Goal: Task Accomplishment & Management: Complete application form

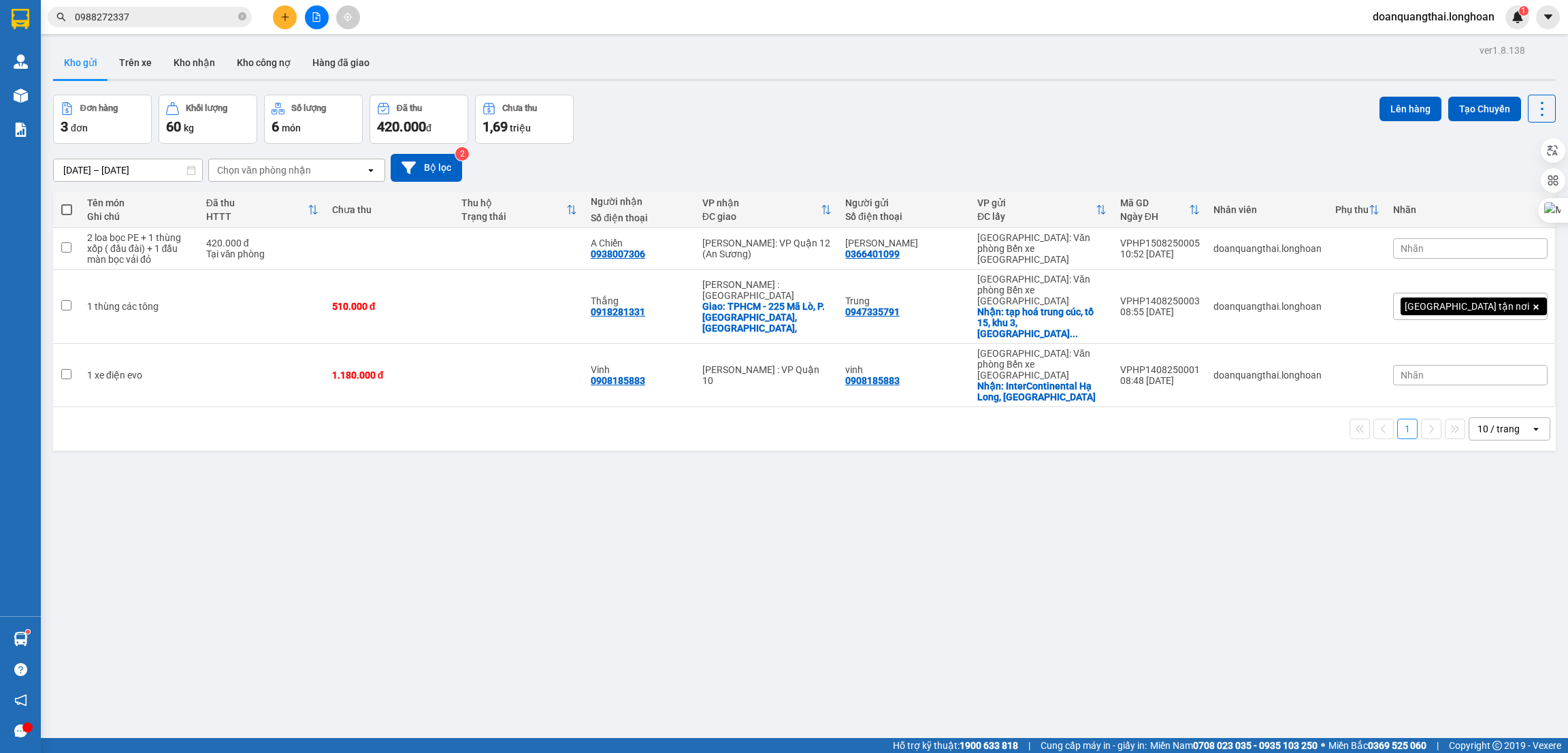
click at [160, 22] on input "0988272337" at bounding box center [155, 17] width 161 height 15
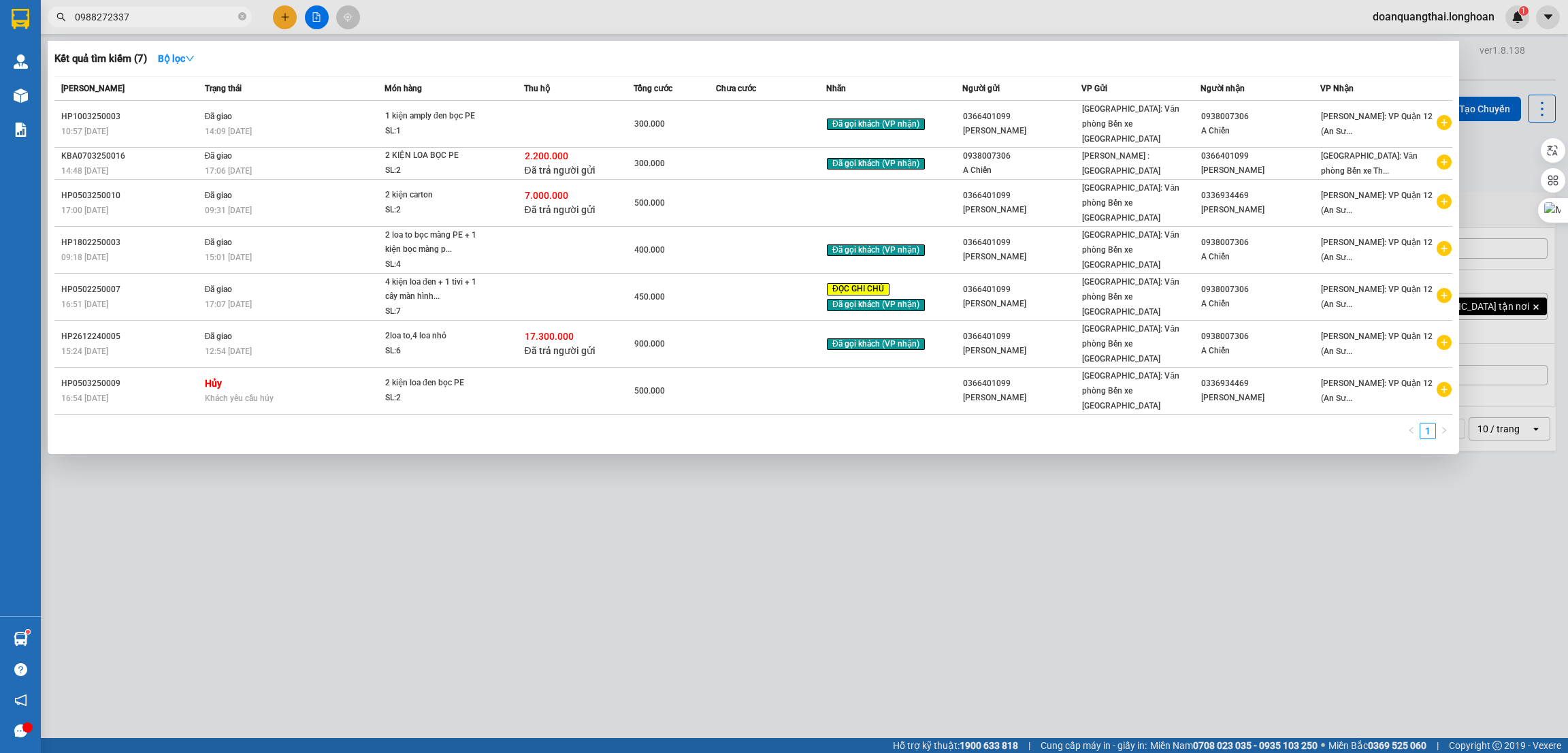
click at [921, 551] on div at bounding box center [784, 376] width 1568 height 753
click at [120, 16] on input "0988272337" at bounding box center [155, 17] width 161 height 15
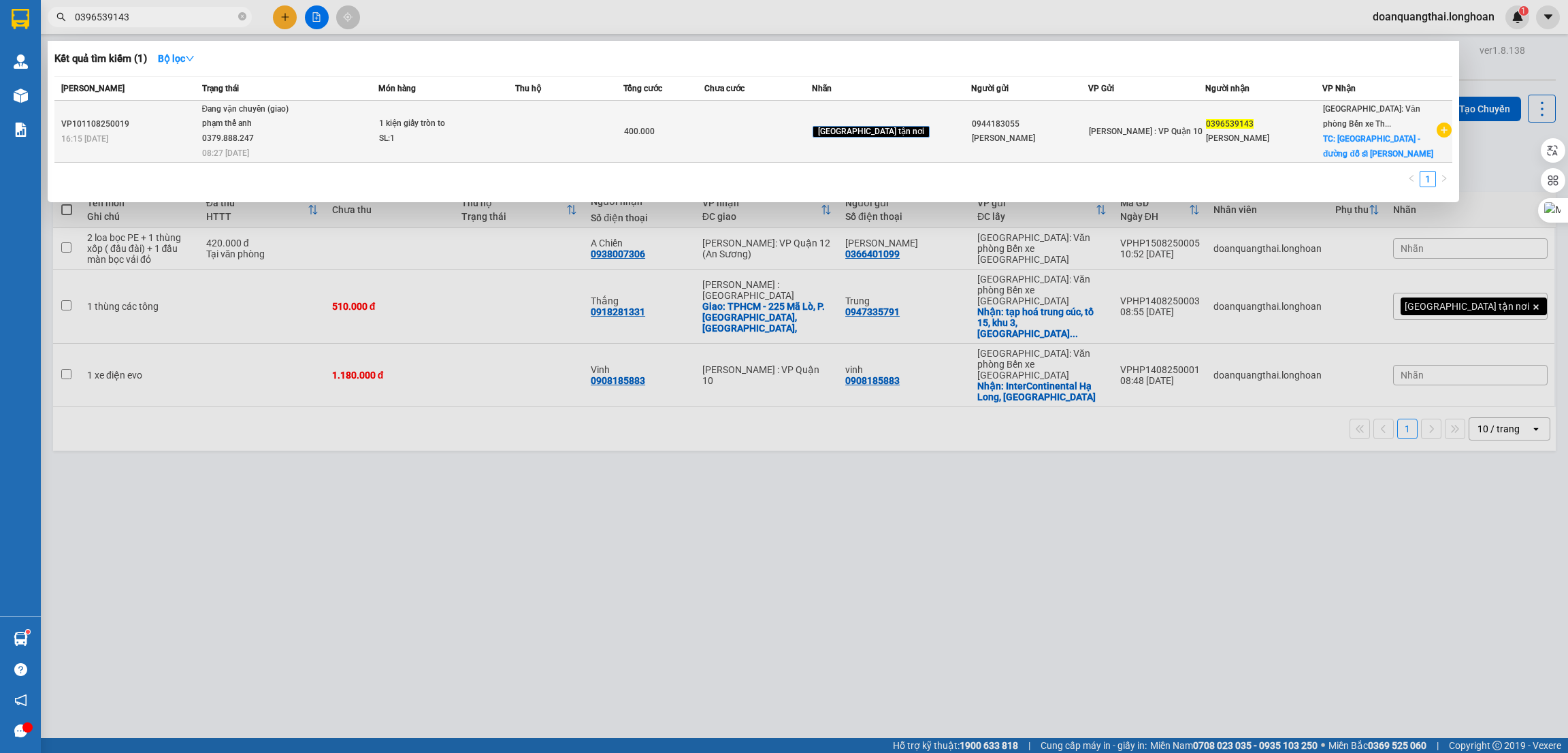
type input "0396539143"
click at [283, 120] on div "phạm thế anh 0379.888.247" at bounding box center [253, 131] width 102 height 29
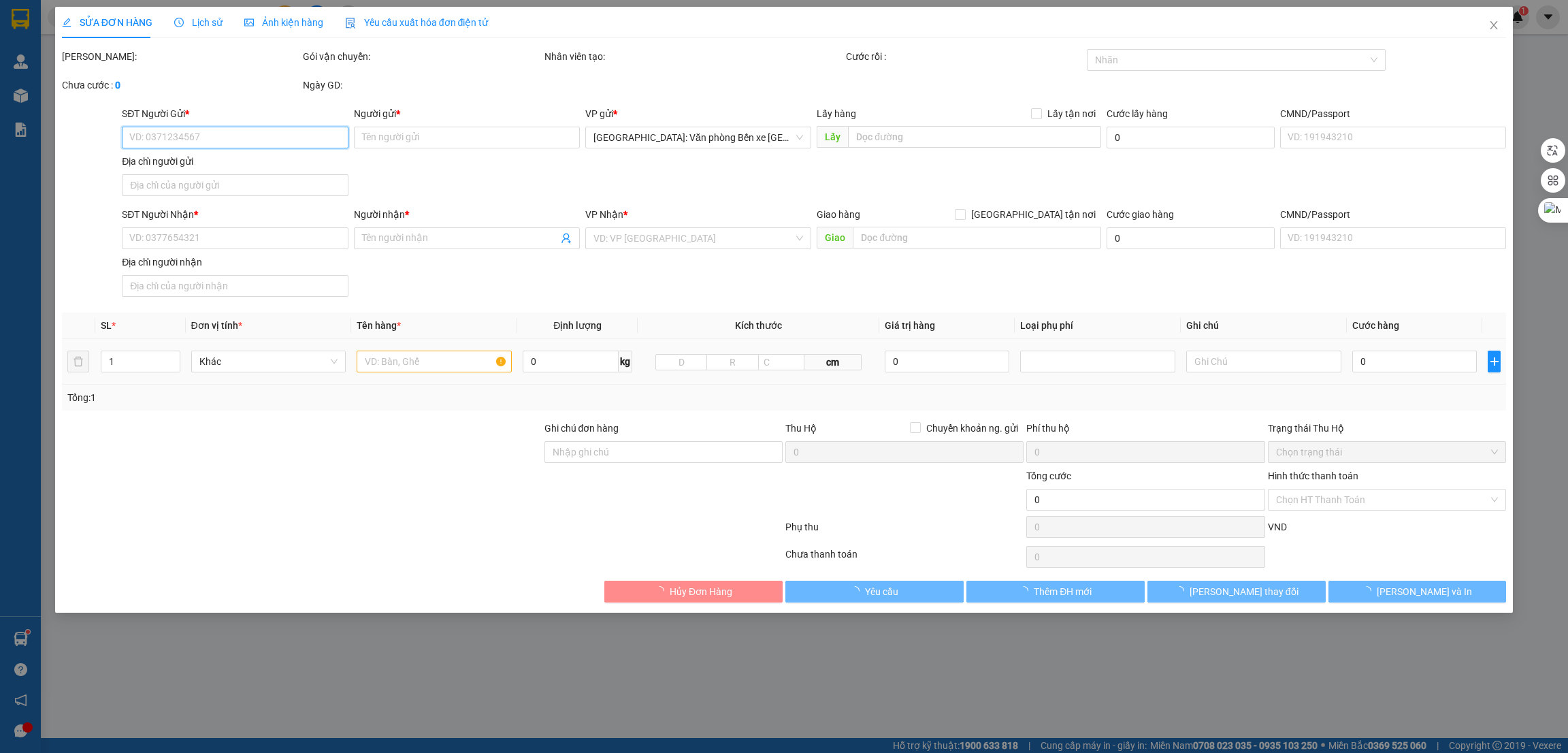
type input "0944183055"
type input "[PERSON_NAME]"
type input "0396539143"
type input "quỳnh phương"
checkbox input "true"
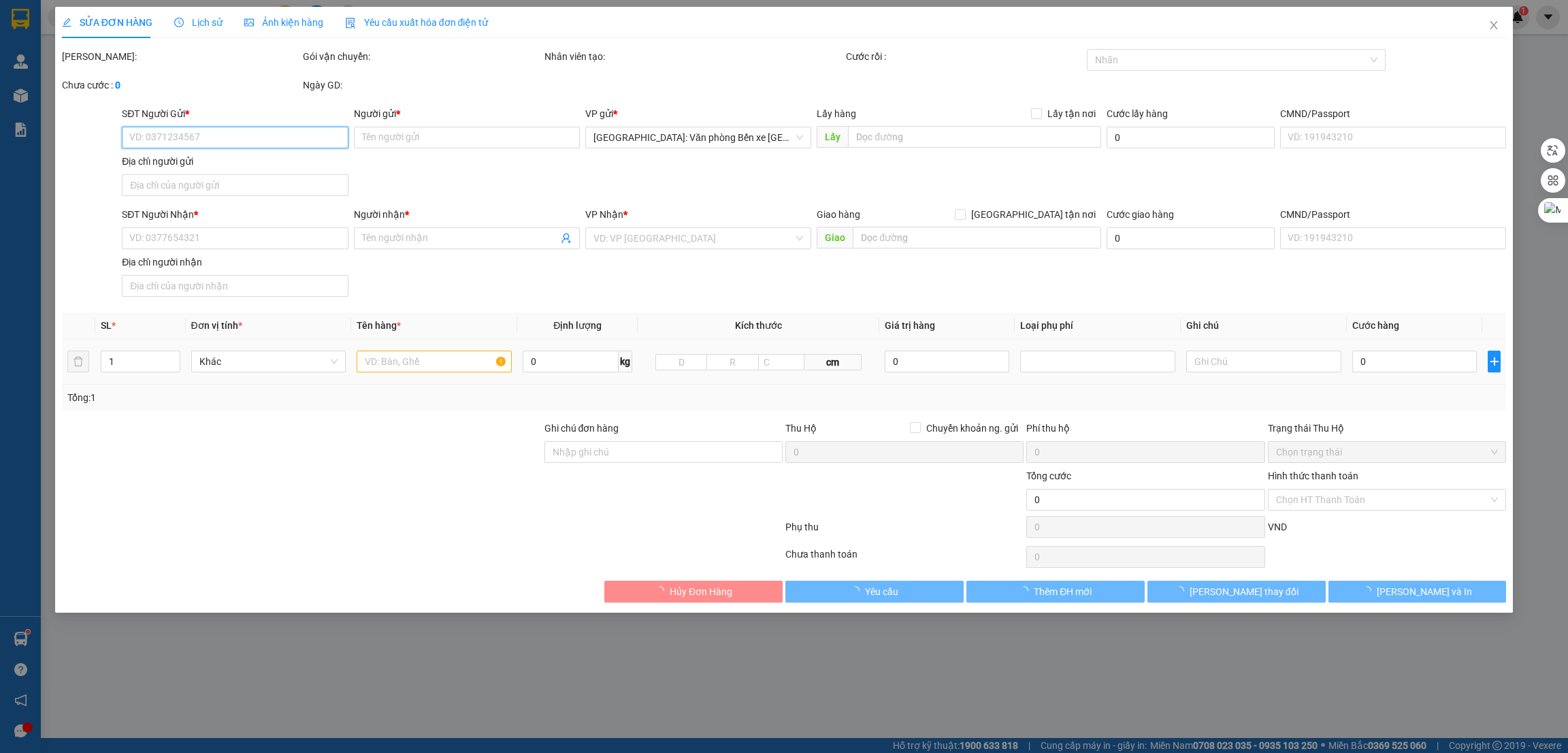
type input "quảng ninh - đường đỗ sĩ họa - p, bãi cháy - tp hạ long - quảng ninh"
type input "hàng k bao bể vỡ hư hỏng"
type input "400.000"
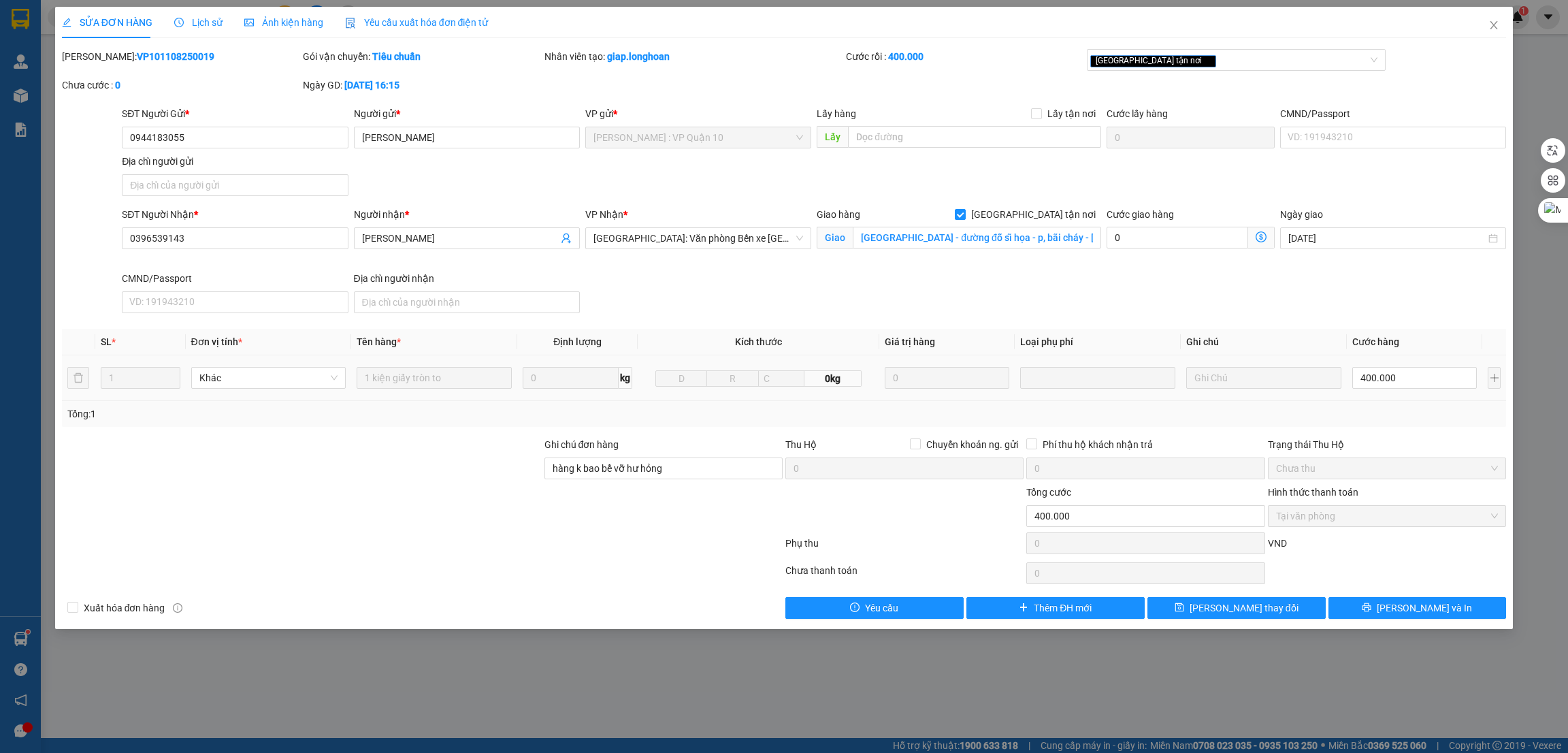
click at [193, 21] on span "Lịch sử" at bounding box center [198, 22] width 48 height 11
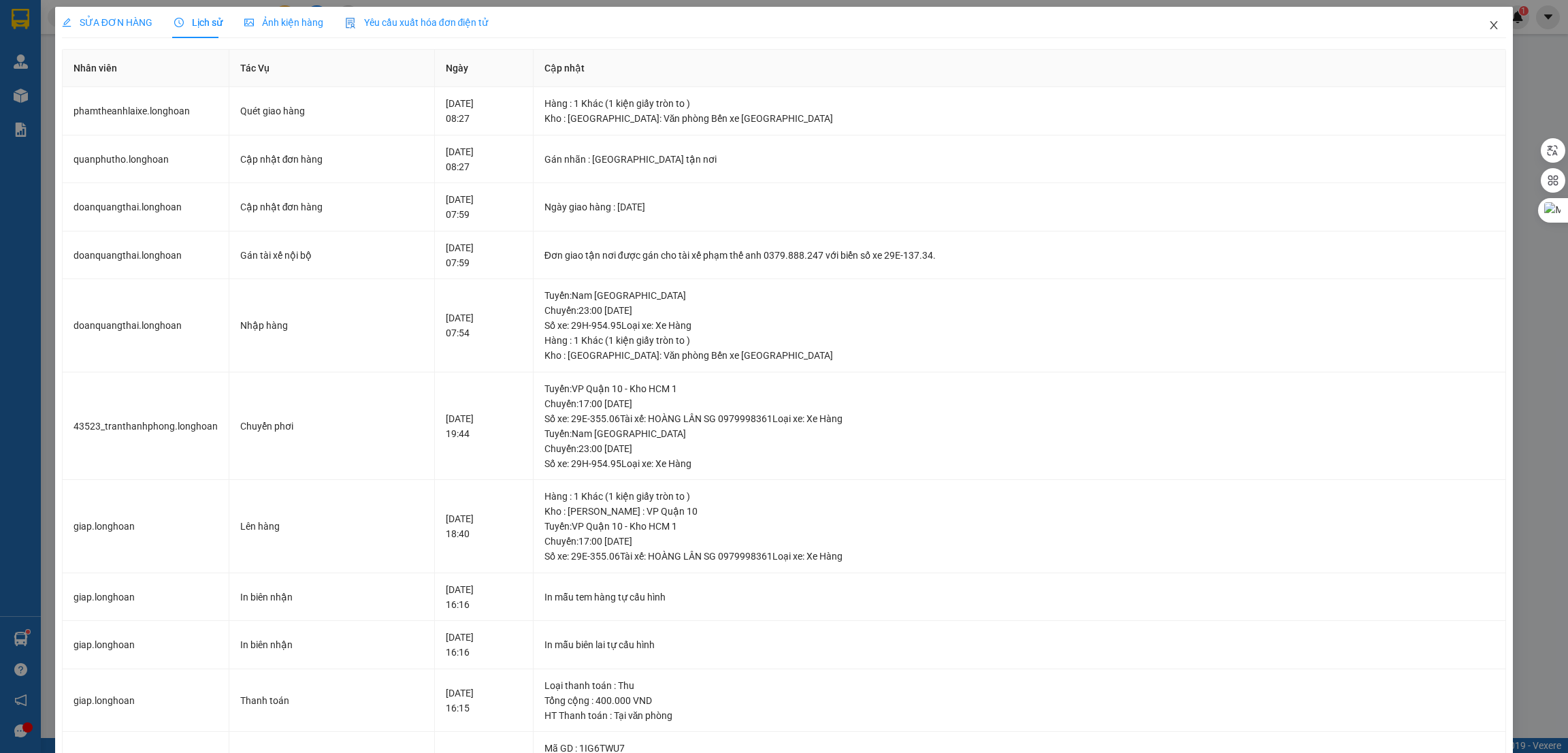
click at [1489, 20] on icon "close" at bounding box center [1494, 25] width 11 height 11
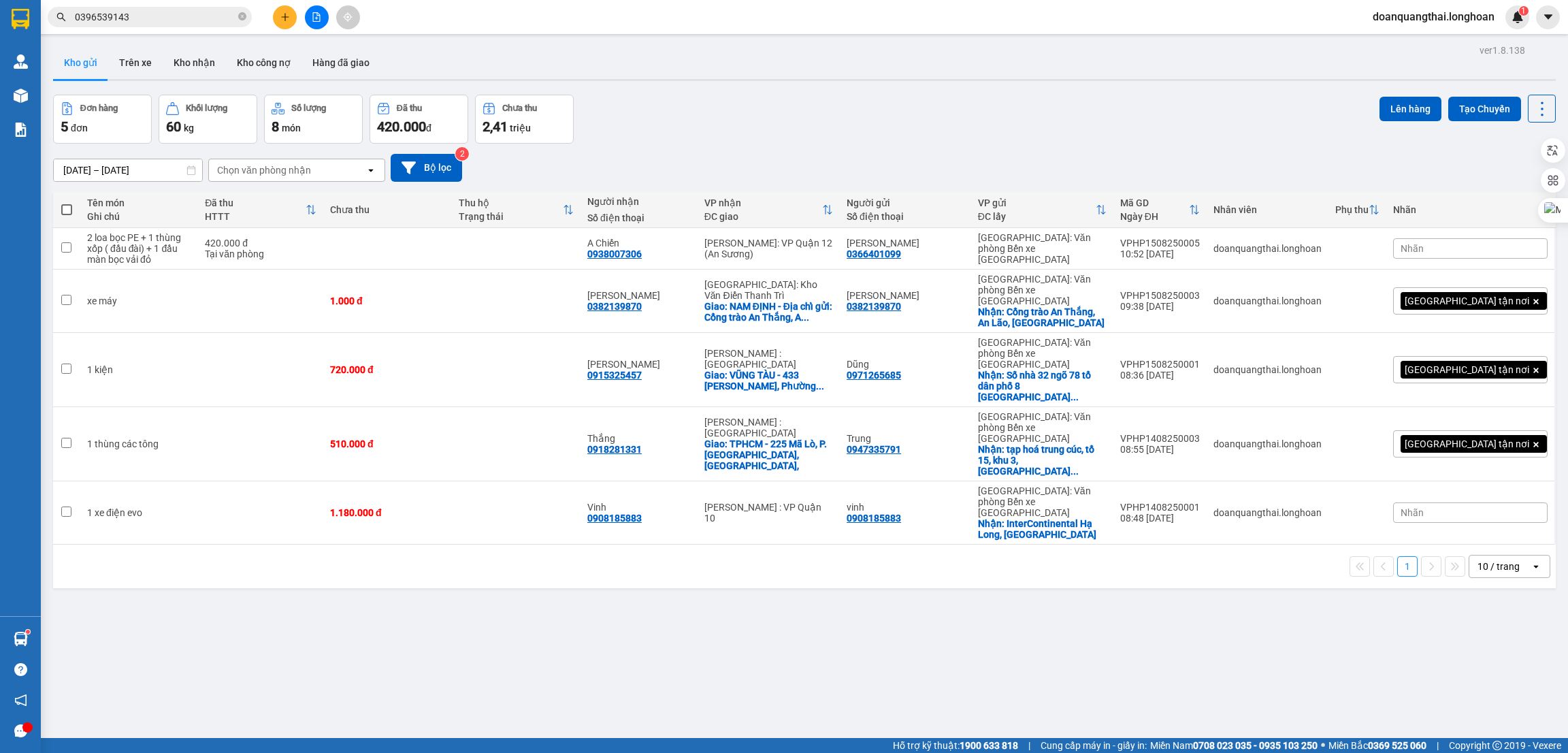
click at [171, 16] on input "0396539143" at bounding box center [155, 17] width 161 height 15
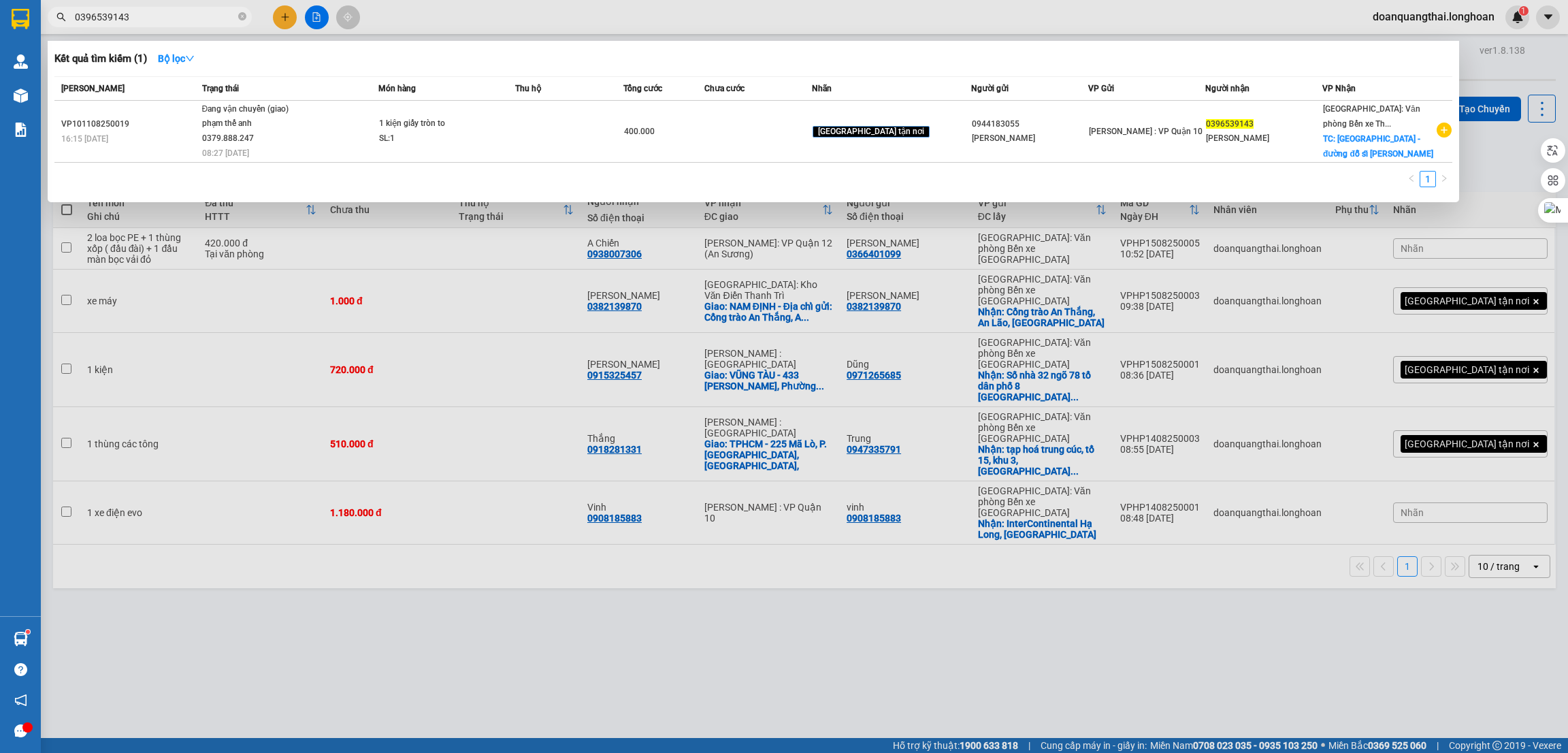
click at [171, 16] on input "0396539143" at bounding box center [155, 17] width 161 height 15
paste input "906246686"
type input "0906246686"
click at [250, 303] on div at bounding box center [784, 376] width 1568 height 753
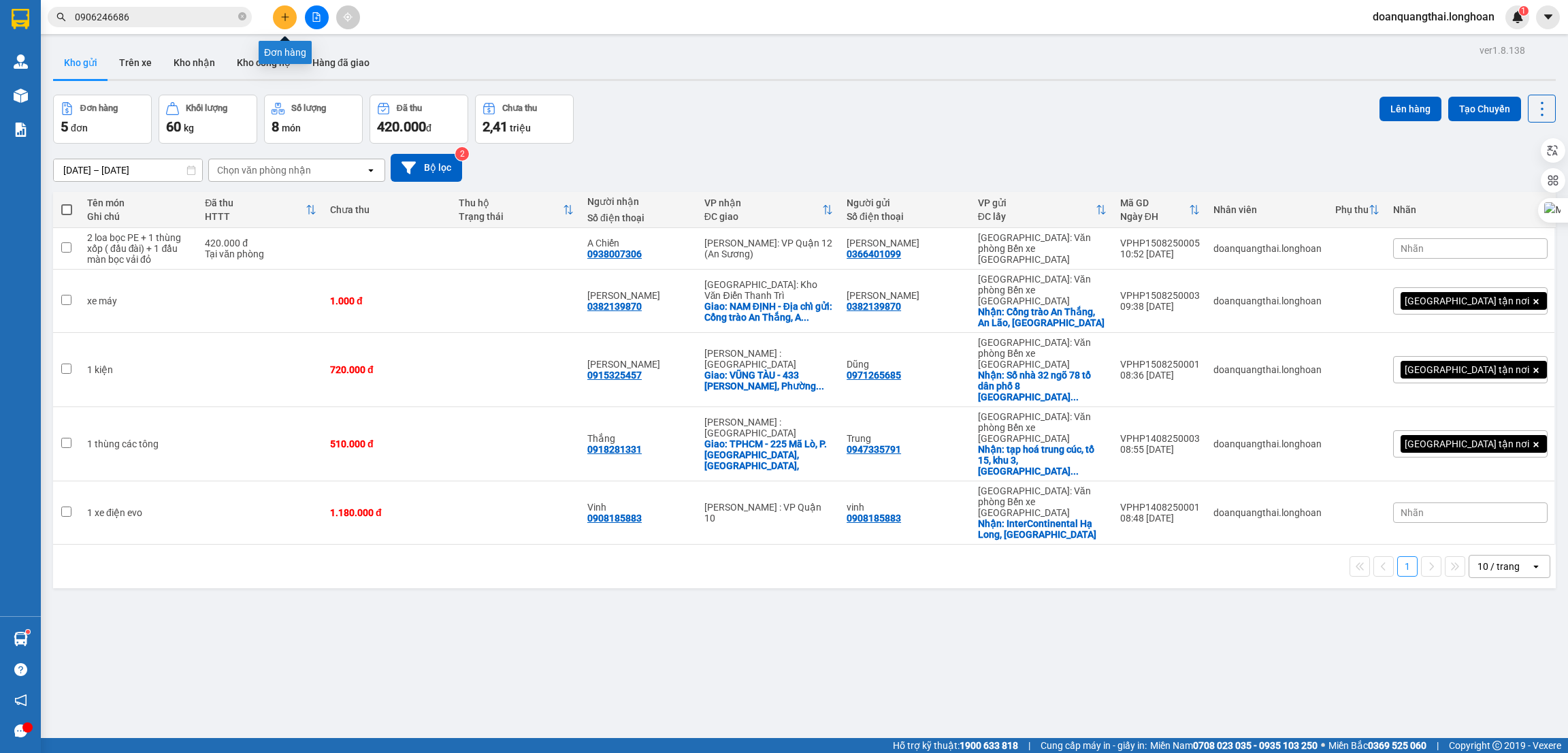
click at [289, 17] on button at bounding box center [284, 17] width 24 height 24
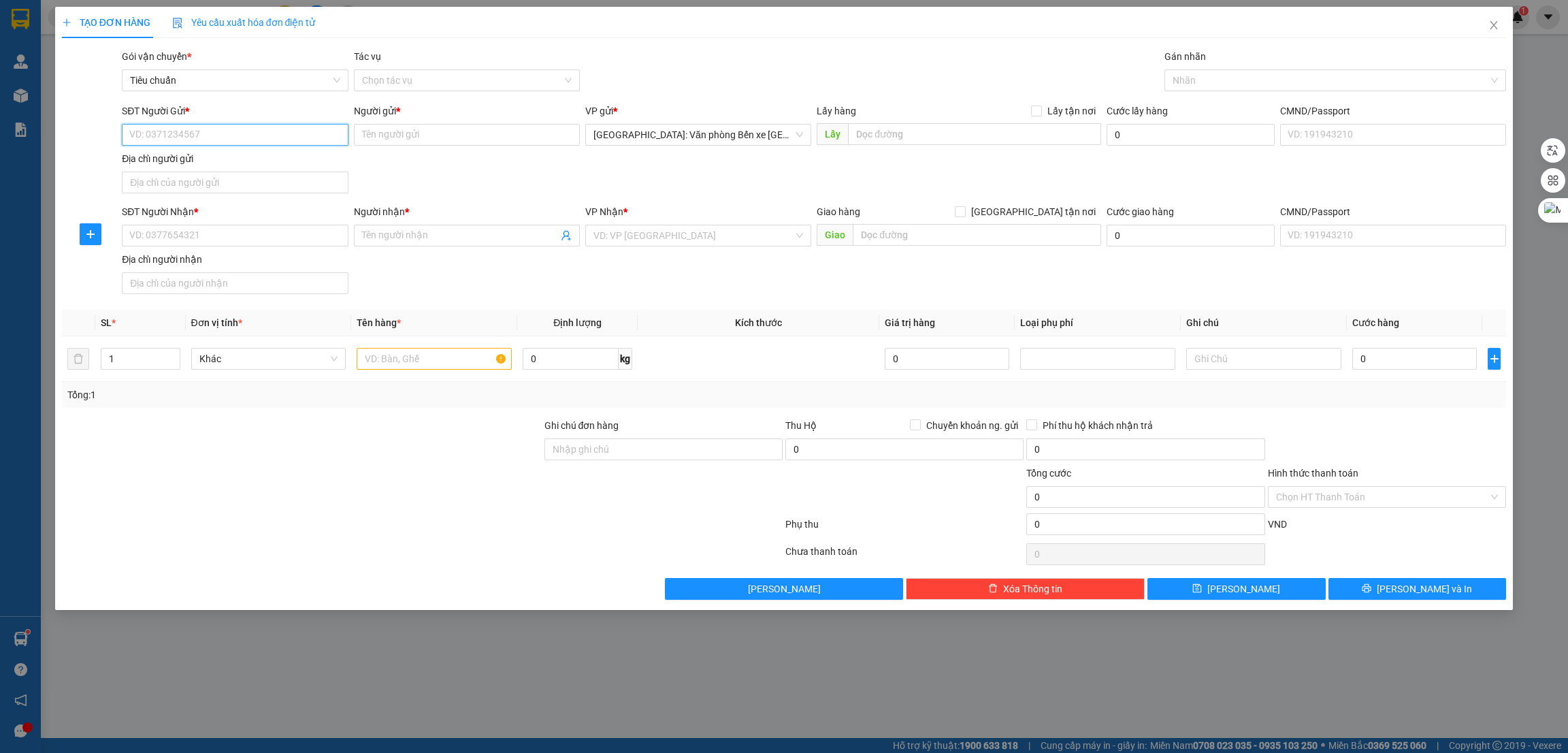
paste input "0906246686"
type input "0906246686"
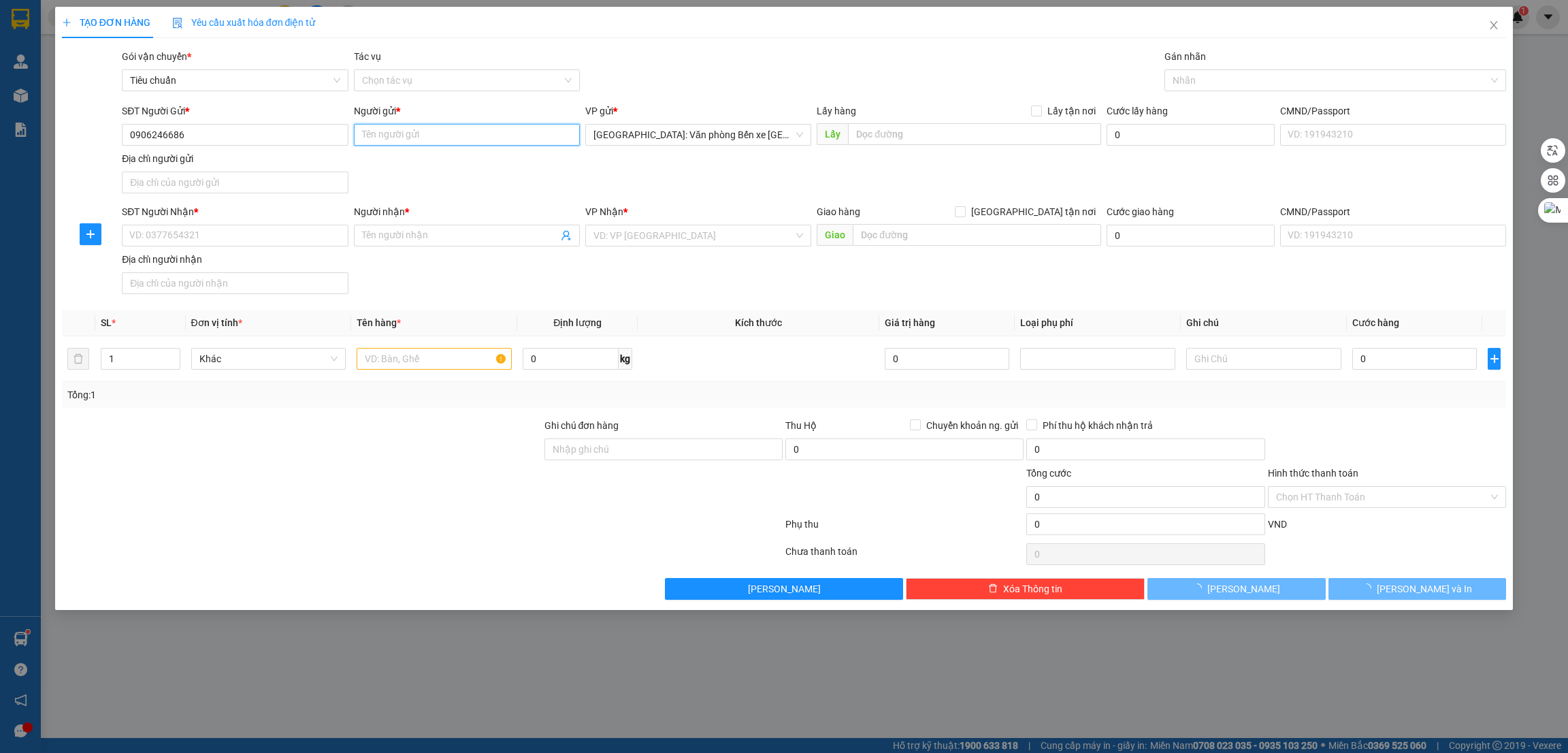
click at [423, 127] on input "Người gửi *" at bounding box center [467, 135] width 226 height 22
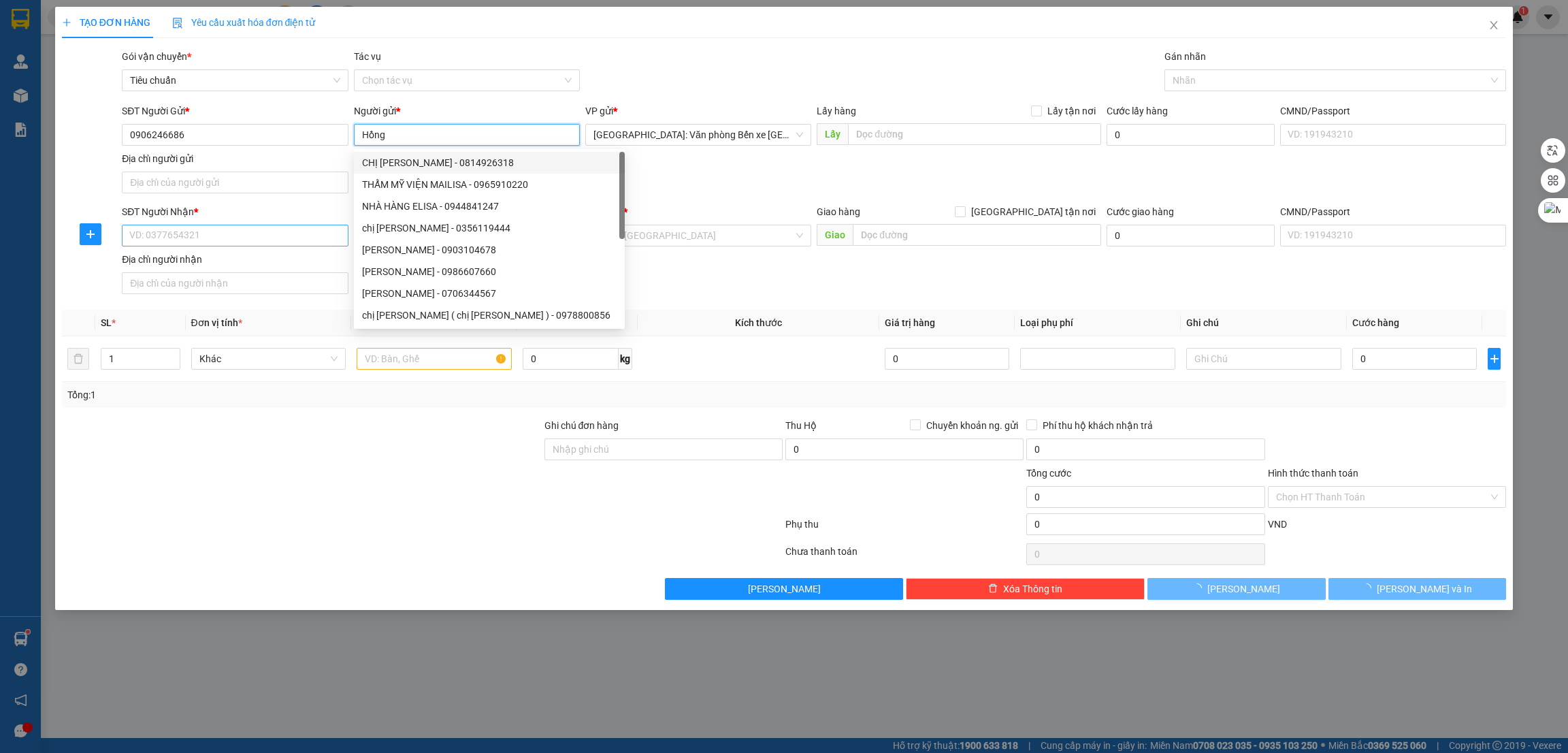
type input "Hồng"
click at [263, 242] on input "SĐT Người Nhận *" at bounding box center [235, 235] width 226 height 22
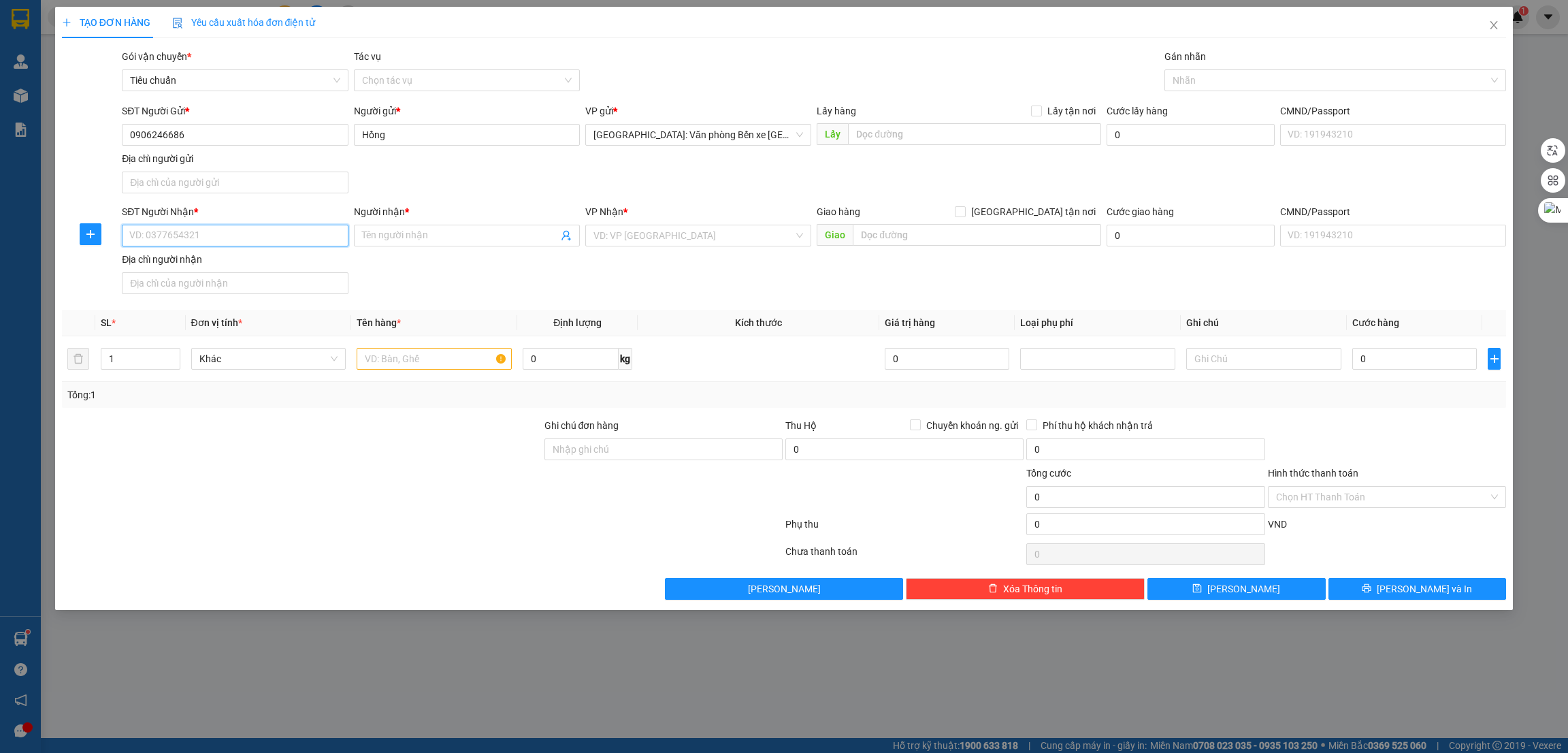
paste input "0903144086"
type input "0903144086"
click at [427, 237] on input "Người nhận *" at bounding box center [460, 235] width 196 height 15
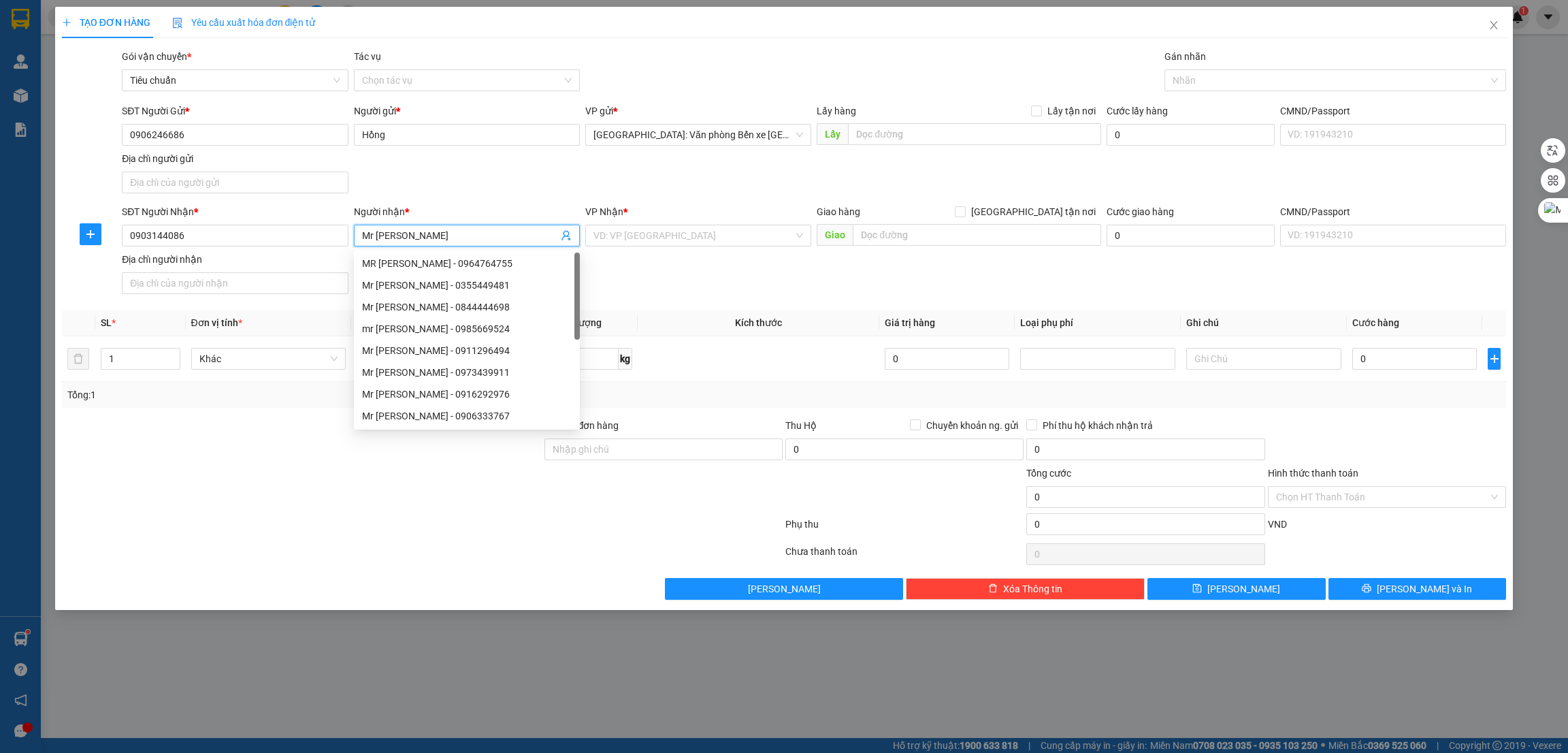
type input "Mr [PERSON_NAME]"
click at [610, 183] on div "SĐT Người Gửi * 0906246686 Người gửi * Hồng VP gửi * Hải Phòng: Văn phòng Bến x…" at bounding box center [814, 151] width 1390 height 96
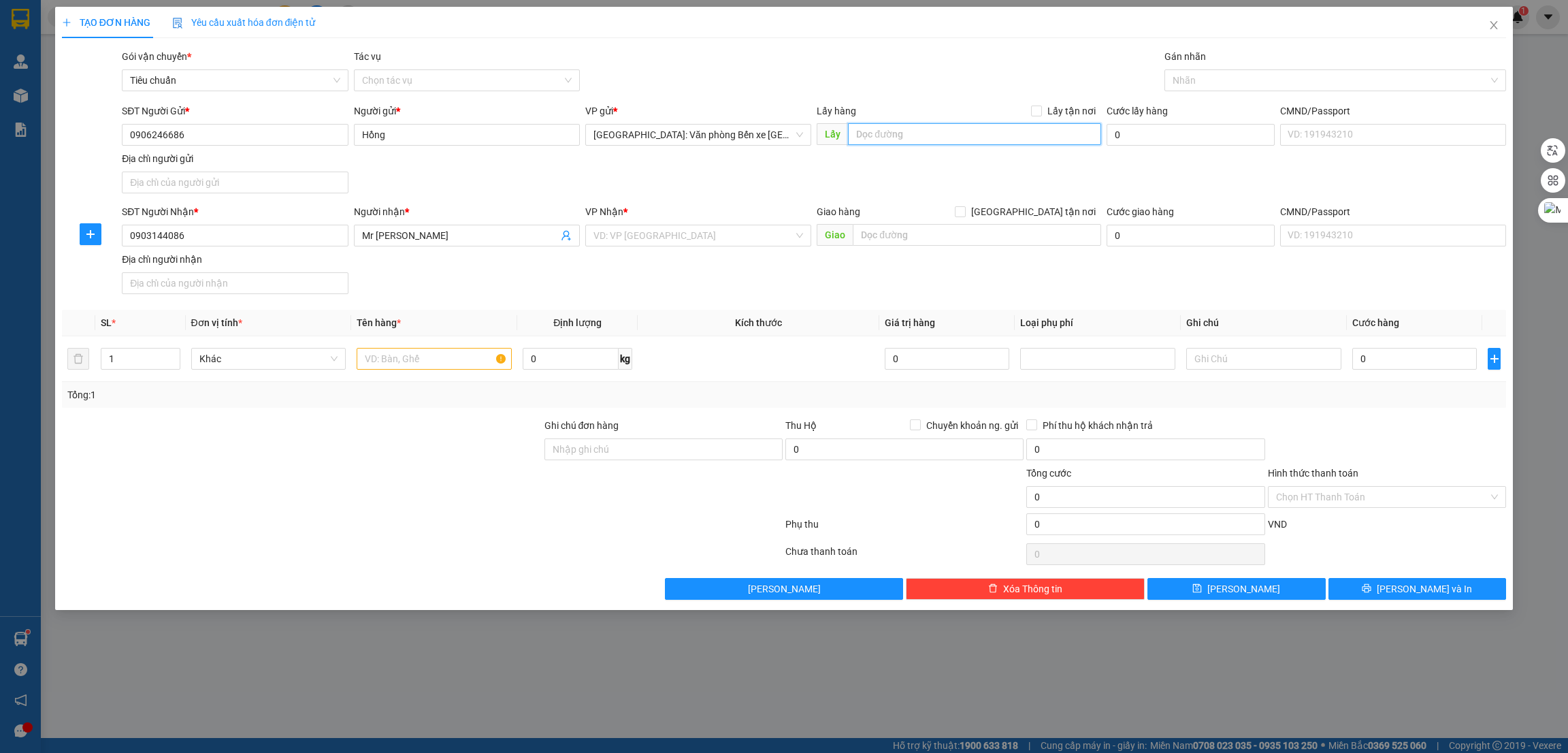
click at [885, 131] on input "text" at bounding box center [974, 134] width 253 height 22
click at [1036, 110] on input "Lấy tận nơi" at bounding box center [1036, 110] width 10 height 10
checkbox input "true"
click at [944, 139] on input "text" at bounding box center [974, 134] width 253 height 22
paste input "Ngân hàng Bản Việt- 20 Trần Hưng Đạo- Hạ Long- Quảng Ninh"
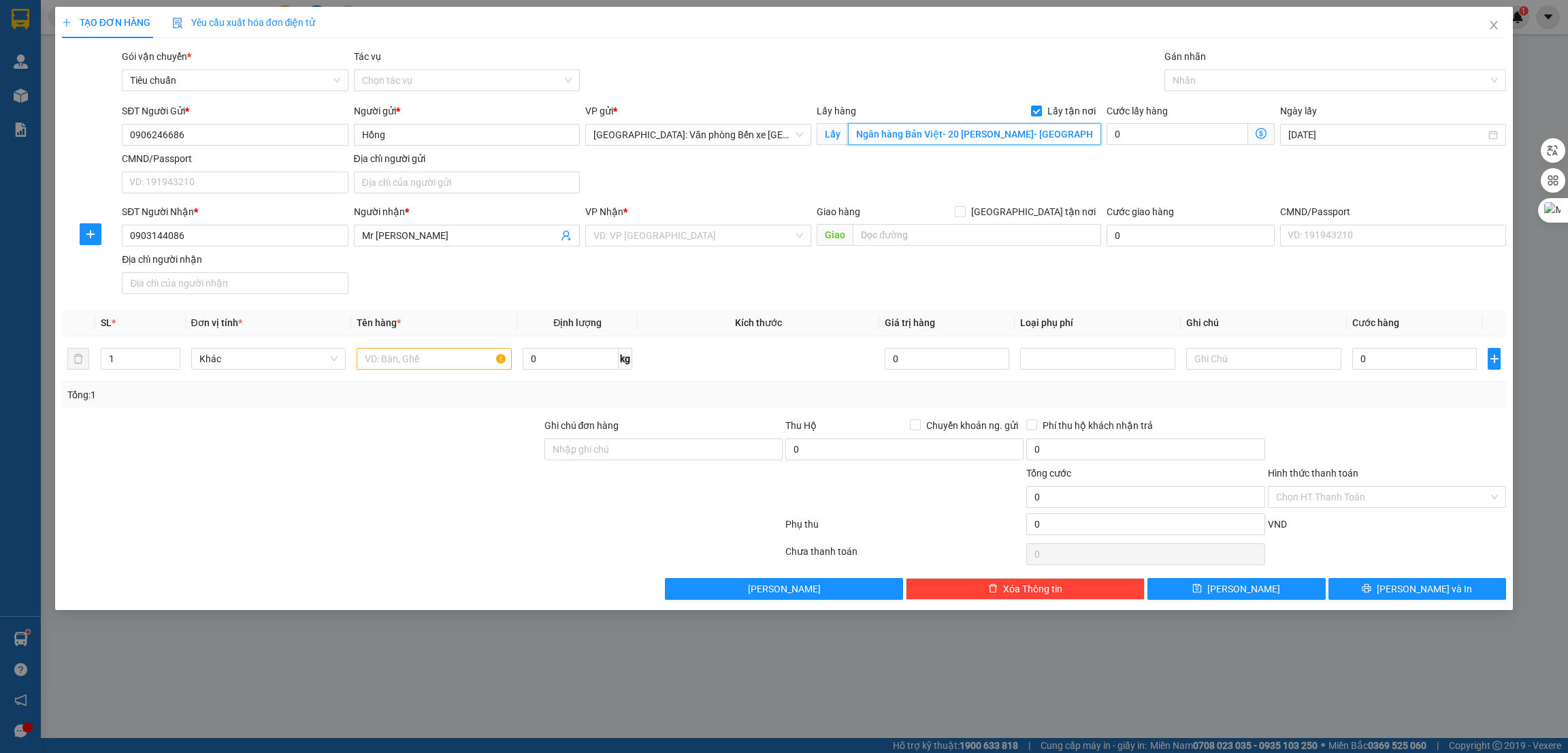
scroll to position [0, 34]
type input "Ngân hàng Bản Việt- 20 Trần Hưng Đạo- Hạ Long- Quảng Ninh"
click at [244, 482] on div at bounding box center [302, 490] width 482 height 47
click at [884, 233] on input "text" at bounding box center [976, 235] width 248 height 22
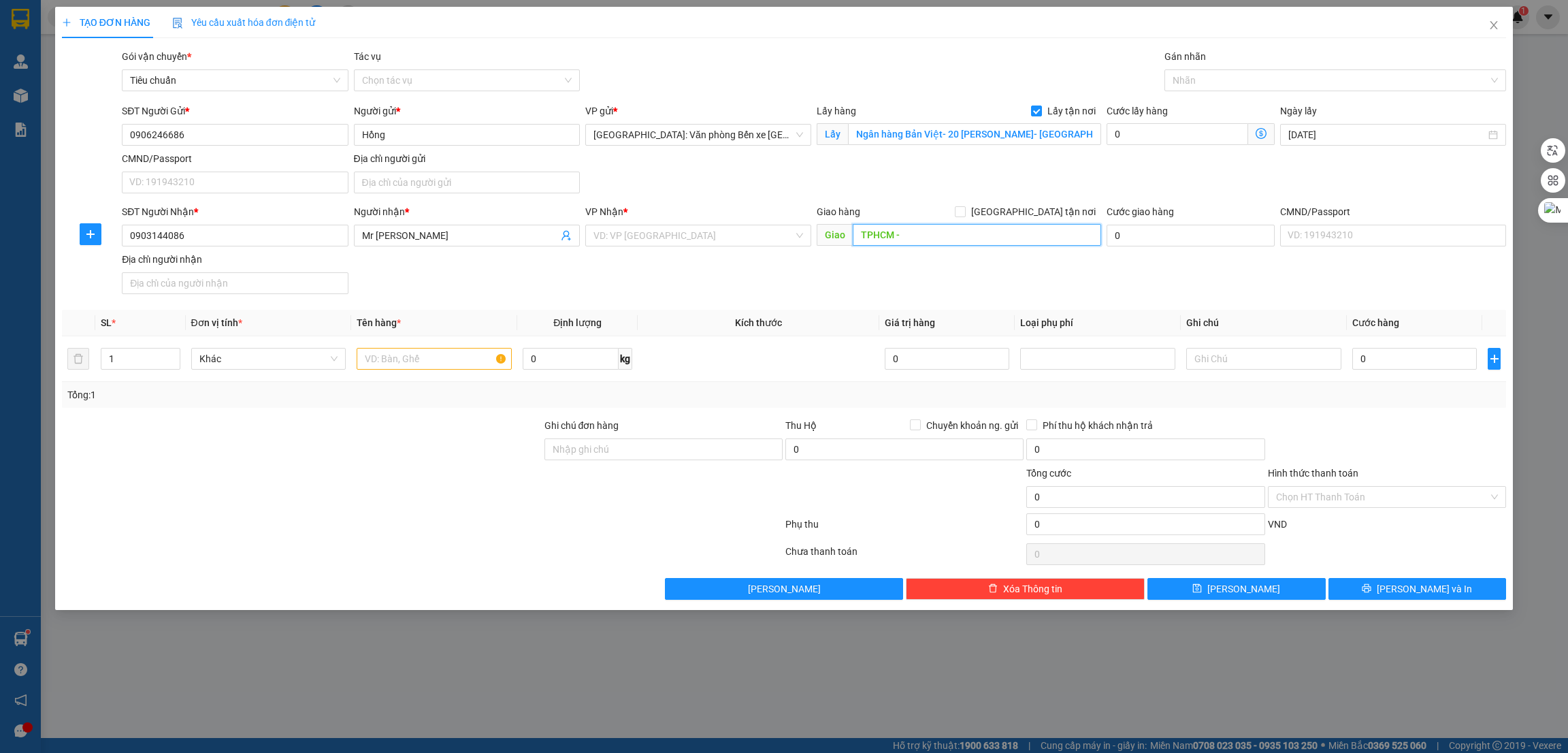
paste input "528 Huỳnh Tấn Phát, phường Bình Thuận, Q.7"
type input "TPHCM - 528 Huỳnh Tấn Phát, phường Bình Thuận, Q.7"
click at [1041, 213] on span "[GEOGRAPHIC_DATA] tận nơi" at bounding box center [1033, 212] width 136 height 15
click at [965, 213] on input "[GEOGRAPHIC_DATA] tận nơi" at bounding box center [960, 211] width 10 height 10
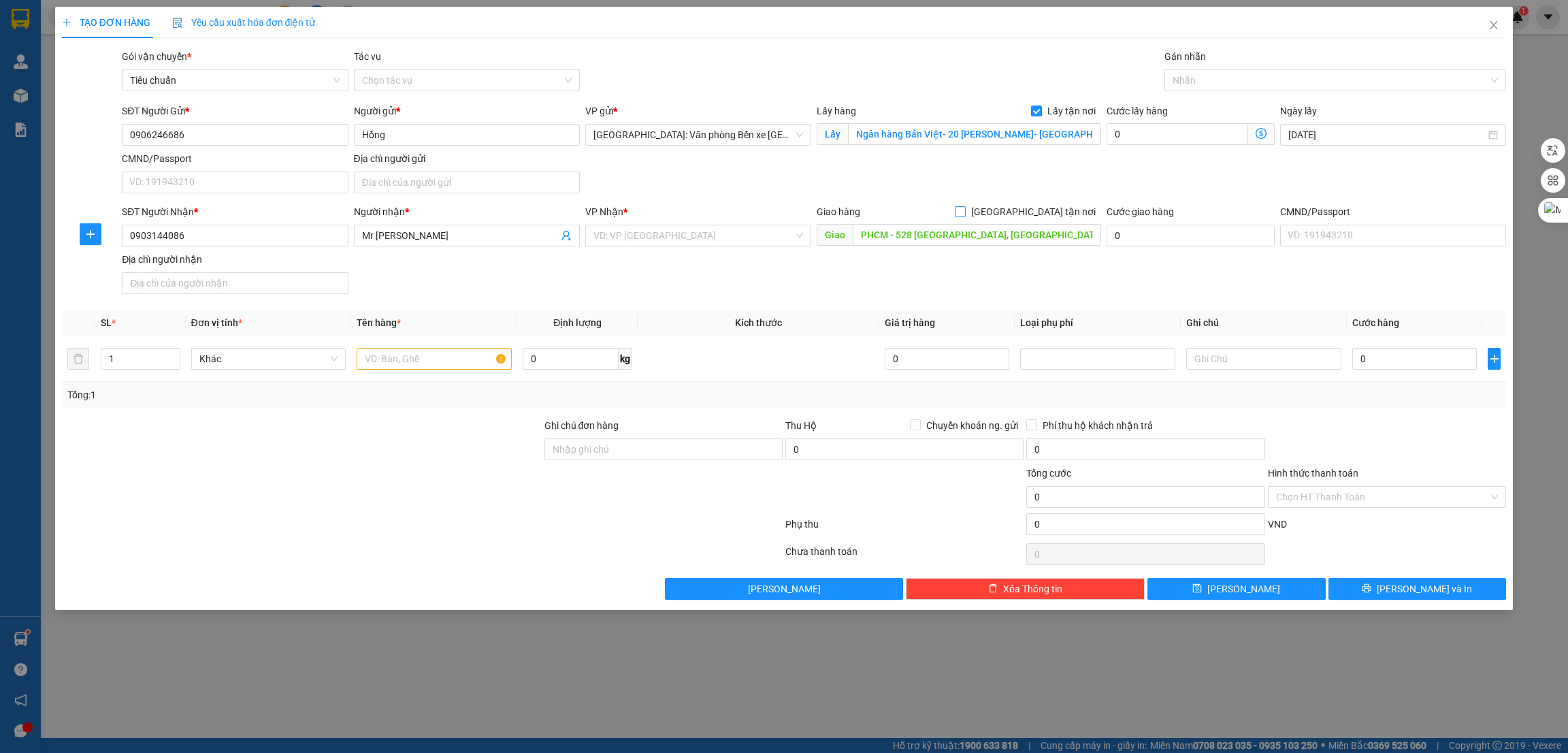
checkbox input "true"
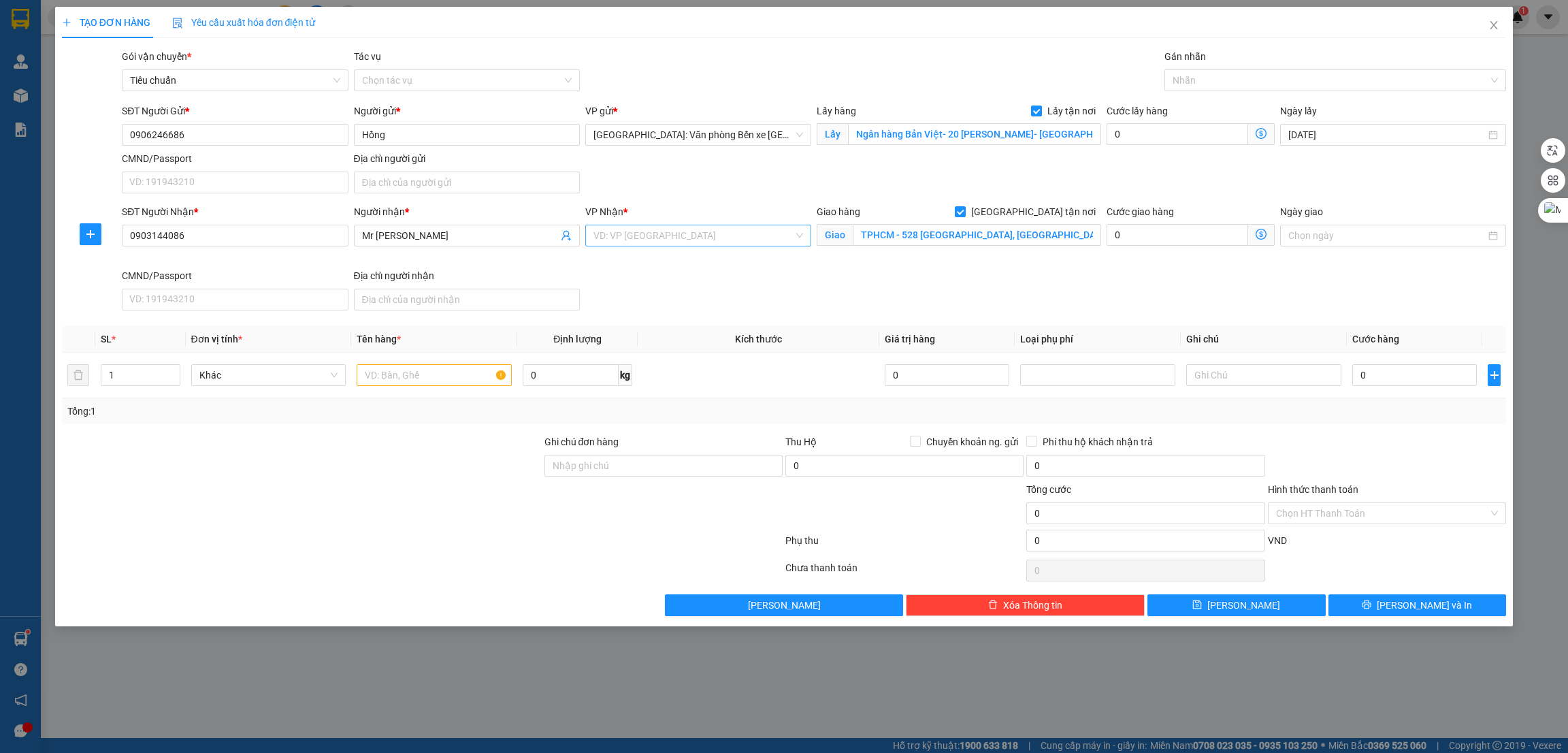
click at [724, 232] on input "search" at bounding box center [693, 235] width 200 height 20
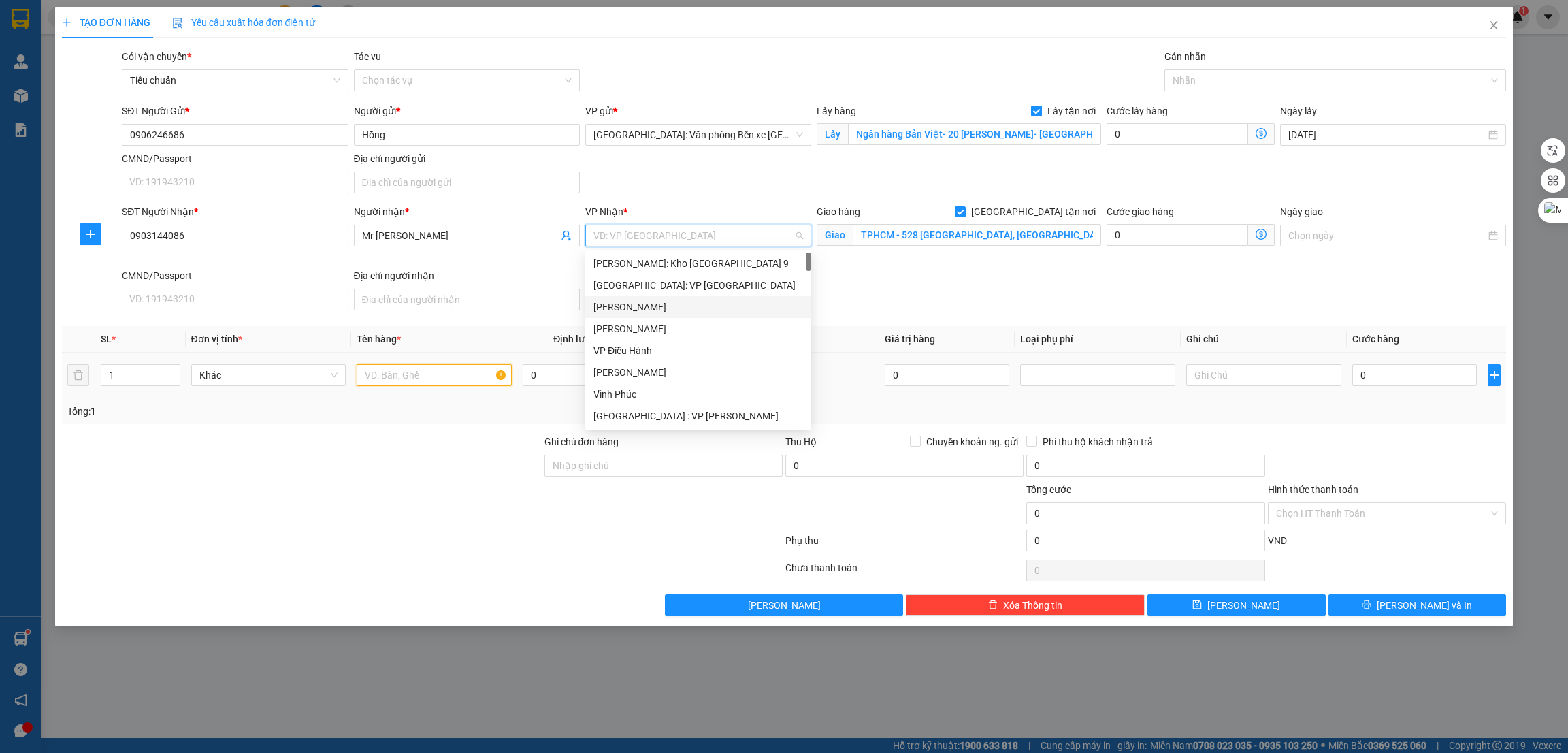
click at [423, 369] on input "text" at bounding box center [434, 374] width 155 height 22
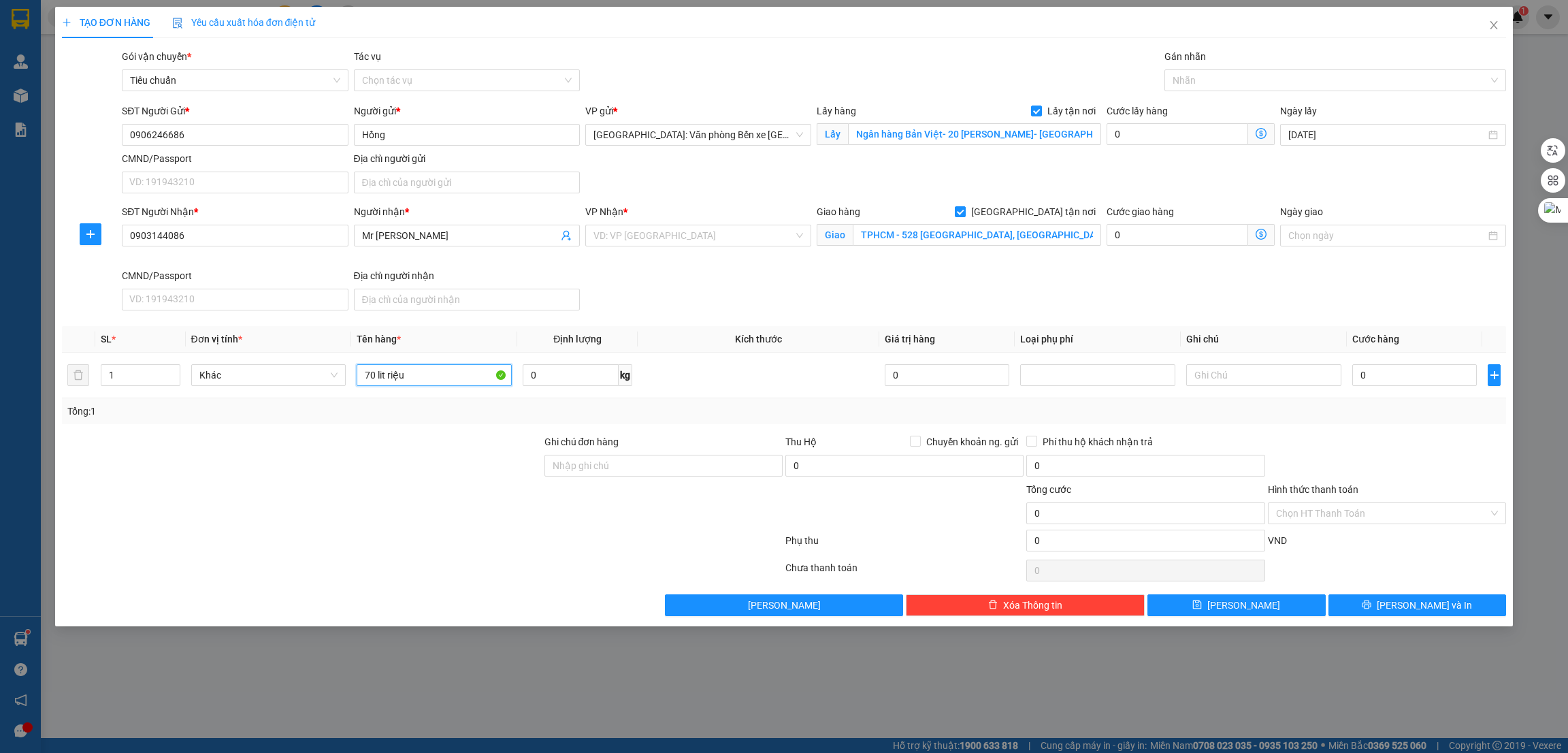
type input "70 lit riệu"
click at [358, 574] on div at bounding box center [422, 570] width 724 height 27
click at [612, 241] on input "search" at bounding box center [693, 235] width 200 height 20
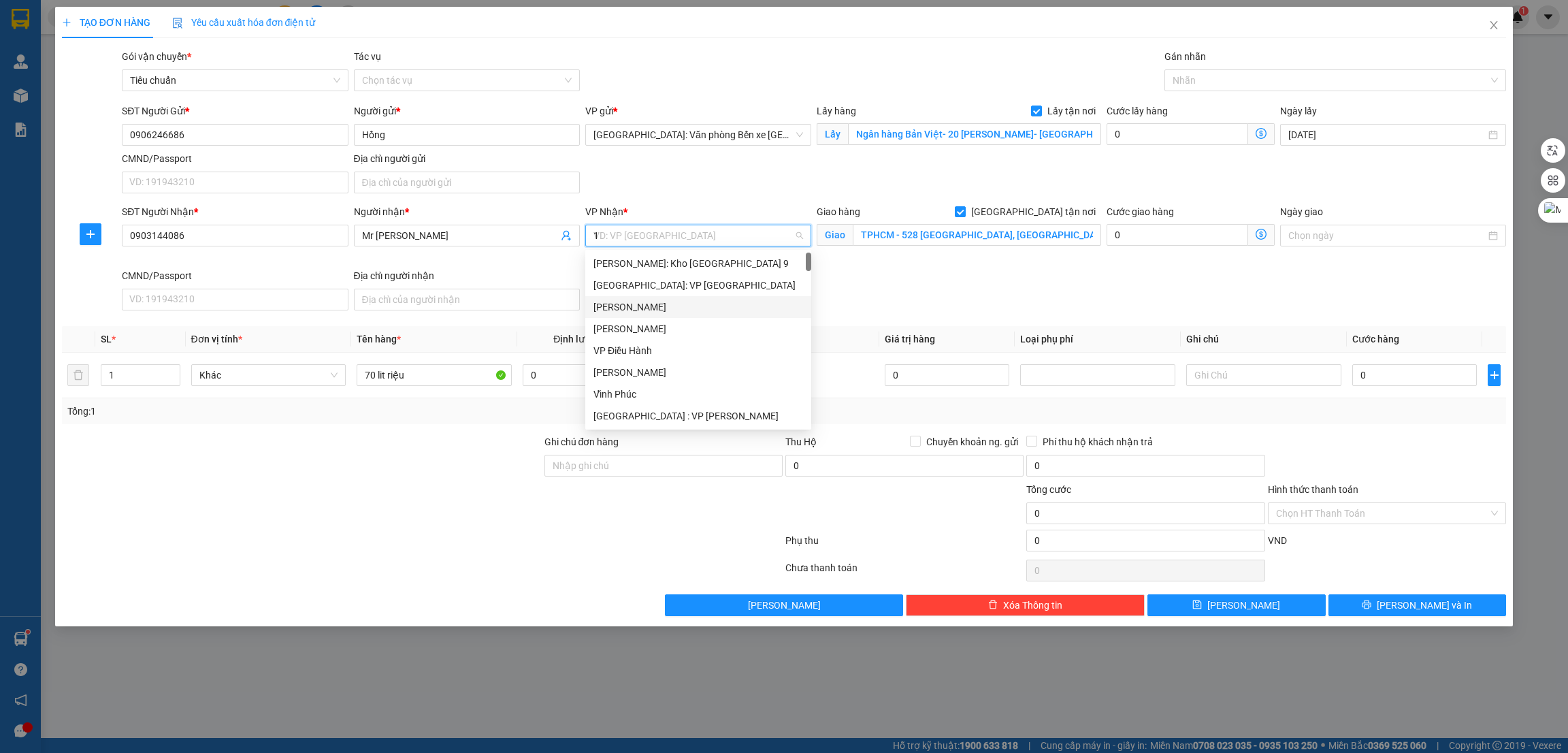
type input "12"
click at [651, 286] on div "[PERSON_NAME] : [GEOGRAPHIC_DATA]" at bounding box center [698, 285] width 209 height 15
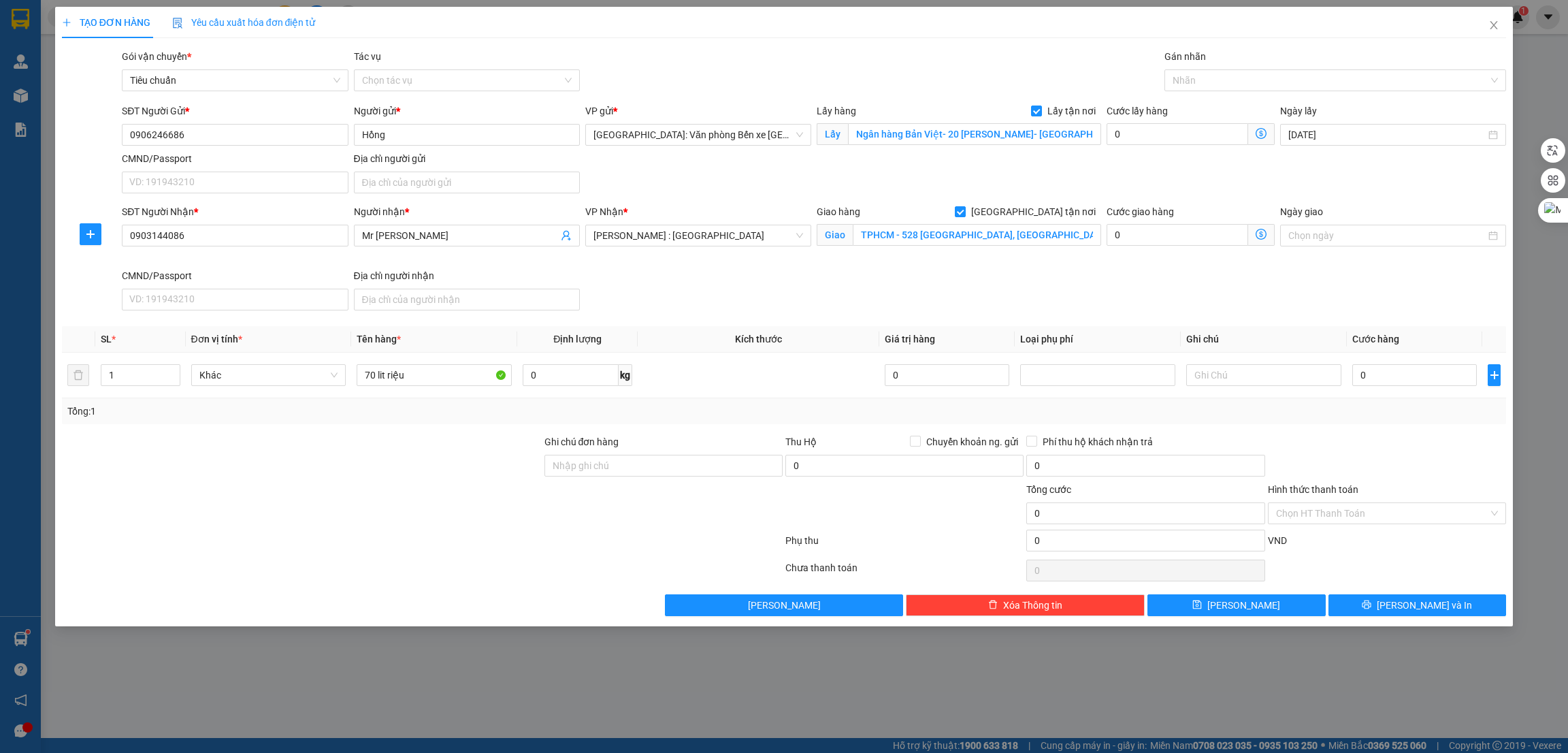
scroll to position [320, 0]
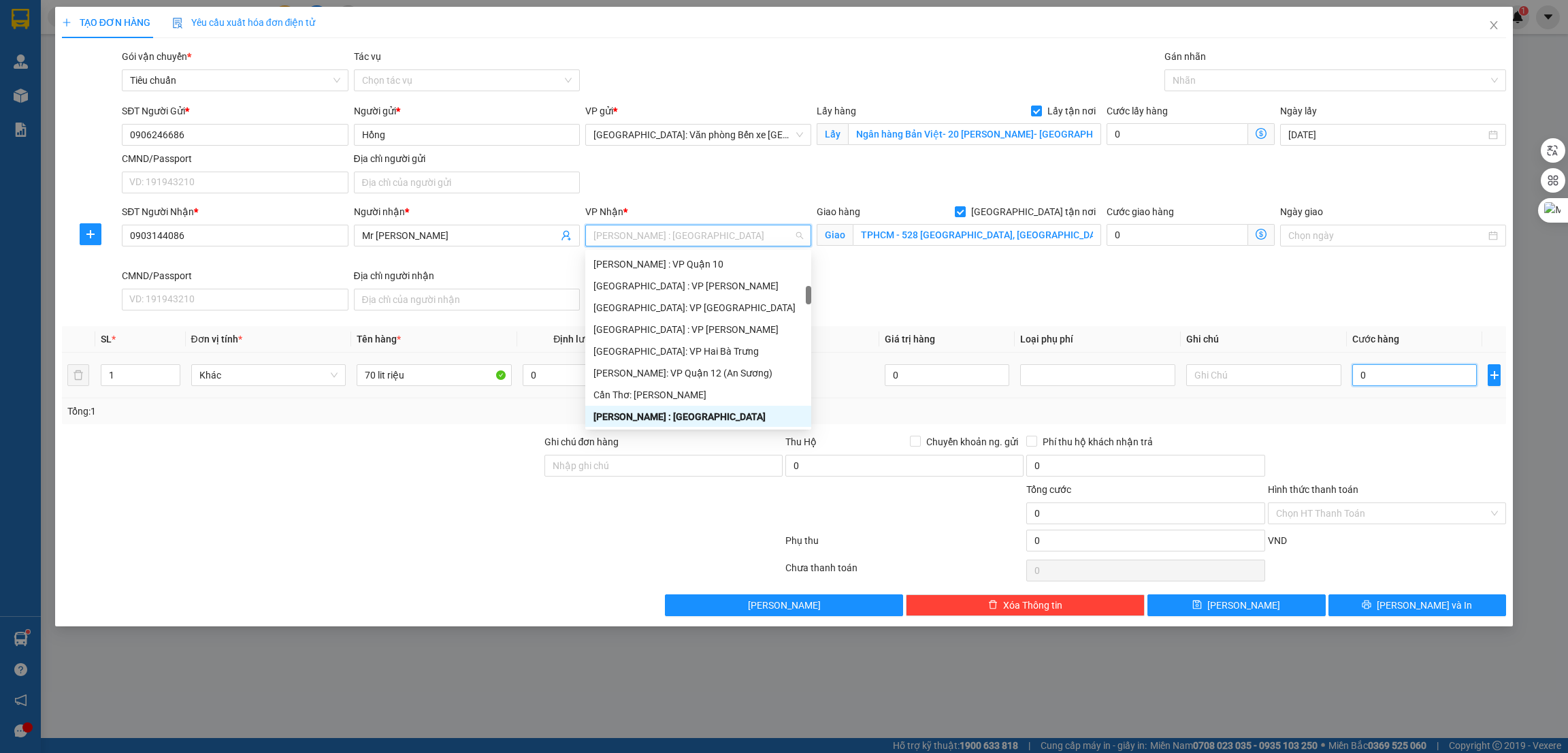
click at [1374, 376] on input "0" at bounding box center [1414, 374] width 124 height 22
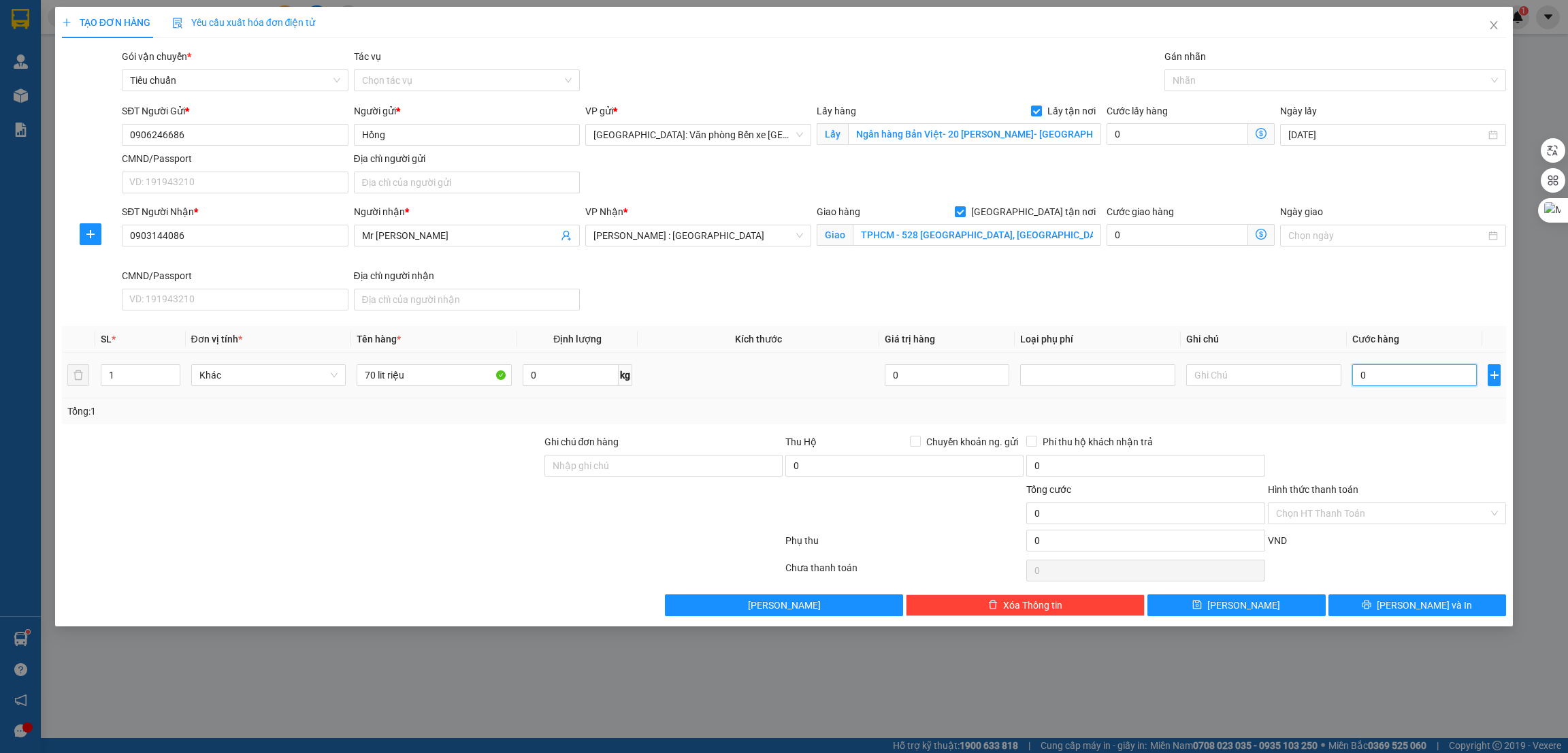
type input "5"
type input "56"
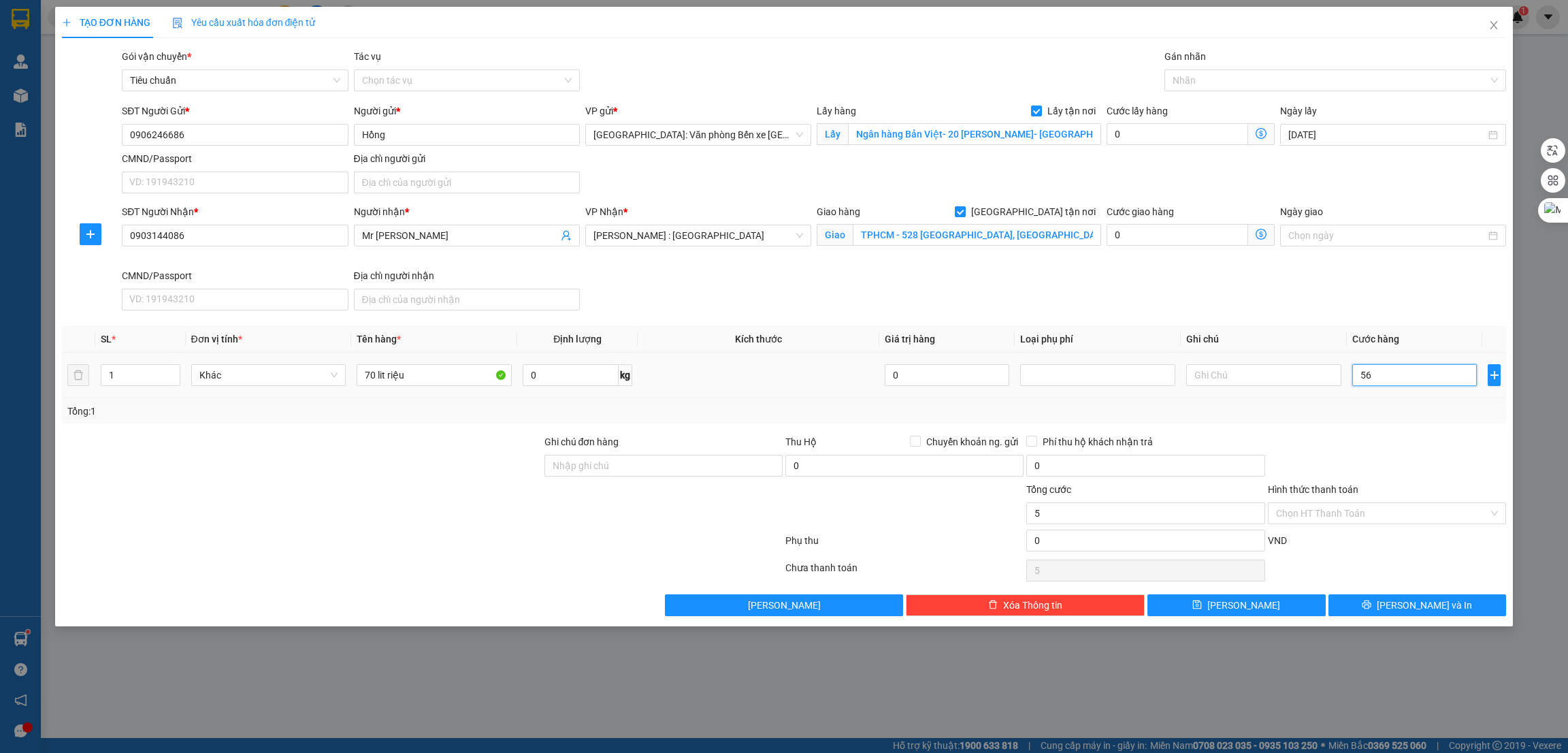
type input "56"
type input "560"
type input "5.600"
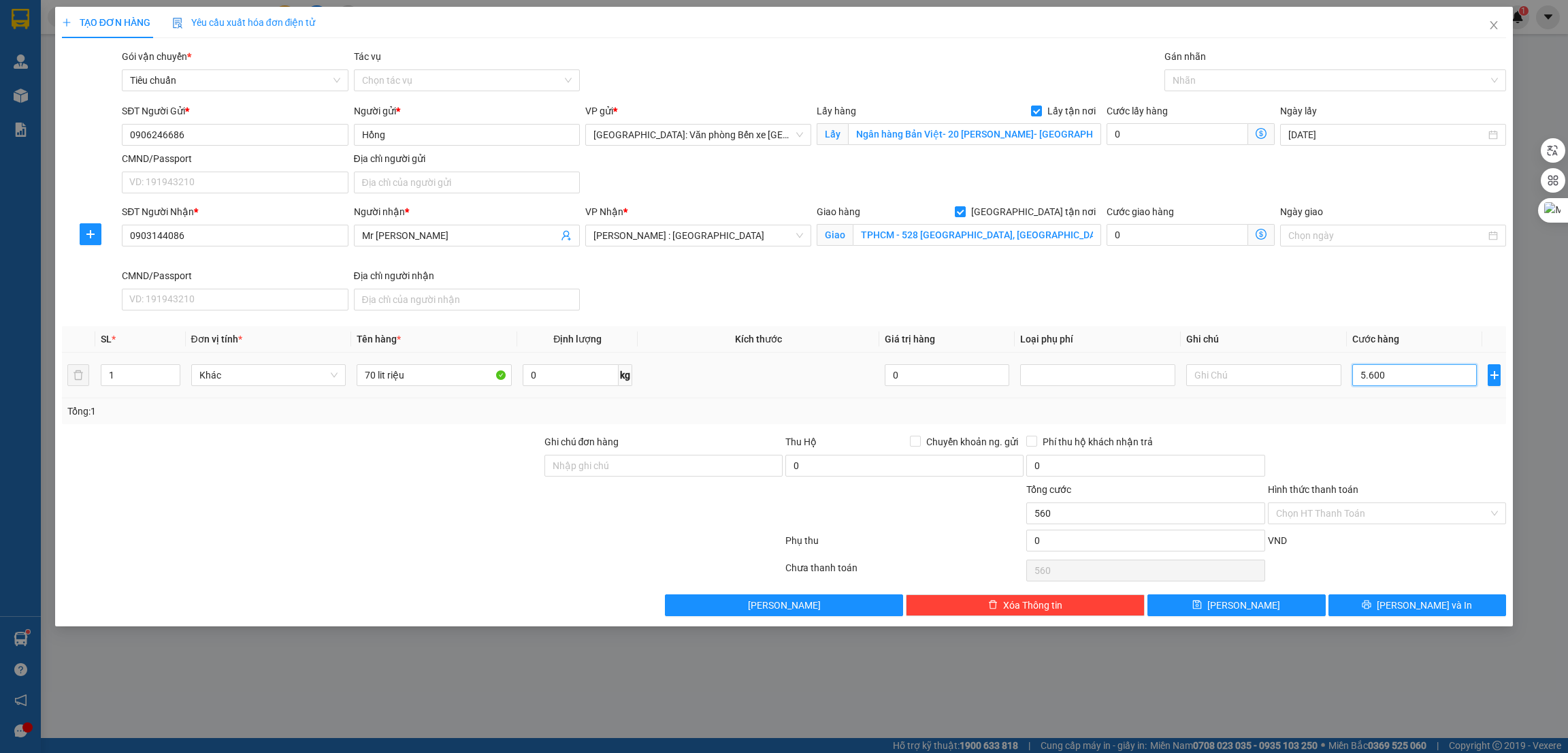
type input "5.600"
type input "56.000"
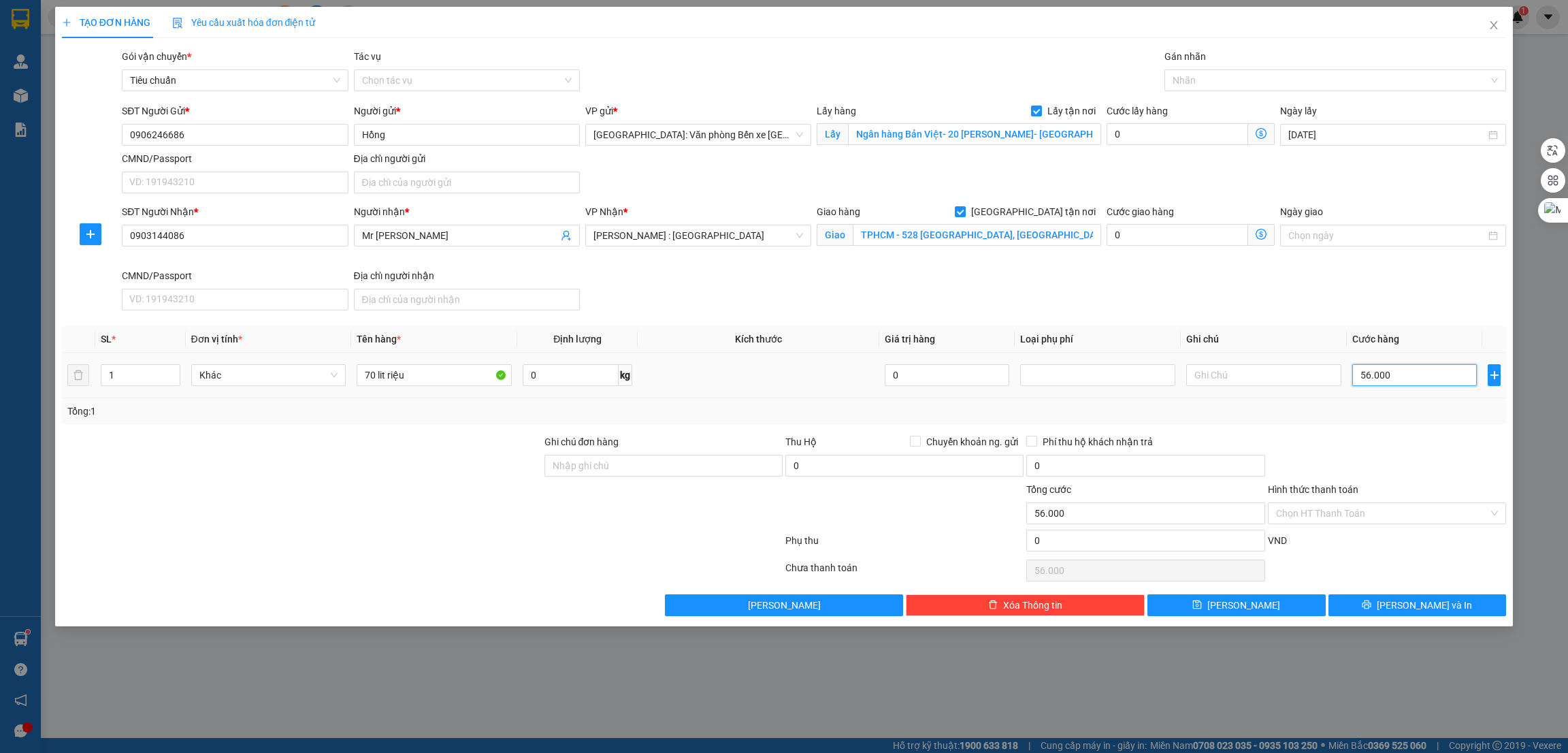
type input "560.000"
click at [1251, 73] on div at bounding box center [1329, 80] width 322 height 16
type input "560.000"
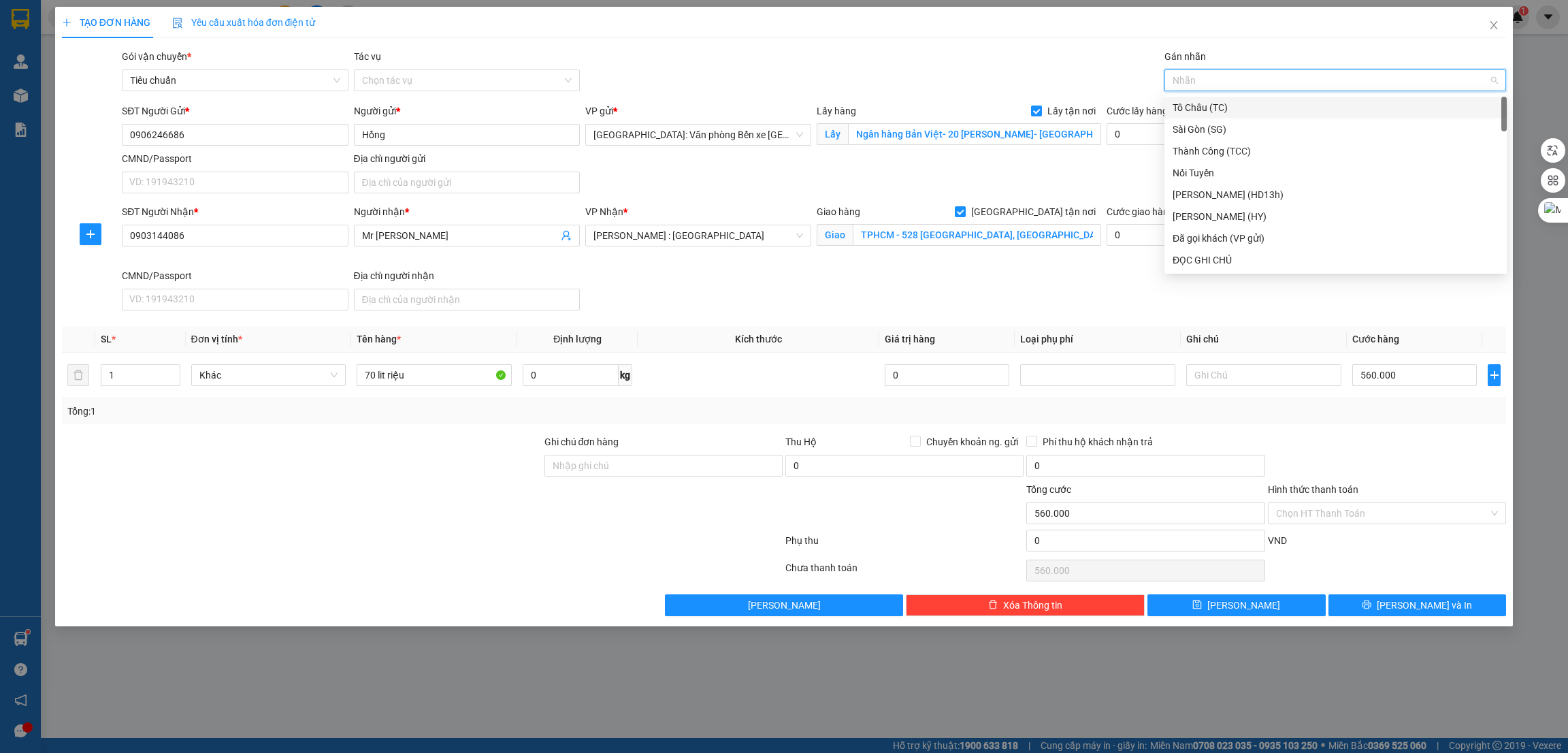
type input "g"
click at [1211, 258] on div "[GEOGRAPHIC_DATA] tận nơi" at bounding box center [1336, 260] width 326 height 15
click at [1369, 598] on button "[PERSON_NAME] và In" at bounding box center [1418, 605] width 178 height 22
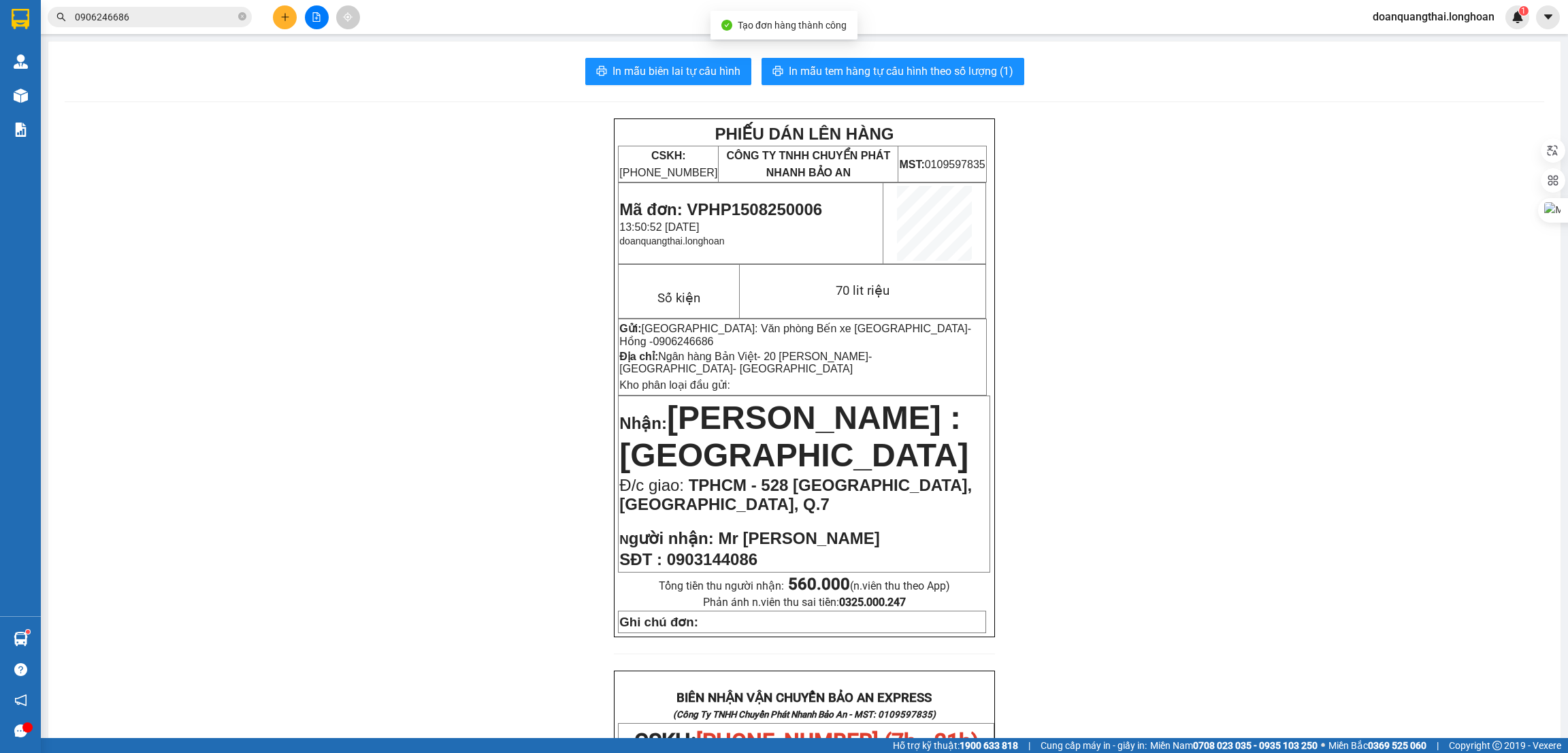
click at [1081, 200] on div "PHIẾU DÁN LÊN HÀNG CSKH: 1900.06.88.33 CÔNG TY TNHH CHUYỂN PHÁT NHANH BẢO AN MS…" at bounding box center [804, 750] width 1480 height 1263
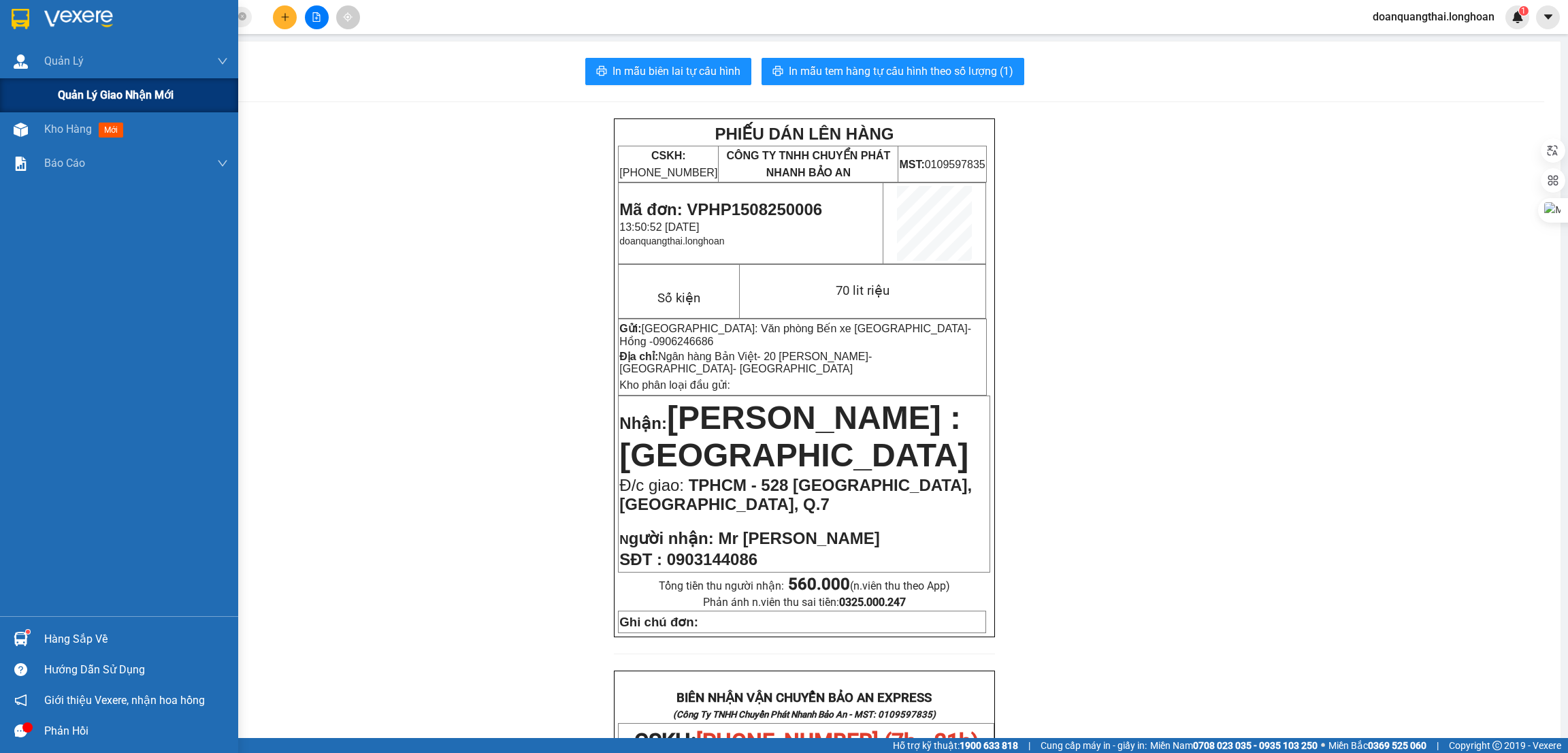
click at [71, 94] on span "Quản lý giao nhận mới" at bounding box center [116, 95] width 116 height 17
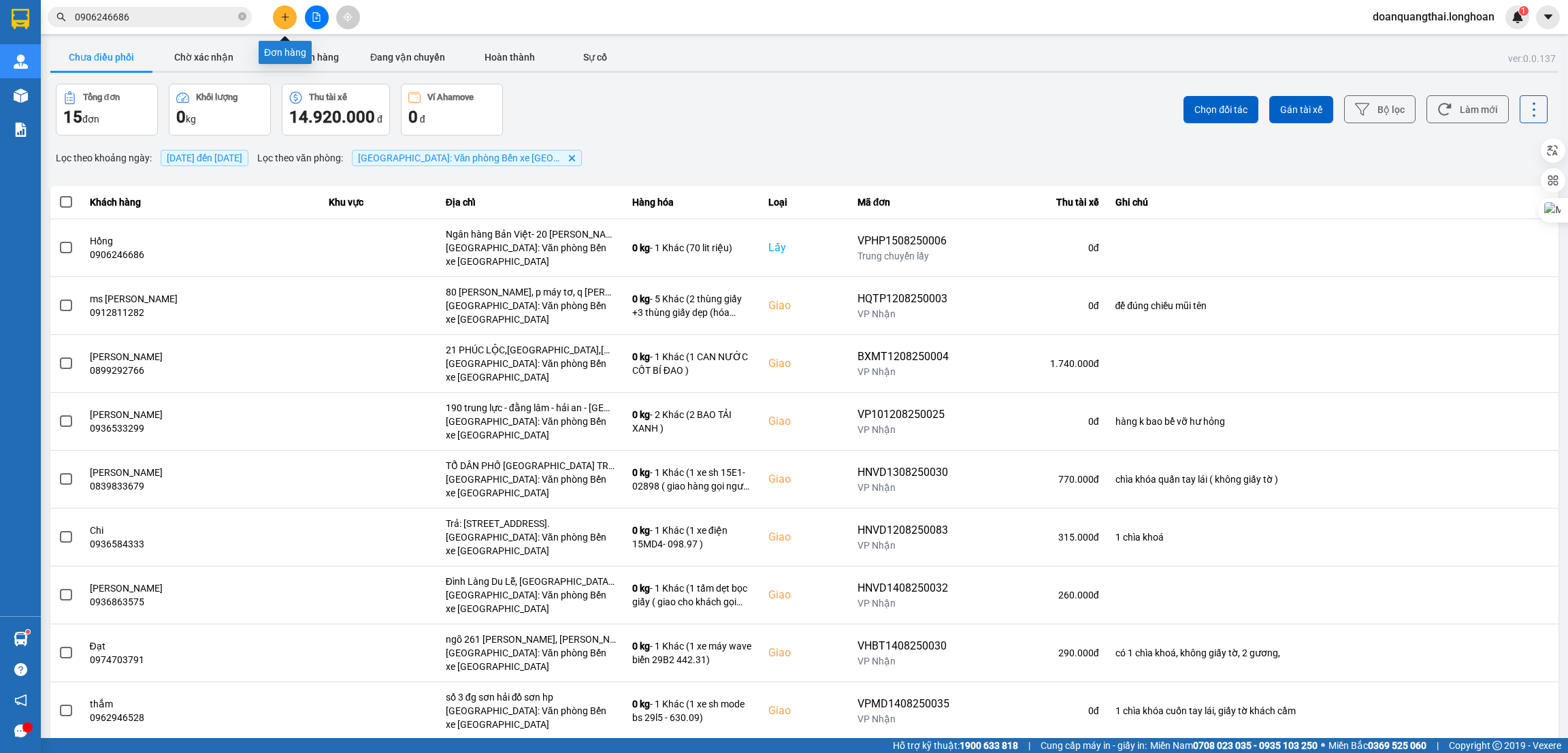
click at [285, 10] on button at bounding box center [284, 17] width 24 height 24
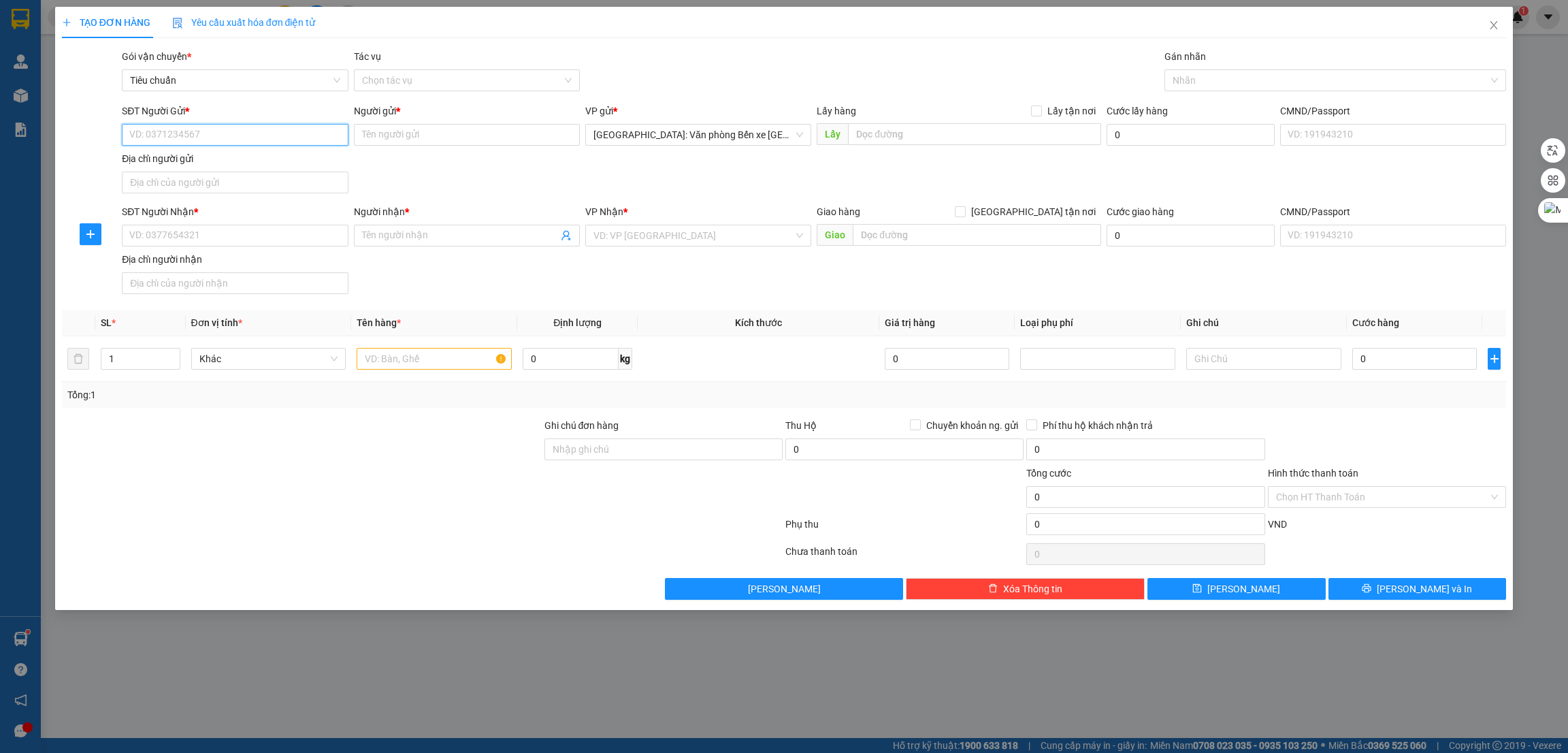
click at [251, 130] on input "SĐT Người Gửi *" at bounding box center [235, 135] width 226 height 22
paste input "0988171762"
type input "0988171762"
click at [456, 119] on div "Người gửi *" at bounding box center [467, 114] width 226 height 20
click at [450, 130] on input "Người gửi *" at bounding box center [467, 135] width 226 height 22
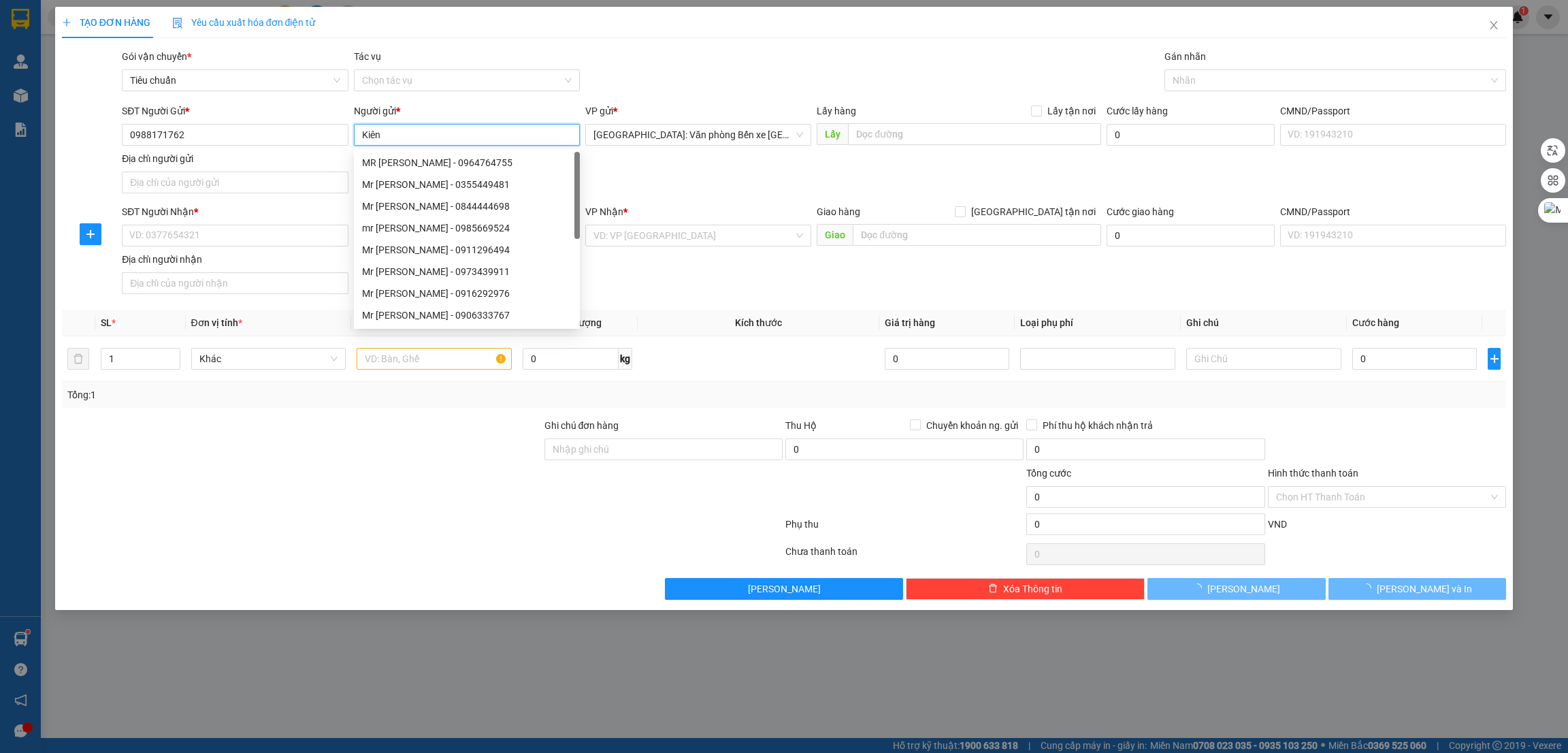
type input "Kiên"
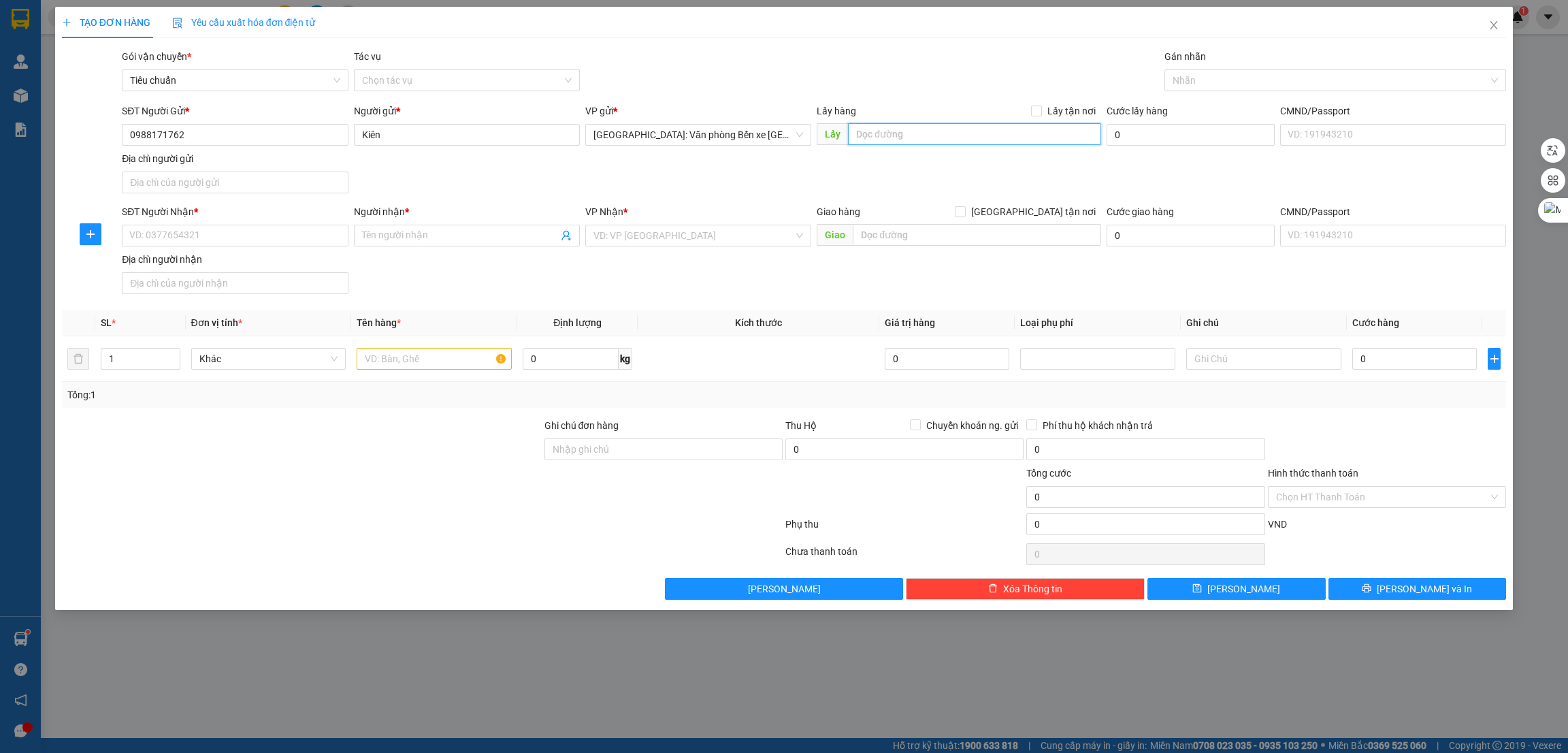
click at [921, 123] on input "text" at bounding box center [974, 134] width 253 height 22
click at [917, 137] on input "text" at bounding box center [974, 134] width 253 height 22
paste input "597 đường Trần Phú - Cẩm thạch - Cẩm phả ( đối diện nhà máy nước - gần cột đồng…"
type input "597 đường Trần Phú - Cẩm thạch - Cẩm phả ( đối diện nhà máy nước - gần cột đồng…"
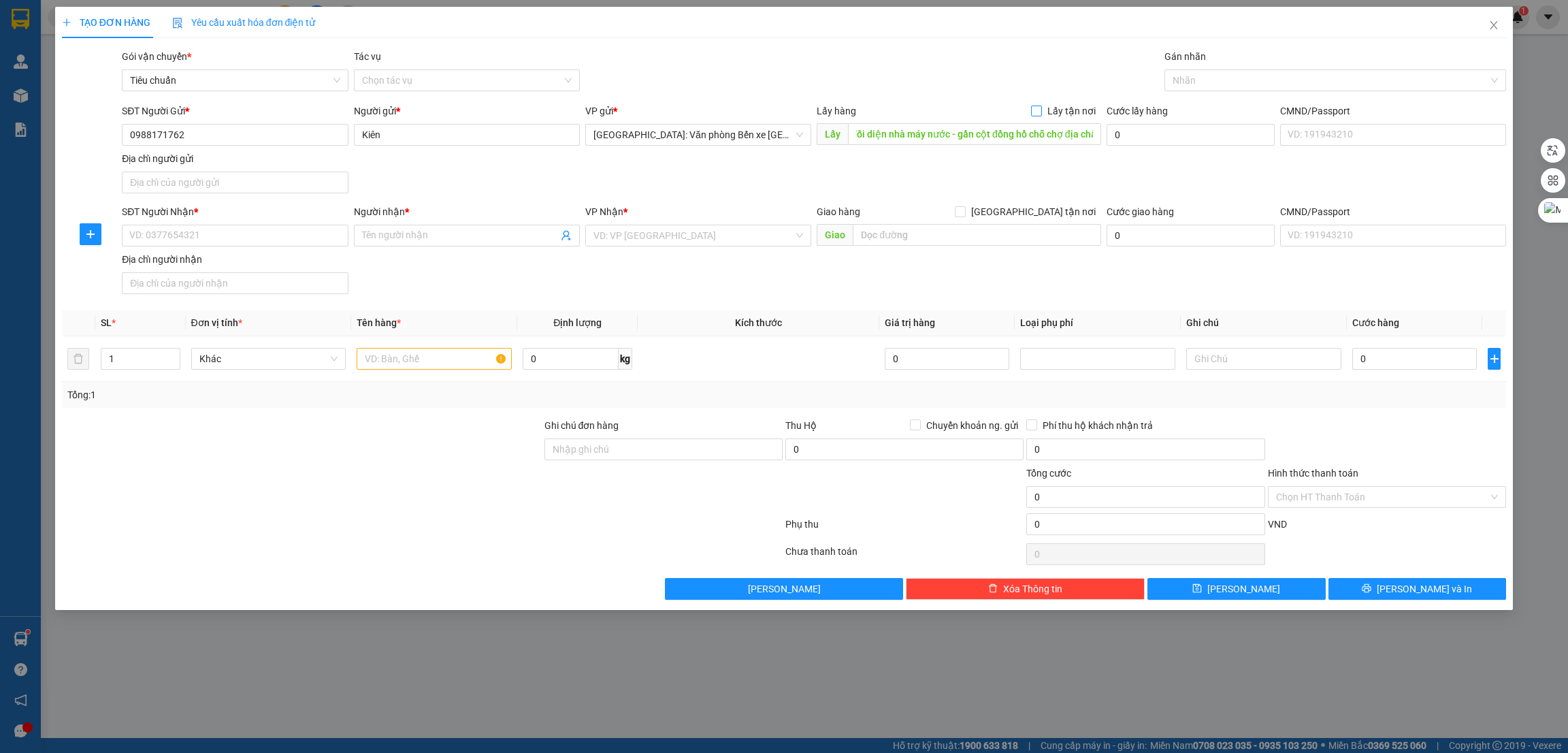
click at [1042, 112] on span at bounding box center [1036, 110] width 11 height 11
click at [1041, 112] on input "Lấy tận nơi" at bounding box center [1036, 110] width 10 height 10
checkbox input "true"
click at [252, 241] on input "SĐT Người Nhận *" at bounding box center [235, 235] width 226 height 22
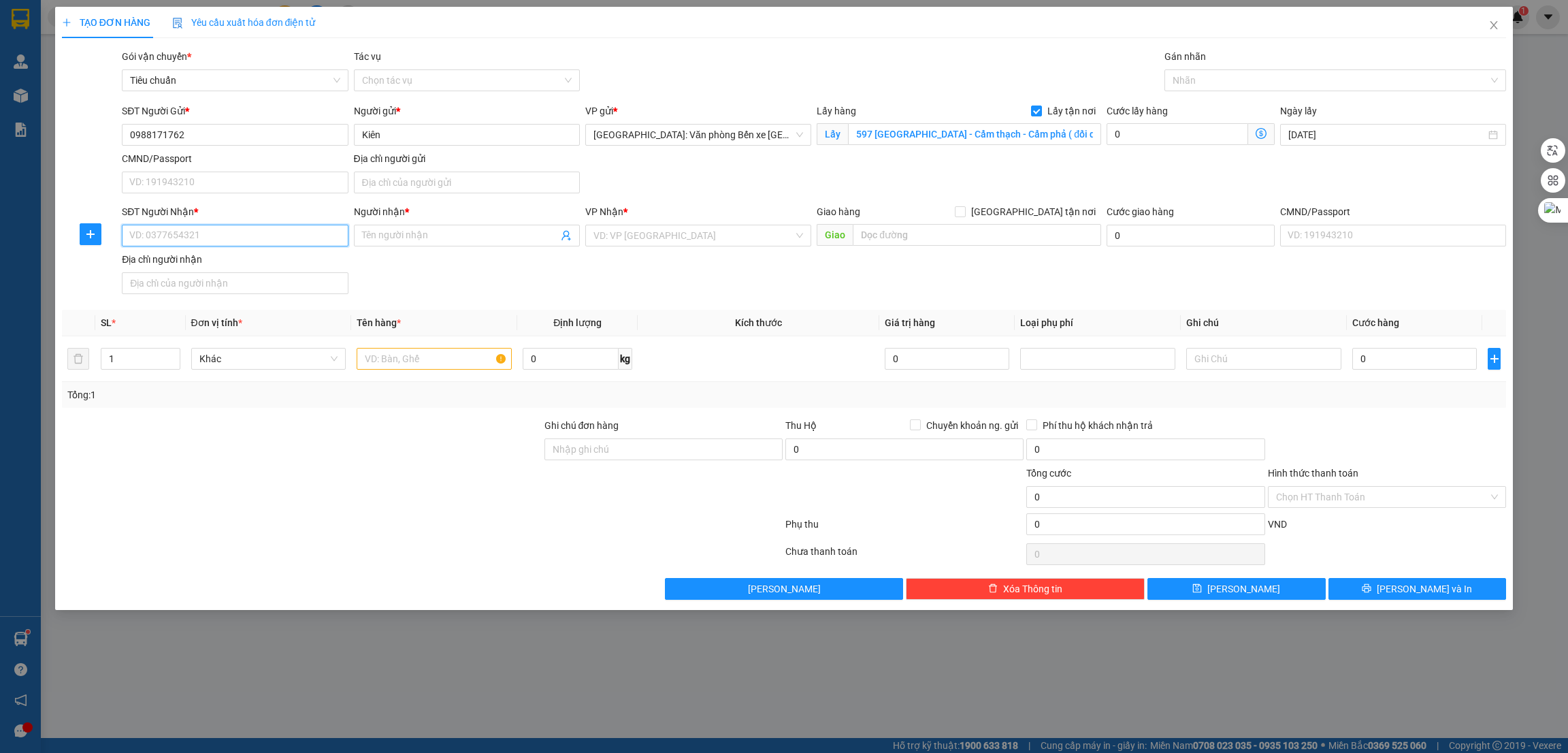
paste input "0326205722"
type input "0326205722"
click at [454, 242] on input "Người nhận *" at bounding box center [460, 235] width 196 height 15
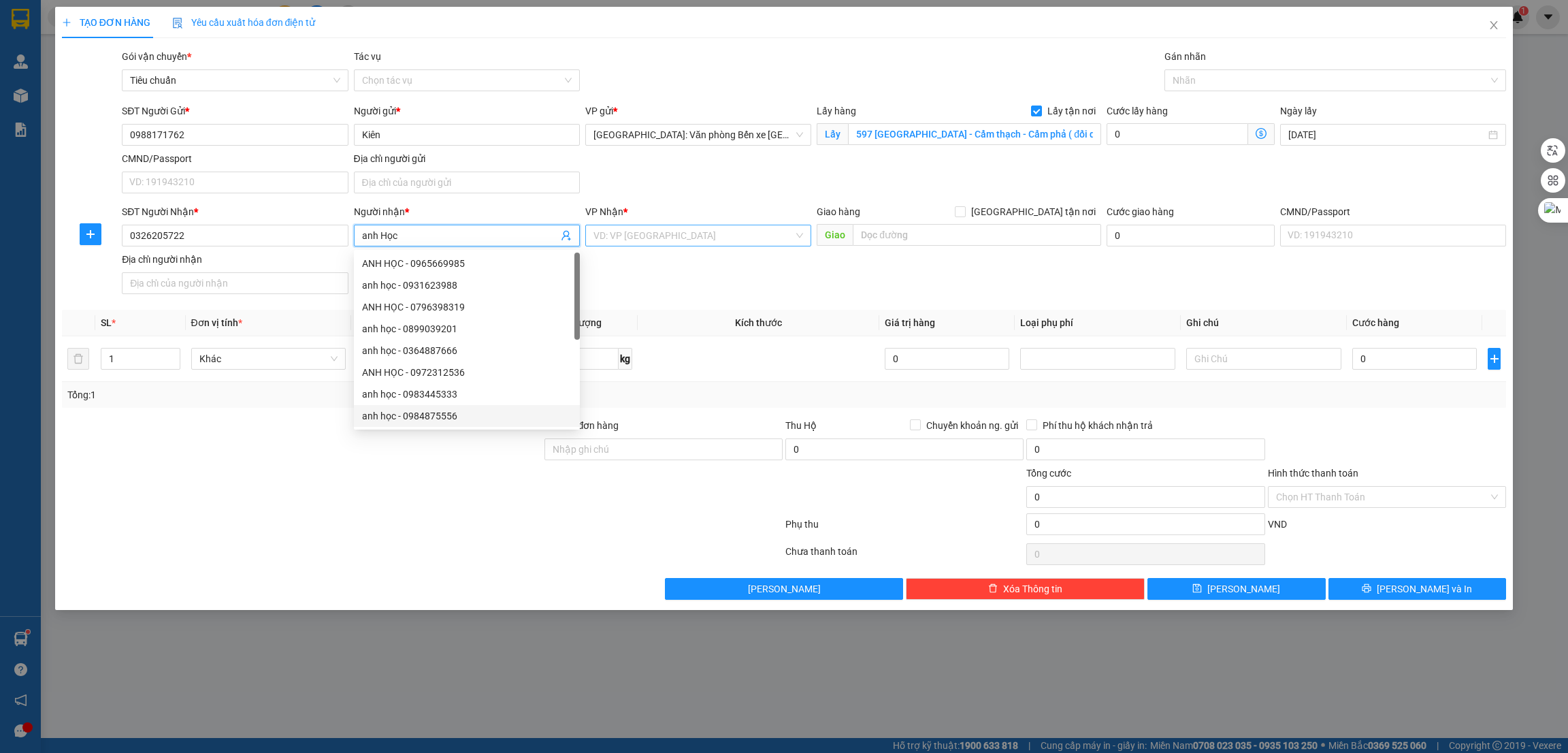
type input "anh Học"
click at [661, 242] on input "search" at bounding box center [693, 235] width 200 height 20
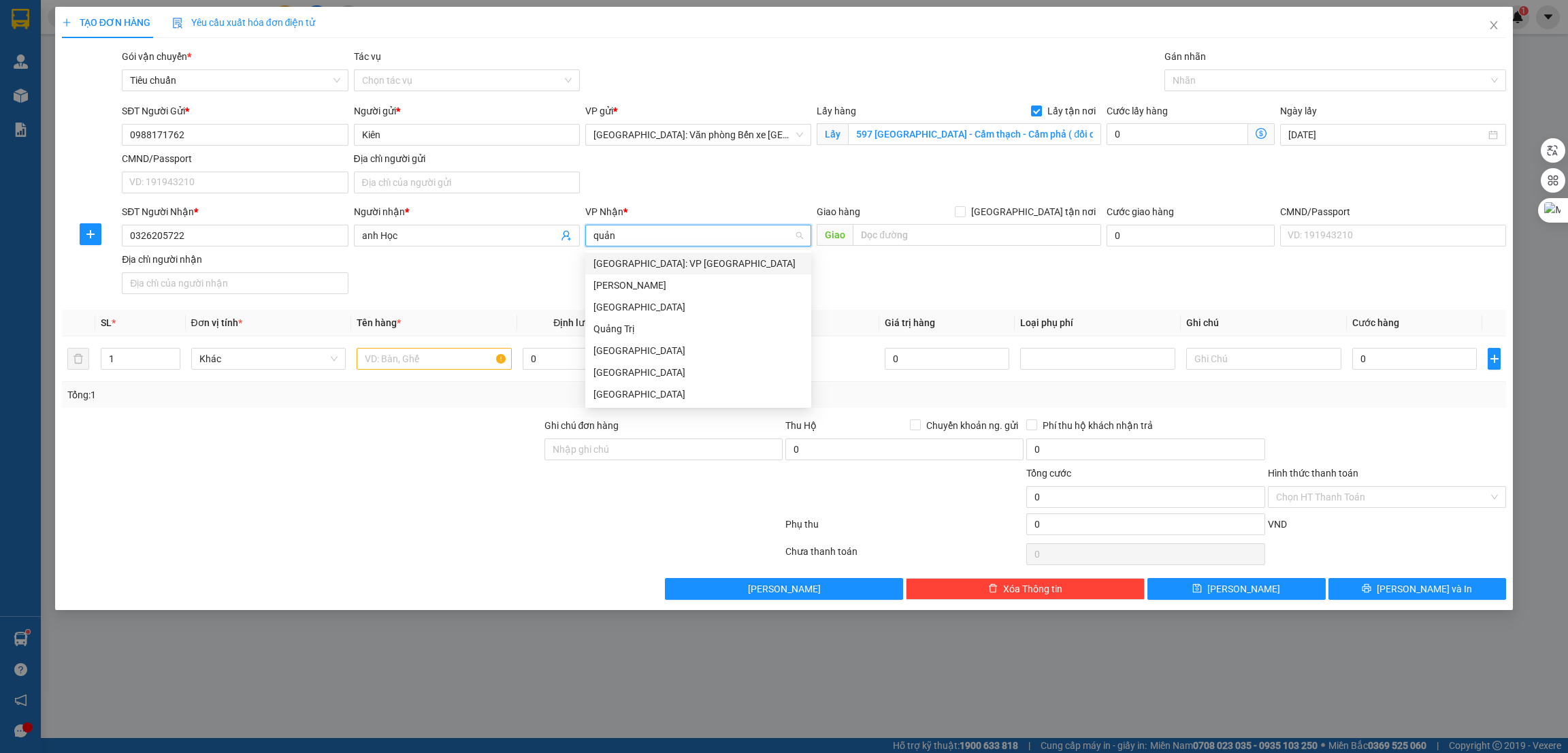
type input "quảng"
click at [625, 329] on div "Quảng Trị" at bounding box center [698, 329] width 209 height 15
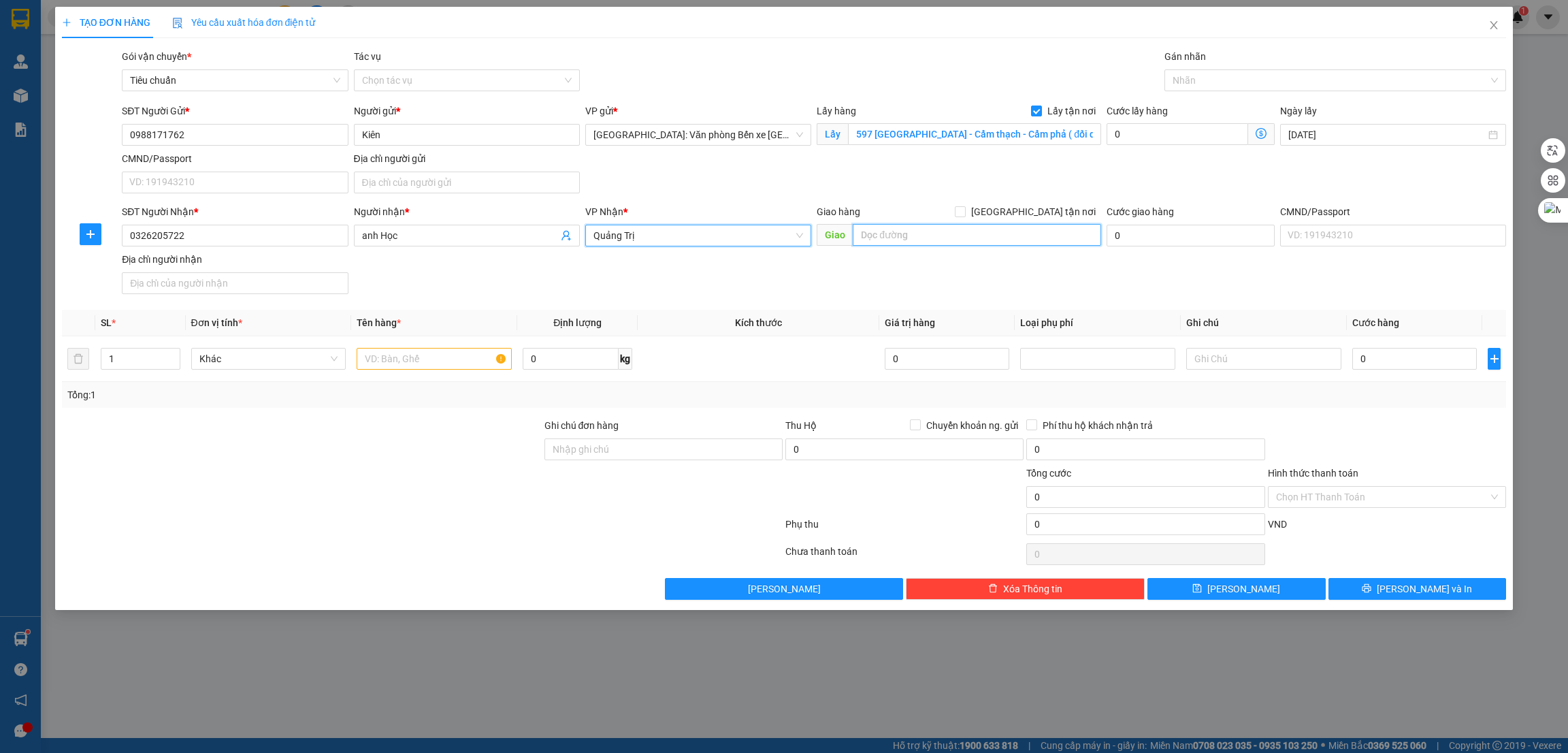
click at [946, 235] on input "text" at bounding box center [976, 235] width 248 height 22
type input "QUẢNG TRỊ - đông hà QL 1A"
click at [460, 499] on div at bounding box center [302, 490] width 482 height 47
click at [1375, 361] on input "0" at bounding box center [1414, 358] width 124 height 22
type input "3"
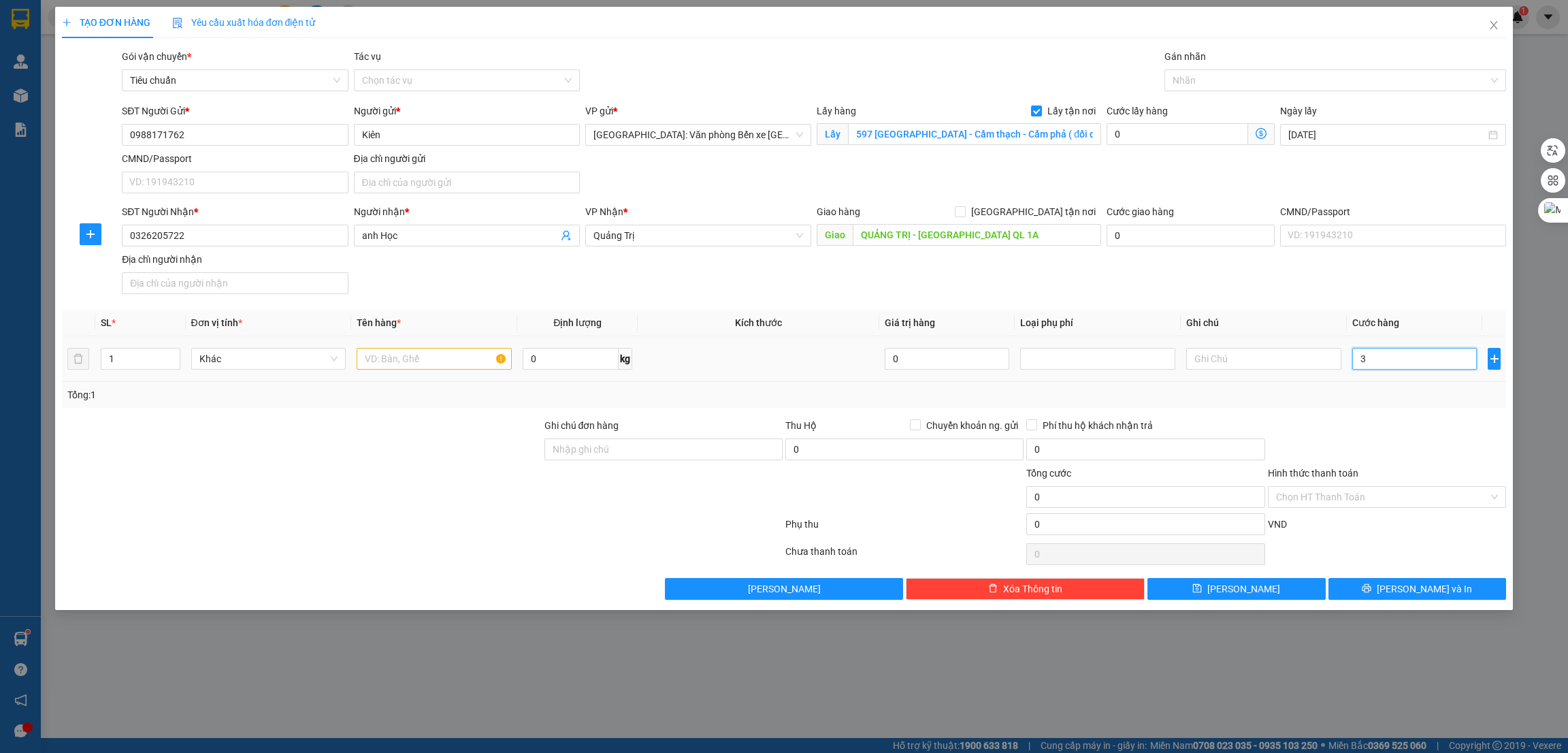
type input "3"
type input "34"
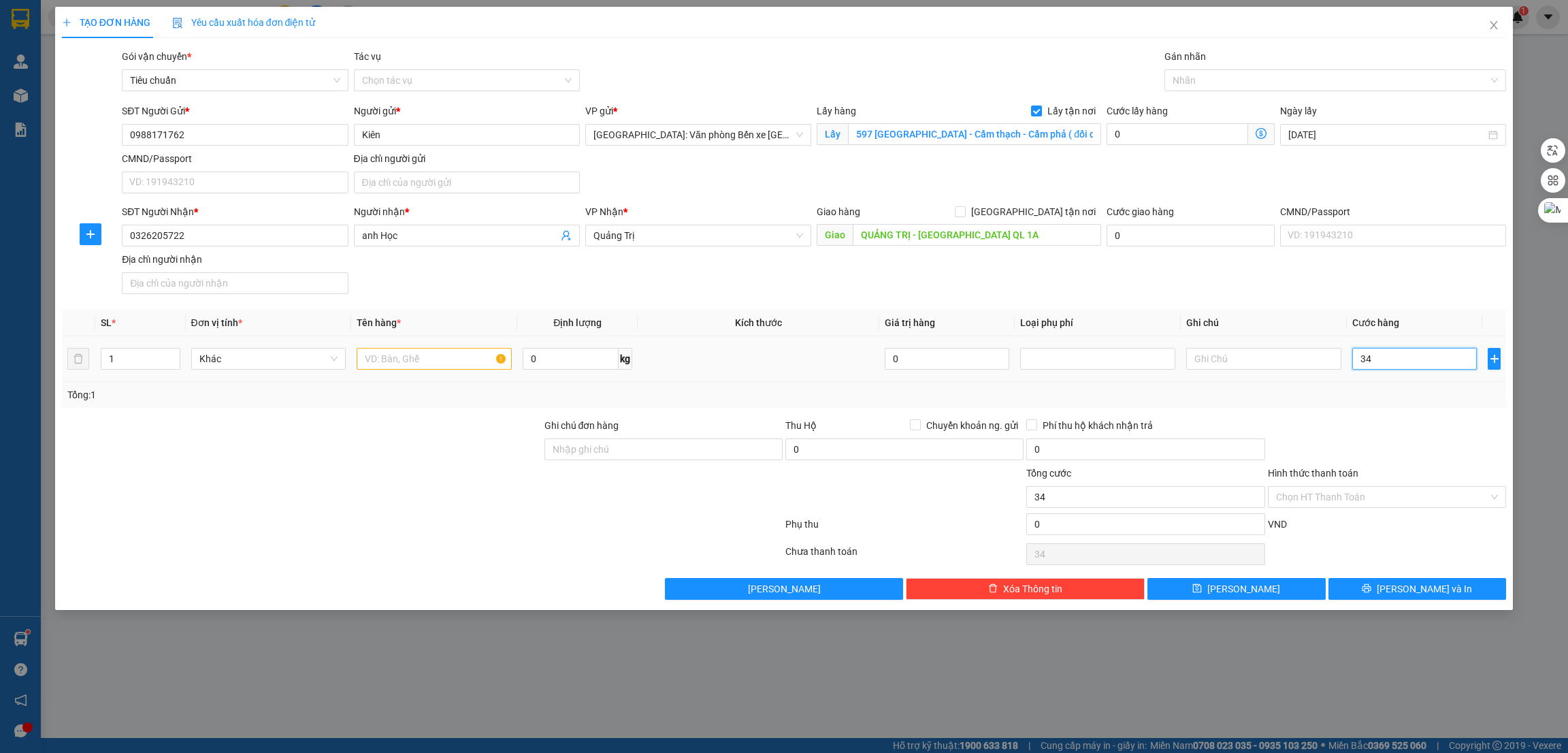
type input "344"
type input "3.440"
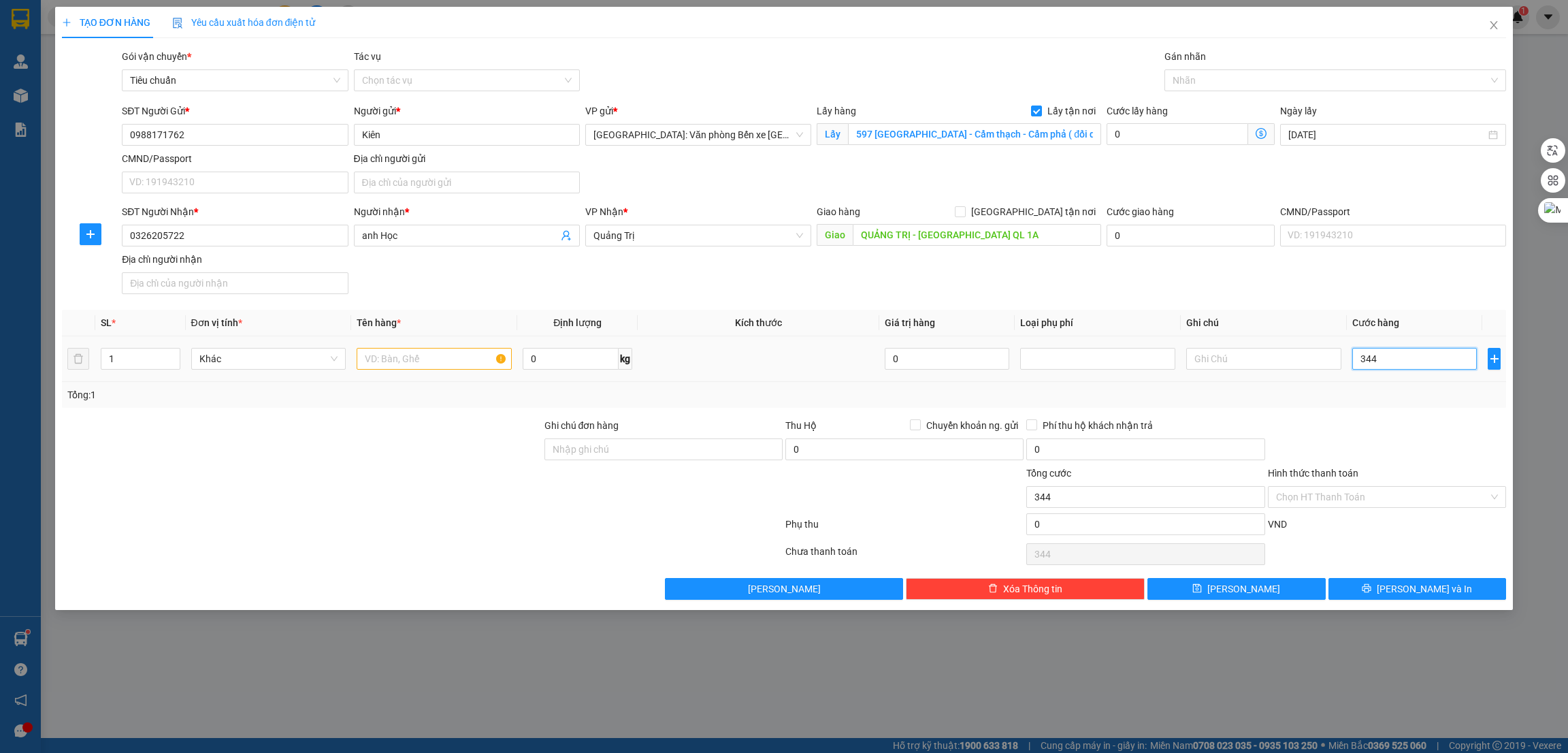
type input "3.440"
type input "34.400"
type input "344.000"
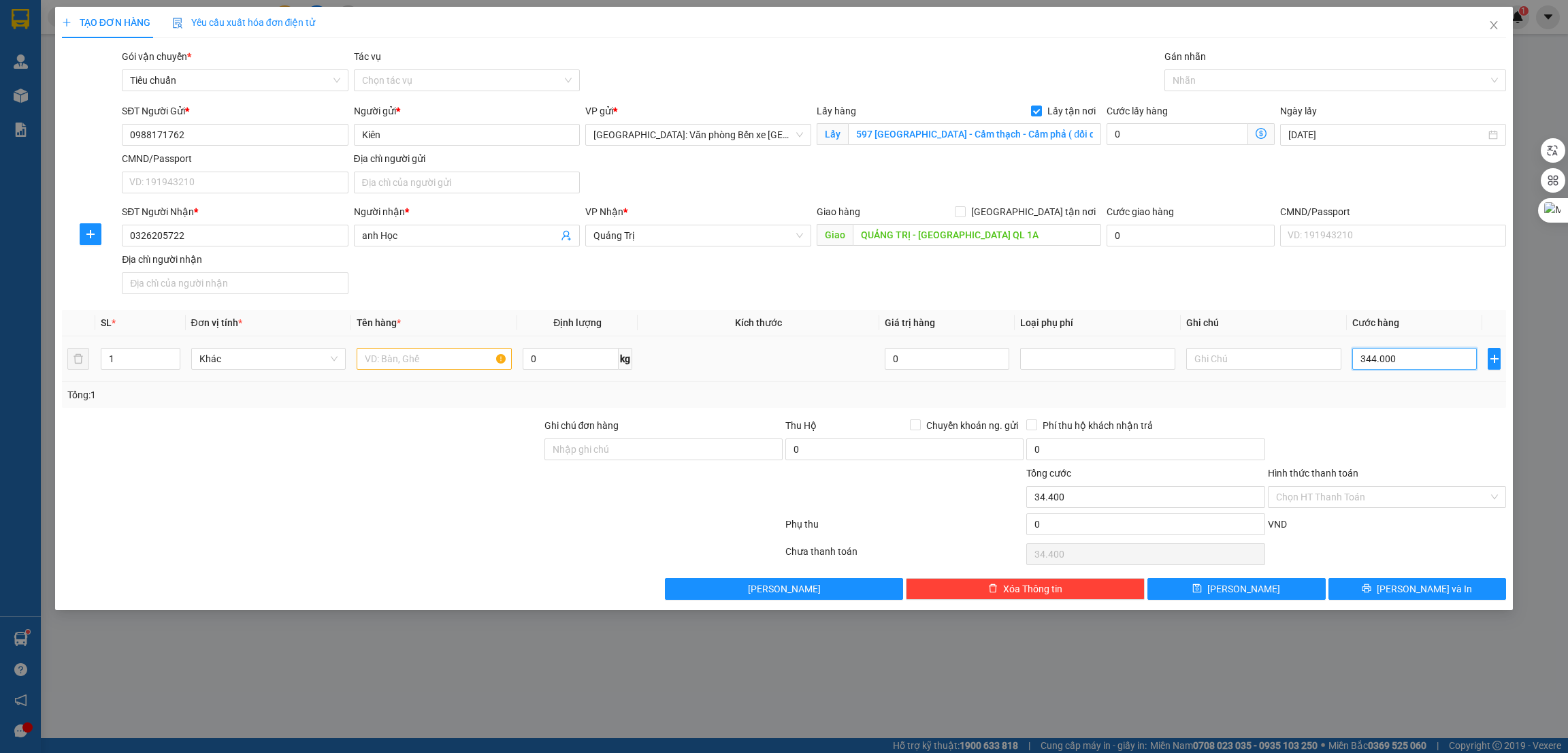
type input "344.000"
type input "3.440.000"
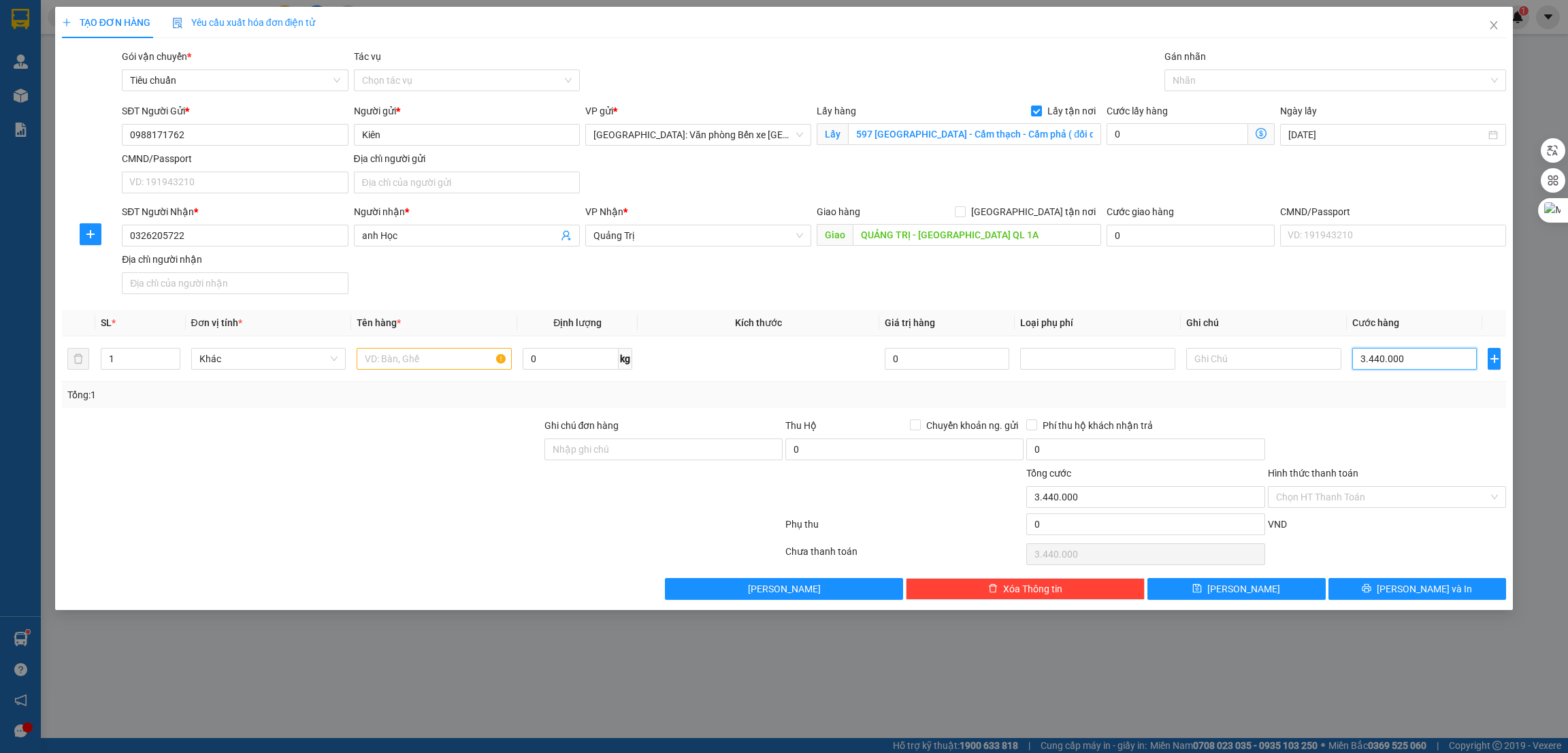
type input "3.440.000"
click at [539, 365] on input "0" at bounding box center [570, 358] width 96 height 22
type input "850"
click at [394, 363] on input "text" at bounding box center [434, 358] width 155 height 22
type input "52 thùng các tông"
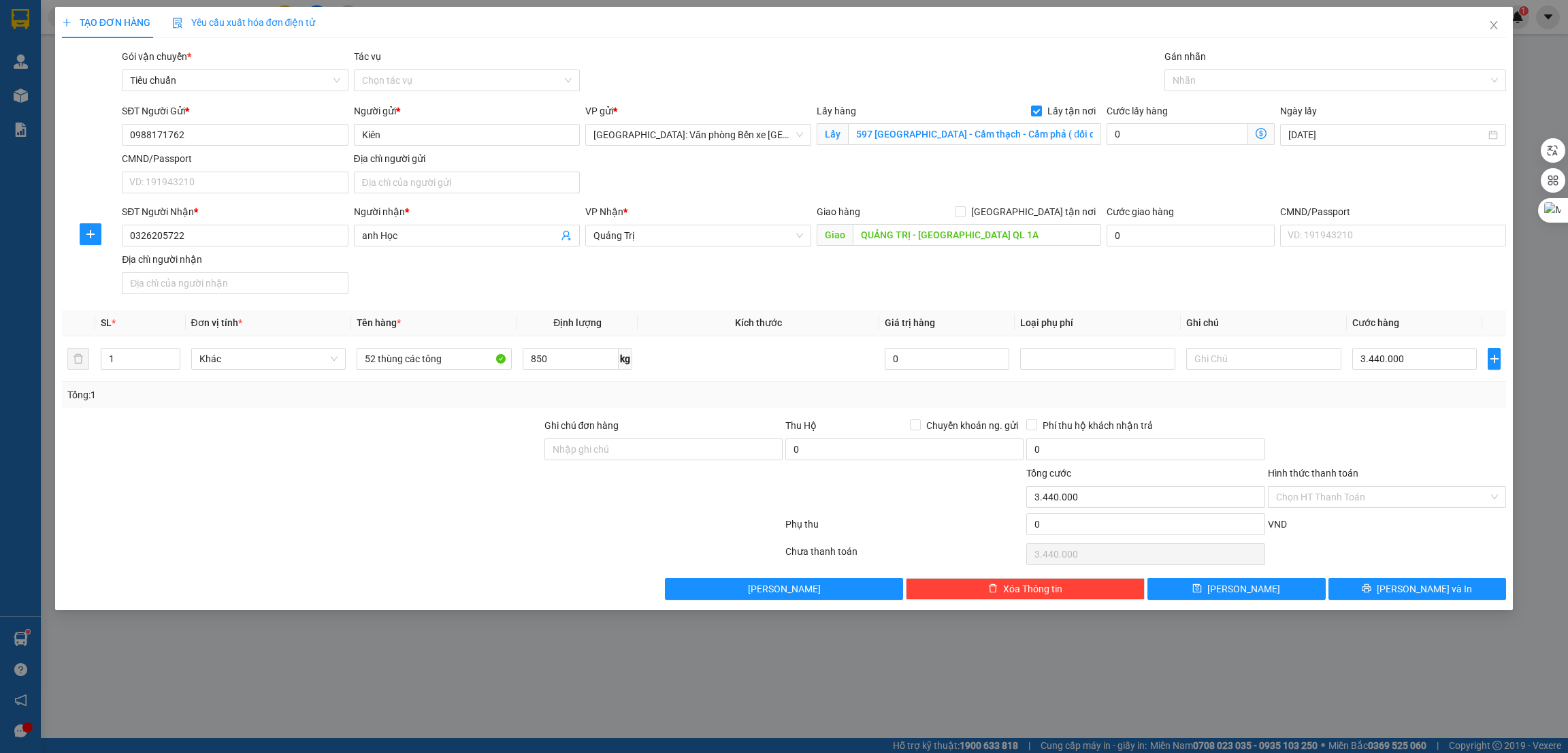
click at [414, 498] on div at bounding box center [302, 490] width 482 height 47
click at [1264, 603] on div "TẠO ĐƠN HÀNG Yêu cầu xuất hóa đơn điện tử Transit Pickup Surcharge Ids Transit …" at bounding box center [784, 308] width 1458 height 603
click at [1274, 590] on button "[PERSON_NAME]" at bounding box center [1237, 589] width 178 height 22
checkbox input "false"
type input "0"
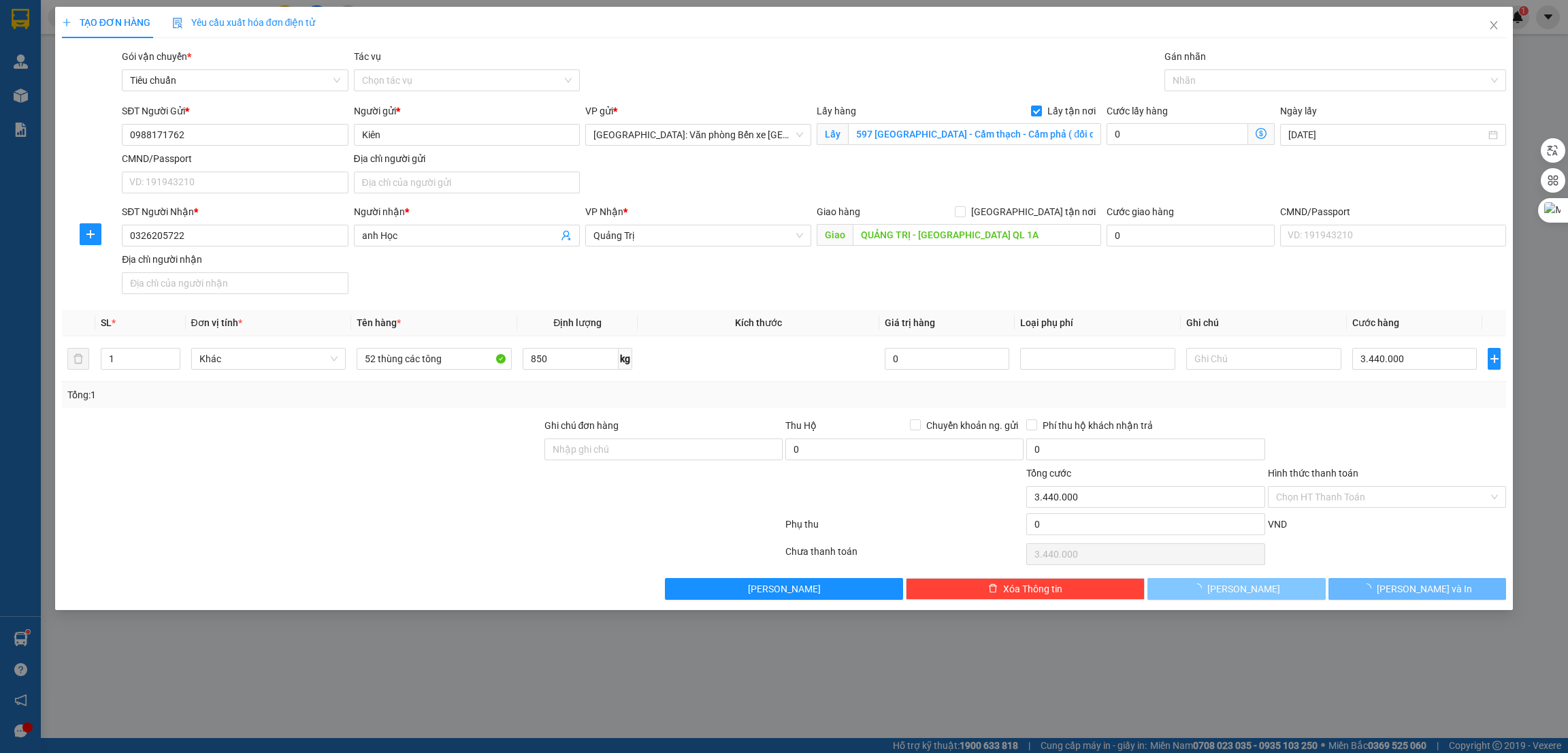
type input "0"
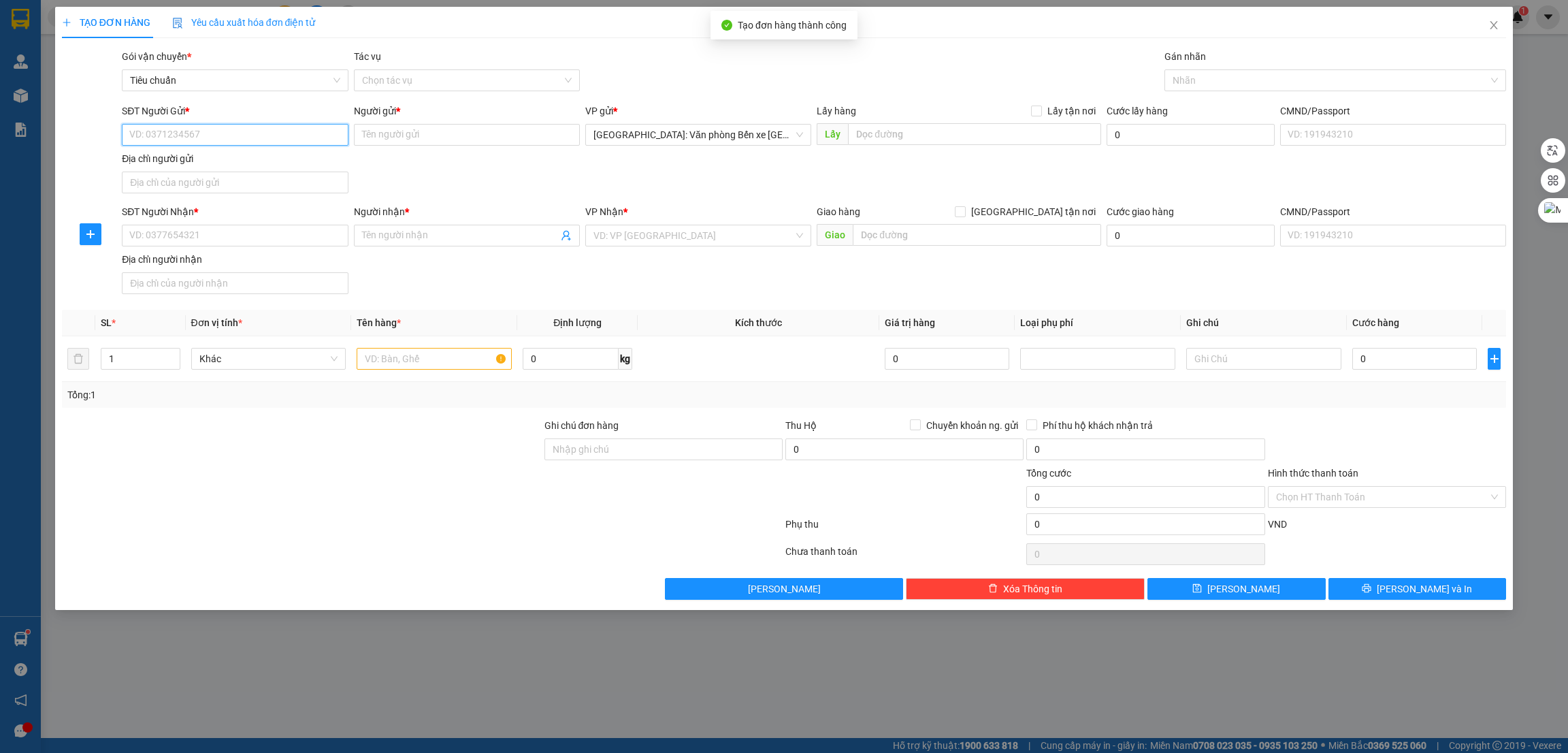
click at [293, 132] on input "SĐT Người Gửi *" at bounding box center [235, 135] width 226 height 22
paste input "0385202705"
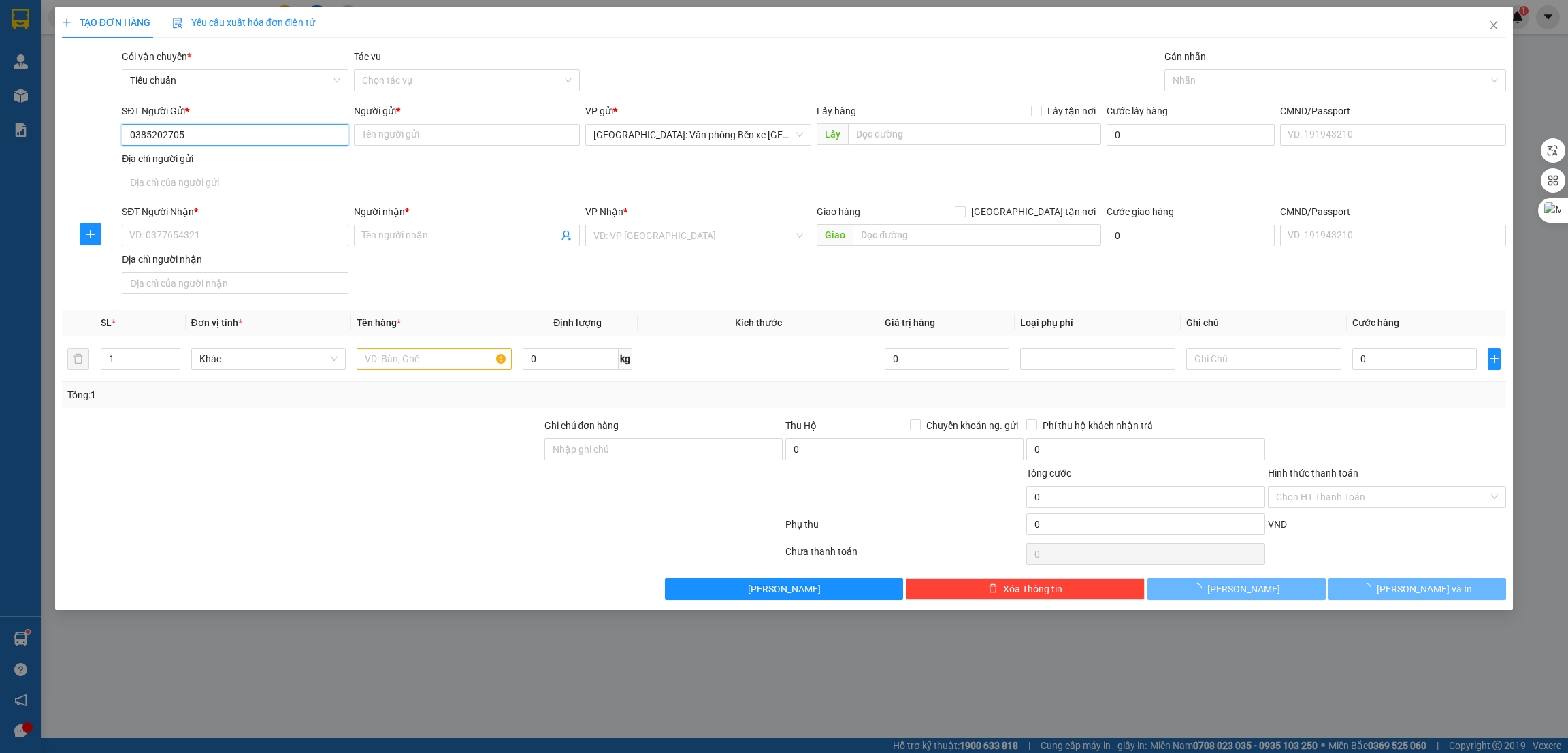
type input "0385202705"
click at [235, 231] on input "SĐT Người Nhận *" at bounding box center [235, 235] width 226 height 22
paste input "0385202705"
type input "0385202705"
click at [425, 132] on input "Người gửi *" at bounding box center [467, 135] width 226 height 22
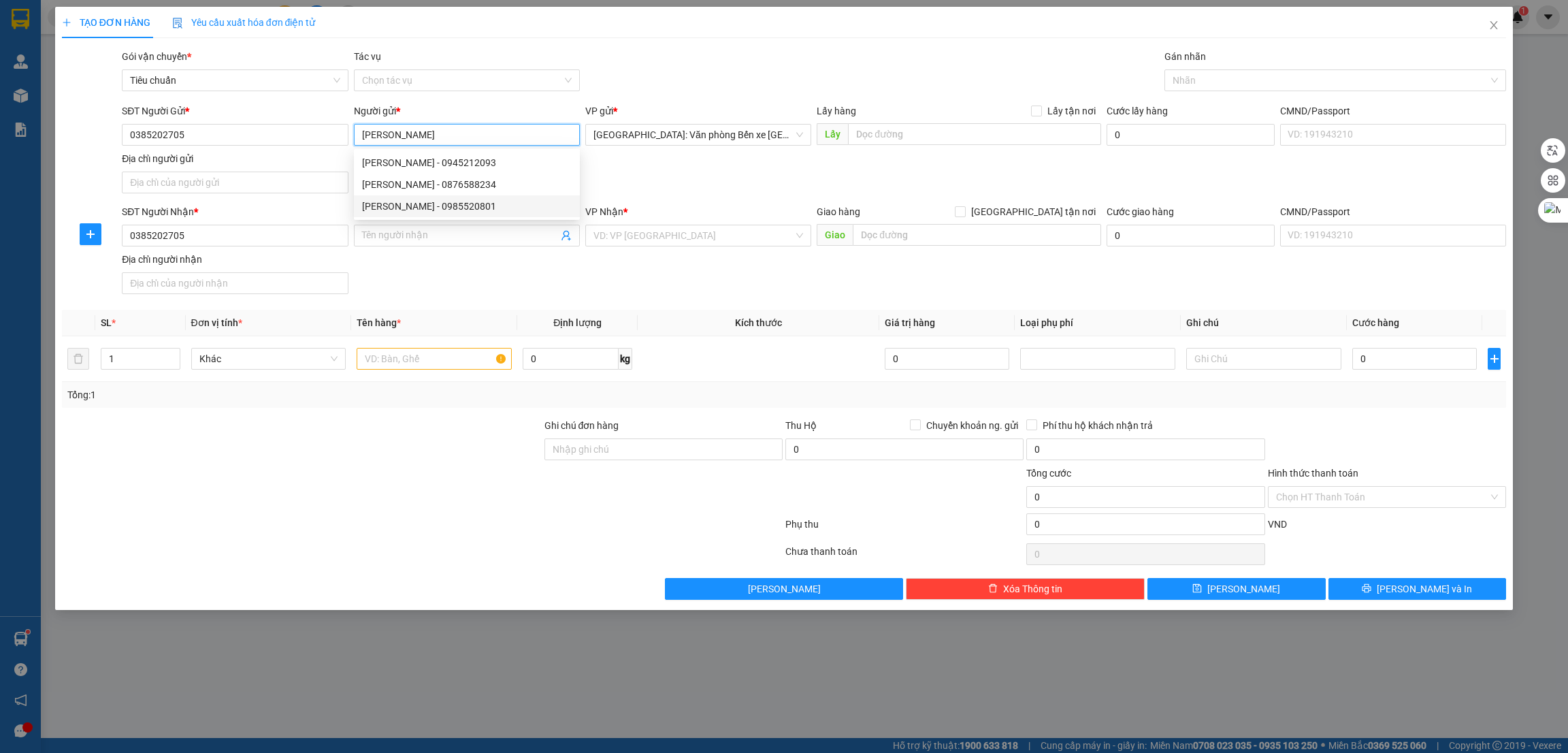
type input "[PERSON_NAME]"
click at [276, 594] on div "Lưu nháp Xóa Thông tin Lưu Lưu và In" at bounding box center [784, 589] width 1448 height 22
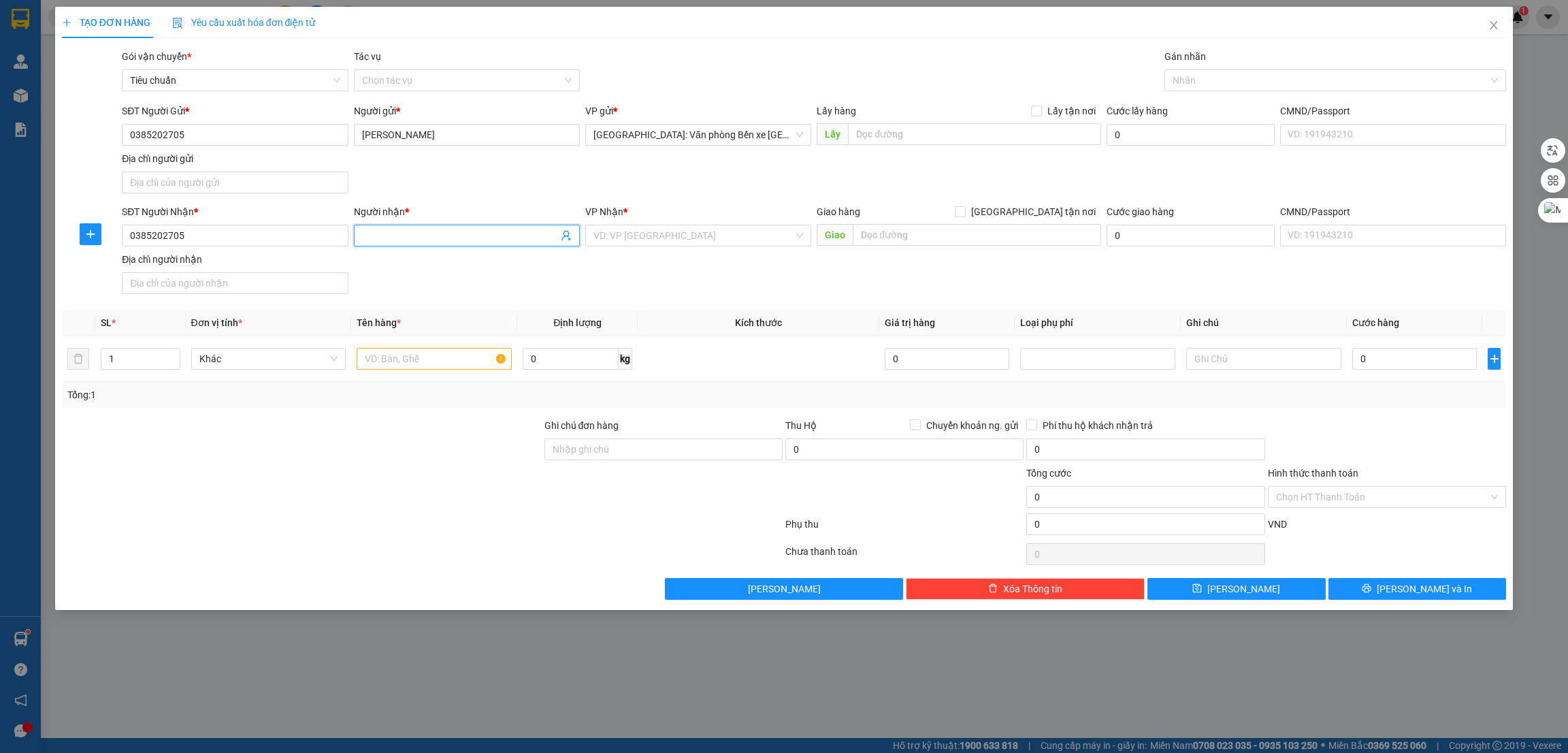
click at [397, 226] on span at bounding box center [467, 235] width 226 height 22
type input "[PERSON_NAME]"
click at [732, 180] on div "SĐT Người Gửi * 0385202705 Người gửi * Phạm Văn minh VP gửi * Hải Phòng: Văn ph…" at bounding box center [814, 151] width 1390 height 96
click at [916, 135] on input "text" at bounding box center [974, 134] width 253 height 22
paste input "151 lý thường kiệt phường [GEOGRAPHIC_DATA] [GEOGRAPHIC_DATA] [GEOGRAPHIC_DATA]"
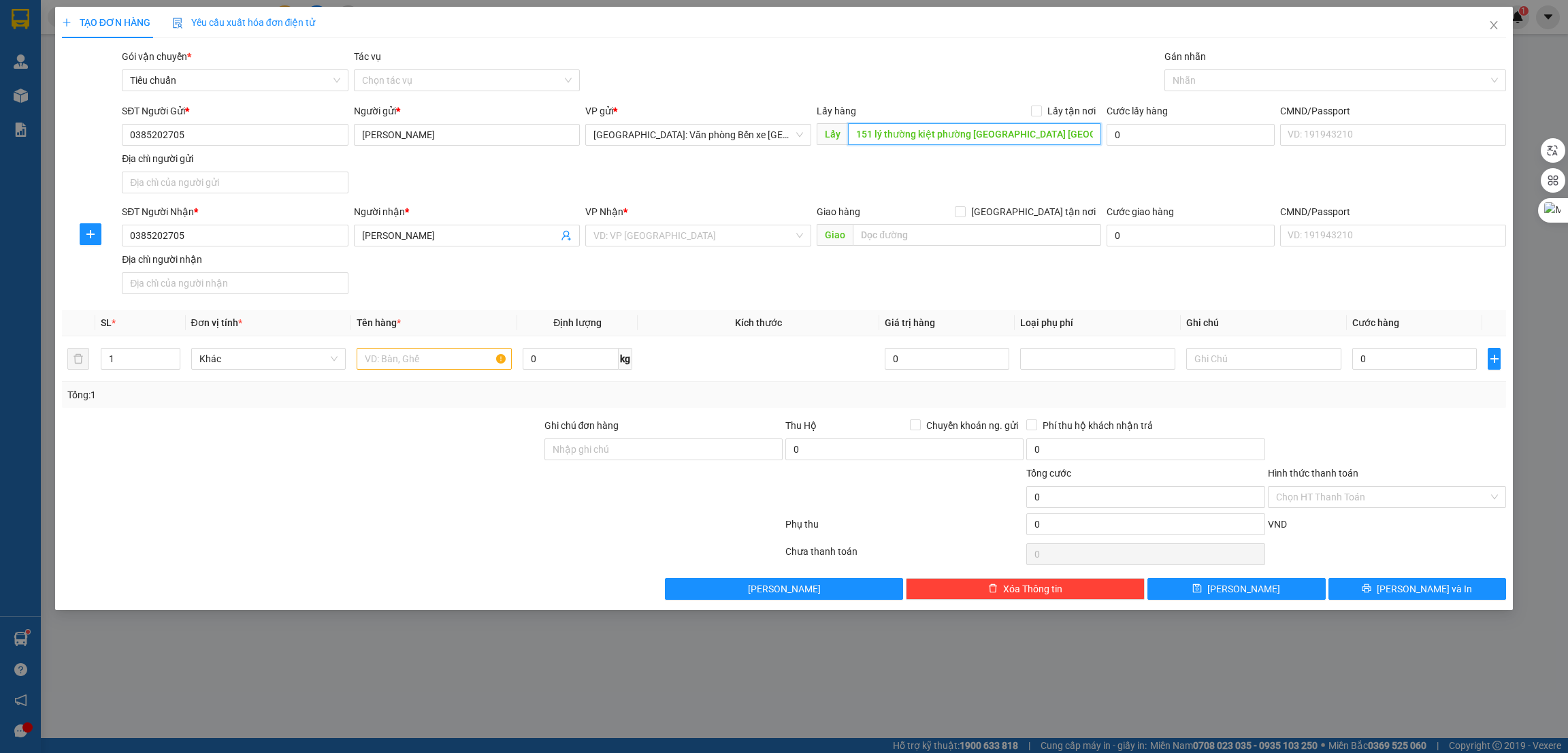
scroll to position [0, 75]
type input "151 lý thường kiệt phường [GEOGRAPHIC_DATA] [GEOGRAPHIC_DATA] [GEOGRAPHIC_DATA]"
click at [1042, 104] on label "Lấy tận nơi" at bounding box center [1066, 111] width 70 height 15
click at [1041, 105] on input "Lấy tận nơi" at bounding box center [1036, 110] width 10 height 10
checkbox input "true"
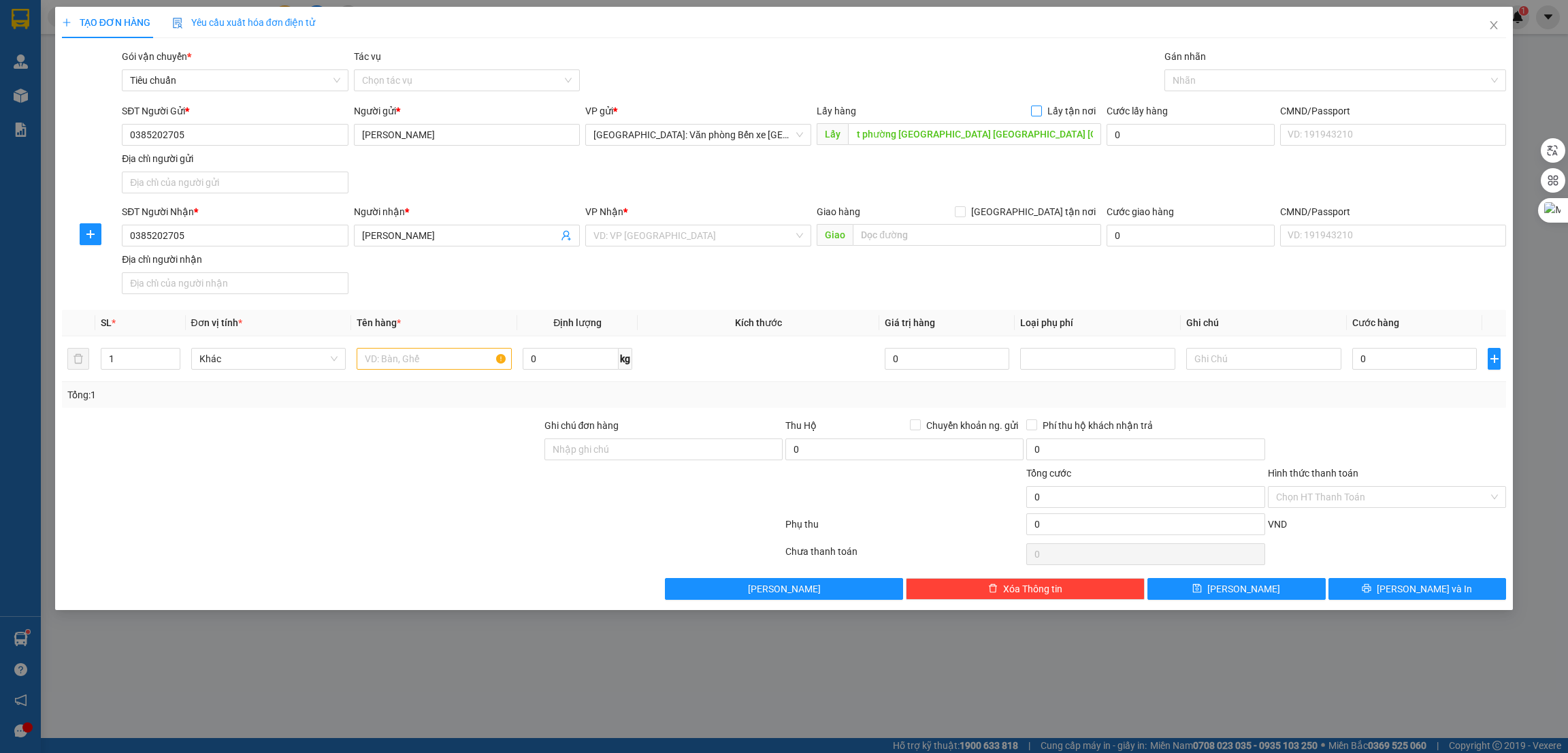
scroll to position [0, 0]
click at [643, 232] on input "search" at bounding box center [693, 235] width 200 height 20
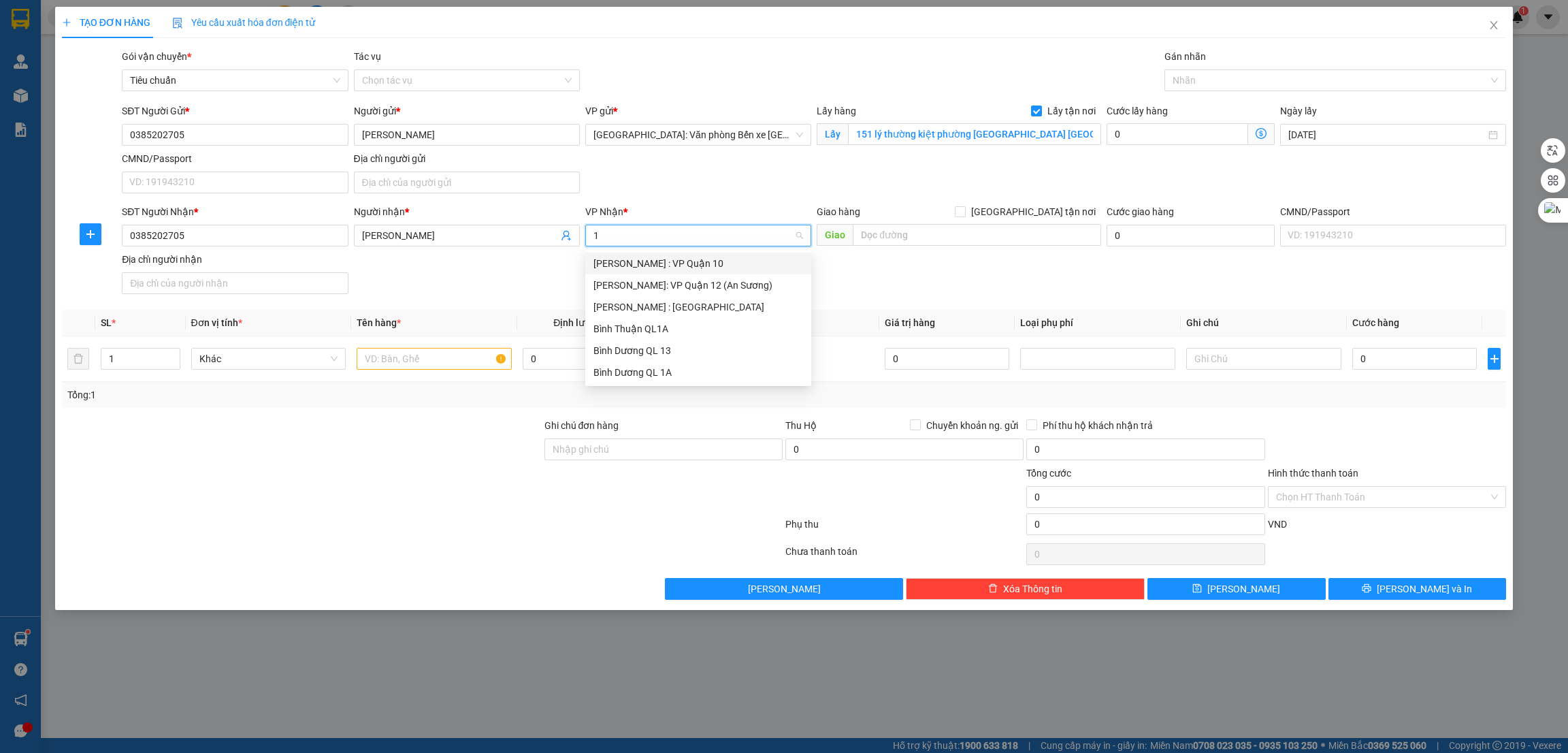
type input "12"
click at [685, 289] on div "[PERSON_NAME] : [GEOGRAPHIC_DATA]" at bounding box center [698, 285] width 209 height 15
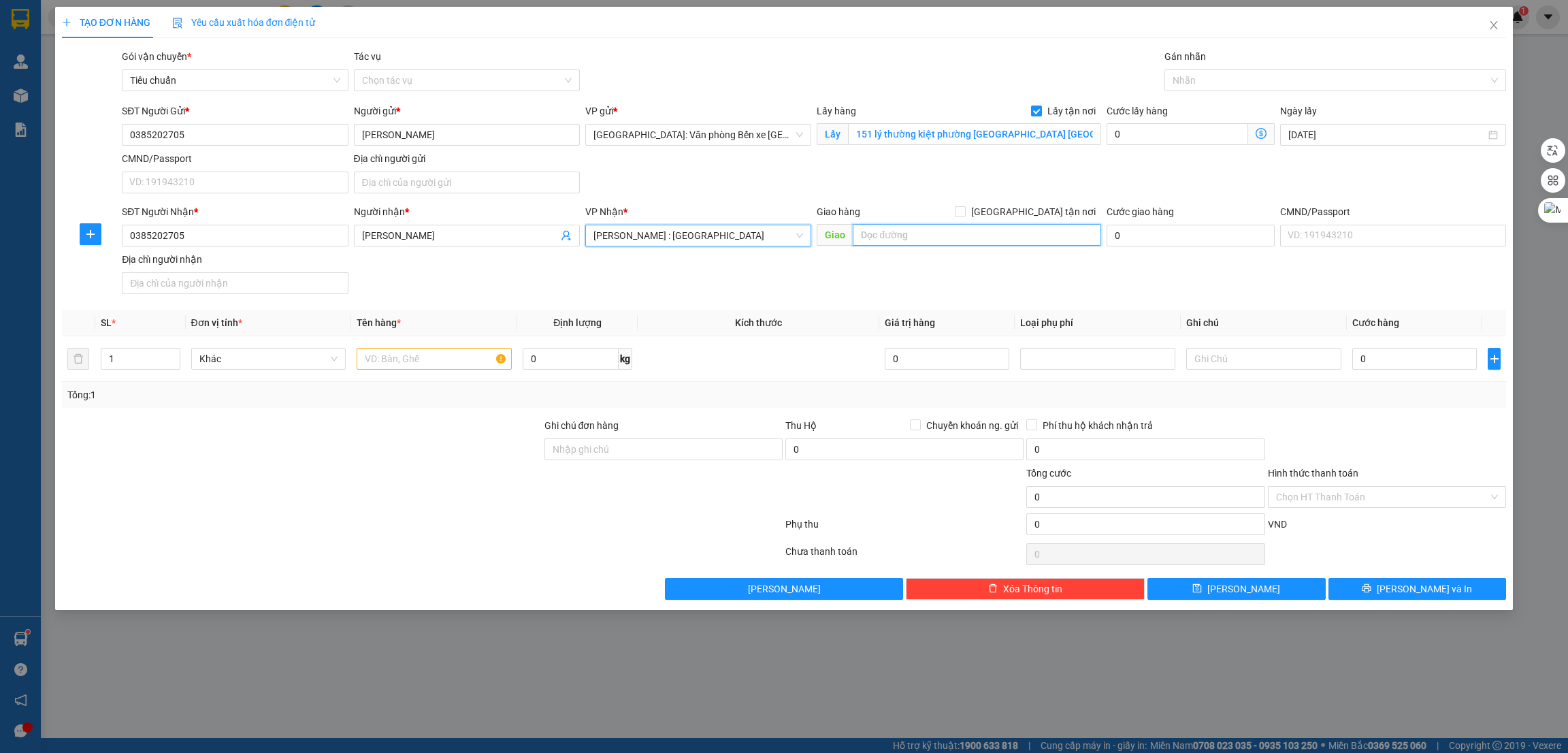
click at [892, 241] on input "text" at bounding box center [976, 235] width 248 height 22
paste input "46/15/21 đường tx18 phường thạnh xuân quận 12"
click at [865, 242] on input "46/15/21 đường tx18 phường thạnh xuân quận 12" at bounding box center [976, 235] width 248 height 22
type input "TPHCM - 46/15/21 đường tx18 [GEOGRAPHIC_DATA]"
click at [1040, 213] on span "[GEOGRAPHIC_DATA] tận nơi" at bounding box center [1033, 212] width 136 height 15
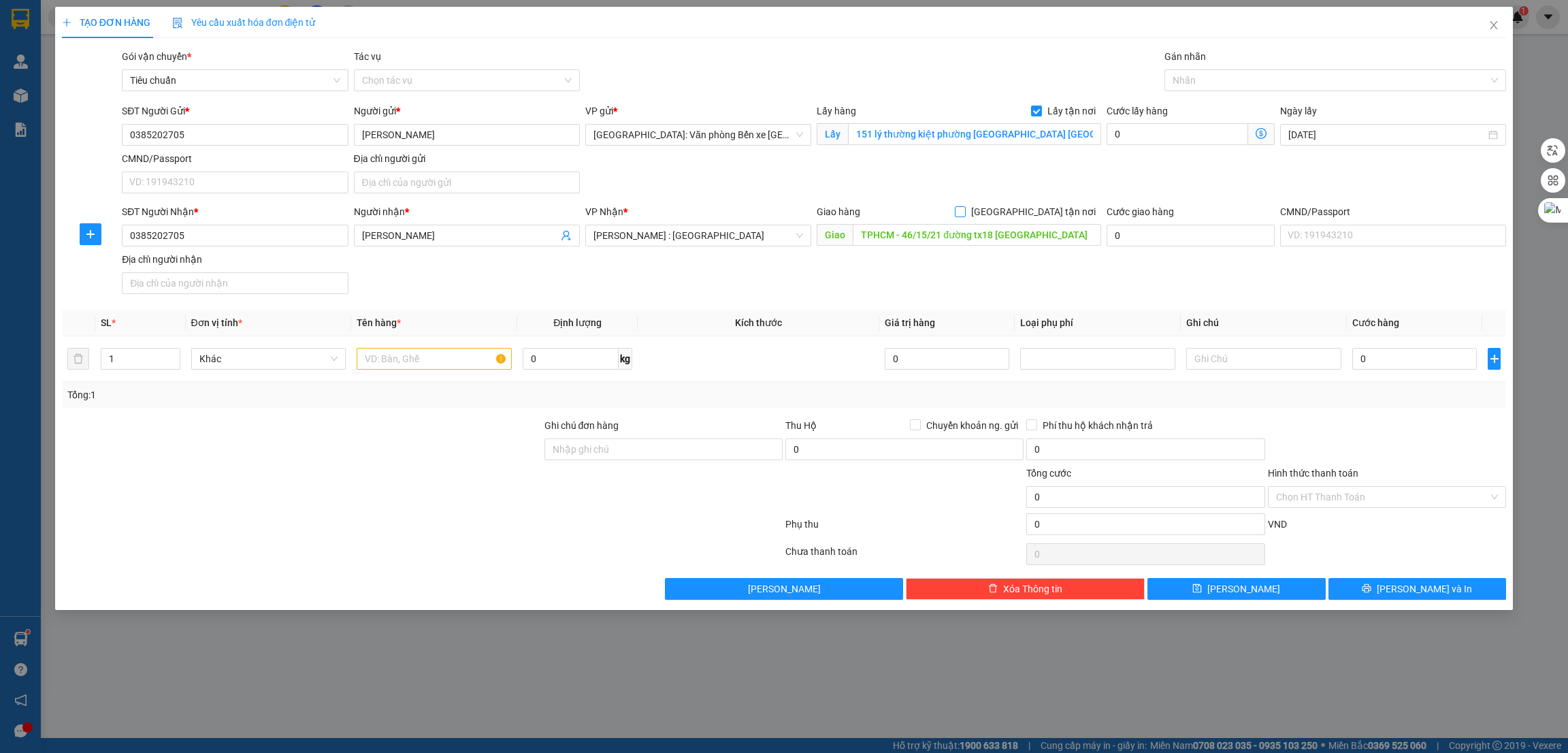
click at [965, 213] on input "[GEOGRAPHIC_DATA] tận nơi" at bounding box center [960, 211] width 10 height 10
checkbox input "true"
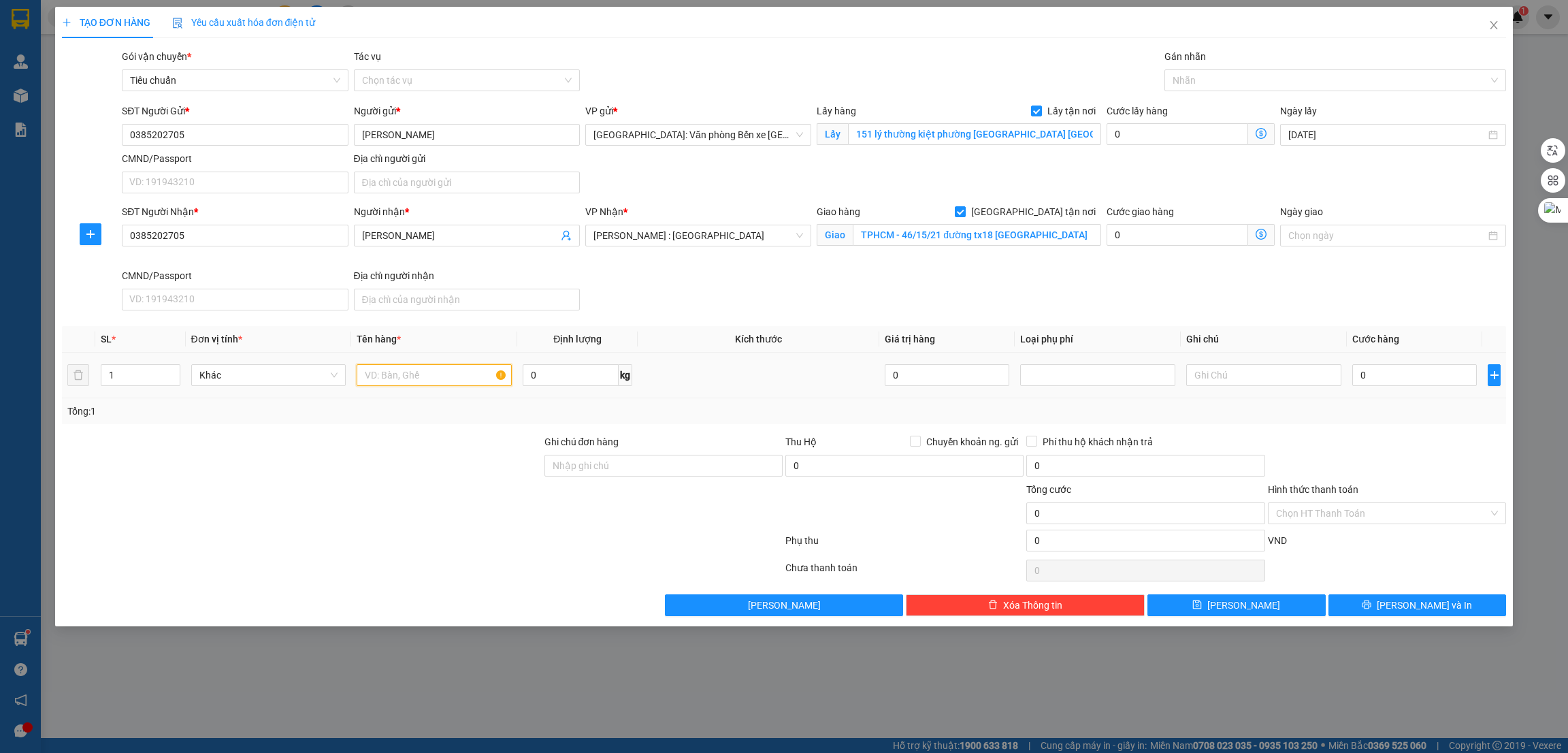
click at [420, 379] on input "text" at bounding box center [434, 374] width 155 height 22
click at [1133, 137] on input "0" at bounding box center [1177, 134] width 141 height 22
type input "1"
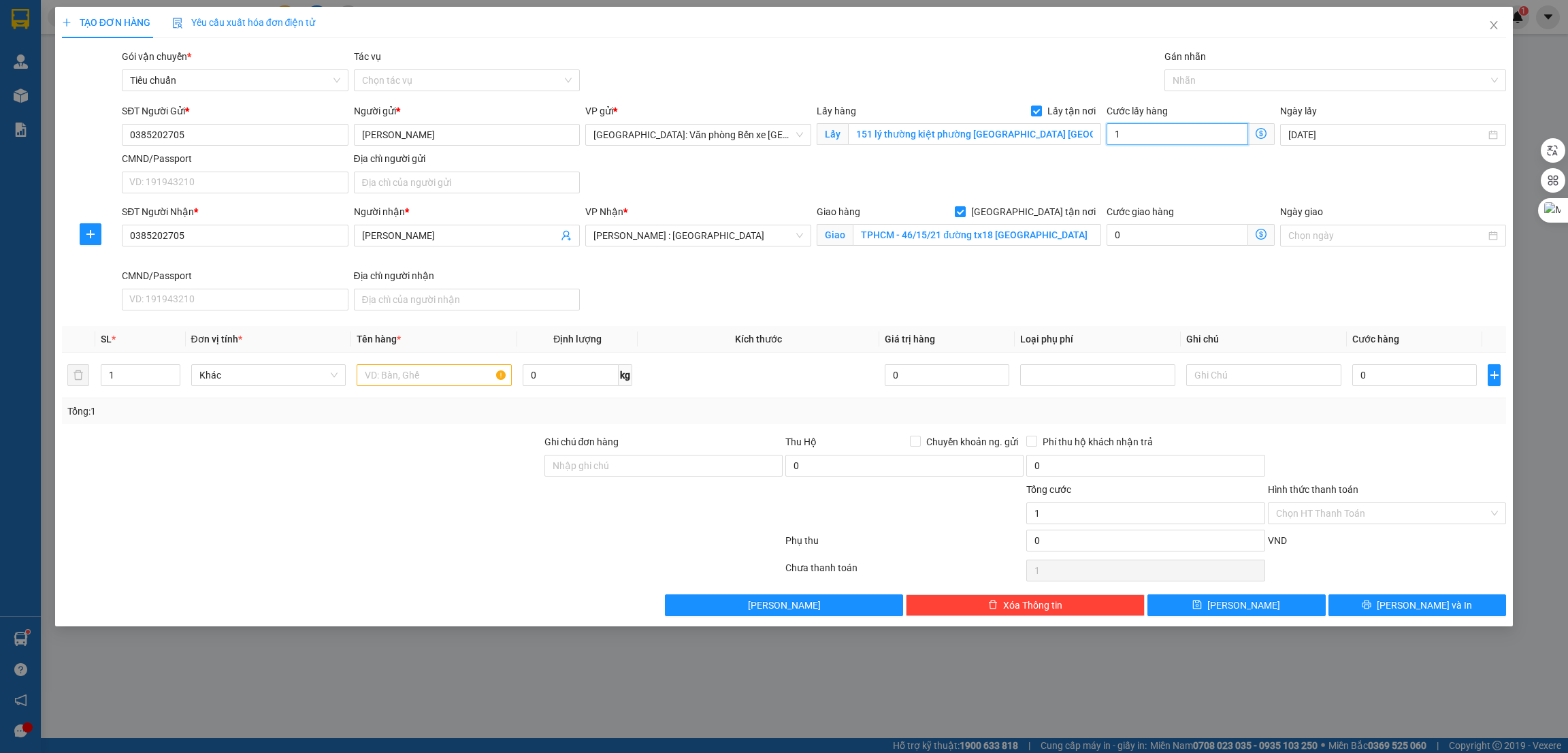
type input "10"
type input "100"
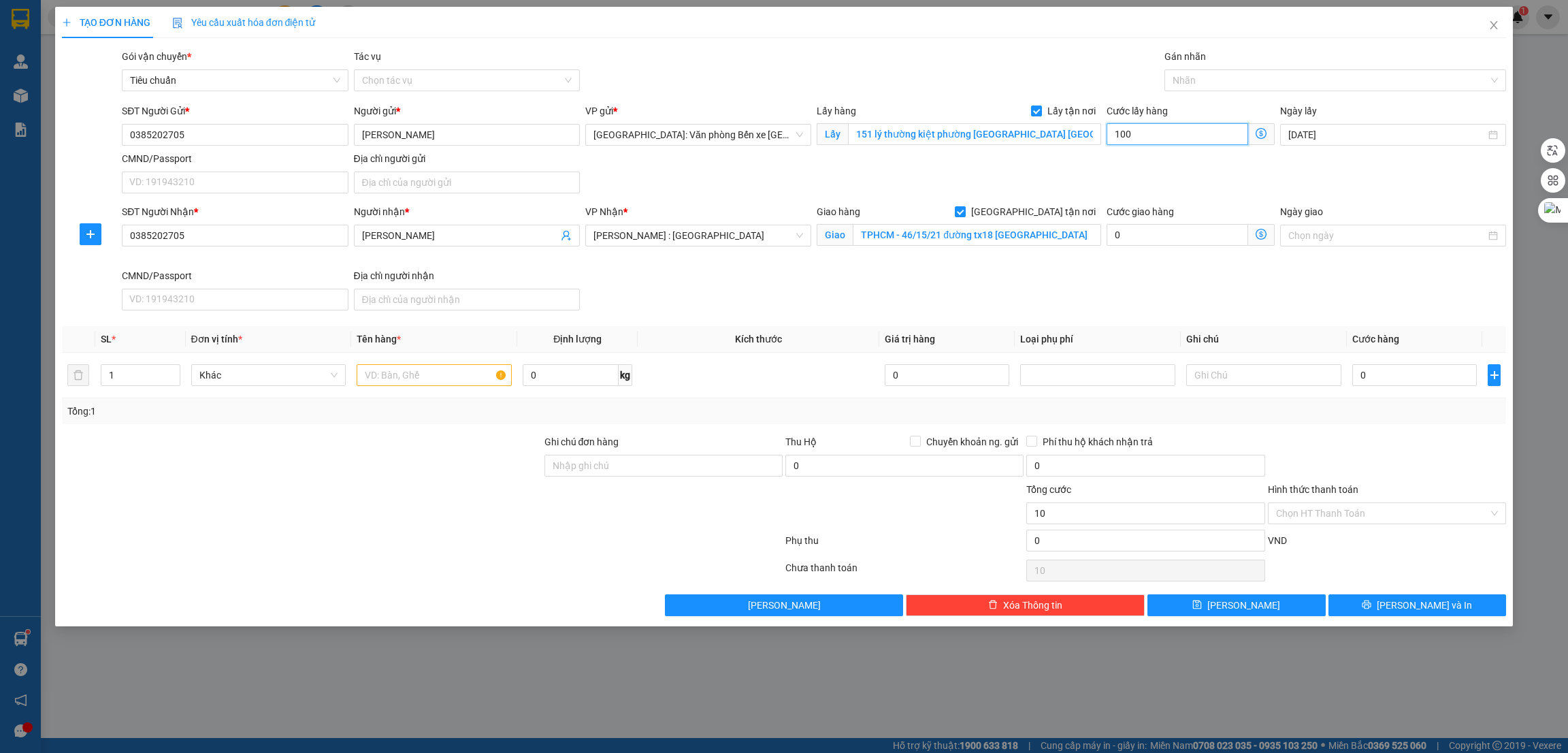
type input "100"
type input "1.000"
type input "10.000"
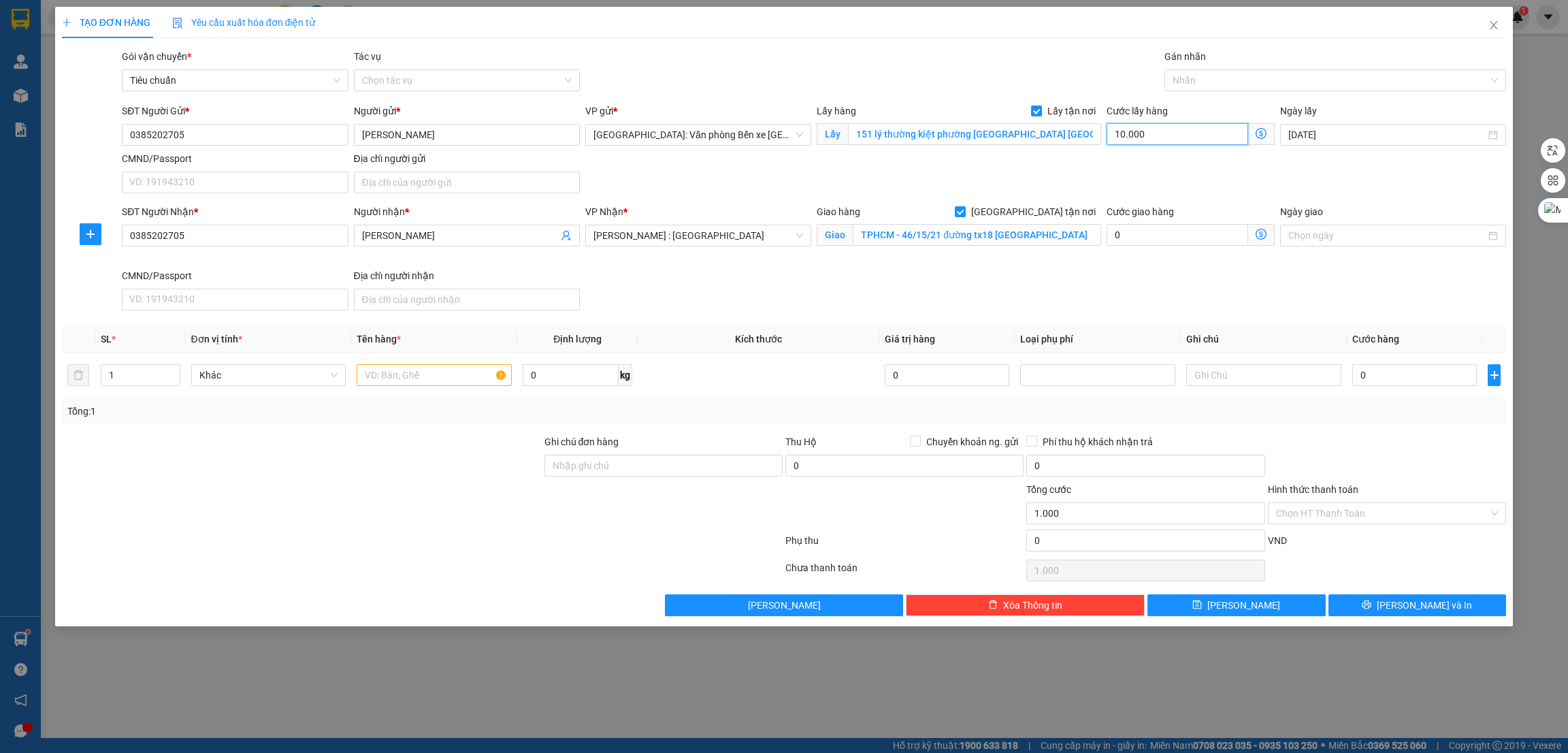
type input "10.000"
type input "100.000"
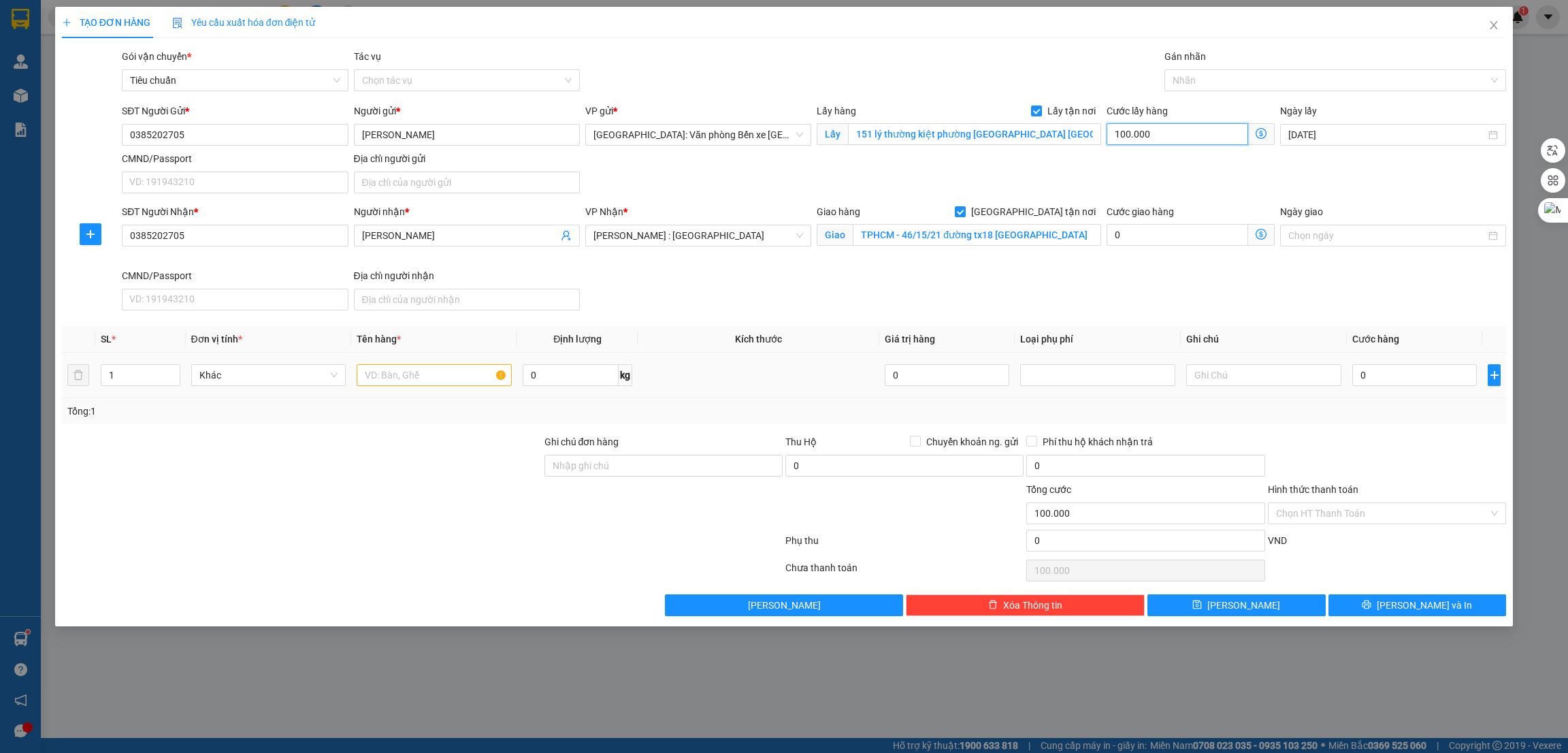
type input "100.000"
click at [383, 374] on input "text" at bounding box center [434, 374] width 155 height 22
type input "4 va li"
click at [473, 510] on div at bounding box center [302, 506] width 482 height 47
click at [1211, 83] on div at bounding box center [1329, 80] width 322 height 16
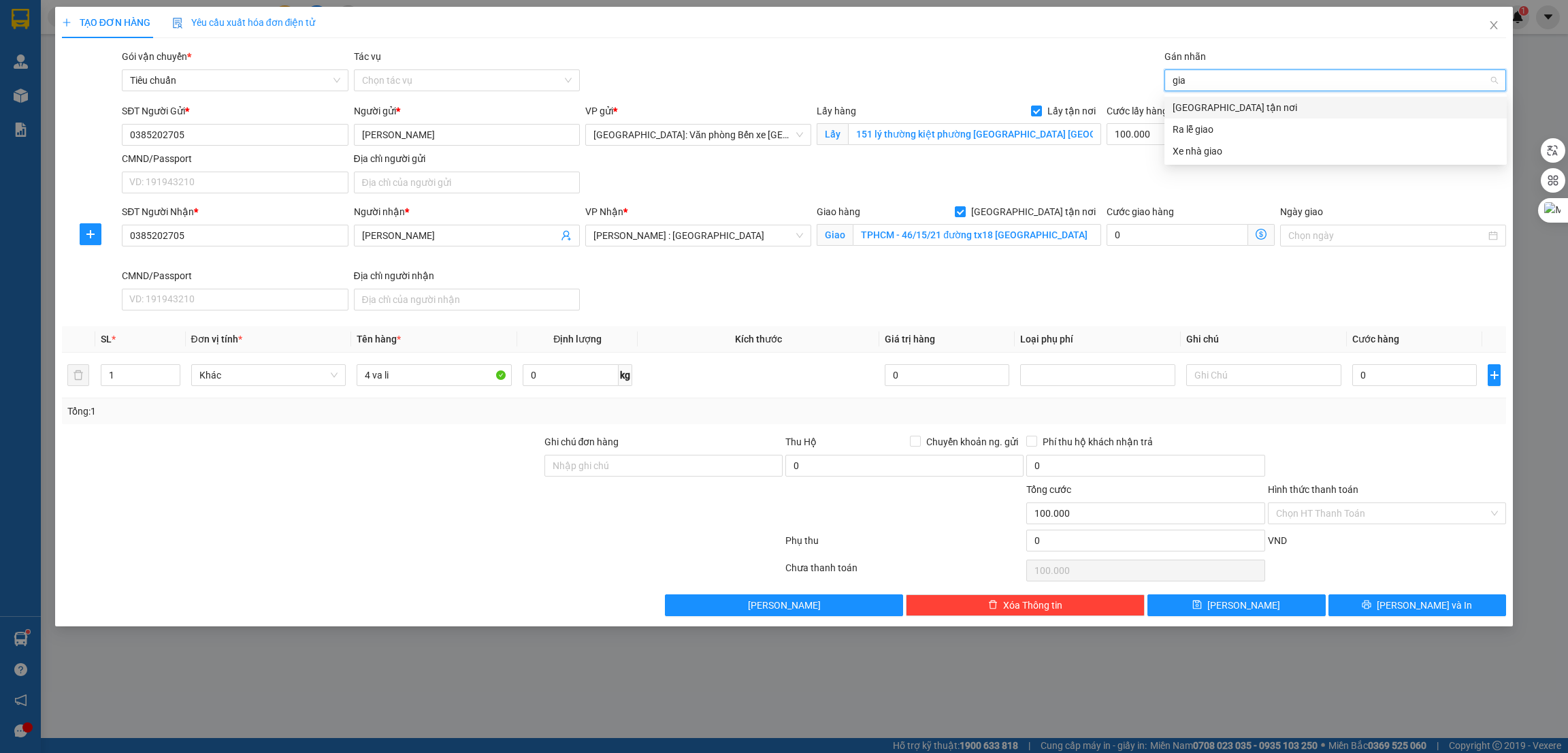
type input "giao"
click at [1207, 100] on div "[GEOGRAPHIC_DATA] tận nơi" at bounding box center [1336, 107] width 326 height 15
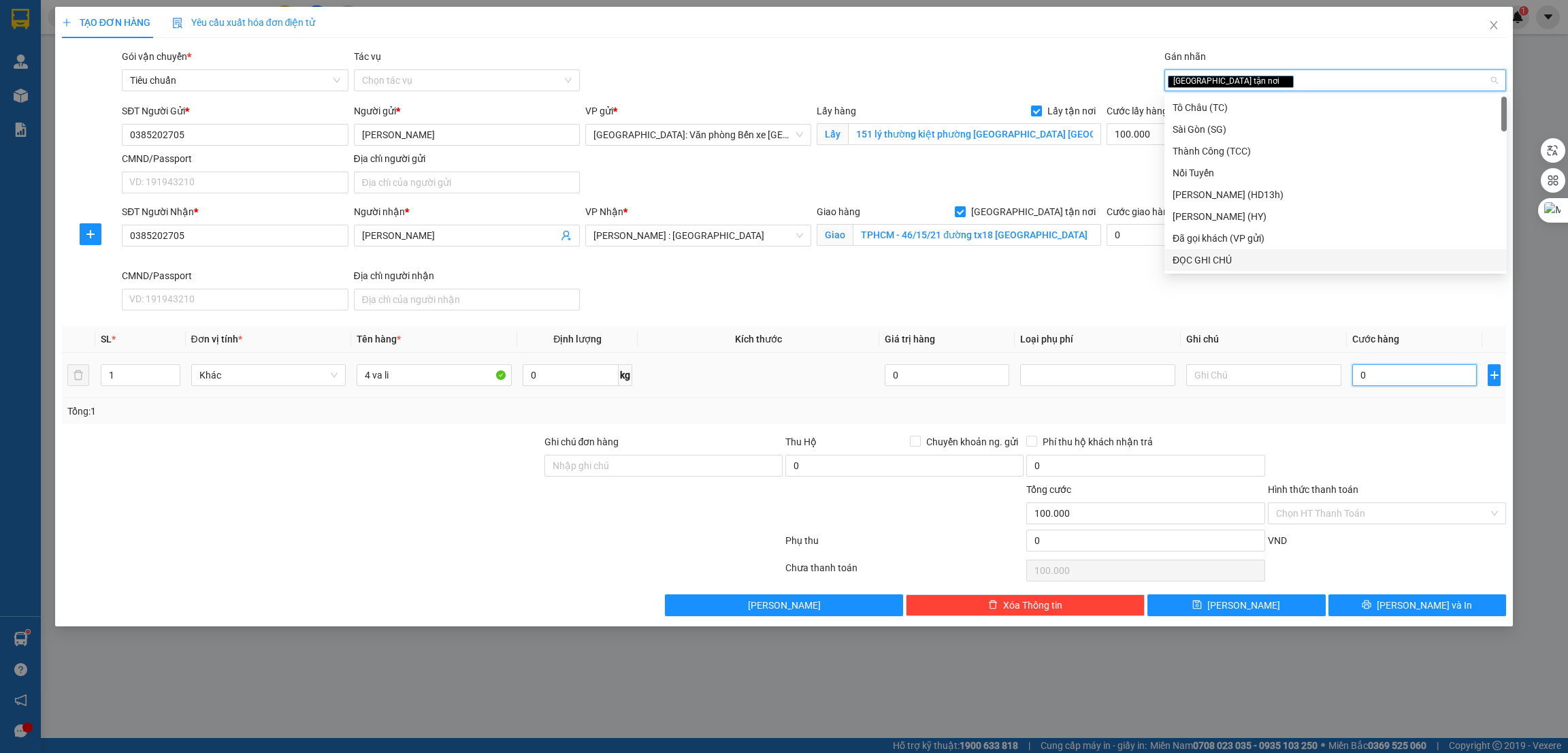
click at [1375, 369] on input "0" at bounding box center [1414, 374] width 124 height 22
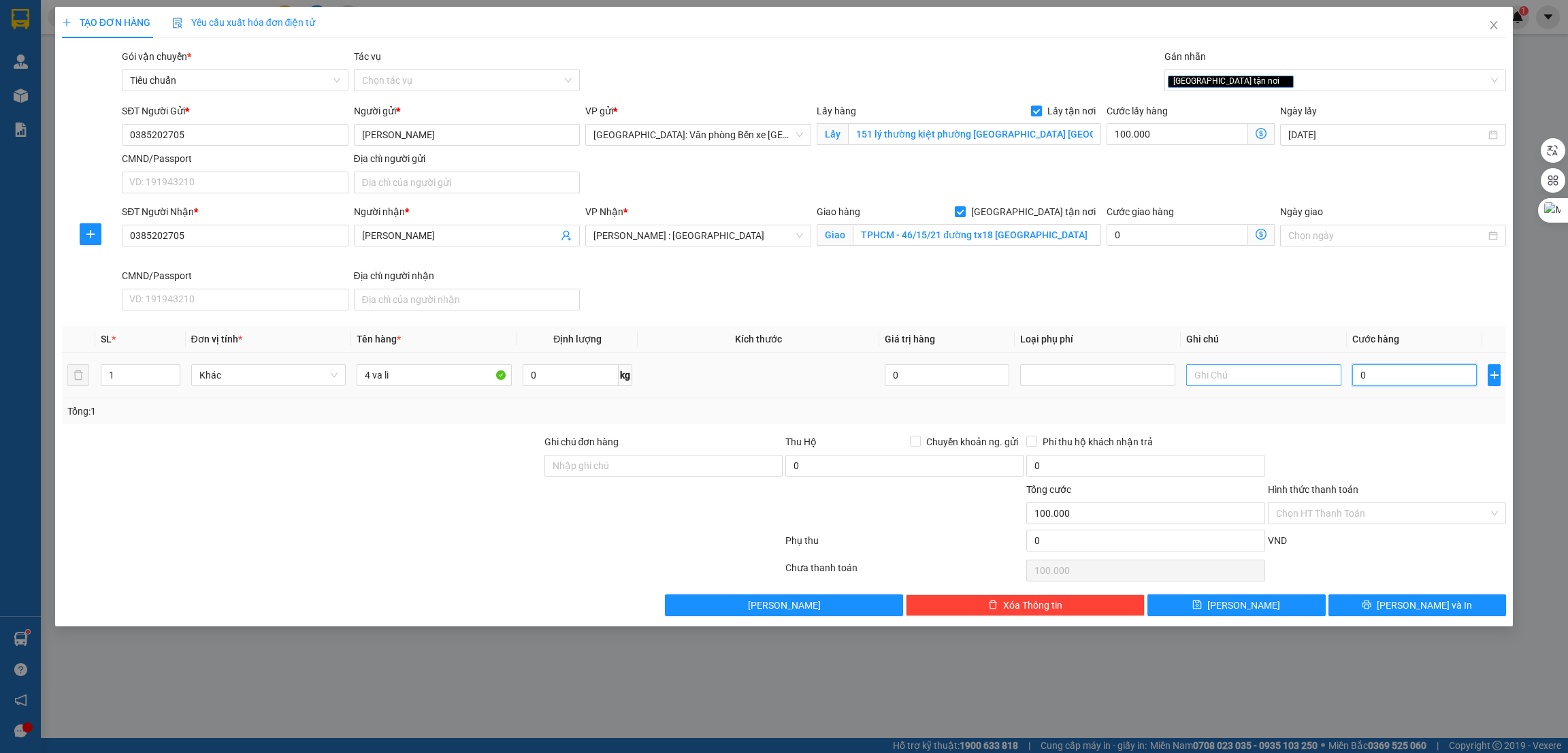
type input "1"
type input "100.001"
click at [1150, 420] on div "Tổng: 1" at bounding box center [785, 411] width 1445 height 26
type input "1.000"
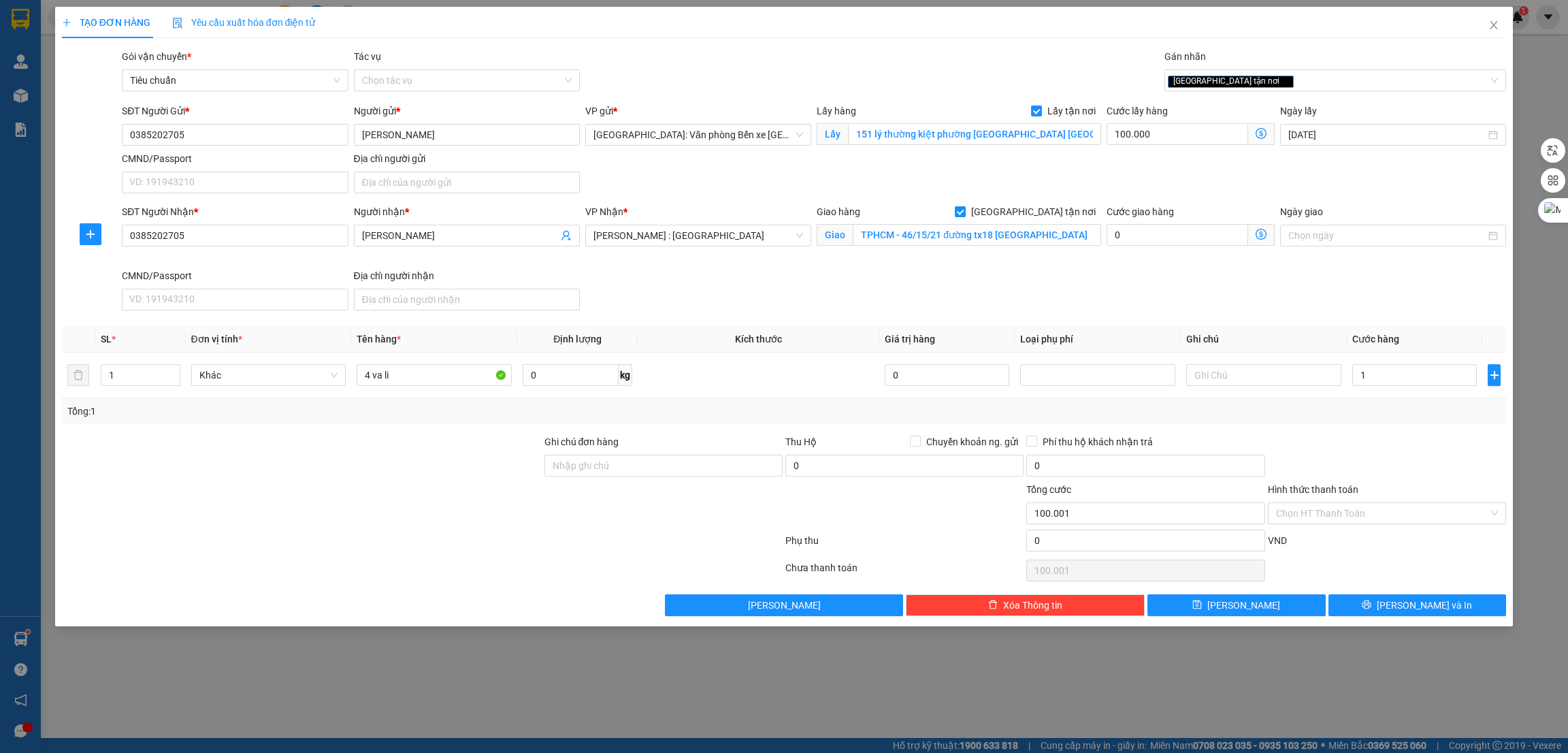
type input "101.000"
click at [1202, 609] on icon "save" at bounding box center [1198, 604] width 9 height 9
checkbox input "false"
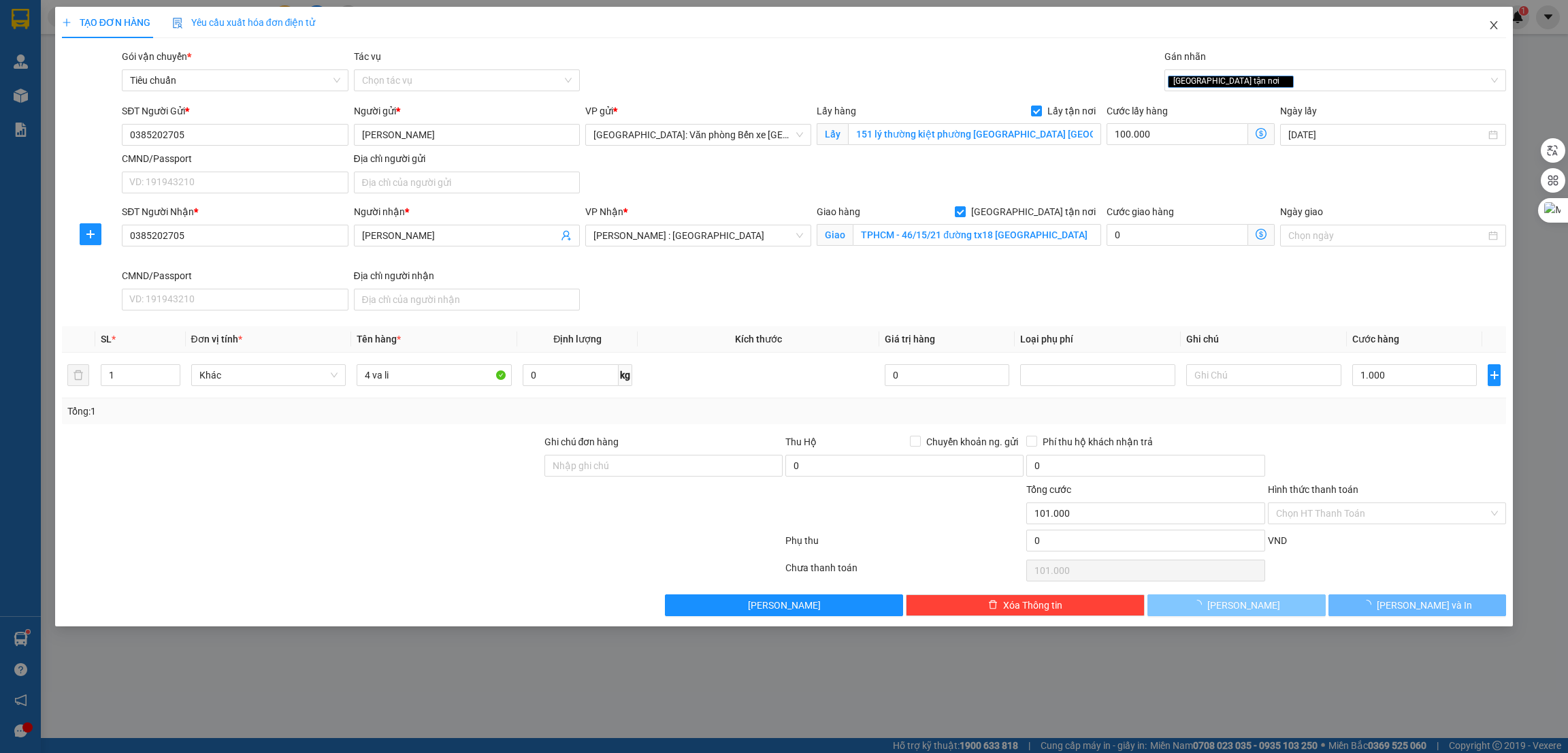
type input "0"
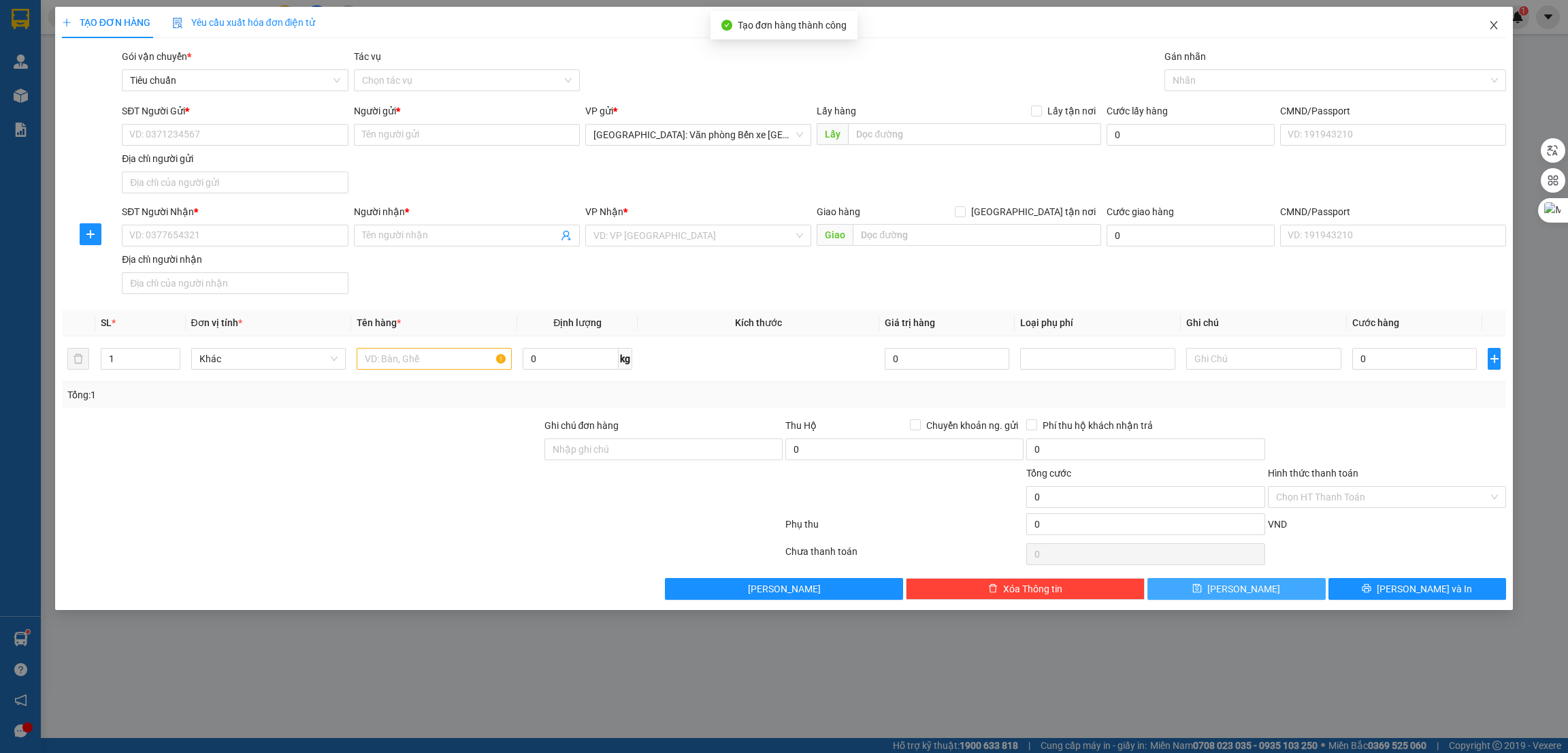
click at [1497, 20] on icon "close" at bounding box center [1494, 25] width 11 height 11
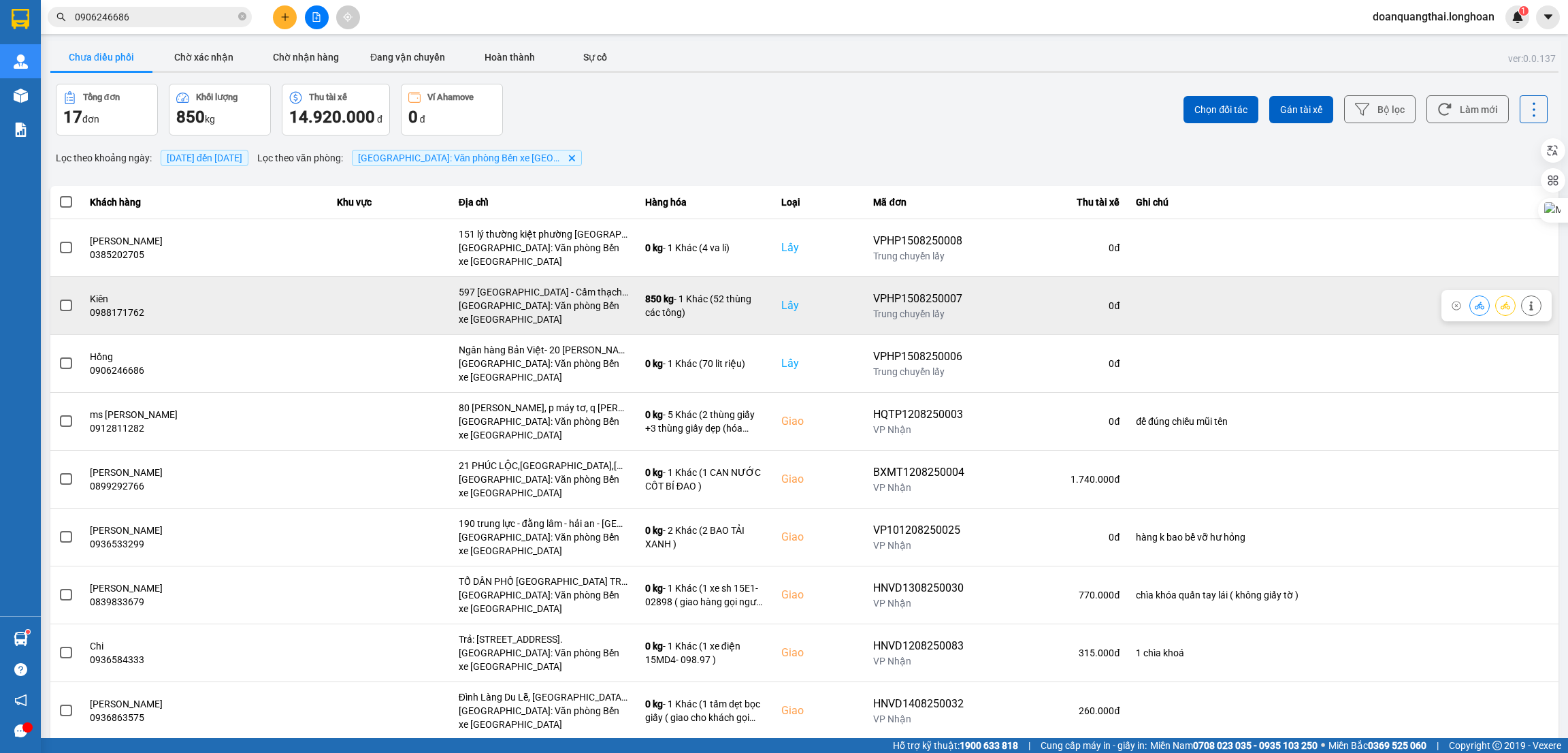
click at [59, 307] on label at bounding box center [66, 306] width 15 height 15
click at [59, 298] on input "checkbox" at bounding box center [59, 298] width 0 height 0
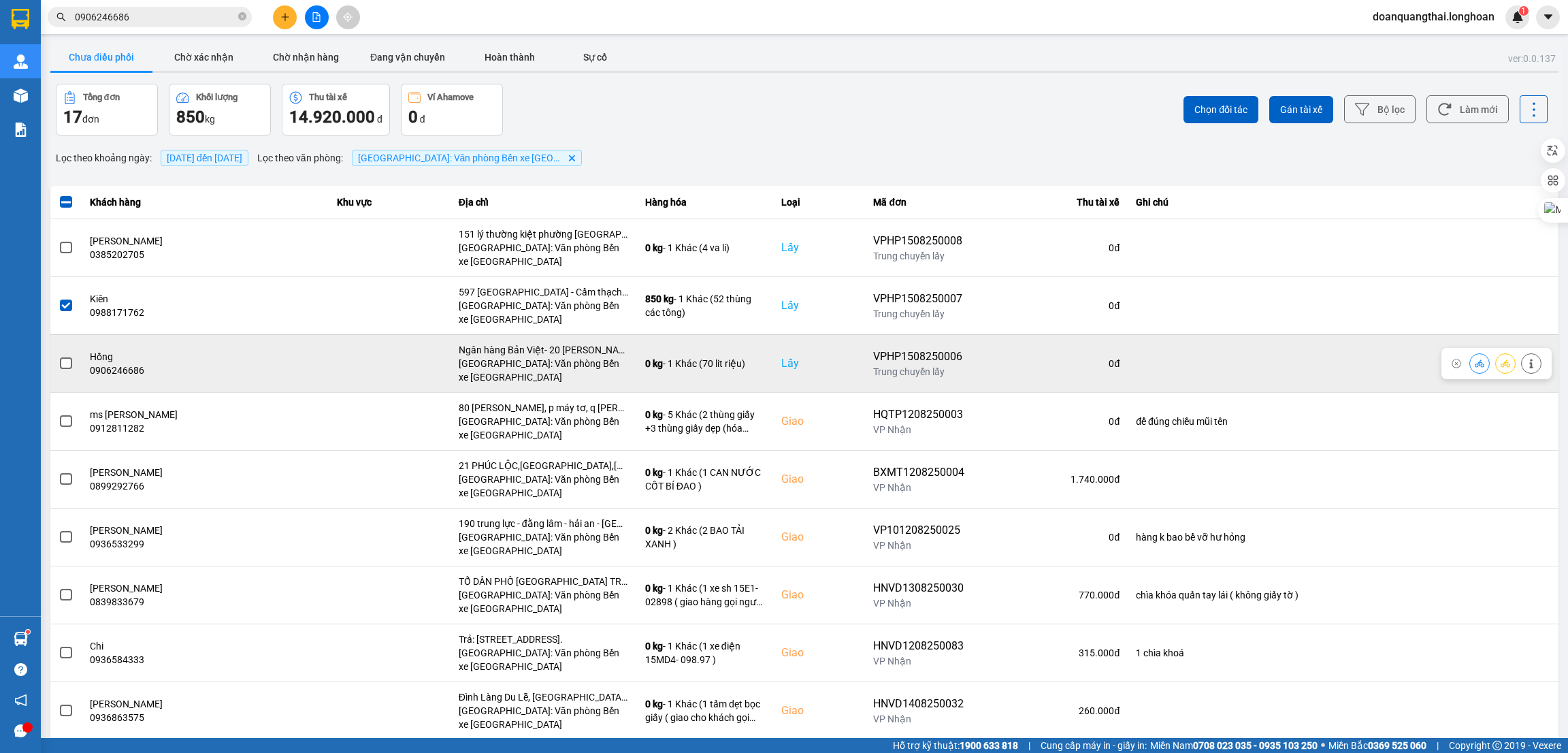
click at [65, 363] on span at bounding box center [65, 363] width 12 height 12
click at [59, 356] on input "checkbox" at bounding box center [59, 356] width 0 height 0
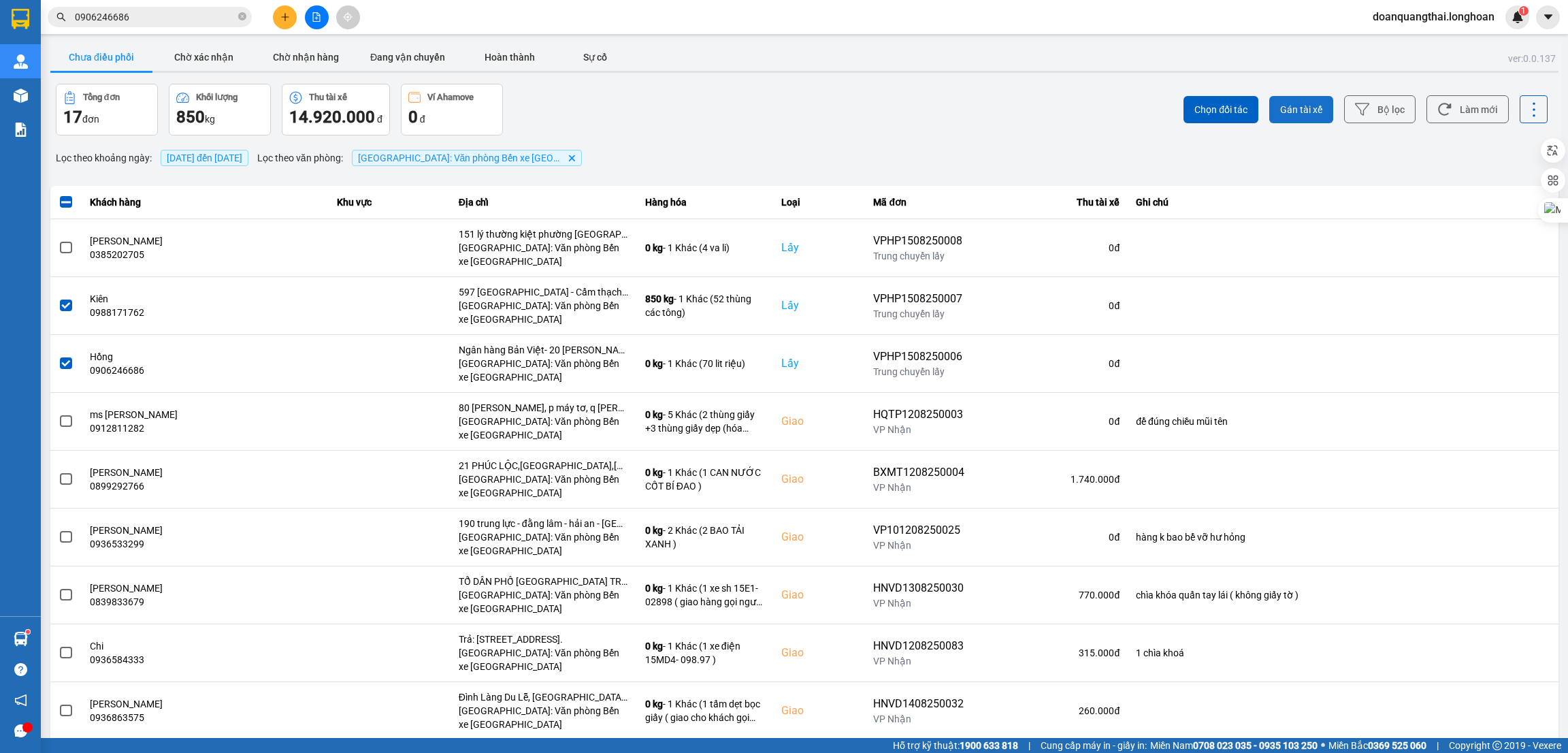
click at [1280, 106] on span "Gán tài xế" at bounding box center [1301, 110] width 43 height 14
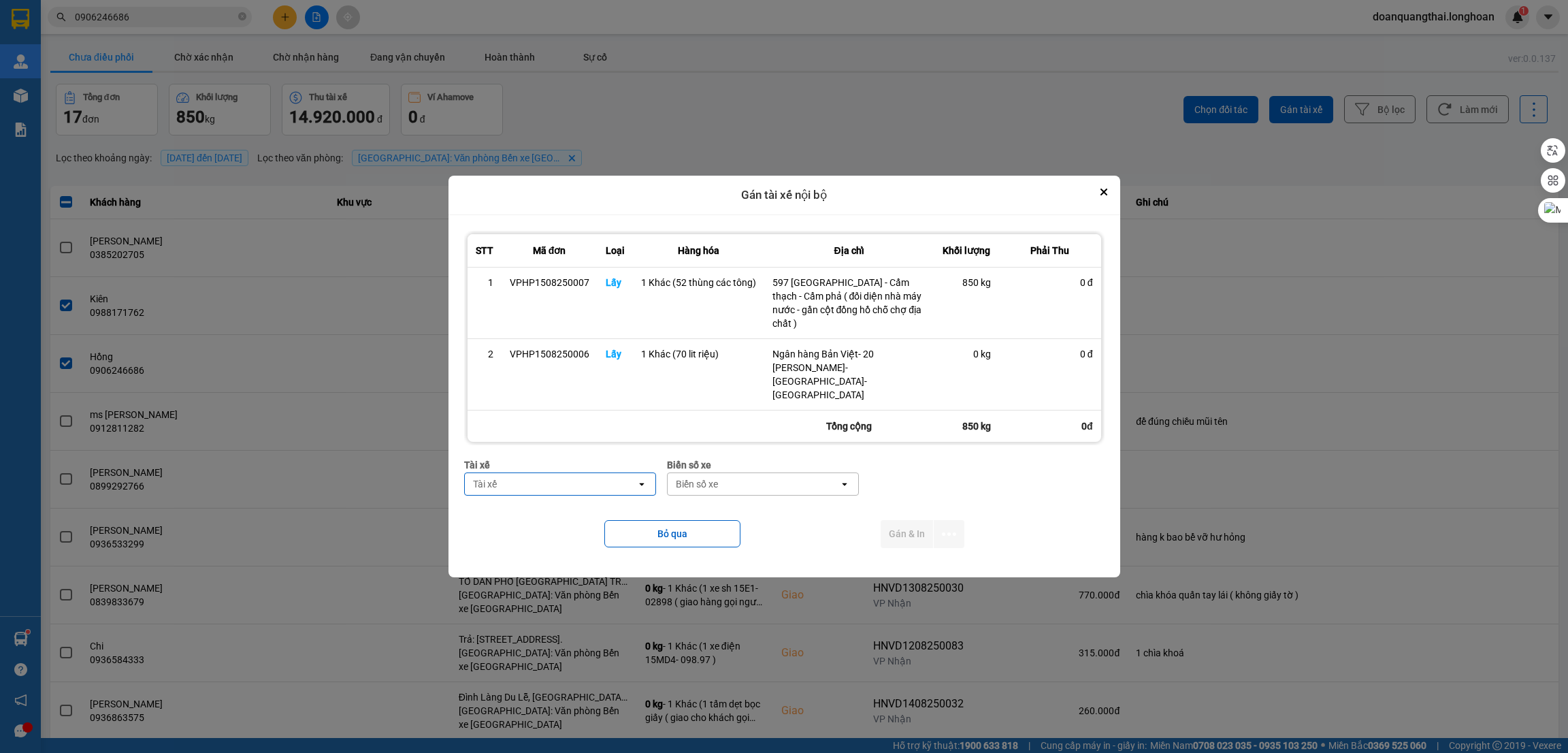
click at [571, 473] on div "Tài xế" at bounding box center [551, 484] width 172 height 22
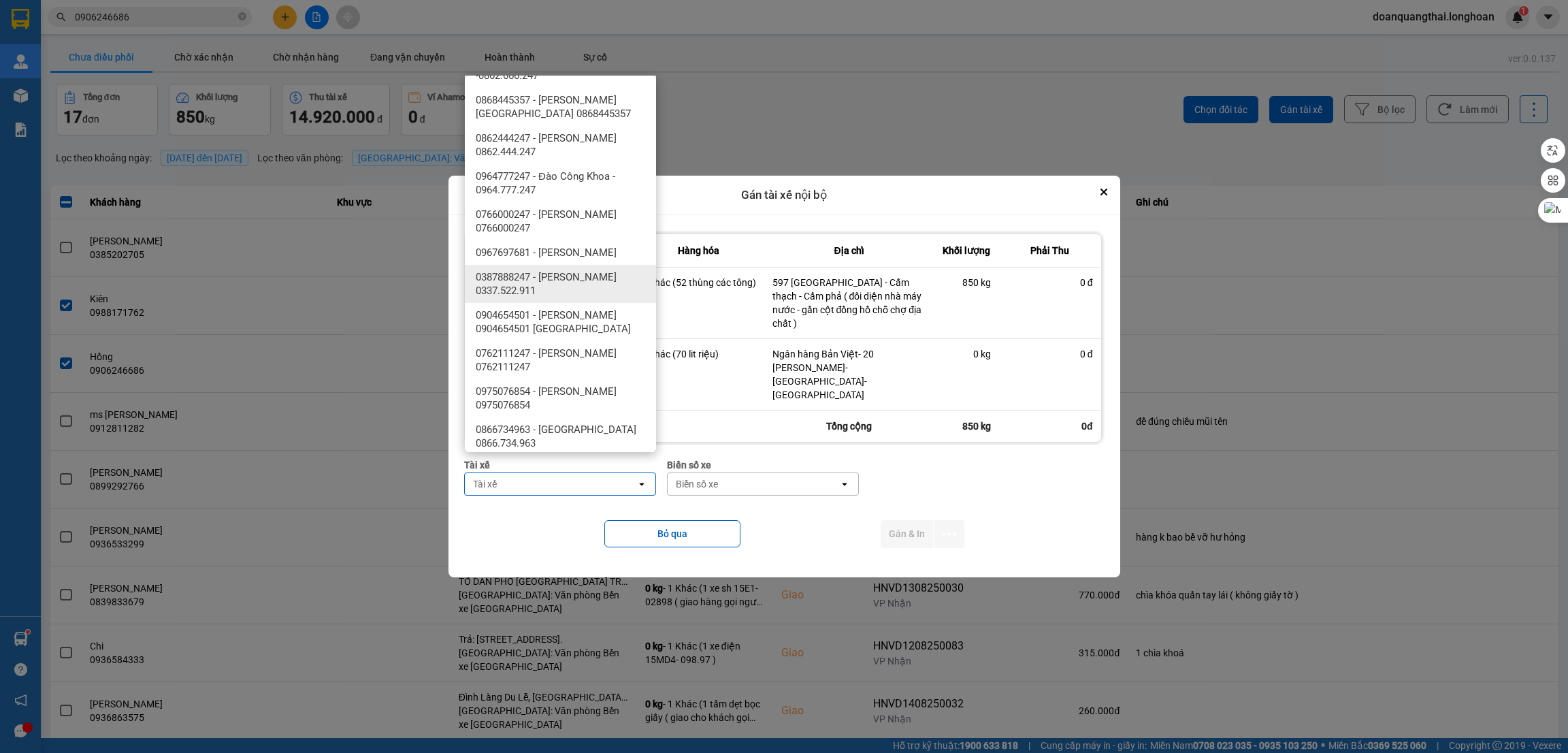
scroll to position [817, 0]
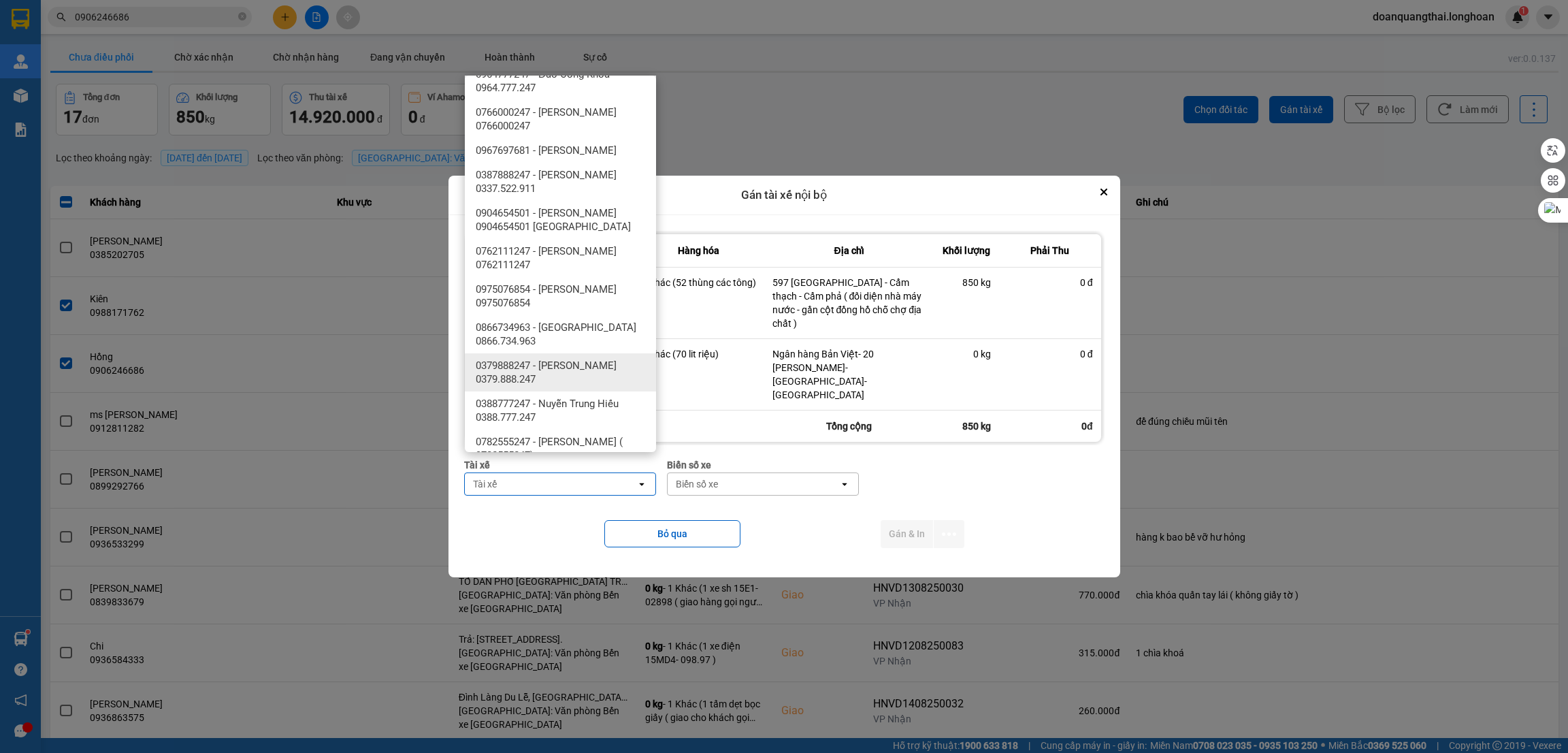
click at [589, 385] on span "0379888247 - phạm thế anh 0379.888.247" at bounding box center [563, 372] width 175 height 27
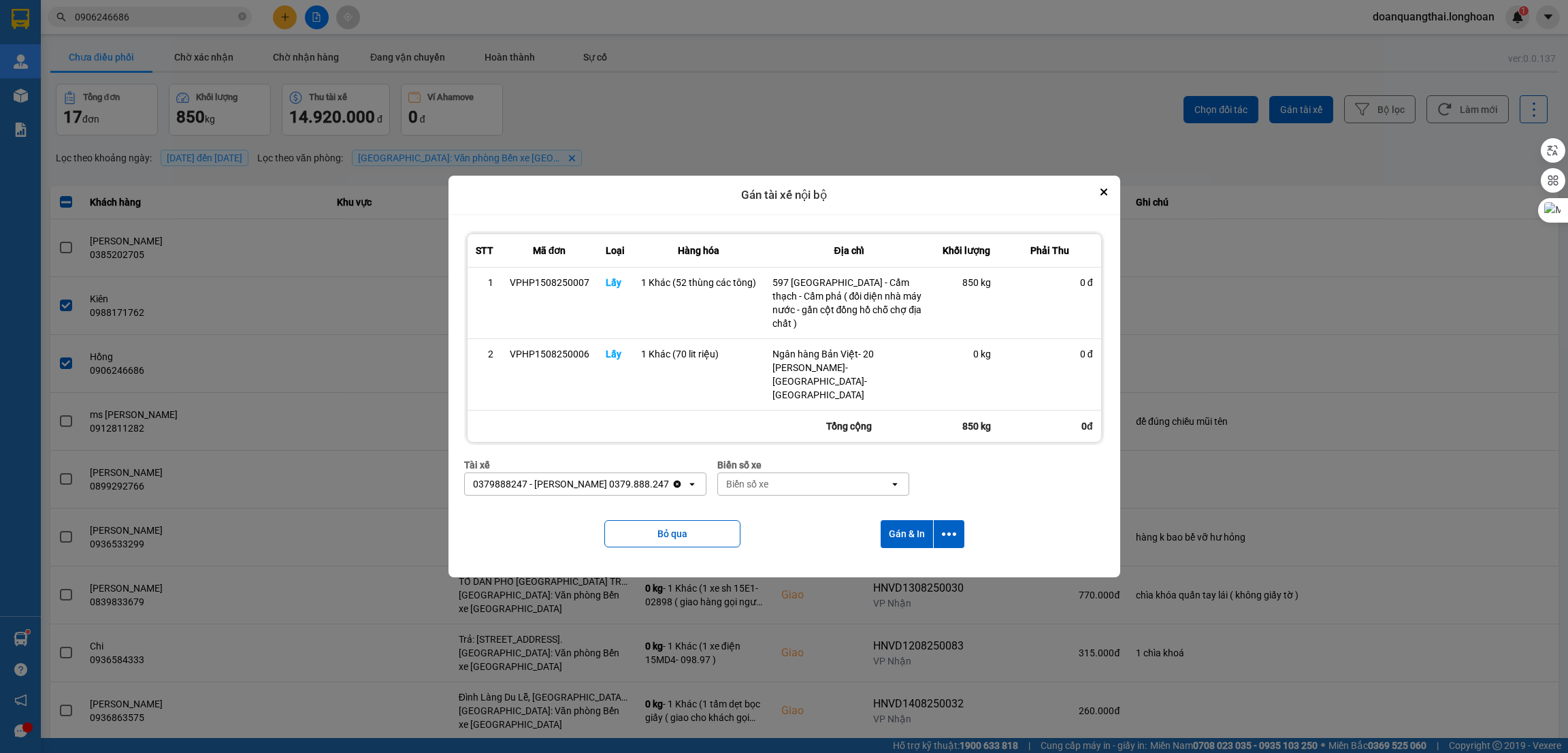
click at [791, 473] on div "Biển số xe" at bounding box center [804, 484] width 172 height 22
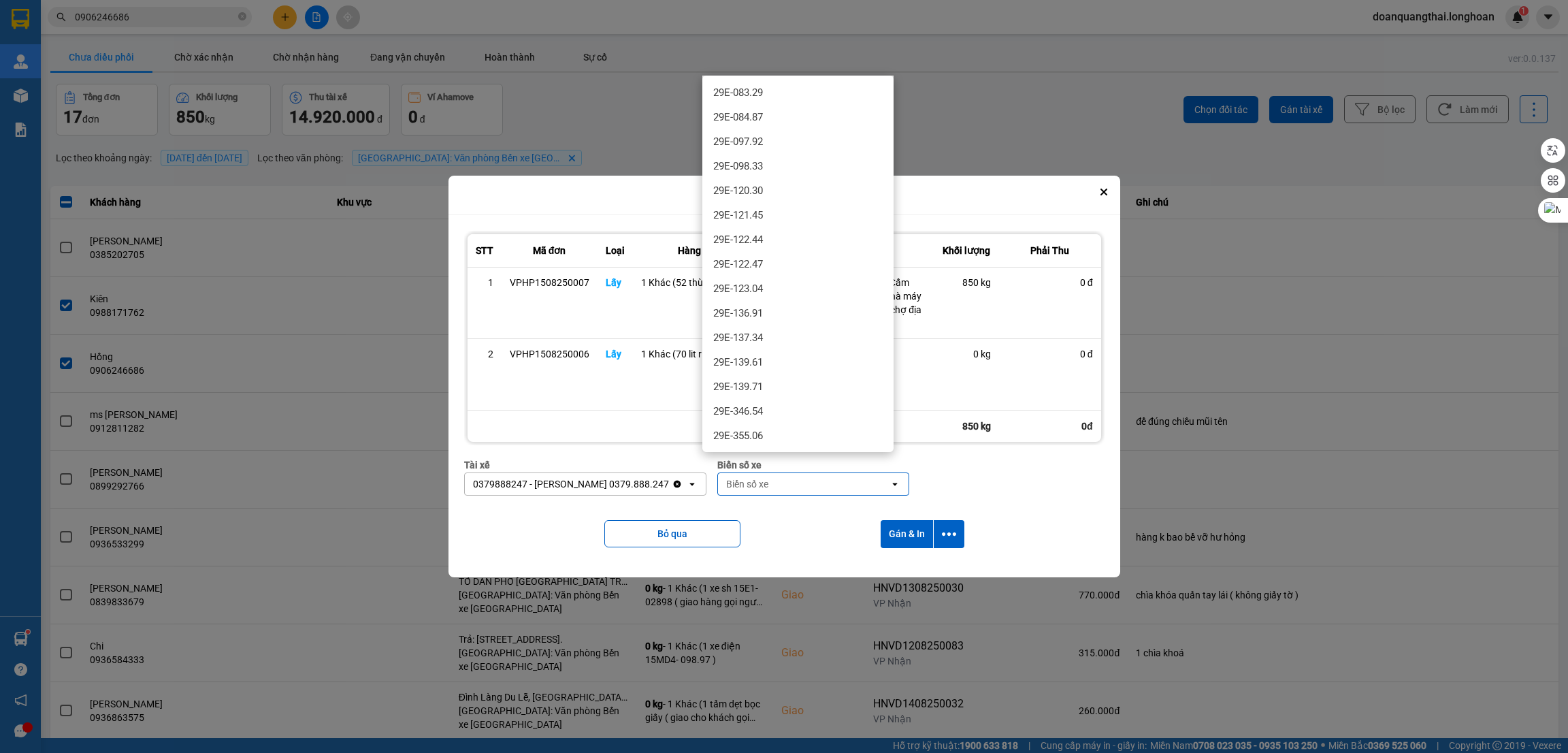
scroll to position [409, 0]
click at [800, 300] on div "29E-137.34" at bounding box center [798, 298] width 191 height 25
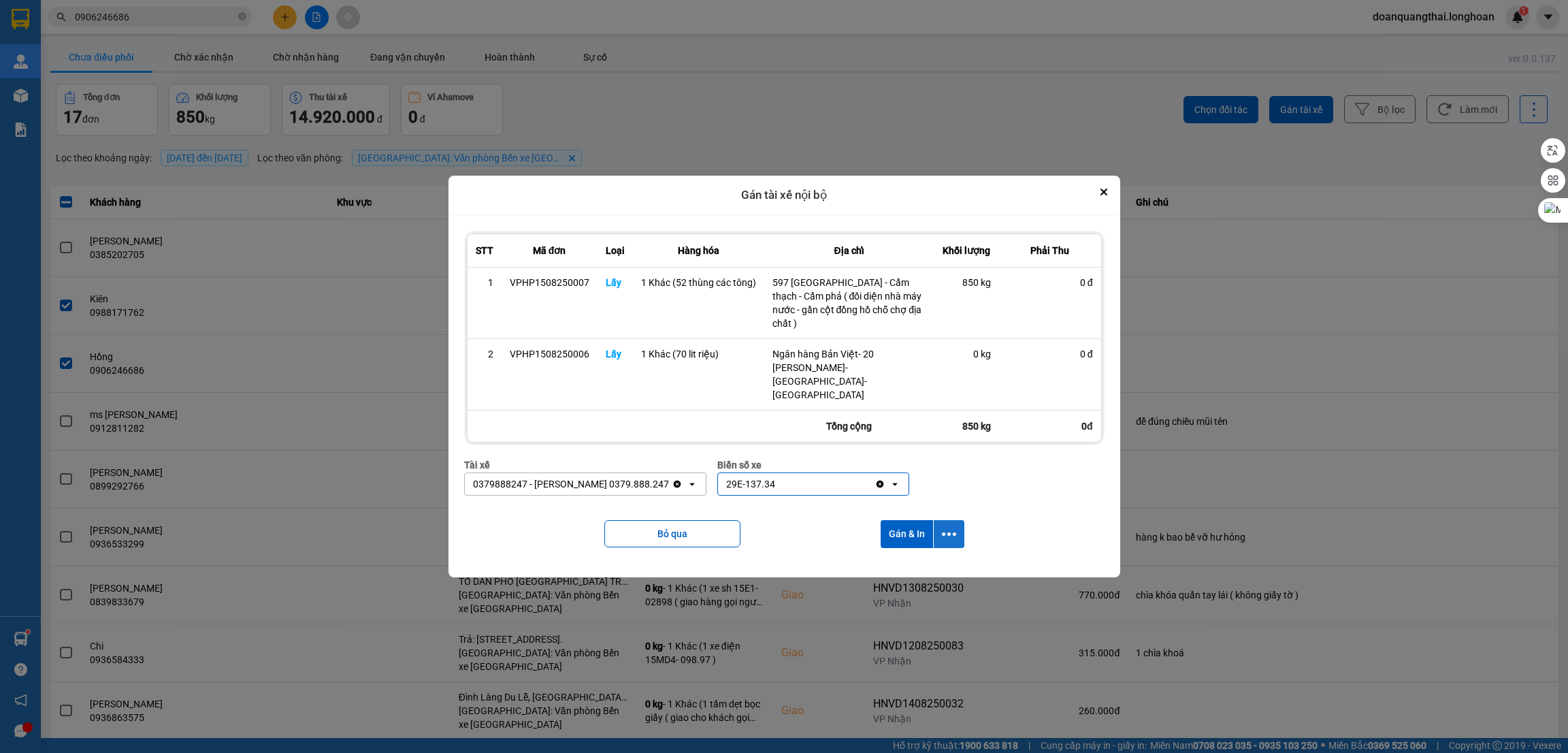
click at [946, 527] on icon "dialog" at bounding box center [948, 533] width 14 height 14
click at [902, 549] on span "Chỉ gán tài" at bounding box center [894, 550] width 45 height 14
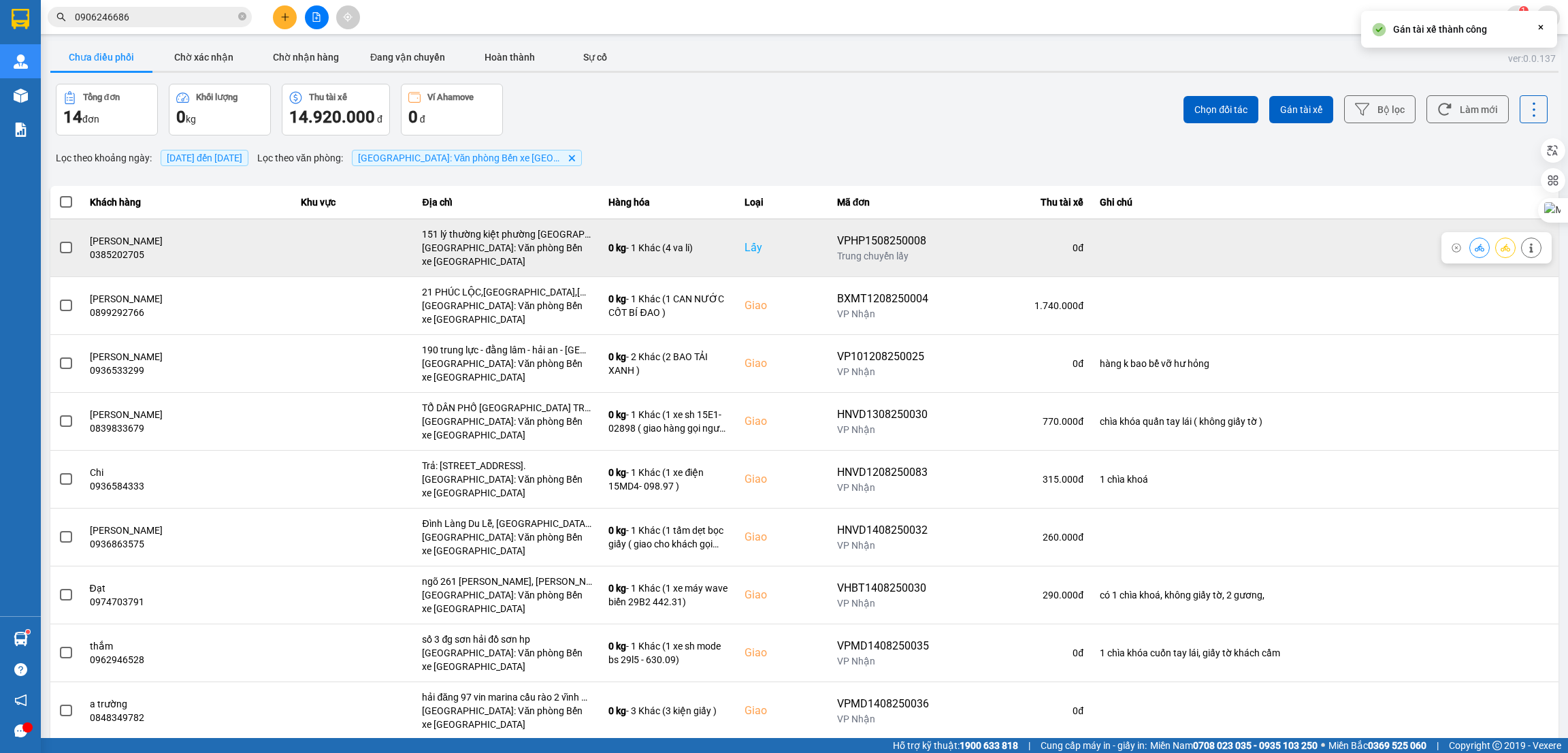
click at [65, 249] on span at bounding box center [65, 248] width 12 height 12
click at [59, 240] on input "checkbox" at bounding box center [59, 240] width 0 height 0
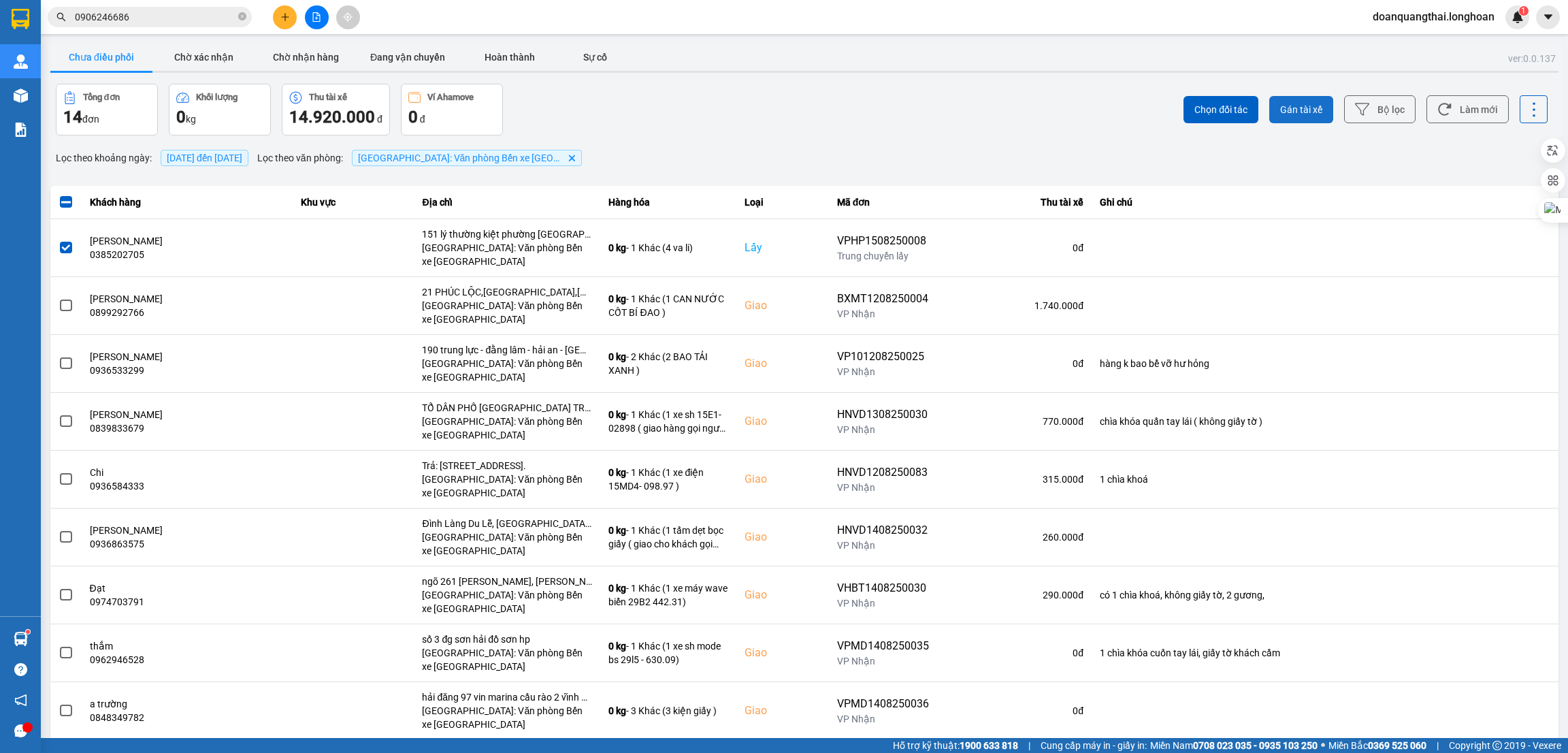
click at [1280, 114] on span "Gán tài xế" at bounding box center [1301, 110] width 43 height 14
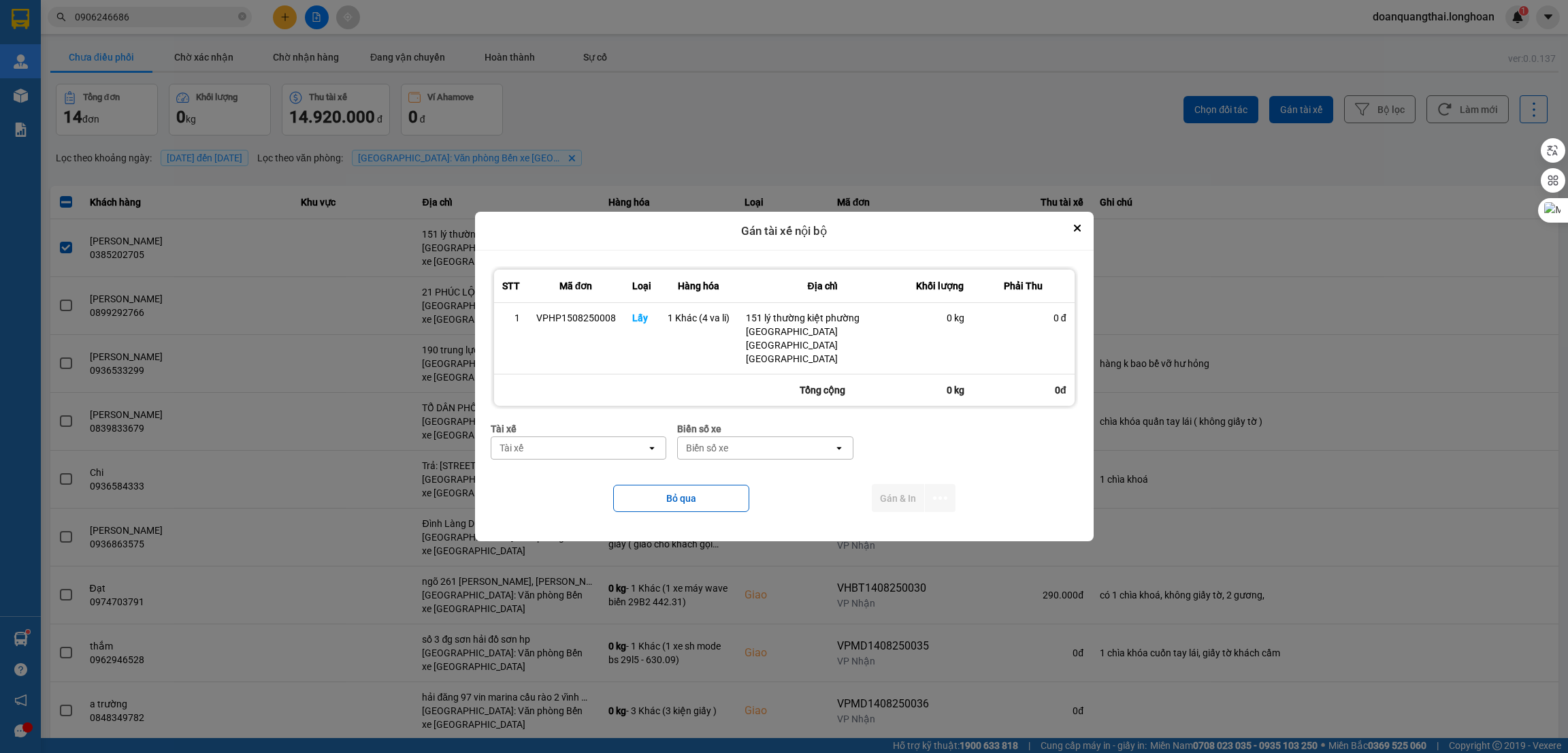
click at [599, 437] on div "Tài xế" at bounding box center [569, 448] width 156 height 22
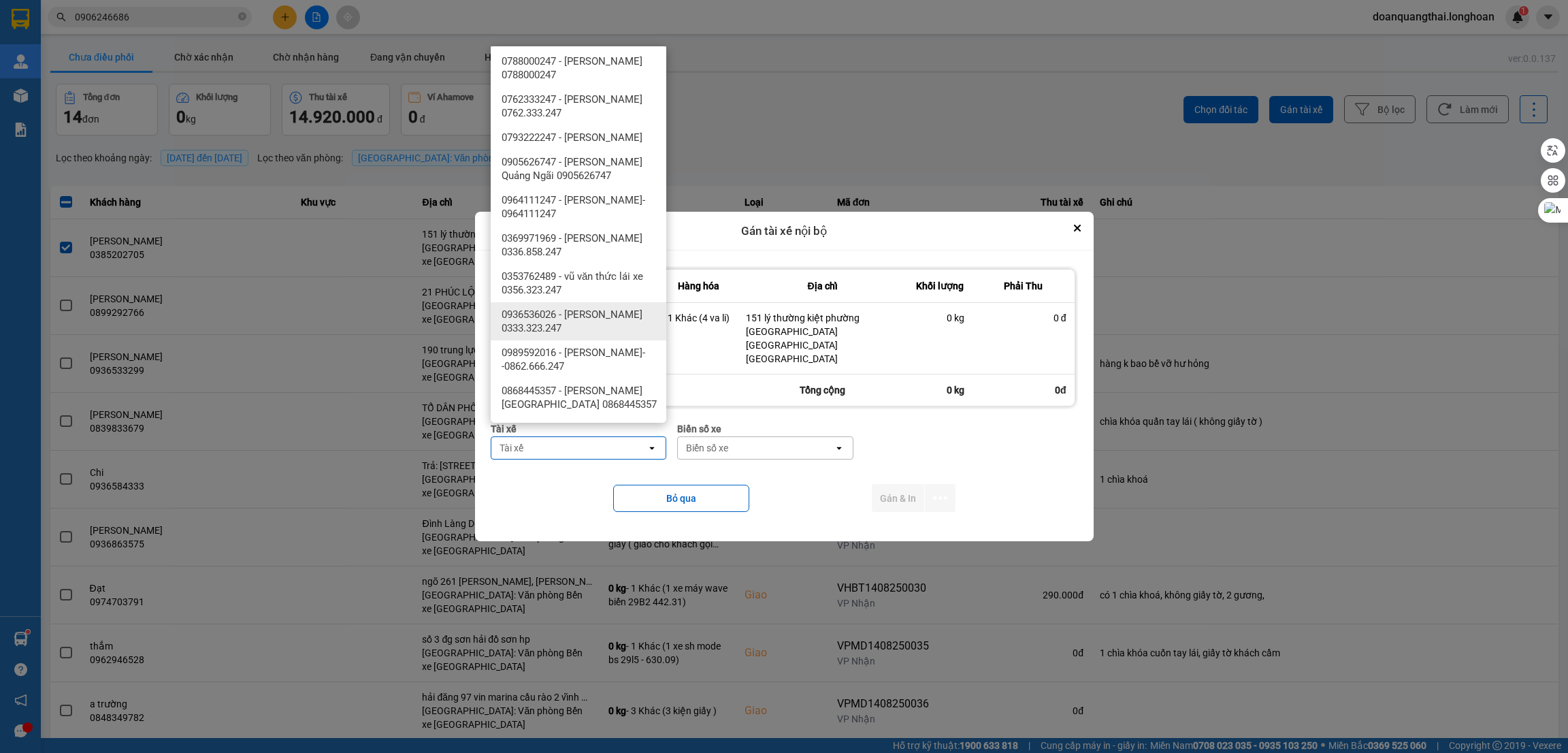
click at [599, 311] on span "0936536026 - nguyễn hoàng lưu 0333.323.247" at bounding box center [581, 320] width 159 height 27
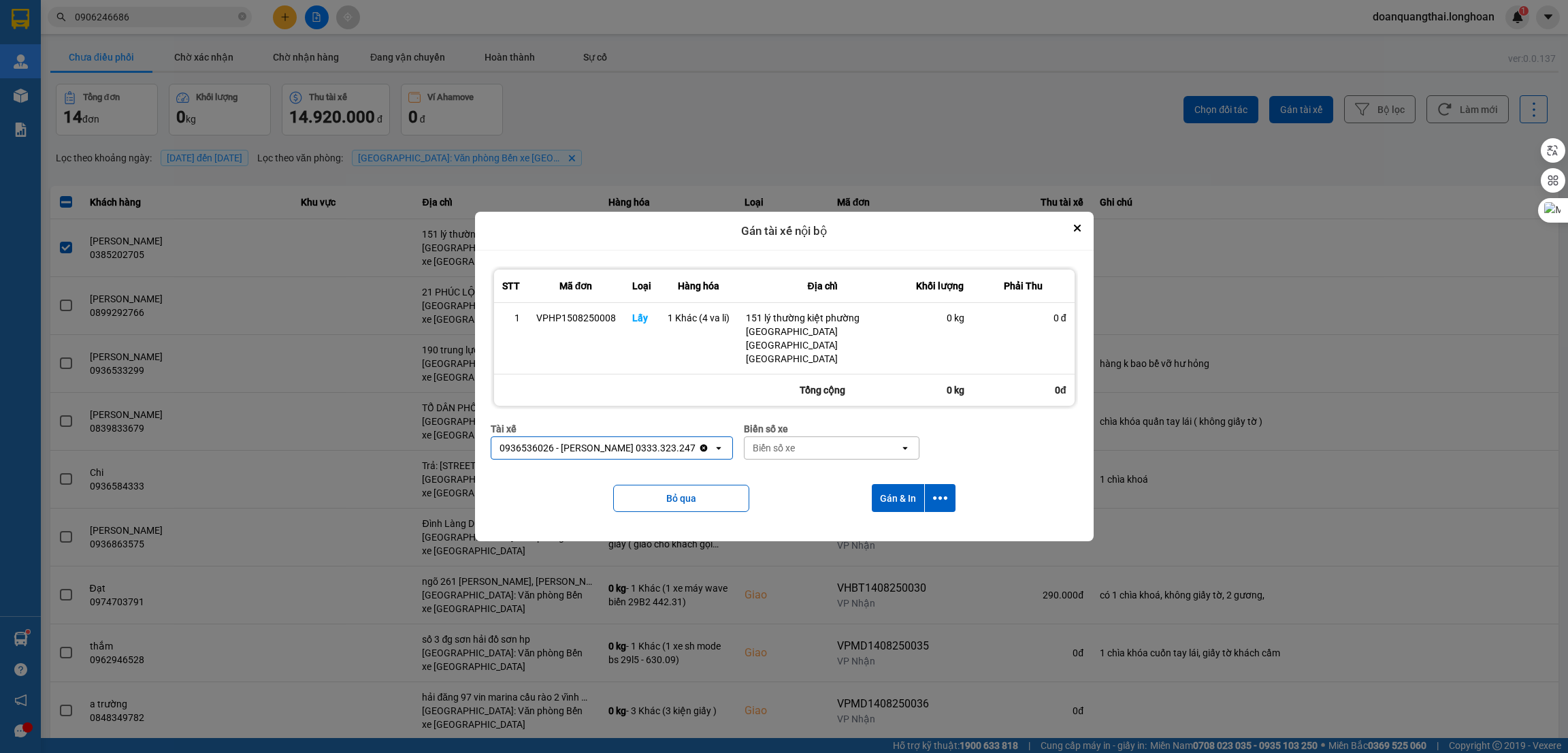
click at [831, 437] on div "Biển số xe" at bounding box center [822, 448] width 156 height 22
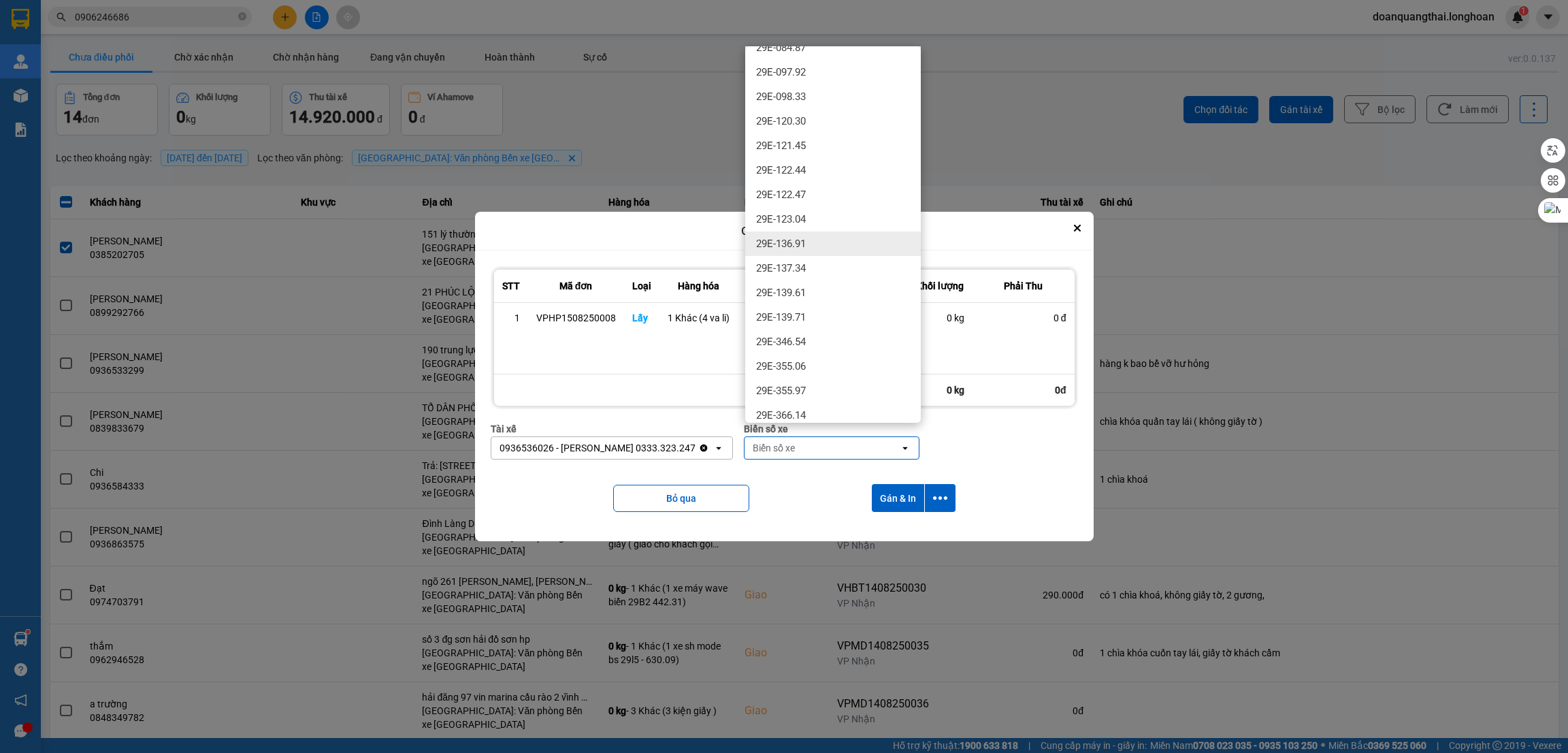
scroll to position [612, 0]
click at [840, 312] on div "29E-377.48" at bounding box center [833, 310] width 176 height 25
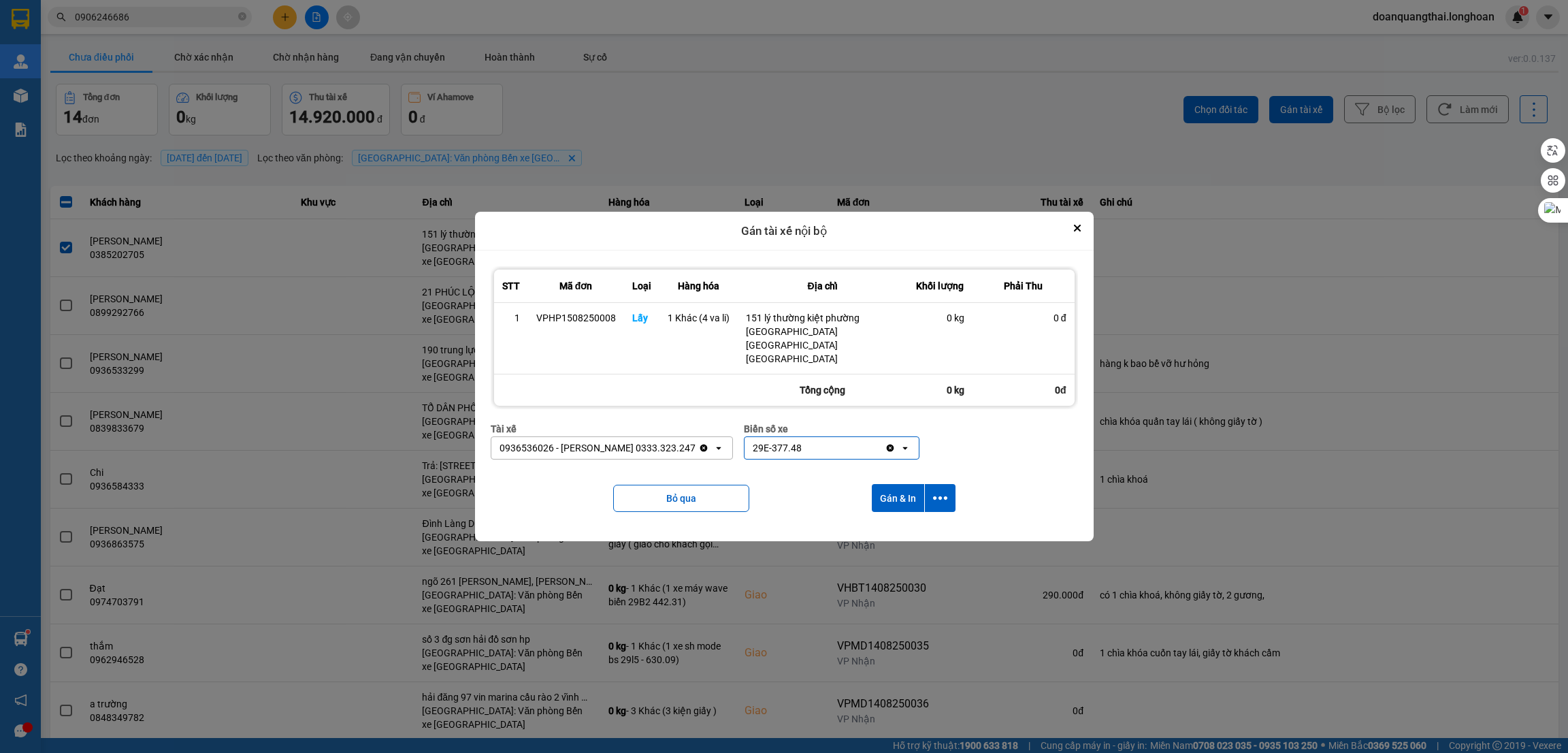
click at [828, 437] on div "29E-377.48" at bounding box center [815, 448] width 141 height 22
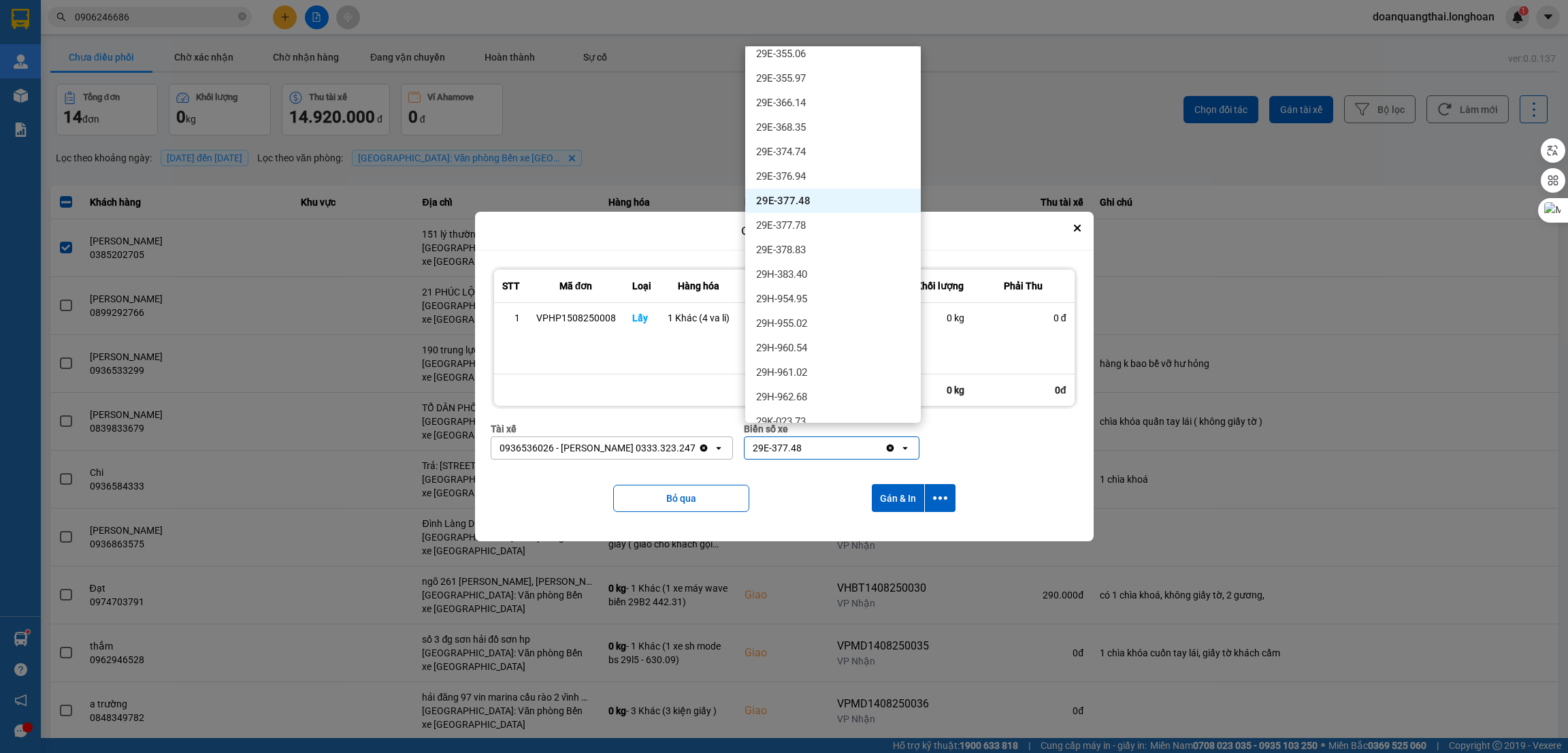
scroll to position [685, 0]
click at [814, 406] on div "29H-961.02" at bounding box center [833, 408] width 176 height 25
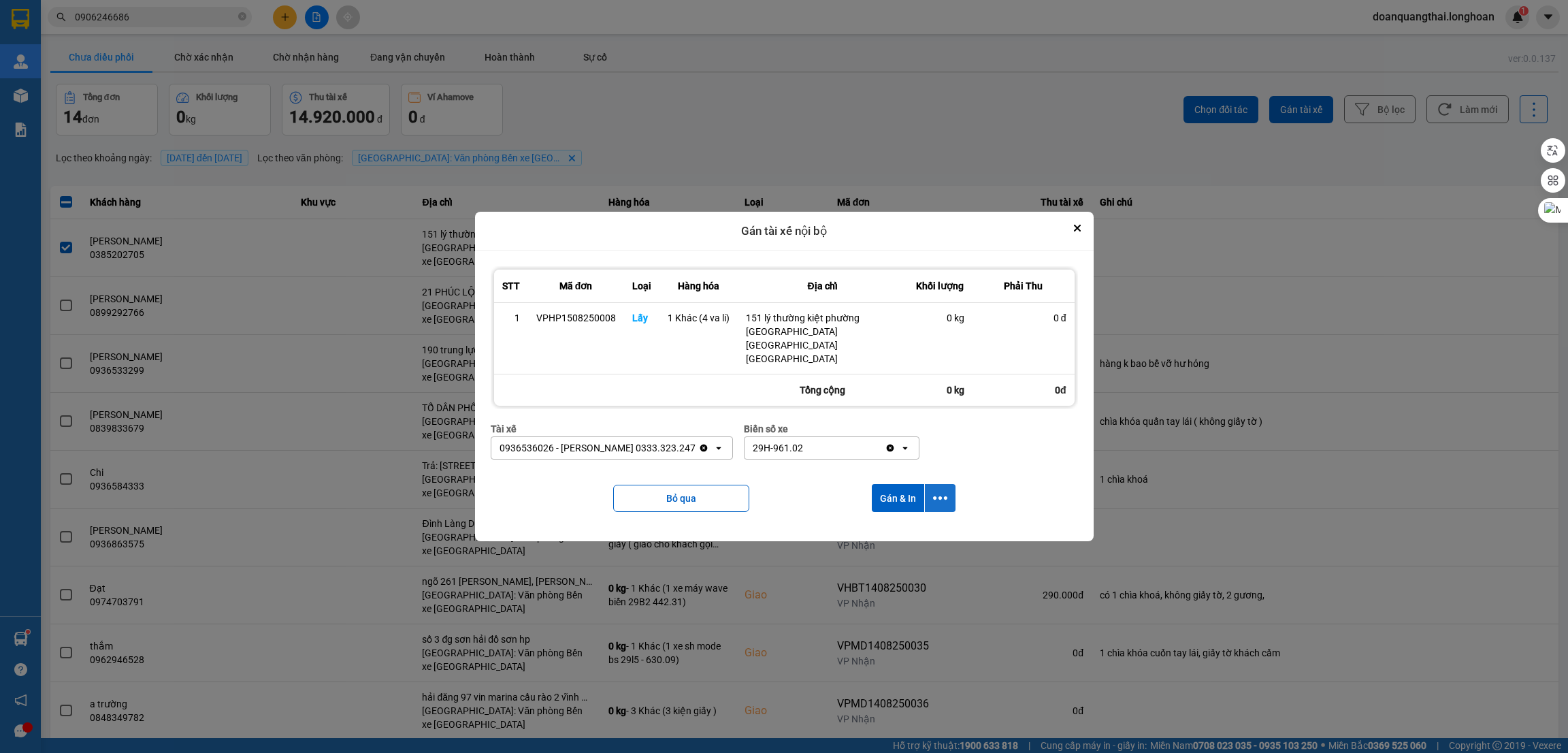
click at [938, 496] on icon "dialog" at bounding box center [940, 498] width 14 height 3
click at [877, 520] on span "Chỉ gán tài" at bounding box center [885, 522] width 45 height 14
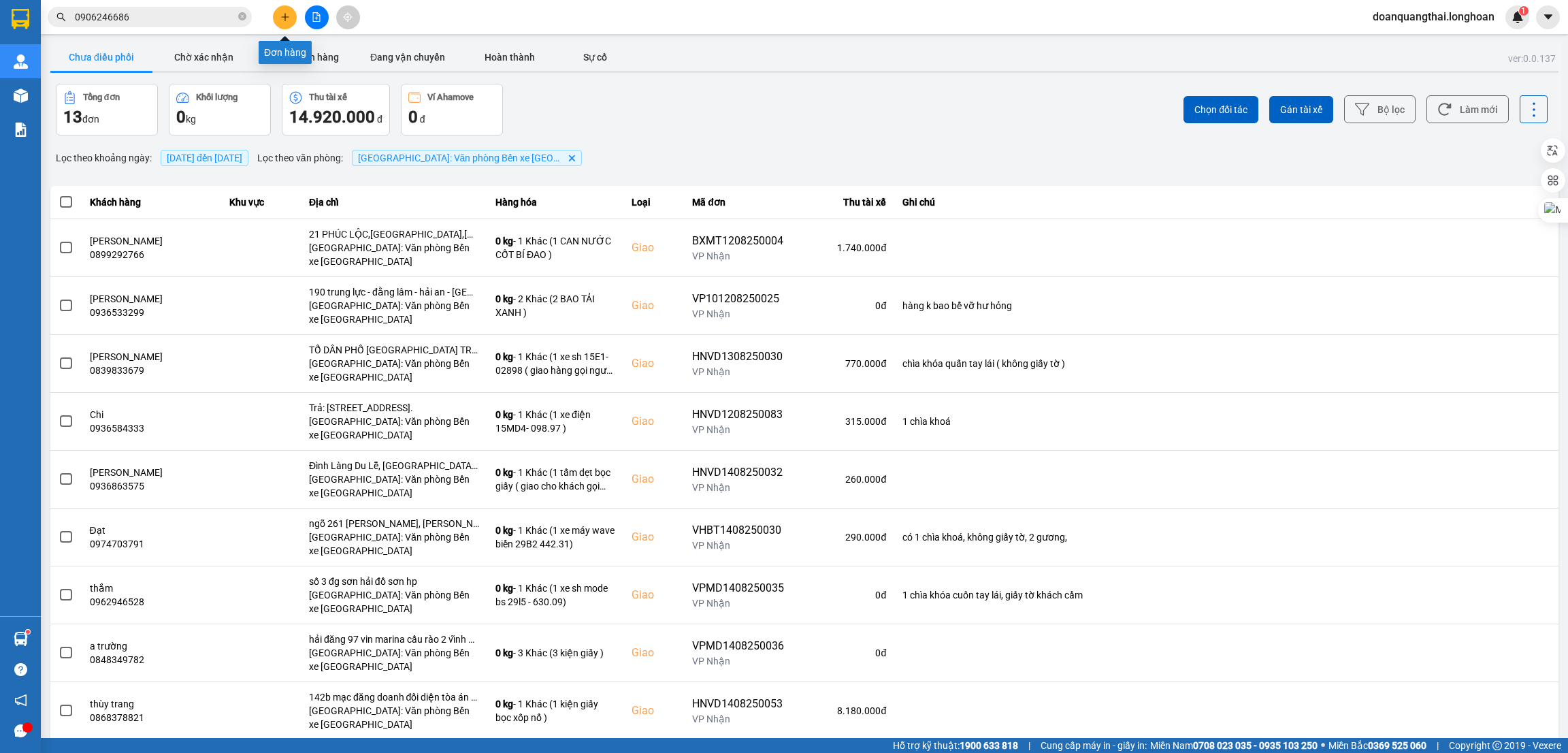
click at [293, 6] on div at bounding box center [316, 17] width 102 height 24
click at [283, 20] on icon "plus" at bounding box center [285, 17] width 10 height 10
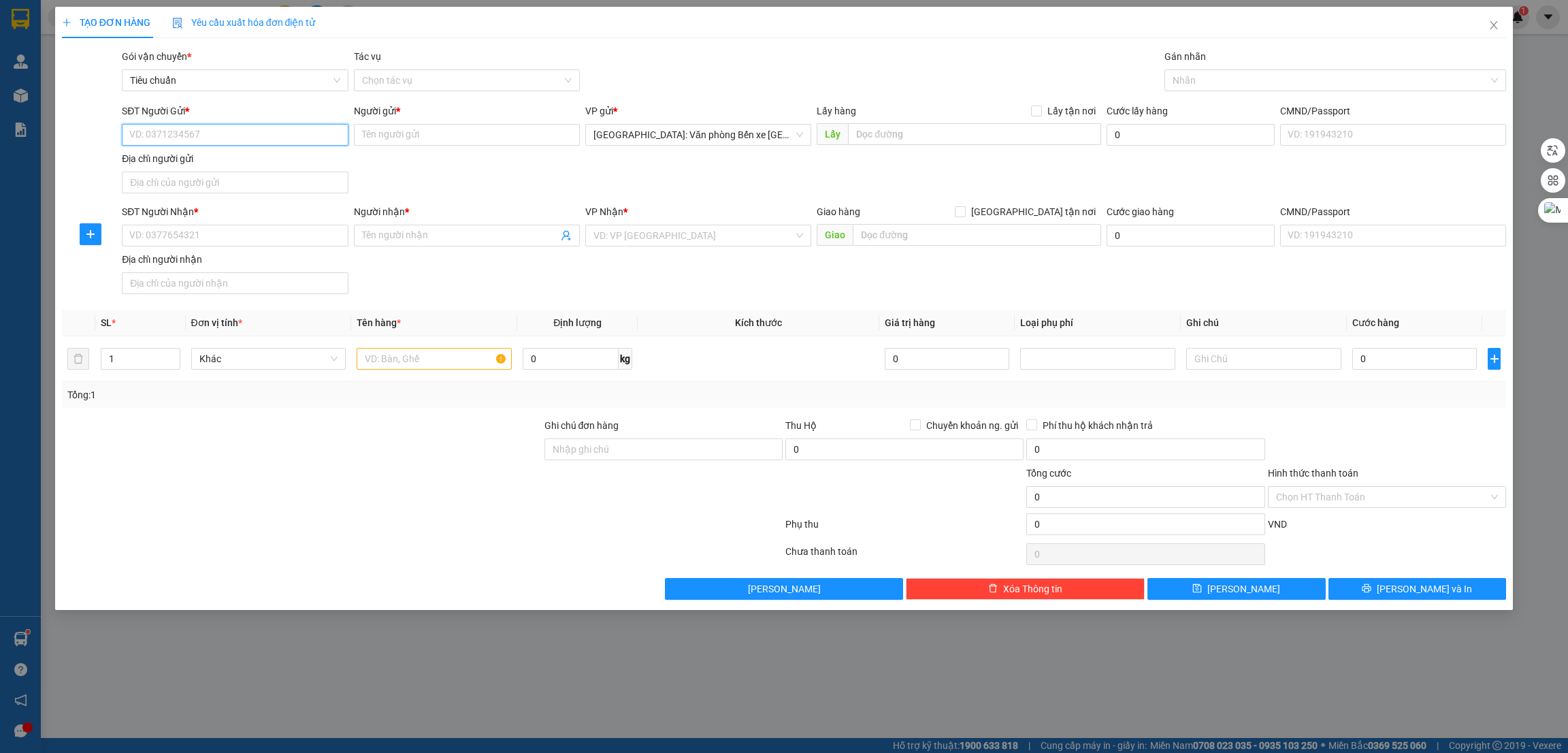
paste input "0919196398"
type input "0919196398"
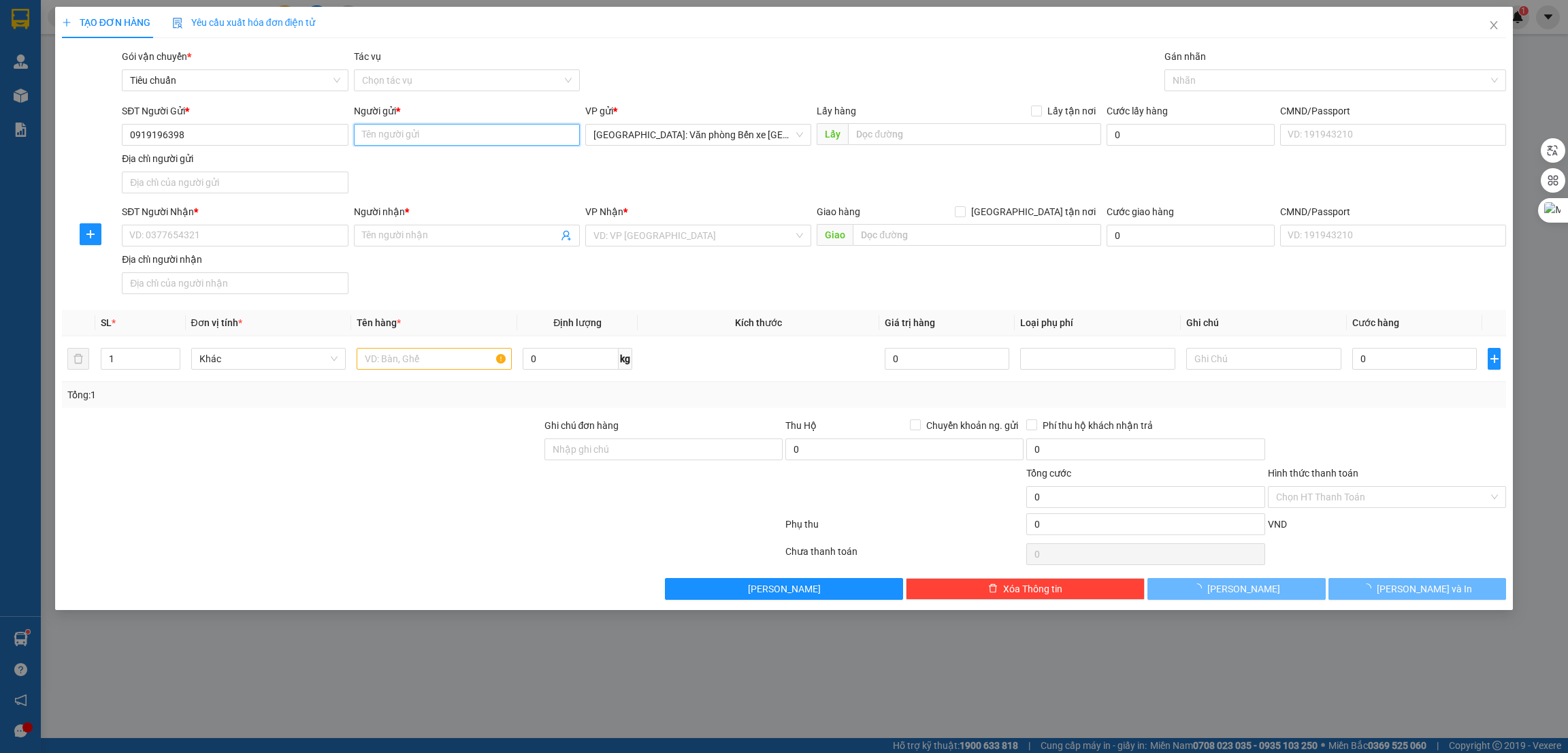
click at [459, 141] on input "Người gửi *" at bounding box center [467, 135] width 226 height 22
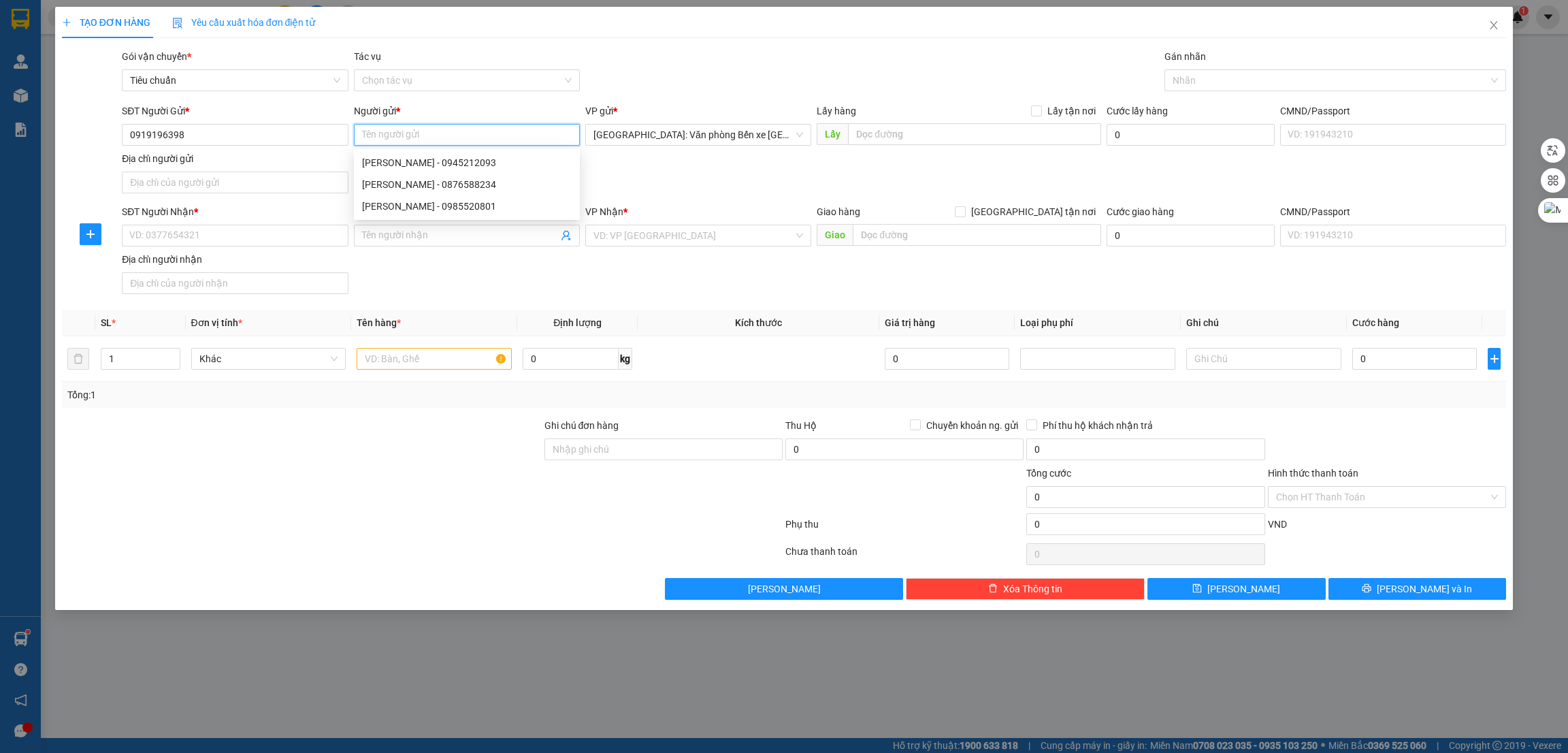
type input "L"
type input "Khim"
click at [170, 224] on div "SĐT Người Nhận *" at bounding box center [235, 214] width 226 height 20
click at [161, 253] on div "Địa chỉ người nhận" at bounding box center [235, 259] width 226 height 15
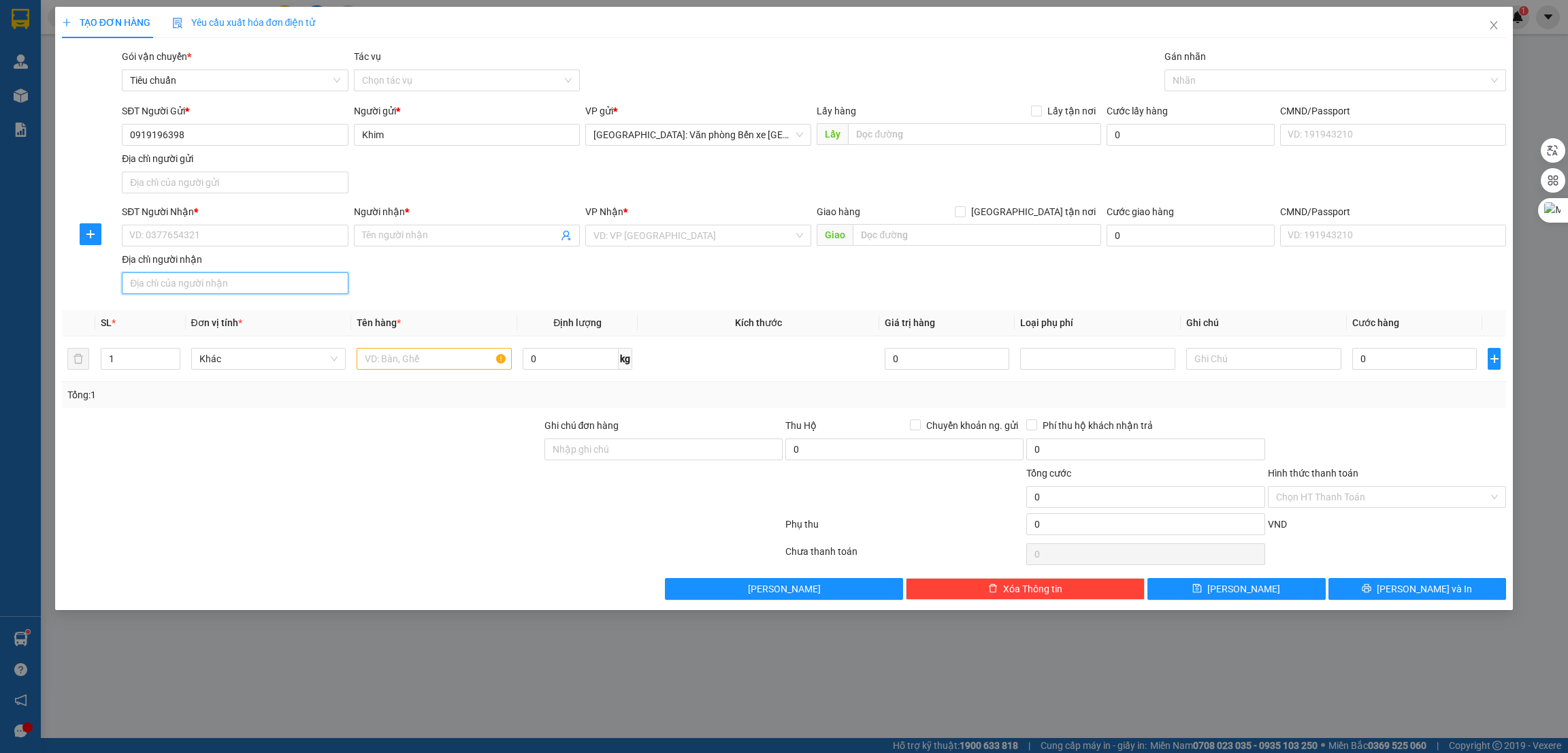
click at [161, 272] on input "Địa chỉ người nhận" at bounding box center [235, 283] width 226 height 22
click at [173, 242] on input "SĐT Người Nhận *" at bounding box center [235, 235] width 226 height 22
click at [173, 241] on input "SĐT Người Nhận *" at bounding box center [235, 235] width 226 height 22
click at [896, 138] on input "text" at bounding box center [974, 134] width 253 height 22
paste input "Toà S2, chung cư The Sapphire, Hồng Gai, Hạ Long"
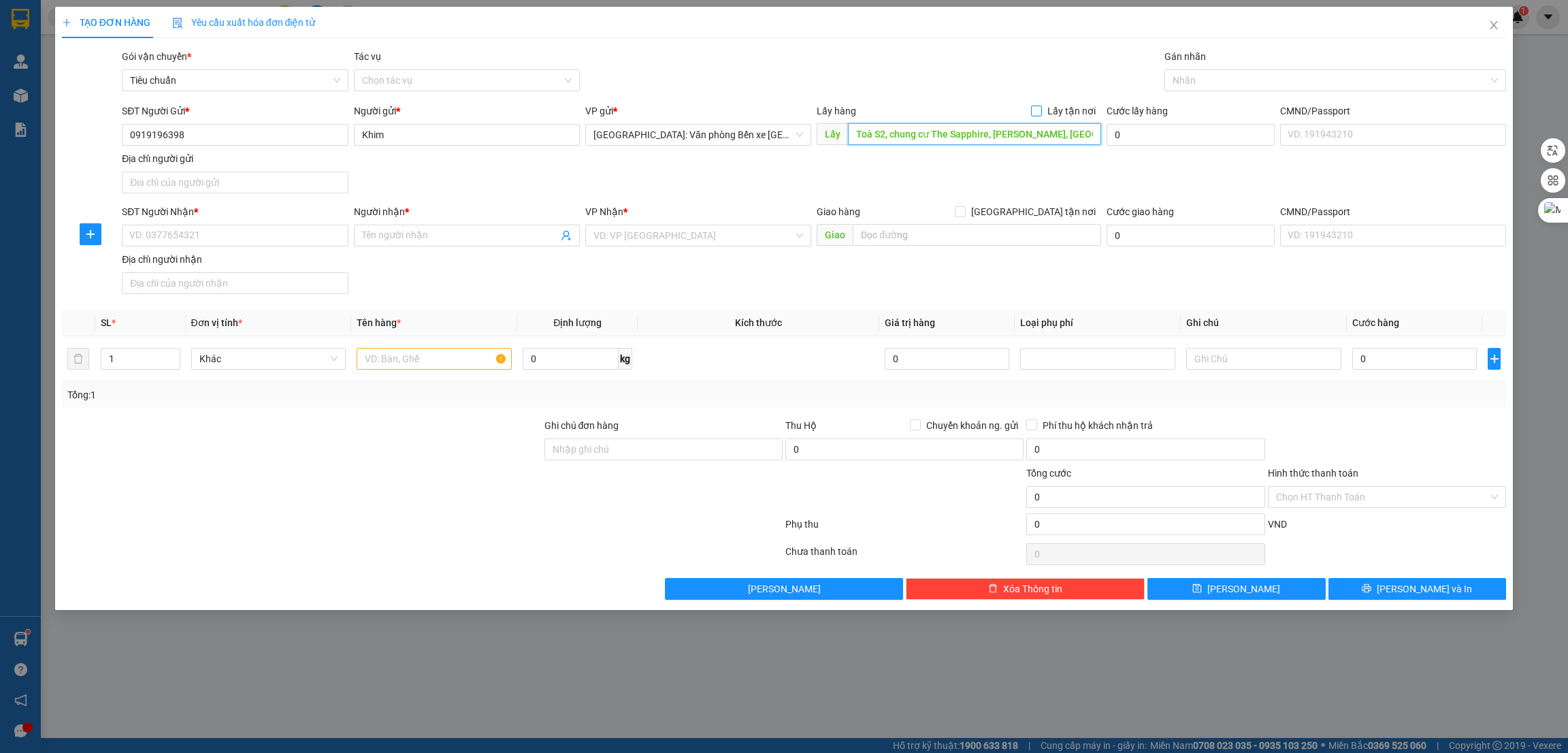
type input "Toà S2, chung cư The Sapphire, Hồng Gai, Hạ Long"
click at [1042, 116] on span at bounding box center [1036, 110] width 11 height 11
click at [1041, 115] on input "Lấy tận nơi" at bounding box center [1036, 110] width 10 height 10
checkbox input "true"
click at [273, 242] on input "SĐT Người Nhận *" at bounding box center [235, 235] width 226 height 22
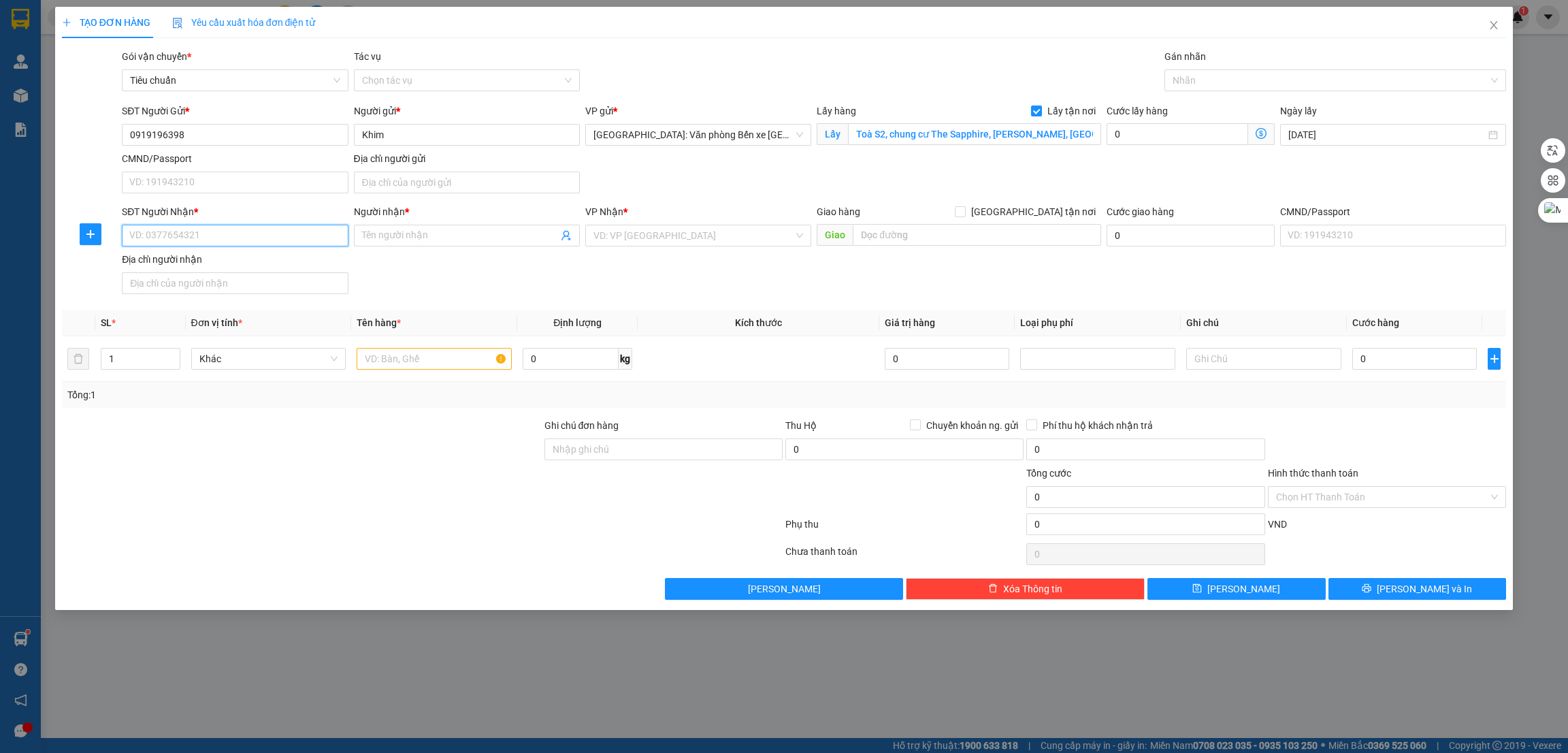
click at [173, 231] on input "SĐT Người Nhận *" at bounding box center [235, 235] width 226 height 22
paste input "0777979185"
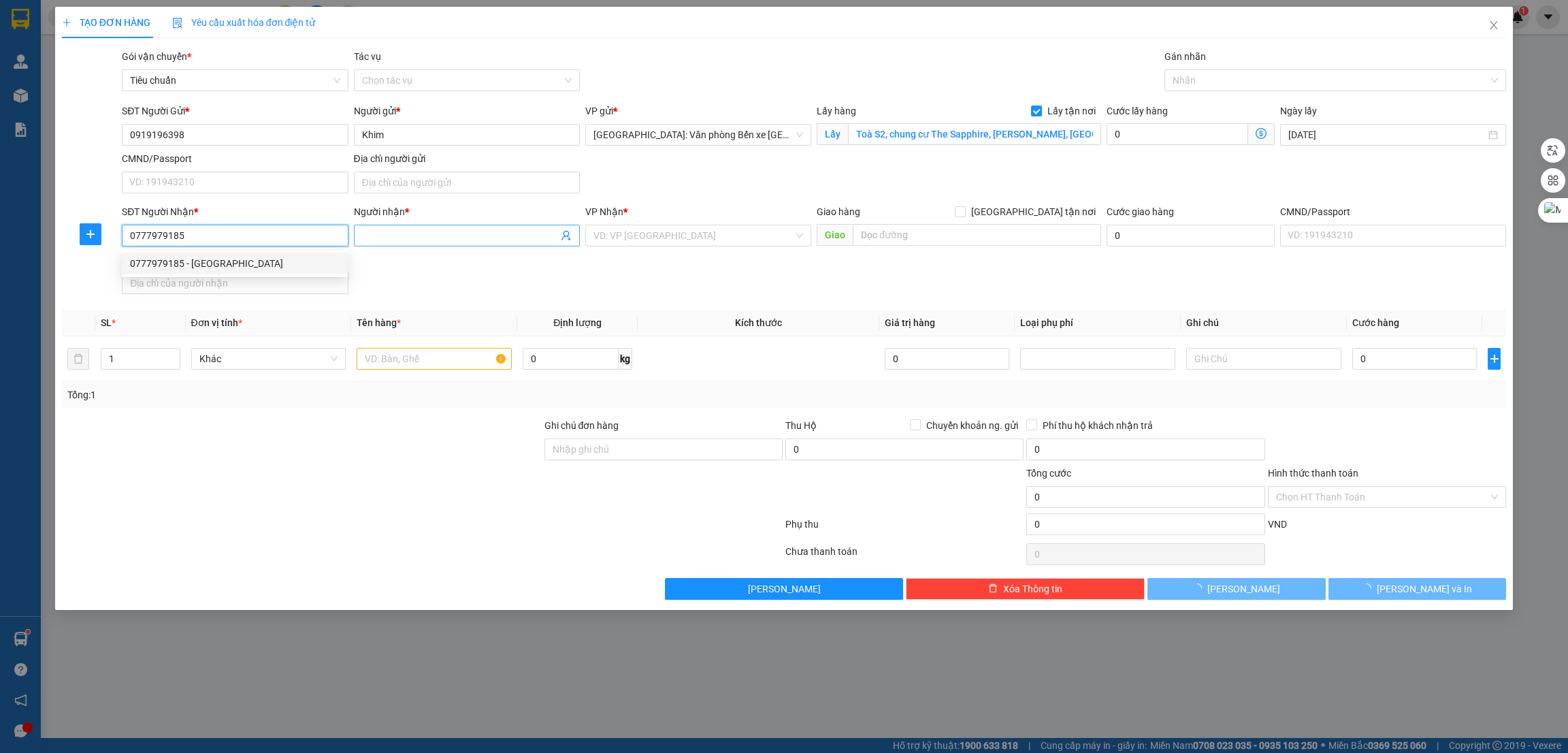
type input "0777979185"
click at [414, 232] on input "Người nhận *" at bounding box center [460, 235] width 196 height 15
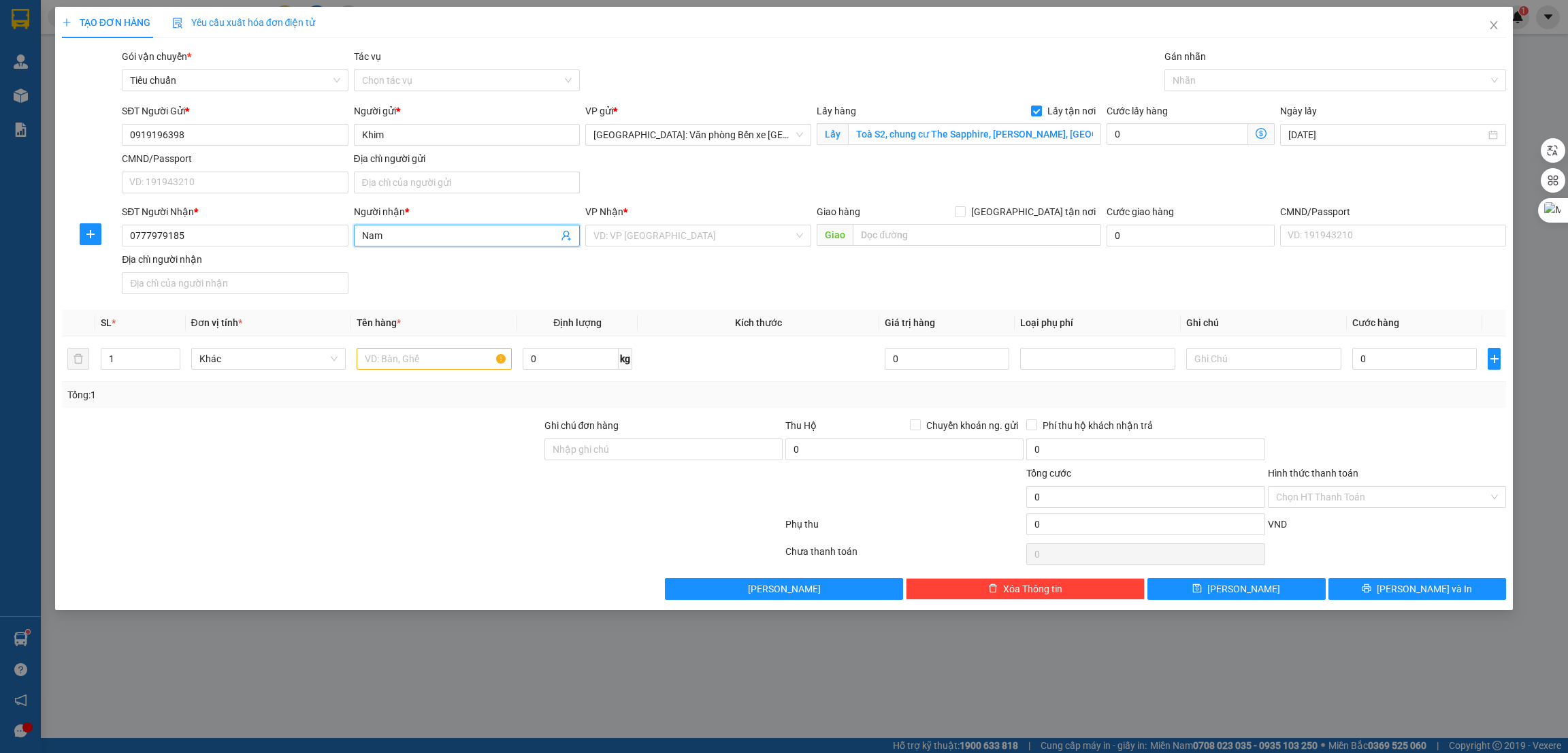
type input "Nam"
click at [944, 241] on input "text" at bounding box center [976, 235] width 248 height 22
paste input "22a đường số 25, kp5, phường hiệp bình chánh, q. thủ đức"
type input "TPHCM - 22a đường số 25, kp5, phường hiệp bình chánh, q. thủ đức"
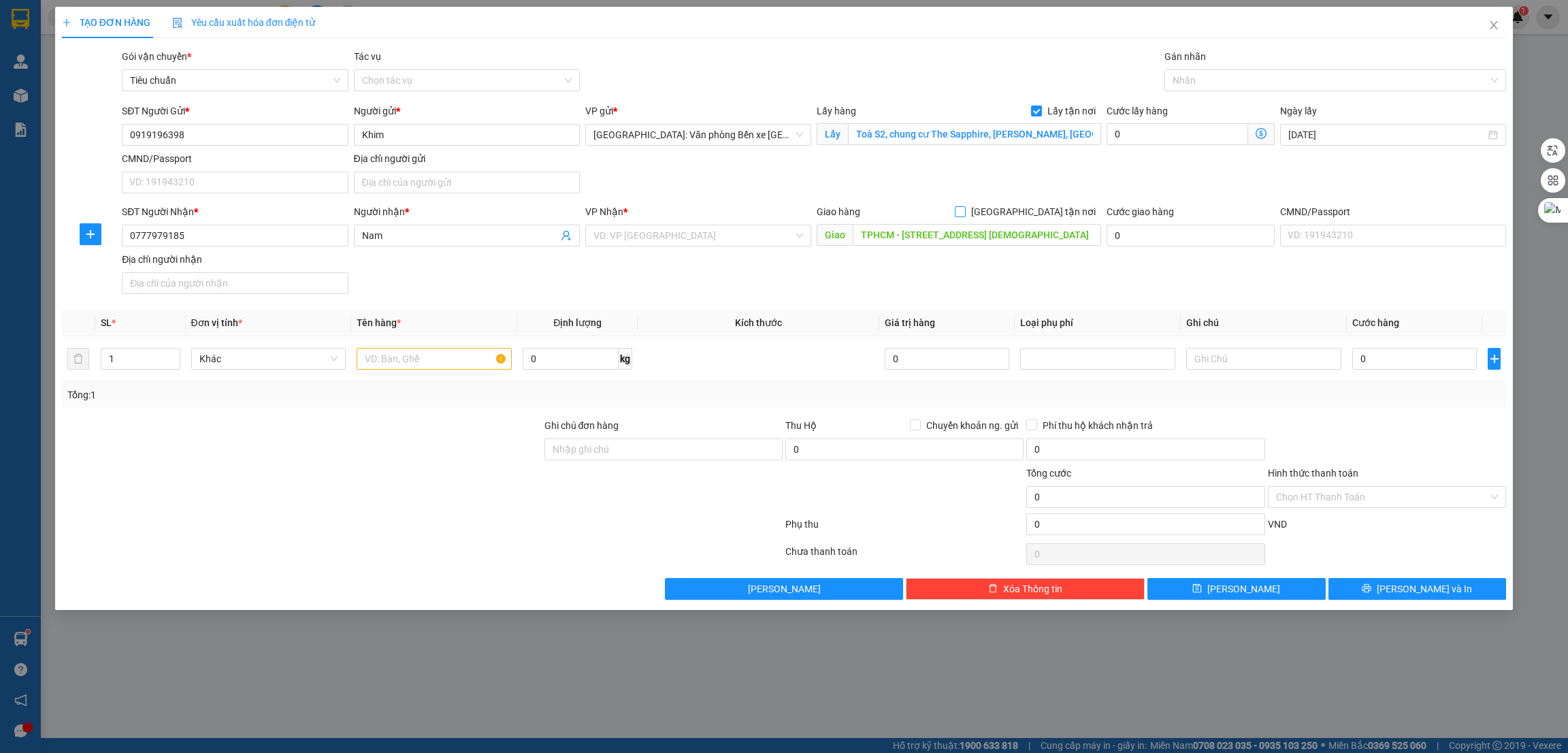
click at [965, 206] on input "[GEOGRAPHIC_DATA] tận nơi" at bounding box center [960, 211] width 10 height 10
checkbox input "true"
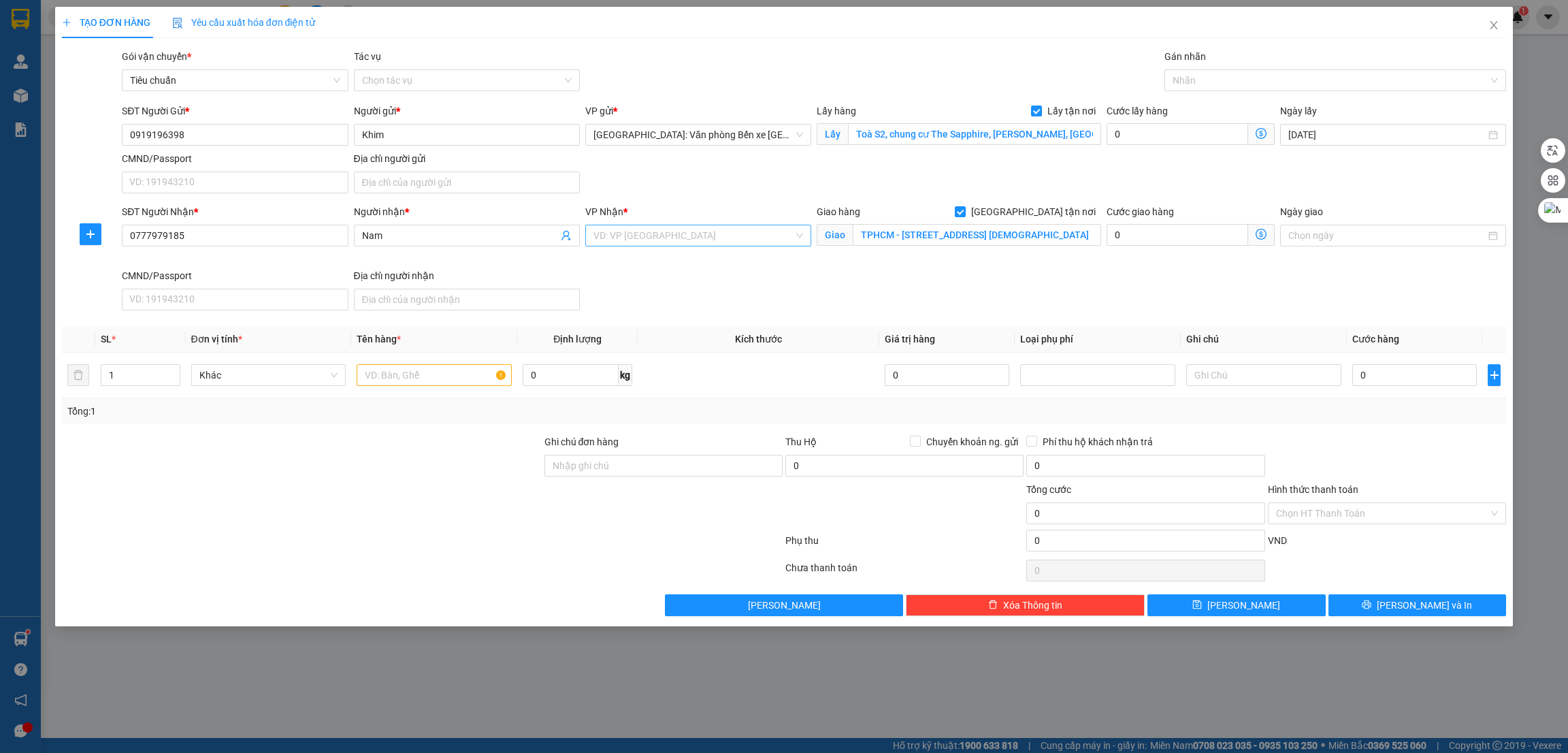
click at [661, 228] on input "search" at bounding box center [693, 235] width 200 height 20
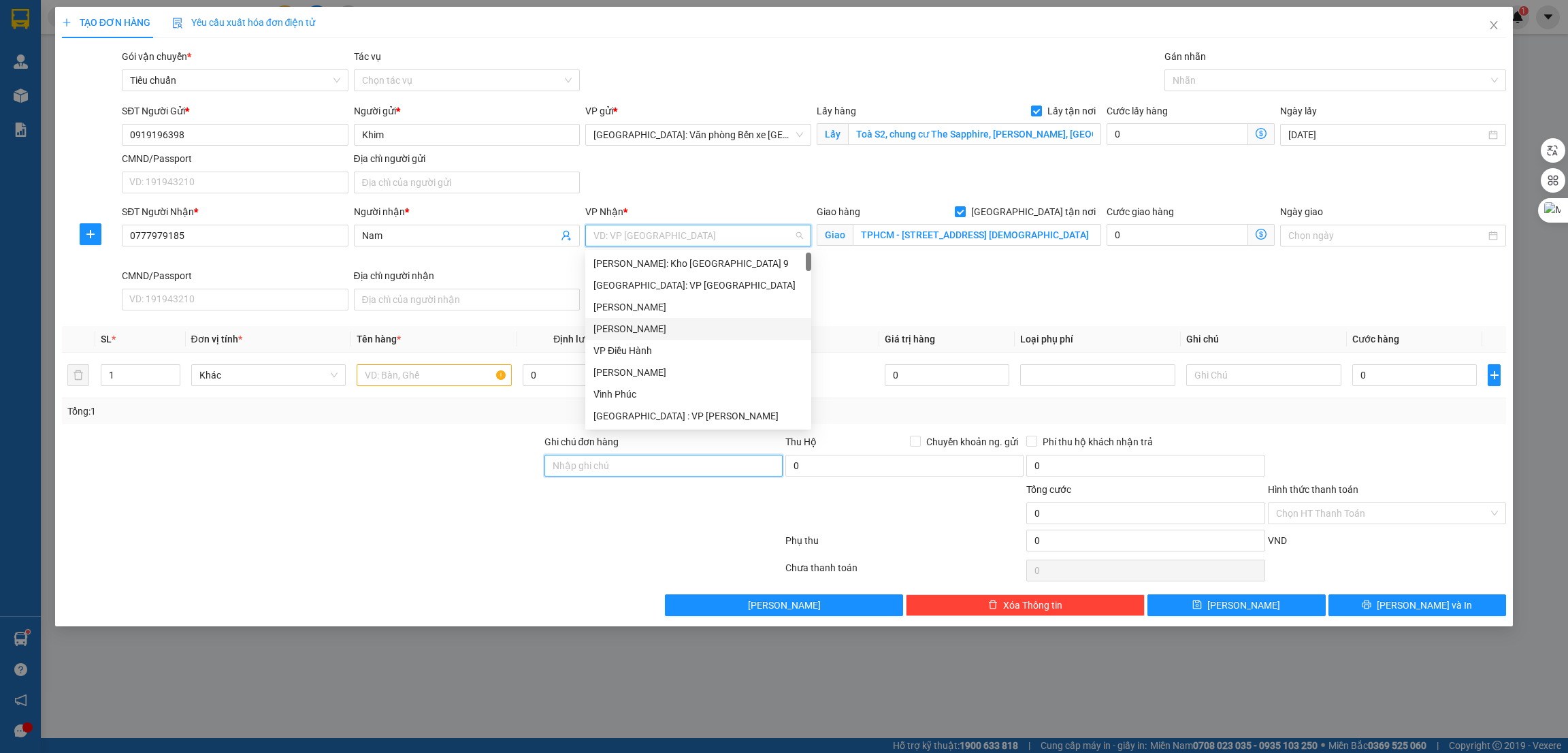
click at [589, 474] on input "Ghi chú đơn hàng" at bounding box center [663, 465] width 238 height 22
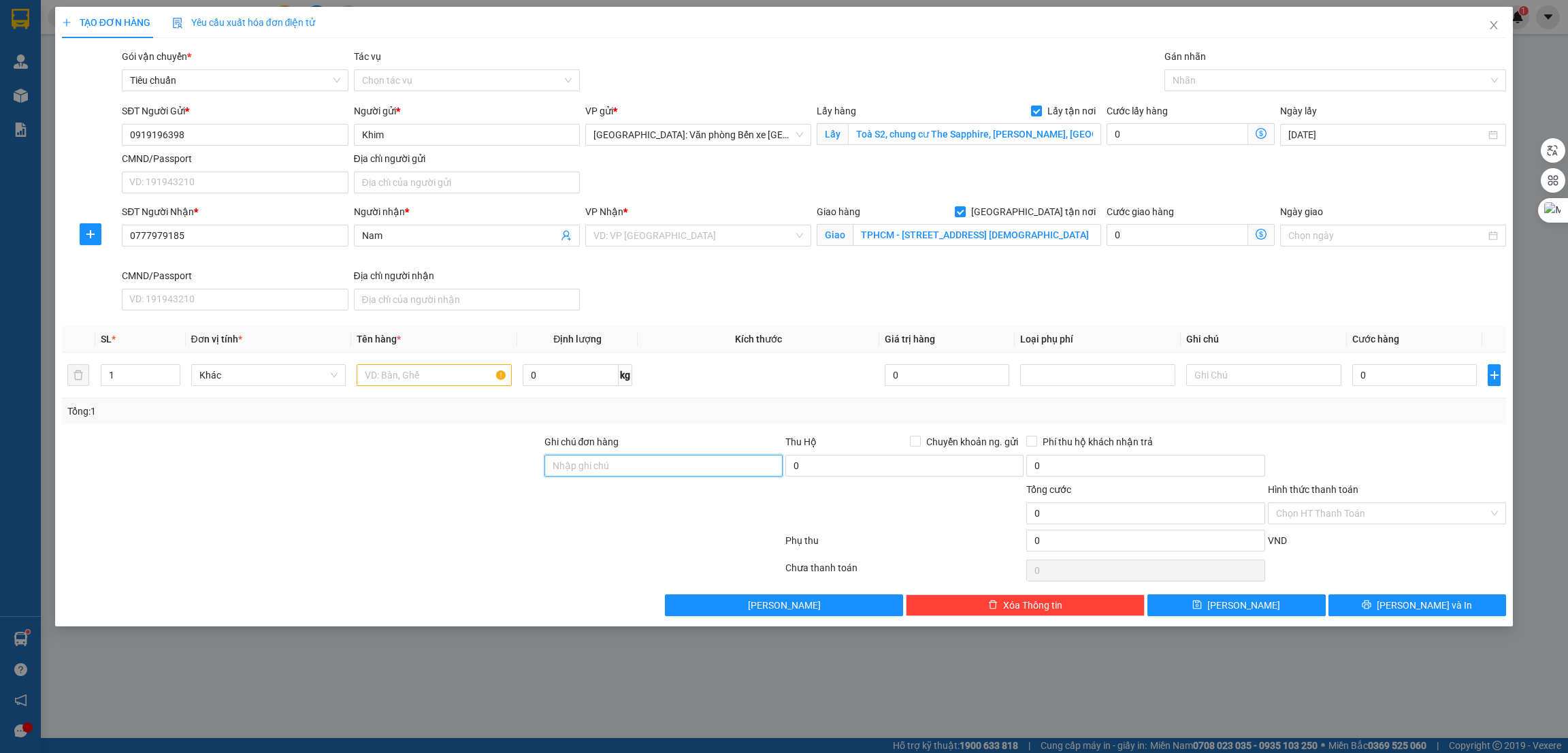
paste input "gọi hẹn trước 1h, khách mang hàng xuống sảnh"
type input "gọi hẹn trước 1h, khách mang hàng xuống sảnh"
click at [394, 376] on input "text" at bounding box center [434, 374] width 155 height 22
click at [426, 372] on input "text" at bounding box center [434, 374] width 155 height 22
paste input "10 kiện chuyển nhà"
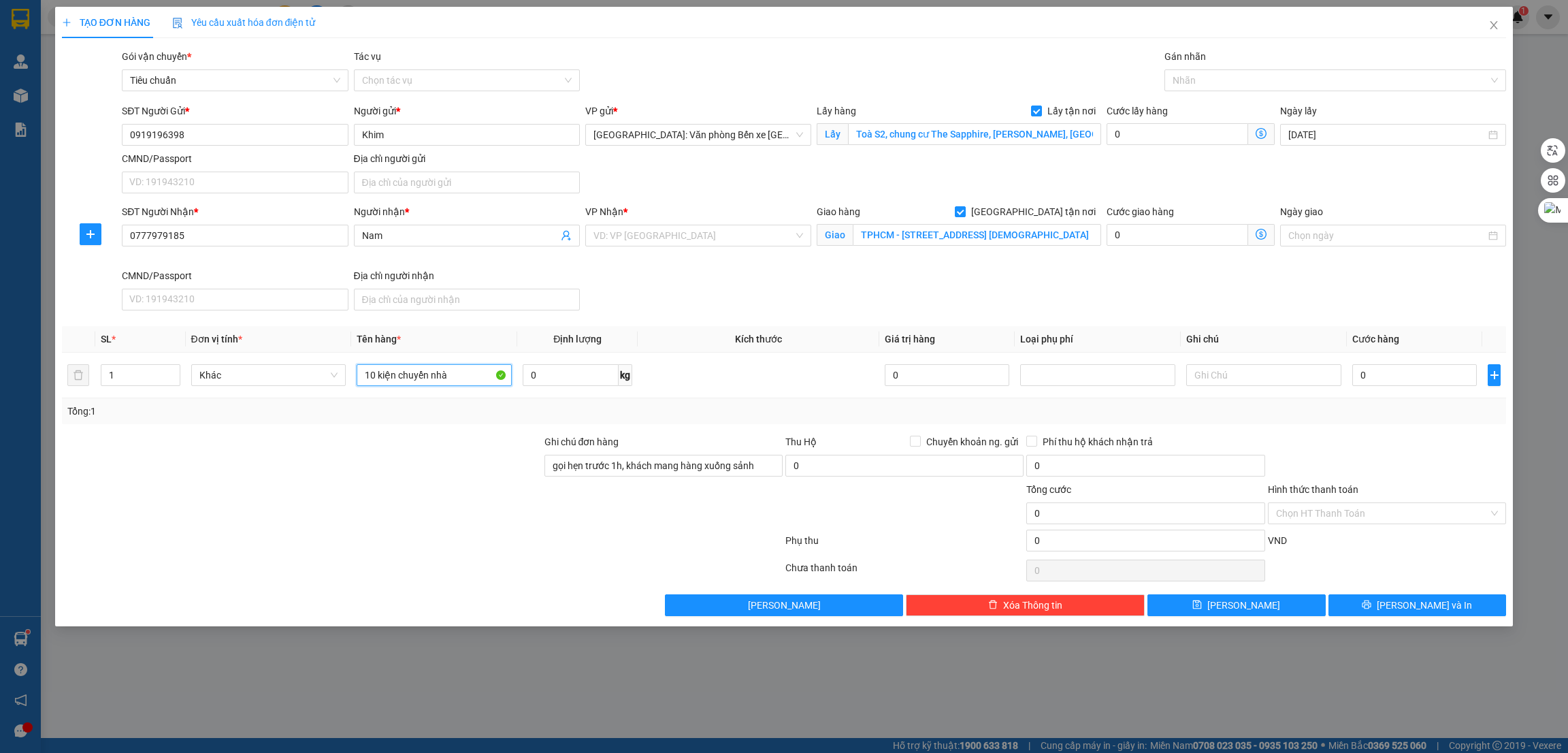
type input "10 kiện chuyển nhà"
click at [484, 451] on div at bounding box center [302, 458] width 482 height 47
click at [1297, 87] on div at bounding box center [1329, 80] width 322 height 16
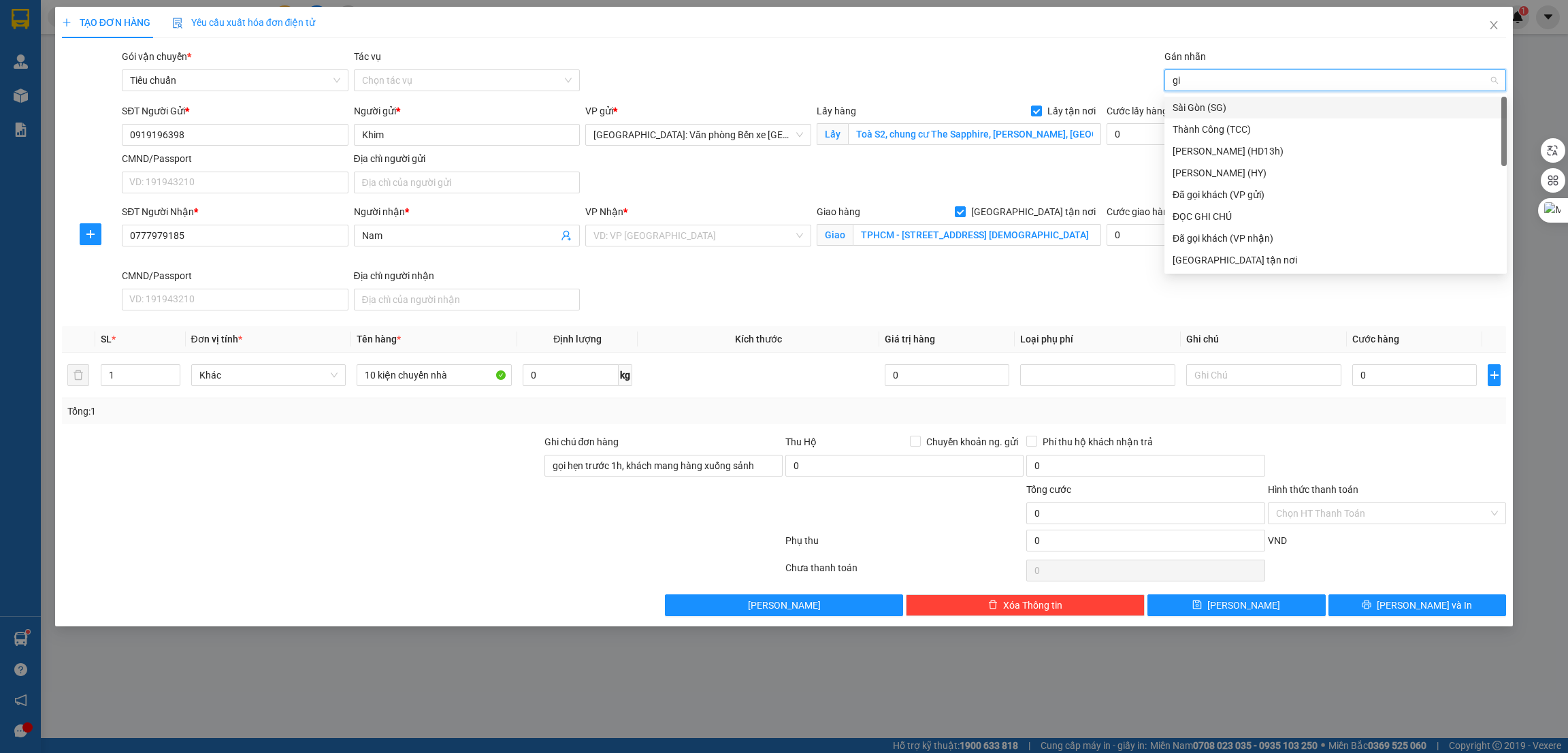
type input "gia"
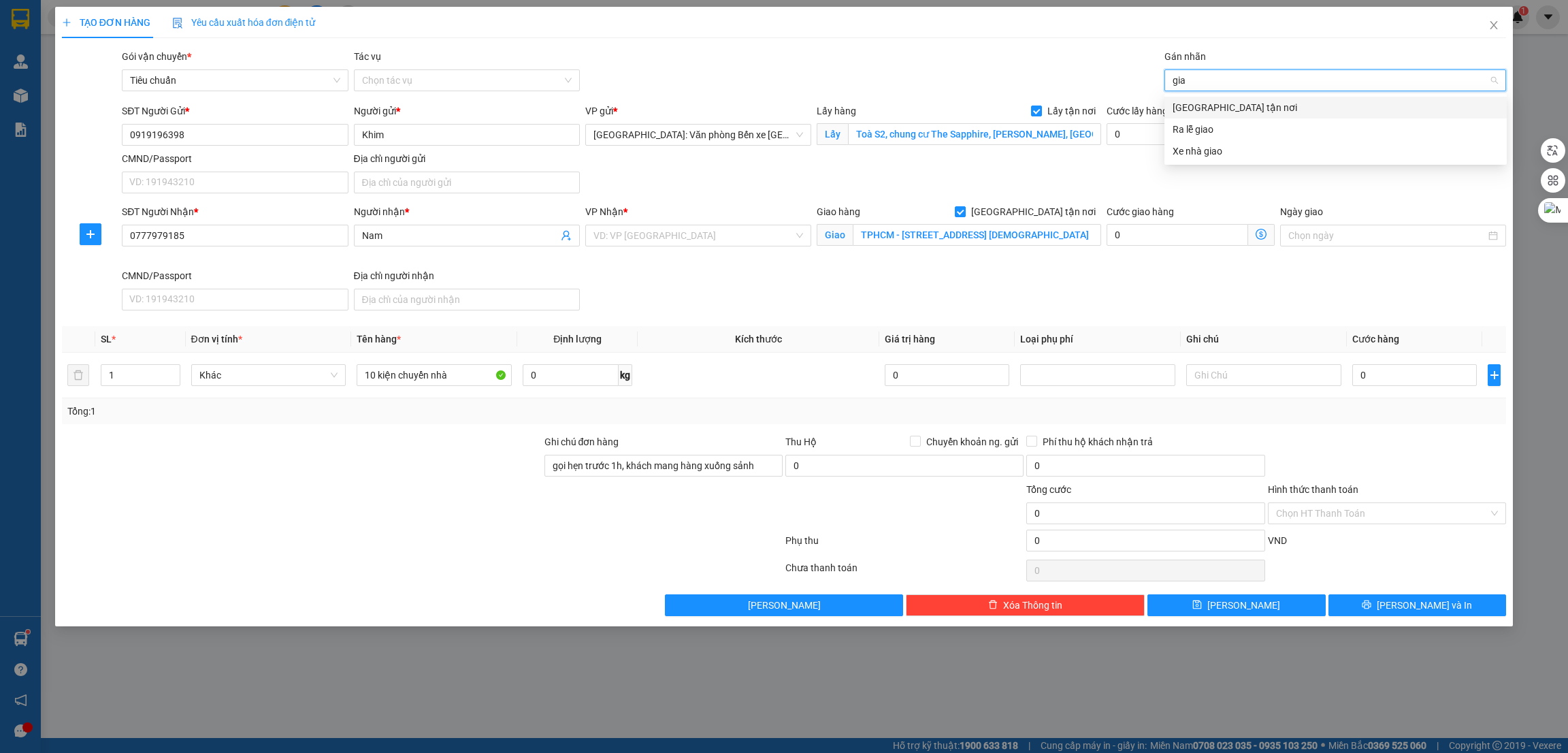
click at [1248, 103] on div "[GEOGRAPHIC_DATA] tận nơi" at bounding box center [1336, 107] width 326 height 15
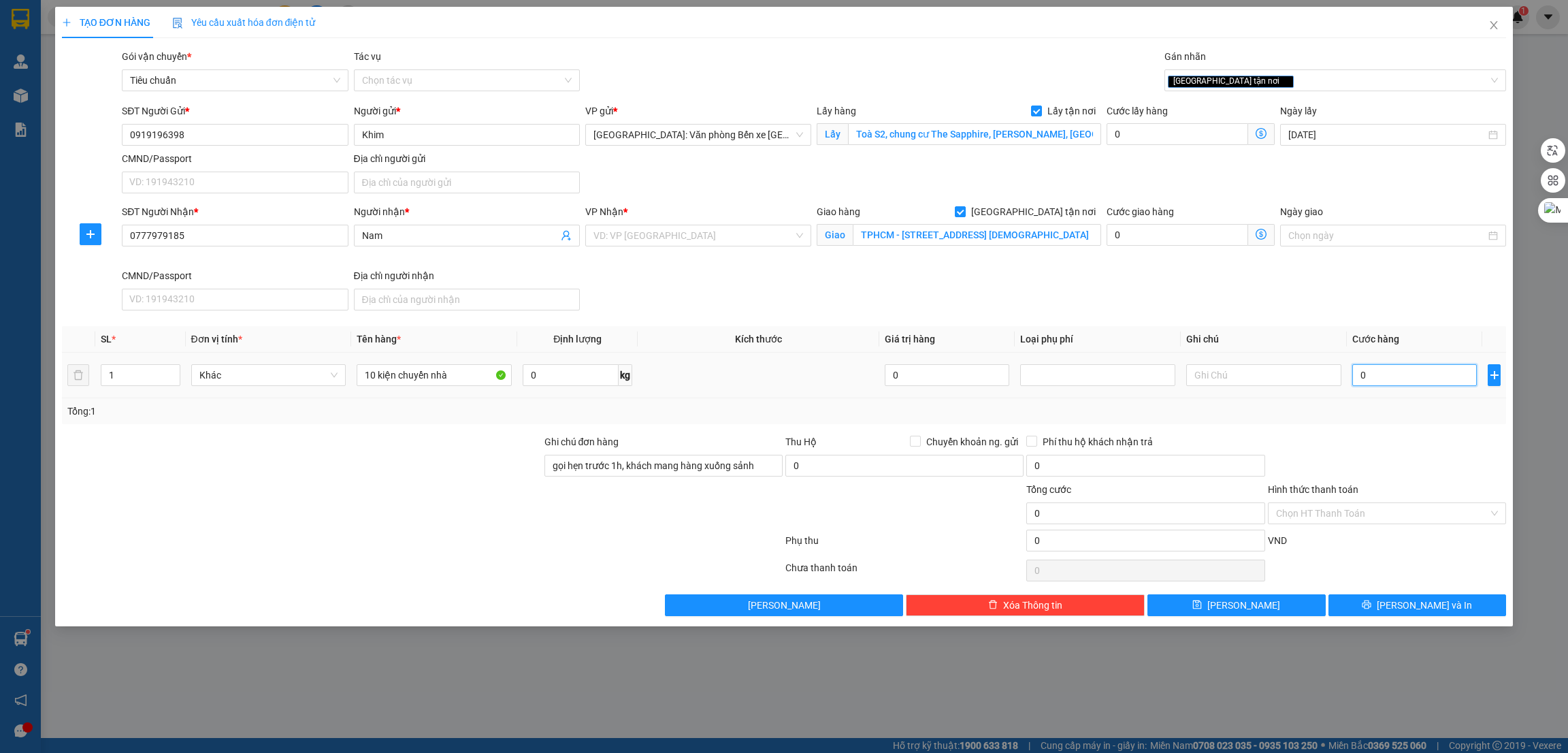
click at [1367, 376] on input "0" at bounding box center [1414, 374] width 124 height 22
type input "1"
click at [1380, 555] on div "VND" at bounding box center [1387, 545] width 241 height 24
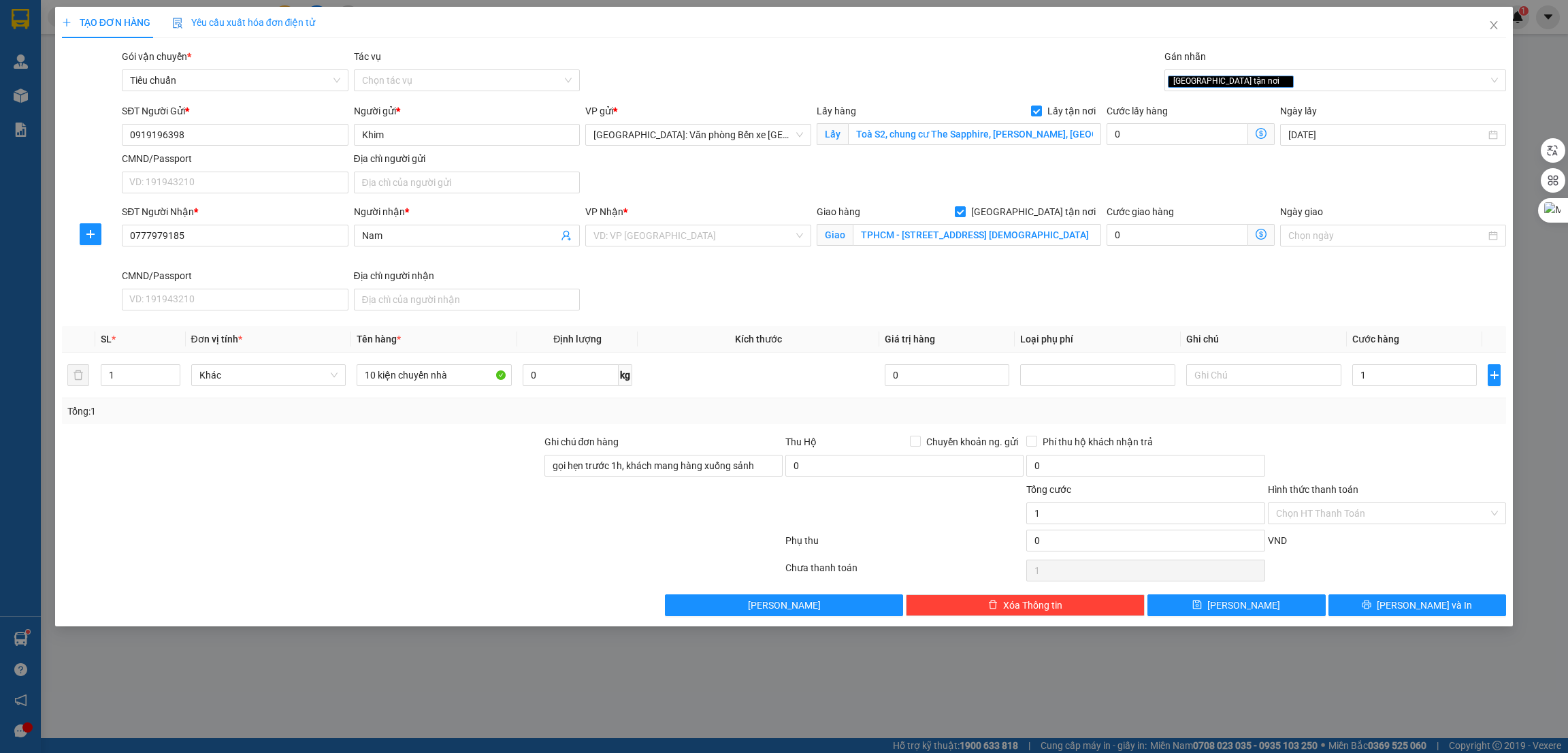
type input "1.000"
click at [1257, 613] on button "[PERSON_NAME]" at bounding box center [1237, 605] width 178 height 22
click at [654, 231] on input "search" at bounding box center [693, 235] width 200 height 20
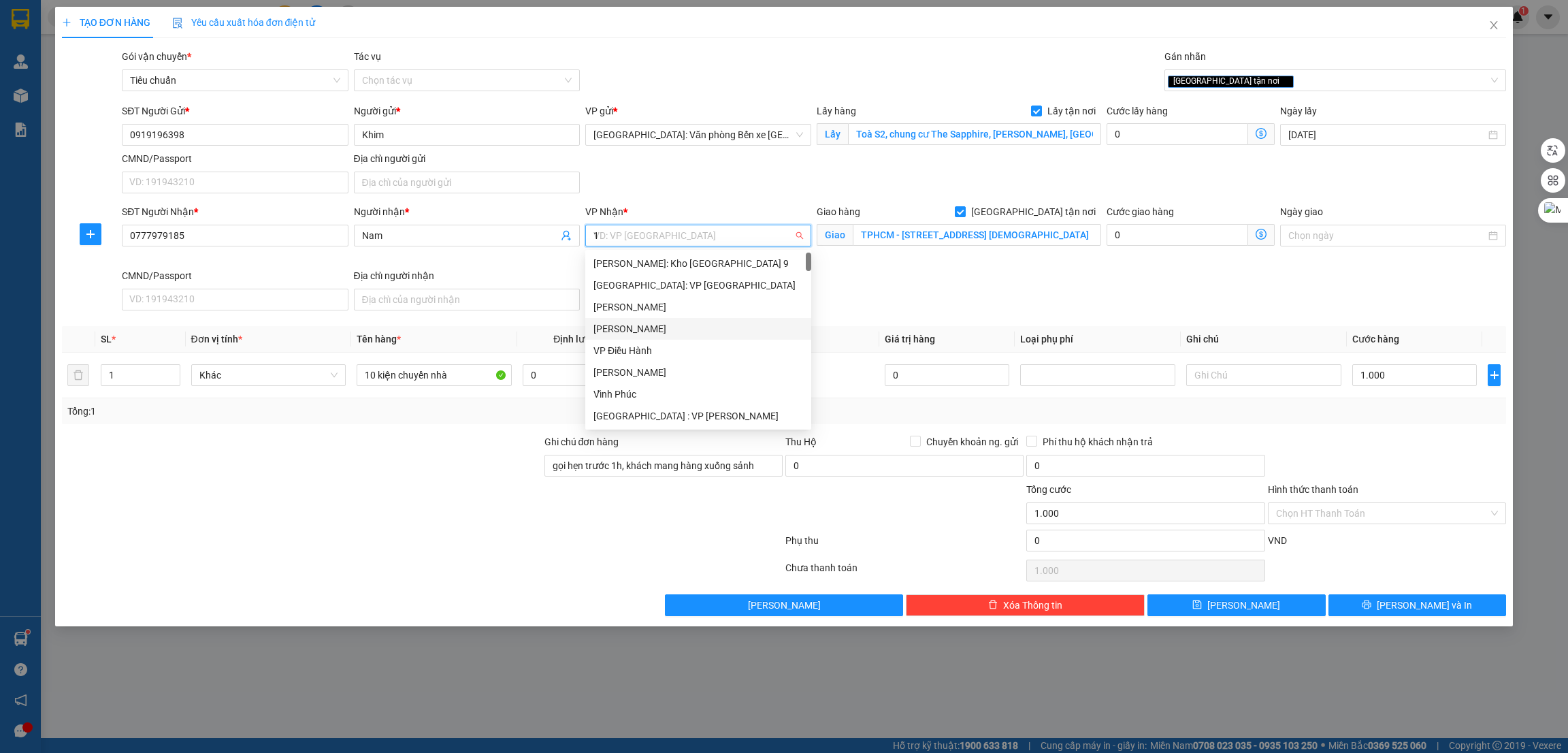
type input "12"
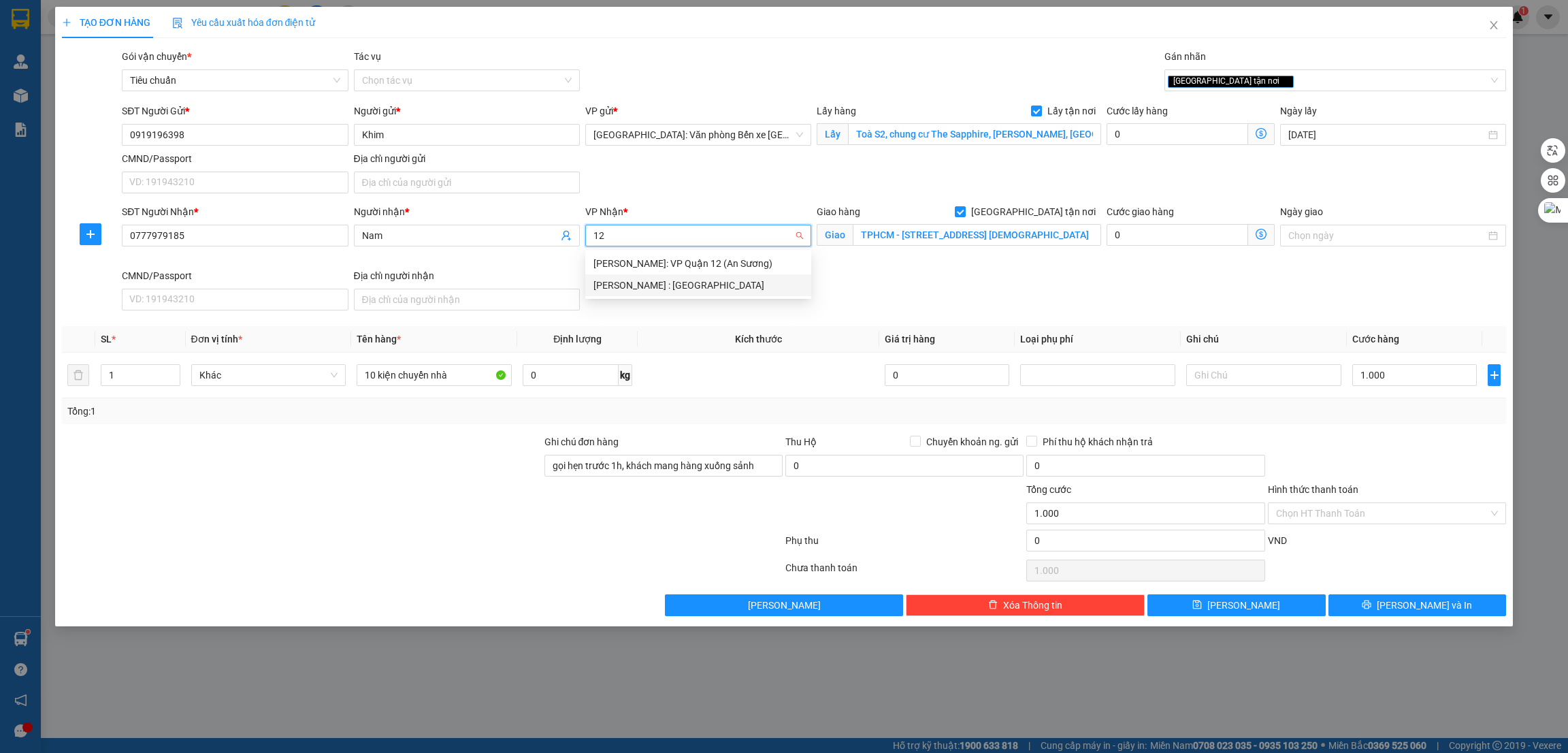
click at [661, 291] on div "[PERSON_NAME] : [GEOGRAPHIC_DATA]" at bounding box center [698, 285] width 209 height 15
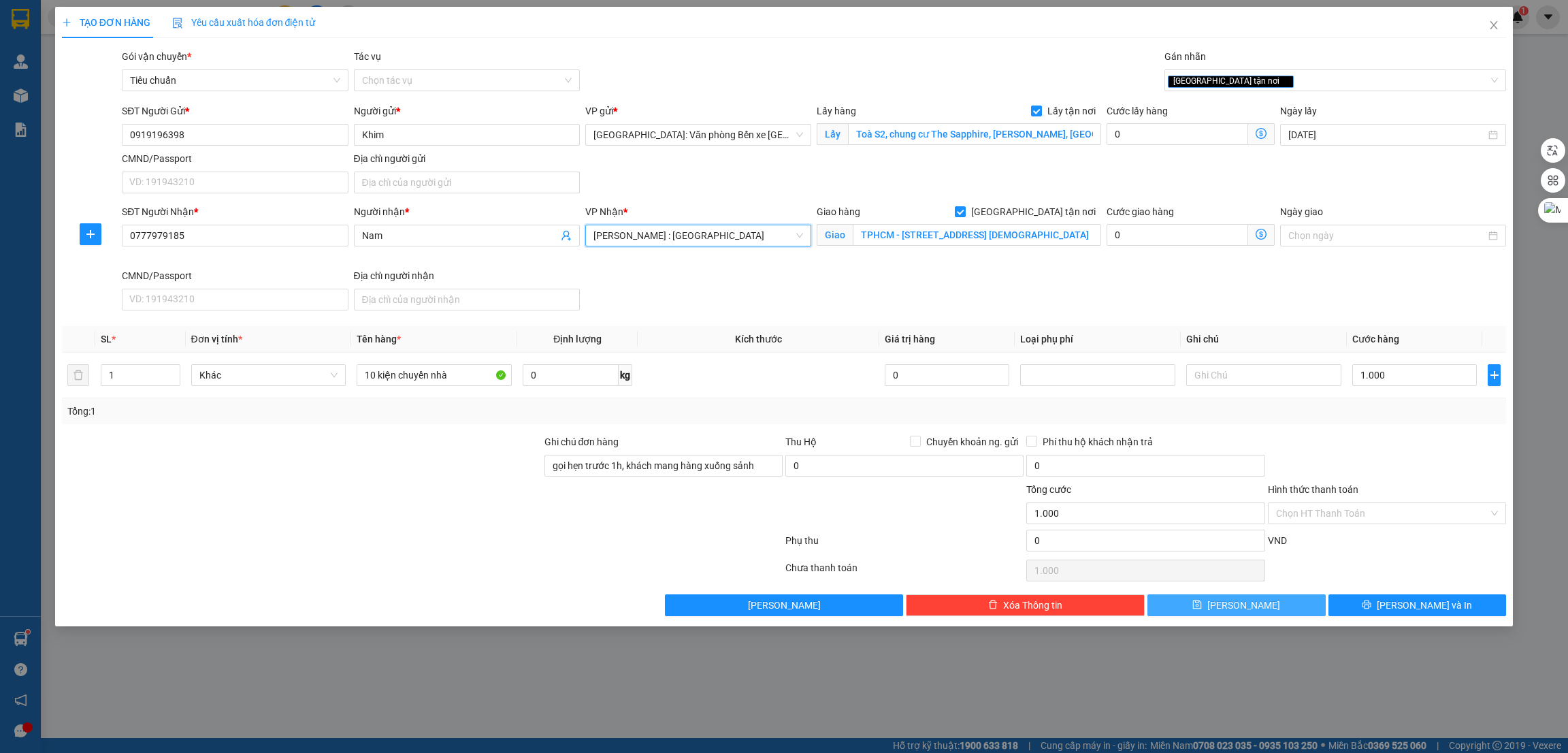
click at [1265, 608] on button "[PERSON_NAME]" at bounding box center [1237, 605] width 178 height 22
checkbox input "false"
type input "0"
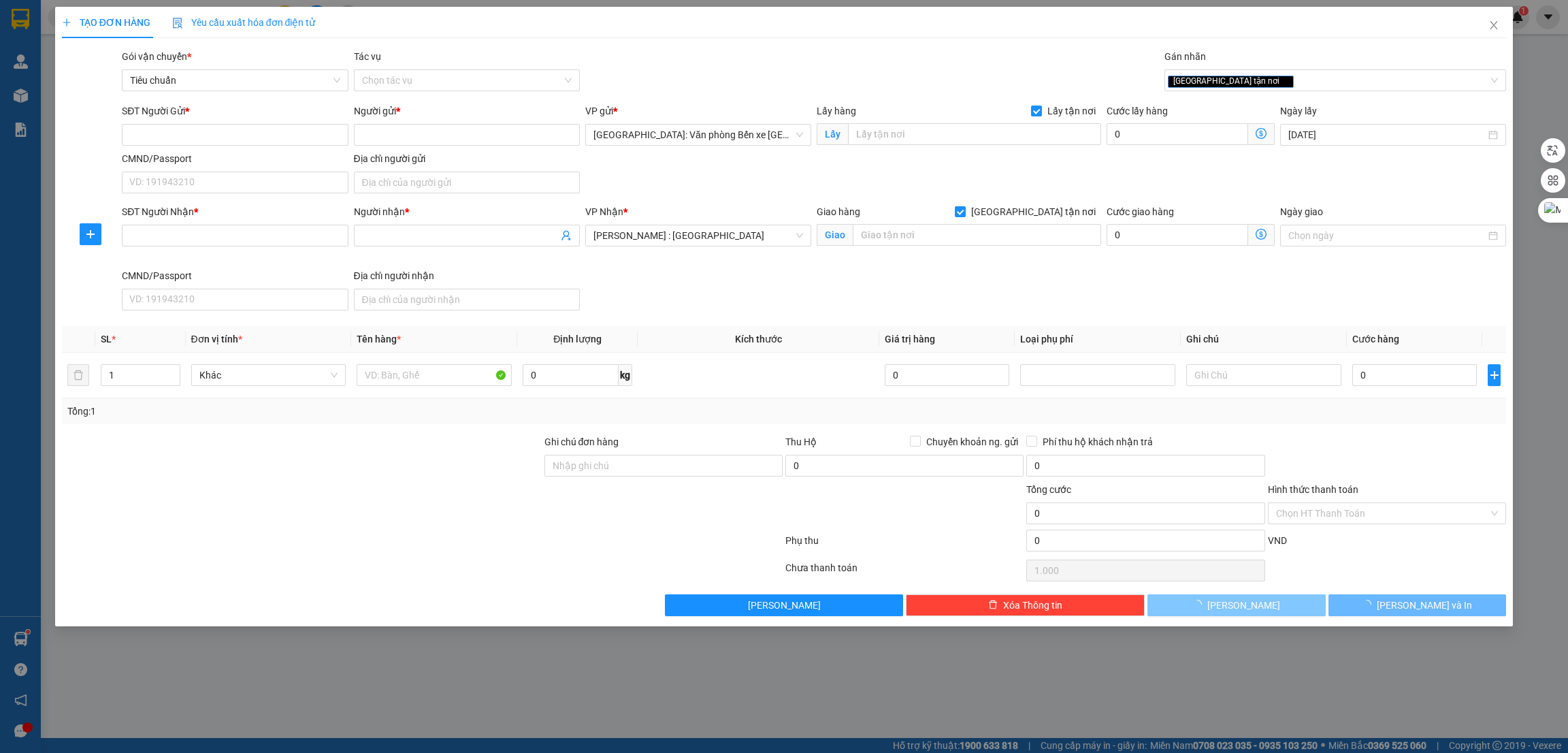
type input "0"
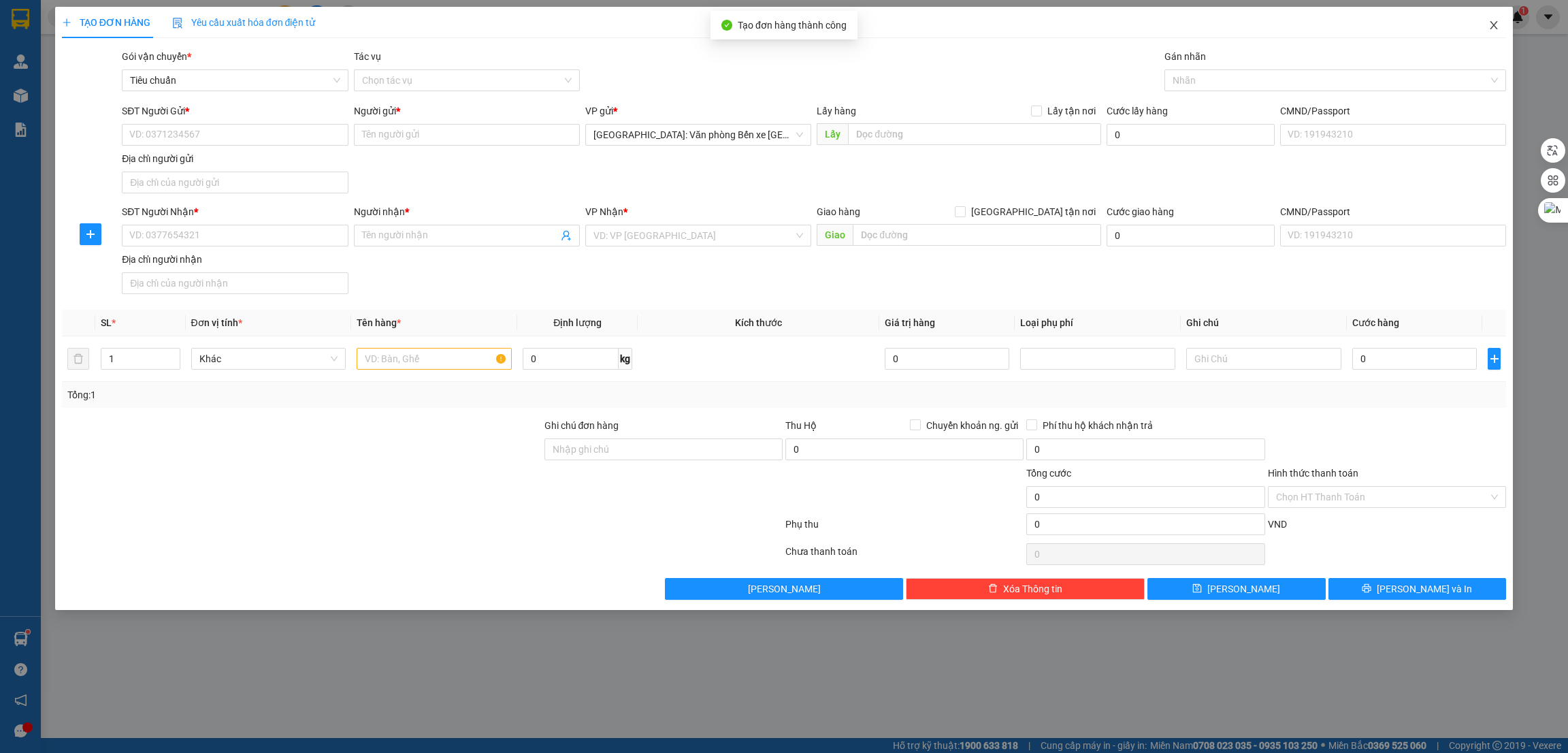
click at [1493, 29] on icon "close" at bounding box center [1494, 25] width 11 height 11
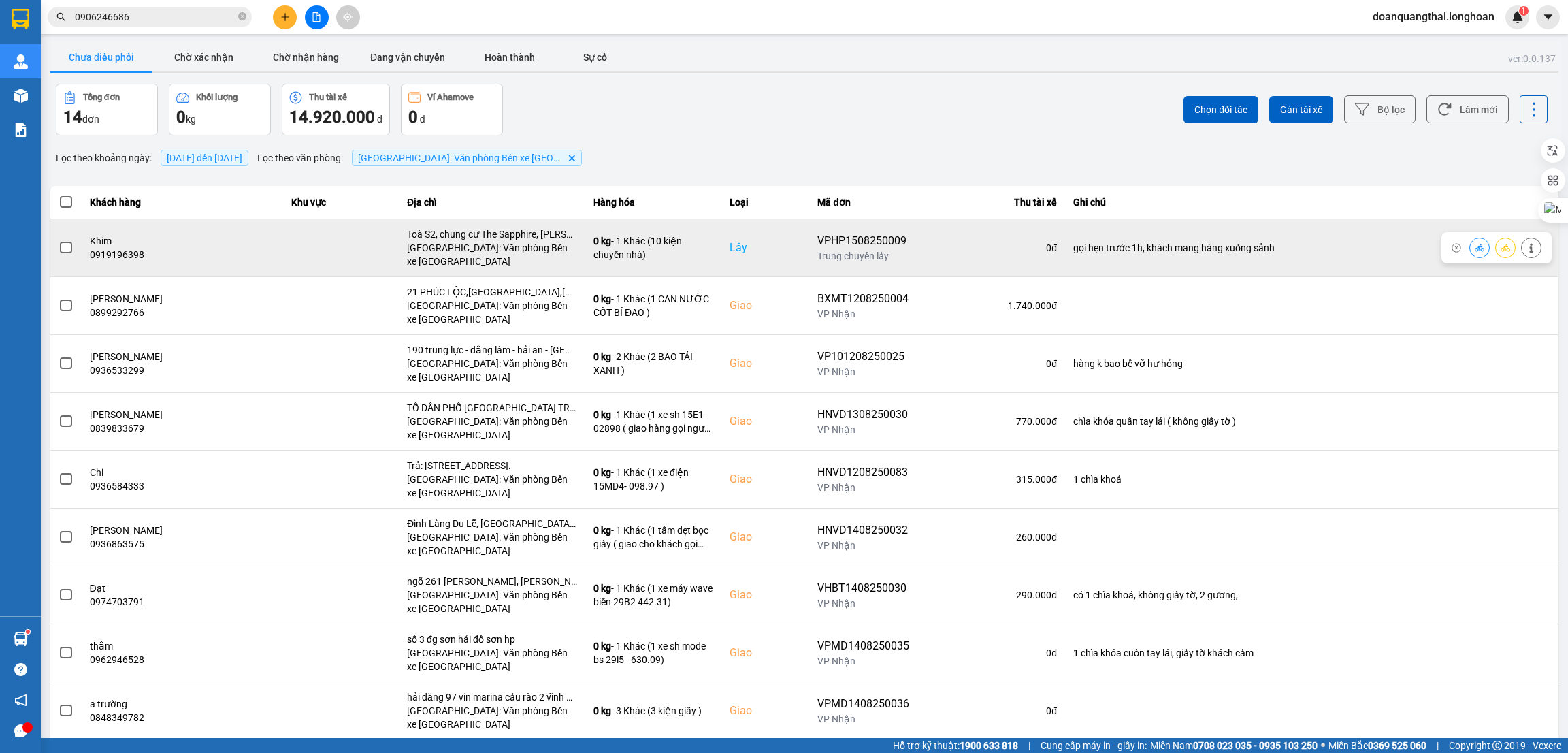
click at [68, 253] on span at bounding box center [65, 248] width 12 height 12
click at [59, 240] on input "checkbox" at bounding box center [59, 240] width 0 height 0
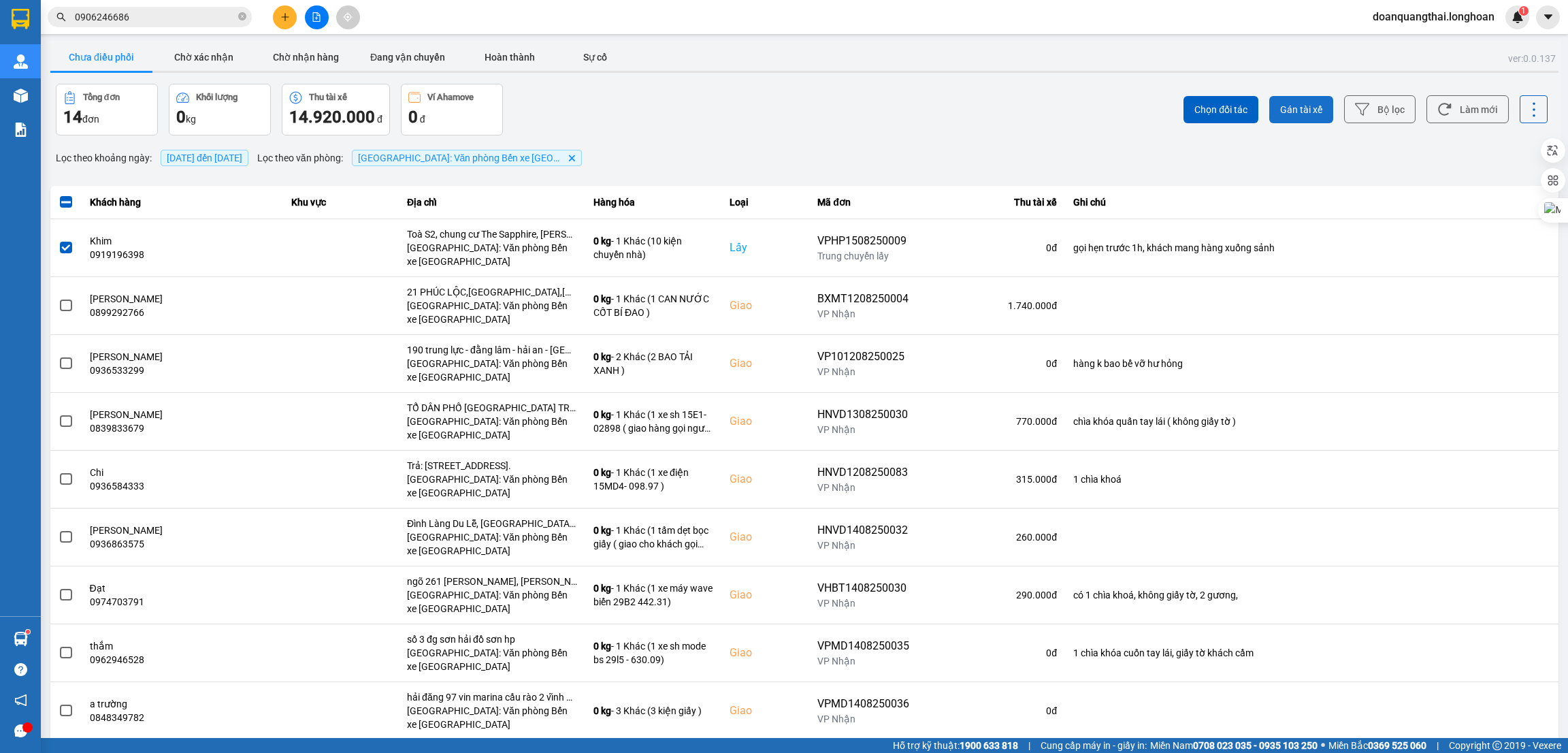
click at [1280, 105] on span "Gán tài xế" at bounding box center [1301, 110] width 43 height 14
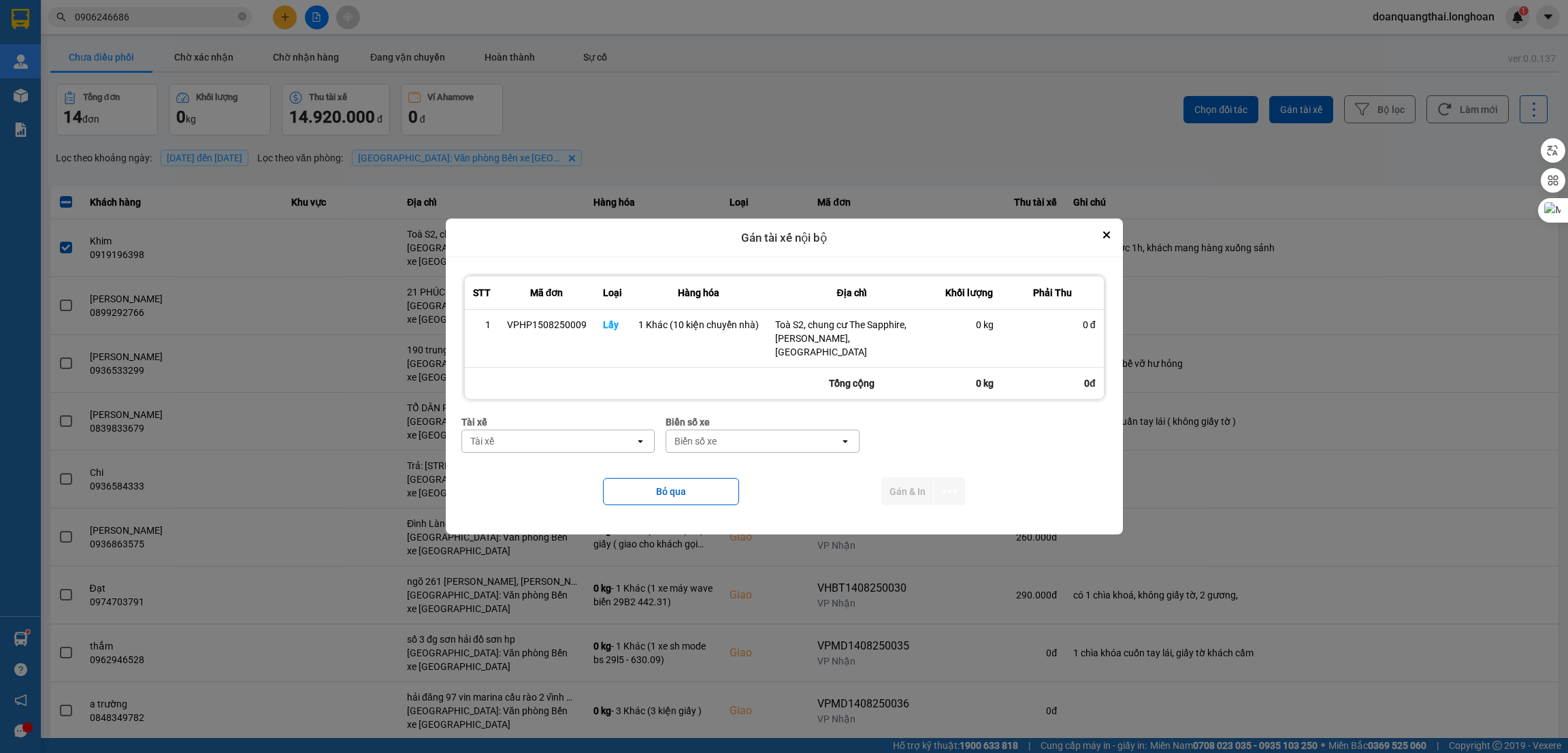
click at [594, 430] on div "Tài xế" at bounding box center [549, 441] width 173 height 22
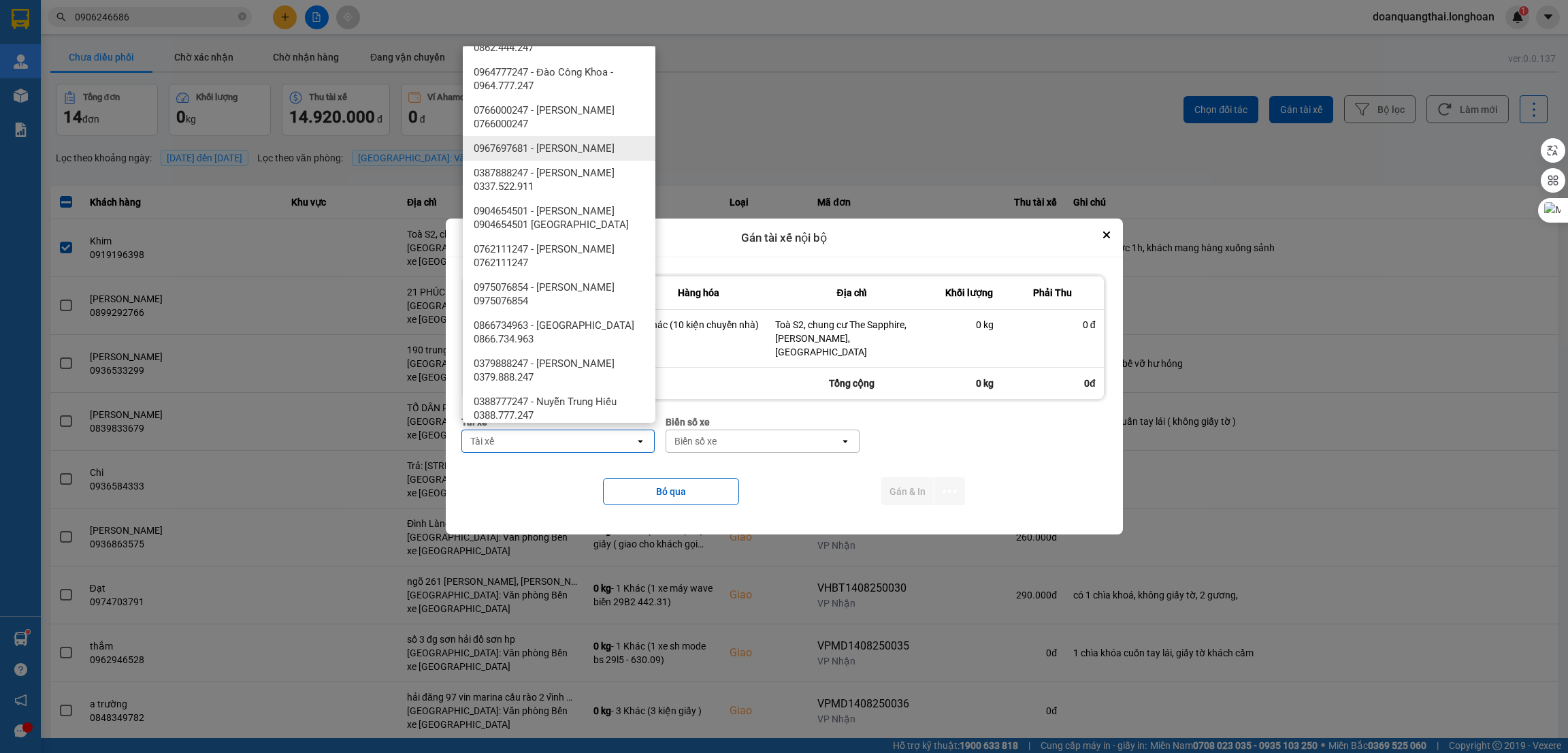
scroll to position [1020, 0]
click at [579, 153] on span "0379888247 - phạm thế anh 0379.888.247" at bounding box center [562, 139] width 177 height 27
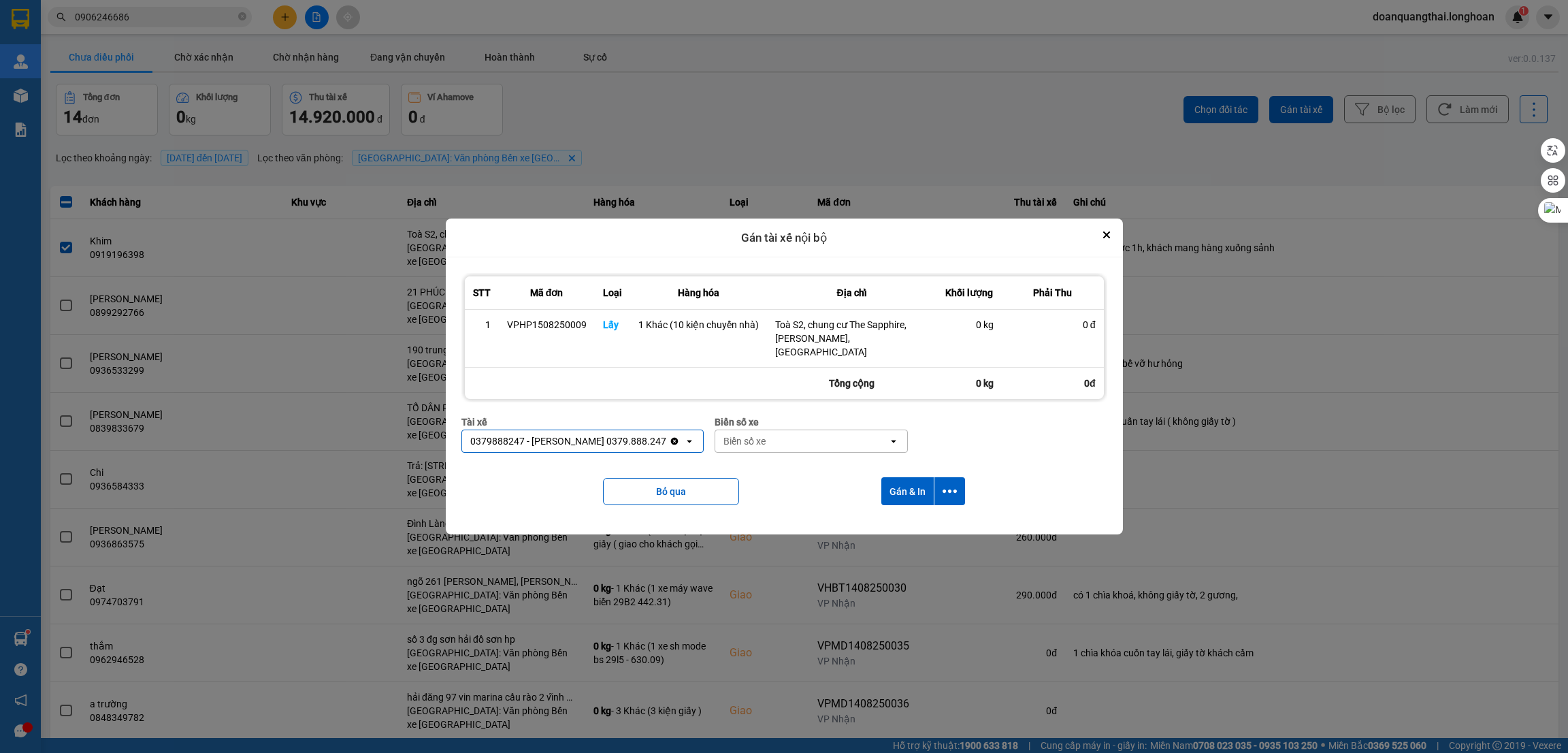
click at [795, 443] on div "Biển số xe" at bounding box center [802, 441] width 173 height 22
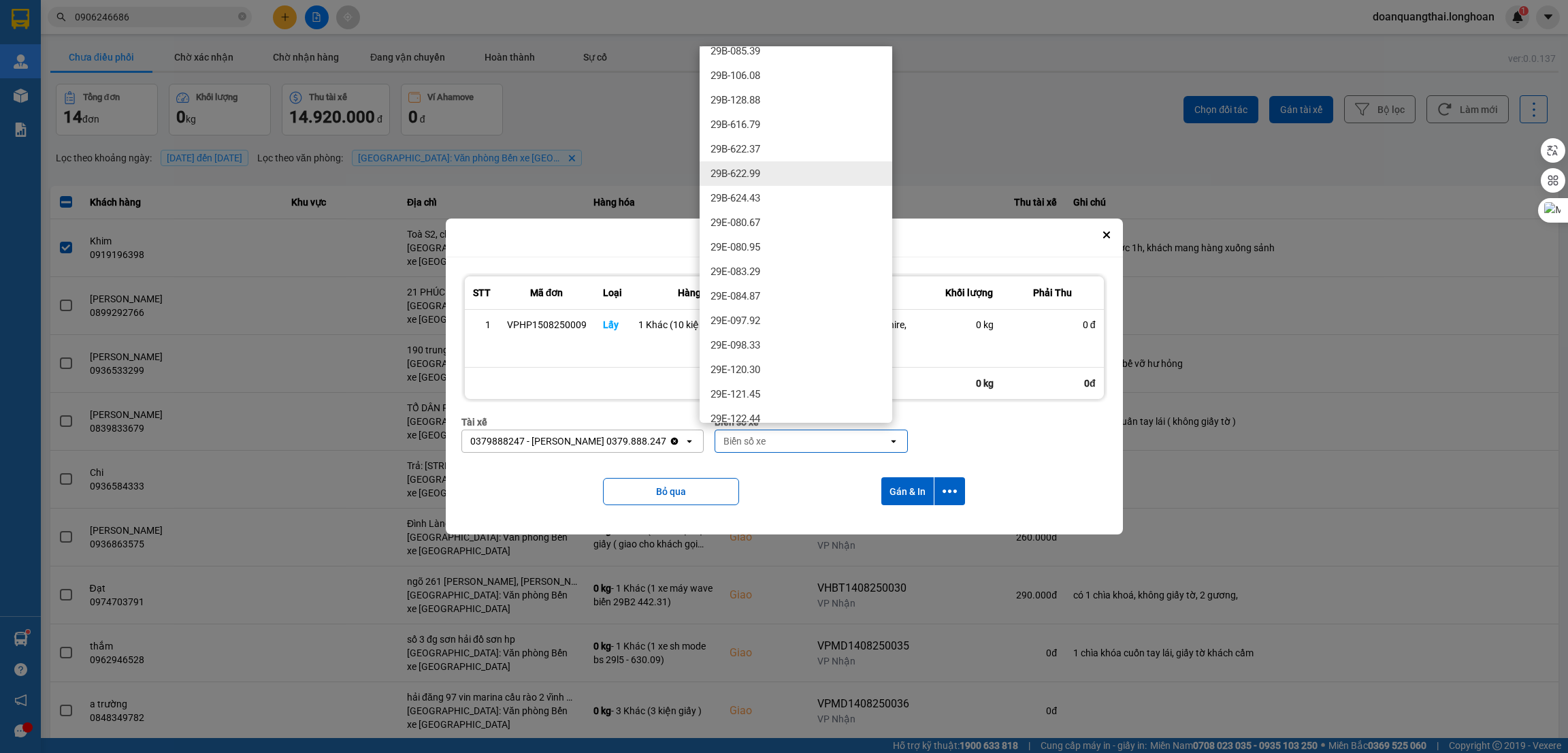
scroll to position [409, 0]
click at [786, 265] on div "29E-137.34" at bounding box center [796, 268] width 193 height 25
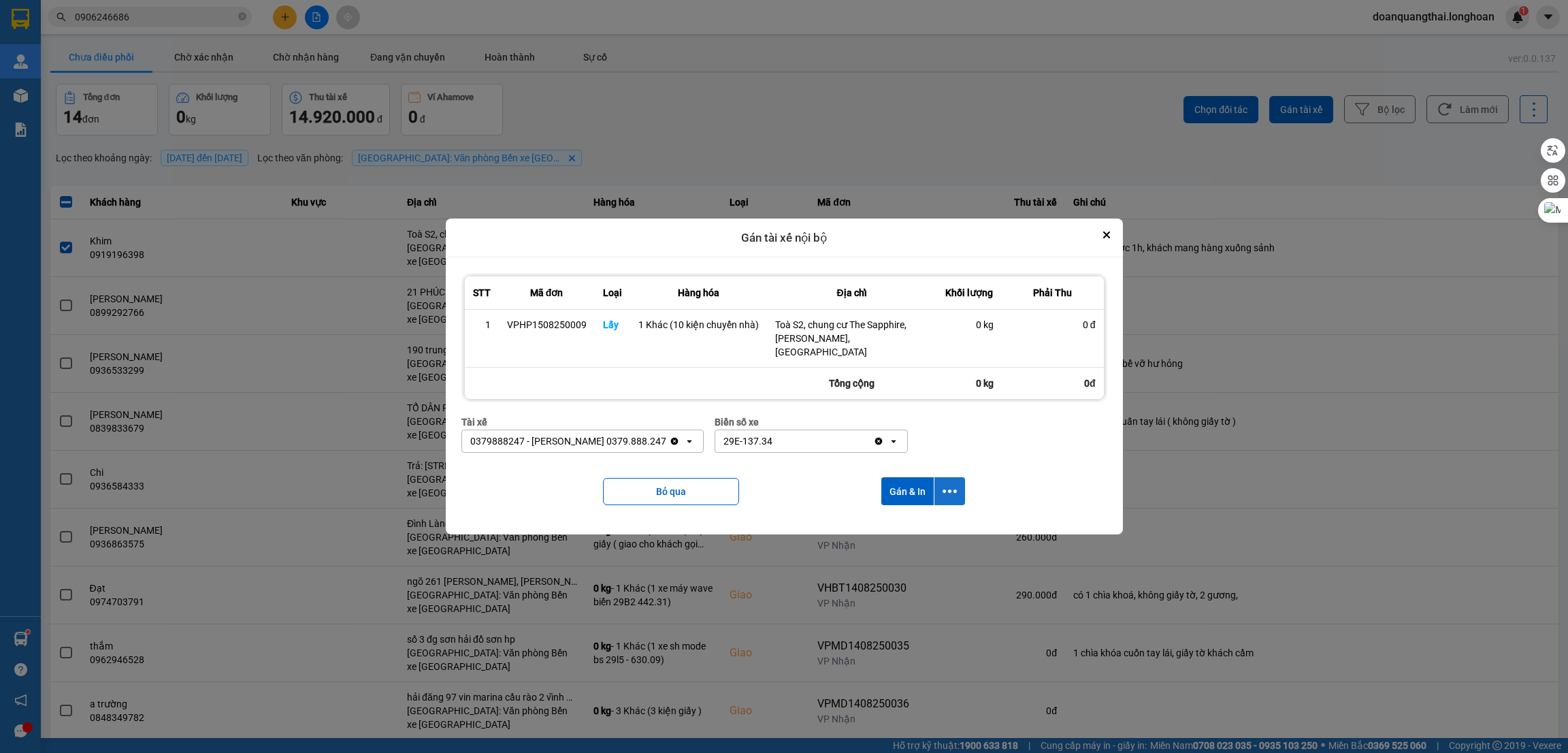
click at [953, 492] on button "dialog" at bounding box center [949, 491] width 30 height 28
click at [917, 521] on div "Chỉ gán tài" at bounding box center [912, 522] width 80 height 14
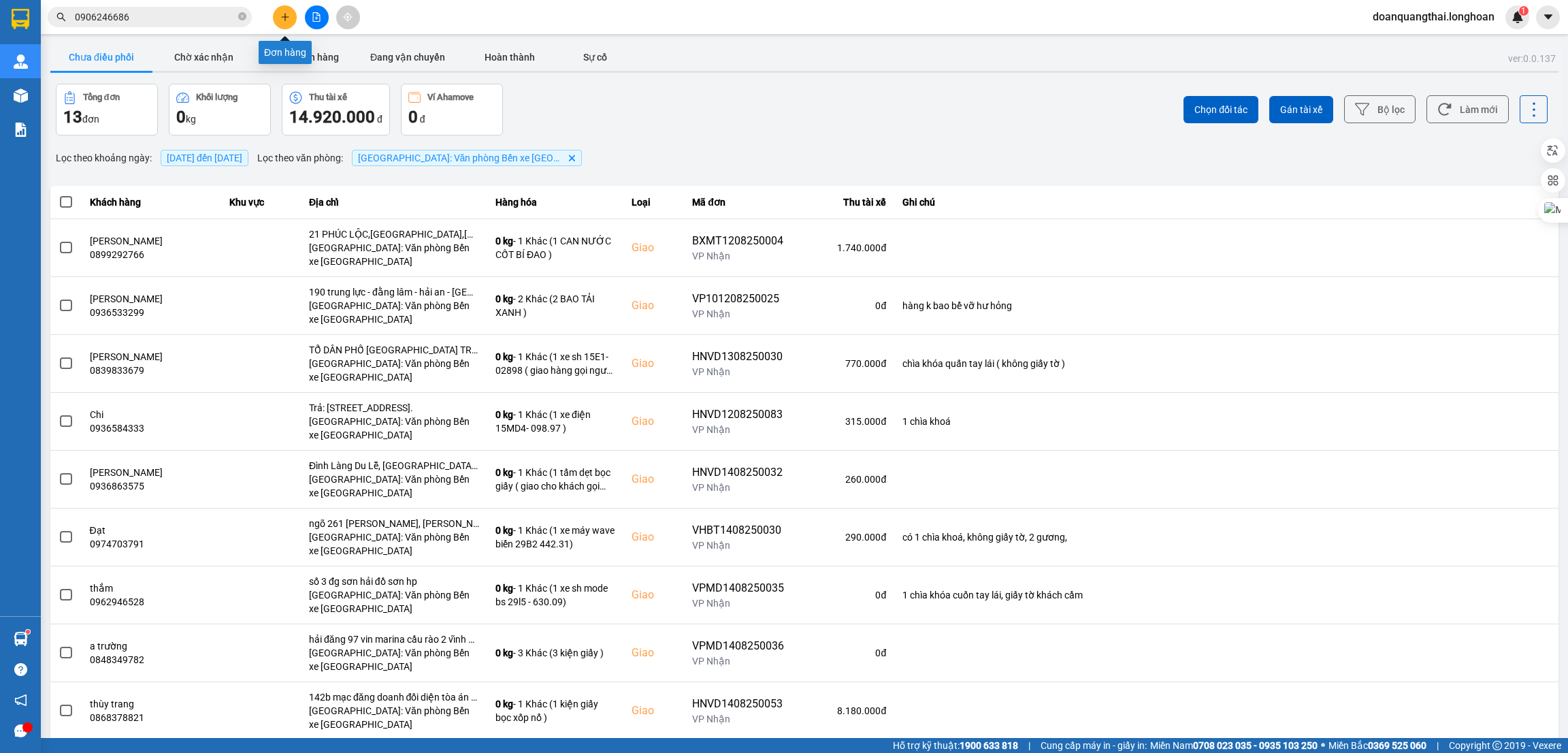
click at [291, 14] on button at bounding box center [284, 17] width 24 height 24
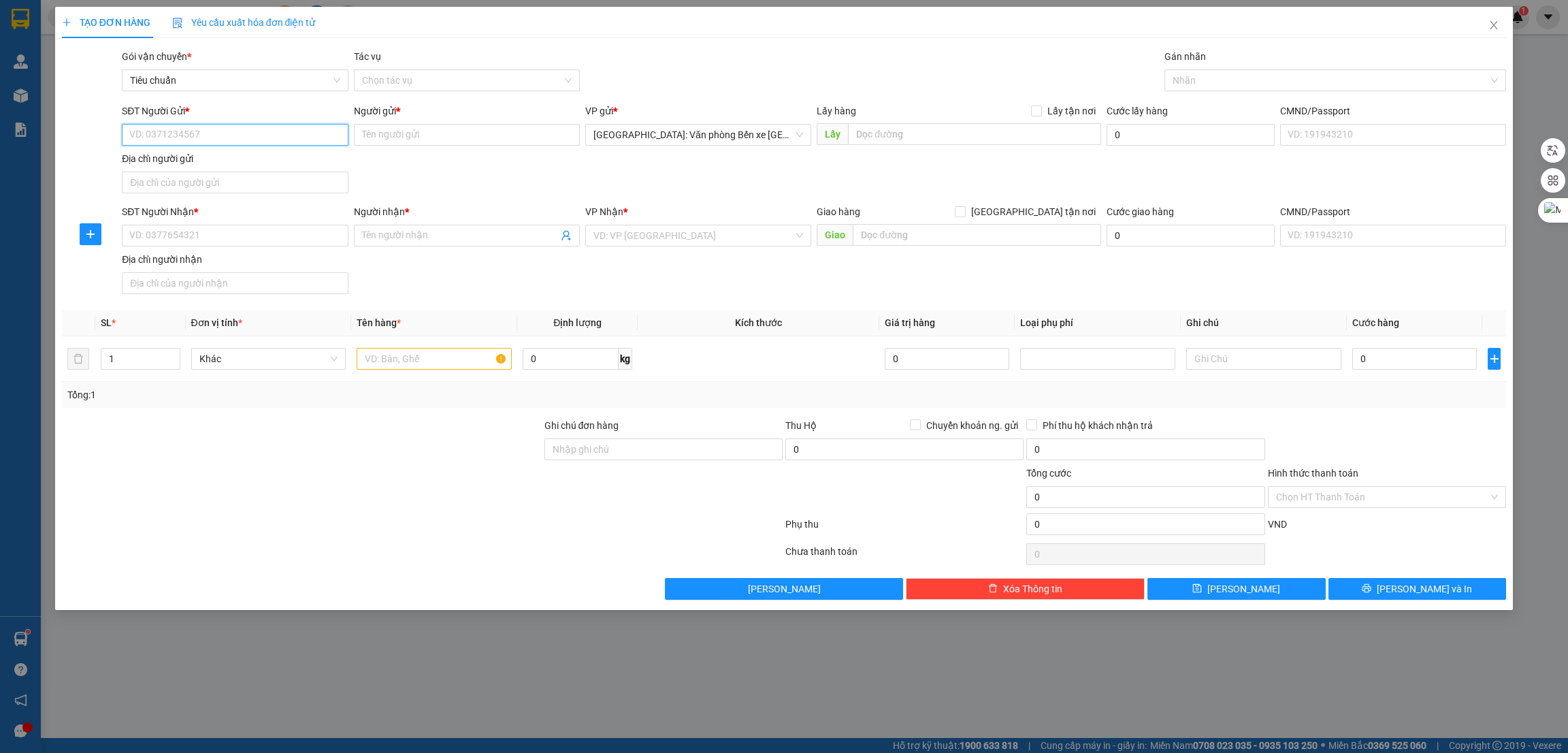
paste input "0968599369"
type input "0968599369"
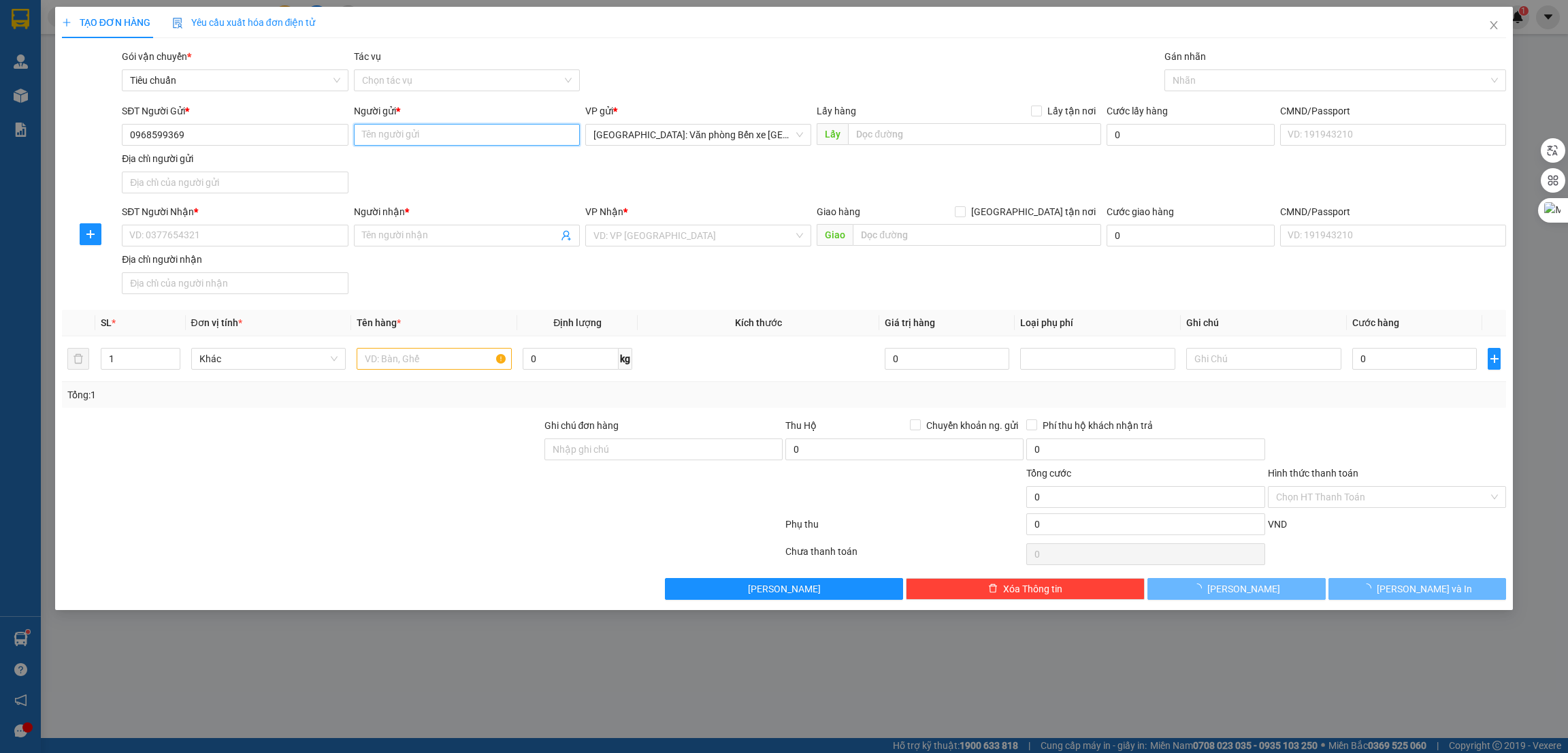
click at [428, 126] on input "Người gửi *" at bounding box center [467, 135] width 226 height 22
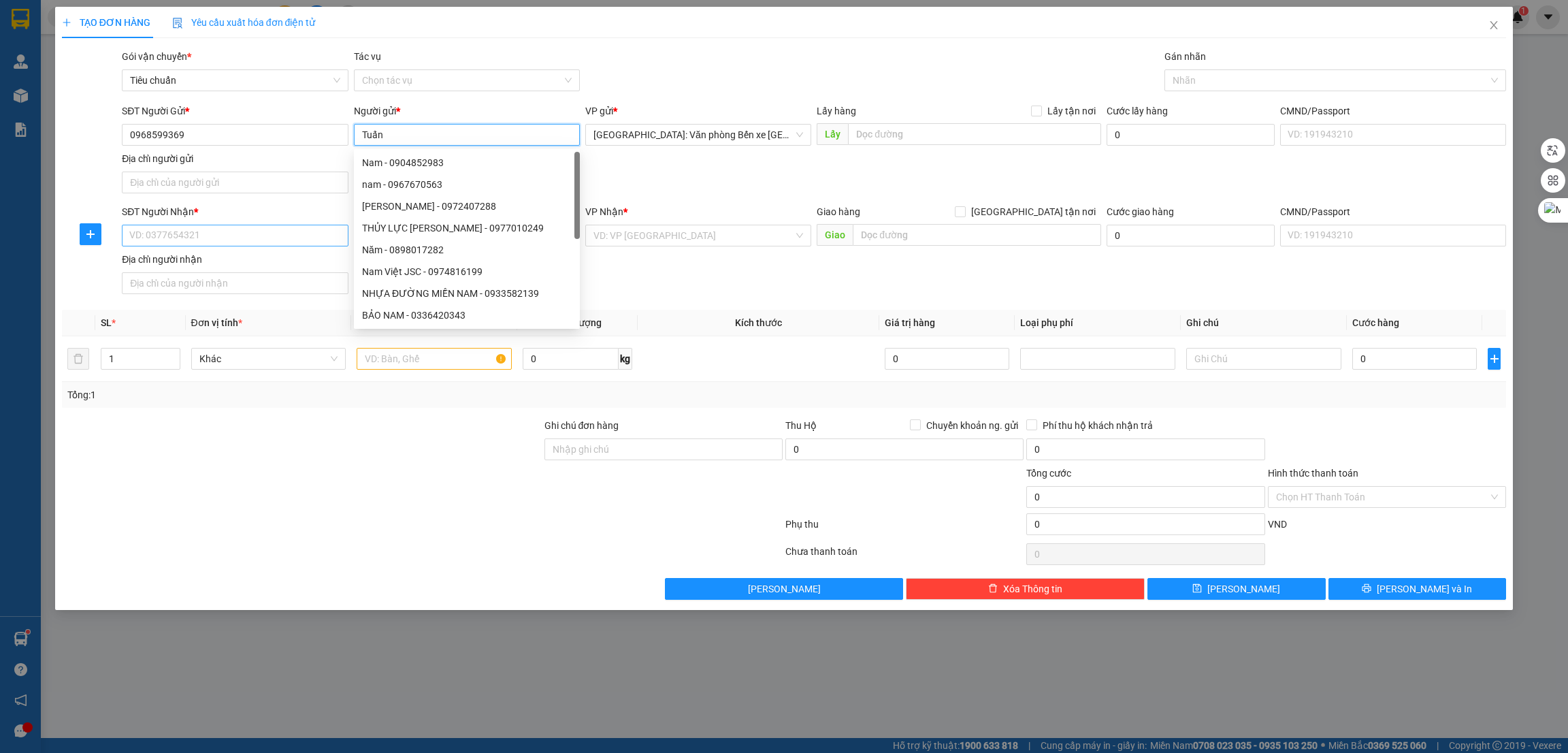
type input "Tuấn"
click at [182, 246] on input "SĐT Người Nhận *" at bounding box center [235, 235] width 226 height 22
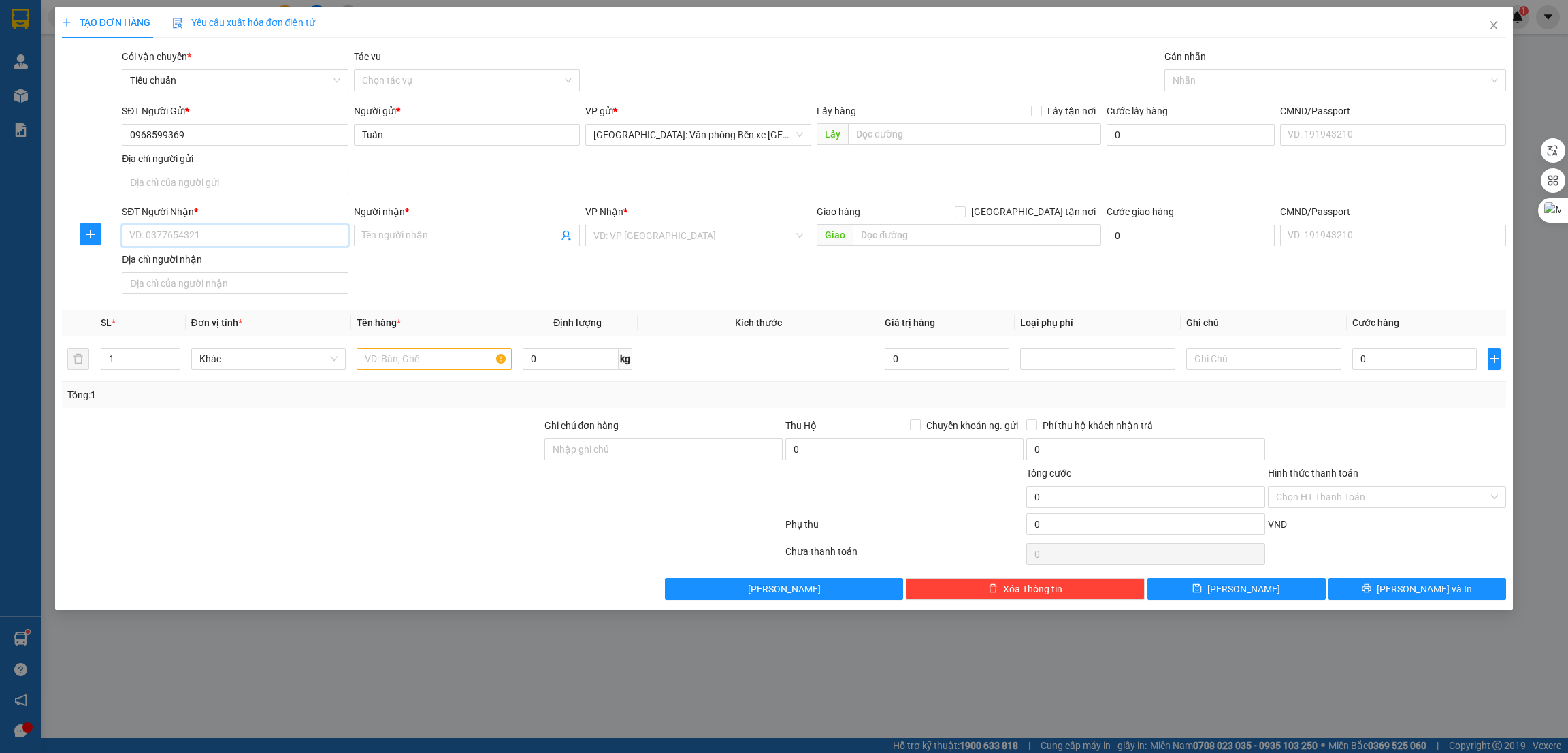
paste input "0961534748"
type input "0961534748"
click at [423, 233] on input "Người nhận *" at bounding box center [460, 235] width 196 height 15
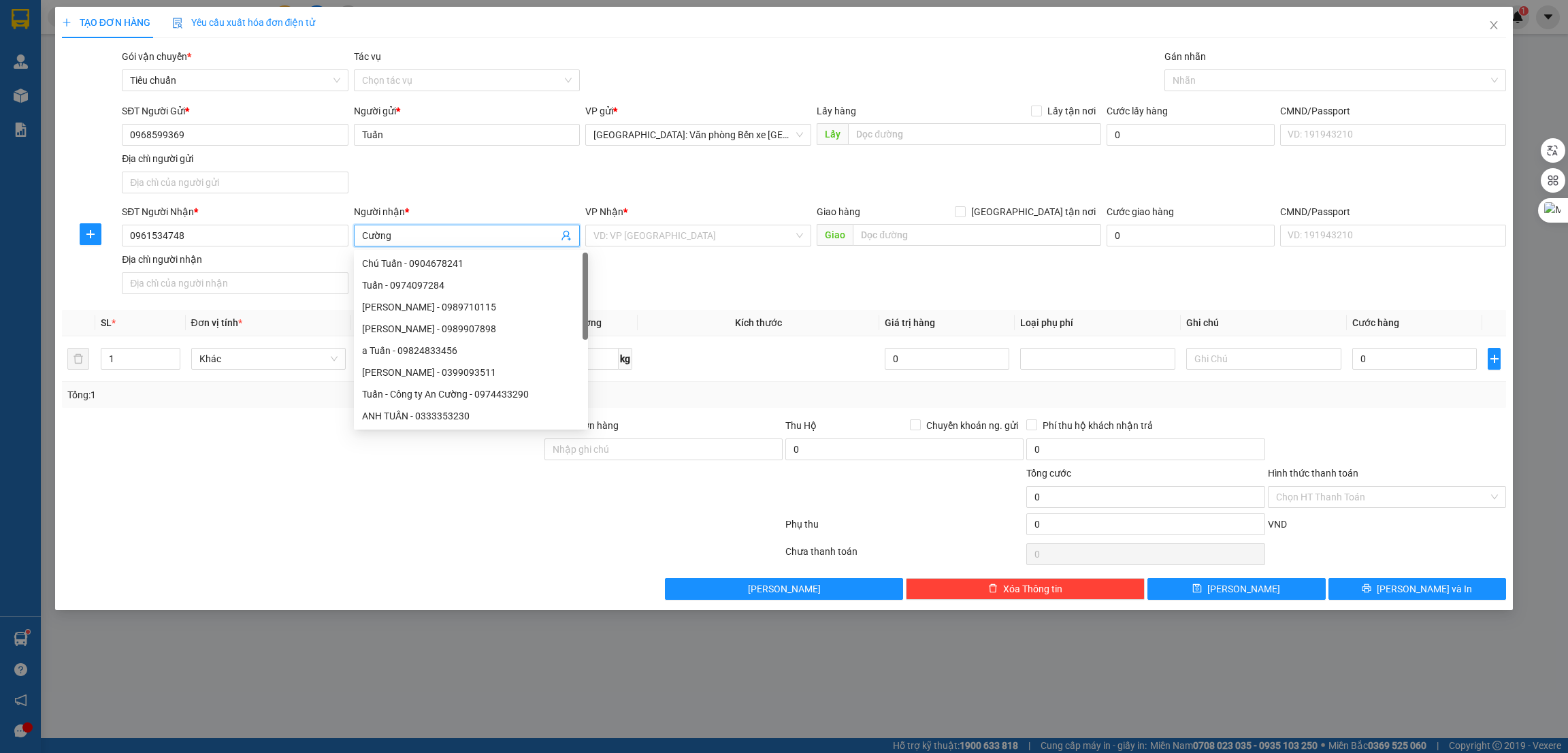
type input "Cường"
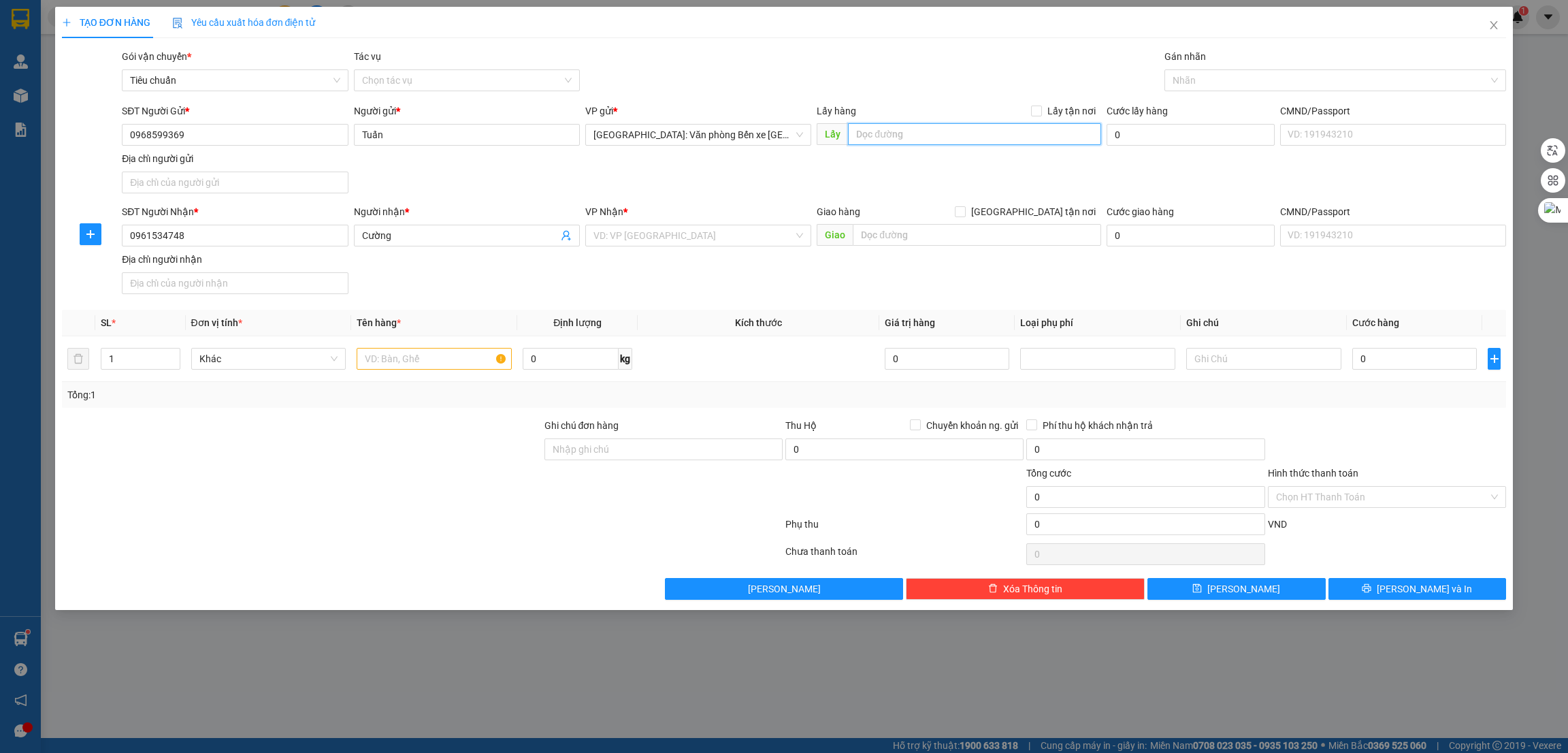
click at [905, 137] on input "text" at bounding box center [974, 134] width 253 height 22
paste input "Hoàng Huy Sở Dầu hồng bang"
type input "Hoàng Huy Sở Dầu hồng bang"
click at [1051, 115] on span "Lấy tận nơi" at bounding box center [1072, 111] width 59 height 15
click at [1041, 115] on input "Lấy tận nơi" at bounding box center [1036, 110] width 10 height 10
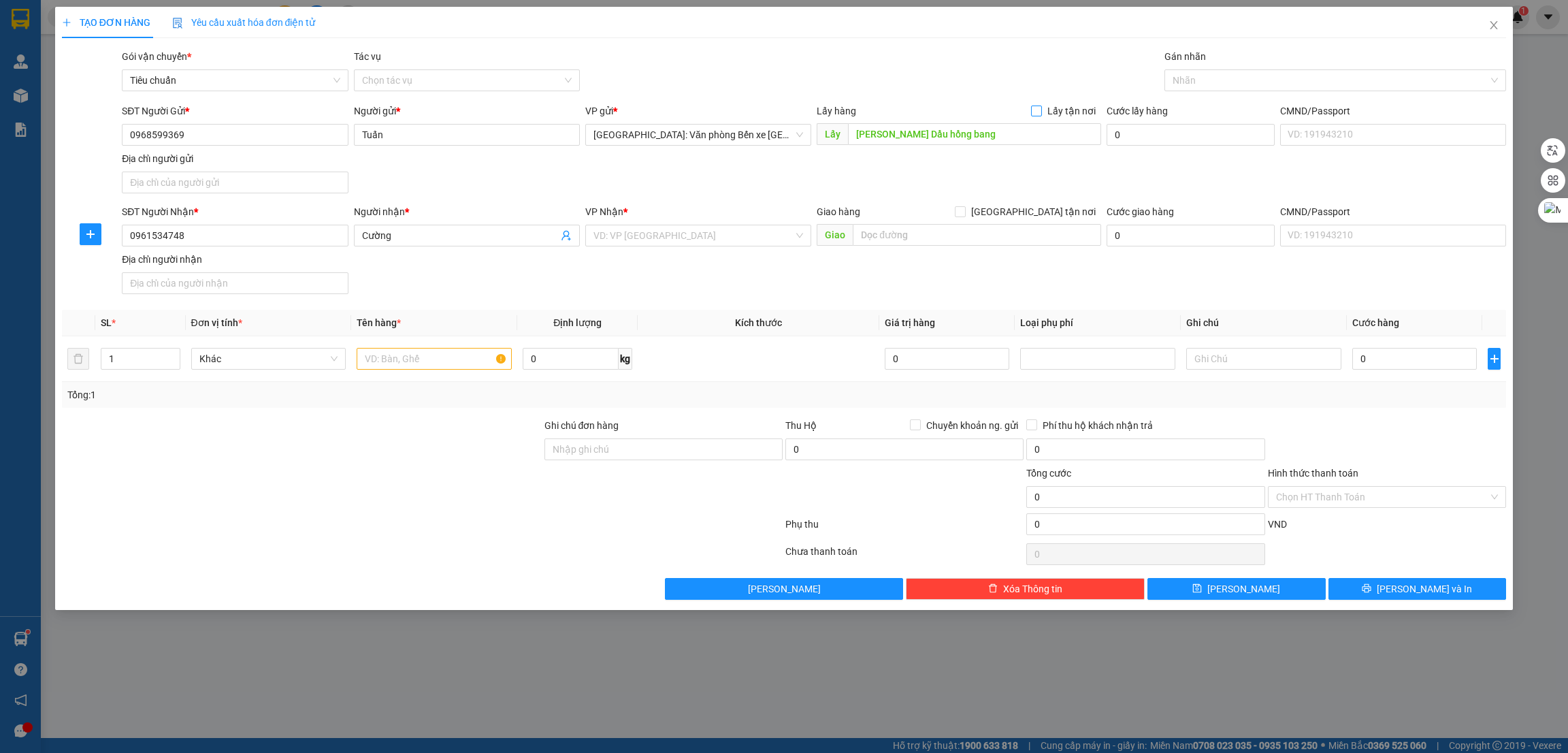
checkbox input "true"
click at [896, 238] on input "text" at bounding box center [976, 235] width 248 height 22
click at [1039, 209] on span "[GEOGRAPHIC_DATA] tận nơi" at bounding box center [1033, 212] width 136 height 15
click at [965, 209] on input "[GEOGRAPHIC_DATA] tận nơi" at bounding box center [960, 211] width 10 height 10
checkbox input "true"
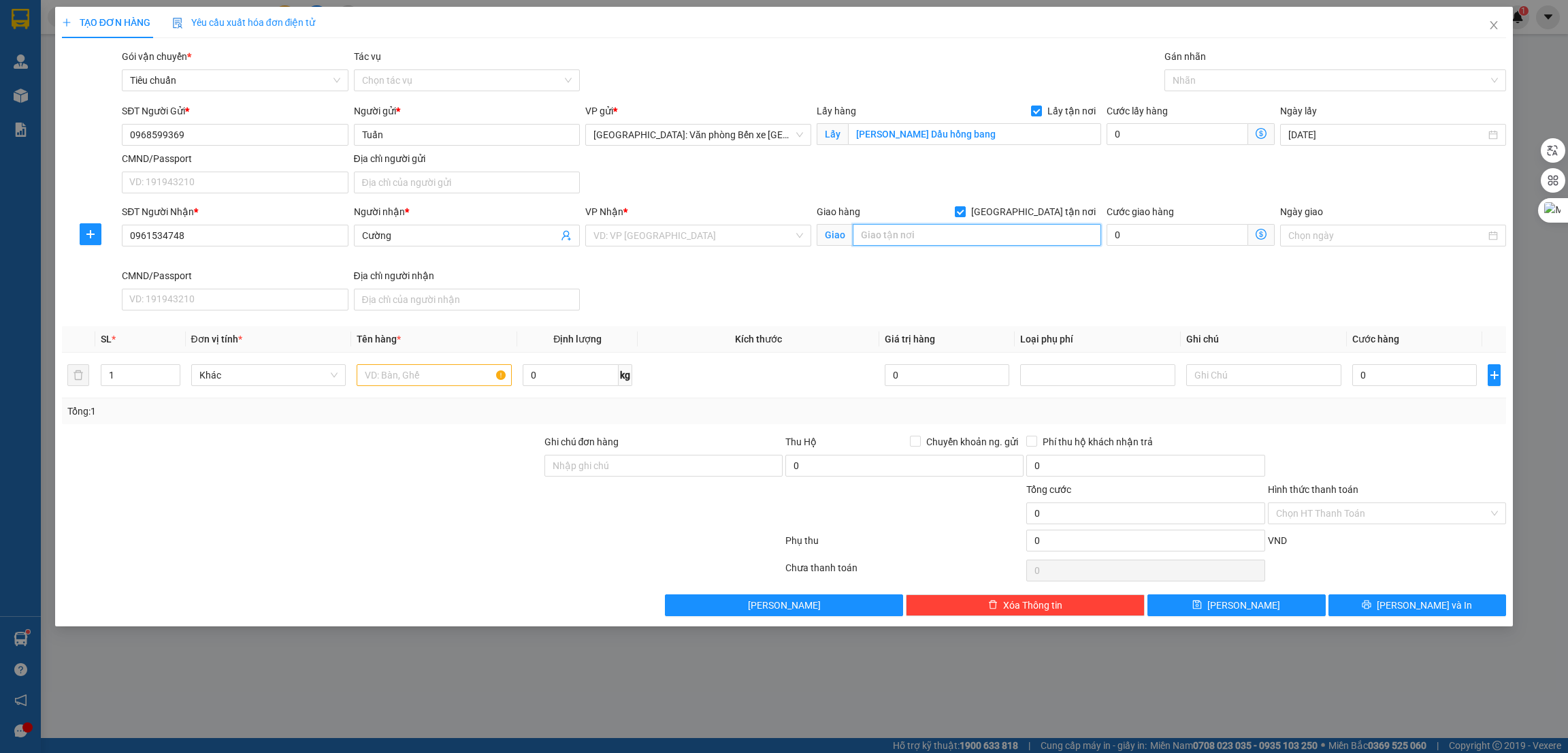
click at [965, 242] on input "text" at bounding box center [976, 235] width 248 height 22
paste input "Phố đi bộ Carnaby 214 Nguyễn Xiển Thanh Xuân"
type input "HN - Phố đi bộ Carnaby 214 Nguyễn Xiển Thanh Xuân"
click at [711, 231] on input "search" at bounding box center [693, 235] width 200 height 20
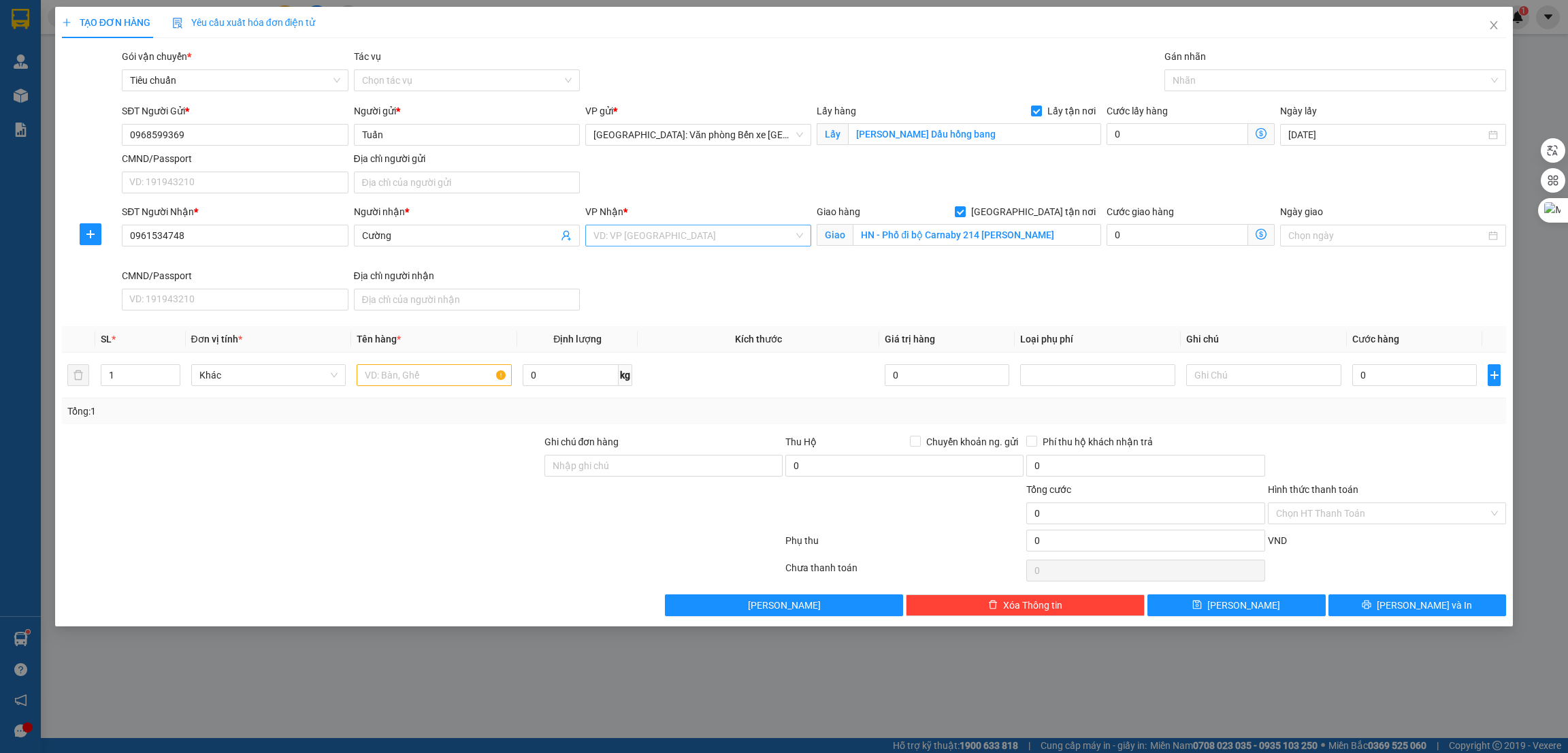
scroll to position [0, 0]
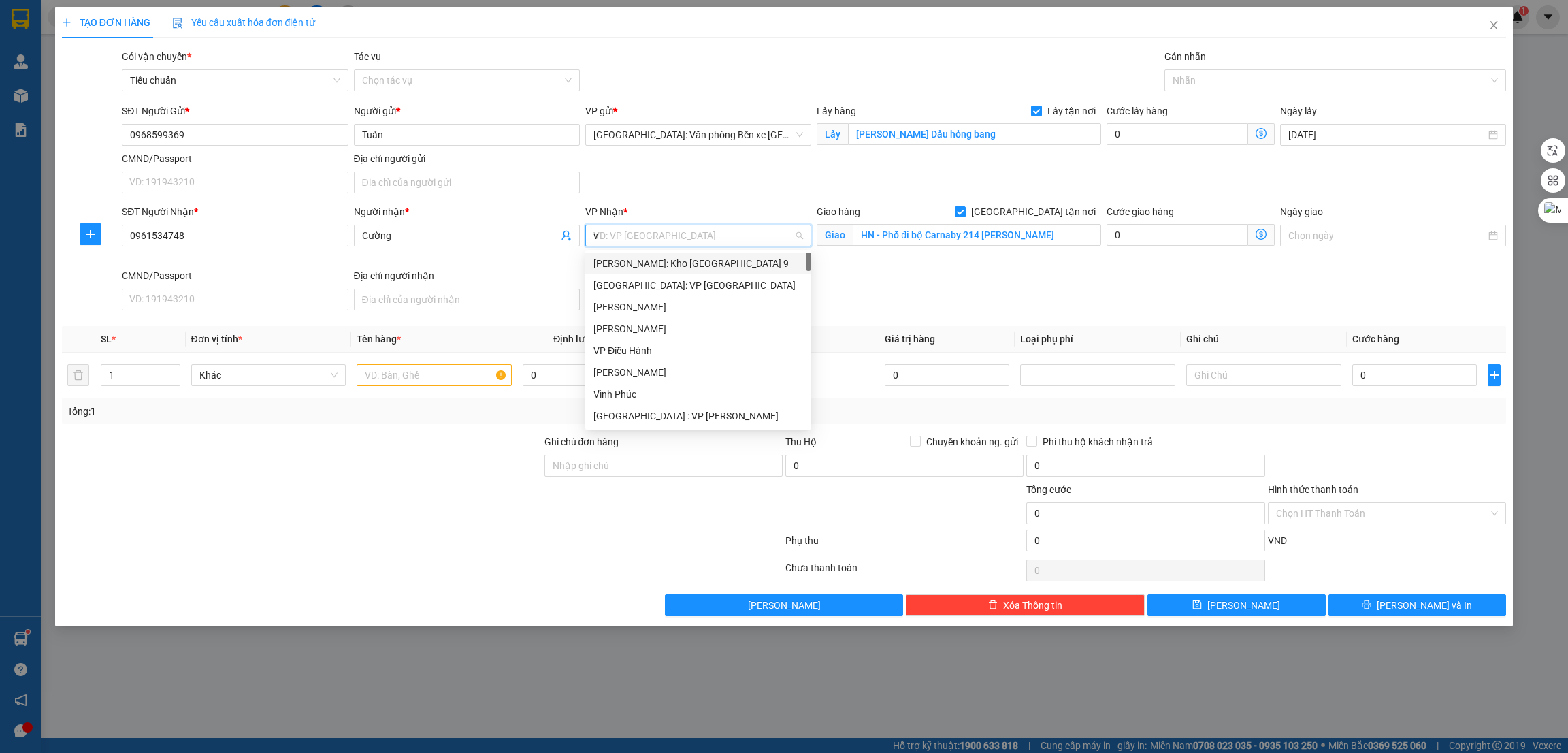
type input "vă"
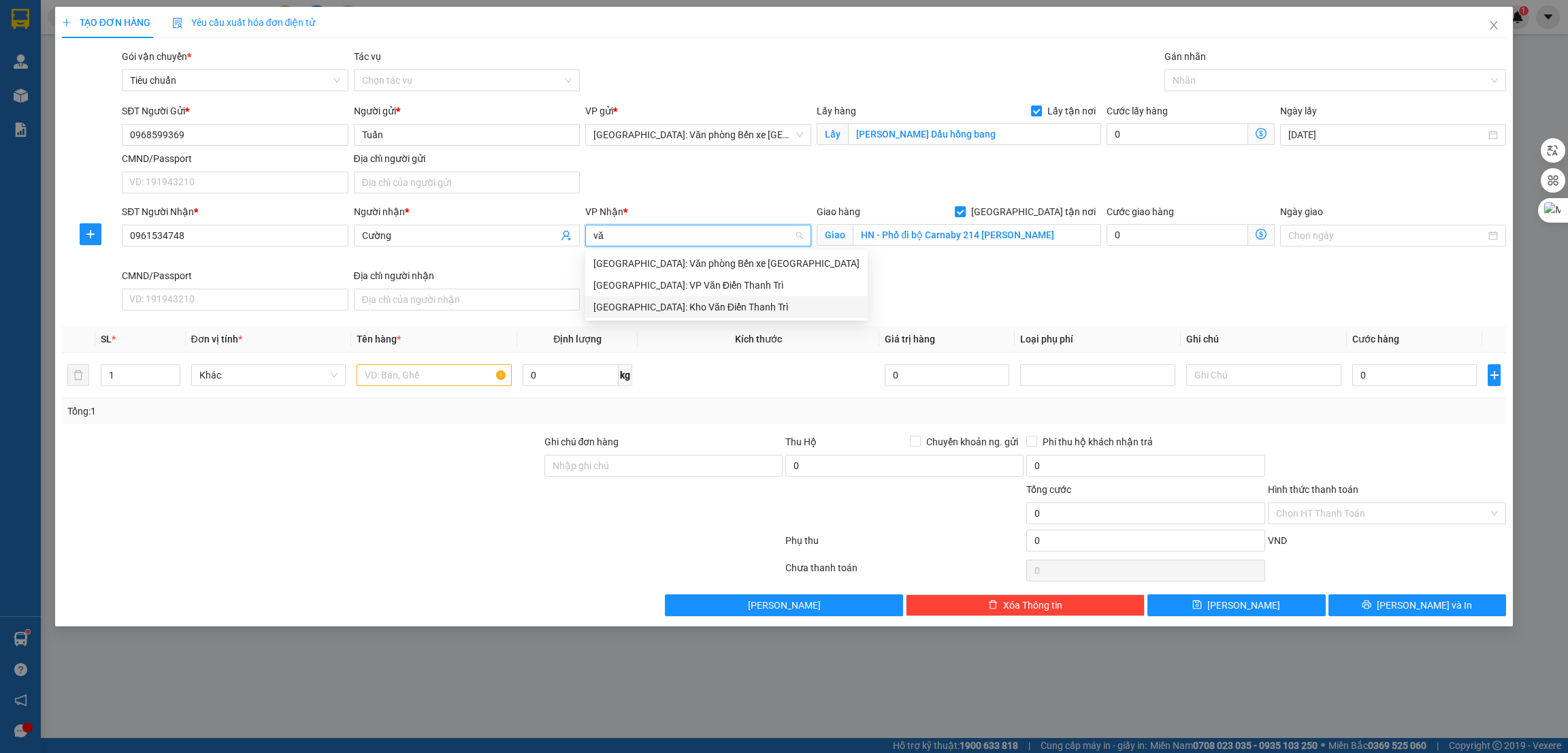
click at [692, 310] on div "[GEOGRAPHIC_DATA]: Kho Văn Điển Thanh Trì" at bounding box center [727, 307] width 267 height 15
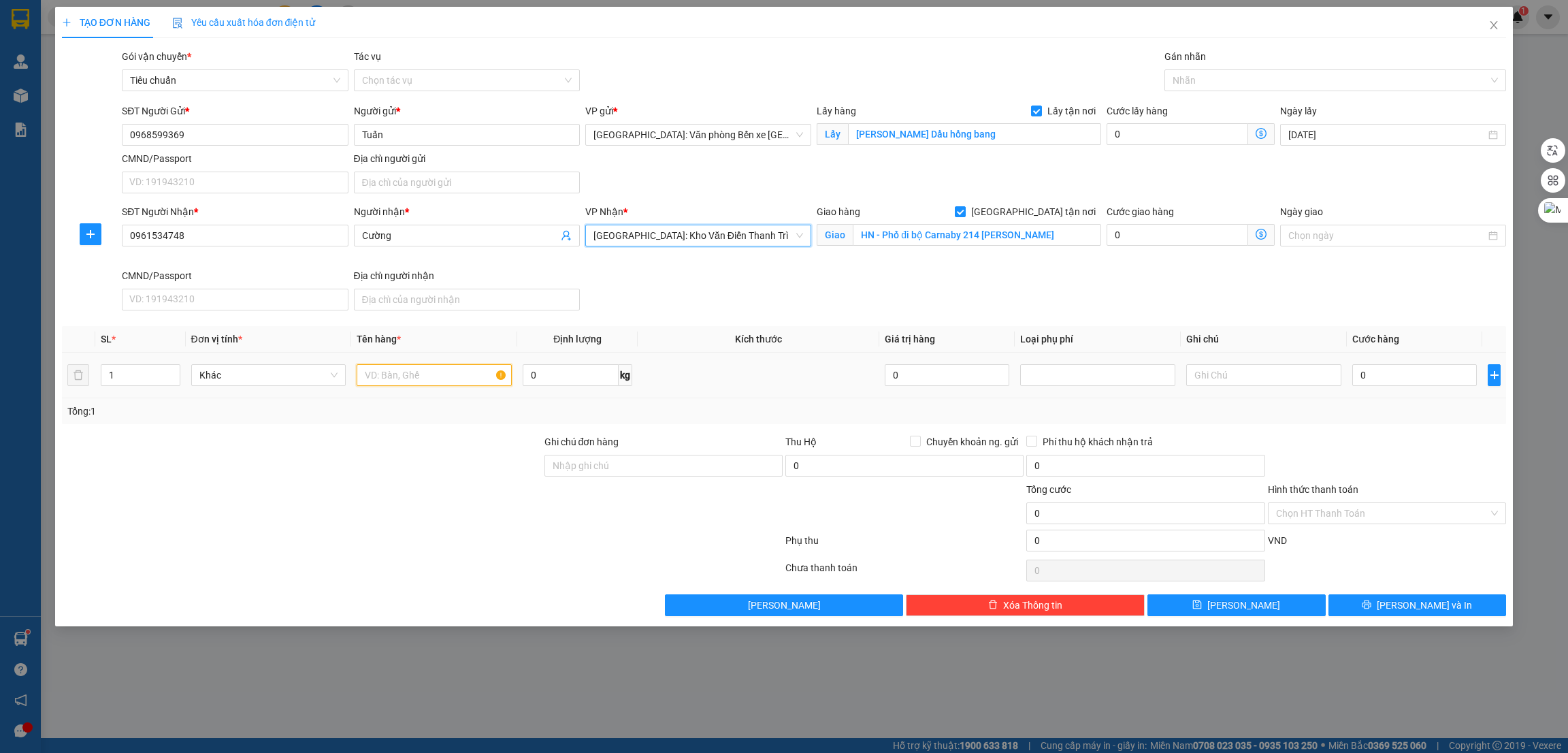
click at [376, 375] on input "text" at bounding box center [434, 374] width 155 height 22
click at [445, 372] on input "1 xe máy" at bounding box center [434, 374] width 155 height 22
paste input "Jupiter"
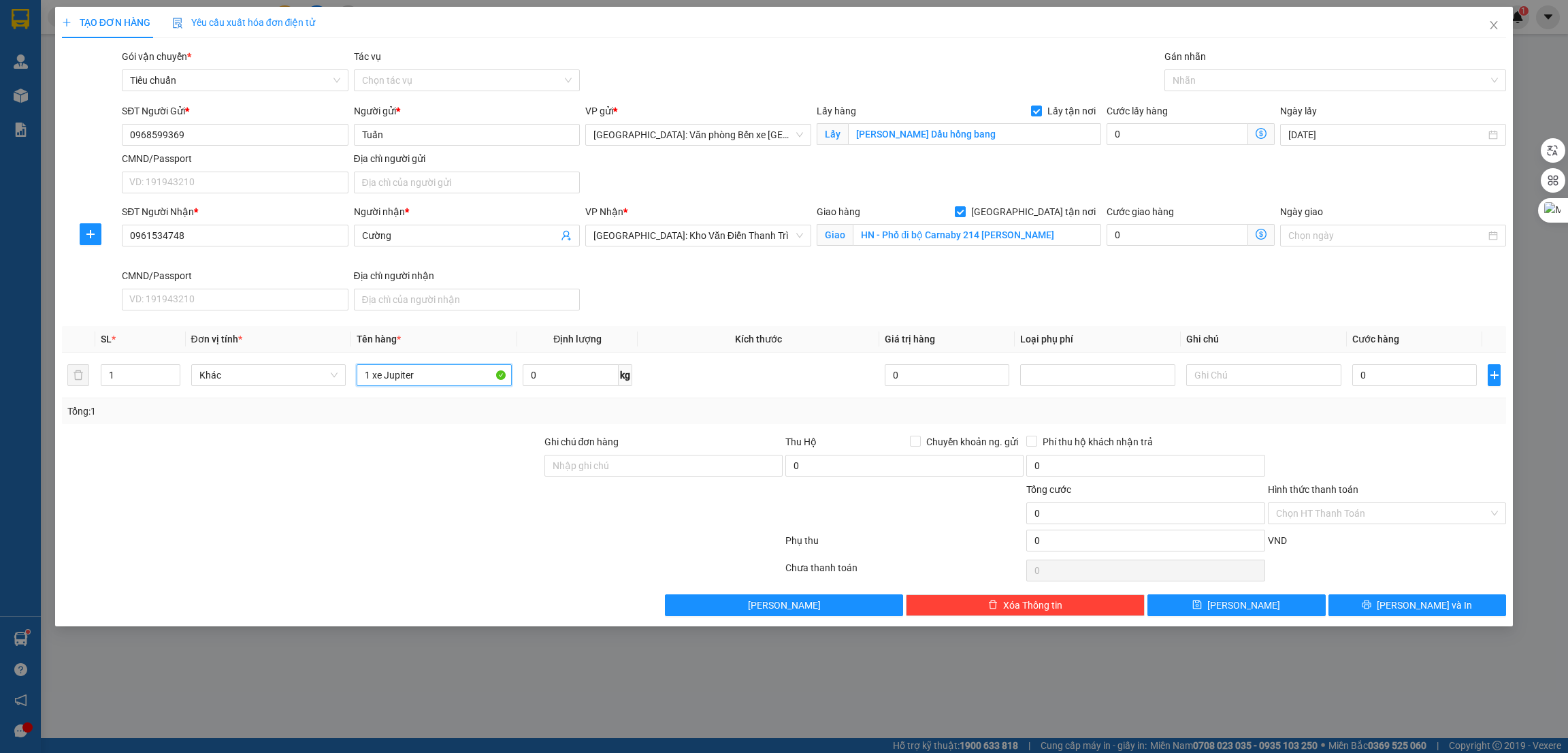
type input "1 xe Jupiter"
click at [256, 482] on div at bounding box center [302, 458] width 482 height 47
click at [1189, 74] on div at bounding box center [1329, 80] width 322 height 16
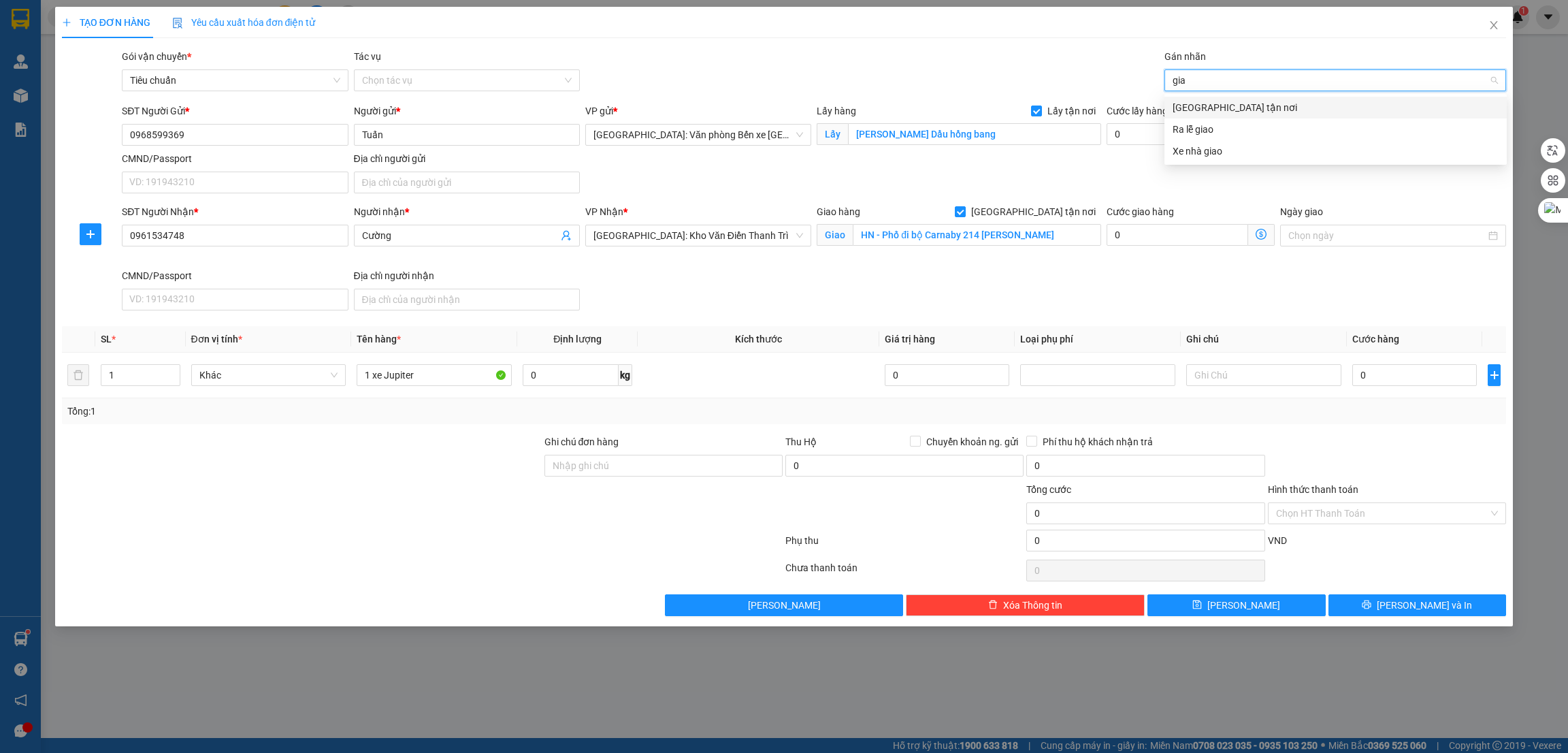
type input "giao"
click at [1198, 99] on div "[GEOGRAPHIC_DATA] tận nơi" at bounding box center [1336, 107] width 343 height 22
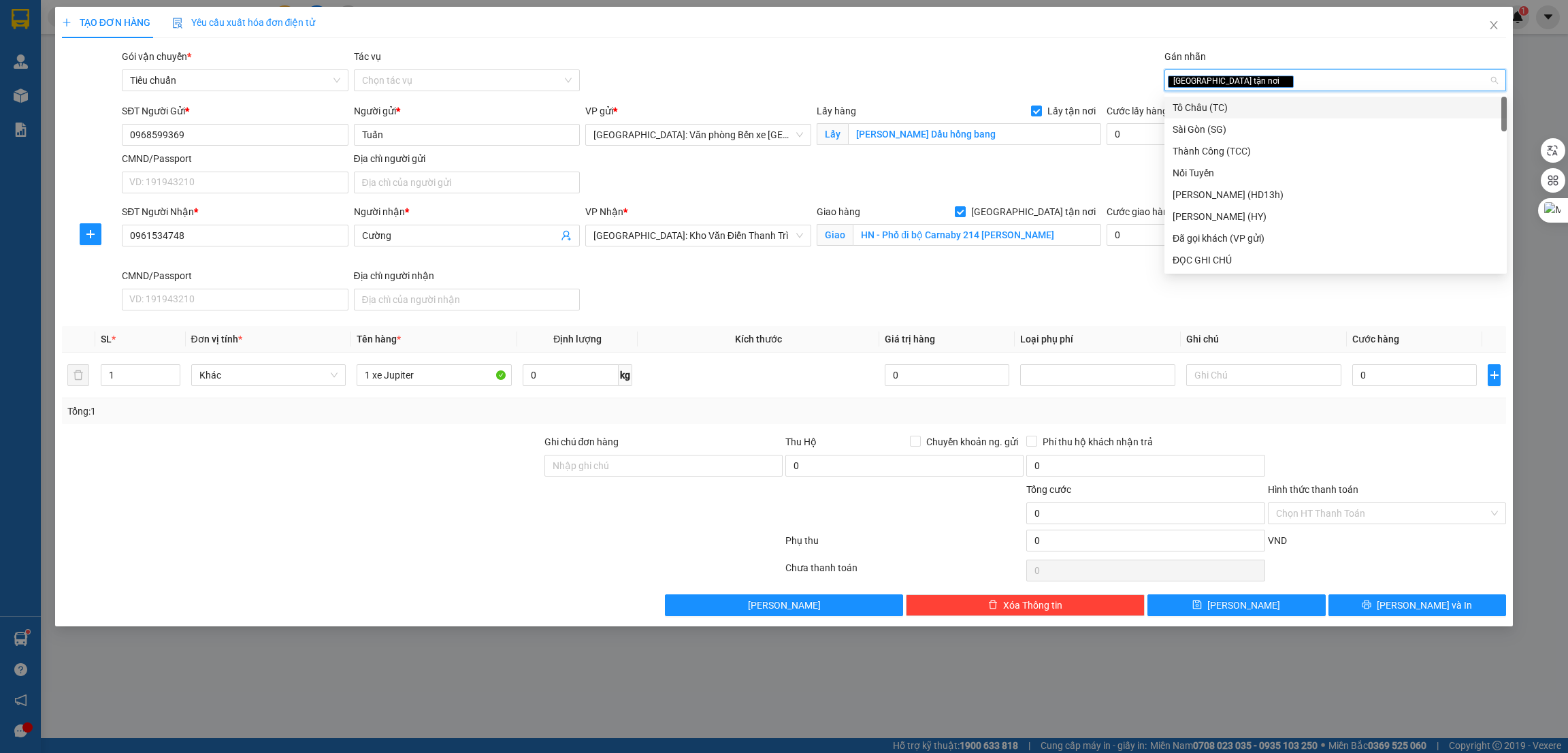
click at [1249, 87] on div "[GEOGRAPHIC_DATA] tận nơi" at bounding box center [1329, 80] width 322 height 16
type input "xe"
click at [1221, 105] on div "Xe máy" at bounding box center [1336, 107] width 326 height 15
click at [1367, 381] on input "0" at bounding box center [1414, 374] width 124 height 22
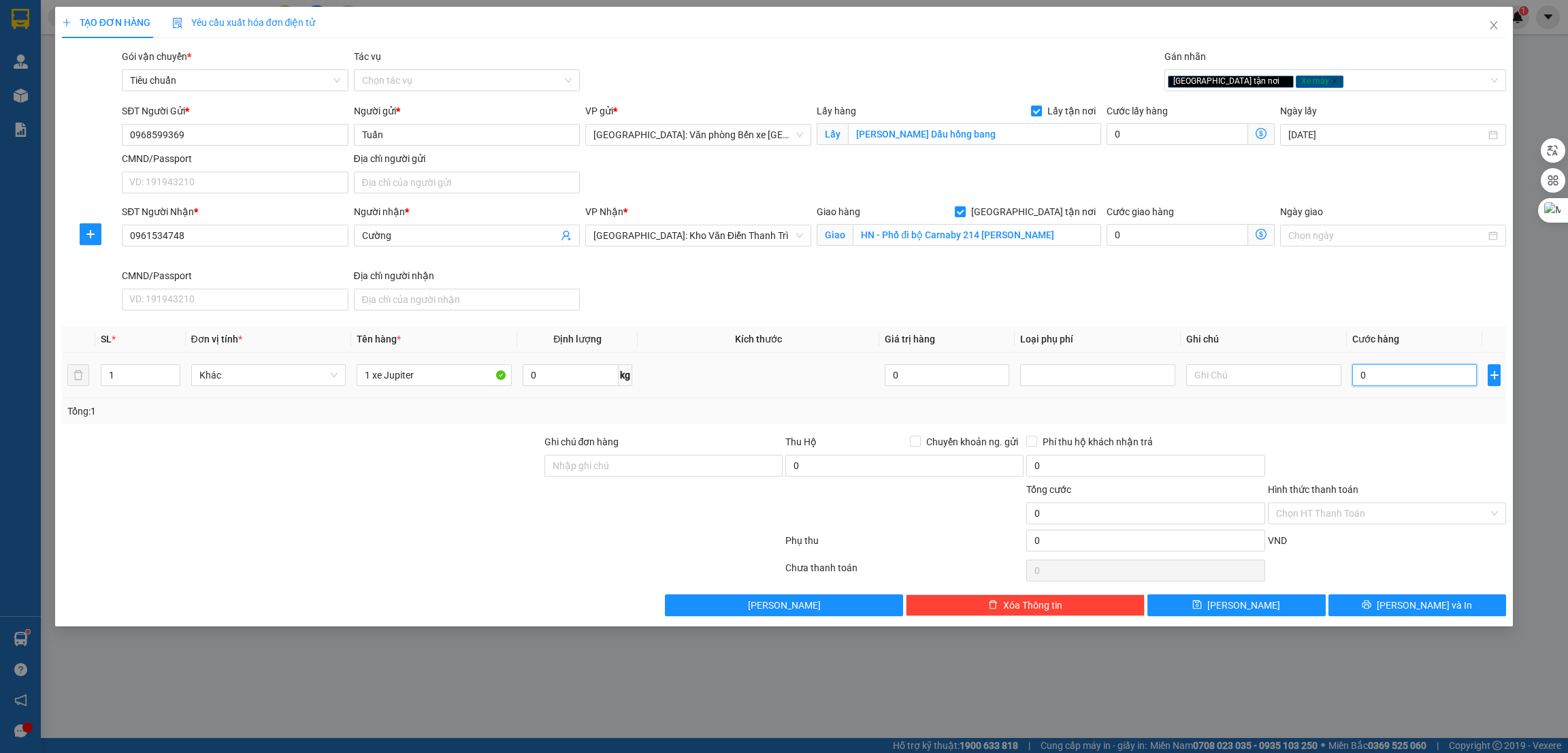
type input "2"
type input "29"
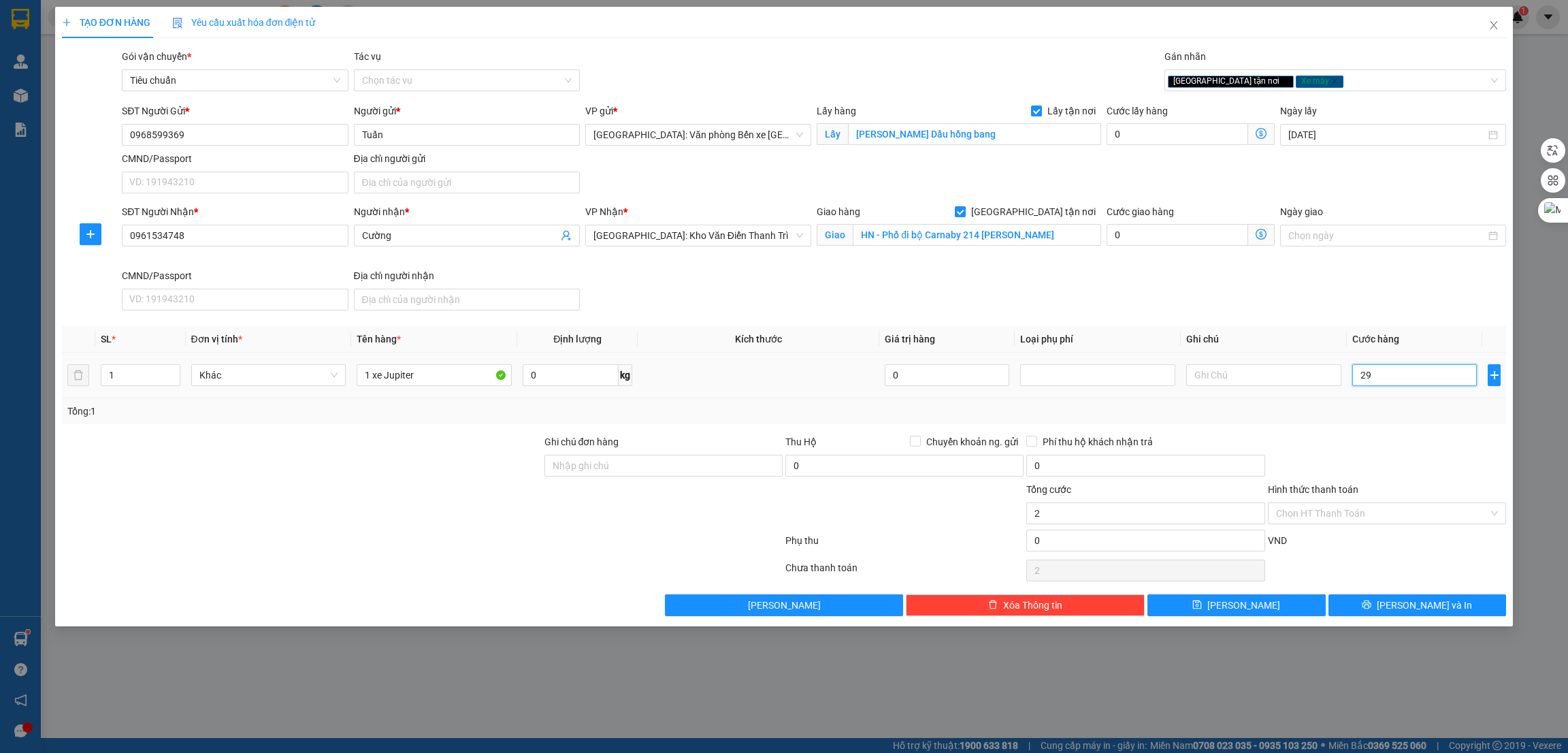
type input "29"
type input "290"
type input "2.900"
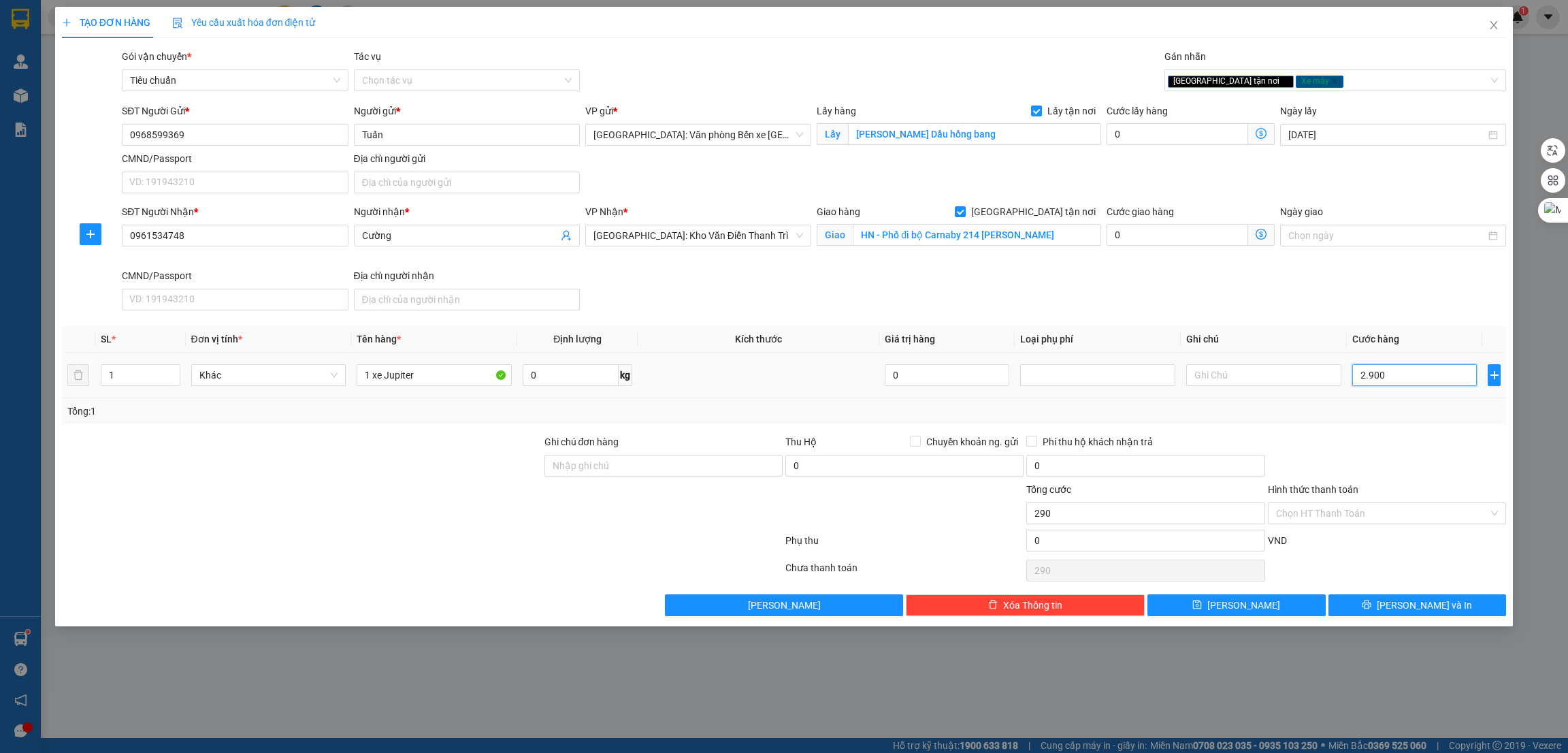
type input "2.900"
type input "29.000"
click at [1149, 131] on input "0" at bounding box center [1177, 134] width 141 height 22
click at [456, 506] on div at bounding box center [302, 506] width 482 height 47
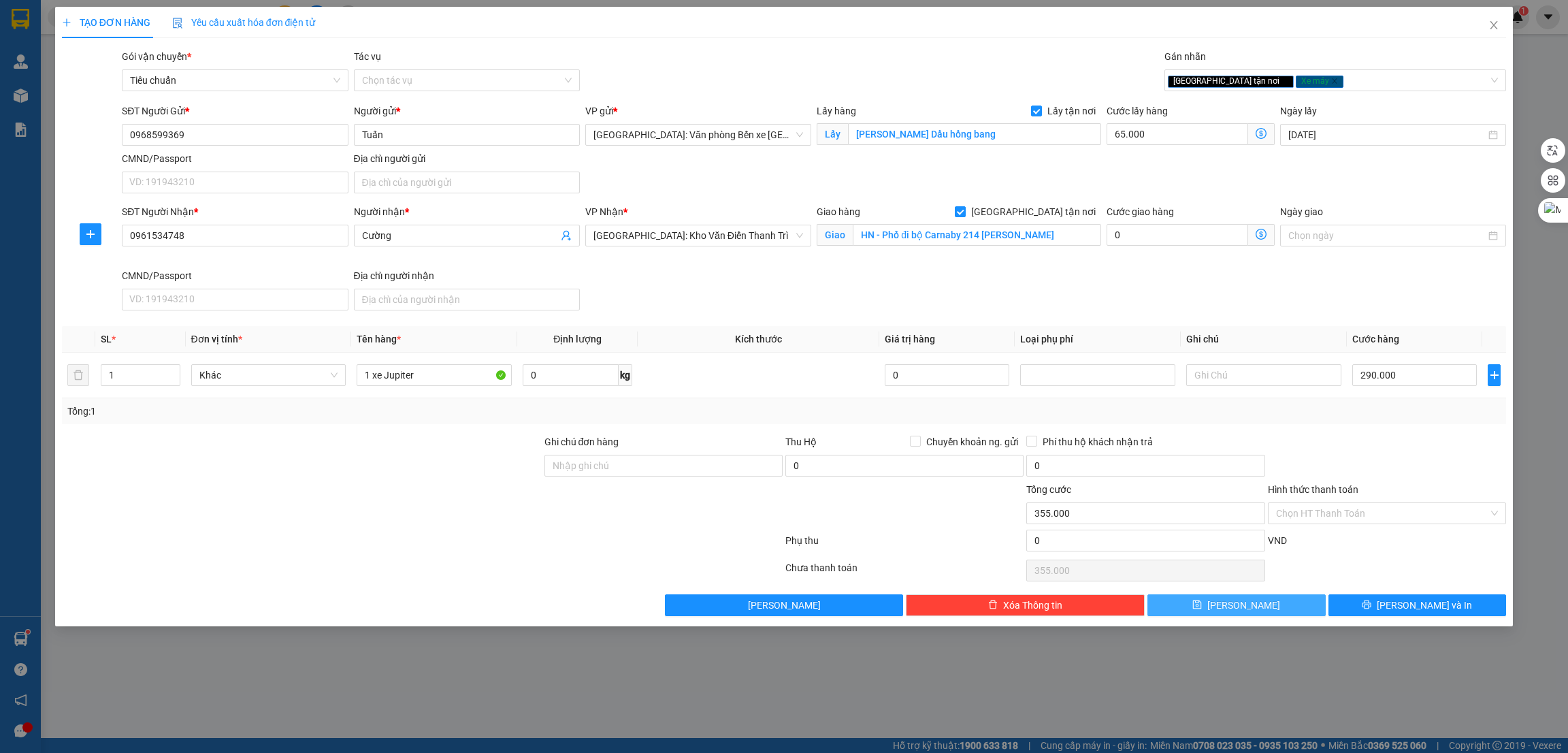
click at [1243, 602] on span "[PERSON_NAME]" at bounding box center [1243, 605] width 73 height 15
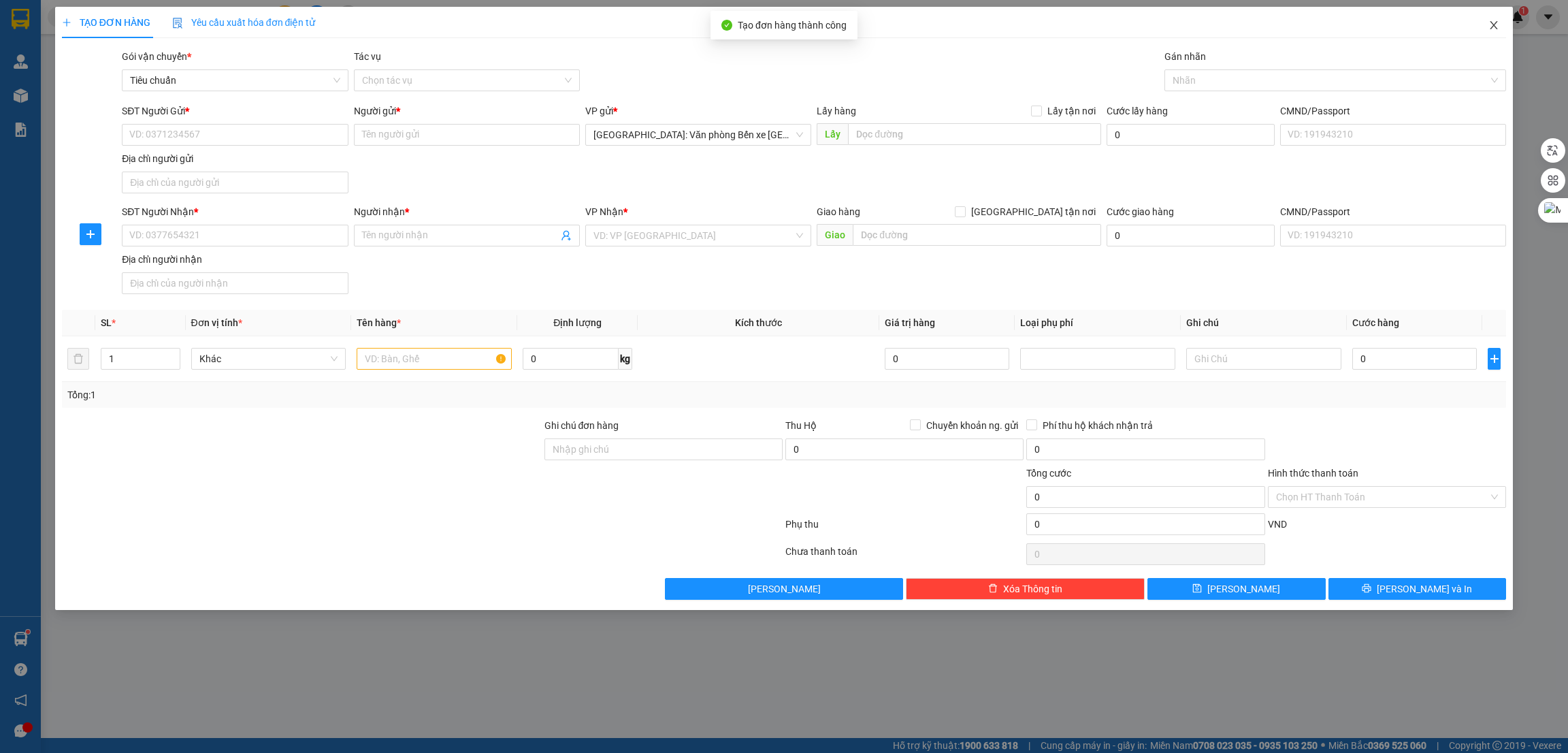
click at [1491, 25] on icon "close" at bounding box center [1494, 25] width 11 height 11
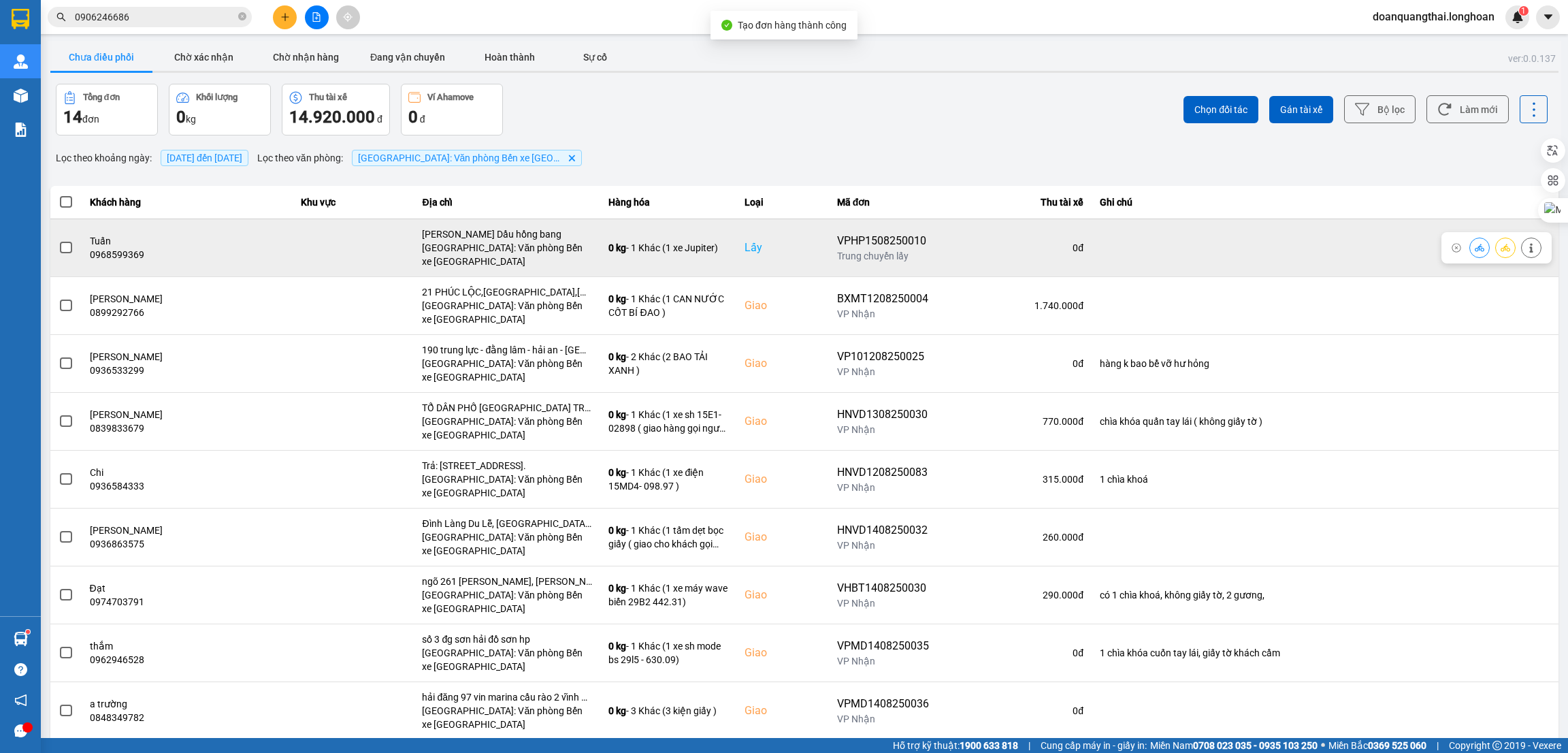
click at [67, 258] on div at bounding box center [66, 248] width 15 height 20
click at [64, 246] on span at bounding box center [65, 248] width 12 height 12
click at [59, 240] on input "checkbox" at bounding box center [59, 240] width 0 height 0
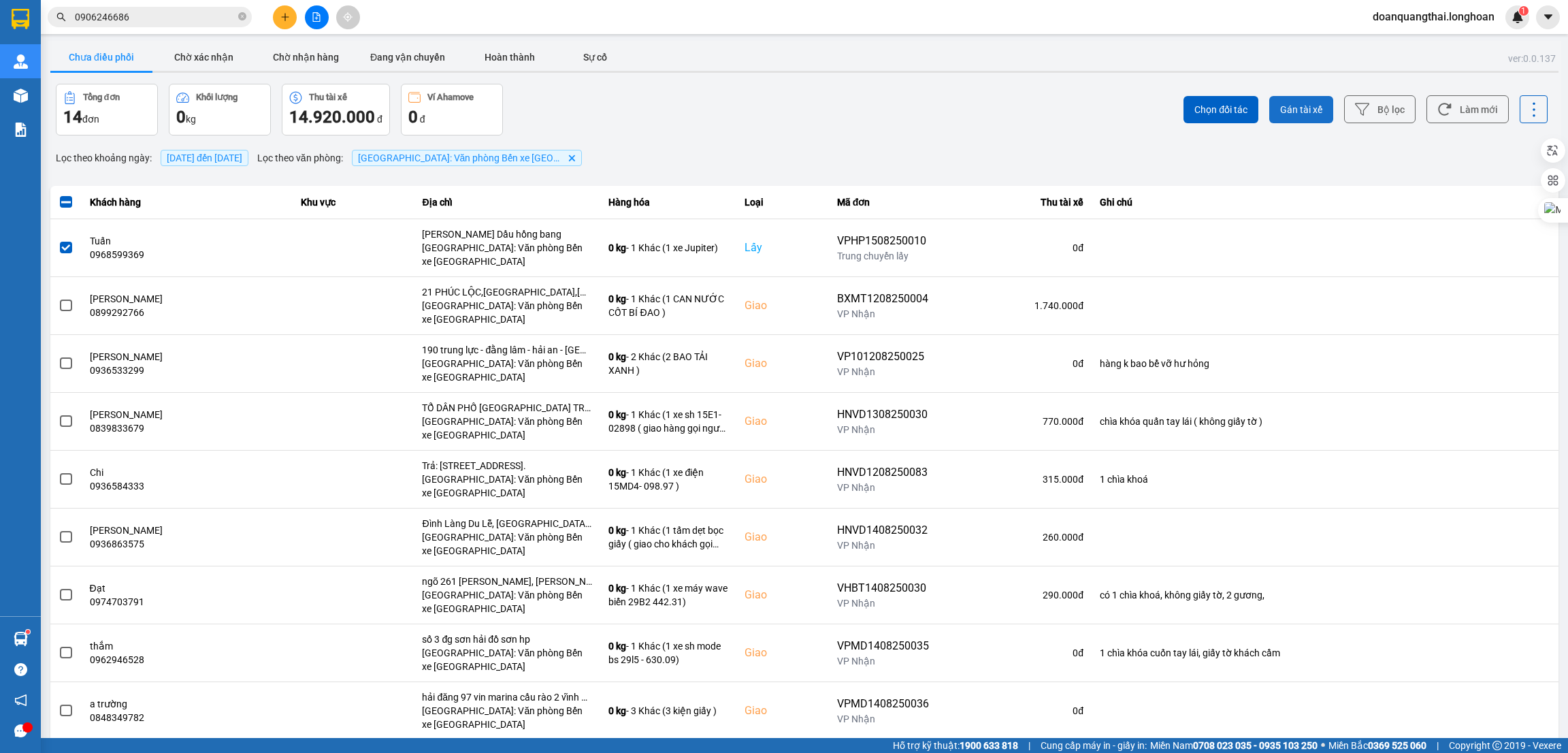
click at [1295, 108] on span "Gán tài xế" at bounding box center [1301, 110] width 43 height 14
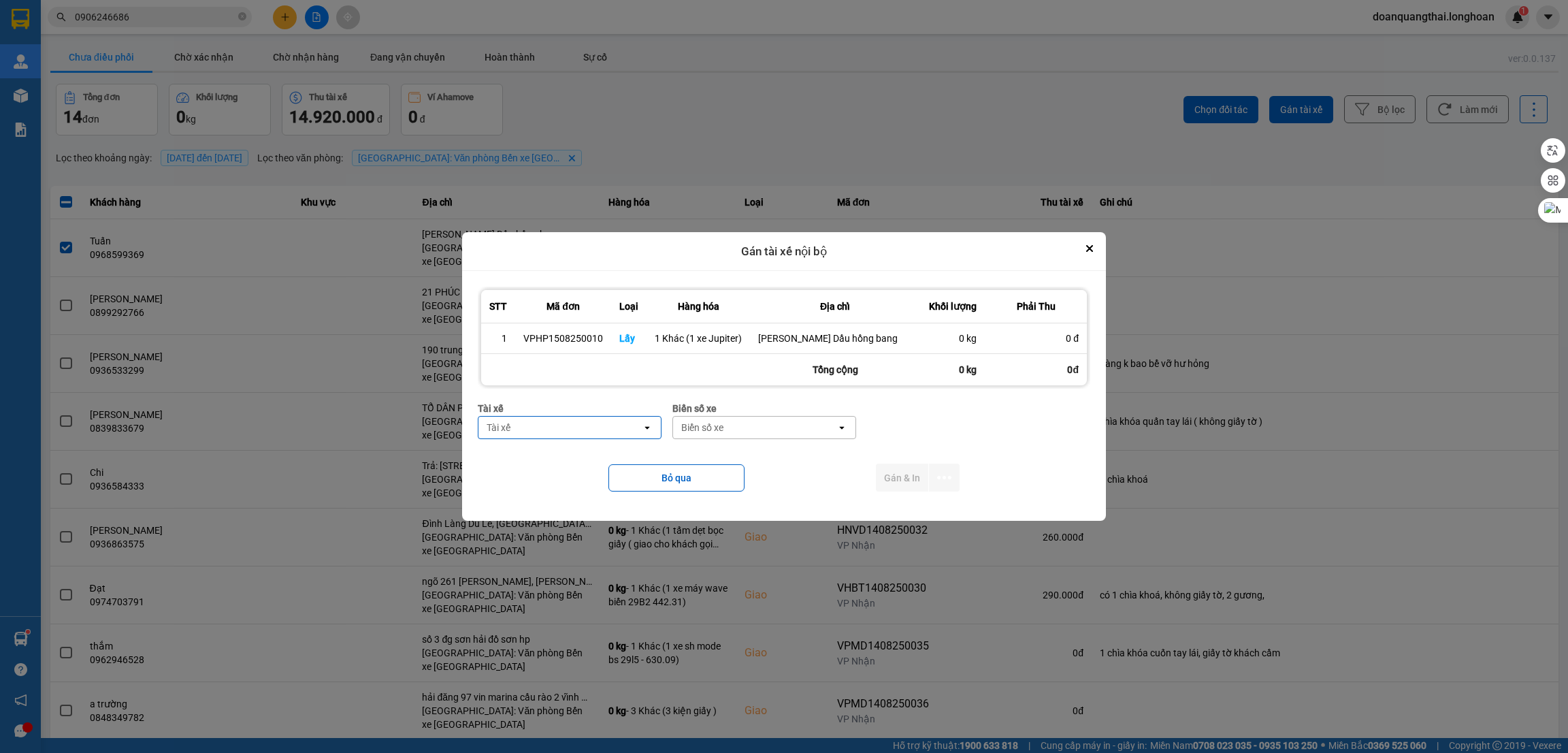
click at [618, 429] on div "Tài xế" at bounding box center [560, 428] width 164 height 22
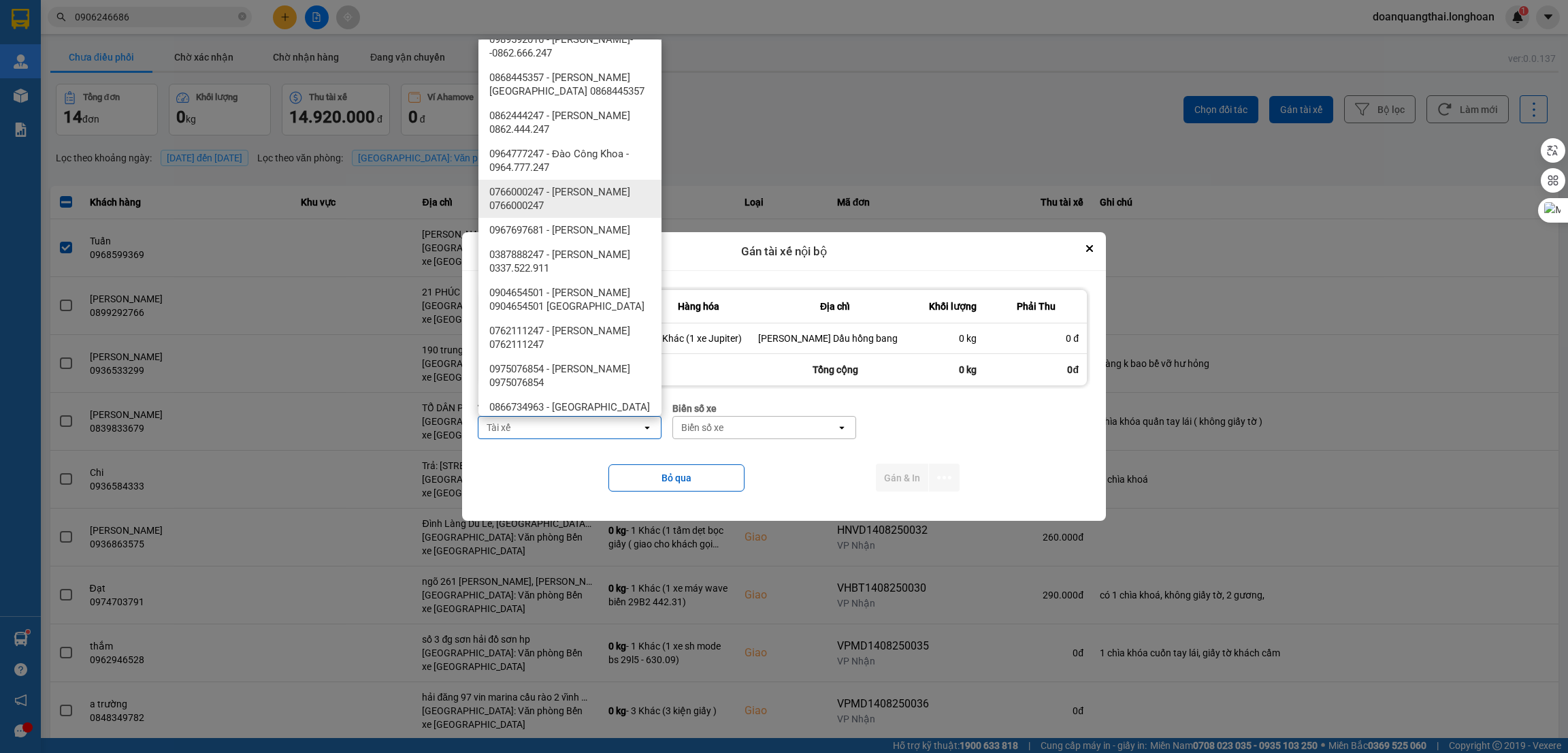
scroll to position [612, 0]
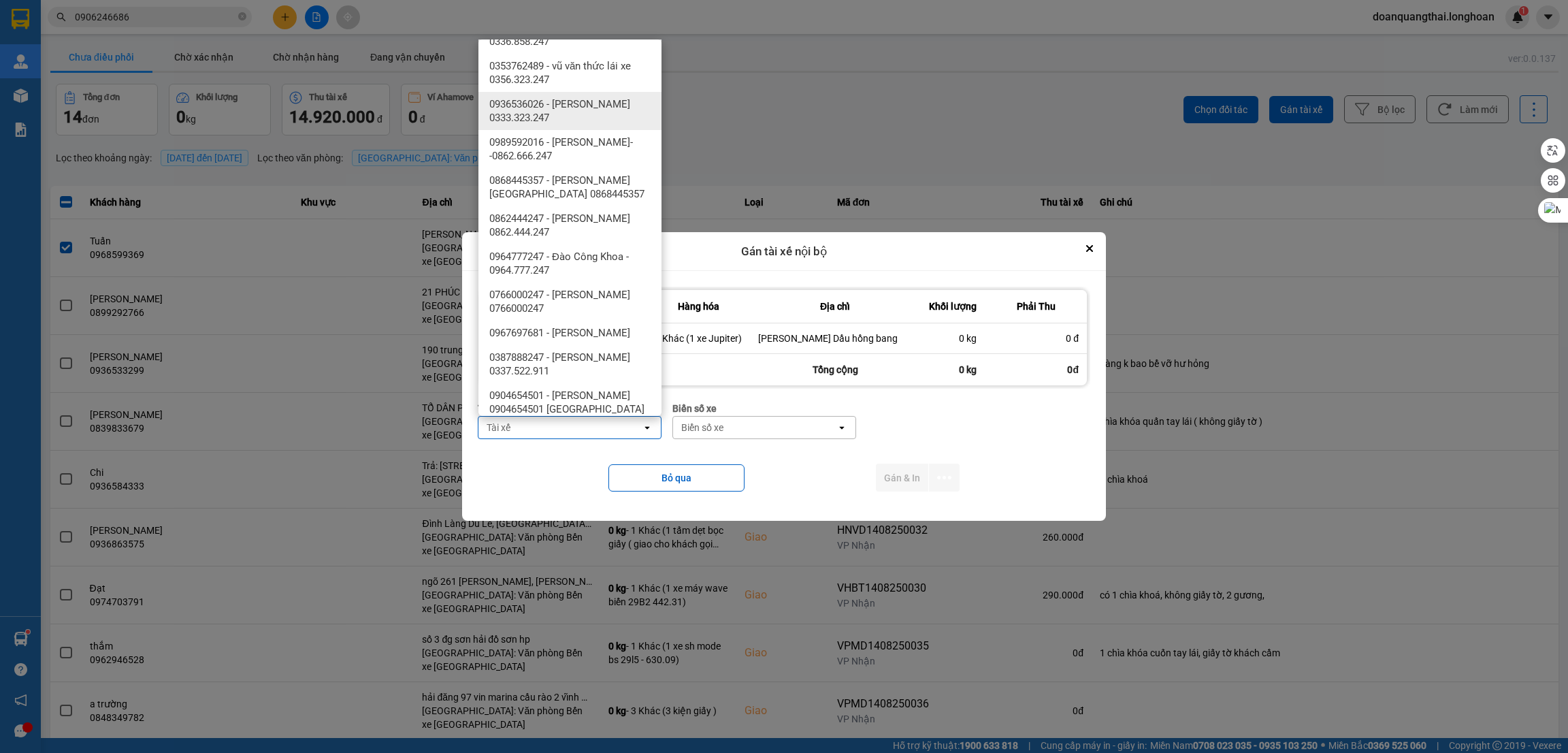
click at [571, 89] on div "0353762489 - vũ văn thức lái xe 0356.323.247" at bounding box center [570, 73] width 183 height 38
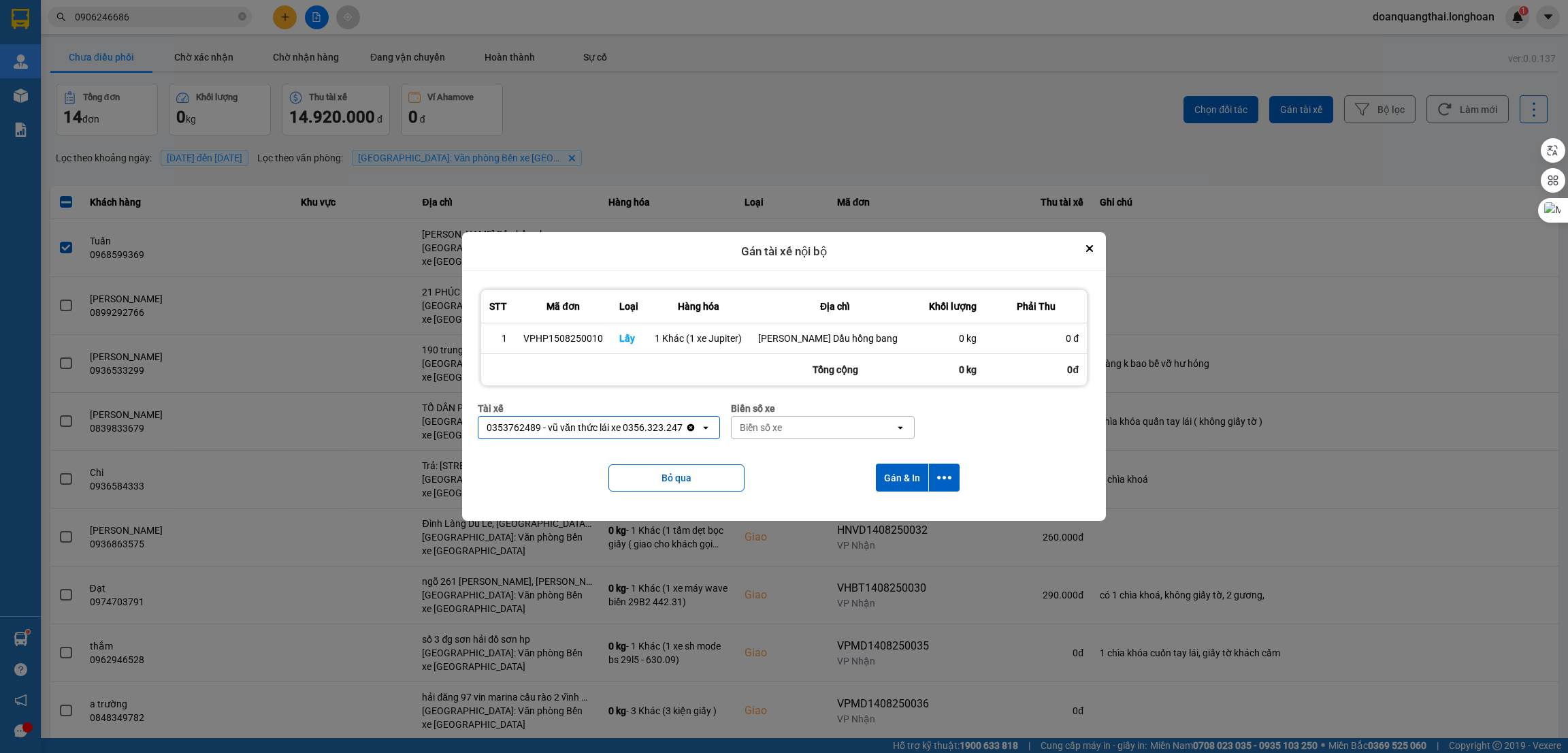
click at [616, 429] on div "0353762489 - vũ văn thức lái xe 0356.323.247" at bounding box center [585, 428] width 196 height 14
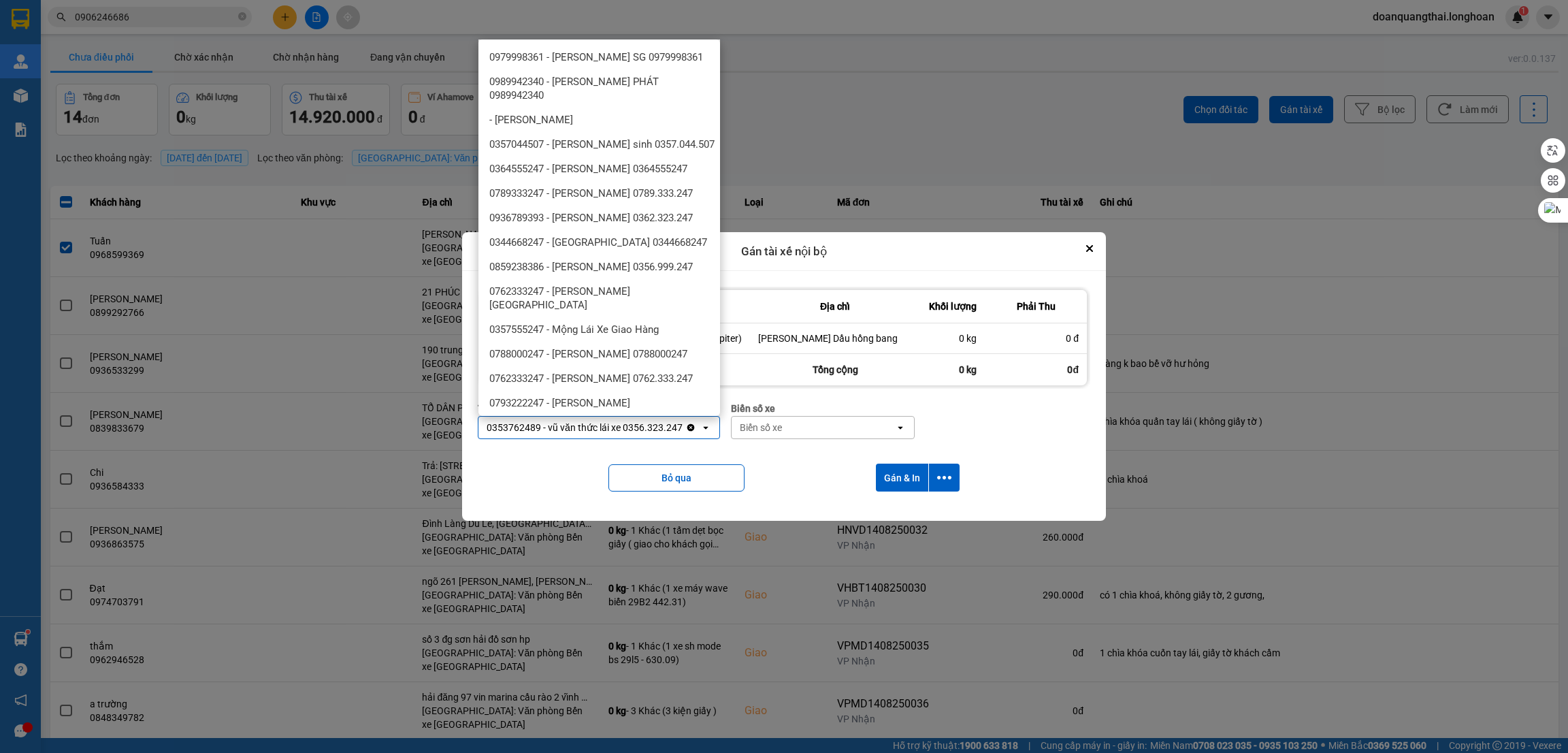
scroll to position [320, 0]
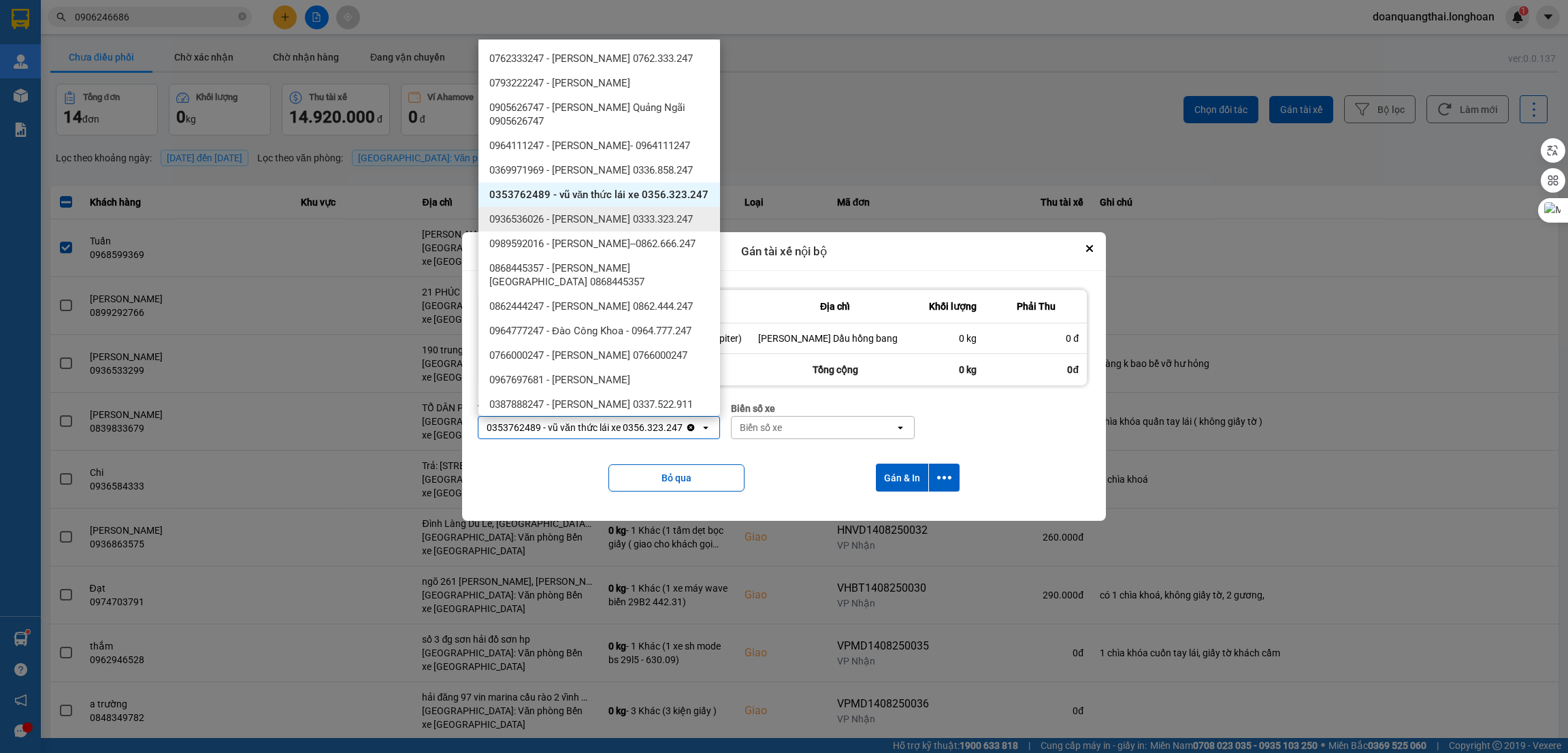
click at [625, 226] on span "0936536026 - nguyễn hoàng lưu 0333.323.247" at bounding box center [591, 219] width 204 height 14
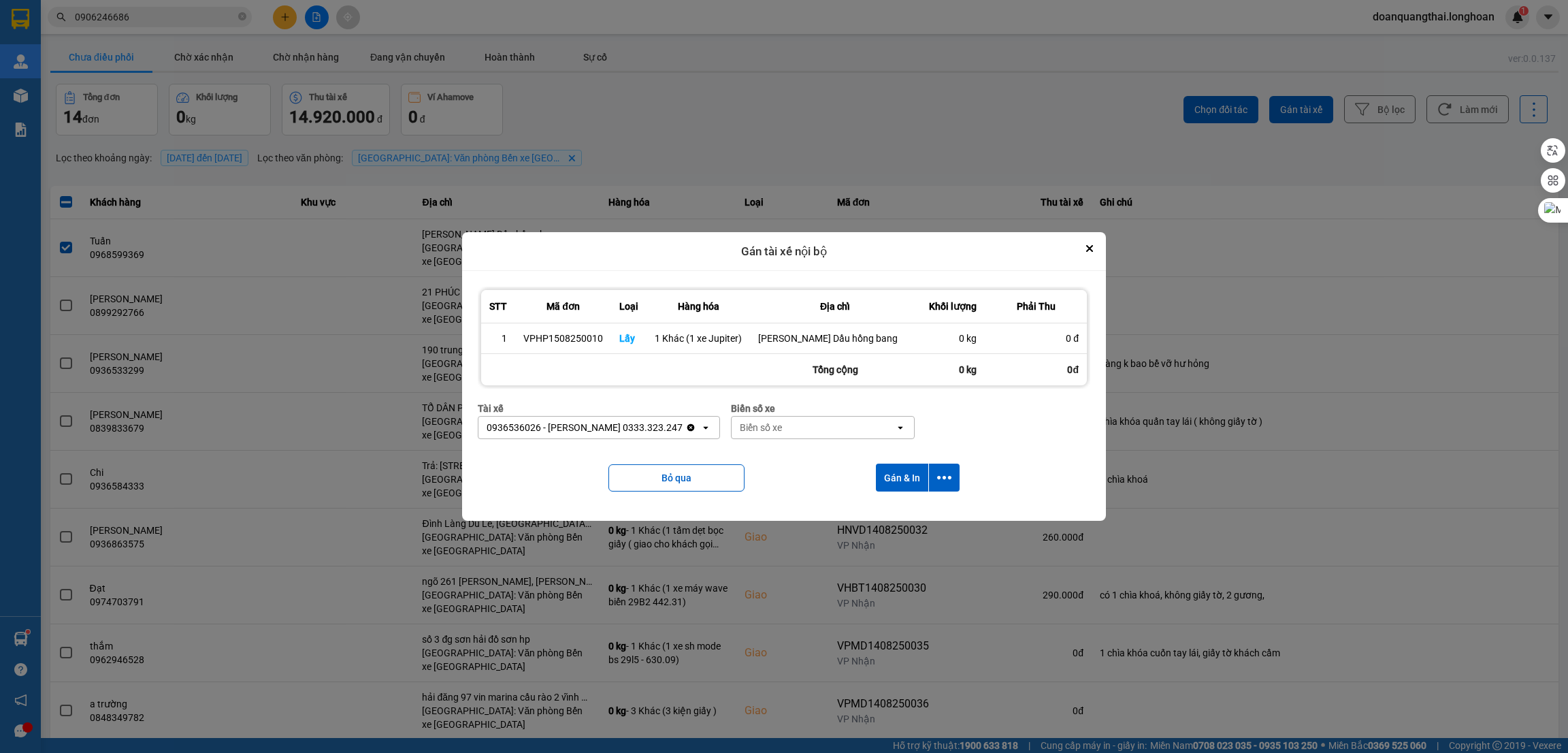
click at [868, 429] on div "Biển số xe" at bounding box center [813, 428] width 164 height 22
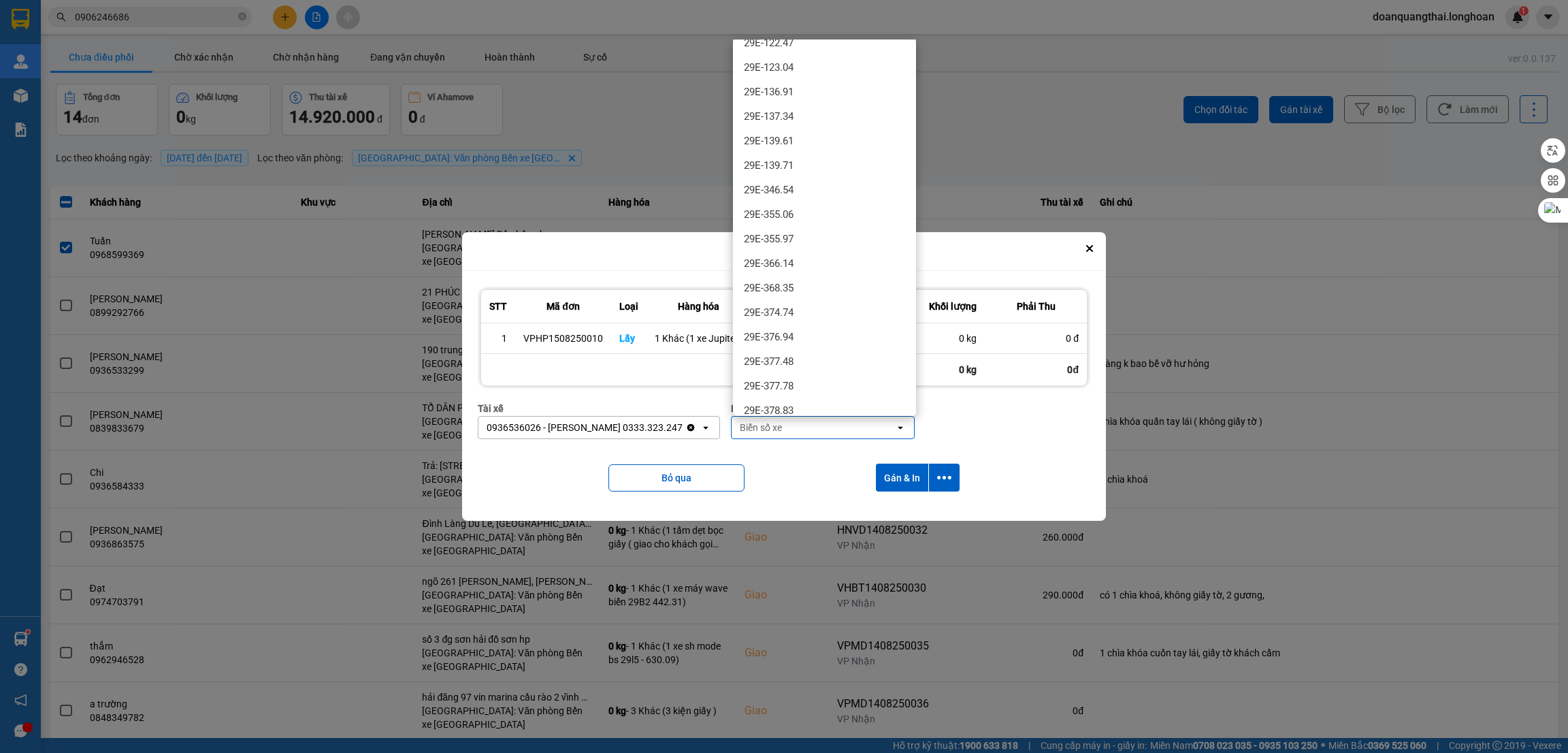
scroll to position [715, 0]
click at [814, 368] on div "29H-961.02" at bounding box center [825, 372] width 183 height 25
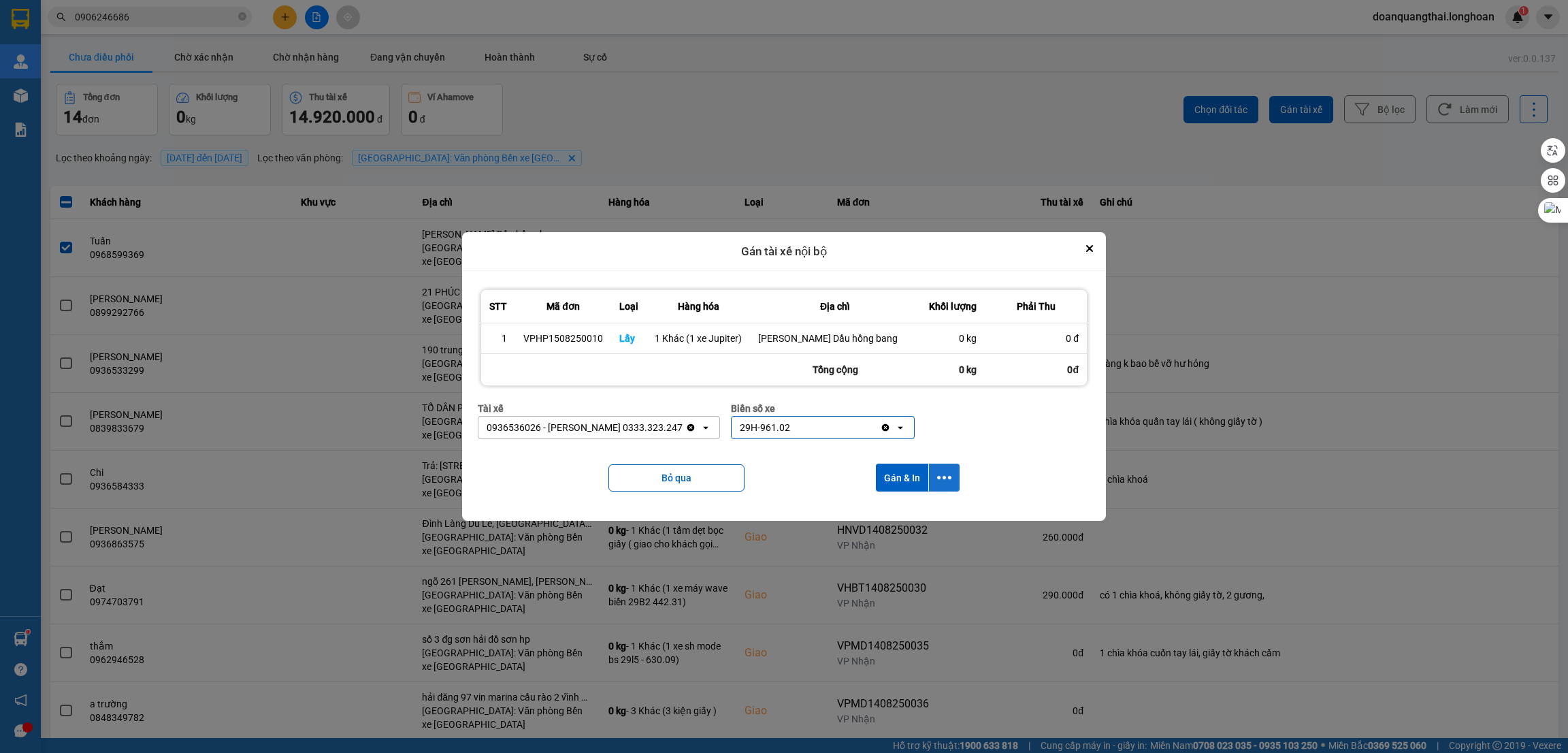
click at [943, 482] on icon "dialog" at bounding box center [944, 477] width 14 height 14
click at [906, 513] on span "Chỉ gán tài" at bounding box center [889, 515] width 45 height 14
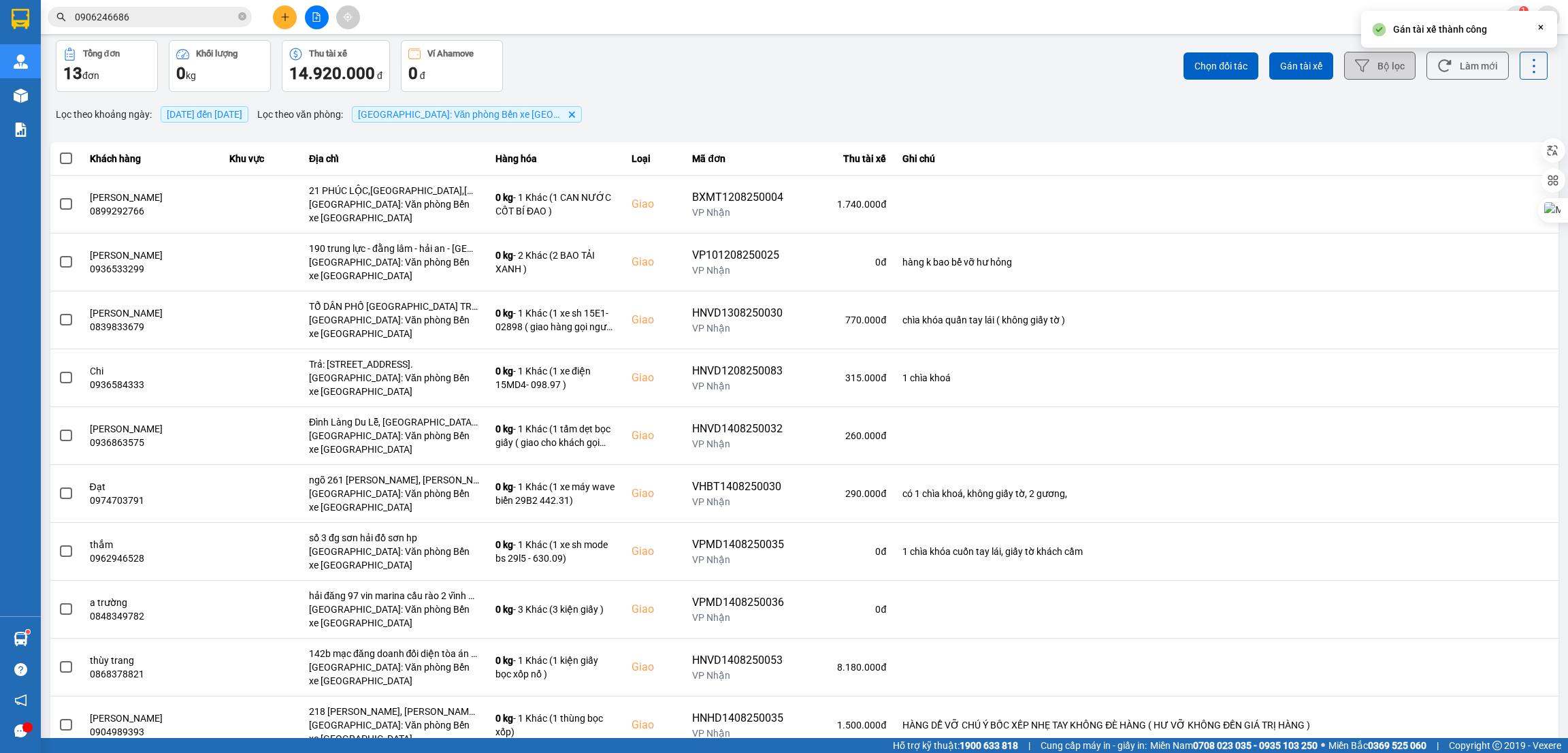
scroll to position [0, 0]
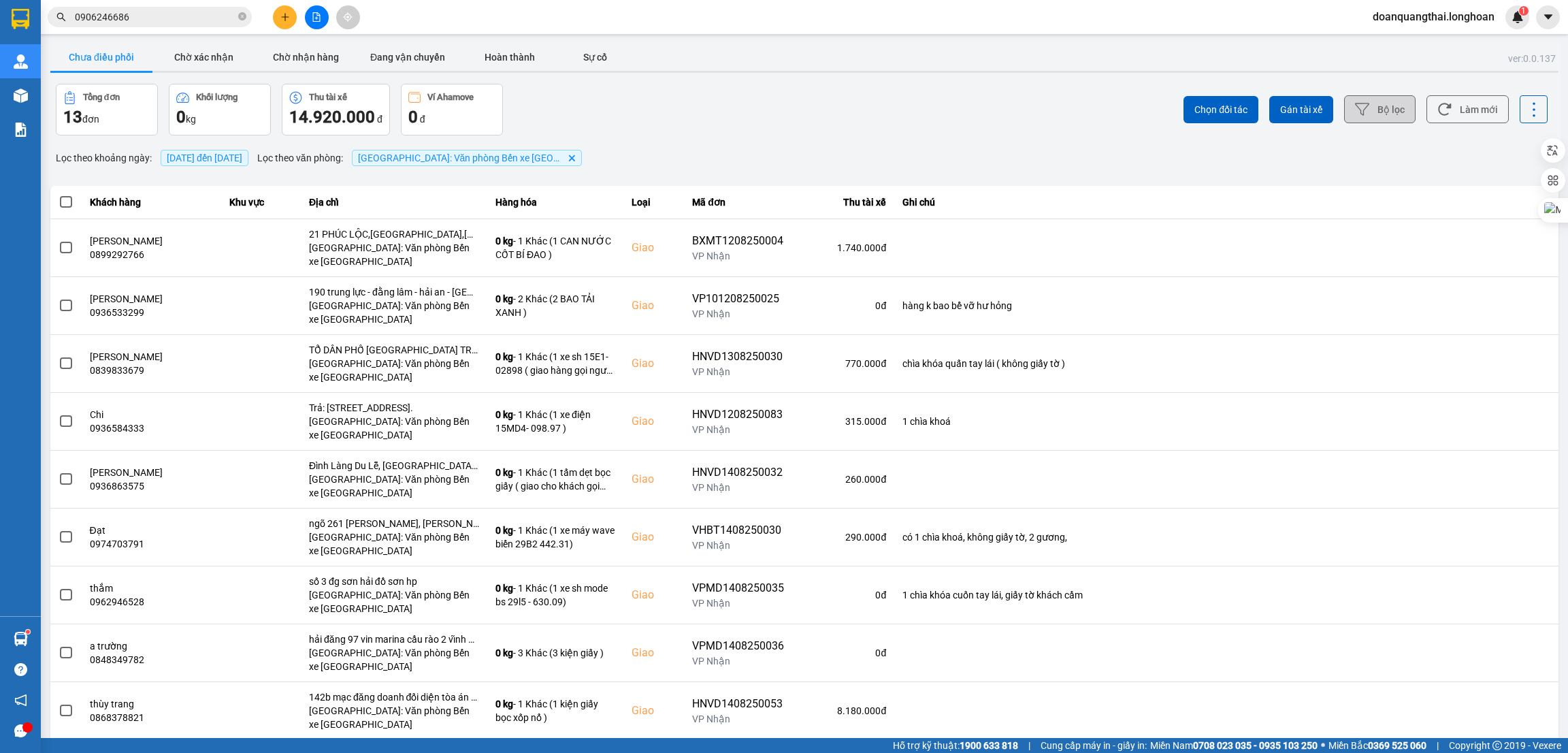
click at [1372, 108] on button "Bộ lọc" at bounding box center [1379, 110] width 71 height 28
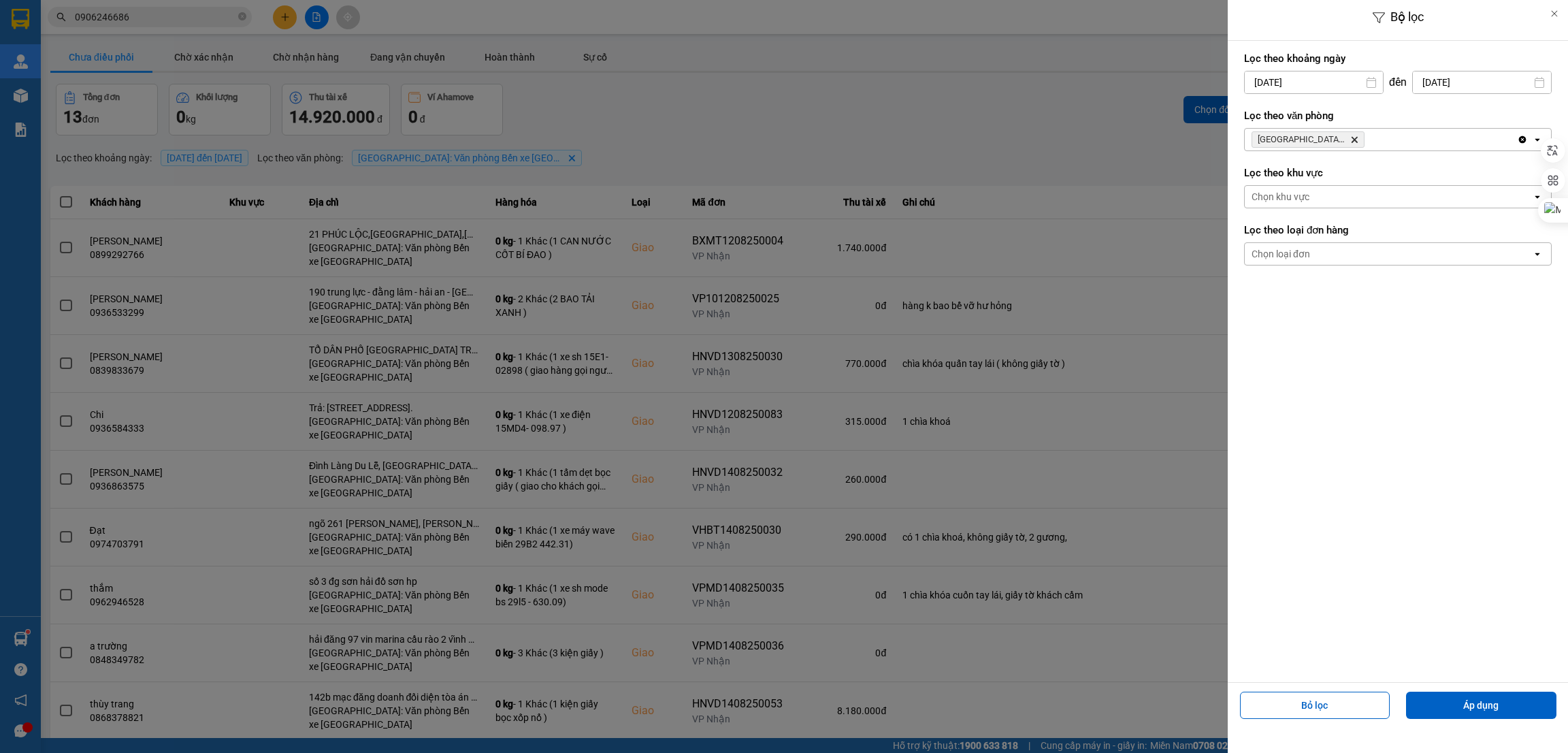
click at [1330, 79] on input "[DATE]" at bounding box center [1314, 82] width 138 height 22
click at [1355, 210] on div "8" at bounding box center [1361, 212] width 19 height 16
click at [1473, 710] on button "Áp dụng" at bounding box center [1481, 705] width 150 height 27
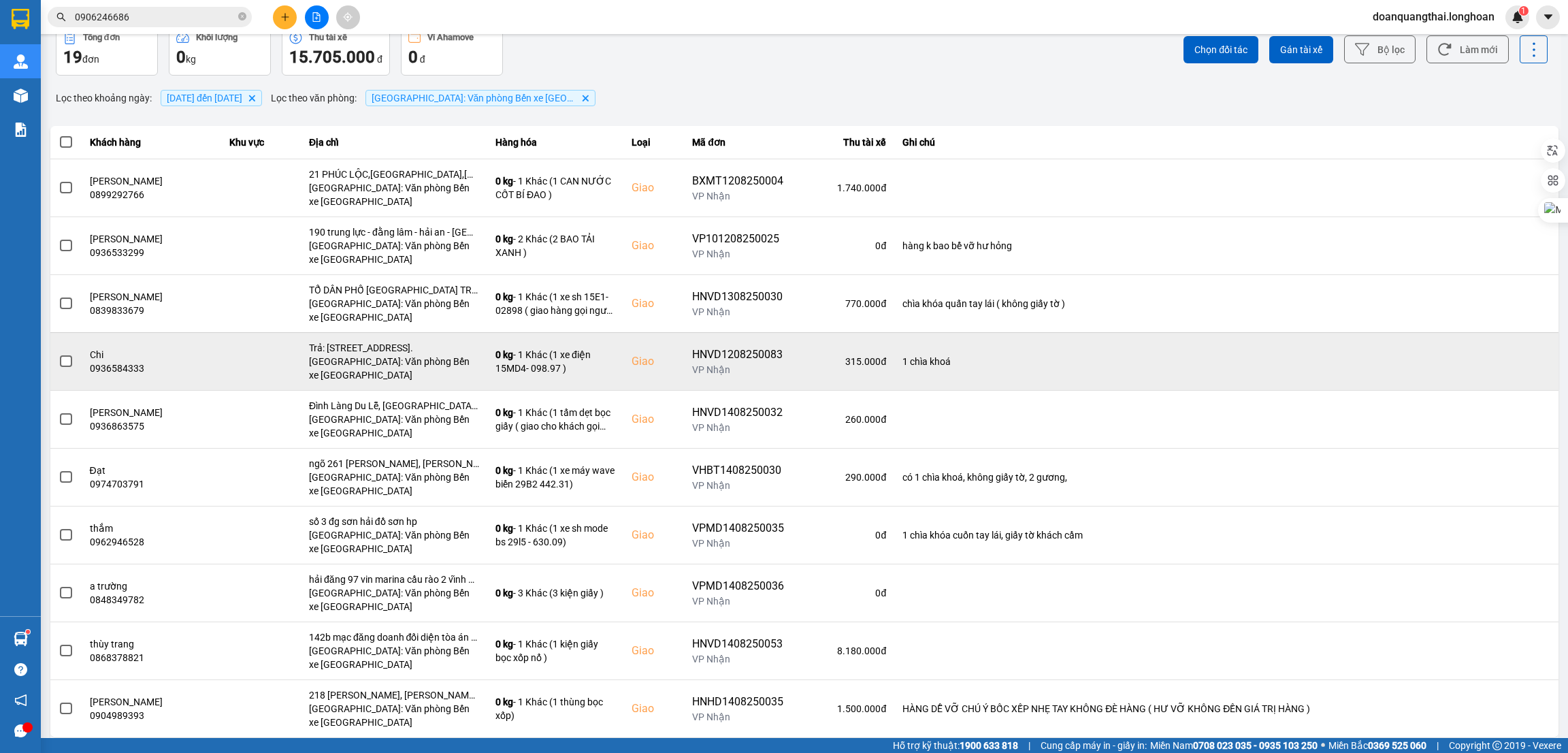
scroll to position [92, 0]
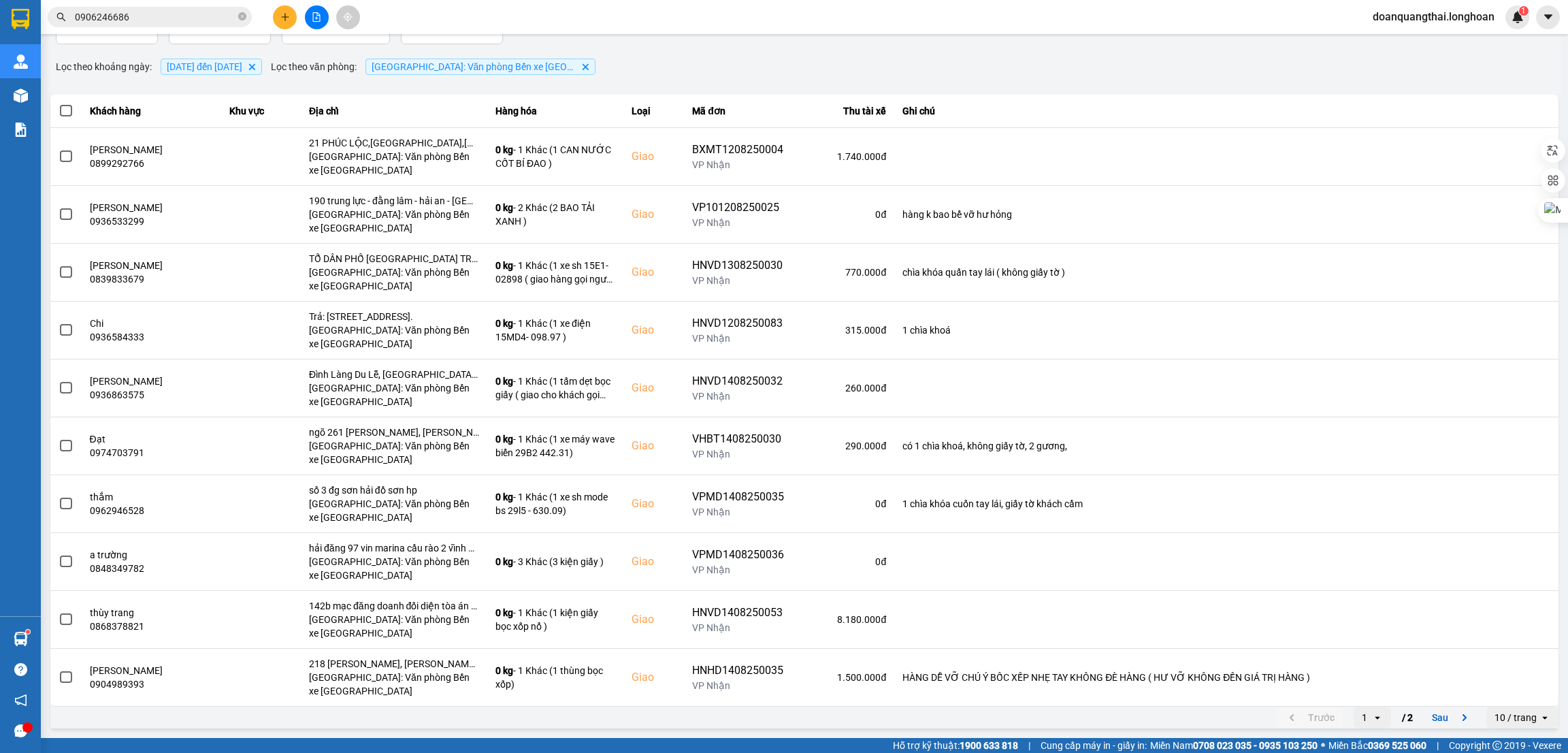
click at [1494, 719] on div "10 / trang" at bounding box center [1516, 717] width 43 height 14
click at [1484, 695] on div "100 / trang" at bounding box center [1507, 690] width 50 height 14
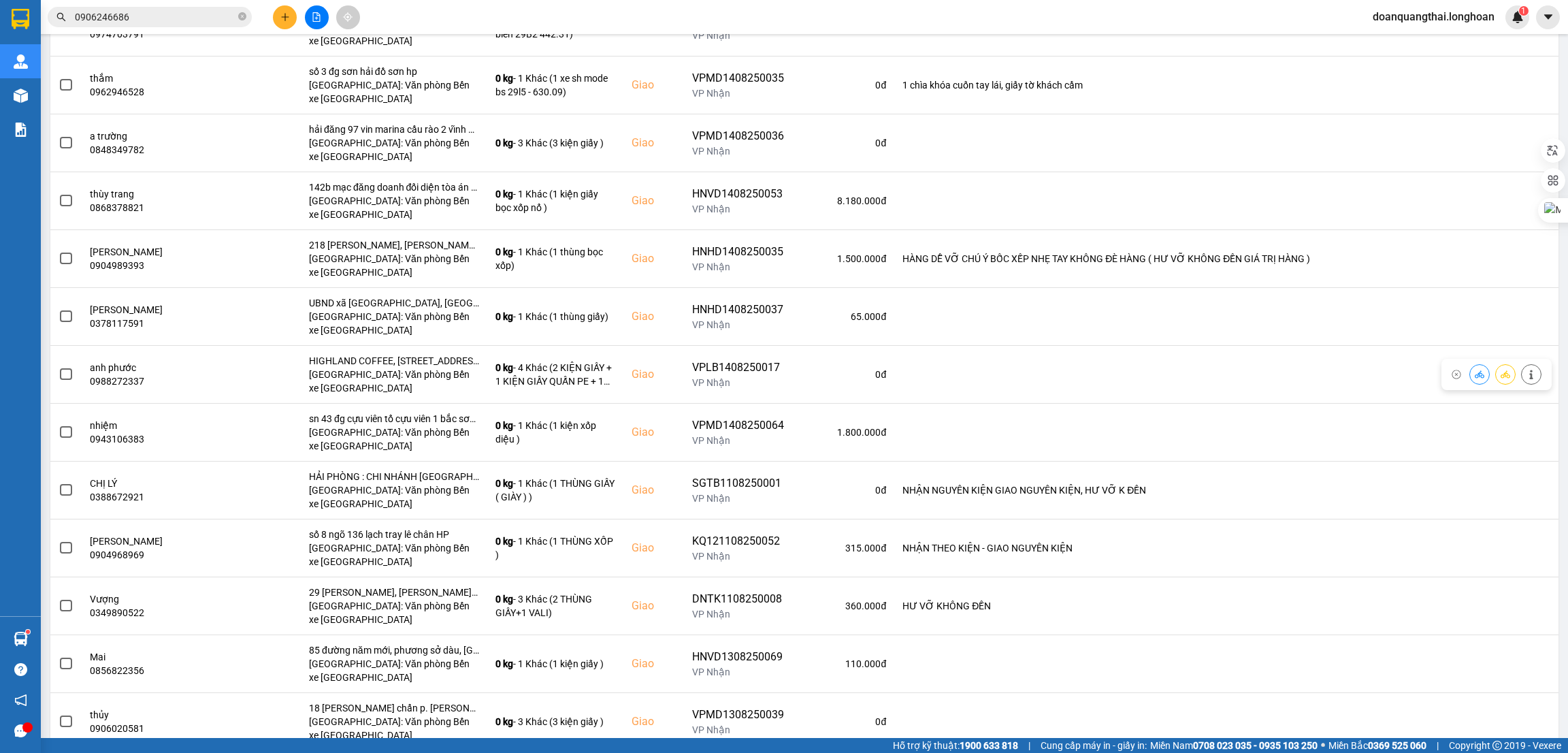
scroll to position [614, 0]
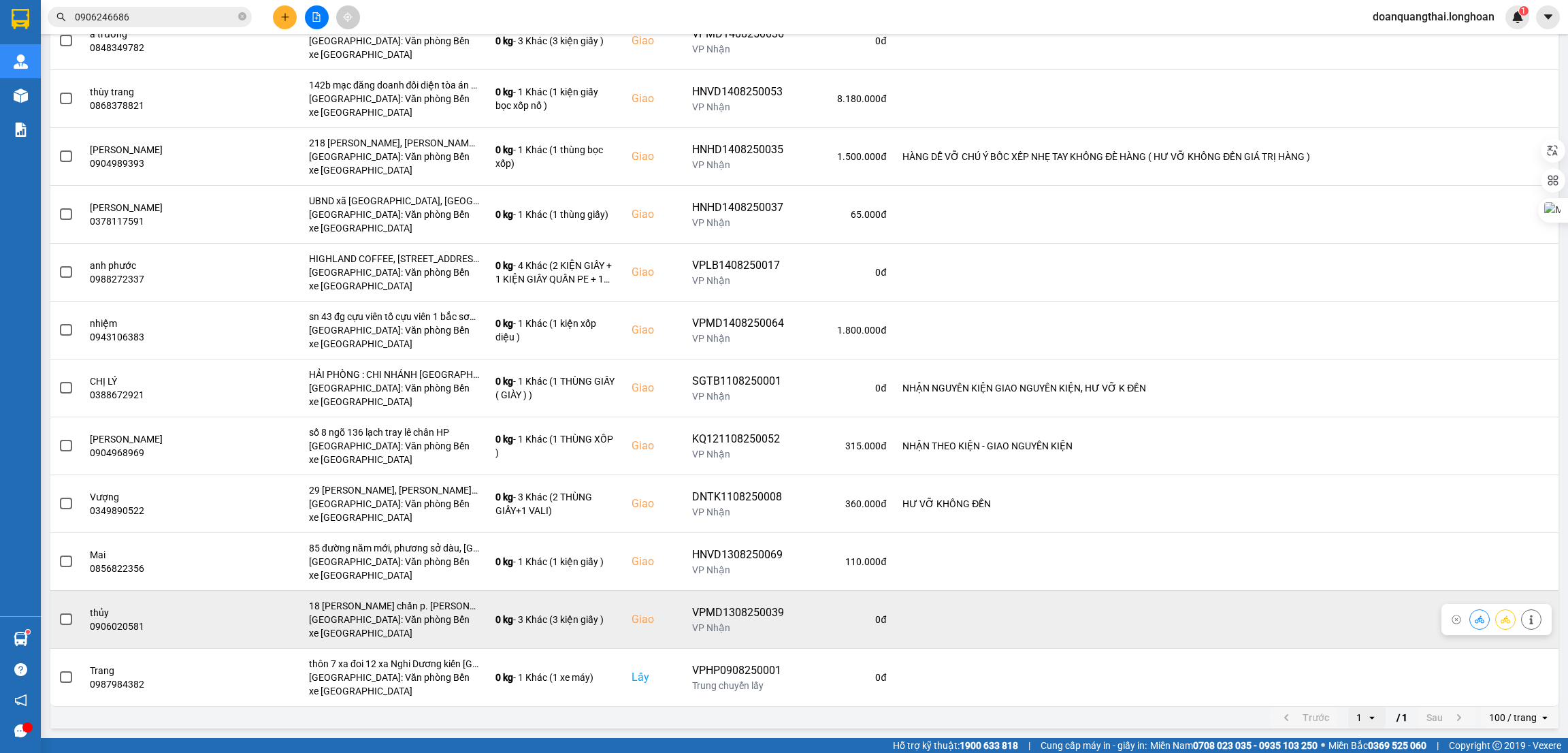
click at [65, 618] on span at bounding box center [65, 619] width 12 height 12
click at [59, 612] on input "checkbox" at bounding box center [59, 612] width 0 height 0
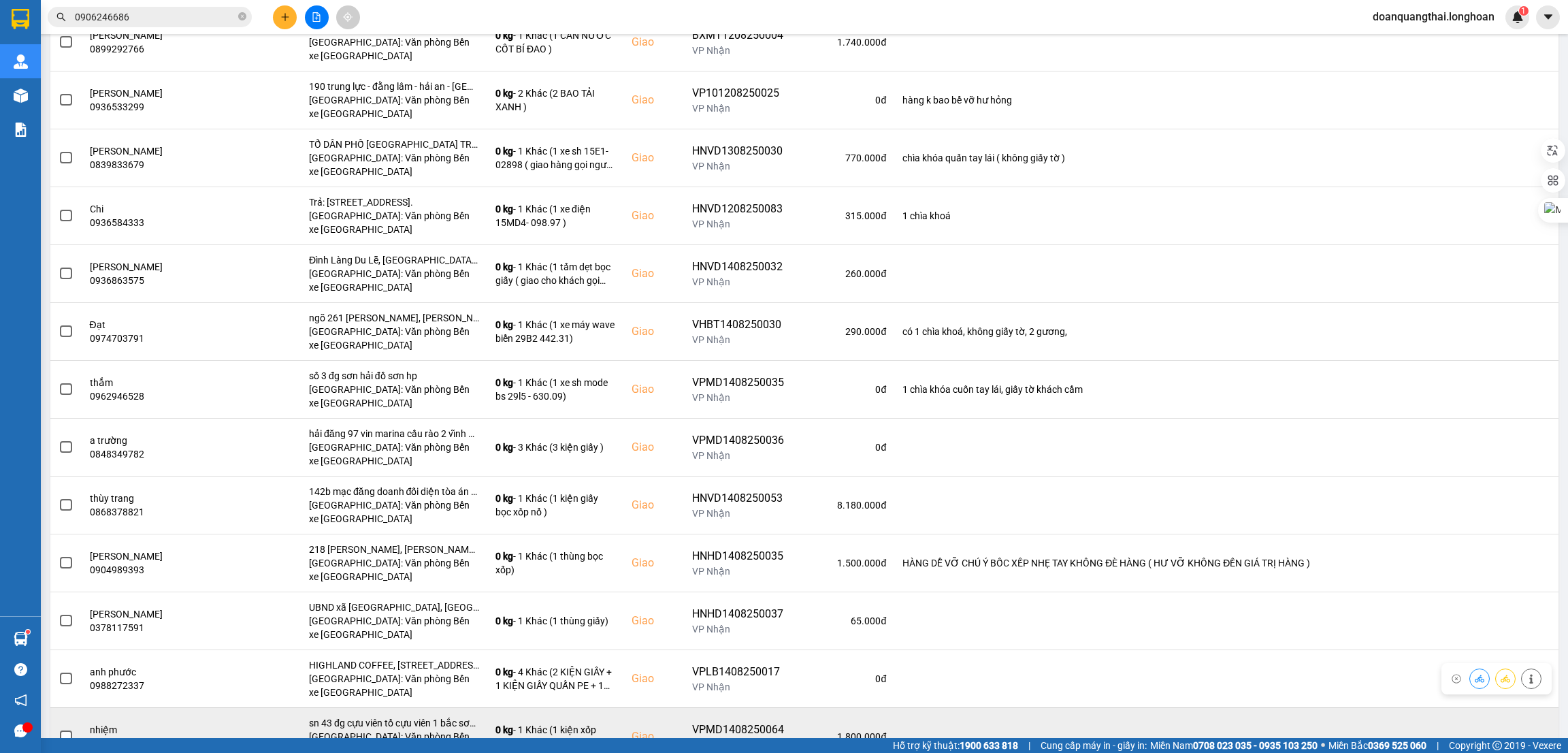
scroll to position [0, 0]
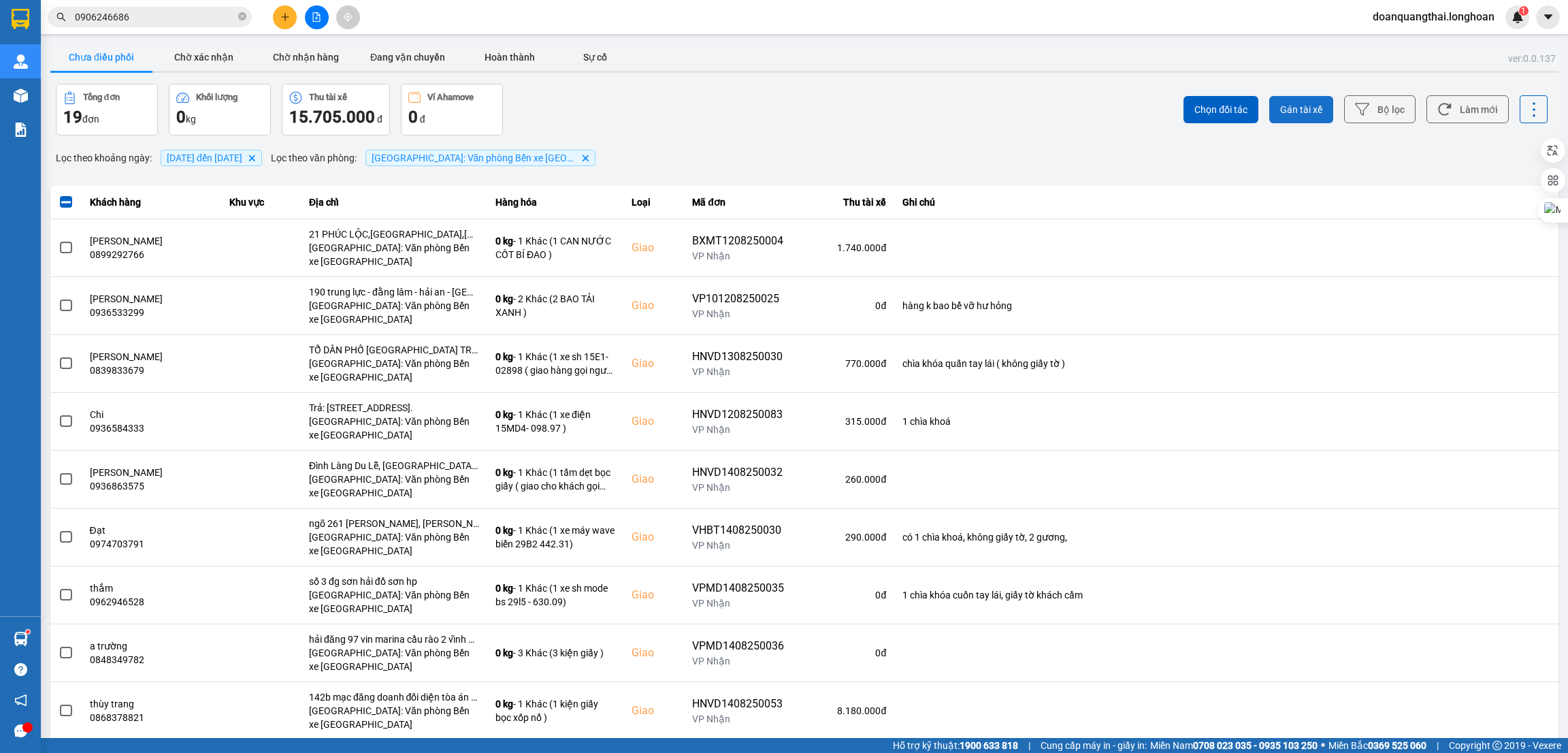
click at [1280, 108] on span "Gán tài xế" at bounding box center [1301, 110] width 43 height 14
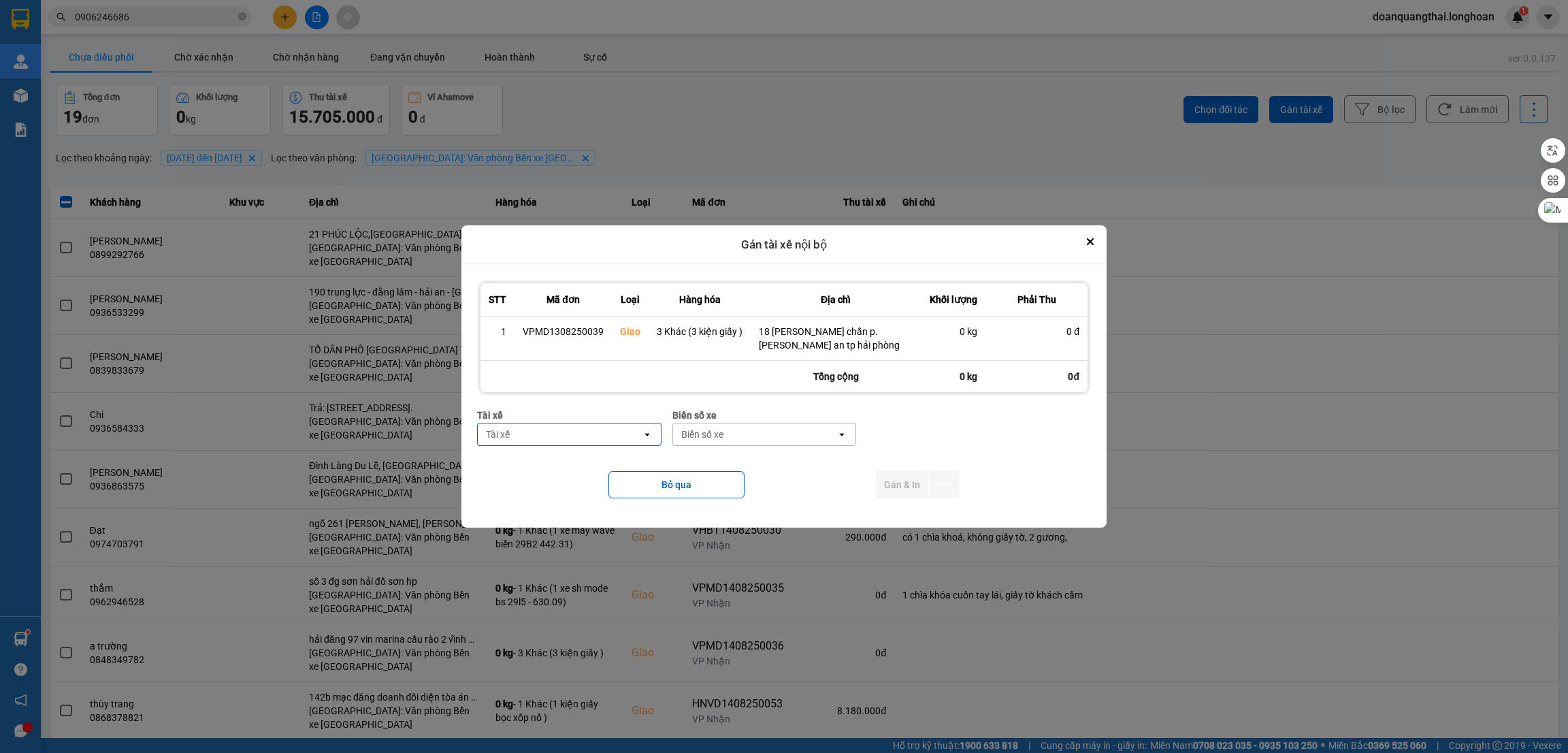
click at [544, 437] on div "Tài xế" at bounding box center [560, 434] width 164 height 22
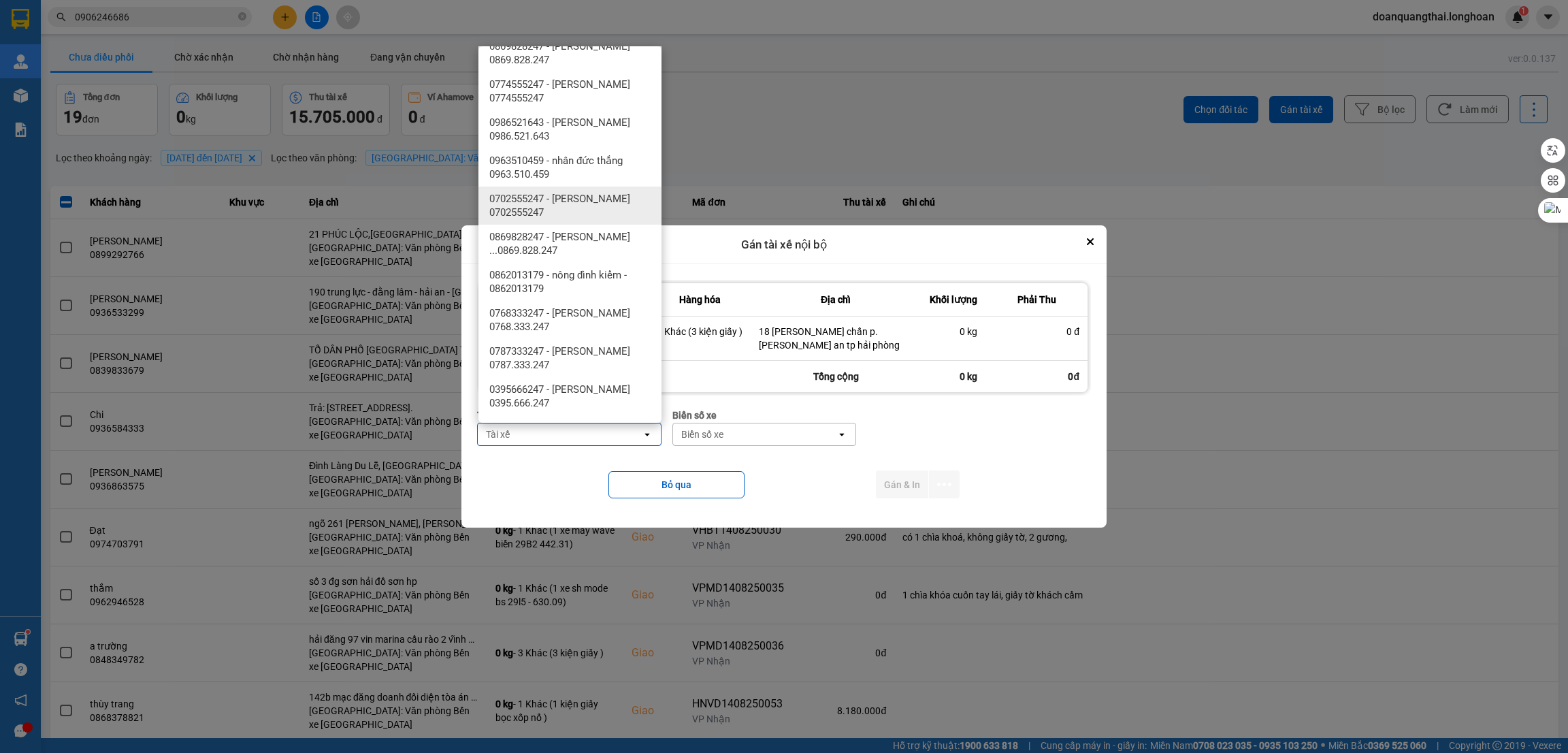
scroll to position [1531, 0]
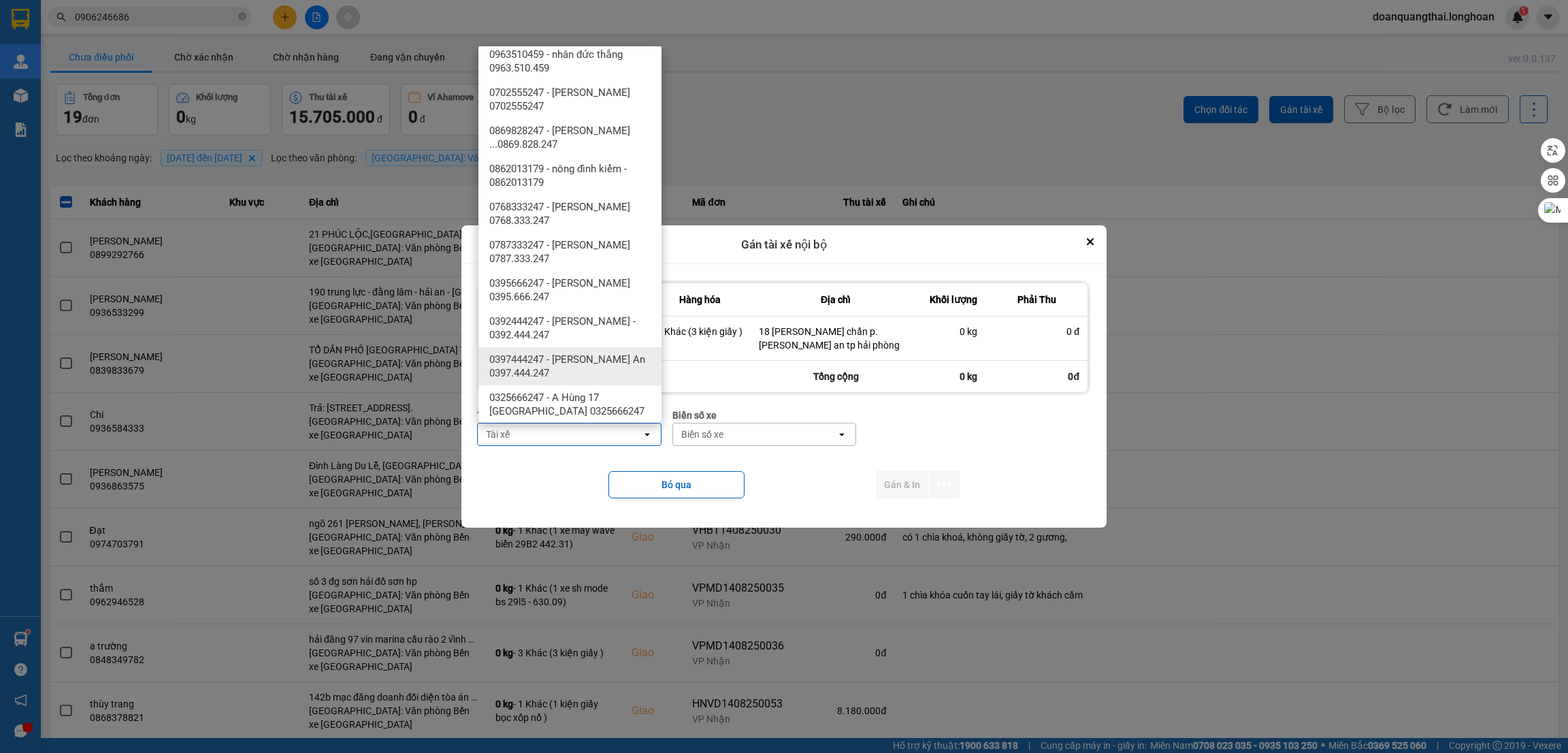
click at [598, 355] on span "0397444247 - Nguyễn Trường An 0397.444.247" at bounding box center [573, 365] width 167 height 27
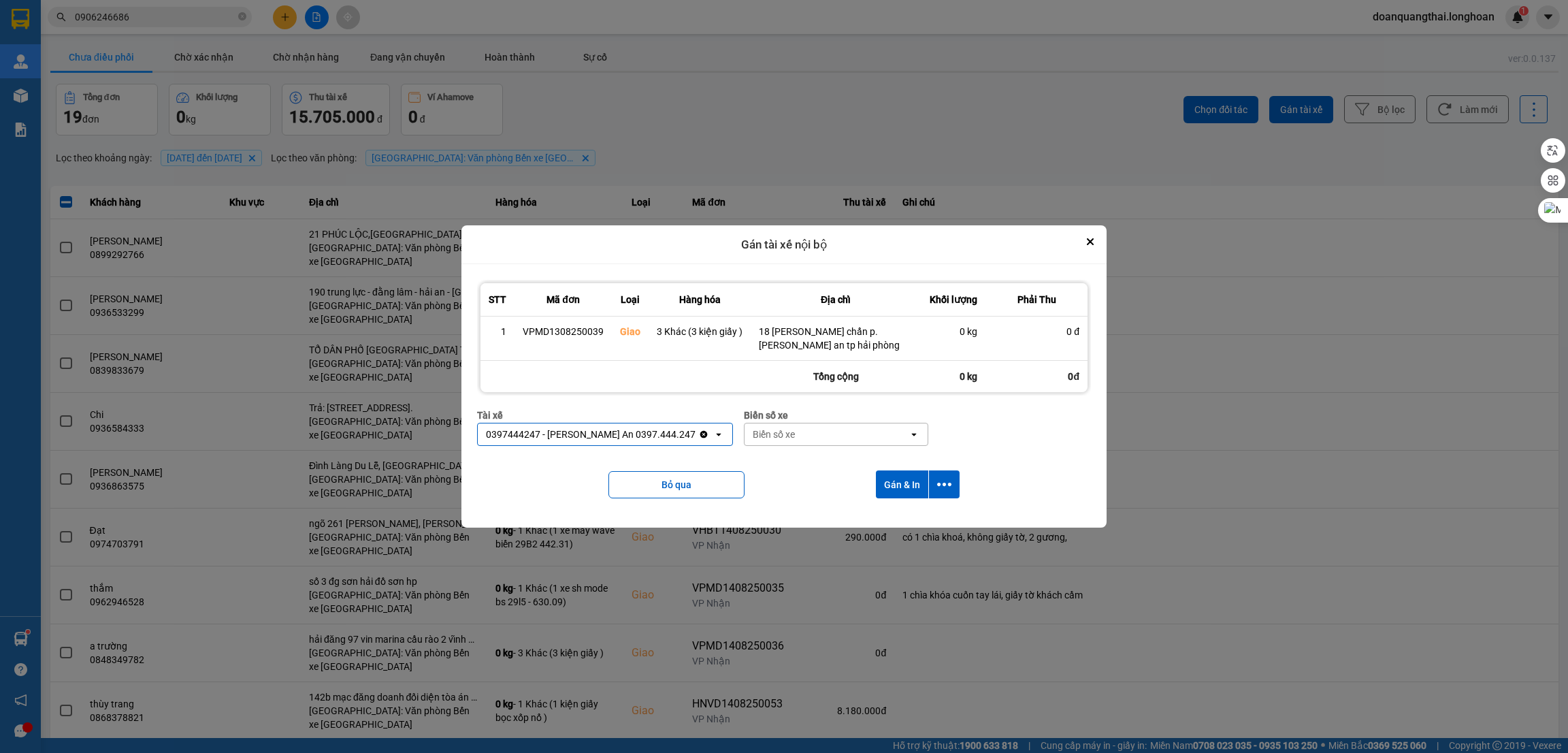
click at [815, 428] on div "Biển số xe" at bounding box center [827, 434] width 164 height 22
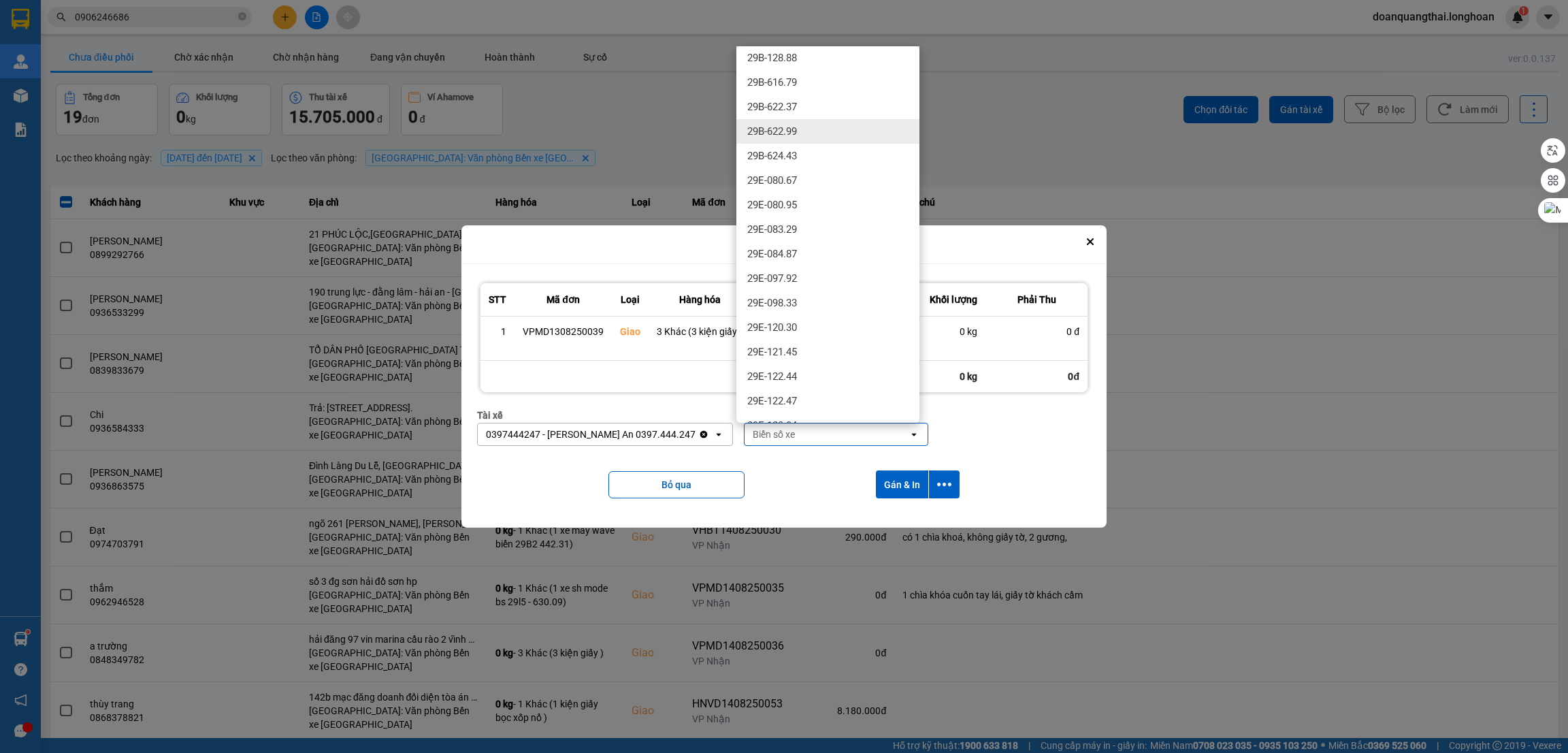
scroll to position [204, 0]
click at [819, 304] on div "29E-098.33" at bounding box center [828, 301] width 183 height 25
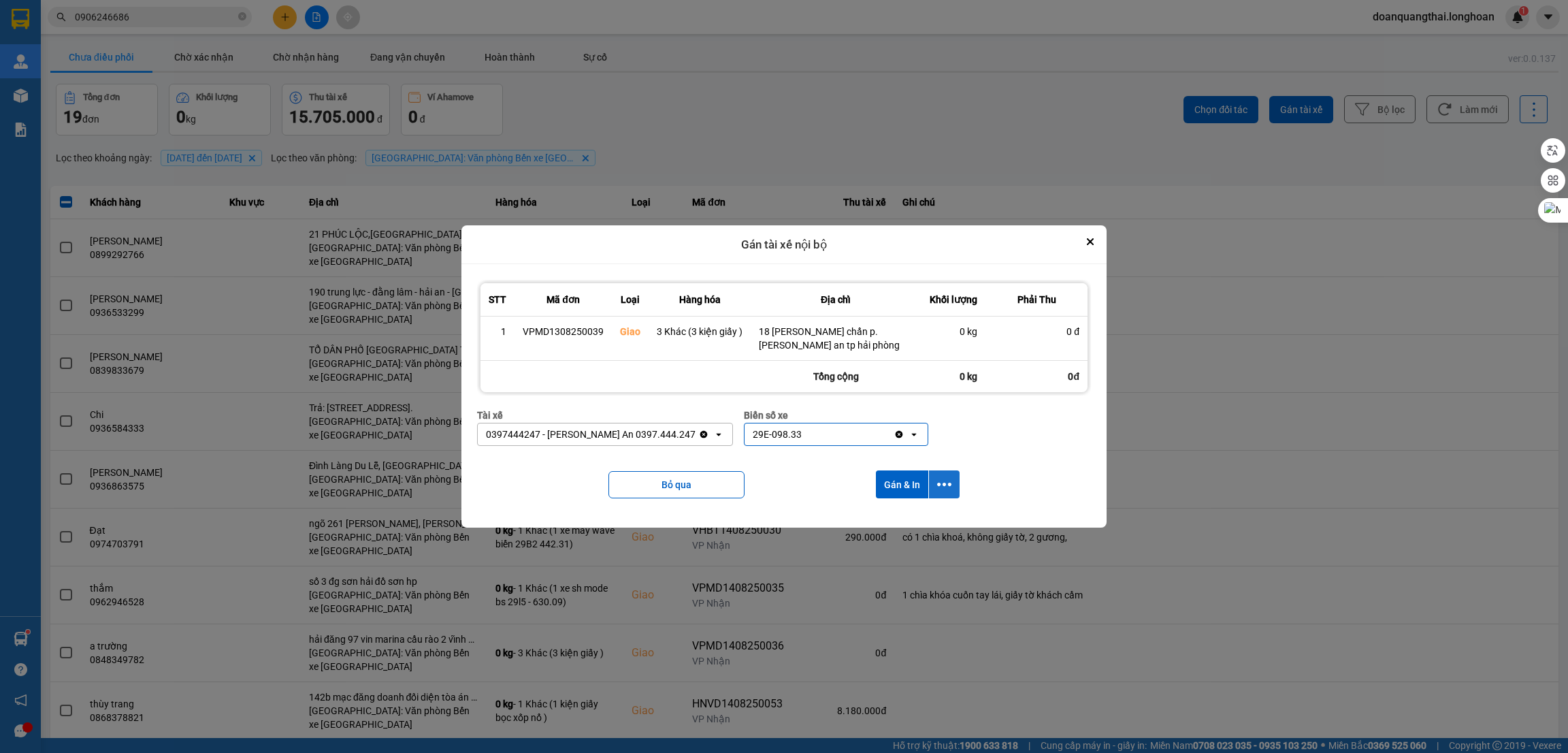
click at [946, 486] on icon "dialog" at bounding box center [944, 484] width 14 height 14
click at [912, 522] on span "Chỉ gán tài" at bounding box center [890, 522] width 45 height 14
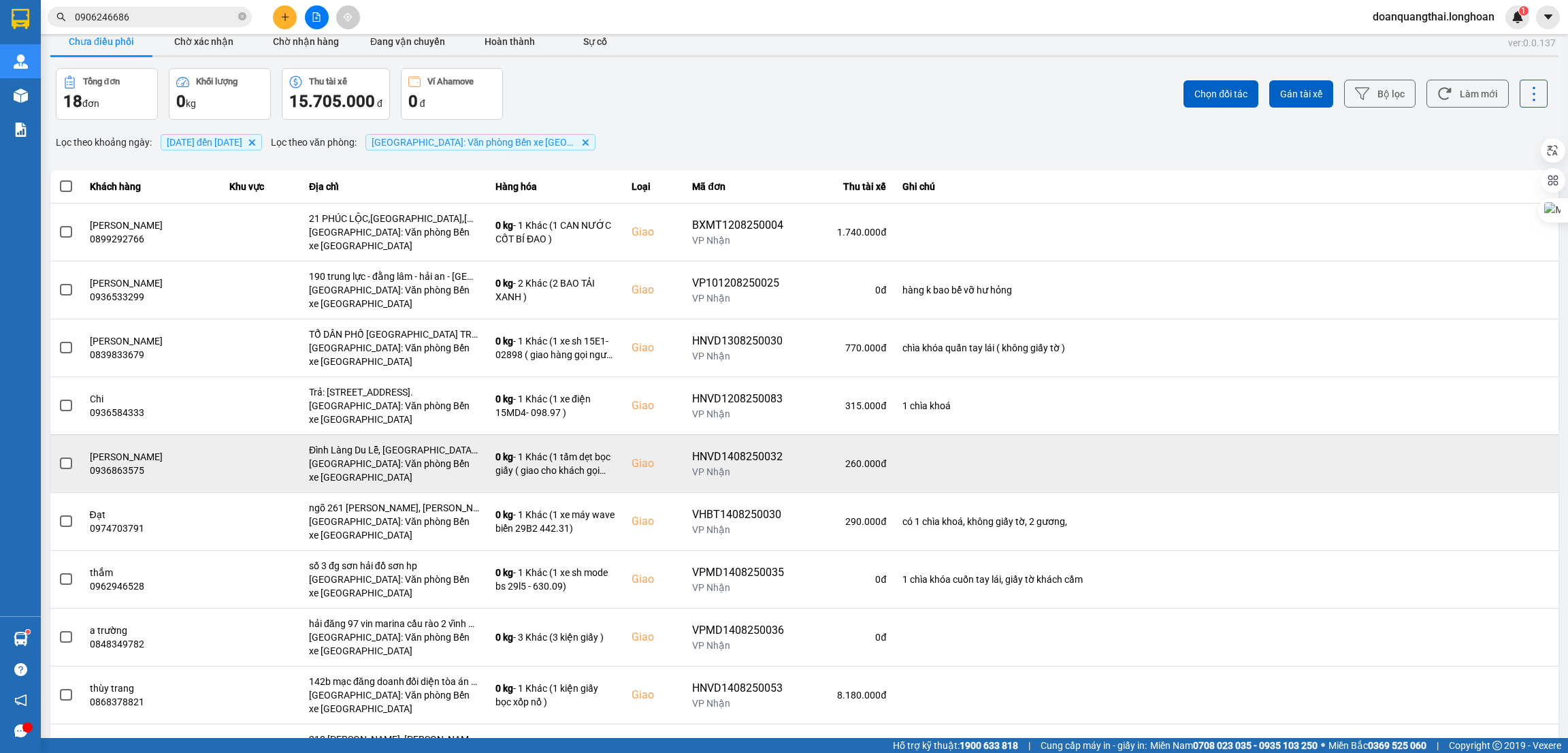
scroll to position [0, 0]
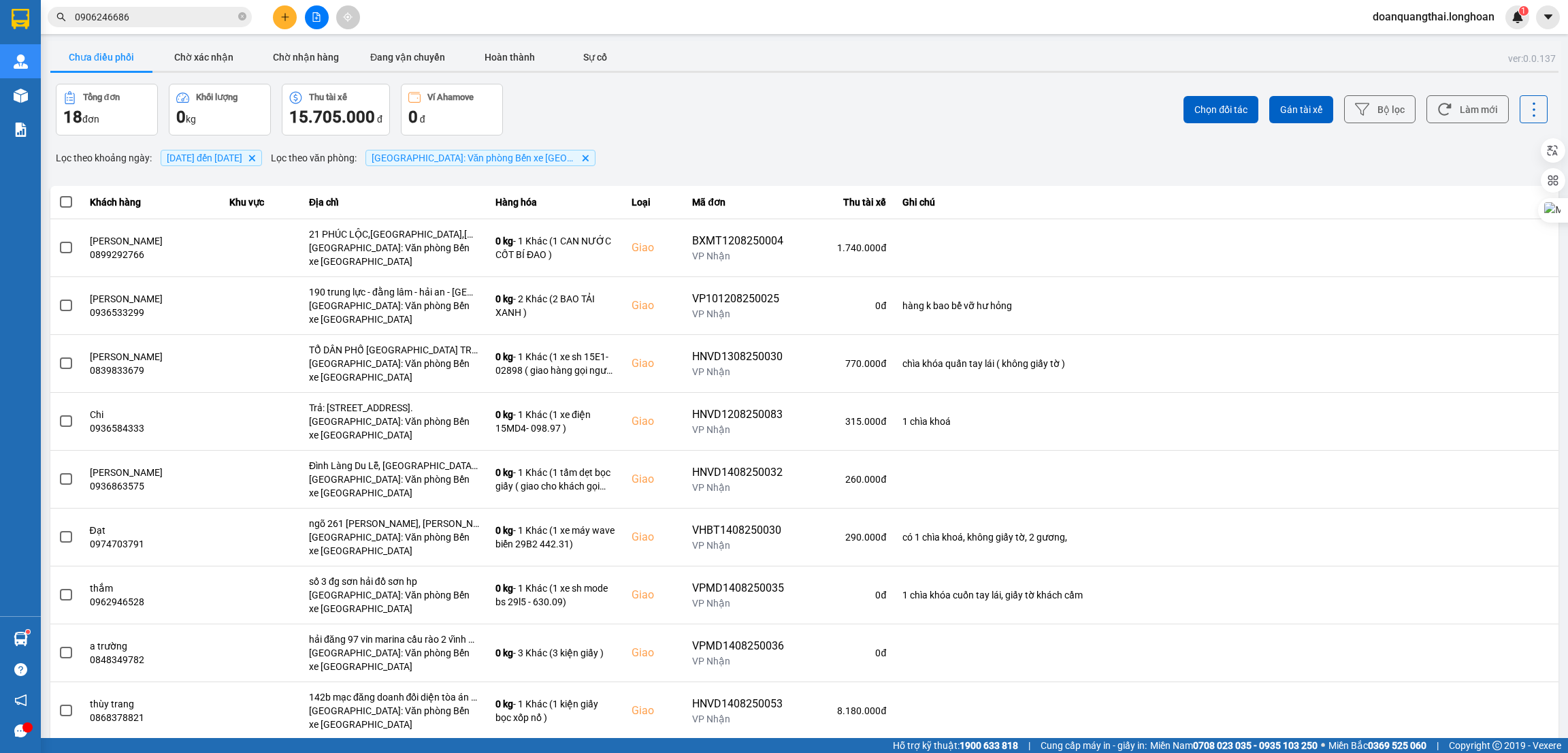
click at [705, 118] on div "Tổng đơn 18 đơn Khối lượng 0 kg Thu tài xế 15.705.000 đ Ví Ahamove 0 đ" at bounding box center [428, 109] width 746 height 52
click at [150, 21] on input "0906246686" at bounding box center [155, 17] width 161 height 15
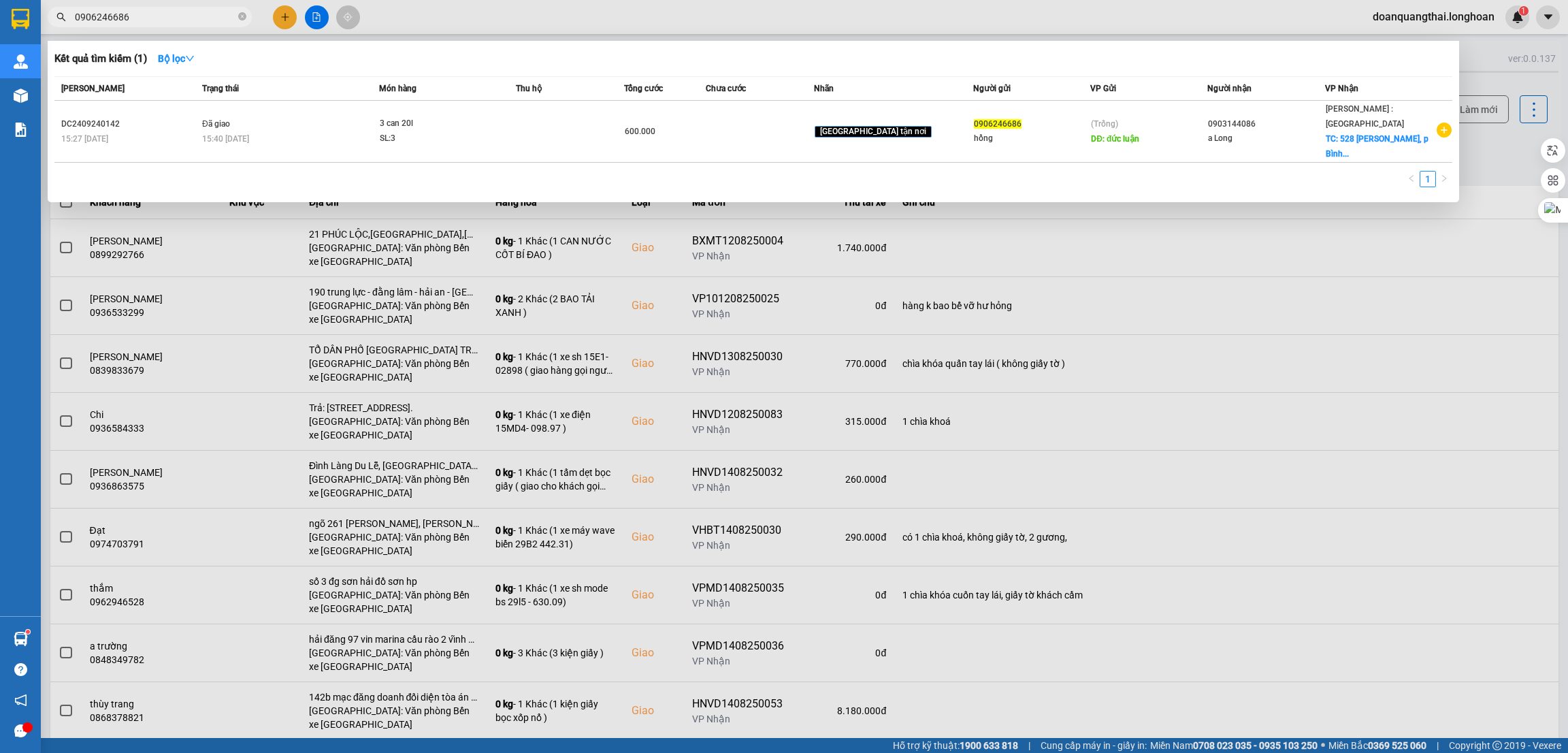
click at [150, 21] on input "0906246686" at bounding box center [155, 17] width 161 height 15
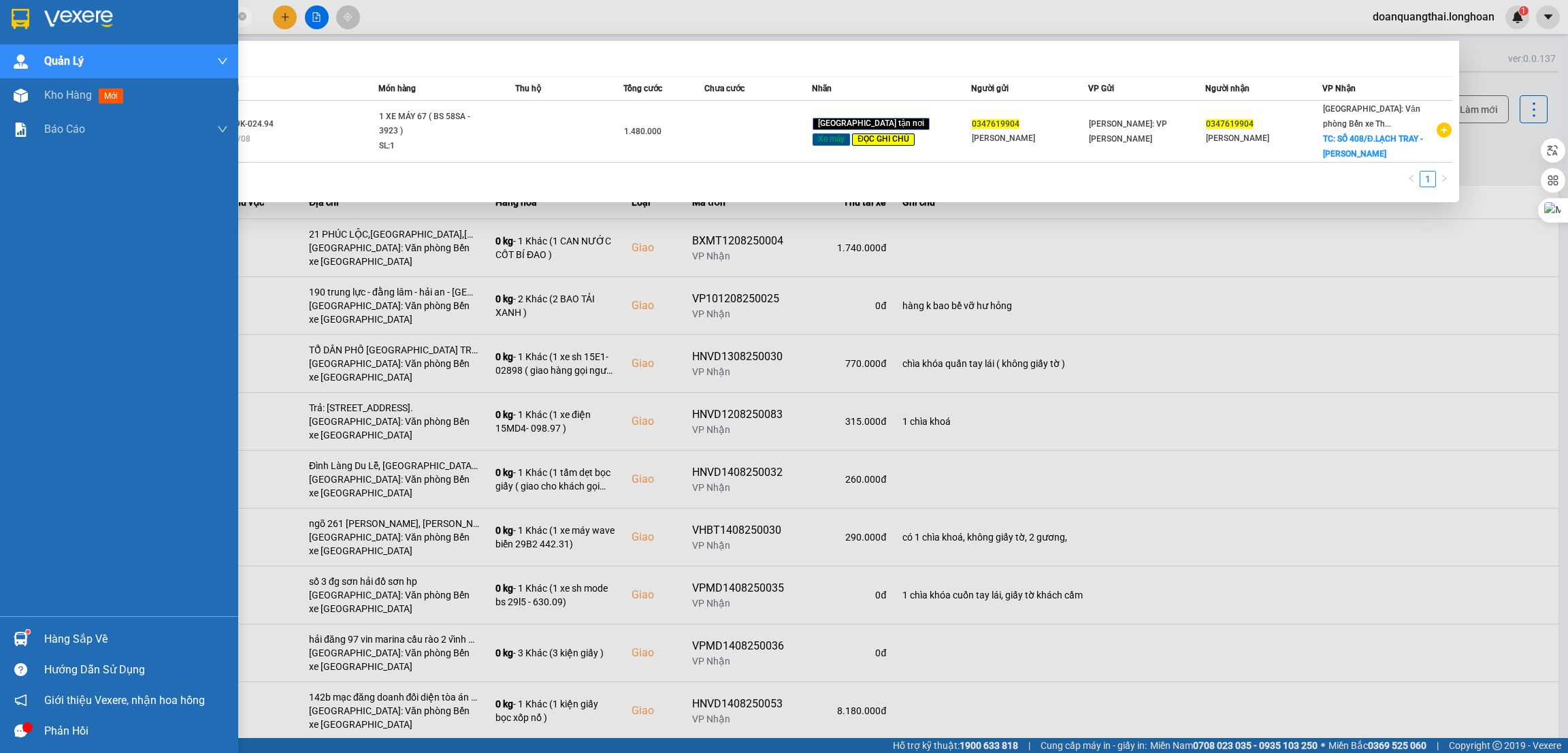
click at [36, 637] on div "Hàng sắp về" at bounding box center [119, 639] width 238 height 30
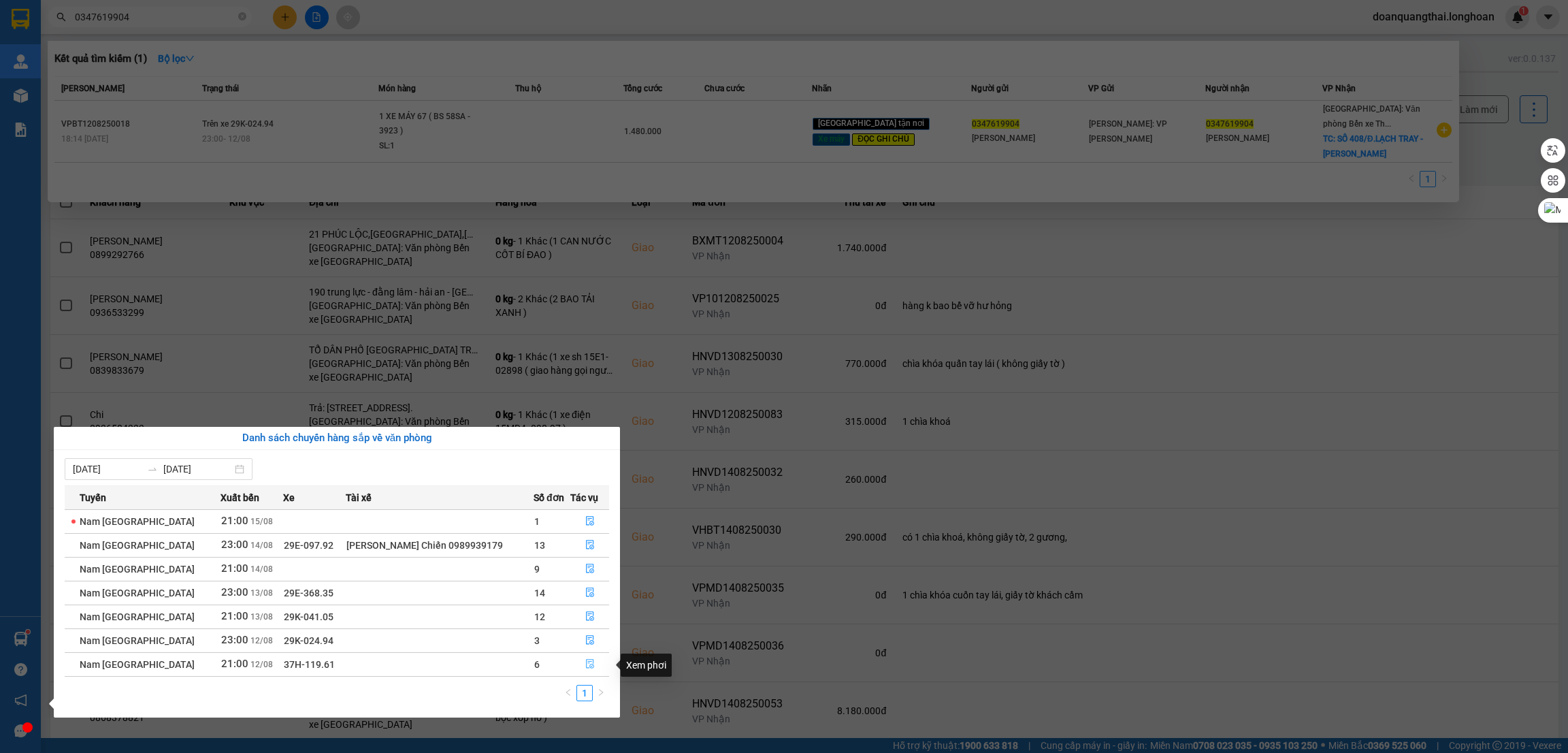
click at [587, 661] on icon "file-done" at bounding box center [590, 665] width 8 height 10
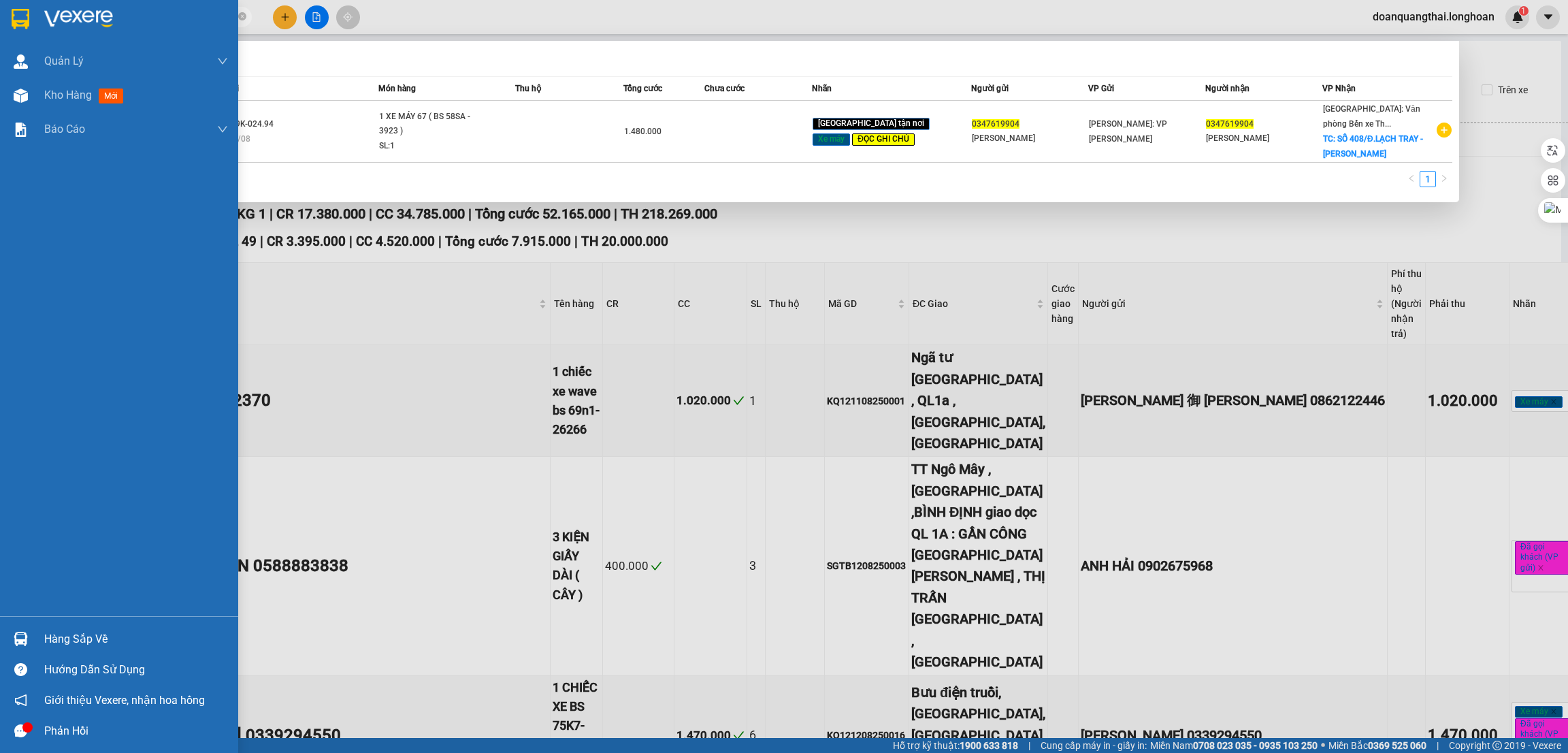
click at [27, 639] on div at bounding box center [20, 639] width 24 height 24
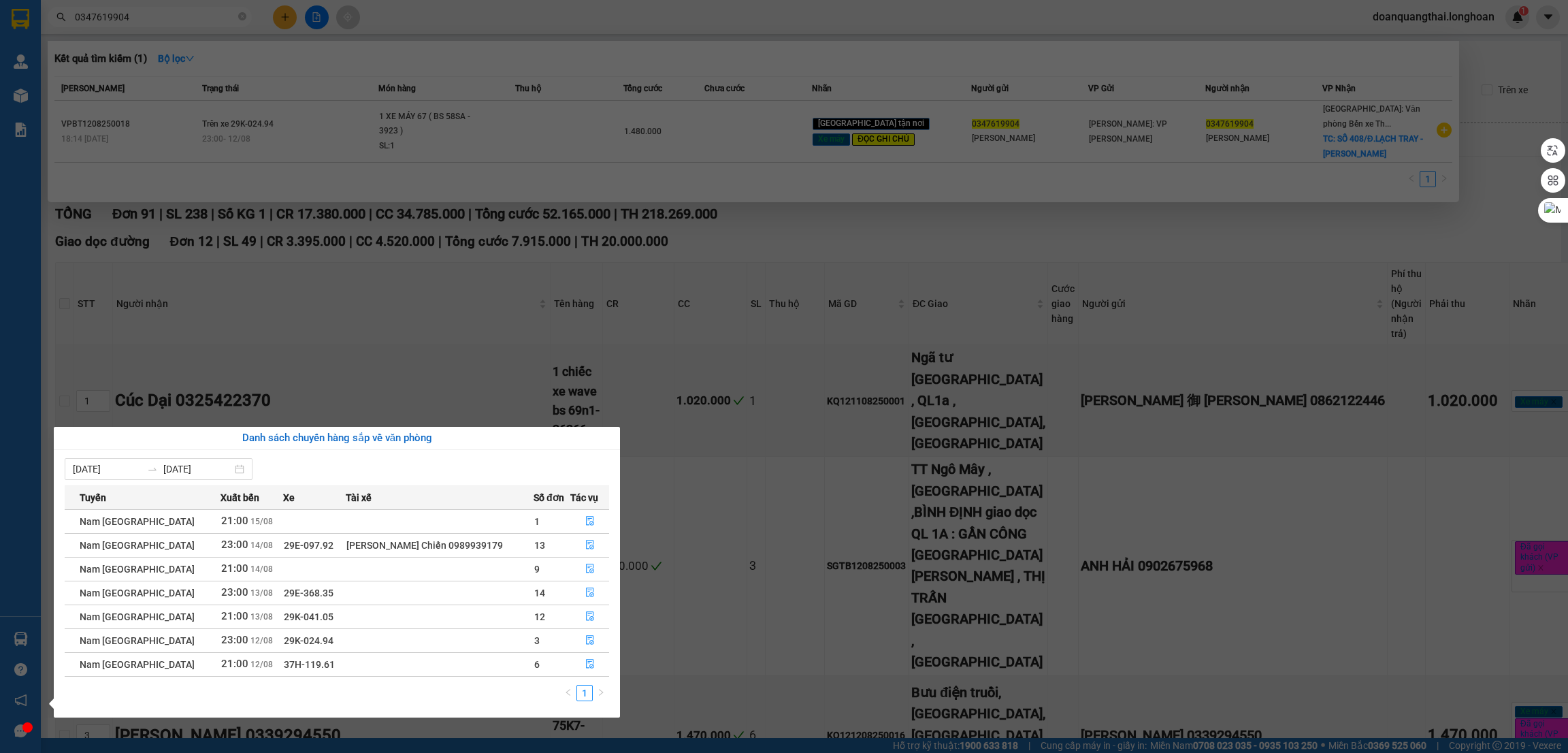
click at [741, 539] on section "Kết quả tìm kiếm ( 1 ) Bộ lọc Mã ĐH Trạng thái Món hàng Thu hộ Tổng cước Chưa c…" at bounding box center [784, 376] width 1568 height 753
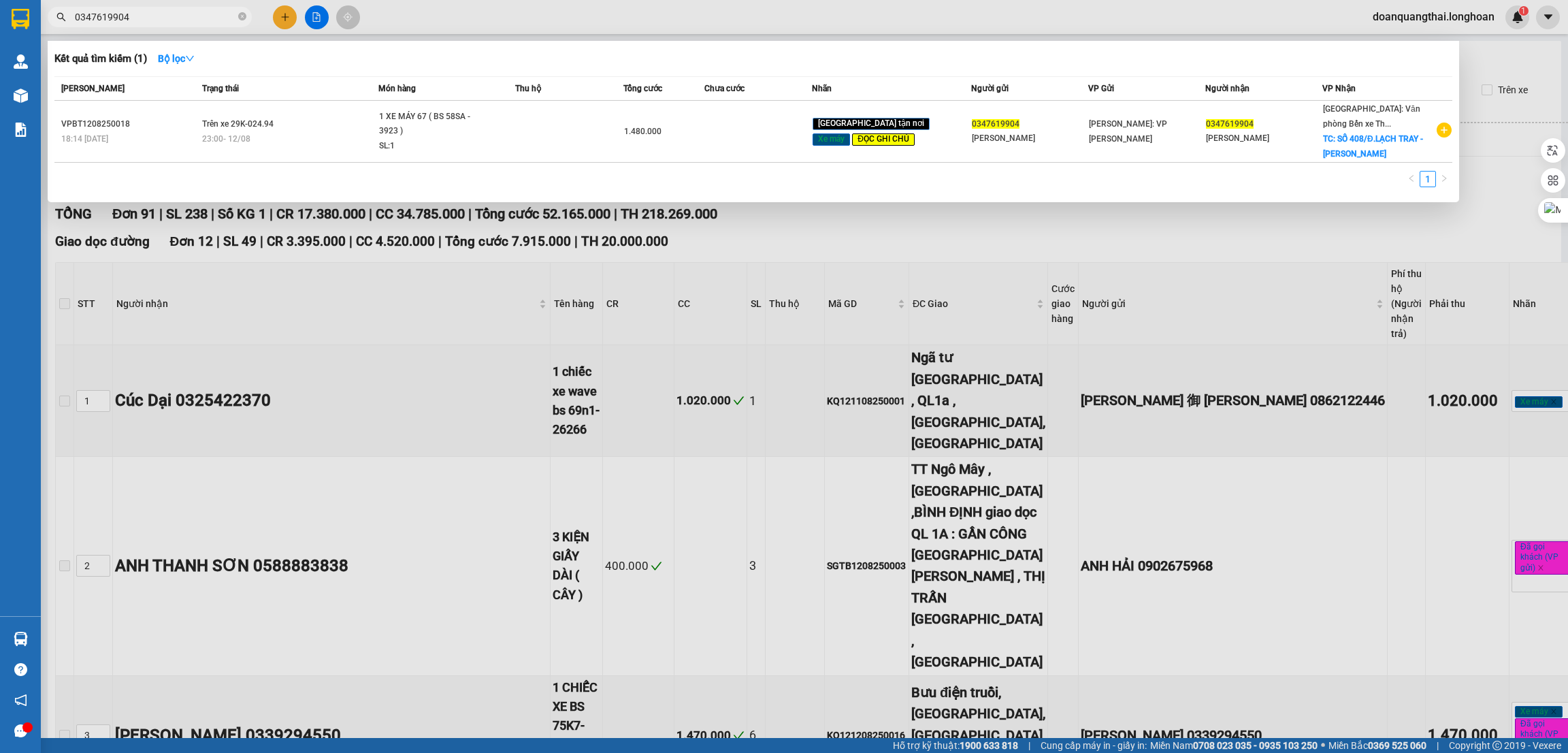
click at [497, 289] on div at bounding box center [784, 376] width 1568 height 753
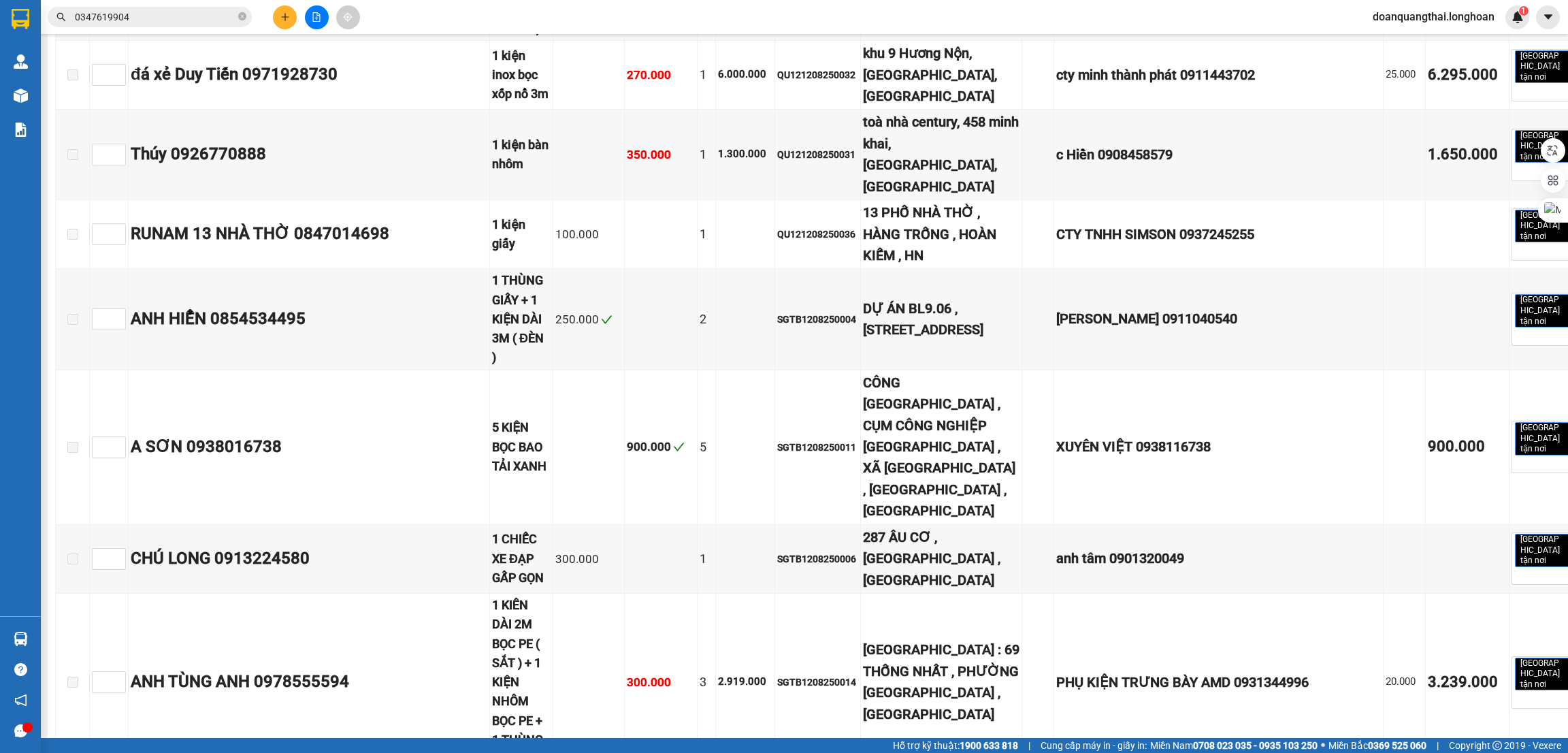
scroll to position [6944, 0]
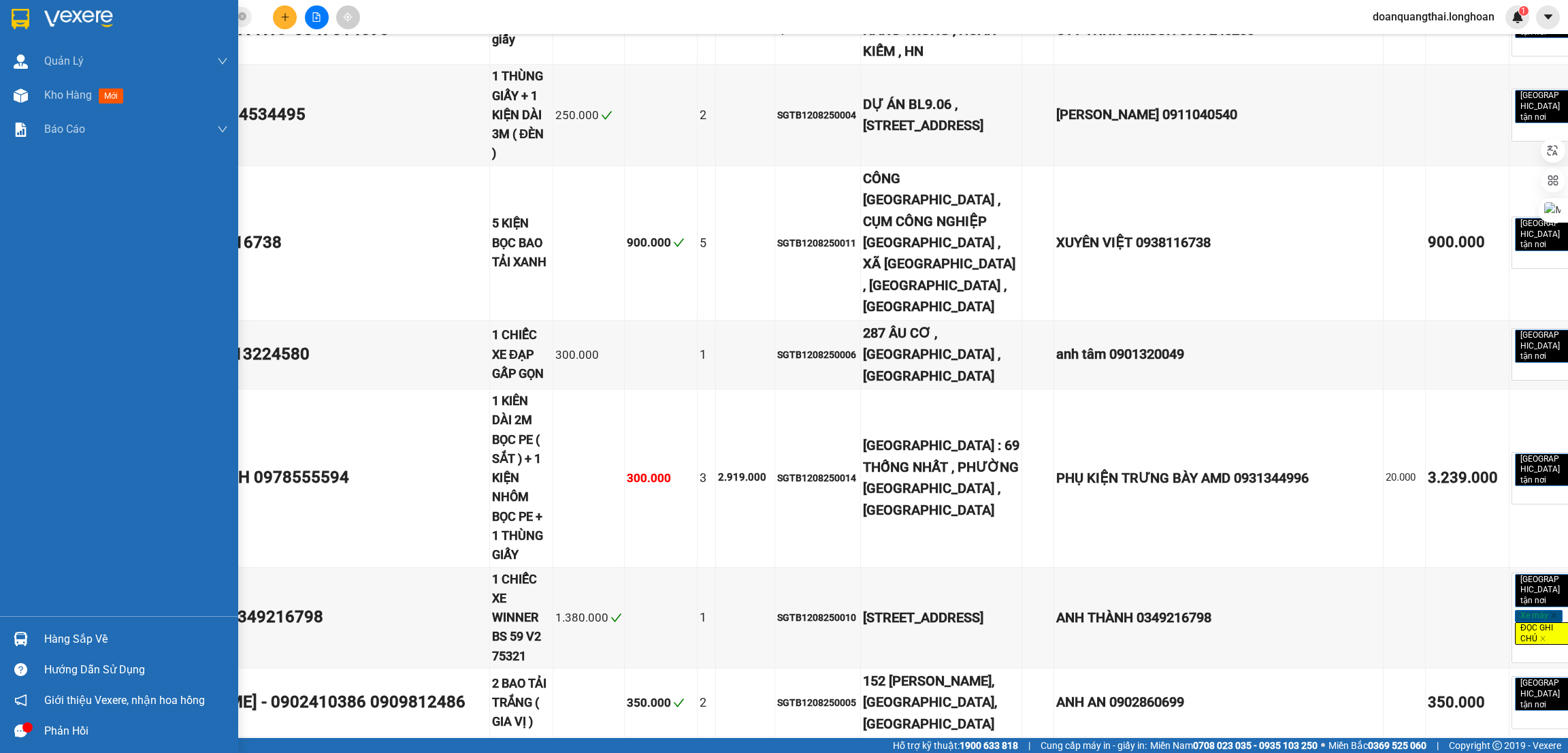
click at [31, 643] on div at bounding box center [20, 639] width 24 height 24
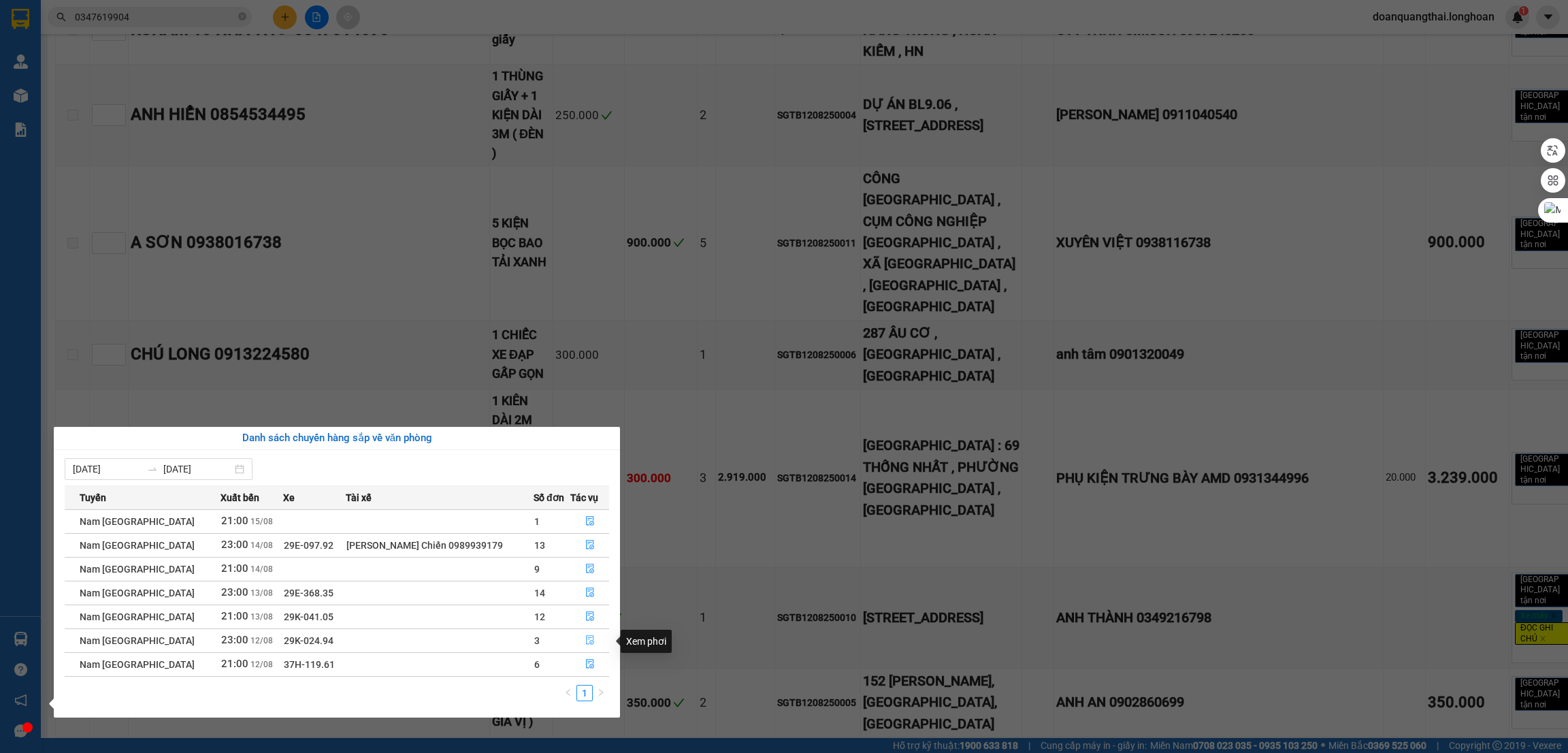
click at [589, 639] on icon "file-done" at bounding box center [590, 640] width 10 height 10
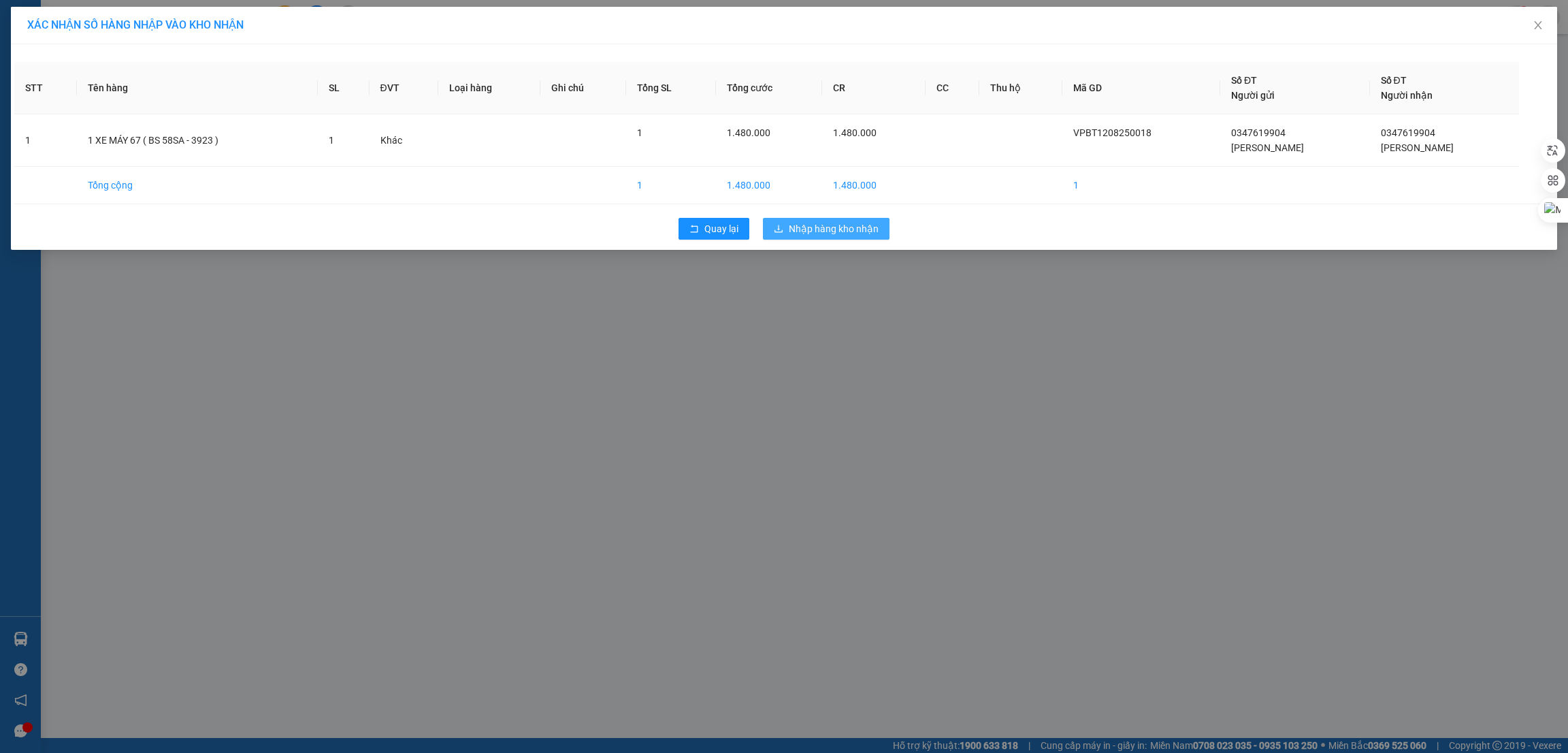
click at [864, 230] on span "Nhập hàng kho nhận" at bounding box center [834, 229] width 90 height 15
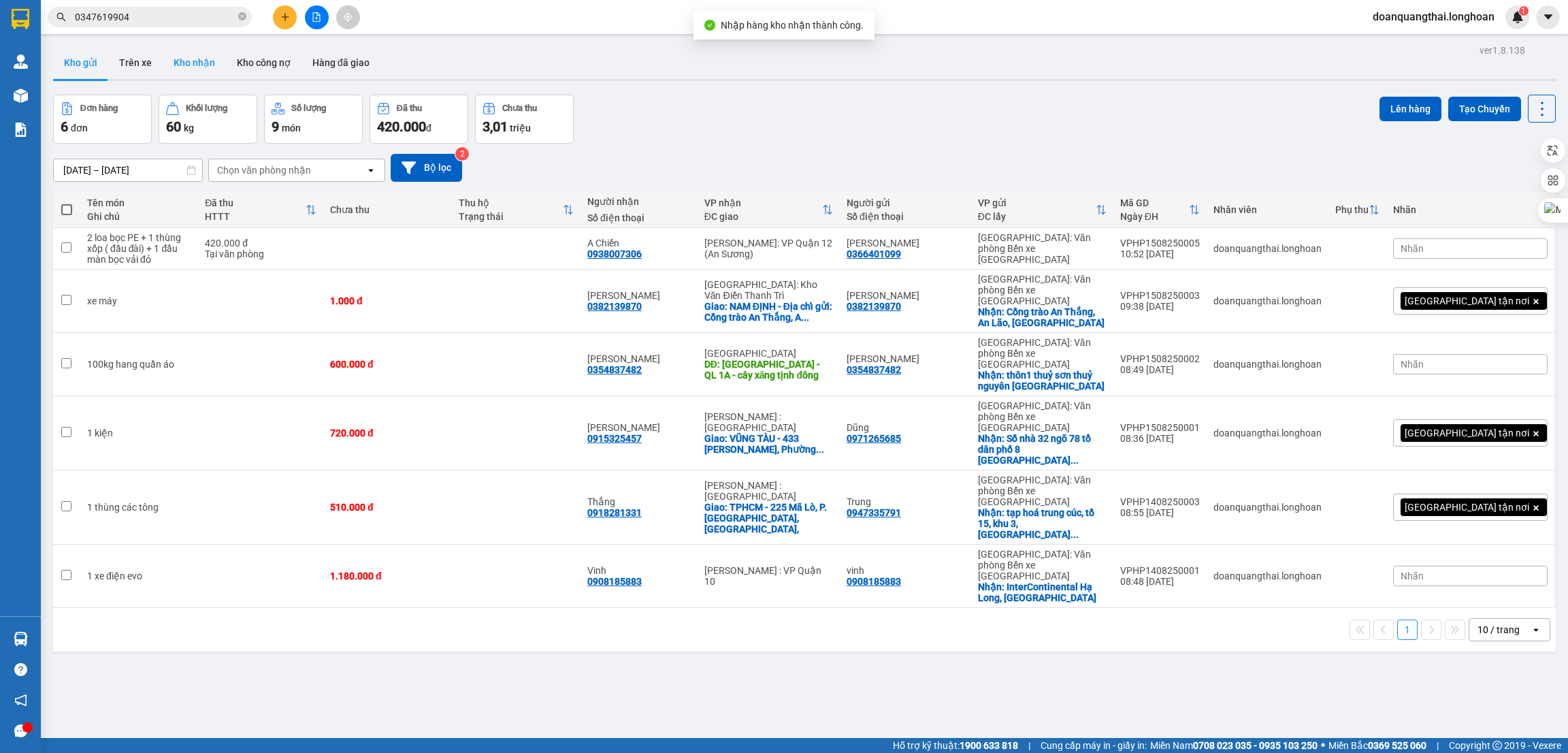
click at [186, 65] on button "Kho nhận" at bounding box center [194, 63] width 63 height 33
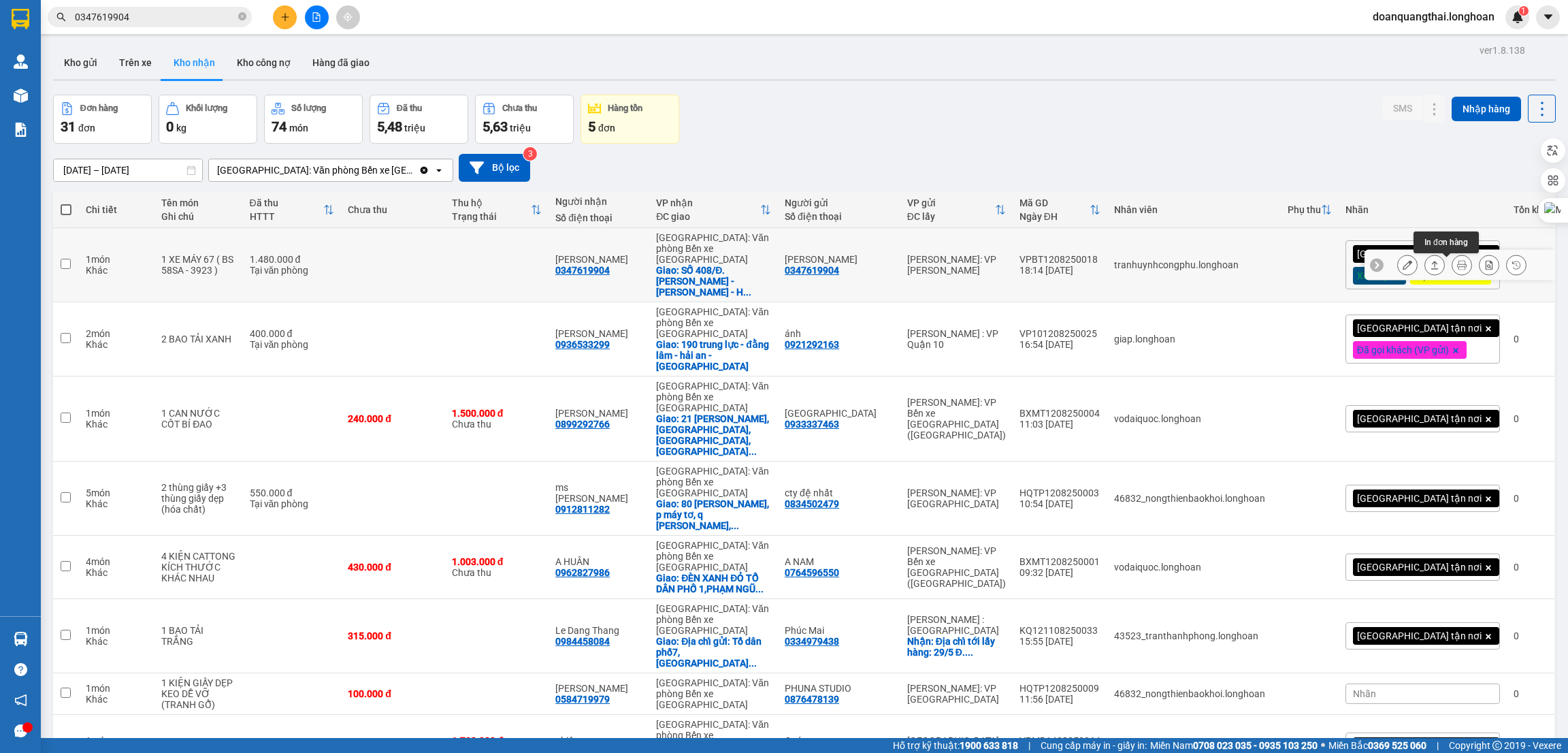
click at [1458, 270] on icon at bounding box center [1463, 265] width 10 height 10
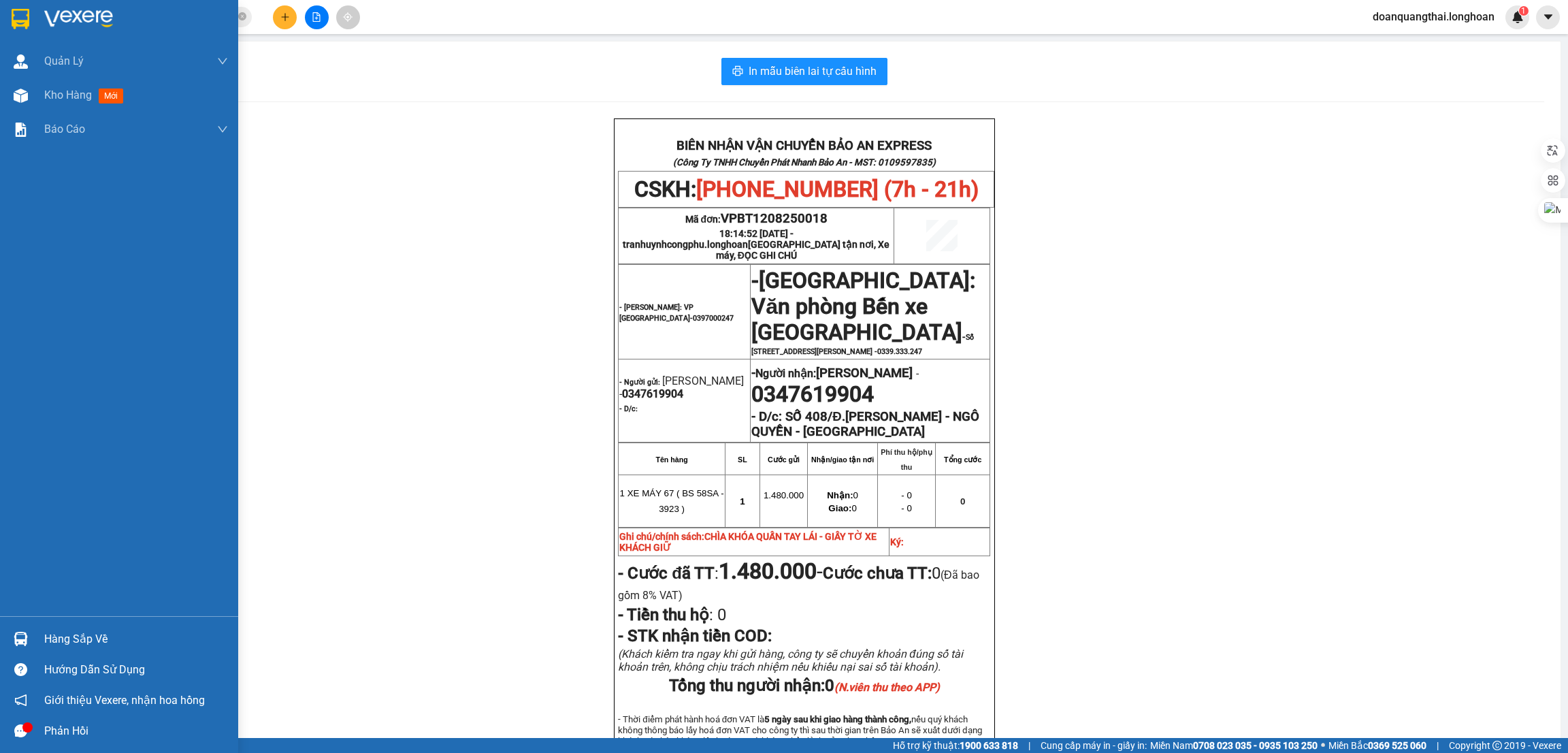
click at [48, 14] on img at bounding box center [78, 19] width 69 height 20
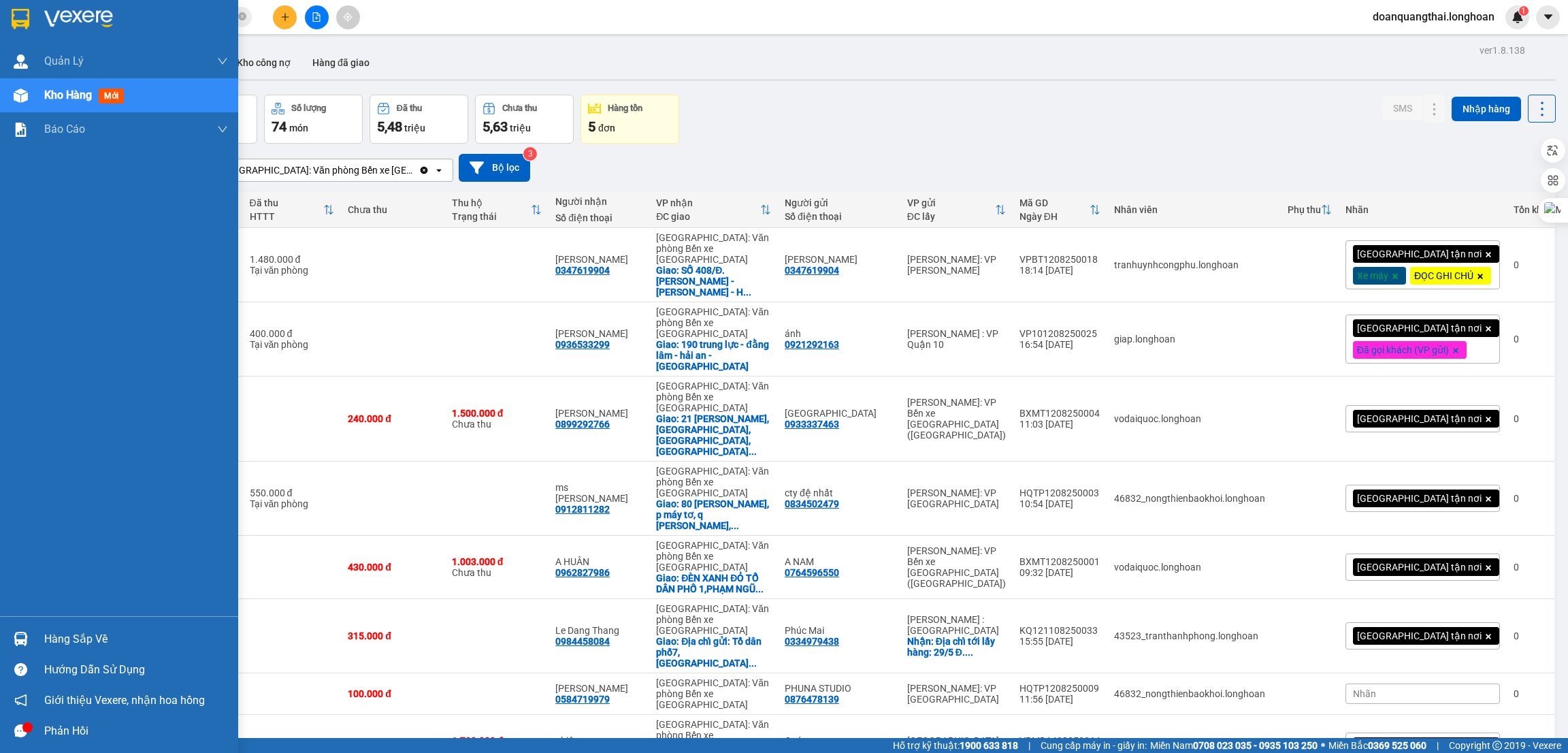
click at [10, 634] on div at bounding box center [20, 639] width 24 height 24
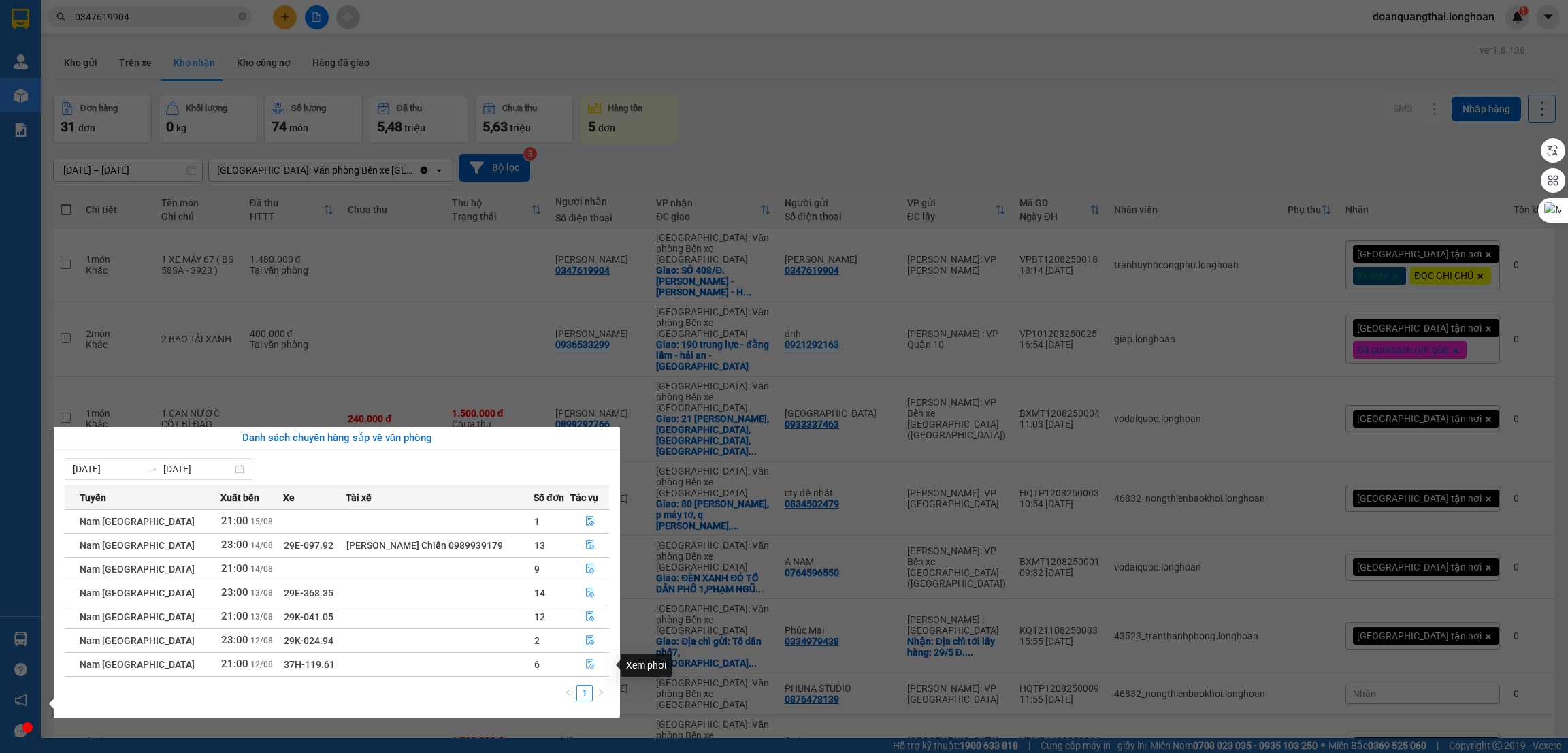
click at [587, 667] on icon "file-done" at bounding box center [590, 664] width 10 height 10
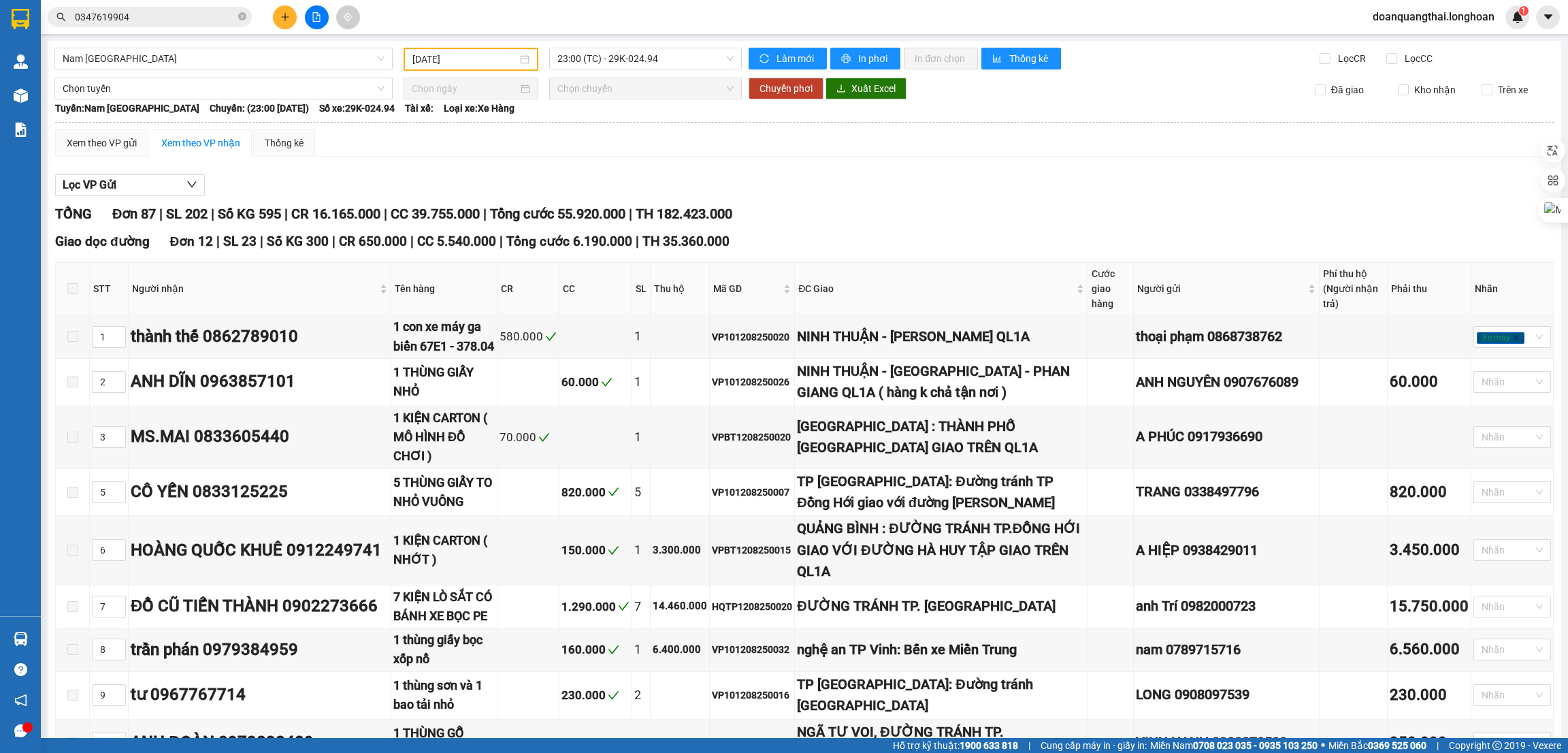
checkbox input "true"
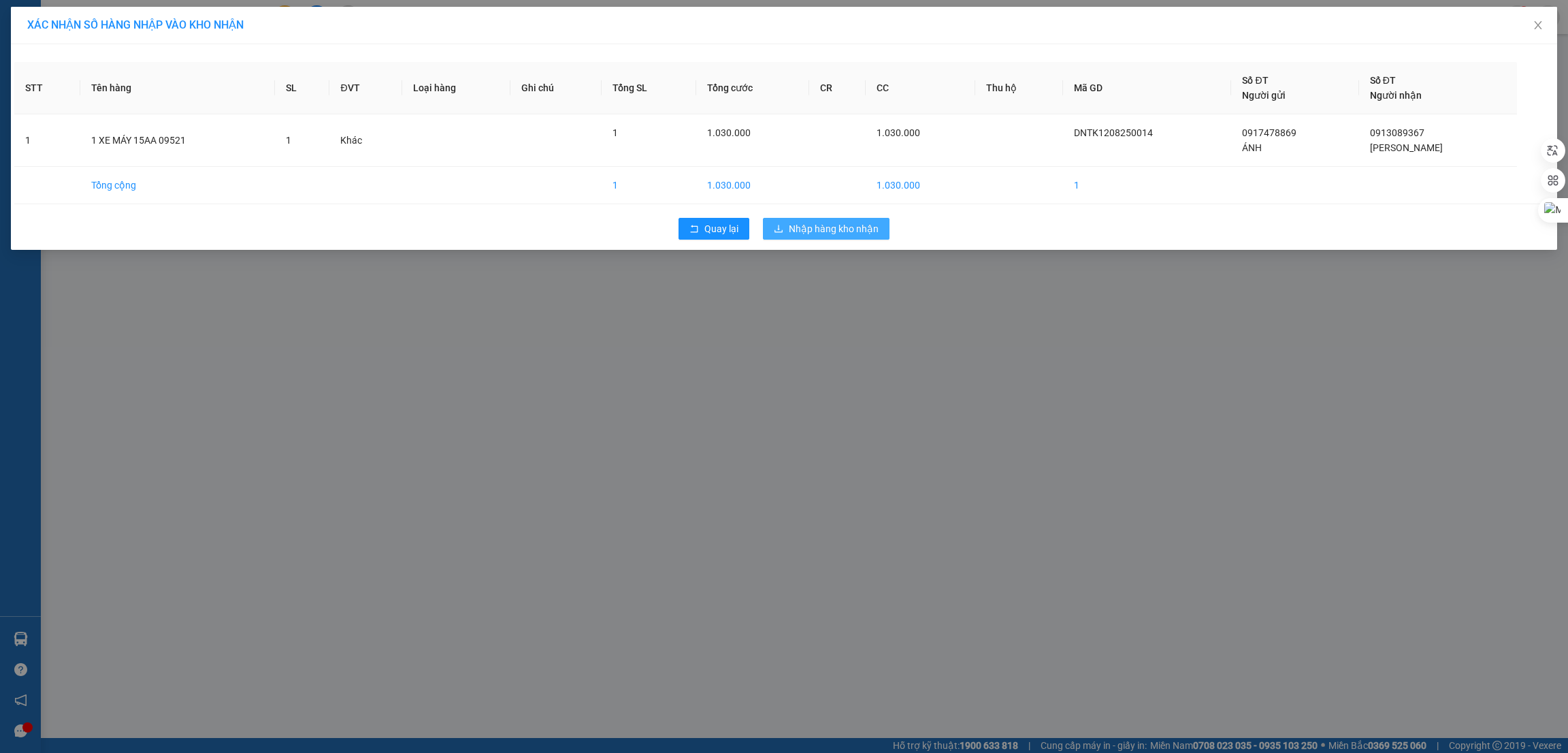
click at [816, 225] on span "Nhập hàng kho nhận" at bounding box center [834, 229] width 90 height 15
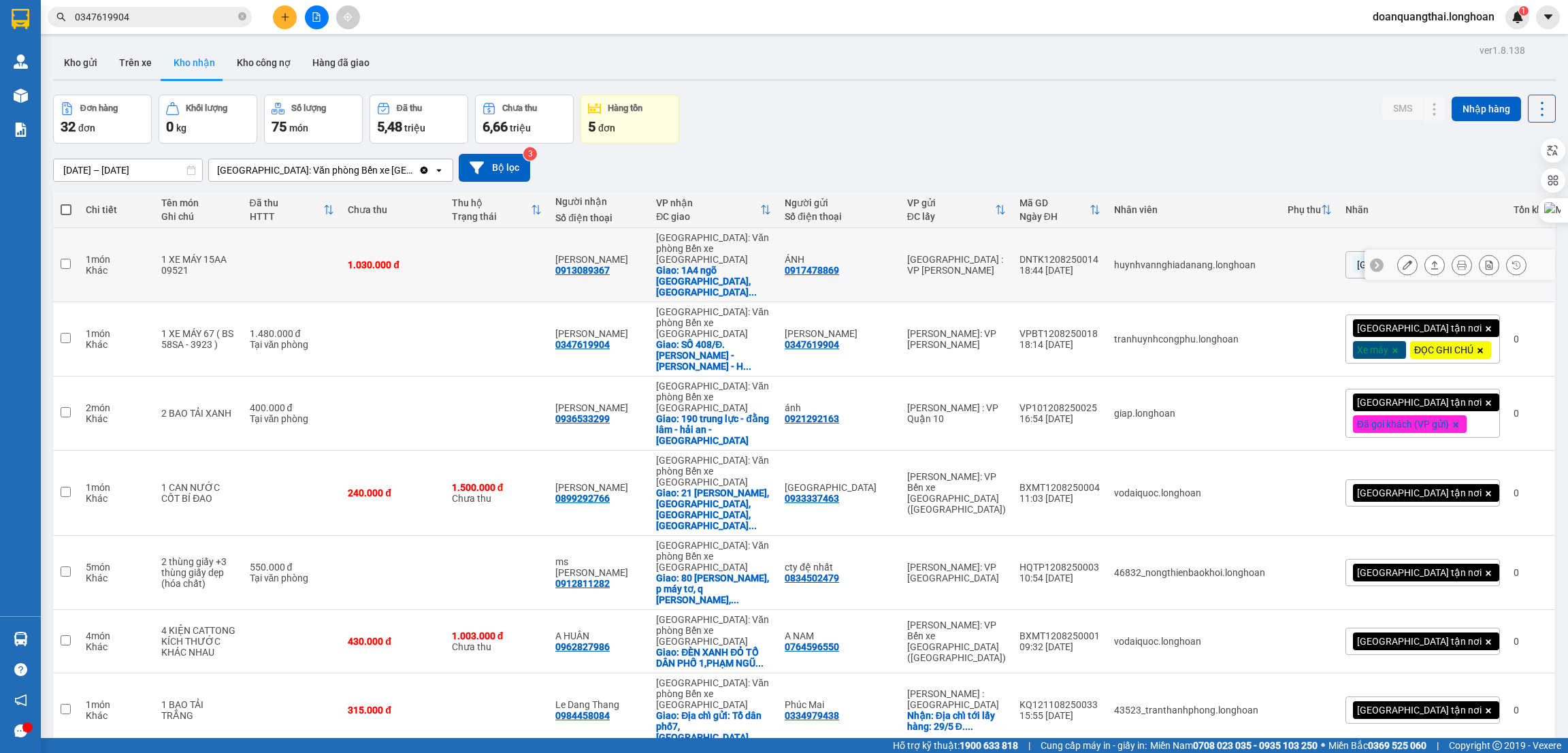
click at [1458, 263] on icon at bounding box center [1463, 265] width 10 height 10
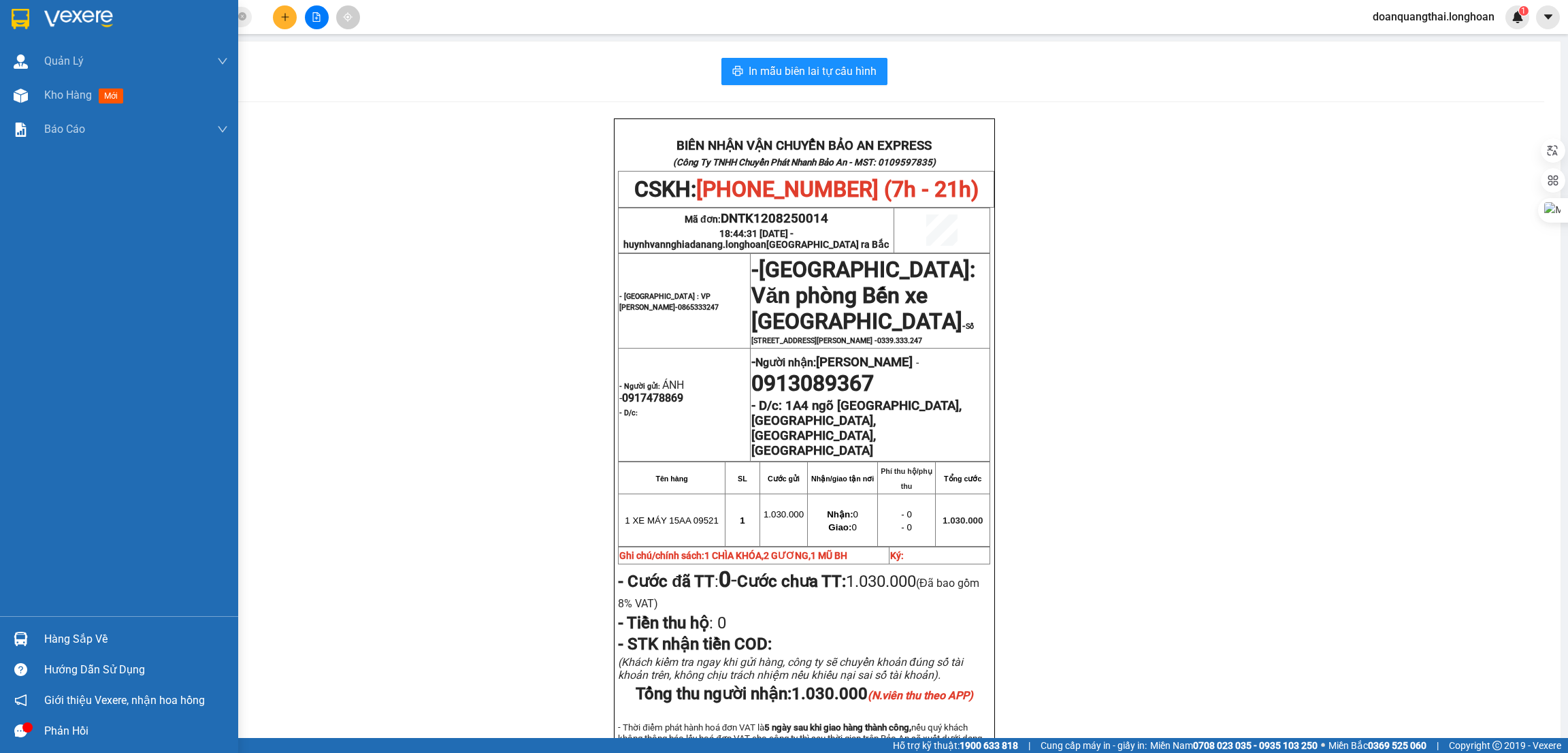
click at [21, 16] on img at bounding box center [20, 19] width 18 height 20
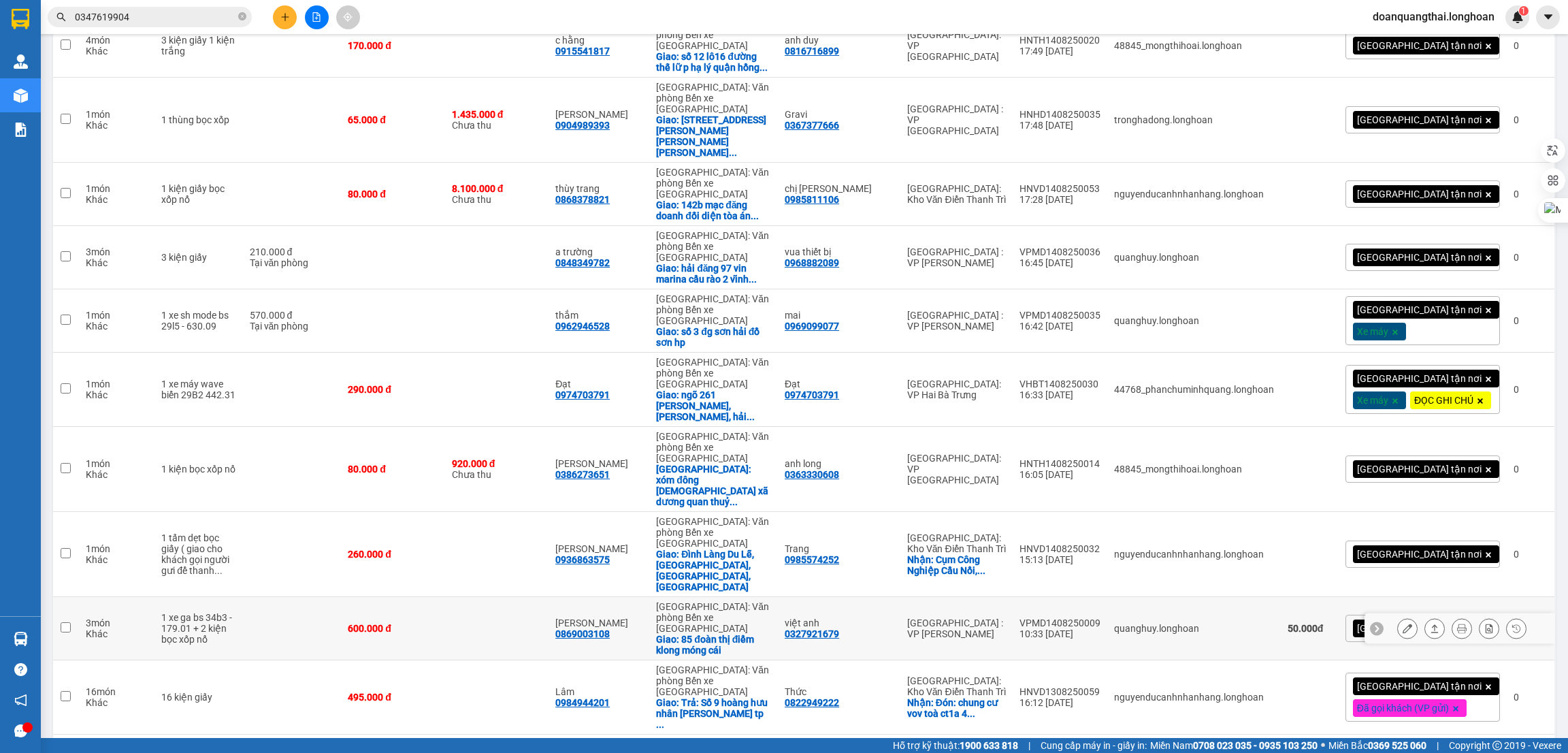
scroll to position [1020, 0]
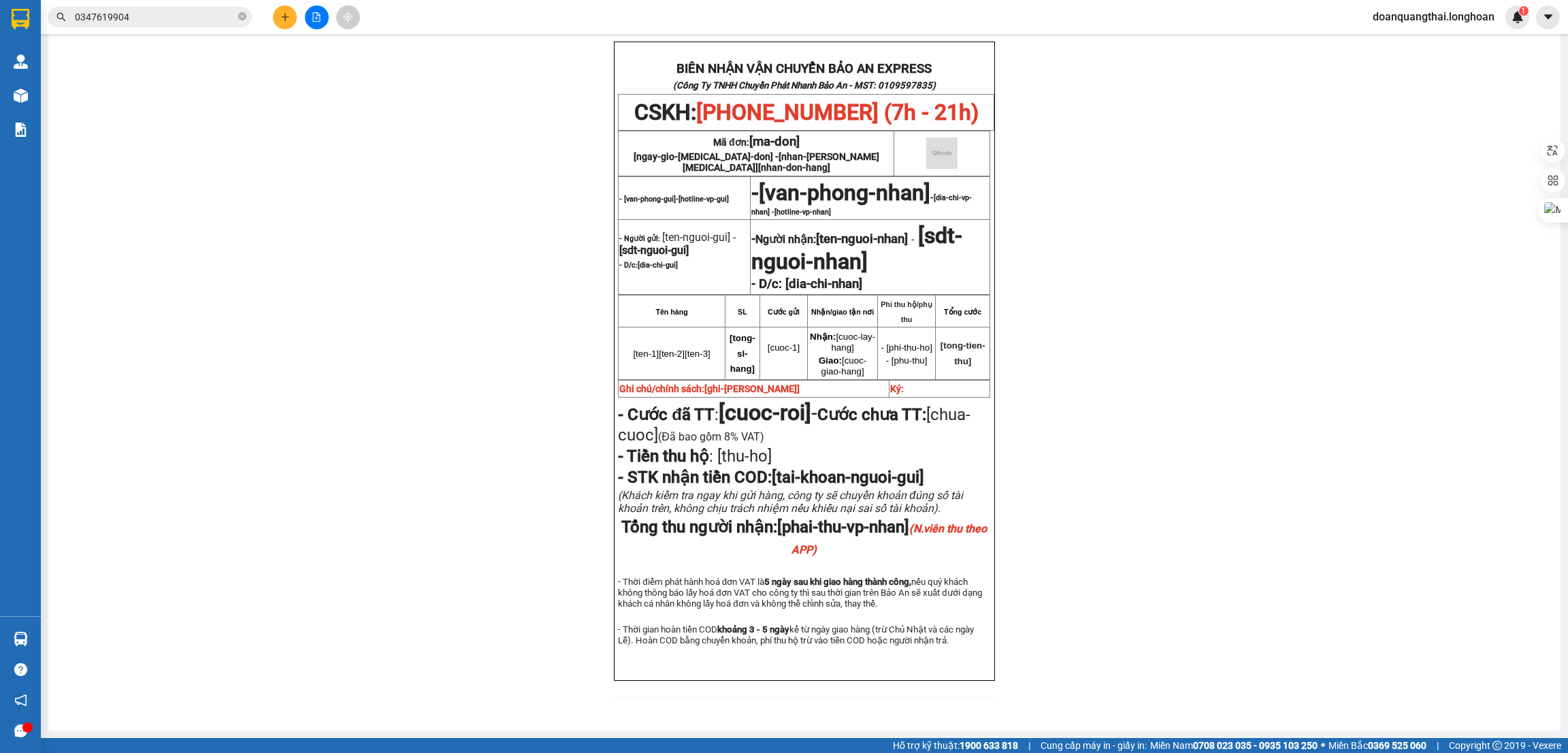
scroll to position [122, 0]
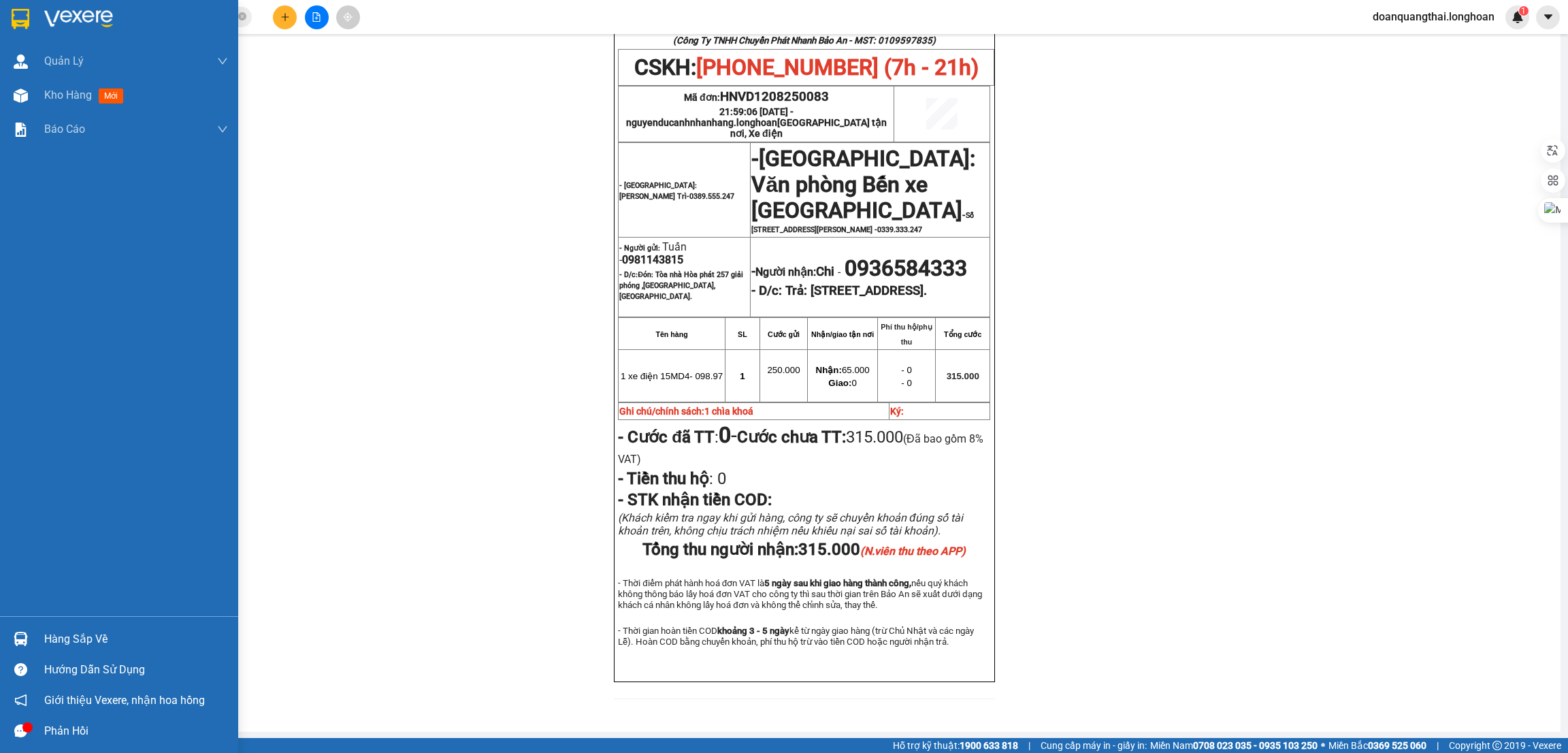
click at [79, 17] on img at bounding box center [78, 19] width 69 height 20
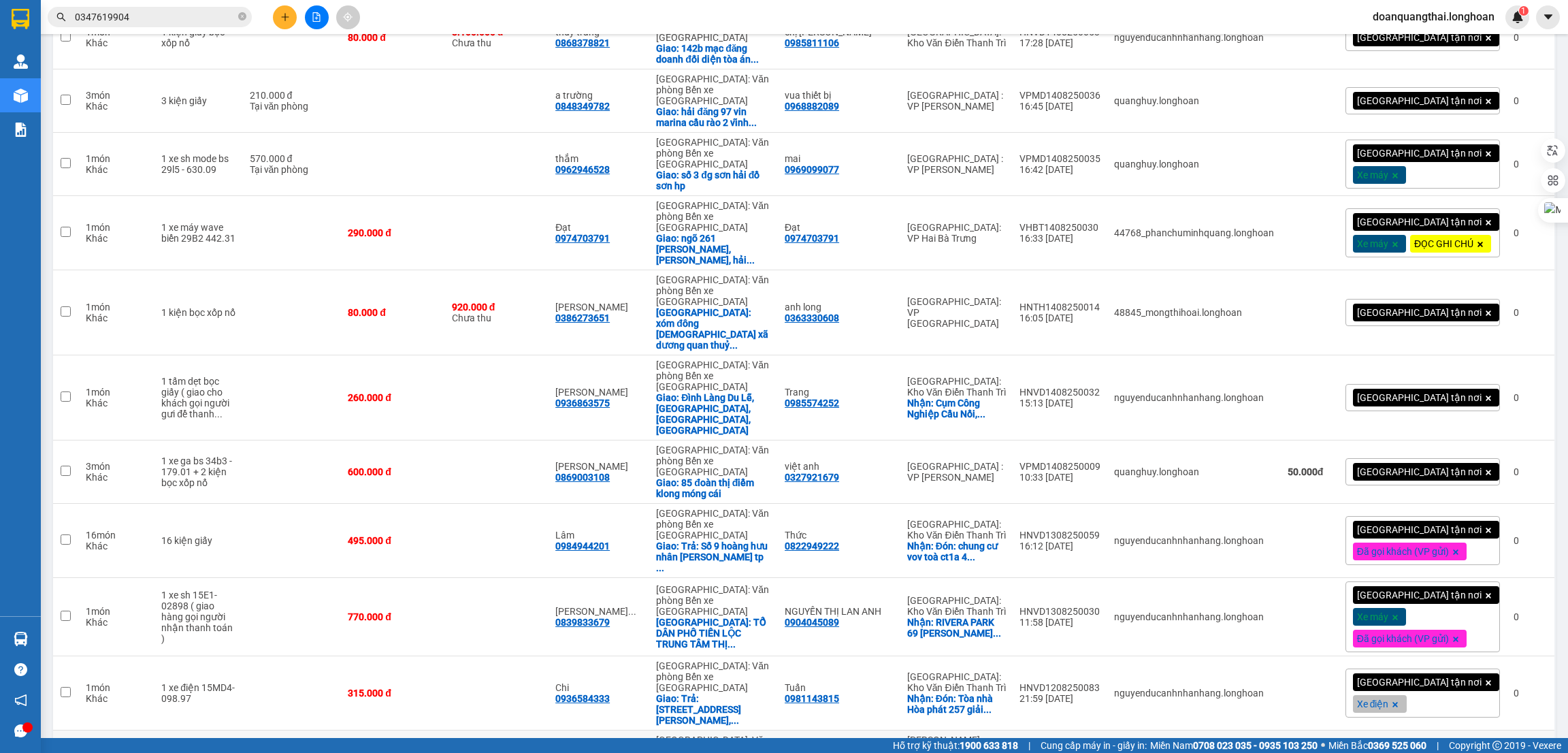
scroll to position [1477, 0]
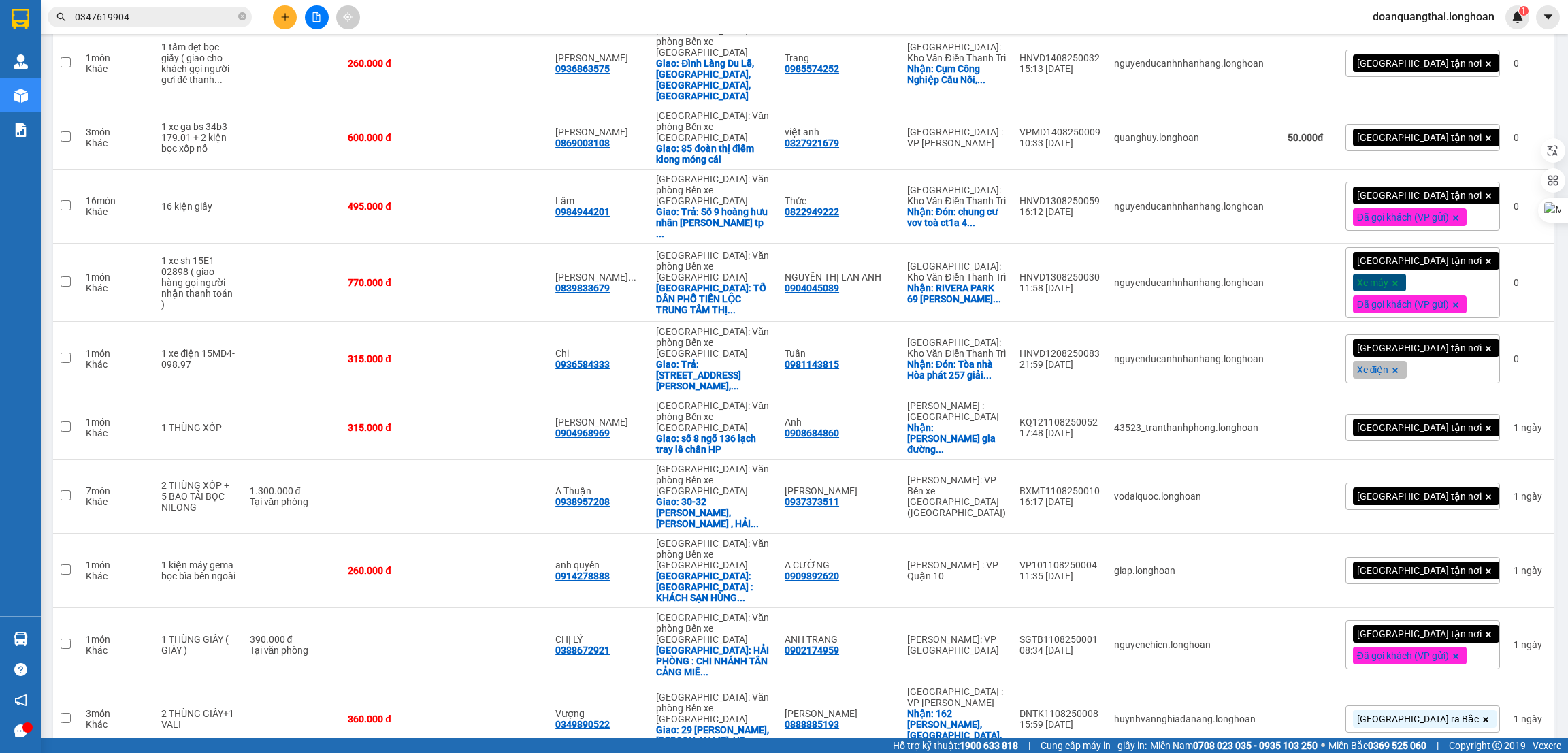
click at [164, 21] on input "0347619904" at bounding box center [155, 17] width 161 height 15
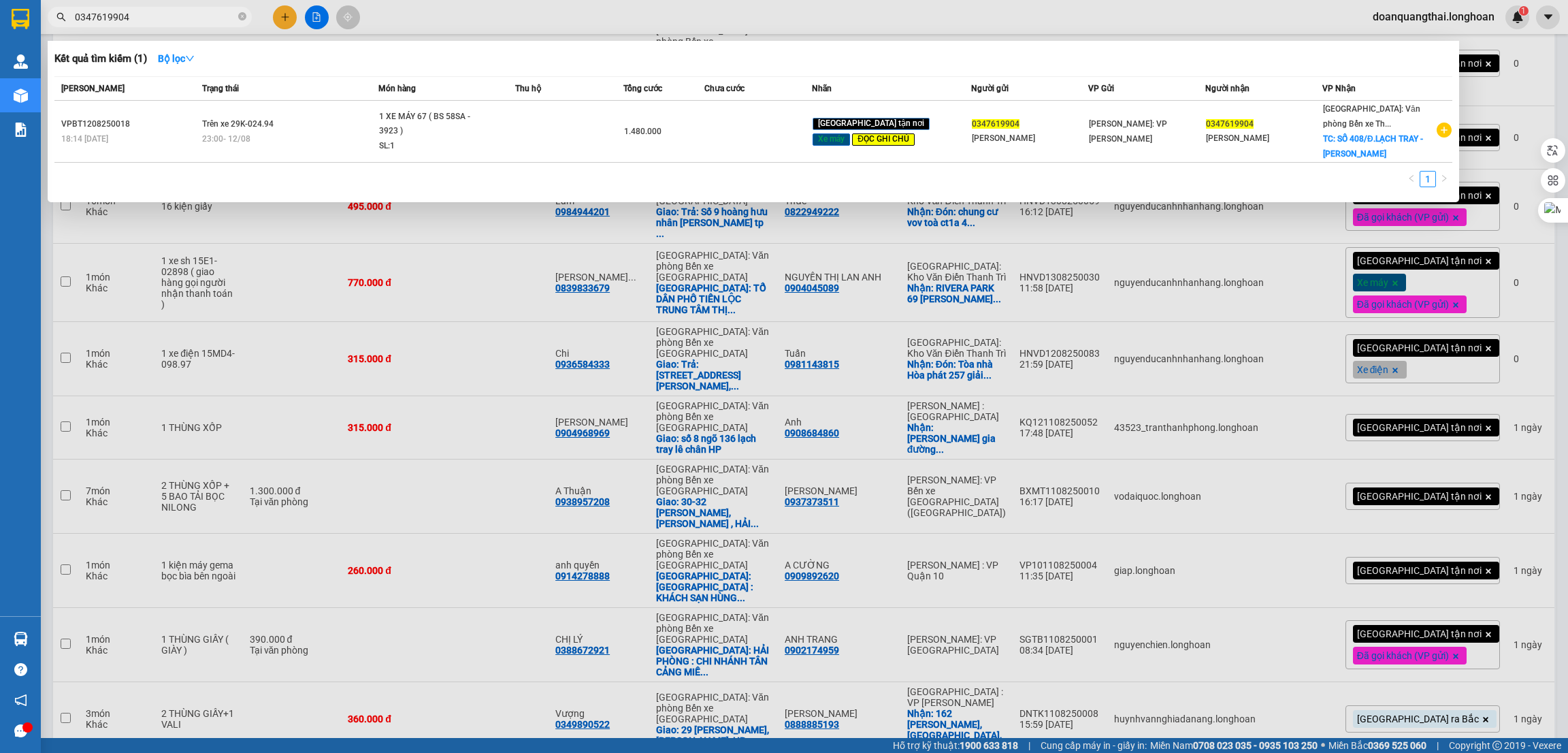
click at [164, 21] on input "0347619904" at bounding box center [155, 17] width 161 height 15
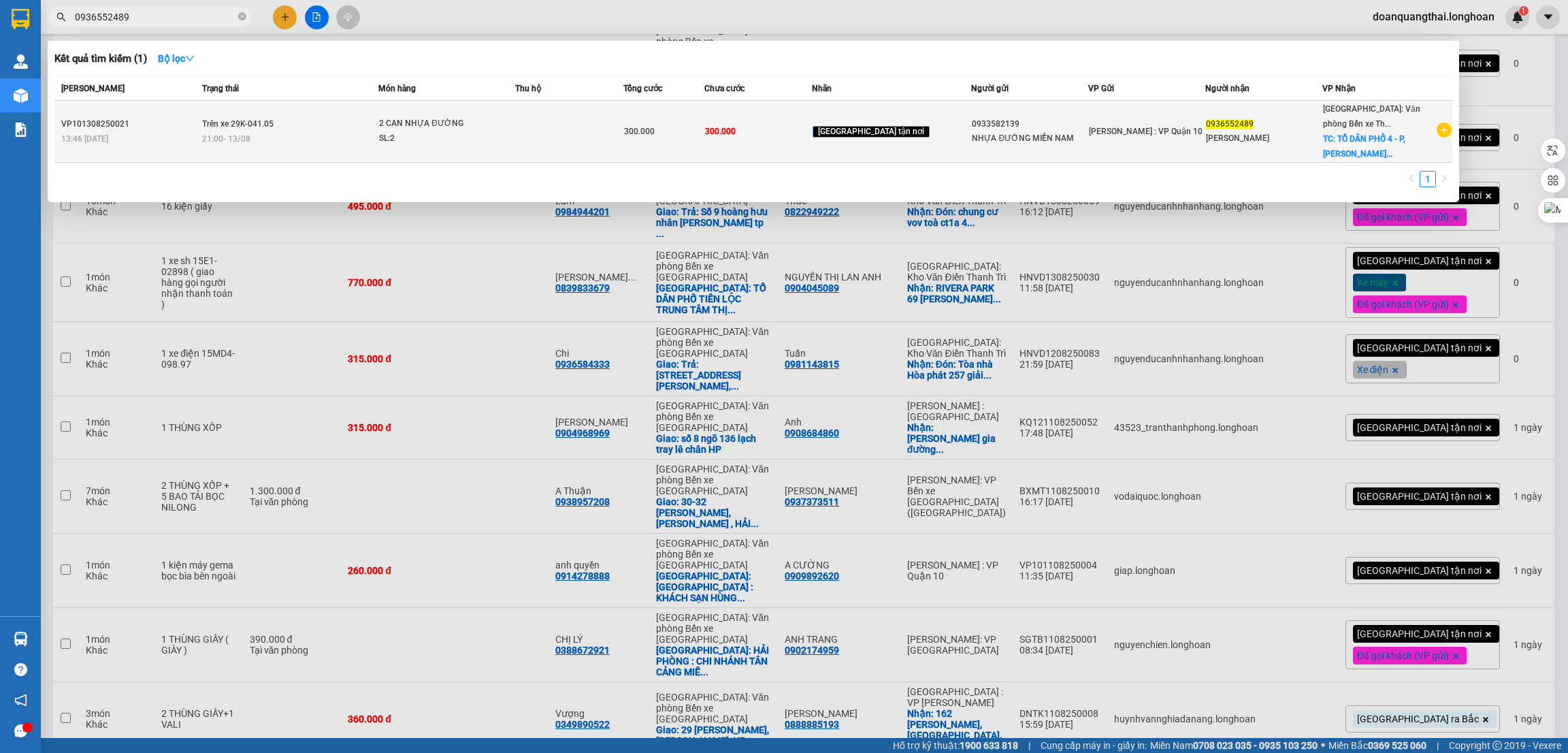
type input "0936552489"
click at [219, 145] on div "21:00 - 13/08" at bounding box center [289, 139] width 176 height 15
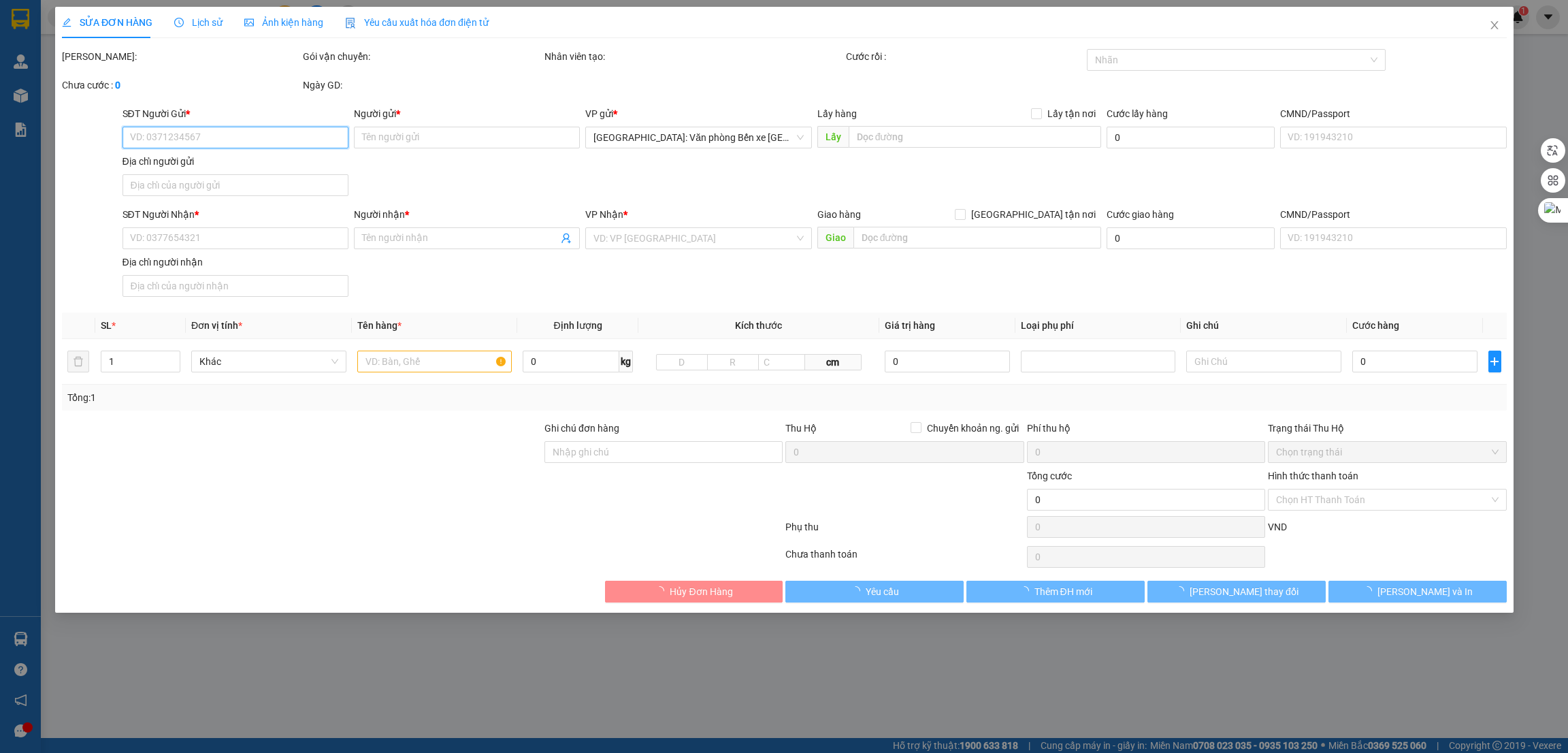
type input "0933582139"
type input "NHỰA ĐƯỜNG MIỀN NAM"
type input "0936552489"
type input "NGUYỄN HẢI"
checkbox input "true"
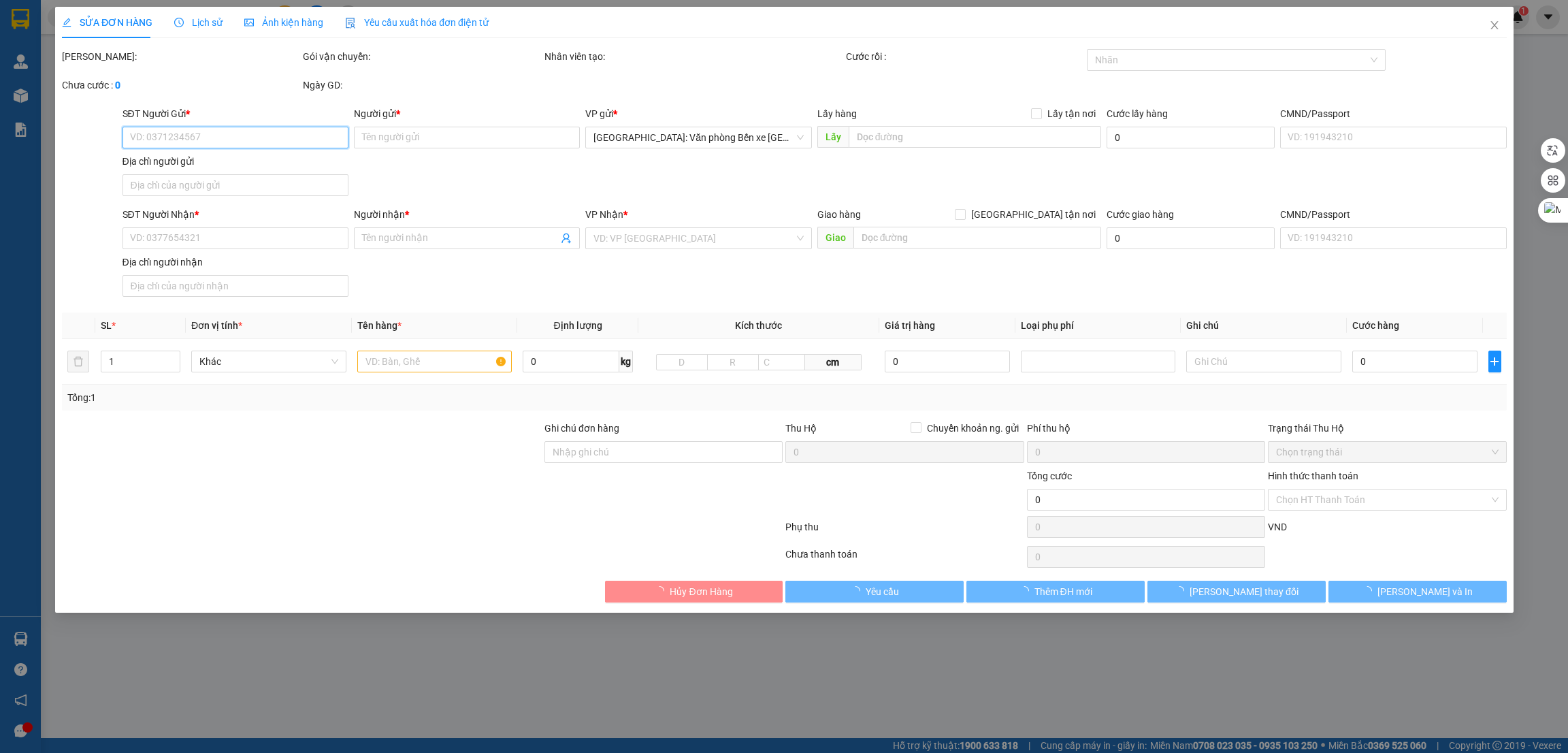
type input "TỔ DÂN PHỐ 4 - P, LÊ ÍCH MỘC - HẢI PHÒNG"
type input "hàng k bao bể vỡ hư hỏng"
type input "300.000"
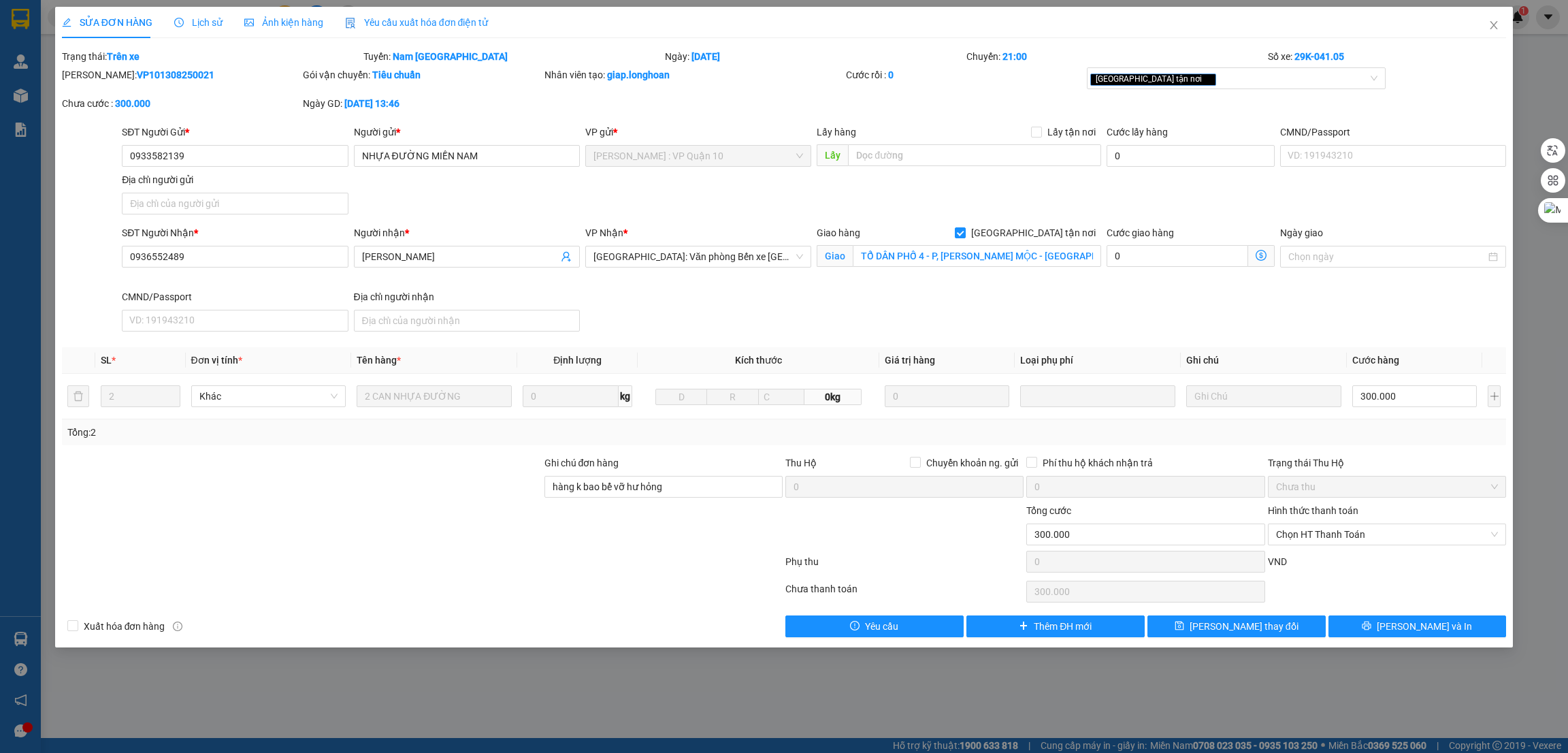
click at [197, 28] on span "Lịch sử" at bounding box center [198, 22] width 48 height 11
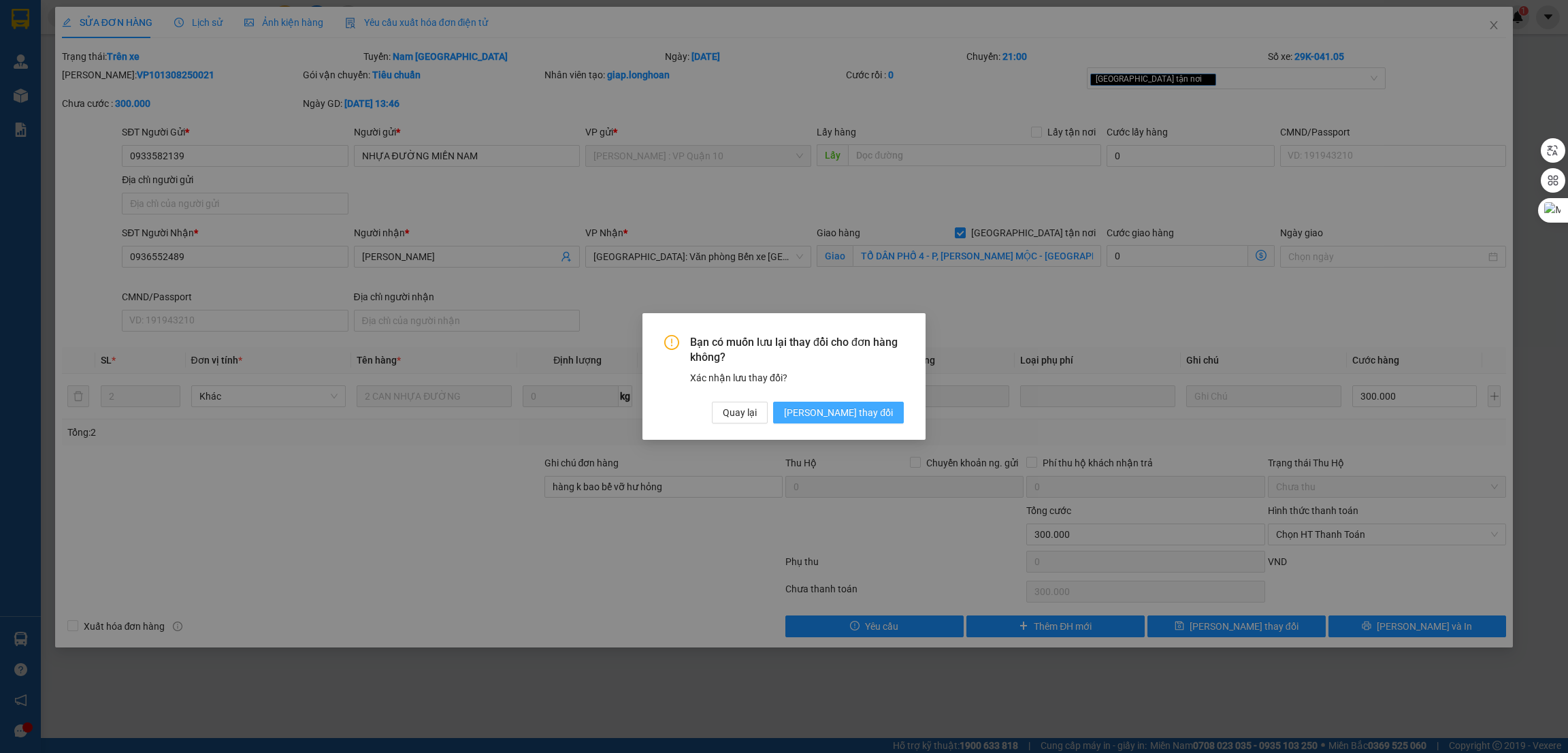
click at [872, 415] on span "[PERSON_NAME] thay đổi" at bounding box center [838, 412] width 109 height 15
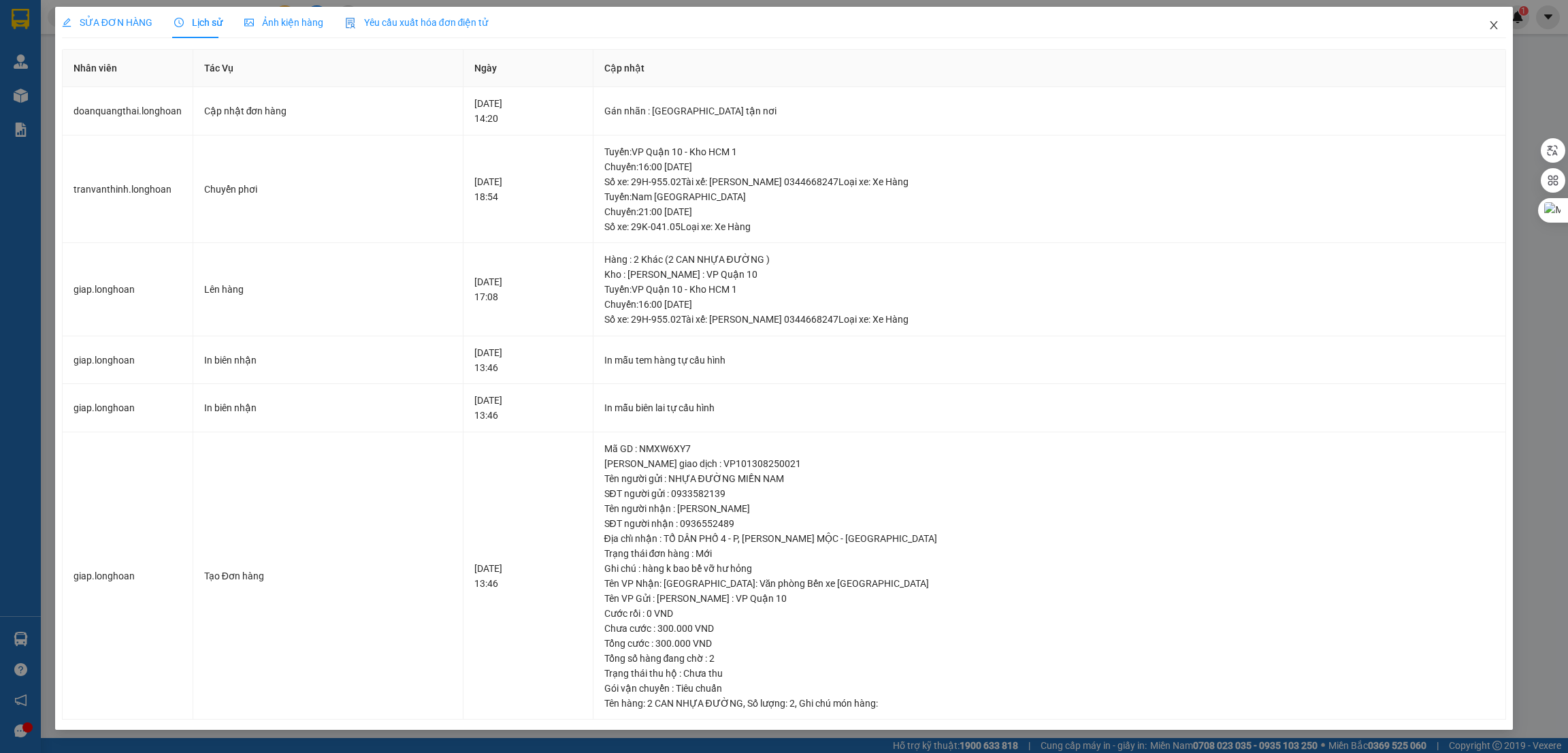
click at [1499, 25] on icon "close" at bounding box center [1494, 25] width 11 height 11
click at [1494, 24] on span "doanquangthai.longhoan" at bounding box center [1434, 16] width 144 height 17
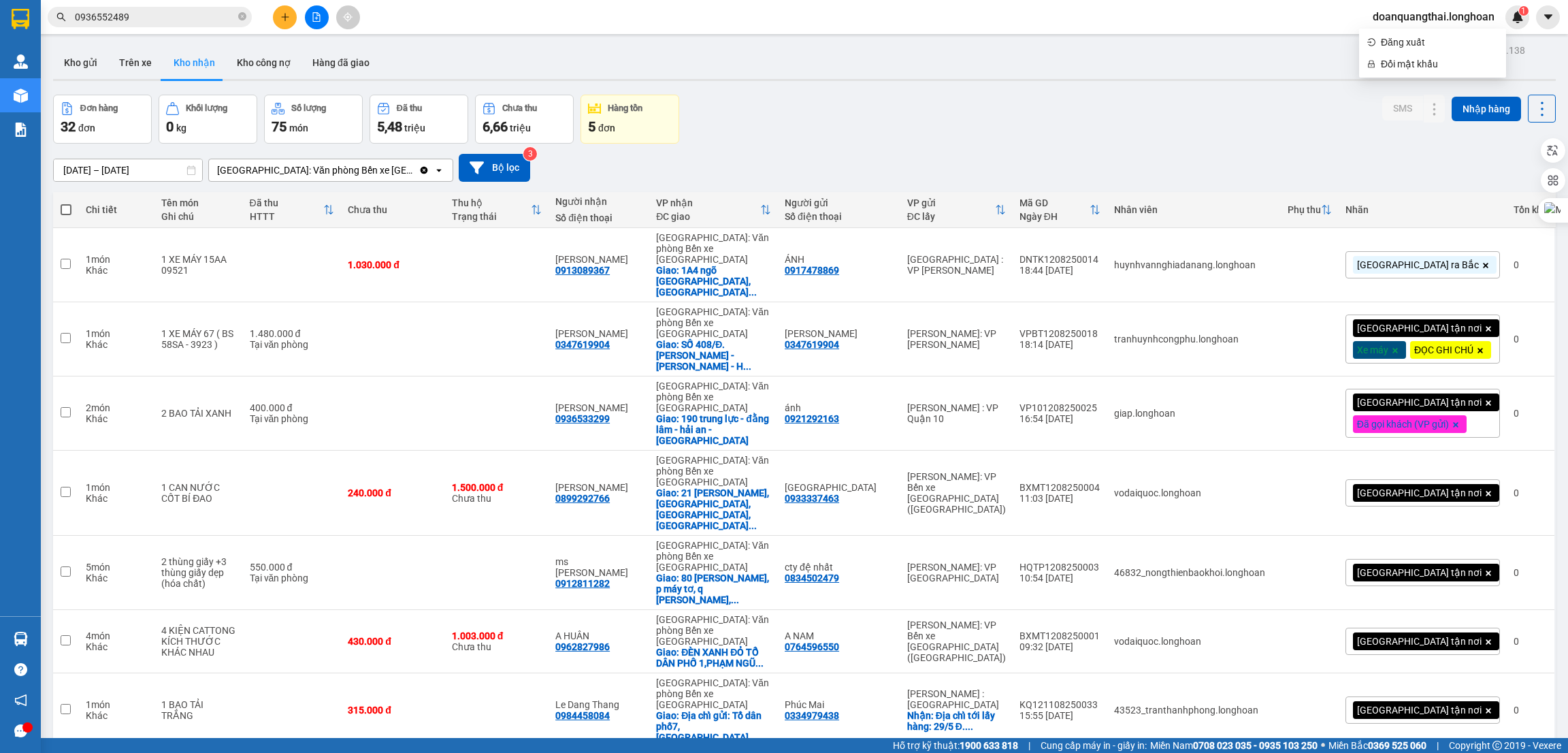
click at [128, 10] on input "0936552489" at bounding box center [155, 17] width 161 height 15
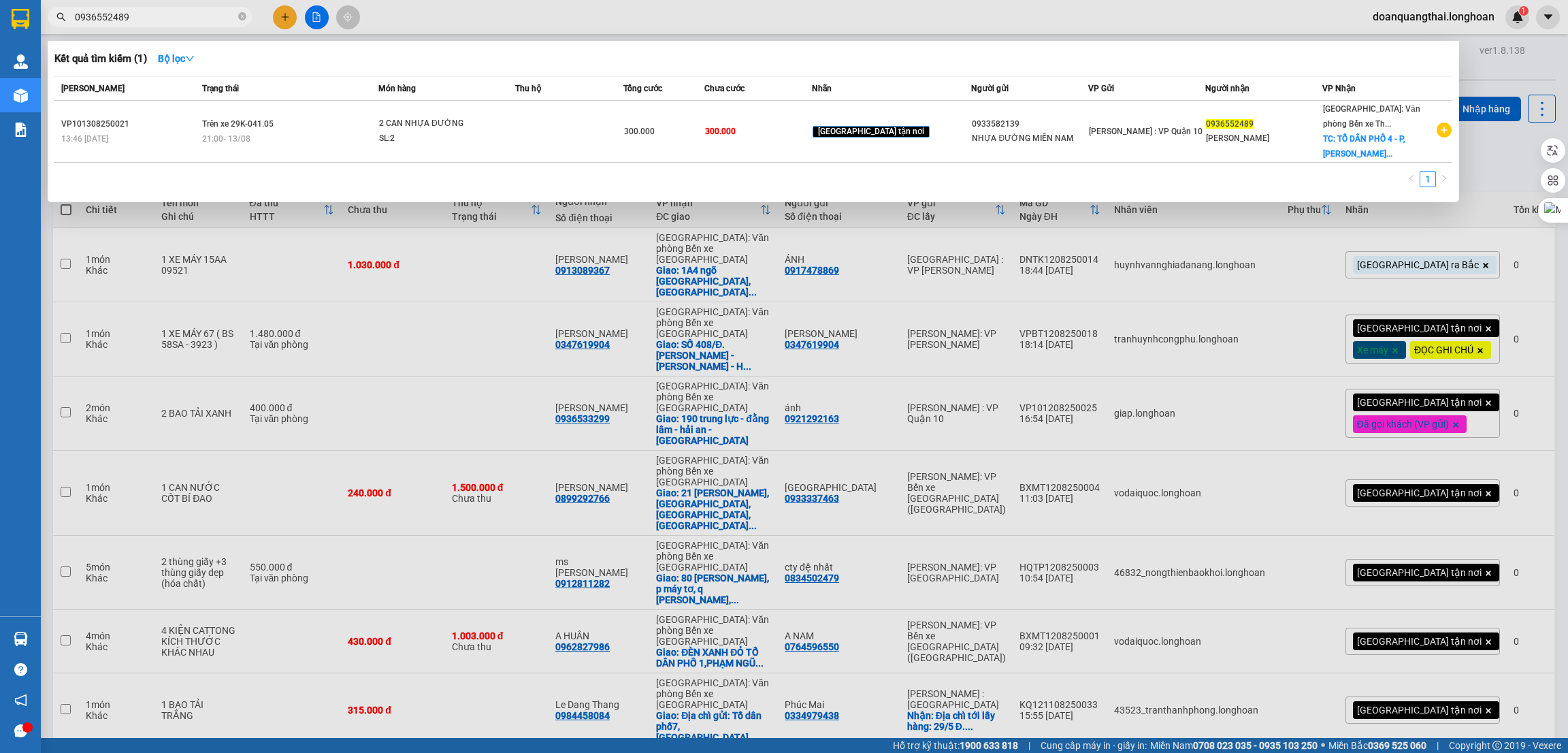
click at [128, 10] on input "0936552489" at bounding box center [155, 17] width 161 height 15
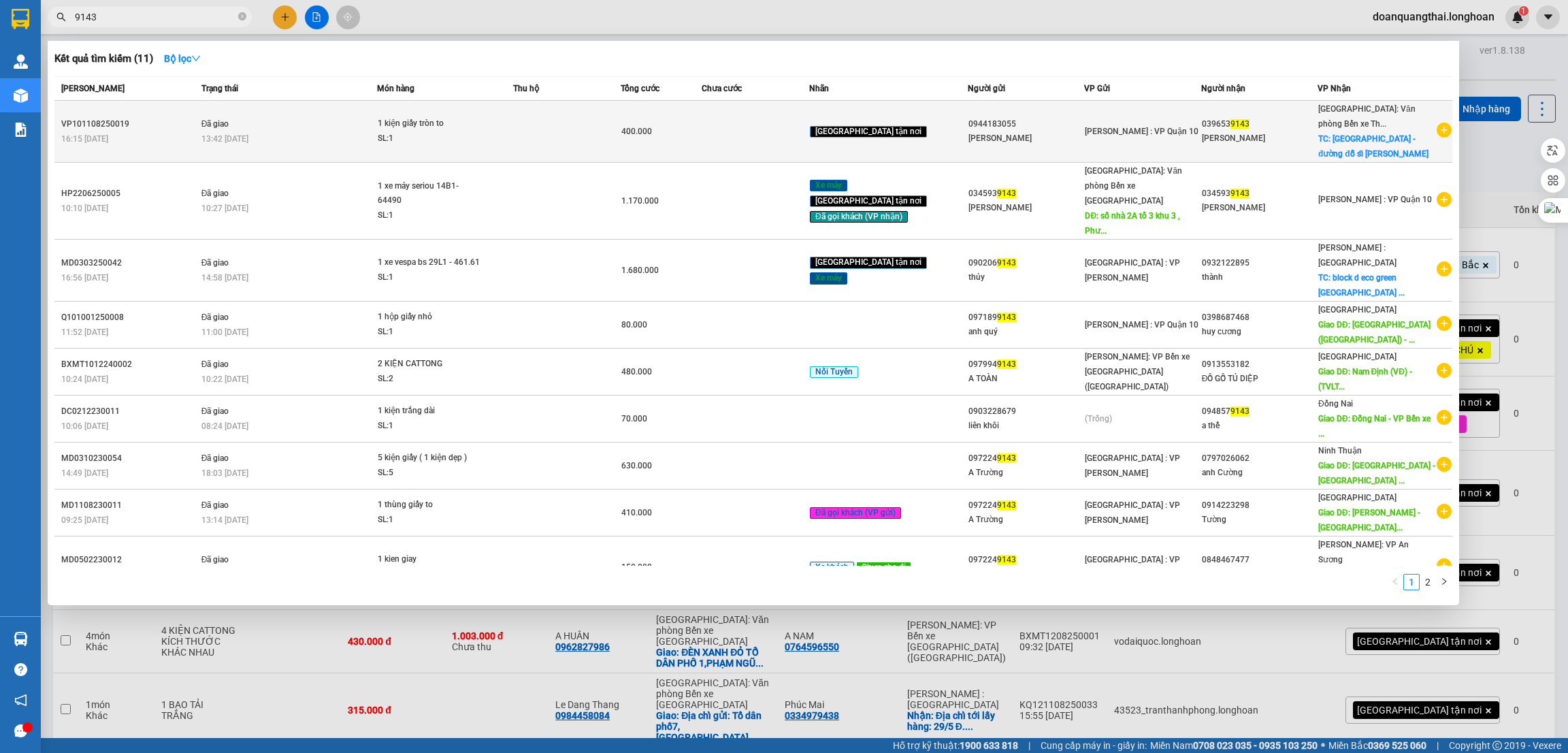
type input "9143"
click at [553, 127] on td at bounding box center [567, 132] width 108 height 62
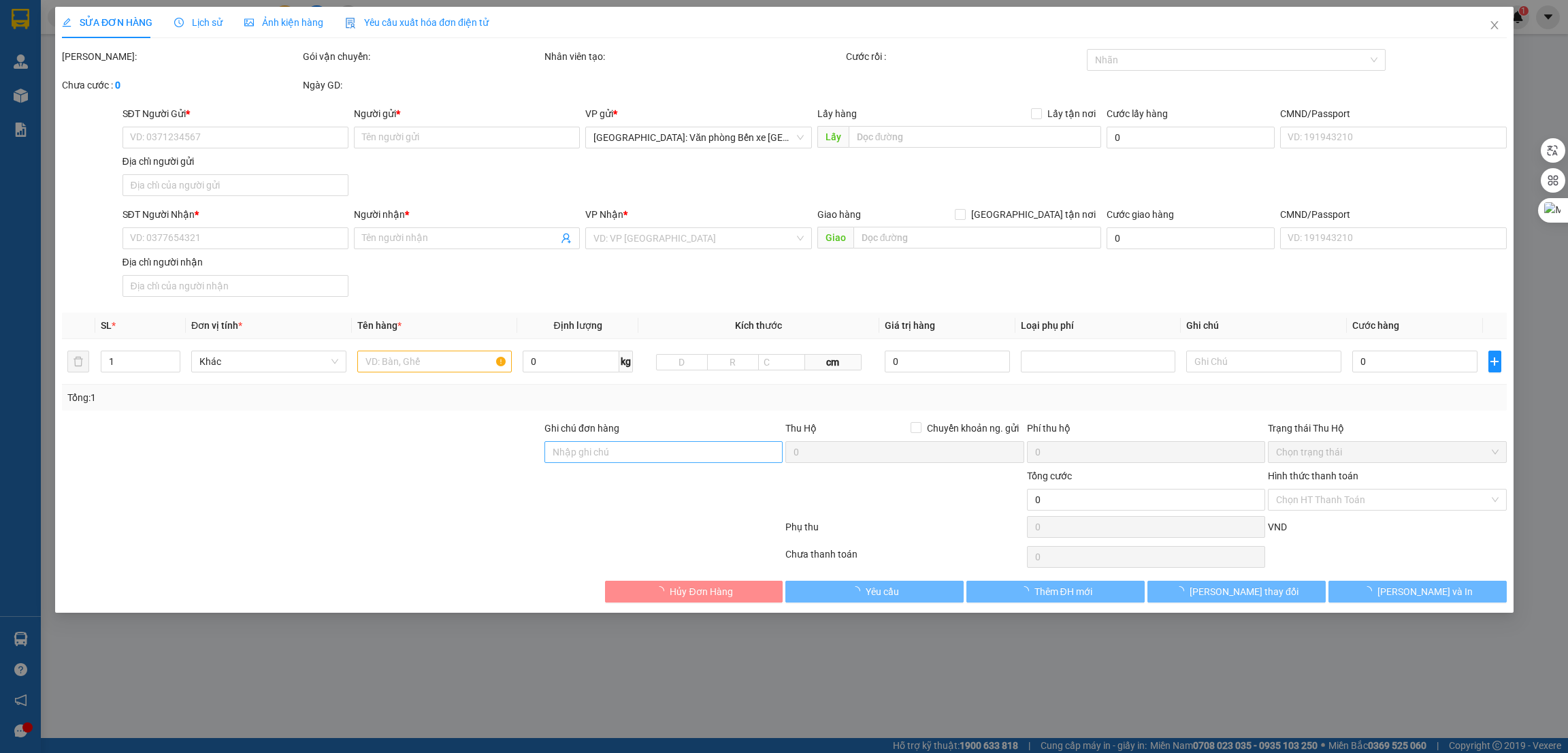
type input "0944183055"
type input "Chị Cao Ngân"
type input "0396539143"
type input "quỳnh phương"
checkbox input "true"
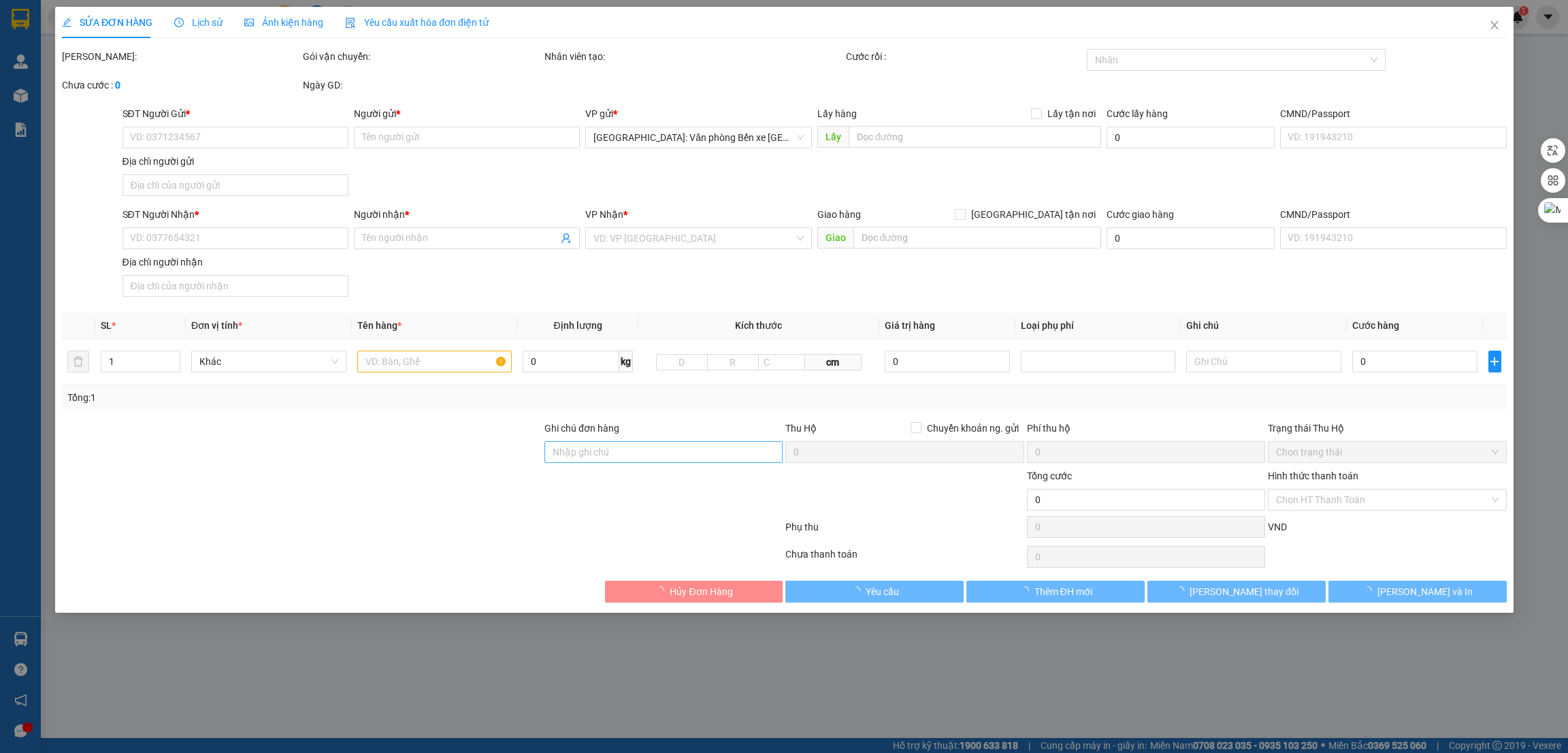
type input "quảng ninh - đường đỗ sĩ họa - p, bãi cháy - tp hạ long - quảng ninh"
type input "hàng k bao bể vỡ hư hỏng"
type input "400.000"
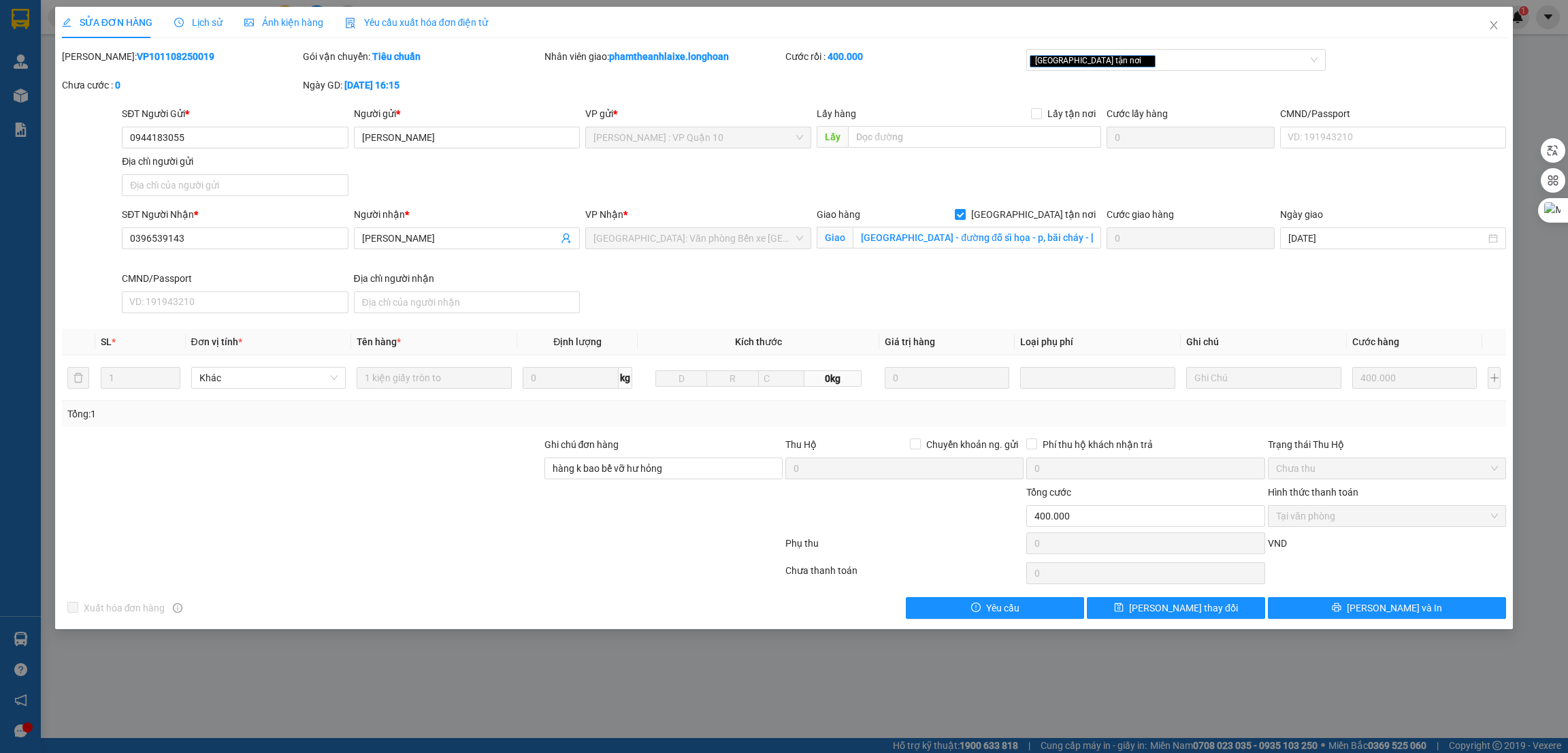
click at [689, 543] on div at bounding box center [422, 545] width 724 height 27
click at [190, 28] on span "Lịch sử" at bounding box center [198, 22] width 48 height 11
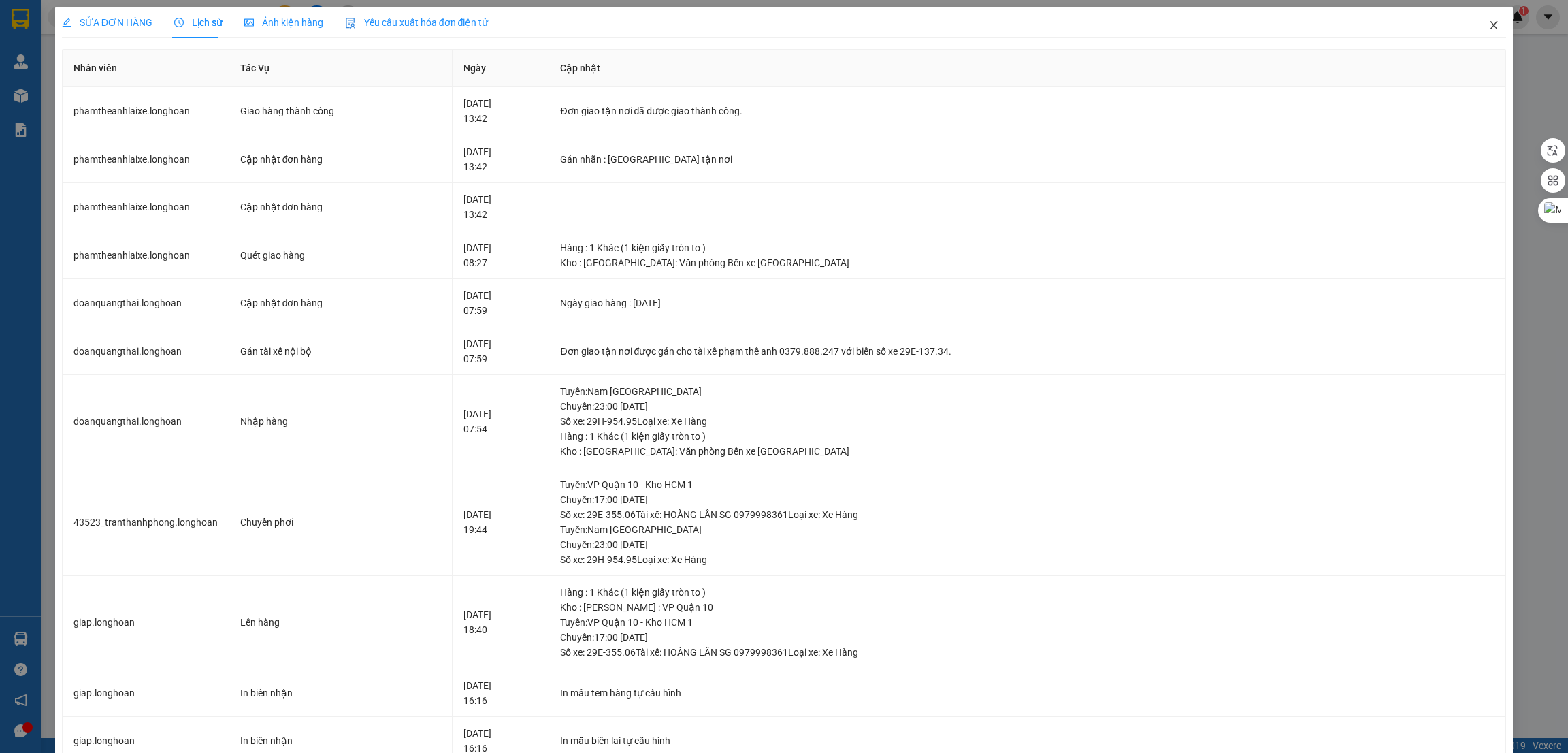
click at [1475, 25] on span "Close" at bounding box center [1494, 25] width 38 height 38
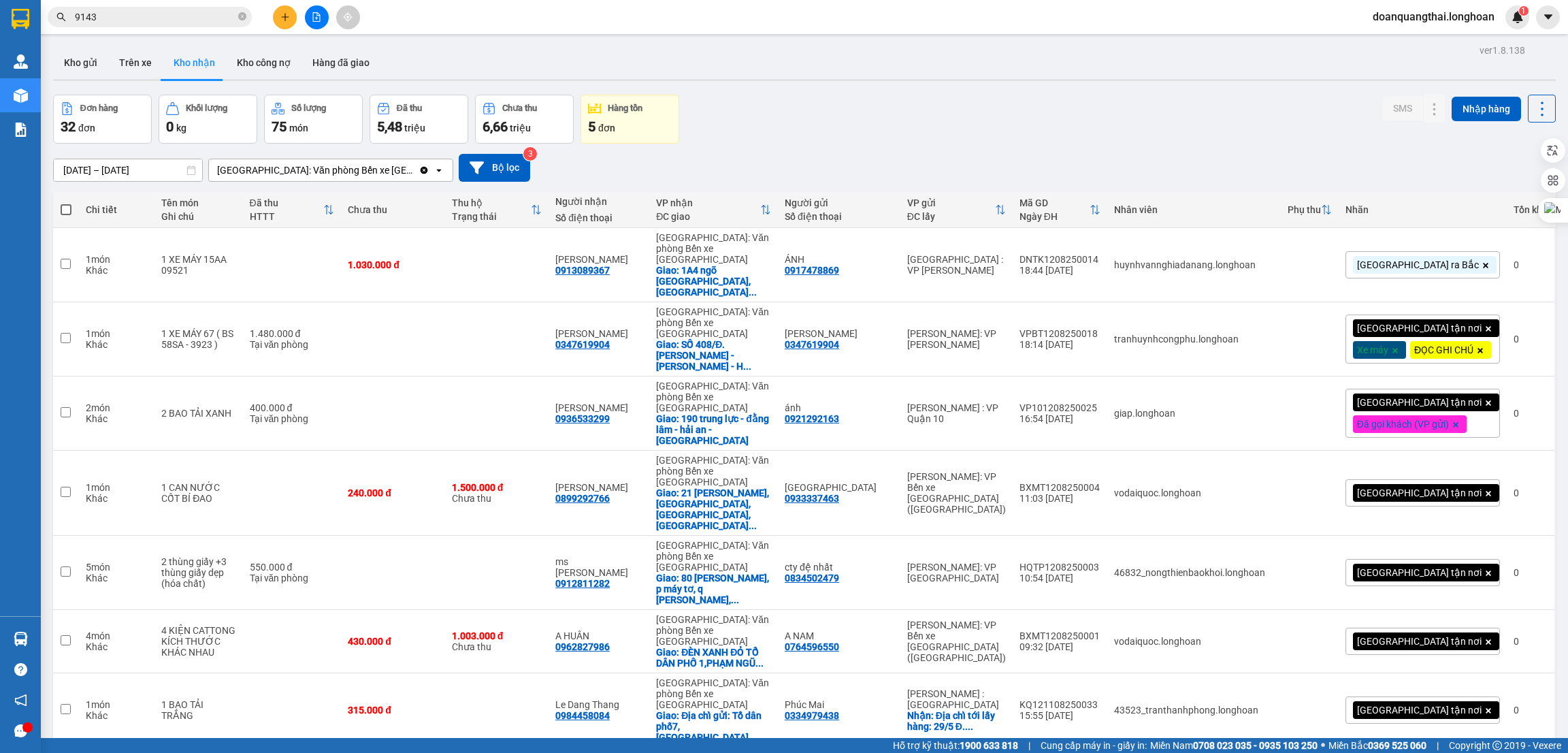
click at [142, 8] on span "9143" at bounding box center [150, 16] width 204 height 20
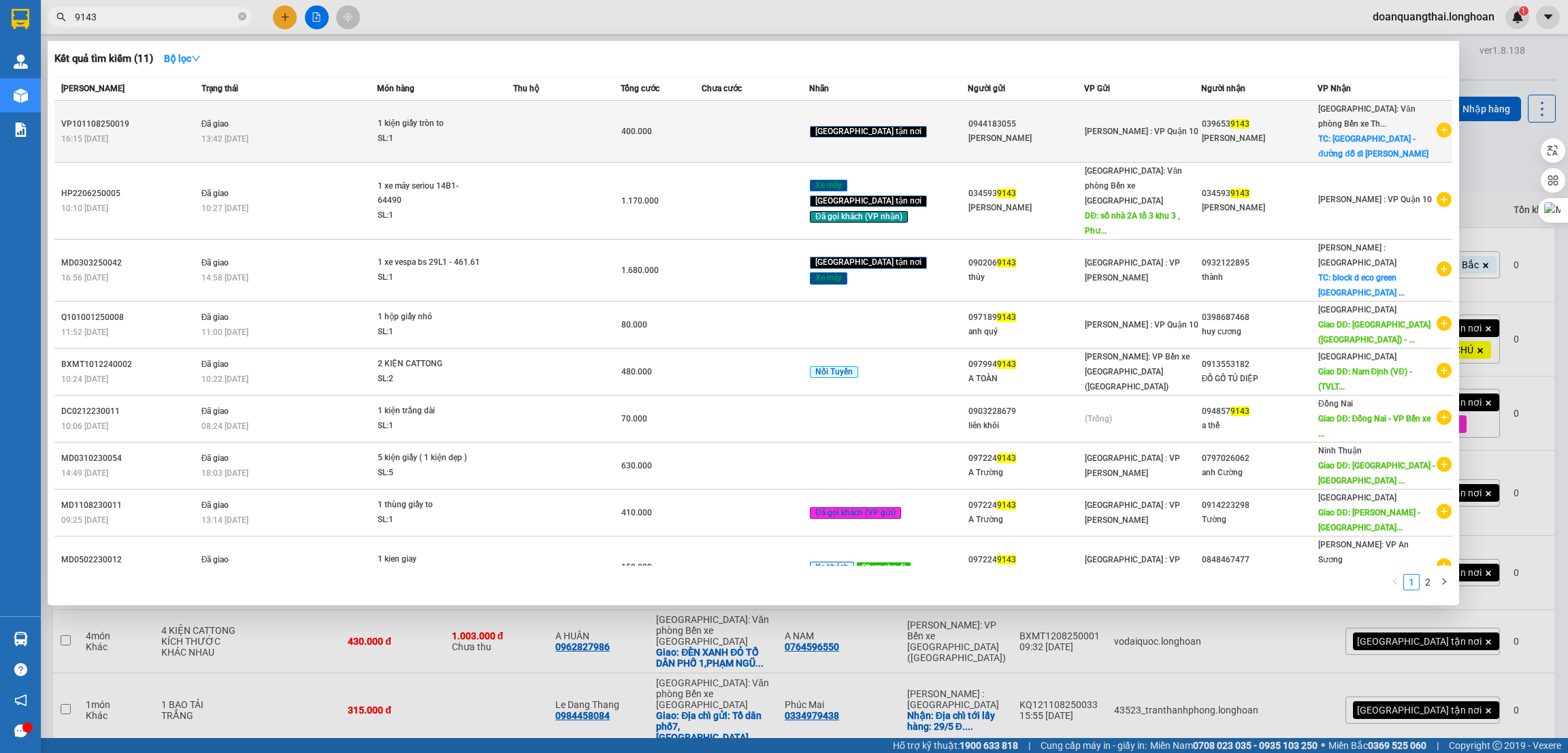
click at [284, 132] on div "13:42 - 15/08" at bounding box center [289, 139] width 175 height 15
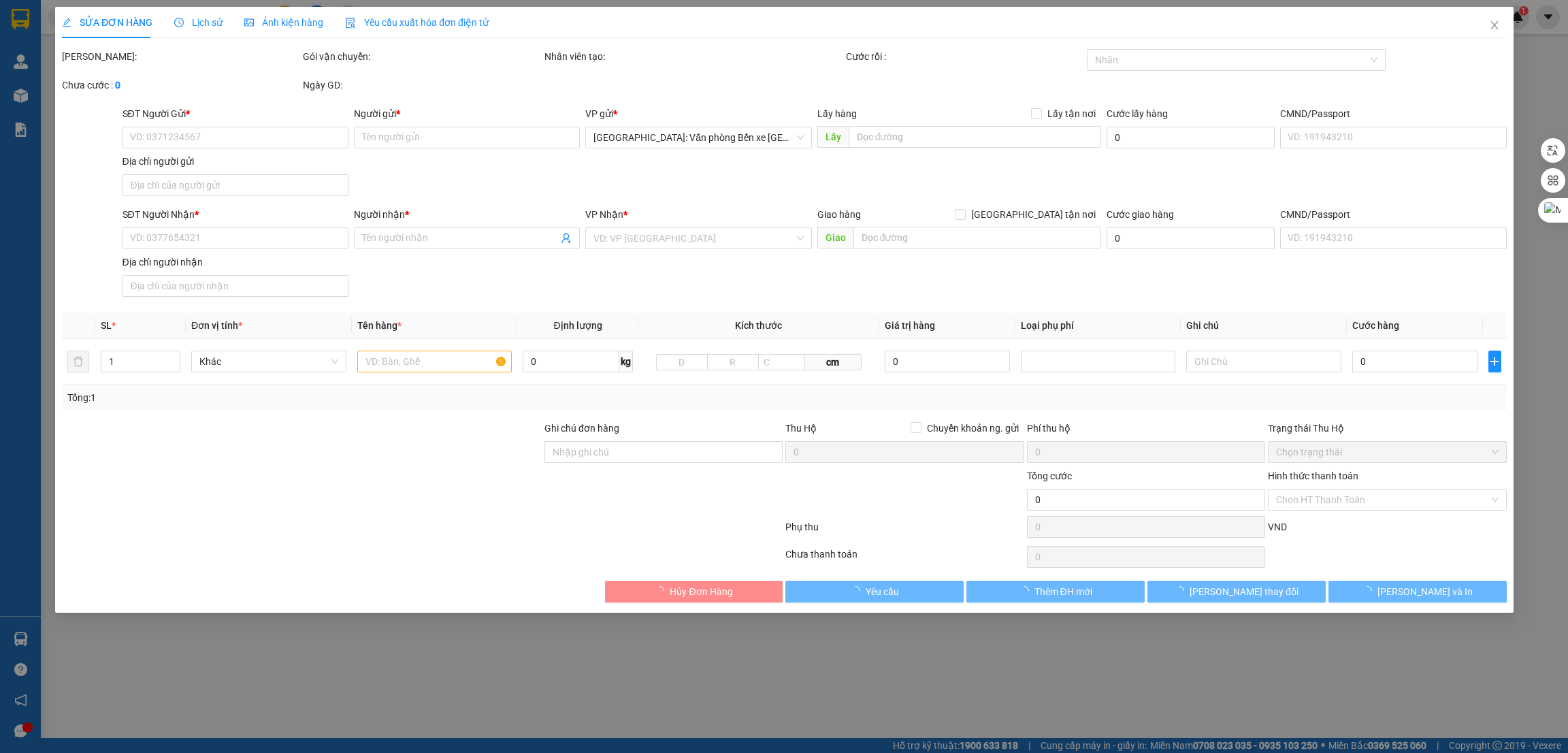
type input "0944183055"
type input "Chị Cao Ngân"
type input "0396539143"
type input "quỳnh phương"
checkbox input "true"
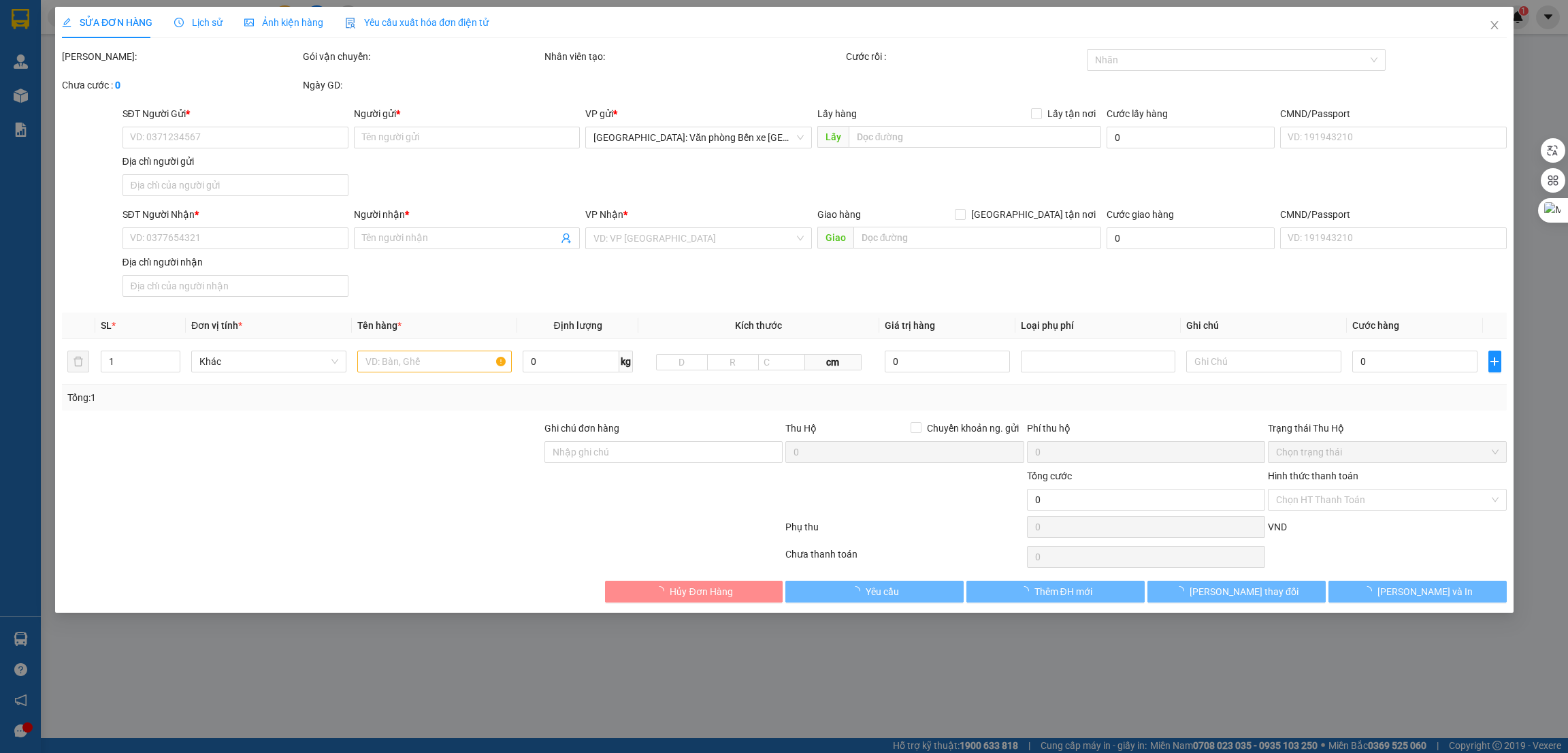
type input "quảng ninh - đường đỗ sĩ họa - p, bãi cháy - tp hạ long - quảng ninh"
type input "hàng k bao bể vỡ hư hỏng"
type input "400.000"
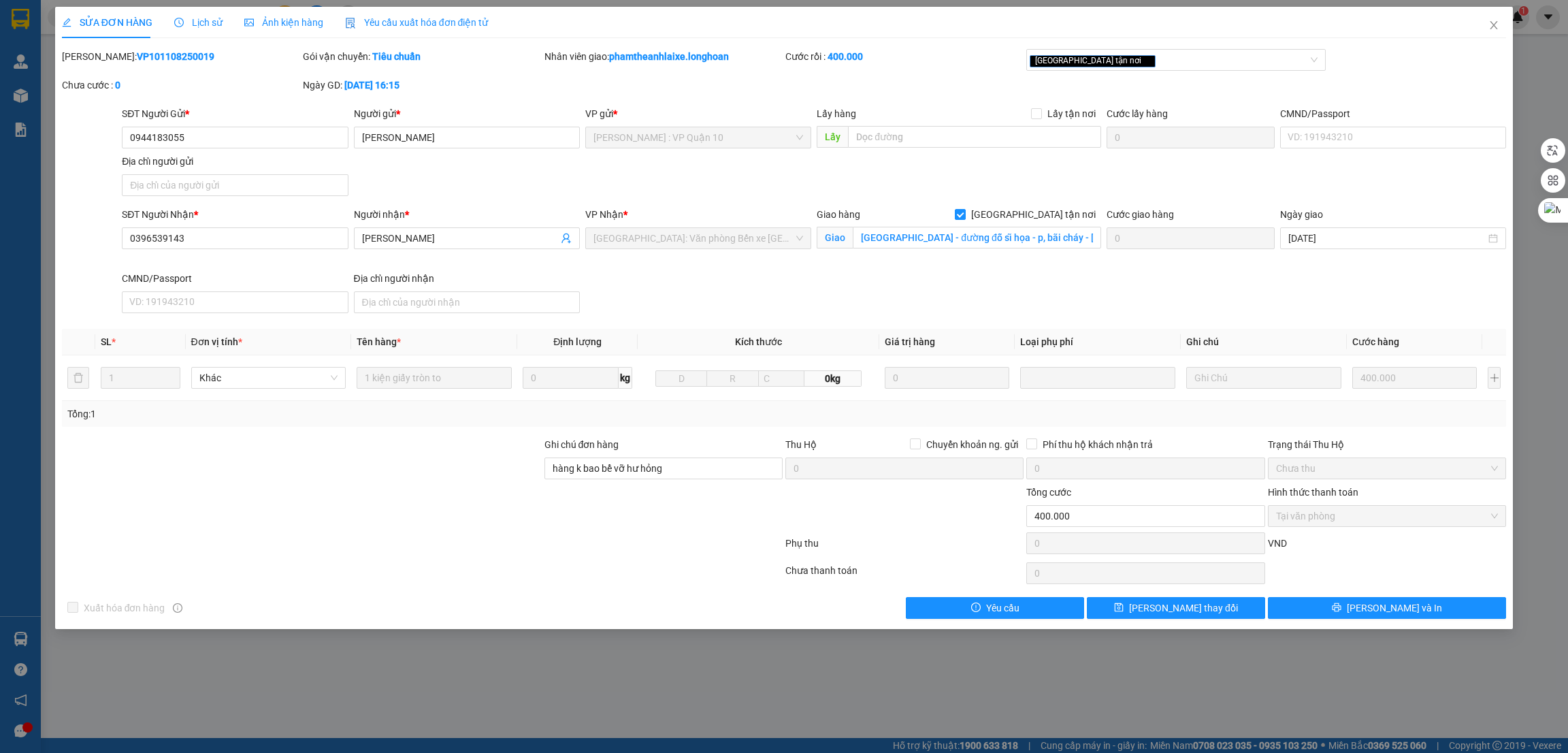
click at [197, 13] on div "Lịch sử" at bounding box center [198, 22] width 48 height 31
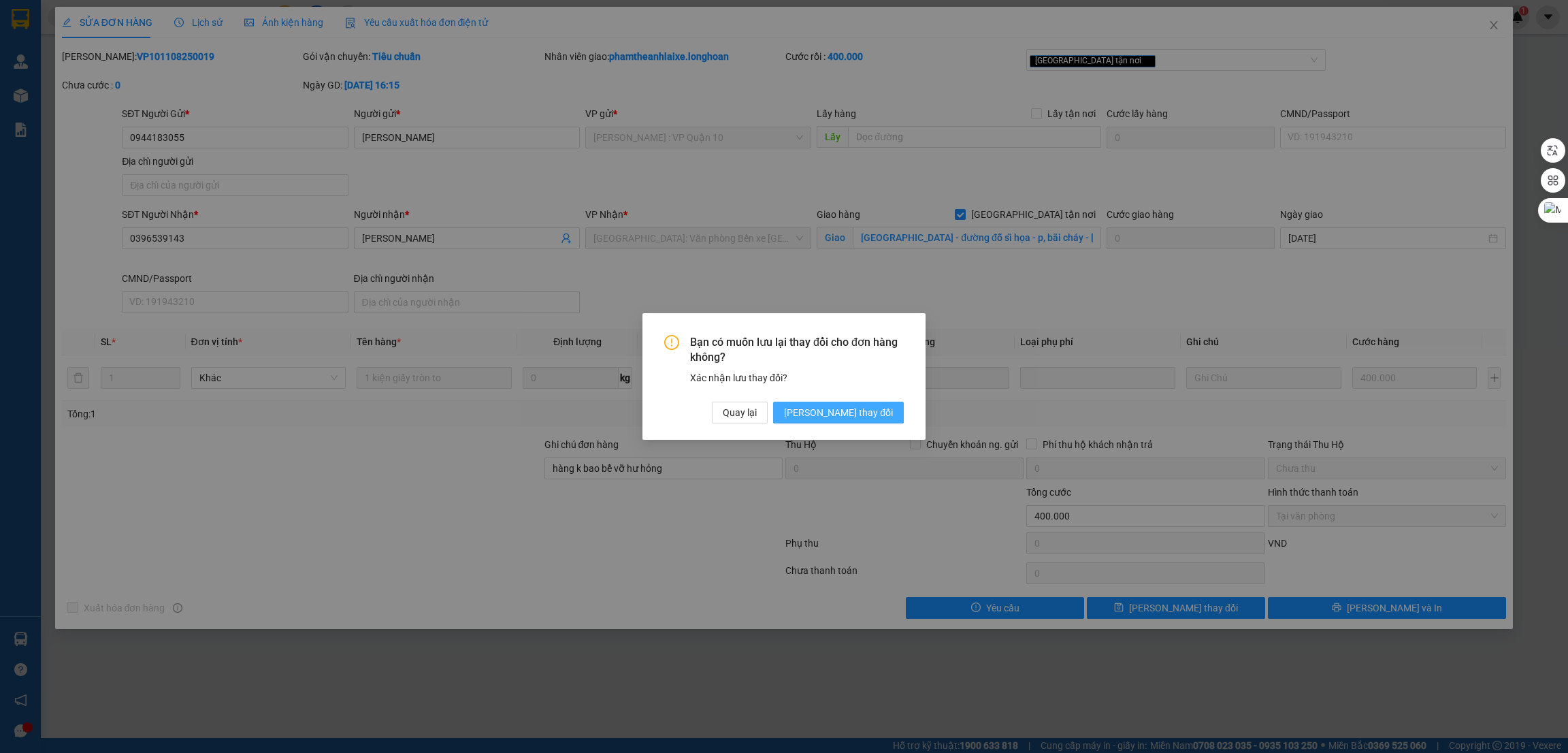
click at [871, 405] on span "[PERSON_NAME] thay đổi" at bounding box center [838, 412] width 109 height 15
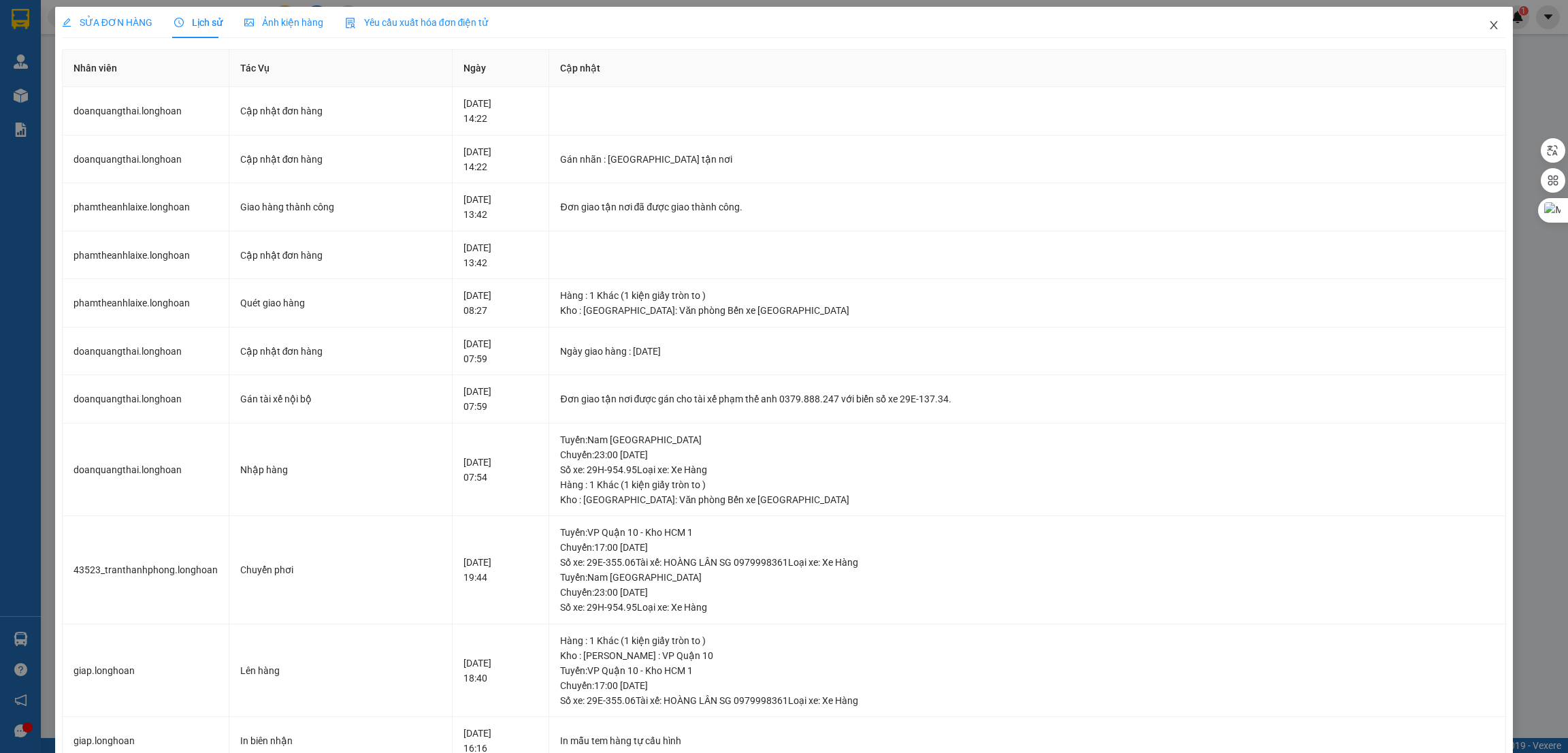
click at [1489, 24] on icon "close" at bounding box center [1494, 25] width 11 height 11
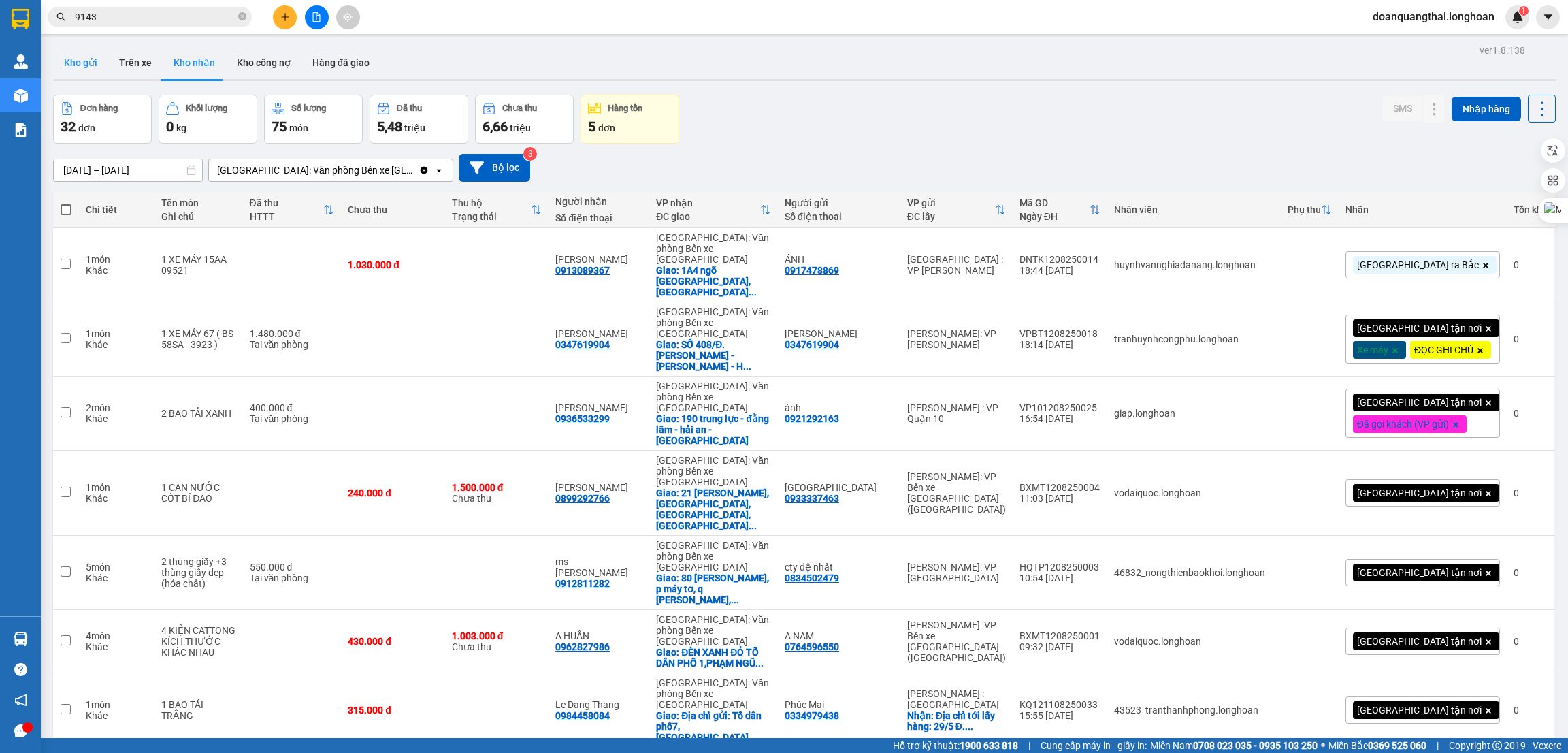
click at [87, 58] on button "Kho gửi" at bounding box center [80, 63] width 55 height 33
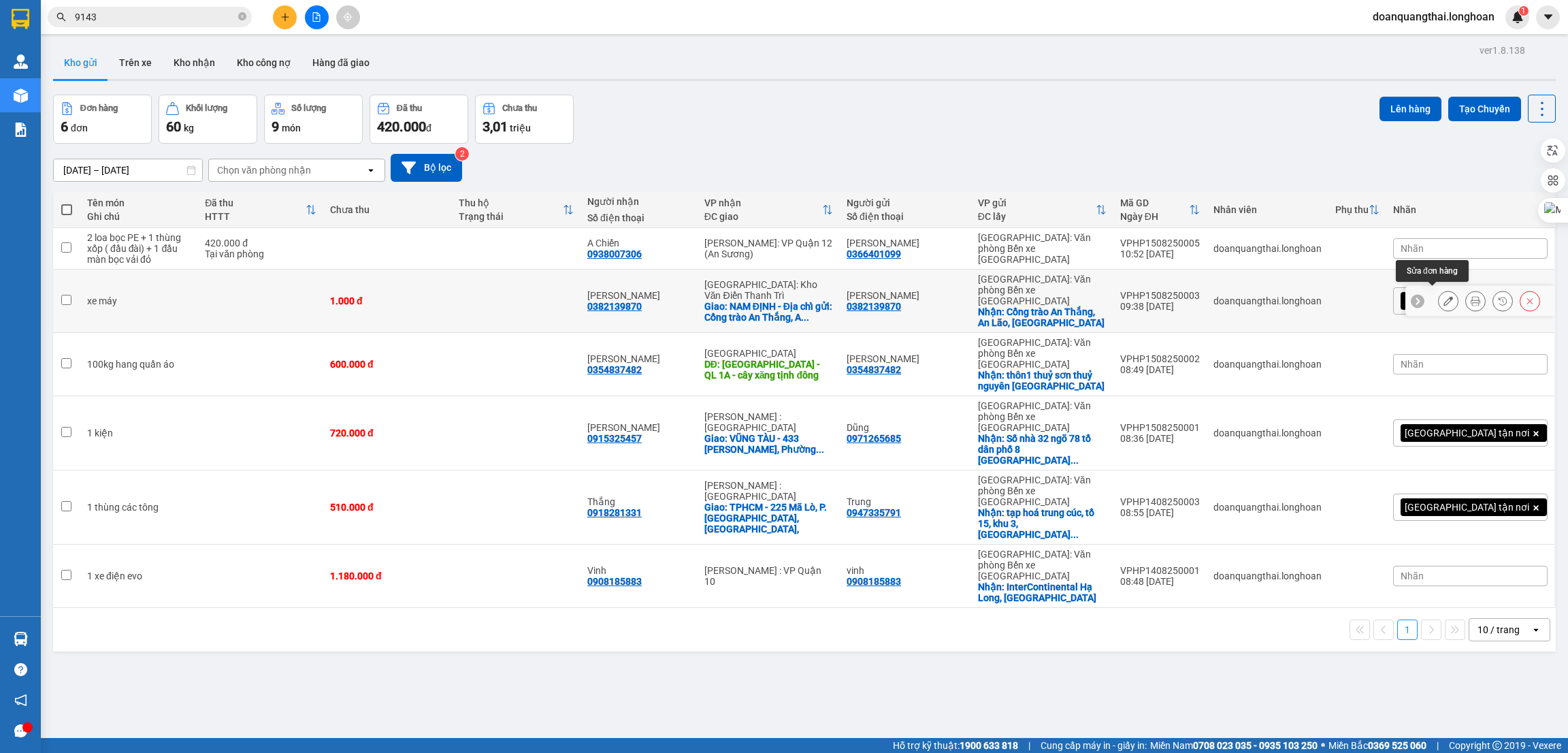
click at [1444, 299] on icon at bounding box center [1449, 301] width 10 height 10
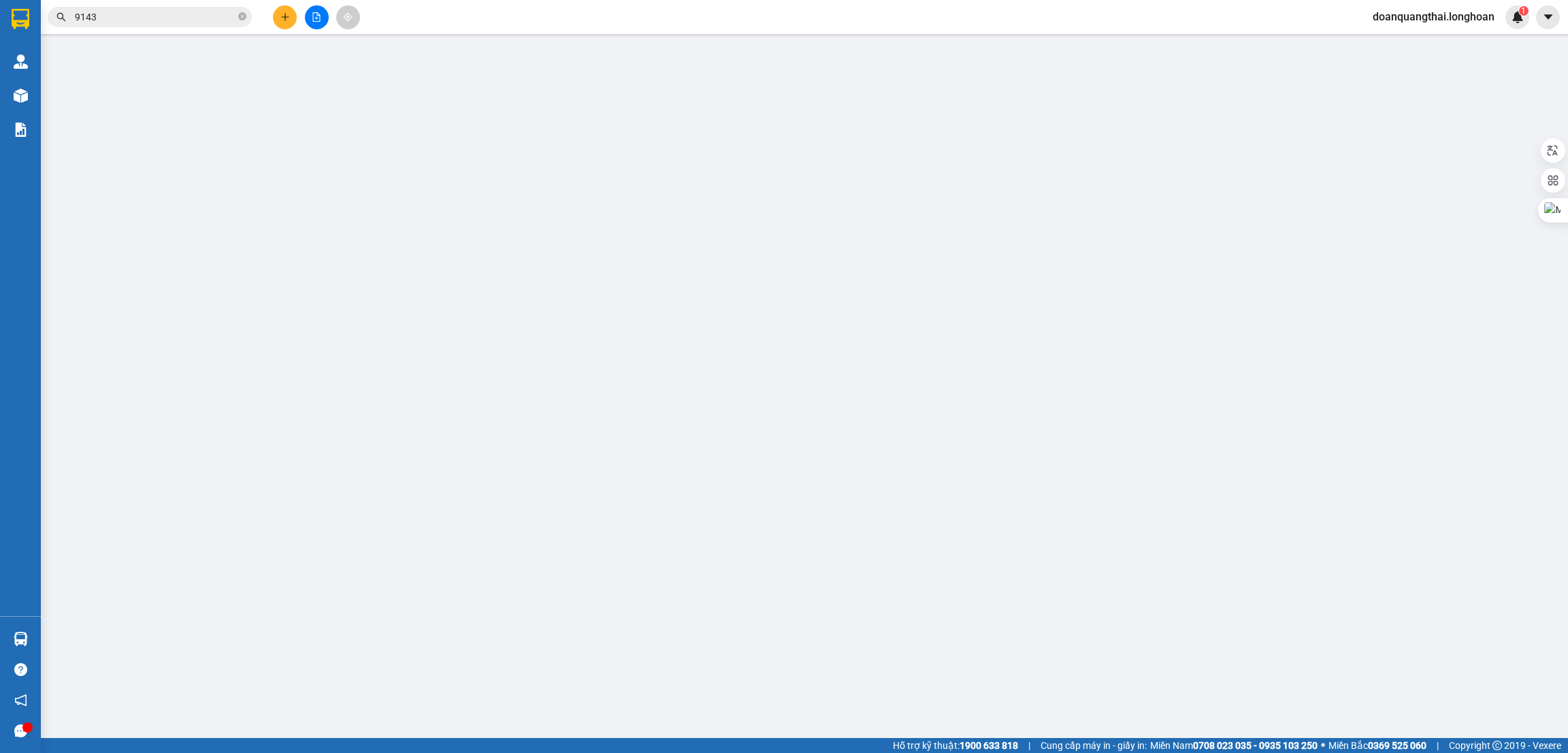
type input "0382139870"
type input "[PERSON_NAME]"
checkbox input "true"
type input "Cổng trào An Thắng, An Lão, Hải Phòng"
type input "0382139870"
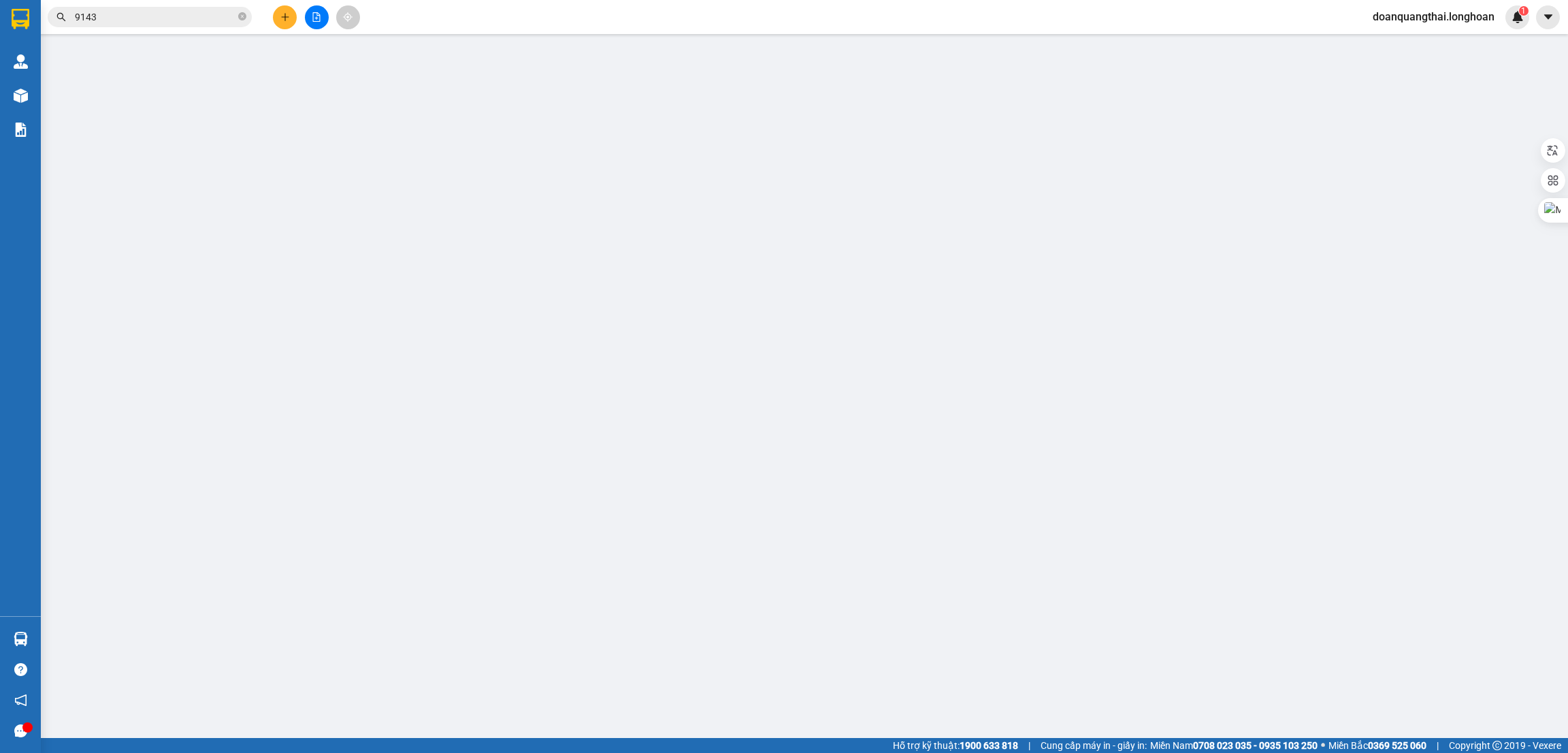
type input "[PERSON_NAME]"
checkbox input "true"
type input "NAM ĐỊNH - Địa chỉ gửi: Cổng trào An Thắng, An Lão, Hải Phòng Địa nhỉ nhận: 23 …"
type input "1.000"
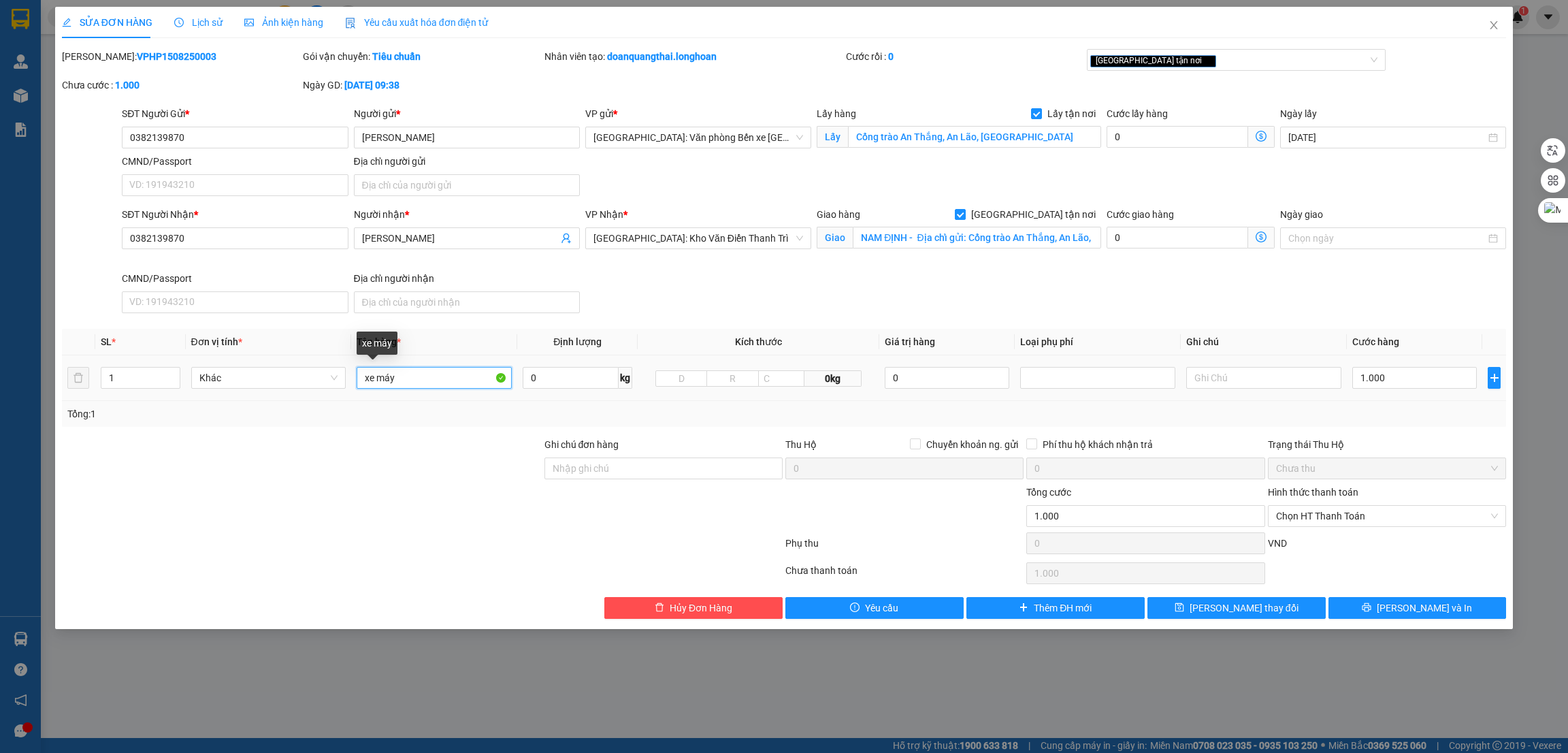
click at [439, 371] on input "xe máy" at bounding box center [434, 378] width 155 height 22
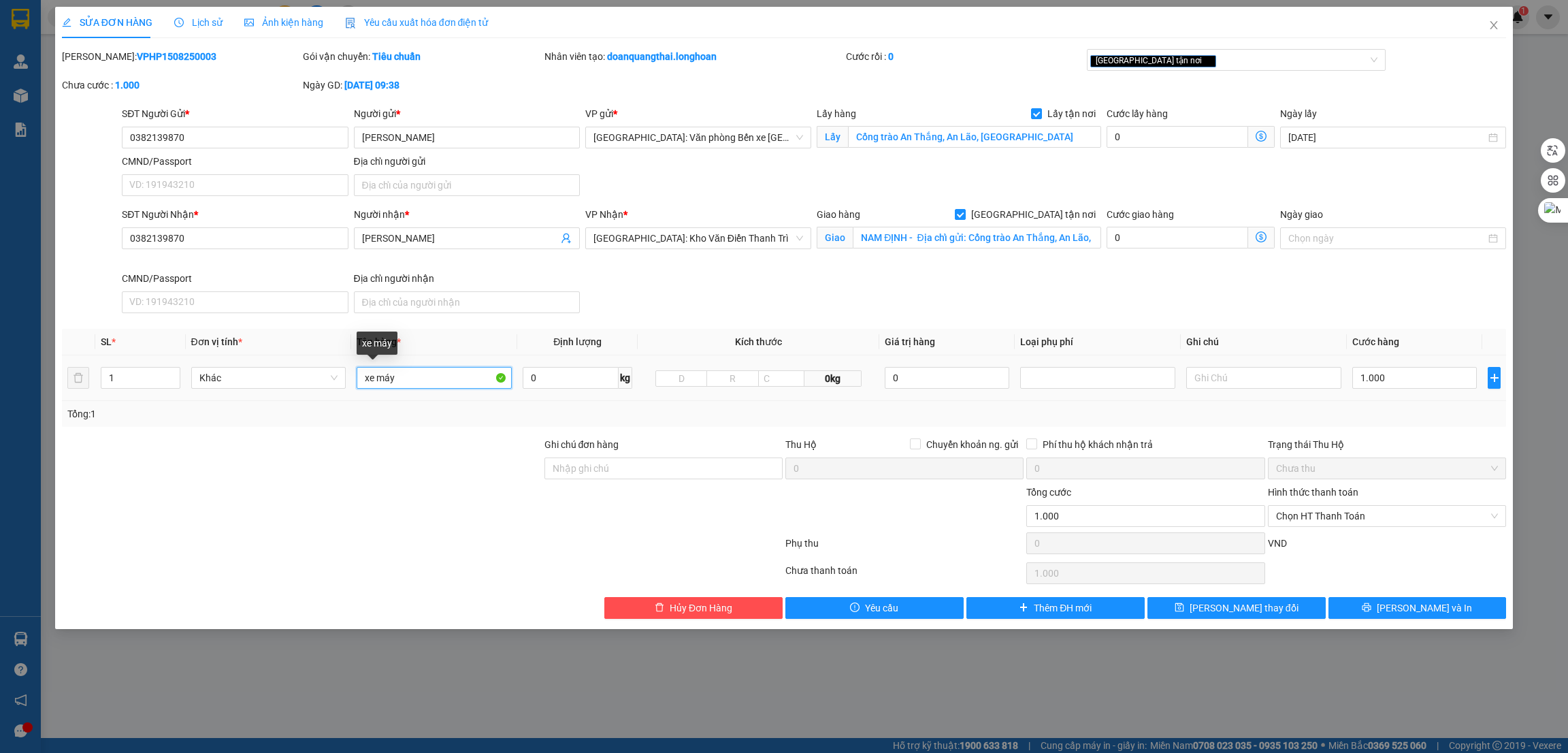
click at [450, 377] on input "xe máy" at bounding box center [434, 378] width 155 height 22
type input "xe máy vision 15D1-308.76"
click at [585, 470] on input "Ghi chú đơn hàng" at bounding box center [663, 468] width 238 height 22
type input "1 CHÌA KHÓA"
click at [462, 490] on div at bounding box center [302, 509] width 482 height 47
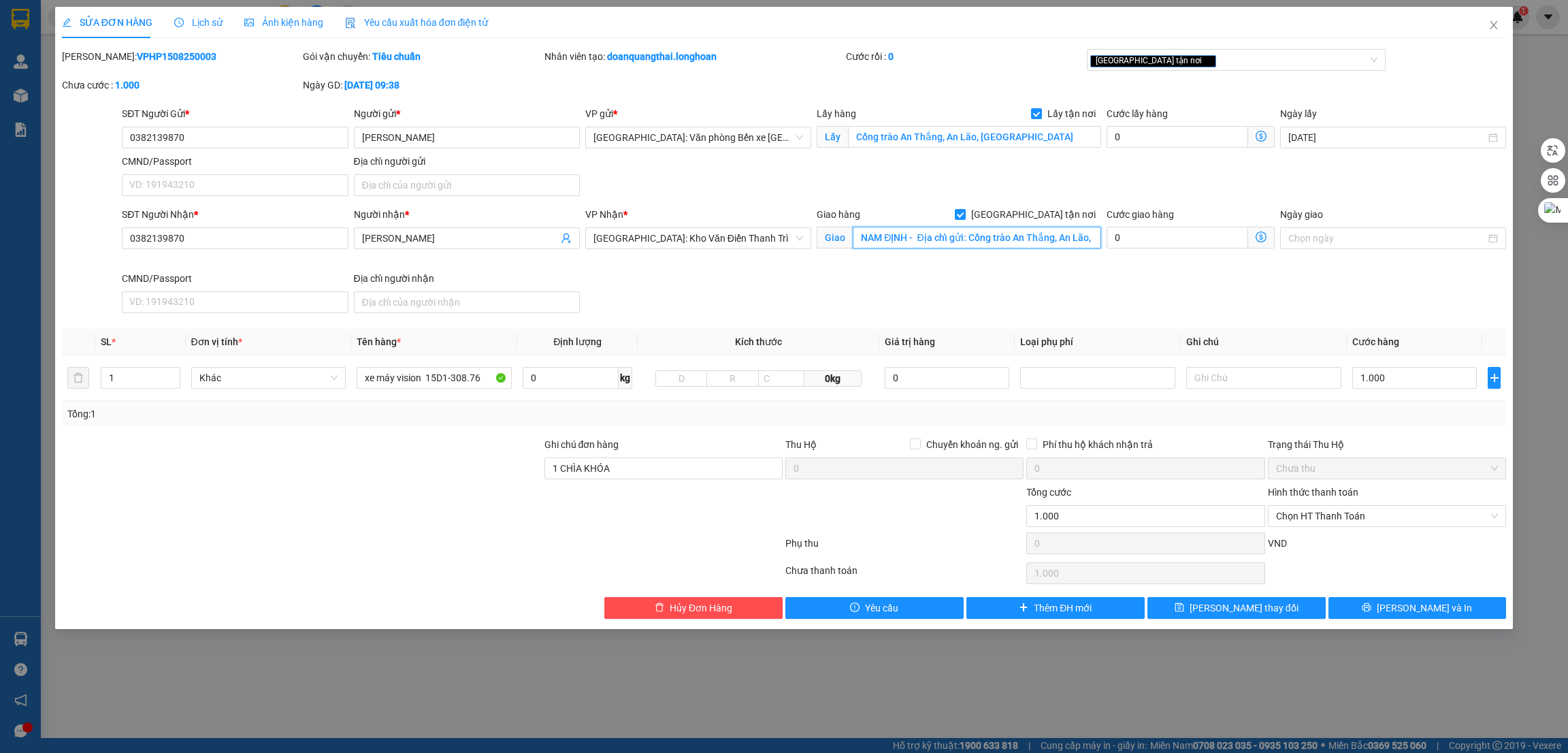
click at [973, 242] on input "NAM ĐỊNH - Địa chỉ gửi: Cổng trào An Thắng, An Lão, Hải Phòng Địa nhỉ nhận: 23 …" at bounding box center [976, 237] width 248 height 22
click at [961, 234] on input "NAM ĐỊNH - Địa chỉ gửi: Cổng trào An Thắng, An Lão, Hải Phòng Địa nhỉ nhận: 23 …" at bounding box center [976, 237] width 248 height 22
drag, startPoint x: 924, startPoint y: 235, endPoint x: 1185, endPoint y: 244, distance: 261.2
click at [1185, 244] on div "SĐT Người Nhận * 0382139870 Người nhận * Vũ Liên VP Nhận * Hà Nội: Kho Văn Điển…" at bounding box center [814, 262] width 1390 height 112
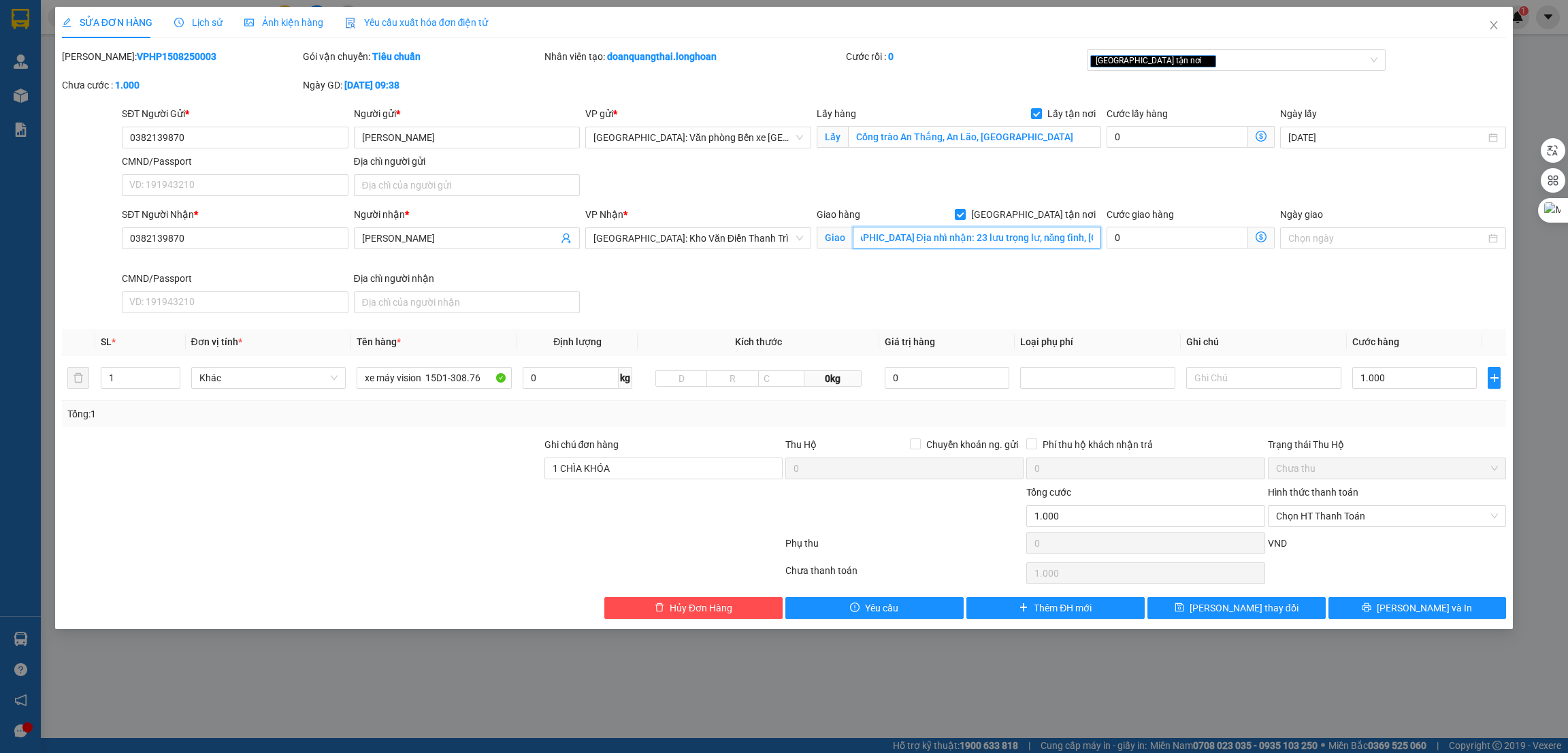
click at [959, 239] on input "NAM ĐỊNH - Địa chỉ gửi: Cổng trào An Thắng, An Lão, Hải Phòng Địa nhỉ nhận: 23 …" at bounding box center [976, 237] width 248 height 22
click at [912, 239] on input "NAM ĐỊNH - Địa chỉ gửi: Cổng trào An Thắng, An Lão, Hải Phòng Địa nhỉ nhận: 23 …" at bounding box center [976, 237] width 248 height 22
click at [934, 235] on input "NAM ĐỊNH - Địa chỉ gửi: Cổng trào An Thắng, An Lão, Hải Phòng Địa nhỉ nhận: 23 …" at bounding box center [976, 237] width 248 height 22
type input "NAM ĐỊNH - 23 lưu trọng lư, năng tĩnh, nam định"
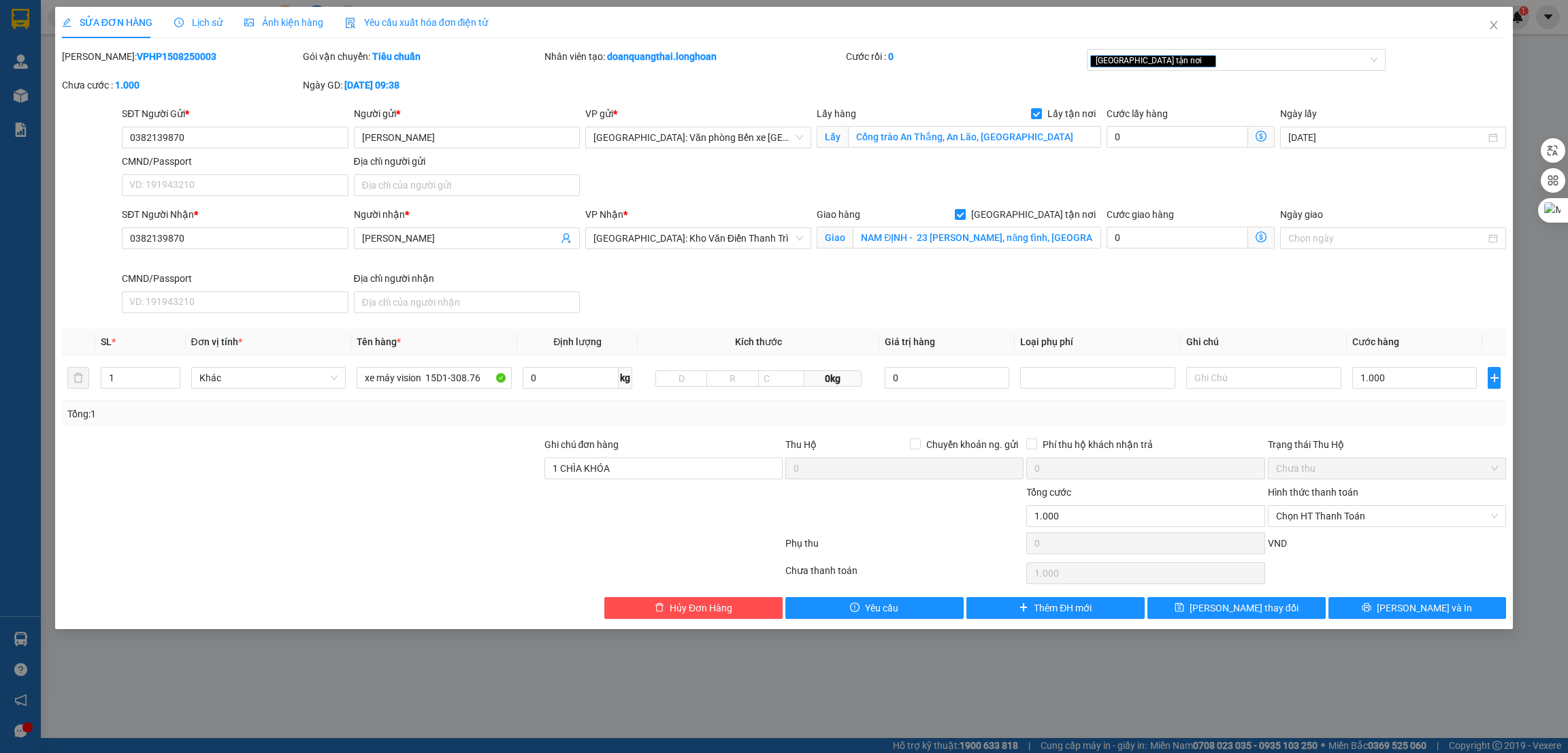
click at [958, 277] on div "SĐT Người Nhận * 0382139870 Người nhận * Vũ Liên VP Nhận * Hà Nội: Kho Văn Điển…" at bounding box center [814, 262] width 1390 height 112
click at [1010, 240] on input "NAM ĐỊNH - 23 lưu trọng lư, năng tĩnh, nam định" at bounding box center [976, 237] width 248 height 22
click at [988, 232] on input "NAM ĐỊNH - 23 lưu trọng lư, năng tĩnh, nam định" at bounding box center [976, 237] width 248 height 22
click at [1409, 369] on input "1.000" at bounding box center [1414, 378] width 124 height 22
type input "3"
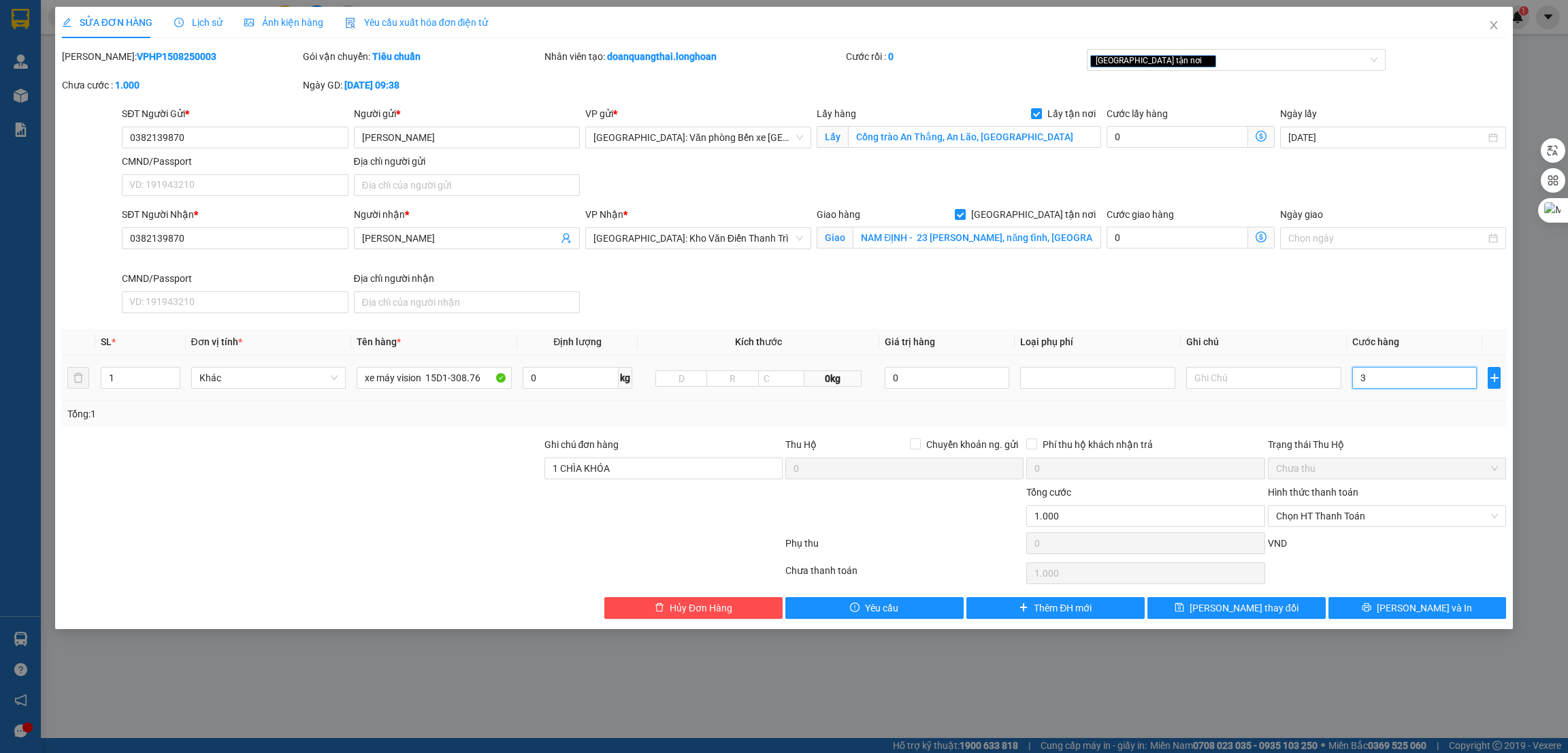
type input "3"
type input "32"
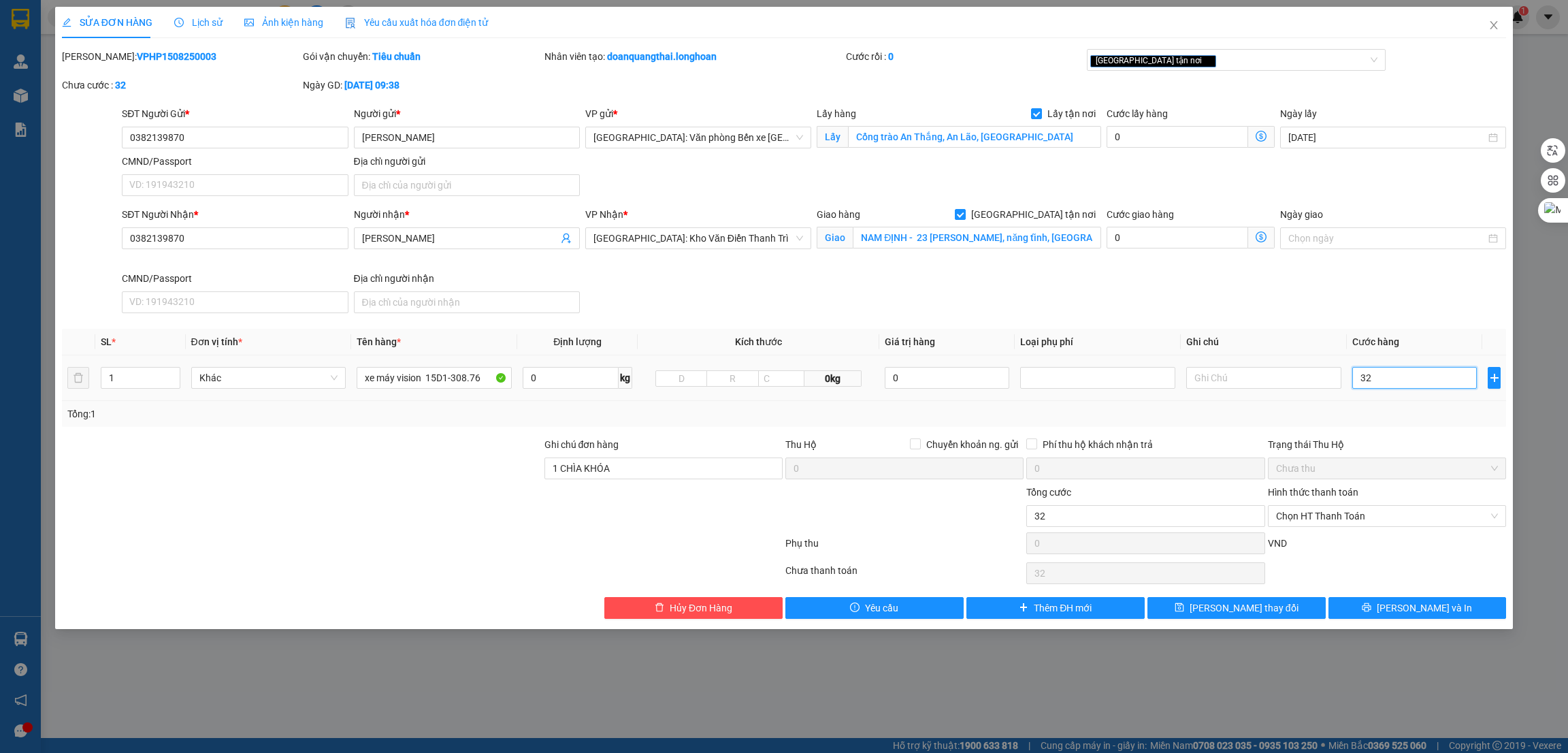
type input "320"
type input "3.200"
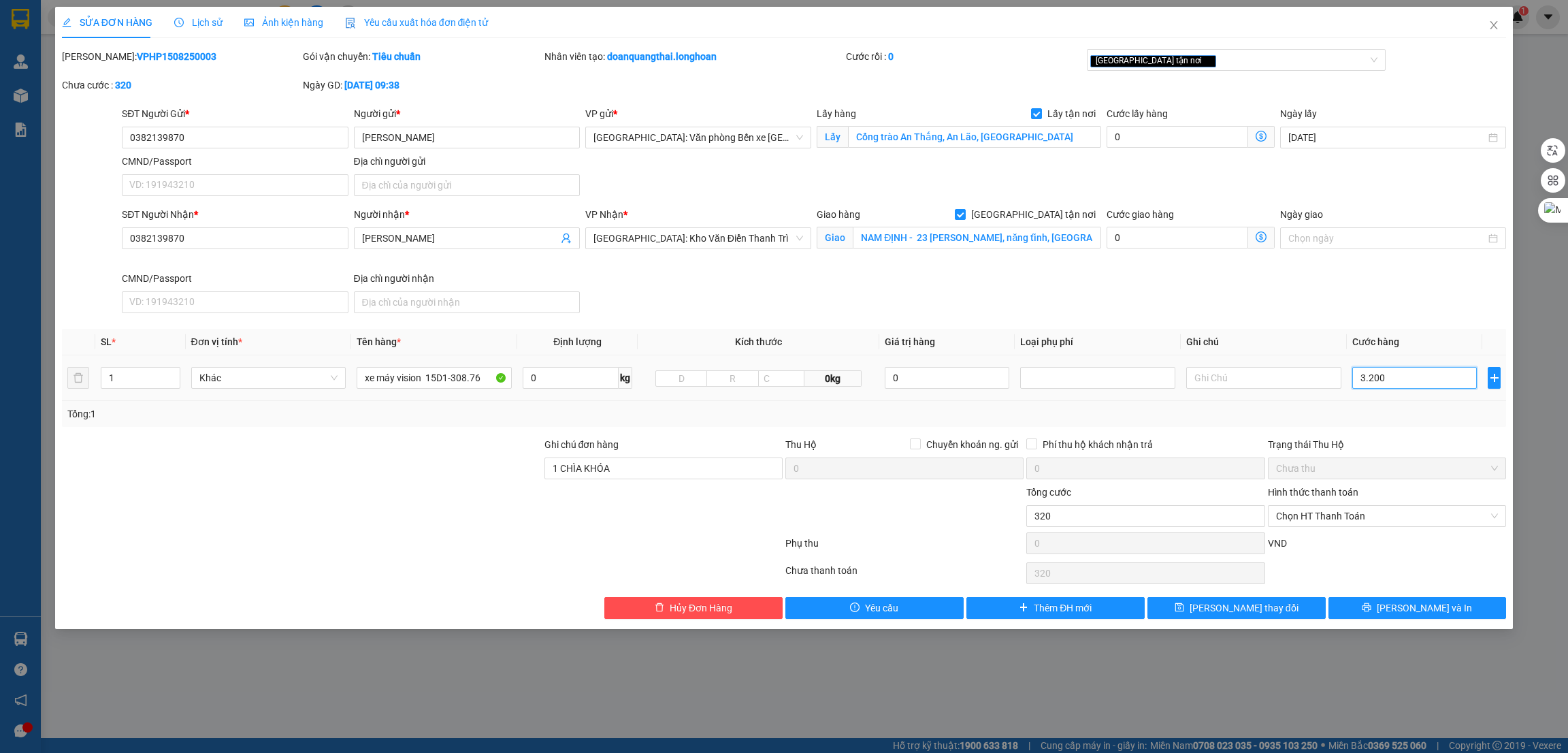
type input "3.200"
type input "32.000"
type input "320.000"
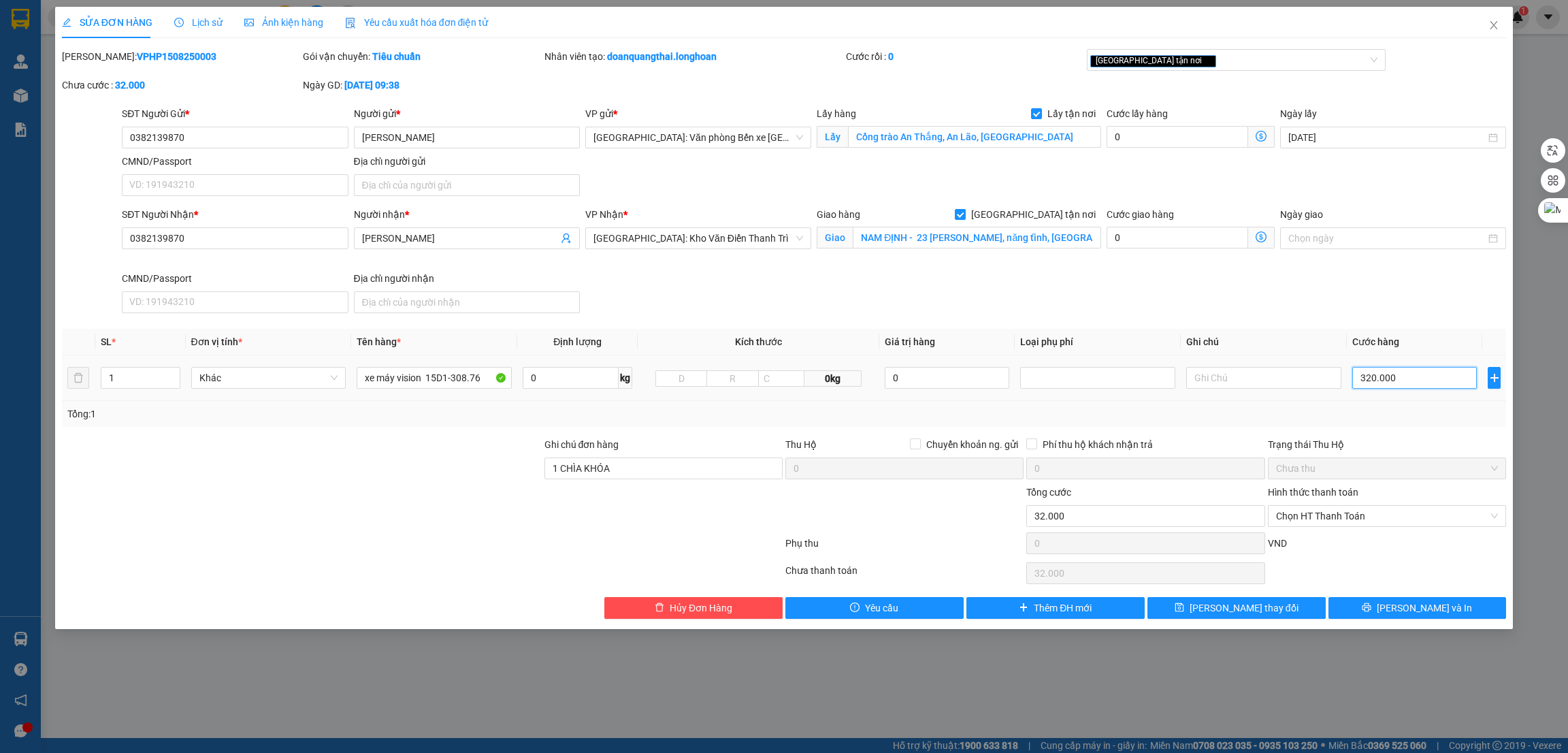
type input "320.000"
click at [1391, 284] on div "SĐT Người Nhận * 0382139870 Người nhận * Vũ Liên VP Nhận * Hà Nội: Kho Văn Điển…" at bounding box center [814, 262] width 1390 height 112
click at [1138, 134] on input "0" at bounding box center [1177, 137] width 141 height 22
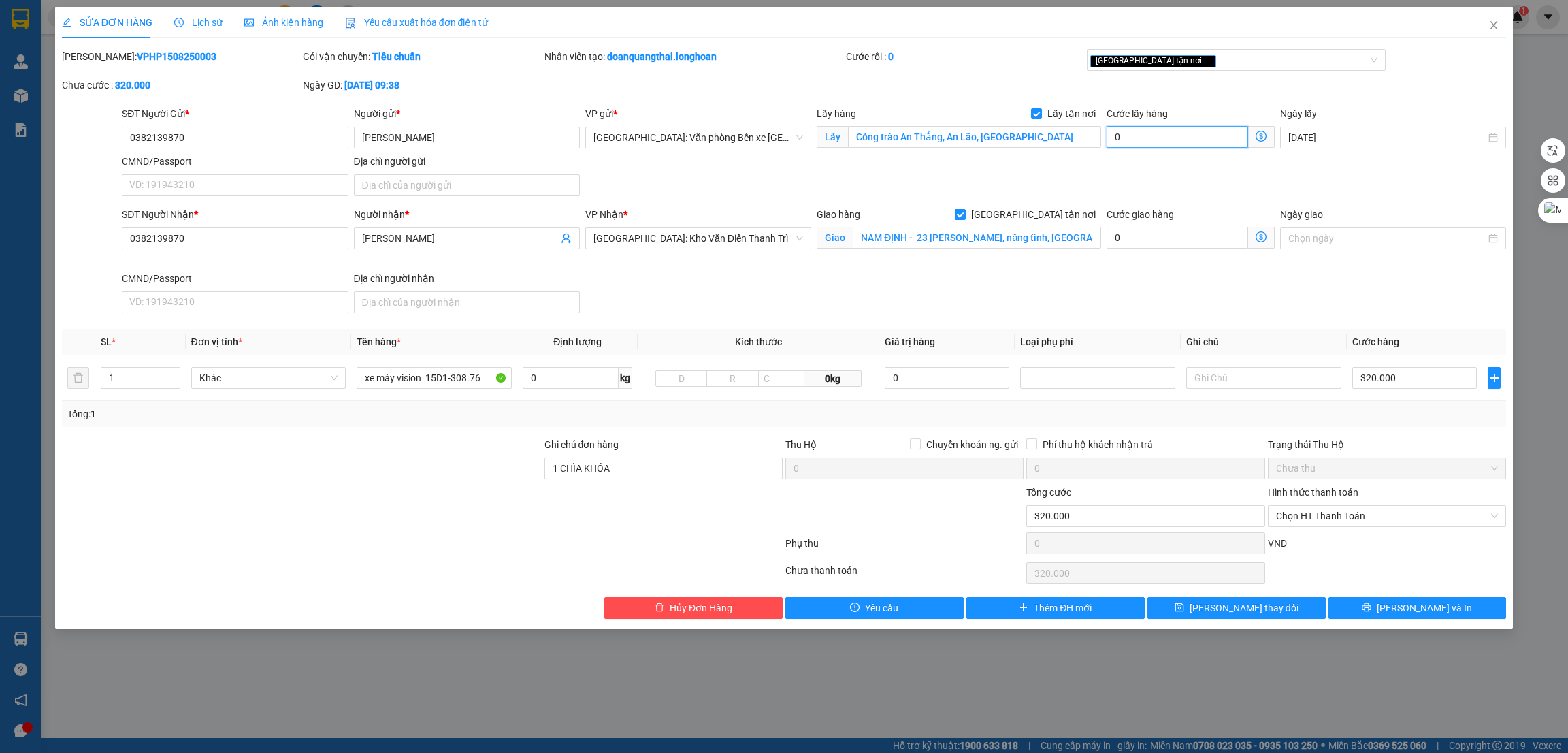
type input "1"
type input "320.001"
type input "11"
type input "320.011"
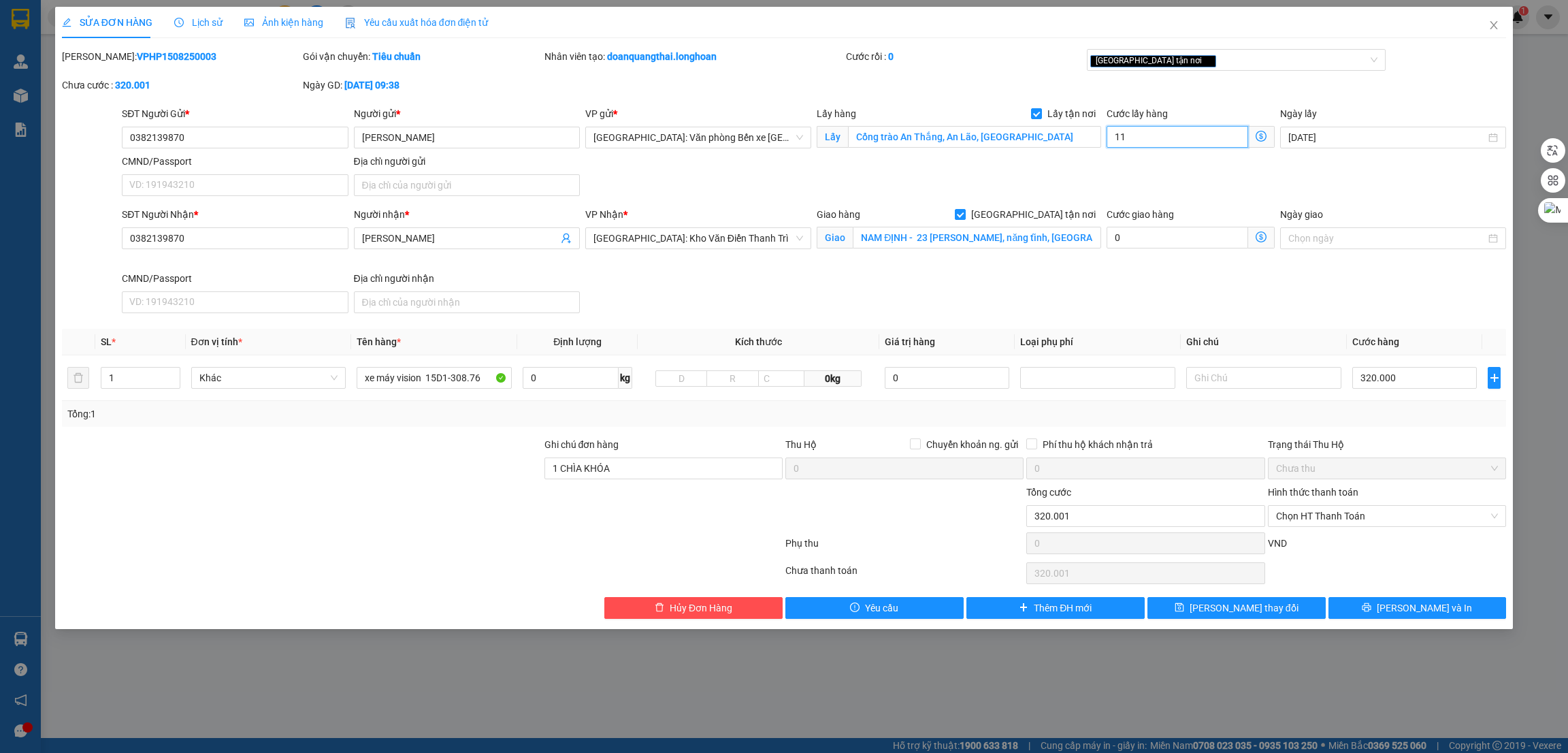
type input "320.011"
type input "115"
type input "320.115"
type input "11.501"
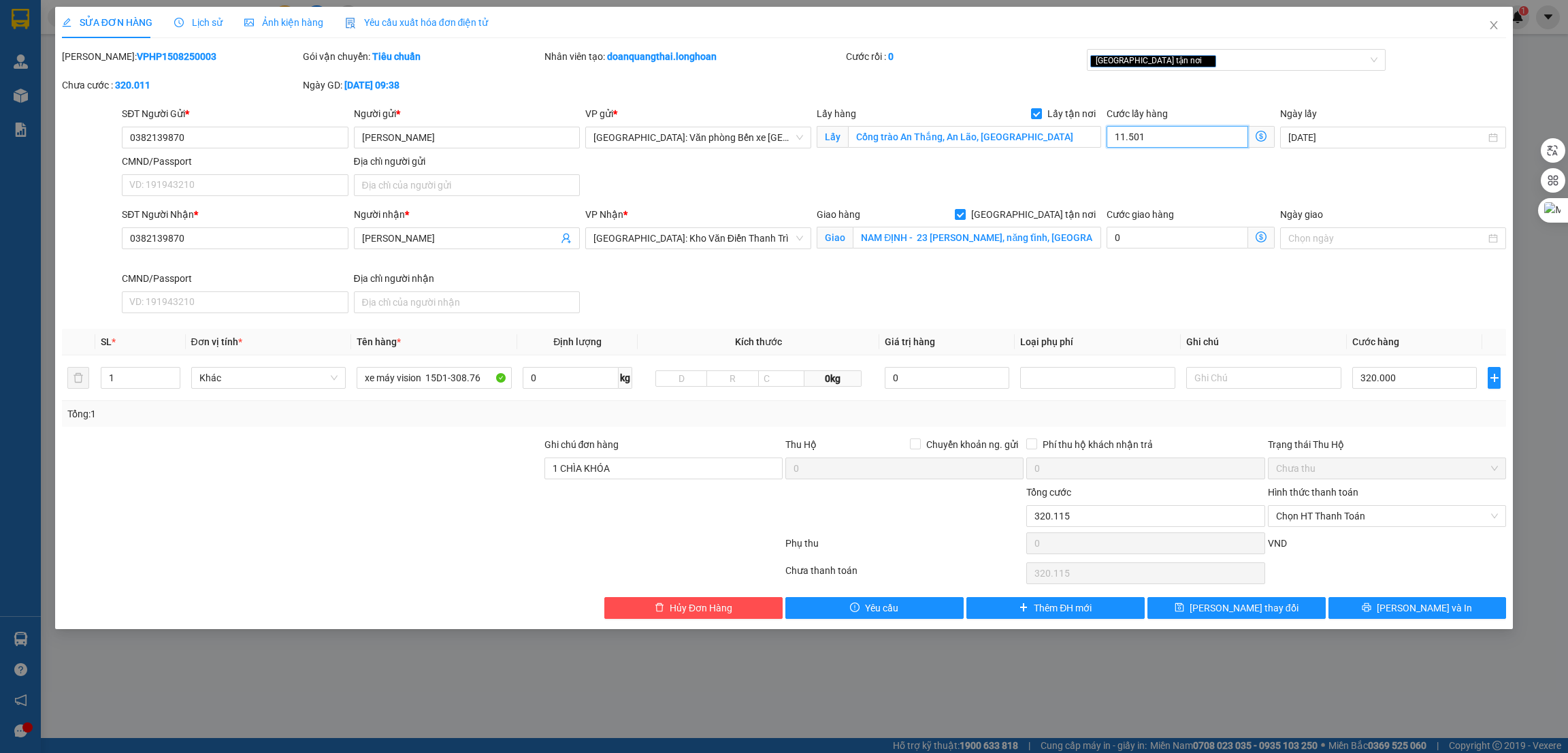
type input "331.501"
type input "115.010"
type input "435.010"
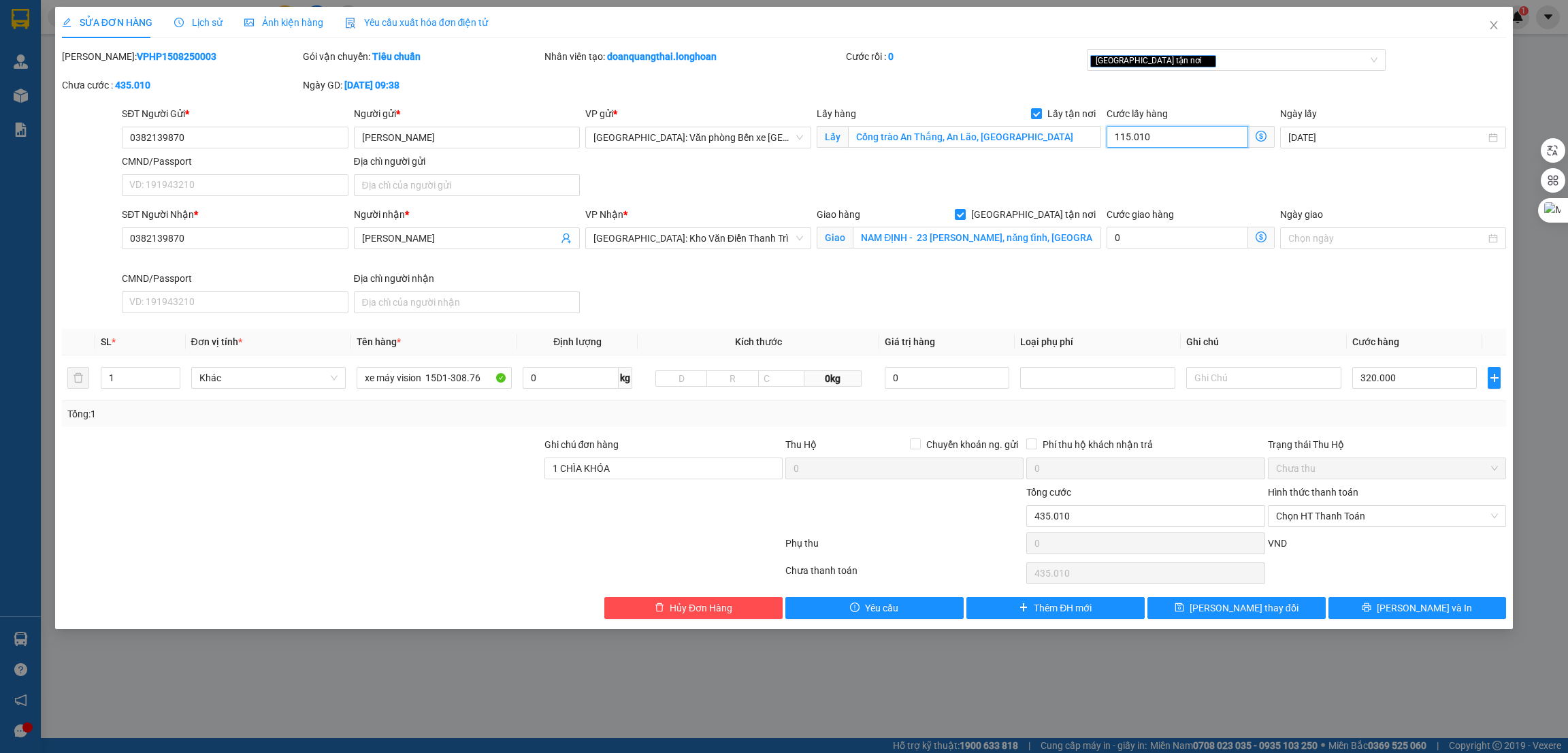
type input "1.150.100"
type input "1.470.100"
type input "115.010"
type input "435.010"
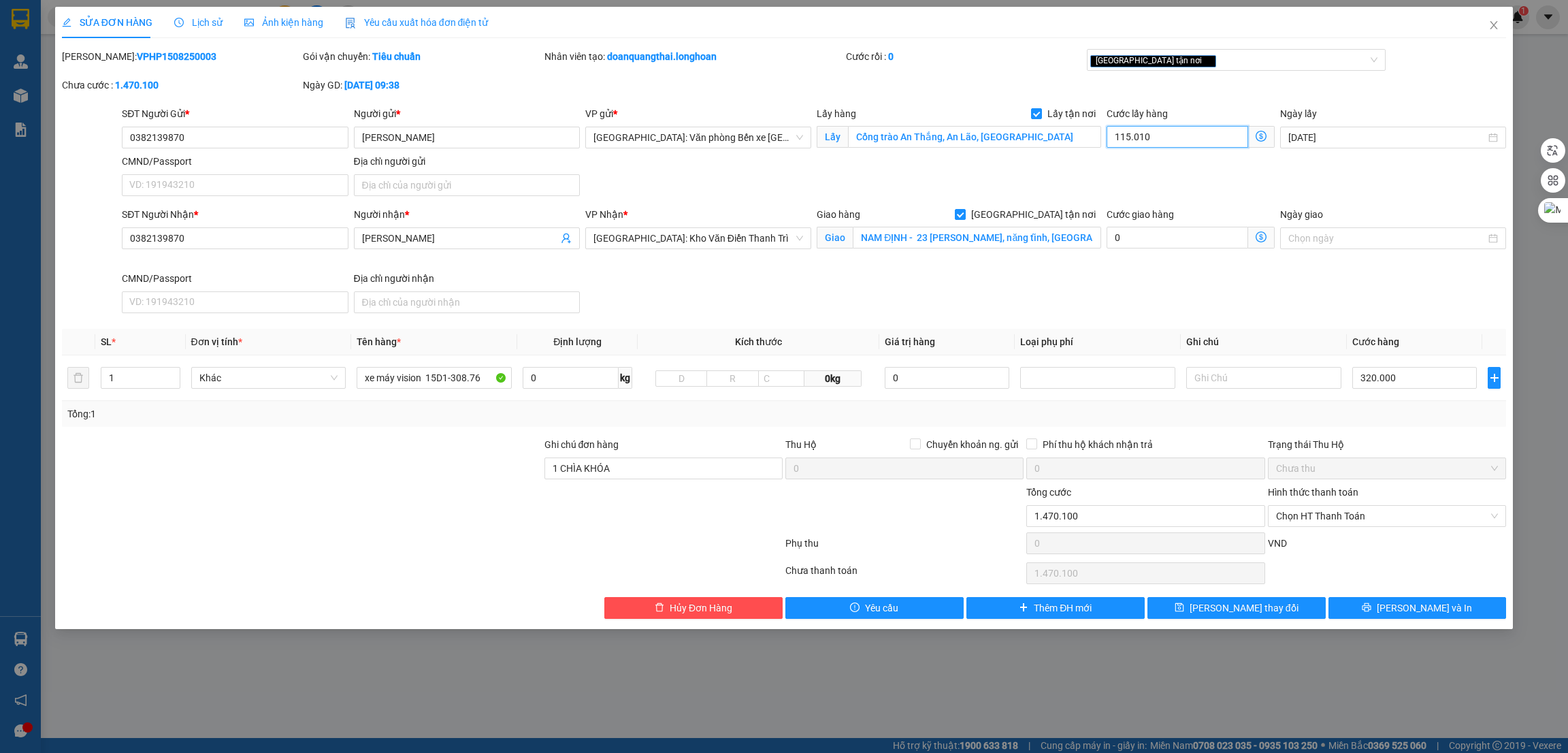
type input "435.010"
type input "11.501"
type input "331.501"
type input "0"
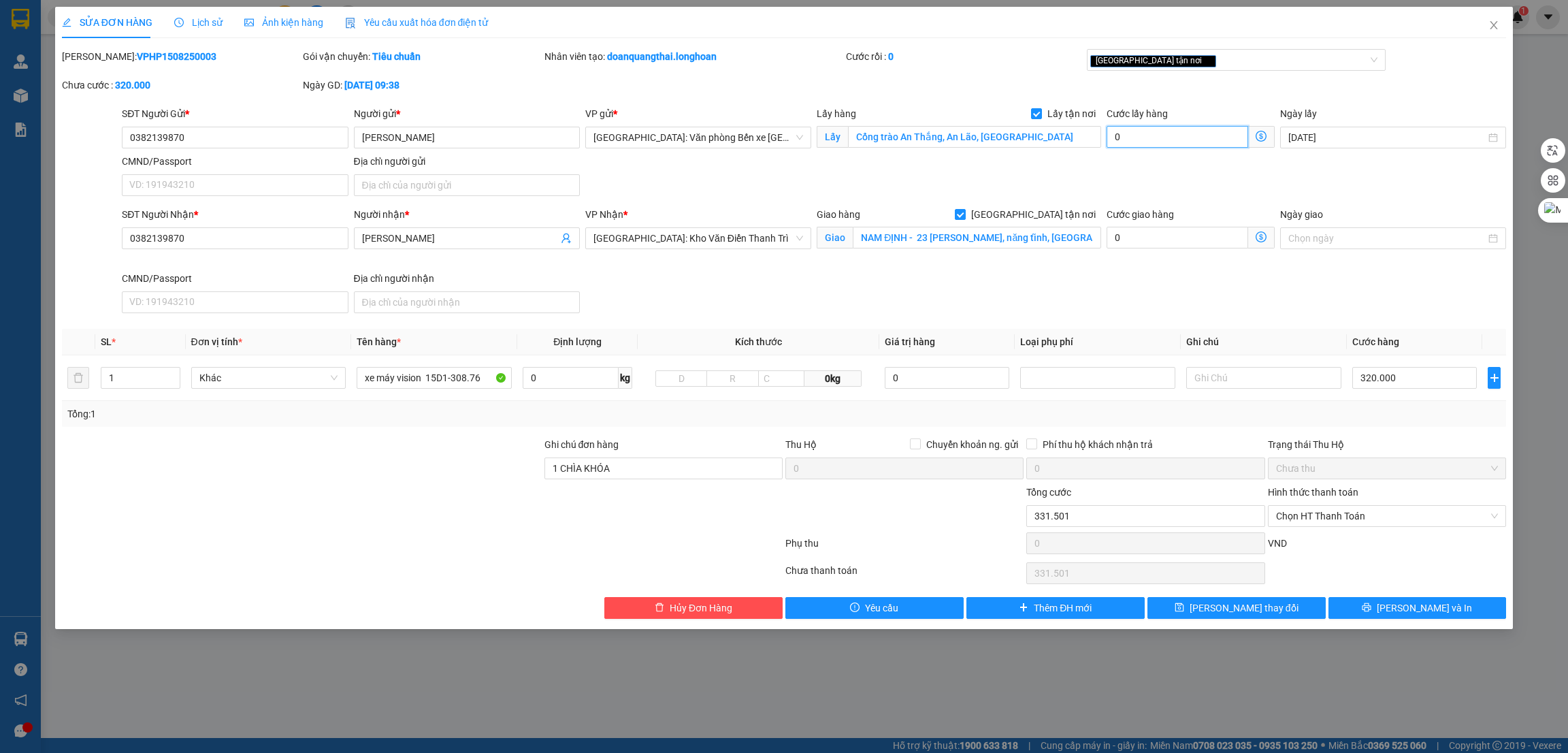
type input "320.000"
type input "1"
type input "320.001"
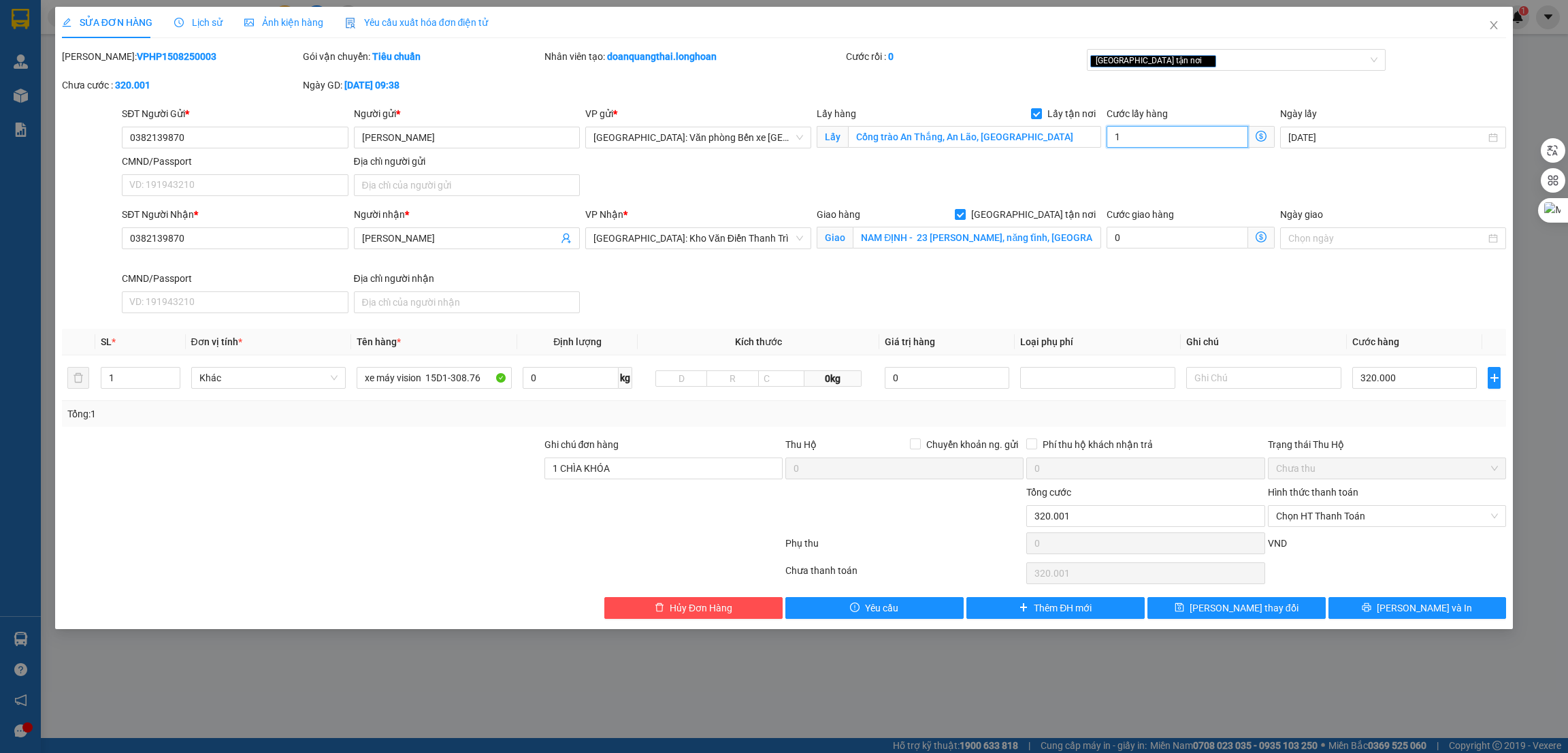
type input "11"
type input "320.011"
type input "115"
type input "320.115"
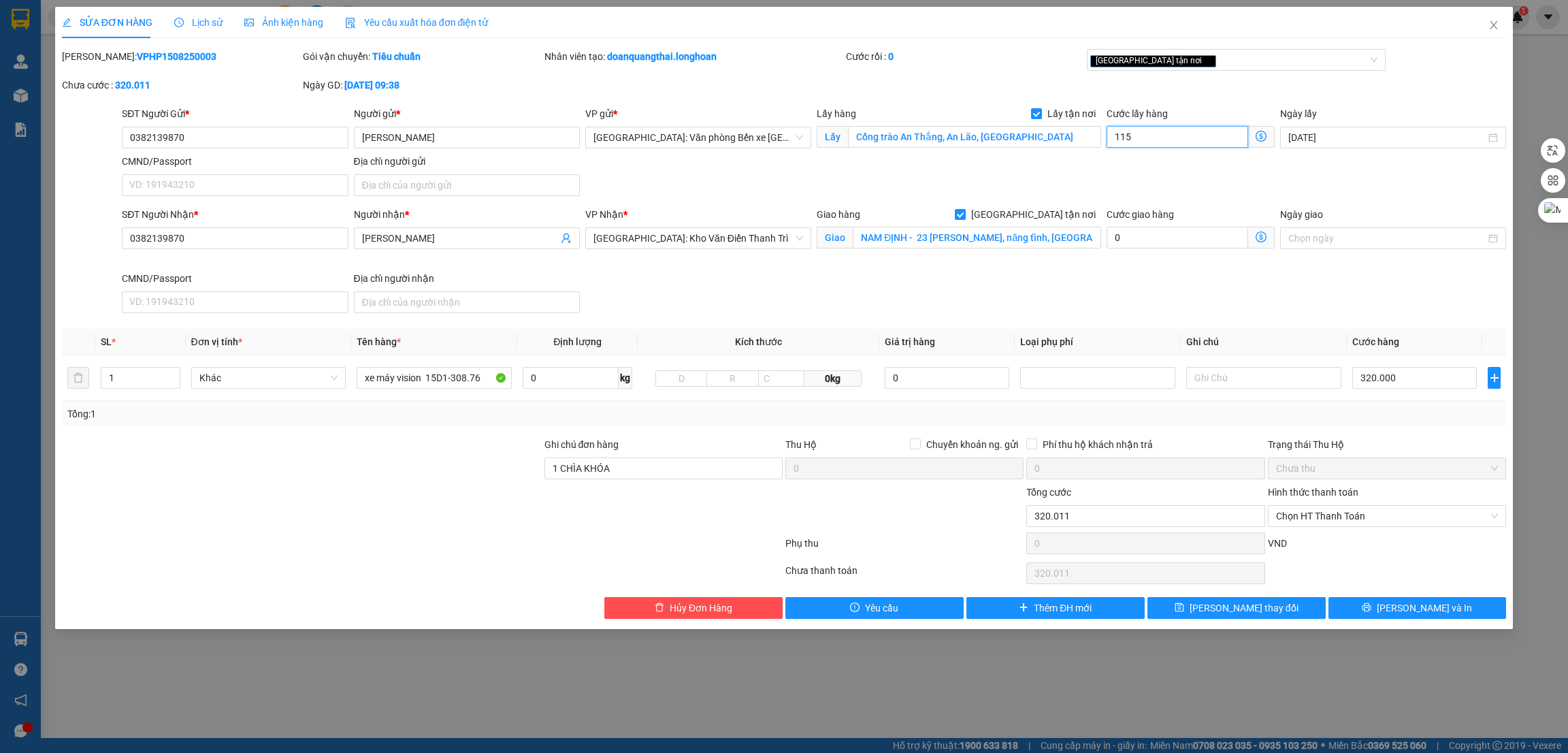
type input "320.115"
type input "1.150"
type input "321.150"
type input "11.500"
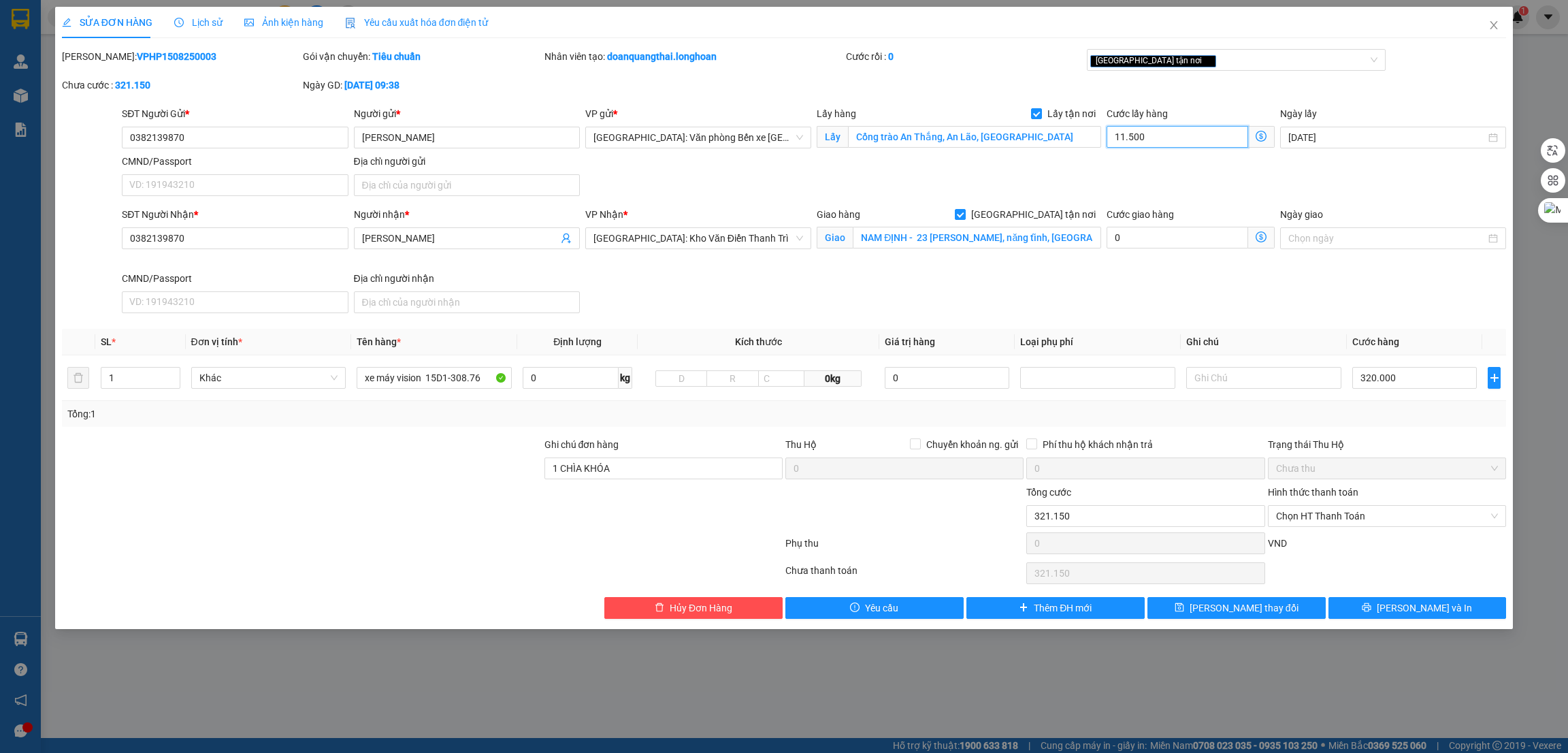
type input "331.500"
type input "115.000"
type input "435.000"
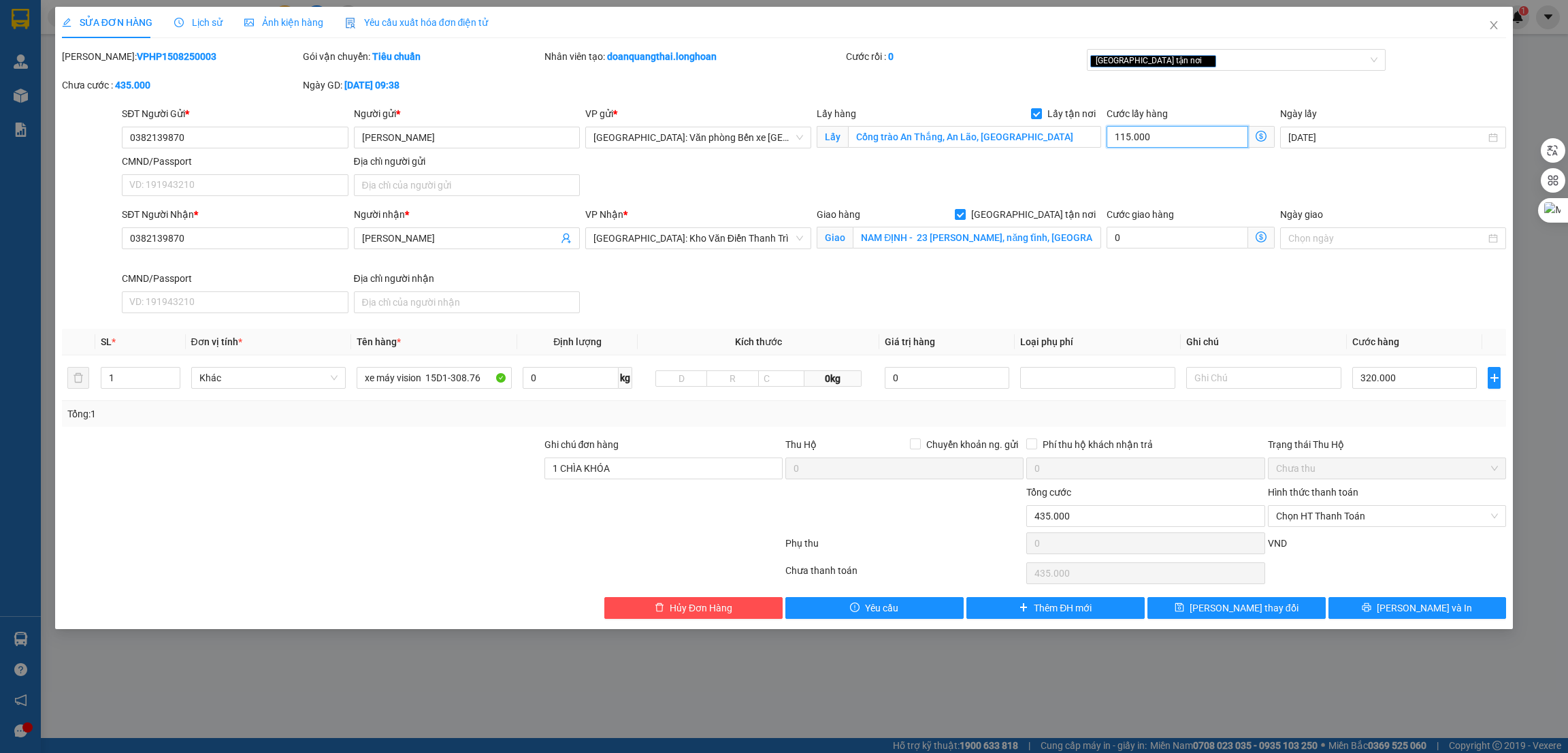
type input "115.000"
click at [1188, 306] on div "SĐT Người Nhận * 0382139870 Người nhận * Vũ Liên VP Nhận * Hà Nội: Kho Văn Điển…" at bounding box center [814, 262] width 1390 height 112
click at [1406, 609] on span "[PERSON_NAME] và In" at bounding box center [1424, 607] width 96 height 15
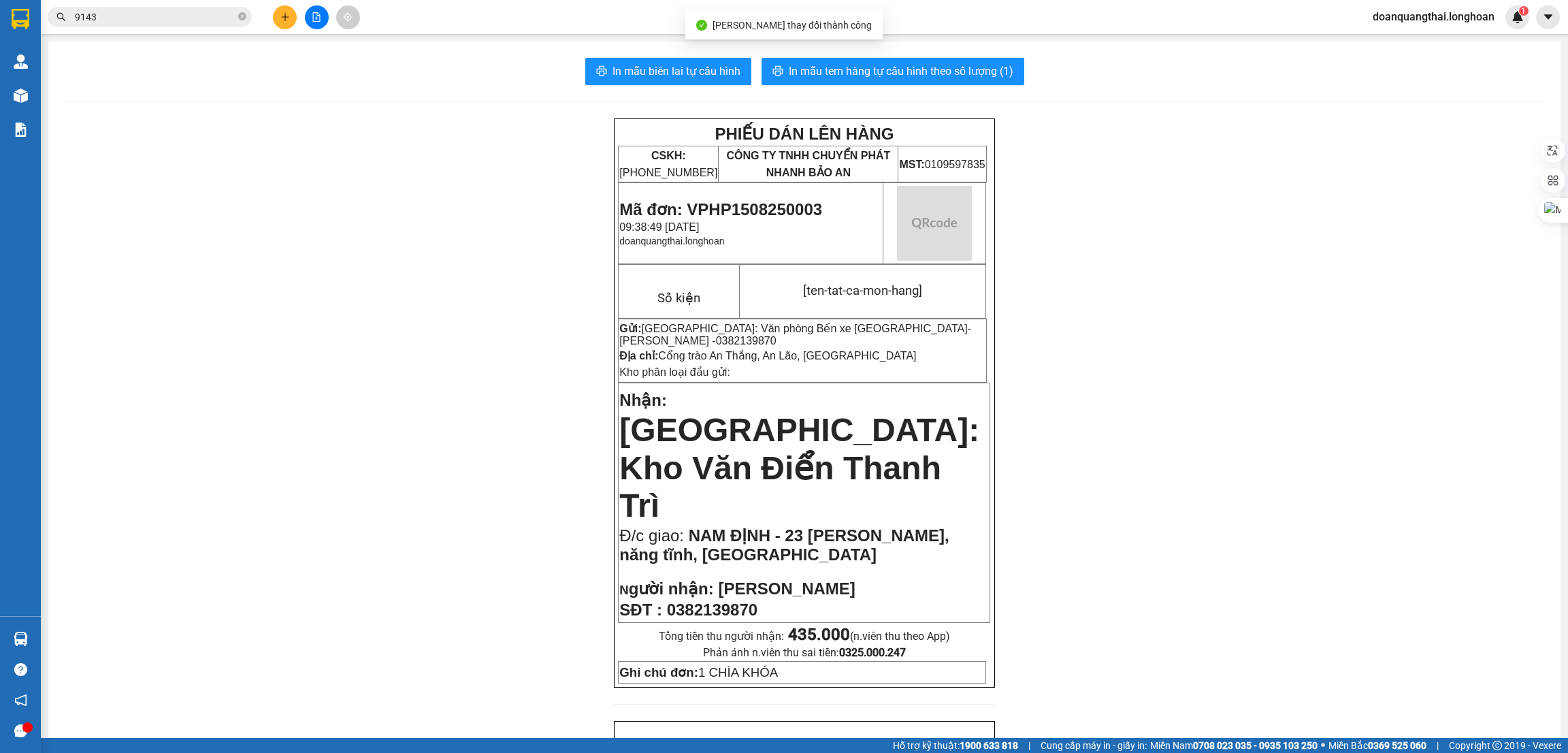
click at [1141, 315] on div "PHIẾU DÁN LÊN HÀNG CSKH: 1900.06.88.33 CÔNG TY TNHH CHUYỂN PHÁT NHANH BẢO AN MS…" at bounding box center [804, 768] width 1480 height 1299
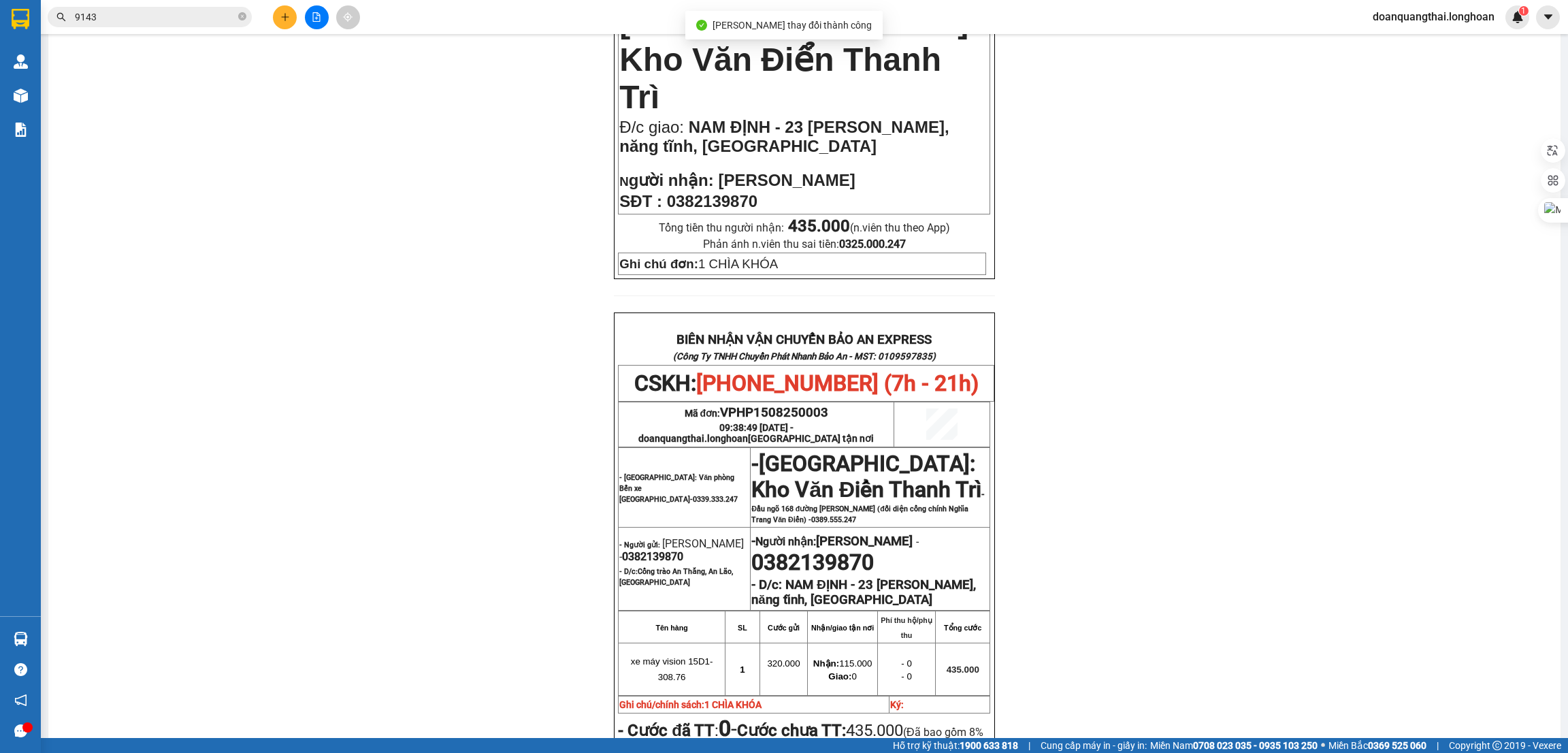
scroll to position [612, 0]
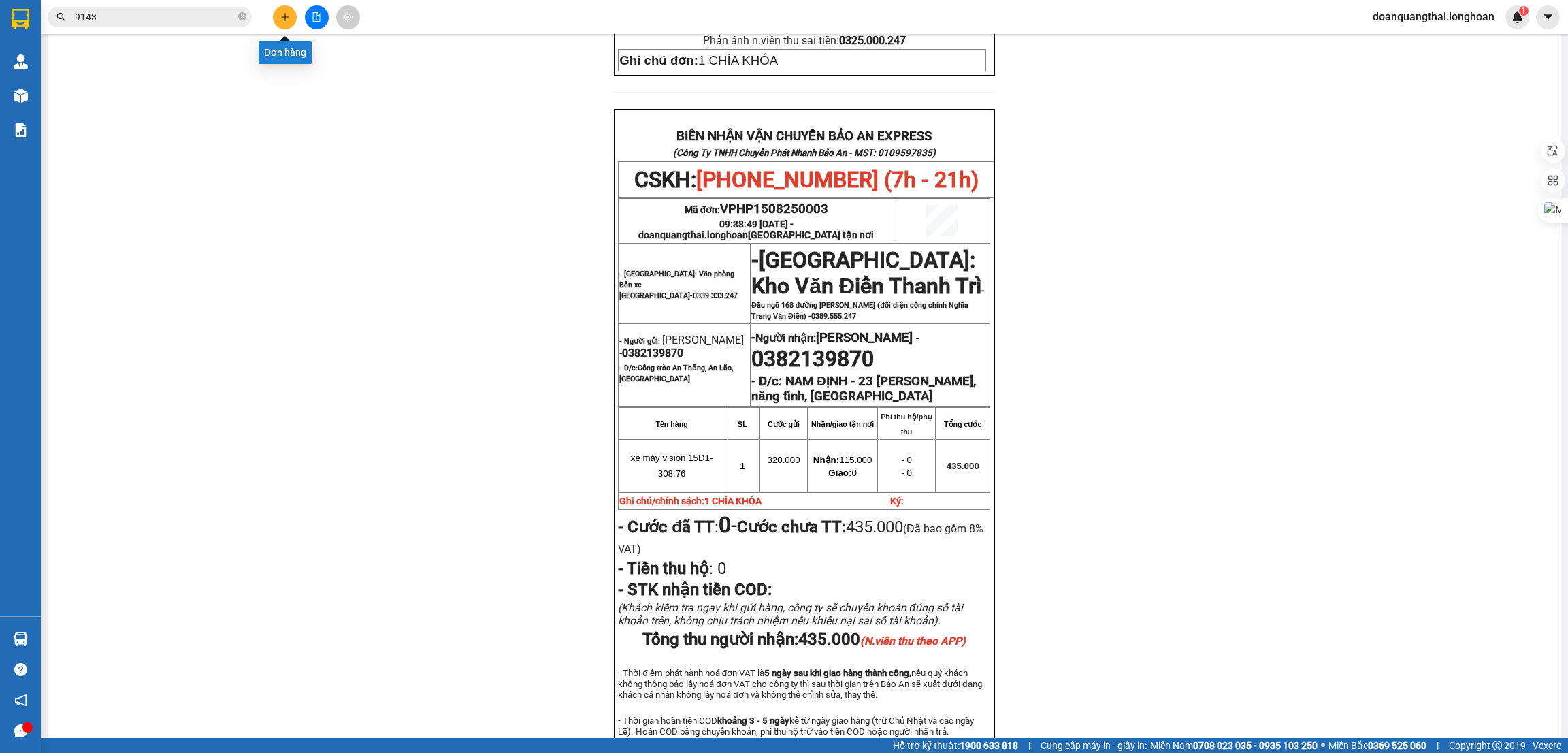
click at [283, 7] on button at bounding box center [284, 17] width 24 height 24
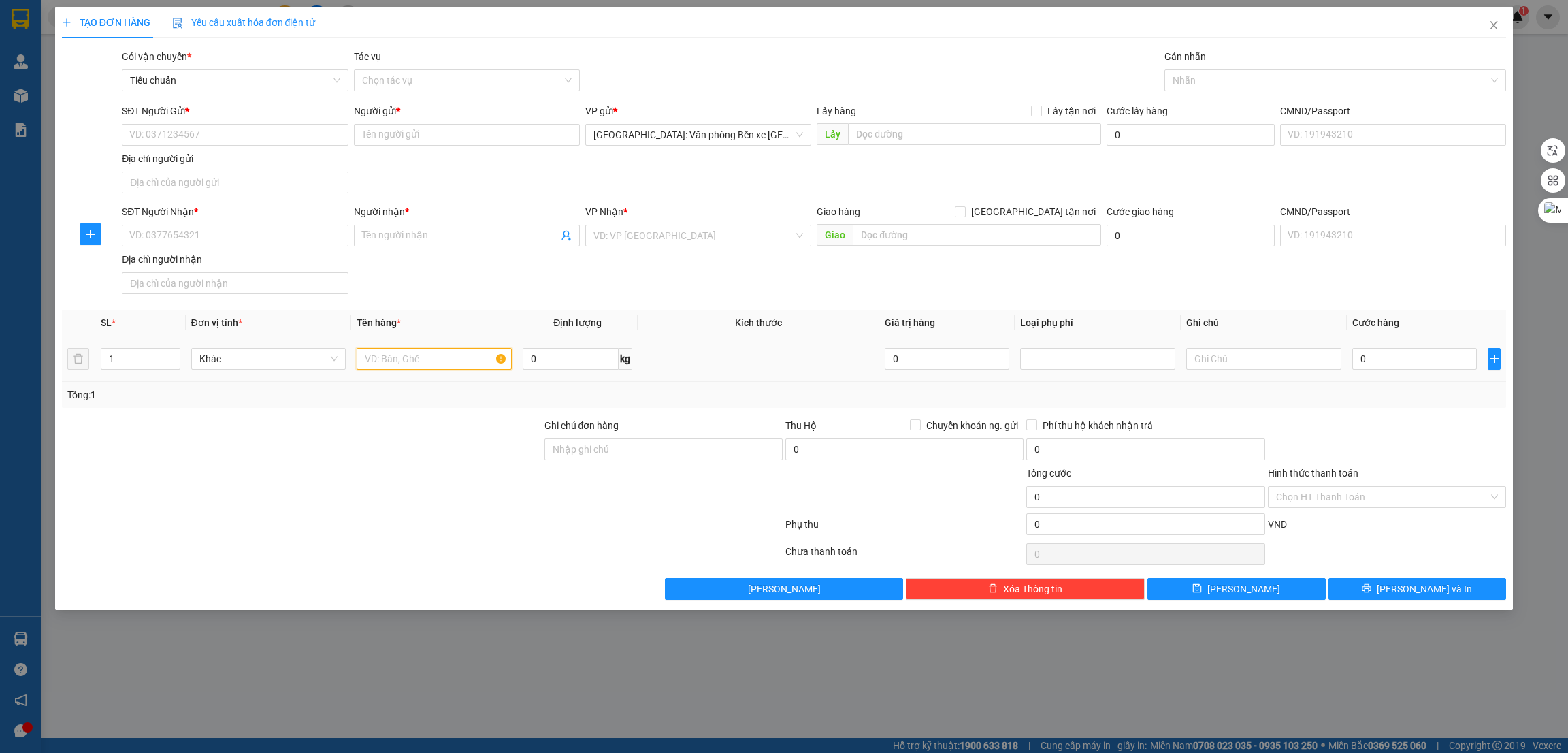
click at [423, 364] on input "text" at bounding box center [434, 358] width 155 height 22
paste input "2 túi đồ và 1 tủ"
type input "2 túi đồ và 1 tủ"
click at [145, 360] on input "1" at bounding box center [141, 358] width 78 height 20
click at [167, 352] on span "Increase Value" at bounding box center [172, 354] width 15 height 12
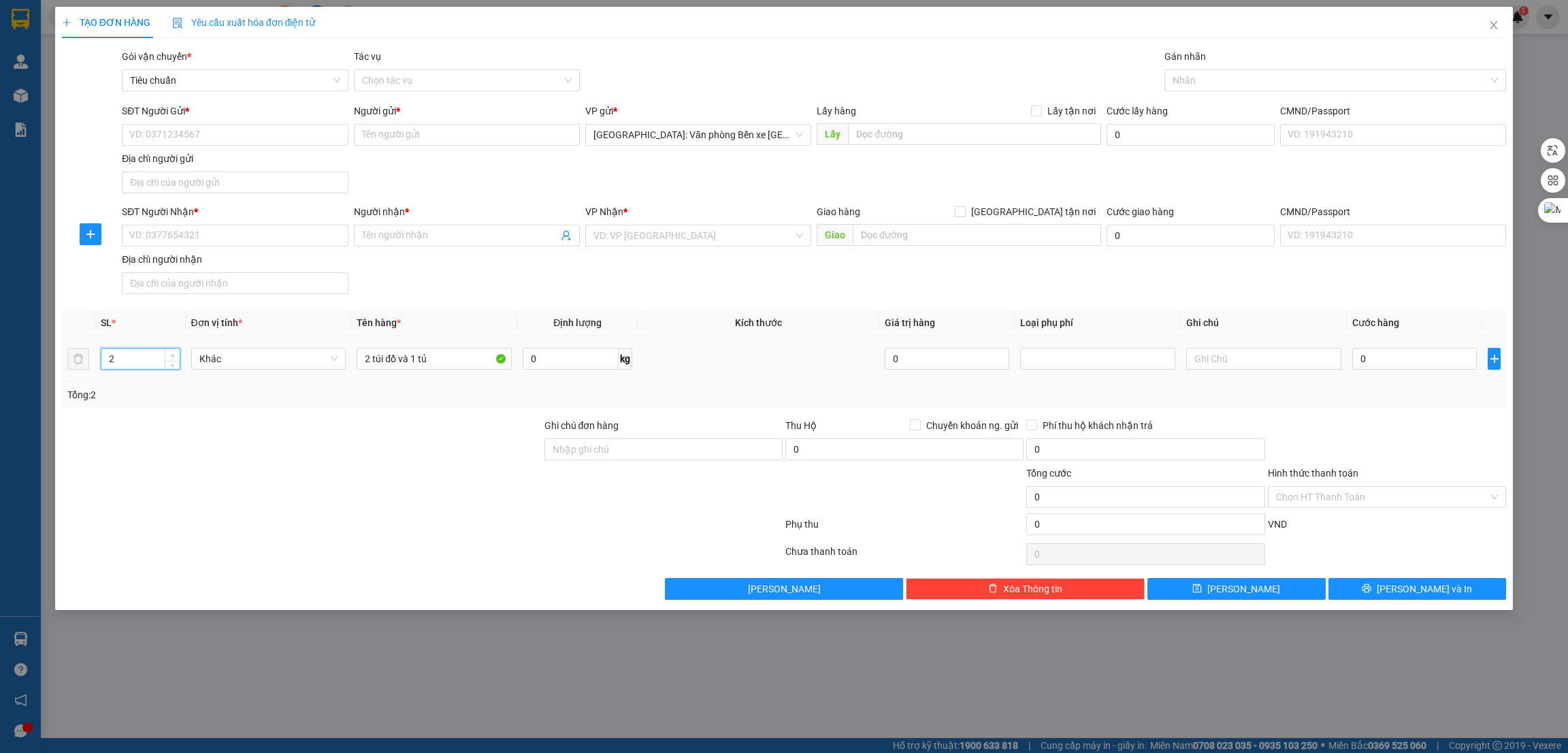
click at [167, 352] on span "Increase Value" at bounding box center [172, 354] width 15 height 12
click at [175, 363] on span "down" at bounding box center [172, 364] width 8 height 8
type input "3"
click at [222, 139] on input "SĐT Người Gửi *" at bounding box center [235, 135] width 226 height 22
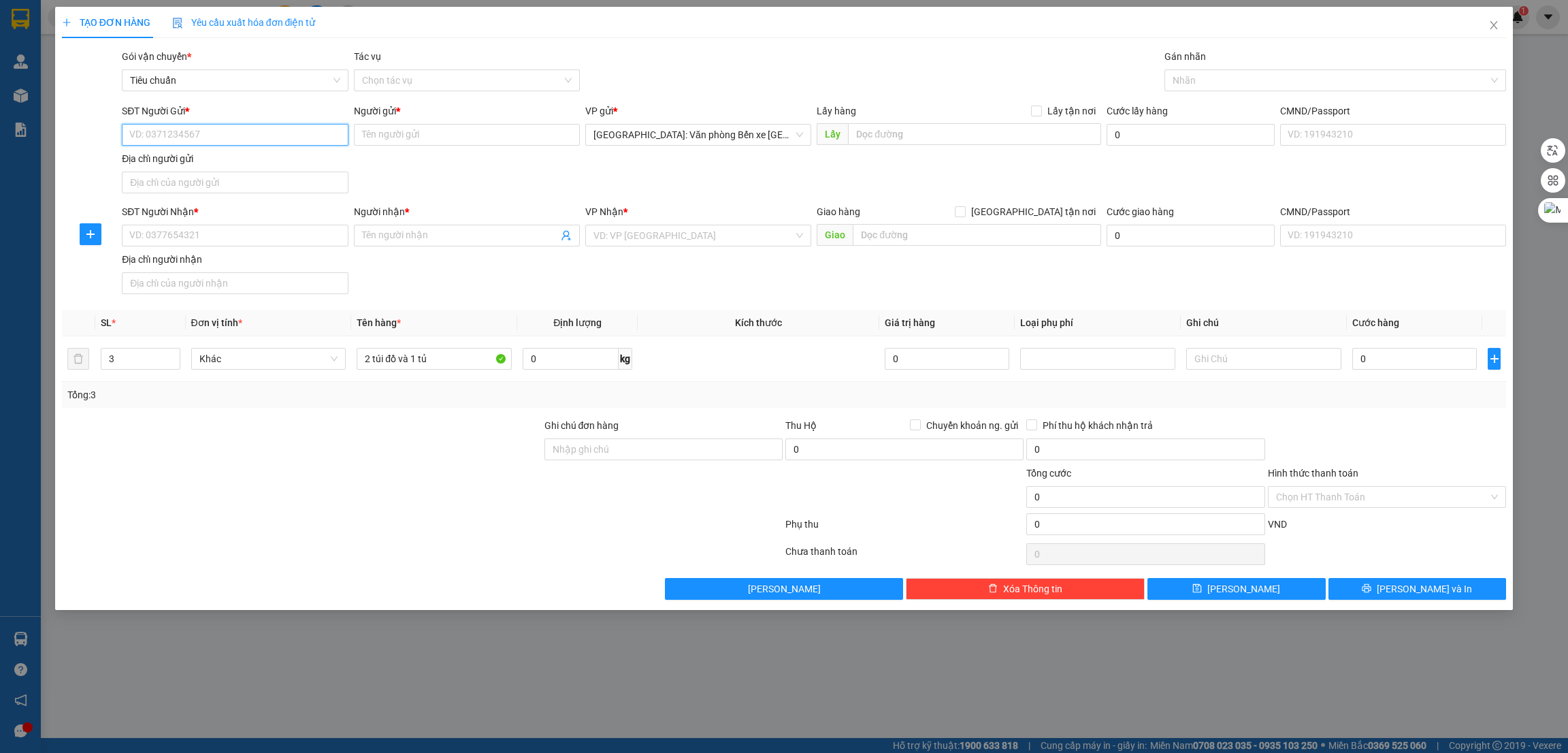
paste input "0353958790"
type input "0353958790"
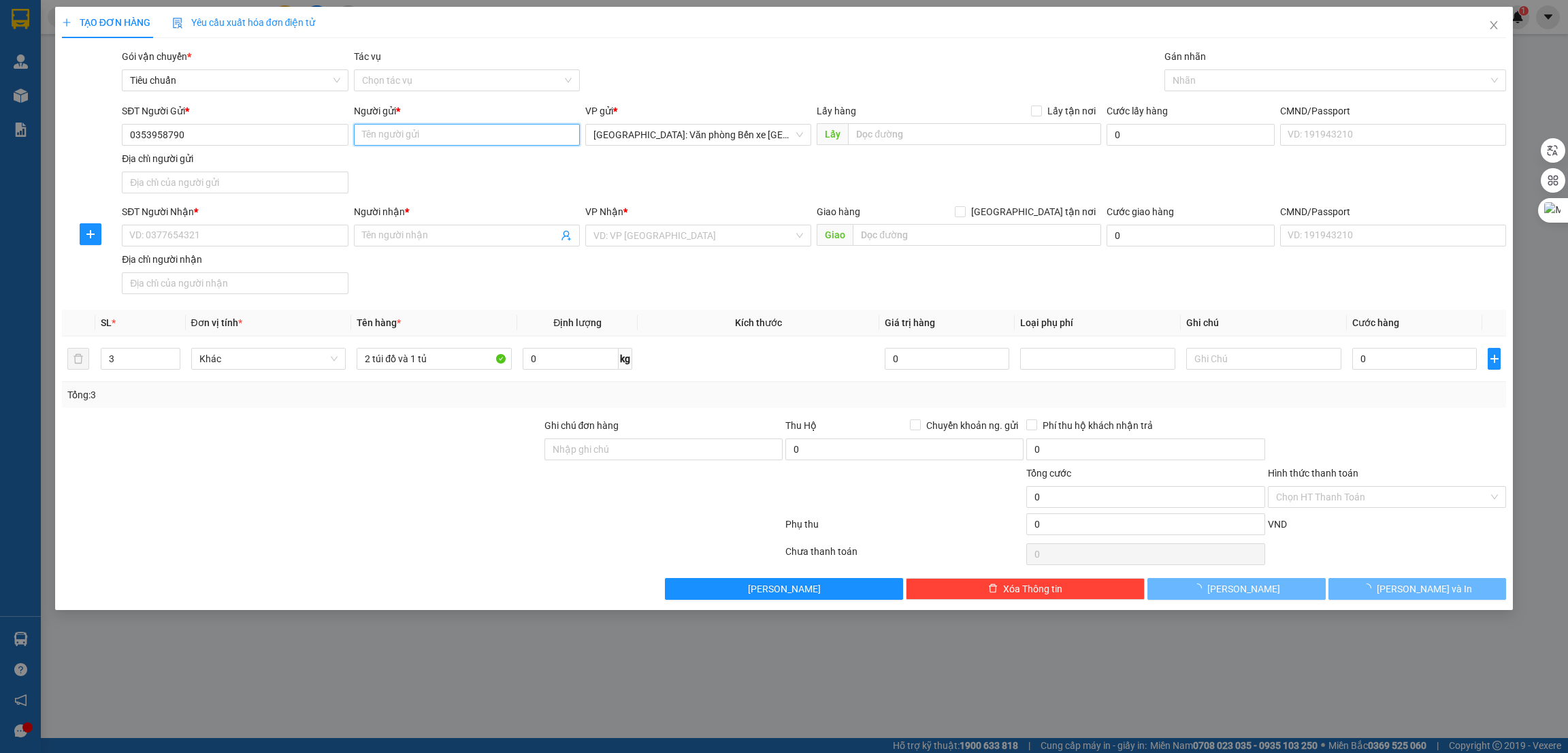
click at [428, 134] on input "Người gửi *" at bounding box center [467, 135] width 226 height 22
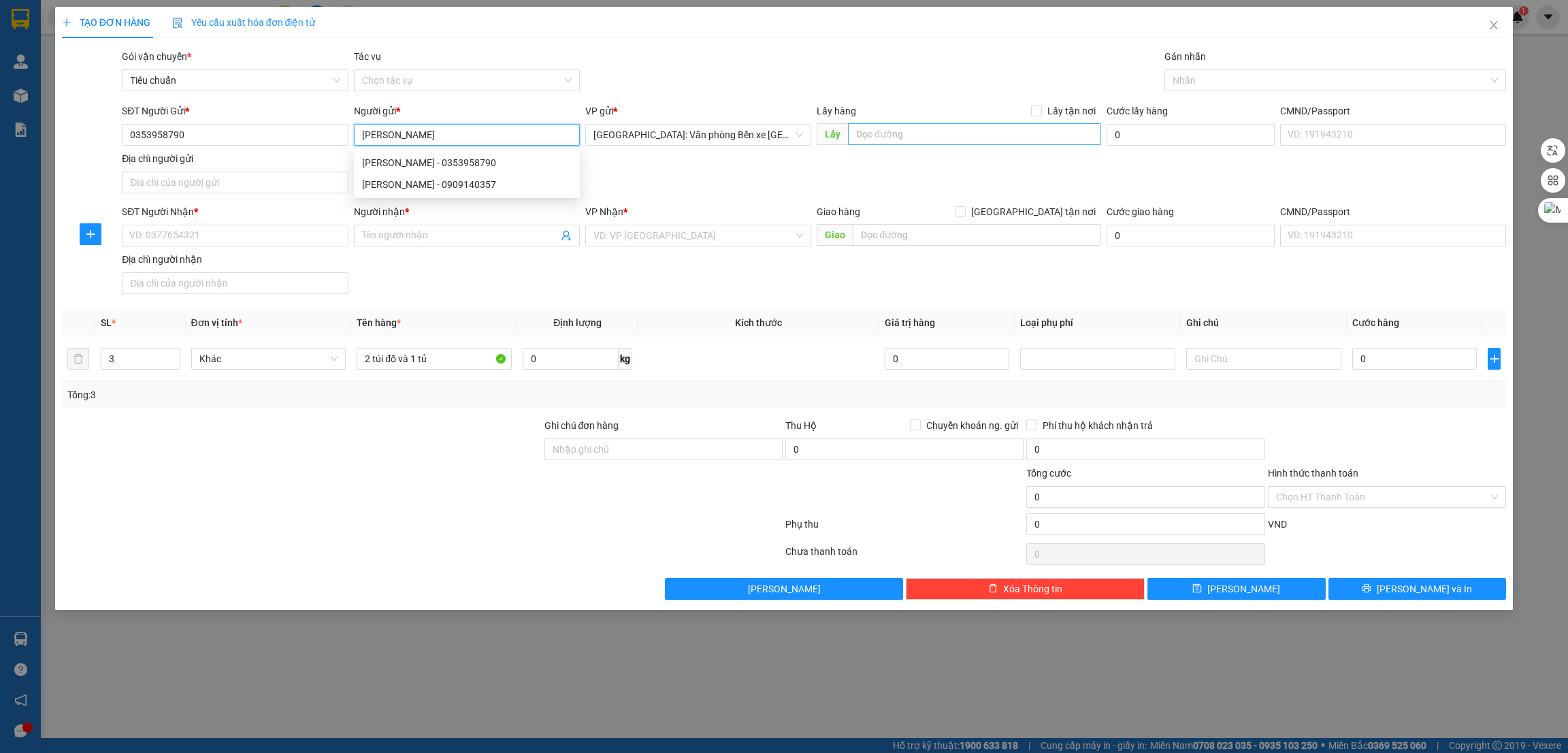
type input "Chang mi"
click at [946, 134] on input "text" at bounding box center [974, 134] width 253 height 22
click at [876, 139] on input "text" at bounding box center [974, 134] width 253 height 22
paste input "Chung cư dragon cái lân hạ long"
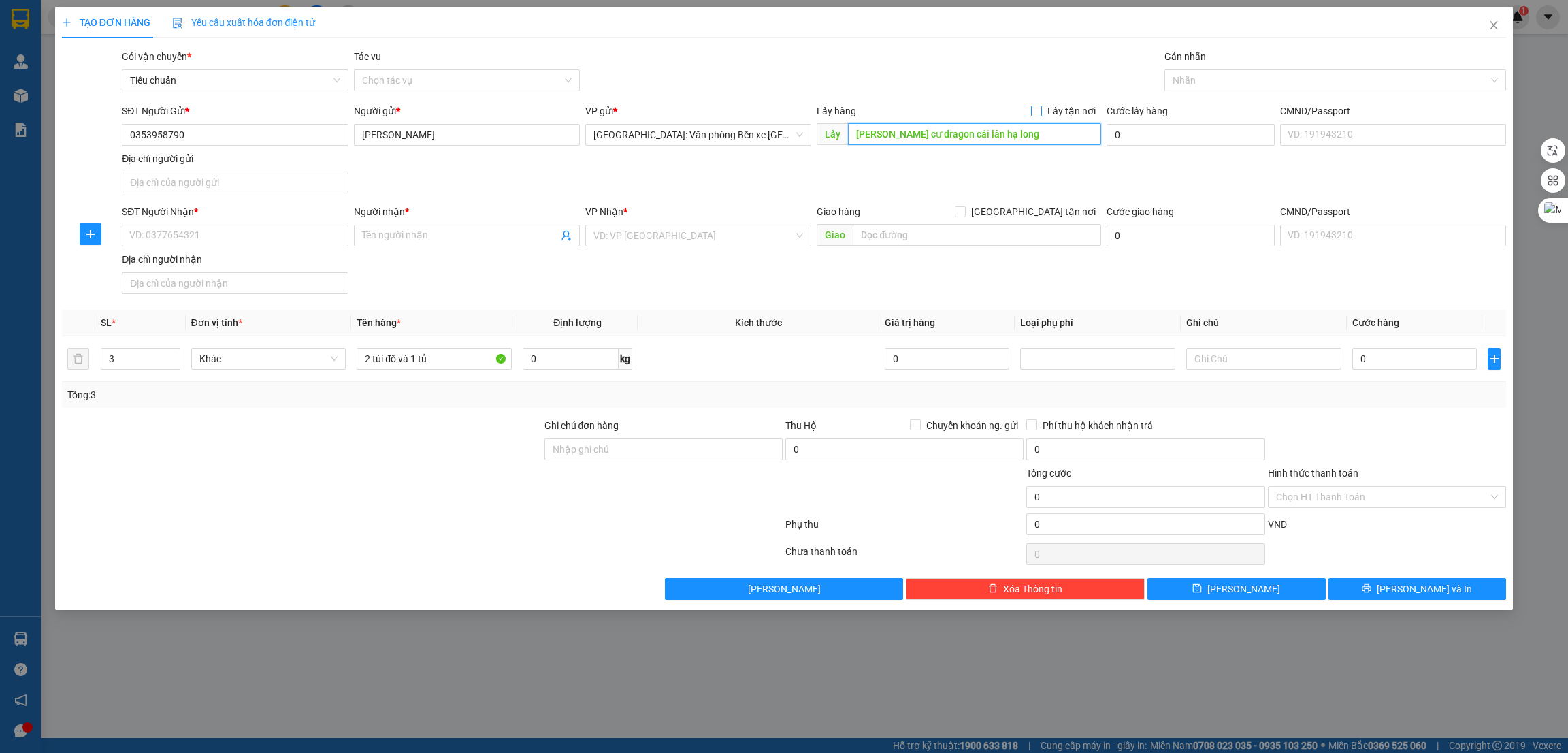
type input "Chung cư dragon cái lân hạ long"
click at [1035, 112] on input "Lấy tận nơi" at bounding box center [1036, 110] width 10 height 10
checkbox input "true"
click at [279, 235] on input "SĐT Người Nhận *" at bounding box center [235, 235] width 226 height 22
click at [163, 230] on input "SĐT Người Nhận *" at bounding box center [235, 235] width 226 height 22
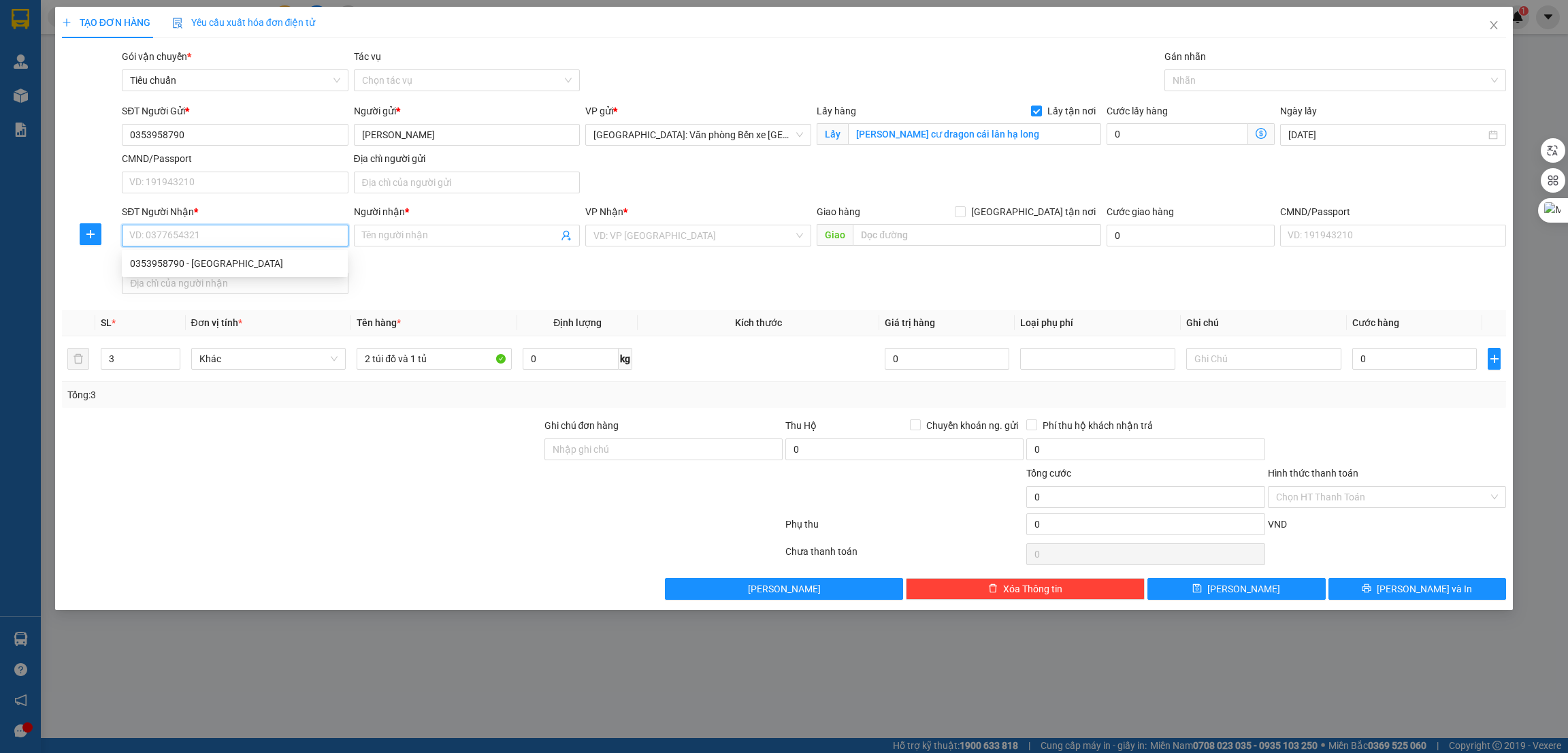
paste input "0869927155"
type input "0869927155"
click at [232, 271] on div "0869927155 - thu" at bounding box center [235, 263] width 209 height 15
type input "thu"
checkbox input "true"
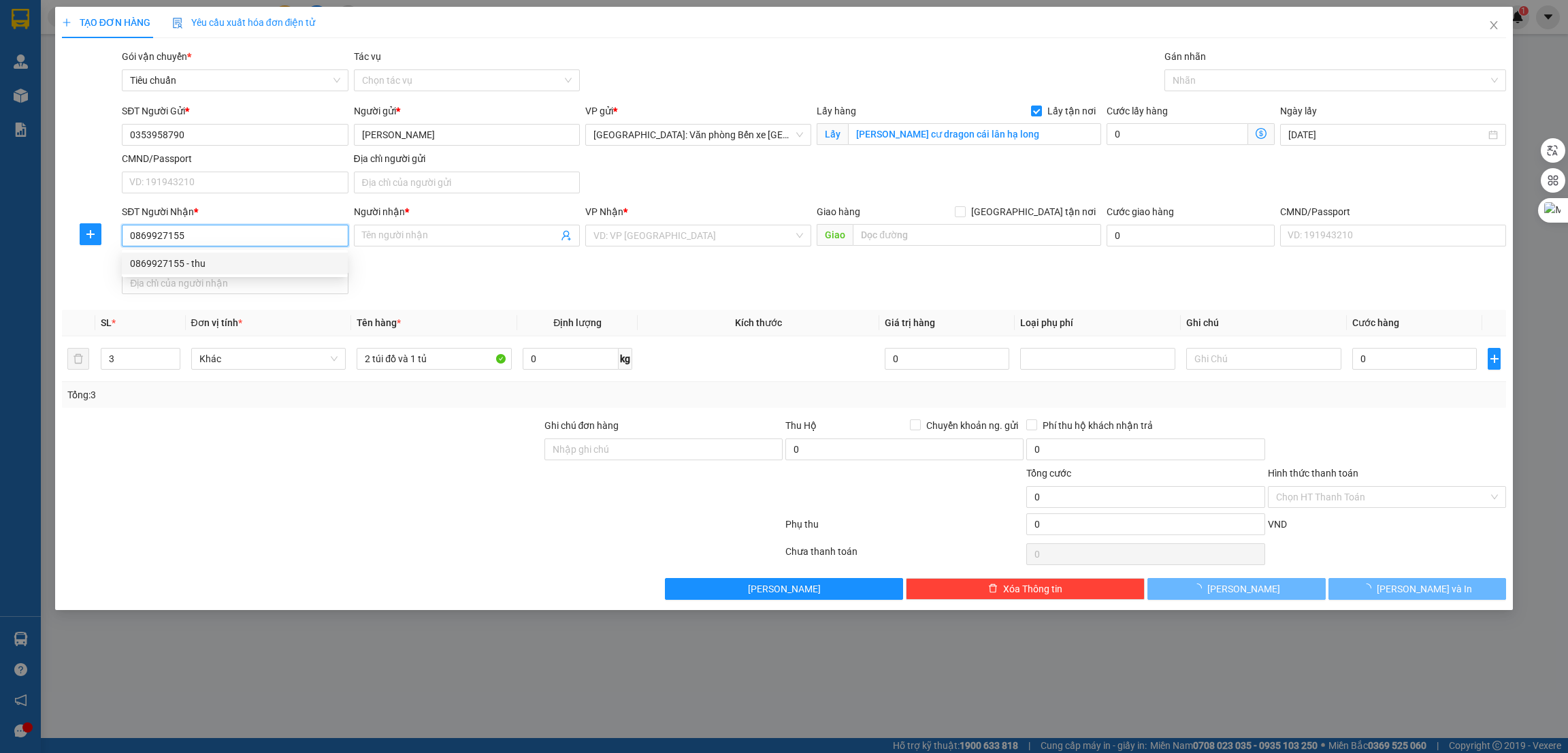
type input "chung cư bim 24 tầng, hoàng quốc việt, hùng thắng, hạ long, quảng ninh"
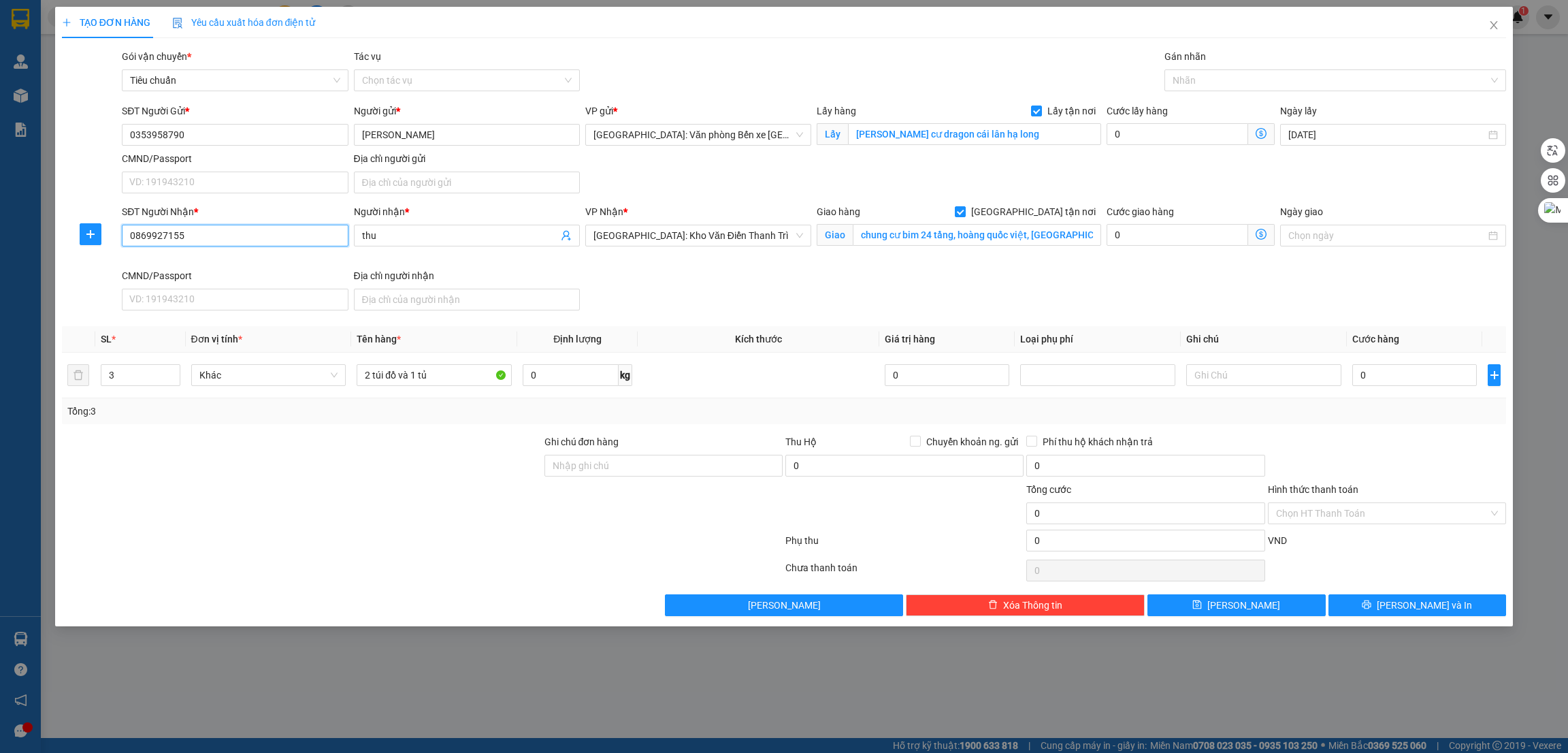
type input "0869927155"
click at [917, 232] on input "chung cư bim 24 tầng, hoàng quốc việt, hùng thắng, hạ long, quảng ninh" at bounding box center [976, 235] width 248 height 22
type input "D"
paste input "216, tô hiến thành, phước mỹ, sơn trà"
click at [706, 233] on span "[GEOGRAPHIC_DATA]: Kho Văn Điển Thanh Trì" at bounding box center [698, 235] width 209 height 20
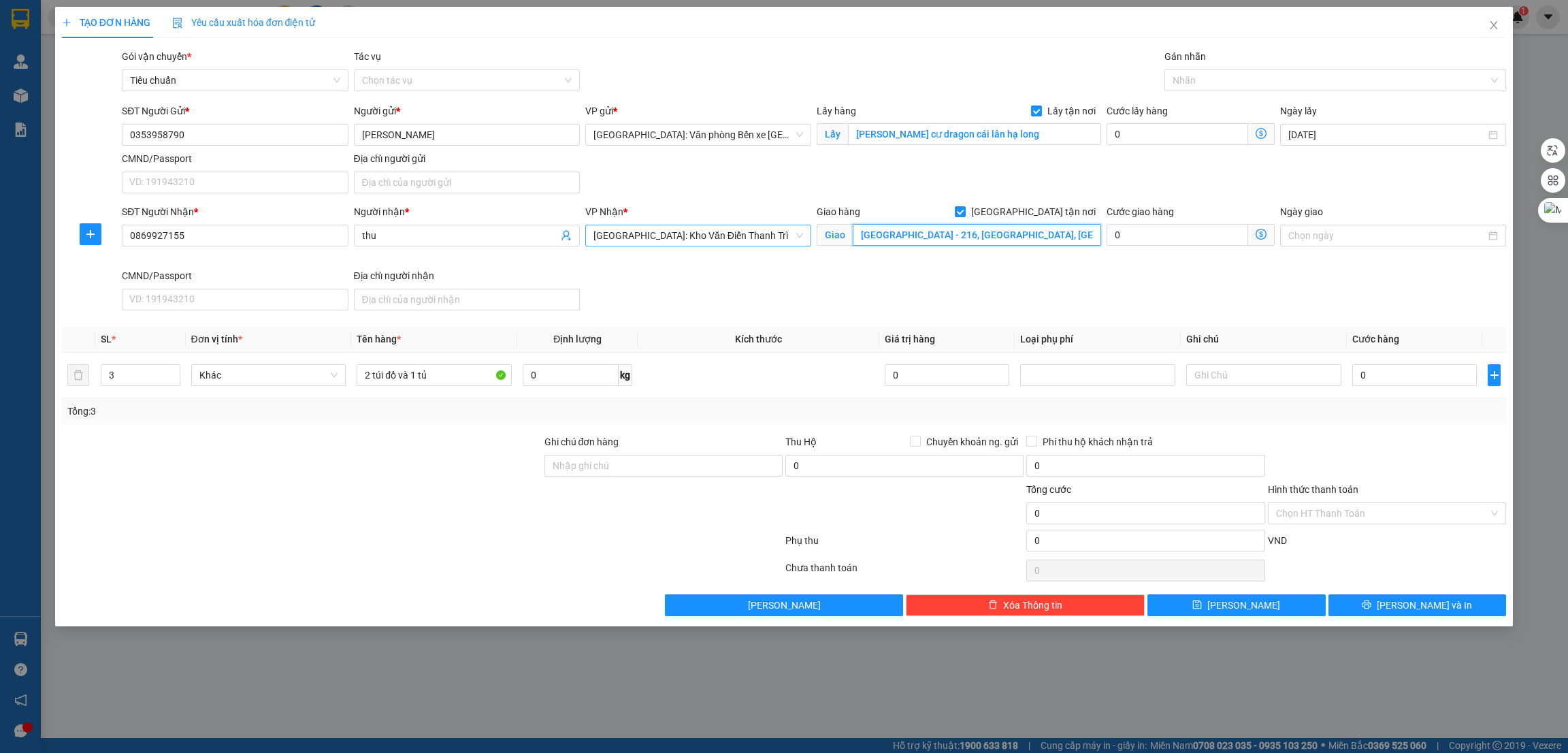
type input "ĐÀ NẴNG - 216, tô hiến thành, phước mỹ, sơn trà"
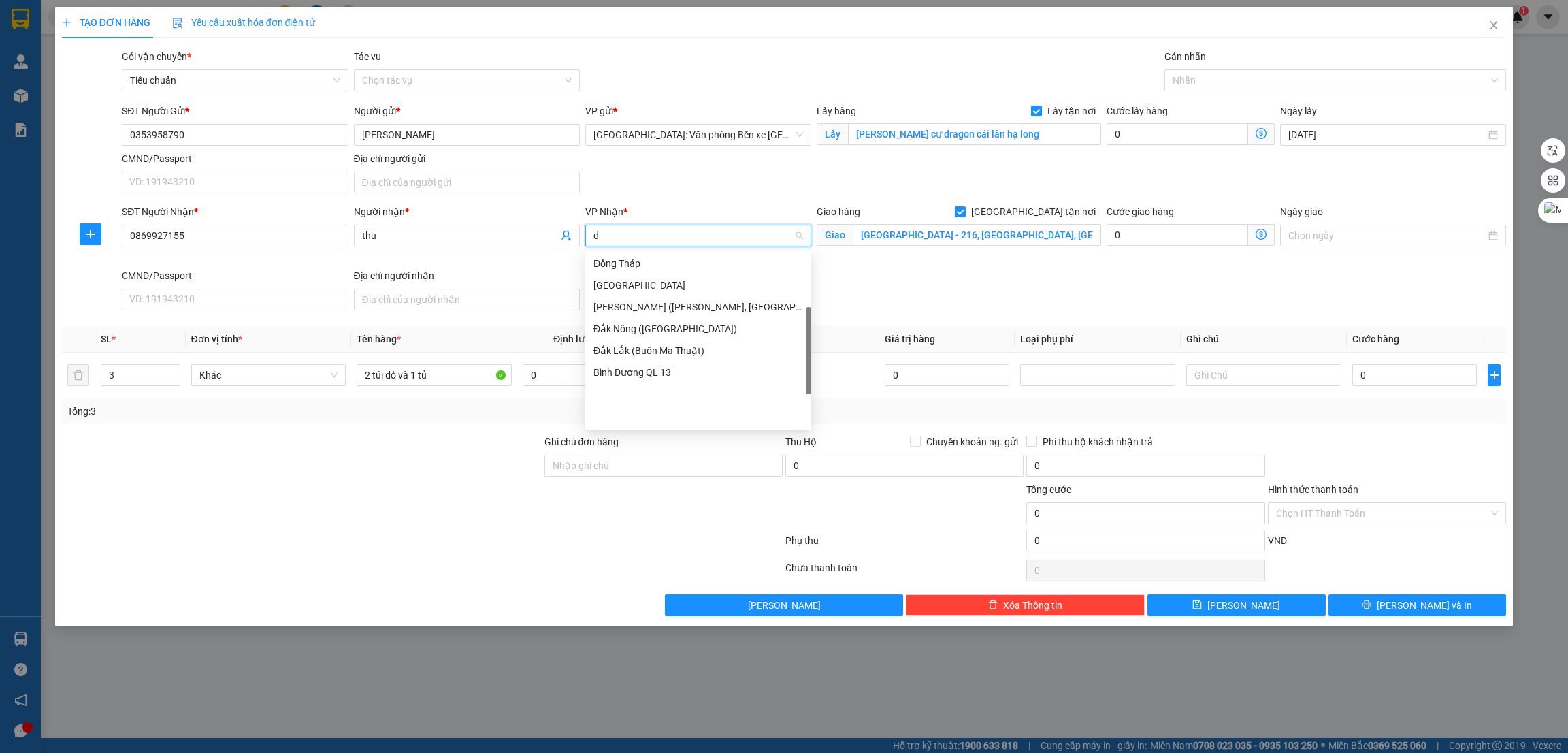
scroll to position [146, 0]
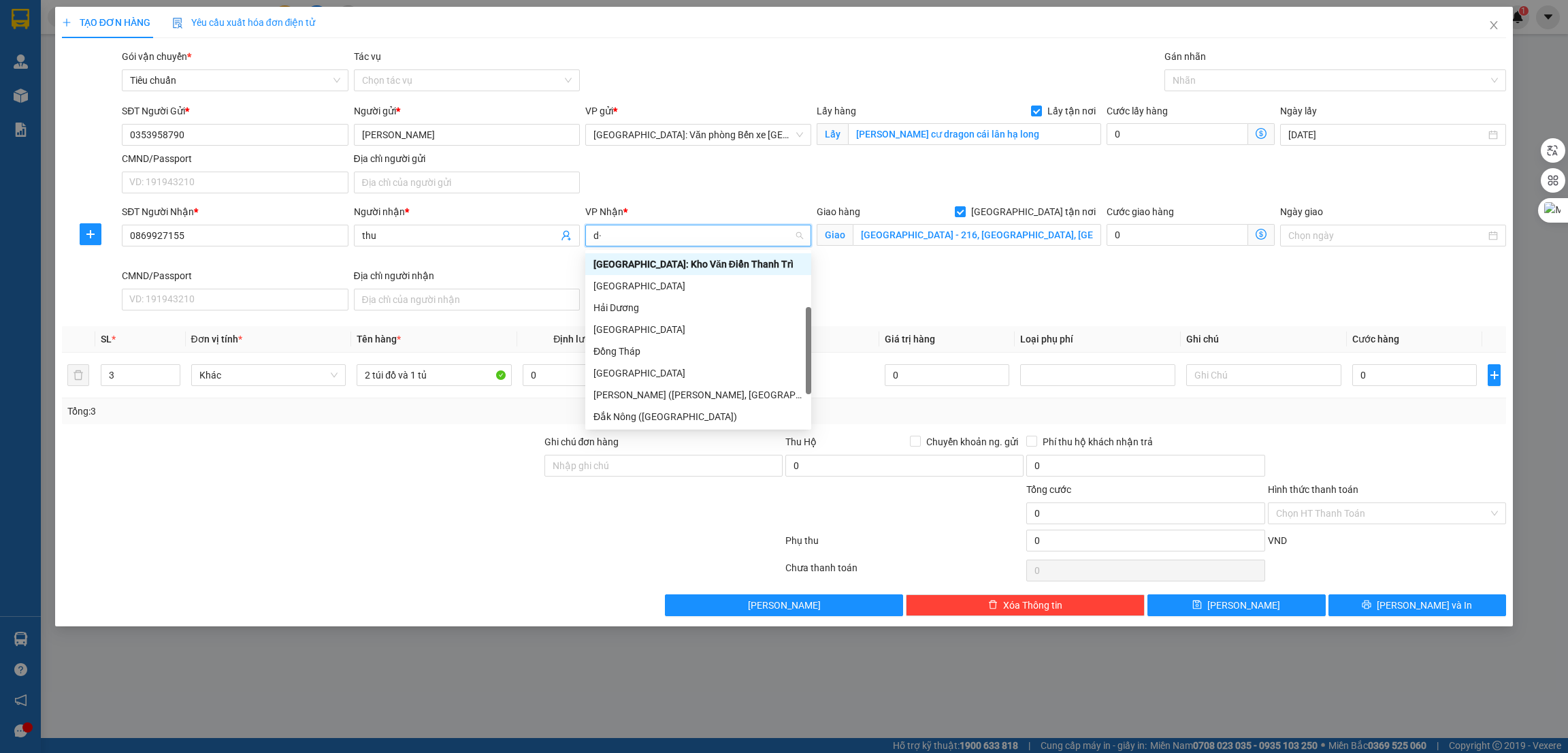
type input "d"
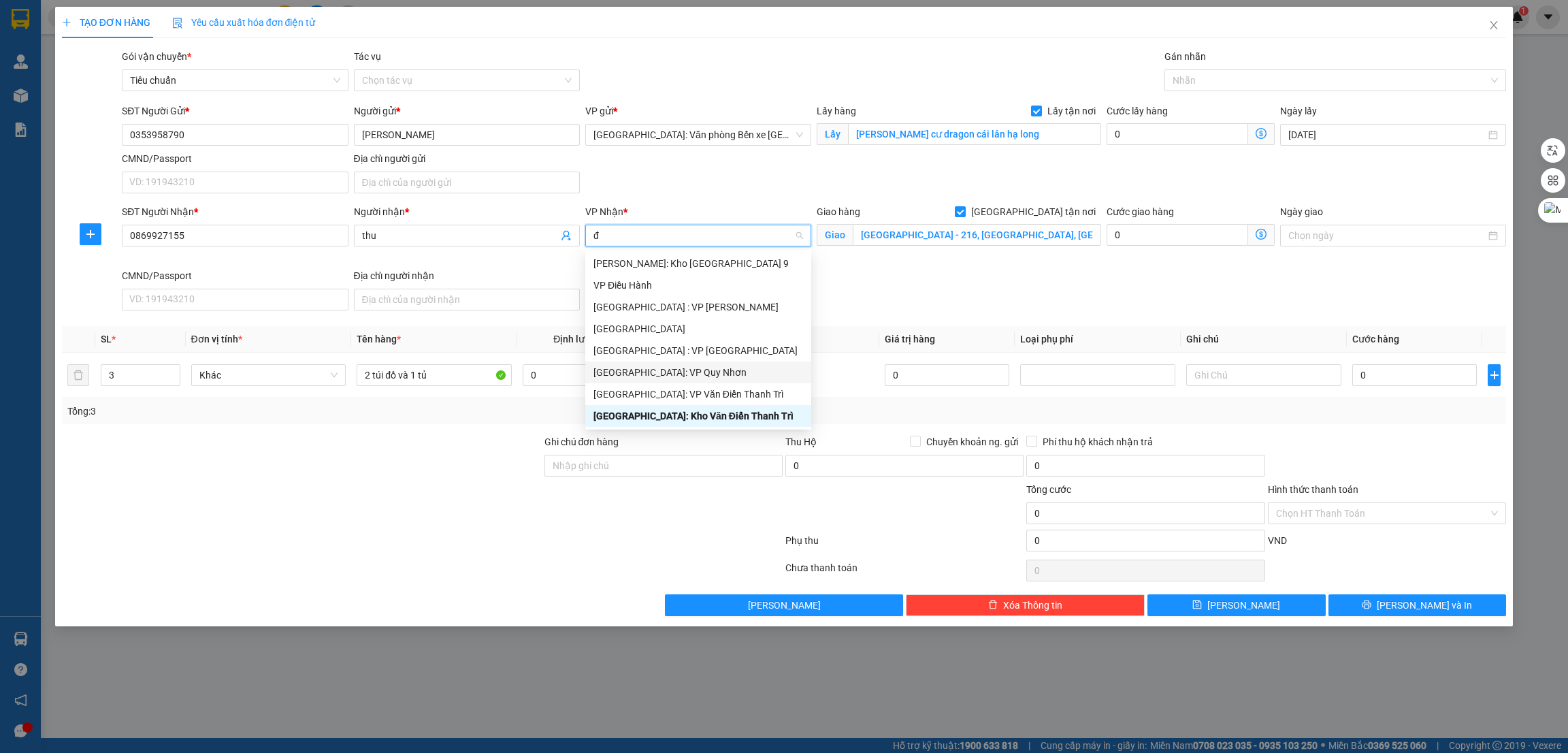
type input "đa"
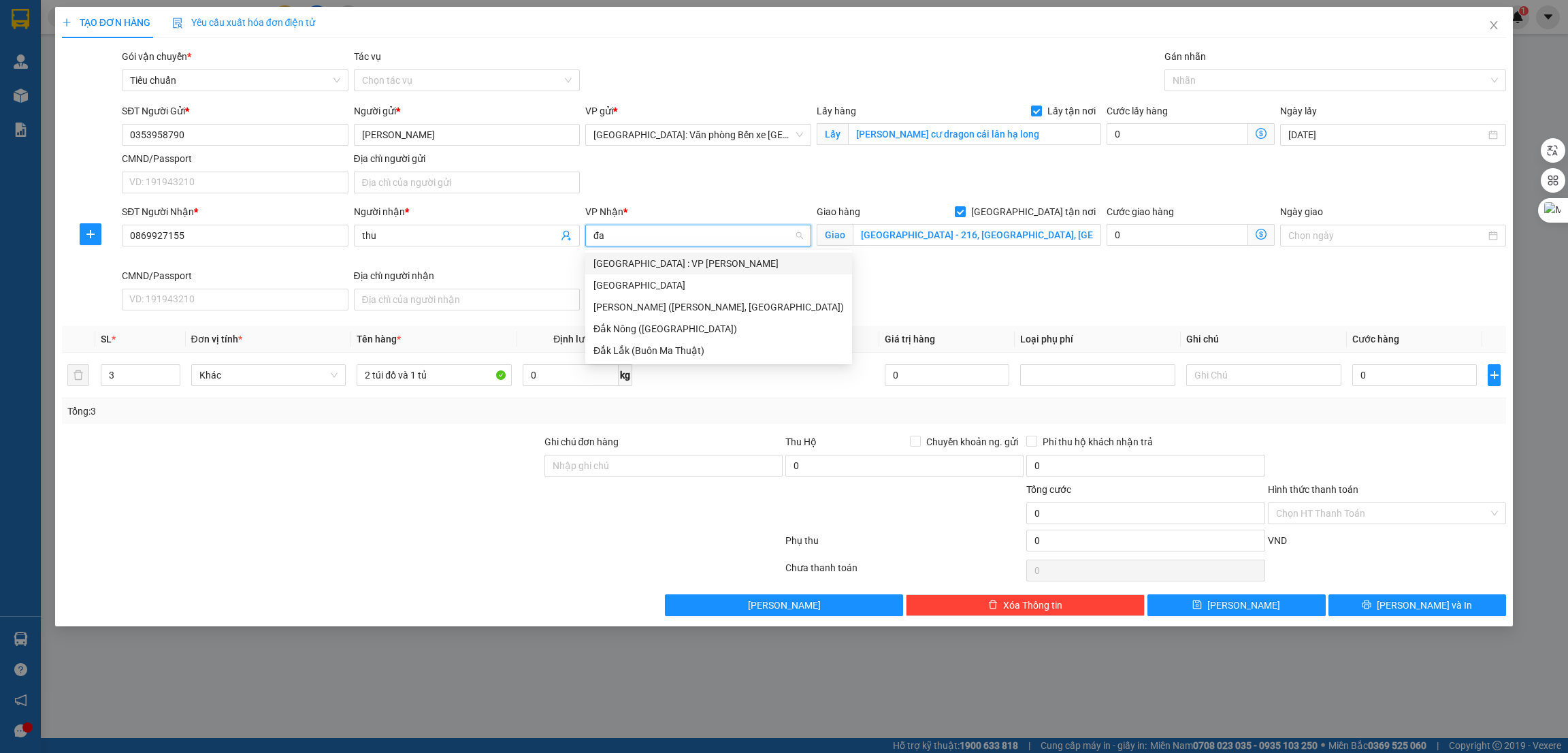
click at [673, 267] on div "[GEOGRAPHIC_DATA] : VP [PERSON_NAME]" at bounding box center [719, 263] width 250 height 15
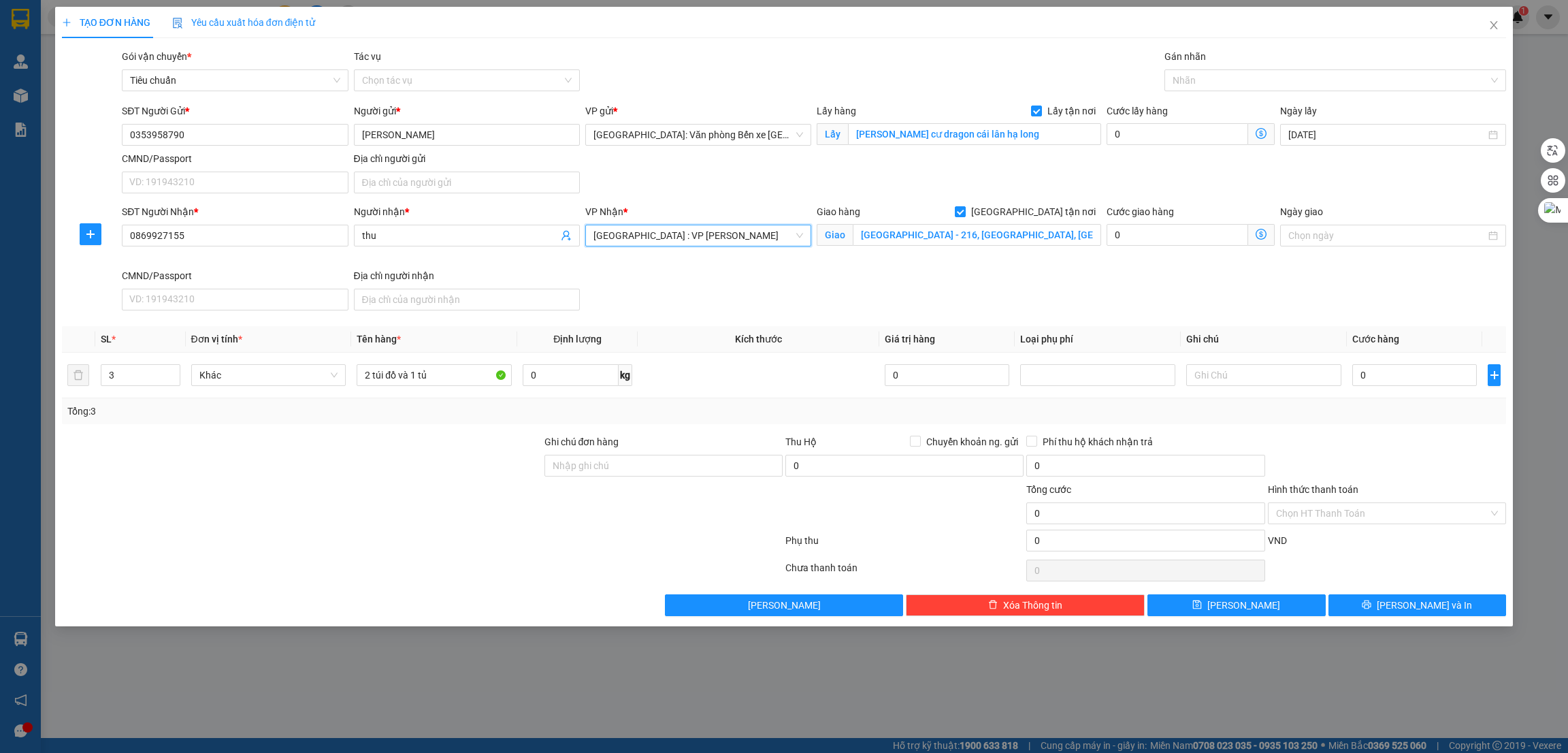
click at [473, 484] on div at bounding box center [302, 506] width 482 height 47
click at [1288, 85] on div at bounding box center [1329, 80] width 322 height 16
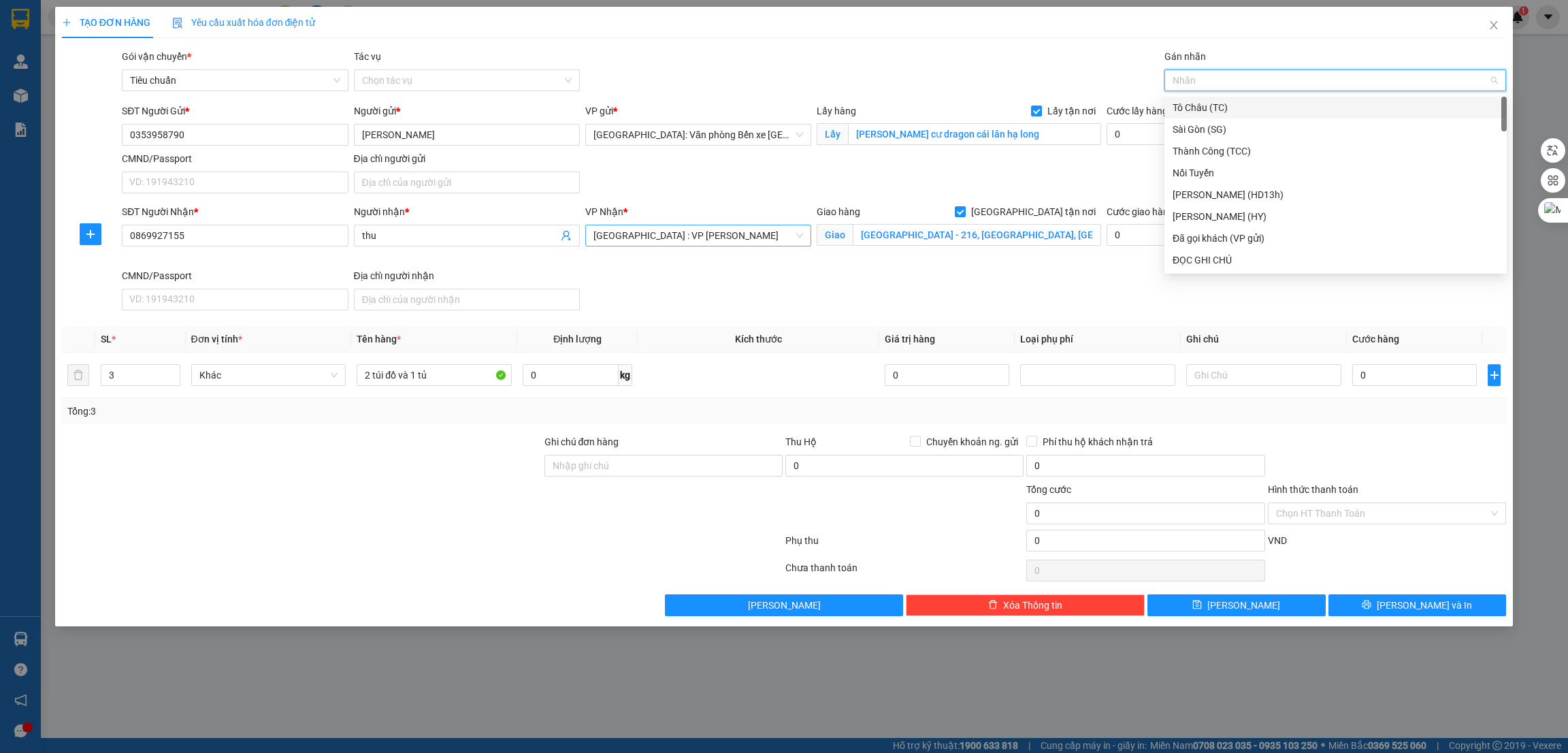
type input "g"
click at [1226, 263] on div "[GEOGRAPHIC_DATA] tận nơi" at bounding box center [1336, 260] width 326 height 15
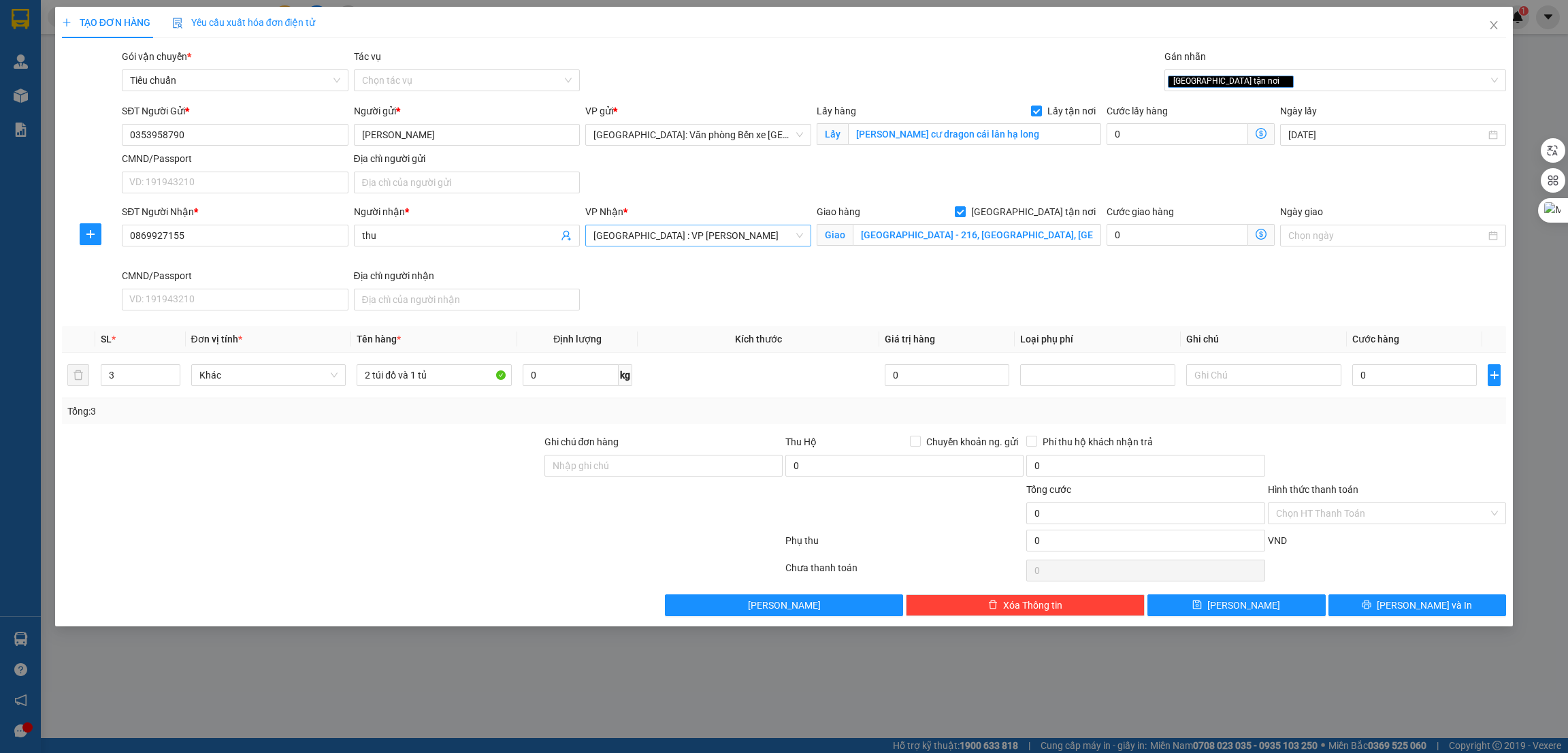
click at [551, 491] on div at bounding box center [663, 506] width 241 height 47
click at [1404, 383] on input "0" at bounding box center [1414, 374] width 124 height 22
type input "4"
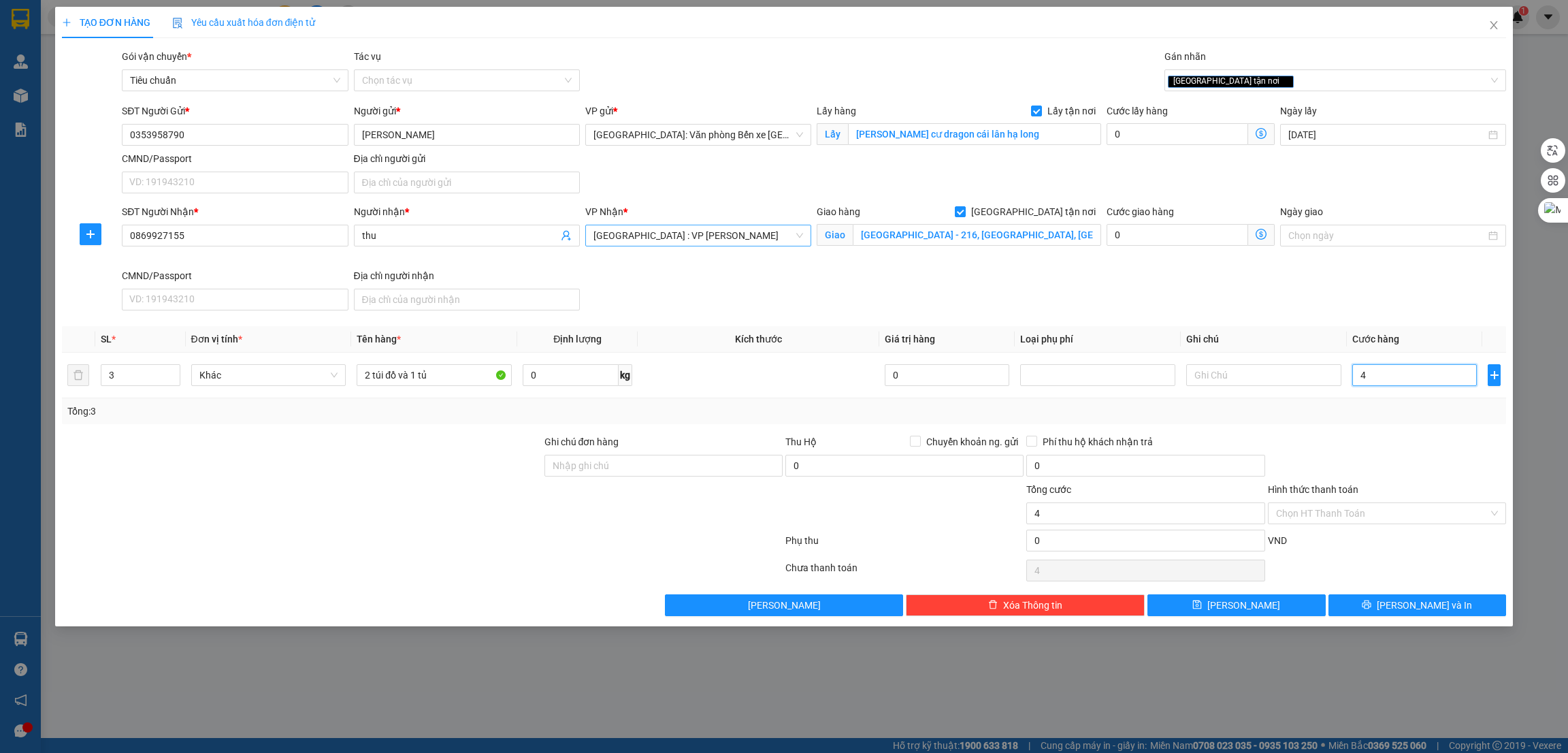
type input "45"
type input "450"
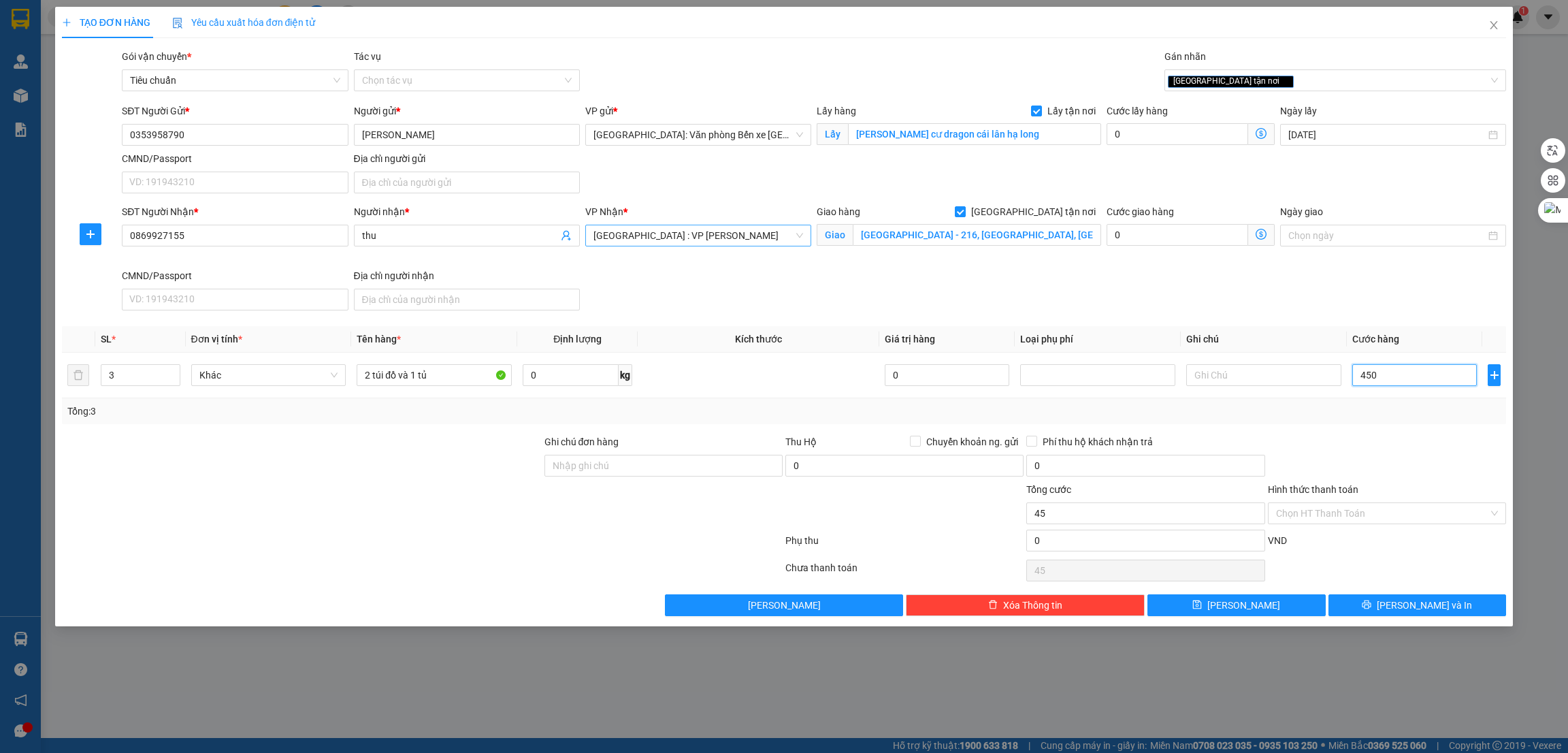
type input "450"
type input "4.500"
type input "45.000"
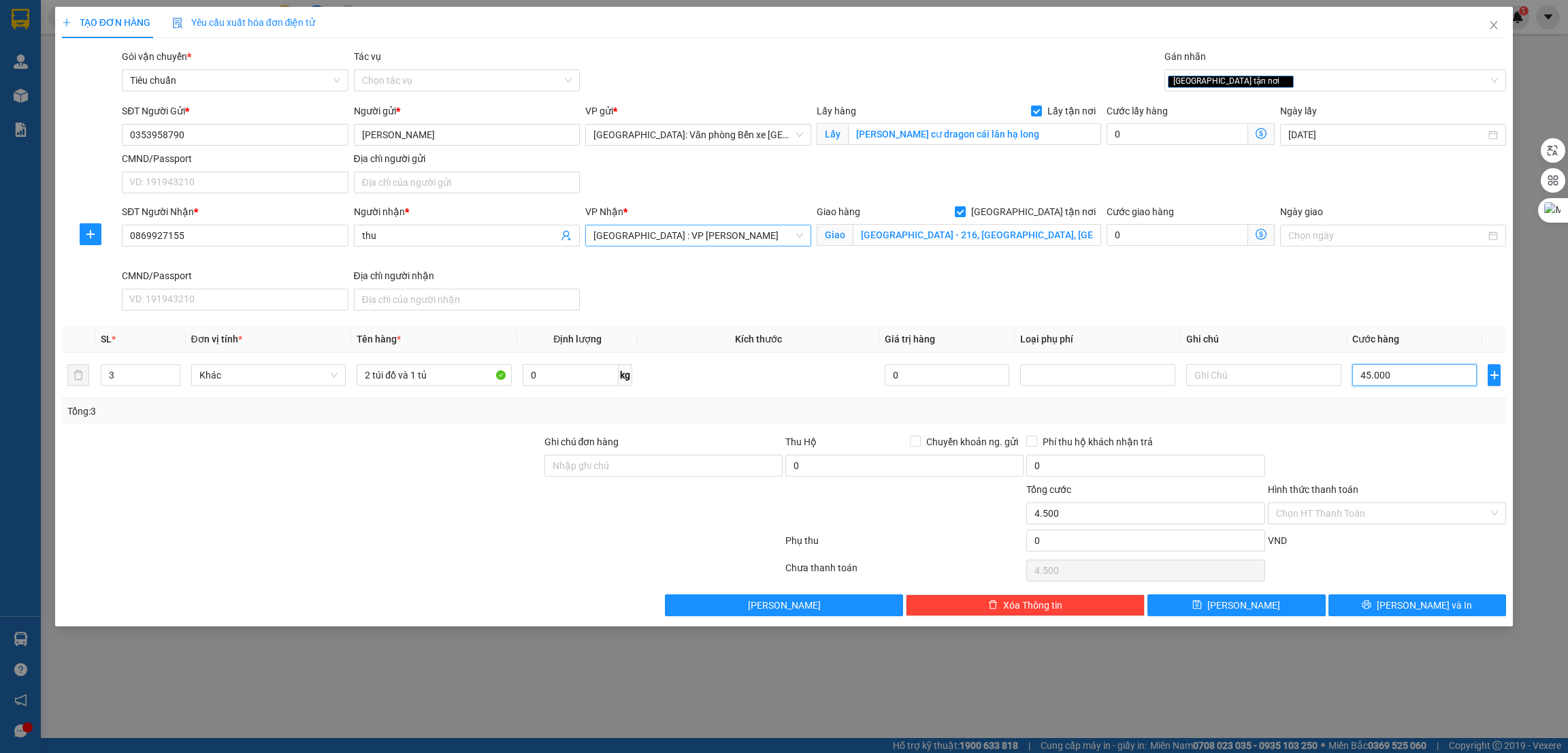
type input "45.000"
type input "450.000"
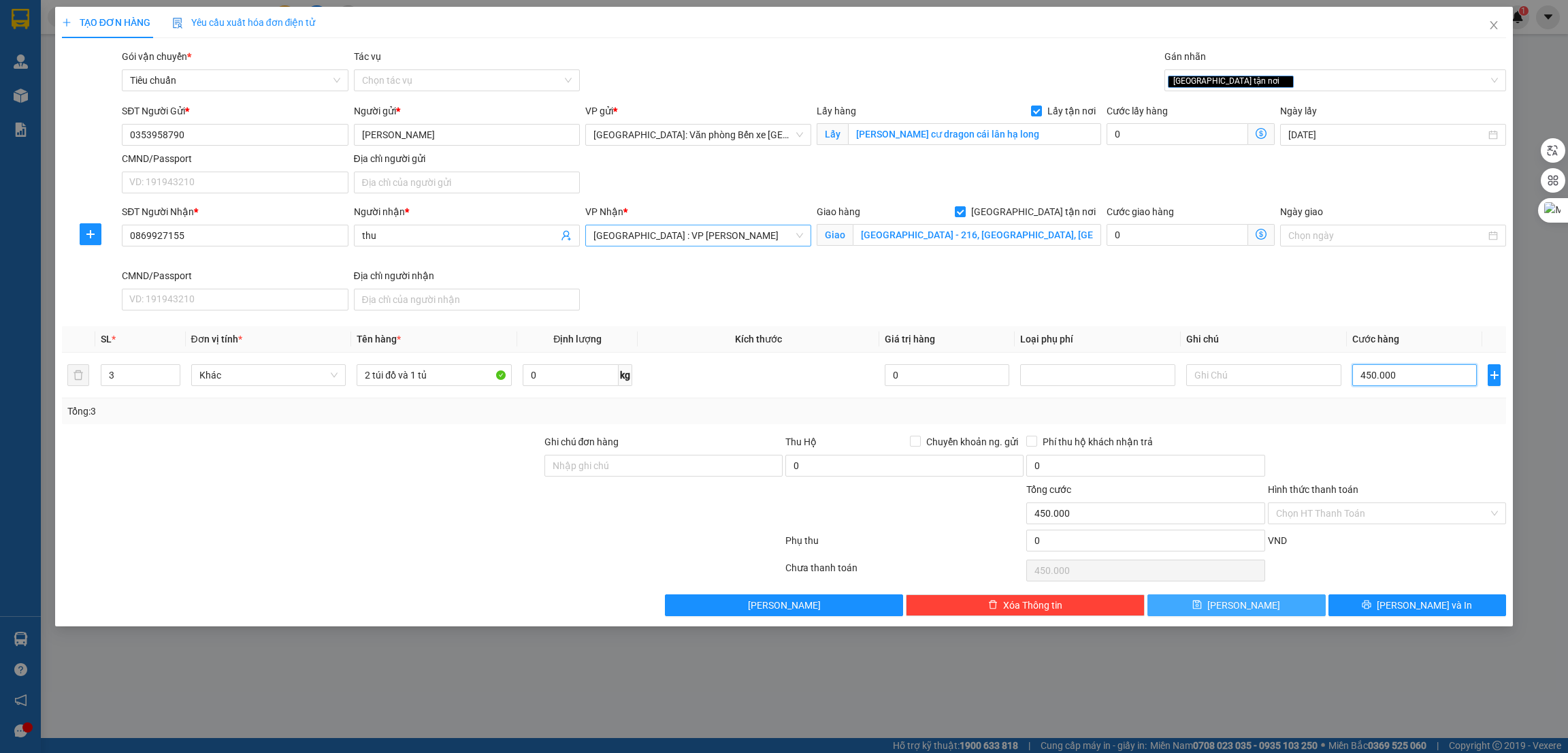
type input "450.000"
click at [1300, 607] on button "[PERSON_NAME]" at bounding box center [1237, 605] width 178 height 22
checkbox input "false"
type input "1"
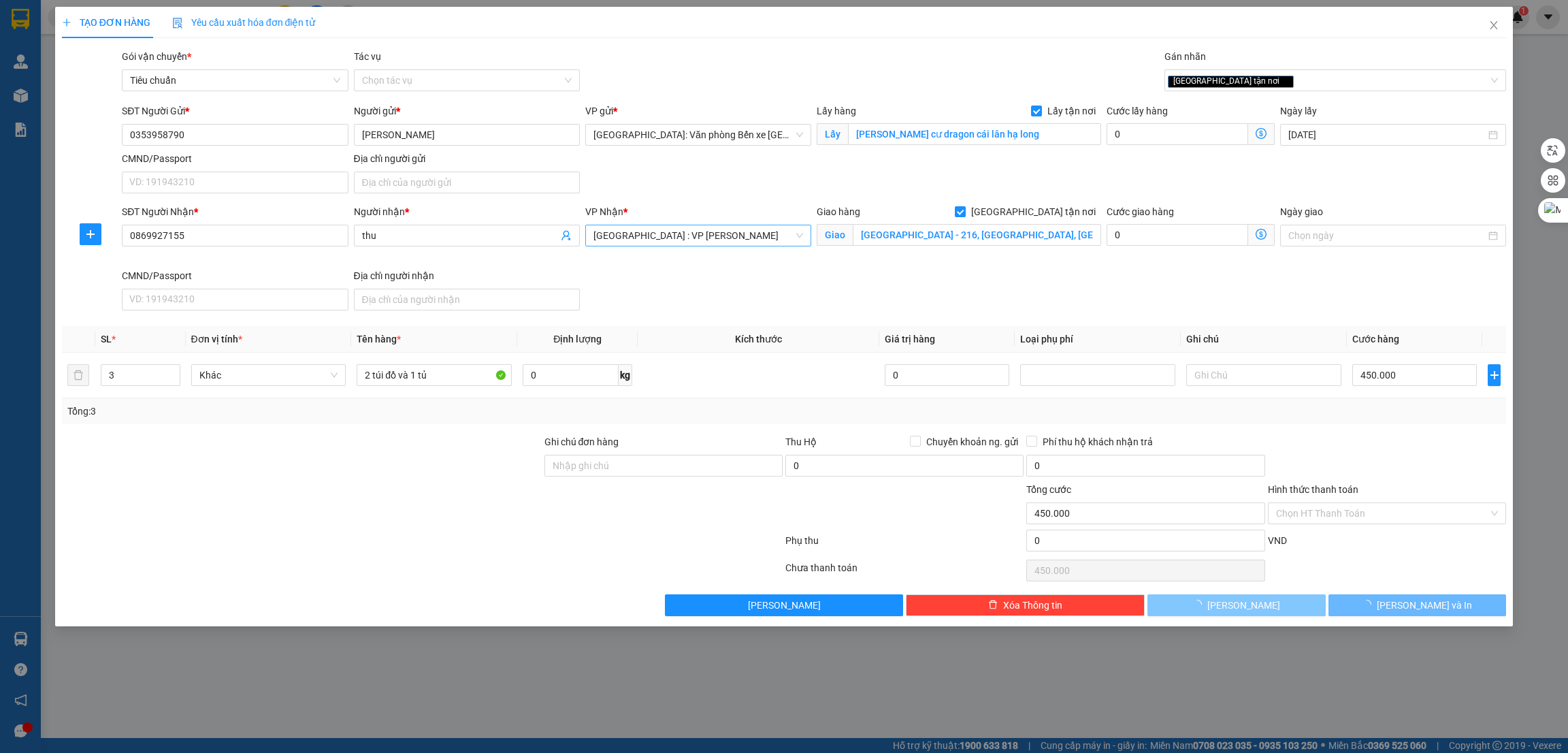
type input "0"
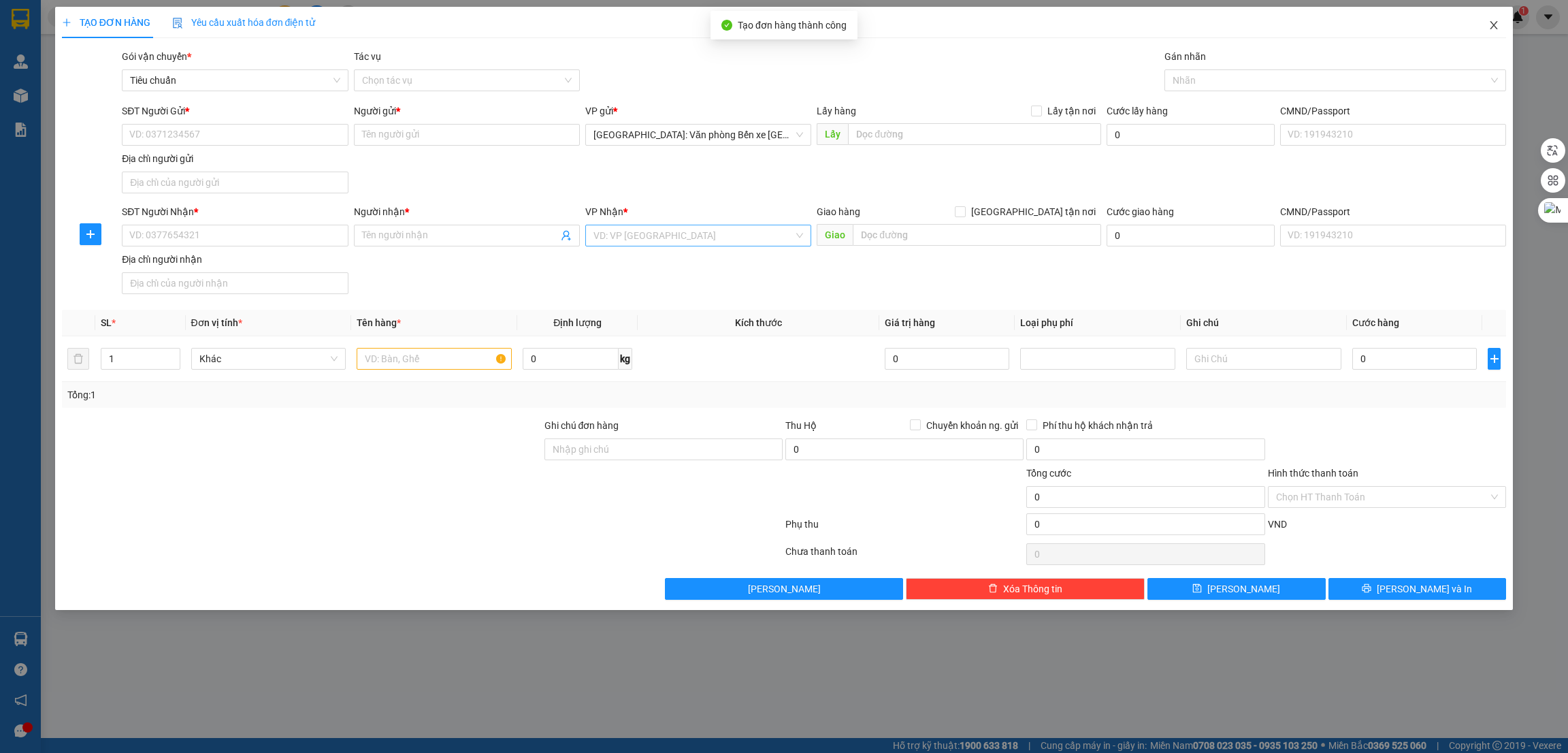
click at [1495, 24] on icon "close" at bounding box center [1494, 25] width 7 height 8
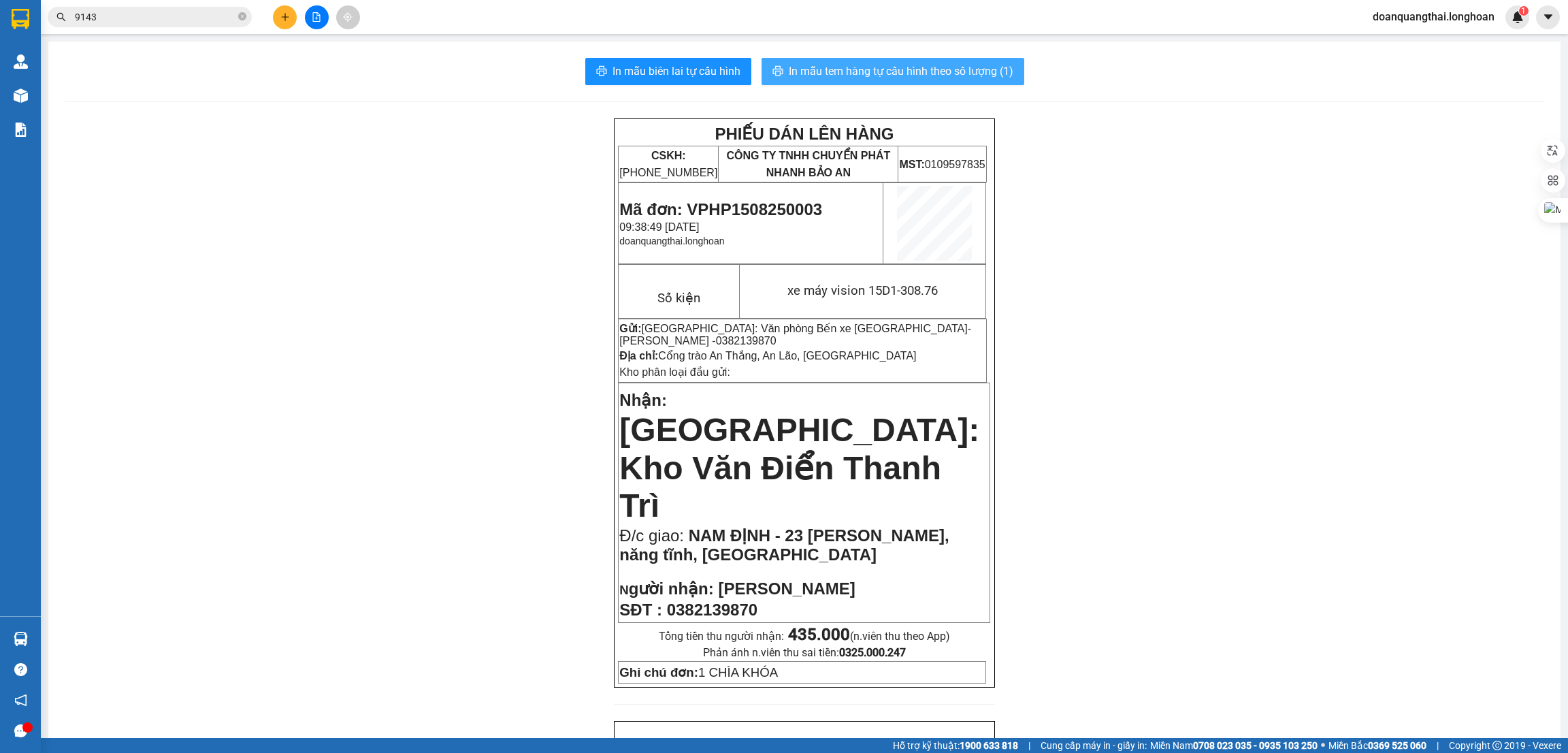
click at [818, 69] on span "In mẫu tem hàng tự cấu hình theo số lượng (1)" at bounding box center [901, 71] width 225 height 17
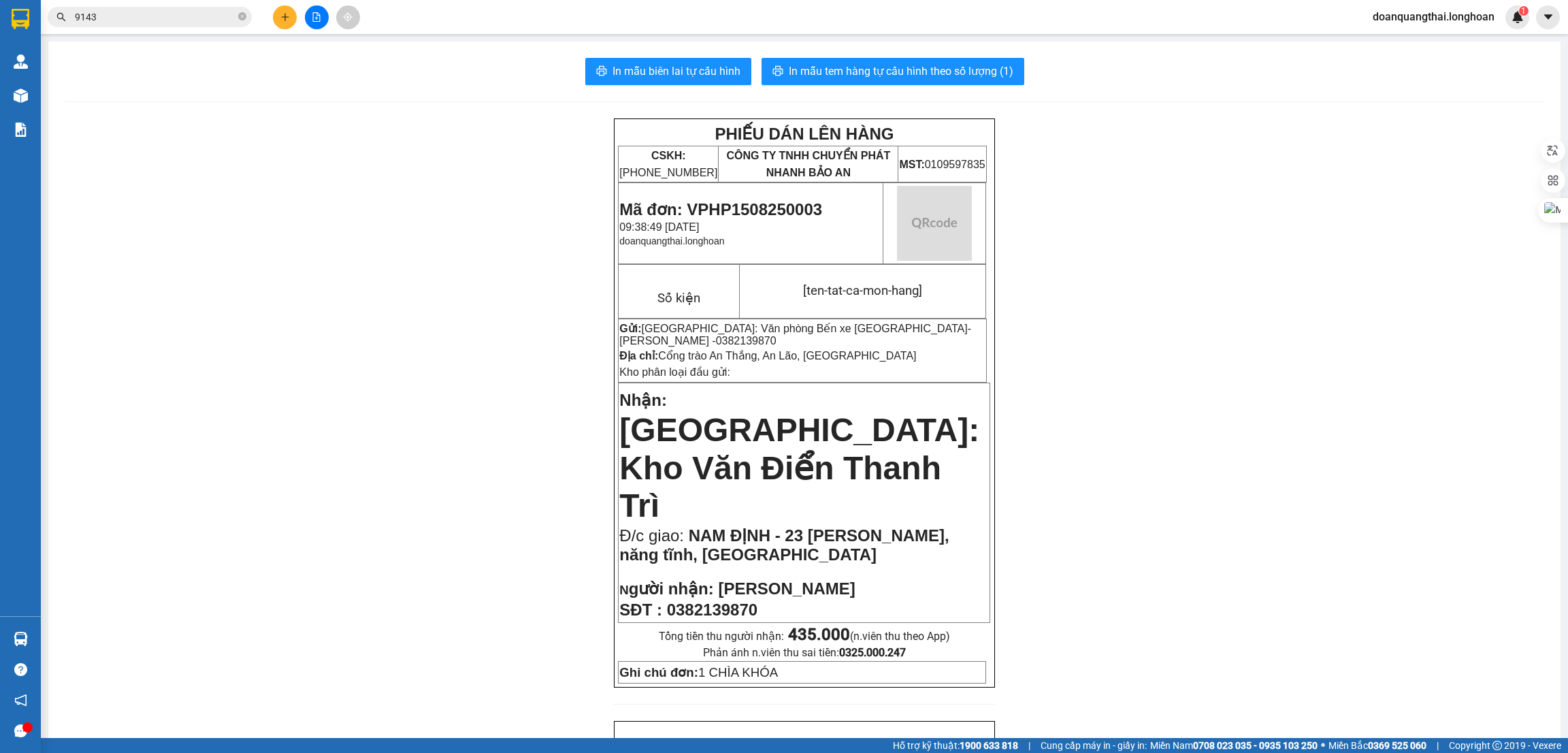
click at [381, 344] on div "PHIẾU DÁN LÊN HÀNG CSKH: 1900.06.88.33 CÔNG TY TNHH CHUYỂN PHÁT NHANH BẢO AN MS…" at bounding box center [804, 768] width 1480 height 1299
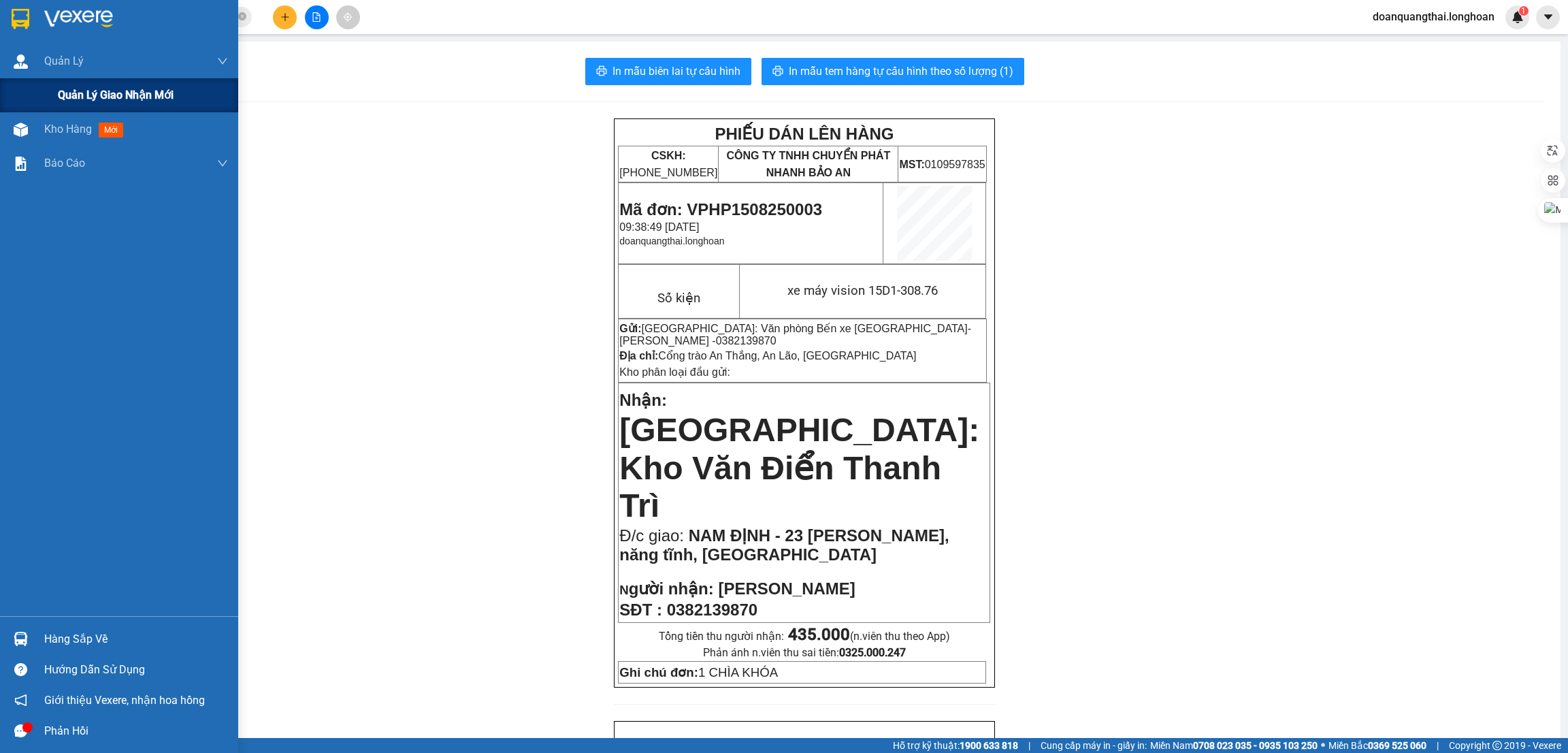
click at [70, 90] on span "Quản lý giao nhận mới" at bounding box center [116, 95] width 116 height 17
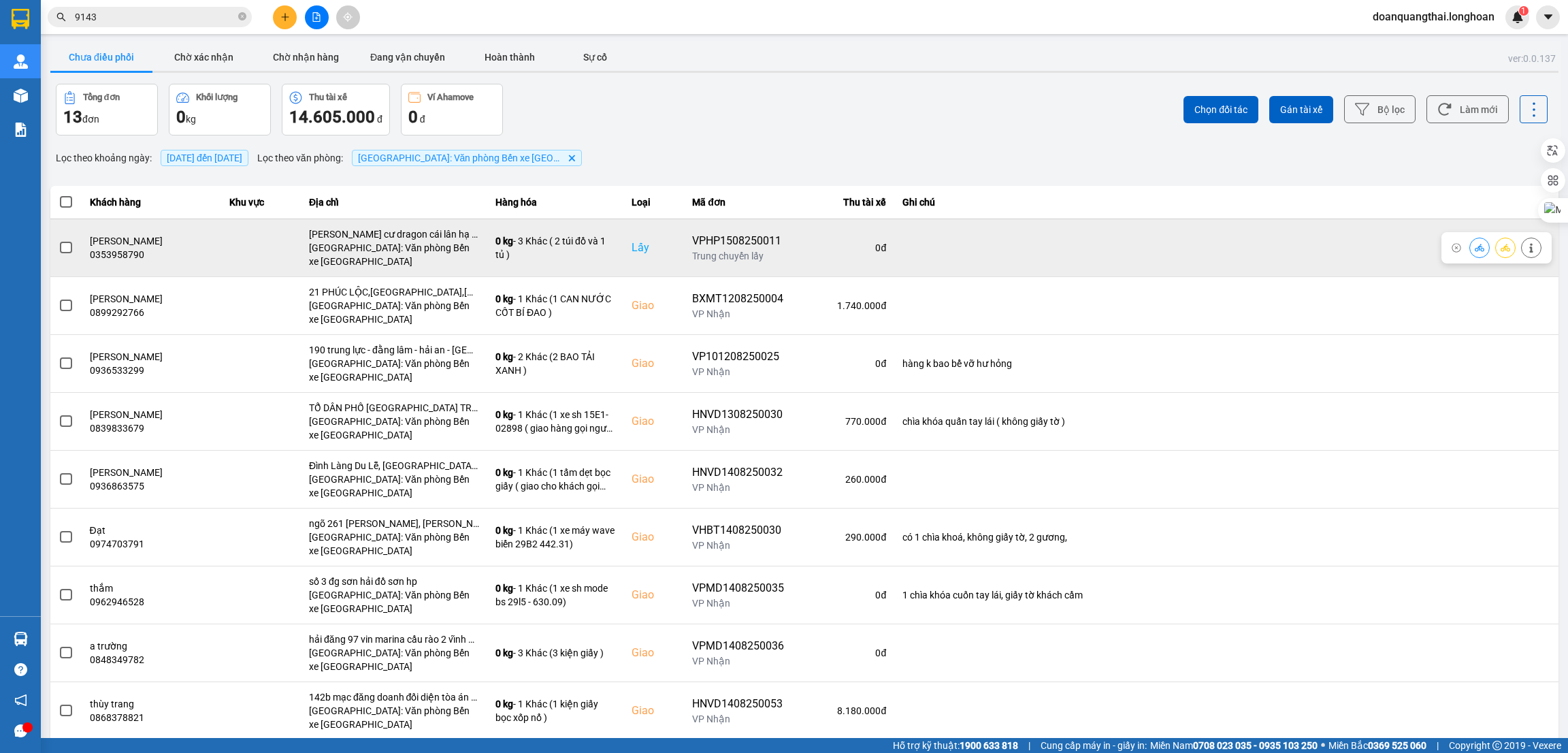
click at [60, 247] on span at bounding box center [65, 248] width 12 height 12
click at [59, 240] on input "checkbox" at bounding box center [59, 240] width 0 height 0
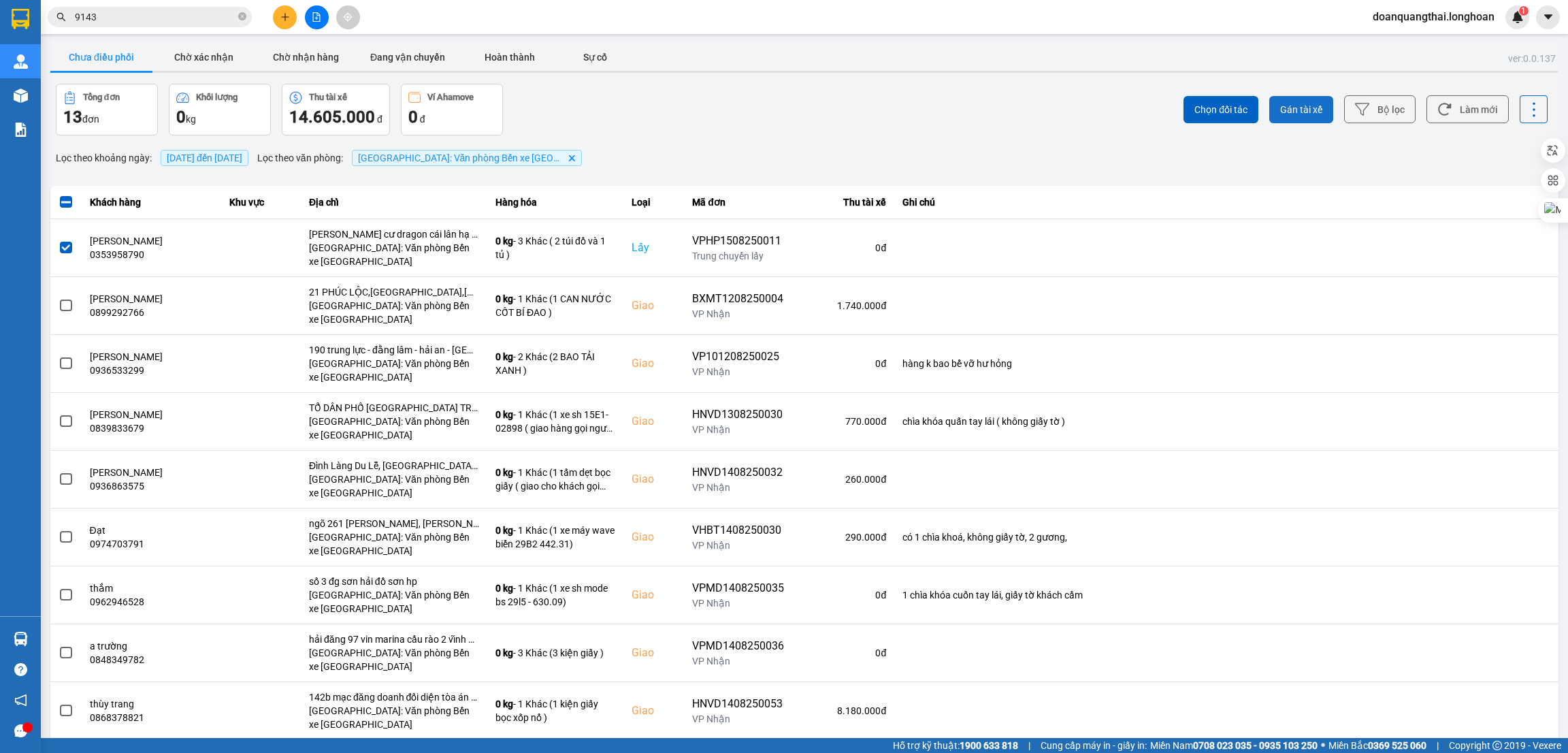
click at [1284, 110] on span "Gán tài xế" at bounding box center [1301, 110] width 43 height 14
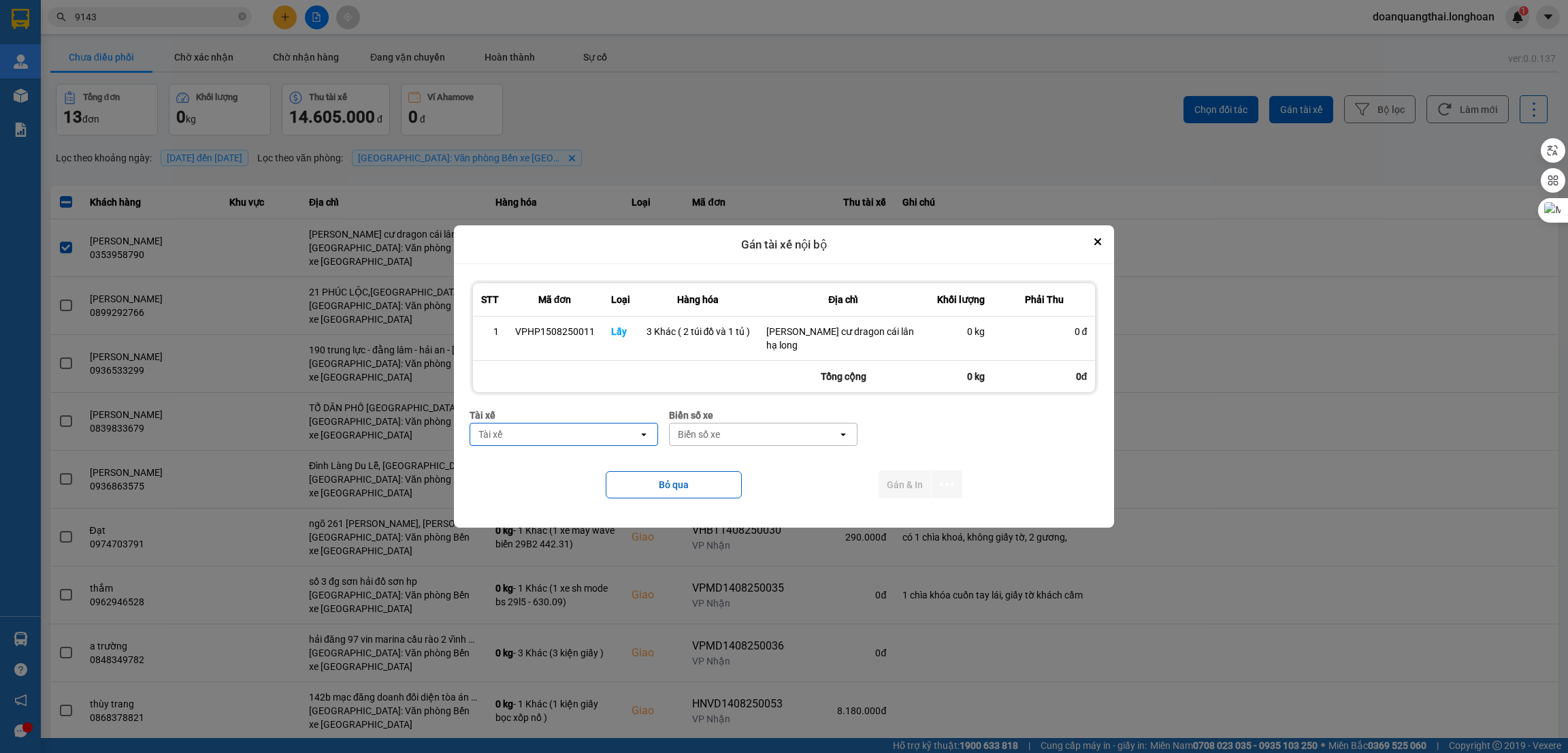
click at [585, 437] on div "Tài xế" at bounding box center [554, 434] width 168 height 22
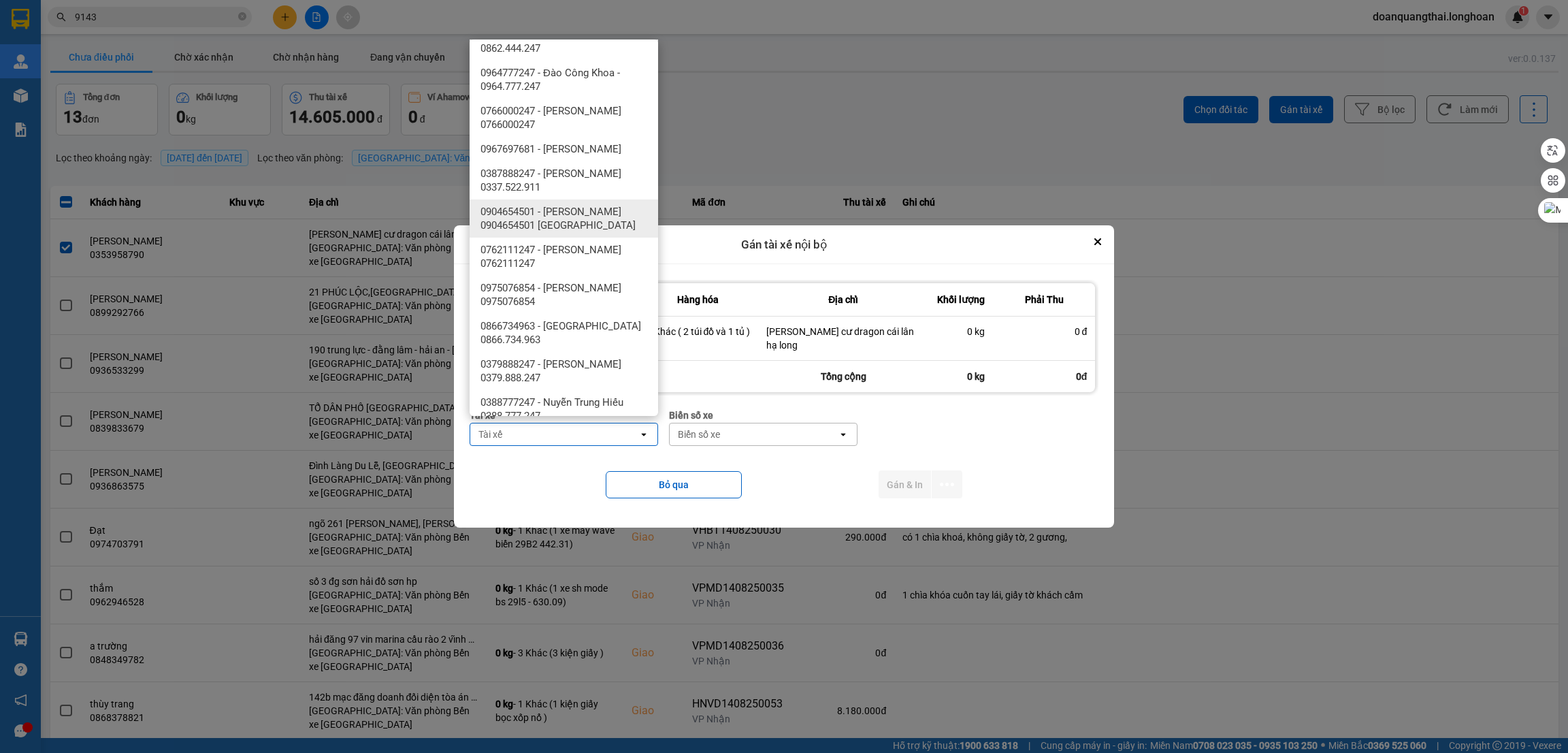
scroll to position [817, 0]
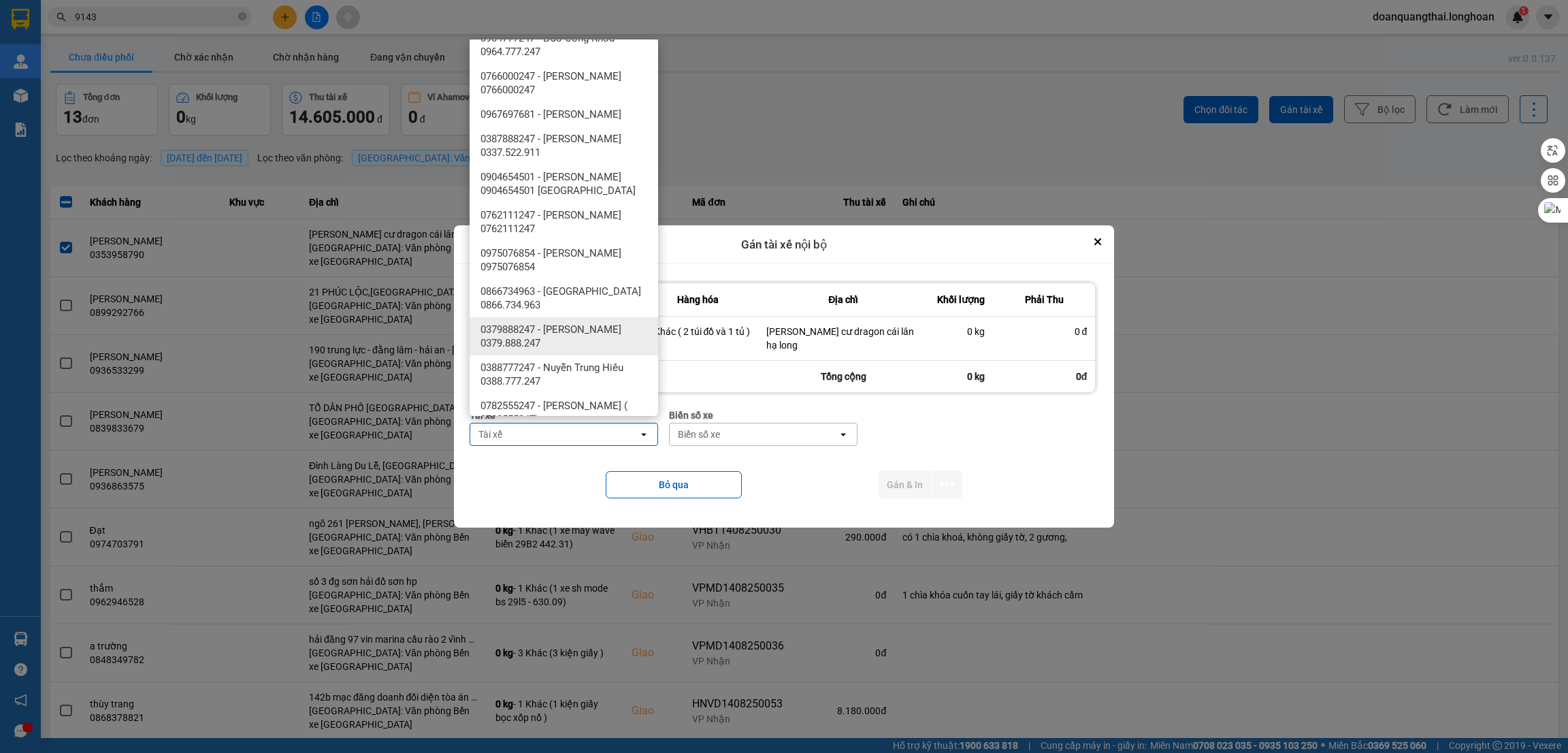
click at [583, 350] on span "0379888247 - [PERSON_NAME] 0379.888.247" at bounding box center [567, 336] width 172 height 27
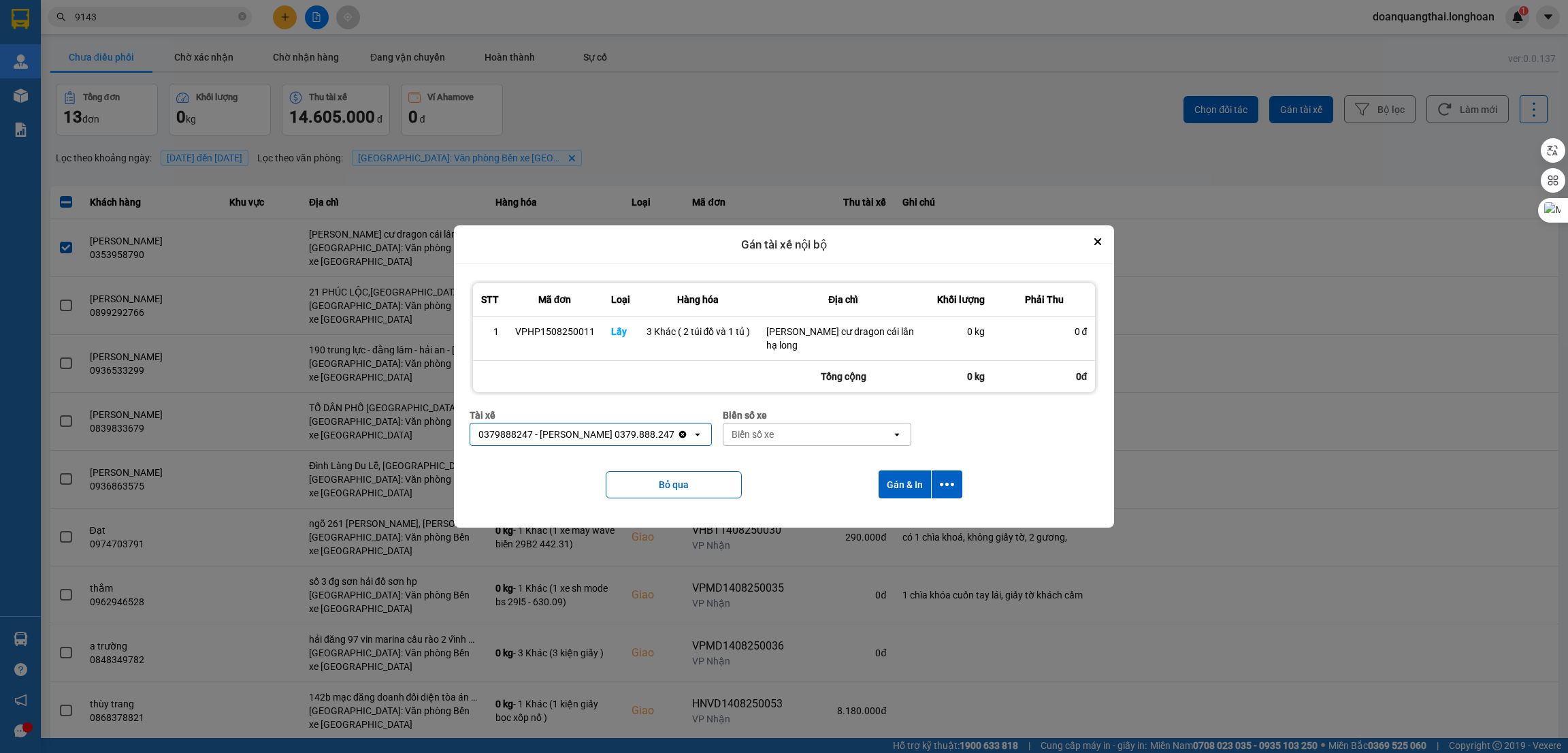
click at [764, 434] on div "Biển số xe" at bounding box center [808, 434] width 168 height 22
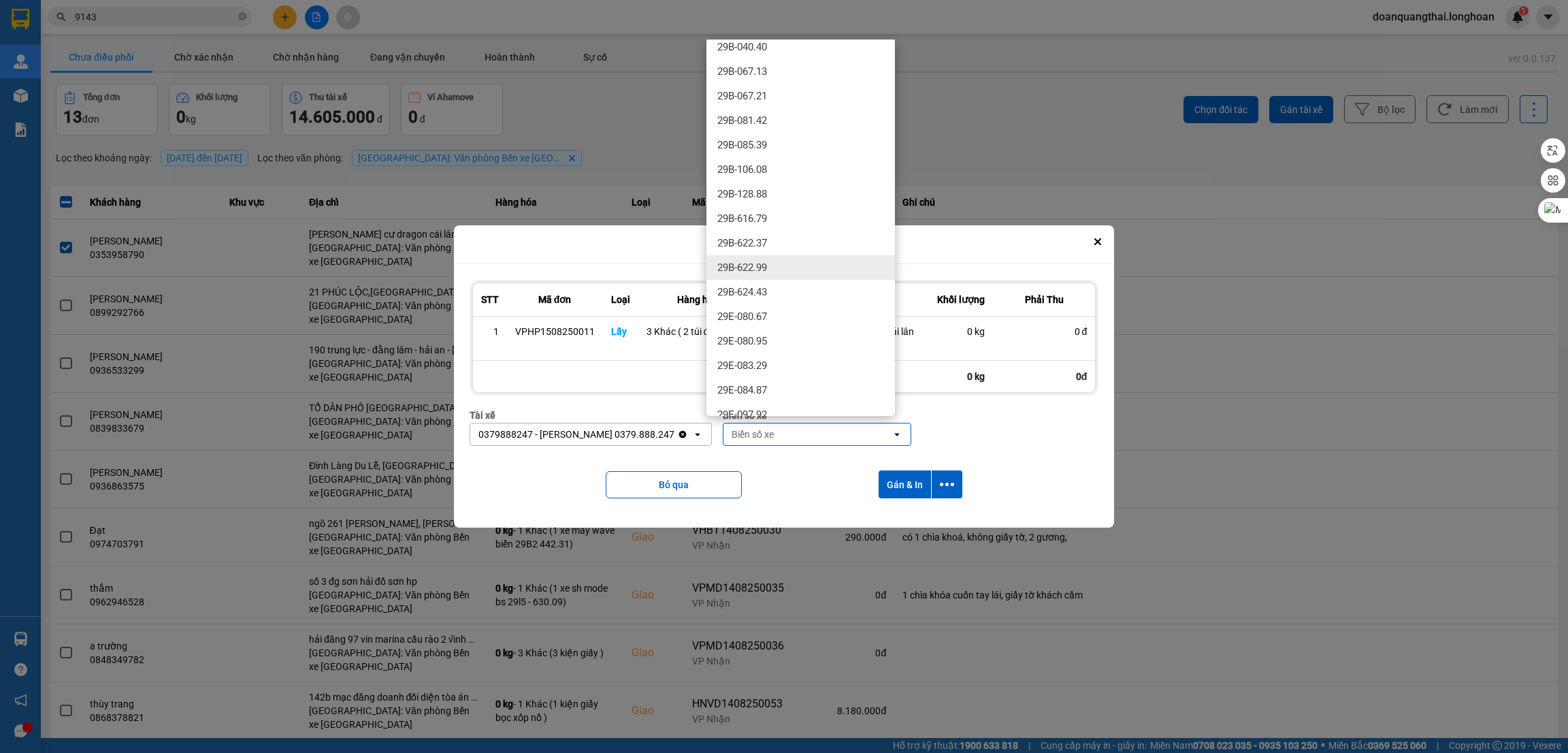
scroll to position [409, 0]
click at [779, 262] on div "29E-137.34" at bounding box center [800, 262] width 189 height 25
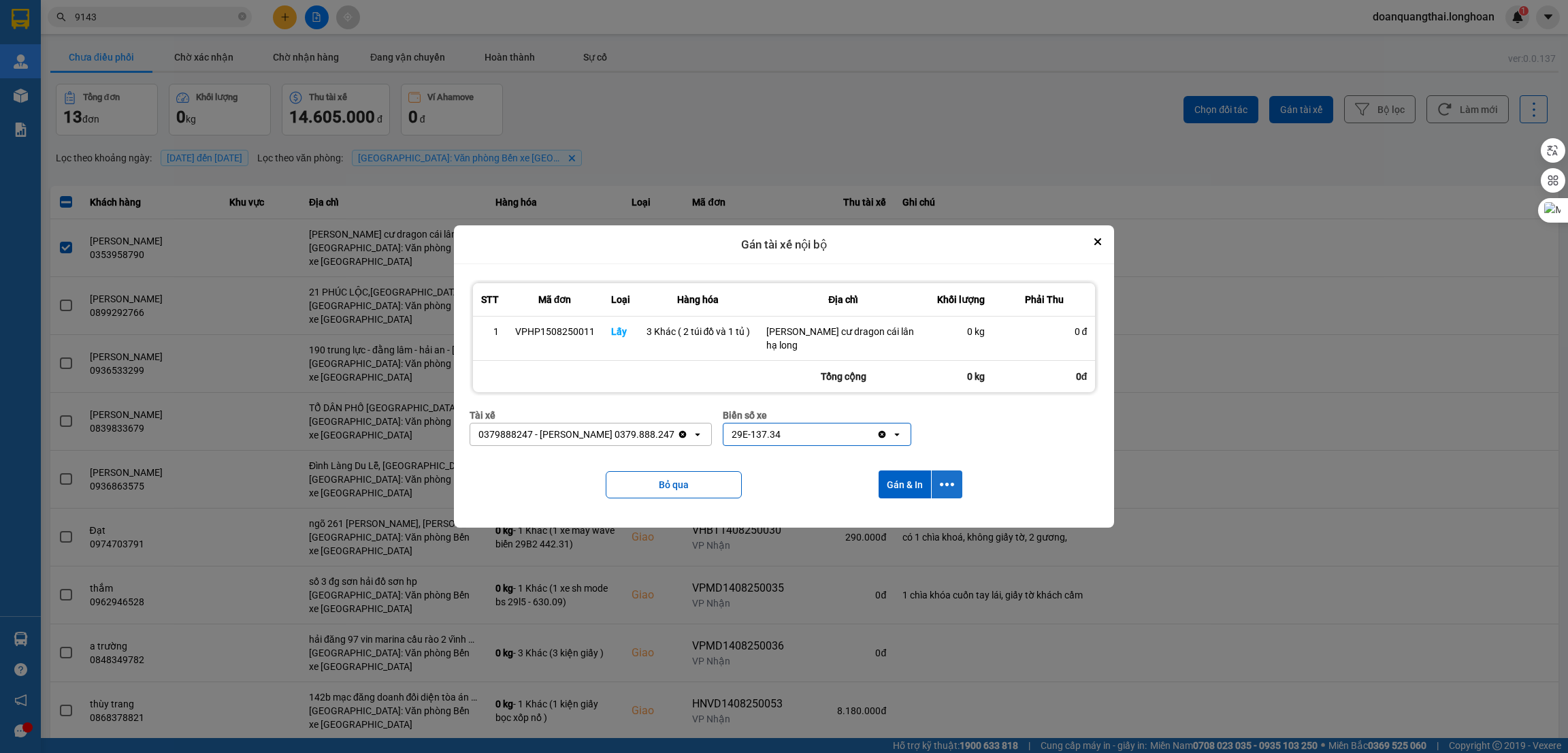
click at [947, 477] on icon "dialog" at bounding box center [947, 484] width 14 height 14
click at [903, 510] on span "Chỉ gán tài" at bounding box center [893, 515] width 45 height 14
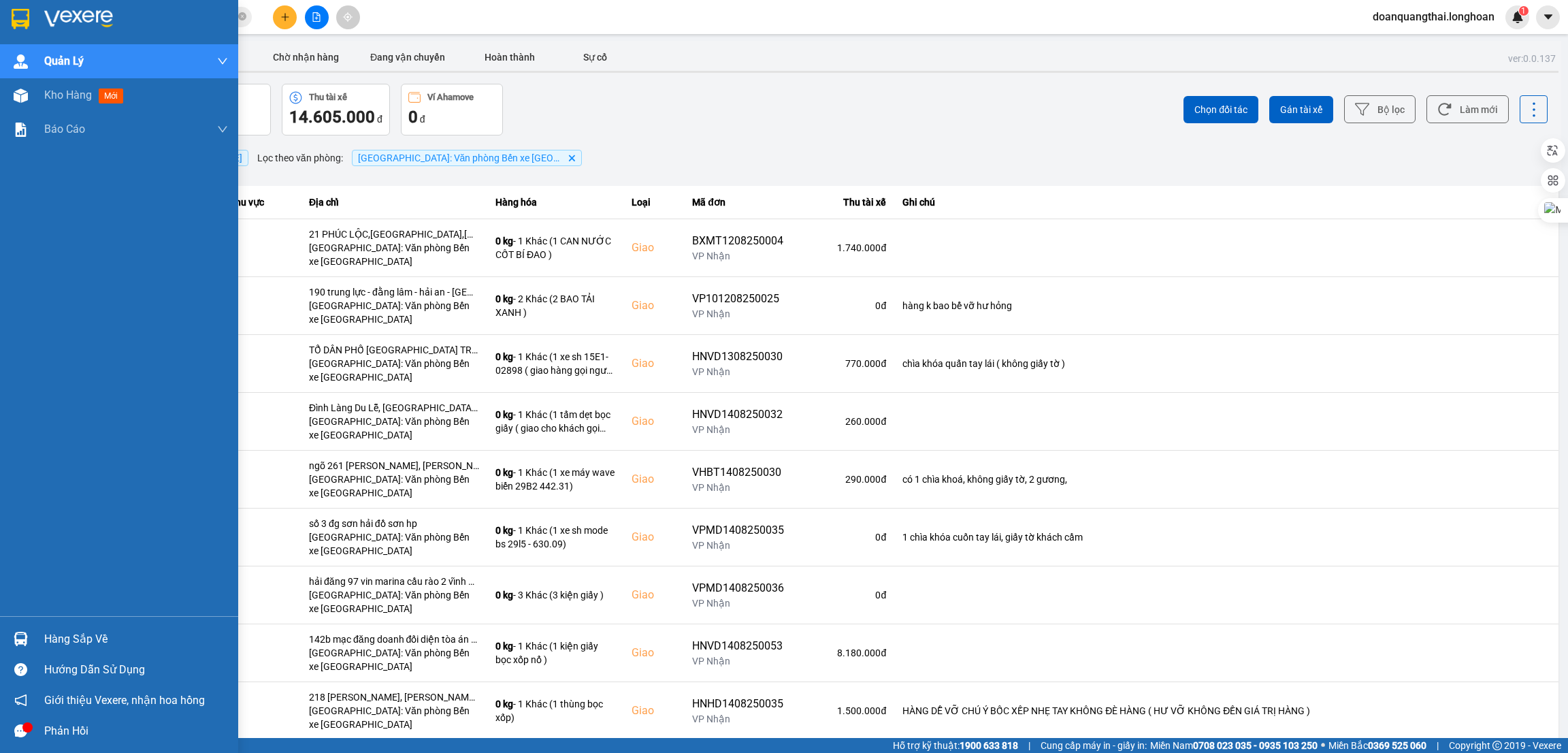
click at [21, 22] on img at bounding box center [20, 19] width 18 height 20
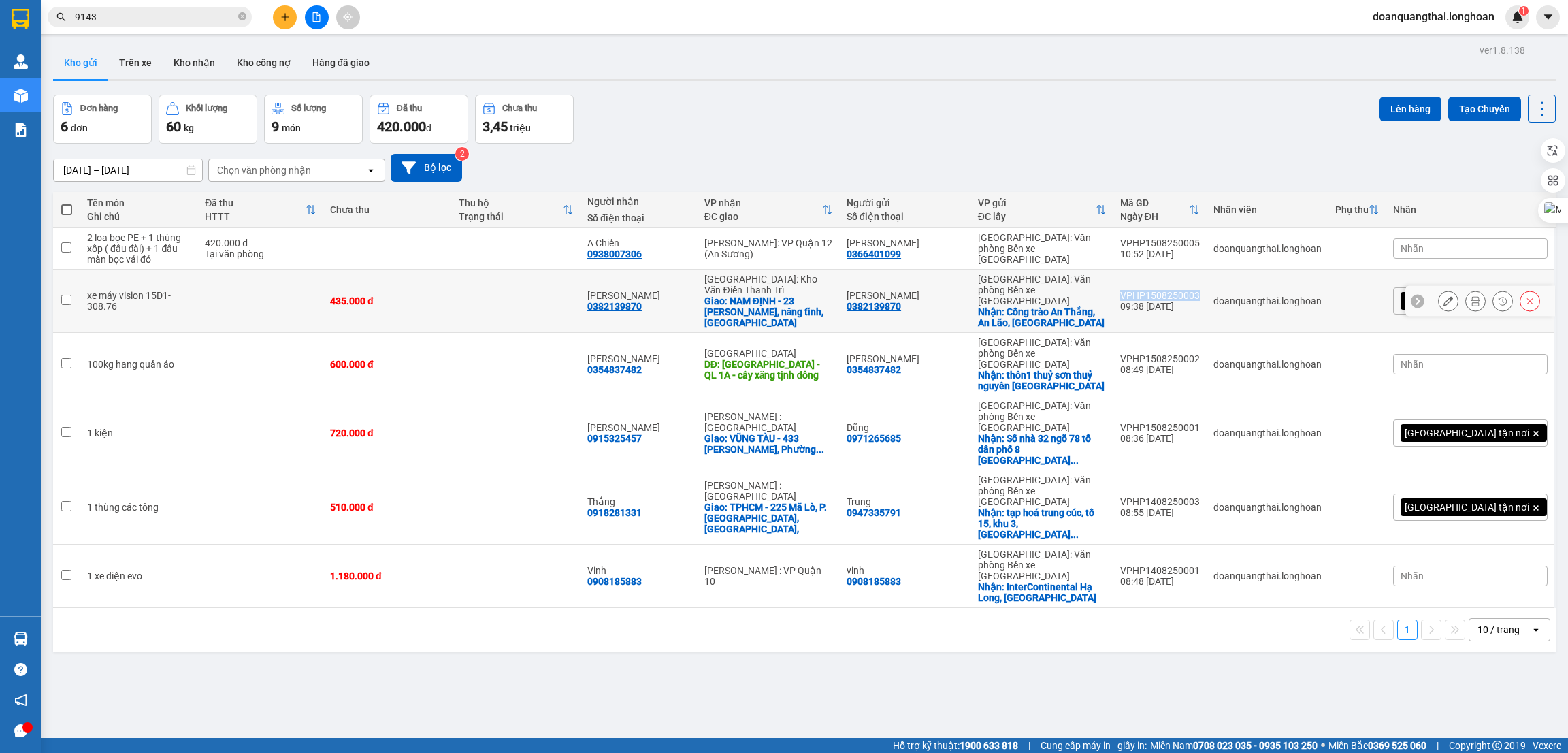
drag, startPoint x: 1259, startPoint y: 290, endPoint x: 1185, endPoint y: 288, distance: 74.0
click at [1185, 290] on div "VPHP1508250003" at bounding box center [1160, 295] width 79 height 11
checkbox input "true"
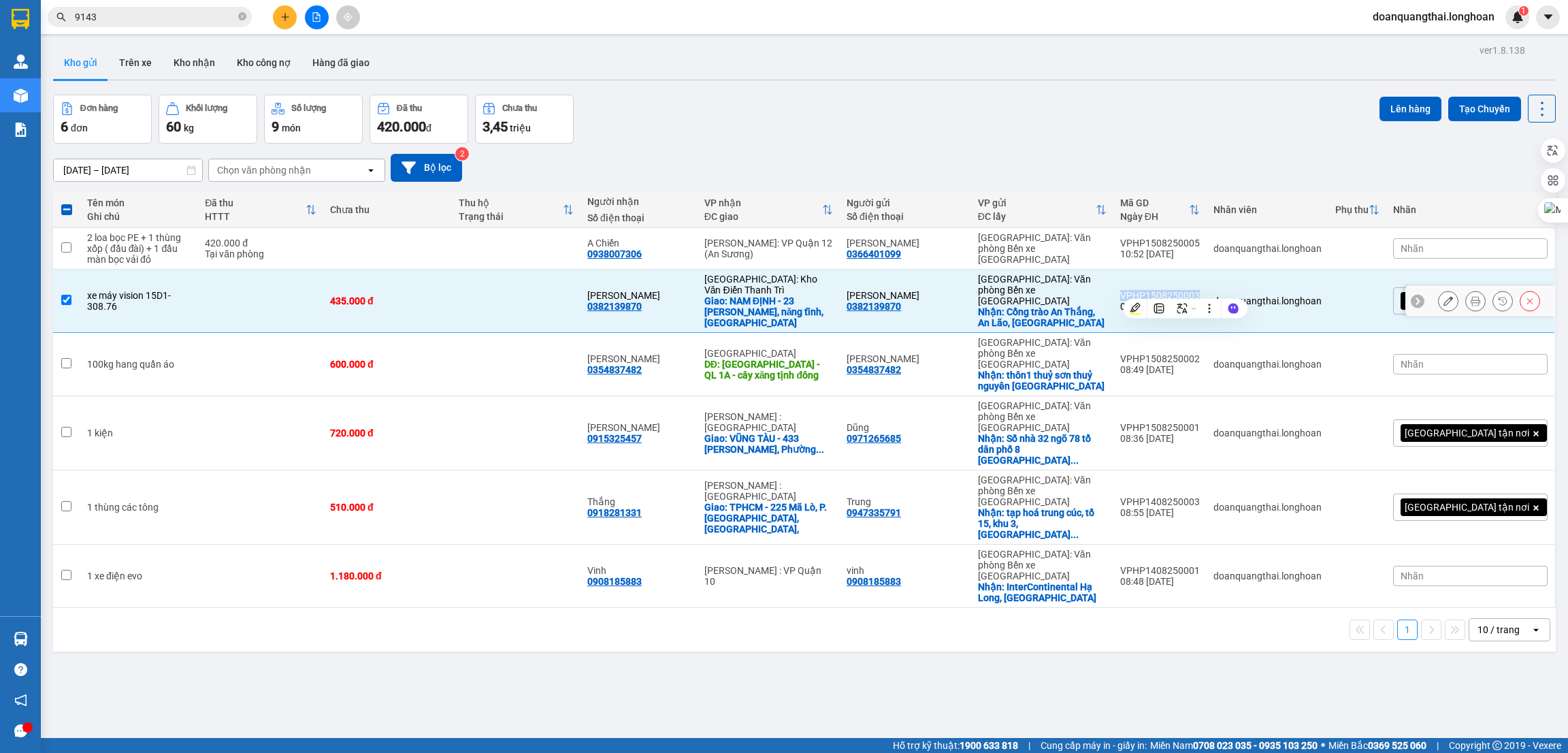
copy div "VPHP1508250003"
click at [185, 58] on button "Kho nhận" at bounding box center [194, 63] width 63 height 33
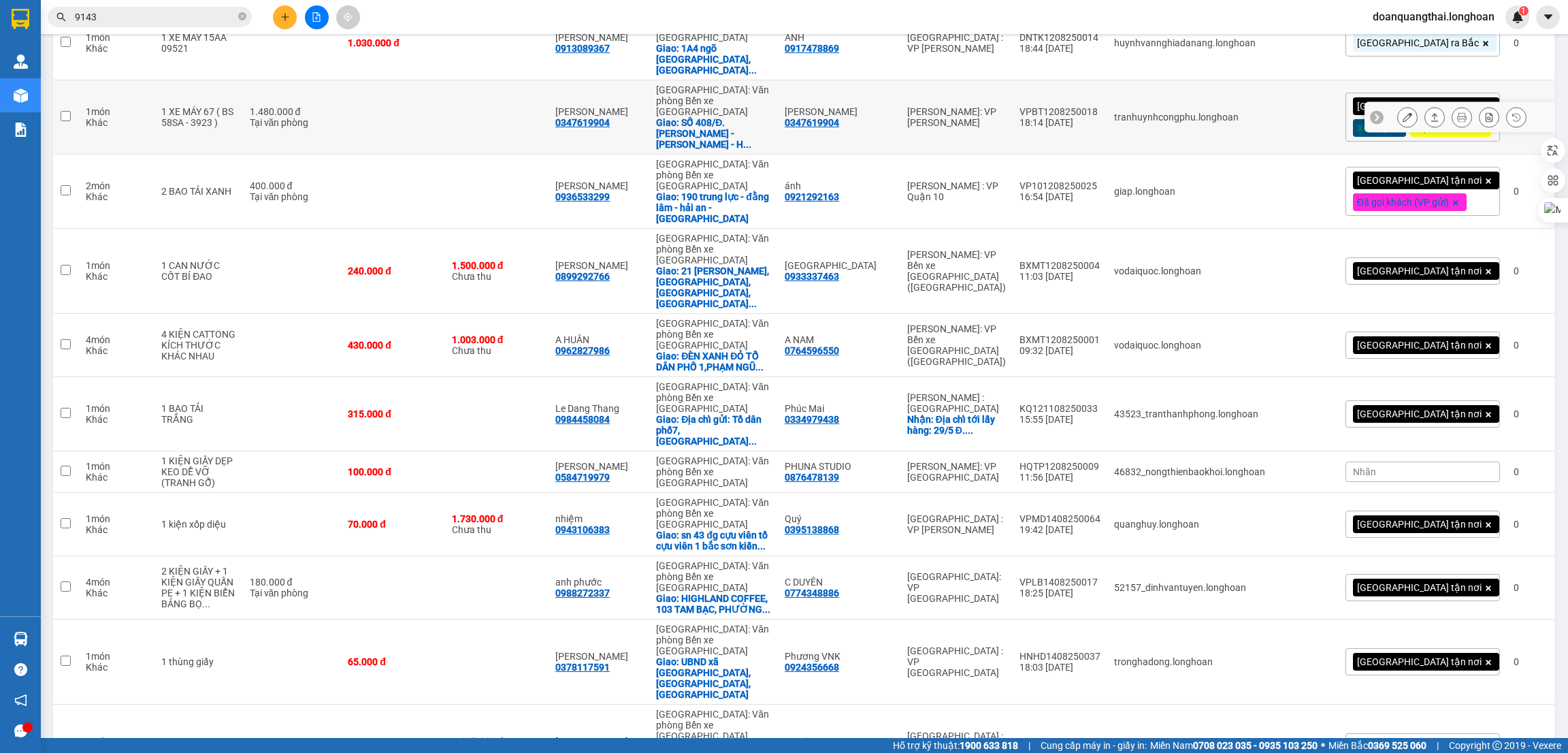
scroll to position [306, 0]
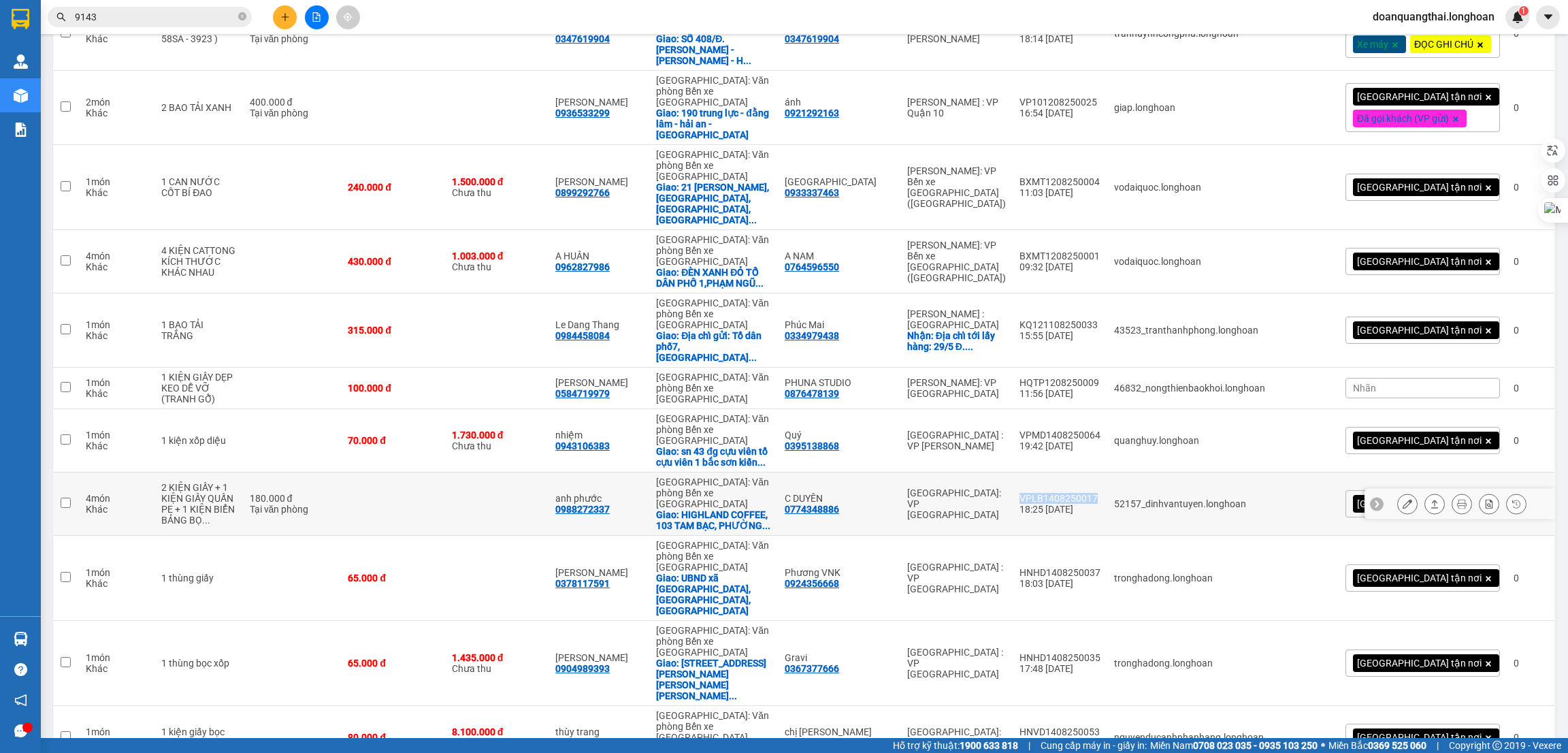
drag, startPoint x: 1120, startPoint y: 437, endPoint x: 1043, endPoint y: 437, distance: 77.0
click at [1043, 493] on div "VPLB1408250017" at bounding box center [1060, 498] width 81 height 11
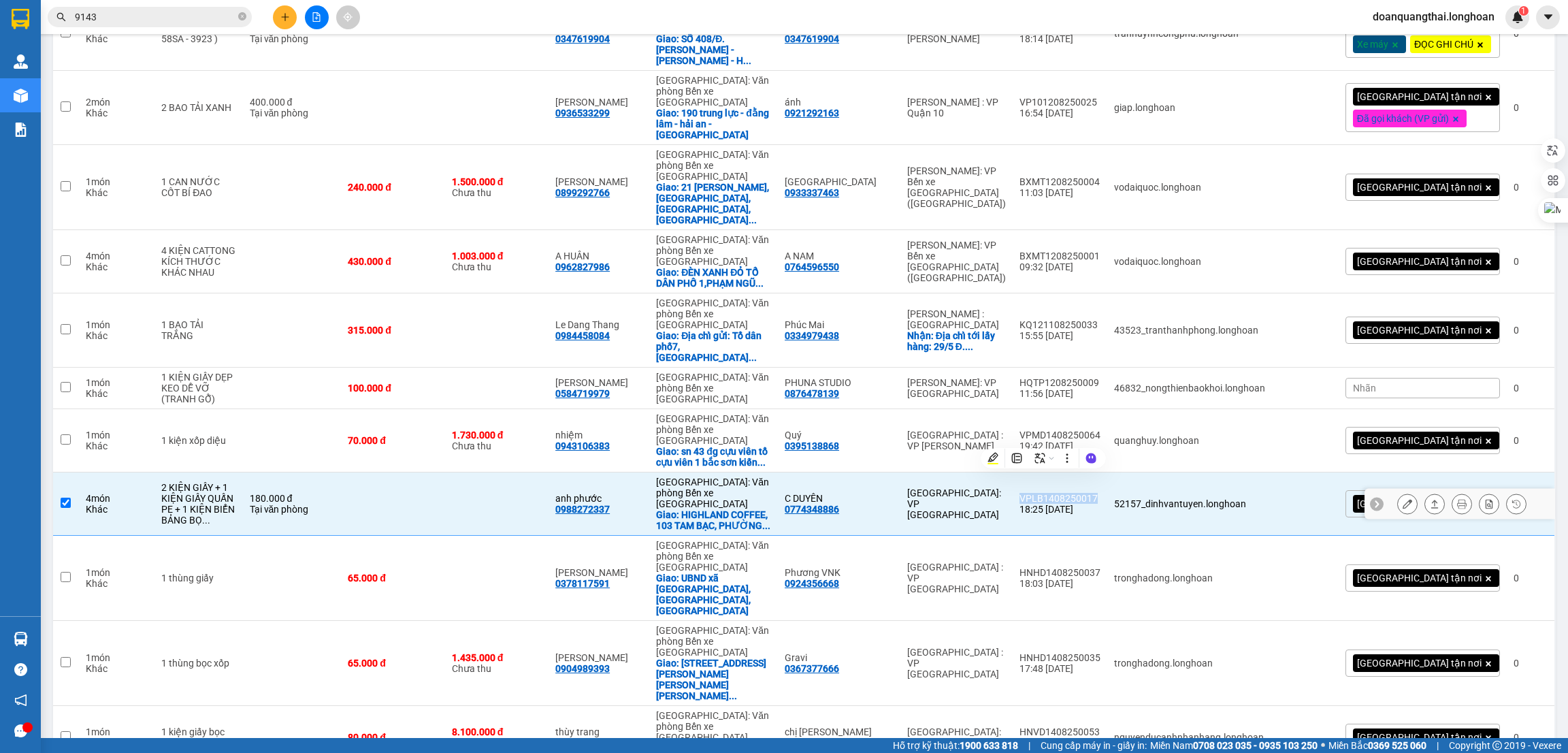
copy div "VPLB1408250017"
click at [1431, 500] on icon at bounding box center [1435, 504] width 7 height 8
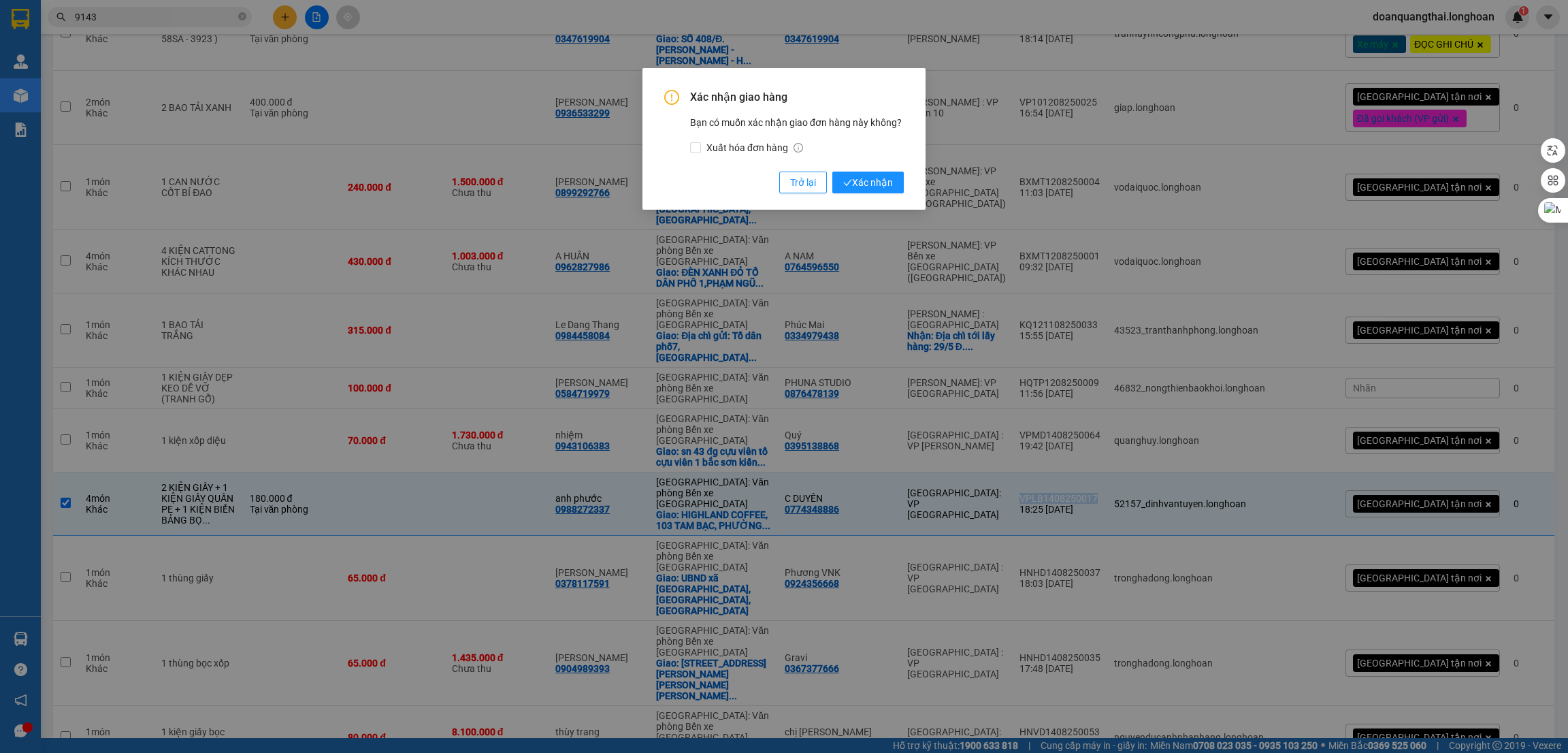
click at [864, 168] on div "Xác nhận giao hàng Bạn có muốn xác nhận giao đơn hàng này không? Xuất hóa đơn h…" at bounding box center [784, 141] width 240 height 104
click at [860, 179] on span "Xác nhận" at bounding box center [868, 182] width 50 height 15
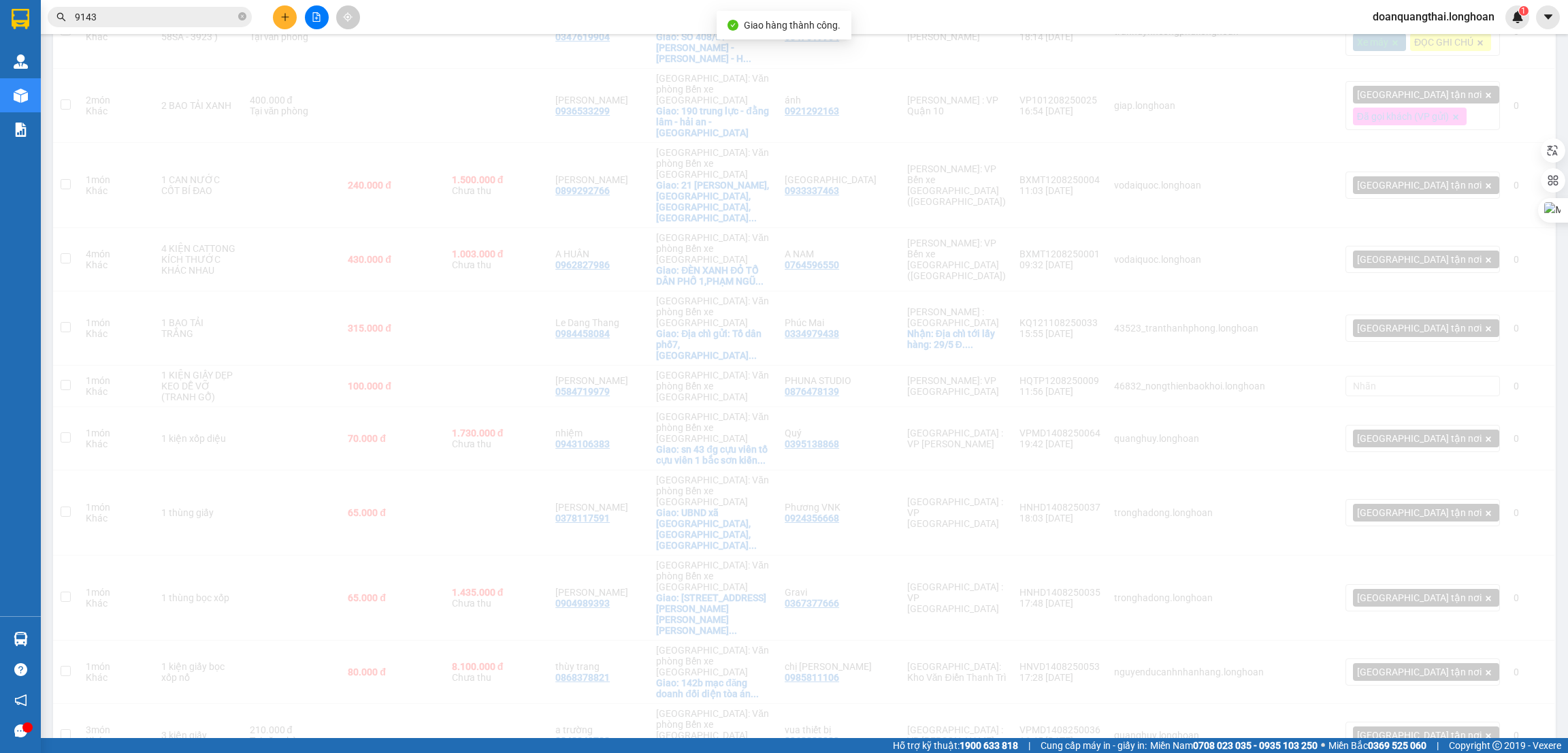
checkbox input "false"
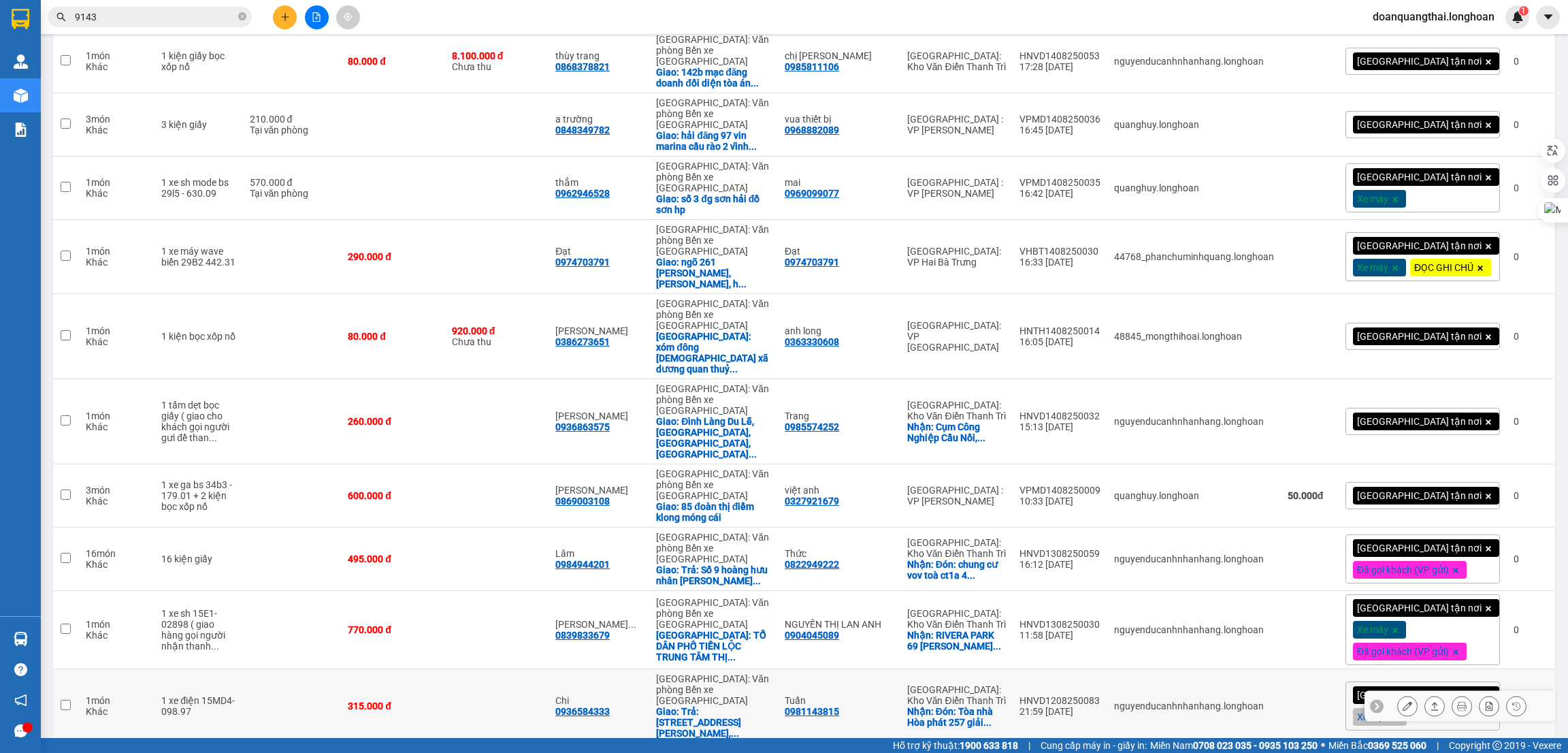
scroll to position [1208, 0]
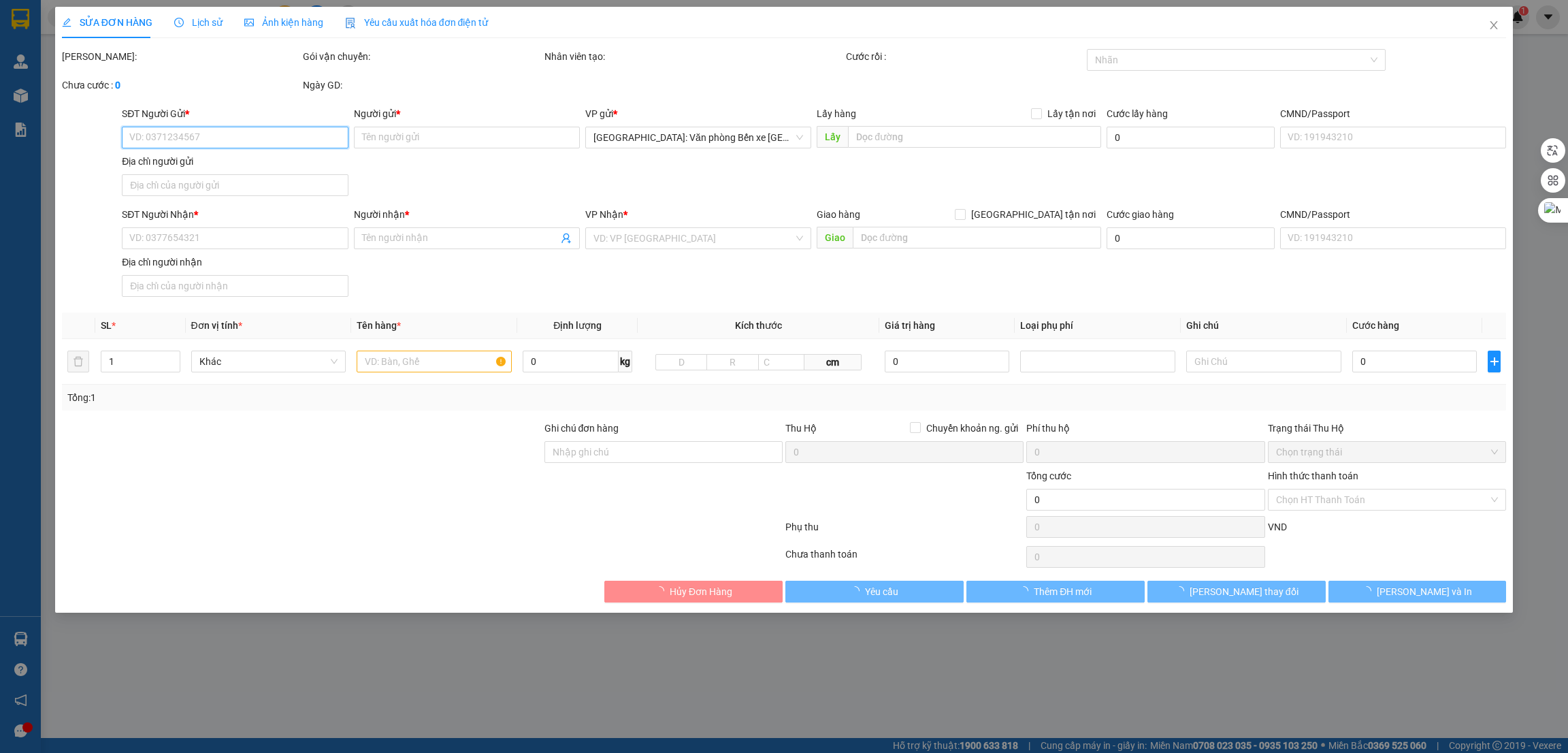
type input "0969465560"
type input "TÙNG"
type input "0936100044"
type input "A SƠN"
checkbox input "true"
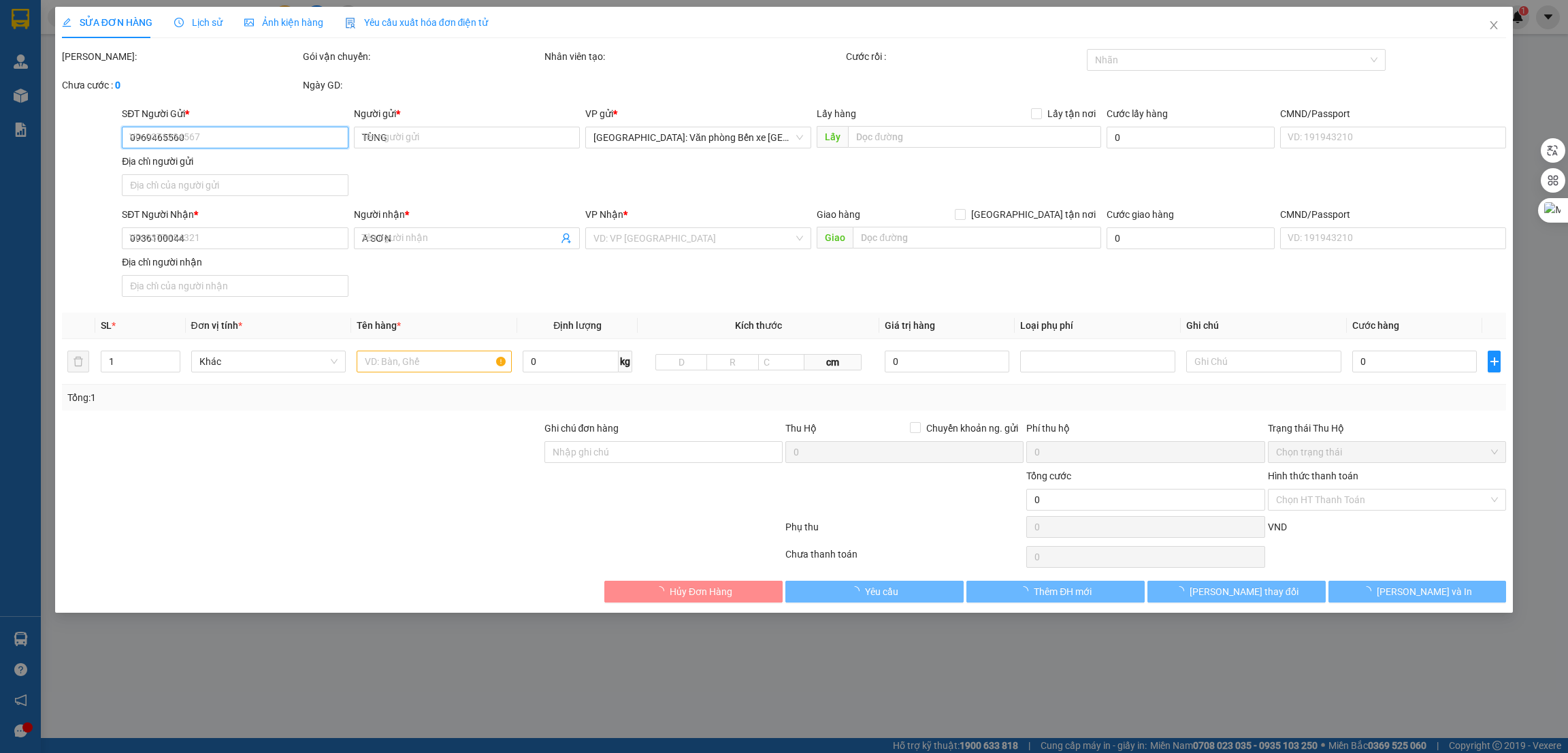
type input "773 đường trần nhân tông phường nam sơn Kiến an Hải phòng"
type input "nhận theo kiện-giao nguyên kiên-hư hỏng không chịu trách nhiệm"
type input "240.000"
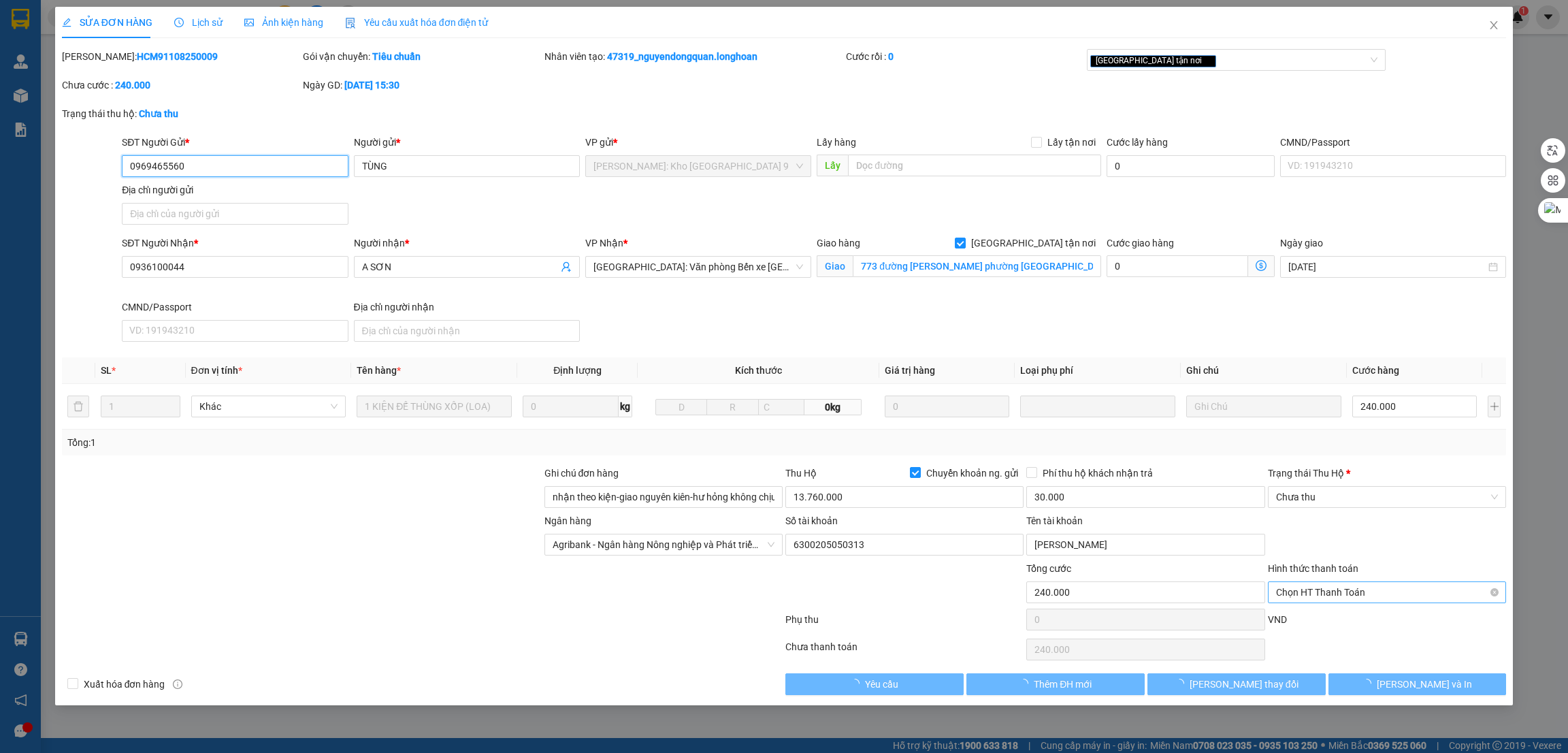
click at [1369, 593] on span "Chọn HT Thanh Toán" at bounding box center [1387, 592] width 222 height 20
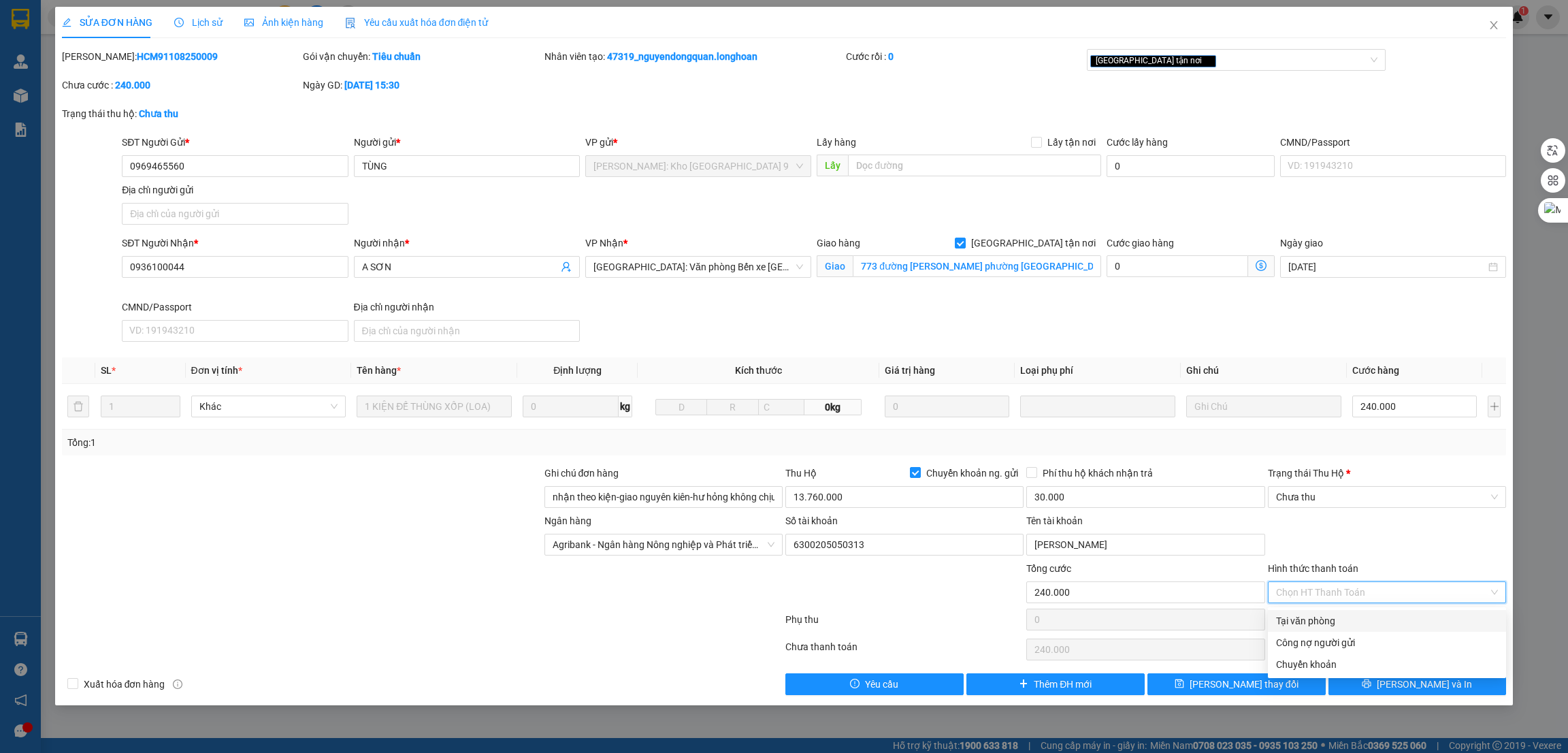
click at [1307, 618] on div "Tại văn phòng" at bounding box center [1387, 621] width 222 height 15
type input "0"
click at [1328, 490] on span "Chưa thu" at bounding box center [1387, 496] width 222 height 20
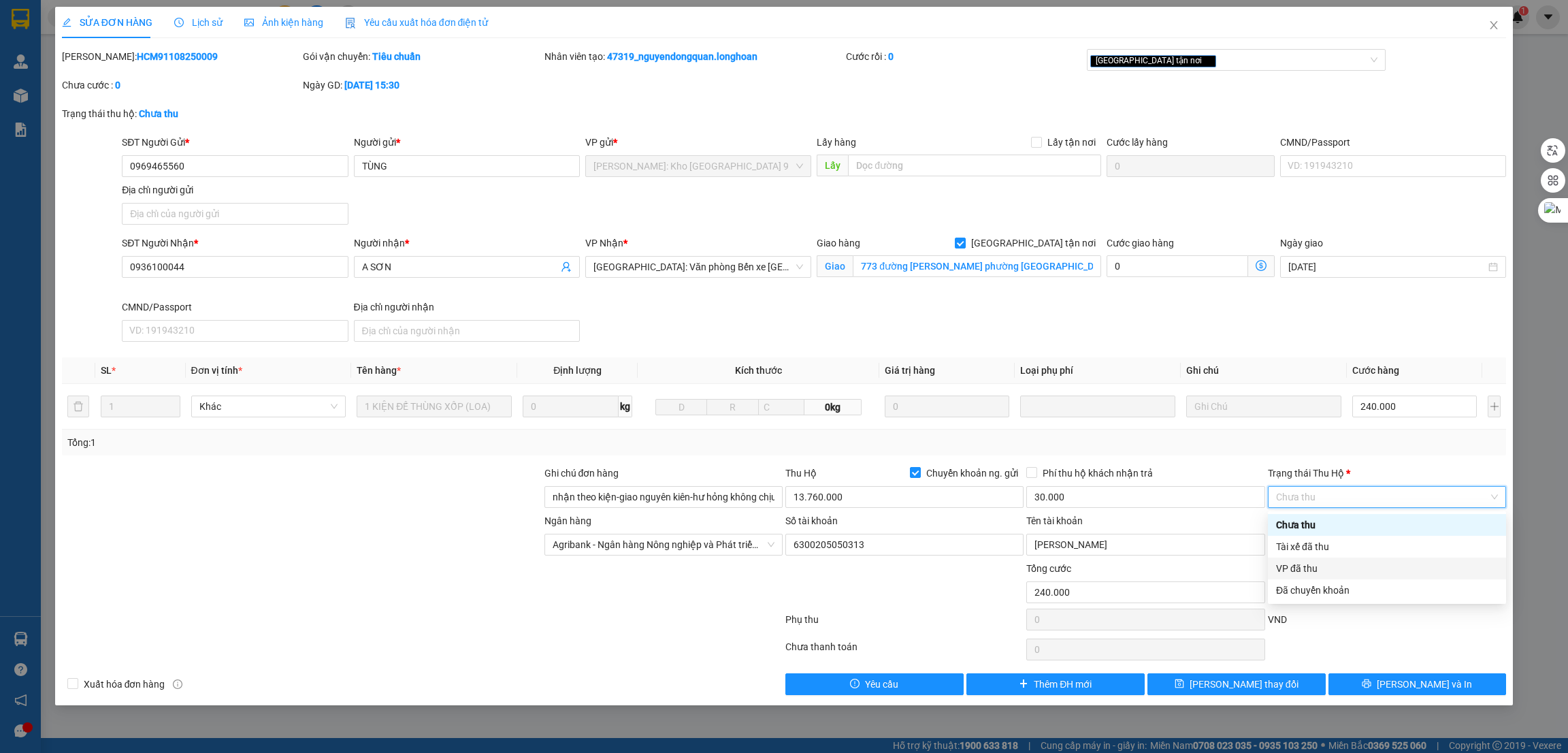
click at [1315, 567] on div "VP đã thu" at bounding box center [1387, 568] width 222 height 15
click at [426, 630] on div at bounding box center [422, 621] width 724 height 27
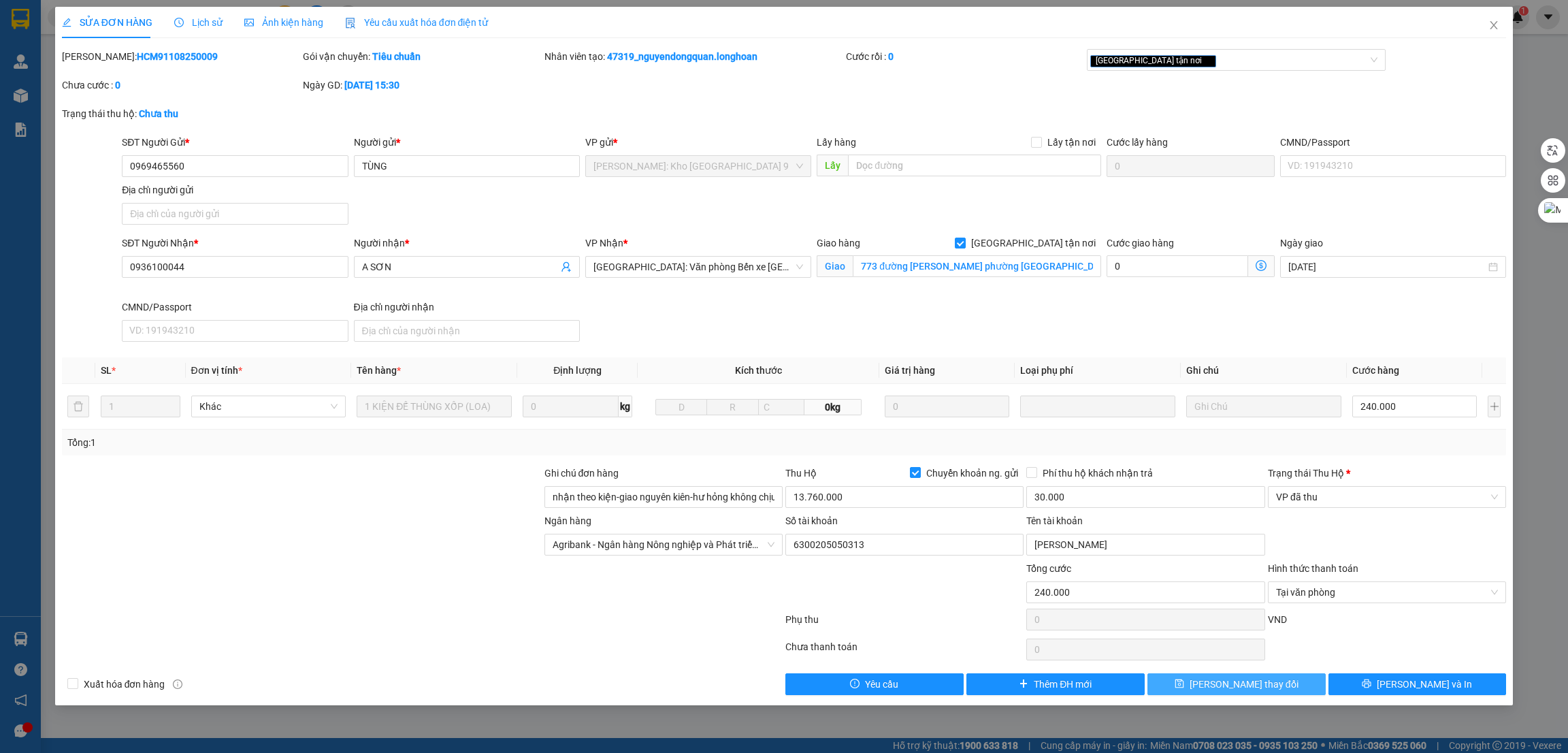
click at [1273, 684] on button "[PERSON_NAME] thay đổi" at bounding box center [1237, 684] width 178 height 22
click at [1342, 589] on span "Tại văn phòng" at bounding box center [1387, 592] width 222 height 20
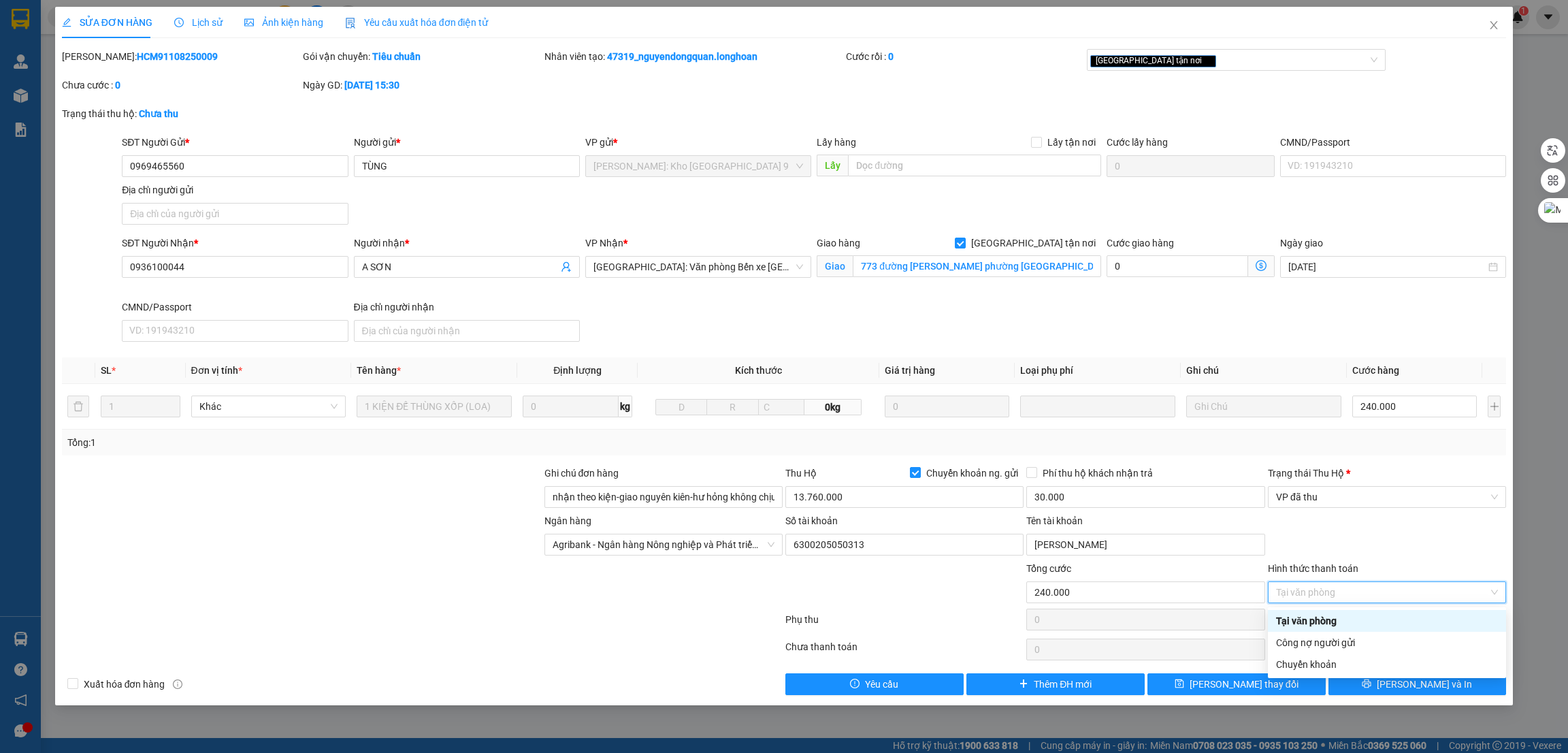
click at [1340, 613] on div "Tại văn phòng" at bounding box center [1387, 621] width 222 height 15
click at [1351, 531] on div "Ngân hàng Agribank - Ngân hàng Nông nghiệp và Phát triển Nông thôn Việt Nam Số …" at bounding box center [784, 537] width 1448 height 47
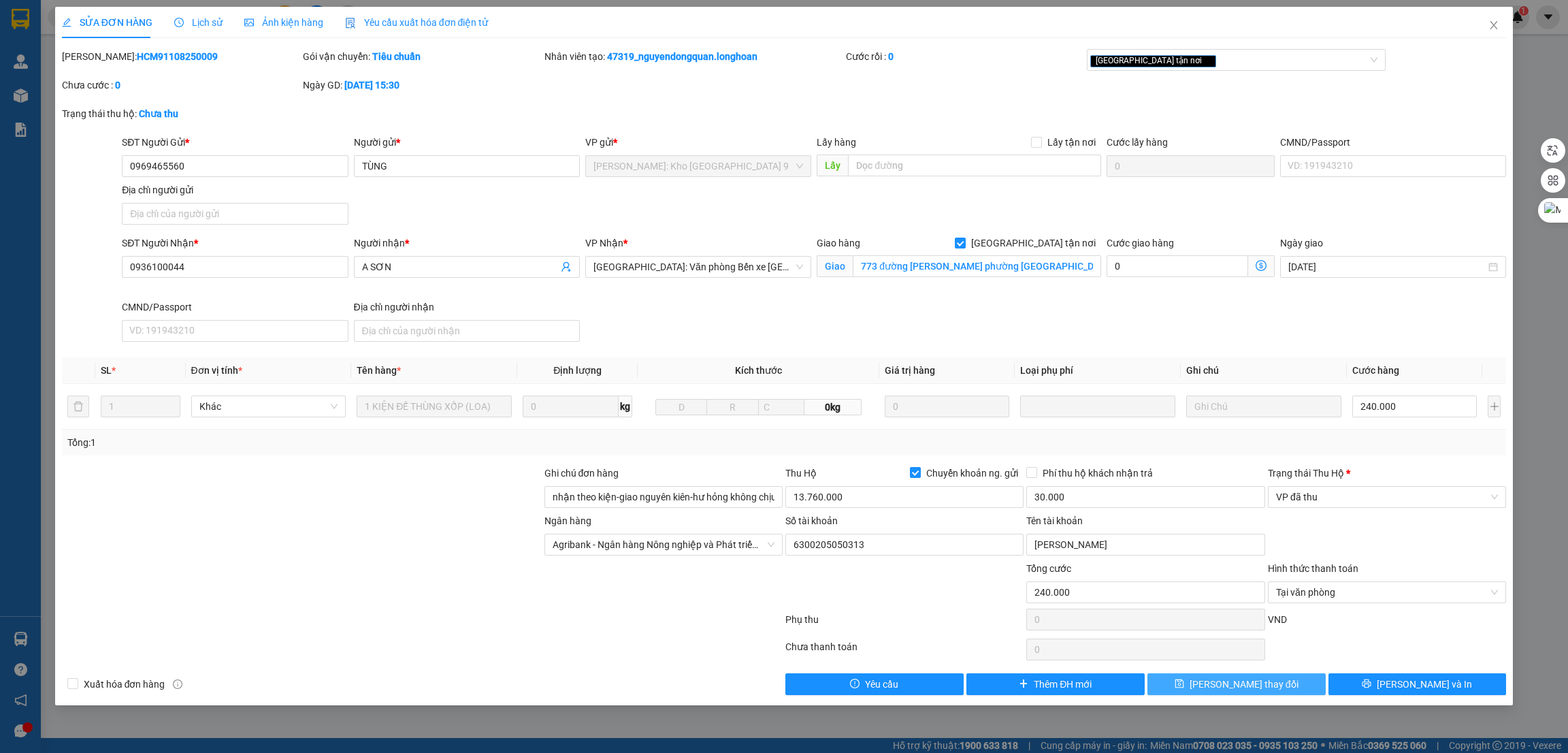
click at [1260, 681] on span "[PERSON_NAME] thay đổi" at bounding box center [1243, 684] width 109 height 15
click at [1319, 527] on div "Ngân hàng Agribank - Ngân hàng Nông nghiệp và Phát triển Nông thôn Việt Nam Số …" at bounding box center [784, 537] width 1448 height 47
click at [1494, 26] on icon "close" at bounding box center [1494, 25] width 7 height 8
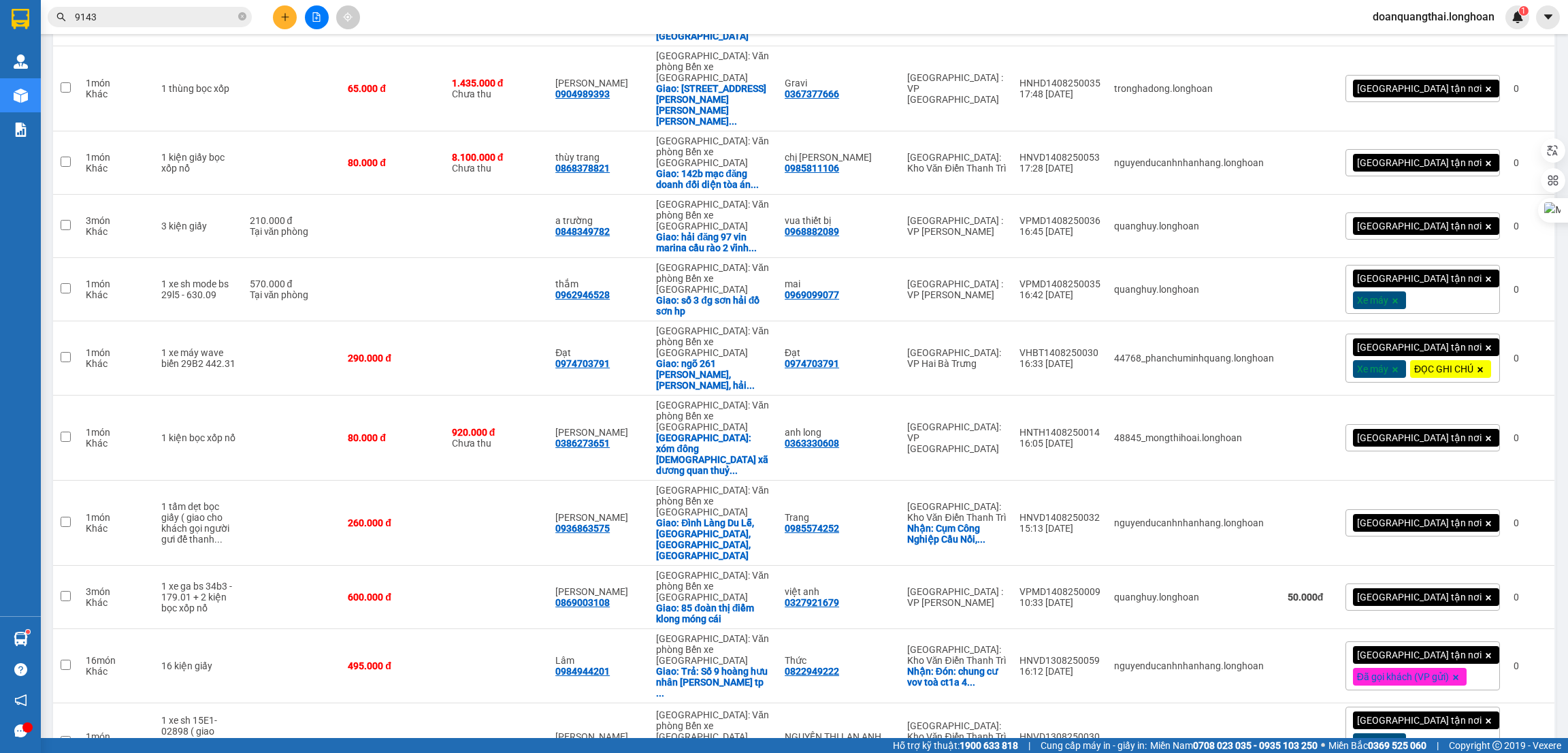
scroll to position [1298, 0]
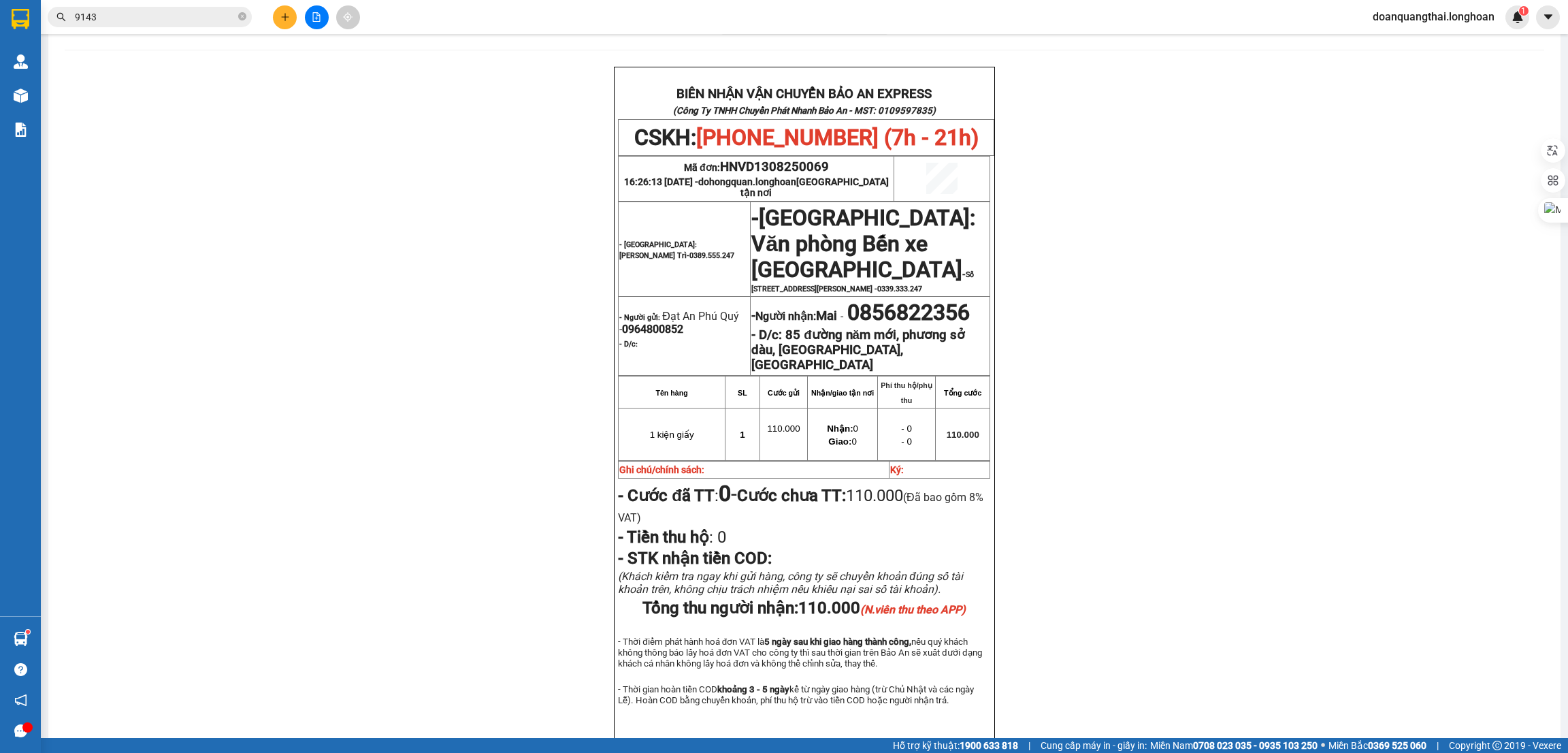
scroll to position [102, 0]
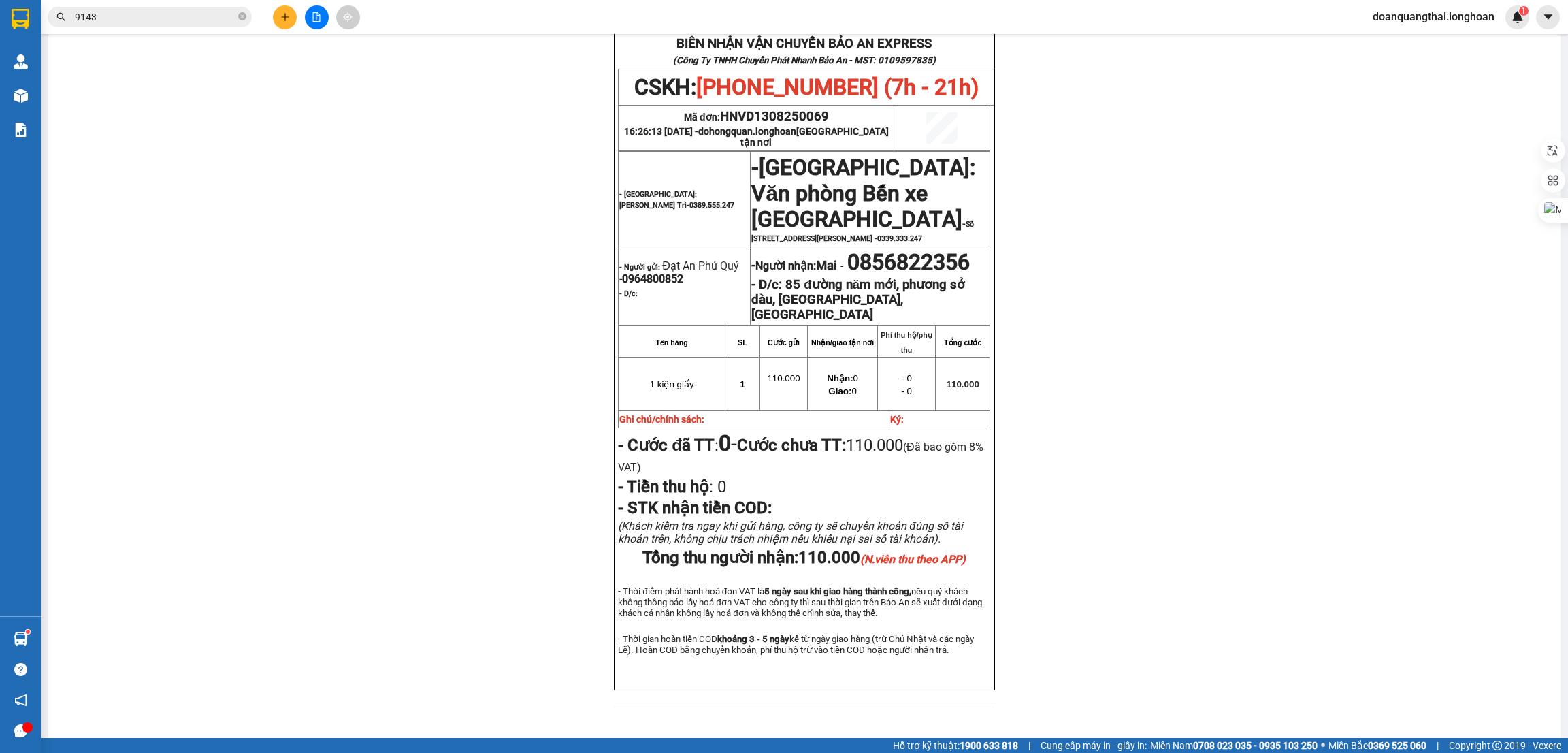
click at [1068, 473] on div "BIÊN NHẬN VẬN CHUYỂN BẢO AN EXPRESS (Công Ty TNHH Chuyển Phát Nhanh Bảo An - MS…" at bounding box center [804, 370] width 1480 height 707
click at [589, 352] on div "BIÊN NHẬN VẬN CHUYỂN BẢO AN EXPRESS (Công Ty TNHH Chuyển Phát Nhanh Bảo An - MS…" at bounding box center [804, 370] width 1480 height 707
click at [661, 285] on span "0964800852" at bounding box center [652, 279] width 61 height 13
click at [1048, 381] on div "BIÊN NHẬN VẬN CHUYỂN BẢO AN EXPRESS (Công Ty TNHH Chuyển Phát Nhanh Bảo An - MS…" at bounding box center [804, 370] width 1480 height 707
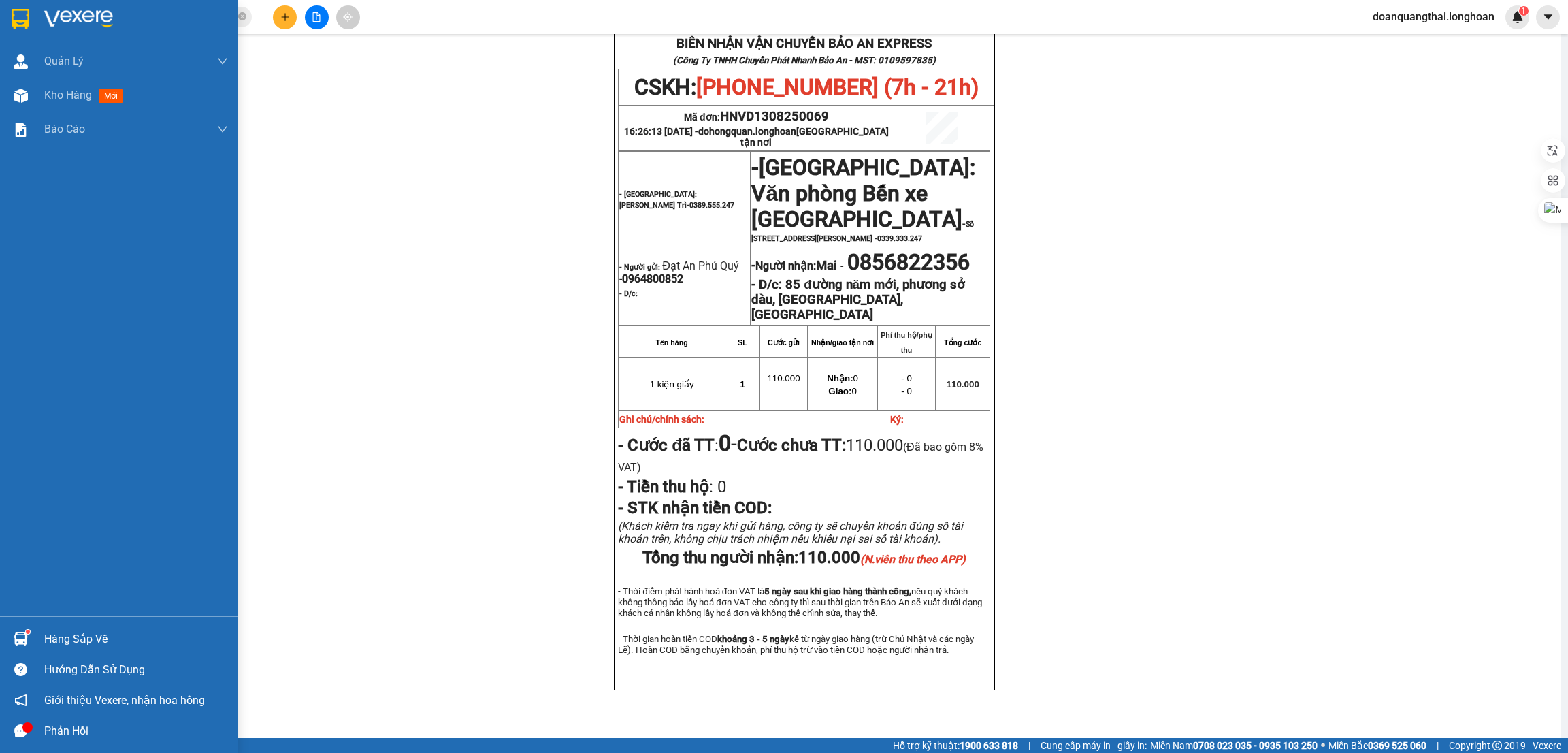
click at [26, 641] on img at bounding box center [20, 639] width 14 height 14
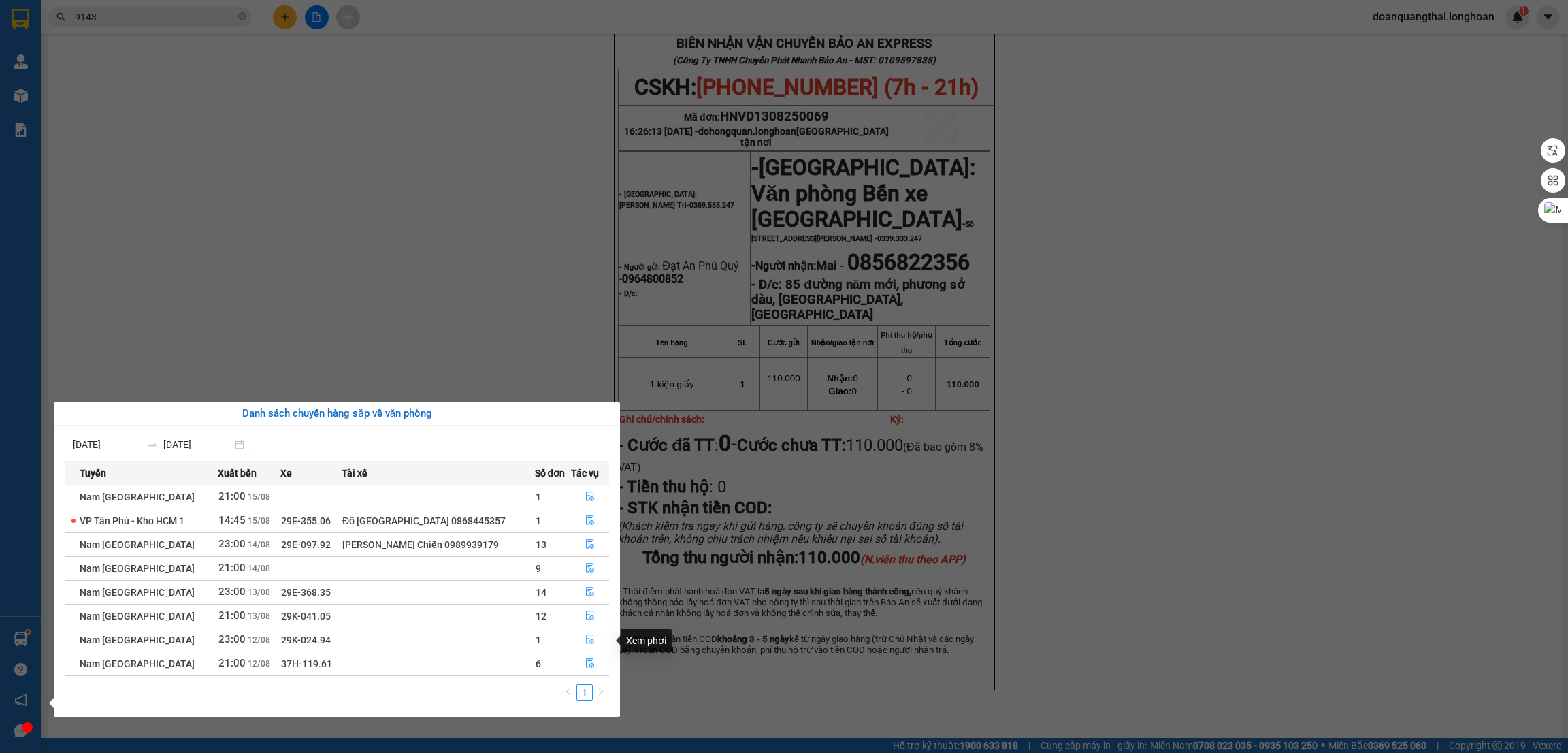
click at [592, 643] on icon "file-done" at bounding box center [590, 639] width 10 height 10
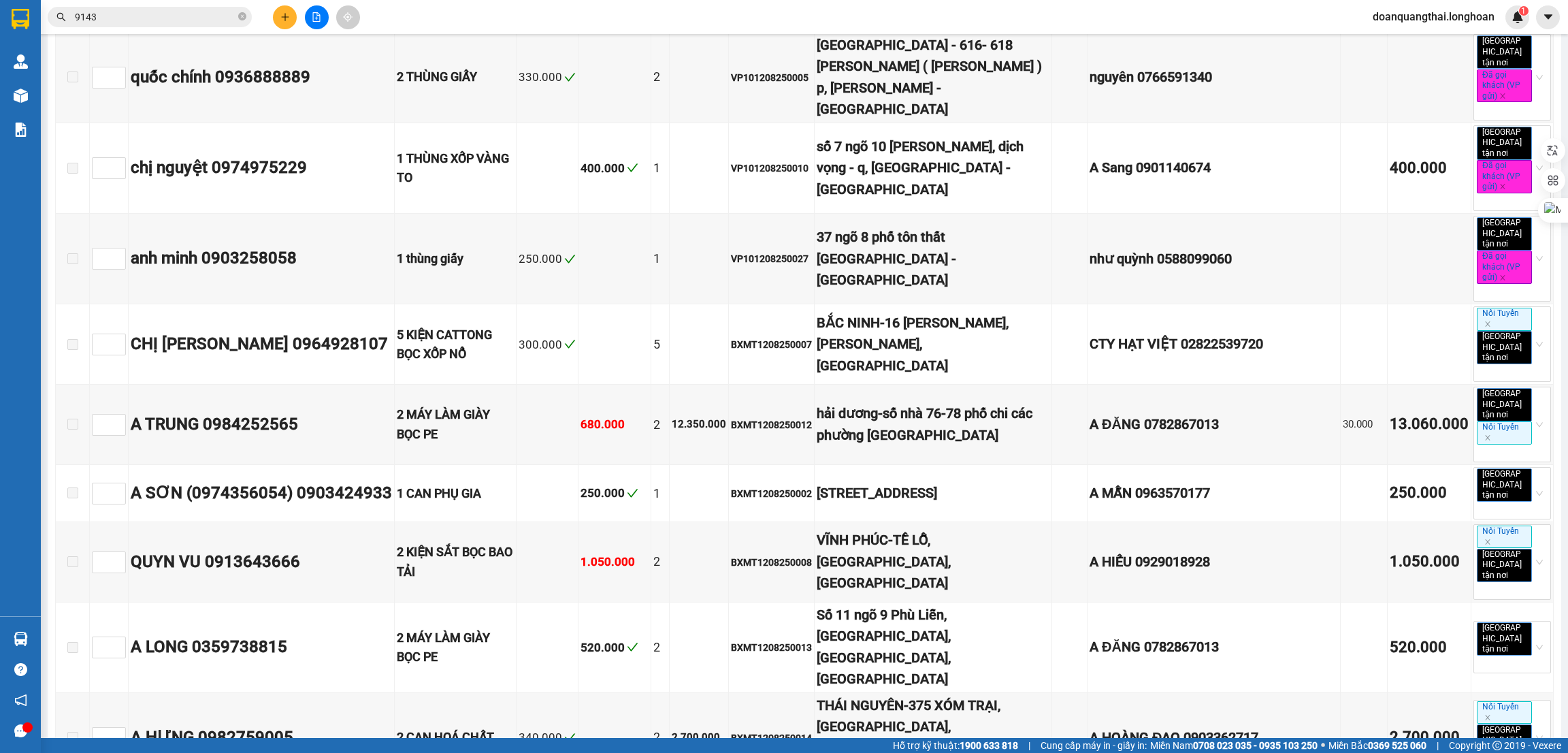
scroll to position [4186, 0]
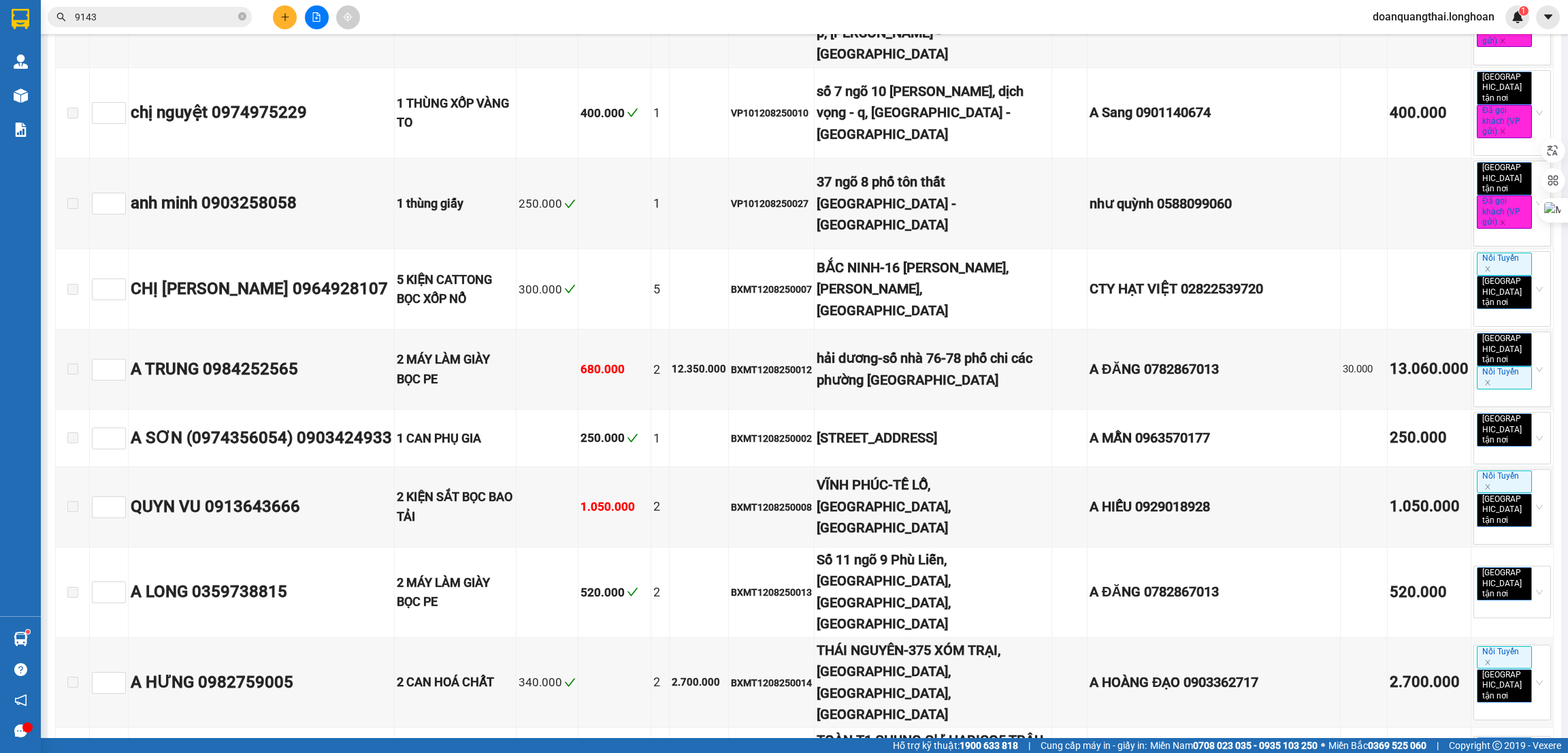
click at [138, 20] on input "9143" at bounding box center [155, 17] width 161 height 15
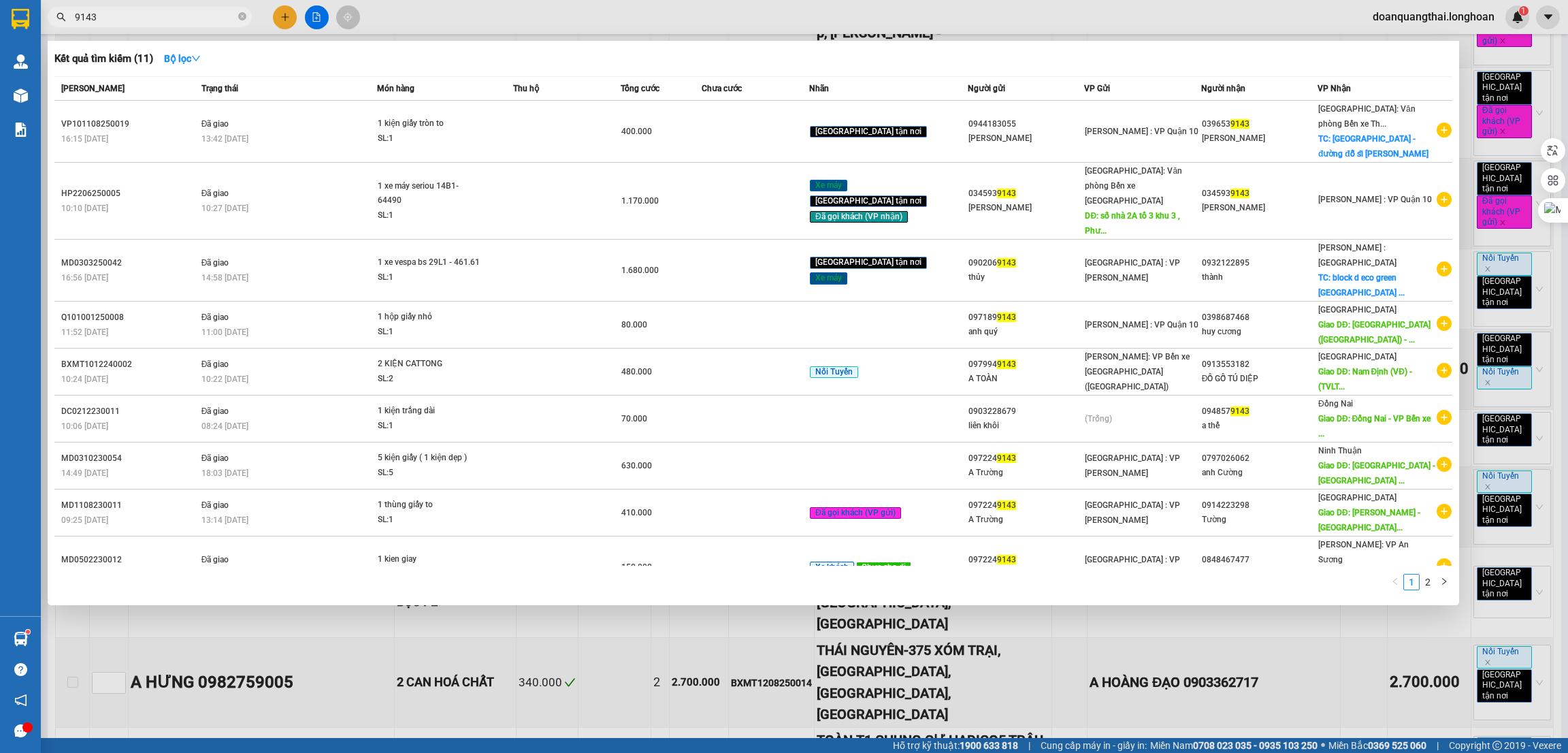
click at [137, 20] on input "9143" at bounding box center [155, 17] width 161 height 15
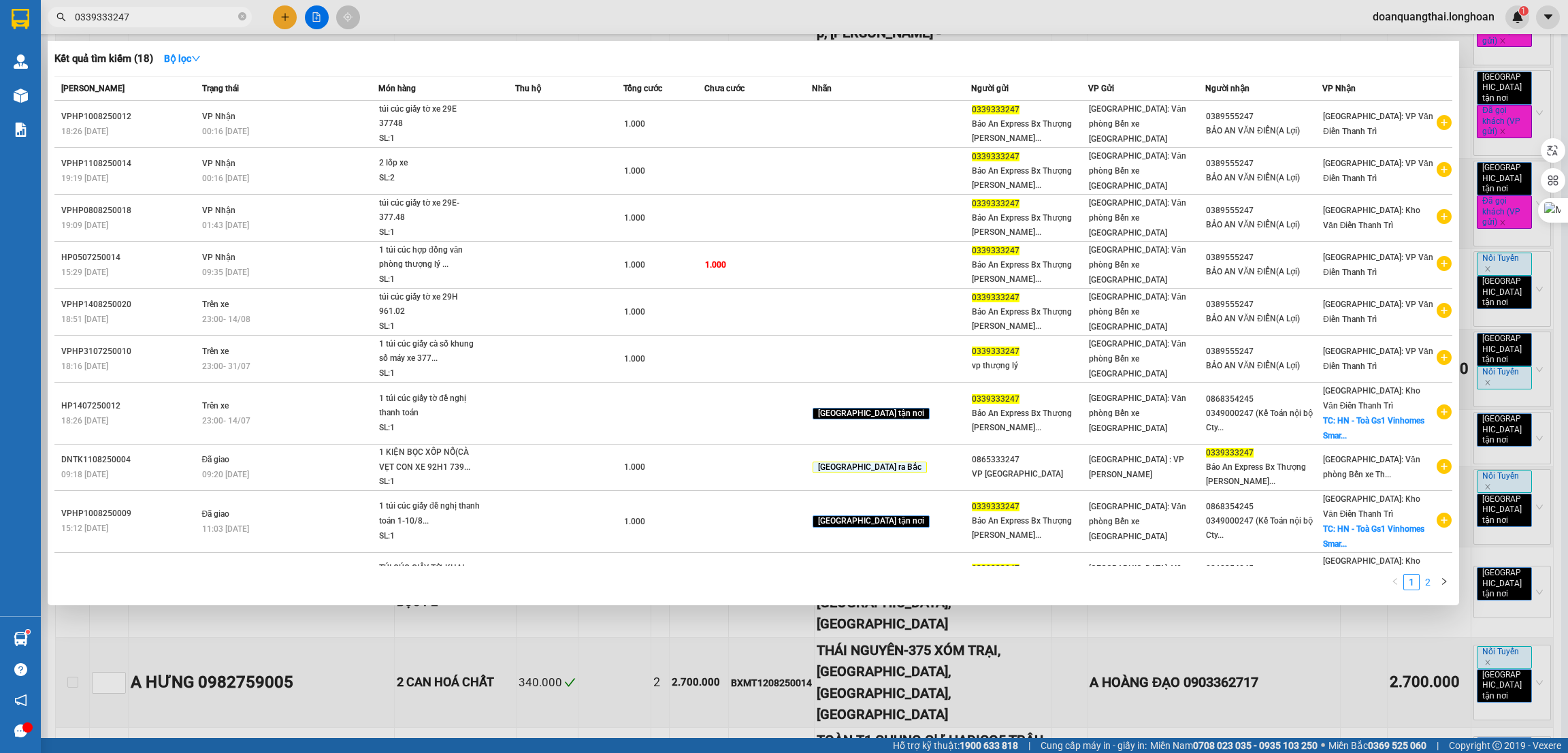
type input "0339333247"
click at [1425, 582] on link "2" at bounding box center [1428, 582] width 15 height 15
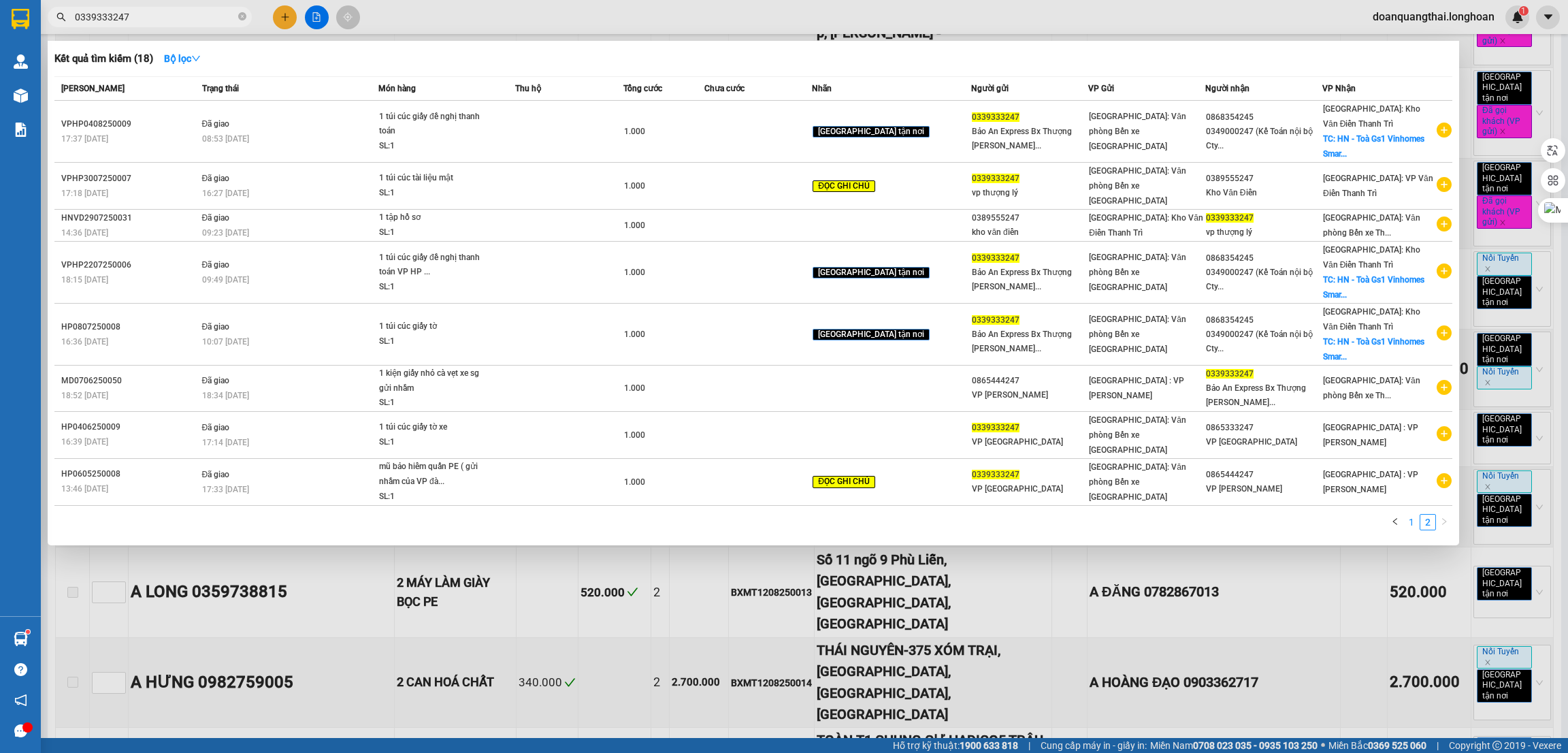
click at [1410, 514] on link "1" at bounding box center [1412, 522] width 15 height 15
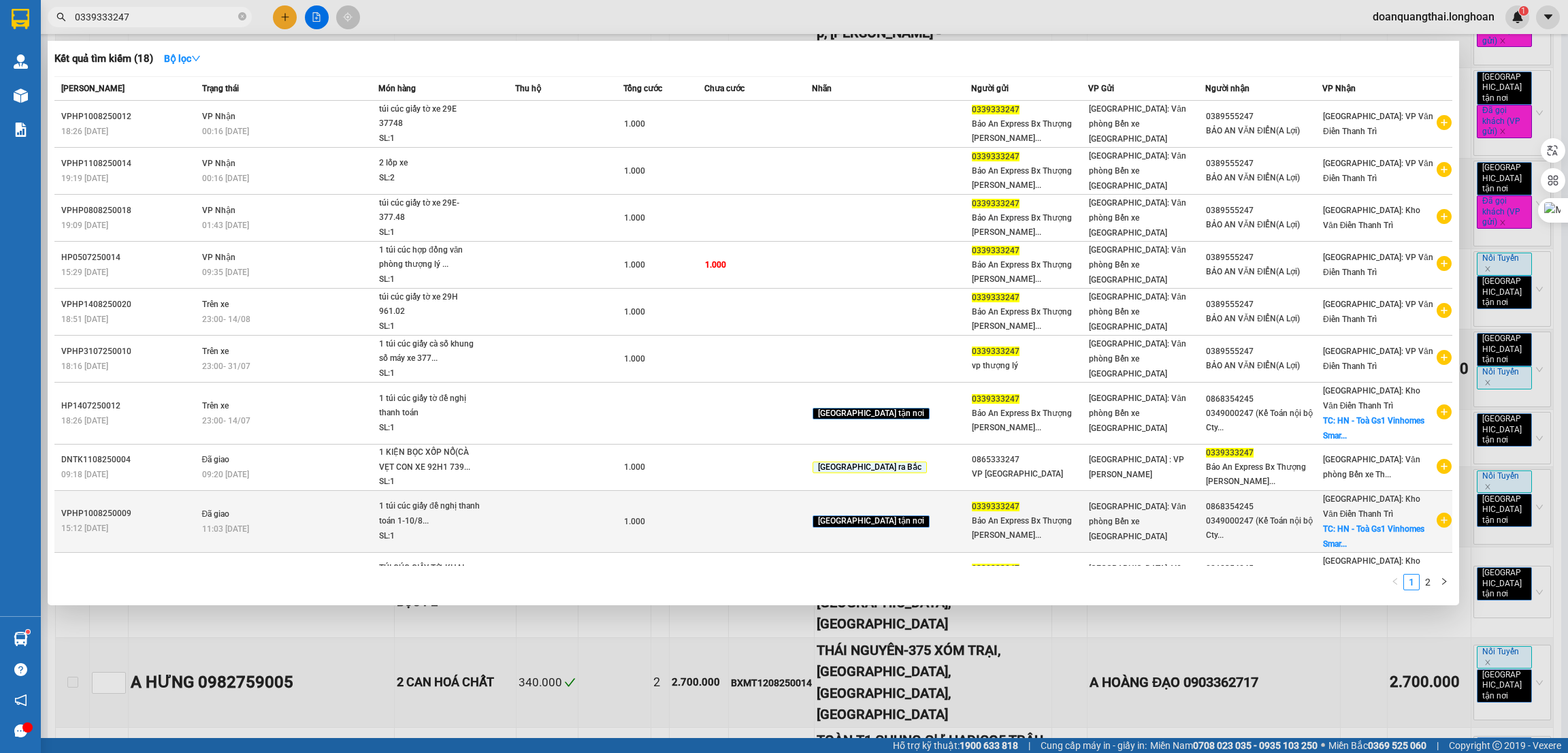
scroll to position [46, 0]
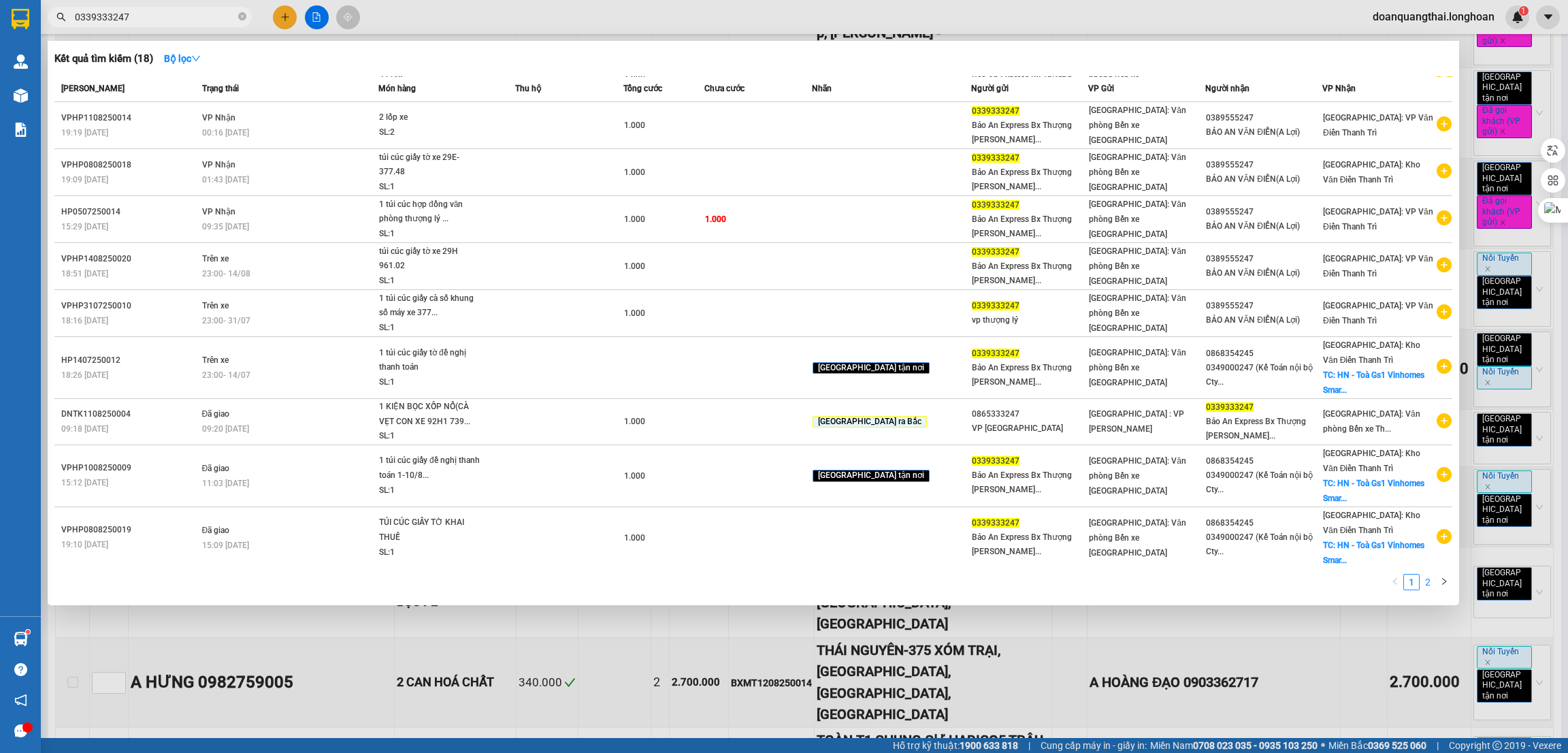
click at [1425, 588] on link "2" at bounding box center [1428, 582] width 15 height 15
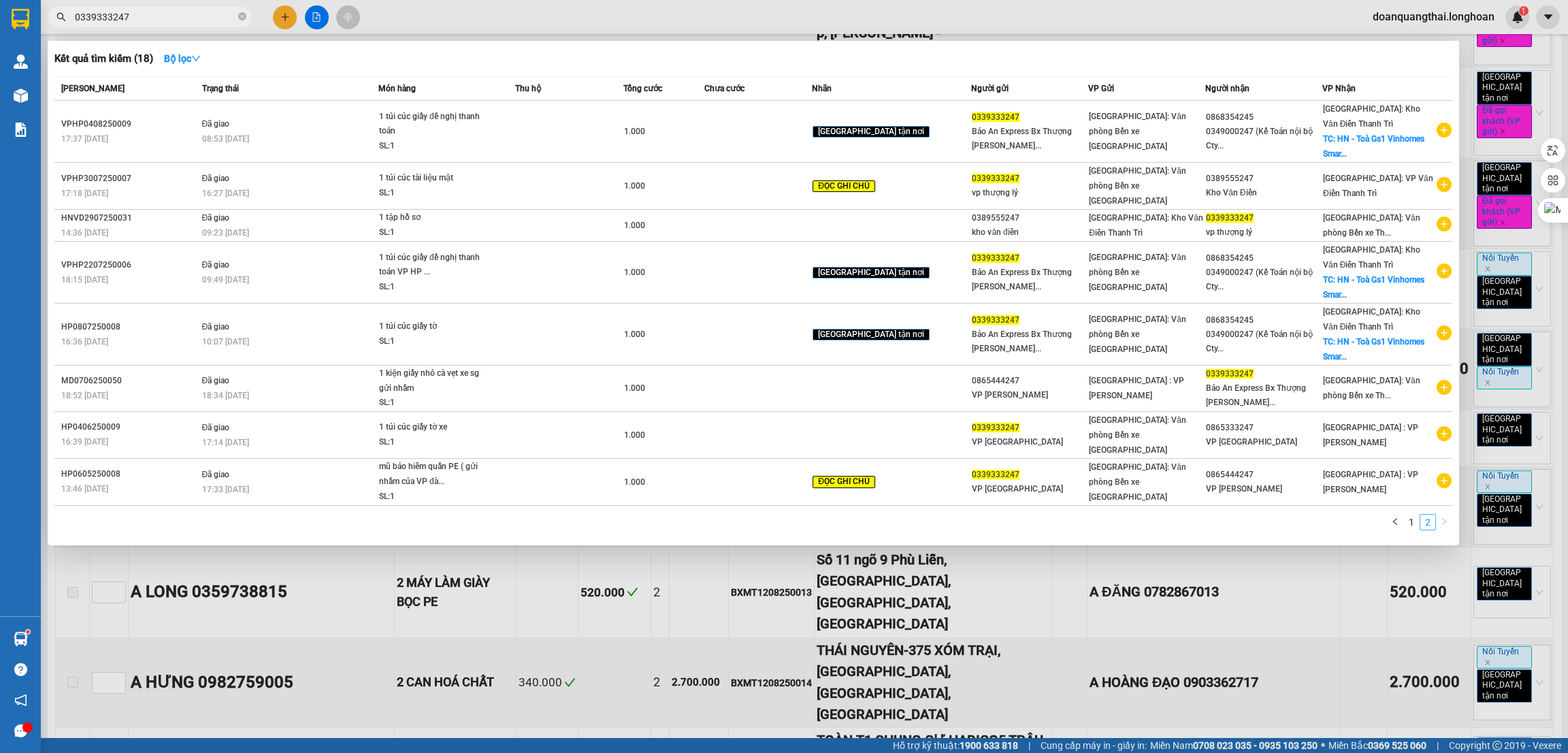
scroll to position [0, 0]
click at [1412, 514] on link "1" at bounding box center [1412, 522] width 15 height 15
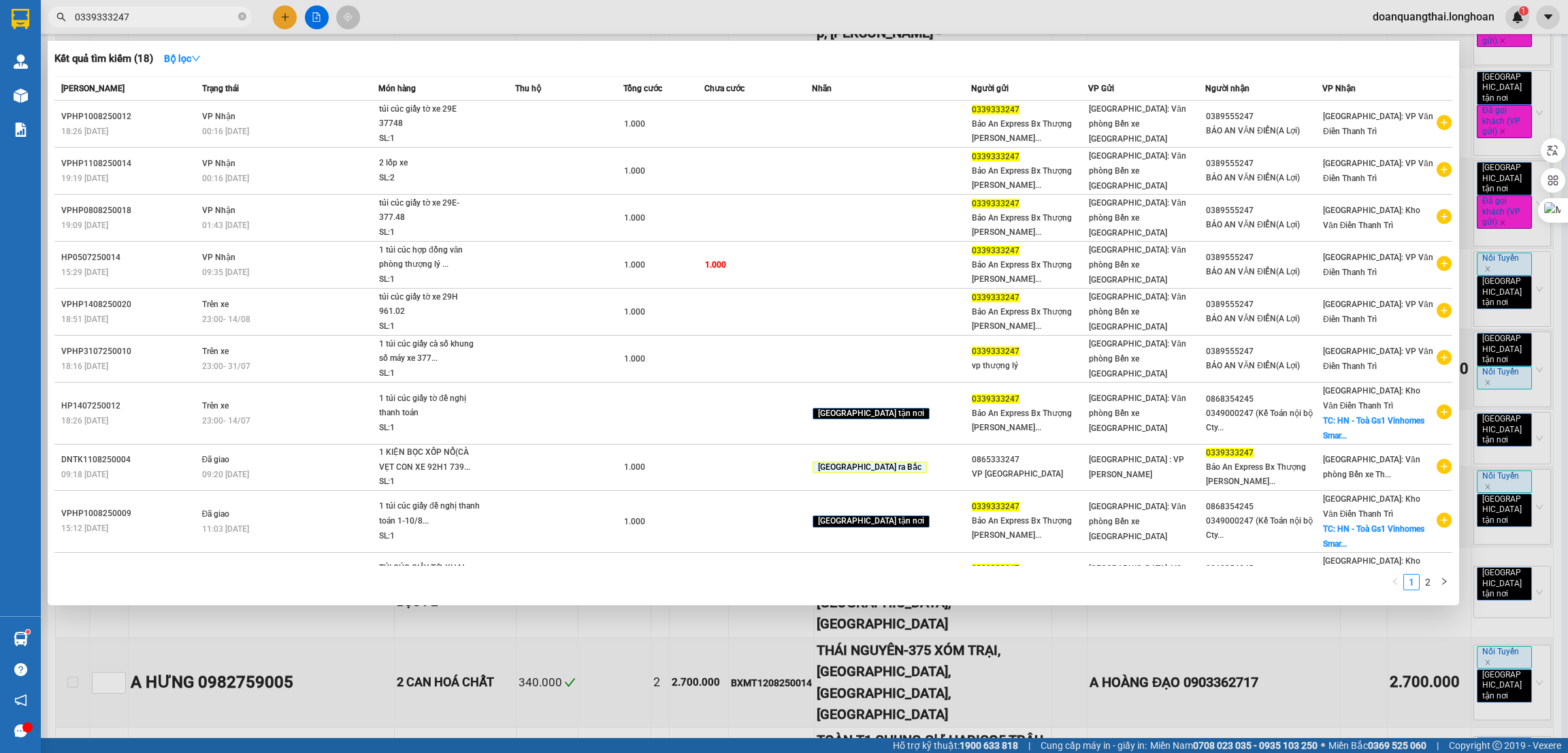
click at [1274, 648] on div at bounding box center [784, 376] width 1568 height 753
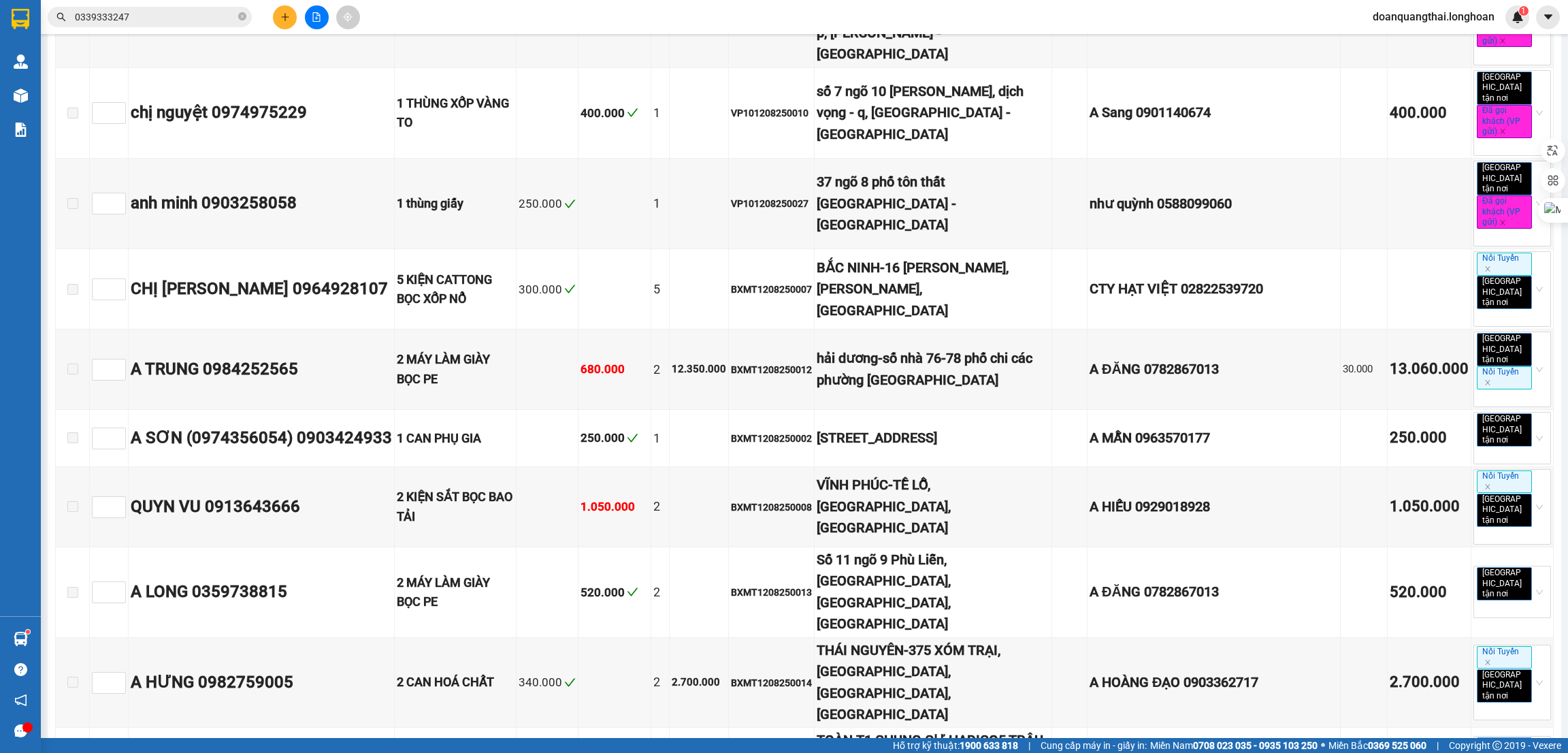
click at [154, 18] on input "0339333247" at bounding box center [155, 17] width 161 height 15
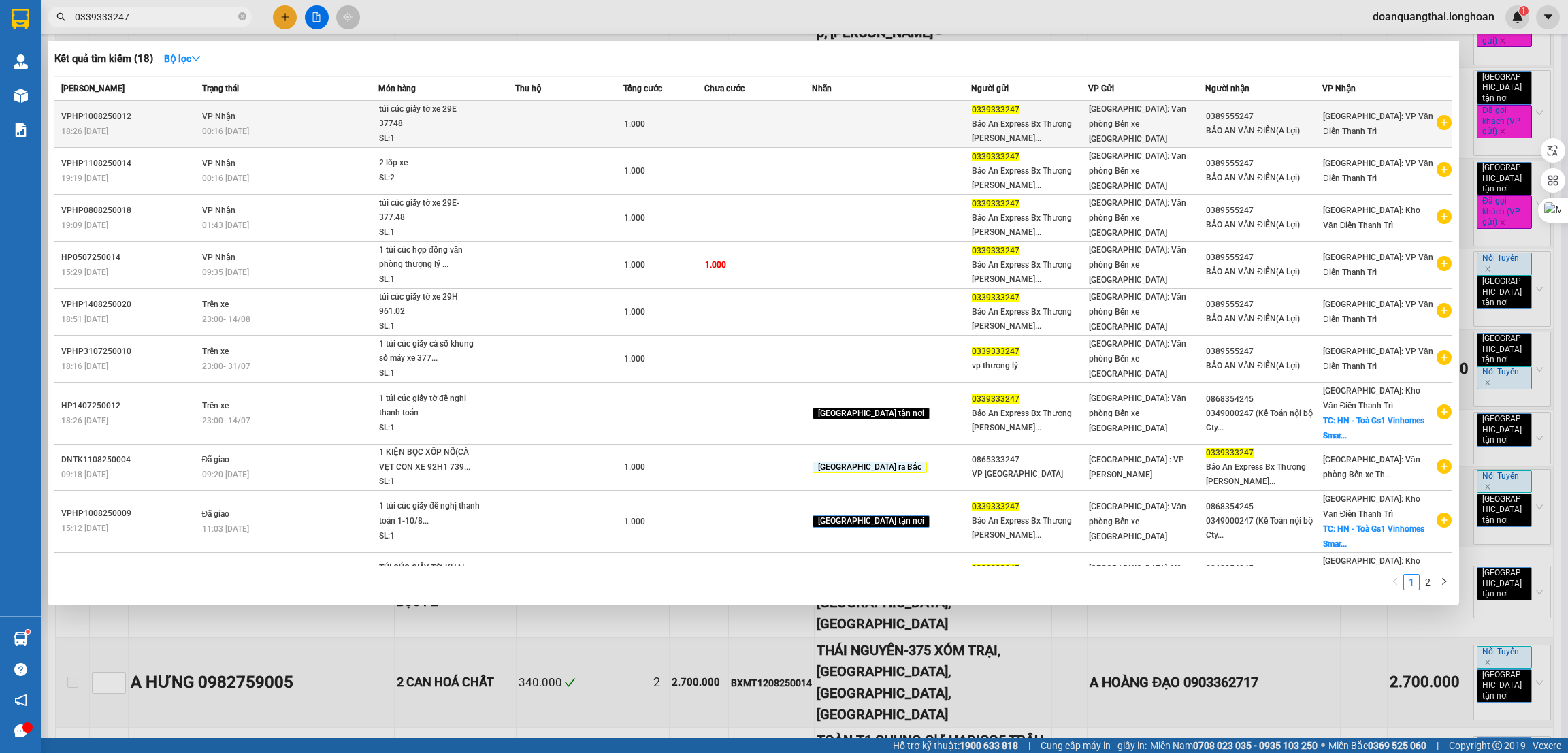
click at [1437, 127] on icon "plus-circle" at bounding box center [1445, 123] width 15 height 15
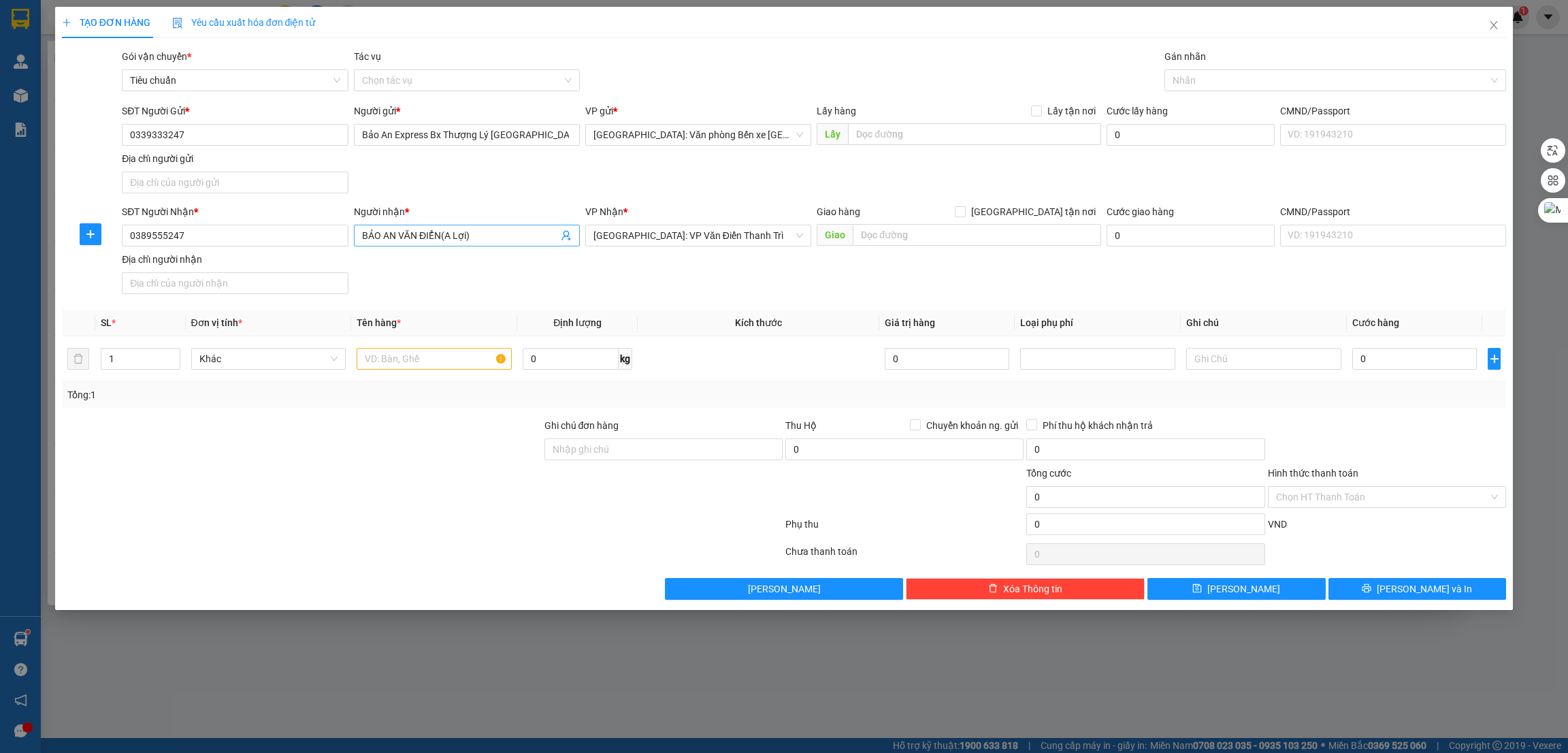
click at [473, 238] on input "BẢO AN VĂN ĐIỂN(A Lợi)" at bounding box center [460, 235] width 196 height 15
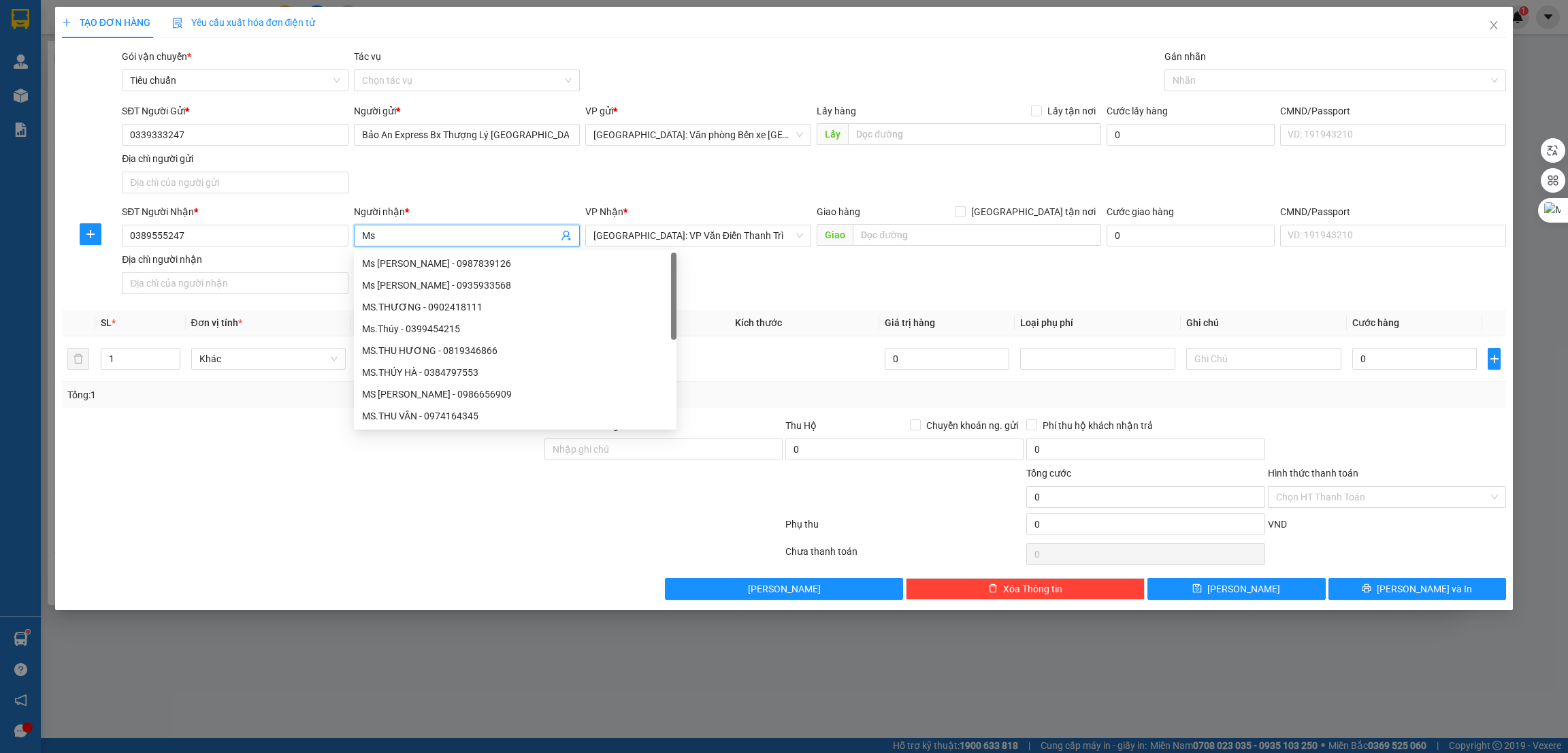
type input "M"
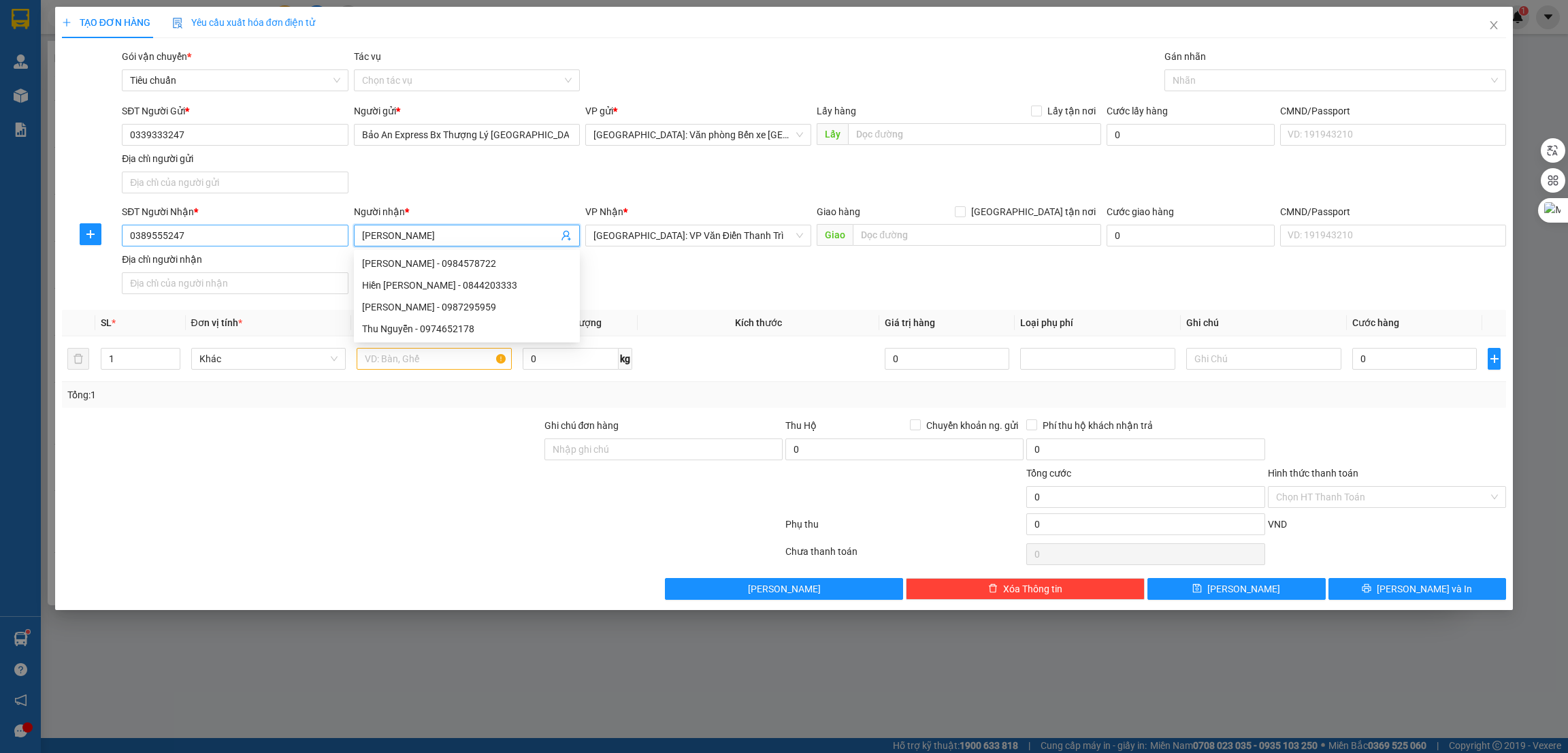
type input "Thu Nguyễn"
click at [253, 242] on input "0389555247" at bounding box center [235, 235] width 226 height 22
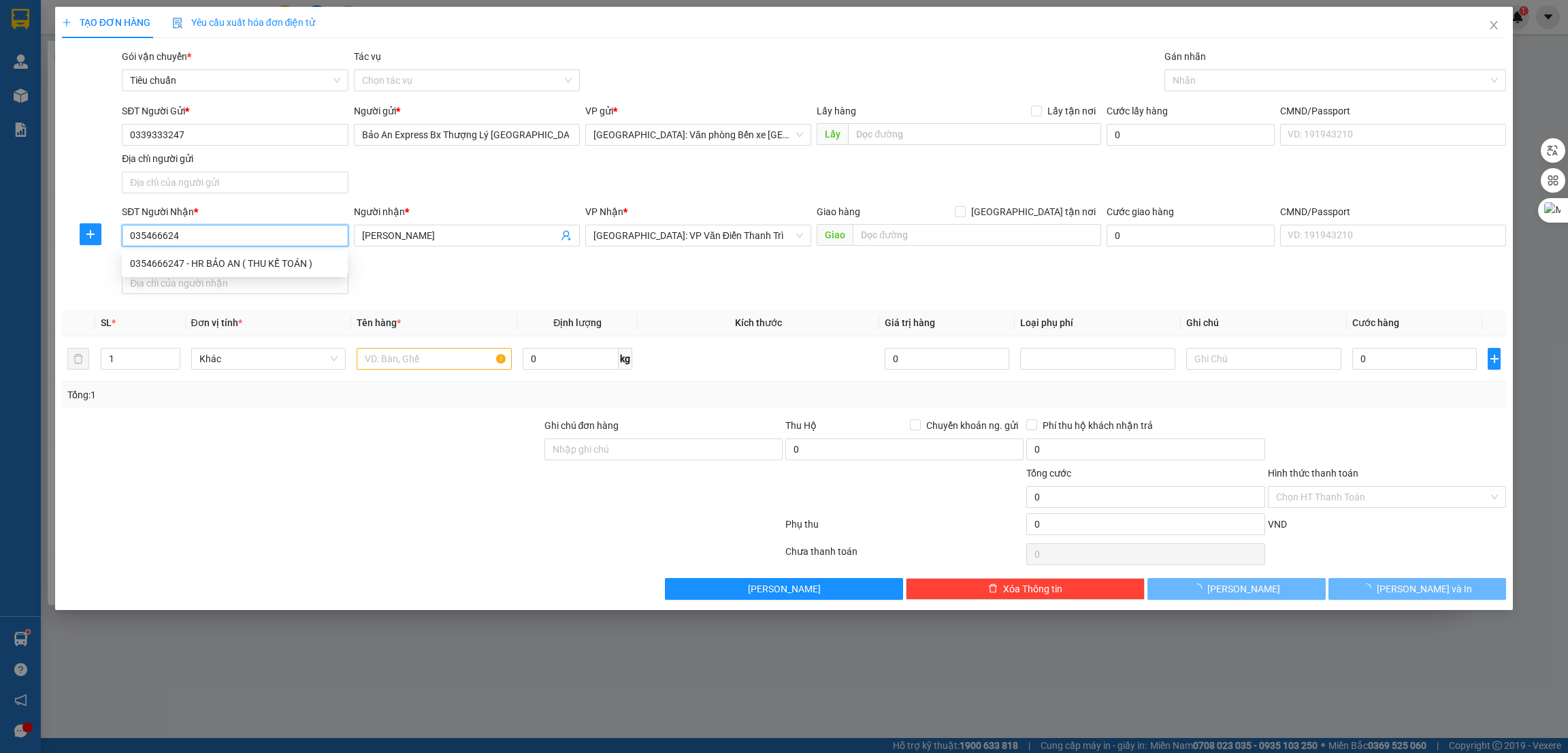
type input "0354666247"
click at [253, 265] on div "0354666247 - HR BẢO AN ( THU KẾ TOÁN )" at bounding box center [235, 263] width 209 height 15
type input "HR BẢO AN ( THU KẾ TOÁN )"
checkbox input "true"
type input "Số 5 lô a 11 kđt geleximco, nam an khánh, HÀ NỘI"
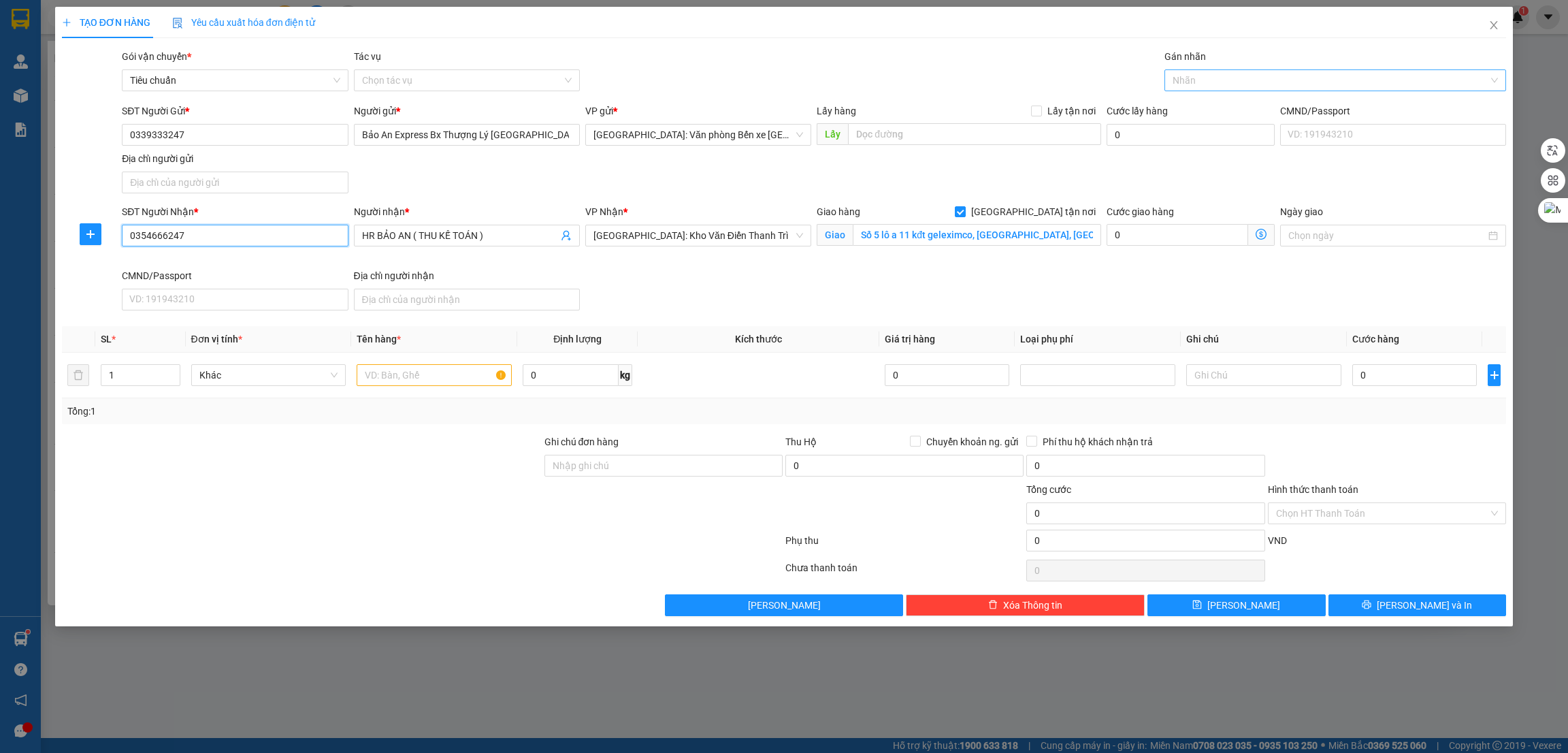
click at [1230, 81] on div at bounding box center [1329, 80] width 322 height 16
type input "0354666247"
type input "giao"
click at [1221, 104] on div "[GEOGRAPHIC_DATA] tận nơi" at bounding box center [1336, 107] width 326 height 15
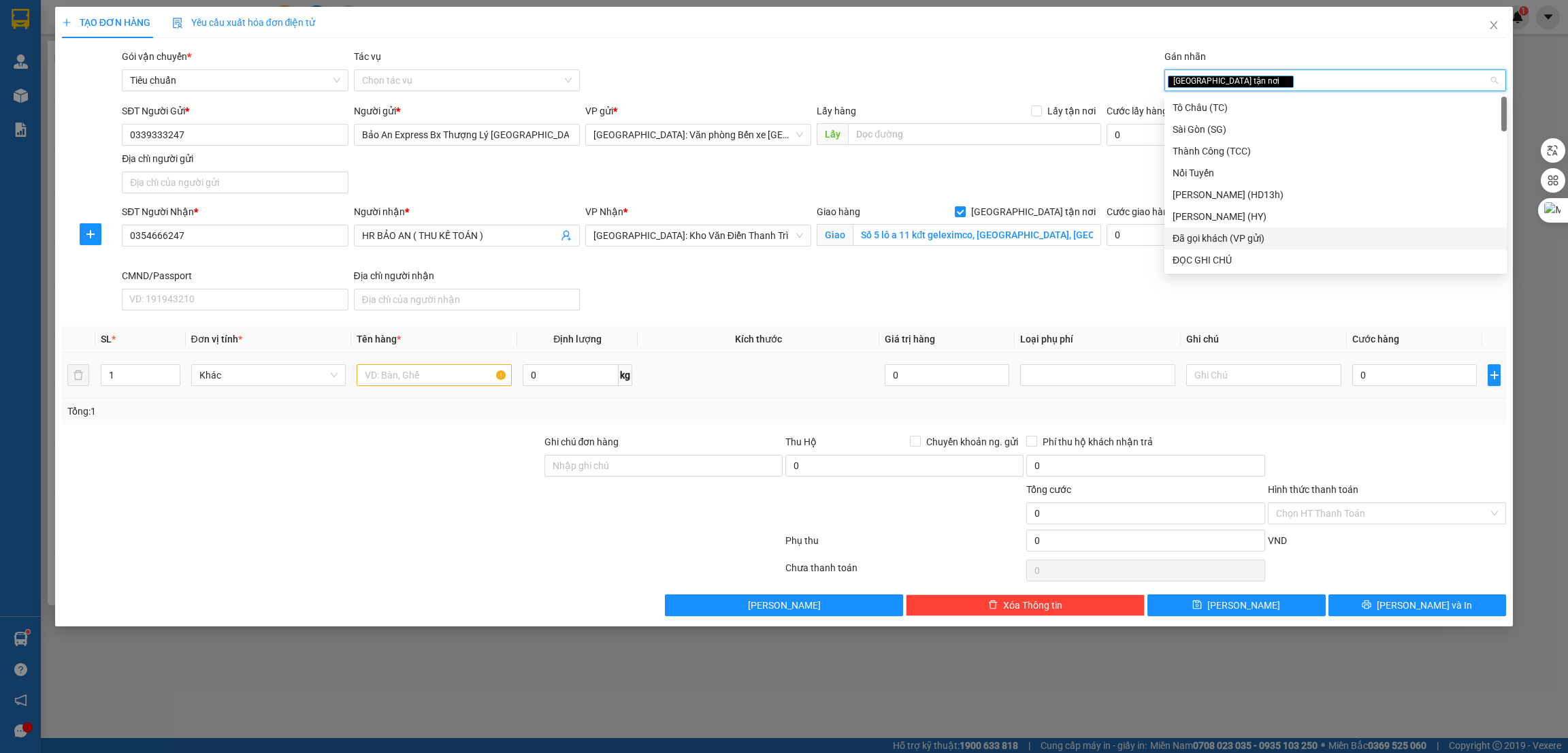
click at [1420, 363] on div "0" at bounding box center [1414, 374] width 124 height 27
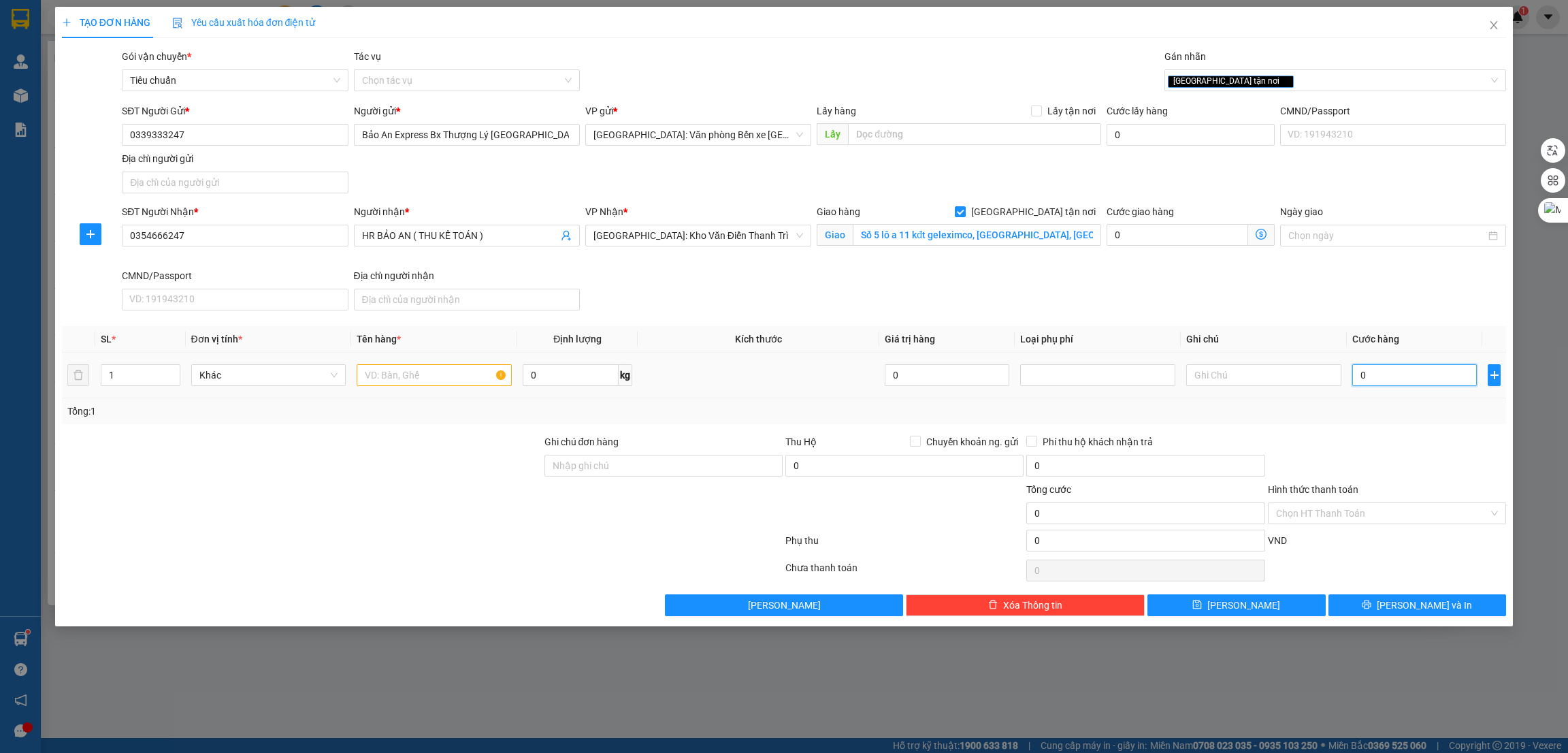
click at [1415, 370] on input "0" at bounding box center [1414, 374] width 124 height 22
type input "1"
click at [1382, 470] on div at bounding box center [1387, 458] width 241 height 47
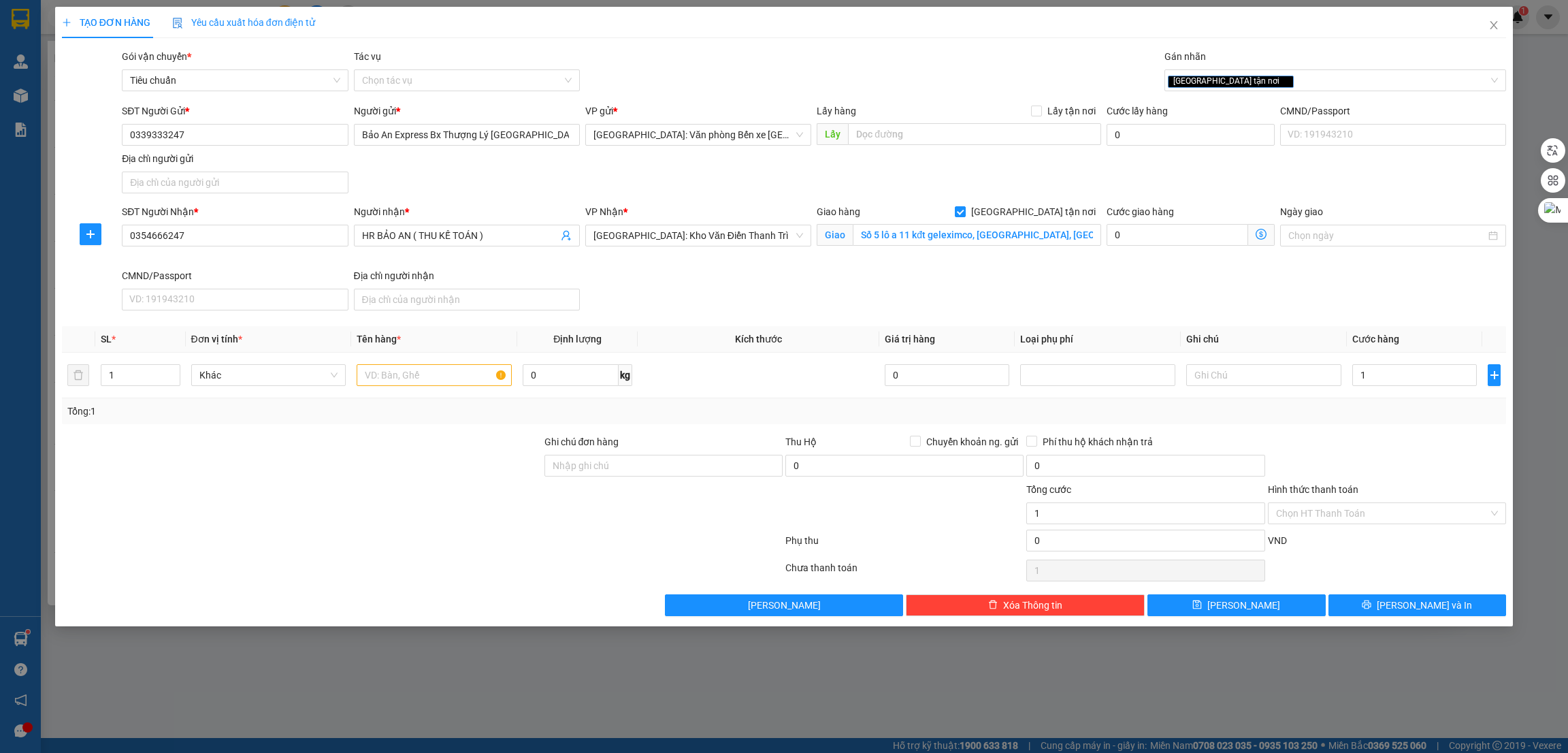
type input "1.000"
click at [1318, 430] on div "Transit Pickup Surcharge Ids Transit Deliver Surcharge Ids Transit Deliver Surc…" at bounding box center [785, 333] width 1445 height 567
click at [1361, 518] on input "Hình thức thanh toán" at bounding box center [1382, 513] width 213 height 20
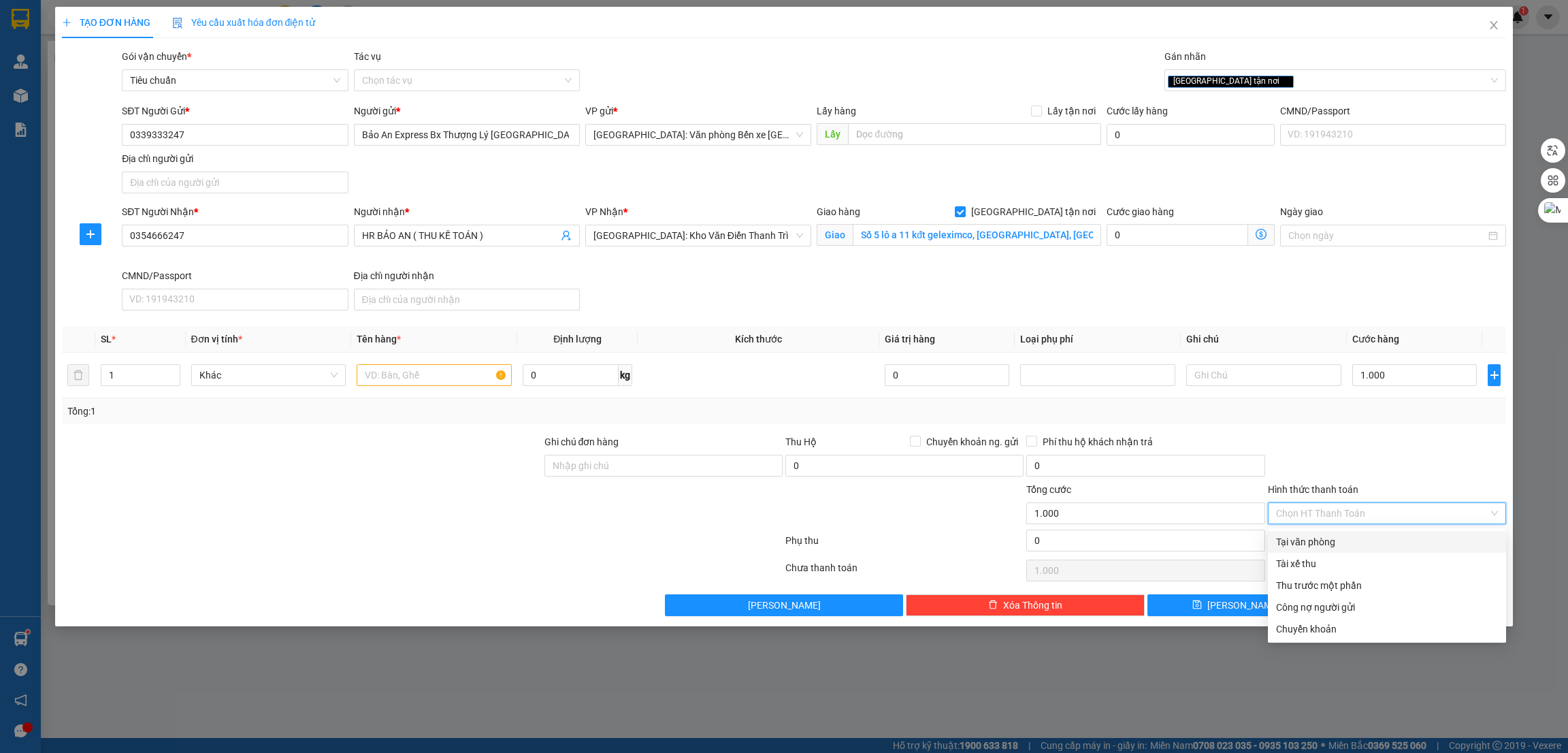
click at [1343, 535] on div "Tại văn phòng" at bounding box center [1387, 542] width 222 height 15
type input "0"
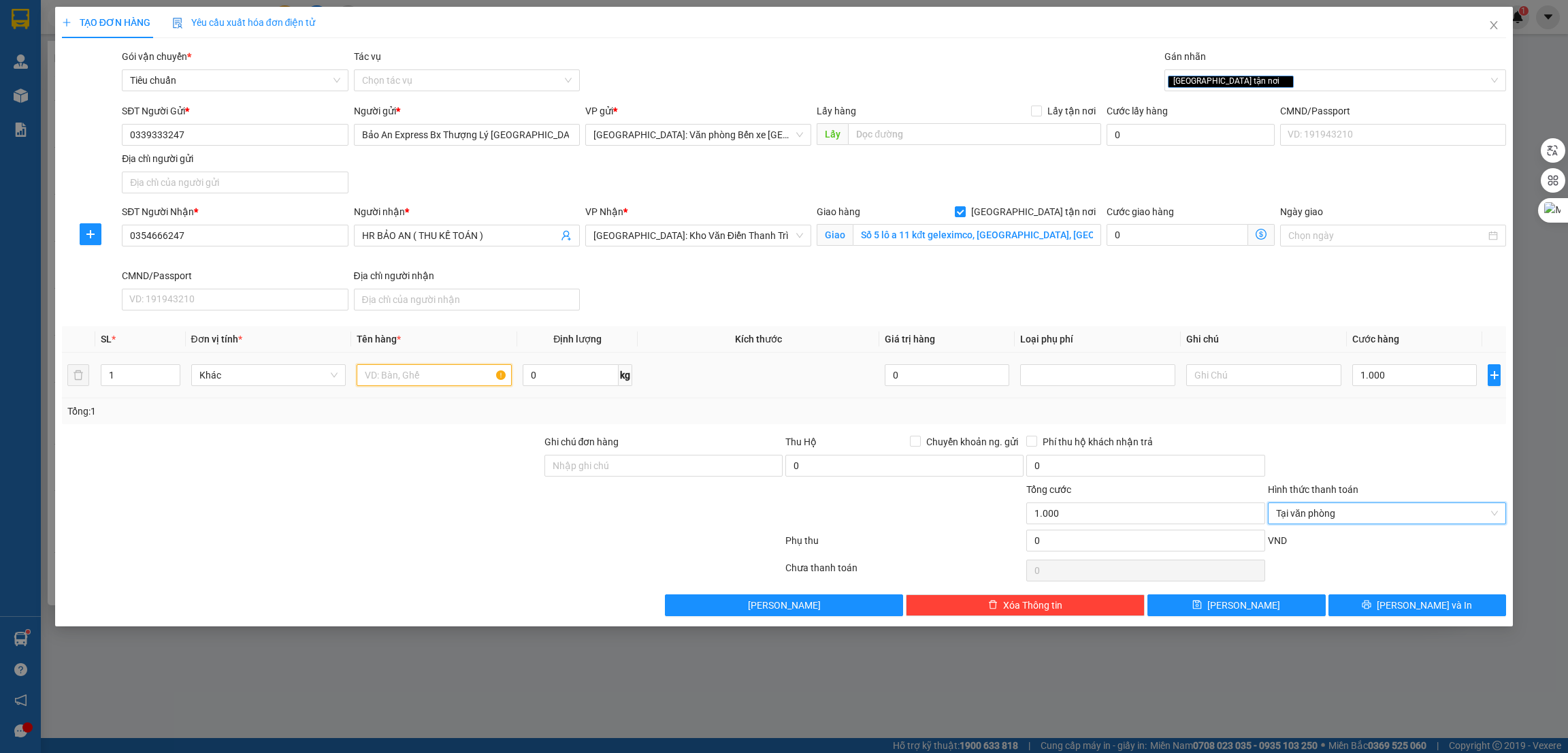
click at [379, 365] on input "text" at bounding box center [434, 374] width 155 height 22
type input "1 túi cúc hồ sơ xin việc"
click at [383, 441] on div at bounding box center [302, 458] width 482 height 47
click at [1297, 612] on button "Lưu" at bounding box center [1237, 605] width 178 height 22
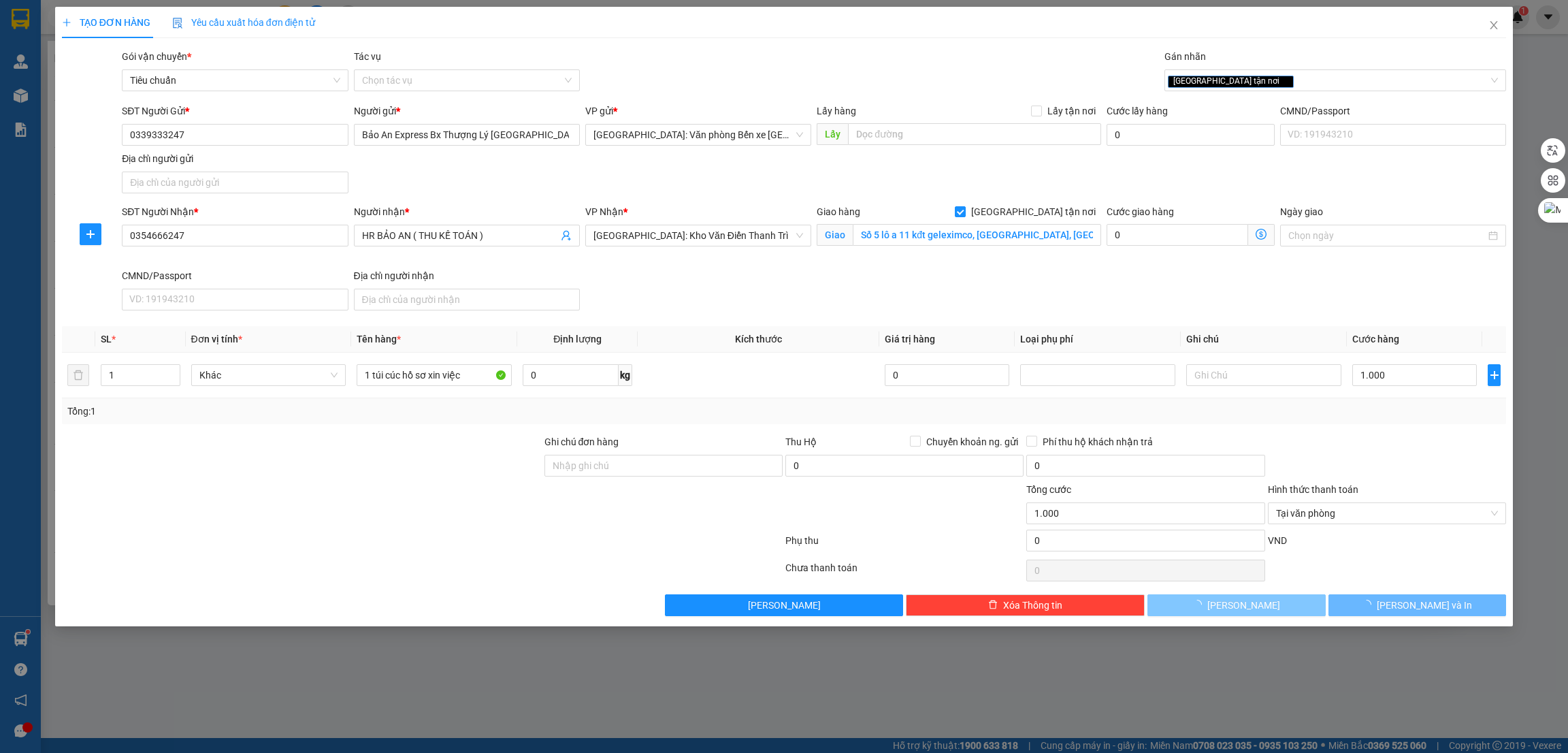
checkbox input "false"
type input "0"
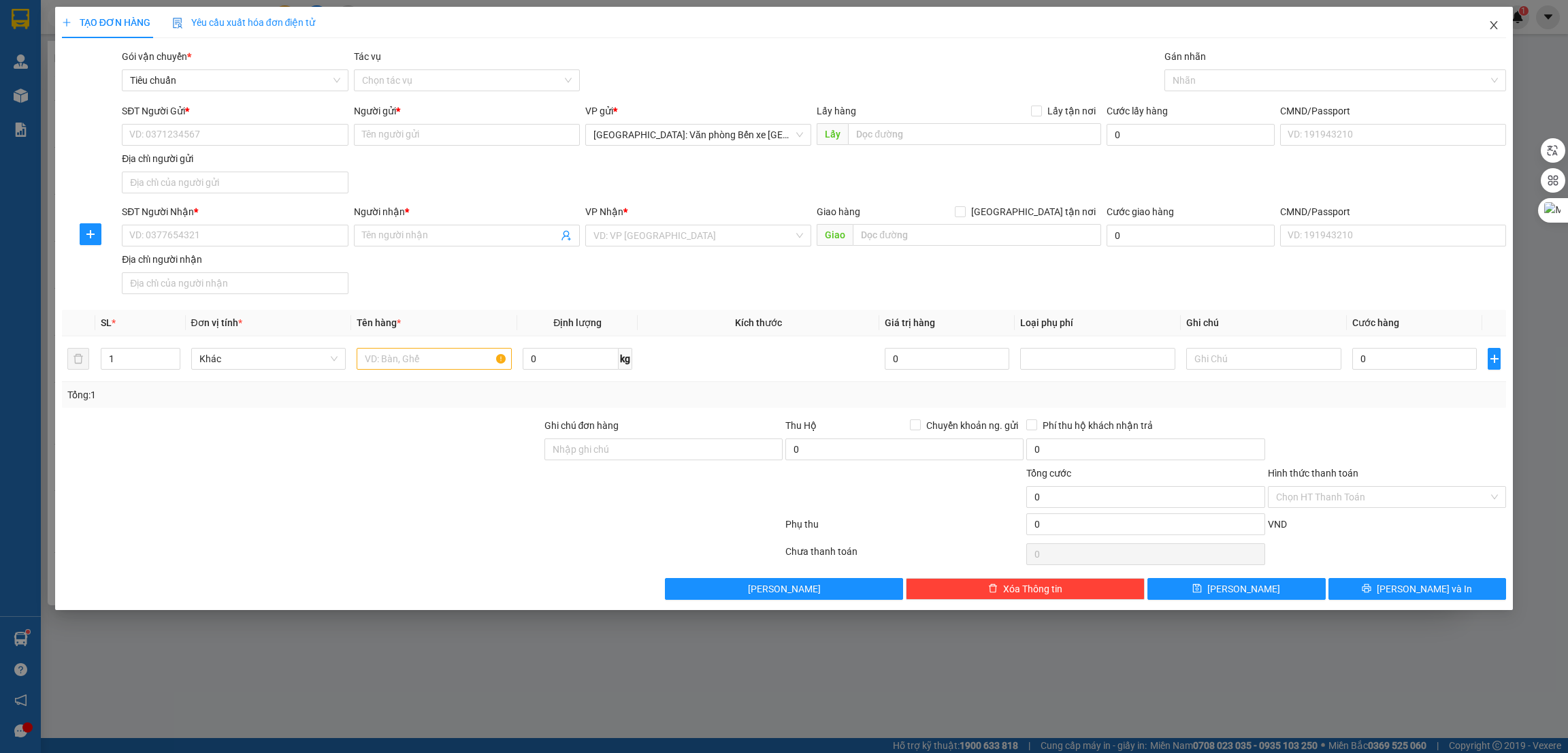
click at [1494, 26] on icon "close" at bounding box center [1494, 25] width 11 height 11
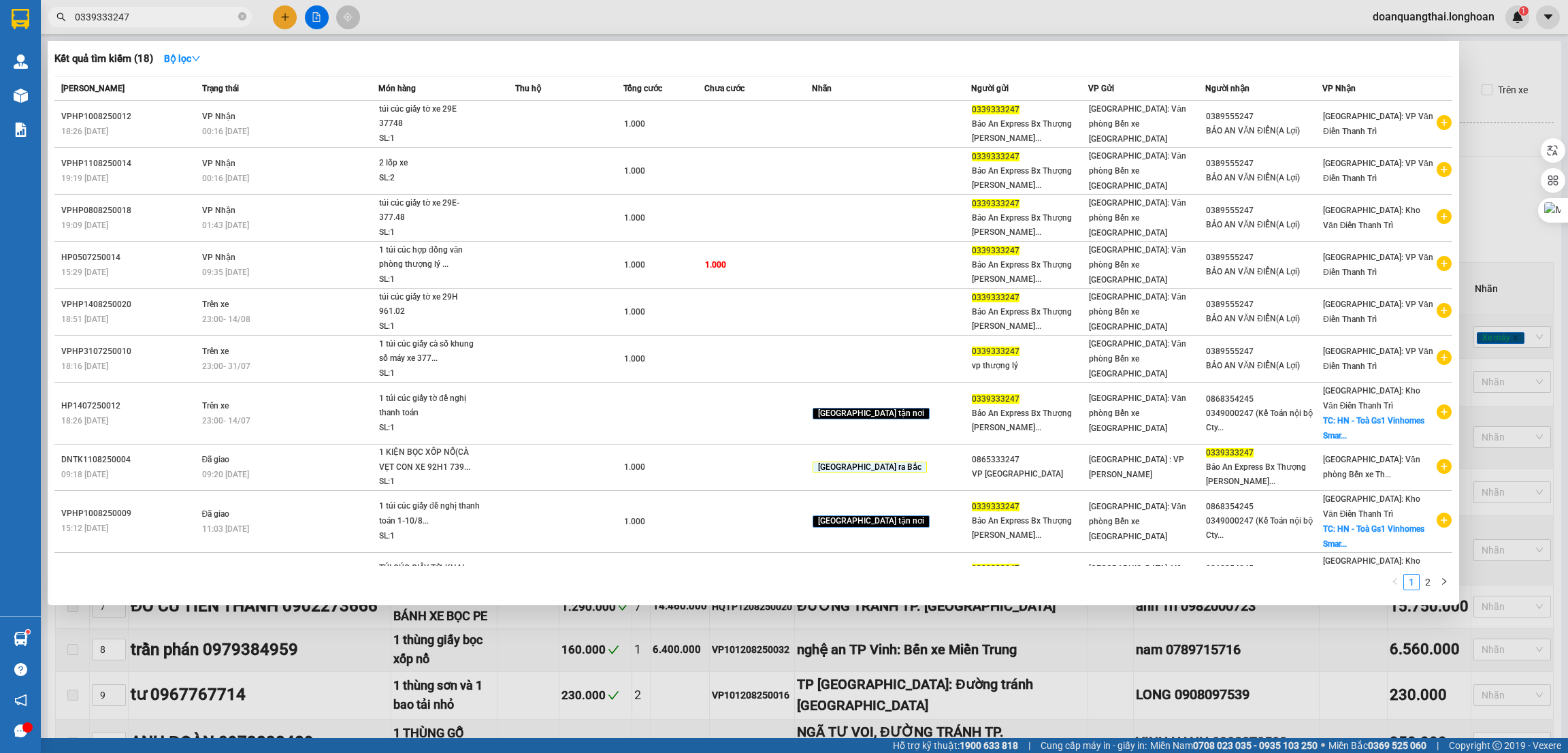
click at [1491, 97] on div at bounding box center [784, 376] width 1568 height 753
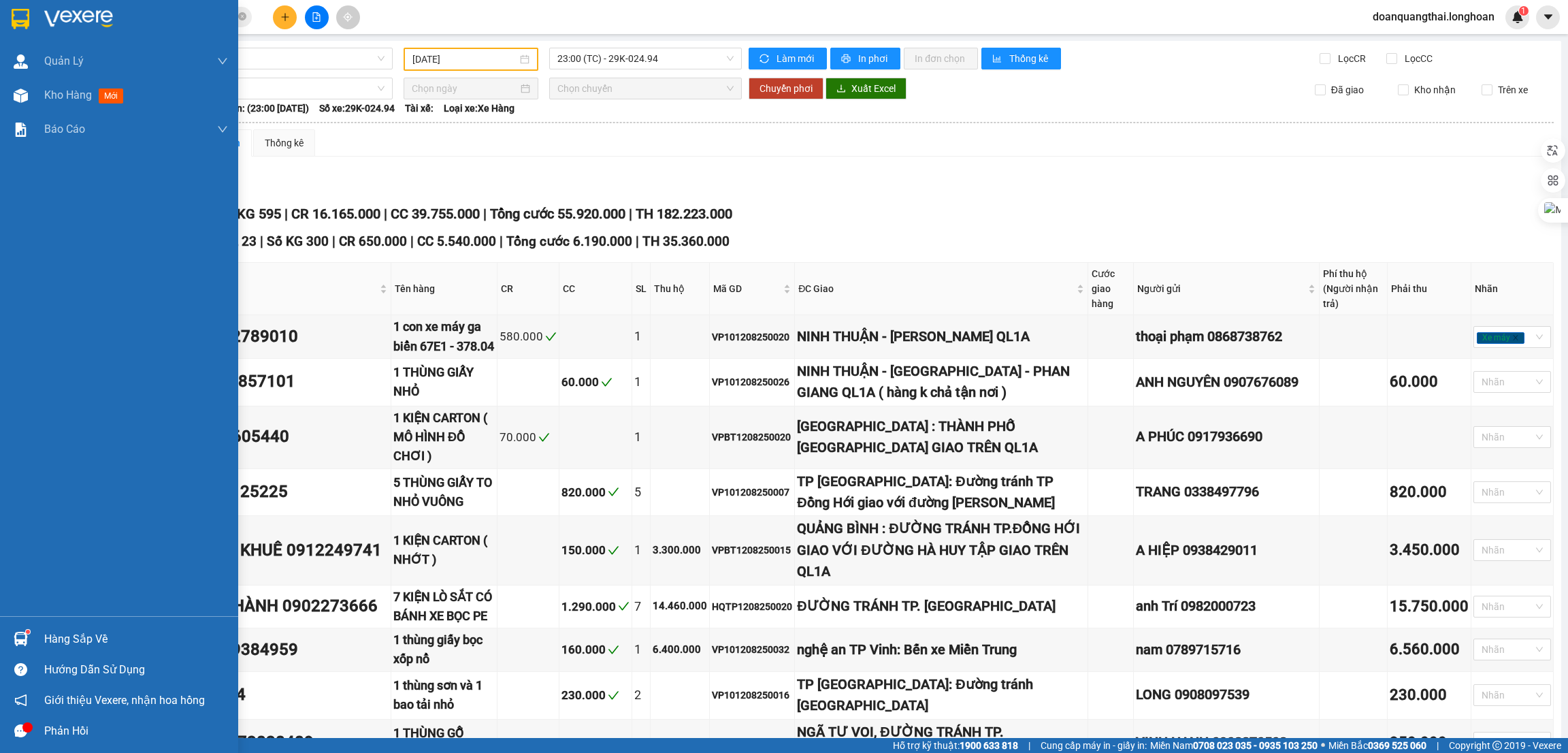
click at [32, 16] on div at bounding box center [119, 22] width 238 height 44
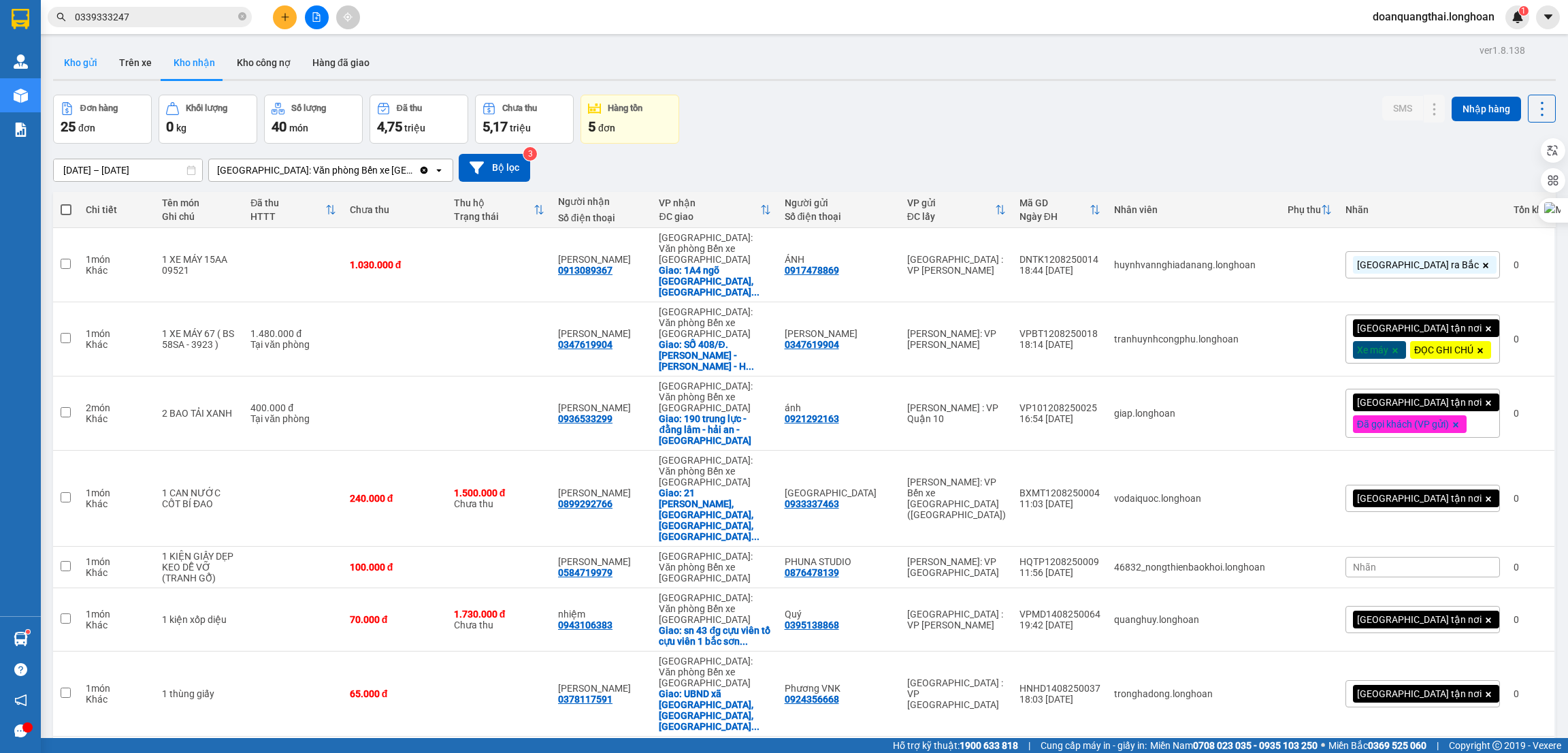
click at [74, 67] on button "Kho gửi" at bounding box center [80, 63] width 55 height 33
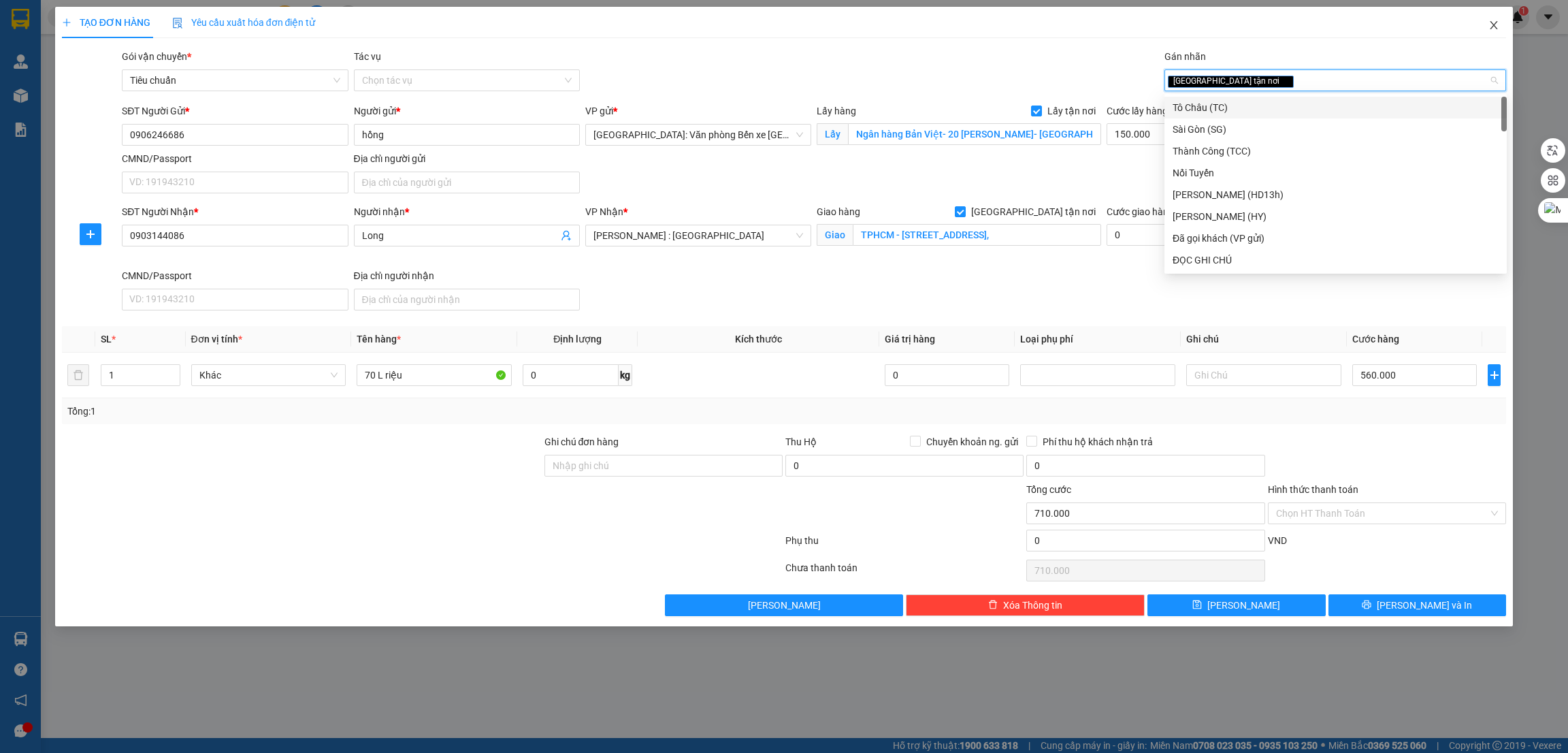
click at [1498, 30] on icon "close" at bounding box center [1494, 25] width 11 height 11
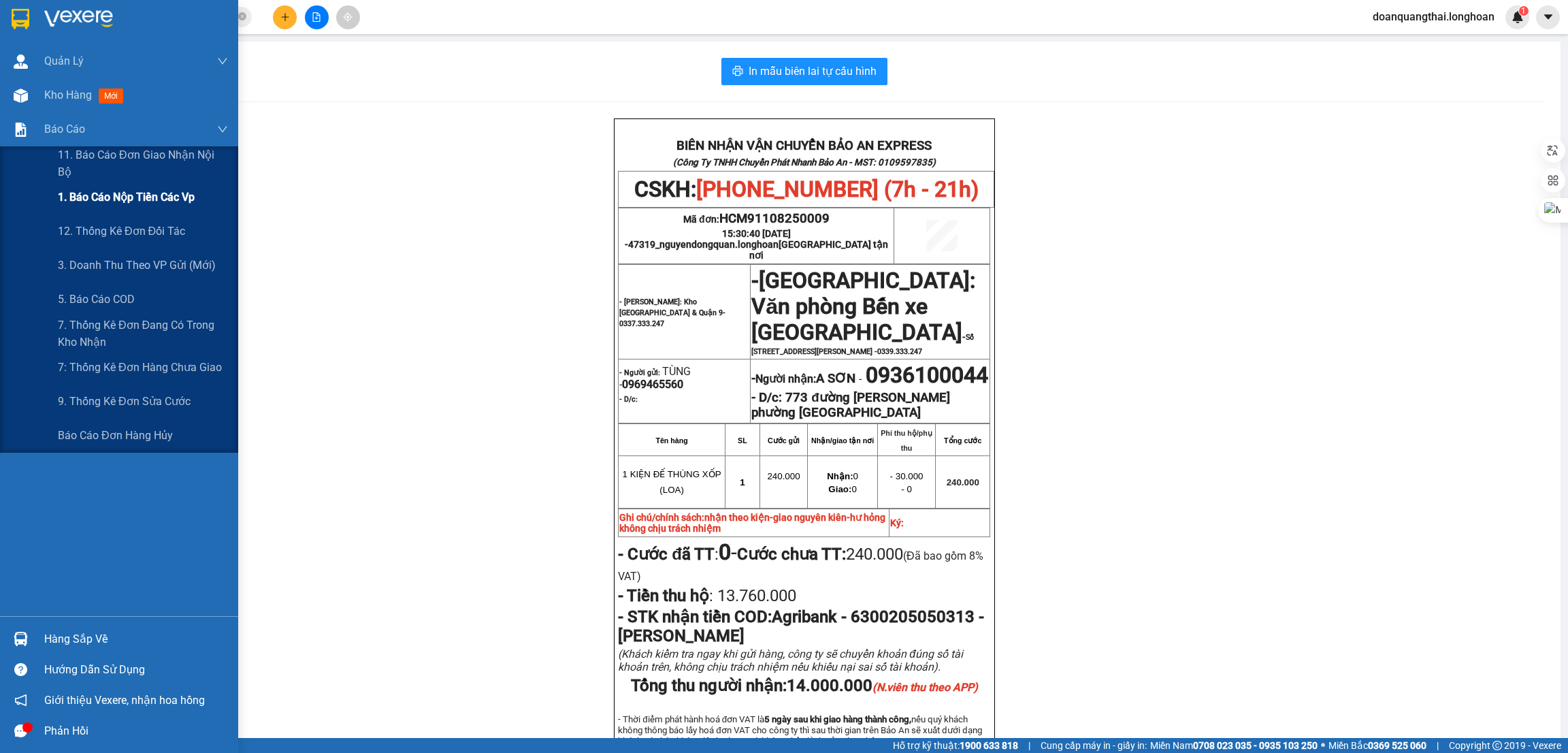
click at [124, 196] on span "1. Báo cáo nộp tiền các vp" at bounding box center [126, 197] width 137 height 17
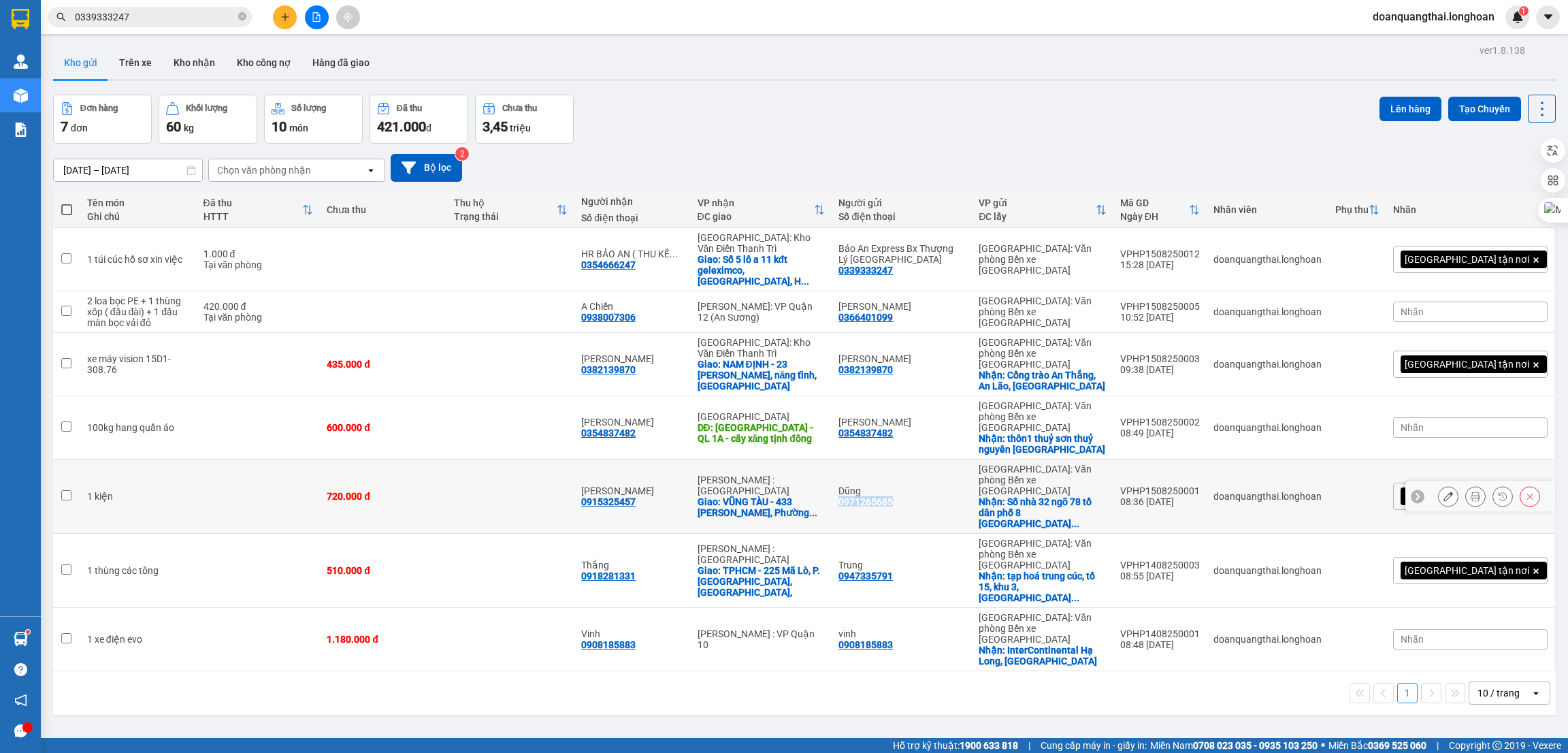
drag, startPoint x: 961, startPoint y: 455, endPoint x: 901, endPoint y: 458, distance: 60.1
click at [901, 486] on div "Dũng 0971265685" at bounding box center [902, 496] width 127 height 22
checkbox input "true"
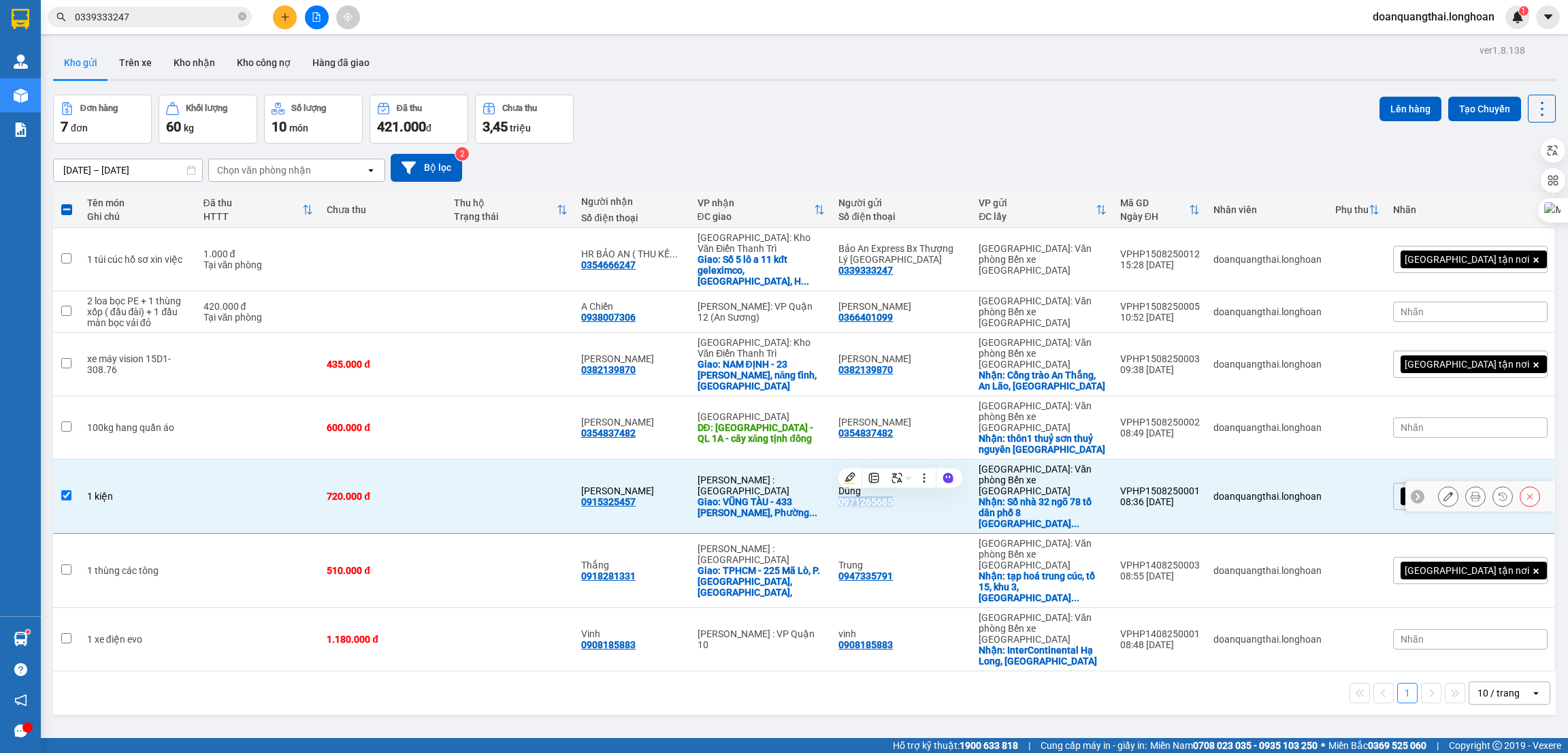
copy div "0971265685"
click at [822, 675] on div "ver 1.8.138 Kho gửi Trên xe Kho nhận Kho công nợ Hàng đã giao Đơn hàng 7 đơn Kh…" at bounding box center [804, 417] width 1514 height 753
click at [201, 61] on button "Kho nhận" at bounding box center [194, 63] width 63 height 33
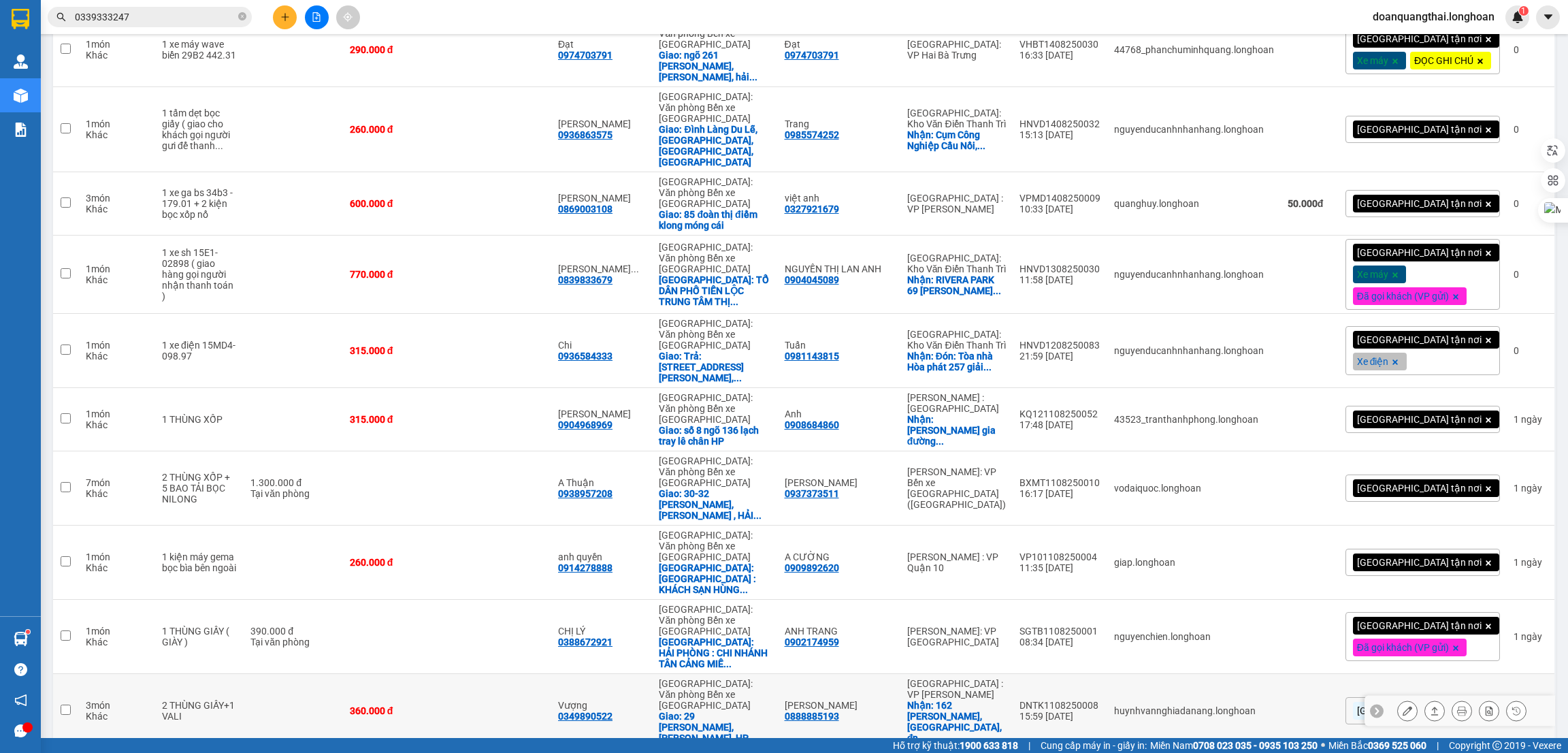
scroll to position [822, 0]
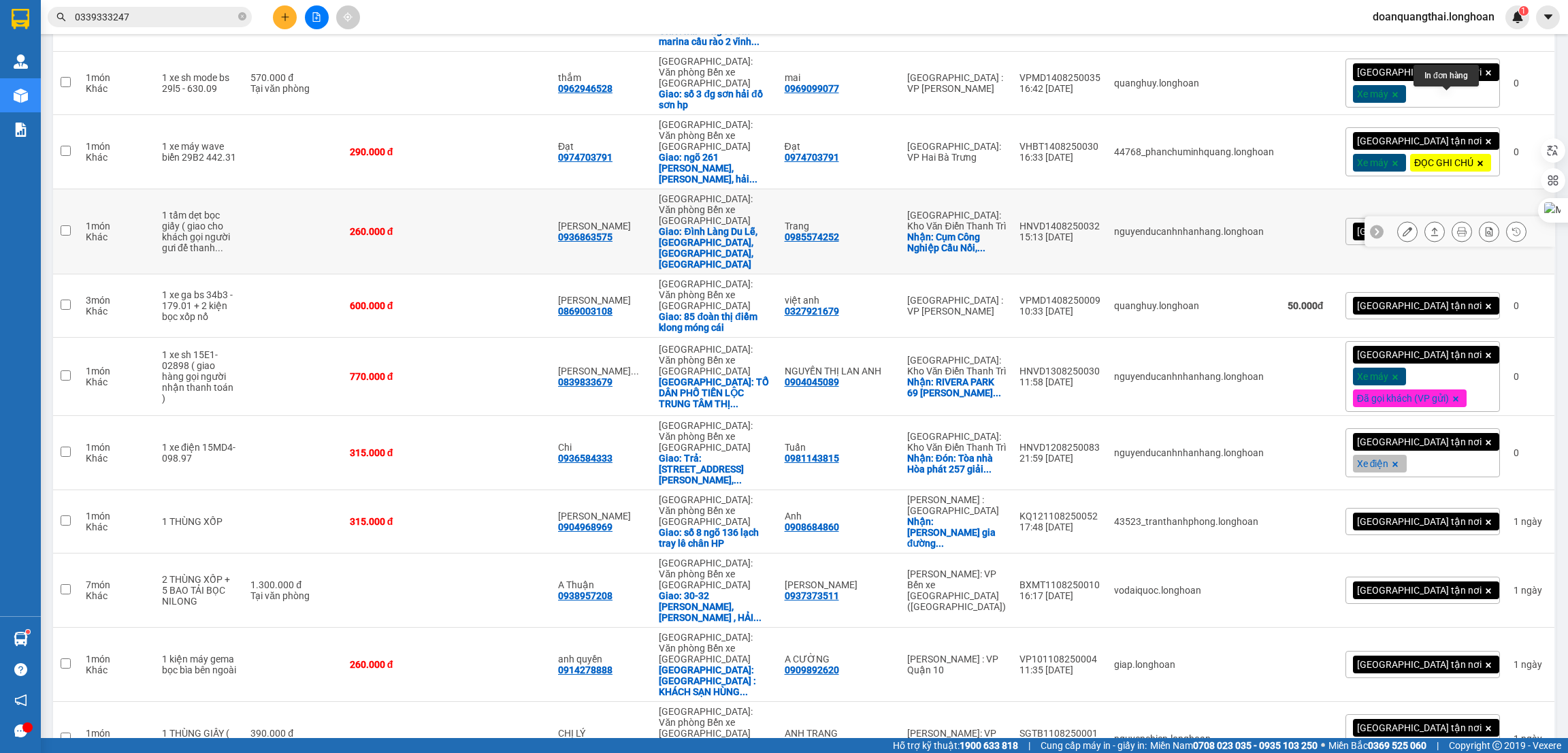
click at [1458, 226] on icon at bounding box center [1463, 231] width 10 height 10
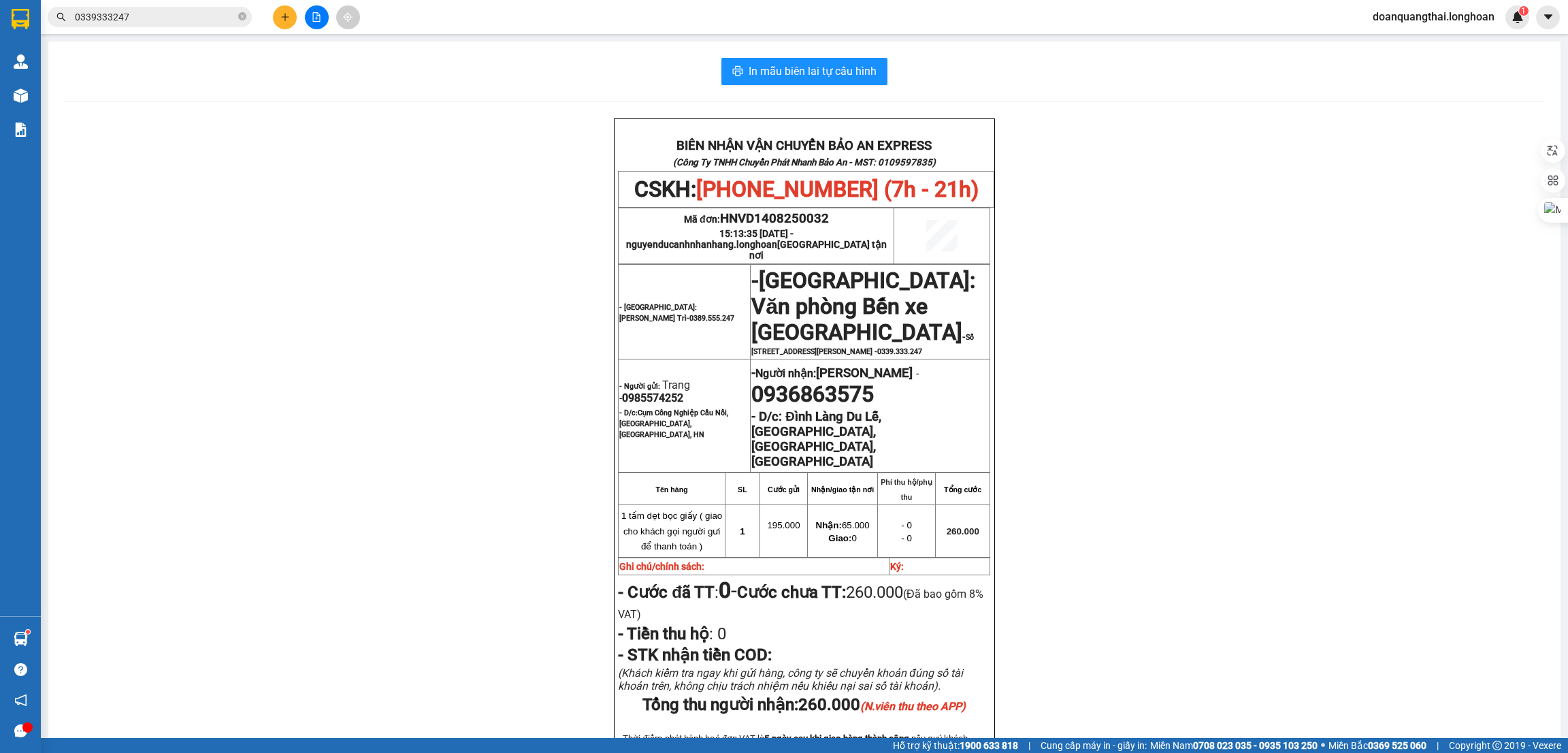
click at [689, 322] on span "0389.555.247" at bounding box center [711, 318] width 45 height 9
copy span "0389.555.247"
click at [692, 315] on span "- Hà Nội: Kho Văn Điển Thanh Trì- 0389.555.247" at bounding box center [677, 313] width 115 height 20
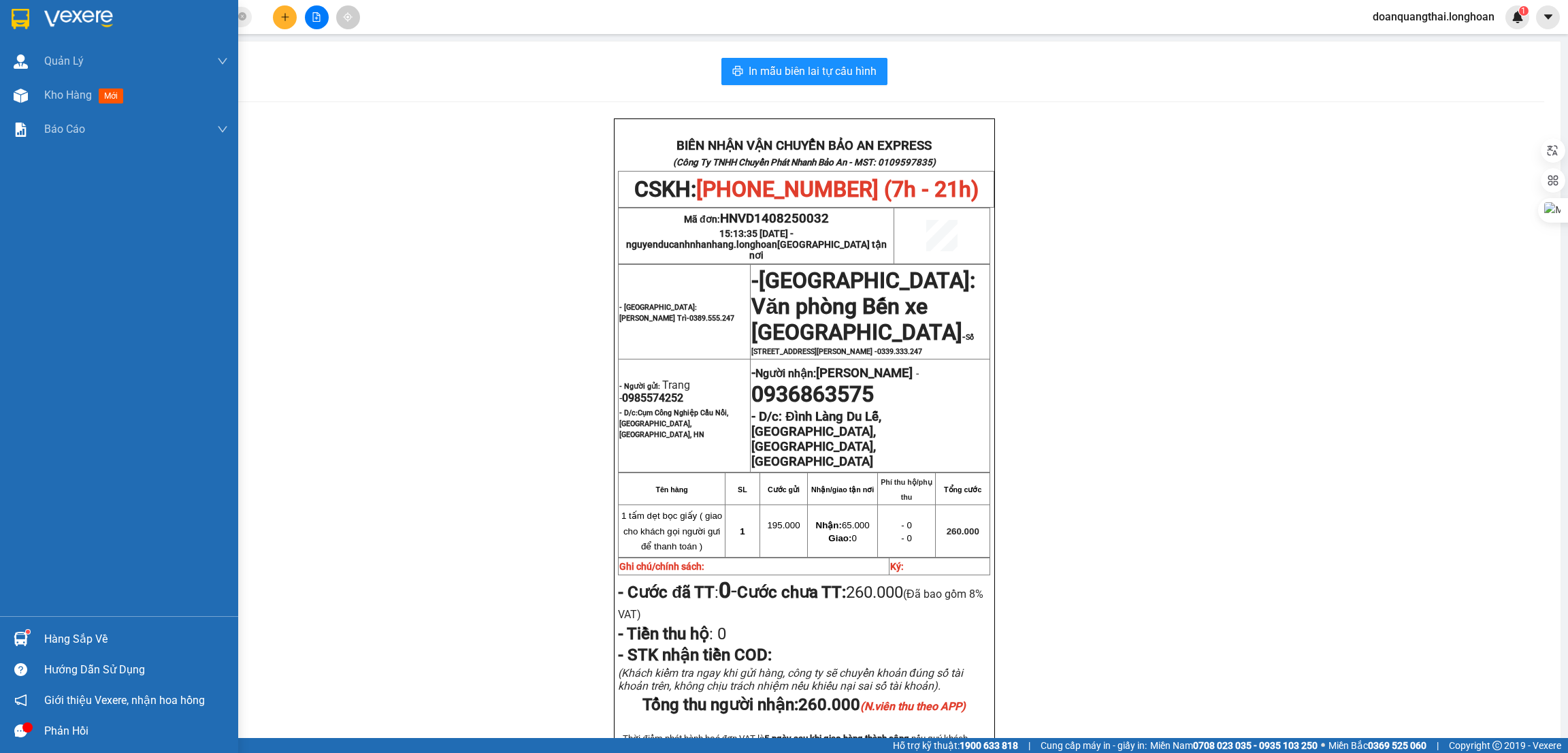
click at [24, 26] on img at bounding box center [20, 19] width 18 height 20
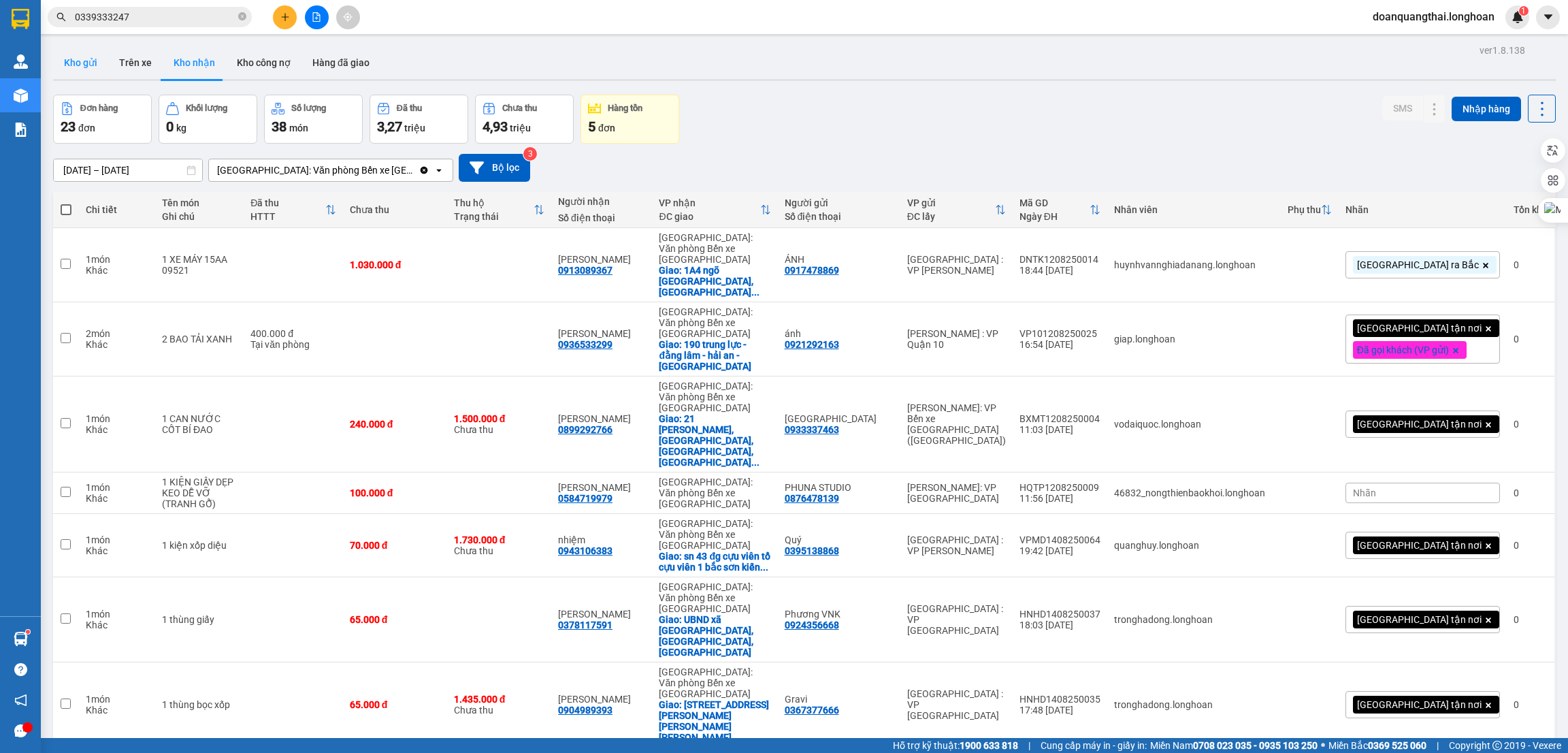
click at [73, 59] on button "Kho gửi" at bounding box center [80, 63] width 55 height 33
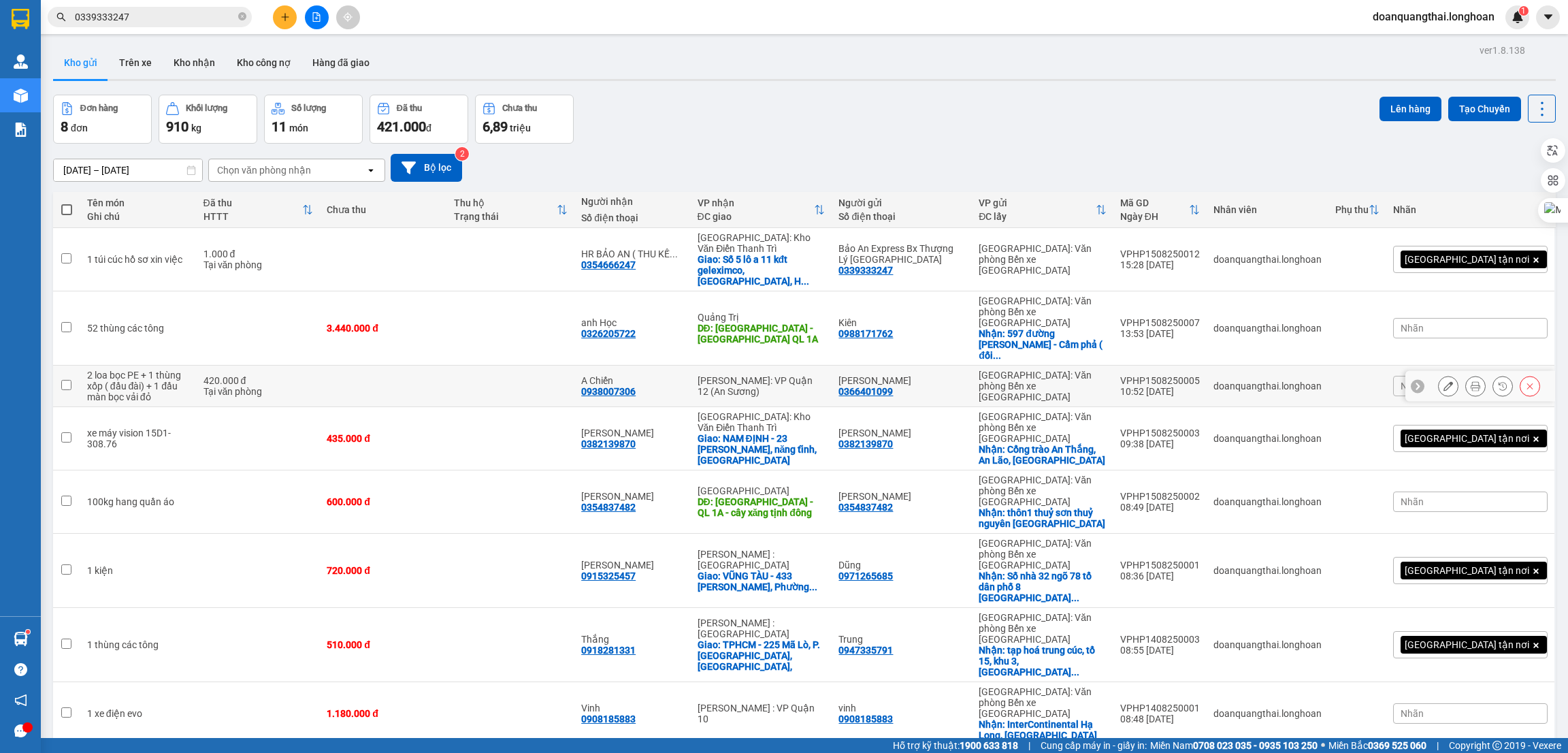
scroll to position [62, 0]
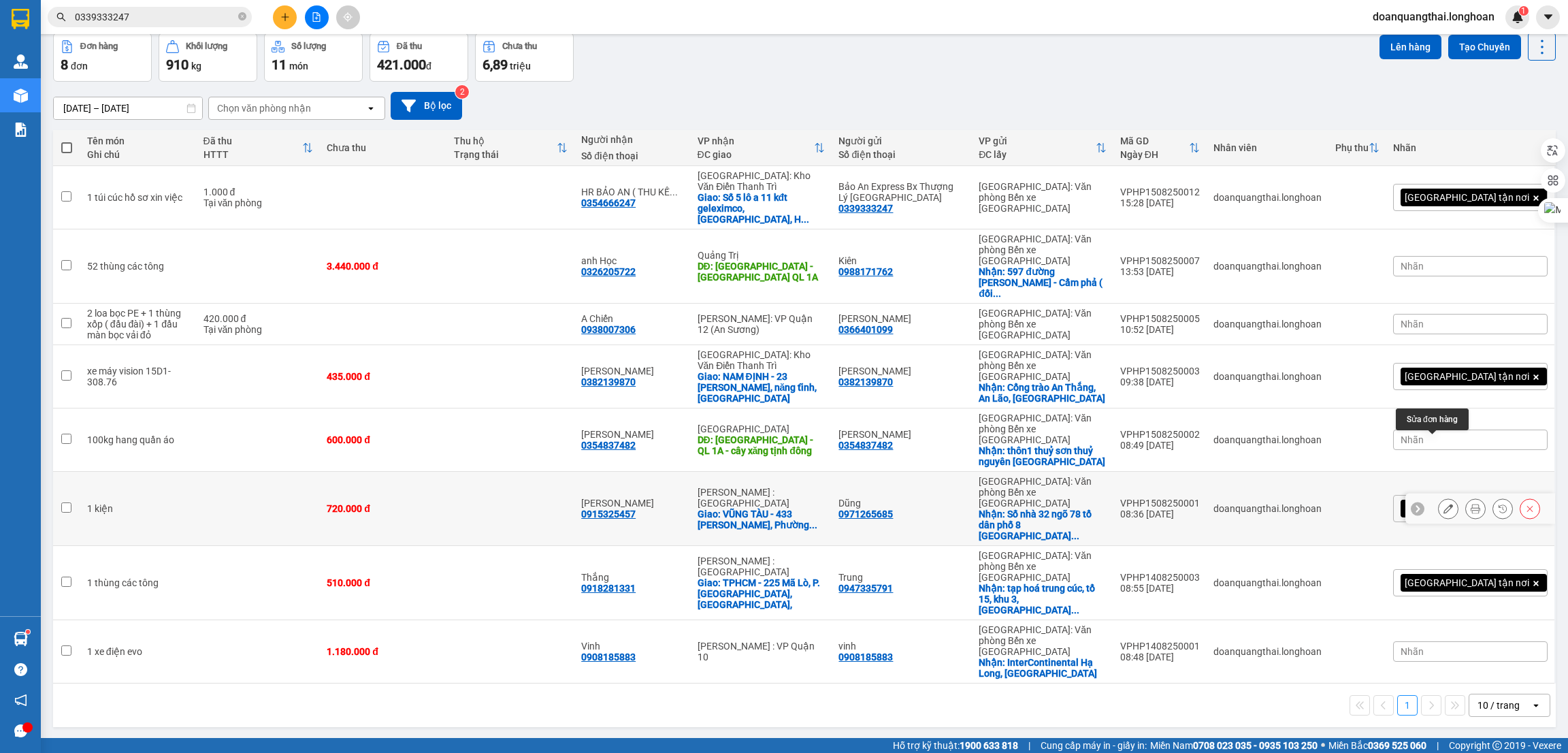
click at [1444, 504] on icon at bounding box center [1449, 509] width 10 height 10
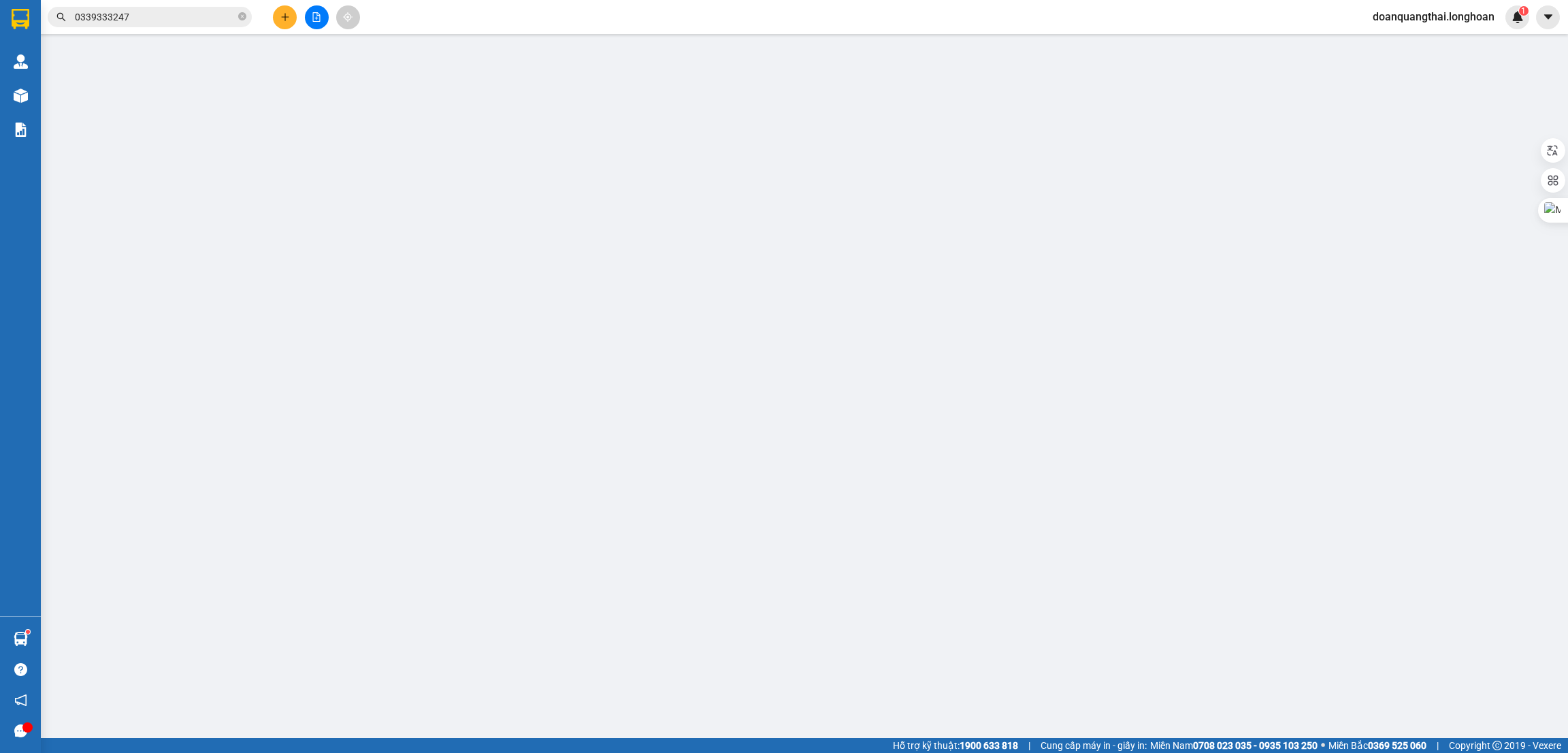
type input "0971265685"
type input "Dũng"
checkbox input "true"
type input "Số nhà 32 ngõ 78 tổ dân phố 8 phường an dương hải phòng"
type input "0915325457"
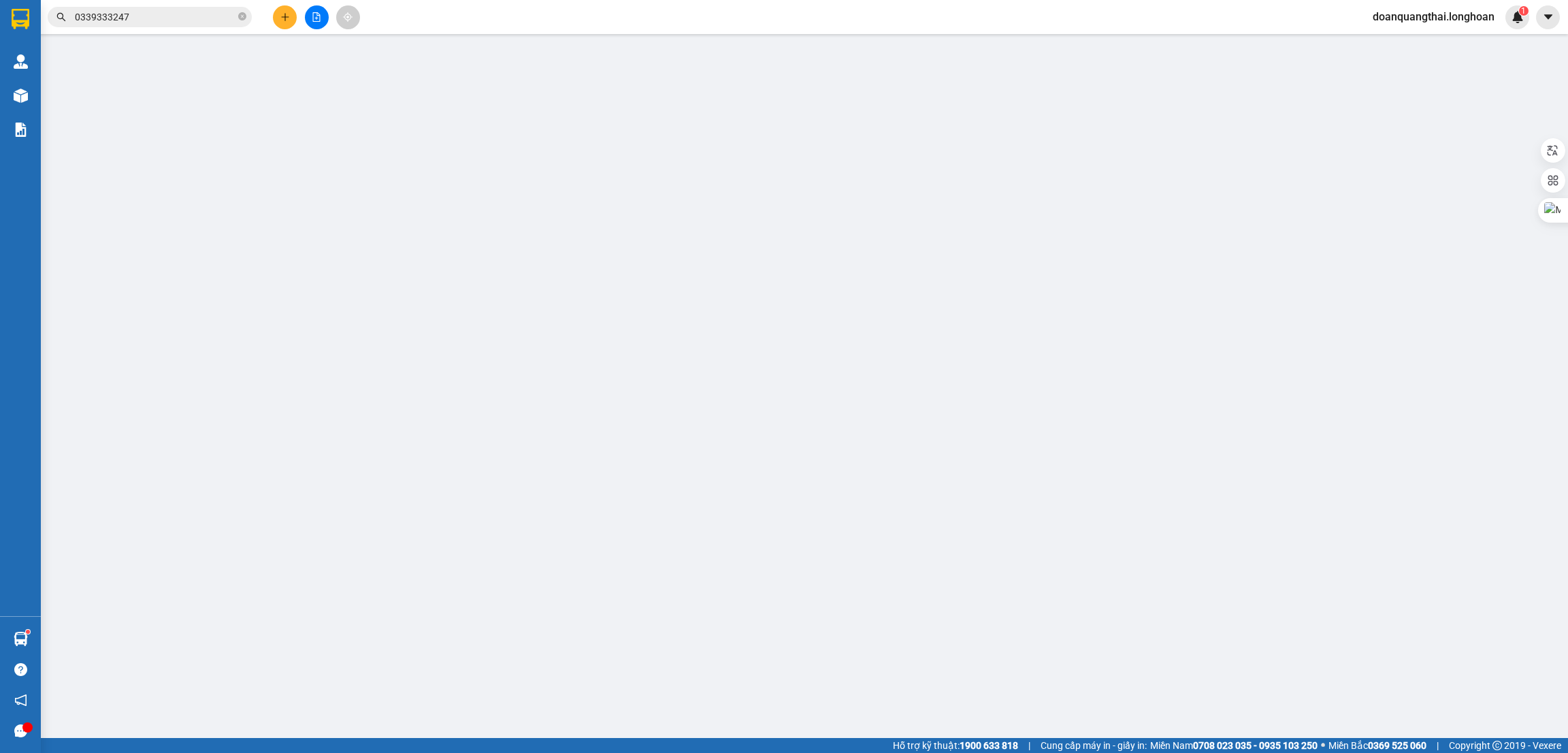
type input "[PERSON_NAME]"
checkbox input "true"
type input "VŨNG TÀU - 433 Trương Công Định, Phường 8, Vũng Tàu, Bà Rịa - Vũng Tàu"
type input "720.000"
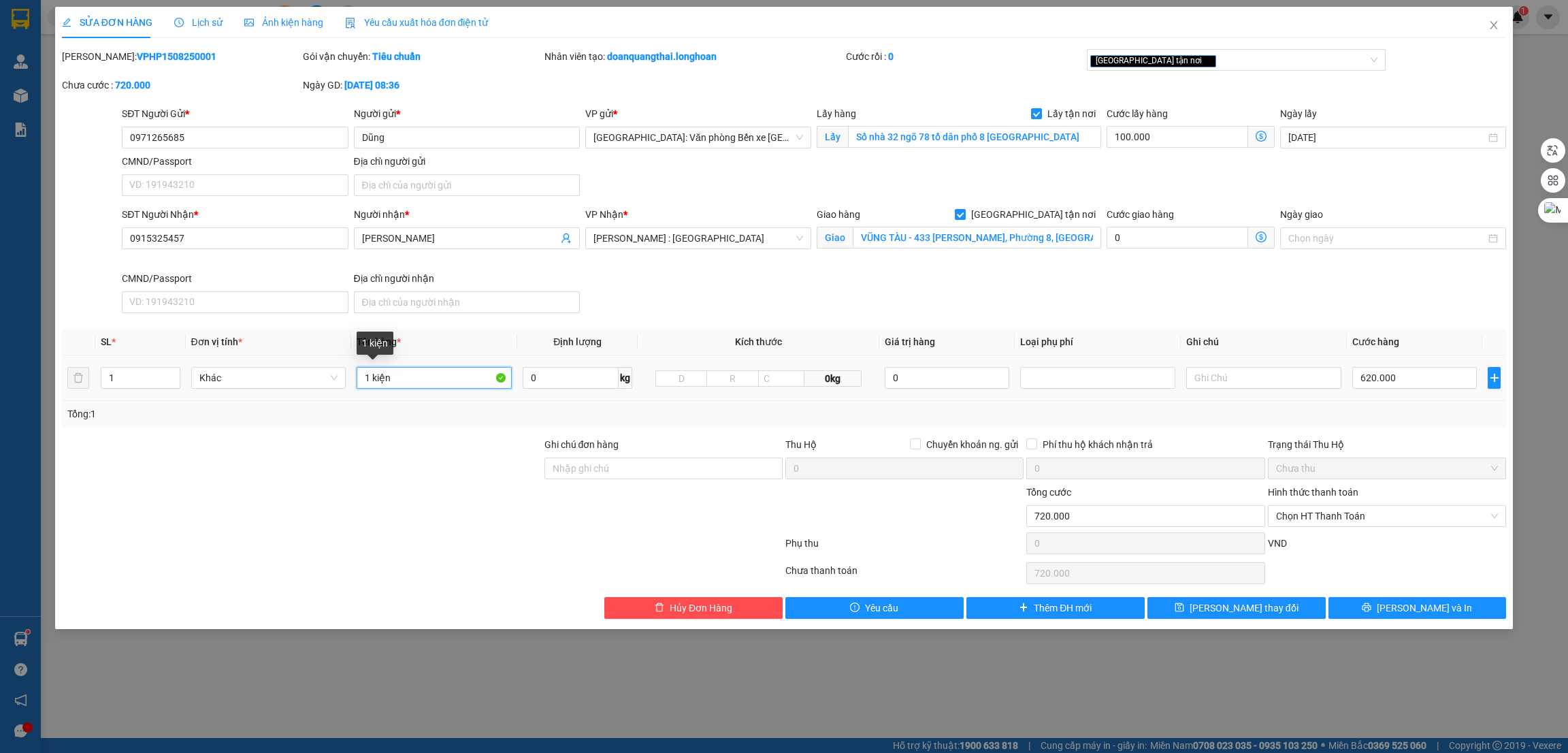
click at [429, 383] on input "1 kiện" at bounding box center [434, 378] width 155 height 22
type input "1 kiện các tông (vỏ xe máy dễ vỡ )"
click at [170, 135] on input "0971265685" at bounding box center [235, 137] width 226 height 22
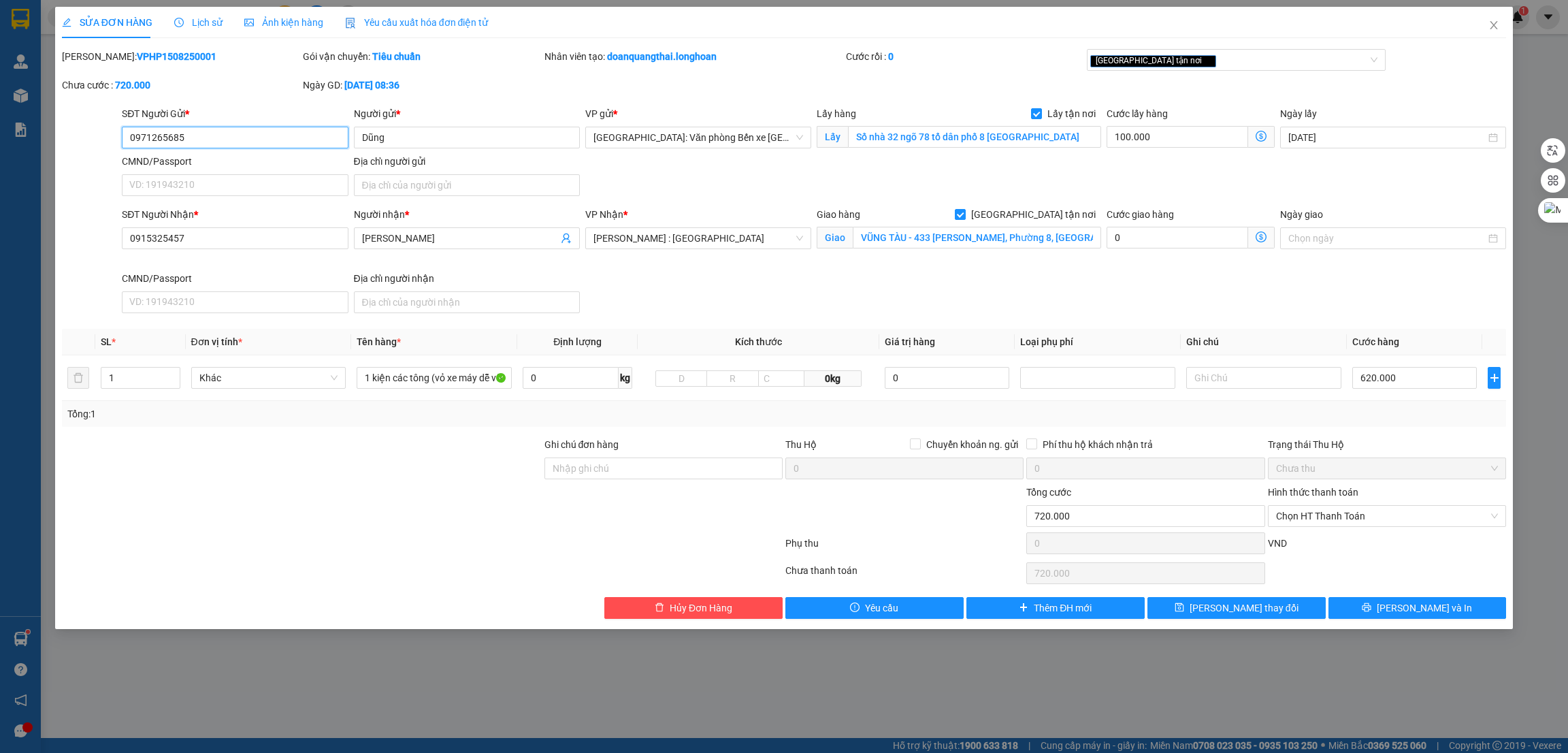
click at [170, 135] on input "0971265685" at bounding box center [235, 137] width 226 height 22
click at [280, 467] on div at bounding box center [302, 461] width 482 height 47
click at [230, 141] on input "0971265685" at bounding box center [235, 137] width 226 height 22
click at [710, 604] on span "Hủy Đơn Hàng" at bounding box center [701, 607] width 63 height 15
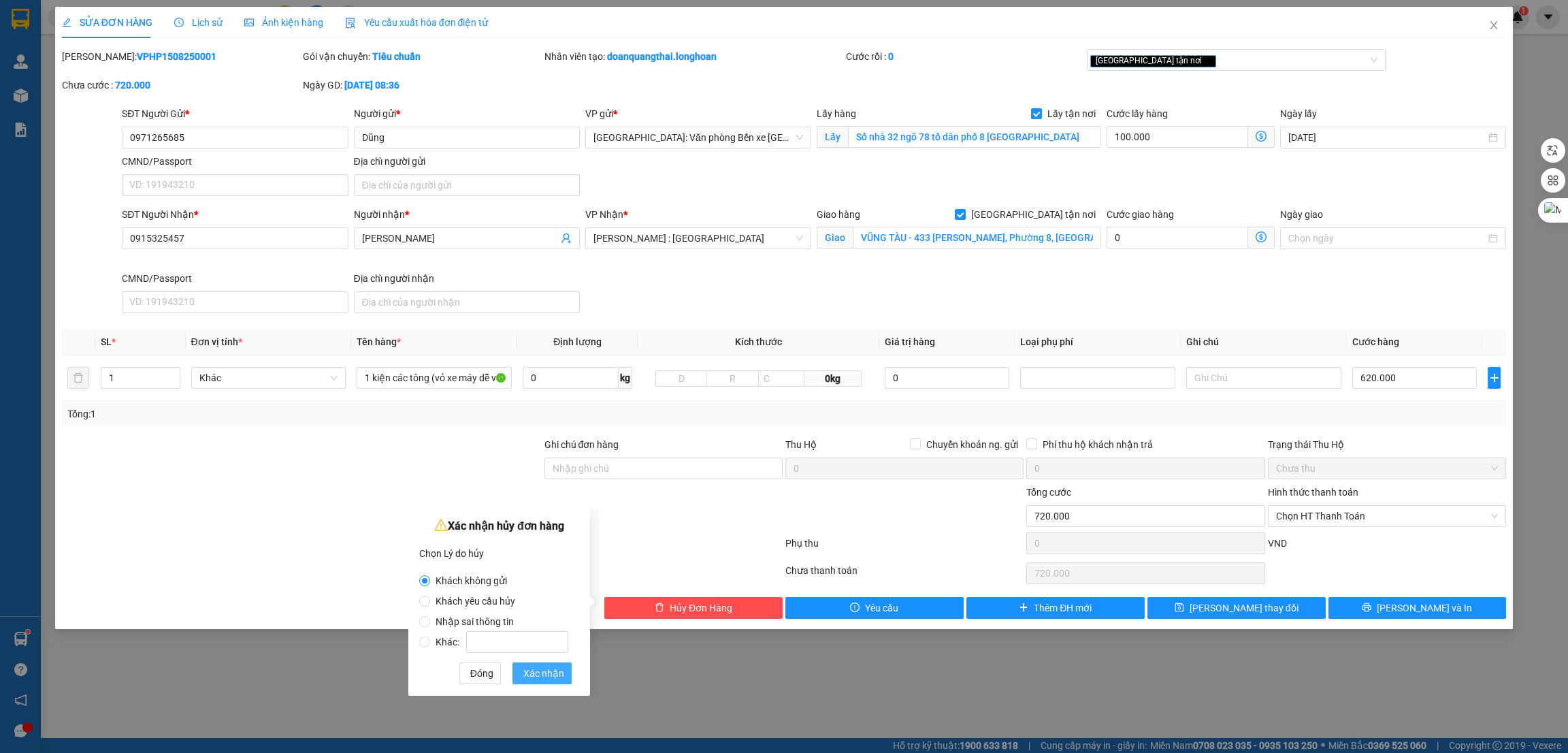
click at [550, 675] on span "Xác nhận" at bounding box center [544, 673] width 41 height 15
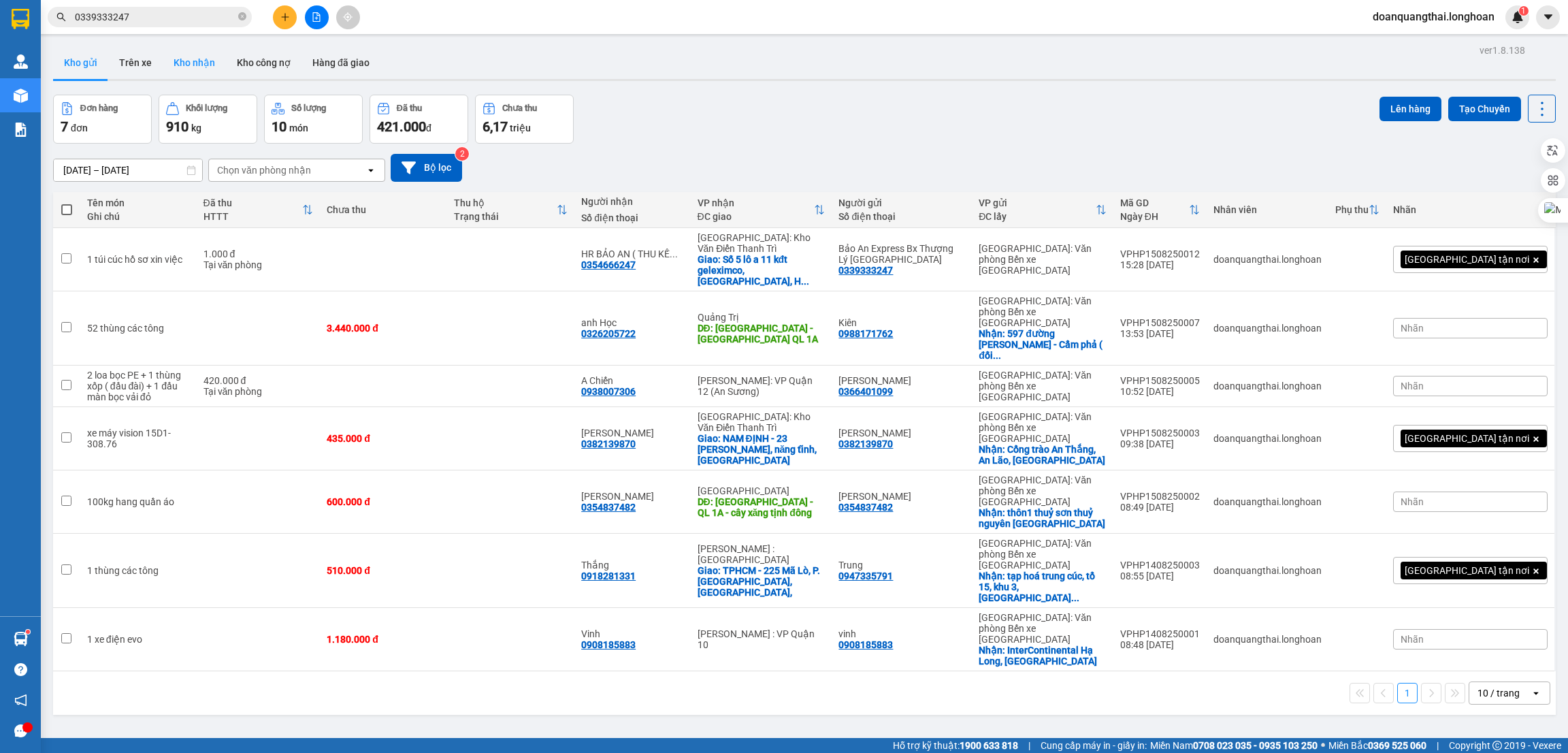
click at [204, 58] on button "Kho nhận" at bounding box center [194, 63] width 63 height 33
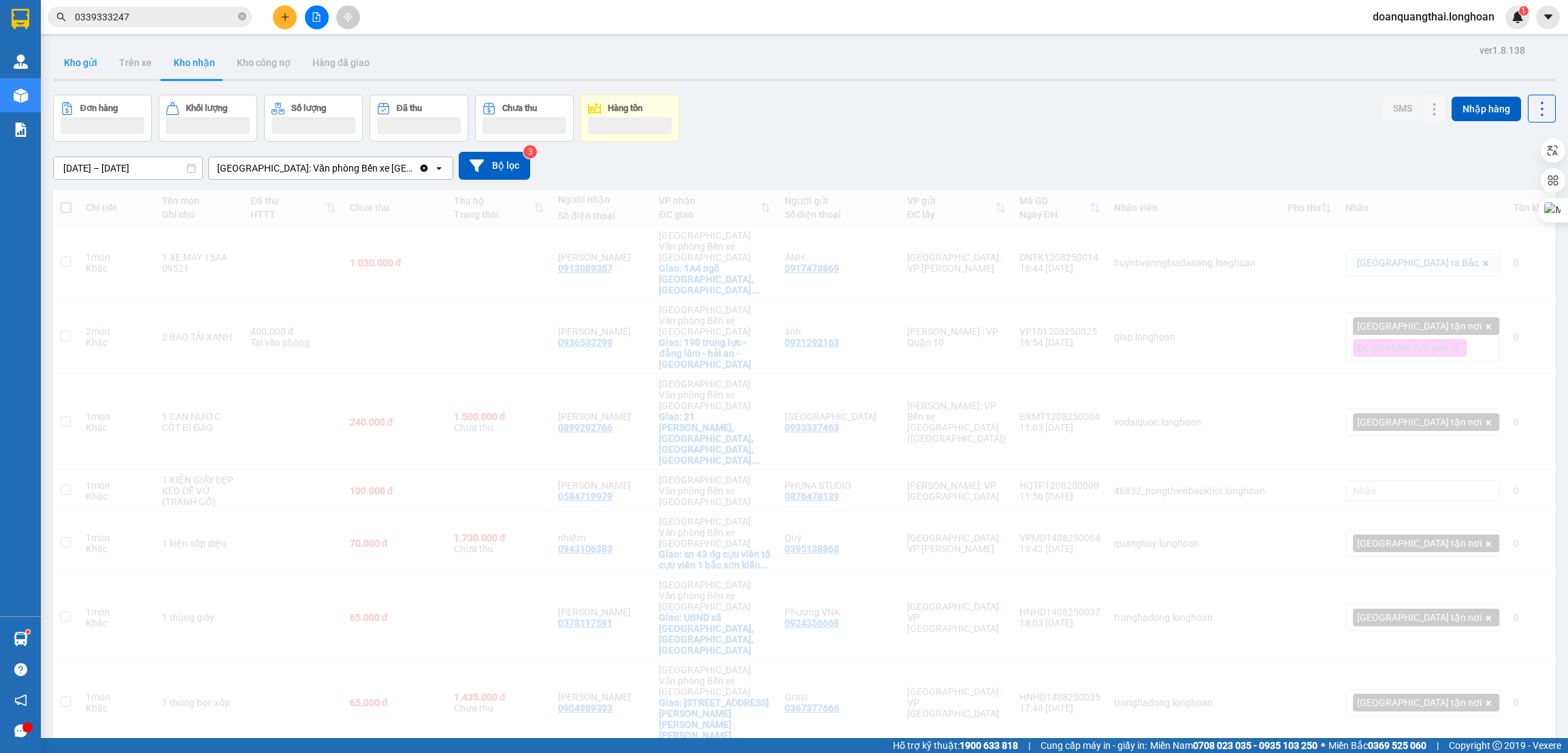
click at [79, 63] on button "Kho gửi" at bounding box center [80, 63] width 55 height 33
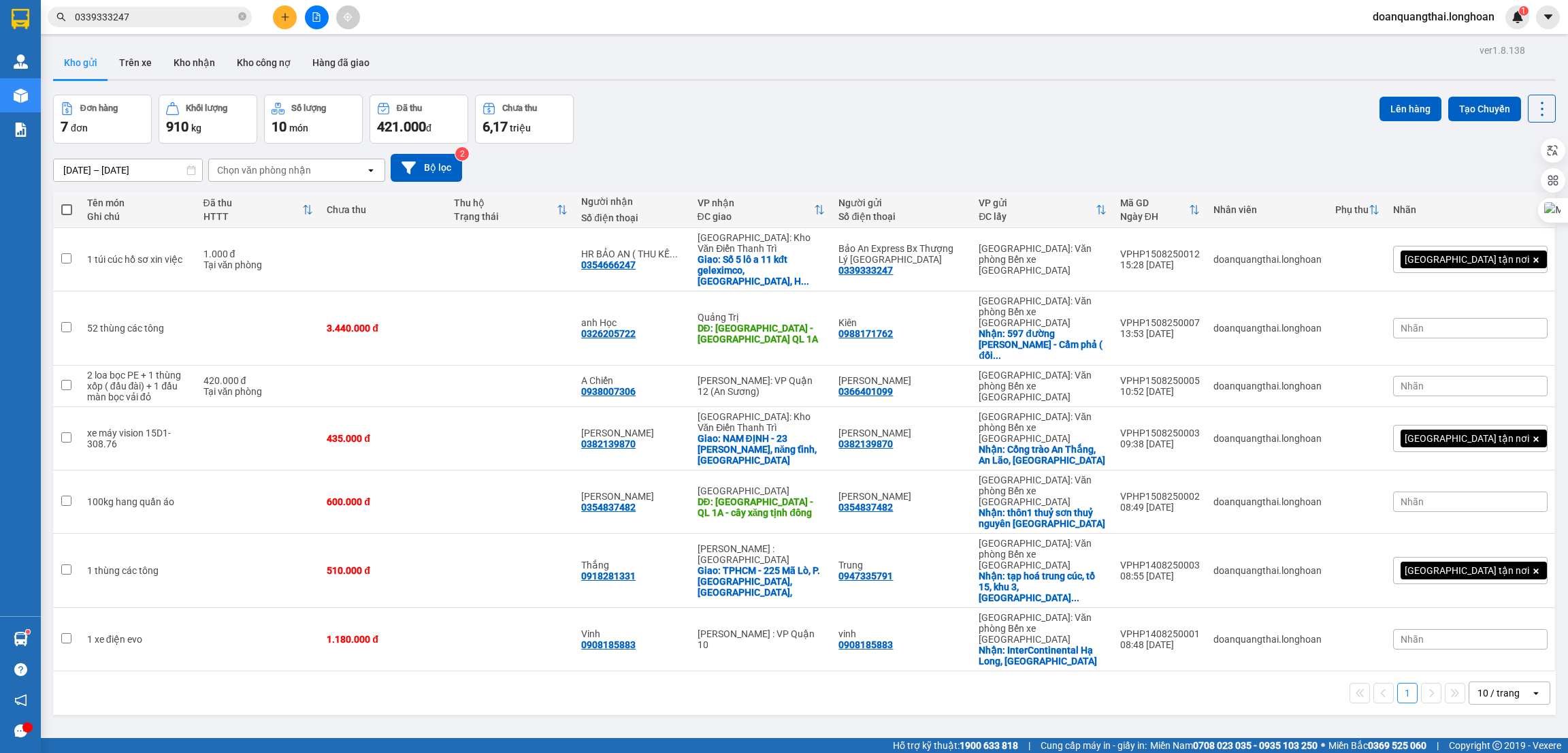
click at [79, 63] on button "Kho gửi" at bounding box center [80, 63] width 55 height 33
click at [205, 59] on button "Kho nhận" at bounding box center [194, 63] width 63 height 33
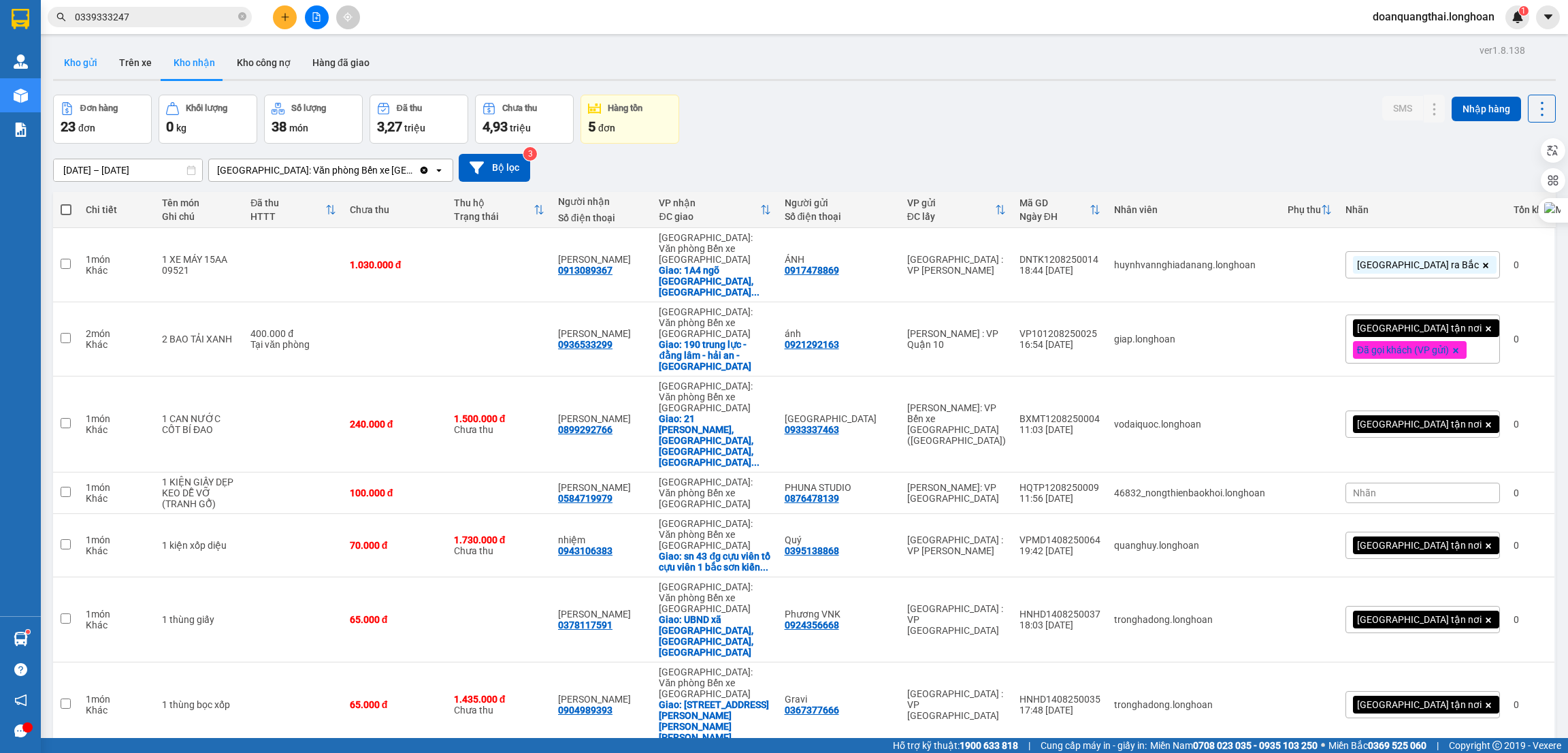
click at [75, 69] on button "Kho gửi" at bounding box center [80, 63] width 55 height 33
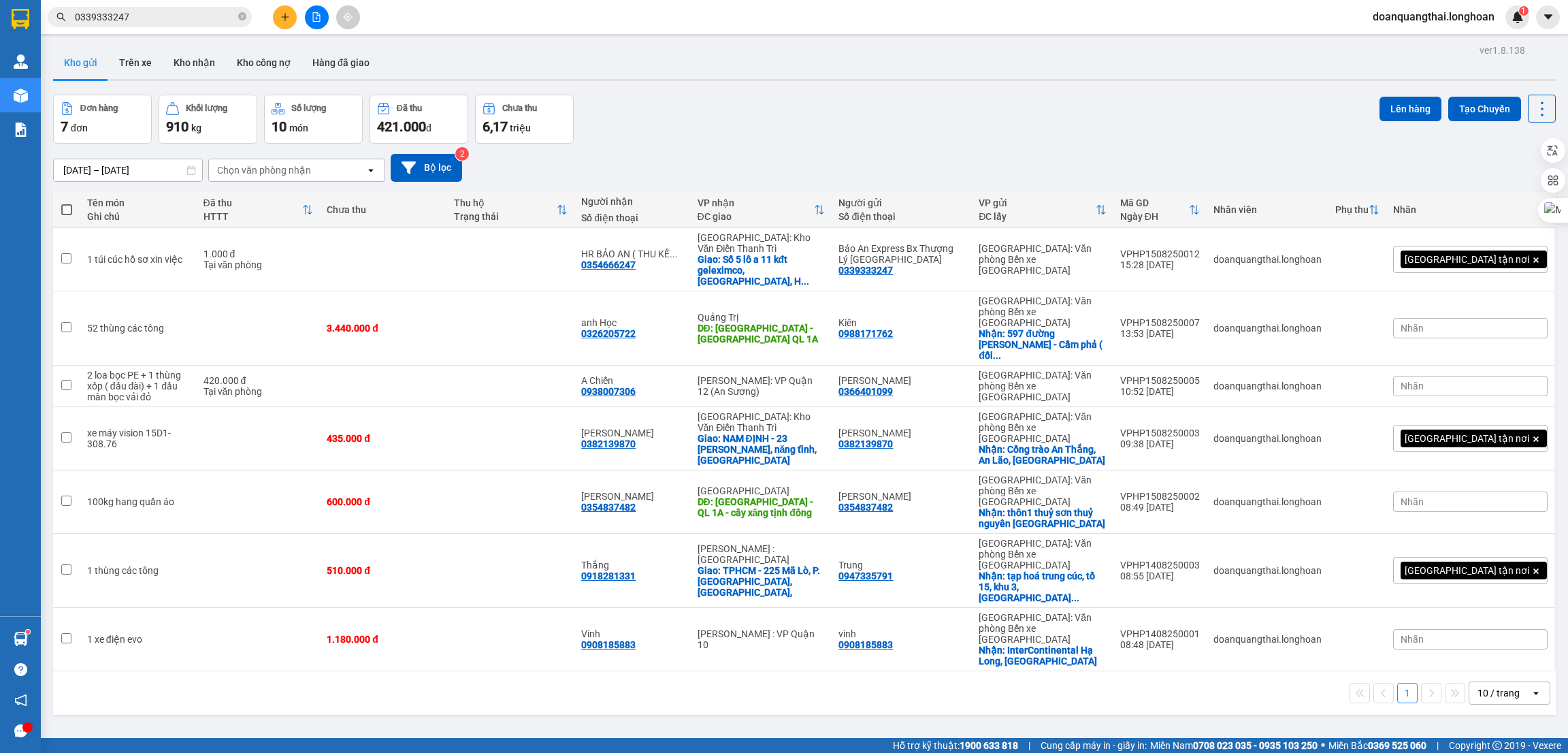
click at [145, 13] on input "0339333247" at bounding box center [155, 17] width 161 height 15
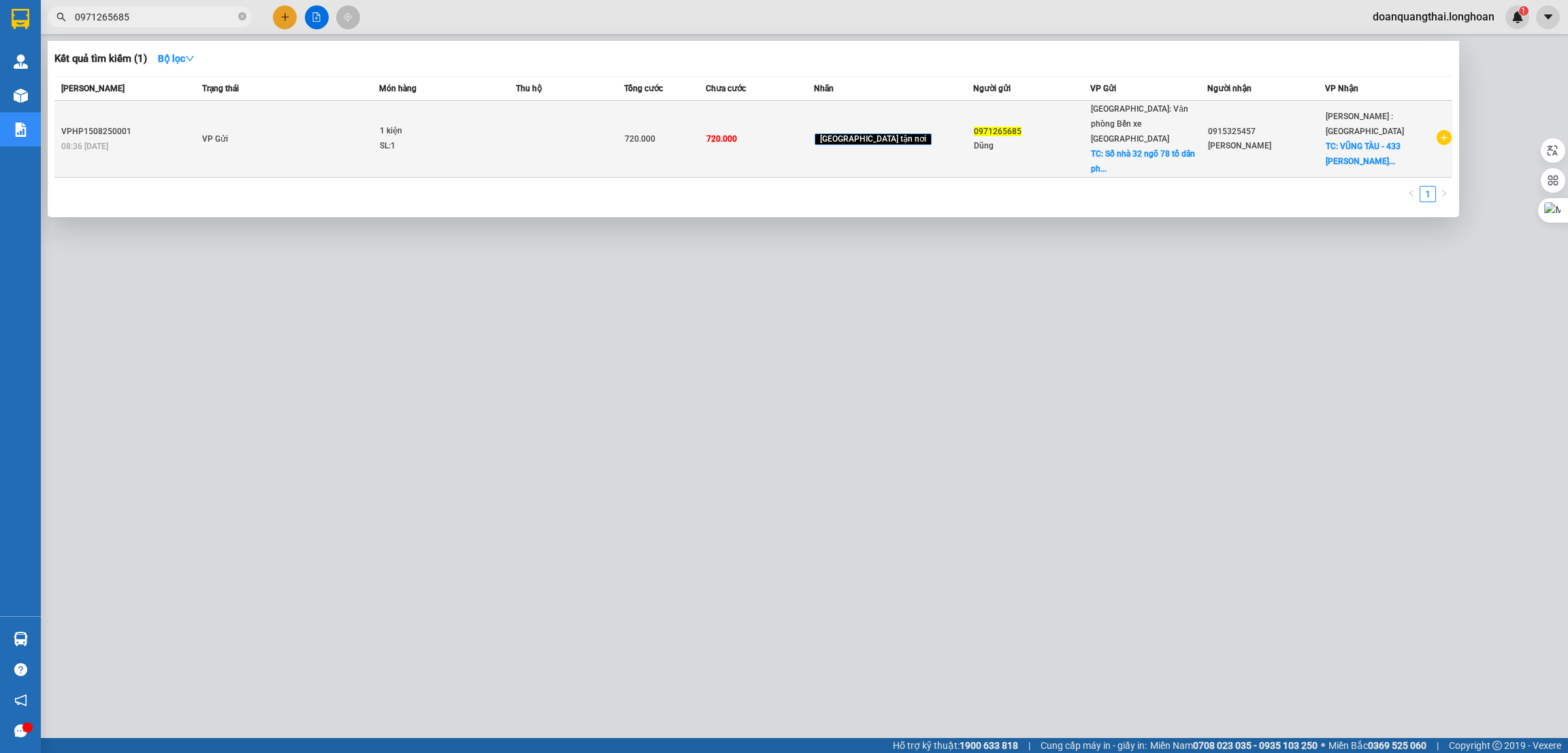
type input "0971265685"
click at [1447, 130] on icon "plus-circle" at bounding box center [1445, 137] width 15 height 15
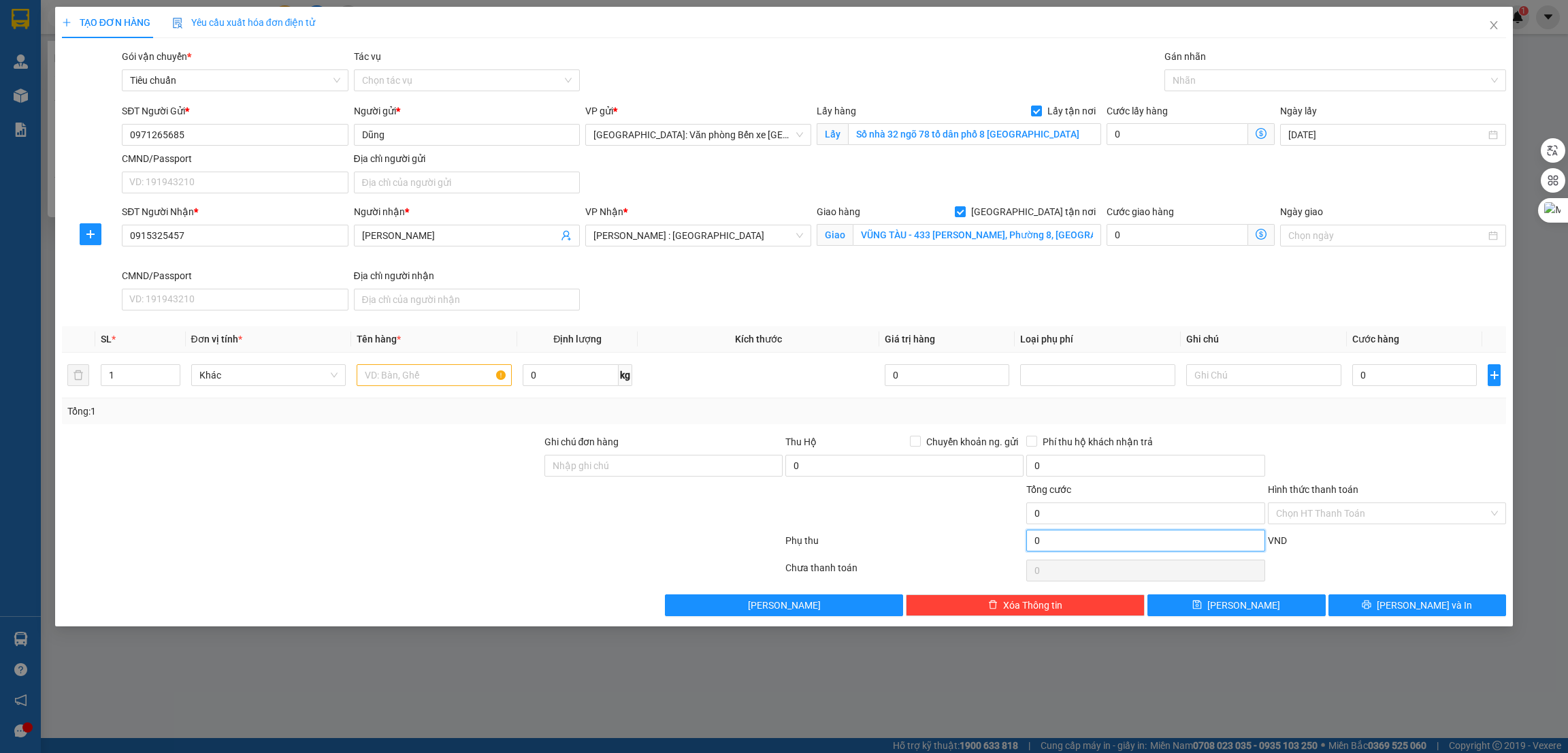
click at [1059, 543] on input "0" at bounding box center [1145, 540] width 238 height 22
type input "5"
type input "50"
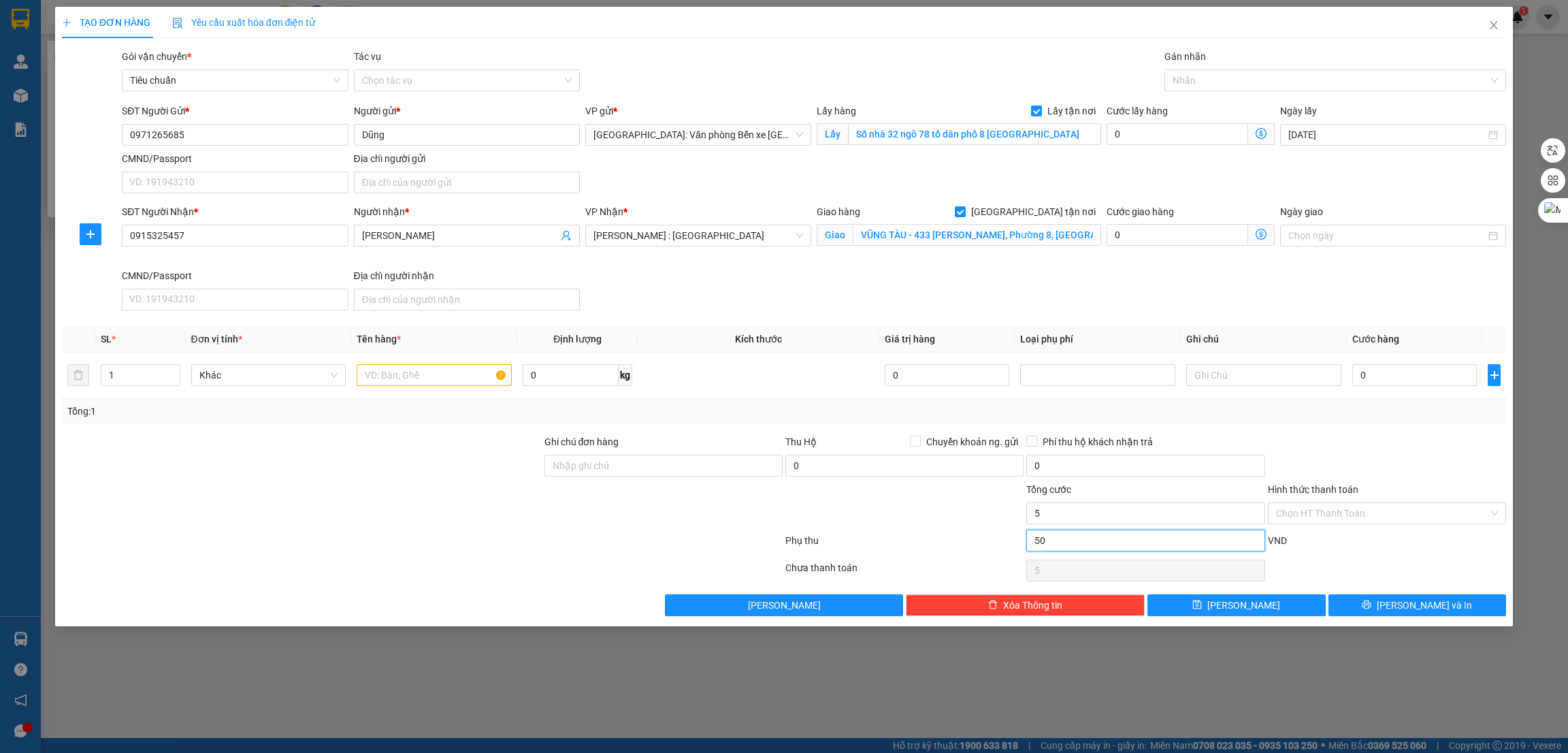
type input "50"
type input "500"
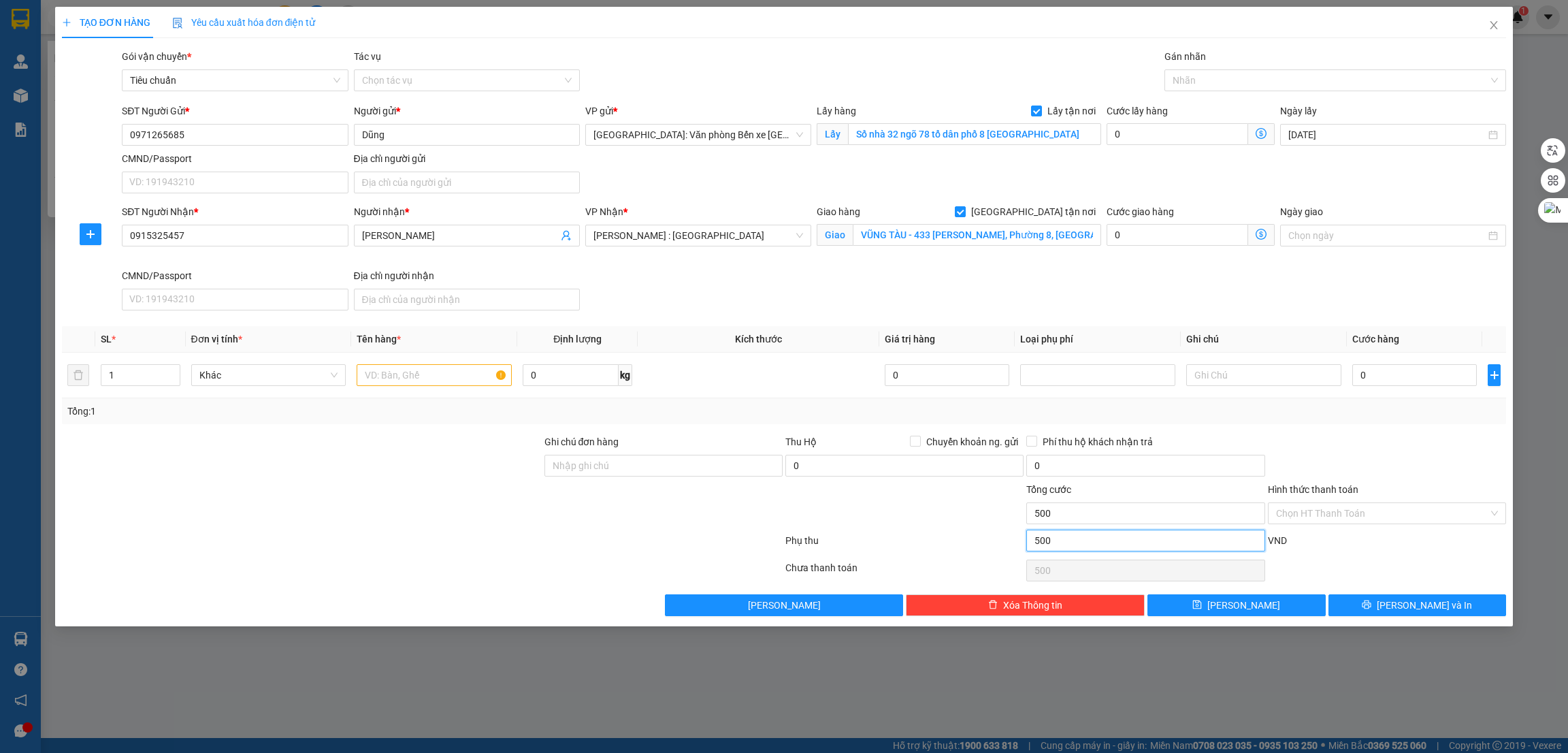
type input "5.000"
type input "50.000"
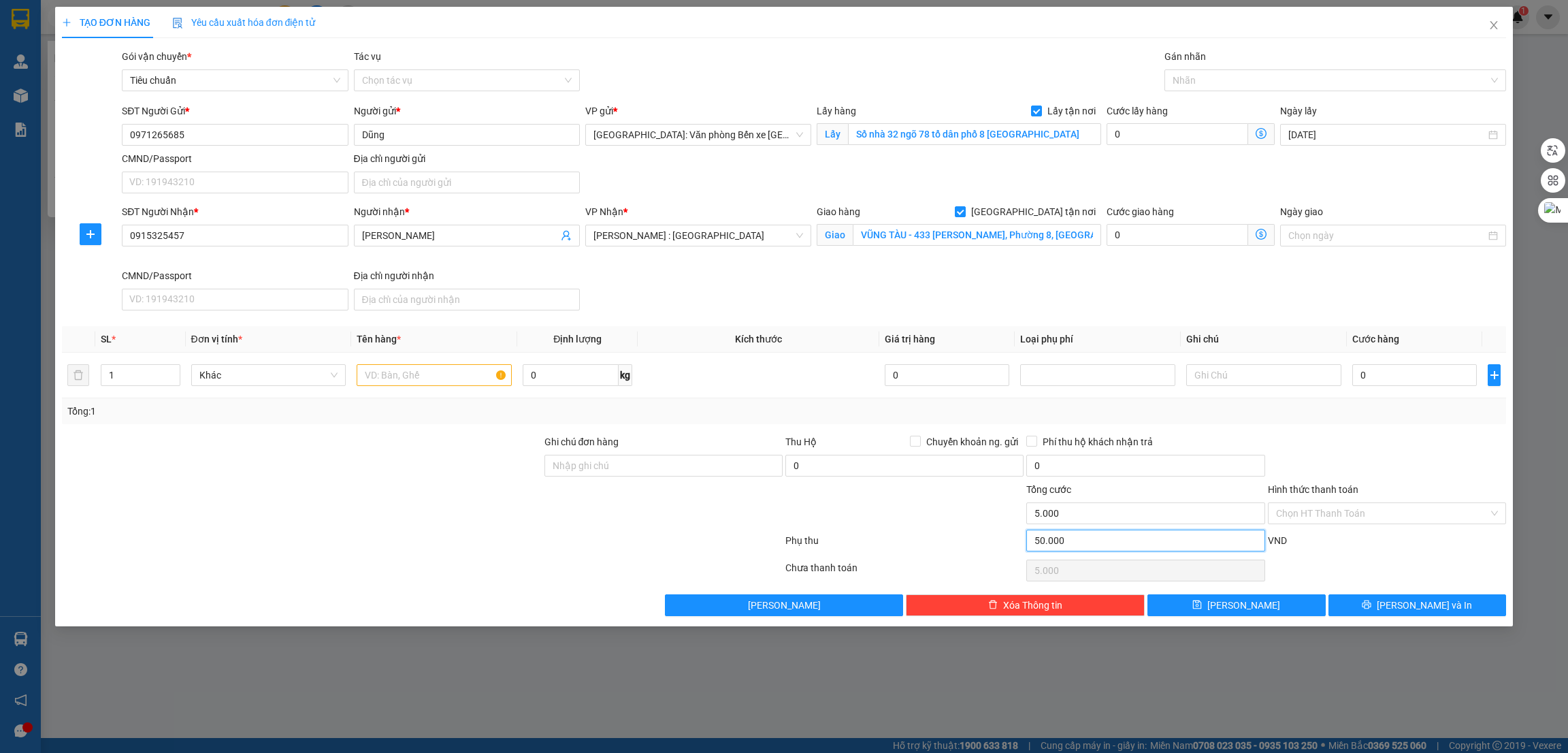
type input "50.000"
click at [906, 521] on div at bounding box center [904, 506] width 241 height 47
click at [1212, 87] on div at bounding box center [1329, 80] width 322 height 16
type input "gia"
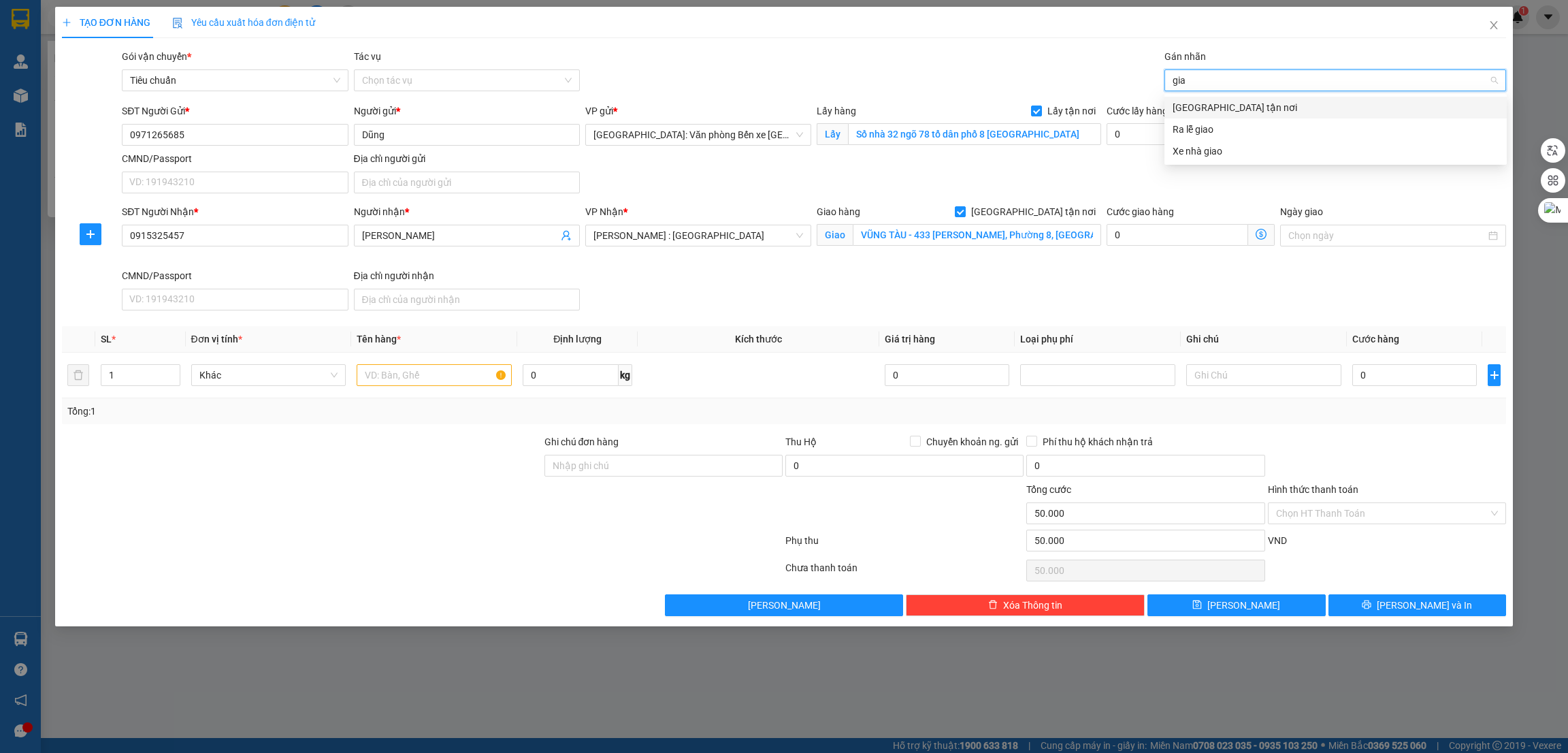
click at [1228, 110] on div "[GEOGRAPHIC_DATA] tận nơi" at bounding box center [1336, 107] width 326 height 15
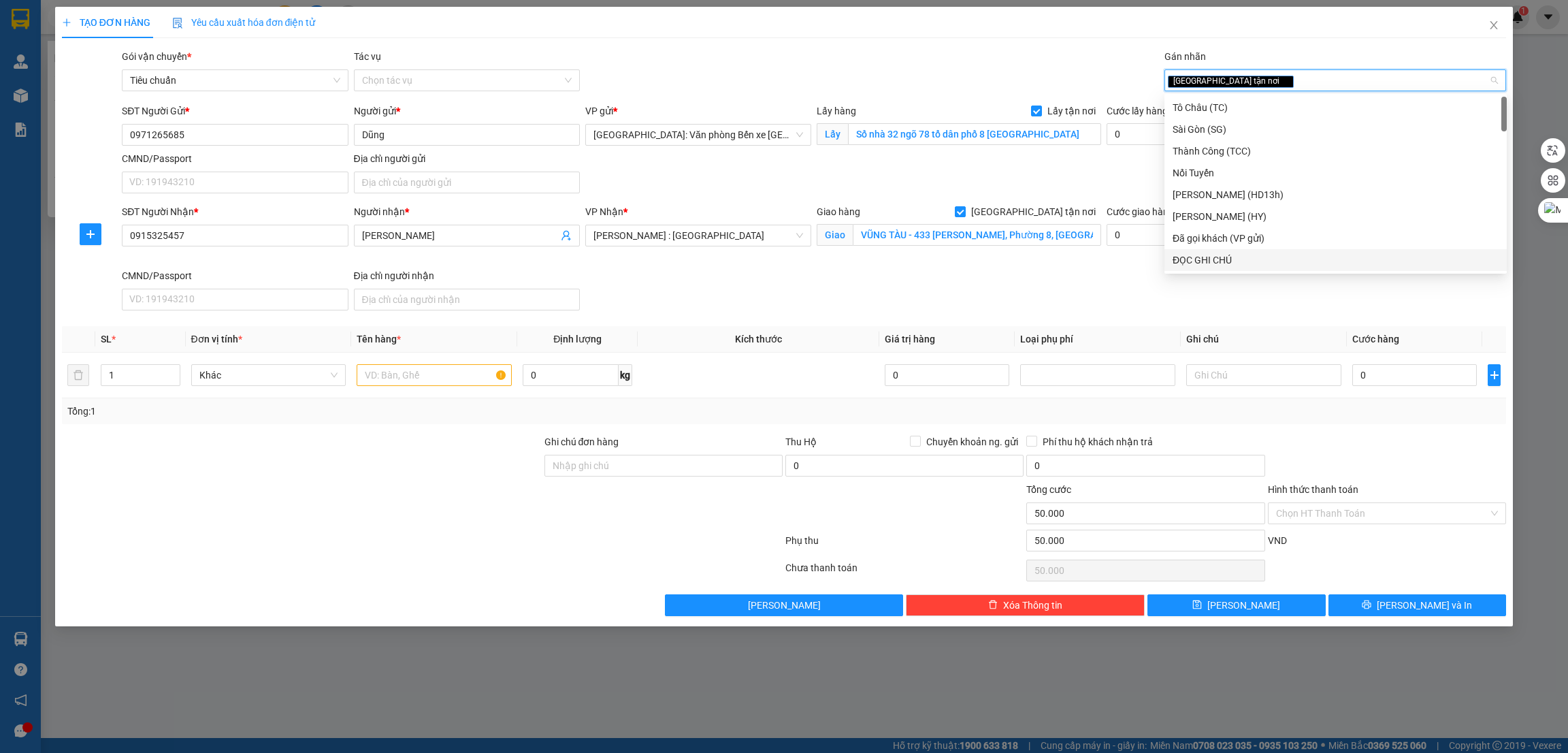
click at [1109, 291] on div "SĐT Người Nhận * 0915325457 Người nhận * [PERSON_NAME] VP Nhận * [GEOGRAPHIC_DA…" at bounding box center [814, 260] width 1390 height 112
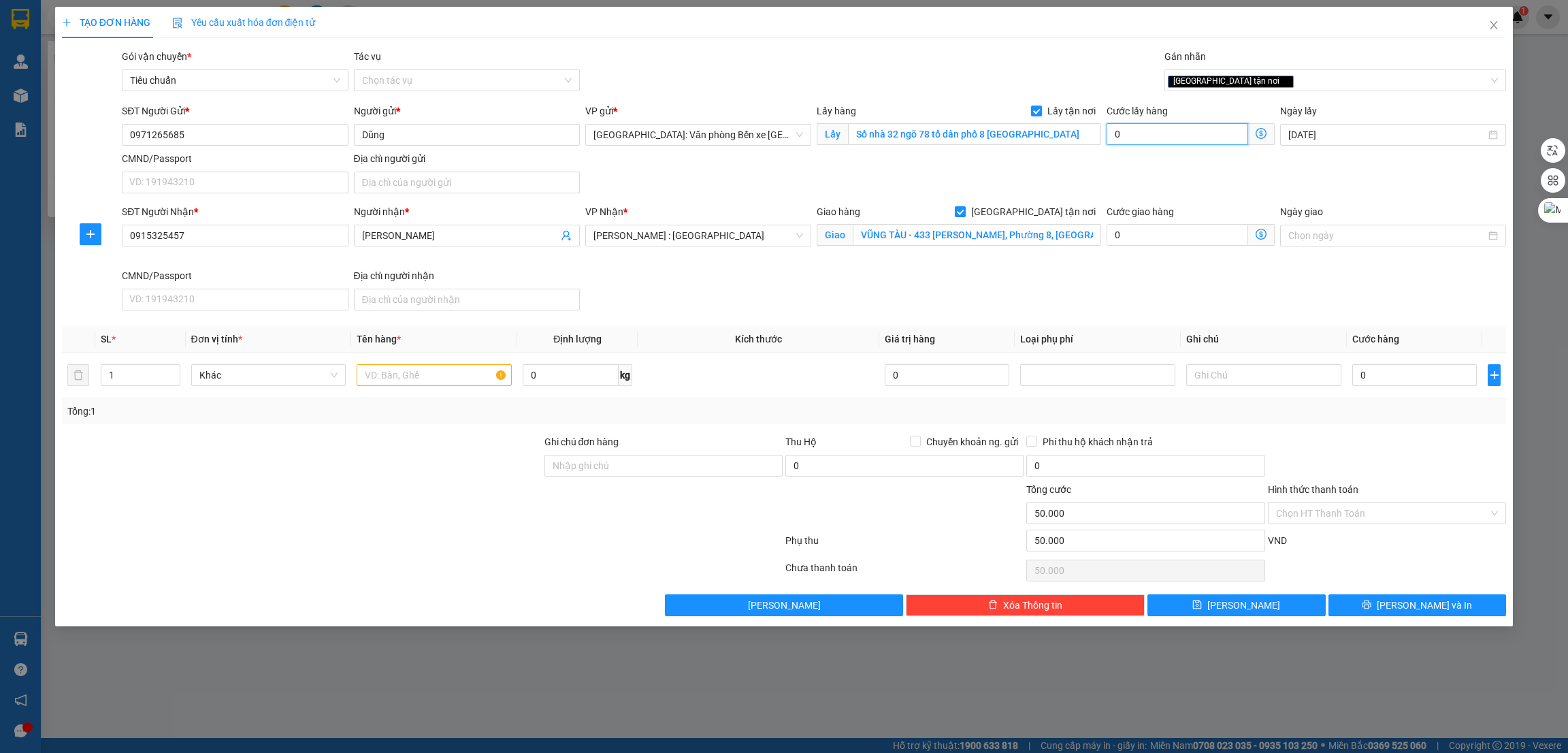
click at [1139, 137] on input "0" at bounding box center [1177, 134] width 141 height 22
type input "1"
type input "50.001"
type input "10"
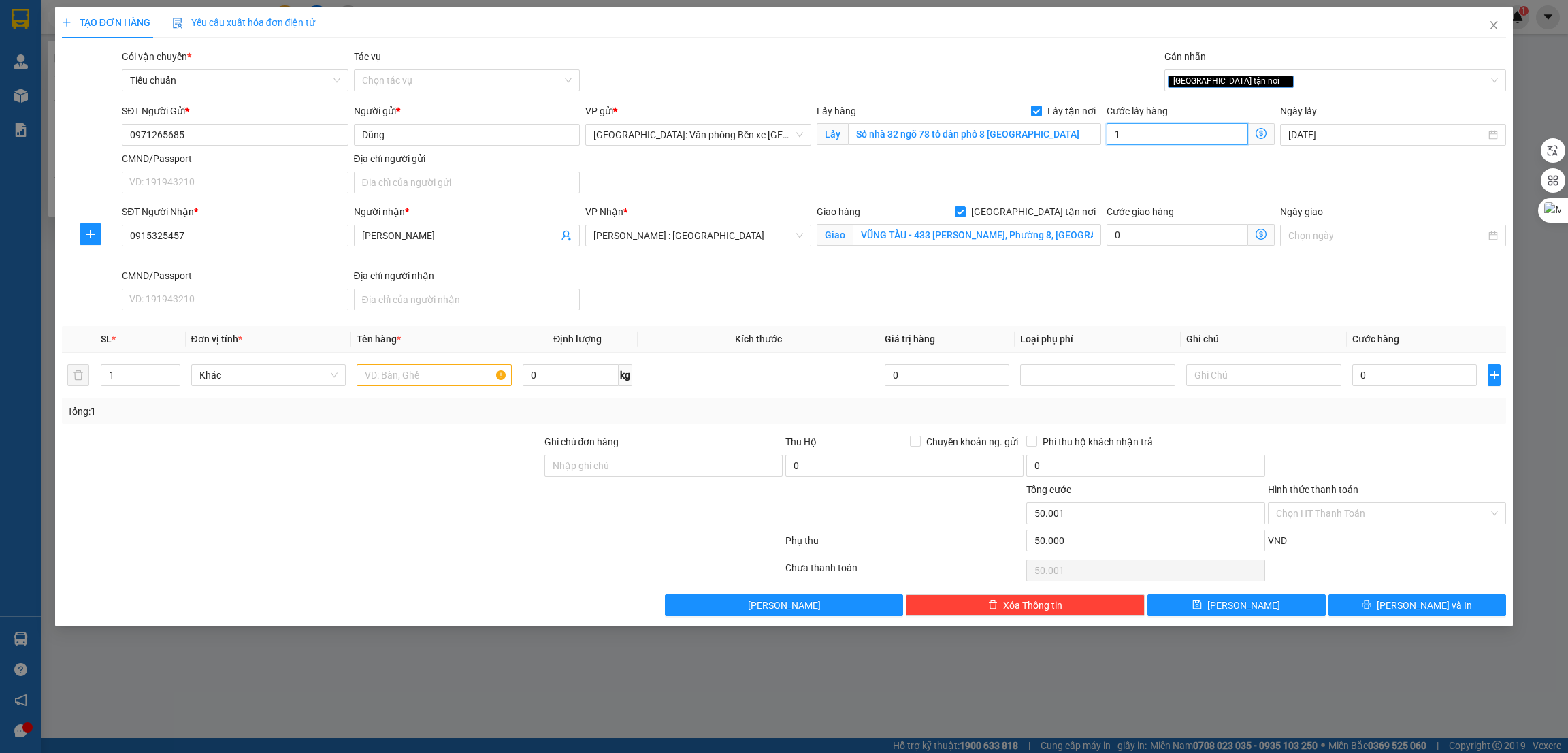
type input "50.010"
type input "100"
type input "50.100"
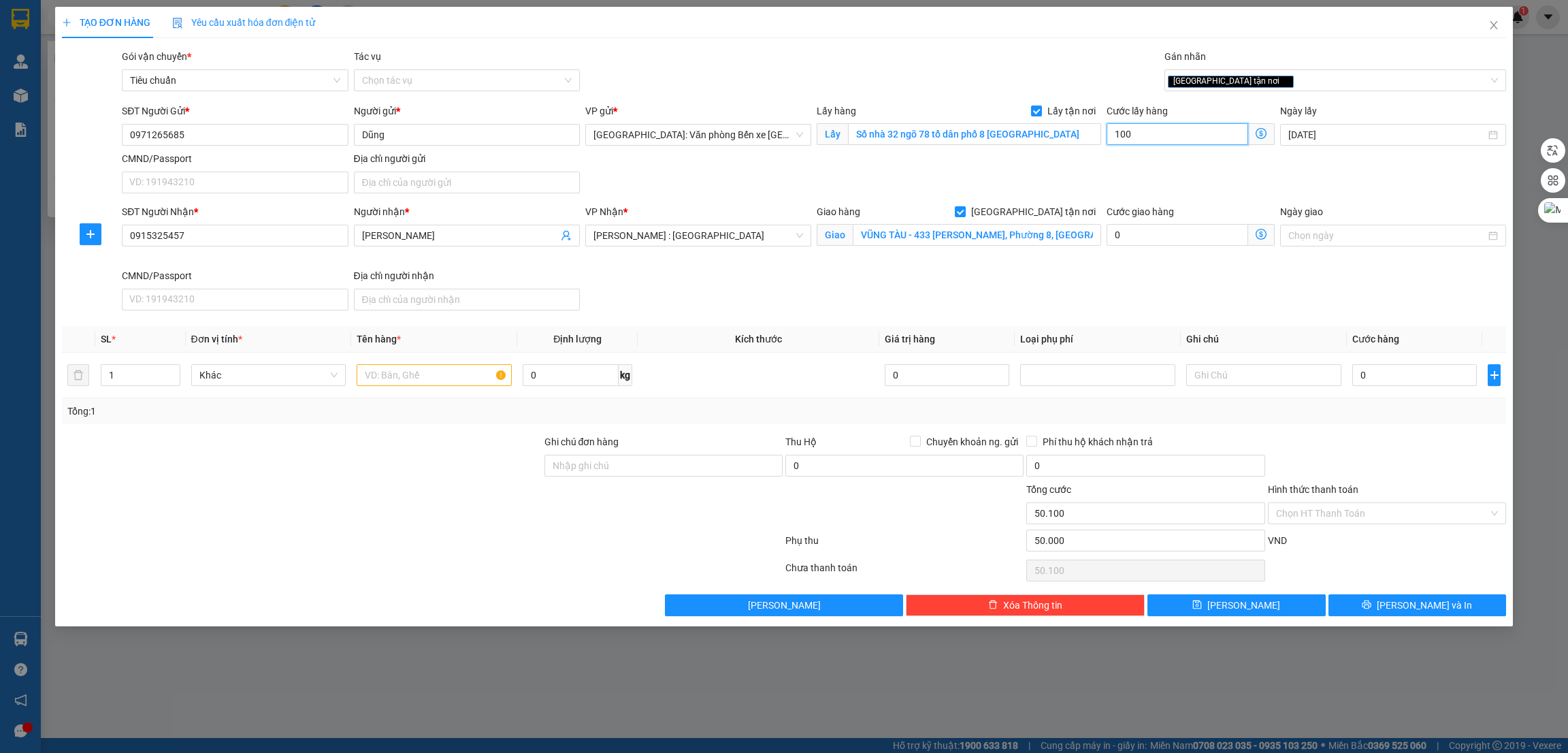
type input "1.000"
type input "51.000"
type input "10.000"
type input "60.000"
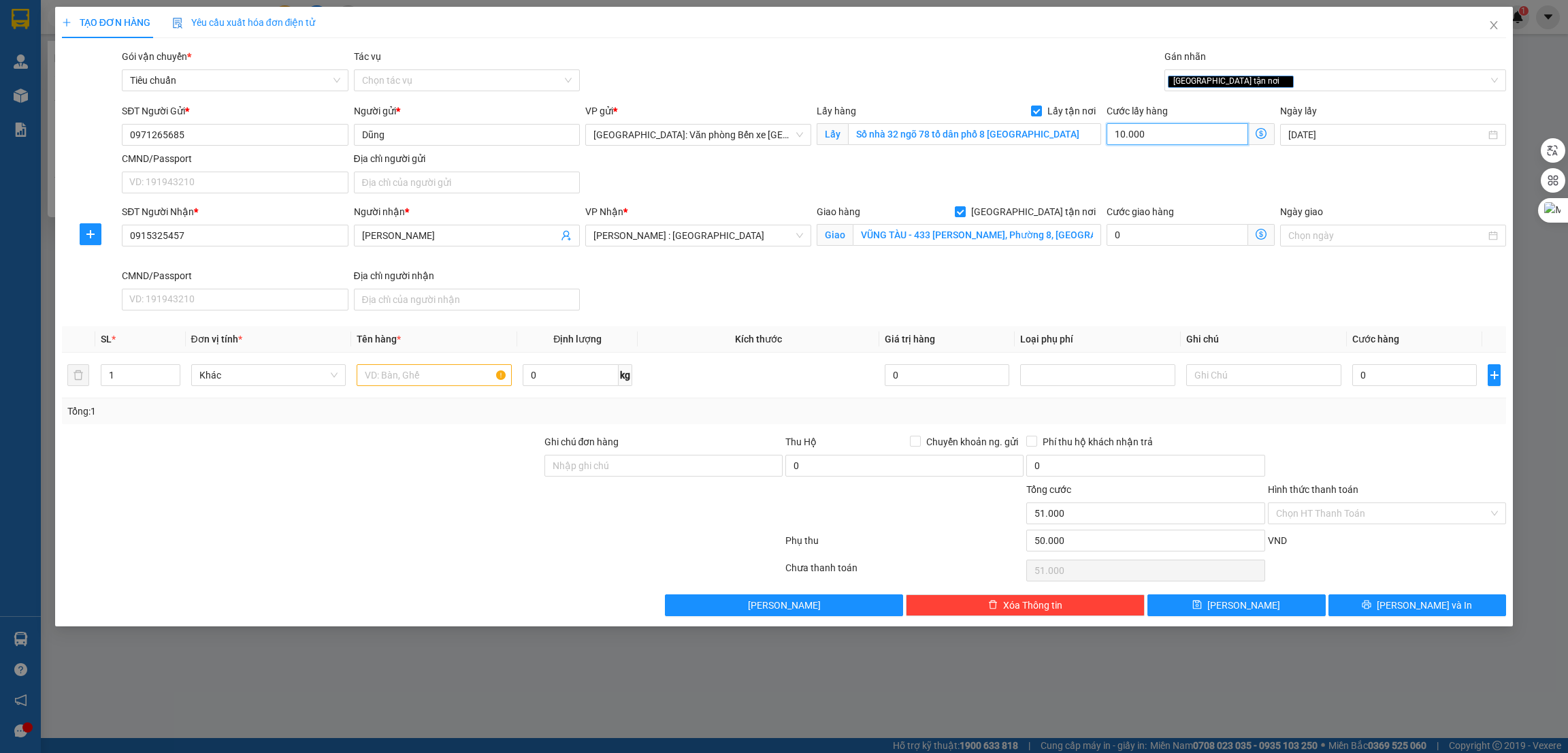
type input "60.000"
type input "100.000"
type input "150.000"
type input "100.000"
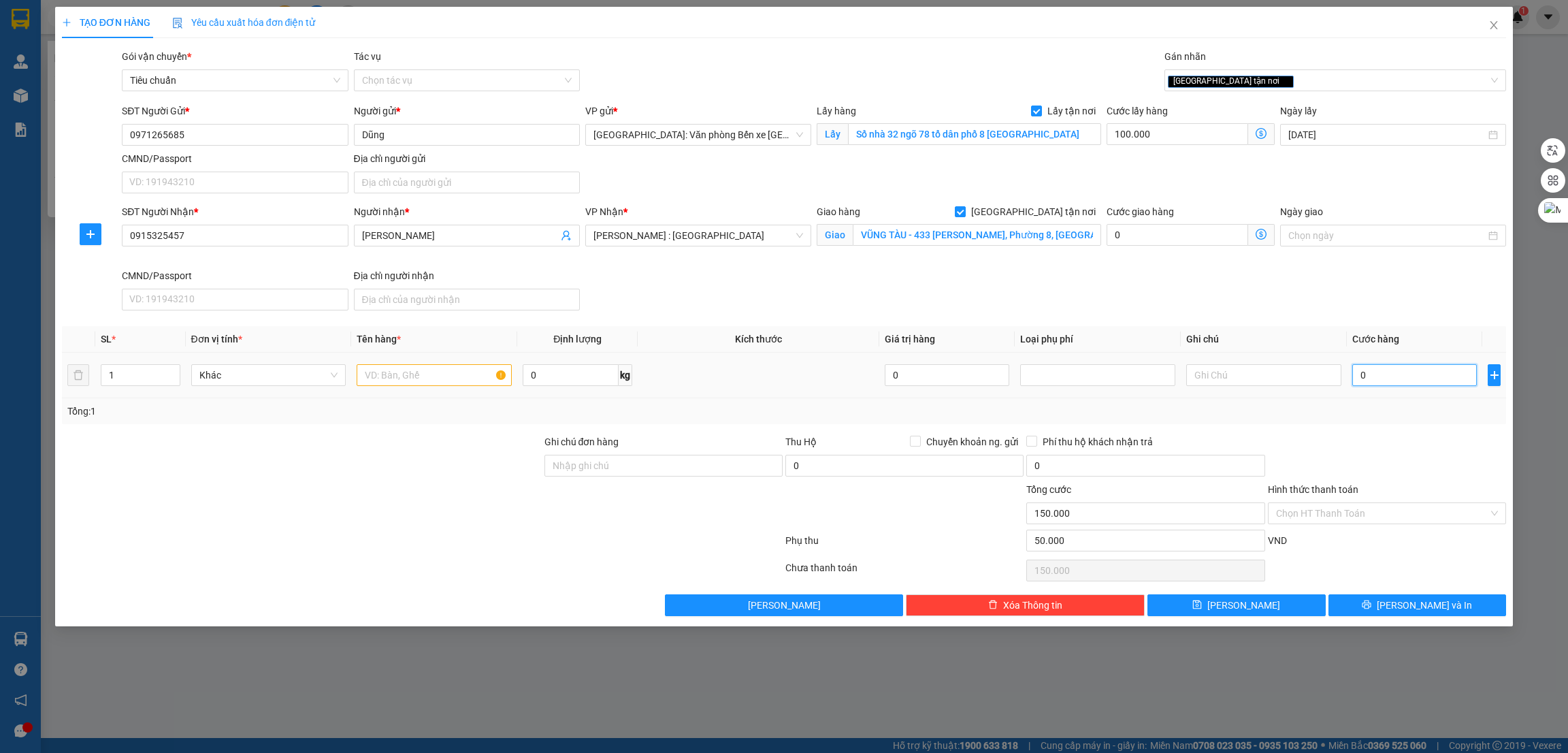
click at [1409, 379] on input "0" at bounding box center [1414, 374] width 124 height 22
type input "6"
type input "150.006"
type input "62"
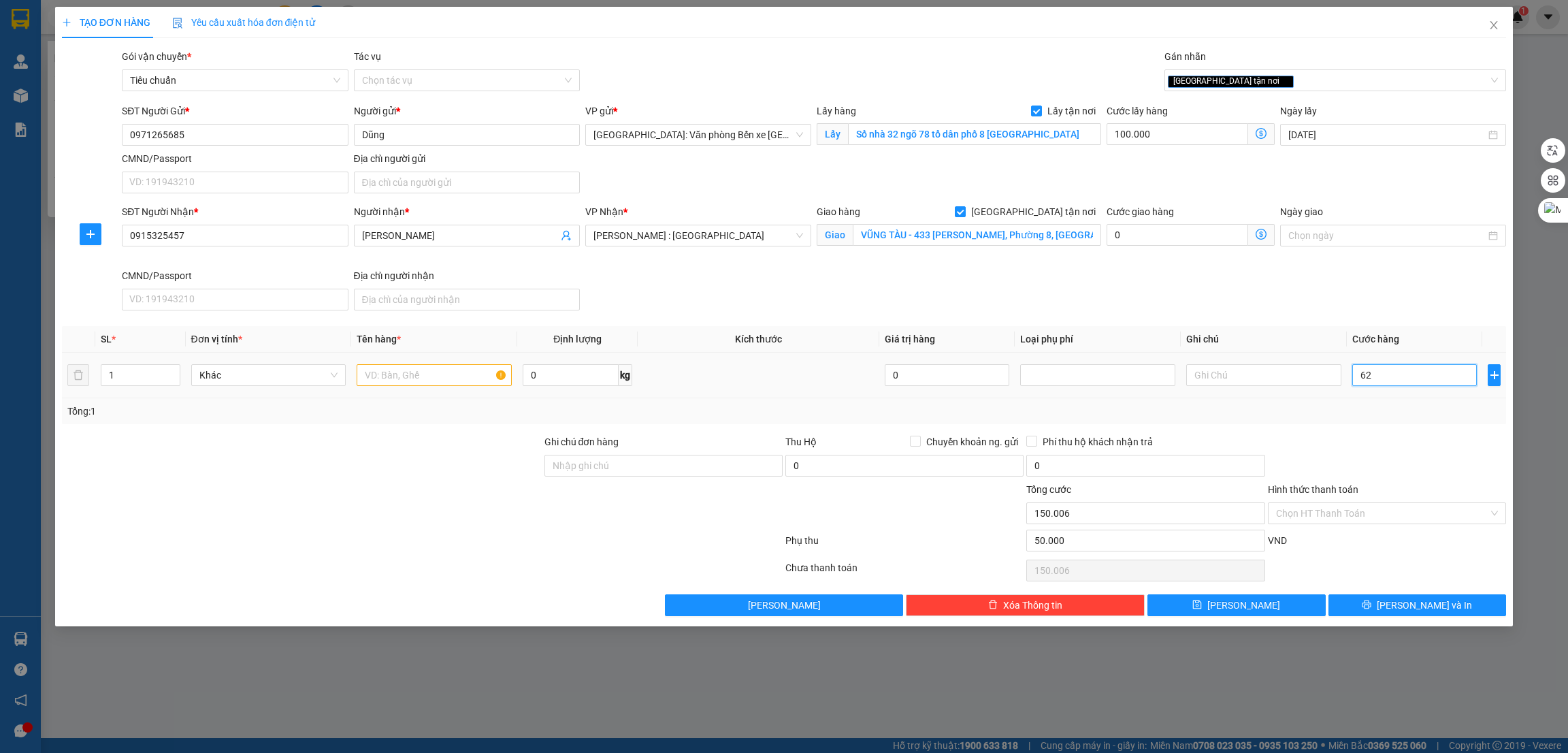
type input "150.062"
type input "620"
type input "150.620"
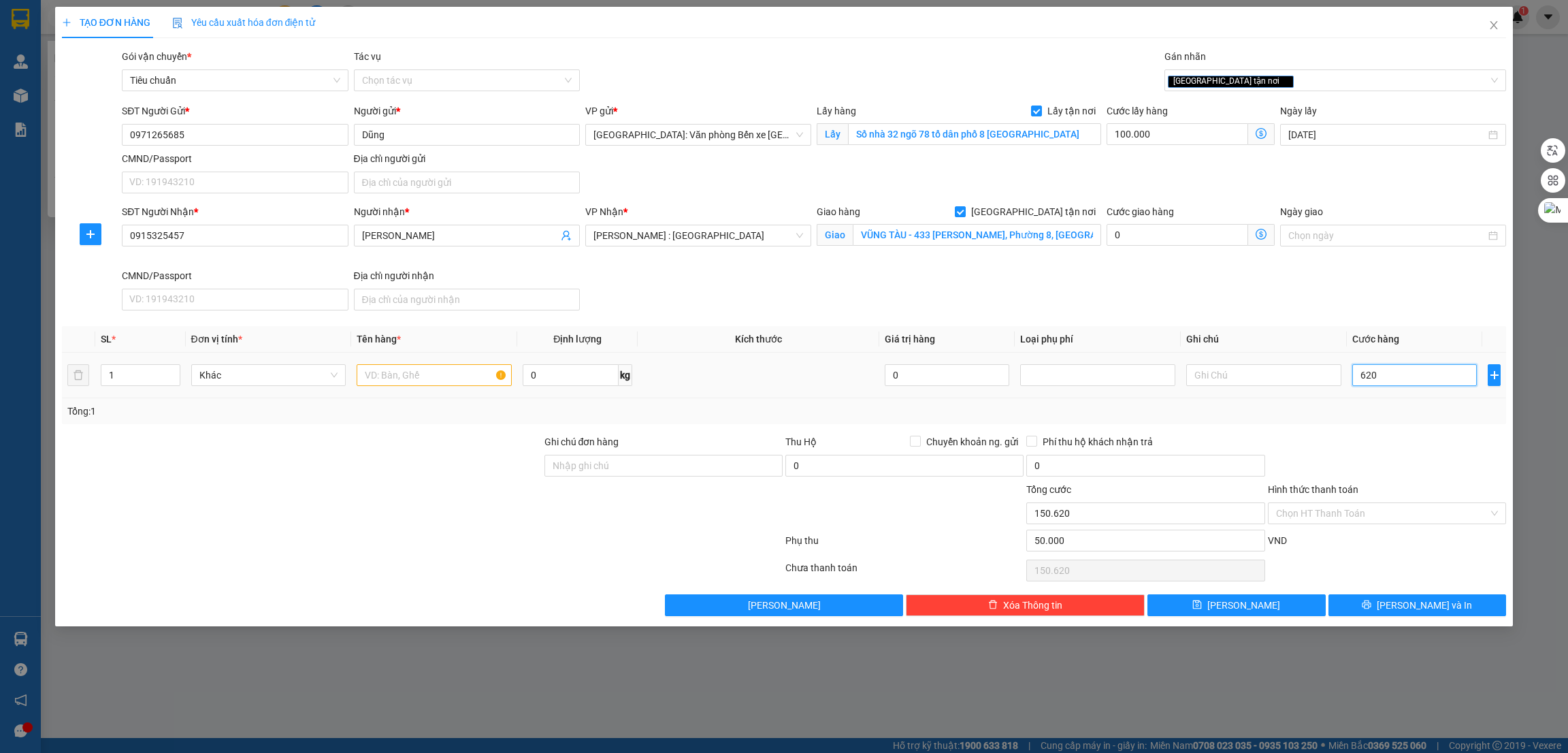
type input "6.200"
type input "156.200"
type input "62.000"
type input "212.000"
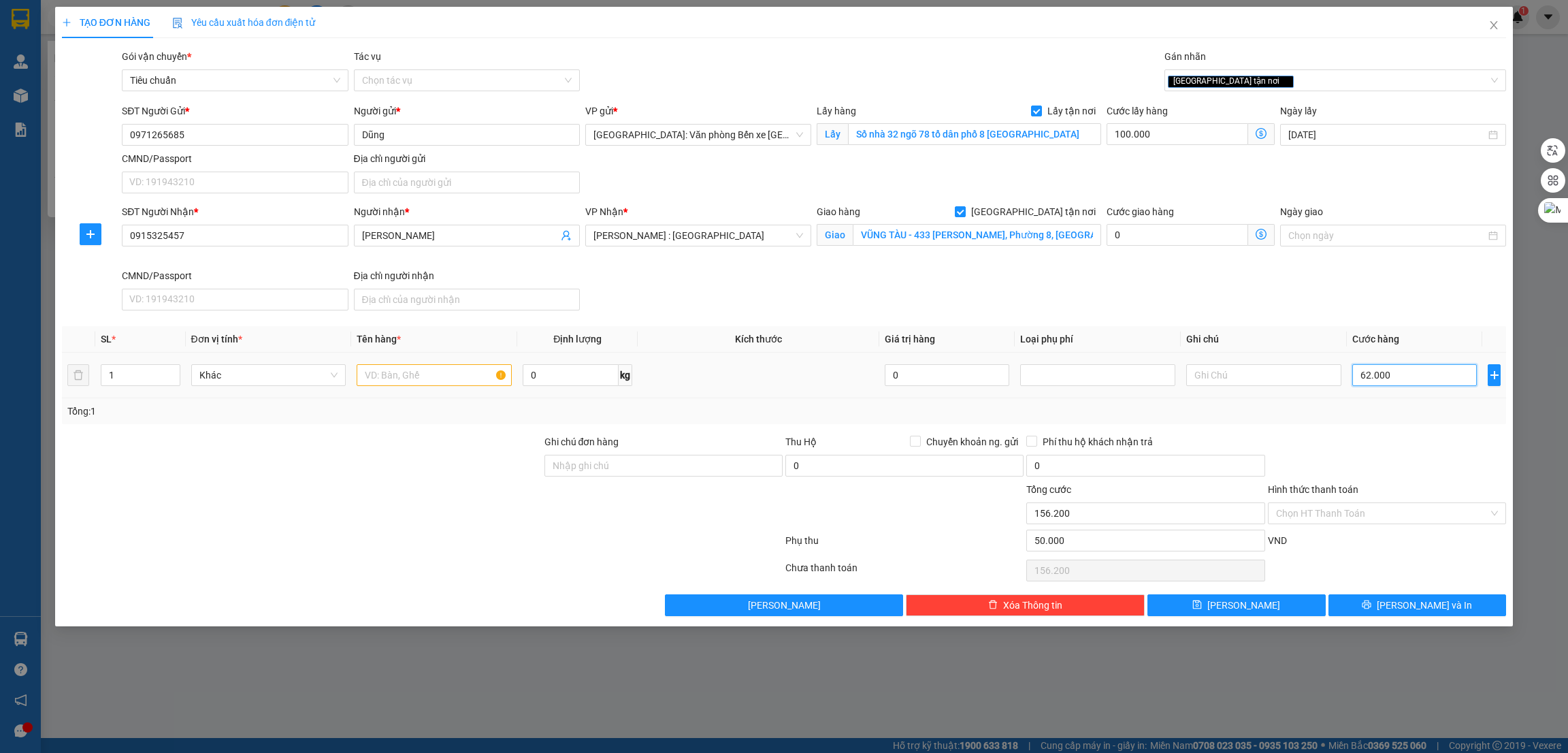
type input "212.000"
type input "620.000"
type input "770.000"
type input "620.000"
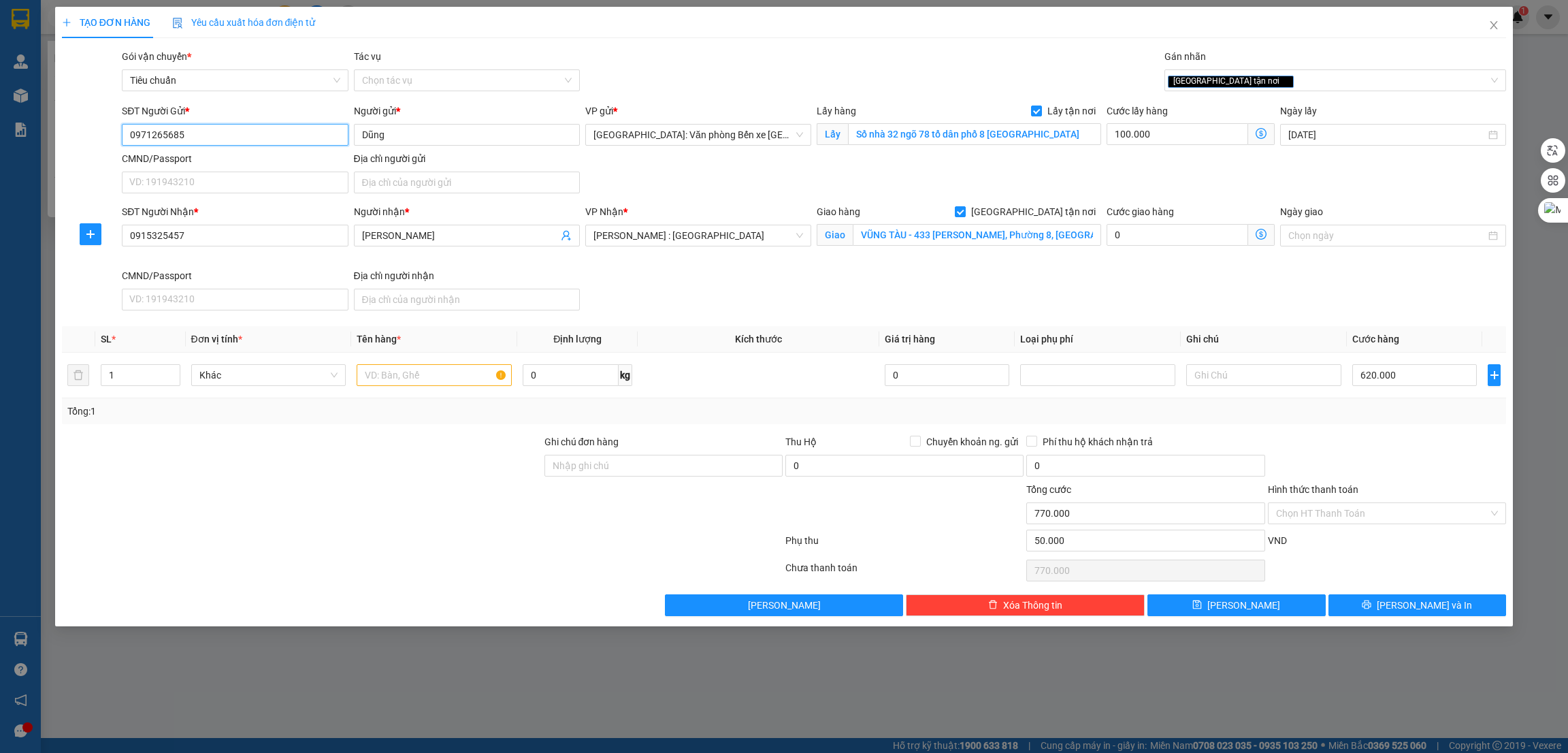
click at [181, 124] on input "0971265685" at bounding box center [235, 135] width 226 height 22
click at [1125, 544] on input "50.000" at bounding box center [1145, 540] width 238 height 22
type input "6"
type input "720.006"
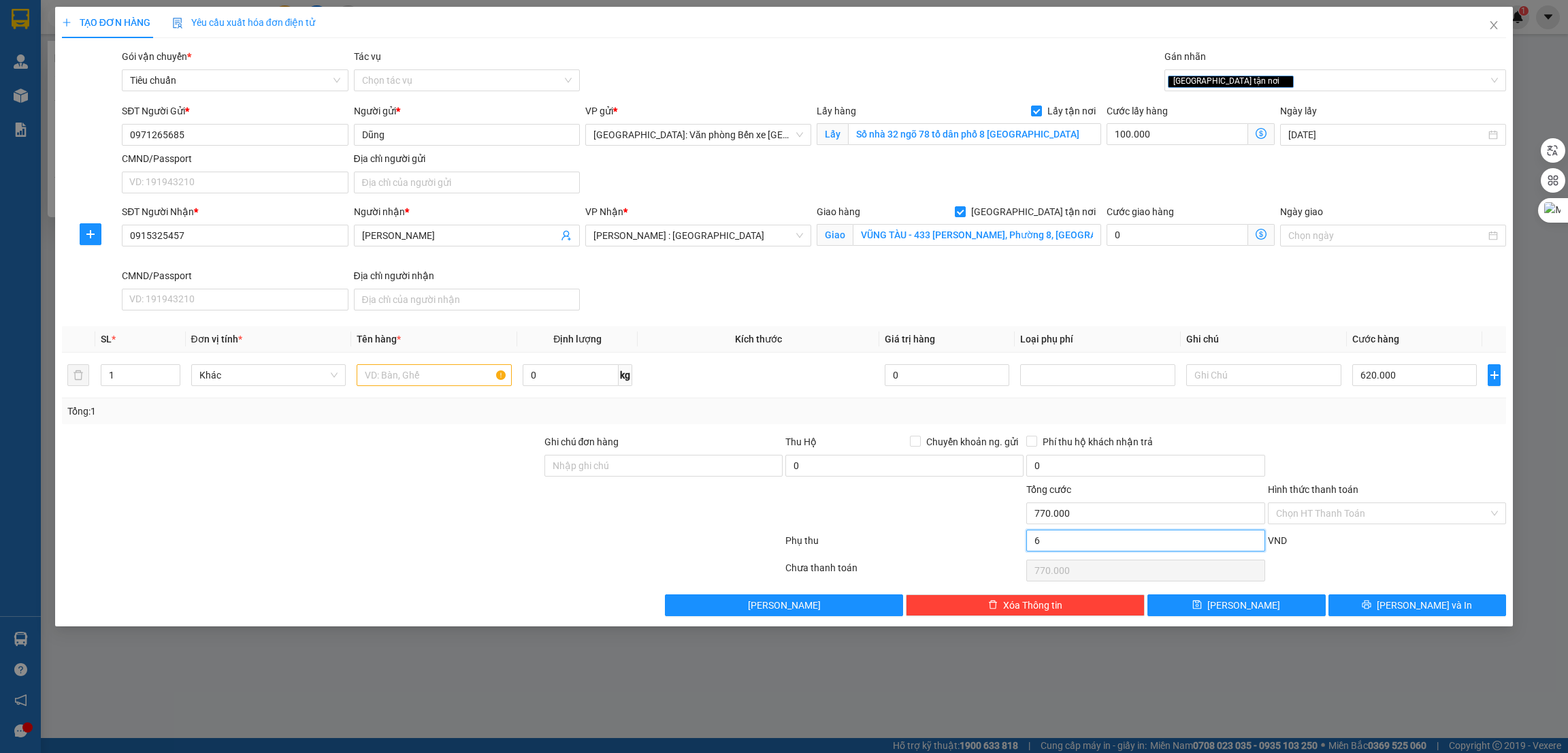
type input "720.006"
type input "60"
type input "720.060"
type input "600"
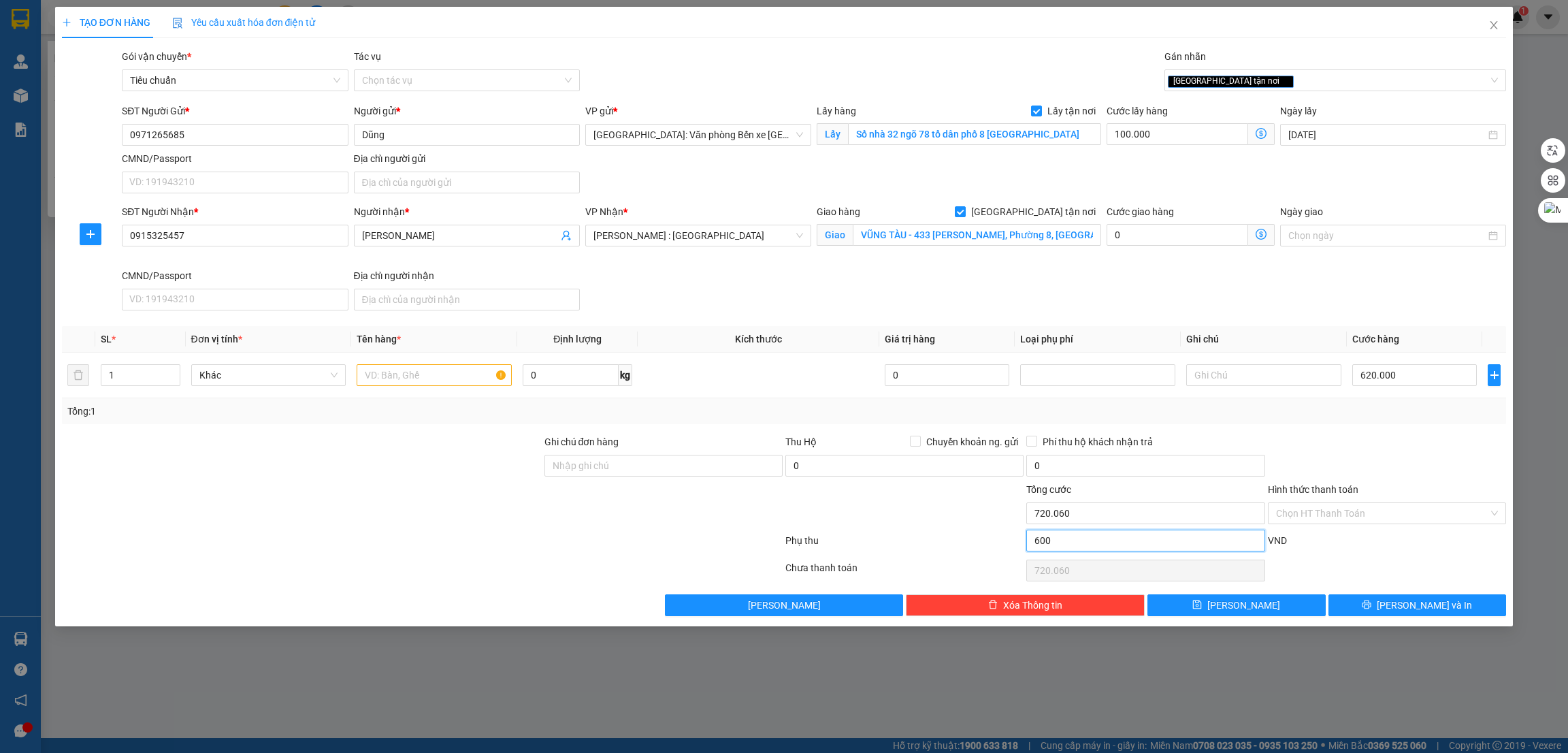
type input "720.600"
type input "6.000"
type input "726.000"
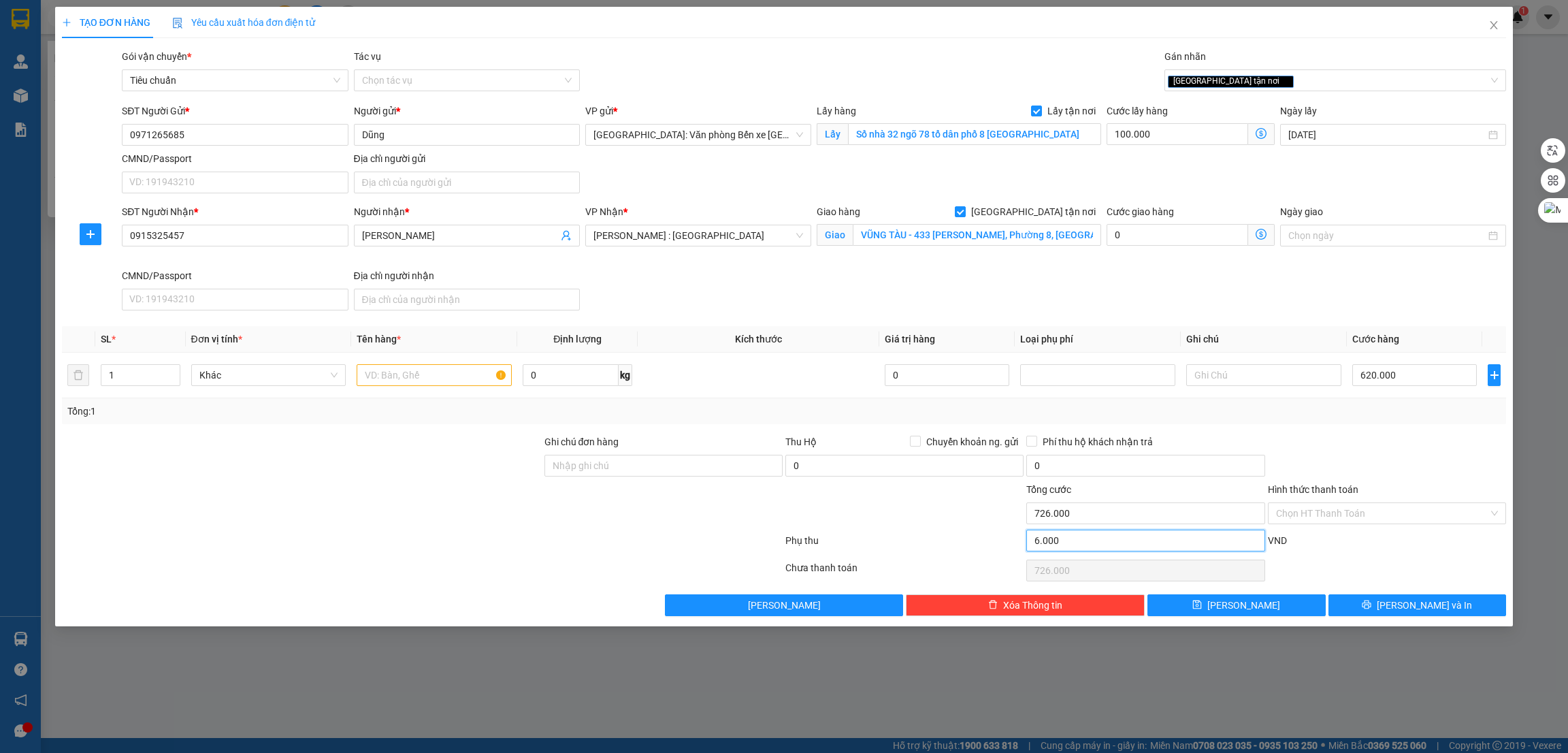
type input "60.000"
type input "780.000"
type input "60.000"
click at [1416, 375] on input "620.000" at bounding box center [1414, 374] width 124 height 22
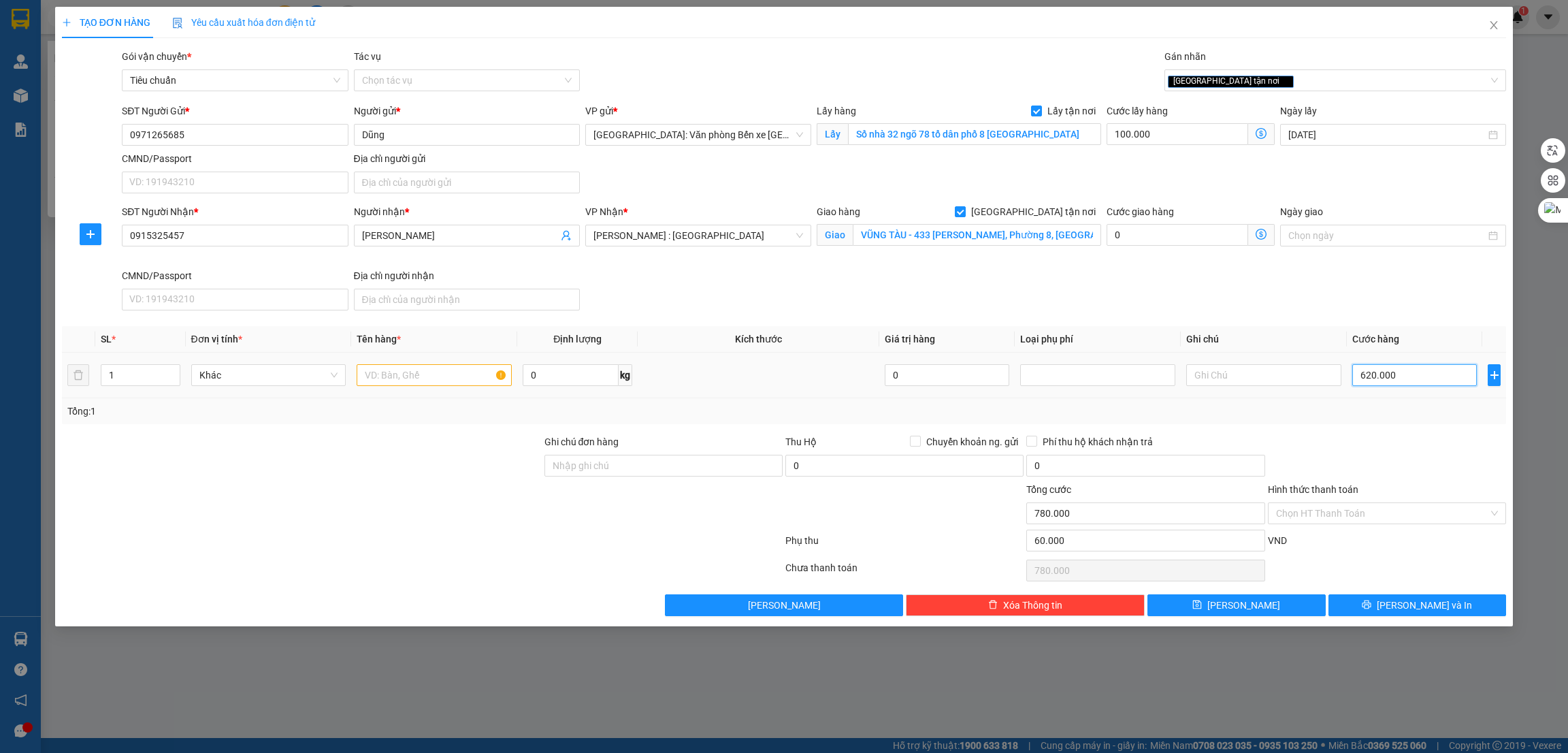
type input "4"
type input "160.004"
type input "46"
type input "160.046"
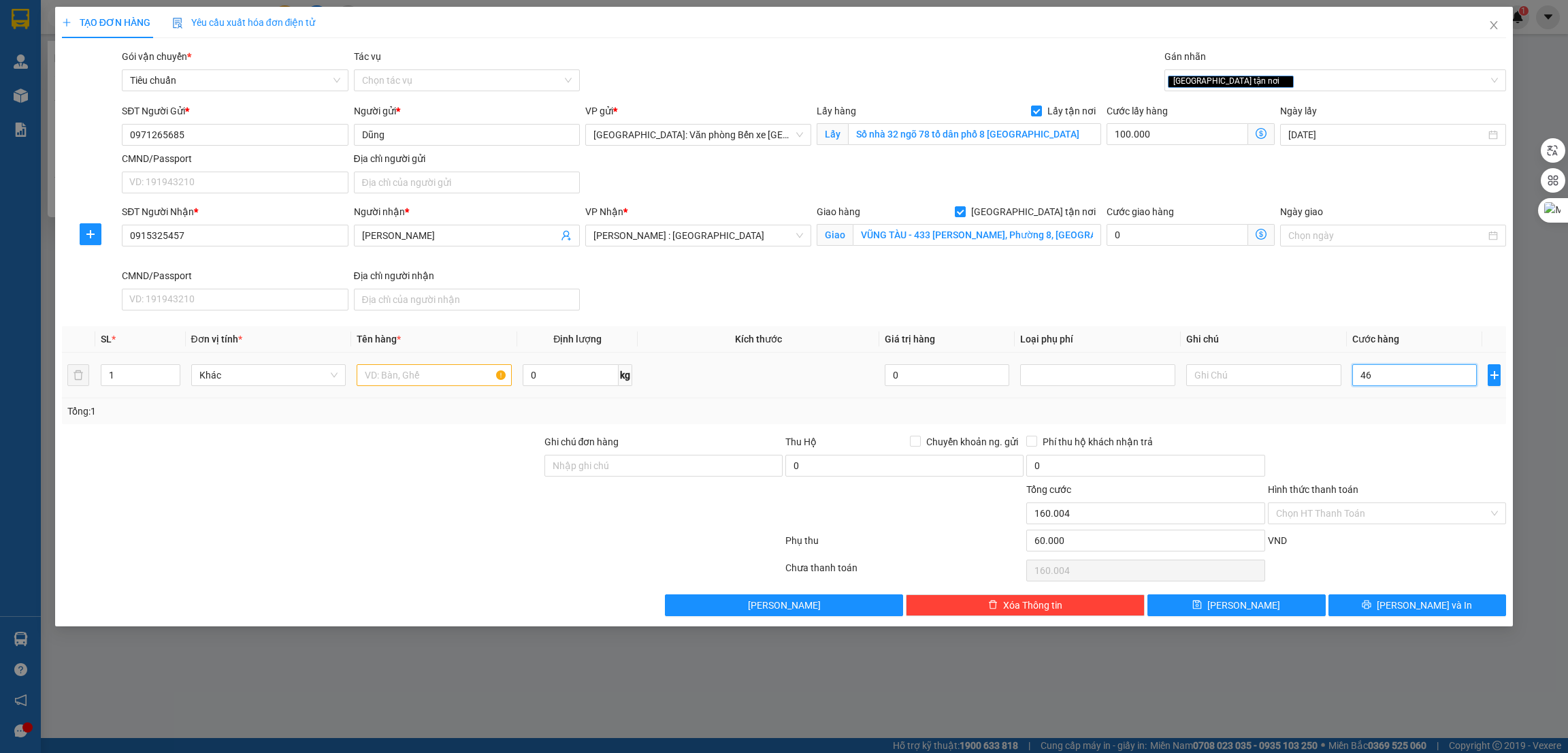
type input "160.046"
type input "460"
type input "160.460"
type input "4.600"
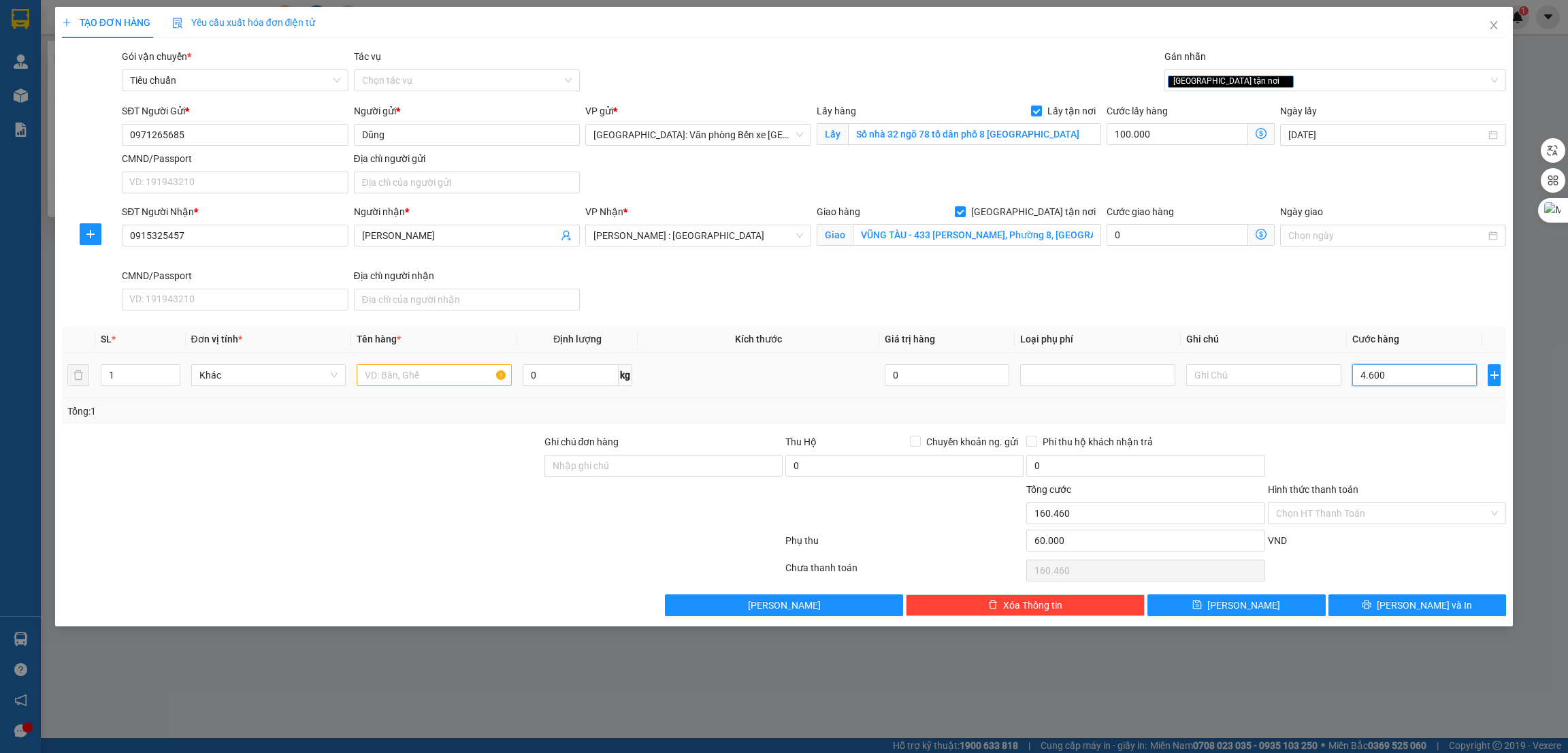
type input "164.600"
type input "46.000"
type input "206.000"
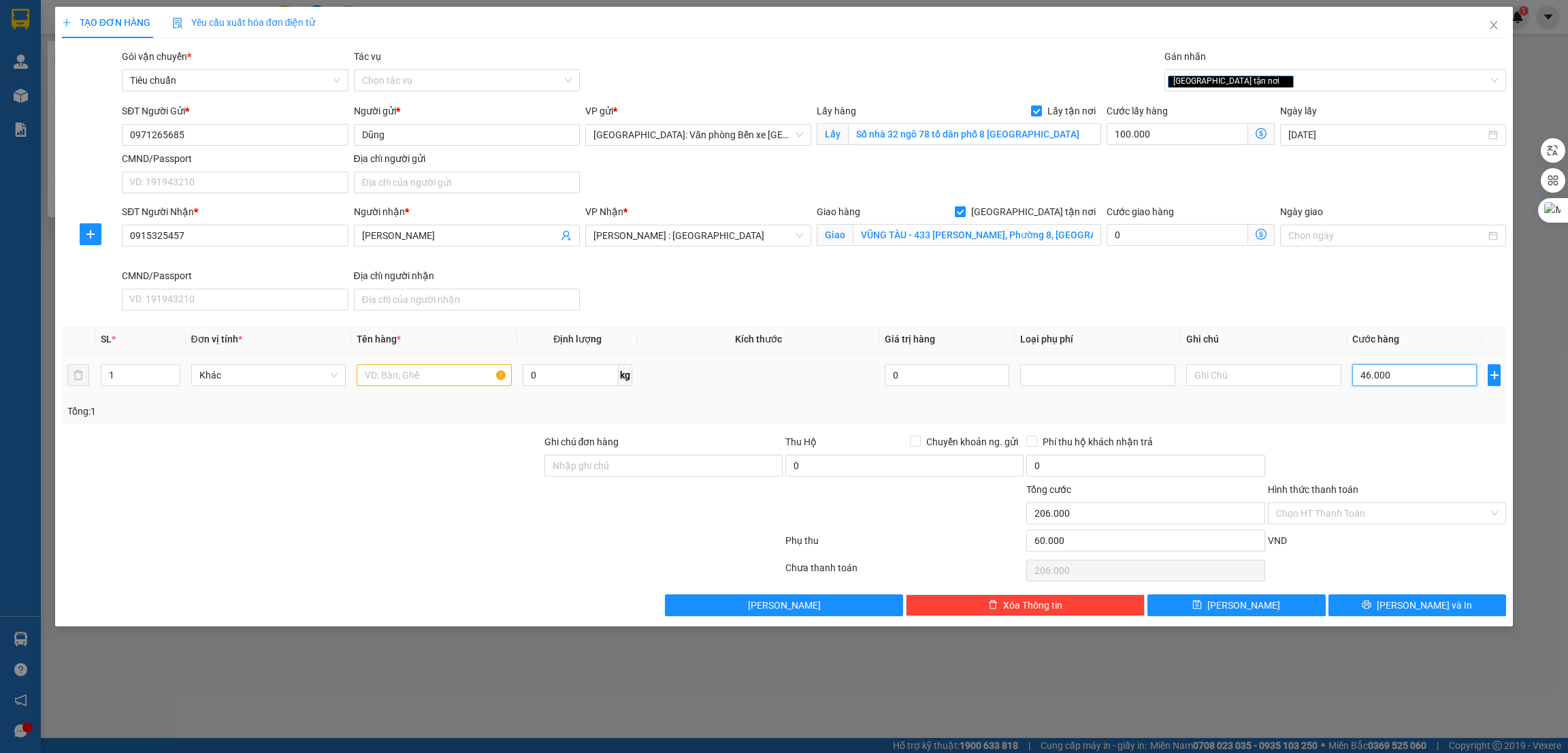
type input "460.000"
type input "620.000"
type input "460.000"
click at [1386, 437] on div at bounding box center [1387, 458] width 241 height 47
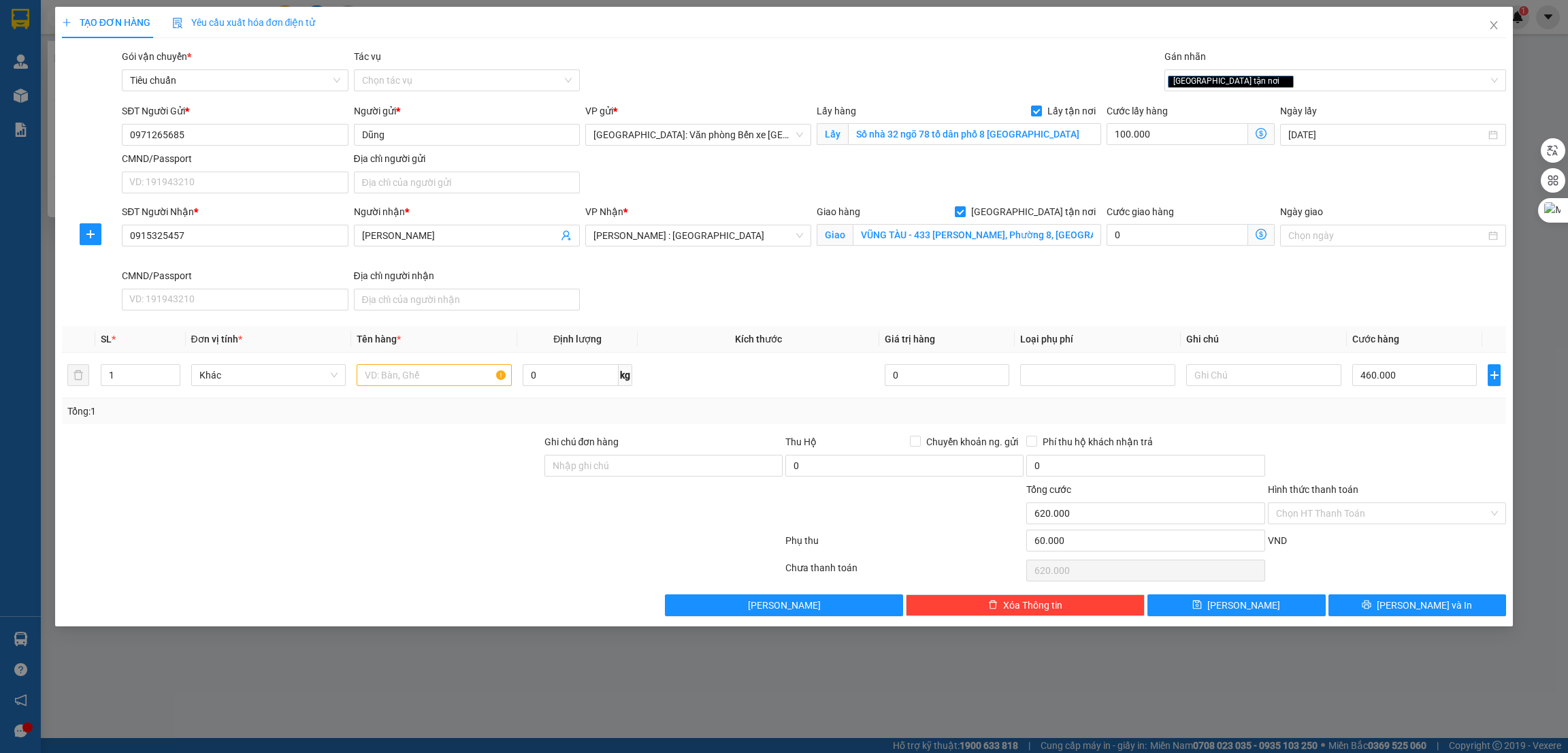
click at [611, 502] on div at bounding box center [663, 506] width 241 height 47
click at [409, 380] on input "text" at bounding box center [434, 374] width 155 height 22
type input "1 kiện cá tông (vỏ xe máy bằng nhựa dễ gẫy)"
click at [508, 477] on div at bounding box center [302, 458] width 482 height 47
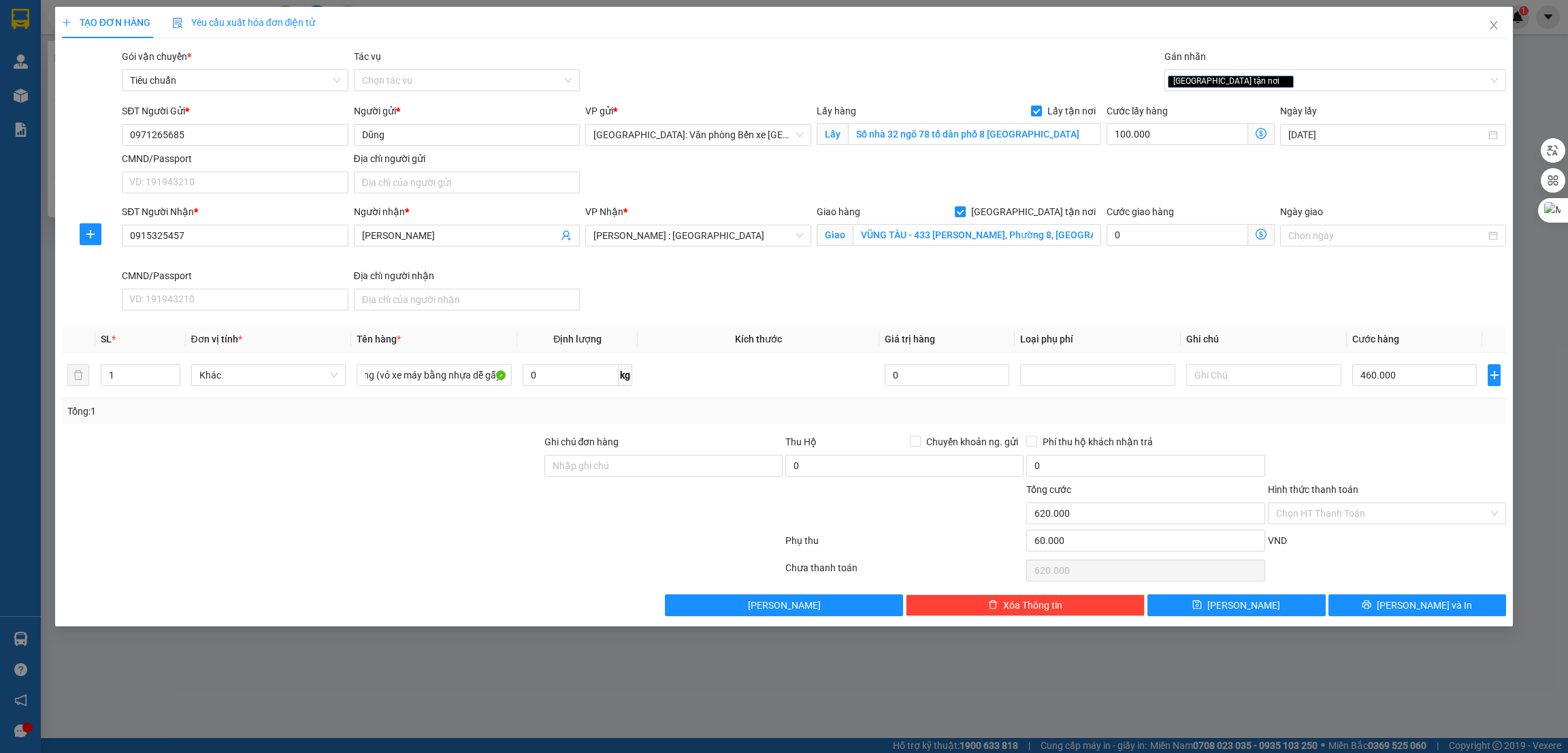
scroll to position [0, 0]
click at [400, 442] on div at bounding box center [302, 458] width 482 height 47
click at [1360, 598] on button "[PERSON_NAME] và In" at bounding box center [1418, 605] width 178 height 22
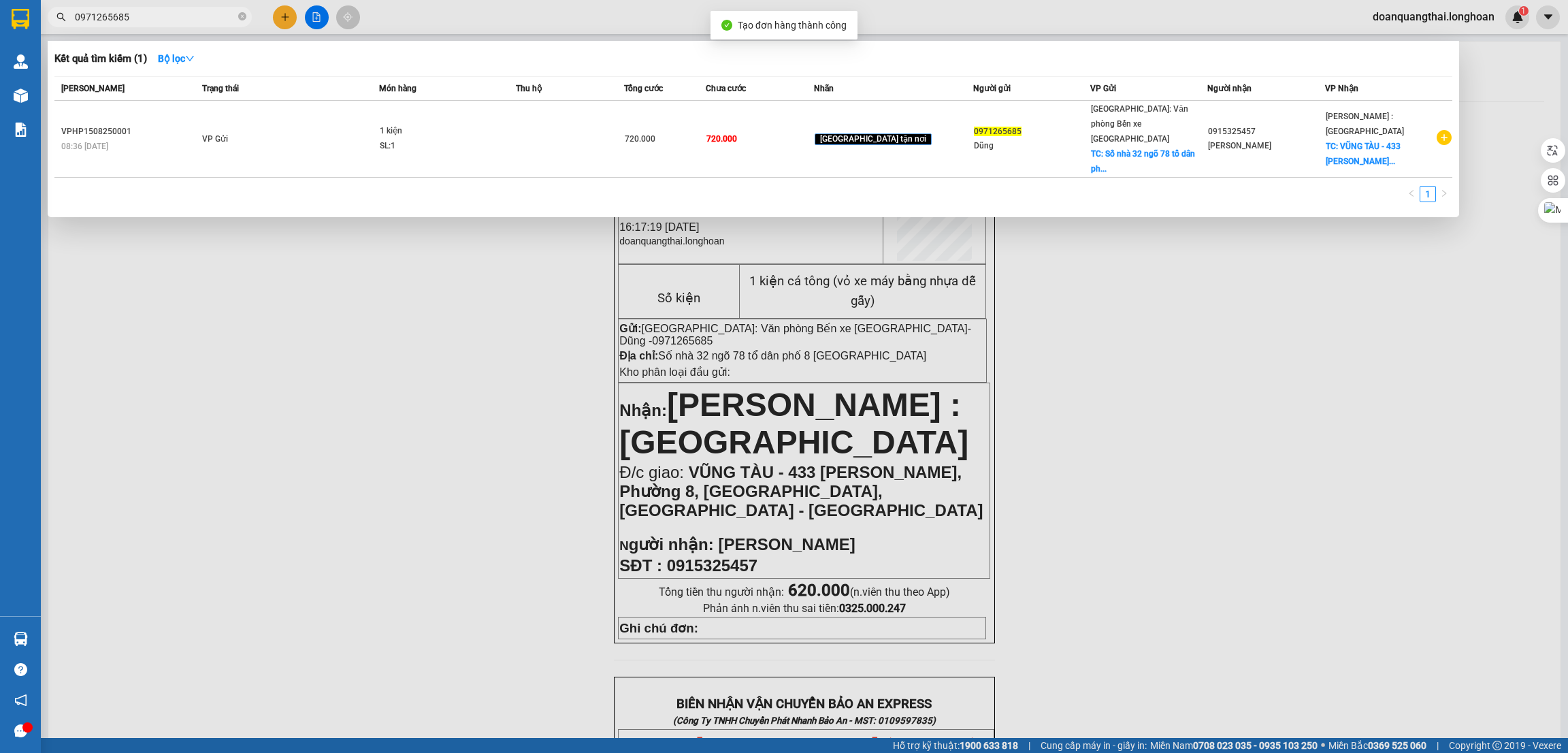
click at [1145, 356] on div at bounding box center [784, 376] width 1568 height 753
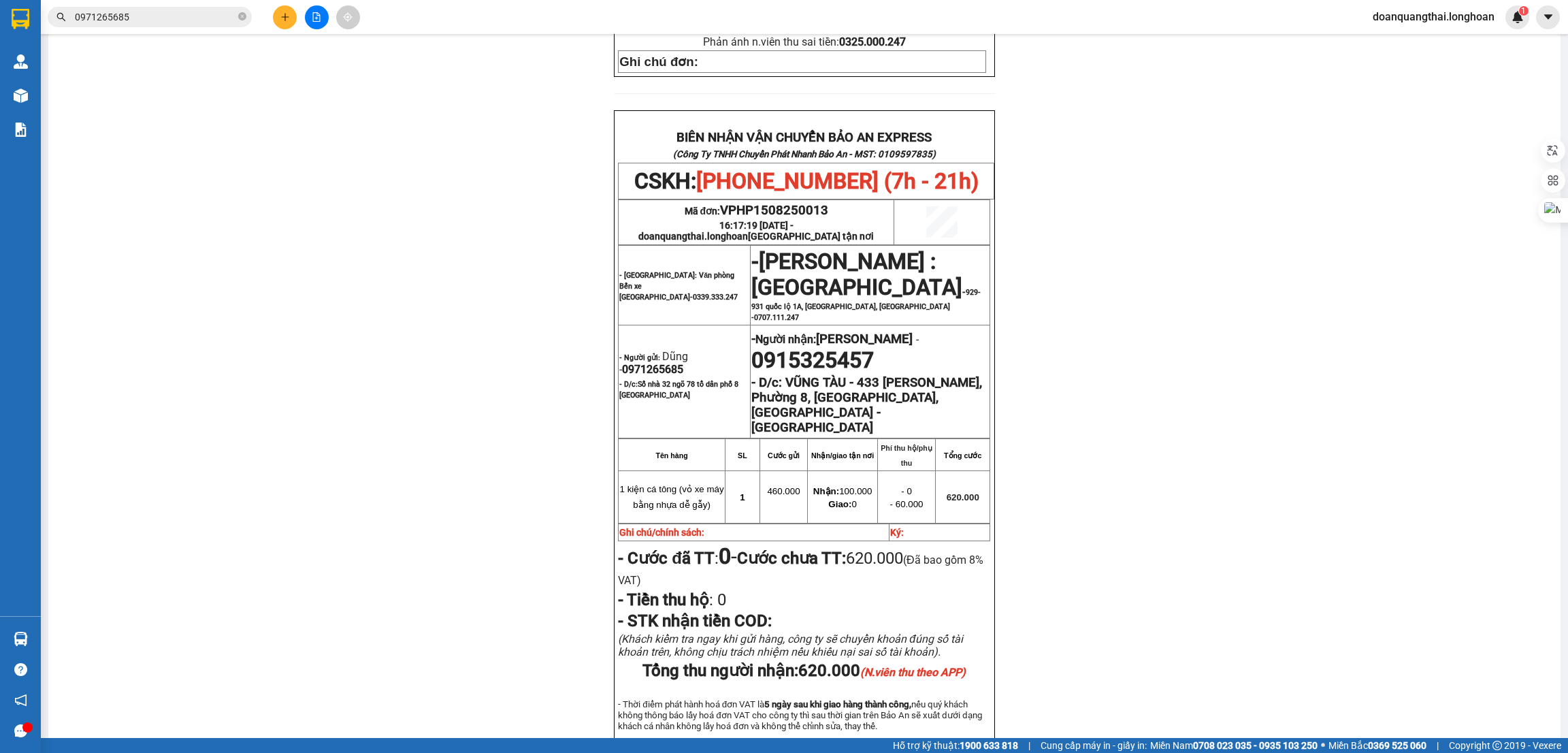
scroll to position [612, 0]
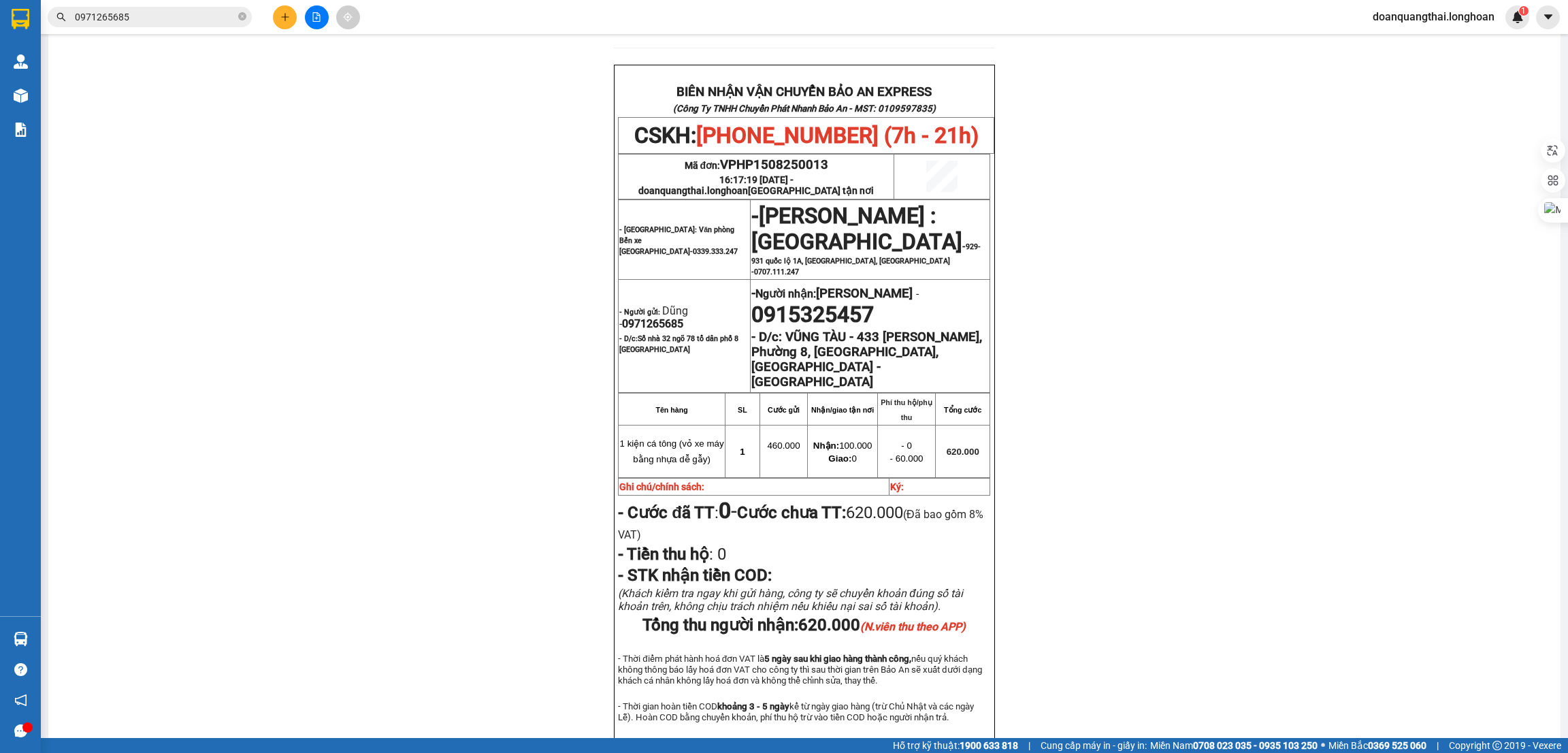
click at [1043, 388] on div "PHIẾU DÁN LÊN HÀNG CSKH: [PHONE_NUMBER] CÔNG TY TNHH CHUYỂN PHÁT NHANH BẢO AN M…" at bounding box center [804, 148] width 1480 height 1284
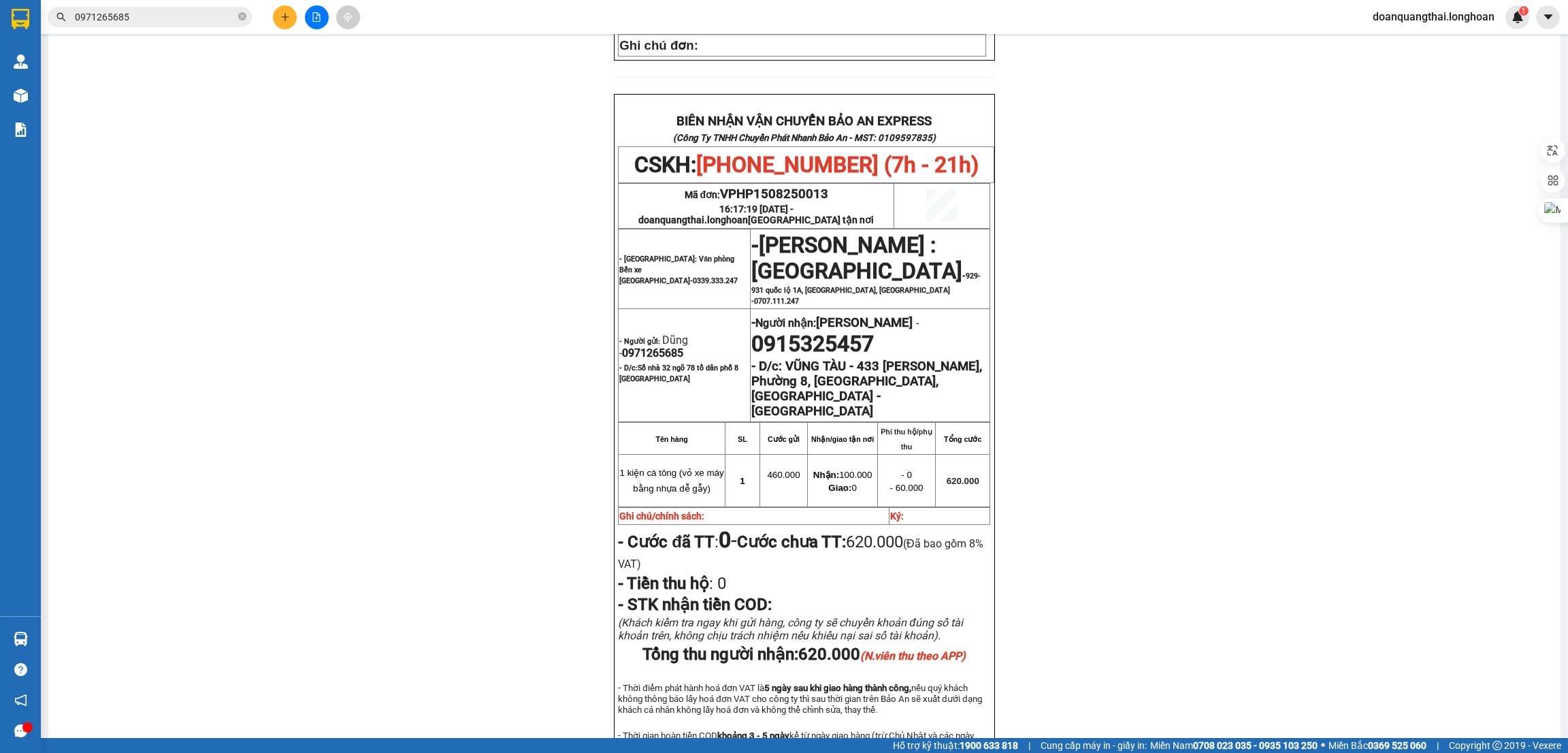
scroll to position [397, 0]
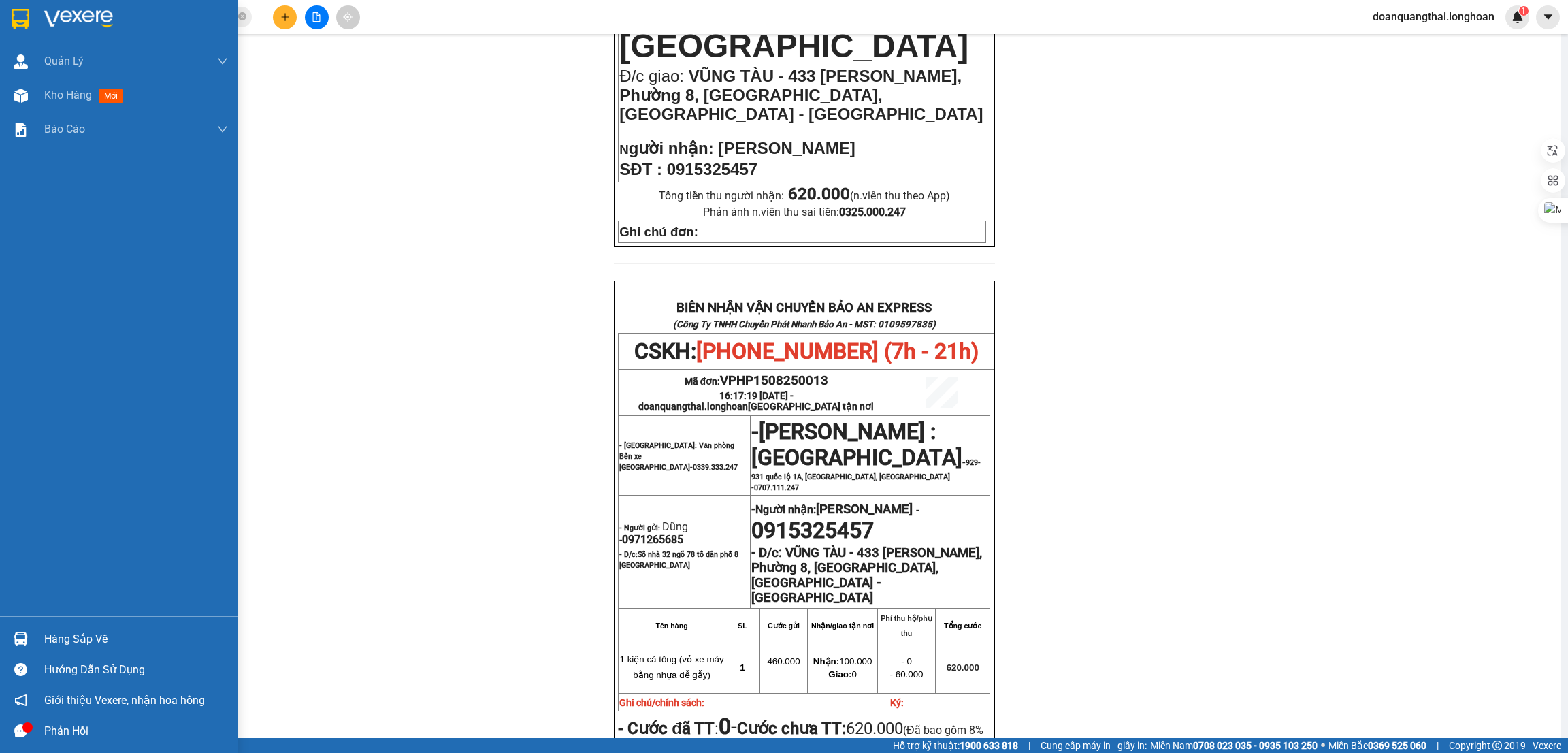
click at [10, 14] on div at bounding box center [20, 18] width 24 height 24
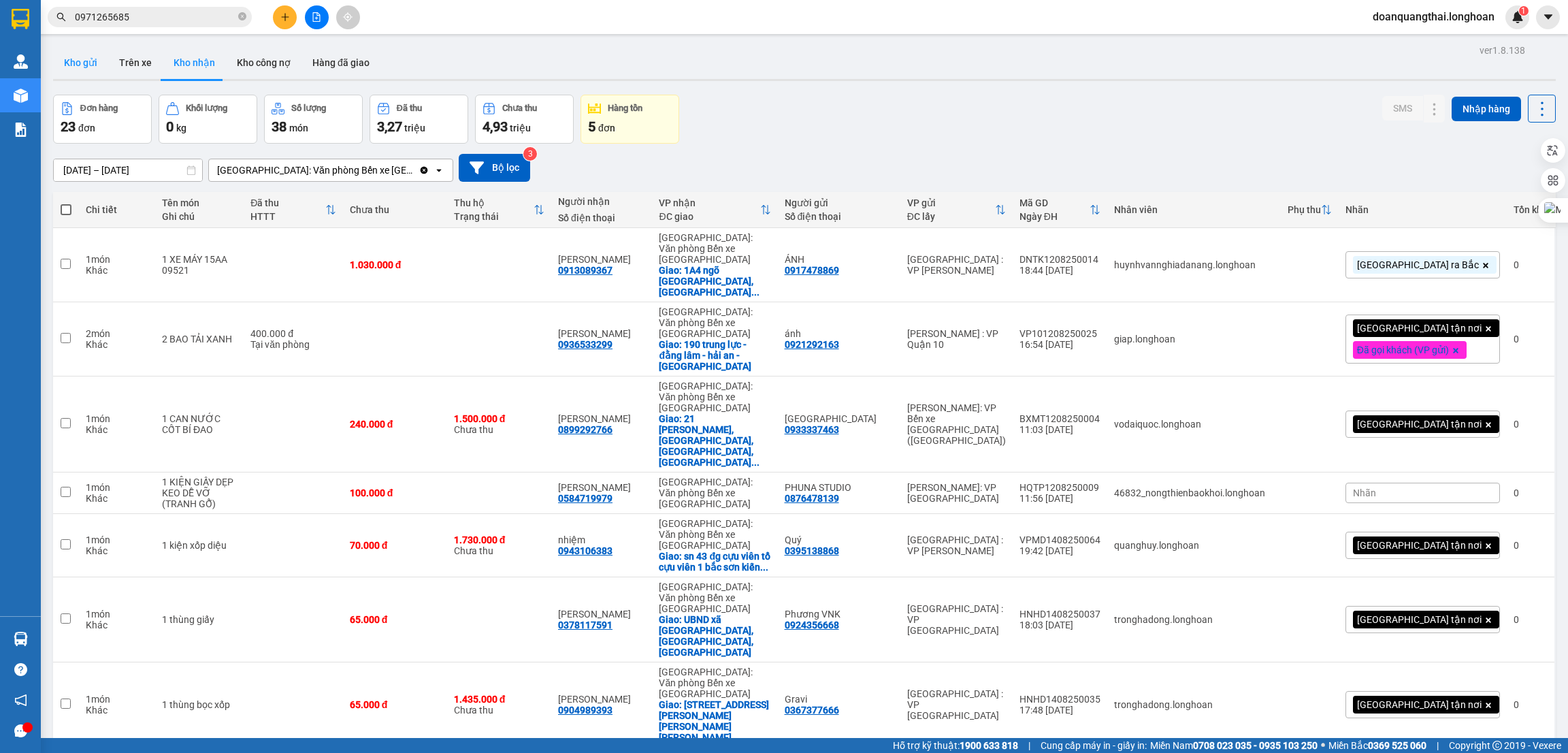
click at [83, 63] on button "Kho gửi" at bounding box center [80, 63] width 55 height 33
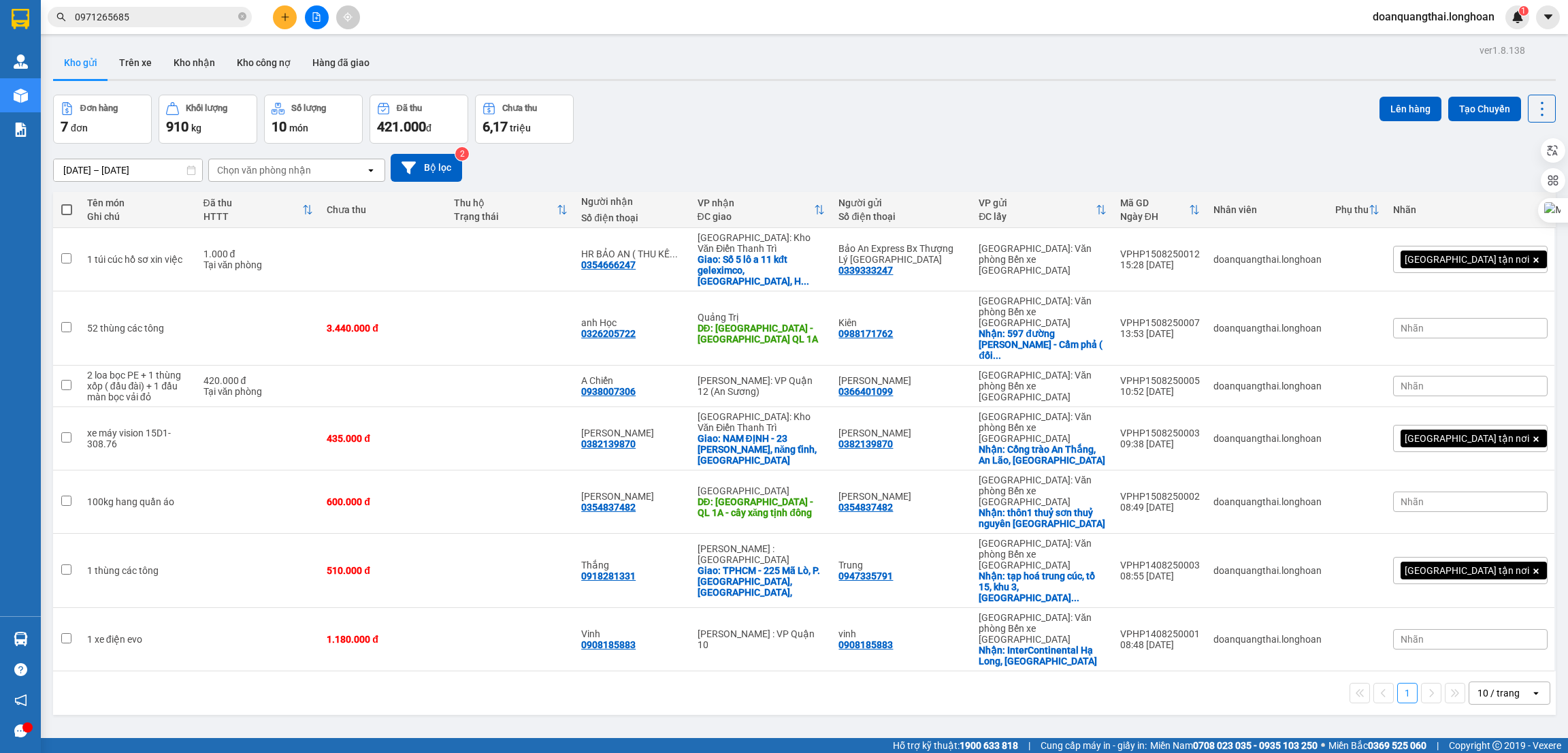
click at [138, 14] on input "0971265685" at bounding box center [155, 17] width 161 height 15
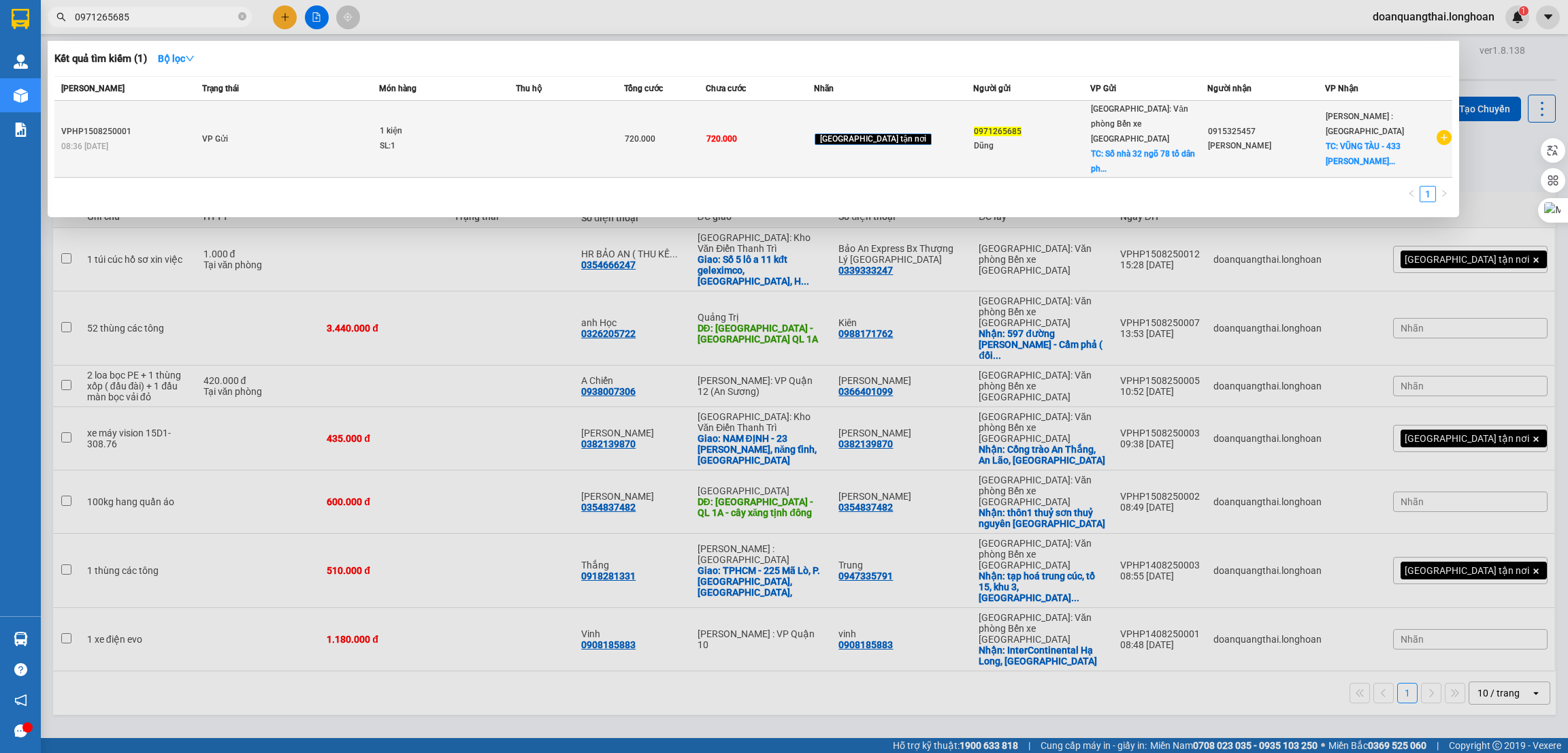
click at [355, 134] on td "VP Gửi" at bounding box center [289, 139] width 181 height 77
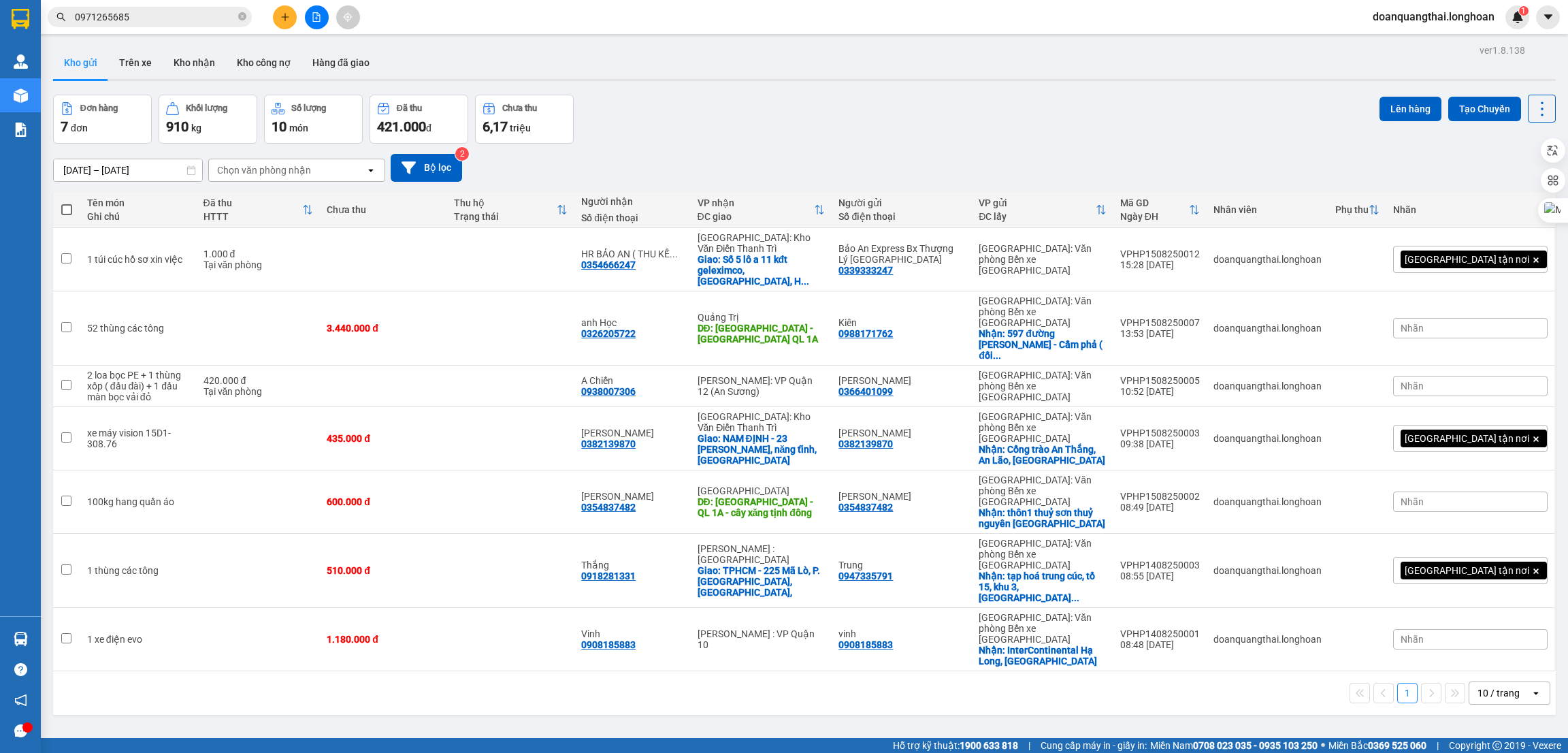
click at [157, 17] on input "0971265685" at bounding box center [155, 17] width 161 height 15
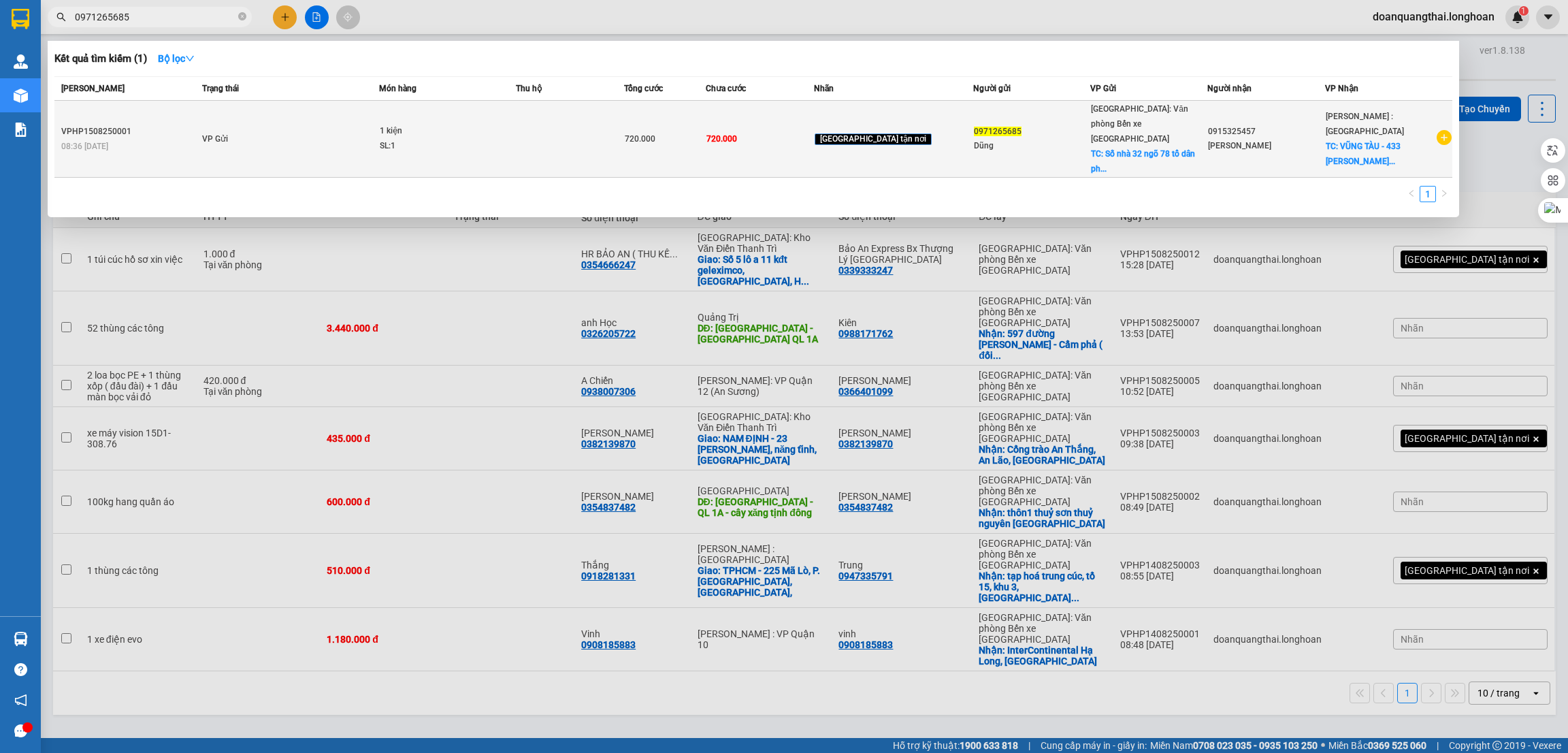
click at [334, 136] on td "VP Gửi" at bounding box center [289, 139] width 181 height 77
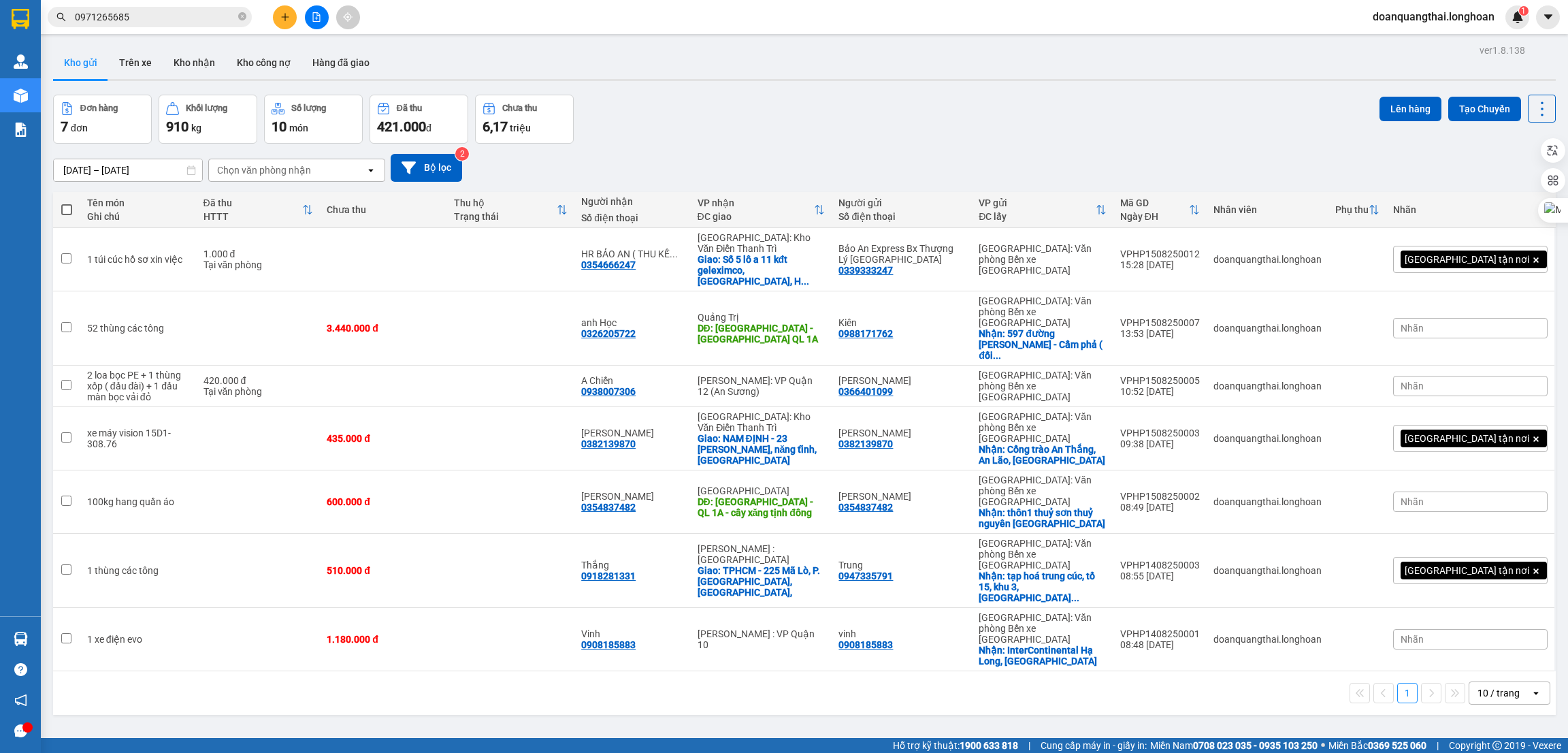
click at [170, 18] on input "0971265685" at bounding box center [155, 17] width 161 height 15
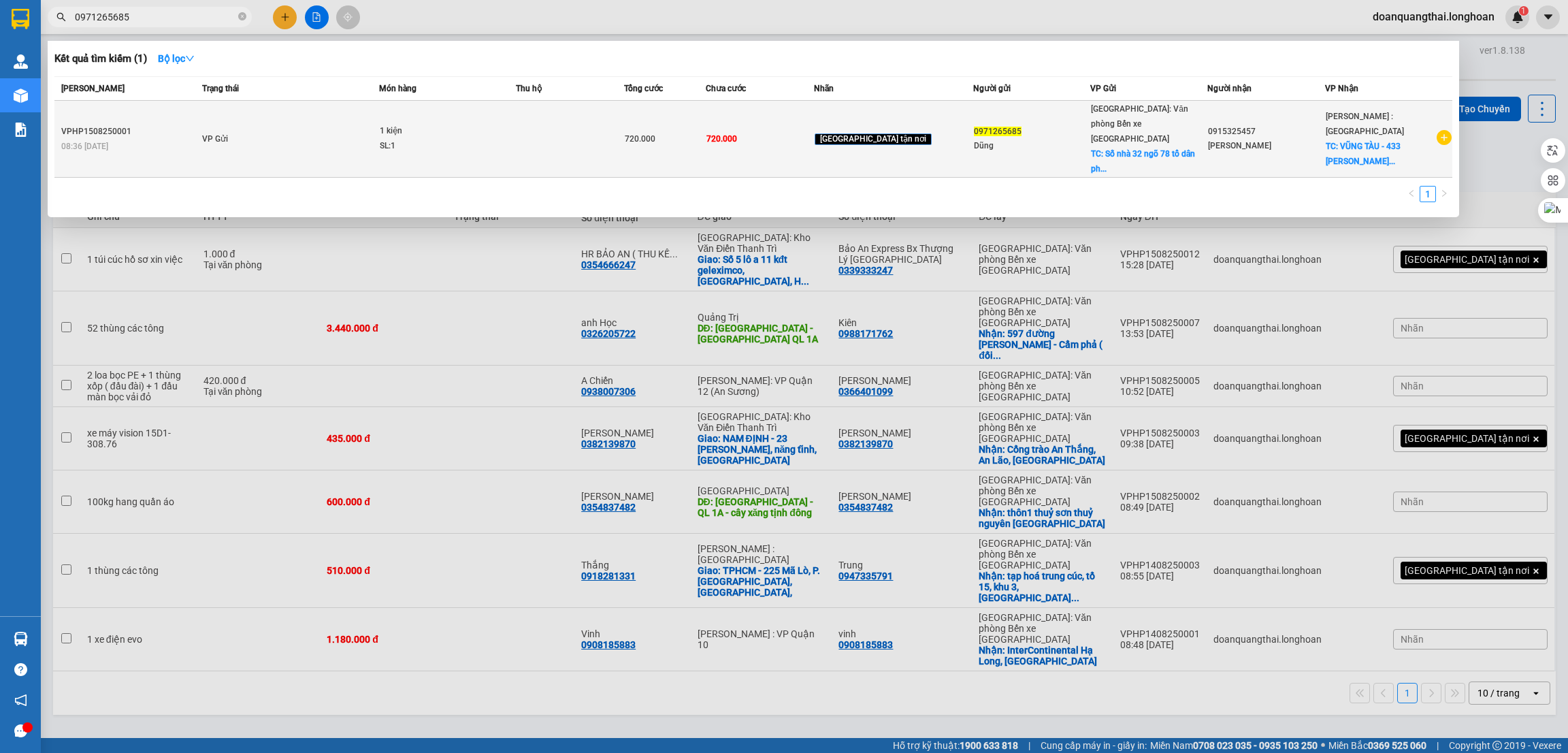
click at [1446, 130] on icon "plus-circle" at bounding box center [1445, 137] width 15 height 15
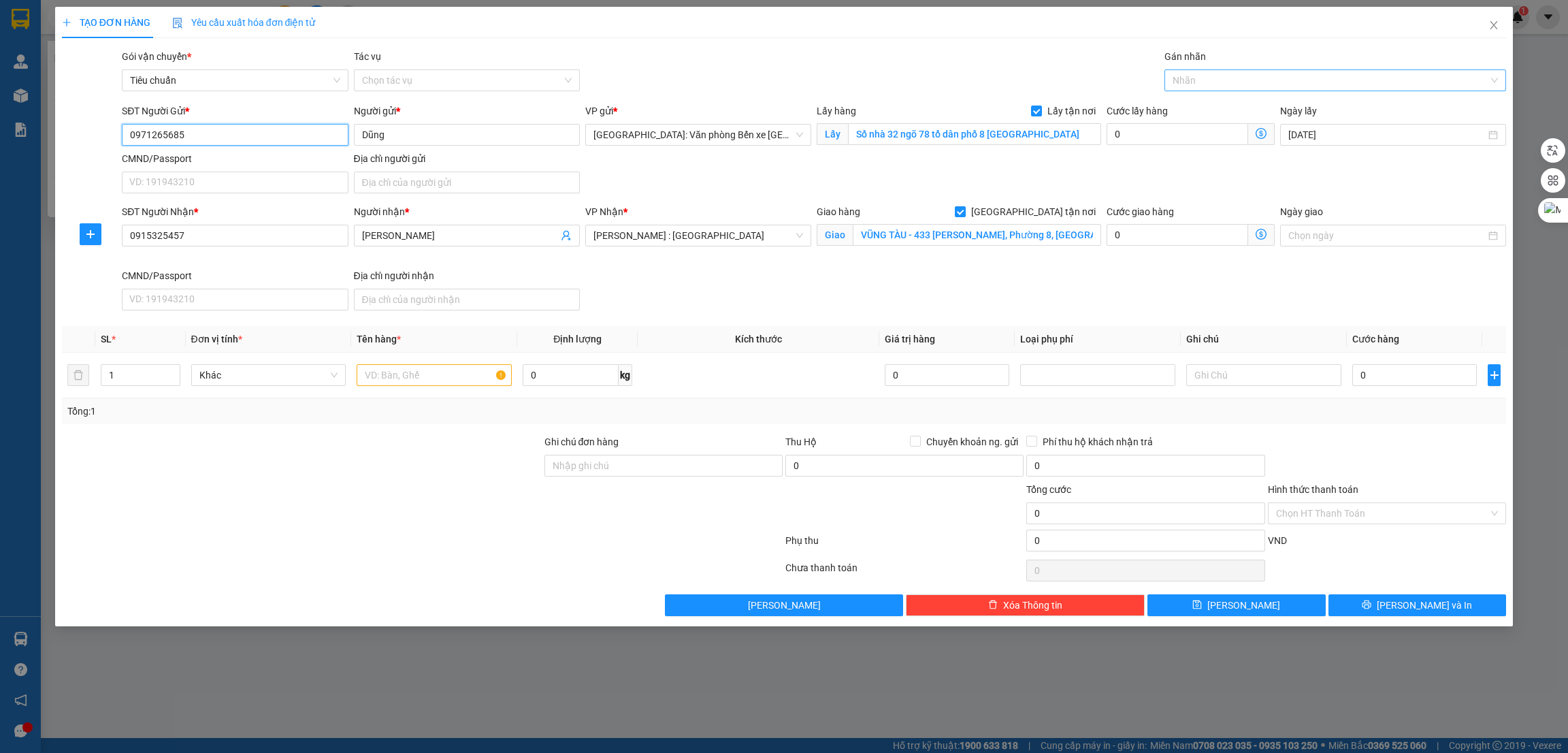
click at [1214, 83] on div at bounding box center [1329, 80] width 322 height 16
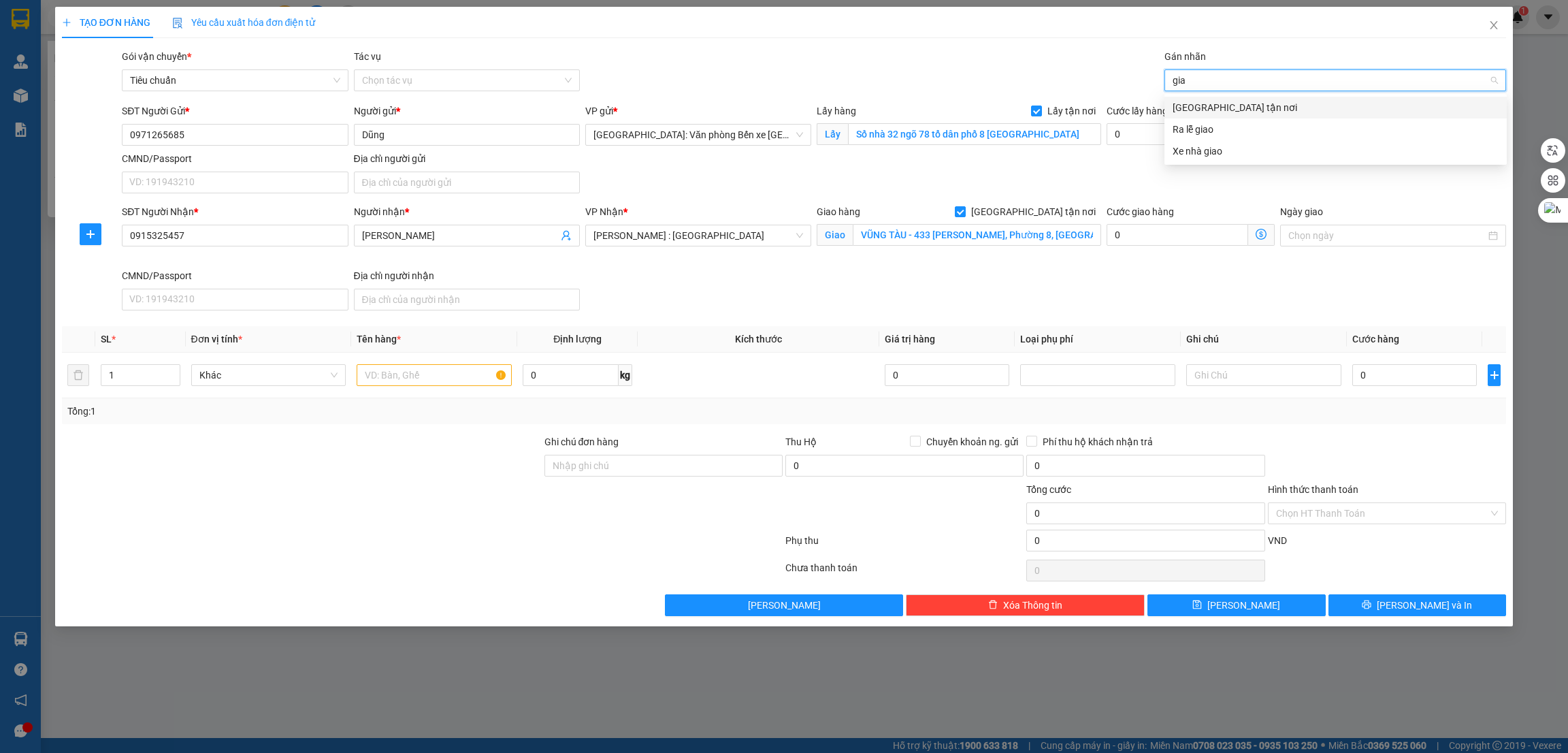
type input "giao"
click at [1219, 107] on div "[GEOGRAPHIC_DATA] tận nơi" at bounding box center [1336, 107] width 326 height 15
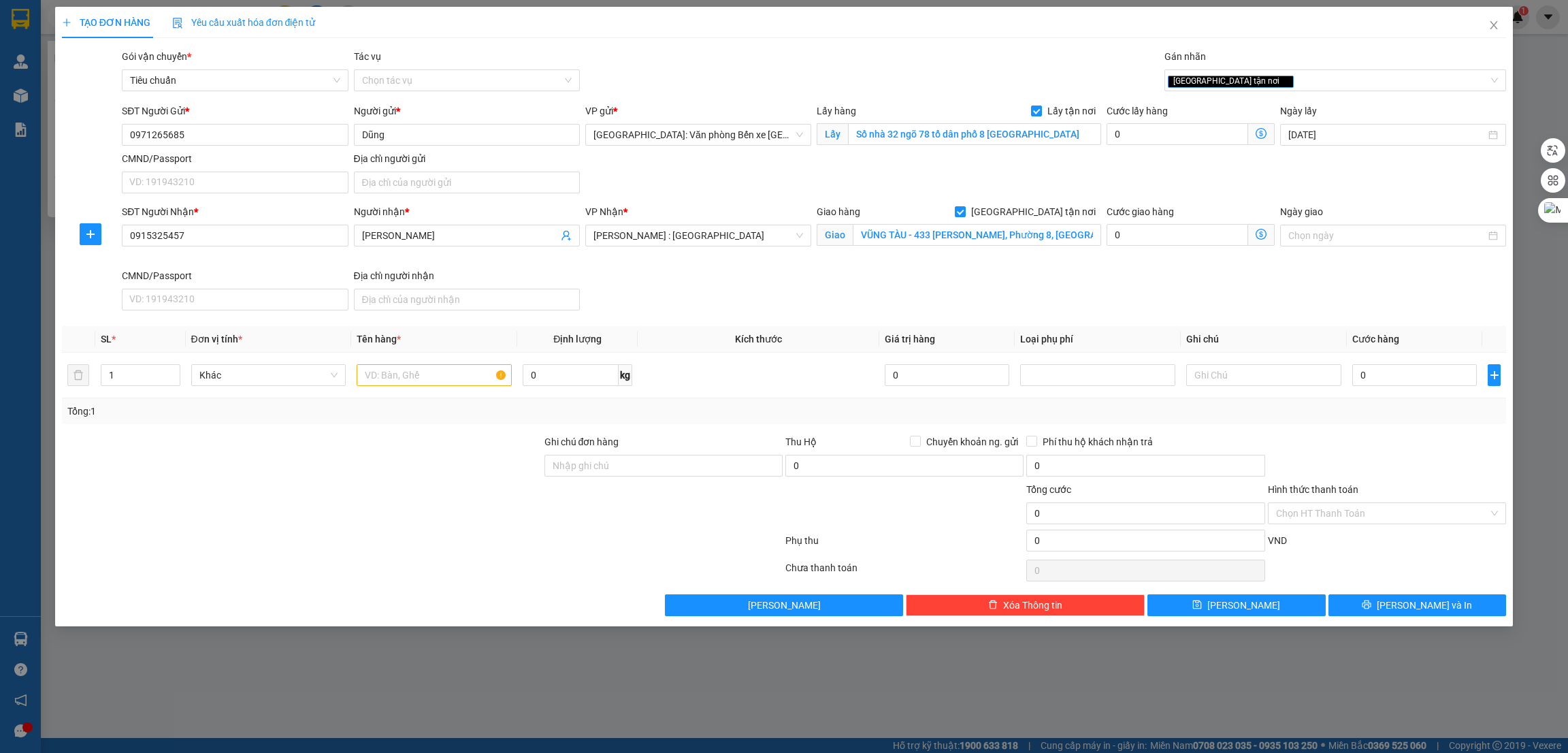
click at [1349, 701] on div "TẠO ĐƠN HÀNG Yêu cầu xuất hóa đơn điện tử Transit Pickup Surcharge Ids Transit …" at bounding box center [784, 376] width 1568 height 753
click at [389, 378] on input "text" at bounding box center [434, 374] width 155 height 22
type input "1 thùng các tông to ( vỏ xe máy nhựa dễ vỡ)"
click at [629, 470] on input "Ghi chú đơn hàng" at bounding box center [663, 465] width 238 height 22
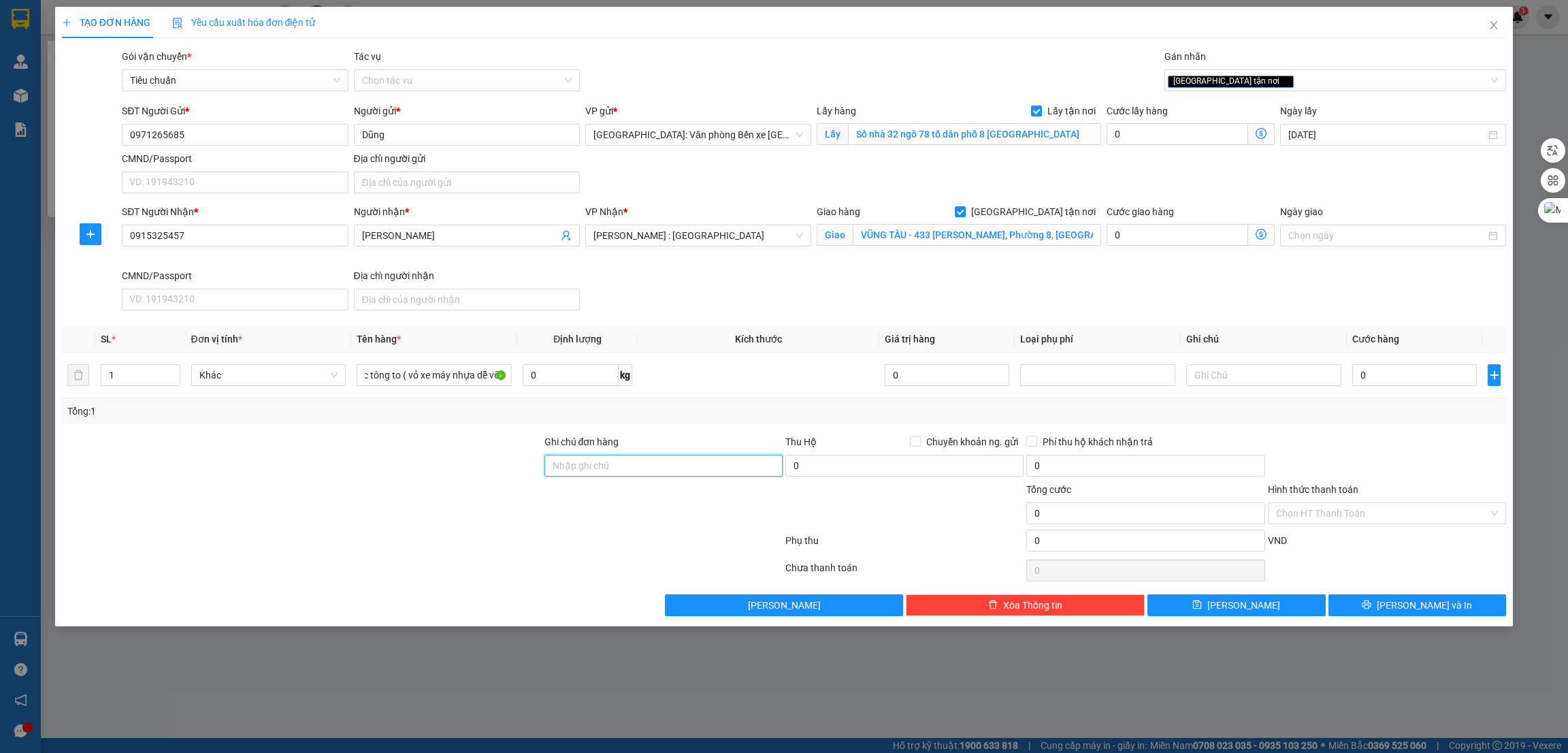
scroll to position [0, 0]
type input "Hàng nhựa dễ vỡ không để hàng khác đè lên"
click at [1076, 539] on input "0" at bounding box center [1145, 540] width 238 height 22
type input "6"
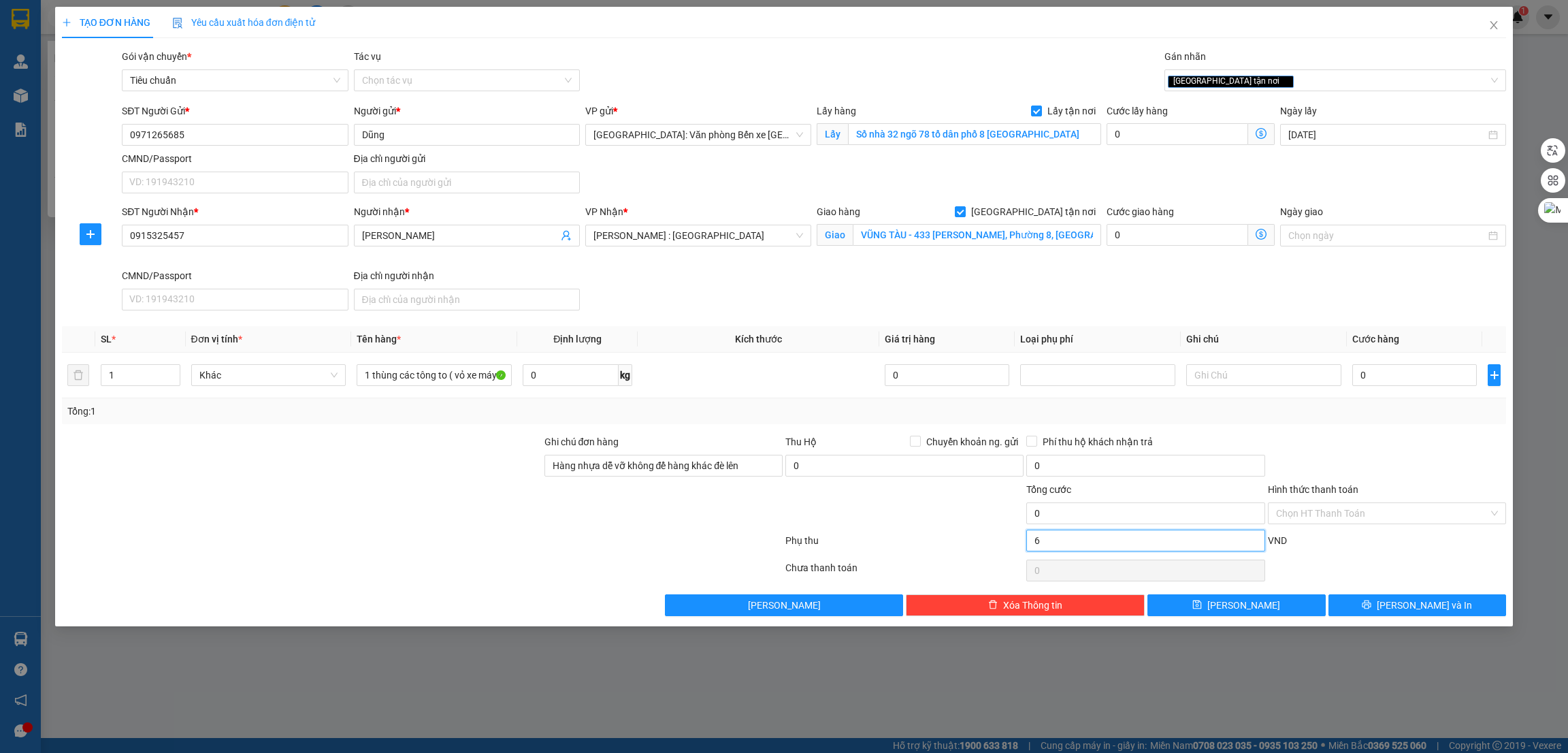
type input "6"
type input "60"
type input "600"
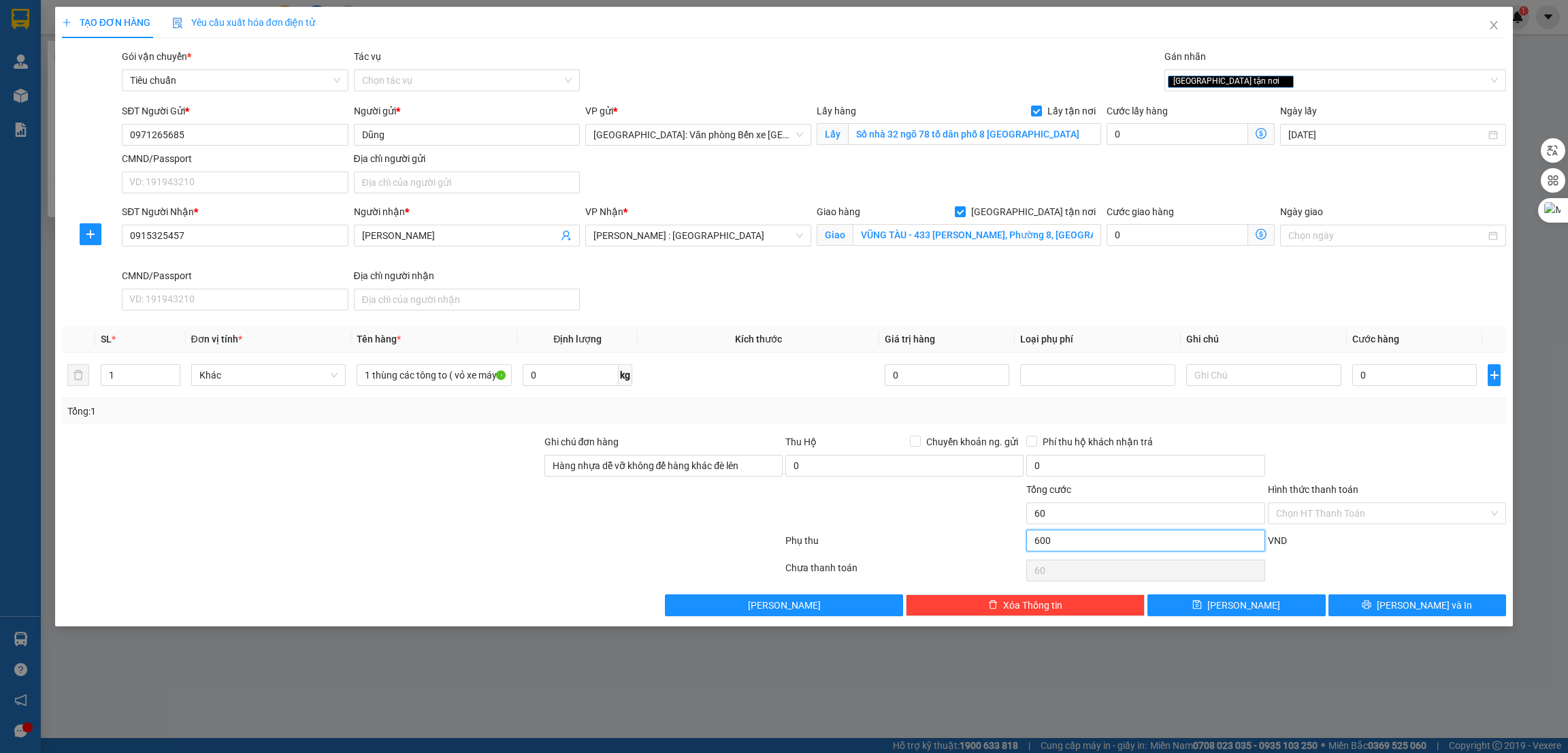
type input "600"
type input "6.000"
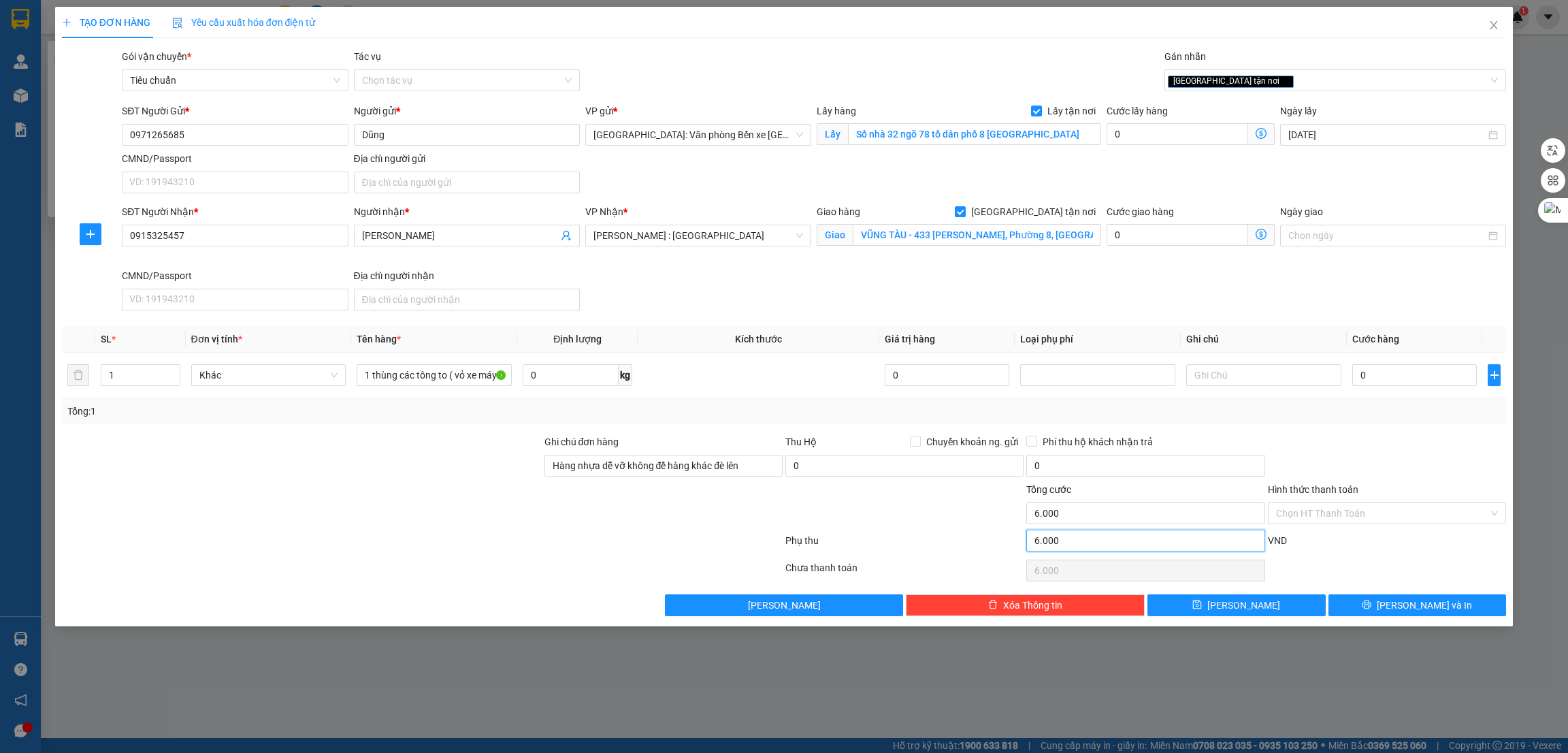
type input "60.000"
click at [1388, 376] on input "0" at bounding box center [1414, 374] width 124 height 22
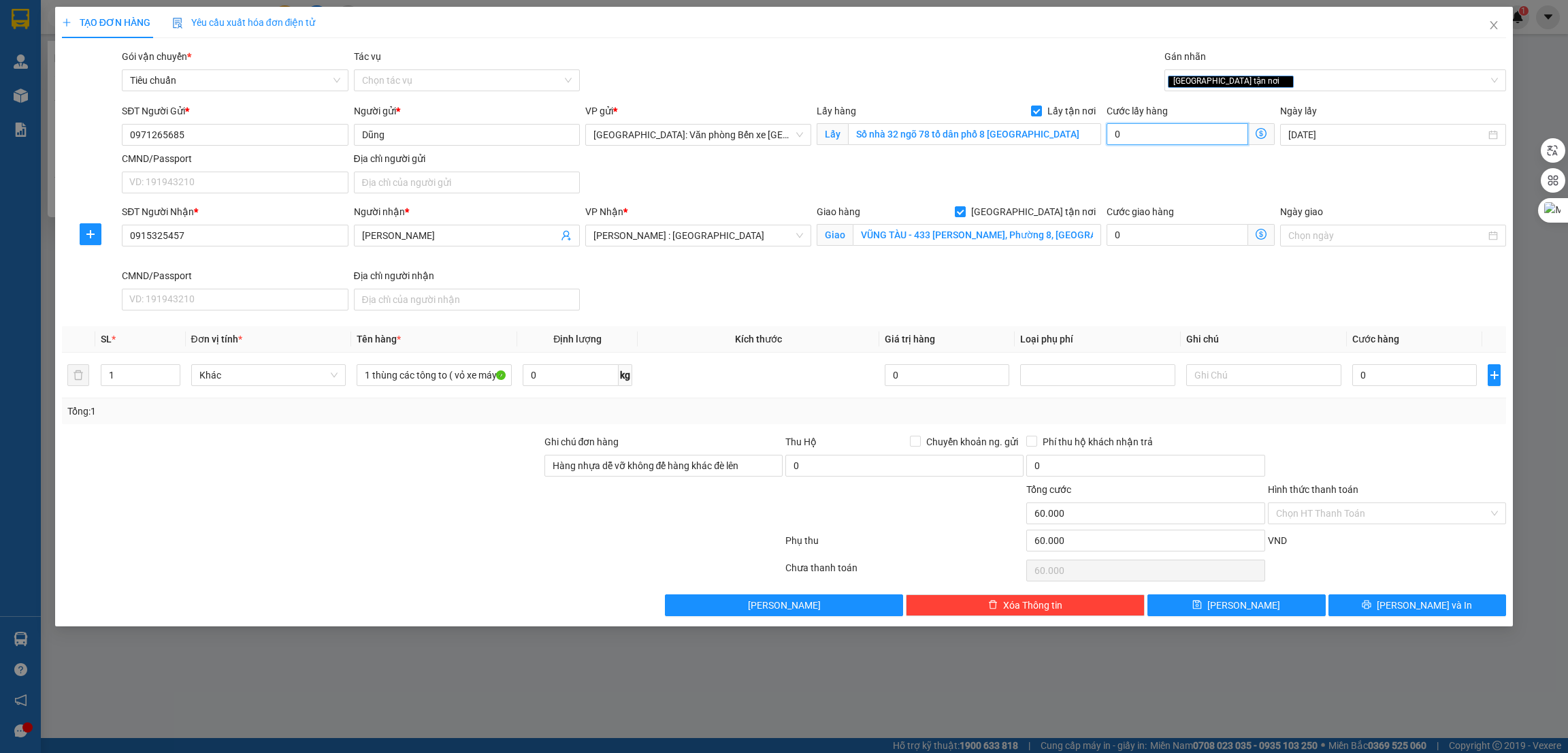
click at [1169, 142] on input "0" at bounding box center [1177, 134] width 141 height 22
type input "1"
type input "60.001"
type input "10"
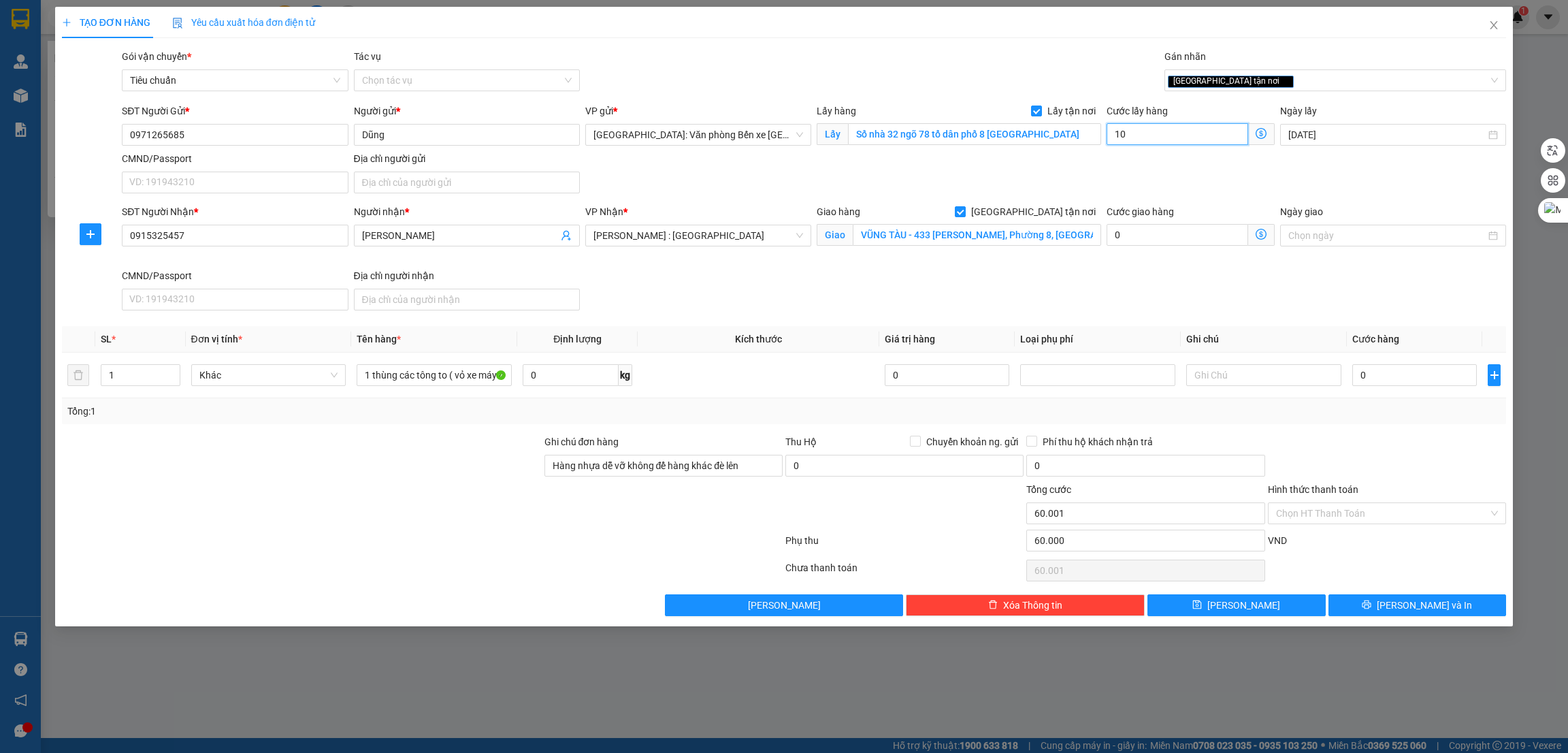
type input "60.010"
type input "100"
type input "60.100"
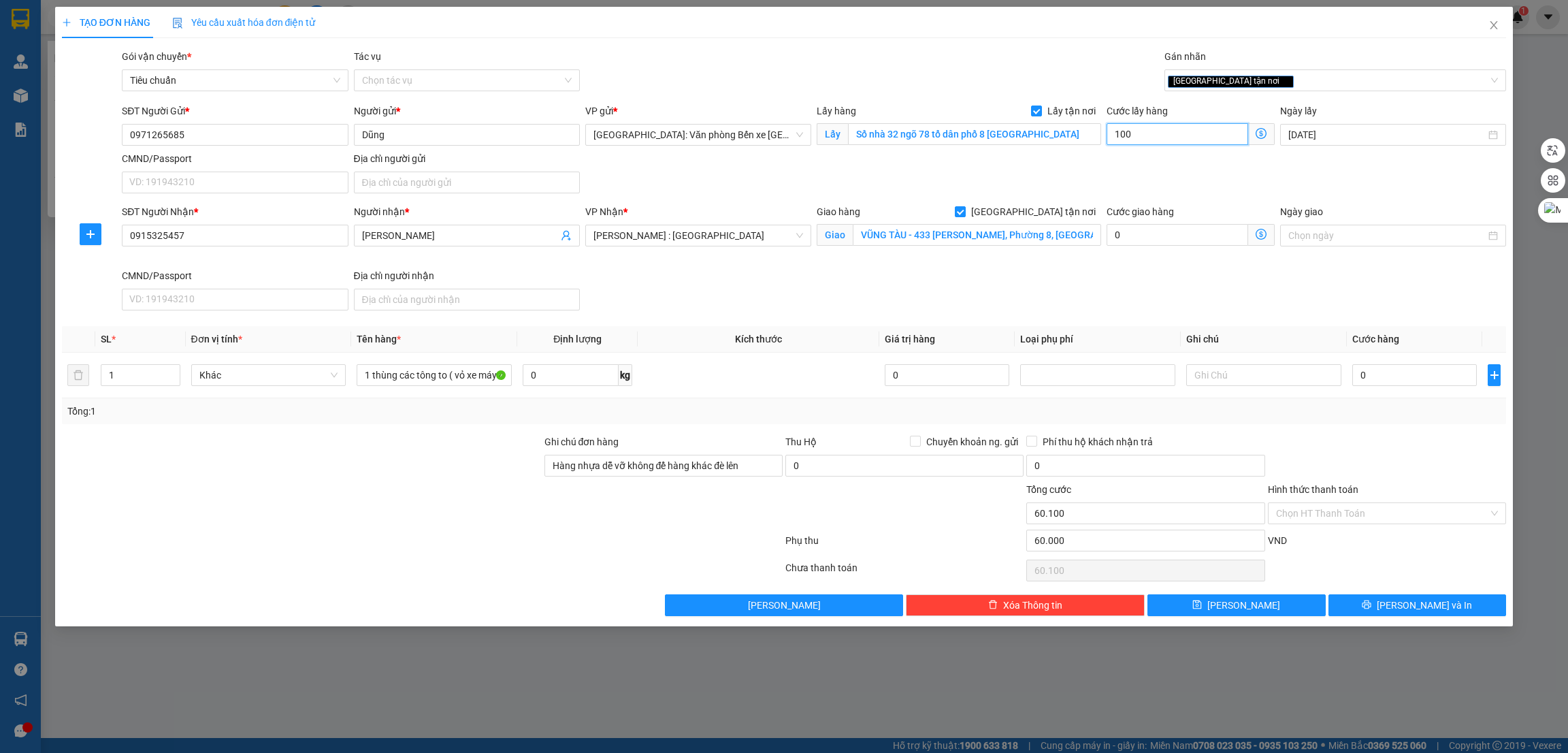
type input "1.000"
type input "61.000"
type input "10.000"
type input "70.000"
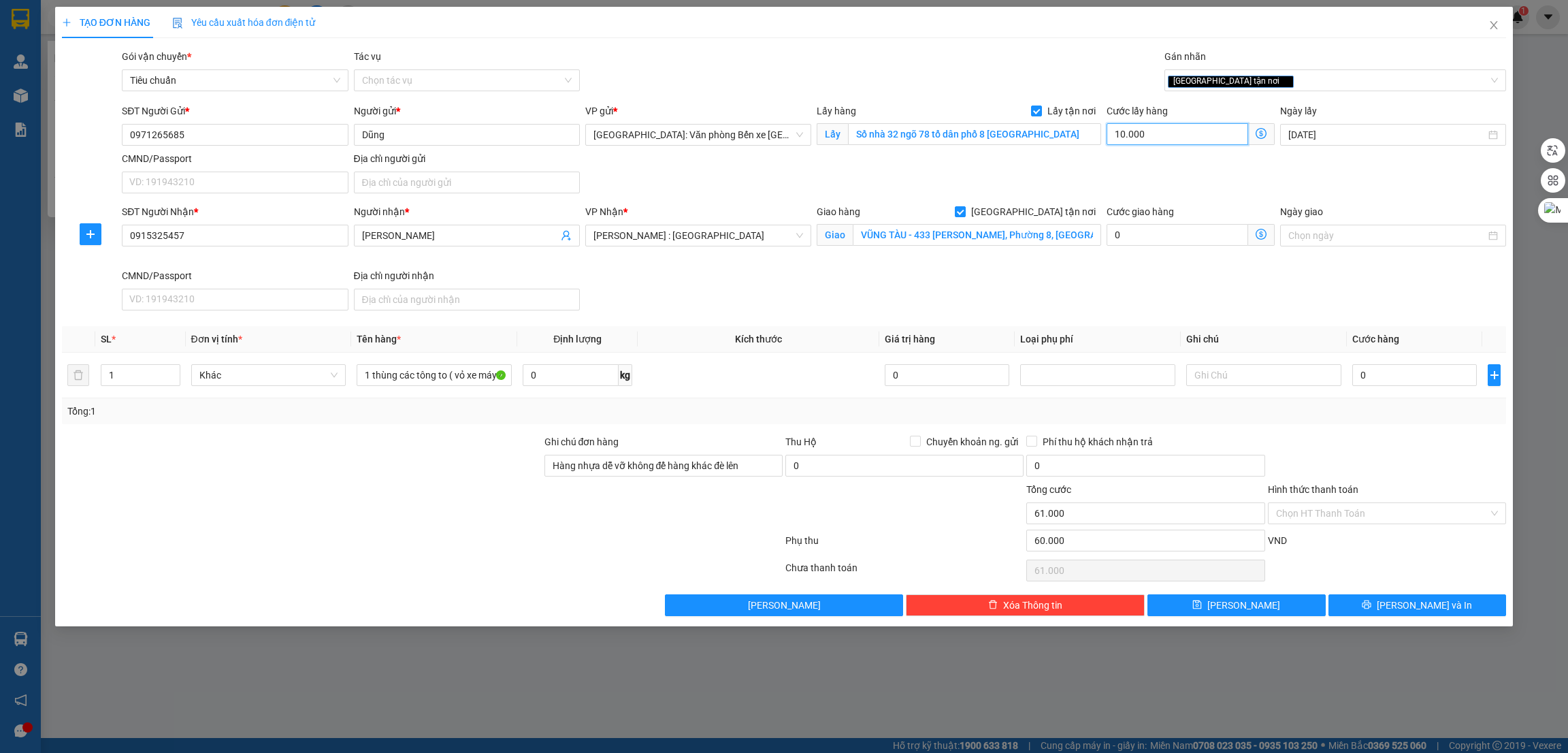
type input "70.000"
type input "100.000"
type input "160.000"
type input "100.000"
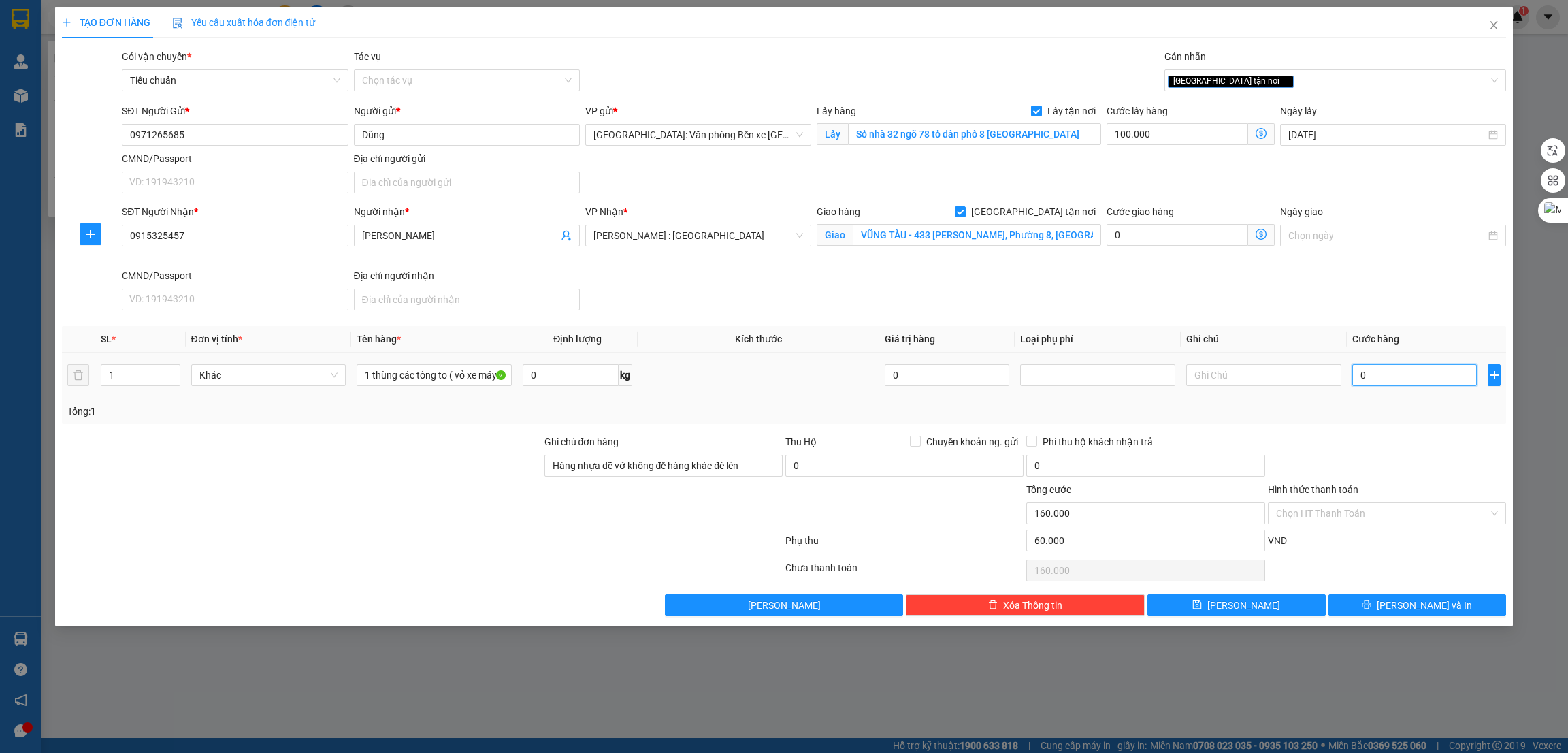
click at [1413, 382] on input "0" at bounding box center [1414, 374] width 124 height 22
type input "4"
type input "160.004"
type input "46"
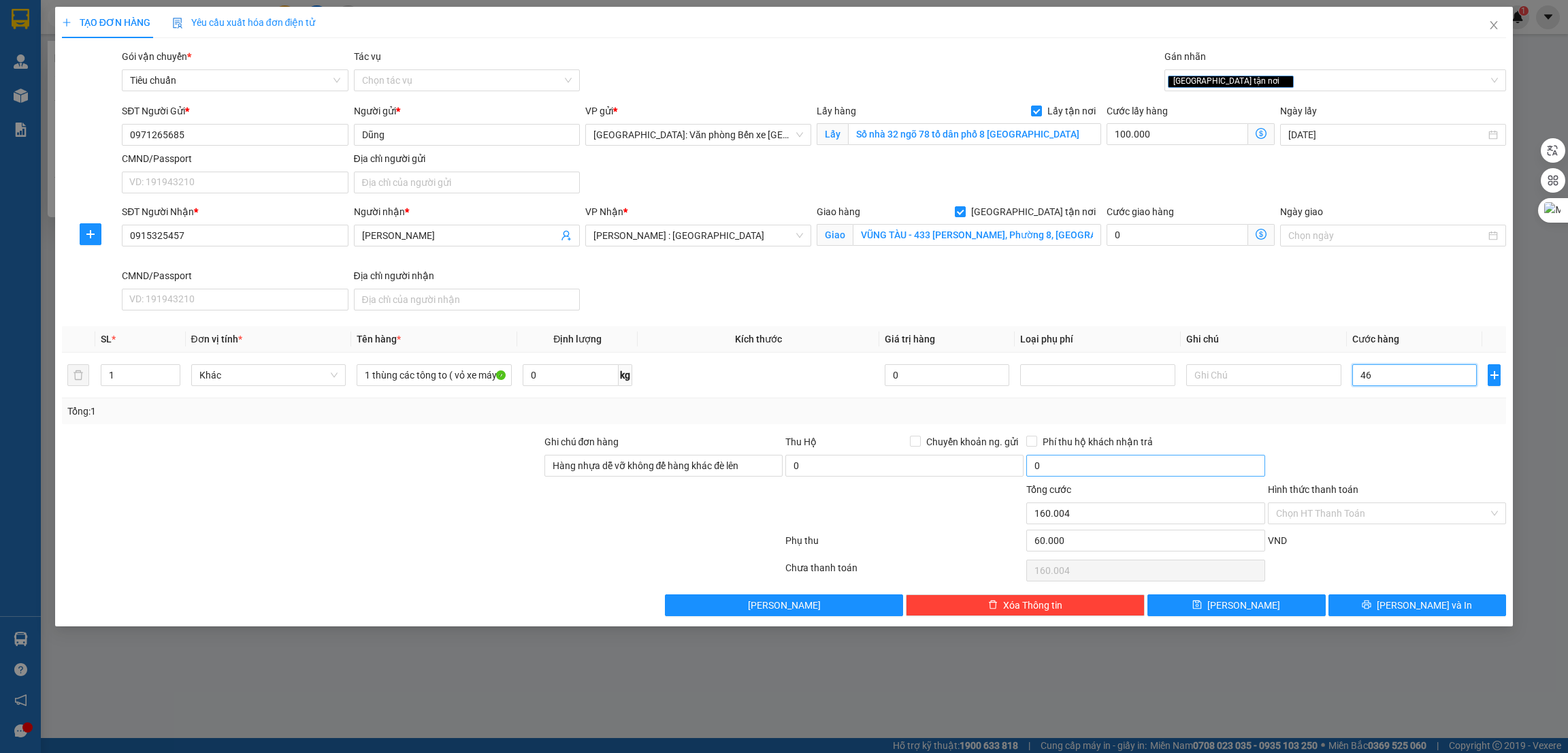
type input "160.046"
type input "460"
type input "160.460"
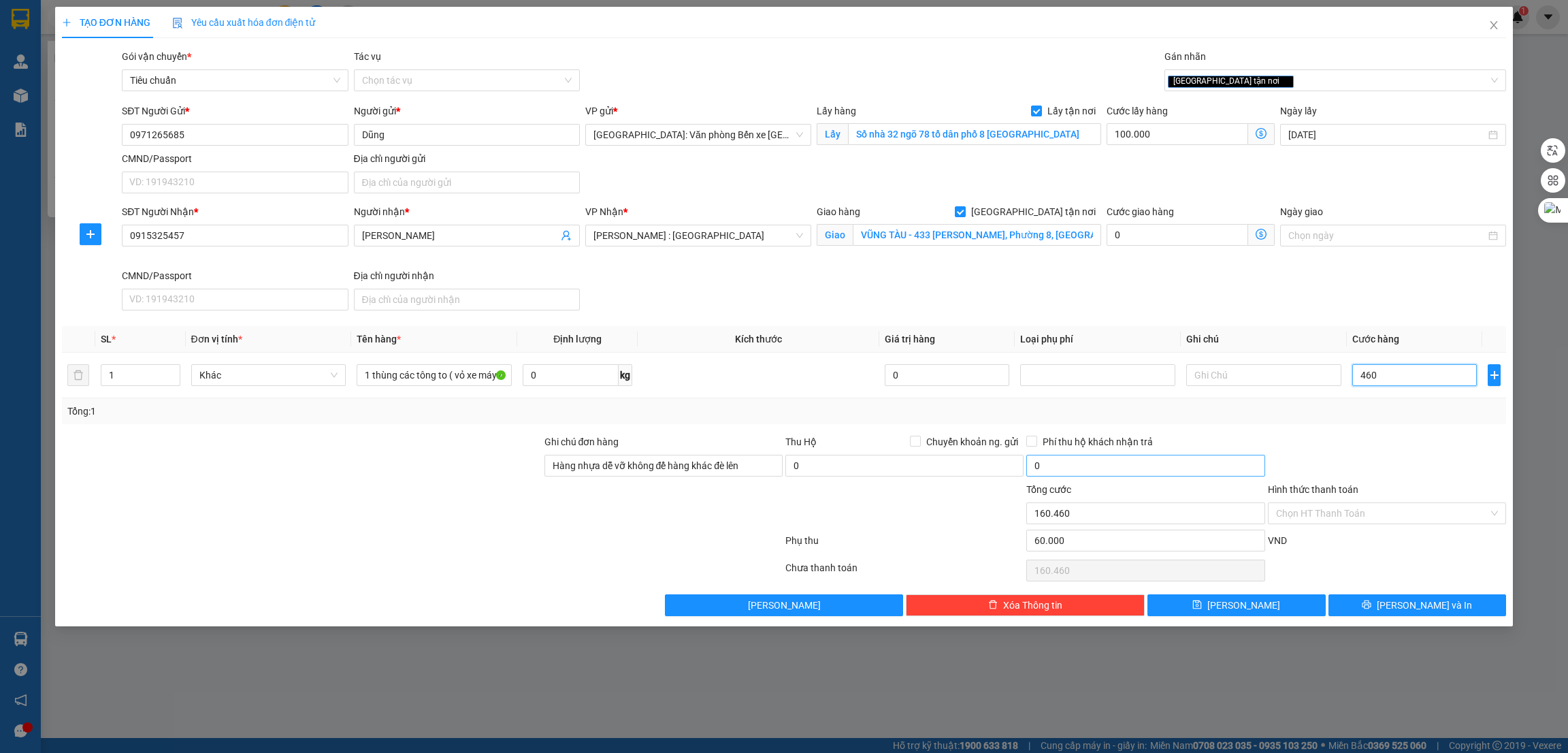
type input "4.600"
type input "164.600"
type input "46.000"
type input "206.000"
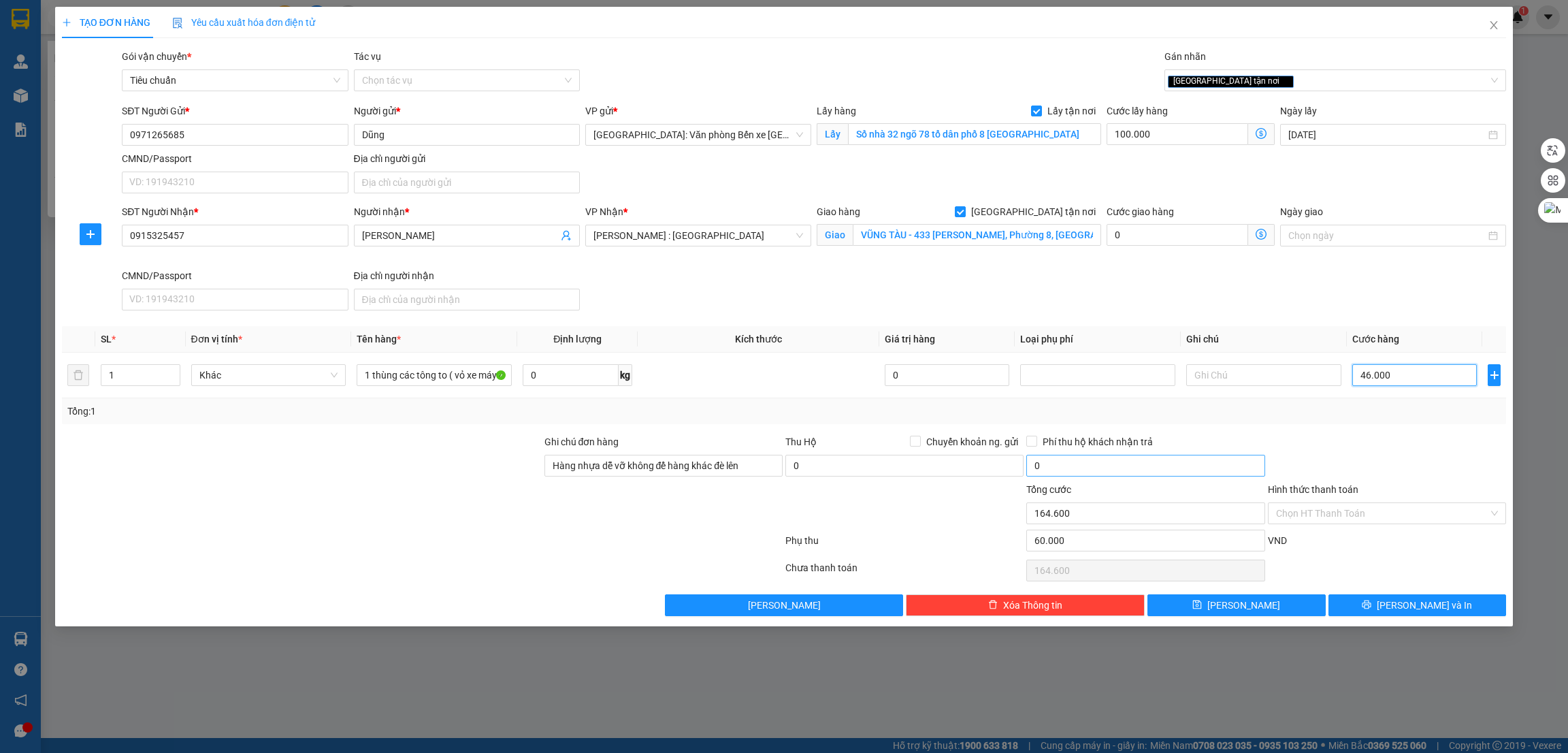
type input "206.000"
type input "460.000"
type input "620.000"
type input "460.000"
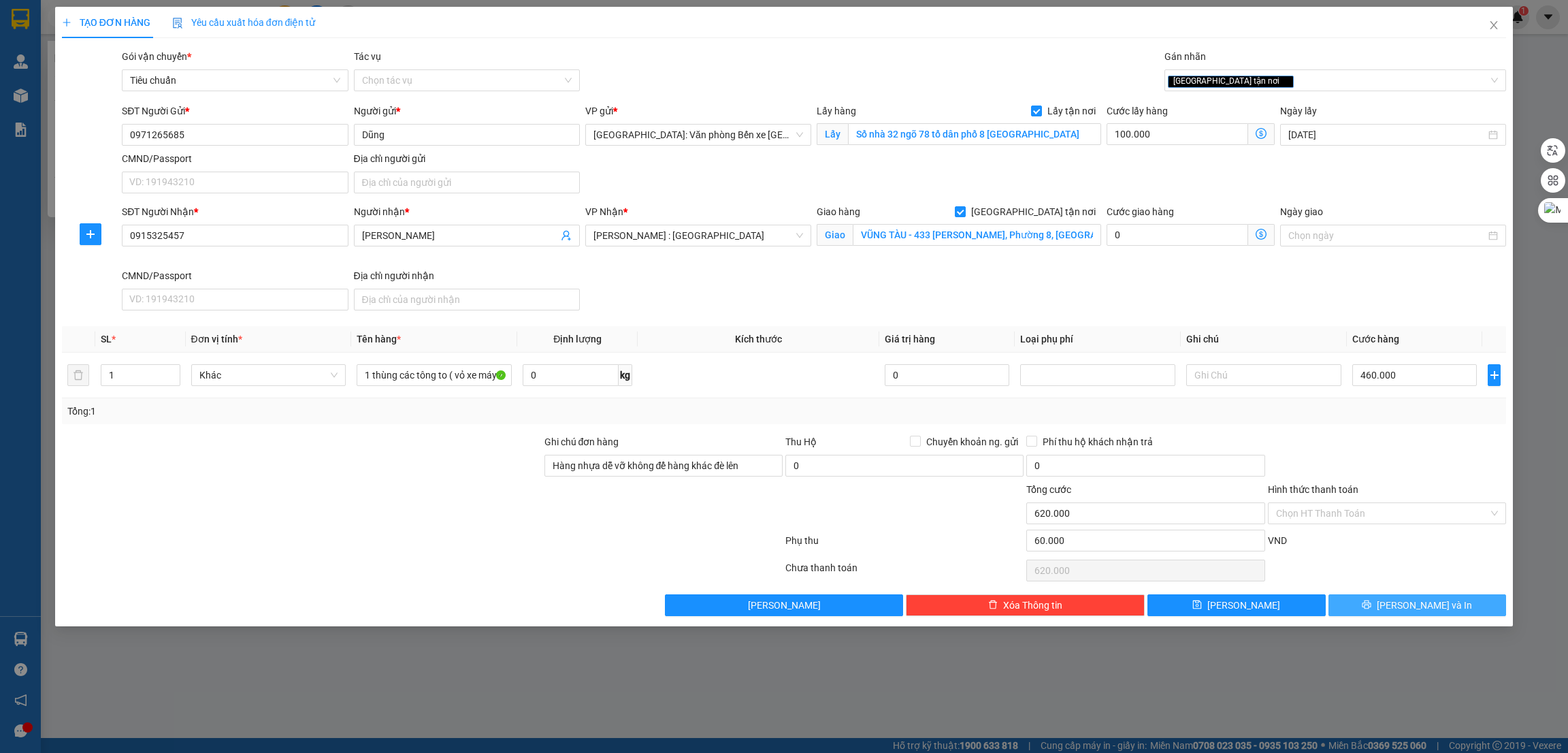
click at [1415, 606] on span "[PERSON_NAME] và In" at bounding box center [1424, 605] width 96 height 15
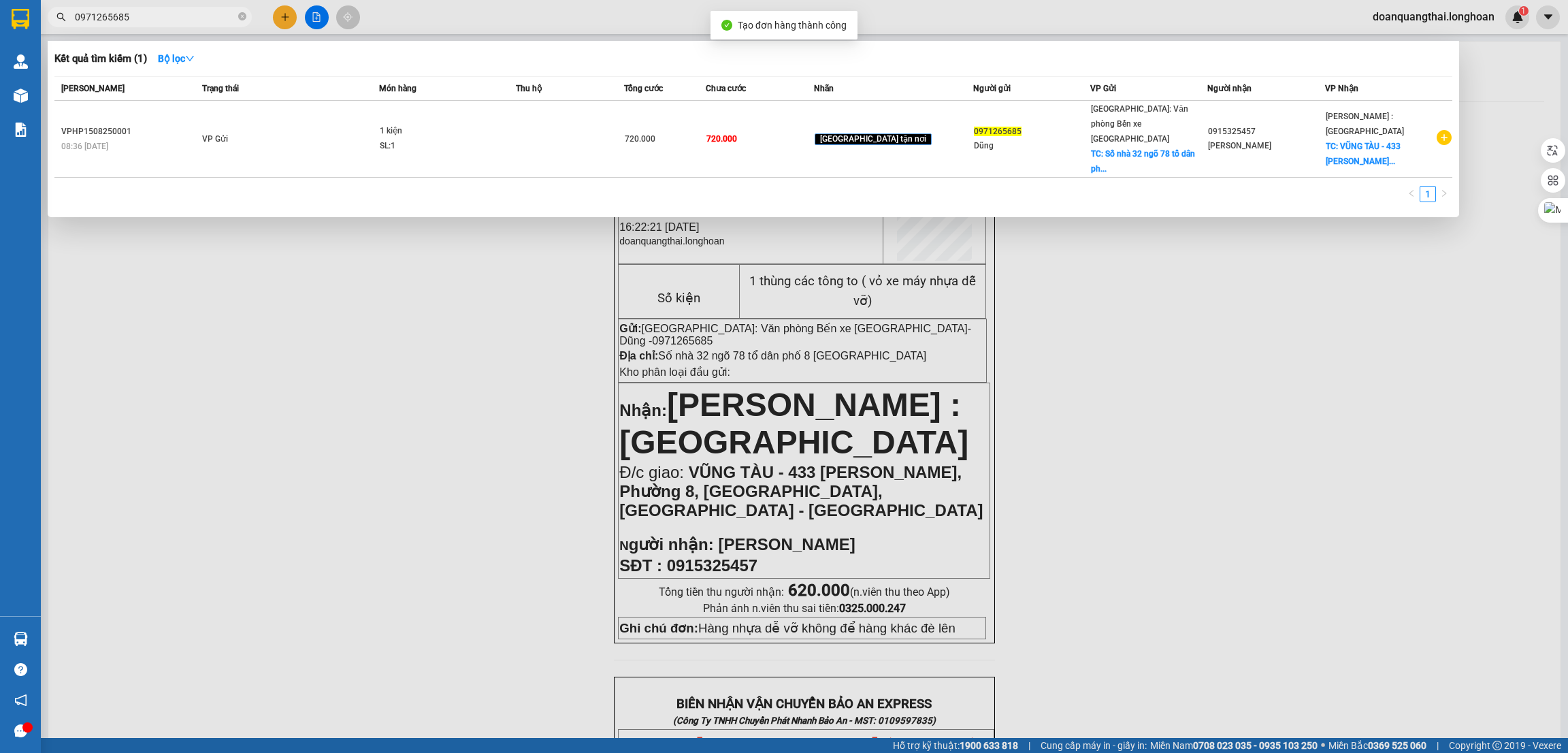
click at [1211, 347] on div at bounding box center [784, 376] width 1568 height 753
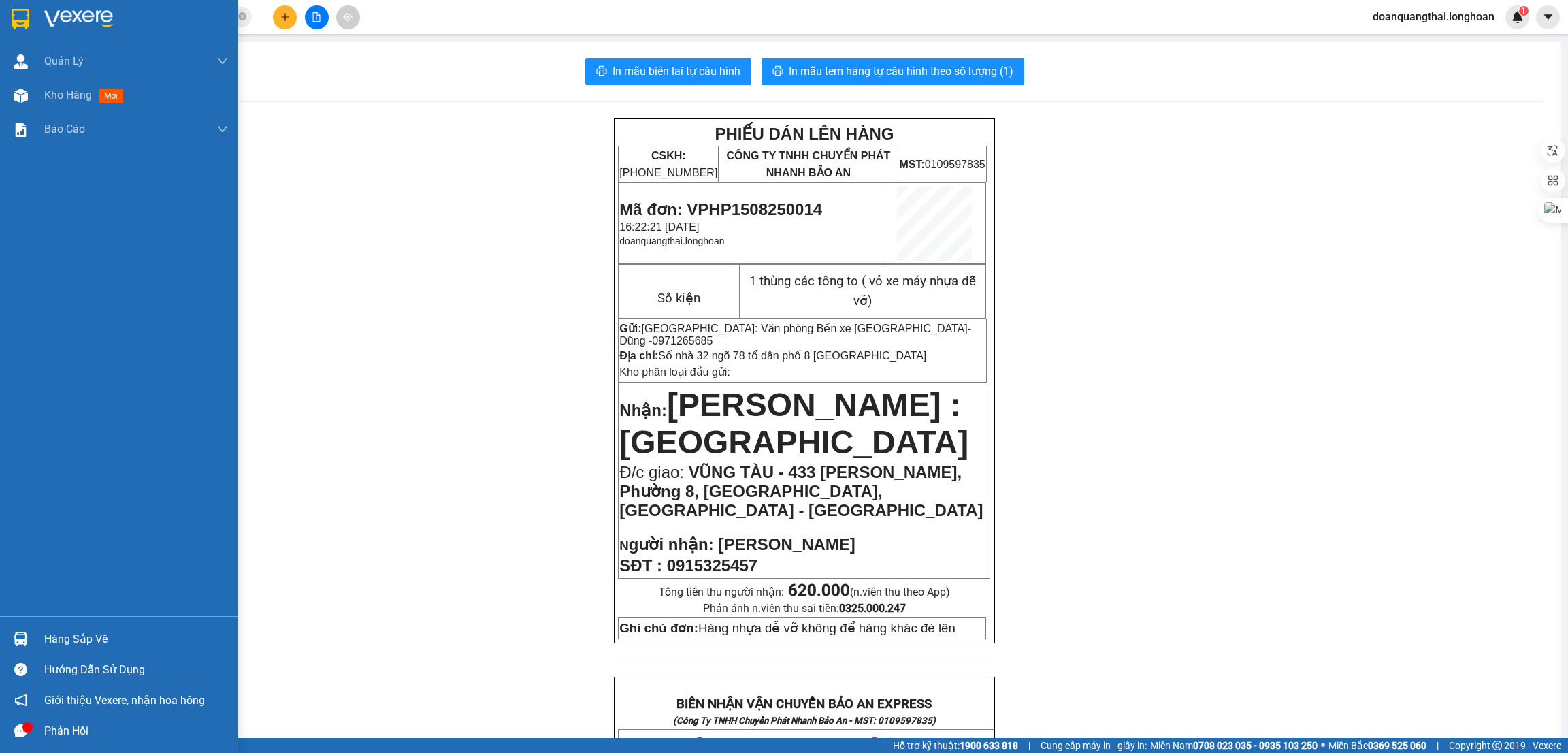
click at [56, 10] on img at bounding box center [78, 19] width 69 height 20
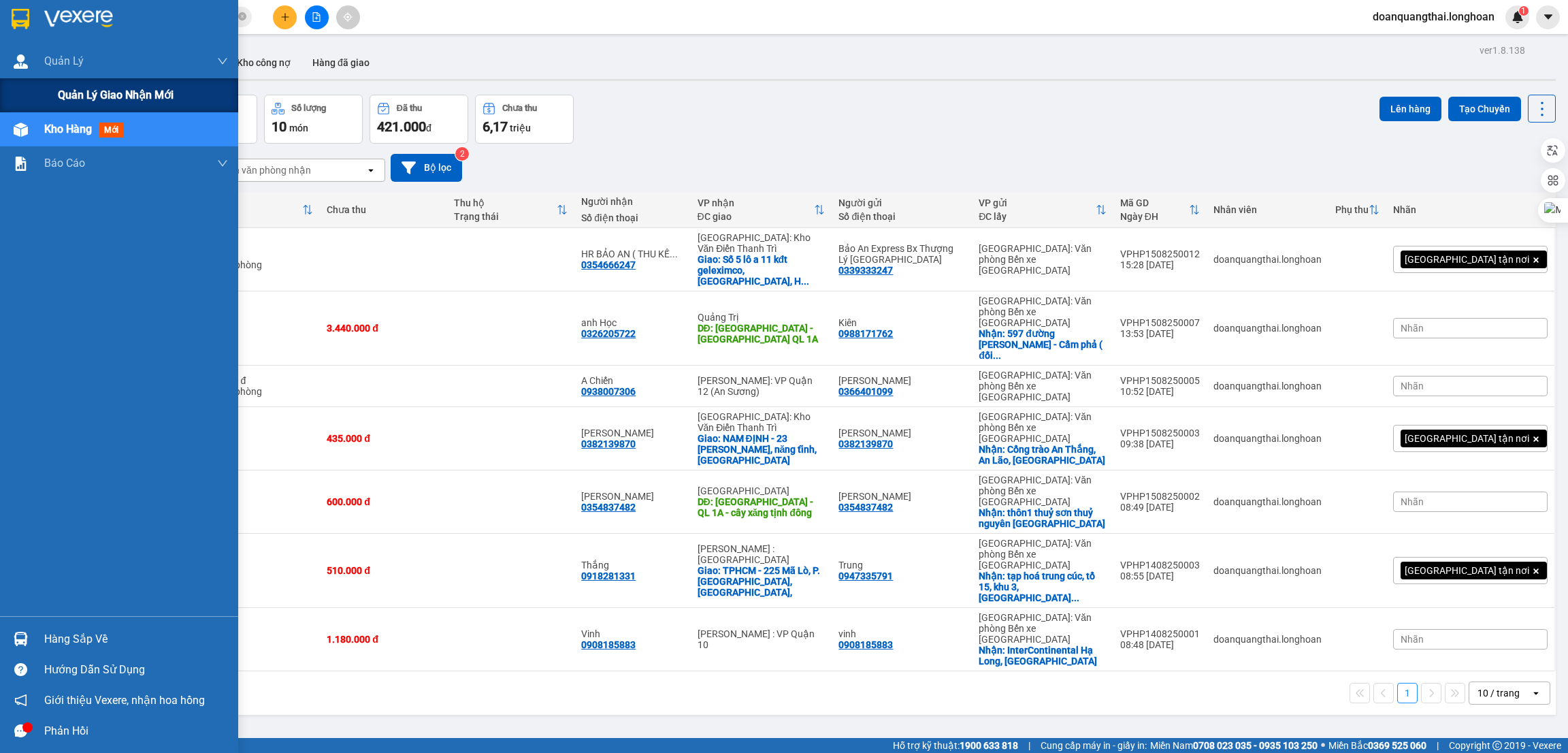
click at [65, 97] on span "Quản lý giao nhận mới" at bounding box center [116, 95] width 116 height 17
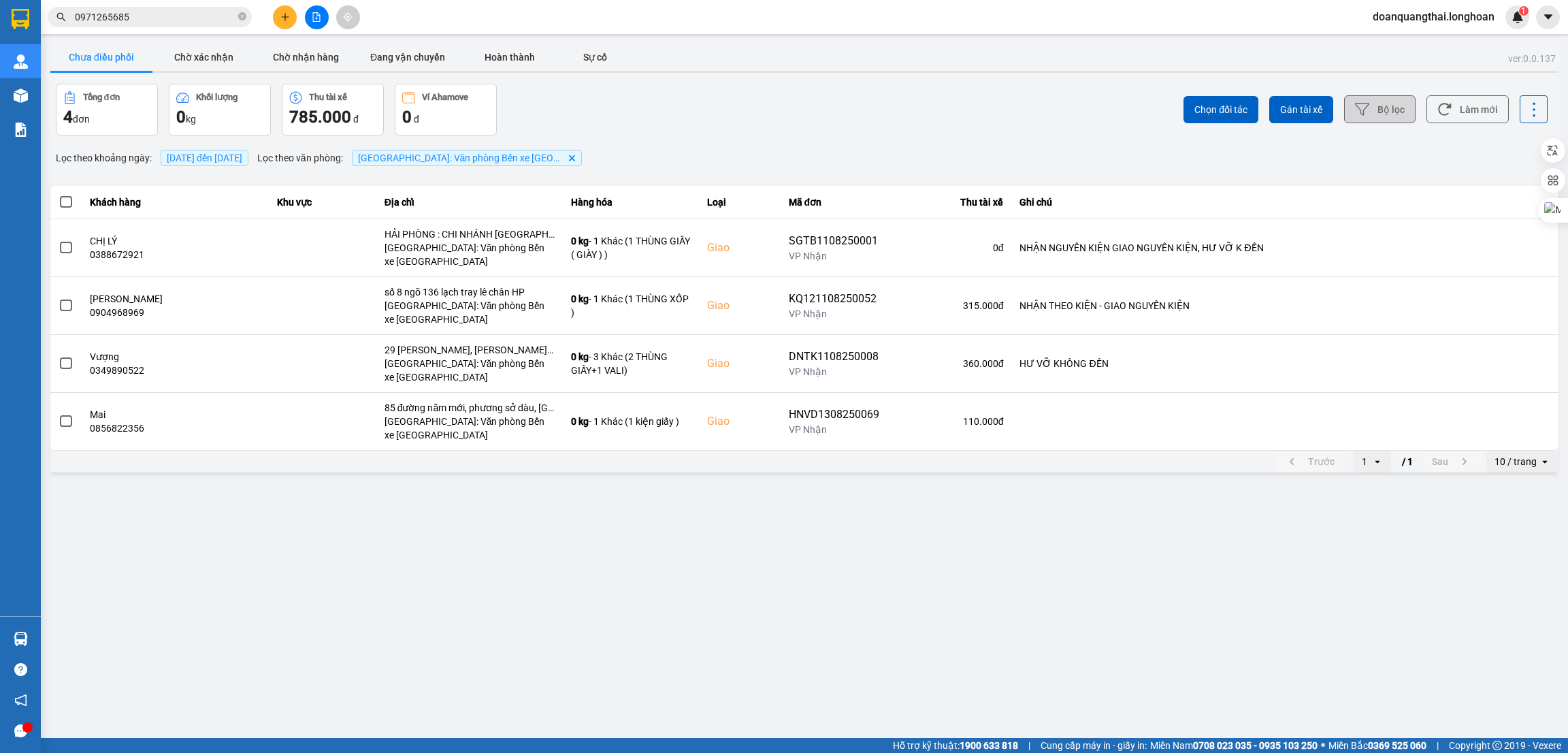
click at [1369, 105] on icon at bounding box center [1362, 109] width 14 height 14
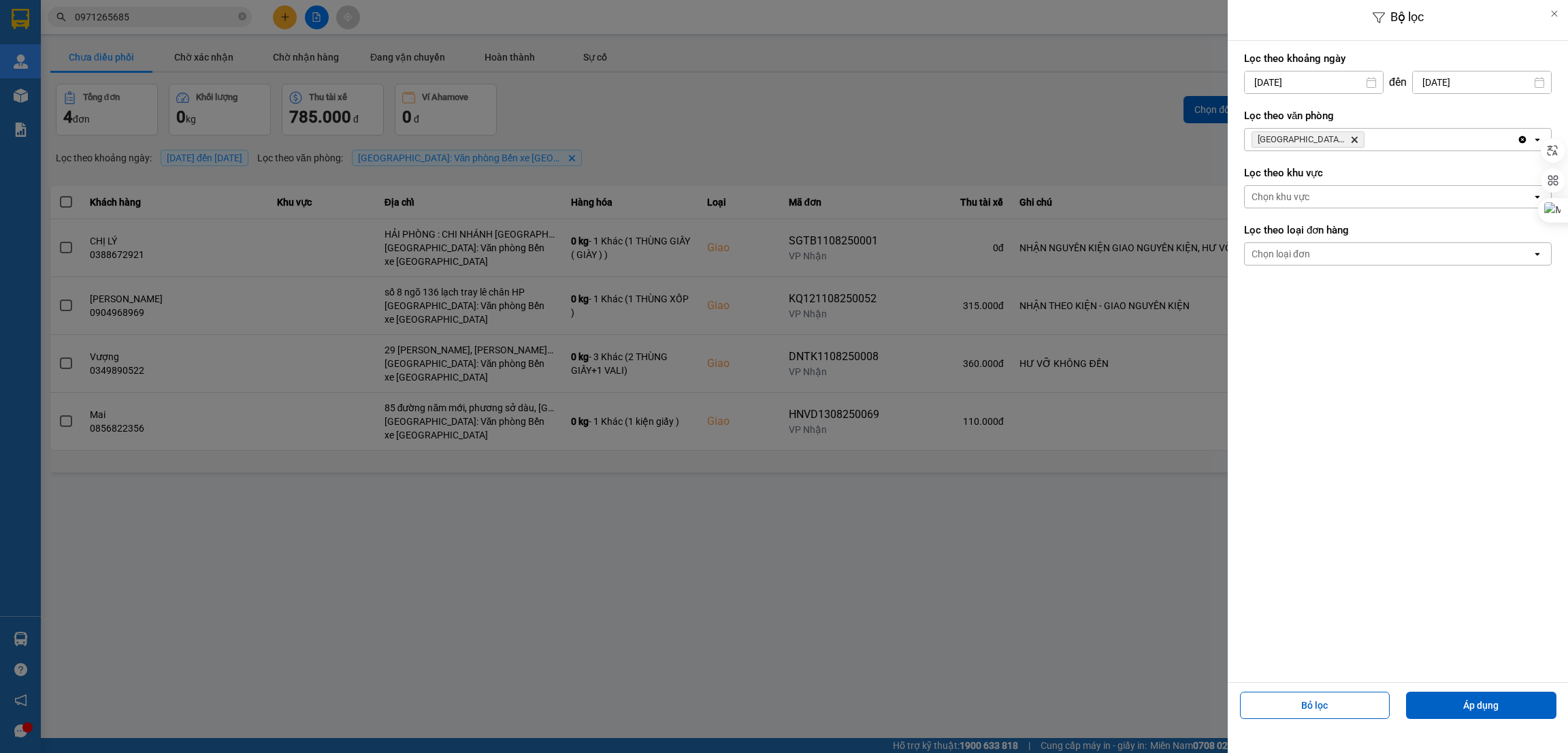
click at [1459, 86] on input "[DATE]" at bounding box center [1482, 82] width 138 height 22
click at [1490, 253] on div "15" at bounding box center [1489, 241] width 27 height 27
type input "[DATE]"
click at [1492, 701] on button "Áp dụng" at bounding box center [1481, 705] width 150 height 27
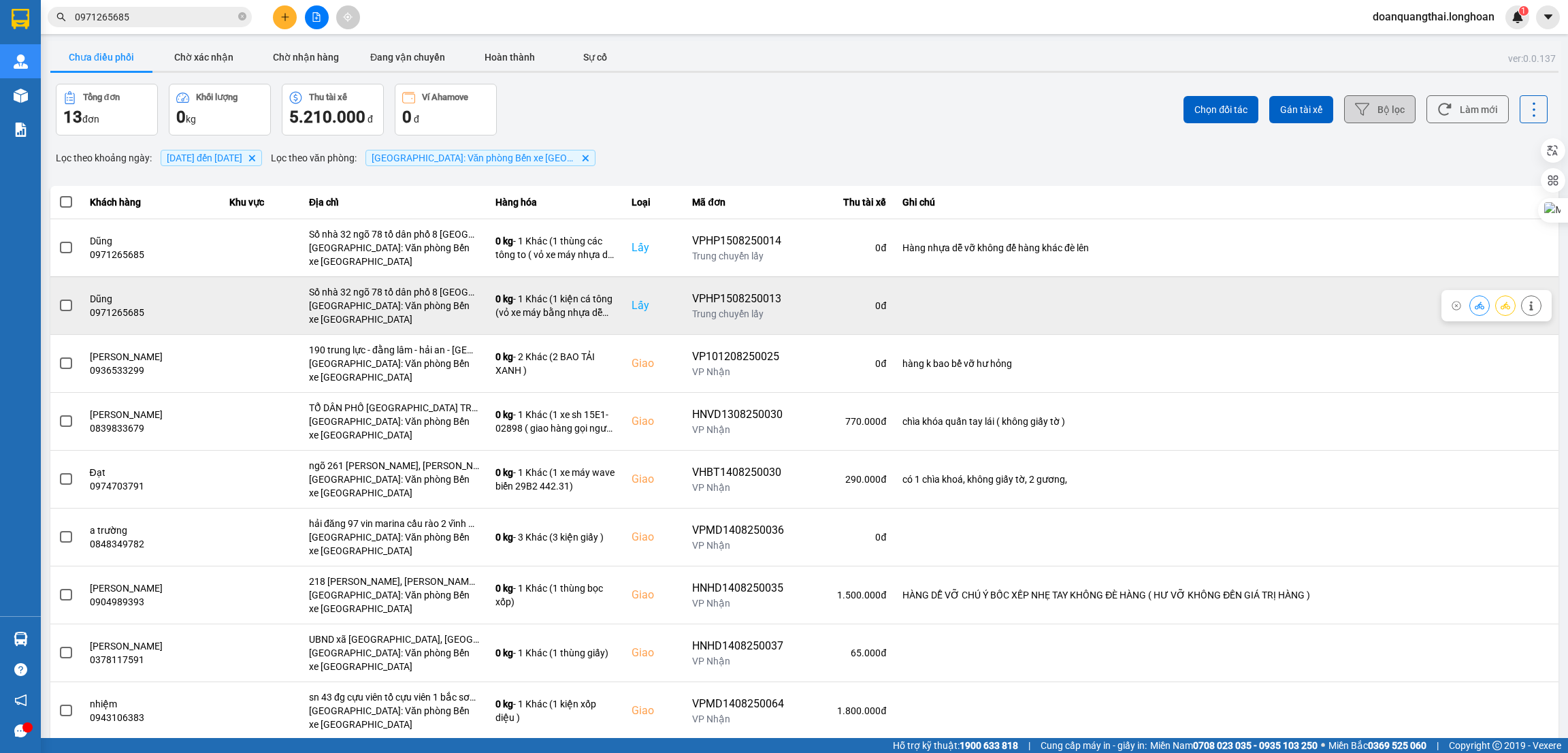
click at [1530, 307] on icon at bounding box center [1531, 306] width 3 height 10
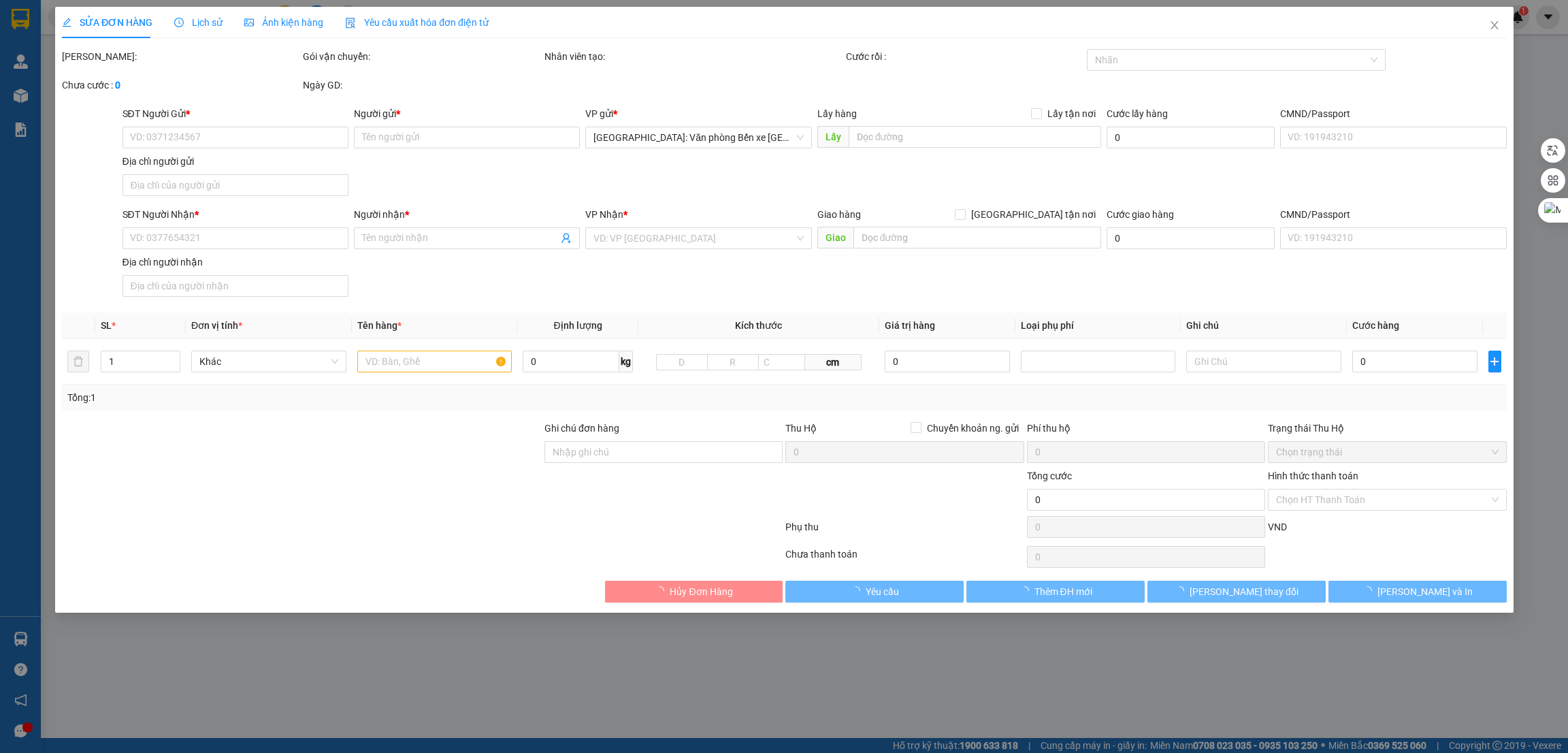
type input "0971265685"
type input "Dũng"
checkbox input "true"
type input "Số nhà 32 ngõ 78 tổ dân phố 8 [GEOGRAPHIC_DATA]"
type input "0915325457"
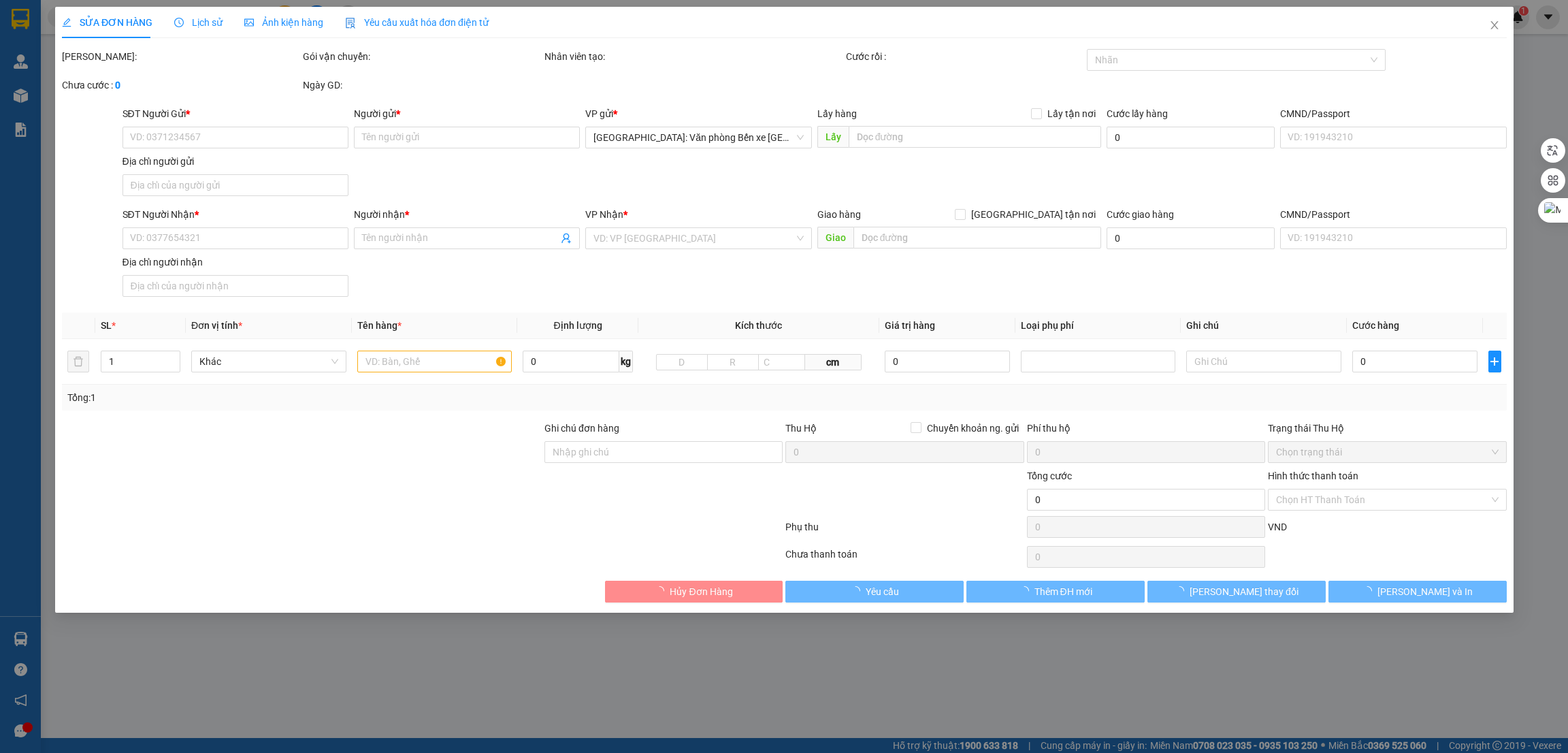
type input "[PERSON_NAME]"
checkbox input "true"
type input "VŨNG TÀU - 433 [PERSON_NAME], Phường 8, [GEOGRAPHIC_DATA], [GEOGRAPHIC_DATA] - …"
type input "620.000"
type input "60.000"
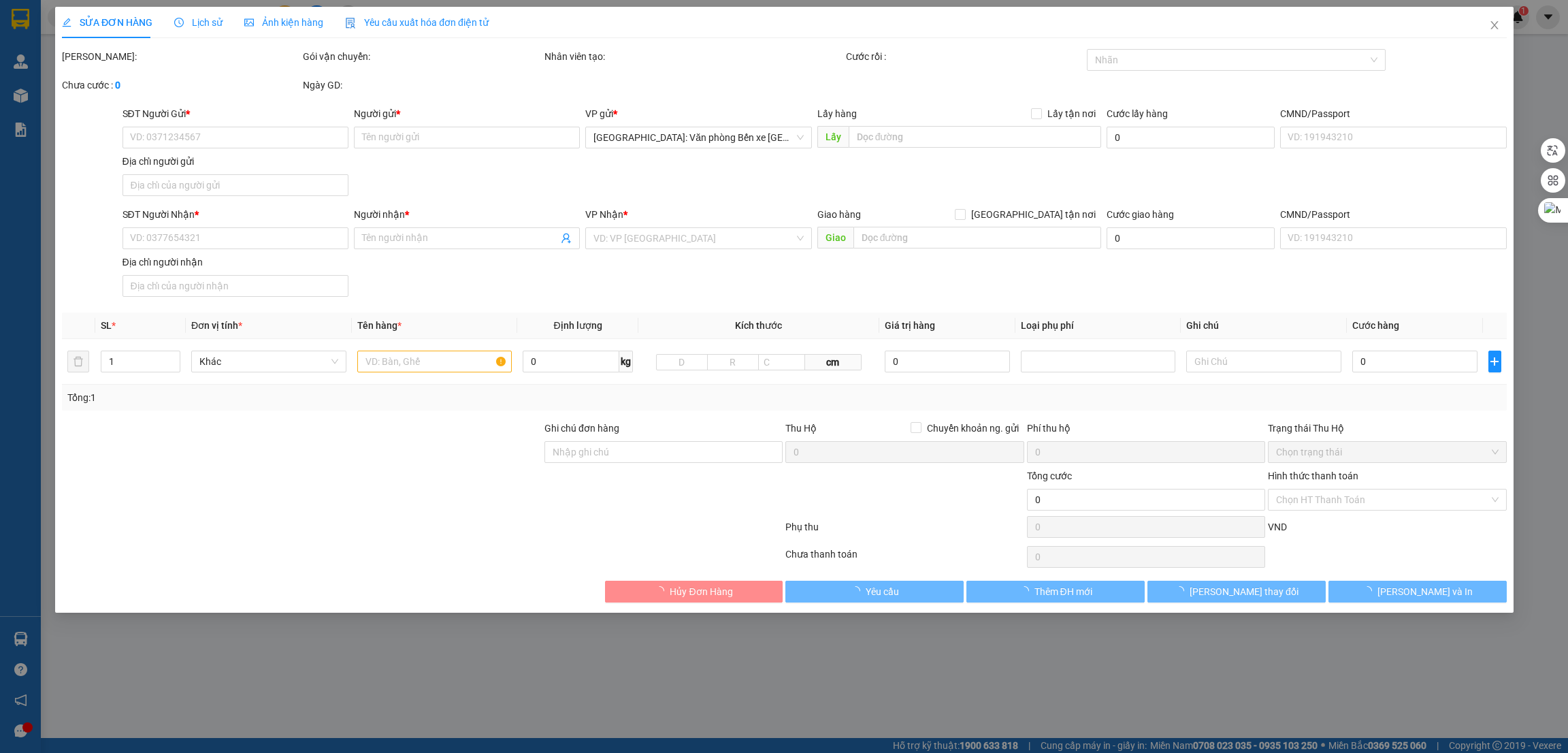
type input "620.000"
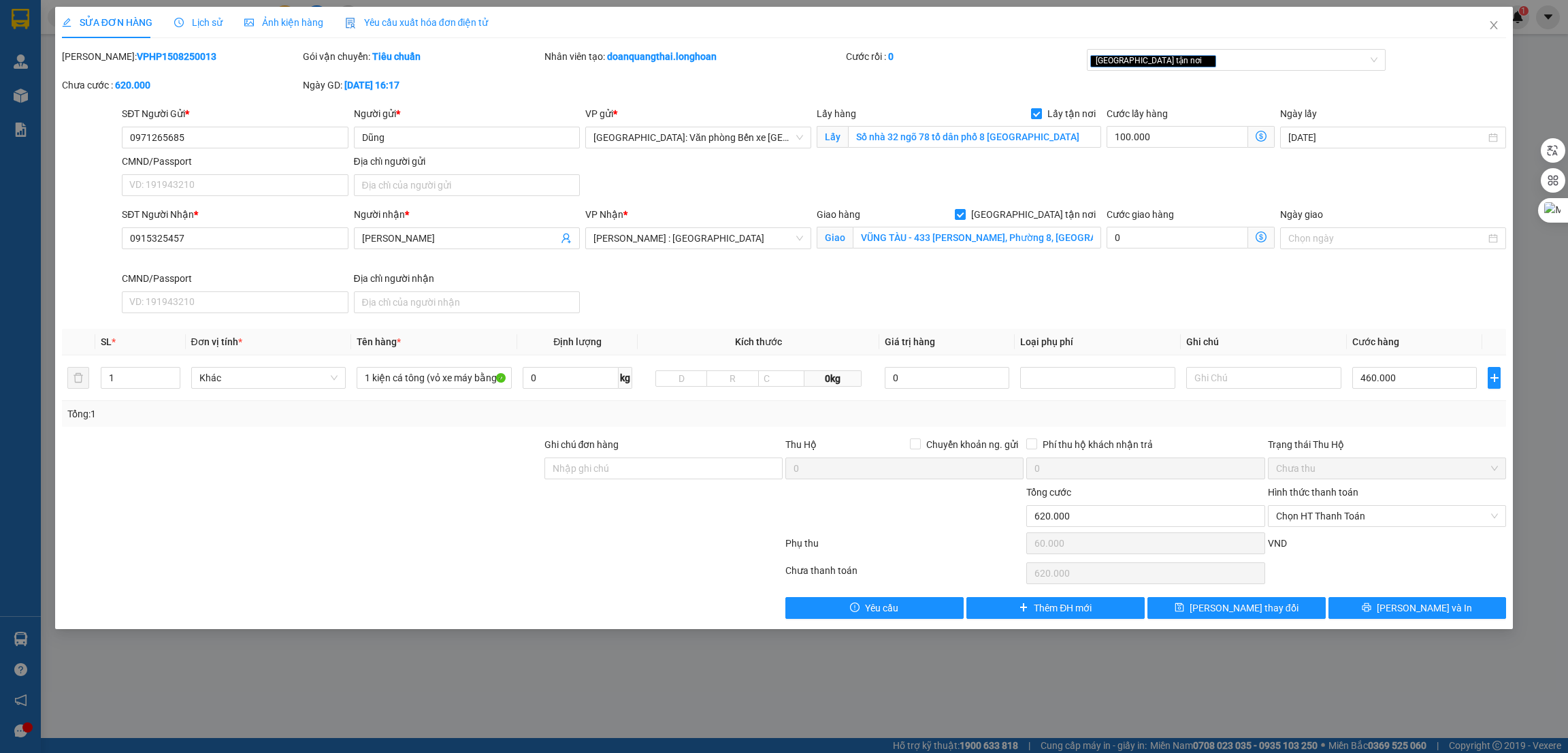
click at [1049, 114] on span "Lấy tận nơi" at bounding box center [1072, 114] width 59 height 15
click at [1041, 114] on input "Lấy tận nơi" at bounding box center [1036, 113] width 10 height 10
checkbox input "false"
click at [1278, 612] on button "[PERSON_NAME] thay đổi" at bounding box center [1237, 607] width 178 height 22
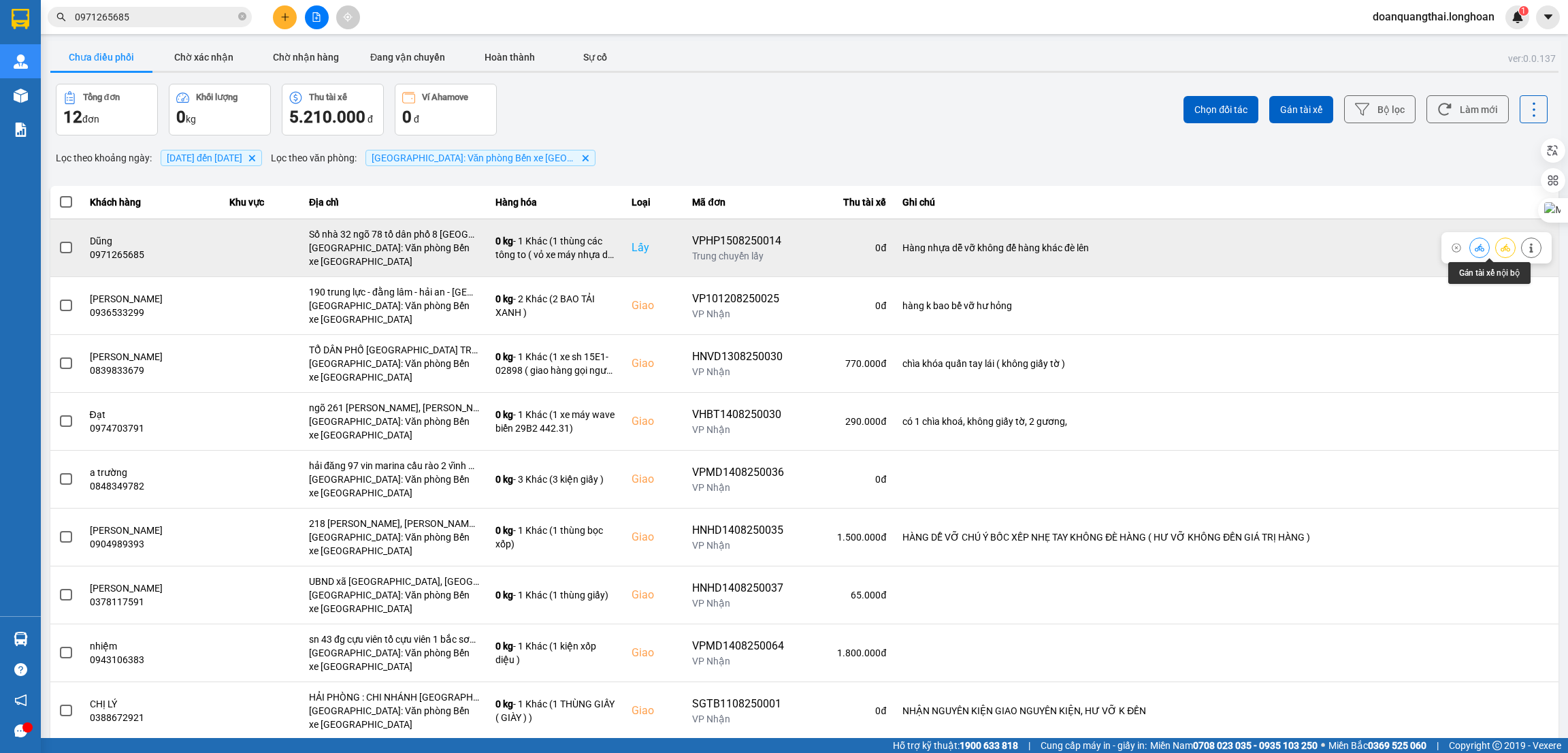
click at [1527, 247] on icon at bounding box center [1532, 248] width 10 height 10
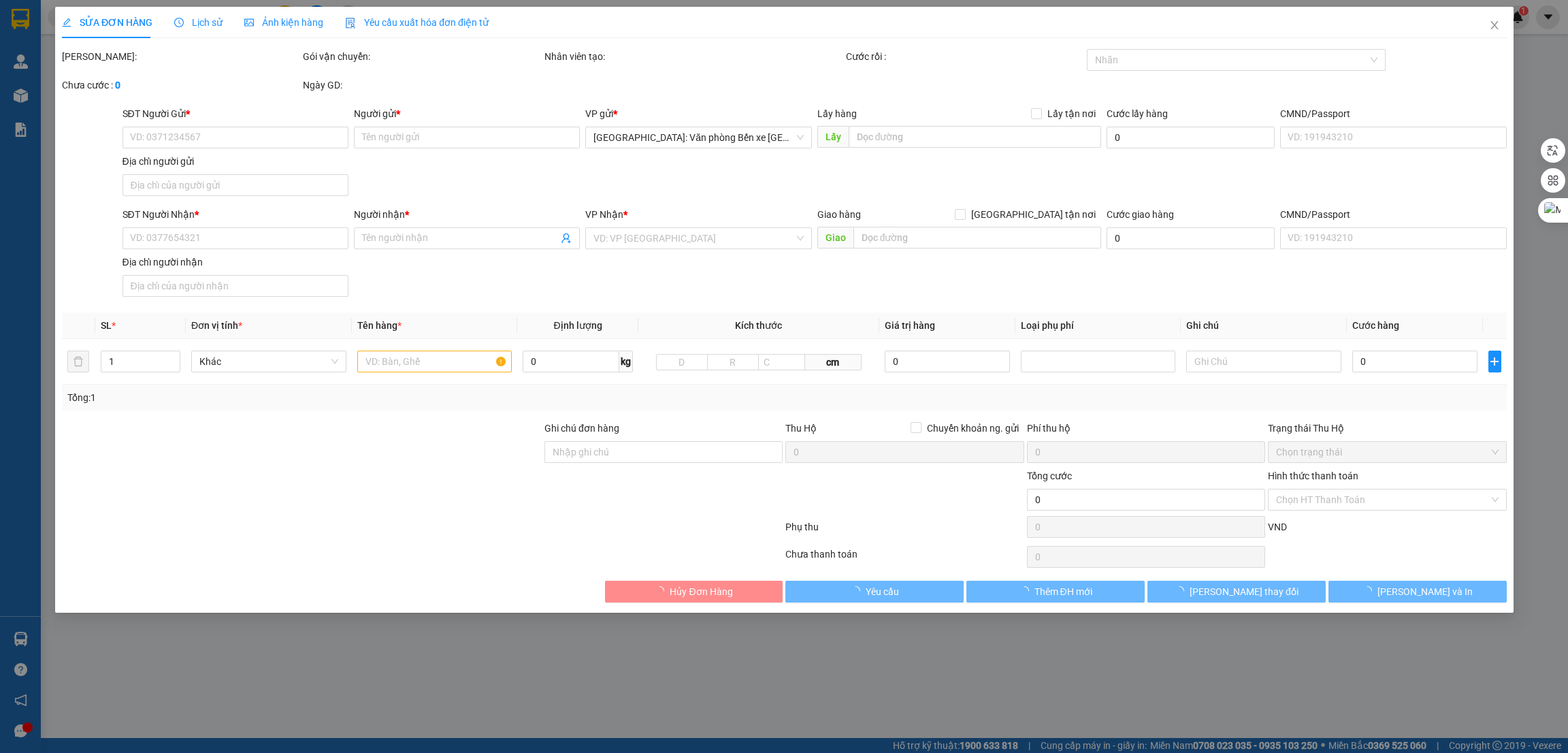
type input "0971265685"
type input "Dũng"
checkbox input "true"
type input "Số nhà 32 ngõ 78 tổ dân phố 8 [GEOGRAPHIC_DATA]"
type input "0915325457"
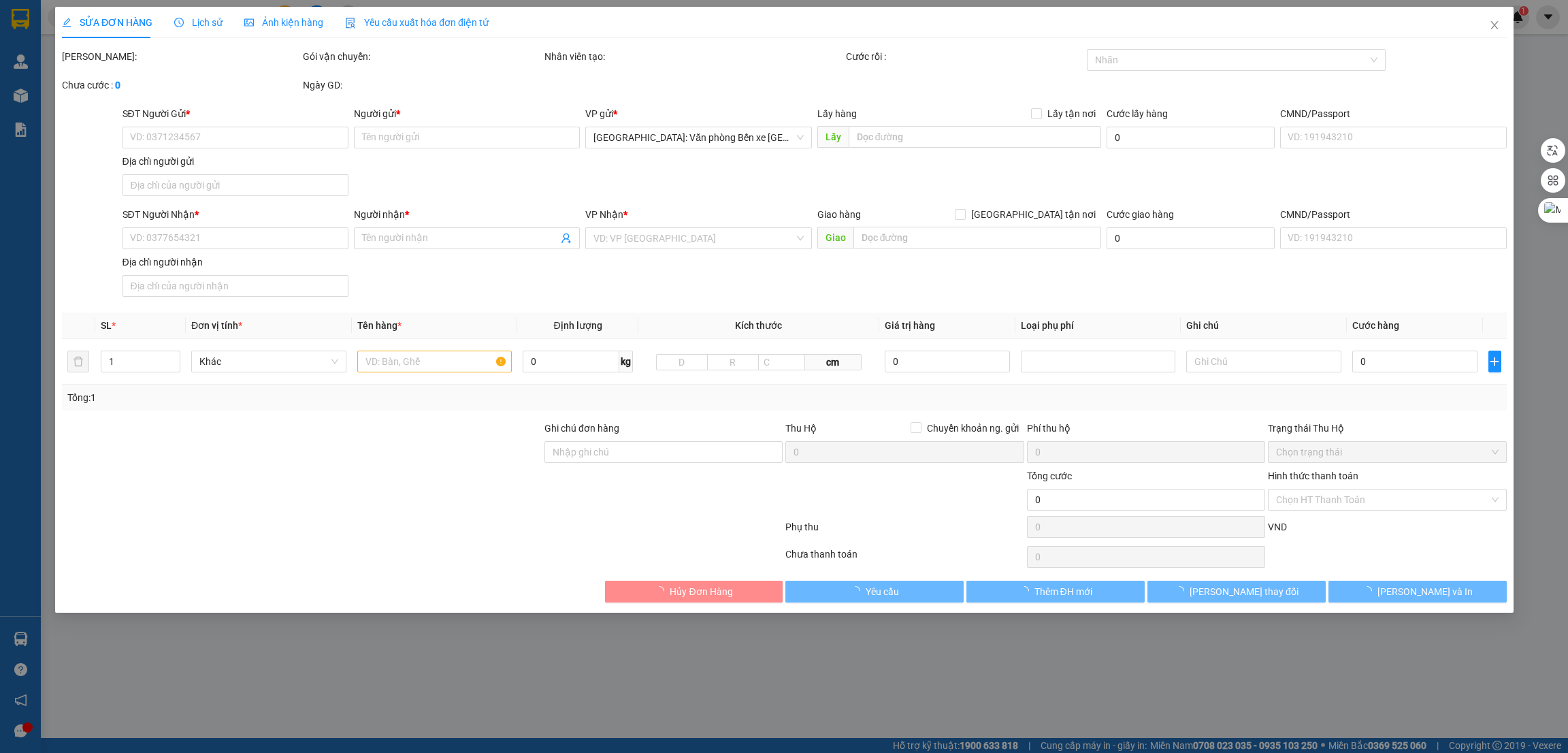
type input "[PERSON_NAME]"
checkbox input "true"
type input "VŨNG TÀU - 433 [PERSON_NAME], Phường 8, [GEOGRAPHIC_DATA], [GEOGRAPHIC_DATA] - …"
type input "Hàng nhựa dễ vỡ không để hàng khác đè lên"
type input "620.000"
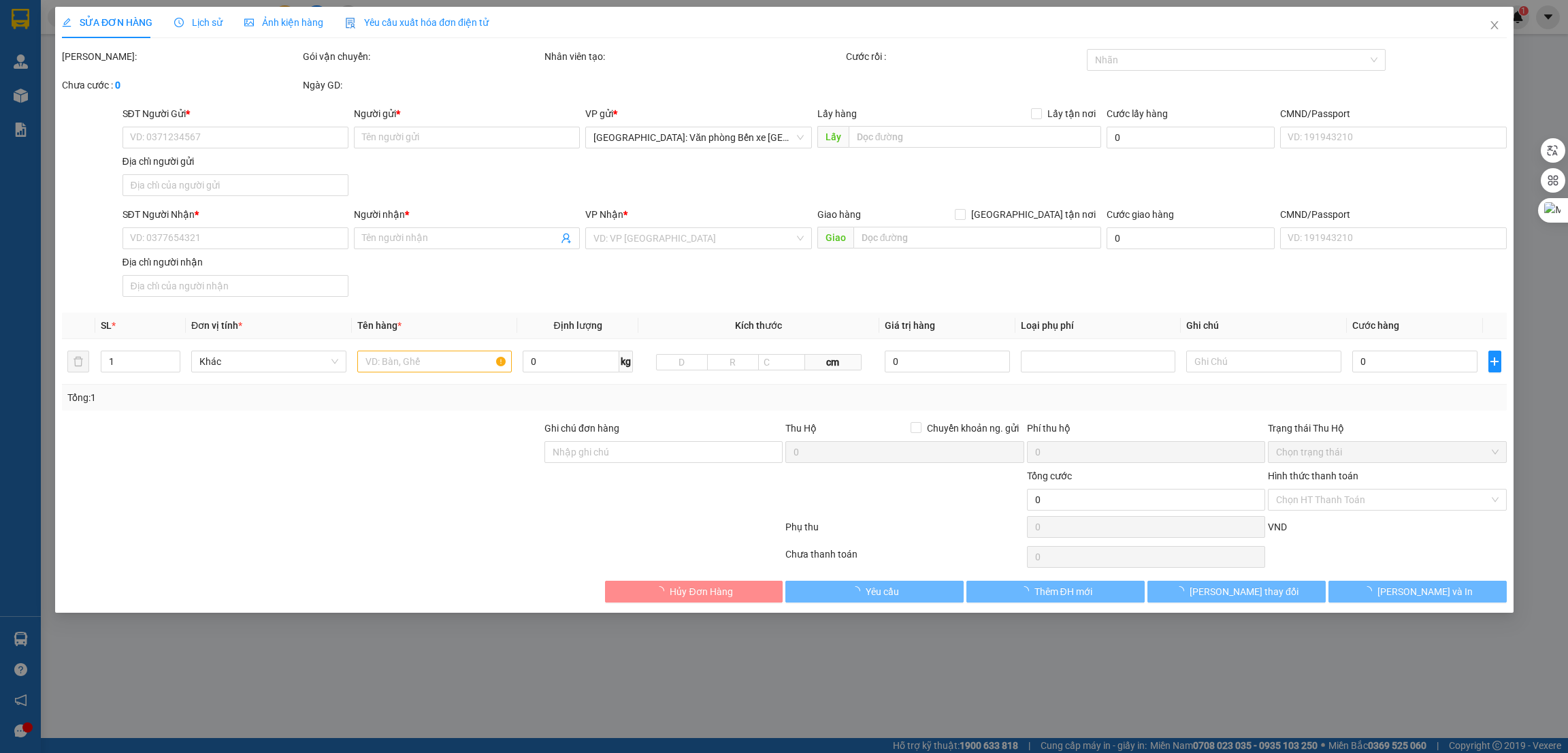
type input "60.000"
type input "620.000"
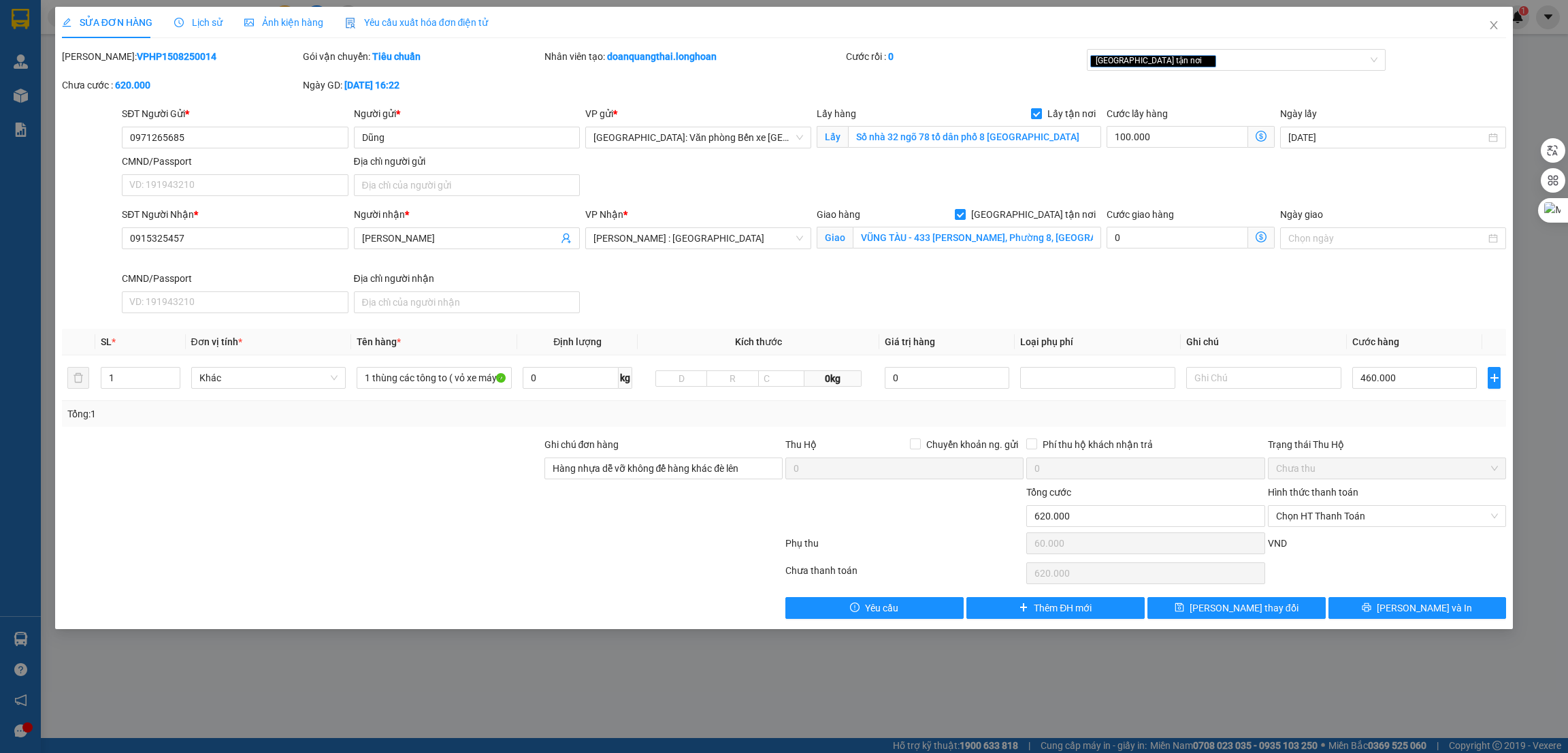
click at [1047, 112] on span "Lấy tận nơi" at bounding box center [1072, 114] width 59 height 15
click at [1041, 112] on input "Lấy tận nơi" at bounding box center [1036, 113] width 10 height 10
checkbox input "false"
click at [1302, 611] on button "[PERSON_NAME] thay đổi" at bounding box center [1237, 607] width 178 height 22
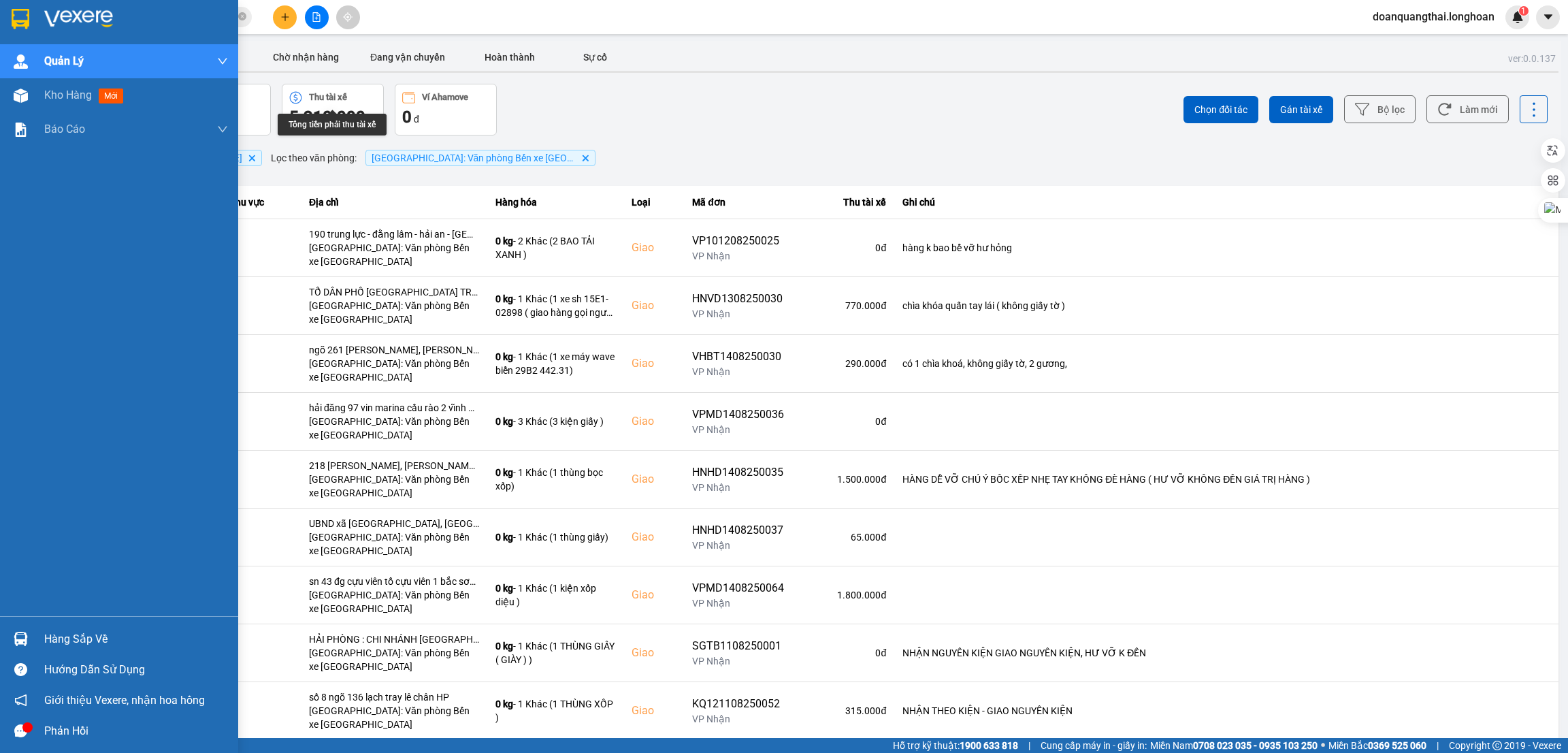
click at [43, 18] on div at bounding box center [119, 22] width 238 height 44
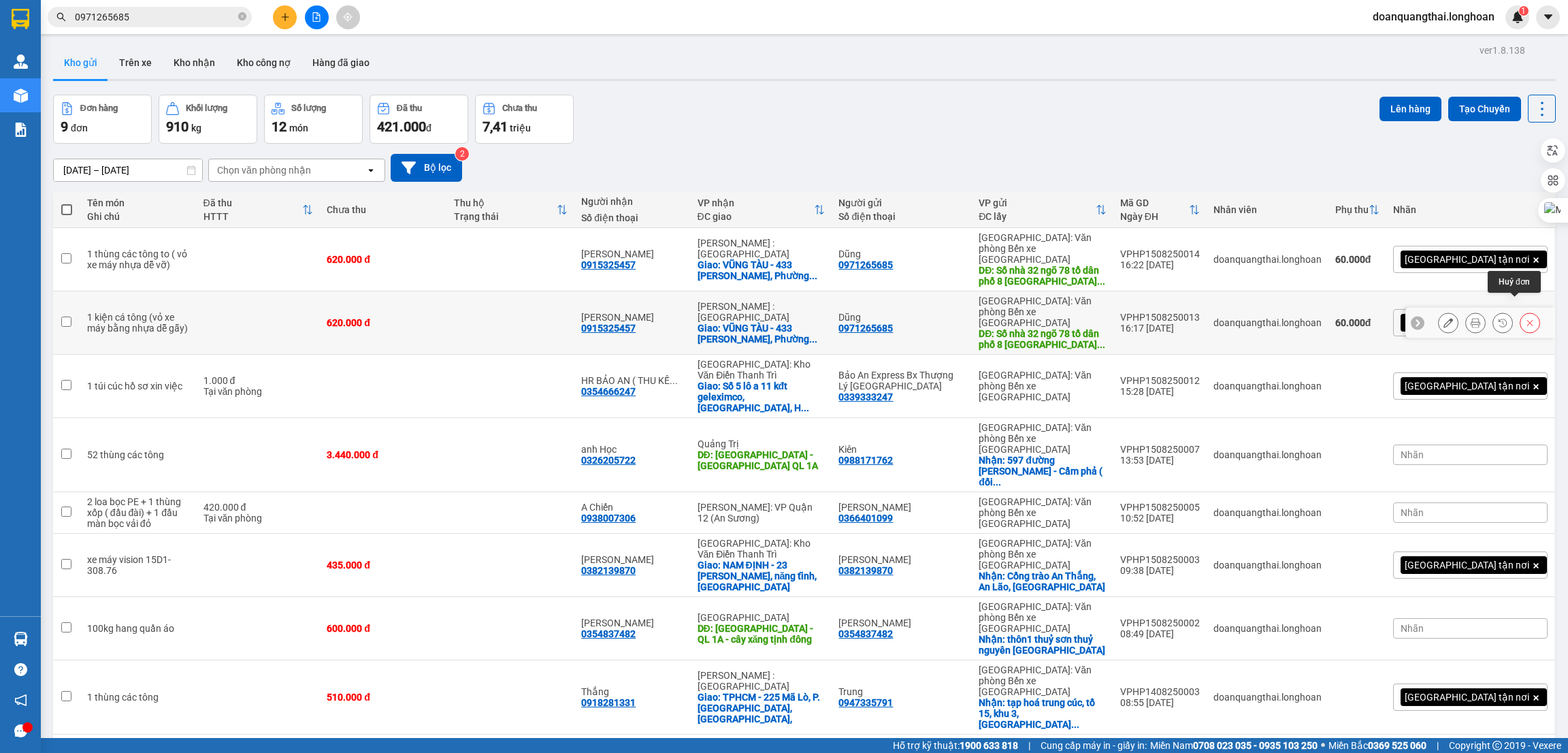
click at [1525, 318] on icon at bounding box center [1530, 323] width 10 height 10
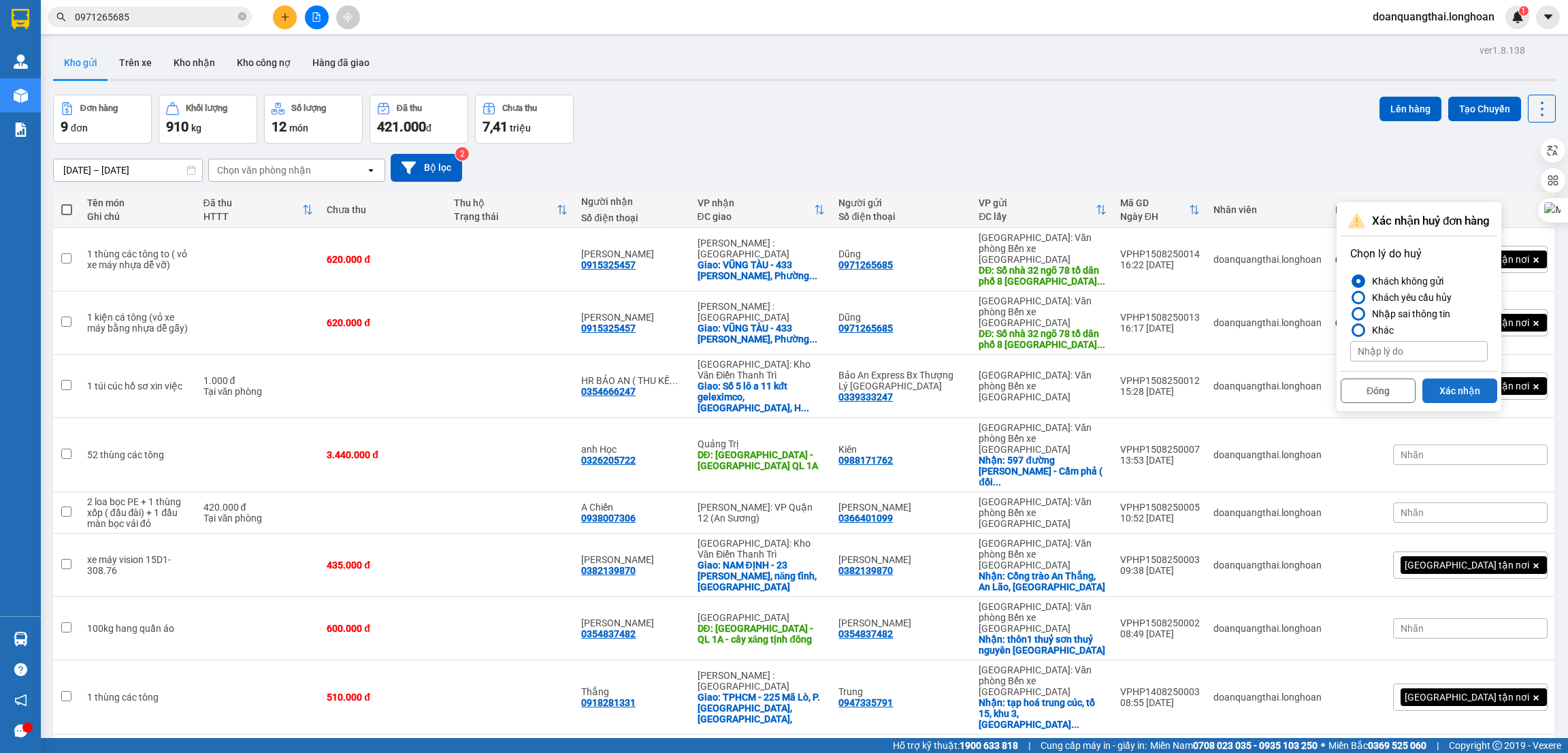
click at [1473, 388] on button "Xác nhận" at bounding box center [1460, 391] width 75 height 25
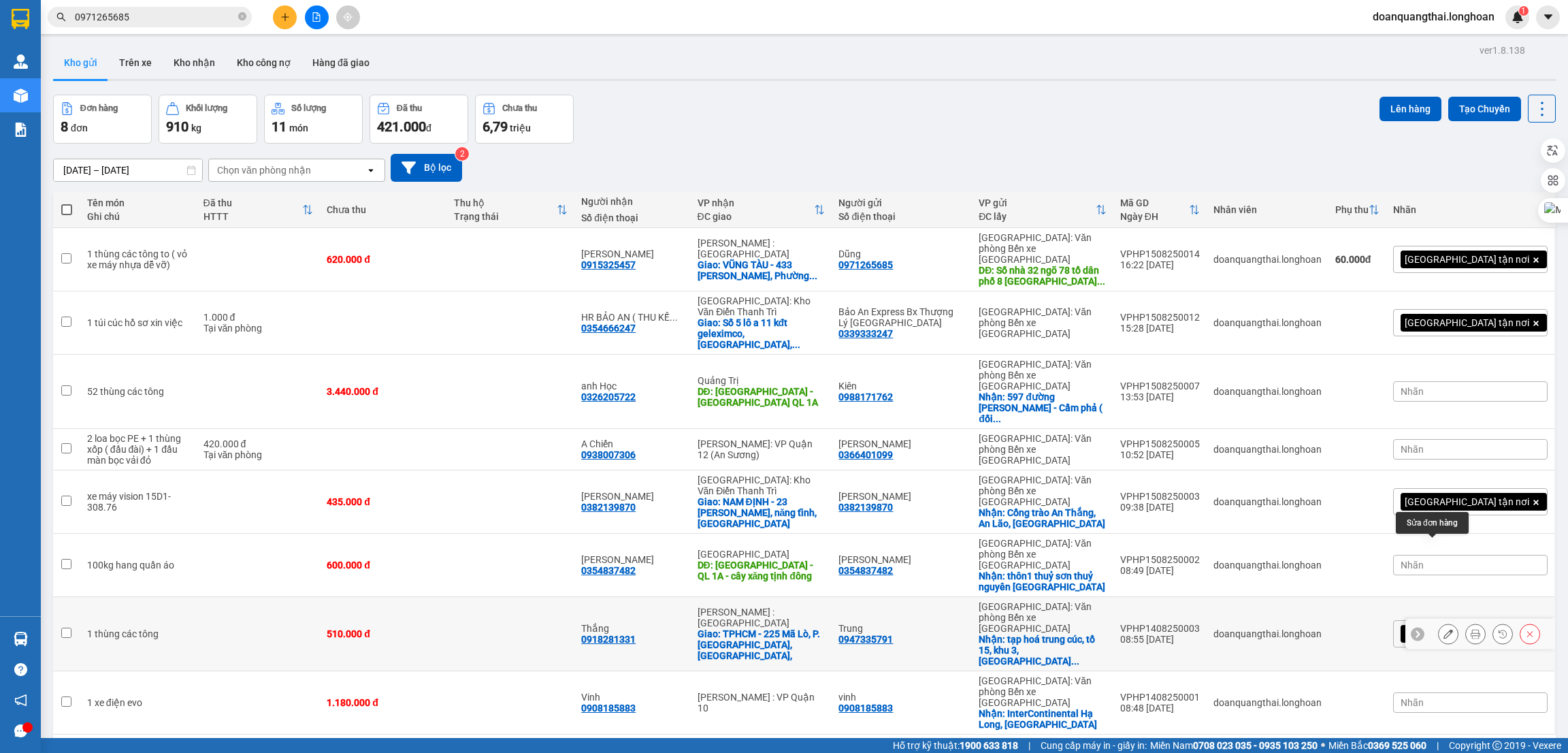
click at [1439, 622] on button at bounding box center [1448, 634] width 19 height 24
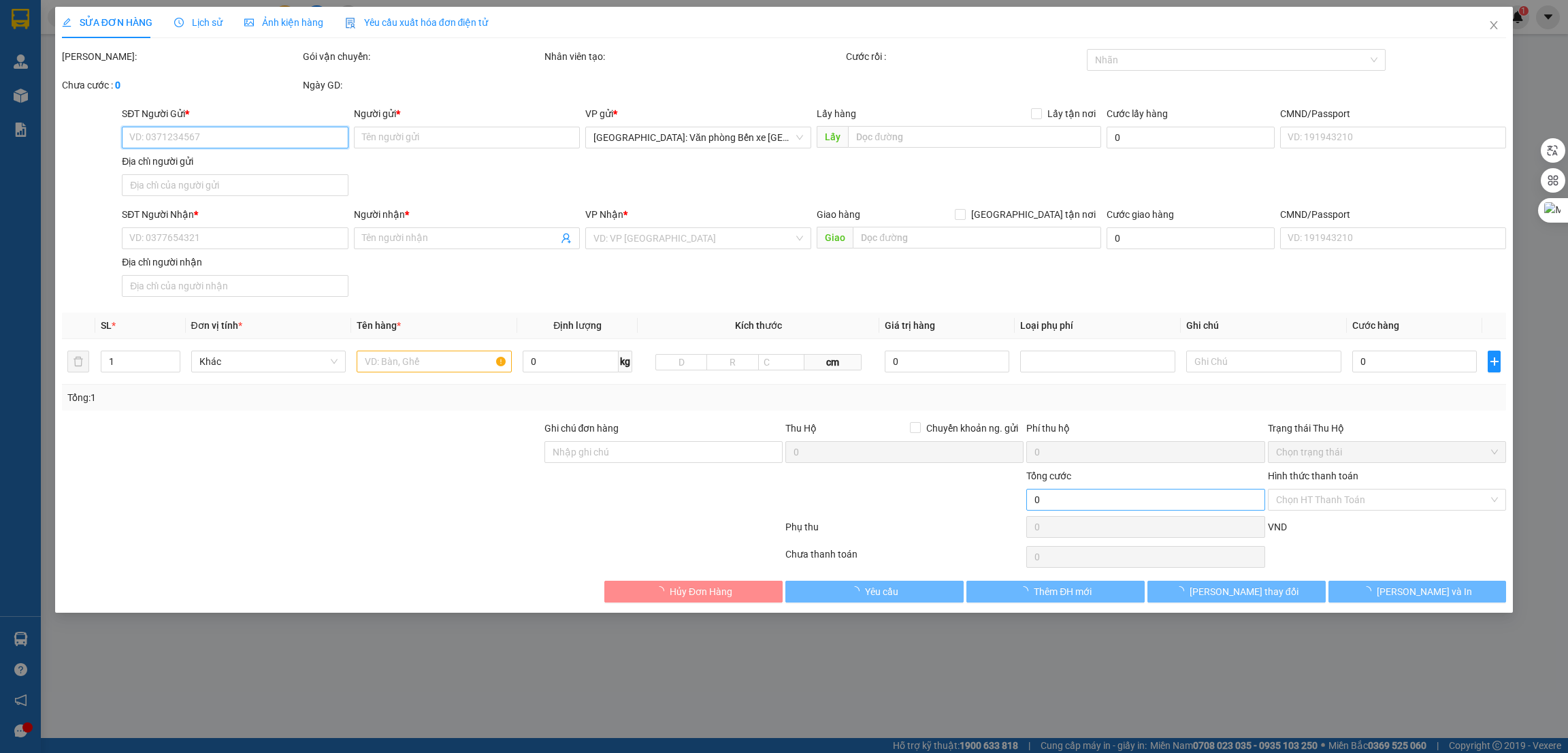
type input "0947335791"
type input "Trung"
checkbox input "true"
type input "tạp hoá trung cúc, tổ 15, khu 3, [GEOGRAPHIC_DATA], [GEOGRAPHIC_DATA], [GEOGRAP…"
type input "0918281331"
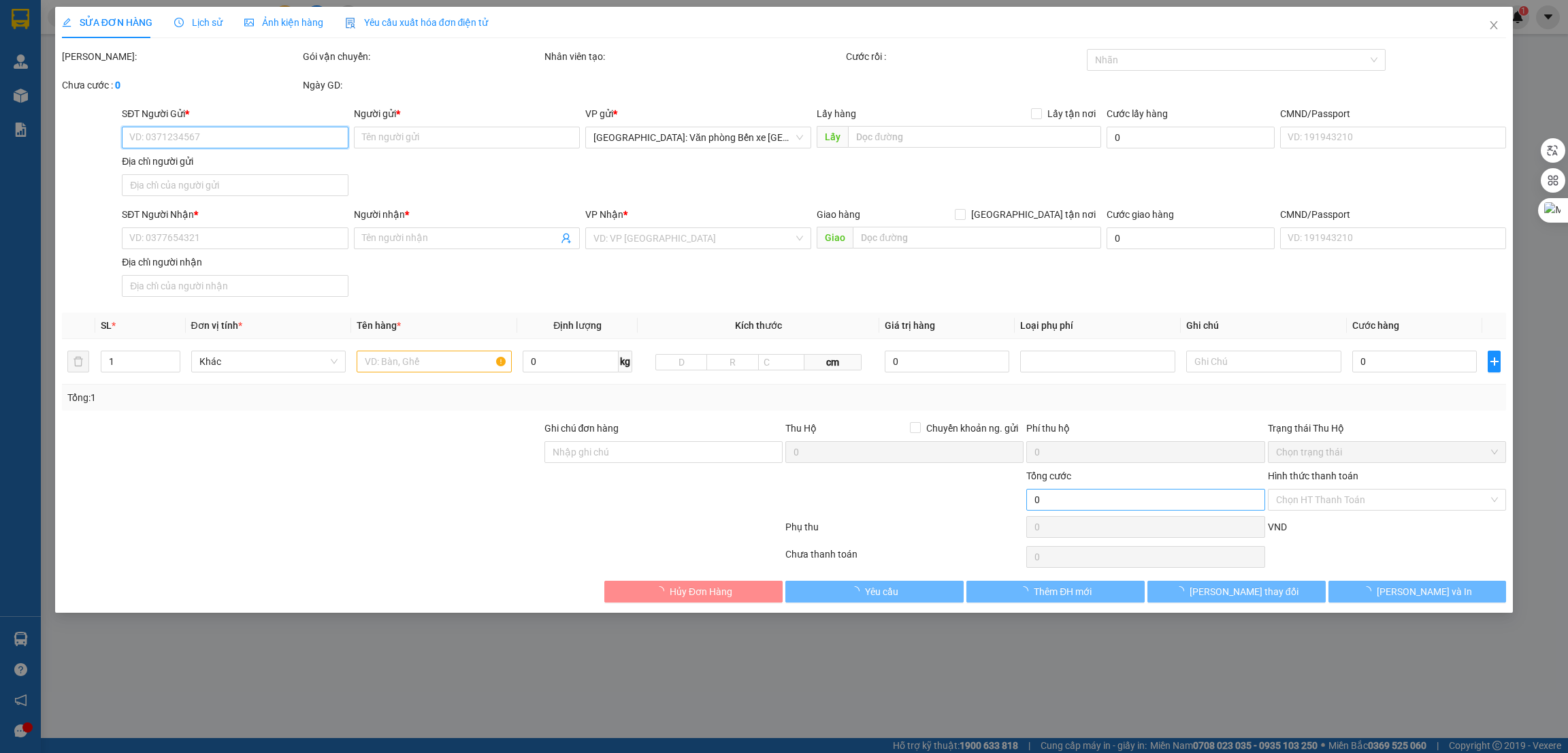
type input "Thắng"
checkbox input "true"
type input "TPHCM - 225 Mã Lò, P.[GEOGRAPHIC_DATA], [GEOGRAPHIC_DATA],"
type input "510.000"
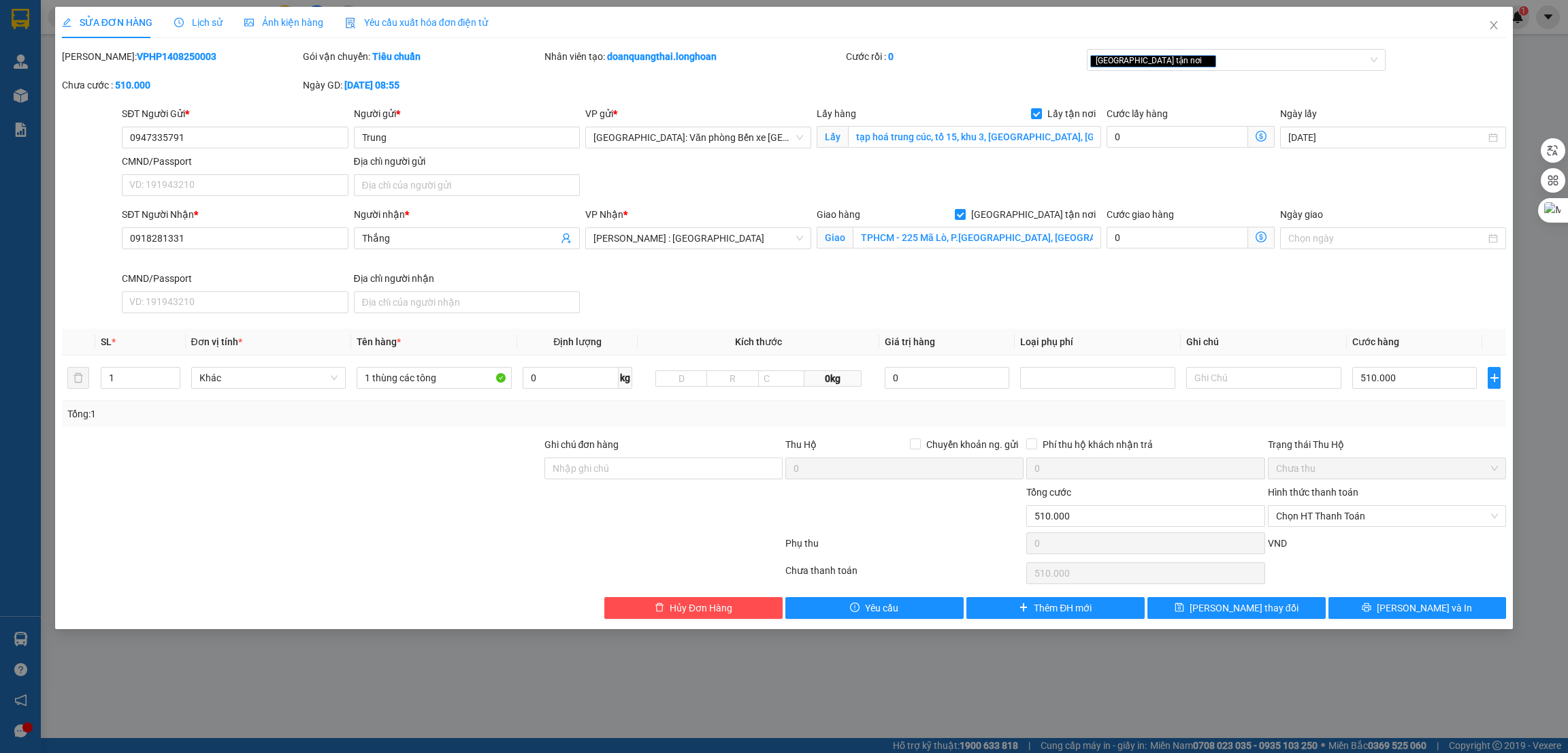
click at [431, 486] on div at bounding box center [302, 509] width 482 height 47
click at [1453, 621] on div "SỬA ĐƠN HÀNG Lịch sử Ảnh kiện hàng Yêu cầu xuất hóa đơn điện tử Total Paid Fee …" at bounding box center [784, 317] width 1458 height 622
click at [1453, 604] on button "[PERSON_NAME] và In" at bounding box center [1418, 607] width 178 height 22
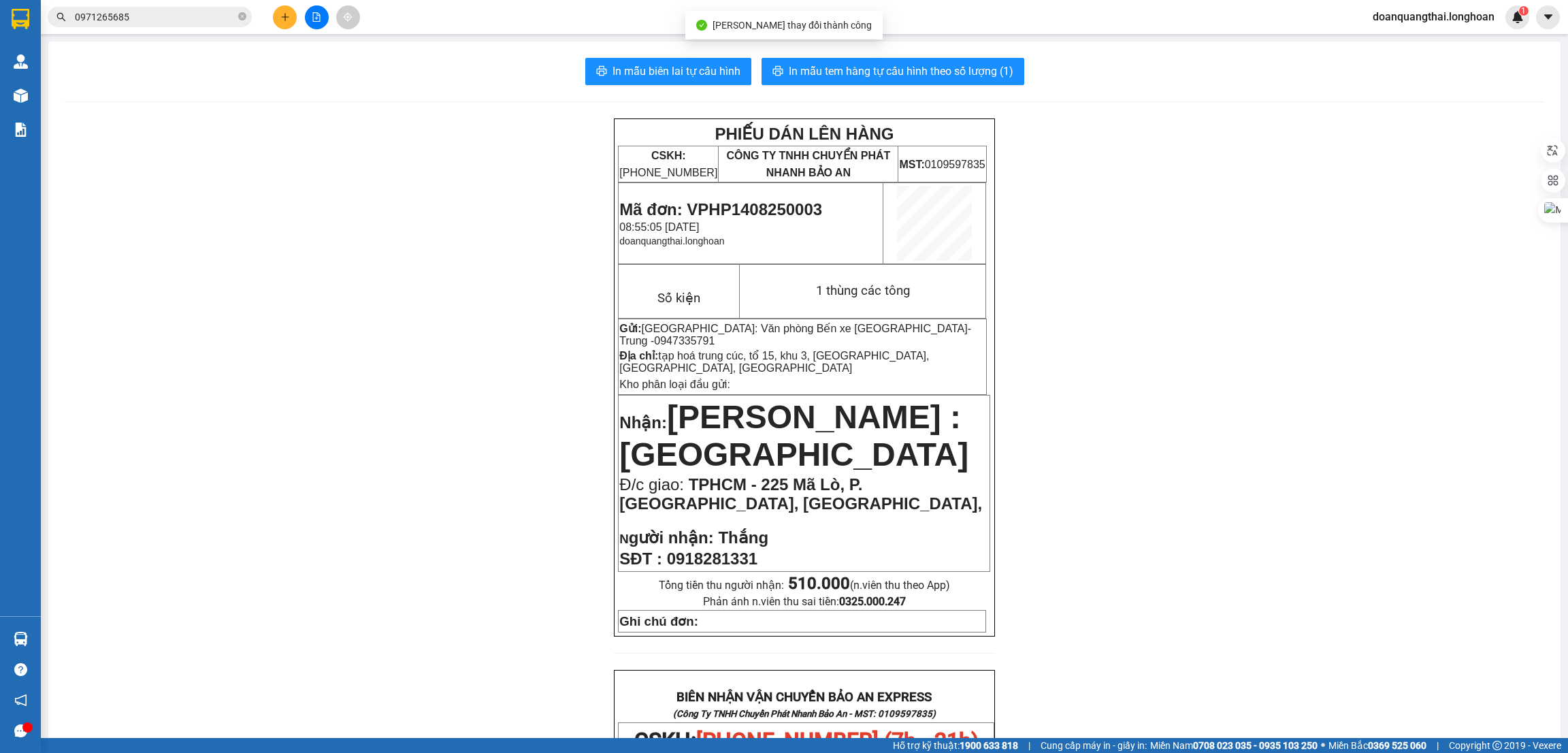
click at [732, 549] on span "0918281331" at bounding box center [712, 558] width 91 height 18
copy span "0918281331"
click at [864, 515] on p at bounding box center [804, 520] width 370 height 11
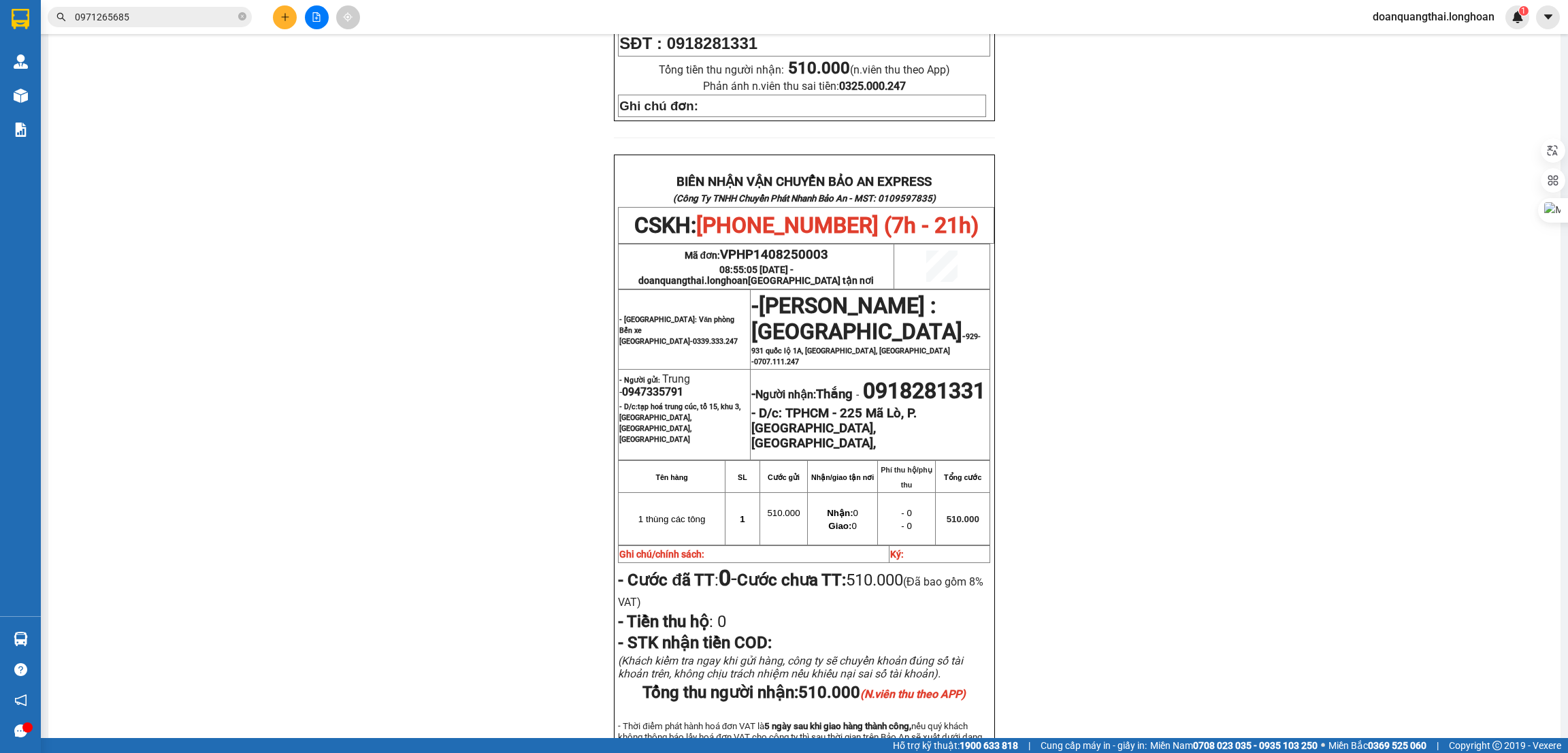
scroll to position [612, 0]
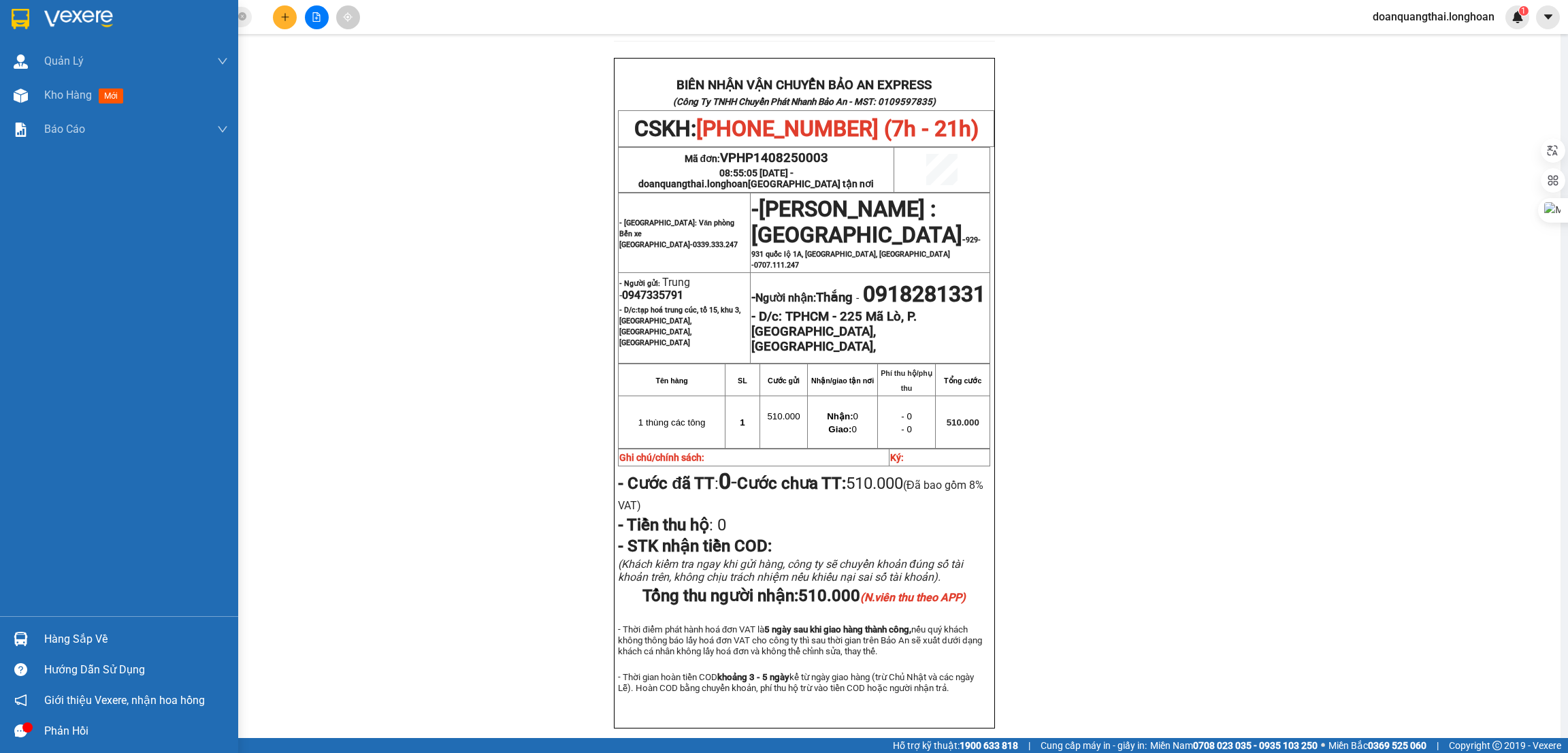
click at [24, 18] on img at bounding box center [20, 19] width 18 height 20
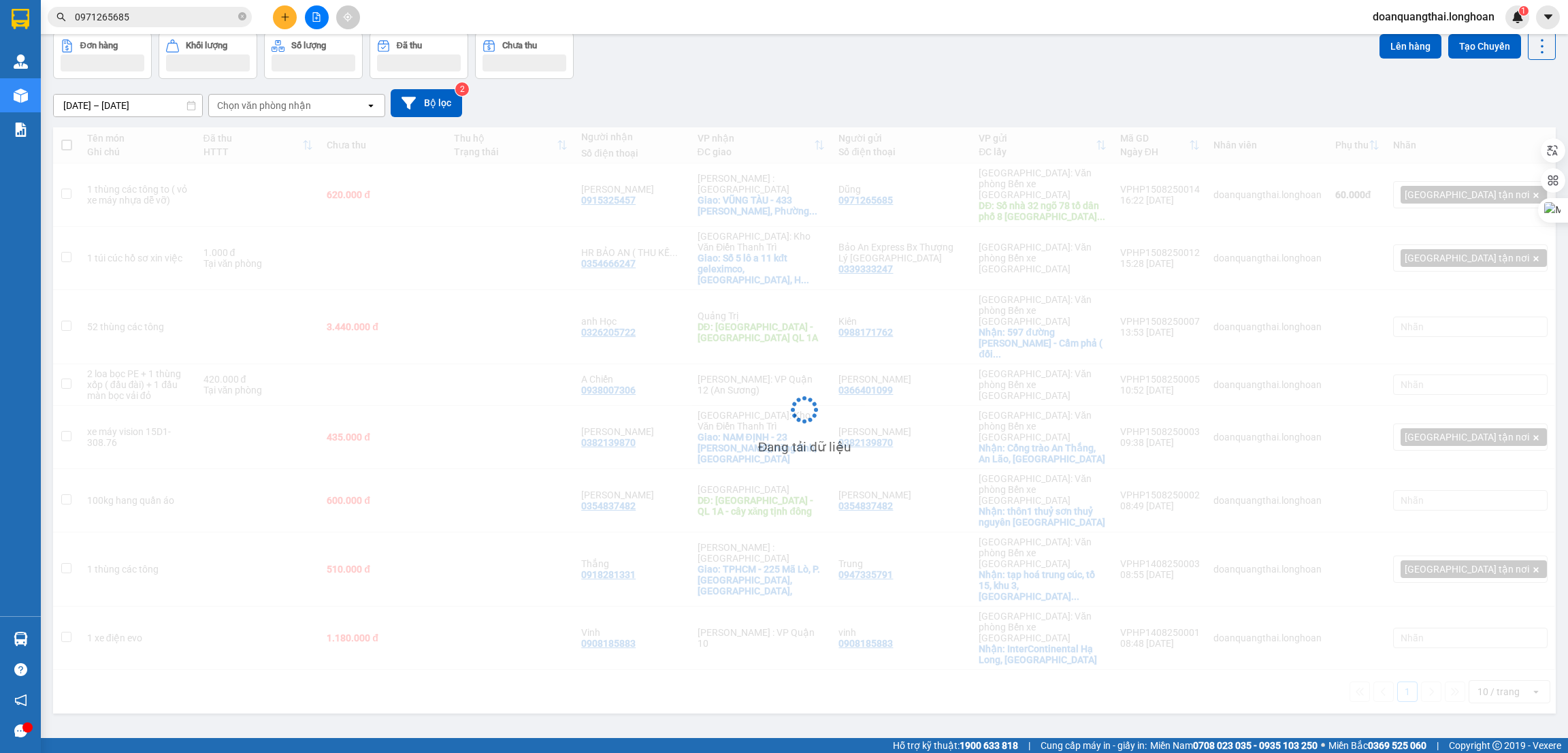
scroll to position [62, 0]
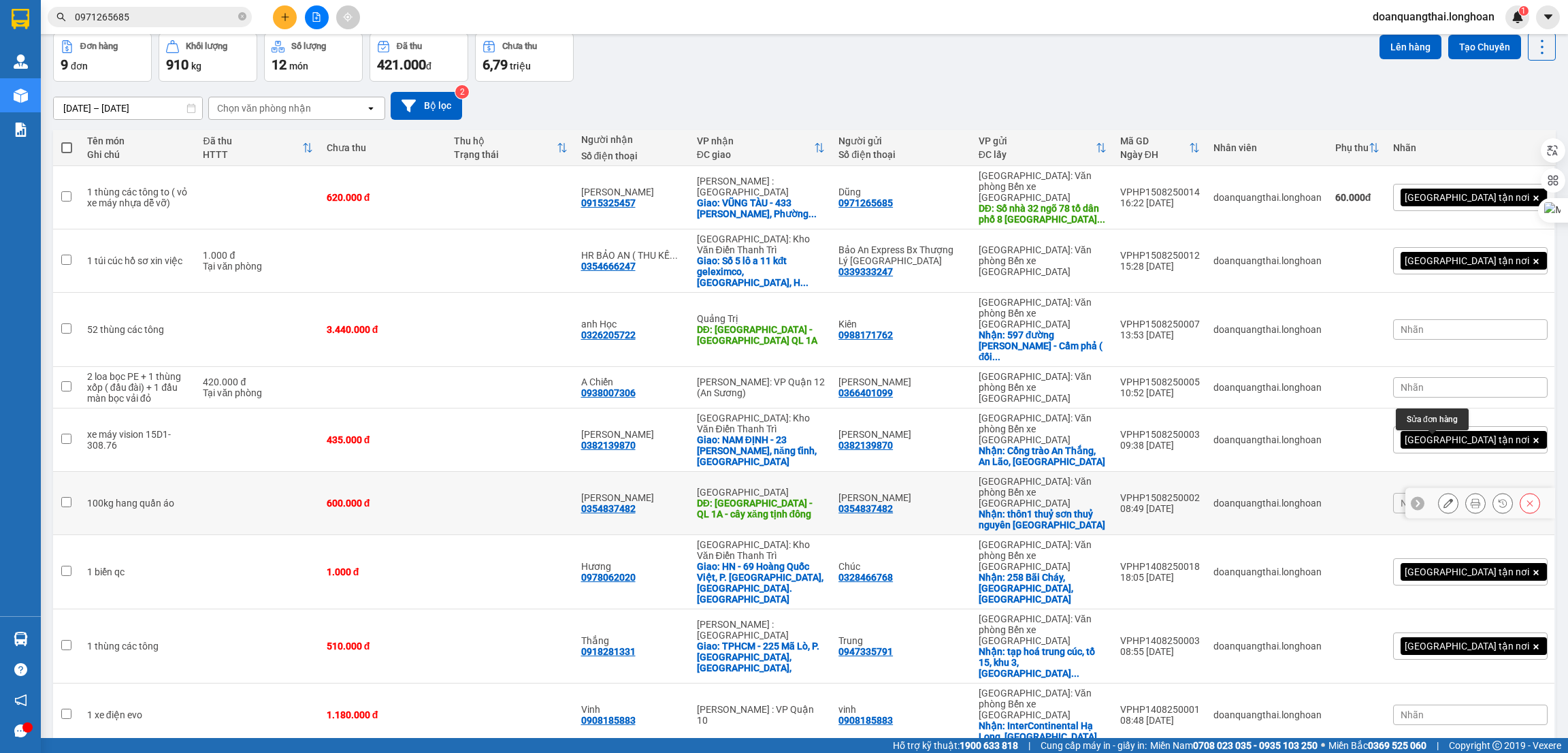
click at [1444, 498] on icon at bounding box center [1449, 503] width 10 height 10
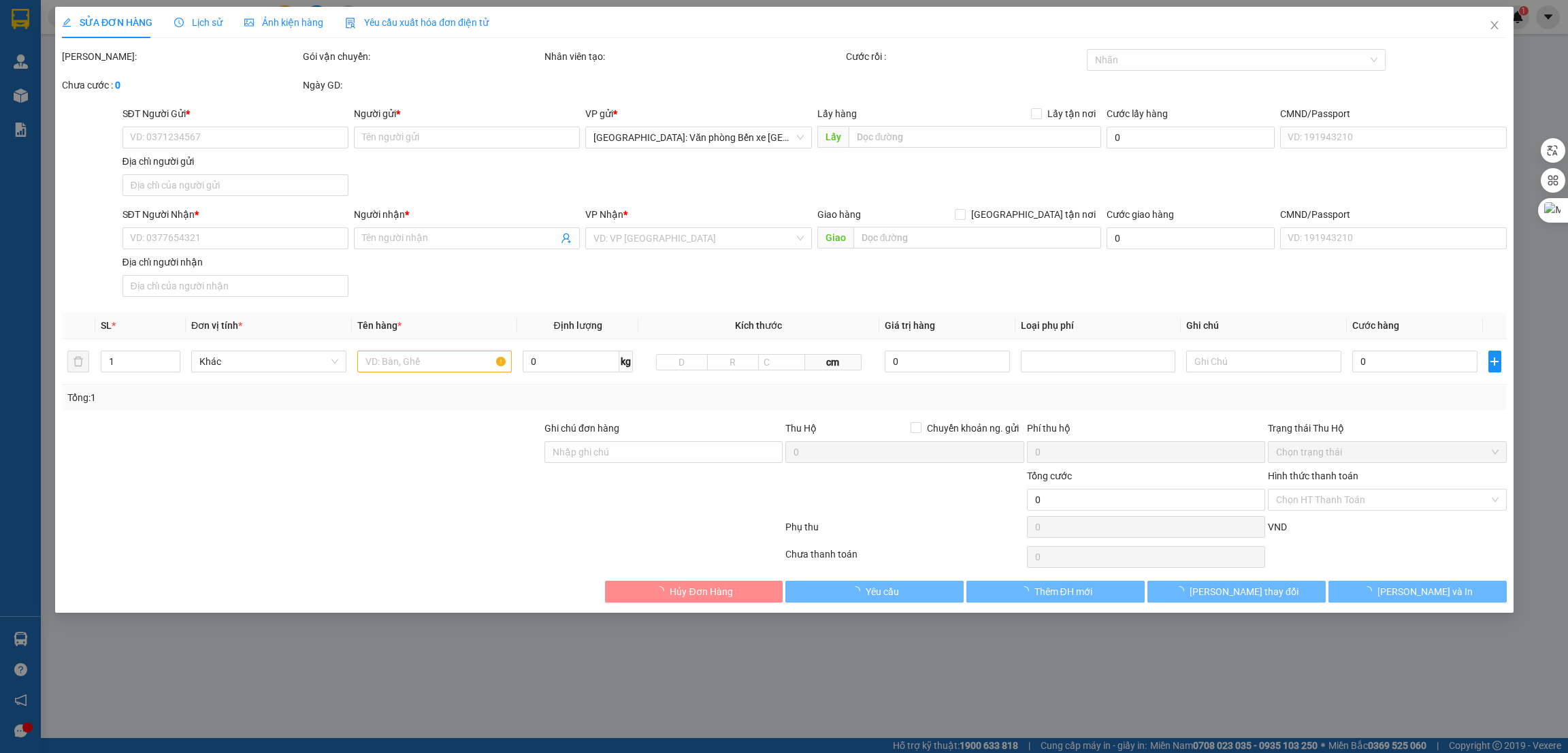
type input "0354837482"
type input "[PERSON_NAME]"
checkbox input "true"
type input "thôn1 thuỷ sơn thuỷ nguyên [GEOGRAPHIC_DATA]"
type input "0354837482"
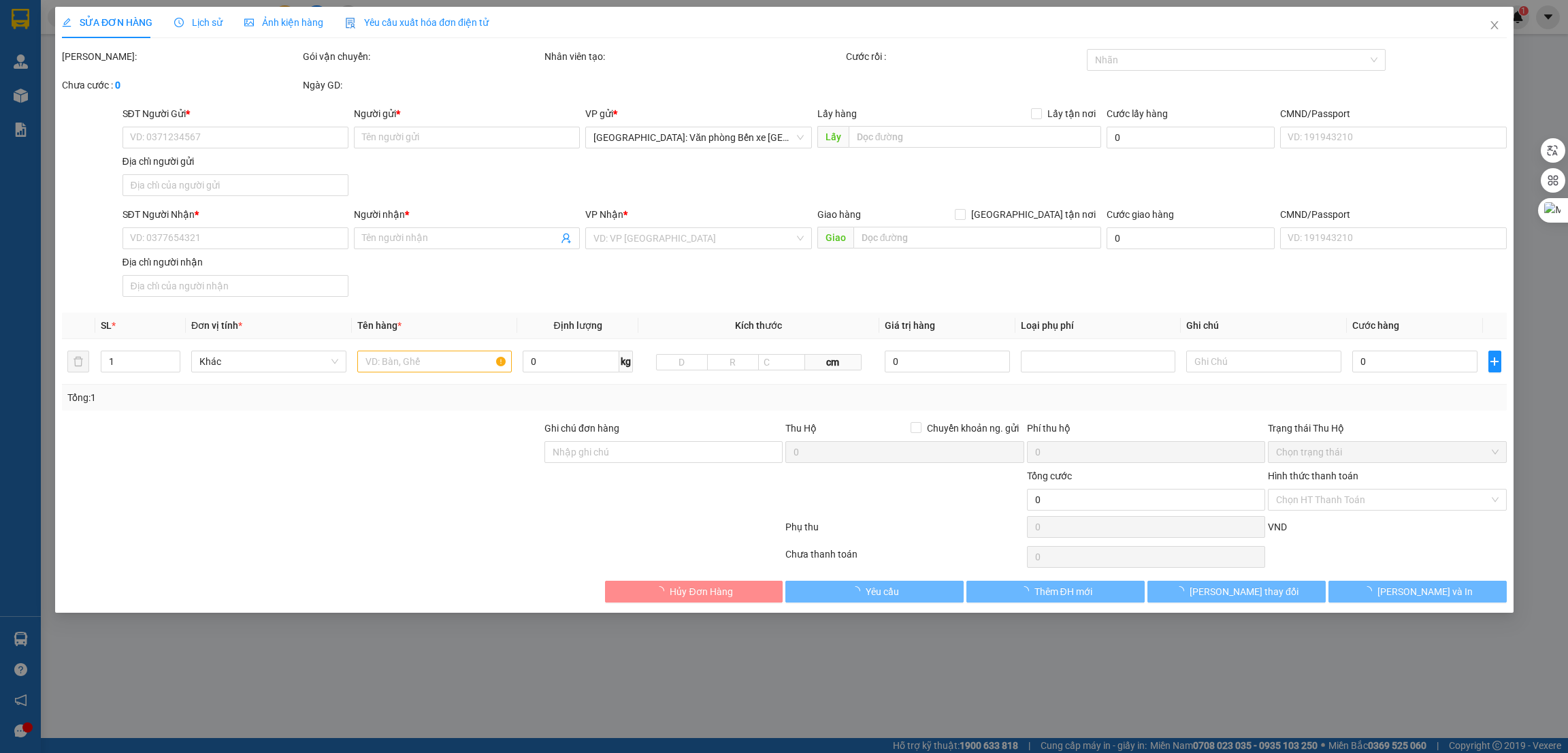
type input "[PERSON_NAME]"
type input "QUẢNG NGÃI - QL 1A - cây xăng tịnh đông"
type input "600.000"
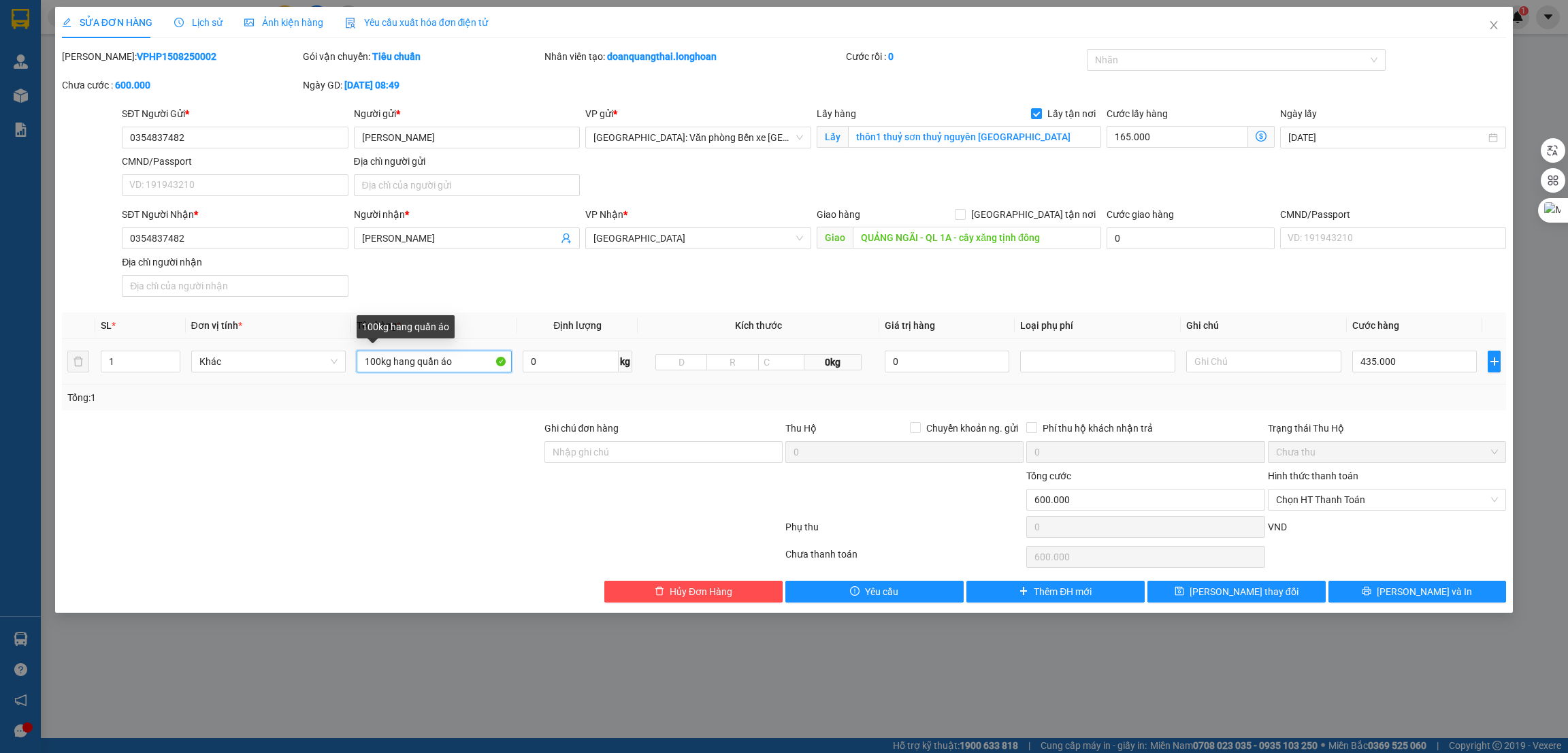
click at [429, 356] on input "100kg hang quần áo" at bounding box center [434, 361] width 155 height 22
type input "4 thùng các tông + 1 đệm + 1 kiện tròn bọc xốp nổ"
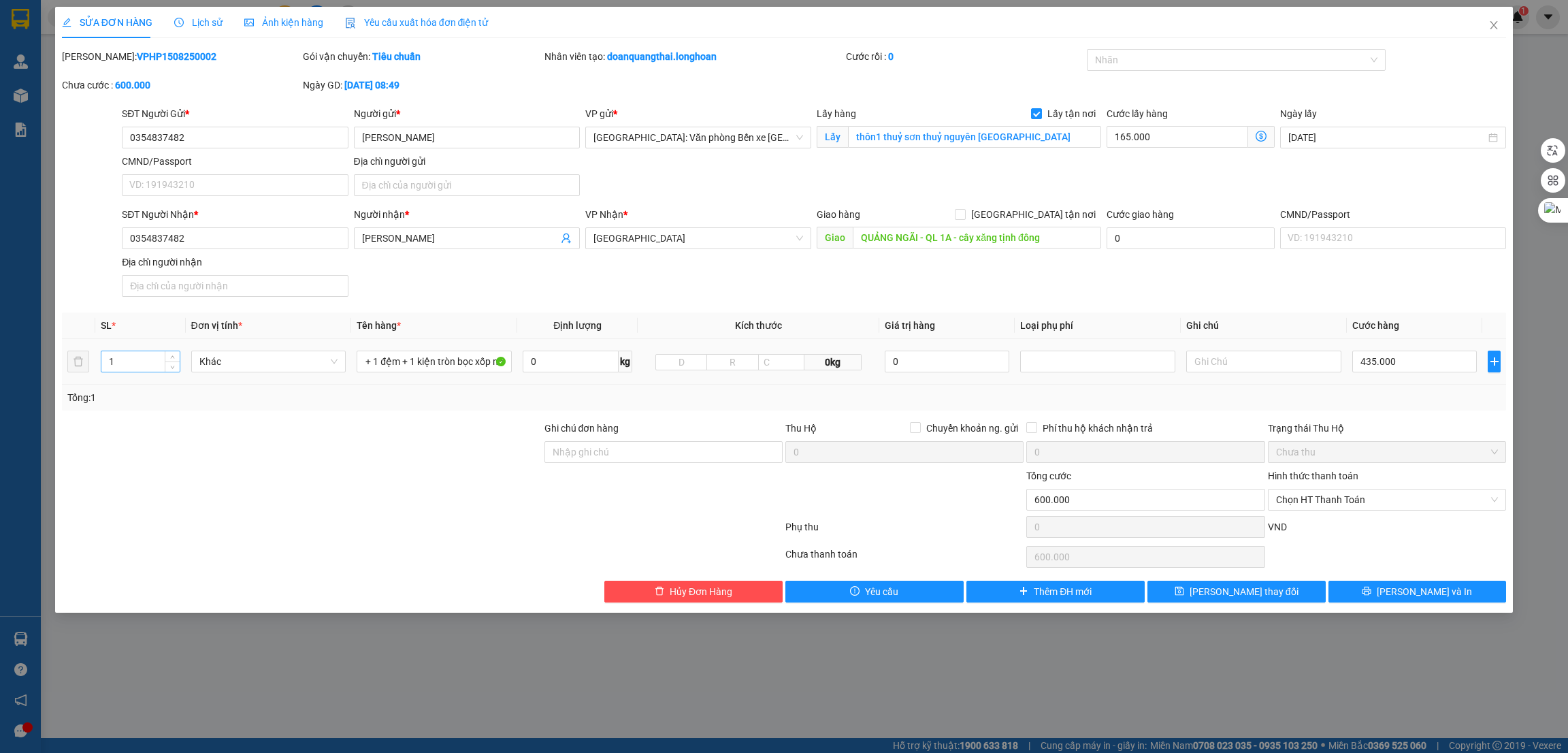
click at [142, 367] on input "1" at bounding box center [141, 361] width 78 height 20
type input "6"
click at [224, 567] on div at bounding box center [422, 556] width 724 height 27
click at [537, 365] on input "0" at bounding box center [570, 361] width 96 height 22
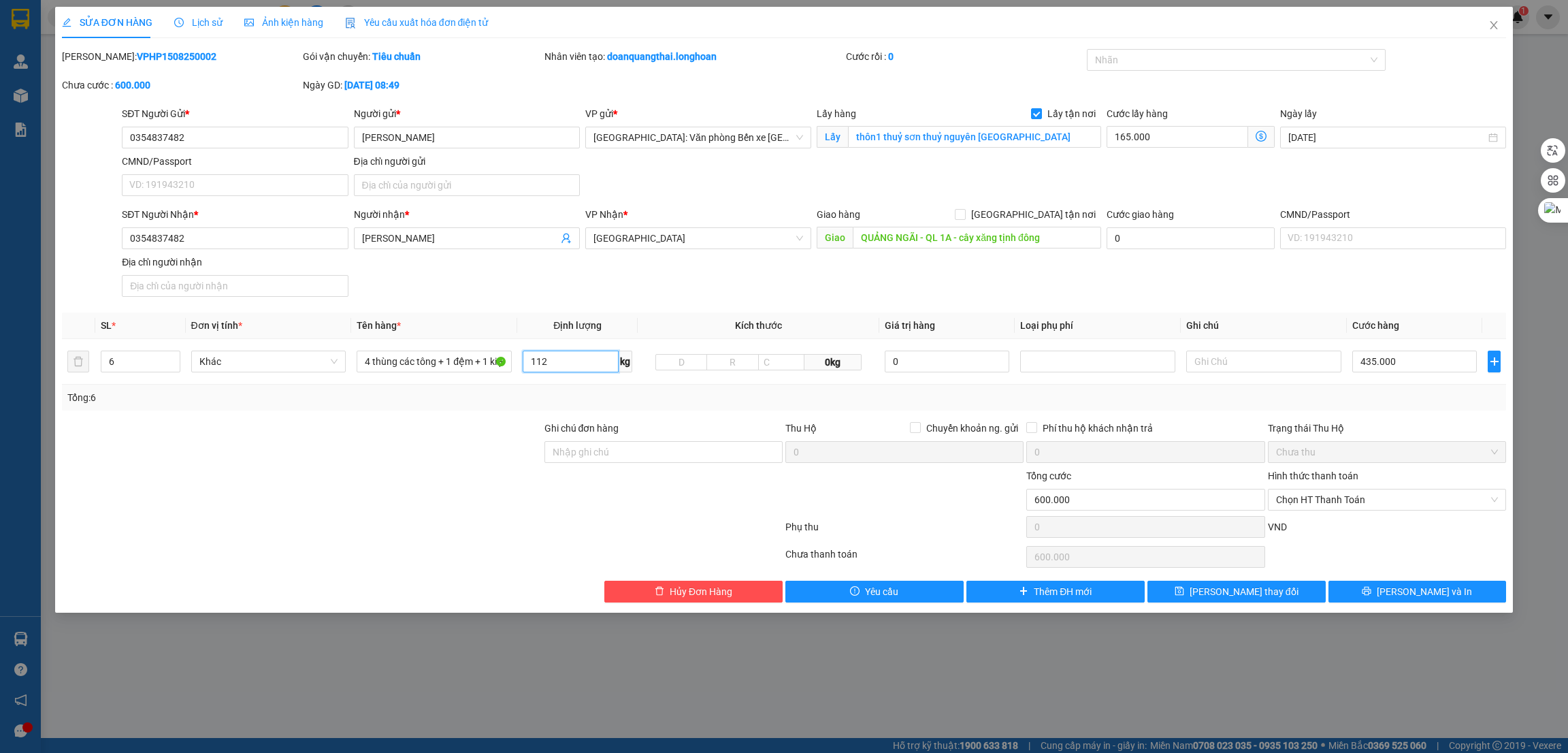
type input "112"
click at [432, 570] on div at bounding box center [422, 556] width 724 height 27
click at [1429, 361] on input "435.000" at bounding box center [1414, 361] width 124 height 22
type input "5"
click at [818, 498] on div at bounding box center [904, 492] width 241 height 47
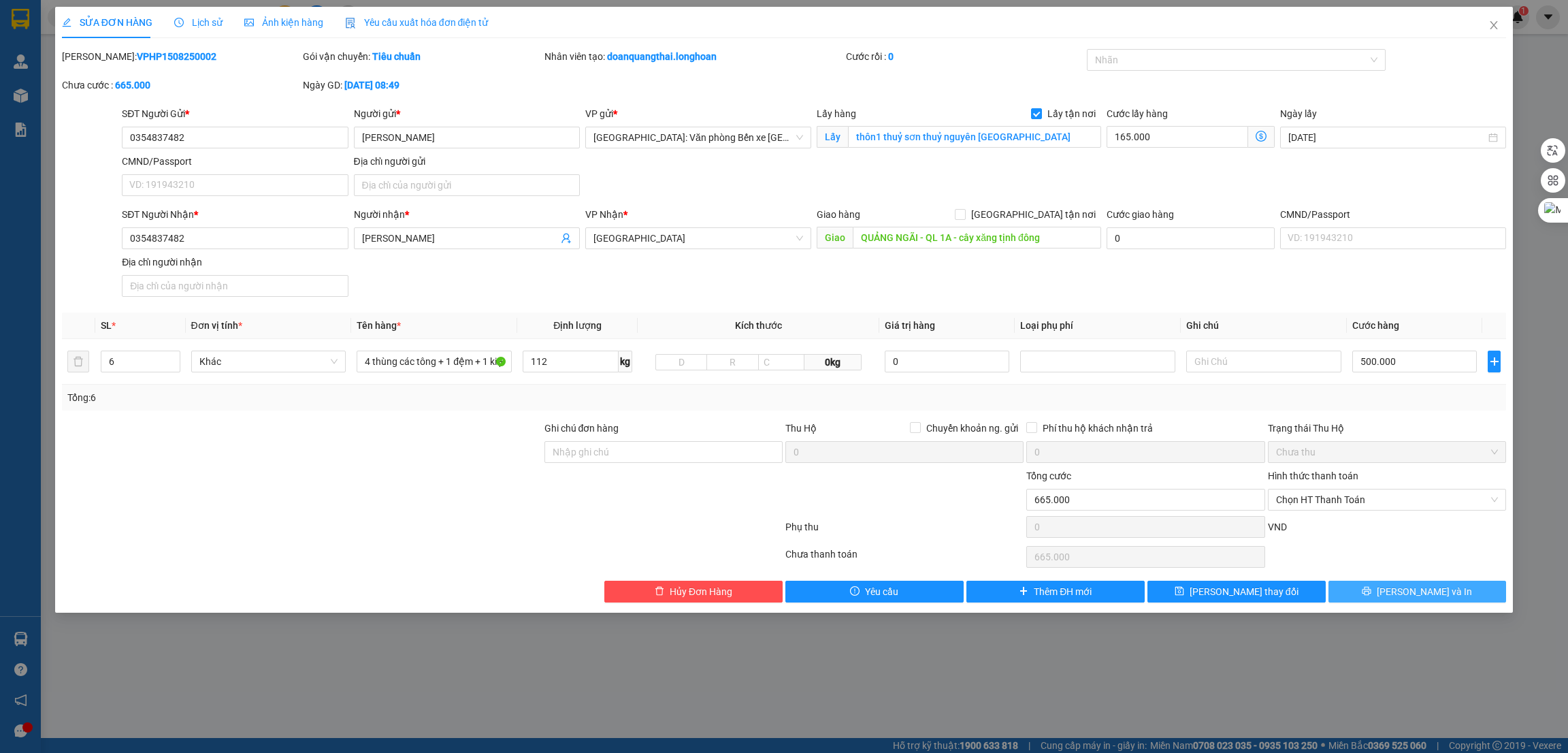
click at [1410, 597] on span "[PERSON_NAME] và In" at bounding box center [1424, 591] width 96 height 15
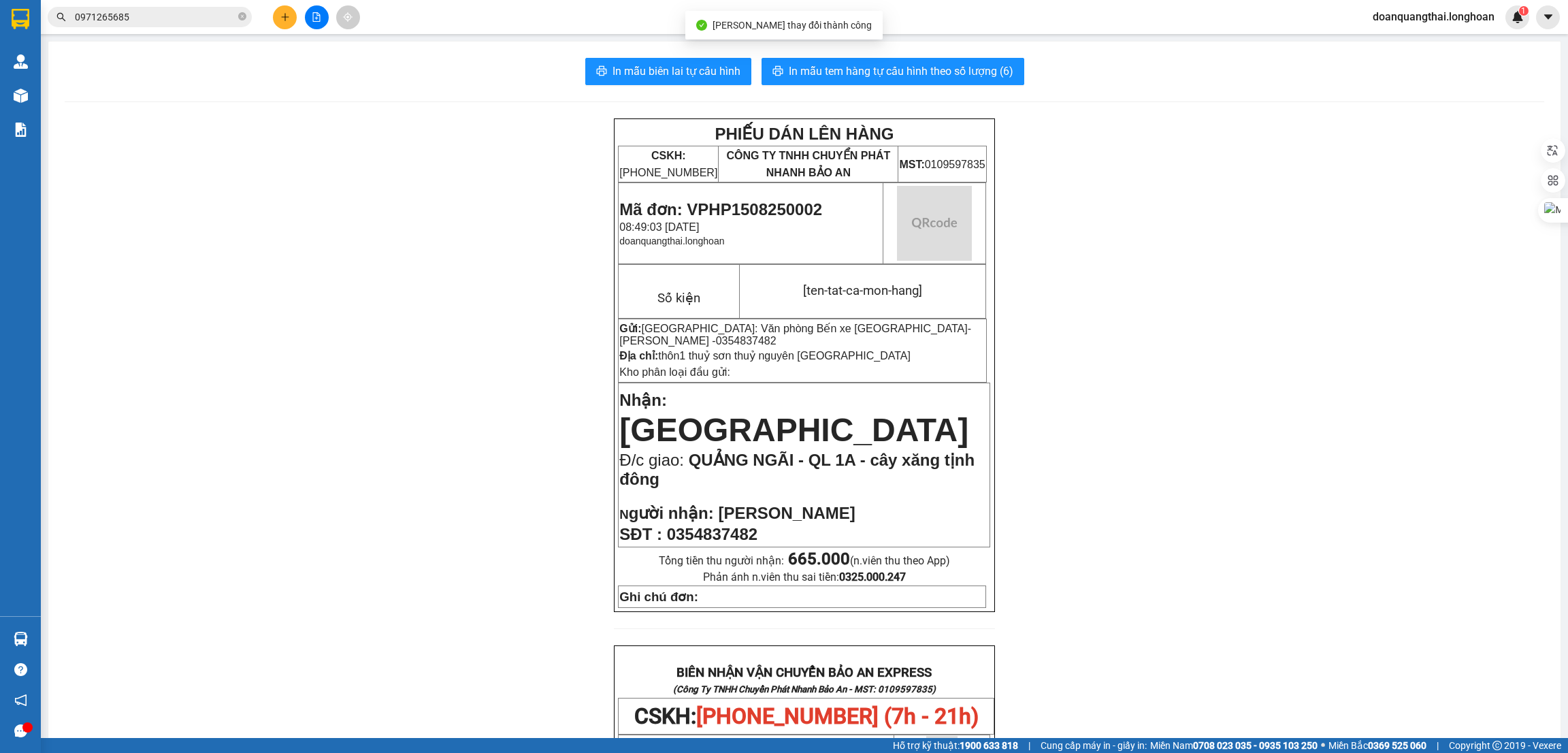
click at [1145, 325] on div "PHIẾU DÁN LÊN HÀNG CSKH: 1900.06.88.33 CÔNG TY TNHH CHUYỂN PHÁT NHANH BẢO AN MS…" at bounding box center [804, 706] width 1480 height 1176
click at [687, 525] on span "0354837482" at bounding box center [712, 534] width 91 height 18
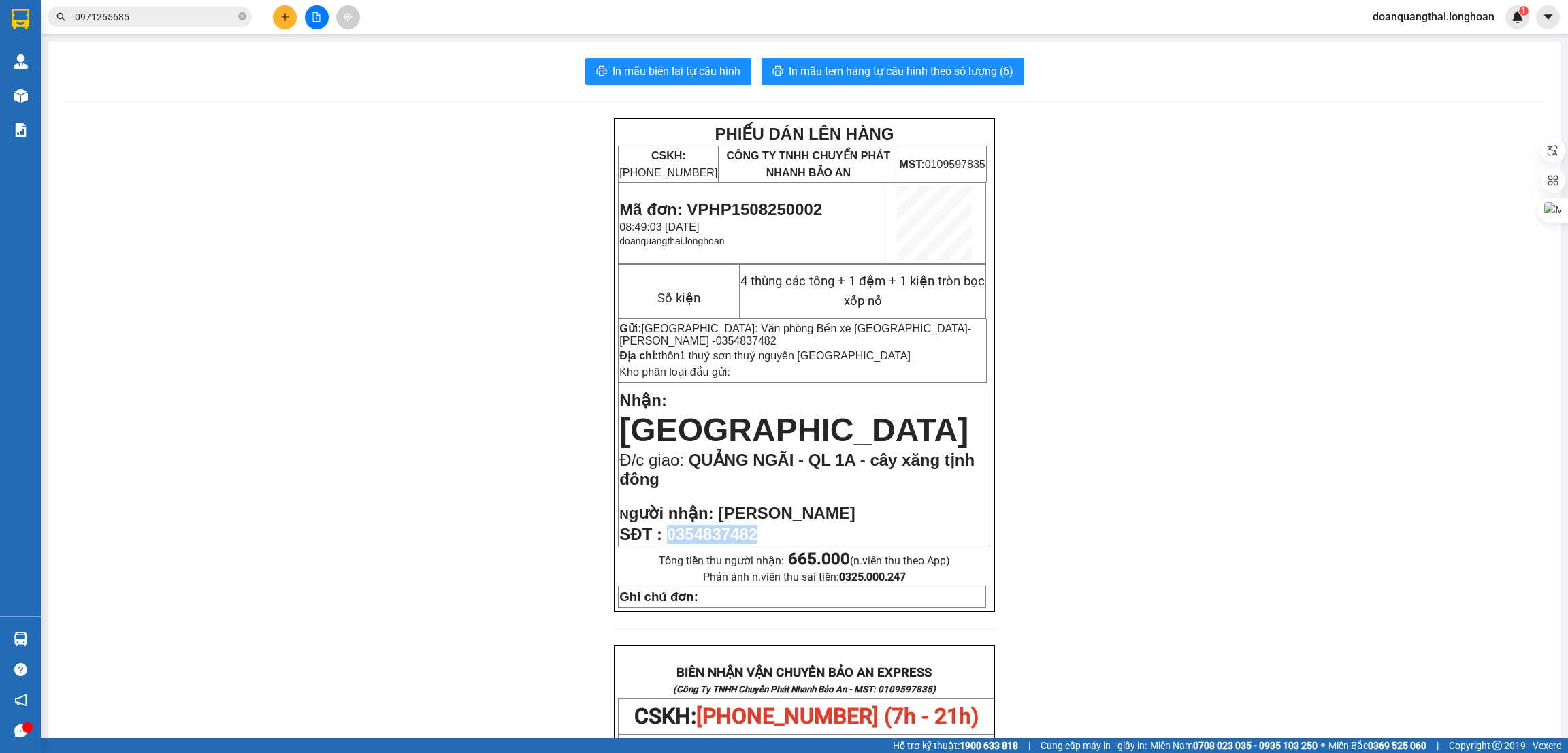
click at [687, 525] on span "0354837482" at bounding box center [712, 534] width 91 height 18
copy span "0354837482"
click at [1105, 433] on div "PHIẾU DÁN LÊN HÀNG CSKH: 1900.06.88.33 CÔNG TY TNHH CHUYỂN PHÁT NHANH BẢO AN MS…" at bounding box center [804, 706] width 1480 height 1176
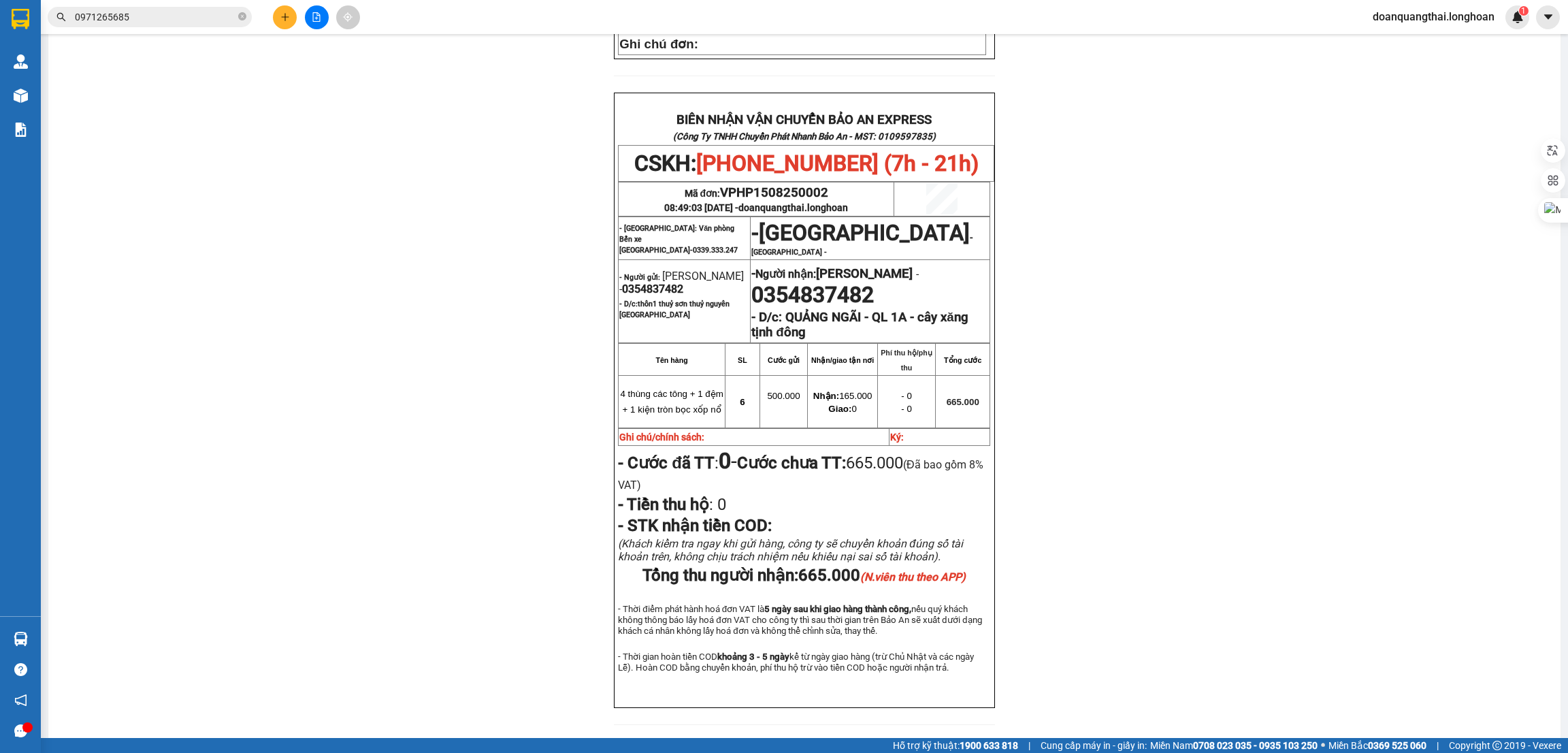
scroll to position [576, 0]
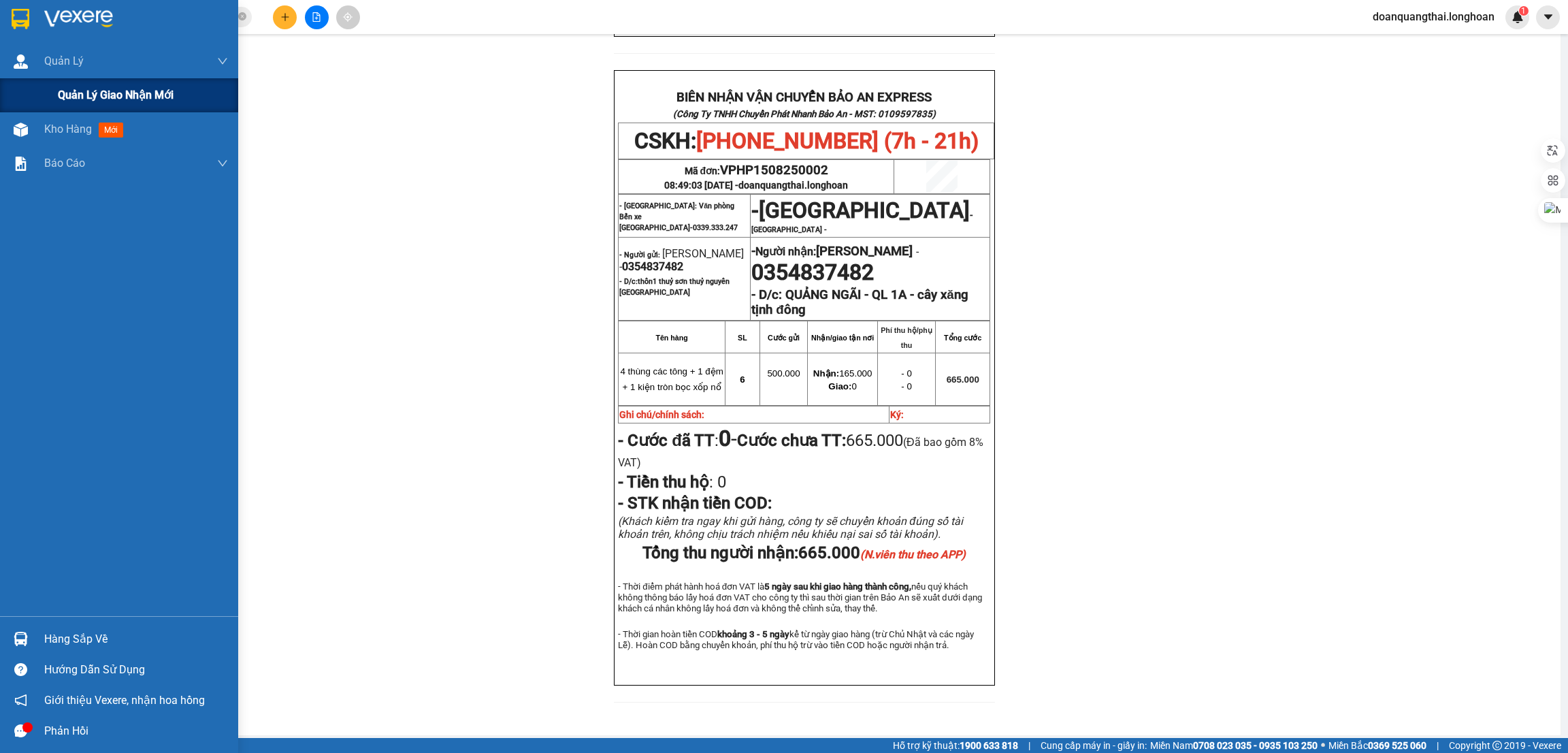
click at [91, 92] on span "Quản lý giao nhận mới" at bounding box center [116, 95] width 116 height 17
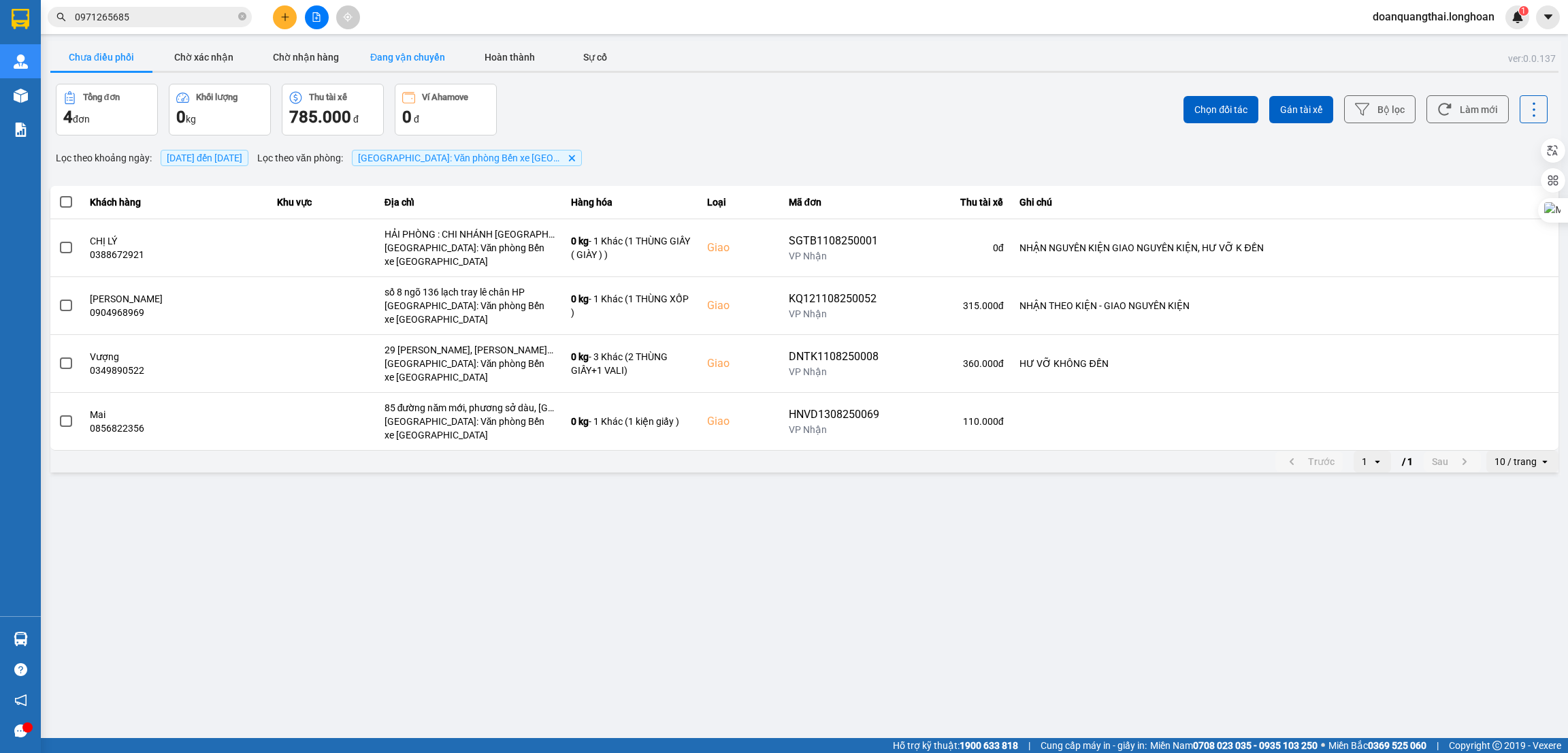
click at [379, 55] on button "Đang vận chuyển" at bounding box center [407, 56] width 102 height 27
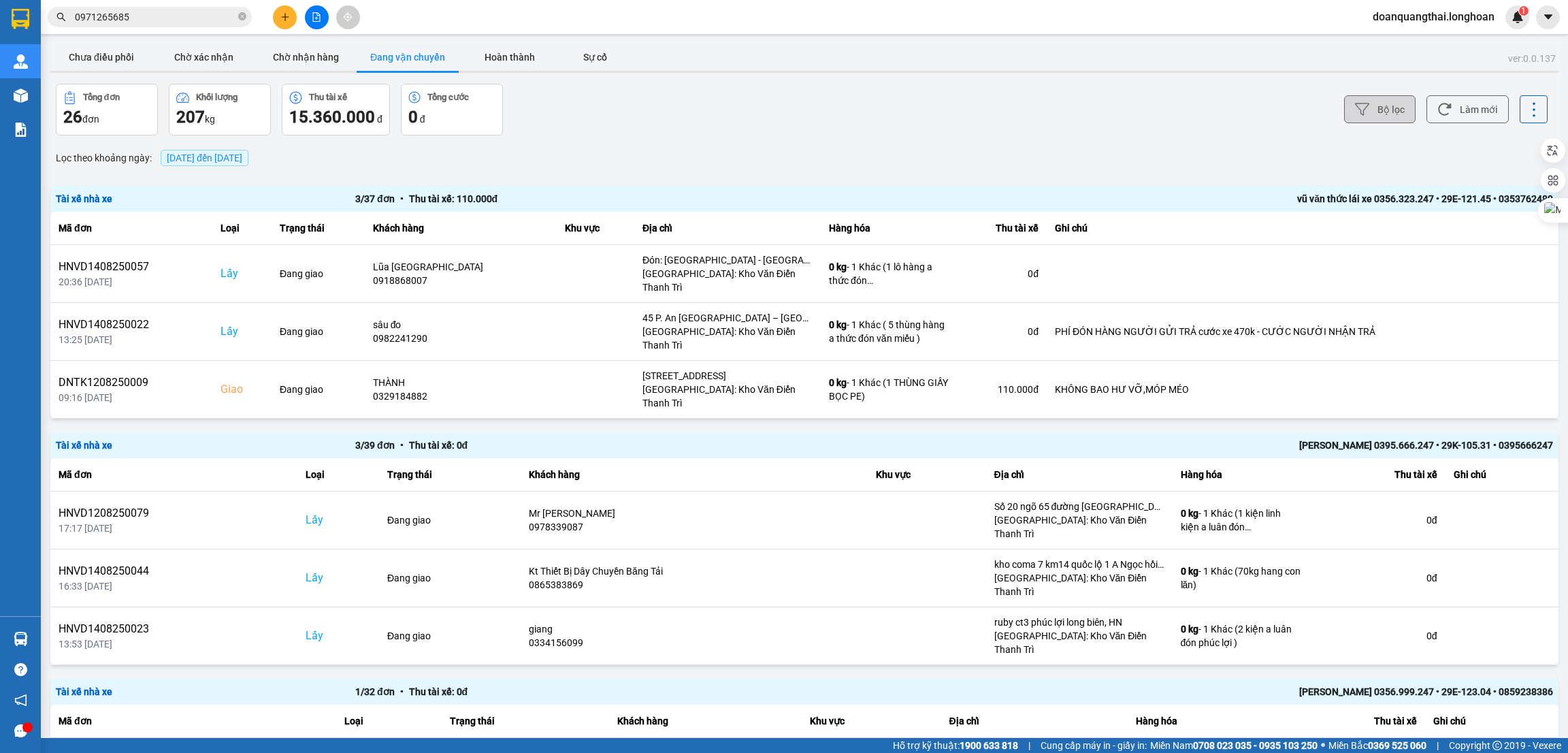
click at [1366, 114] on button "Bộ lọc" at bounding box center [1379, 110] width 71 height 28
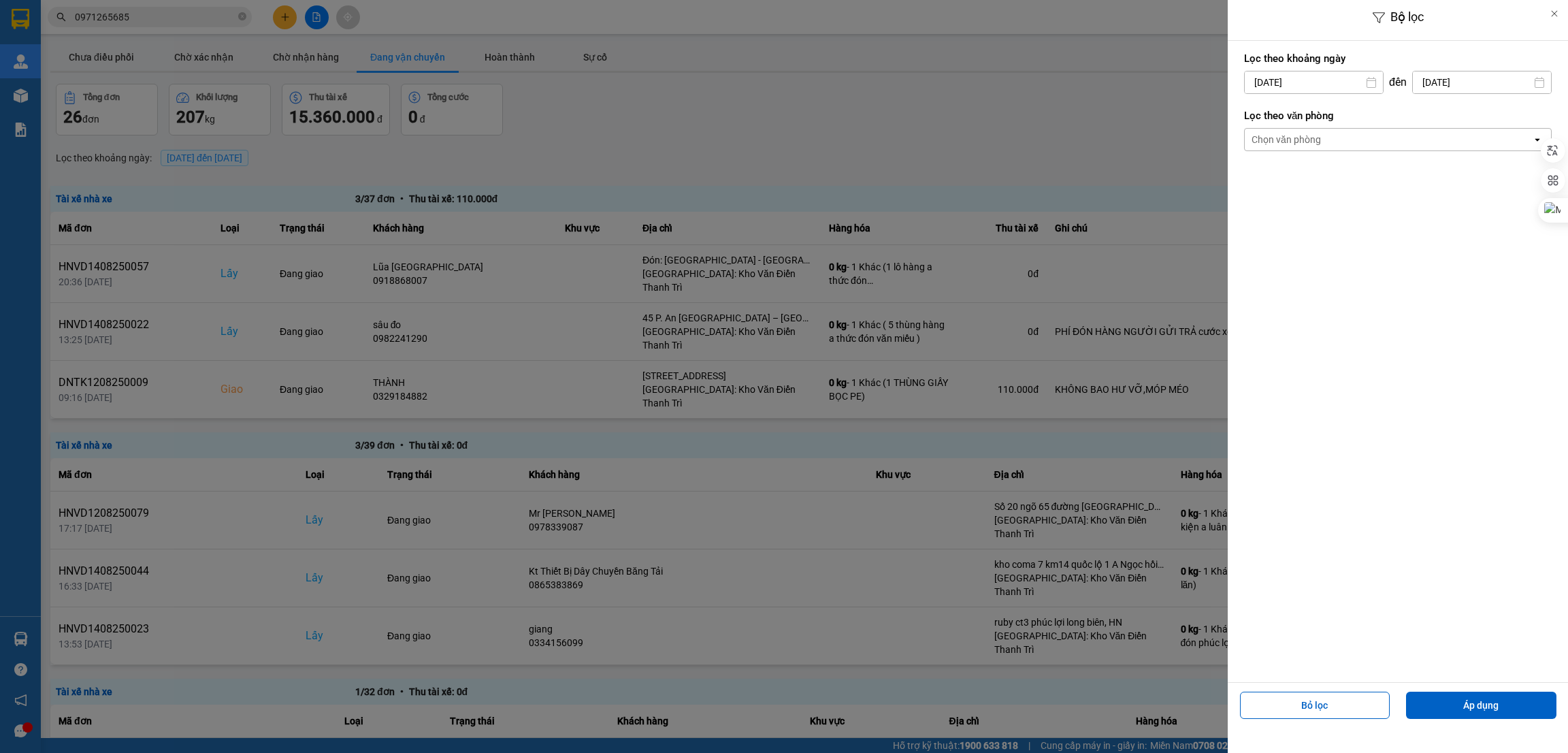
click at [1320, 93] on div "[DATE]" at bounding box center [1314, 83] width 140 height 23
click at [1326, 78] on input "[DATE]" at bounding box center [1314, 82] width 138 height 22
click at [1354, 217] on div "8" at bounding box center [1361, 212] width 19 height 16
click at [1436, 140] on div "Chọn văn phòng" at bounding box center [1388, 139] width 287 height 22
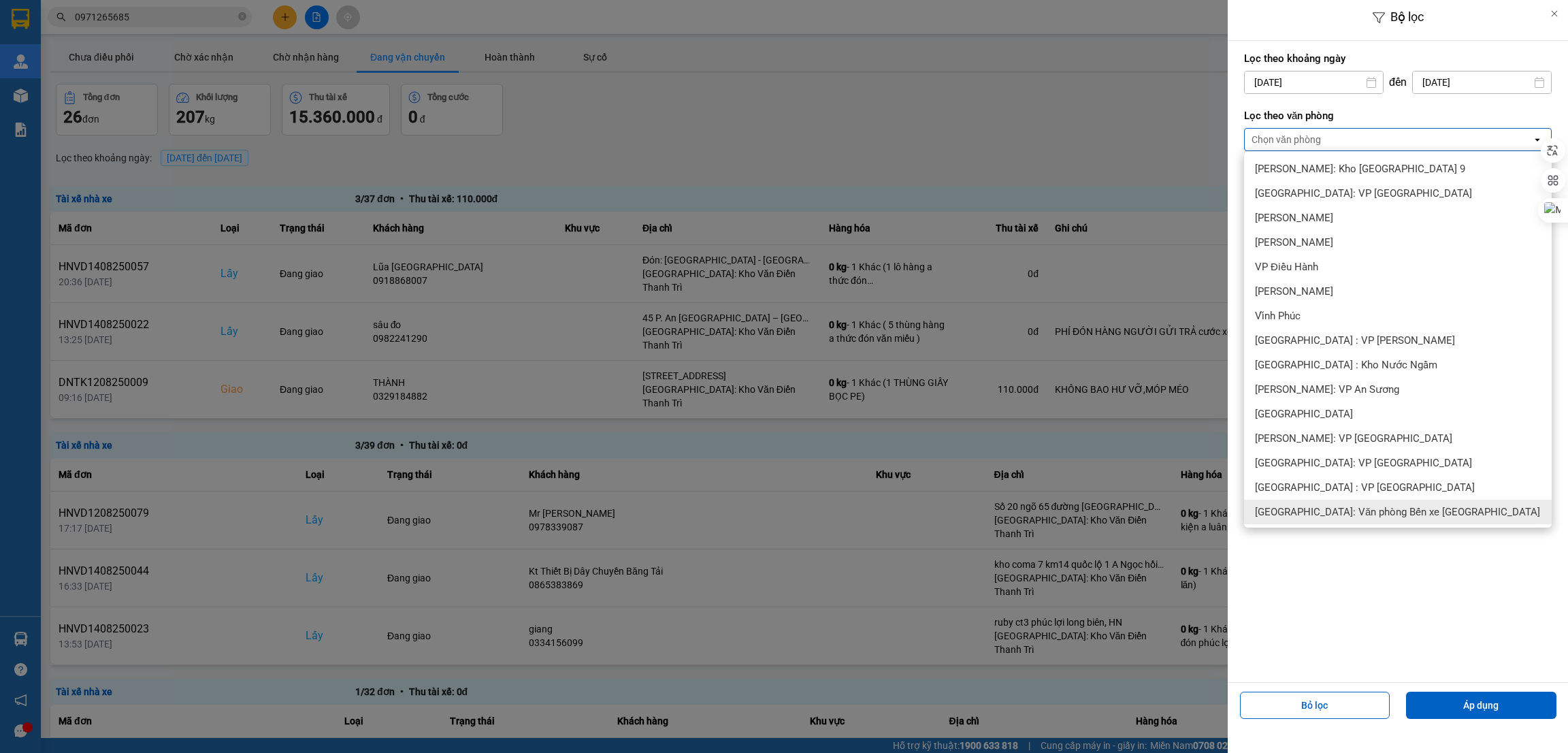
click at [1381, 505] on span "[GEOGRAPHIC_DATA]: Văn phòng Bến xe [GEOGRAPHIC_DATA]" at bounding box center [1397, 512] width 285 height 14
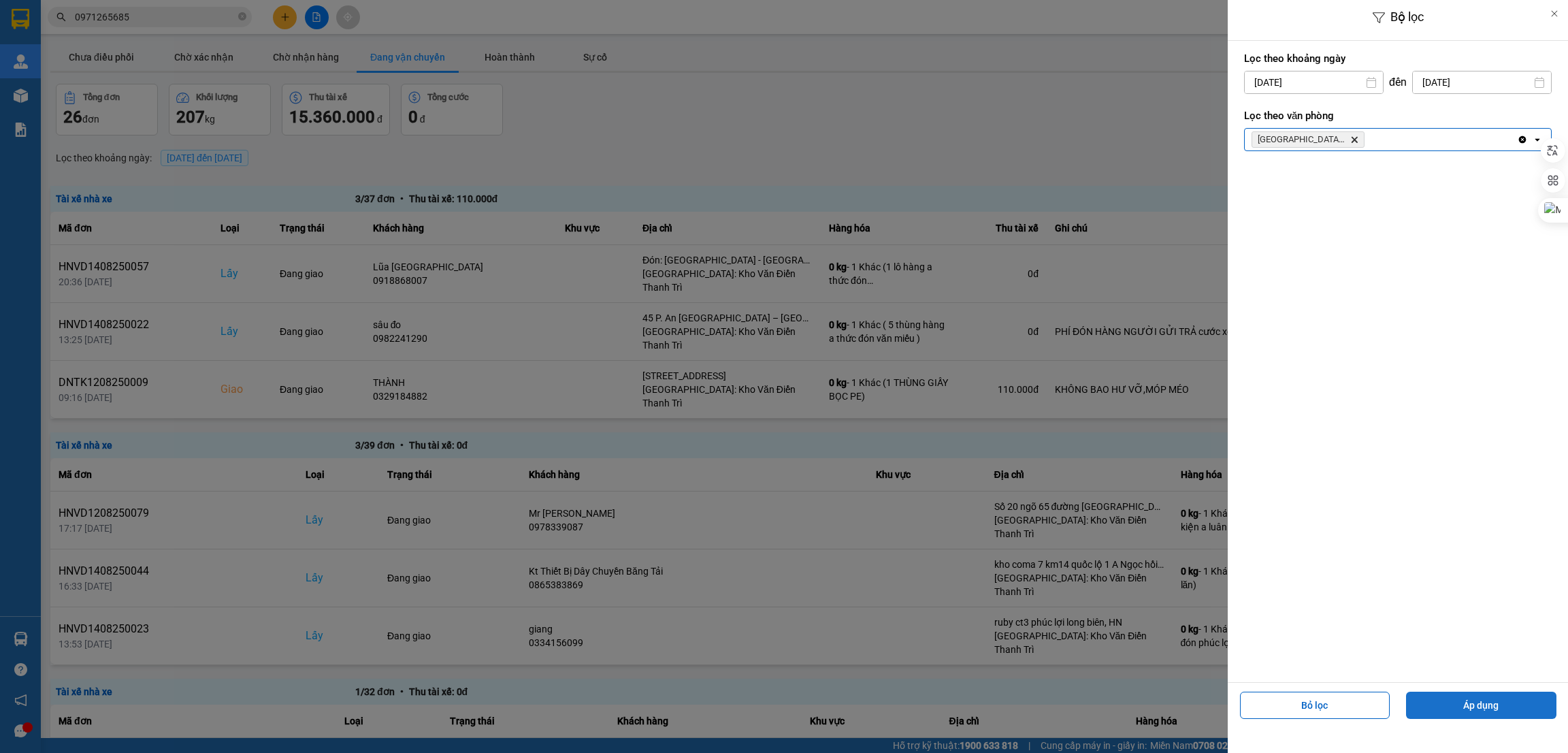
click at [1460, 706] on button "Áp dụng" at bounding box center [1481, 705] width 150 height 27
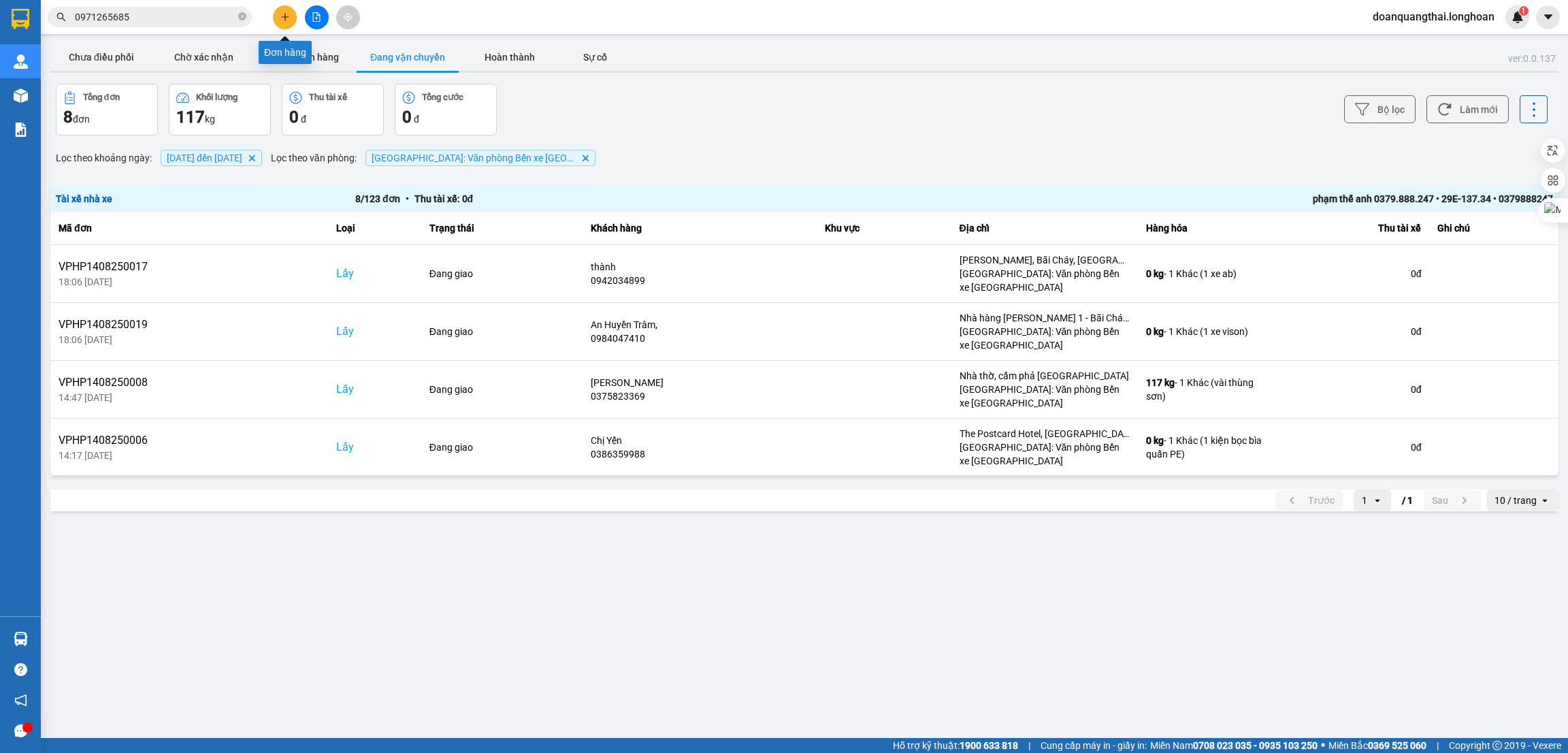
click at [292, 14] on button at bounding box center [284, 17] width 24 height 24
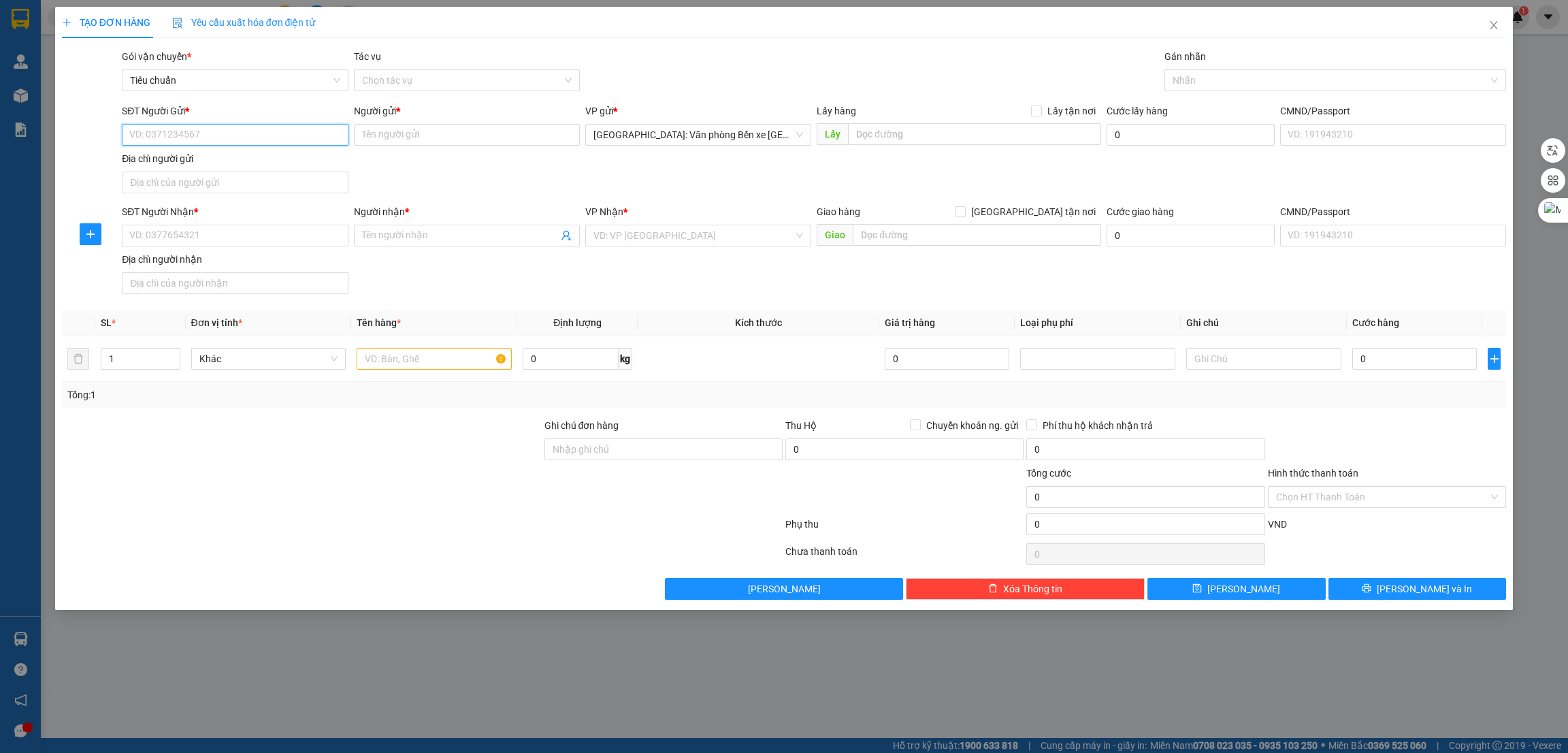
paste input "0967984382"
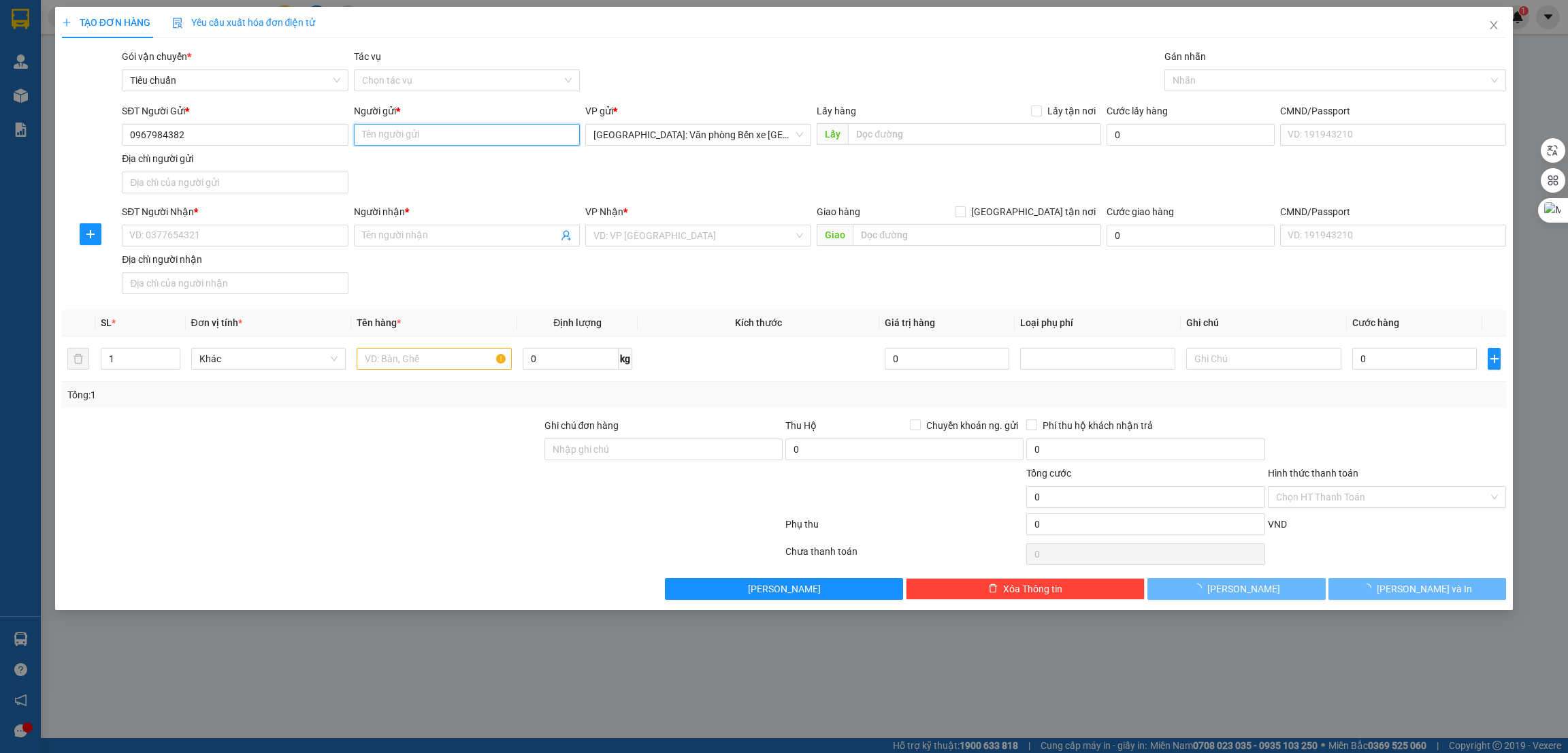
click at [417, 132] on input "Người gửi *" at bounding box center [467, 135] width 226 height 22
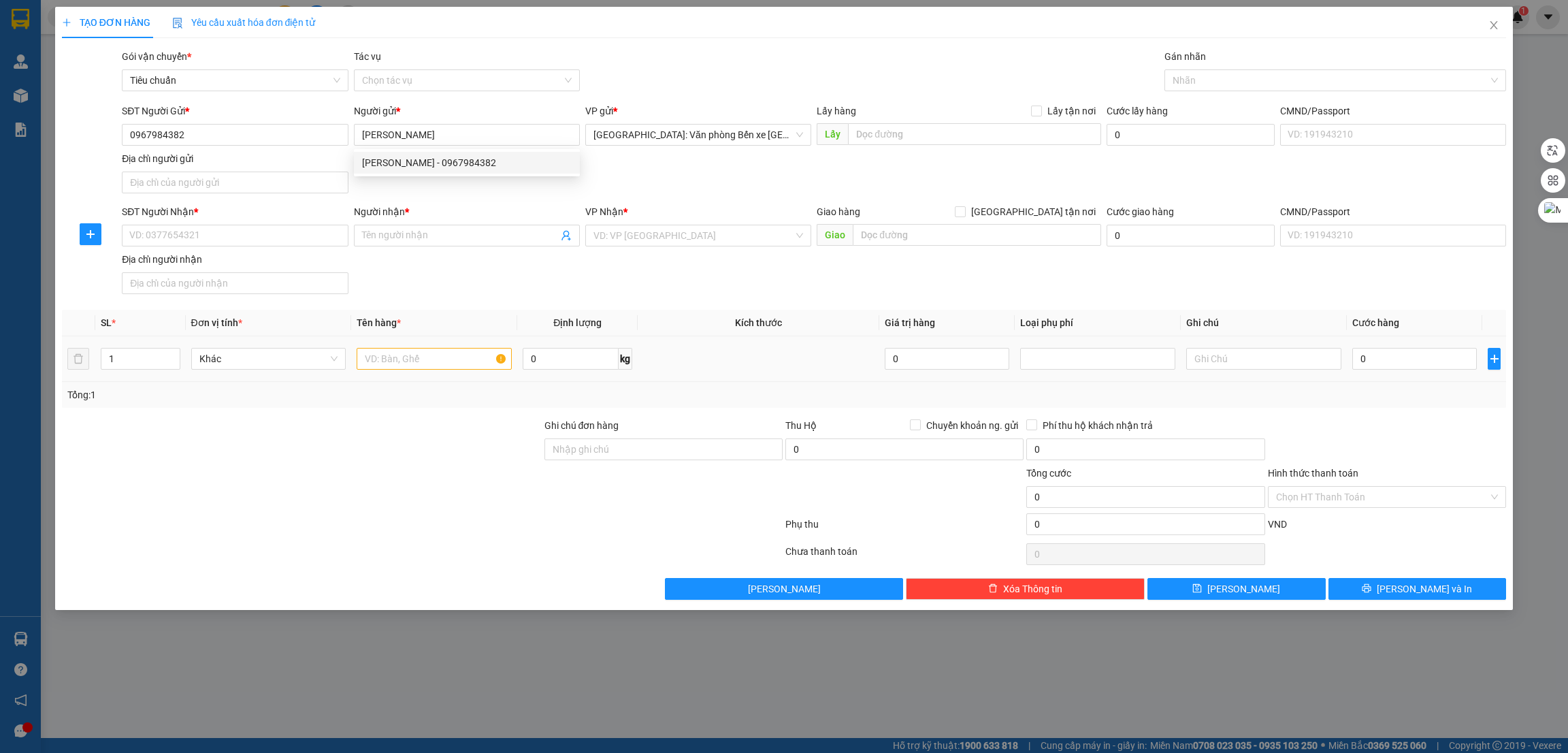
click at [235, 376] on td "Khác" at bounding box center [268, 359] width 166 height 46
click at [219, 234] on input "SĐT Người Nhận *" at bounding box center [235, 235] width 226 height 22
paste input "0345351608"
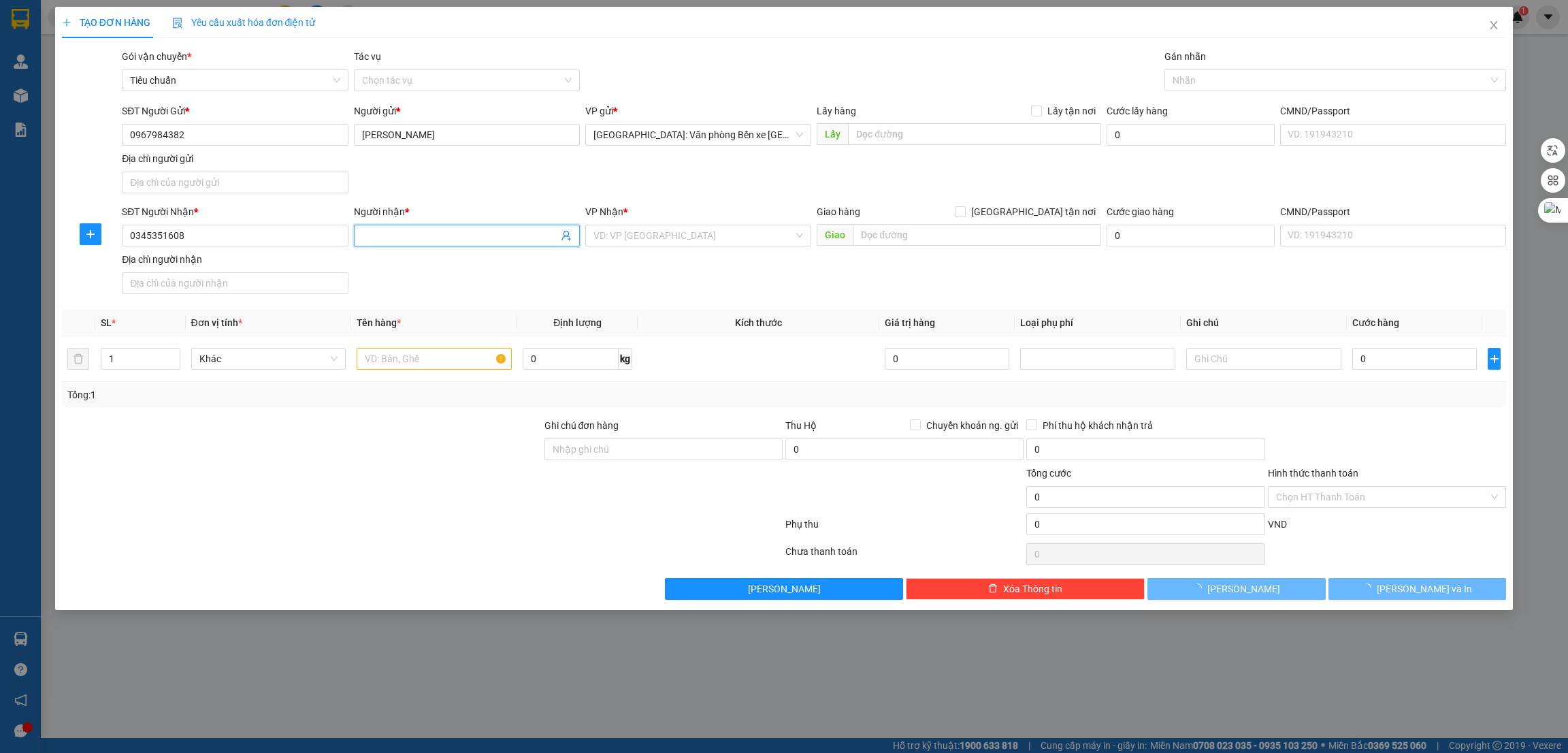
click at [397, 242] on input "Người nhận *" at bounding box center [460, 235] width 196 height 15
click at [328, 475] on div at bounding box center [302, 490] width 482 height 47
click at [373, 361] on input "text" at bounding box center [434, 358] width 155 height 22
click at [454, 469] on div at bounding box center [302, 490] width 482 height 47
click at [687, 237] on input "search" at bounding box center [693, 235] width 200 height 20
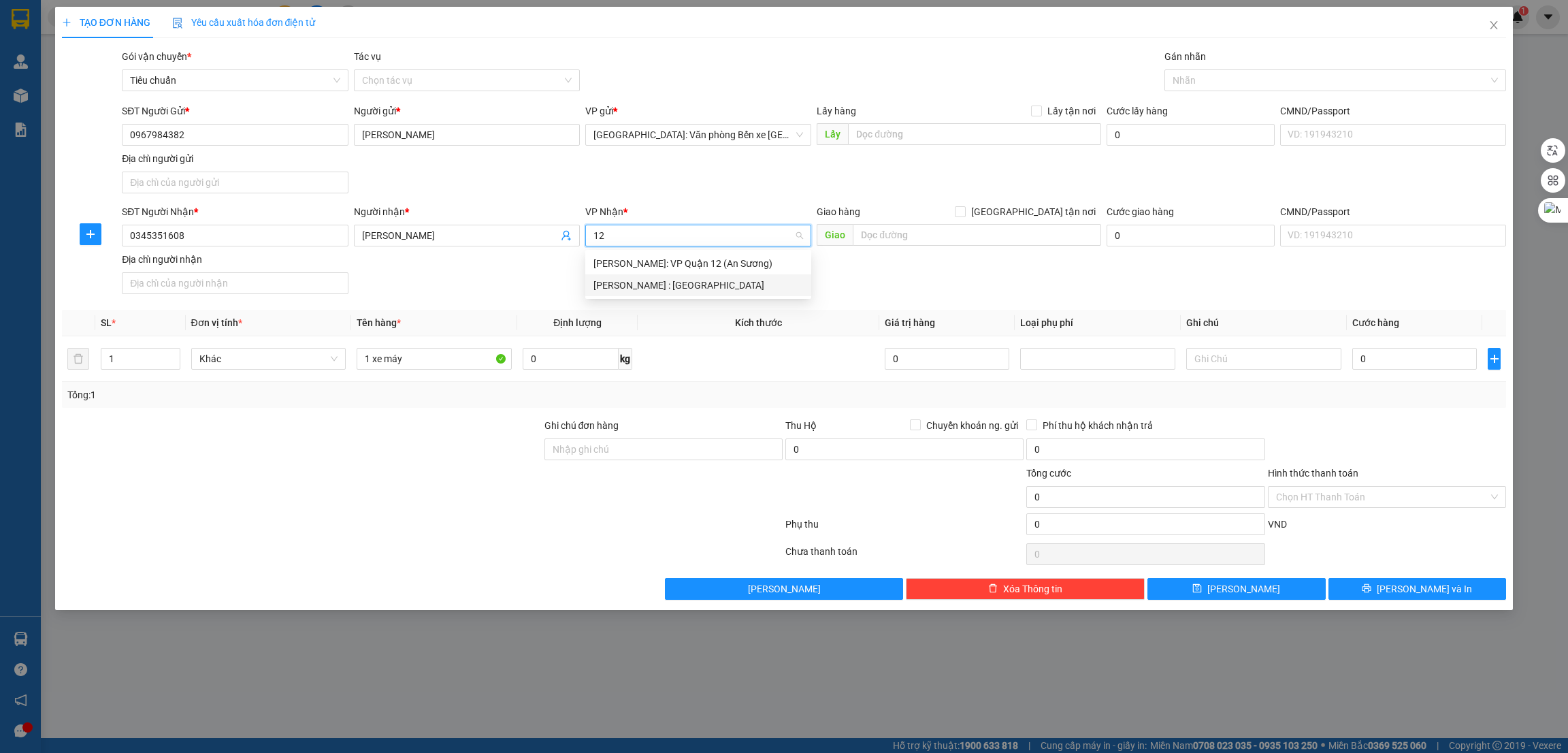
click at [650, 285] on div "[PERSON_NAME] : [GEOGRAPHIC_DATA]" at bounding box center [698, 285] width 209 height 15
click at [888, 238] on input "text" at bounding box center [976, 235] width 248 height 22
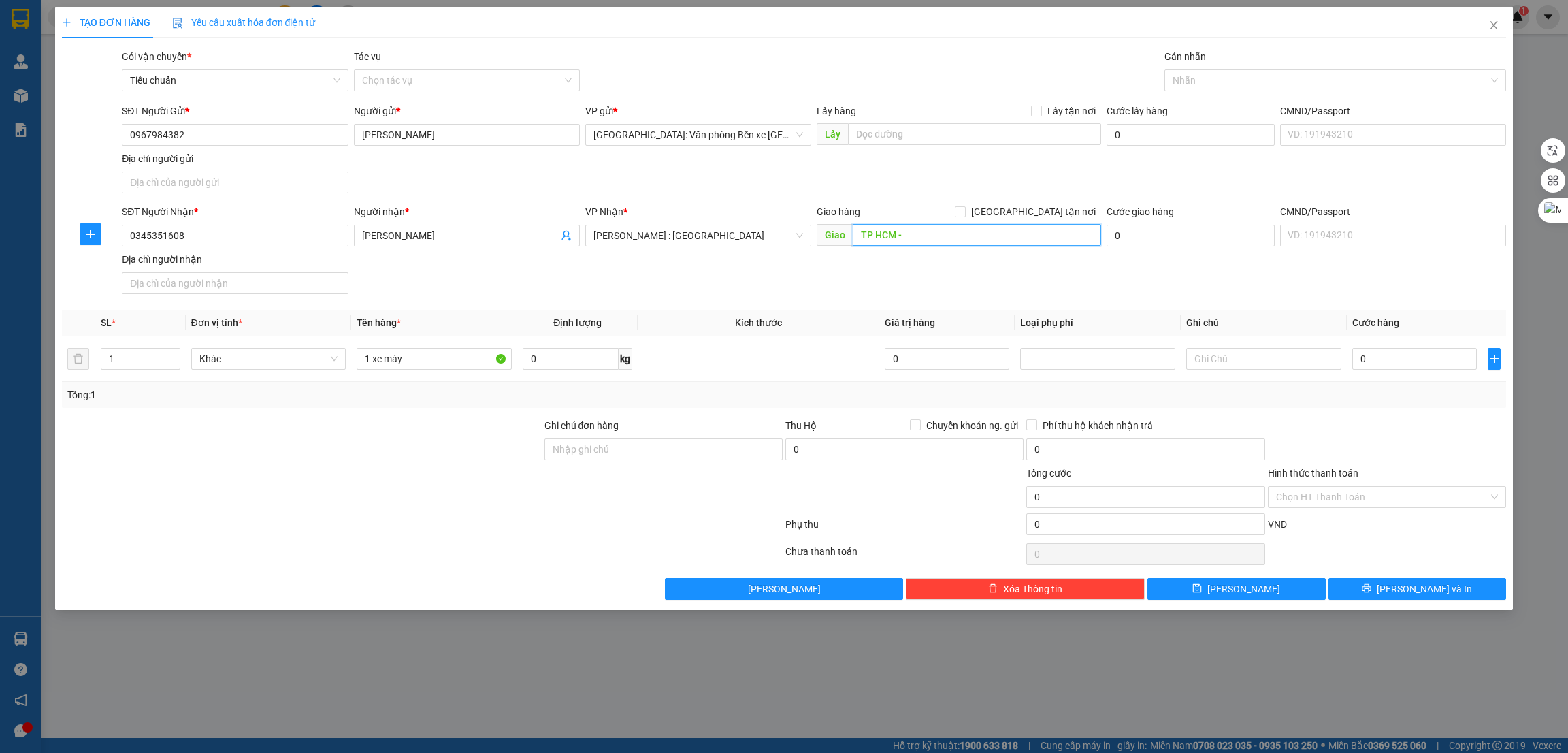
paste input "325 Thống Nhất - Phường Thông Tây Hội - Quận Gò Vấp"
click at [1068, 213] on span "[GEOGRAPHIC_DATA] tận nơi" at bounding box center [1033, 212] width 136 height 15
click at [965, 213] on input "[GEOGRAPHIC_DATA] tận nơi" at bounding box center [960, 211] width 10 height 10
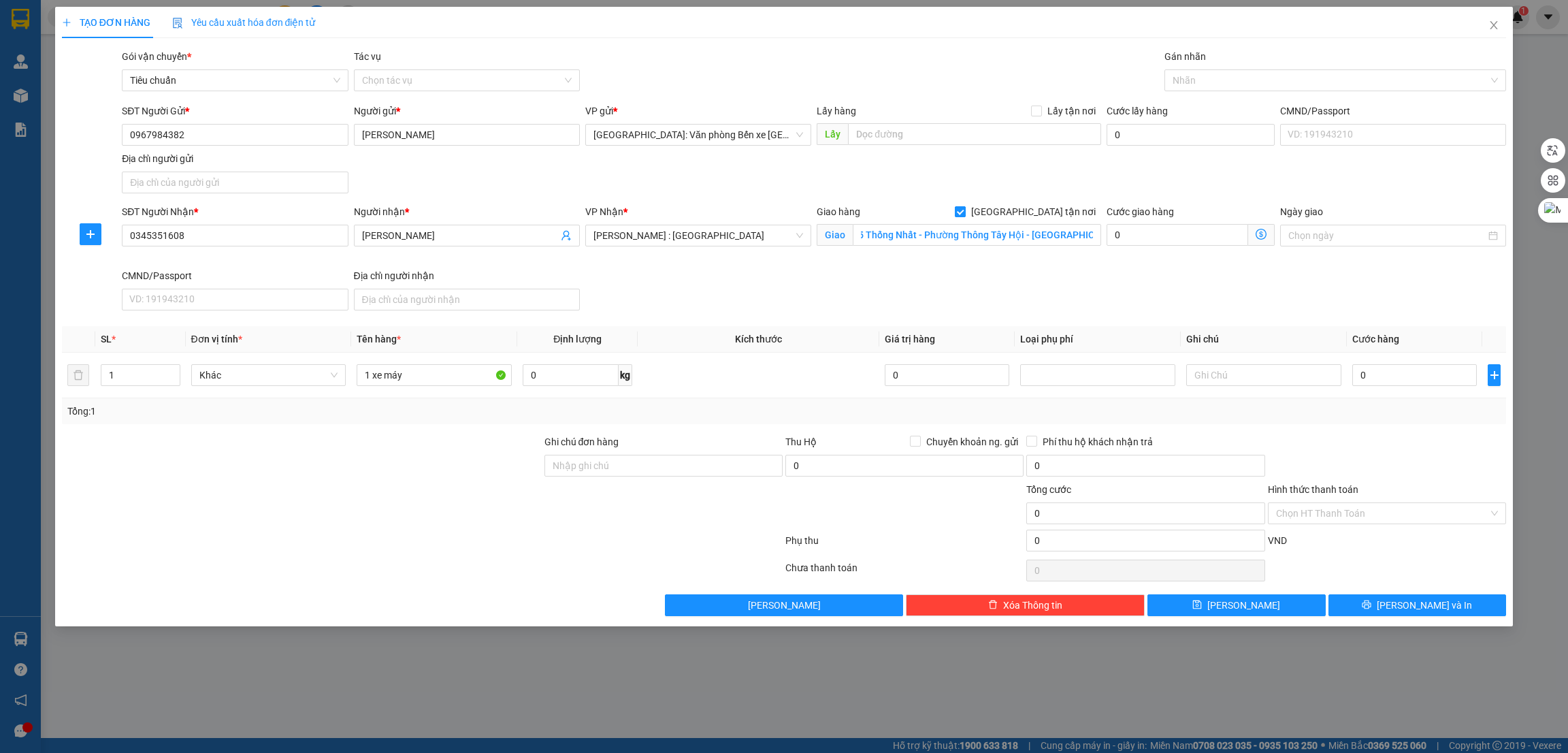
scroll to position [0, 0]
click at [1204, 69] on div "Nhãn" at bounding box center [1336, 80] width 343 height 22
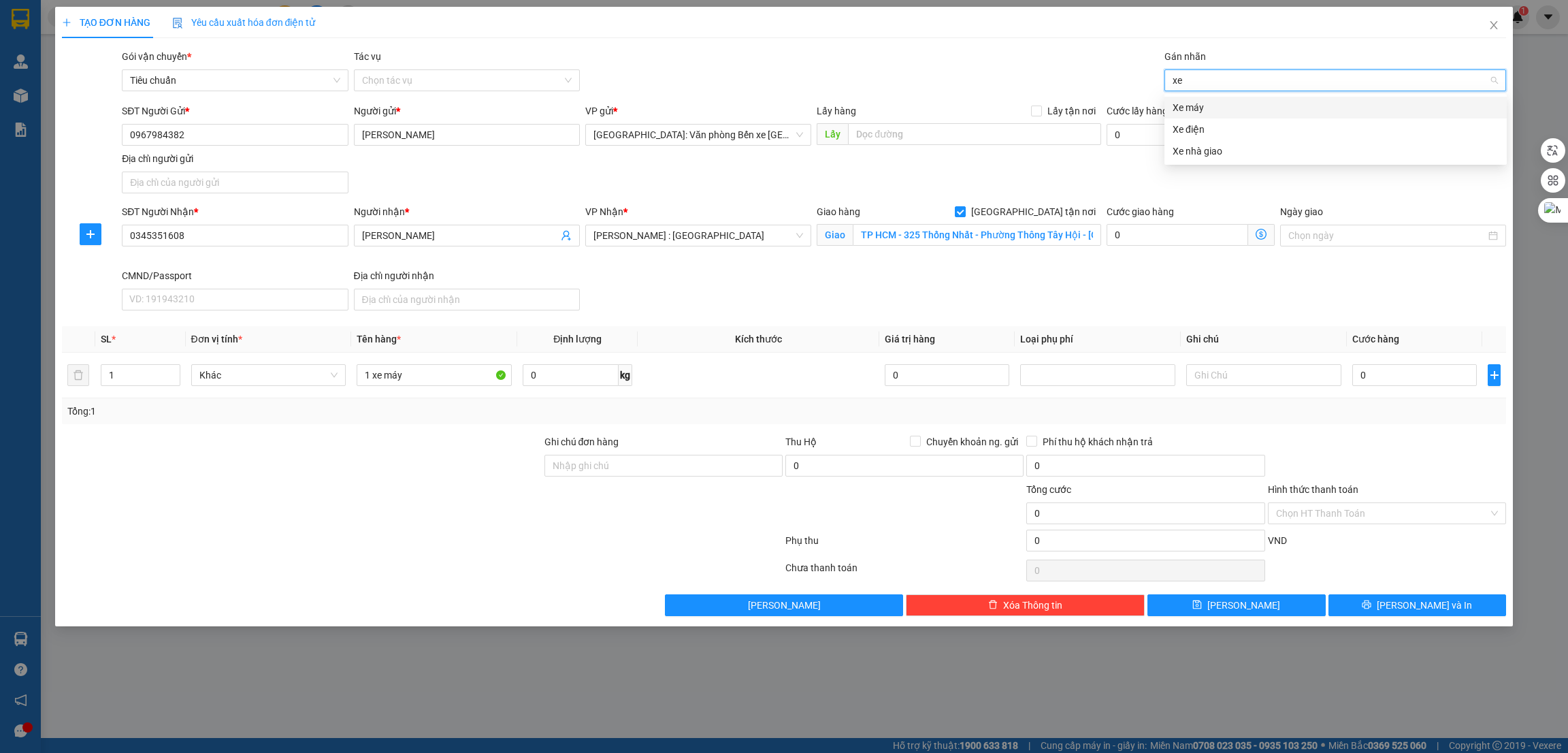
click at [1198, 110] on div "Xe máy" at bounding box center [1336, 107] width 326 height 15
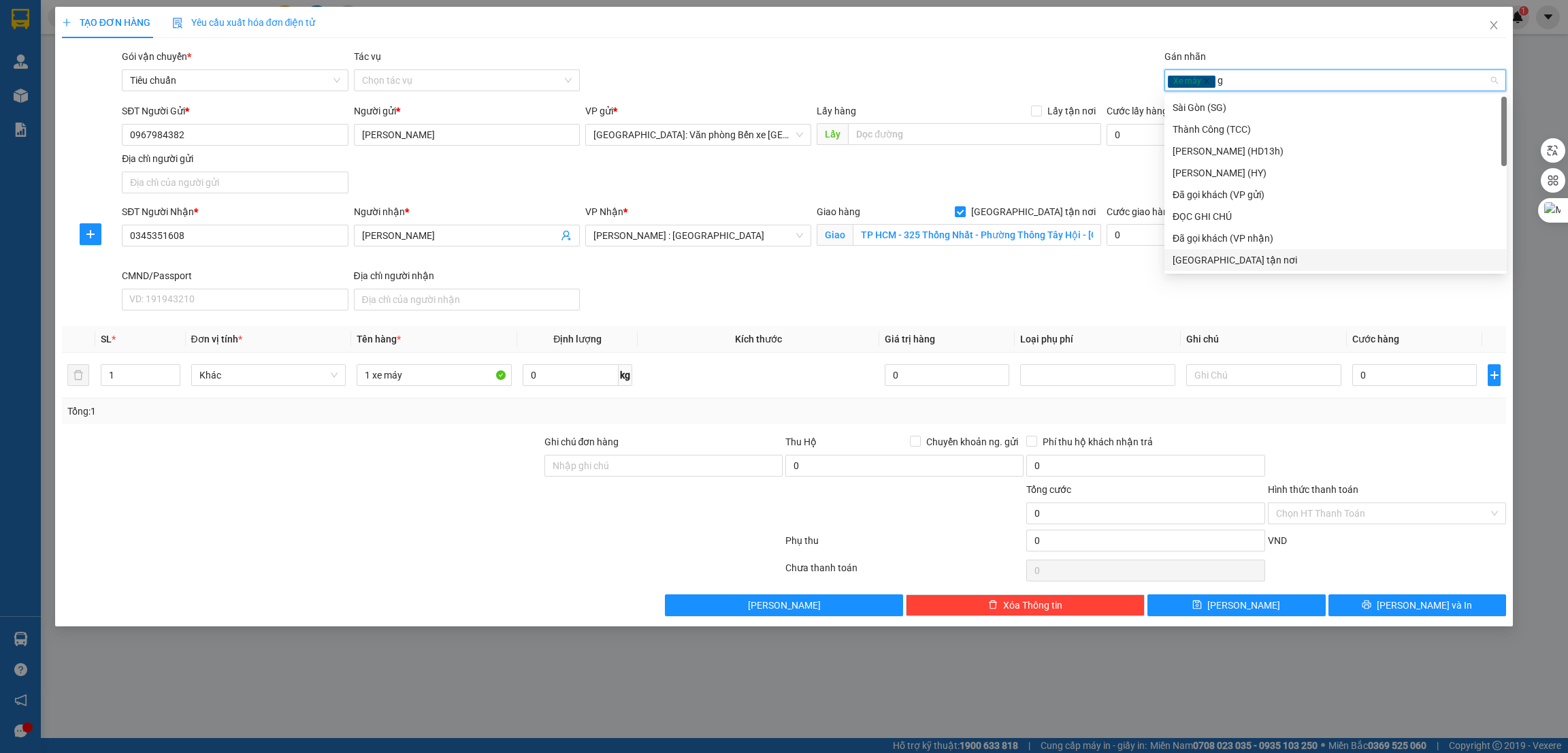
click at [1198, 258] on div "[GEOGRAPHIC_DATA] tận nơi" at bounding box center [1336, 260] width 326 height 15
click at [1399, 380] on input "0" at bounding box center [1414, 374] width 124 height 22
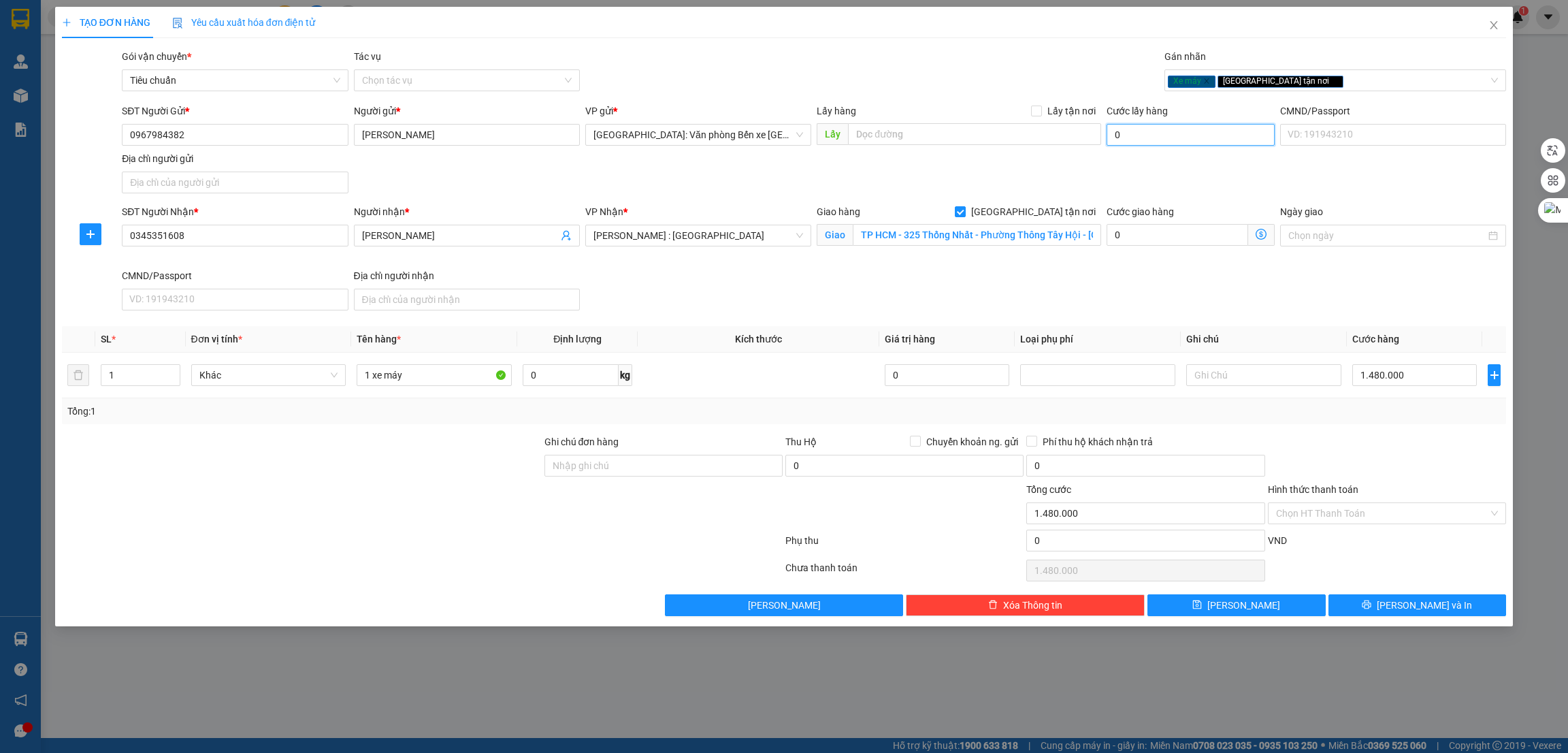
click at [1127, 141] on input "0" at bounding box center [1191, 135] width 168 height 22
click at [602, 511] on div at bounding box center [663, 506] width 241 height 47
click at [987, 135] on input "text" at bounding box center [974, 134] width 253 height 22
paste input "thon 7 đội 12 thôn tu đôi xa Nghi Duong huyên Kiên Thuy"
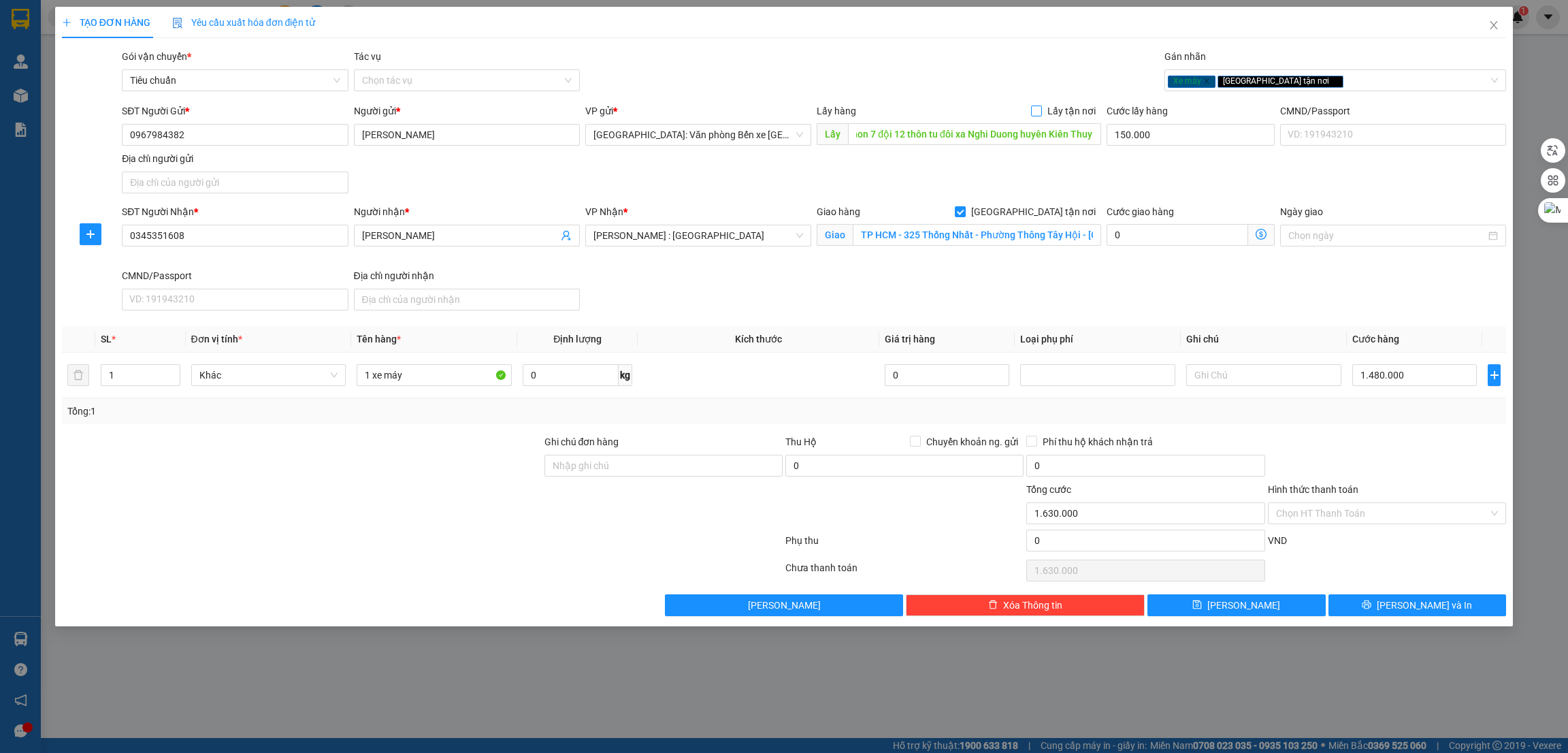
click at [1038, 111] on input "Lấy tận nơi" at bounding box center [1036, 110] width 10 height 10
click at [1276, 609] on button "Lưu" at bounding box center [1237, 605] width 178 height 22
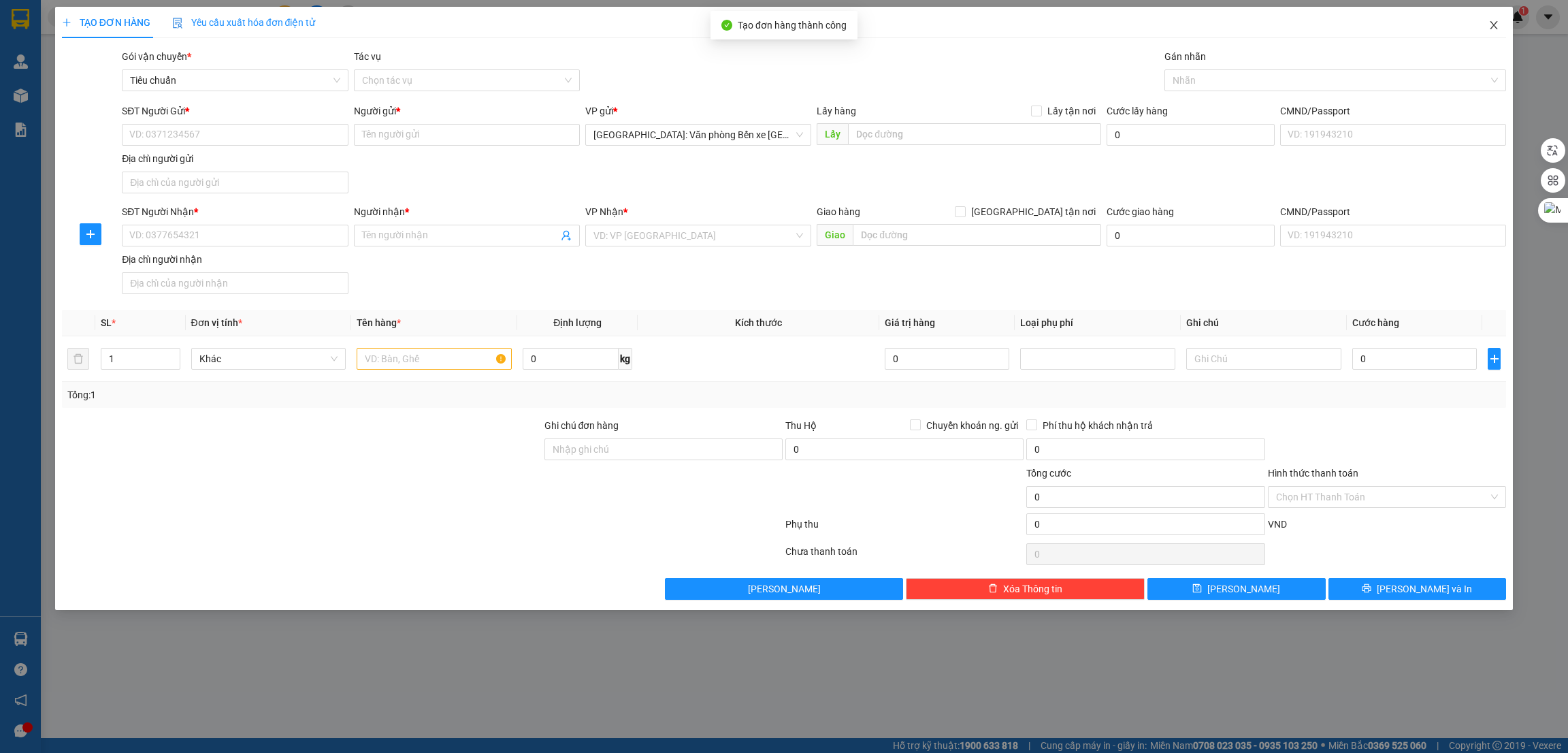
click at [1498, 25] on icon "close" at bounding box center [1494, 25] width 11 height 11
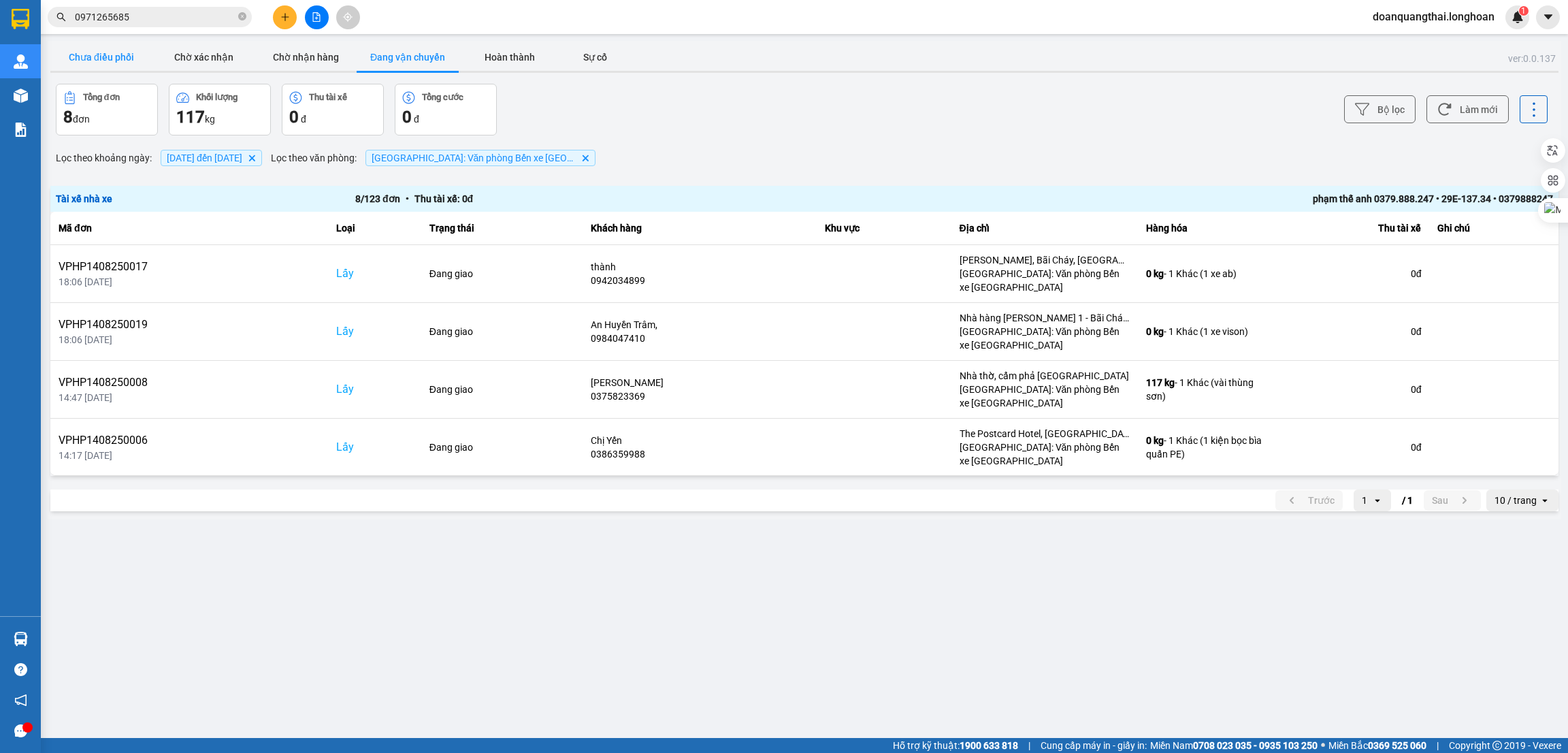
click at [87, 51] on button "Chưa điều phối" at bounding box center [101, 56] width 102 height 27
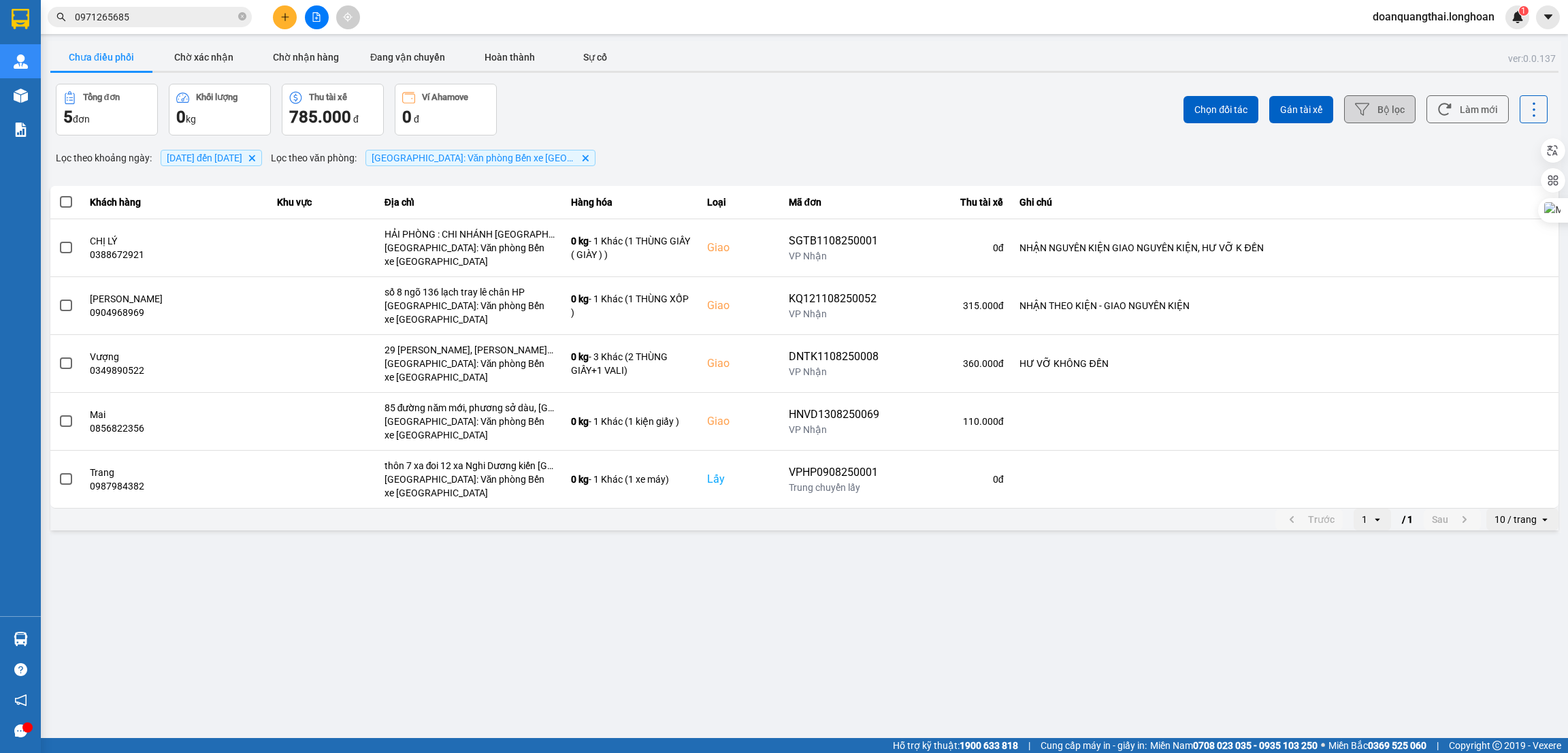
click at [1388, 108] on button "Bộ lọc" at bounding box center [1379, 110] width 71 height 28
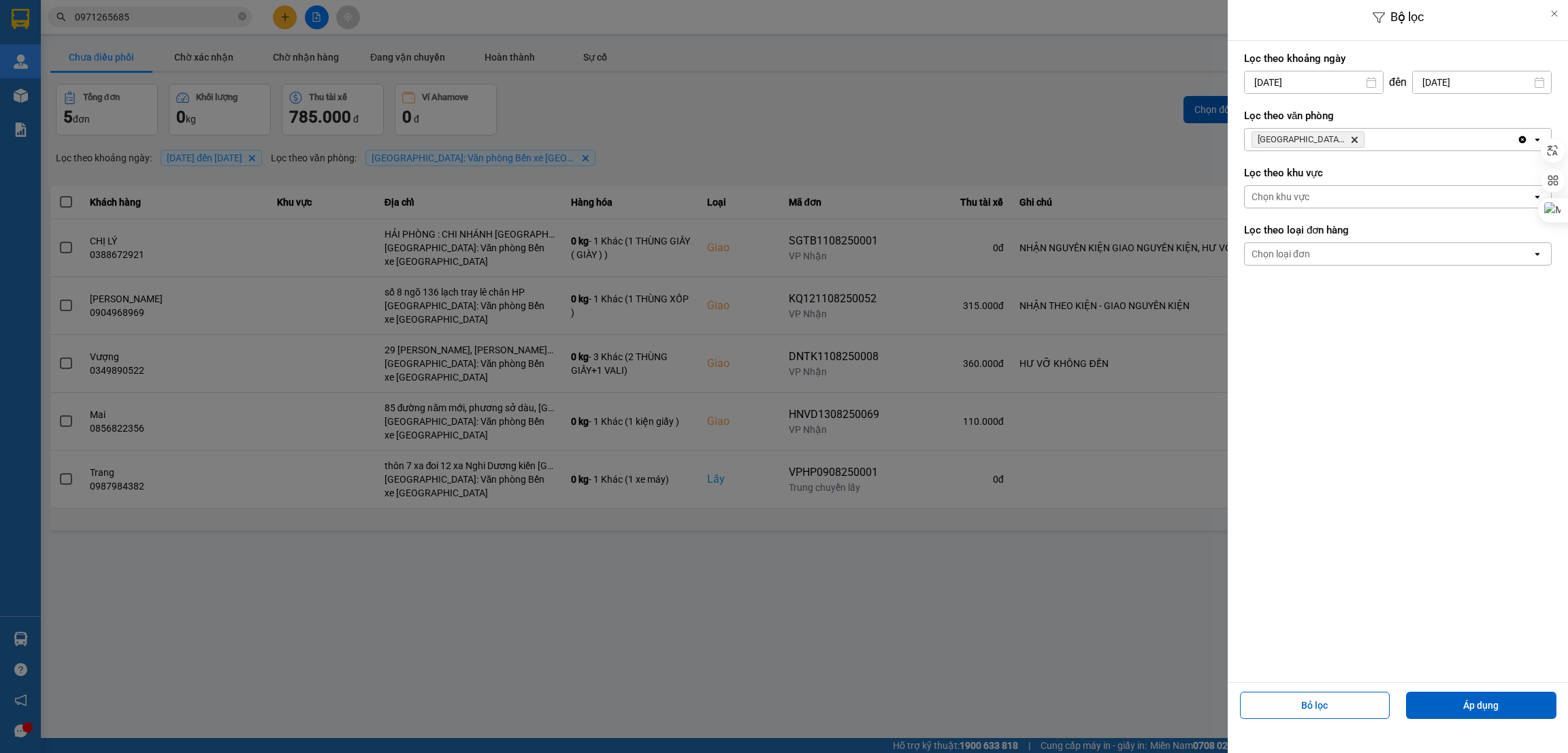
click at [1324, 78] on input "[DATE]" at bounding box center [1314, 82] width 138 height 22
click at [1436, 58] on label "Lọc theo khoảng ngày" at bounding box center [1398, 58] width 307 height 14
click at [1466, 533] on div "Bộ lọc Lọc theo khoảng ngày 08/08/2025 Press the down arrow key to interact wit…" at bounding box center [804, 533] width 1514 height 0
click at [1488, 237] on div "15" at bounding box center [1489, 242] width 19 height 16
click at [1440, 693] on button "Áp dụng" at bounding box center [1481, 705] width 150 height 27
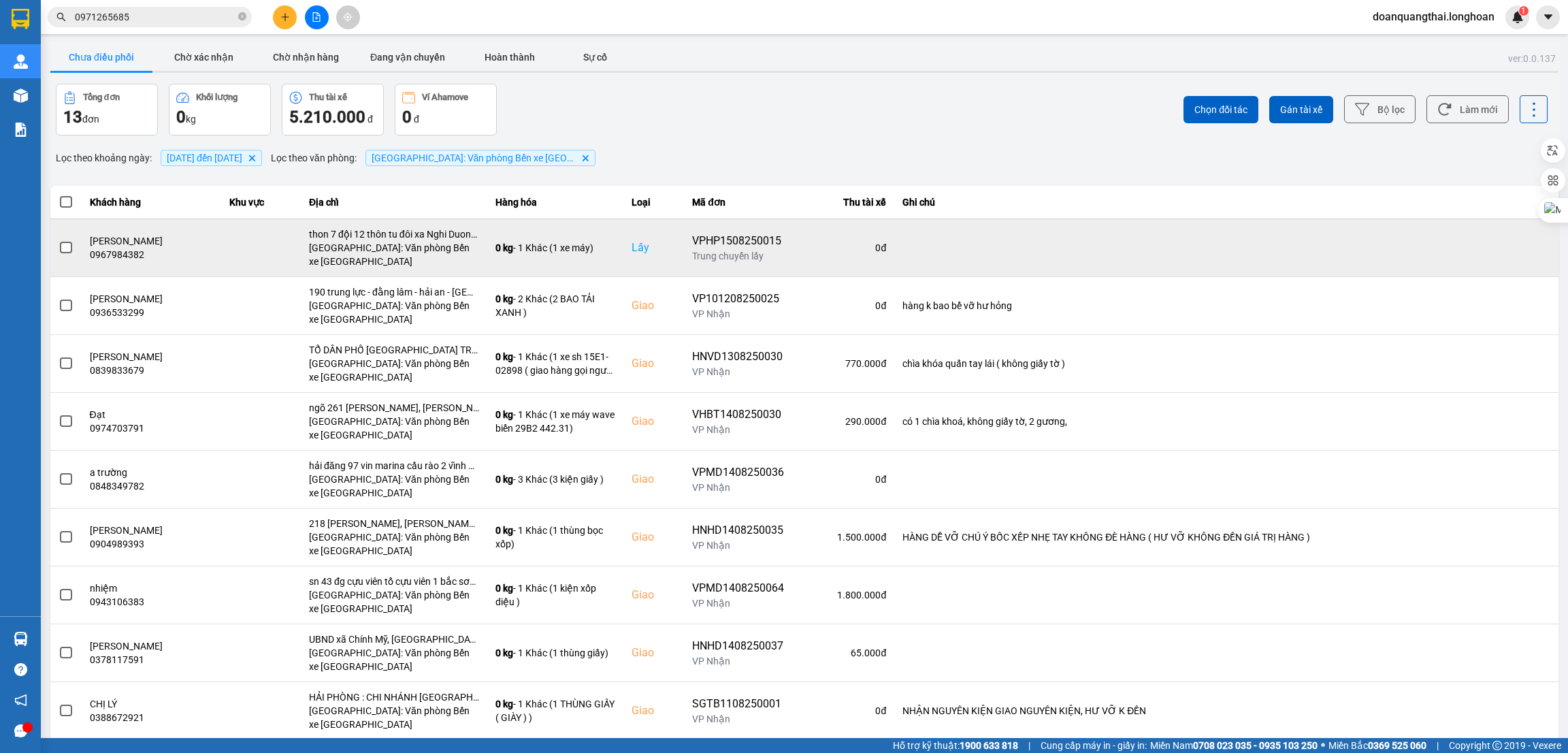
click at [71, 246] on label at bounding box center [66, 248] width 15 height 15
click at [59, 240] on input "checkbox" at bounding box center [59, 240] width 0 height 0
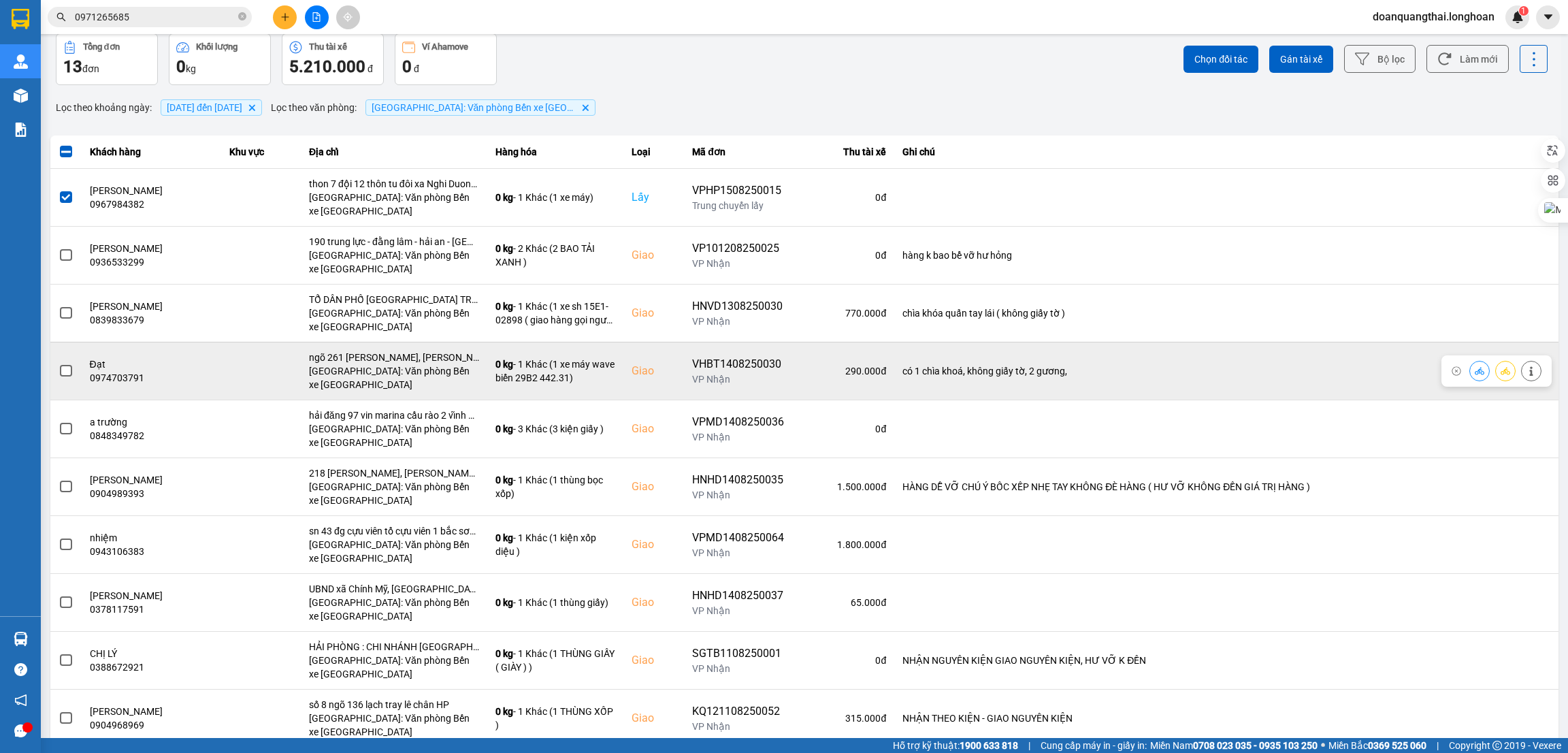
scroll to position [92, 0]
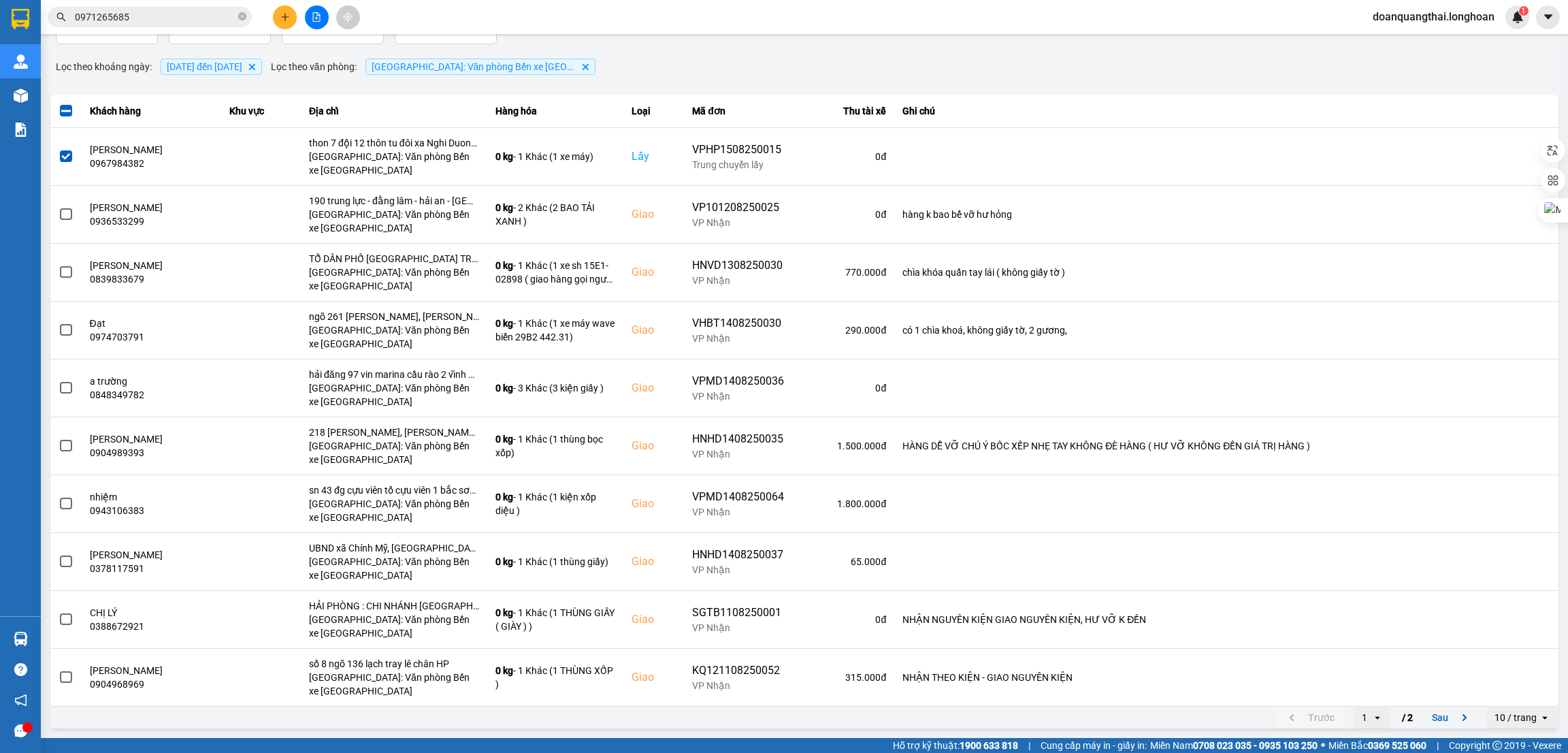
click at [1494, 718] on div "10 / trang" at bounding box center [1516, 717] width 43 height 14
click at [1494, 693] on div "100 / trang" at bounding box center [1507, 690] width 50 height 14
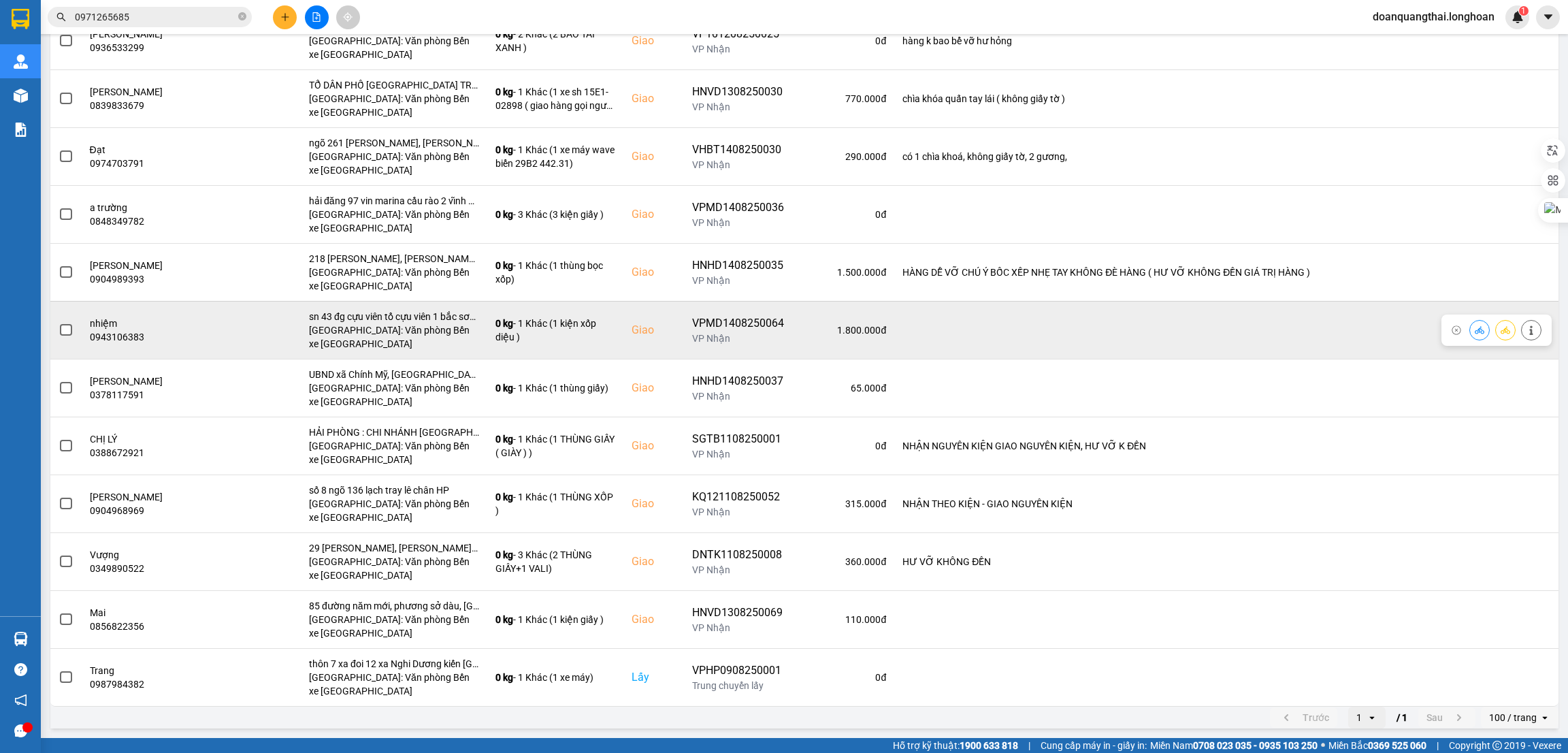
scroll to position [0, 0]
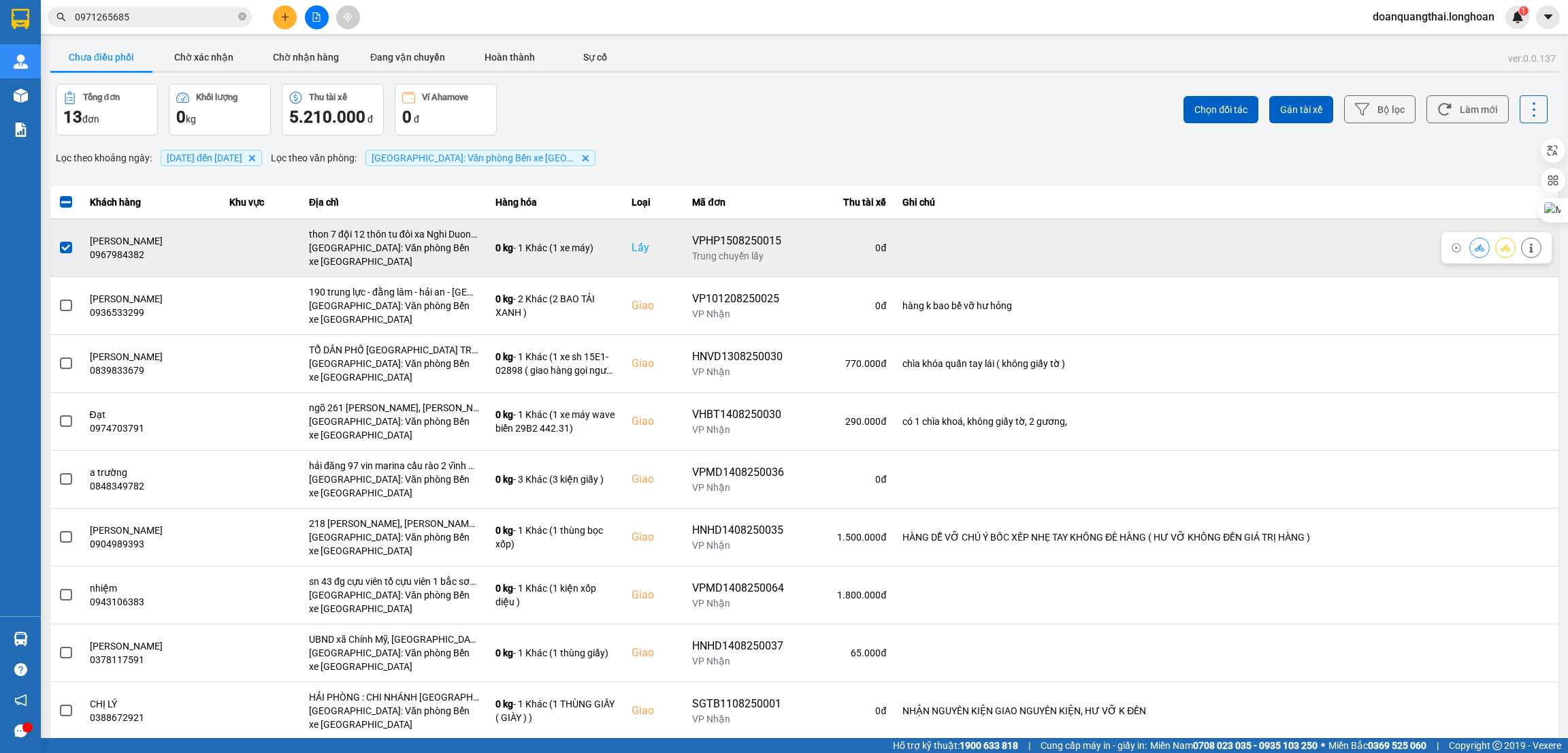
click at [59, 249] on label at bounding box center [66, 248] width 15 height 15
click at [59, 240] on input "checkbox" at bounding box center [59, 240] width 0 height 0
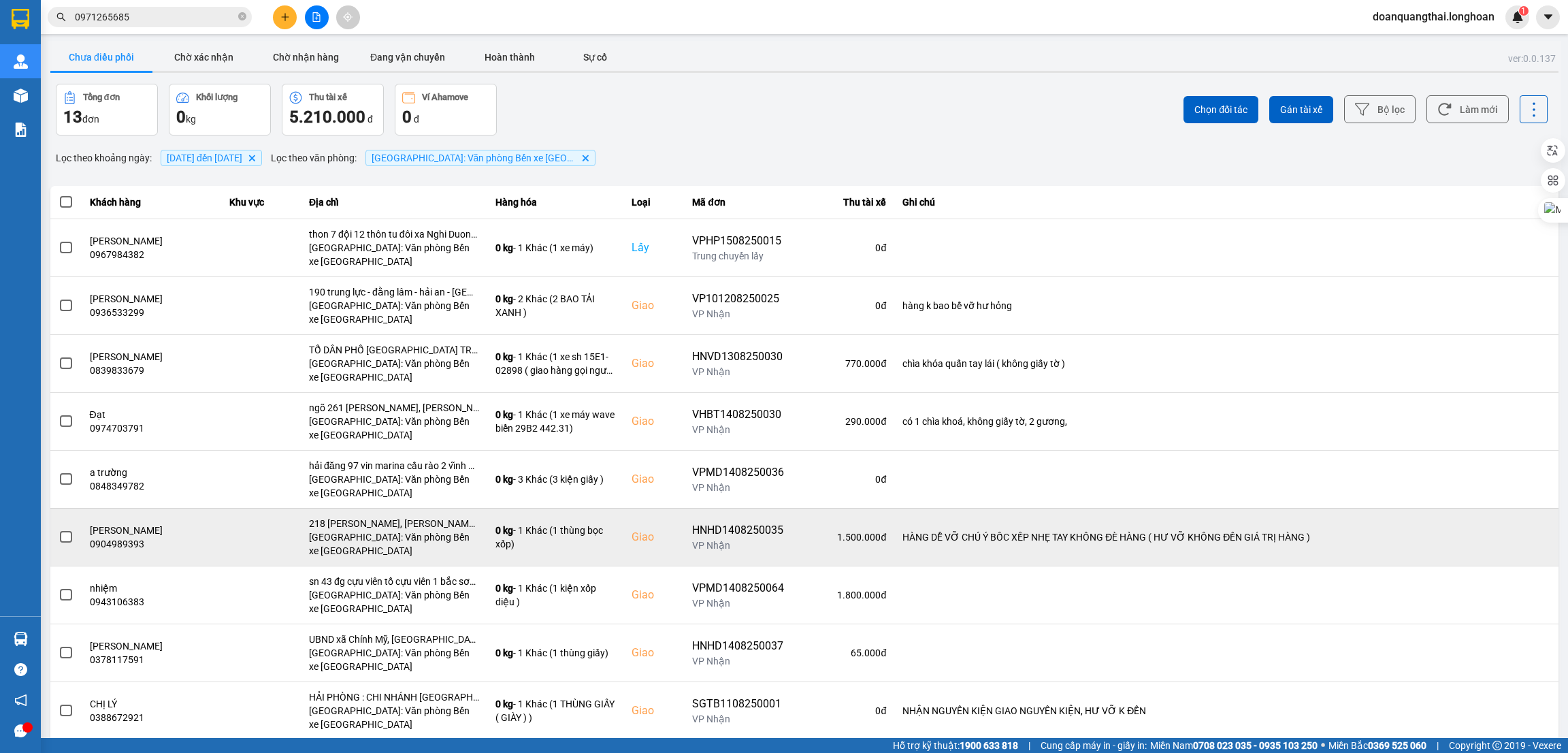
scroll to position [267, 0]
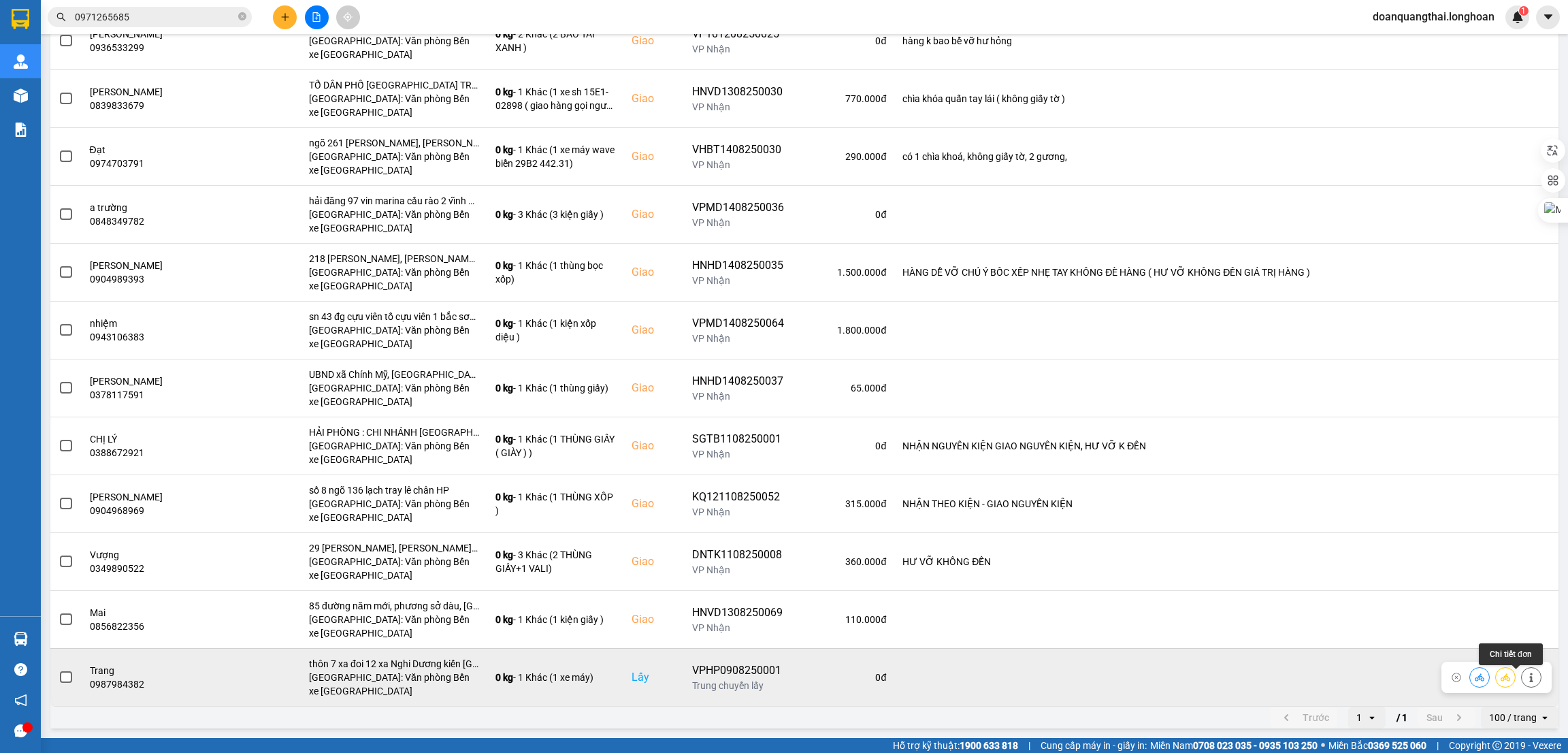
click at [1527, 679] on icon at bounding box center [1532, 678] width 10 height 10
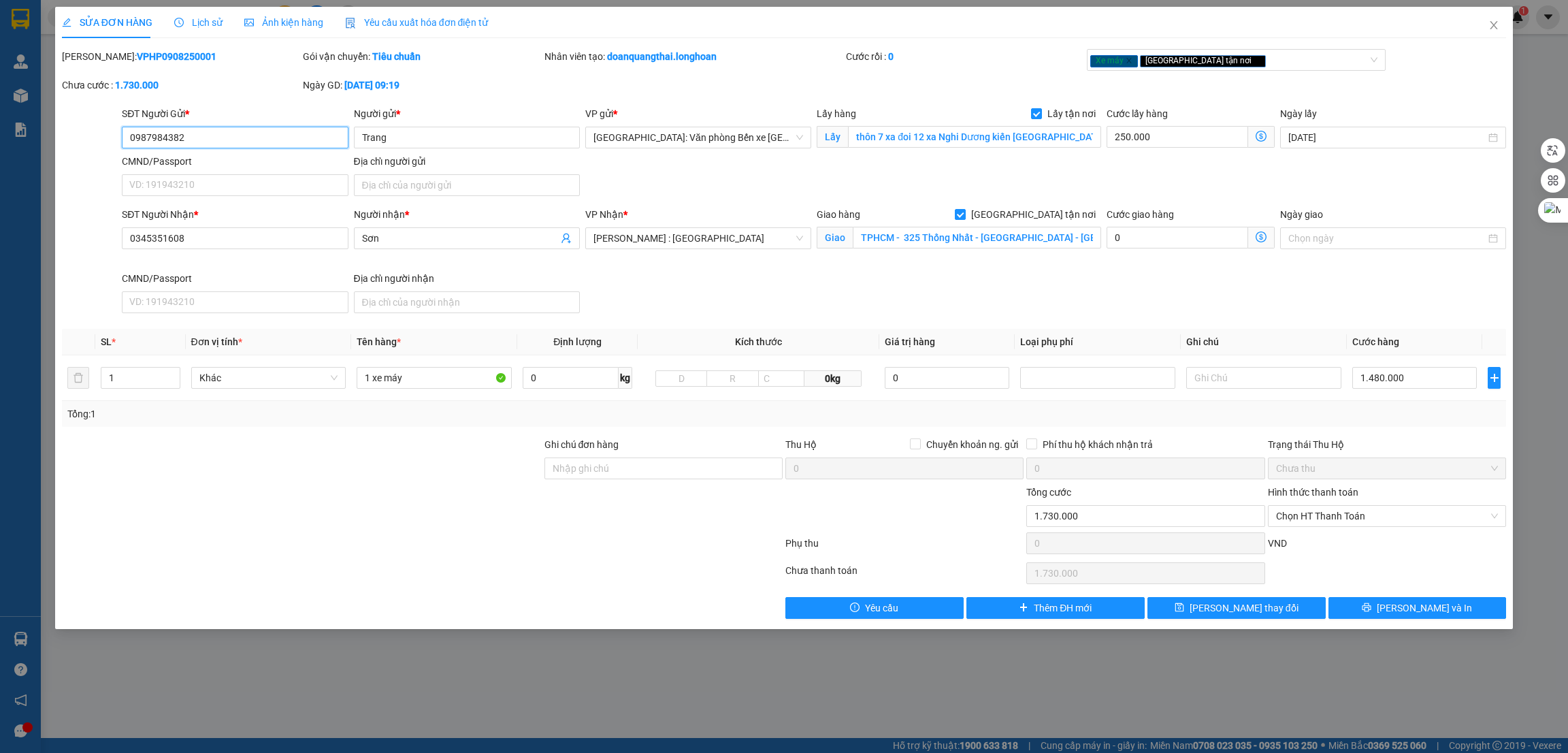
click at [215, 145] on input "0987984382" at bounding box center [235, 137] width 226 height 22
paste input "6"
click at [392, 132] on input "Trang" at bounding box center [467, 137] width 226 height 22
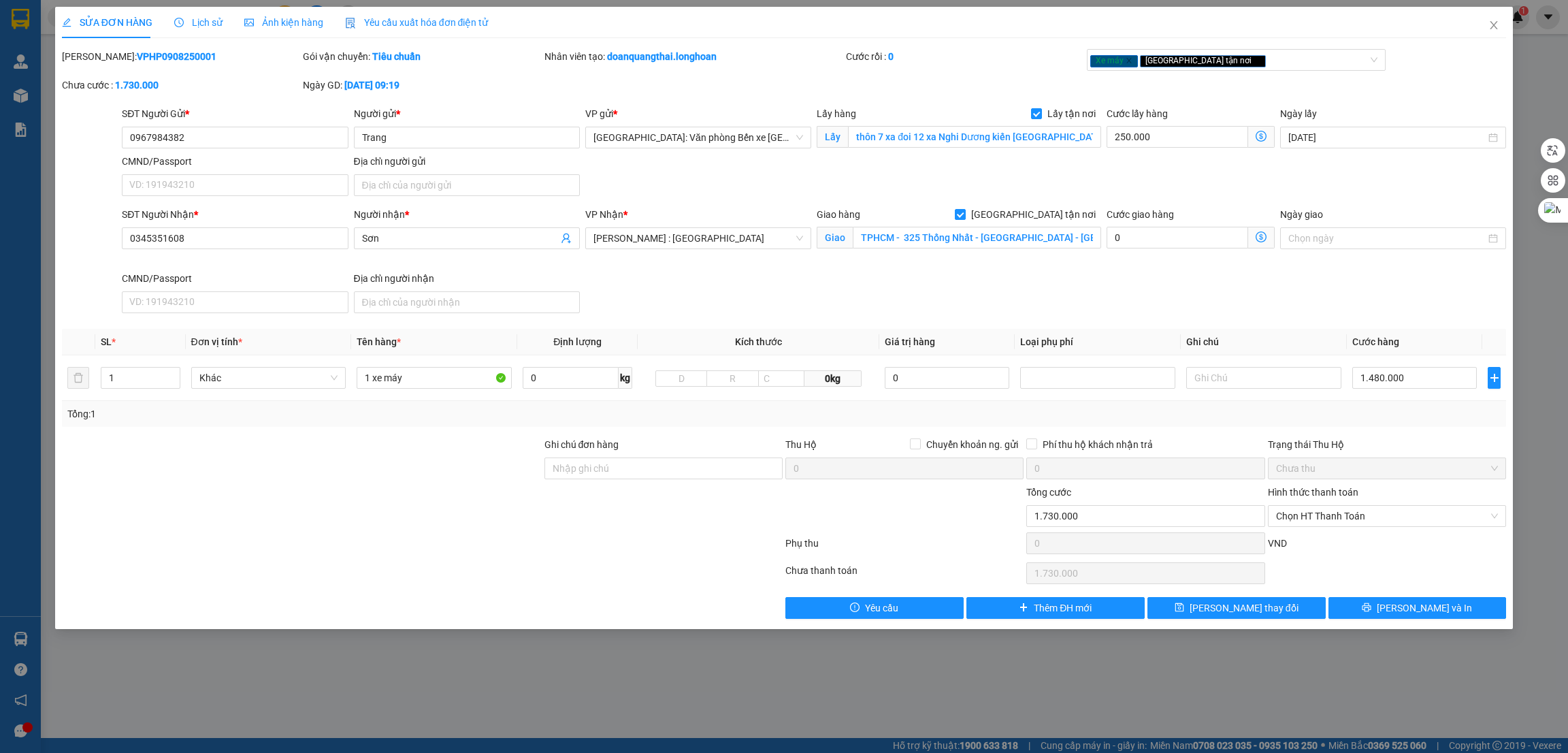
click at [632, 278] on div "SĐT Người Nhận * 0345351608 Người nhận * Sơn VP Nhận * Hồ Chí Minh : Kho Quận 1…" at bounding box center [814, 262] width 1390 height 112
click at [480, 454] on div at bounding box center [302, 461] width 482 height 47
click at [1224, 609] on span "[PERSON_NAME] thay đổi" at bounding box center [1243, 607] width 109 height 15
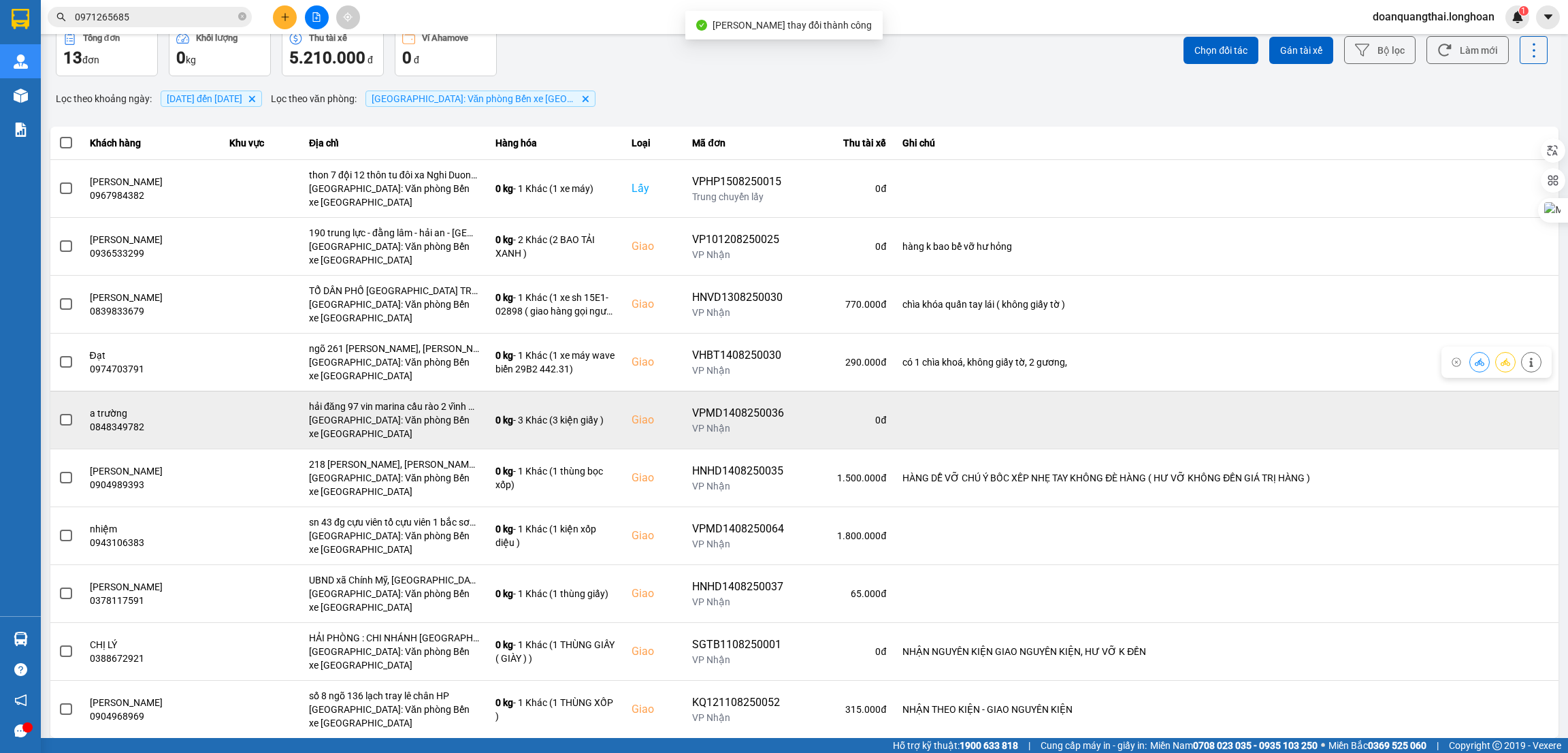
scroll to position [92, 0]
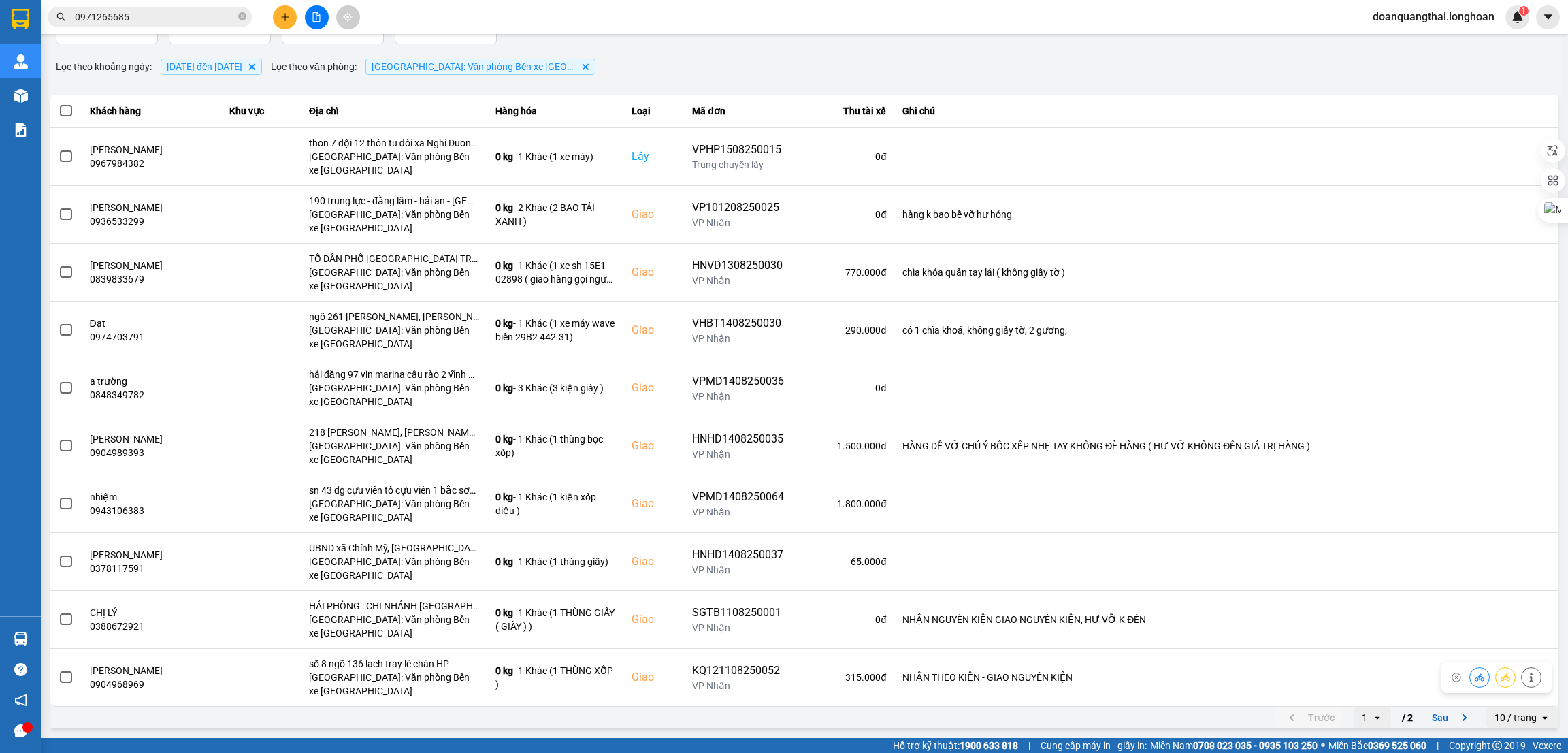
click at [1486, 714] on div "10 / trang" at bounding box center [1512, 717] width 53 height 22
click at [1484, 673] on li "80 / trang" at bounding box center [1507, 666] width 71 height 25
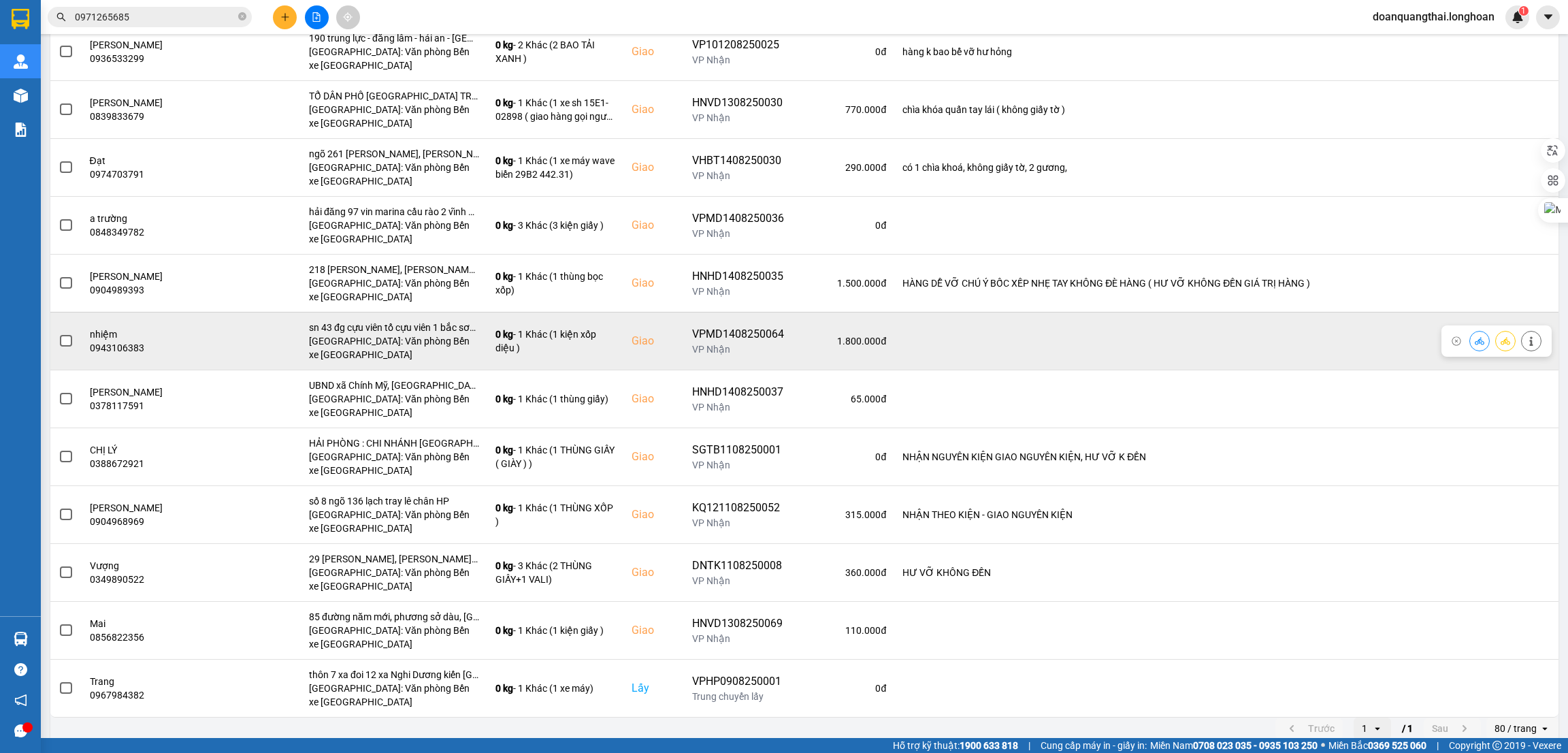
scroll to position [267, 0]
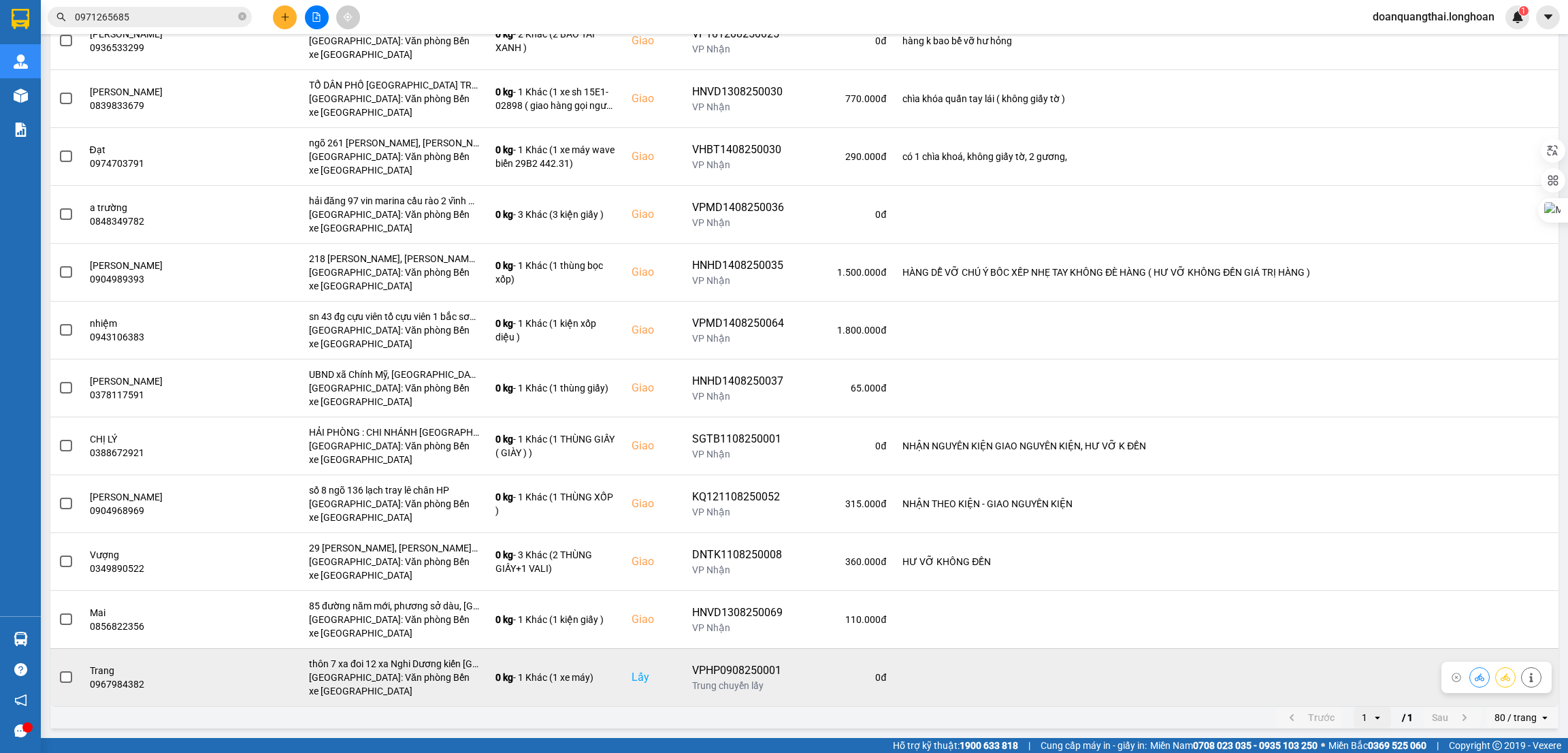
click at [63, 677] on span at bounding box center [65, 677] width 12 height 12
click at [59, 670] on input "checkbox" at bounding box center [59, 670] width 0 height 0
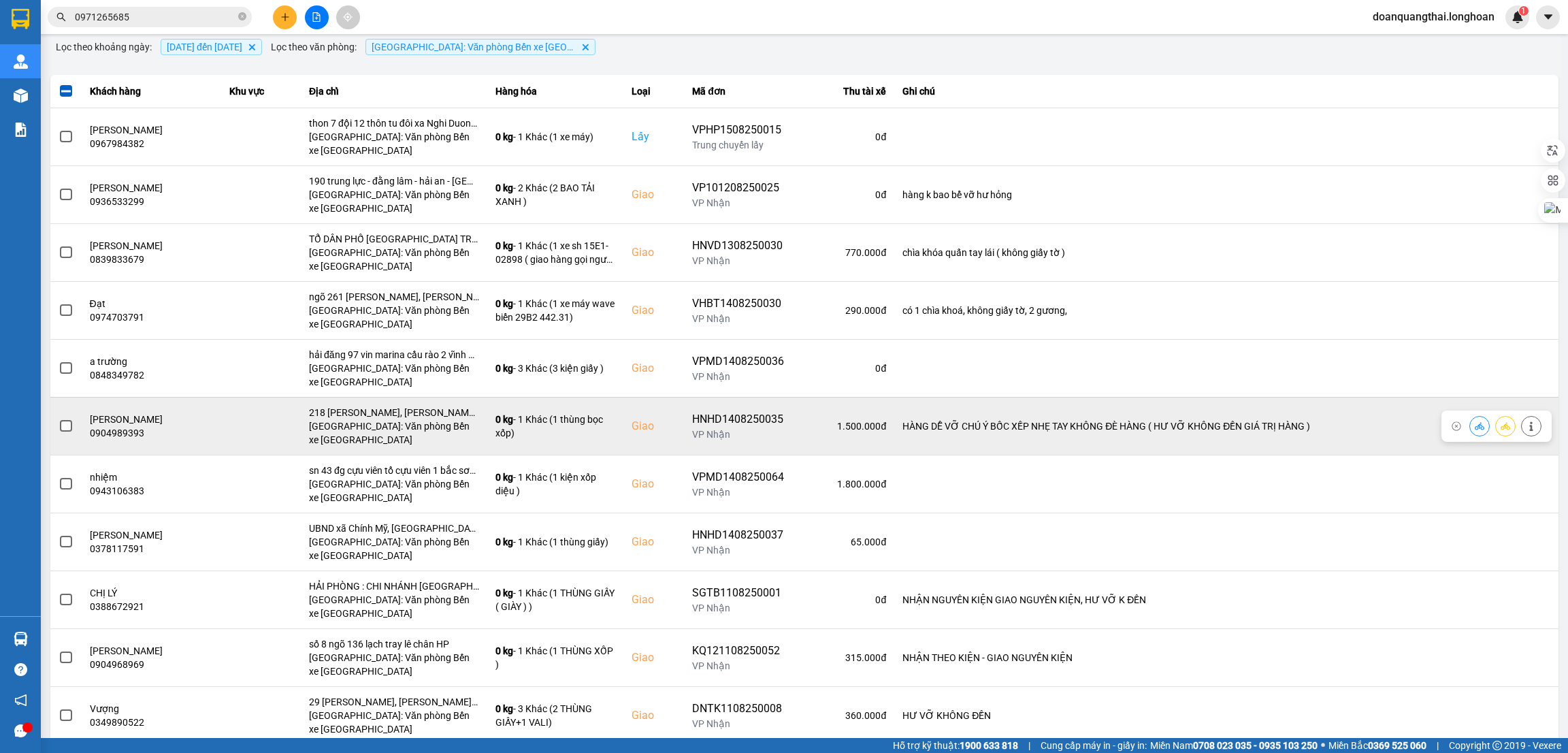
scroll to position [0, 0]
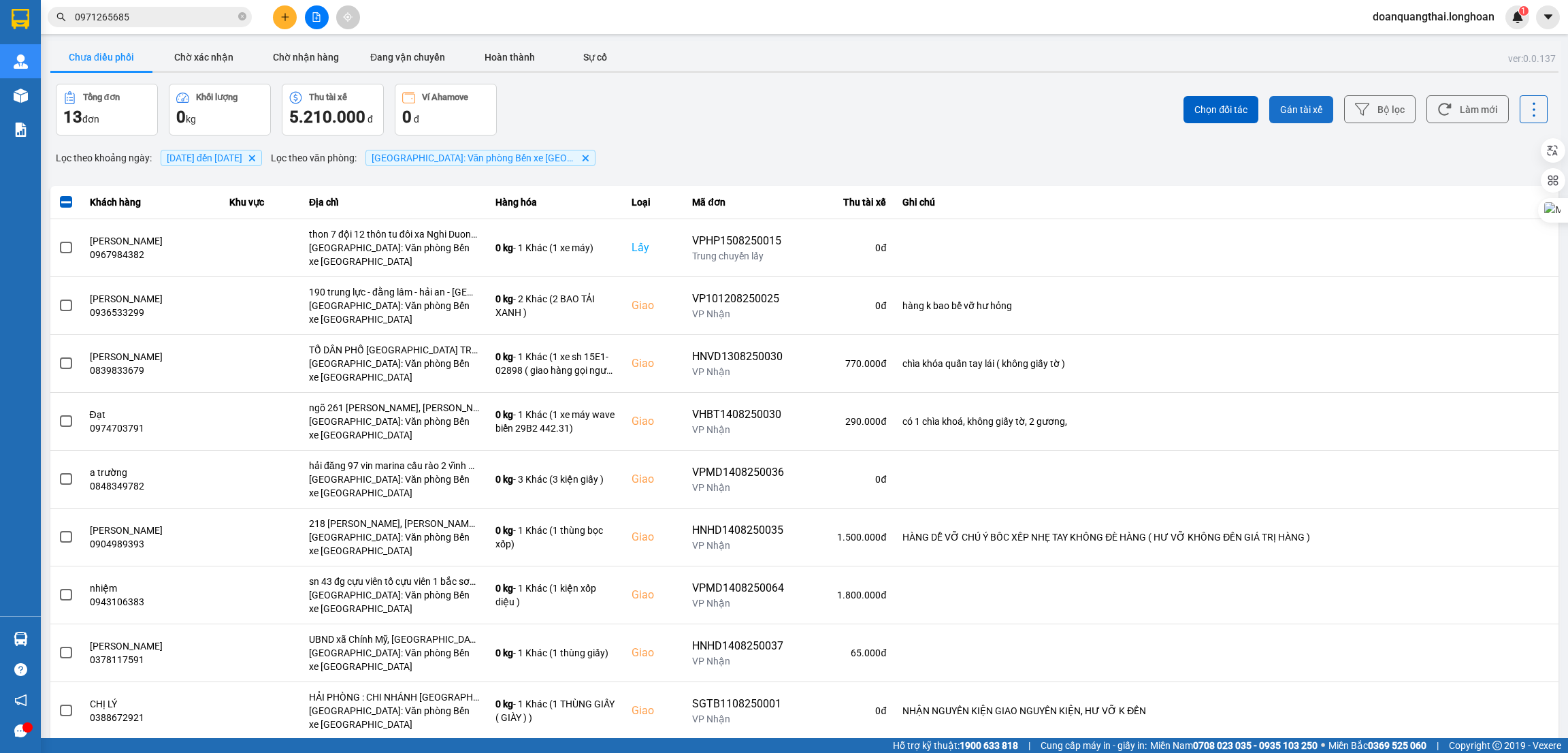
click at [1291, 112] on span "Gán tài xế" at bounding box center [1301, 110] width 43 height 14
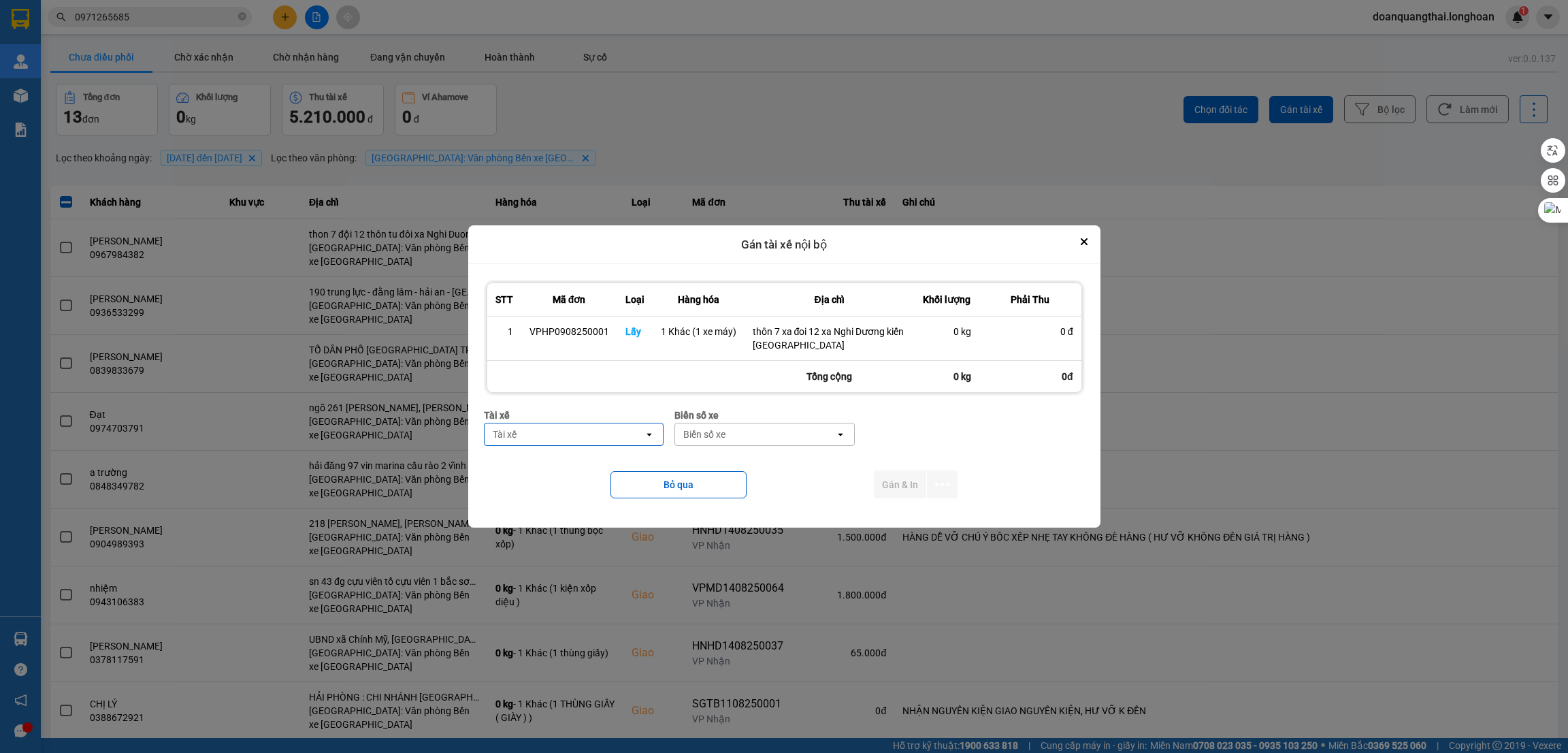
click at [585, 434] on div "Tài xế" at bounding box center [565, 434] width 160 height 22
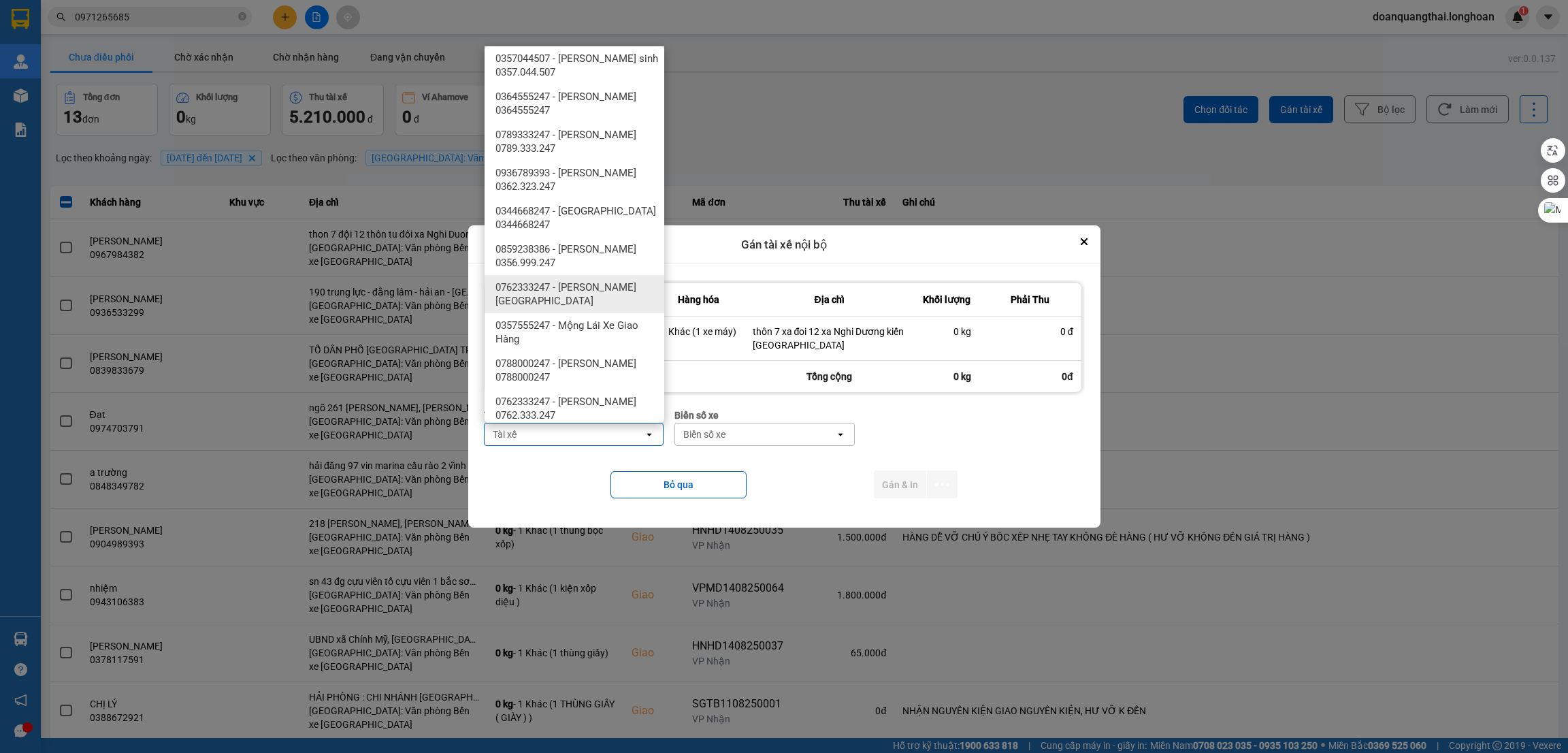
scroll to position [102, 0]
click at [586, 184] on span "0936789393 - vũ anh tuấn 0362.323.247" at bounding box center [577, 183] width 164 height 27
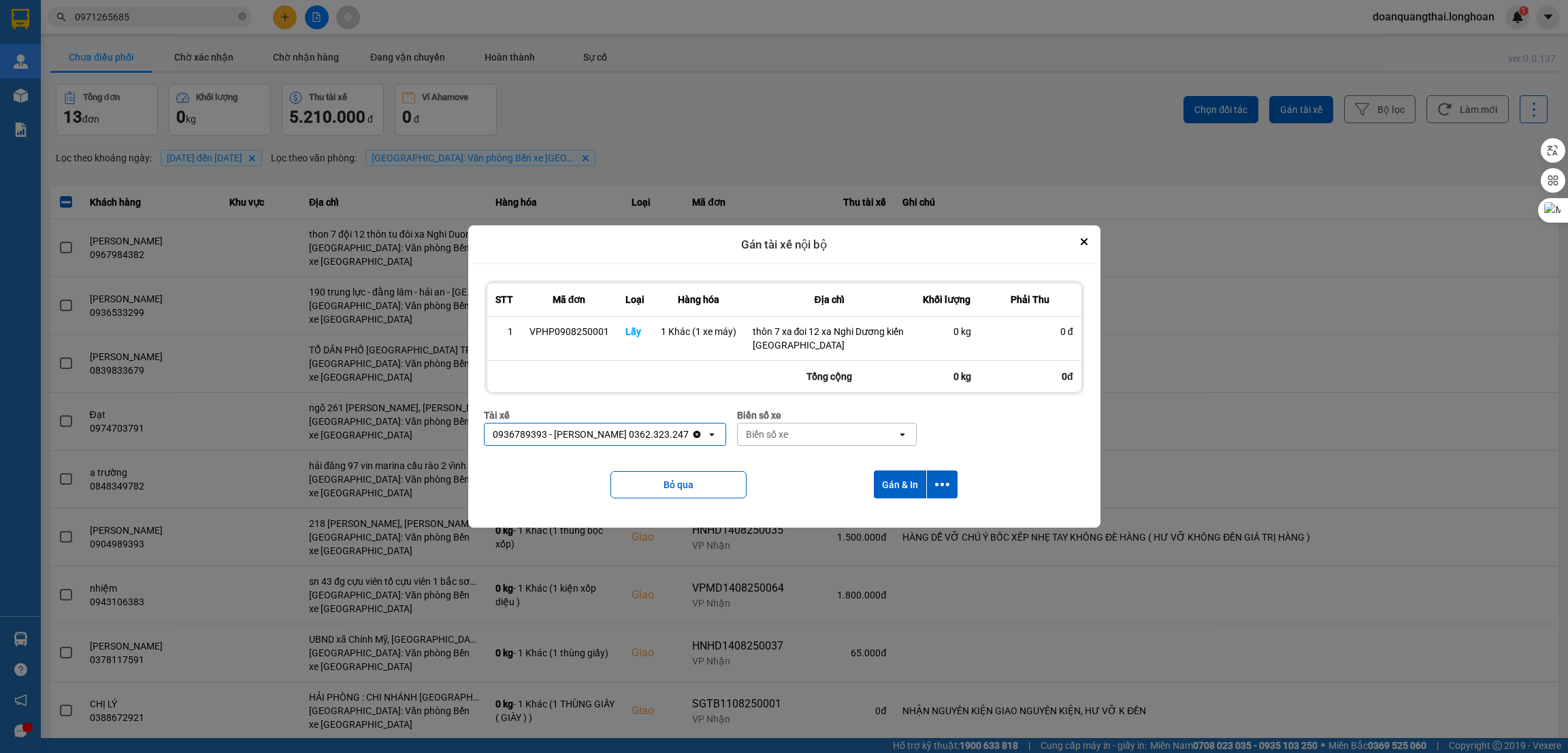
click at [791, 437] on div "Biển số xe" at bounding box center [818, 434] width 160 height 22
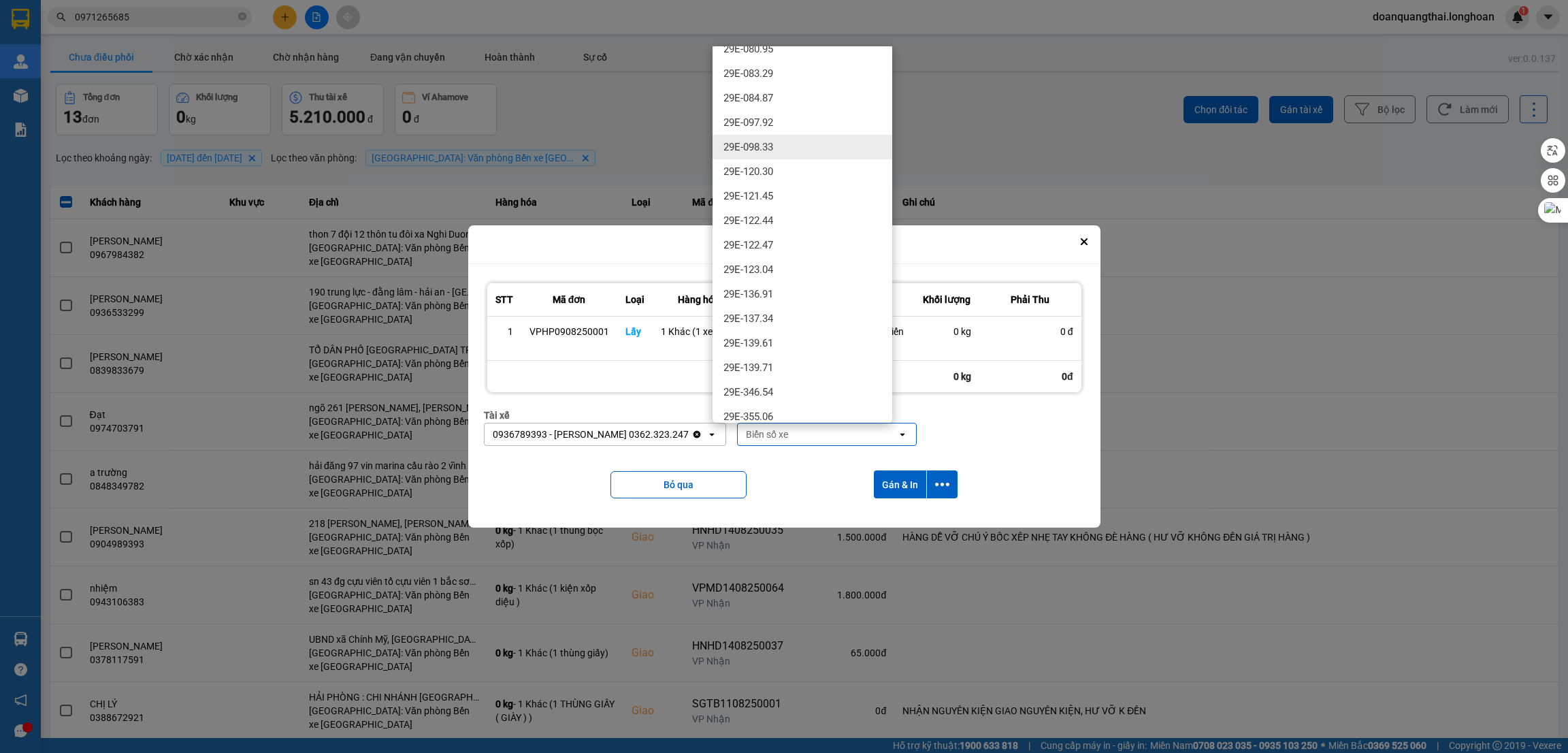
scroll to position [510, 0]
click at [800, 404] on div "29E-377.48" at bounding box center [803, 412] width 180 height 25
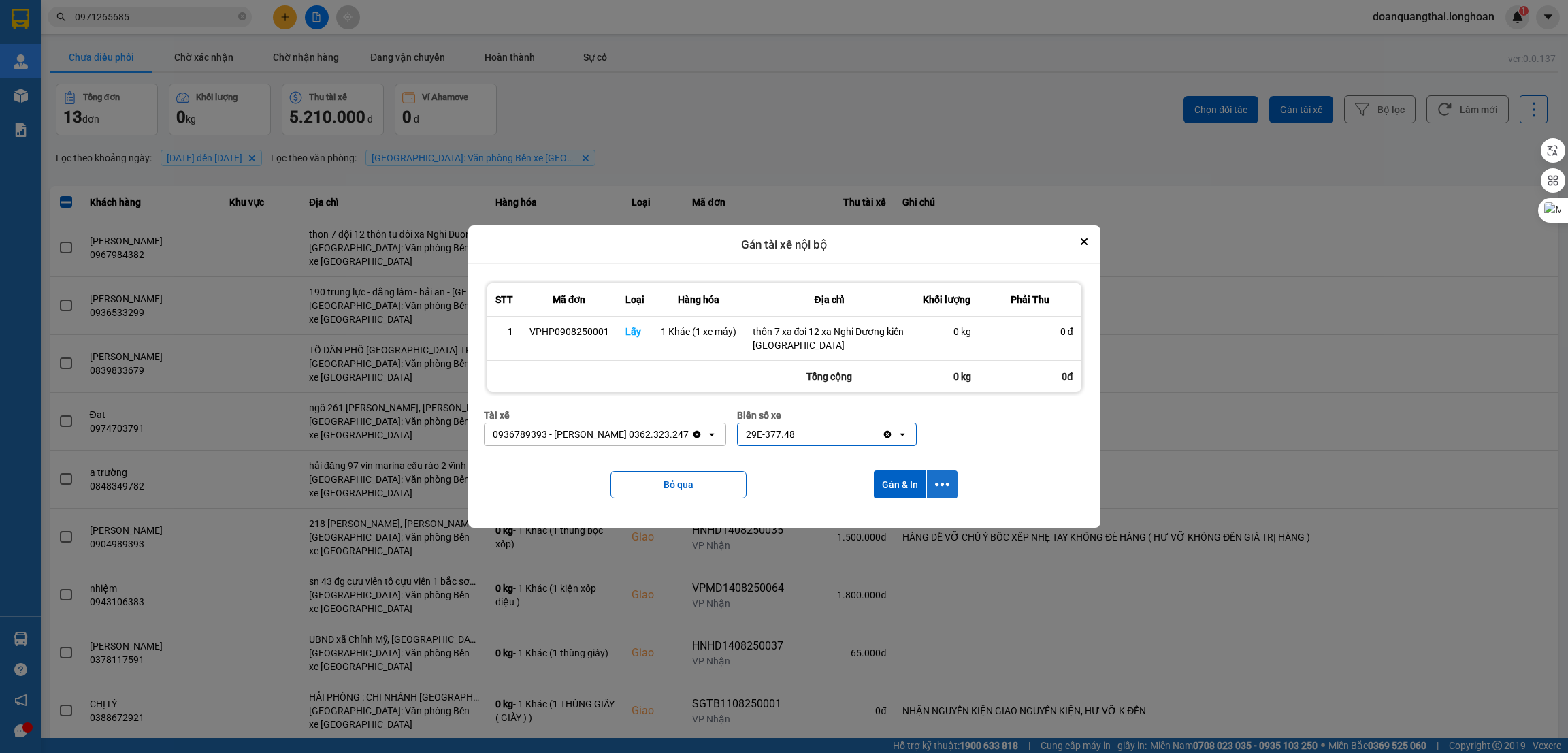
click at [941, 486] on icon "dialog" at bounding box center [942, 484] width 14 height 3
click at [905, 517] on span "Chỉ gán tài" at bounding box center [888, 522] width 45 height 14
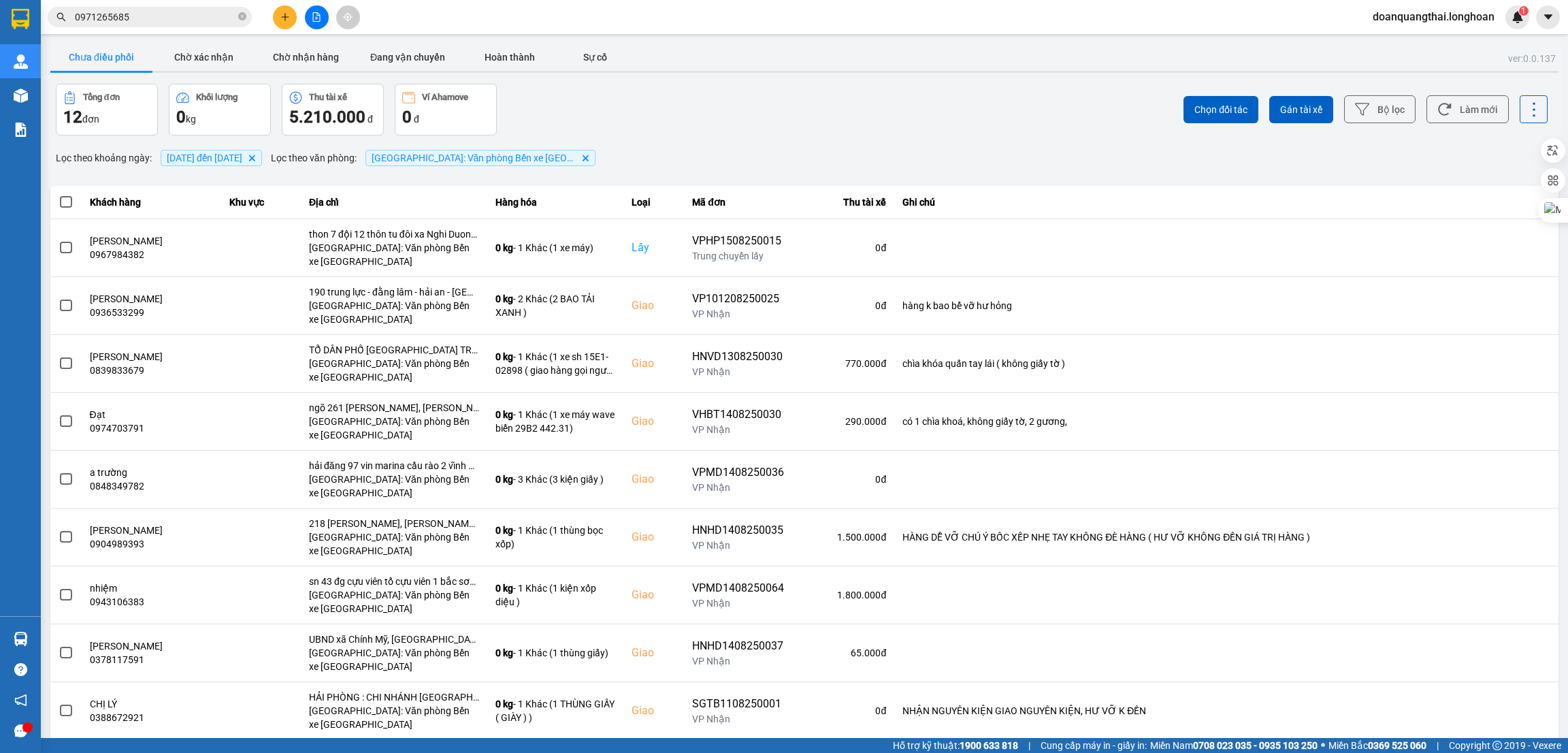
click at [291, 22] on button at bounding box center [284, 17] width 24 height 24
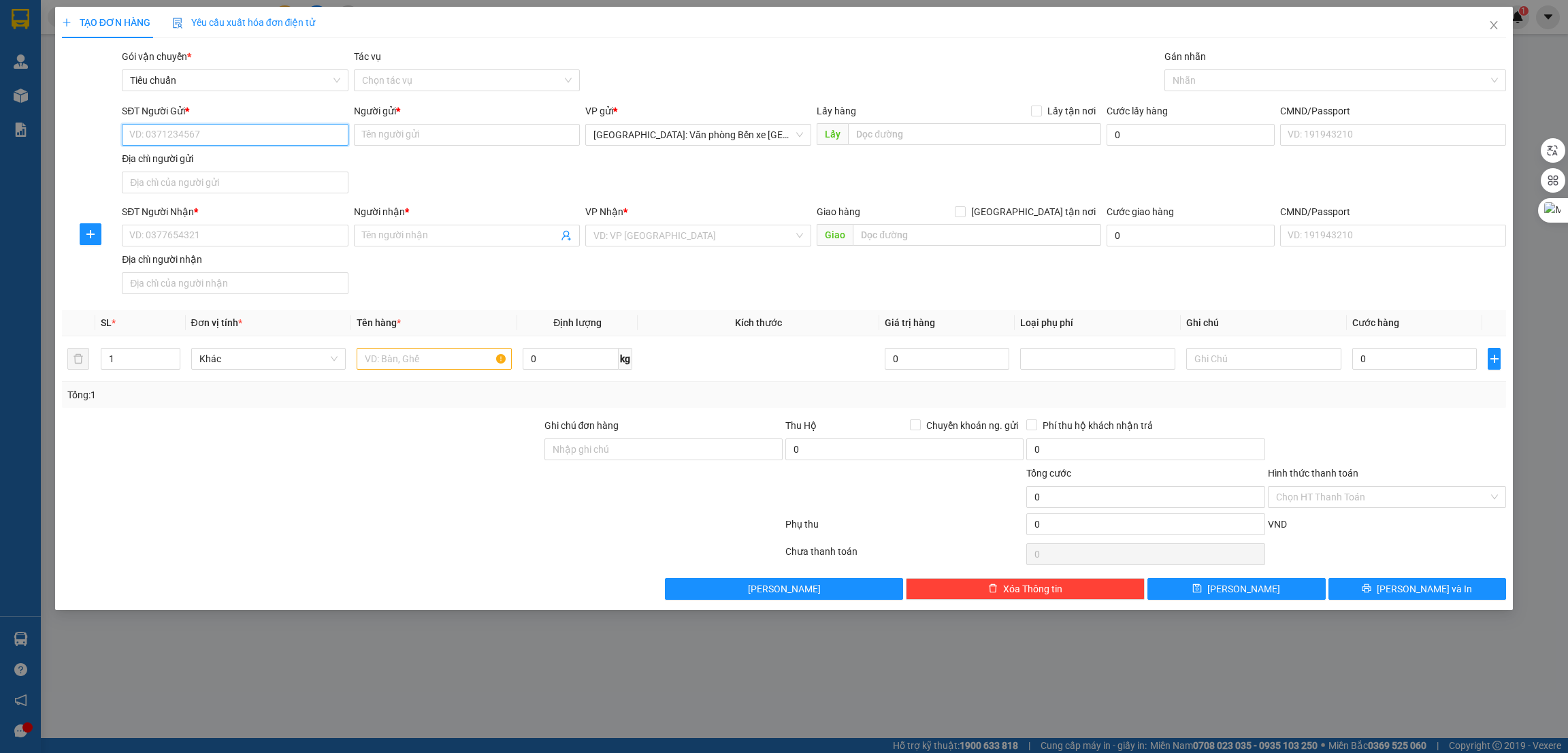
click at [252, 136] on input "SĐT Người Gửi *" at bounding box center [235, 135] width 226 height 22
click at [390, 136] on input "Người gửi *" at bounding box center [467, 135] width 226 height 22
click at [404, 372] on div at bounding box center [434, 358] width 155 height 27
click at [404, 363] on input "text" at bounding box center [434, 358] width 155 height 22
click at [1418, 376] on td "0" at bounding box center [1415, 359] width 136 height 46
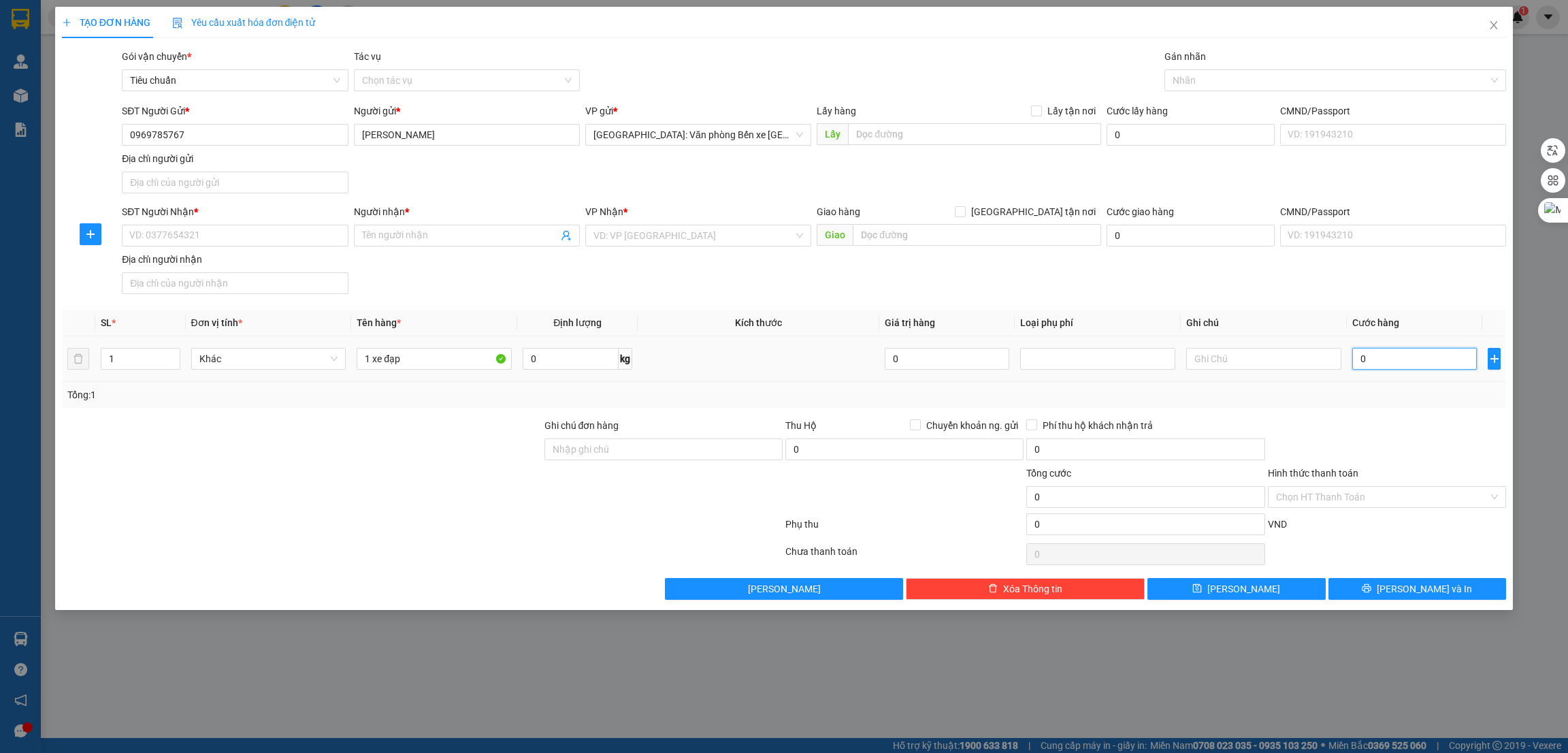
click at [1418, 368] on input "0" at bounding box center [1414, 358] width 124 height 22
click at [1232, 73] on div at bounding box center [1329, 80] width 322 height 16
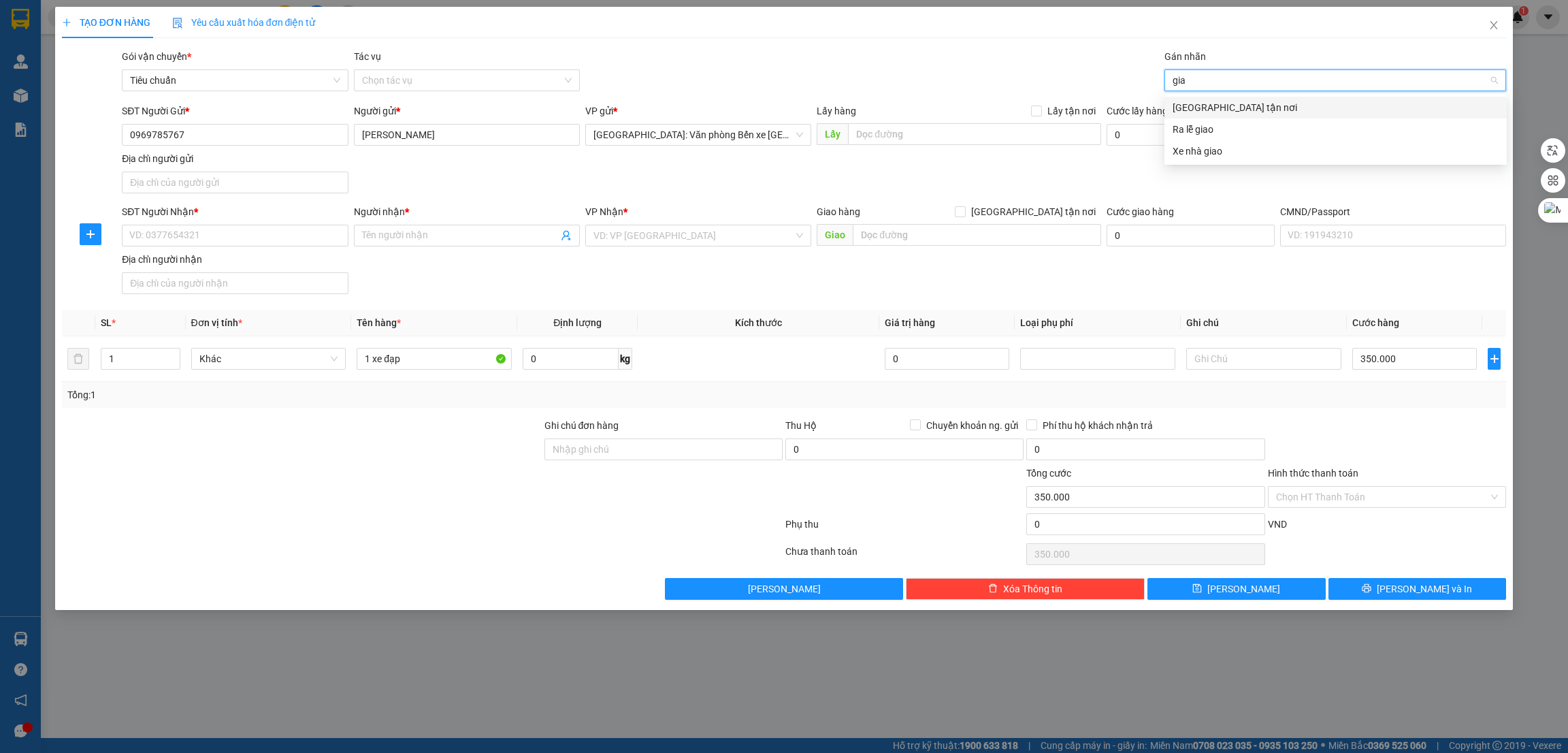
click at [1228, 108] on div "[GEOGRAPHIC_DATA] tận nơi" at bounding box center [1336, 107] width 326 height 15
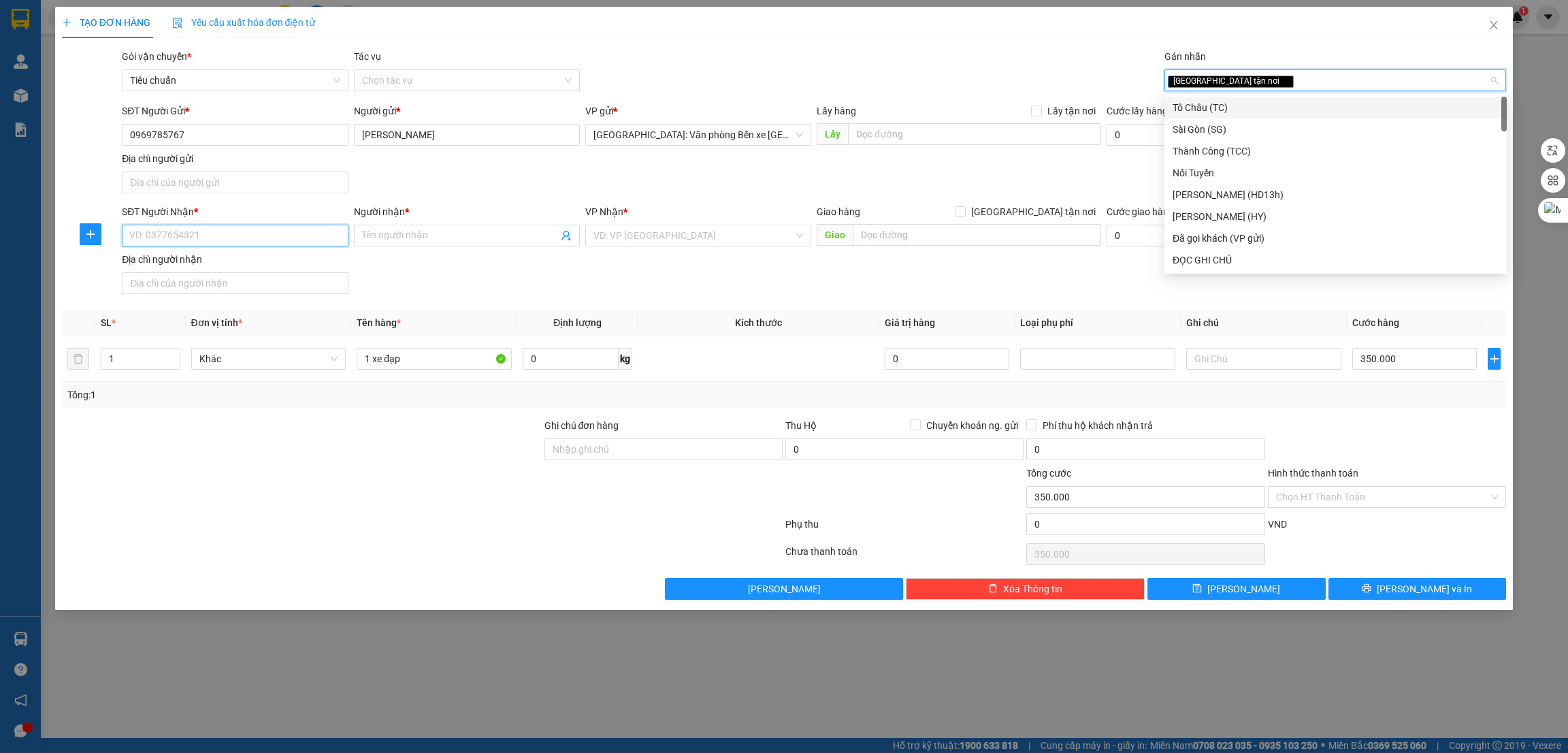
click at [171, 240] on input "SĐT Người Nhận *" at bounding box center [235, 235] width 226 height 22
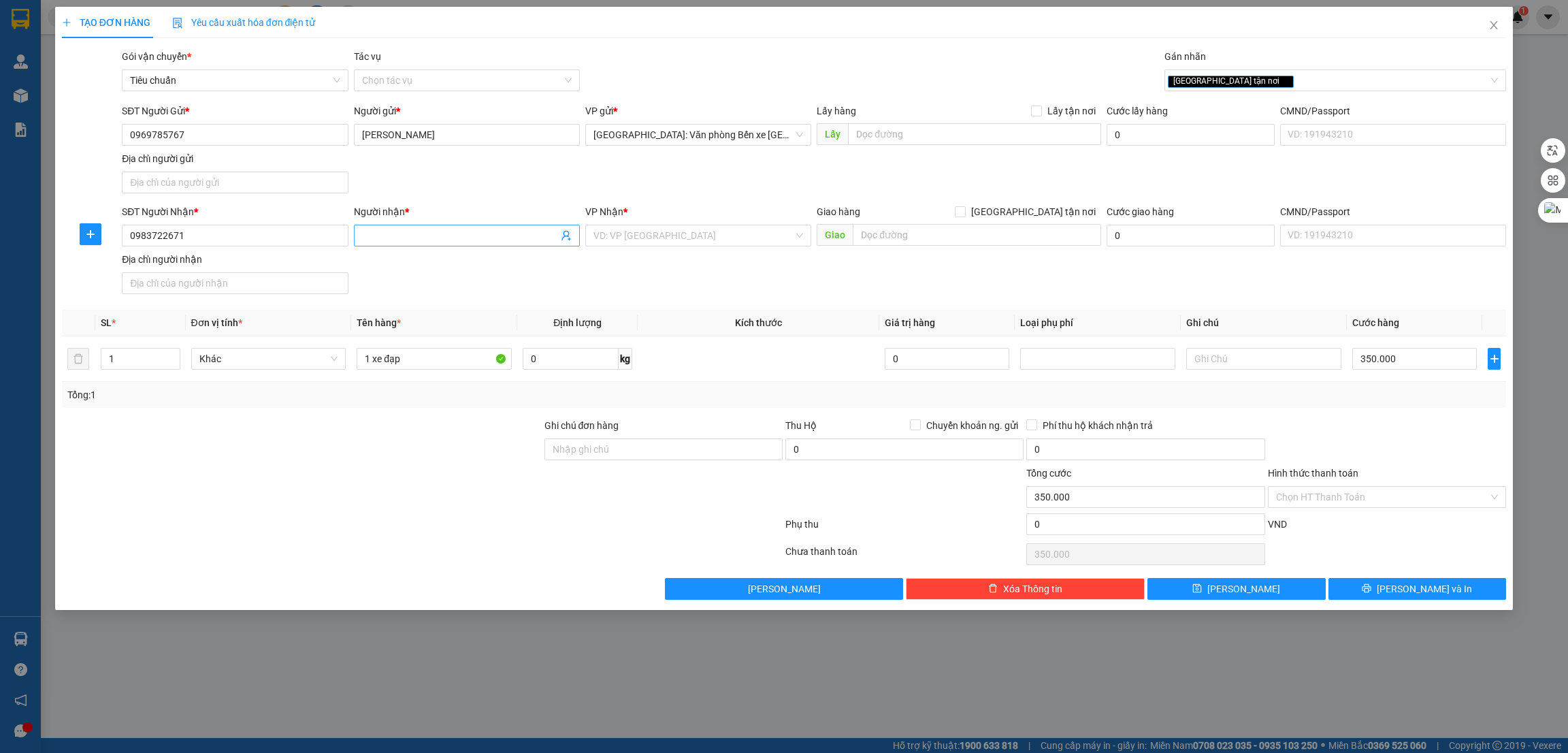
click at [392, 238] on input "Người nhận *" at bounding box center [460, 235] width 196 height 15
click at [1286, 405] on div "Tổng: 1" at bounding box center [785, 395] width 1445 height 26
click at [734, 237] on input "search" at bounding box center [693, 235] width 200 height 20
click at [730, 279] on div "[PERSON_NAME] : [GEOGRAPHIC_DATA]" at bounding box center [698, 285] width 209 height 15
click at [894, 235] on input "text" at bounding box center [976, 235] width 248 height 22
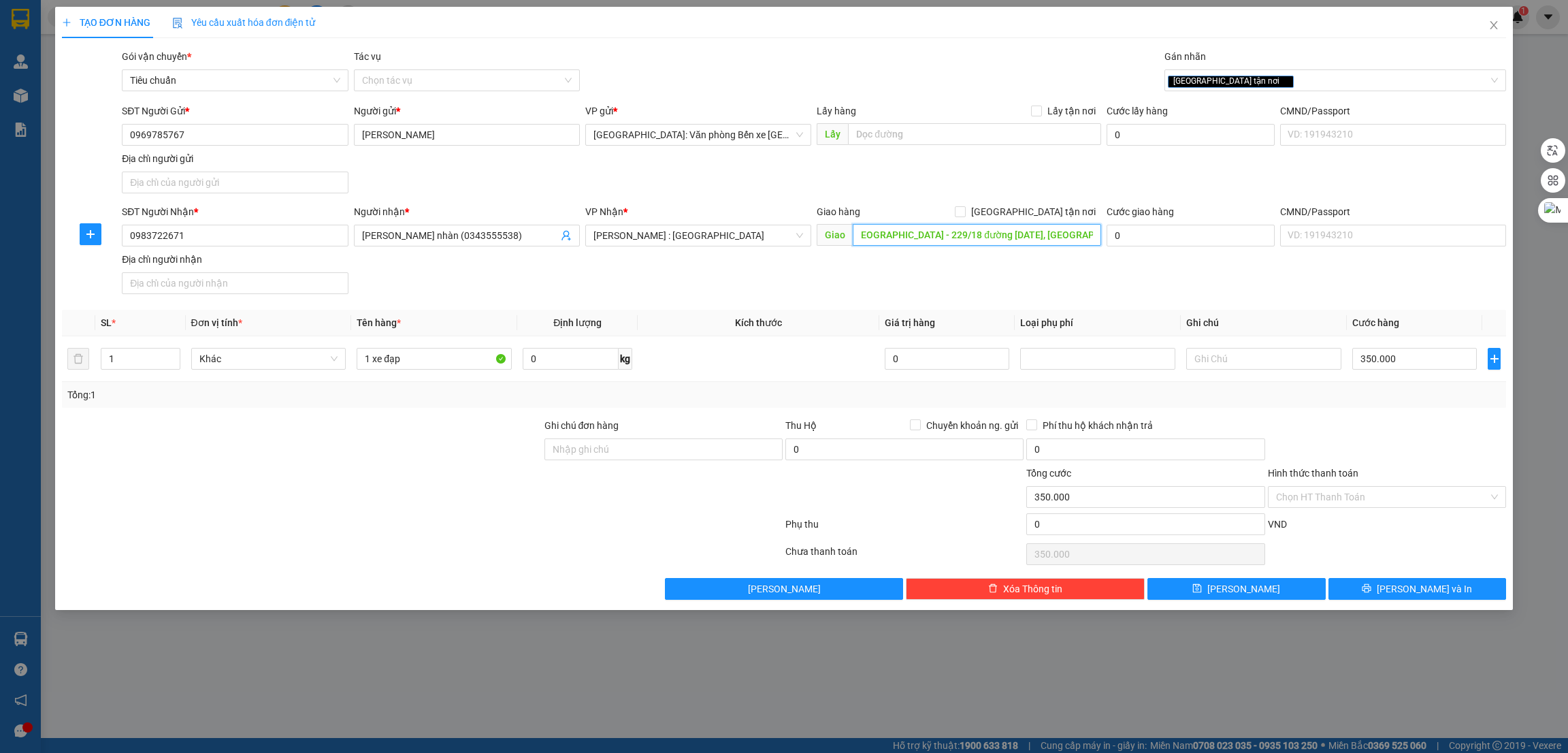
scroll to position [0, 17]
click at [466, 506] on div at bounding box center [302, 490] width 482 height 47
click at [1033, 217] on label "[GEOGRAPHIC_DATA] tận nơi" at bounding box center [1028, 212] width 146 height 15
click at [965, 216] on input "[GEOGRAPHIC_DATA] tận nơi" at bounding box center [960, 211] width 10 height 10
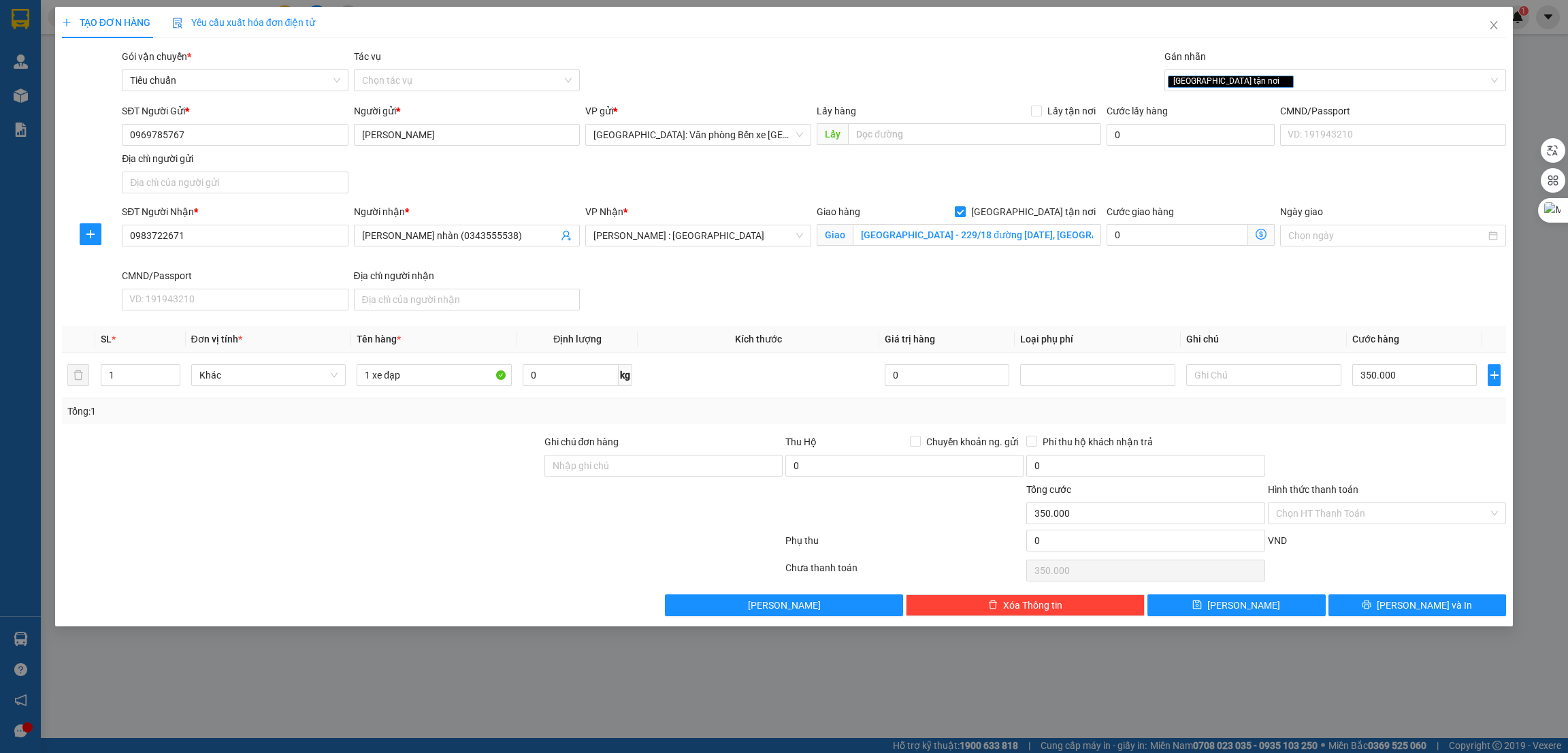
click at [1399, 437] on div at bounding box center [1387, 458] width 241 height 47
click at [1417, 511] on input "Hình thức thanh toán" at bounding box center [1382, 513] width 213 height 20
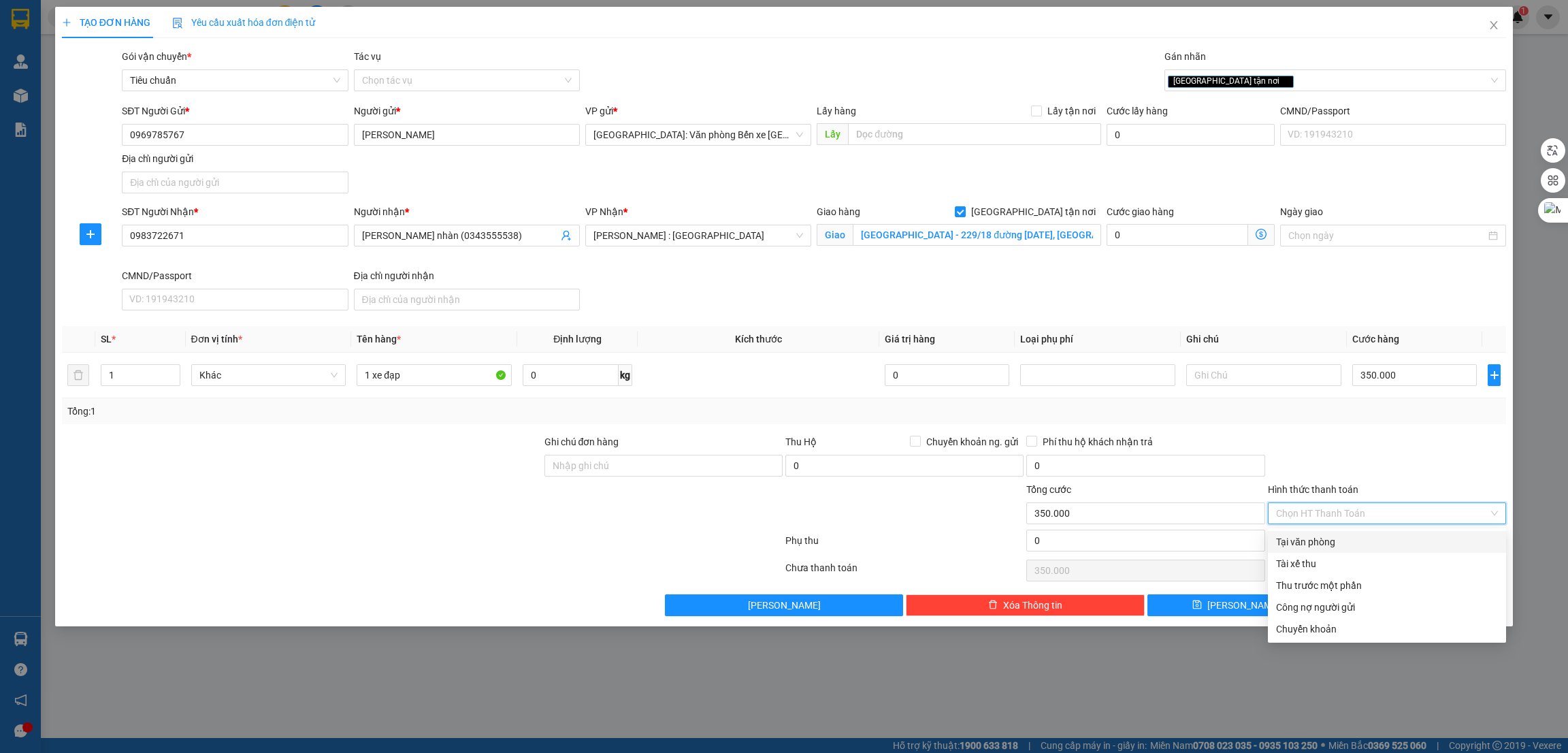
click at [1381, 437] on div at bounding box center [1387, 458] width 241 height 47
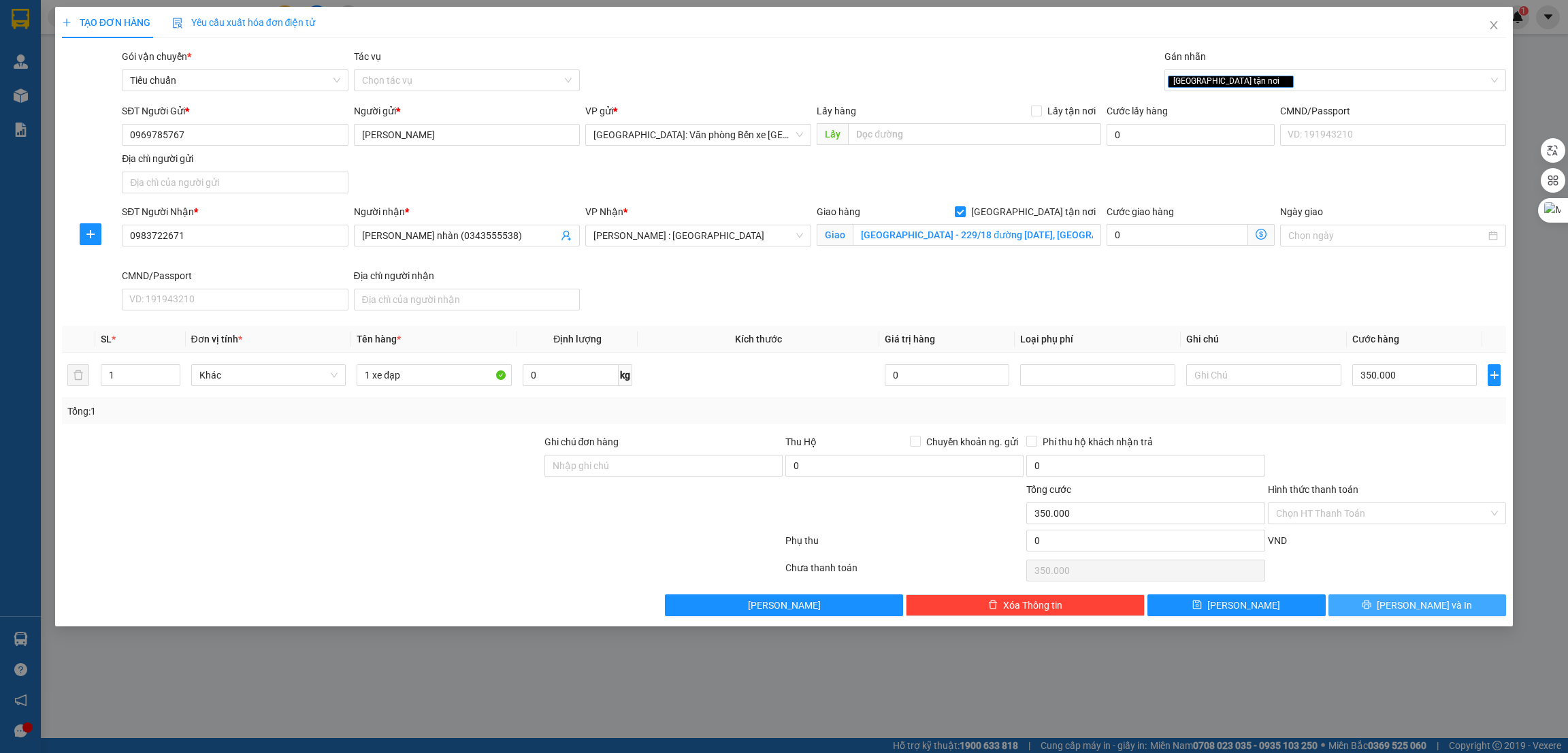
click at [1430, 606] on span "[PERSON_NAME] và In" at bounding box center [1424, 605] width 96 height 15
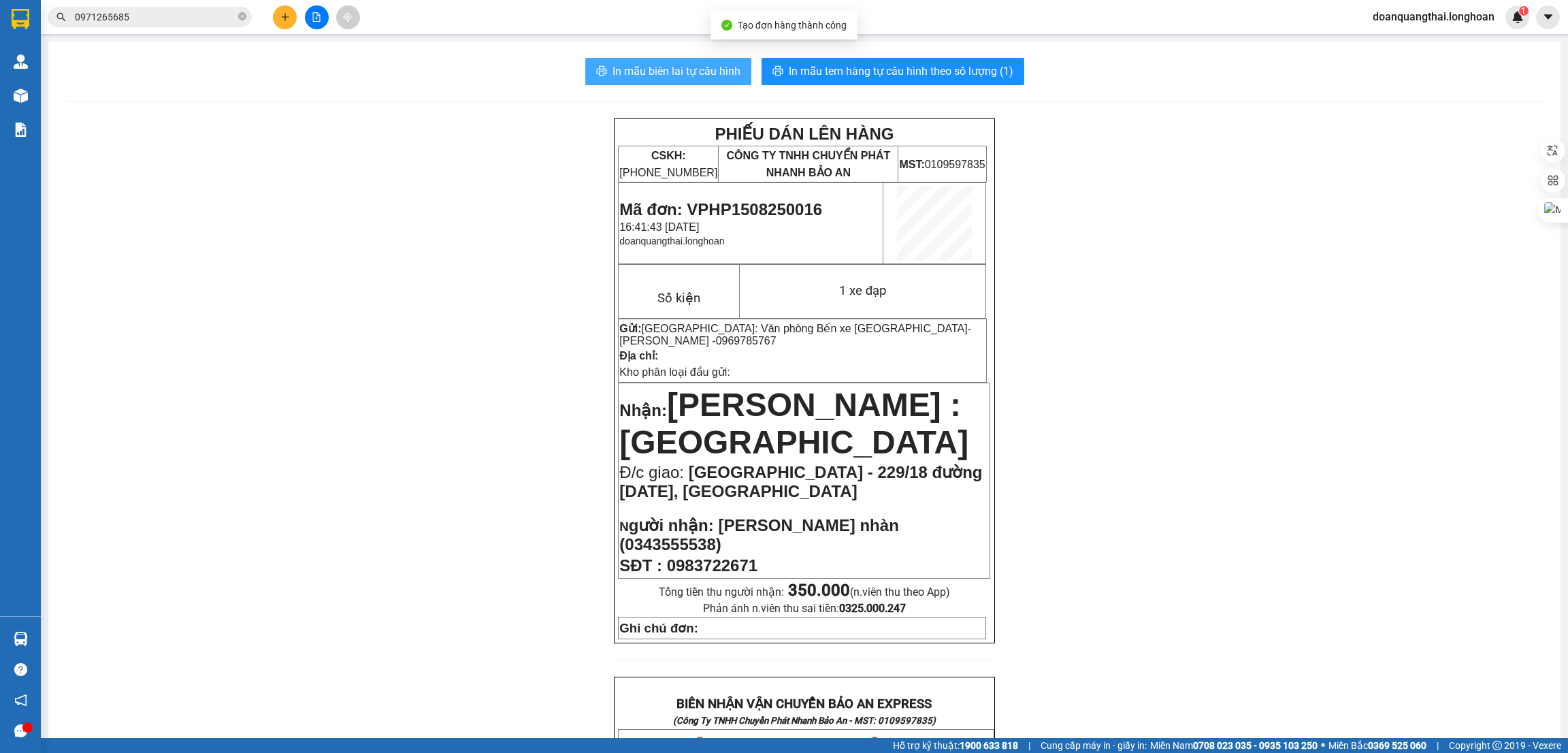
click at [679, 69] on span "In mẫu biên lai tự cấu hình" at bounding box center [676, 71] width 128 height 17
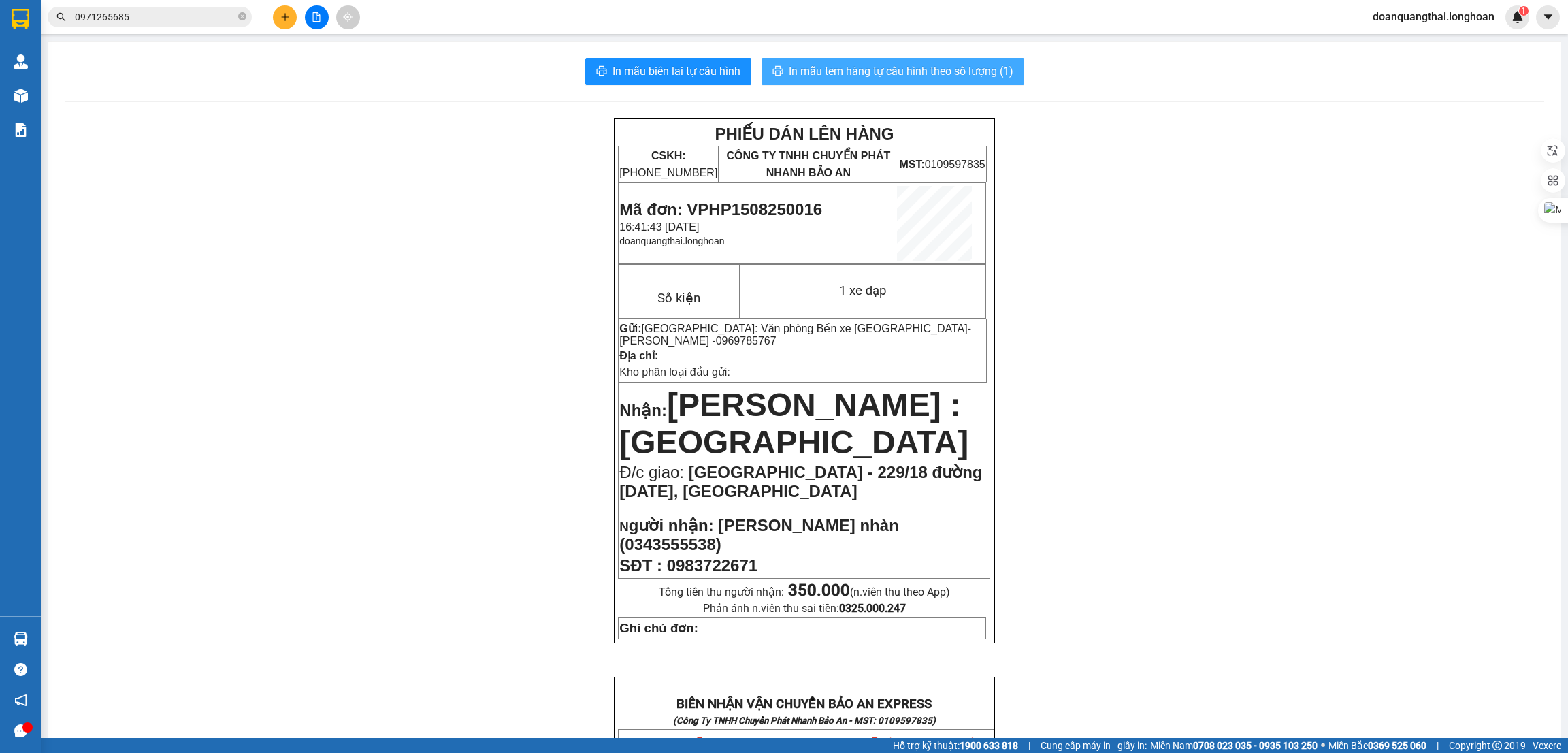
click at [924, 75] on span "In mẫu tem hàng tự cấu hình theo số lượng (1)" at bounding box center [901, 71] width 225 height 17
click at [1055, 478] on div "PHIẾU DÁN LÊN HÀNG CSKH: 1900.06.88.33 CÔNG TY TNHH CHUYỂN PHÁT NHANH BẢO AN MS…" at bounding box center [804, 744] width 1480 height 1251
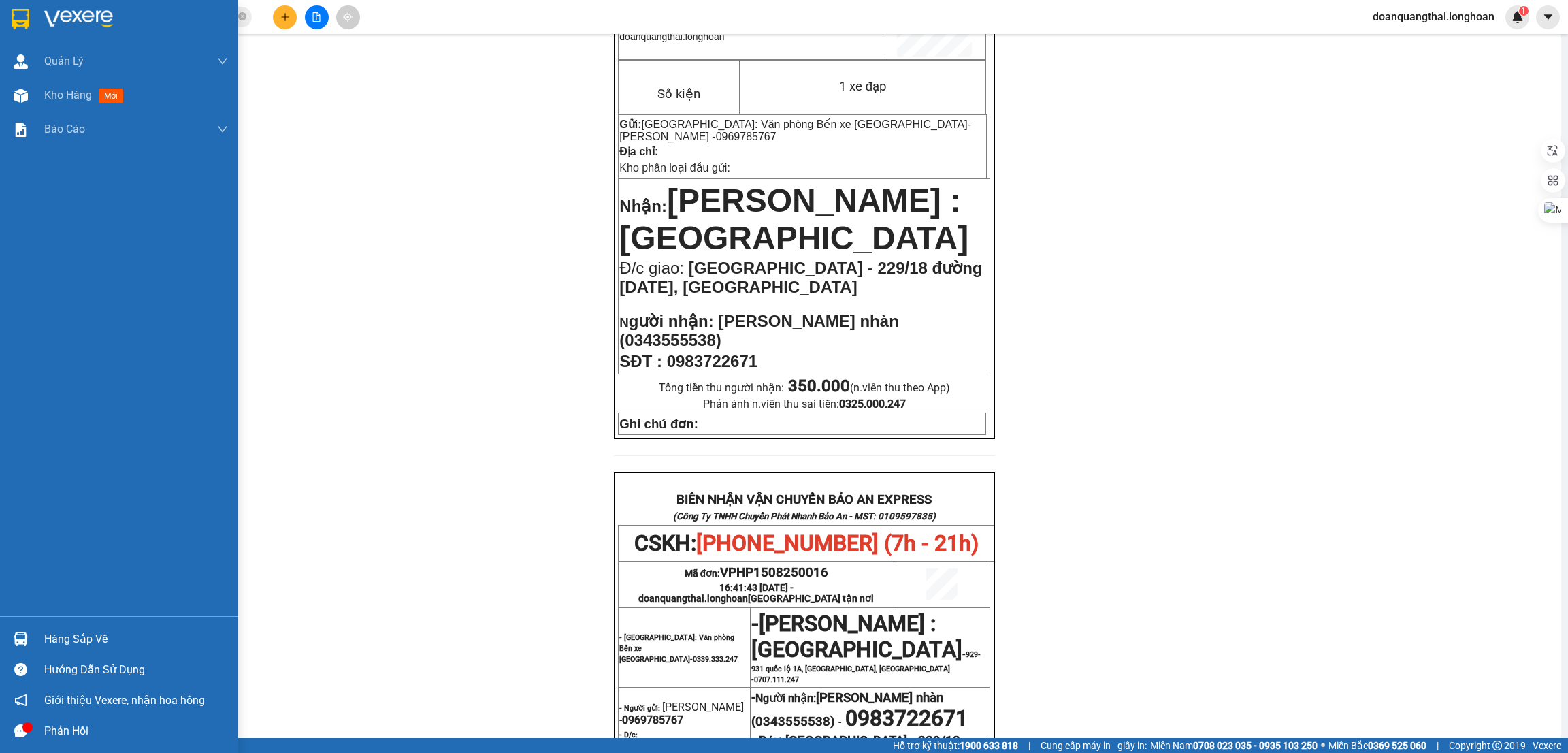
click at [32, 25] on div at bounding box center [119, 22] width 238 height 44
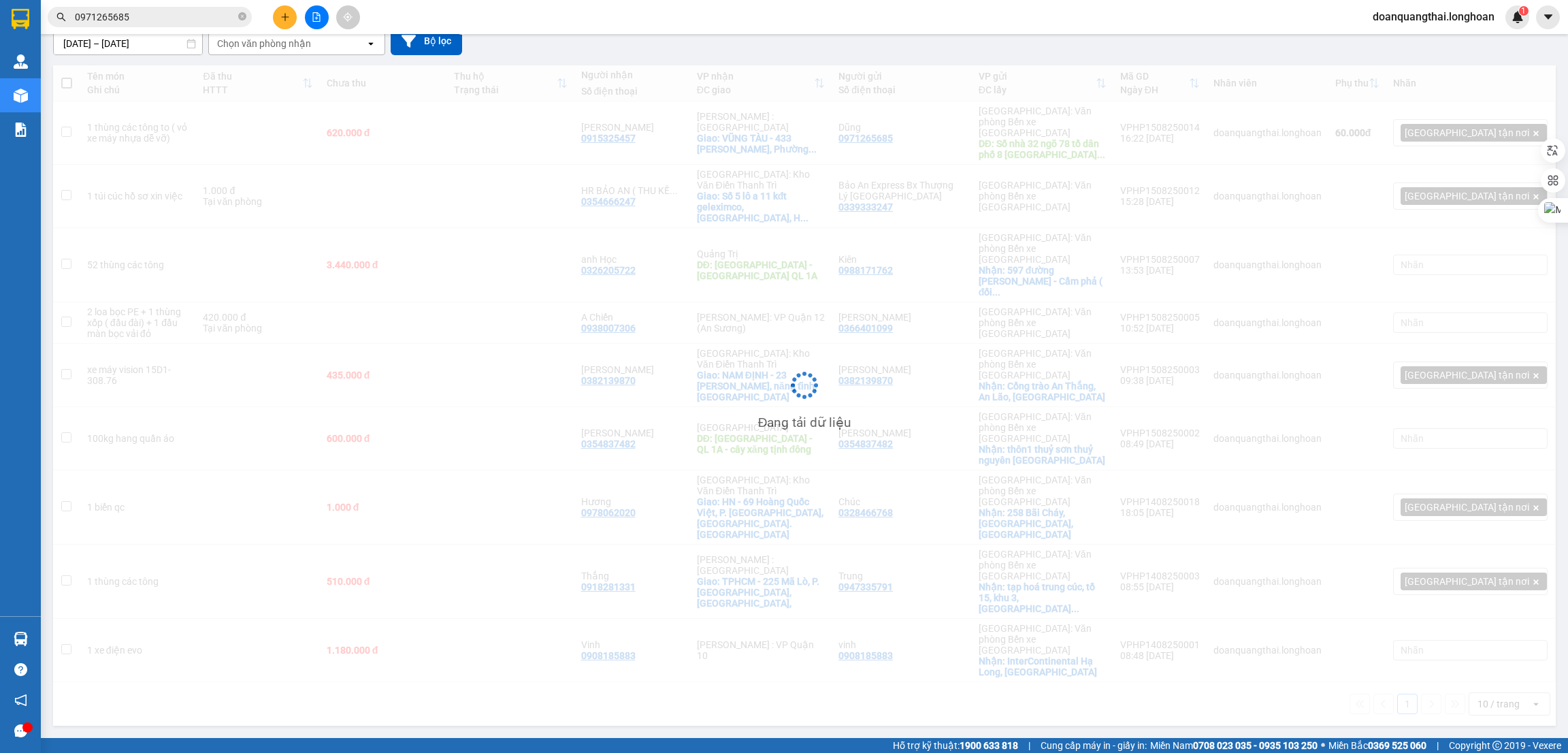
scroll to position [62, 0]
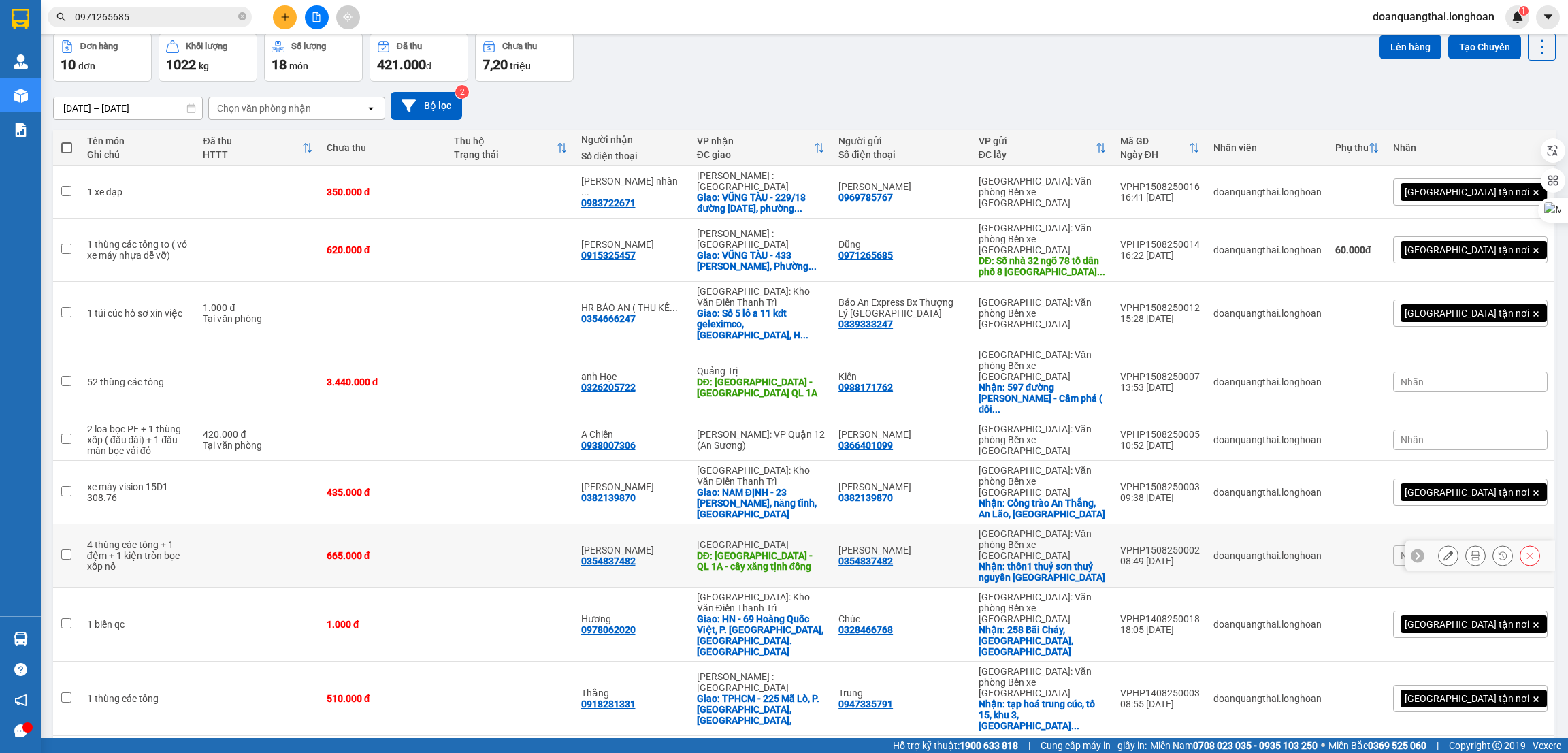
click at [1439, 544] on button at bounding box center [1448, 555] width 19 height 24
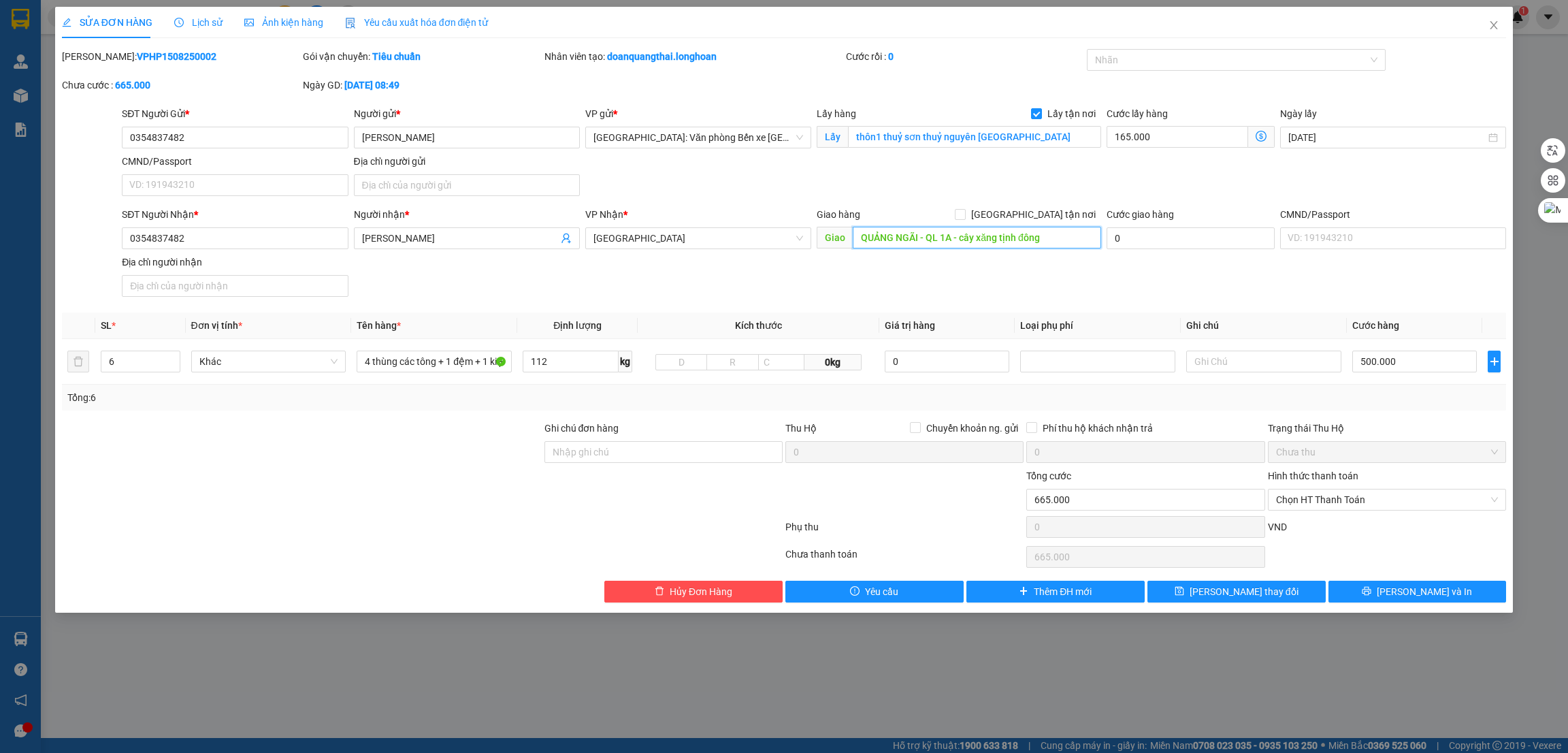
click at [1046, 245] on input "QUẢNG NGÃI - QL 1A - cây xăng tịnh đông" at bounding box center [976, 237] width 248 height 22
click at [1069, 237] on input "QUẢNG NGÃI - QL 1A - cây xăng tịnh đông" at bounding box center [976, 237] width 248 height 22
click at [1027, 238] on input "QUẢNG NGÃI - QL 1A - cây xăng tịnh đông" at bounding box center [976, 237] width 248 height 22
type input "QUẢNG NGÃI - QL 1A - cây xăng tịnh [GEOGRAPHIC_DATA]"
click at [1411, 598] on span "[PERSON_NAME] và In" at bounding box center [1424, 591] width 96 height 15
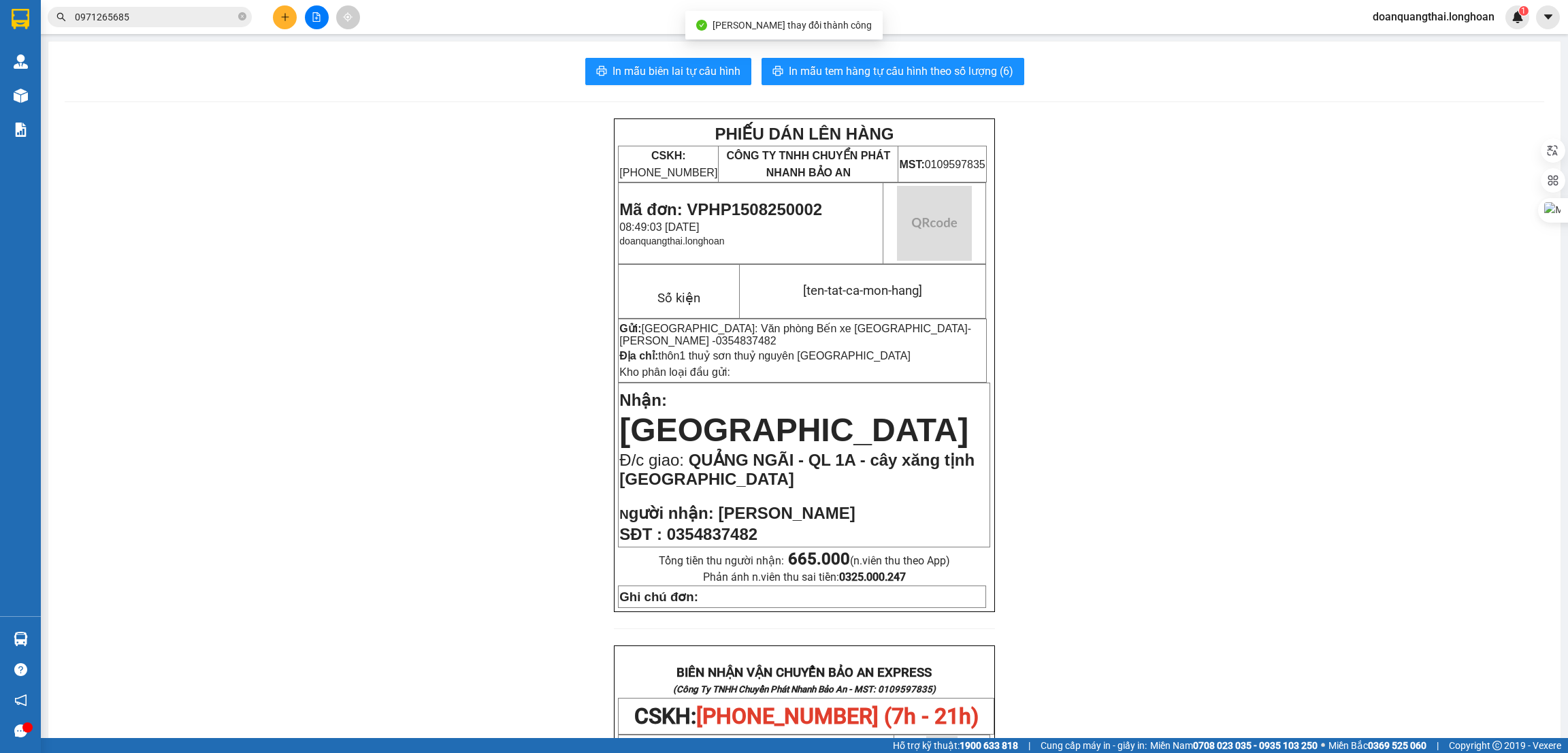
click at [1187, 332] on div "PHIẾU DÁN LÊN HÀNG CSKH: [PHONE_NUMBER] CÔNG TY TNHH CHUYỂN PHÁT NHANH BẢO AN M…" at bounding box center [804, 706] width 1480 height 1176
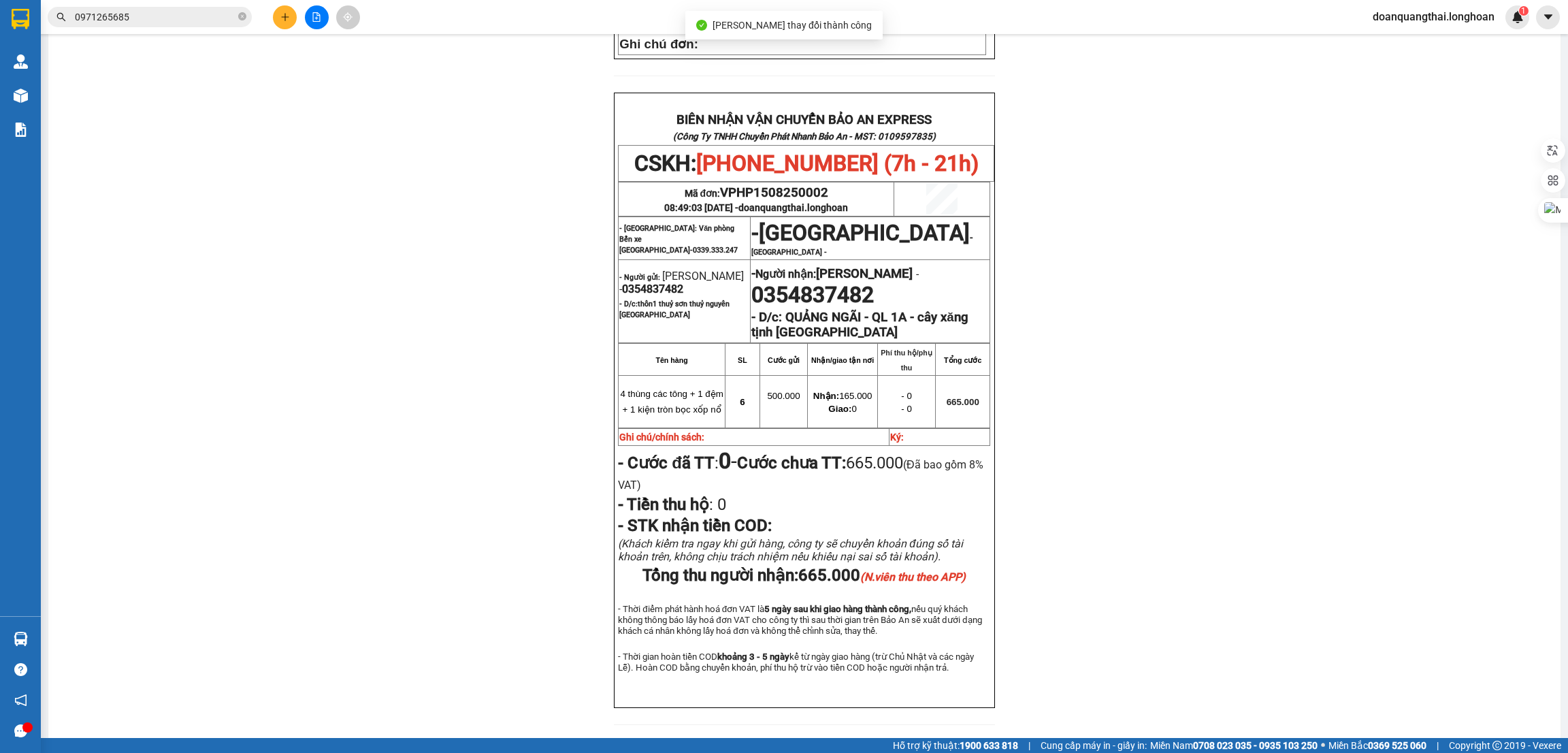
scroll to position [576, 0]
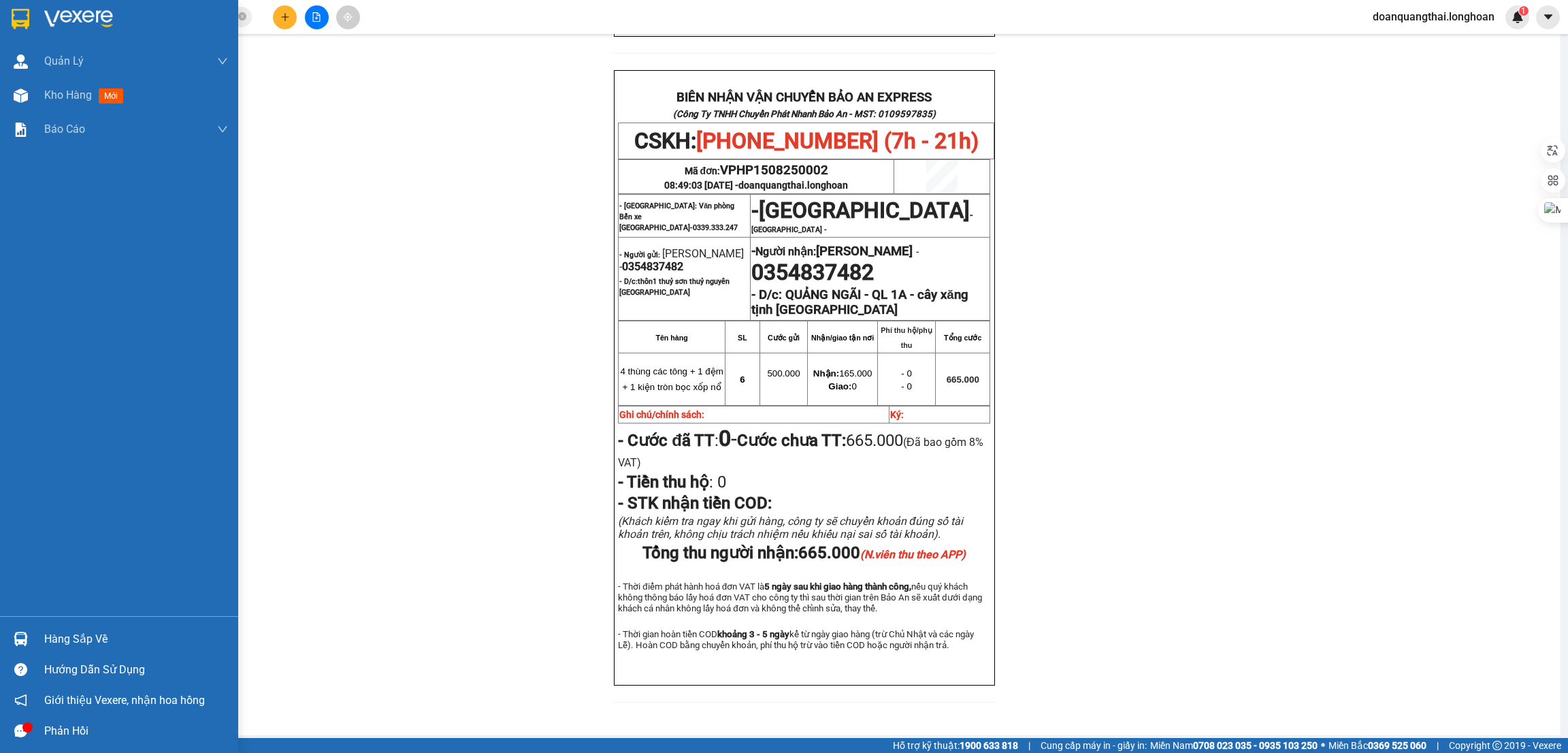
click at [16, 14] on img at bounding box center [20, 19] width 18 height 20
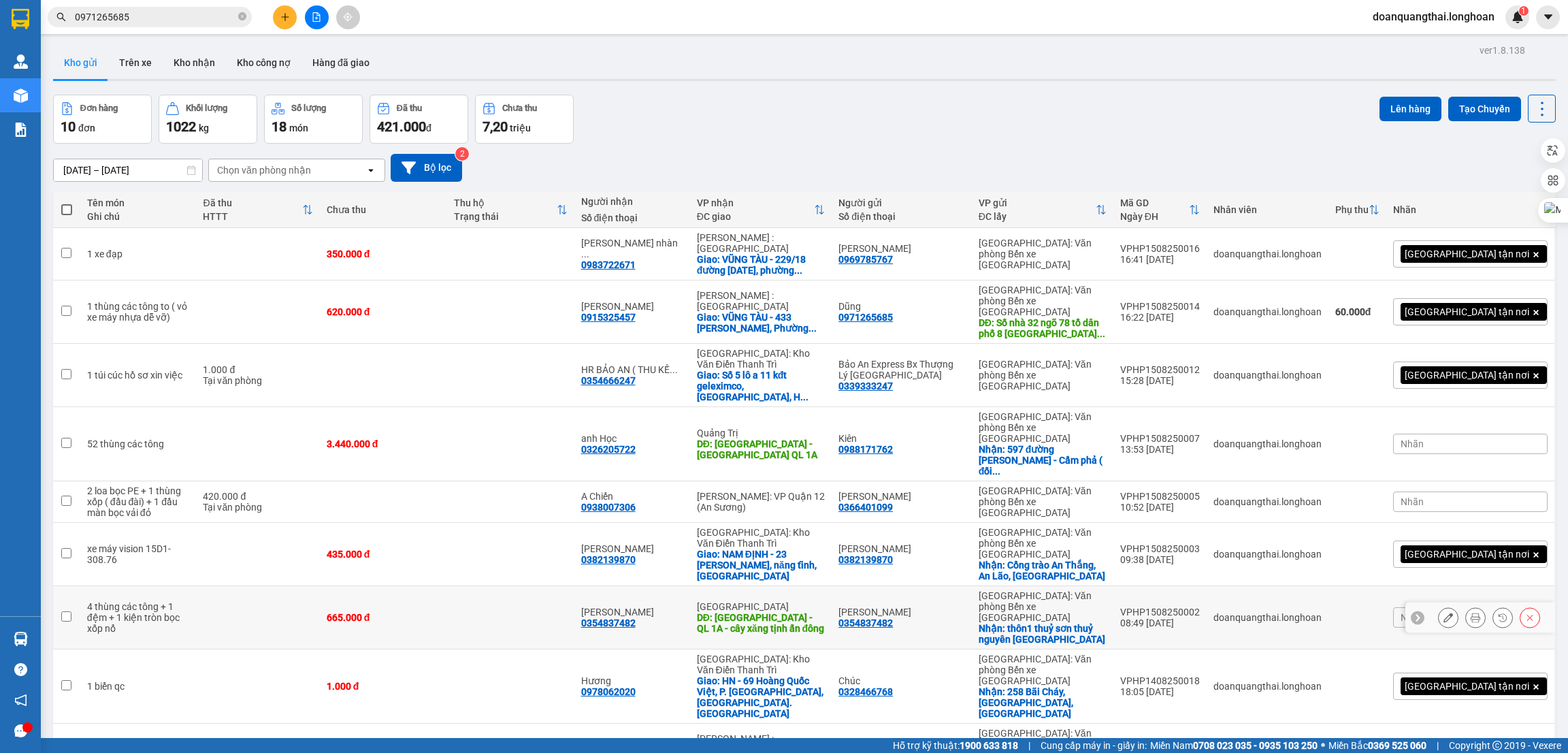
scroll to position [62, 0]
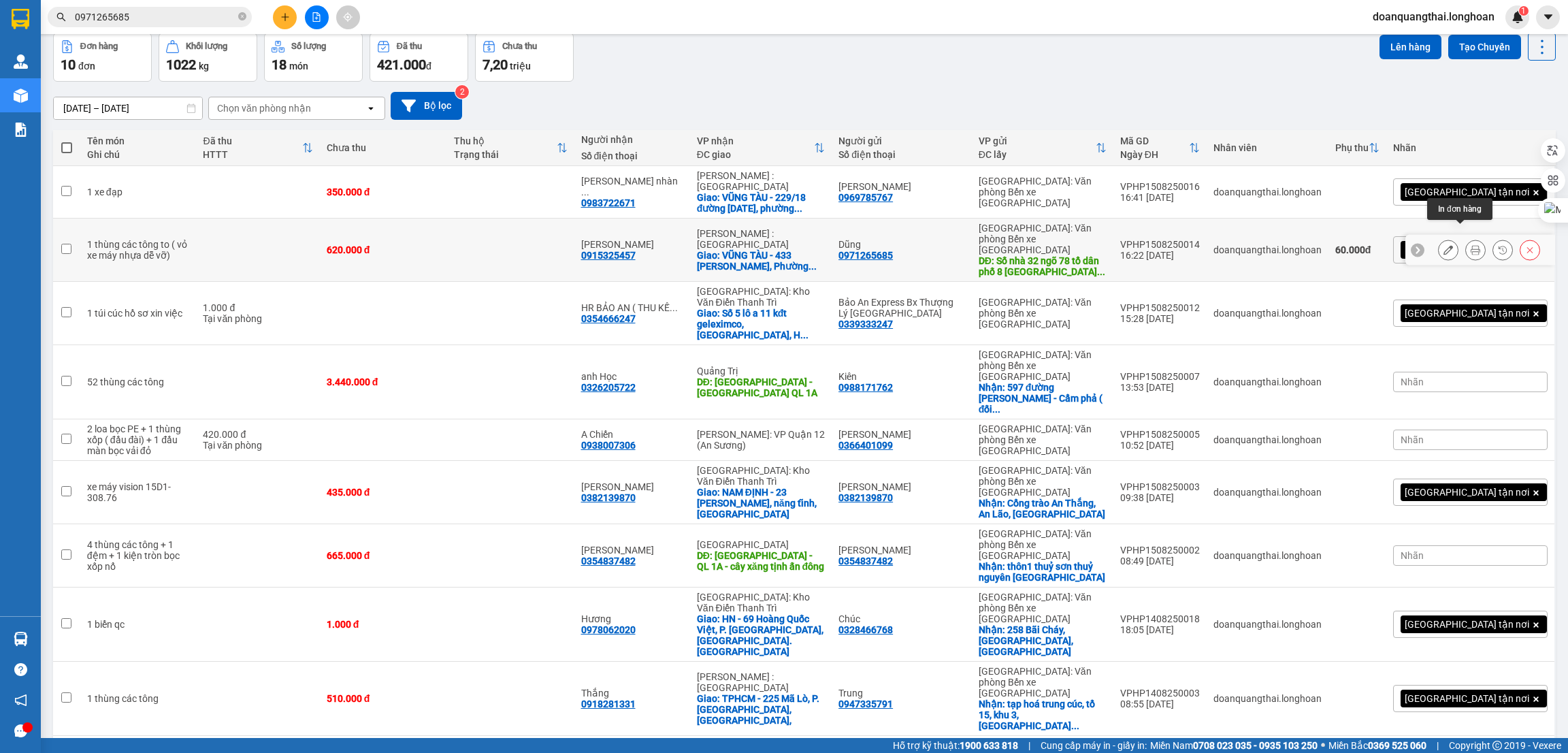
click at [1471, 245] on icon at bounding box center [1476, 250] width 10 height 10
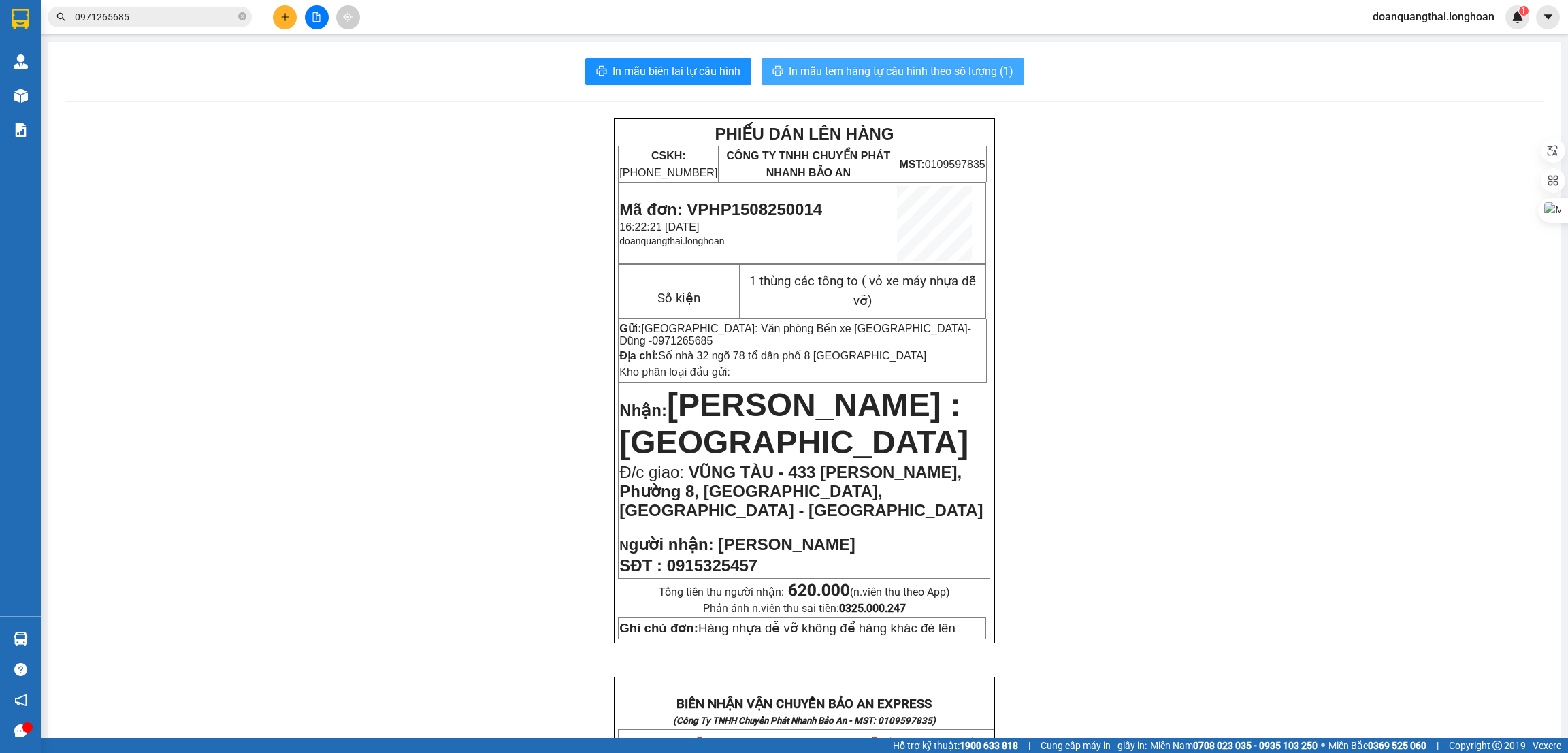
click at [901, 75] on span "In mẫu tem hàng tự cấu hình theo số lượng (1)" at bounding box center [901, 71] width 225 height 17
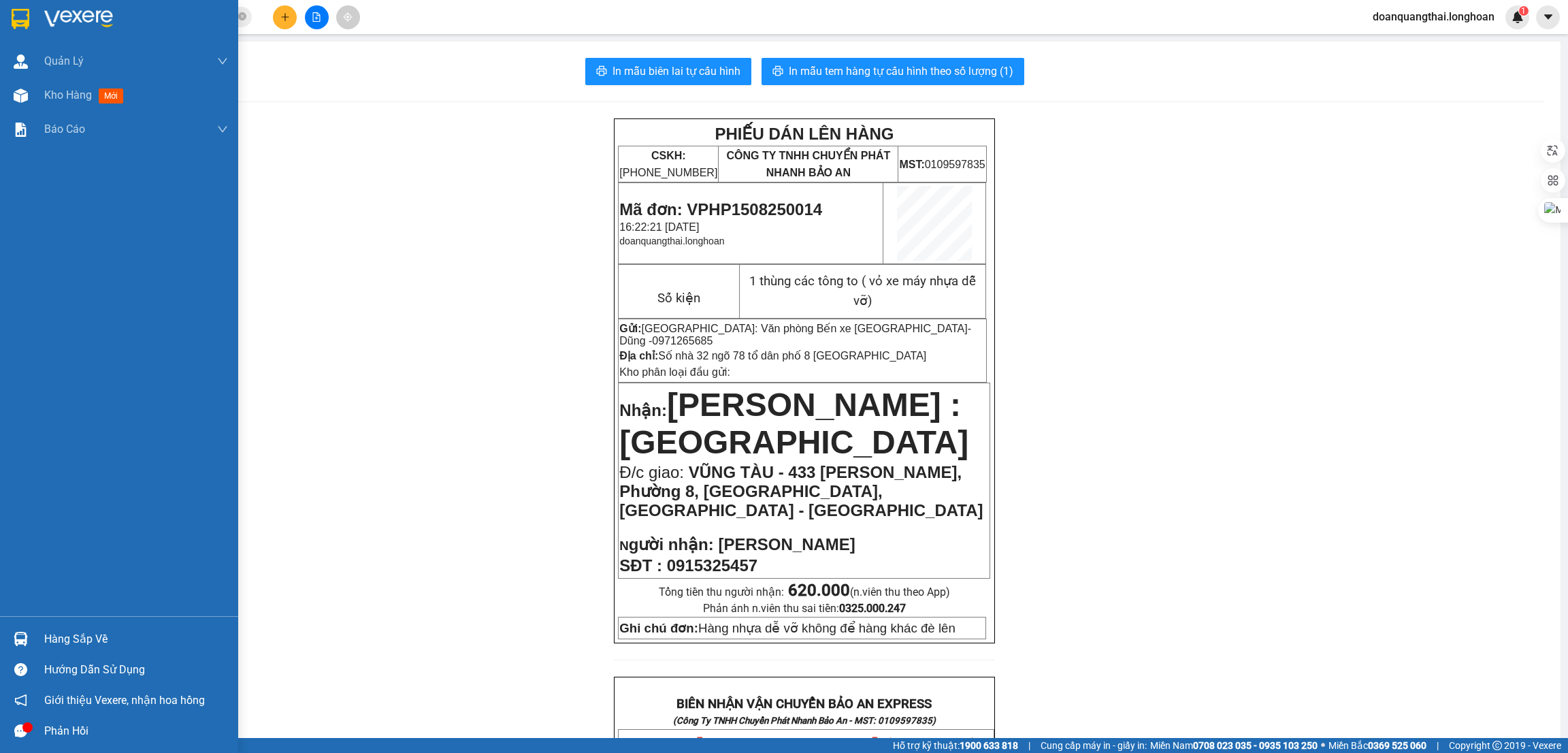
click at [20, 16] on img at bounding box center [20, 19] width 18 height 20
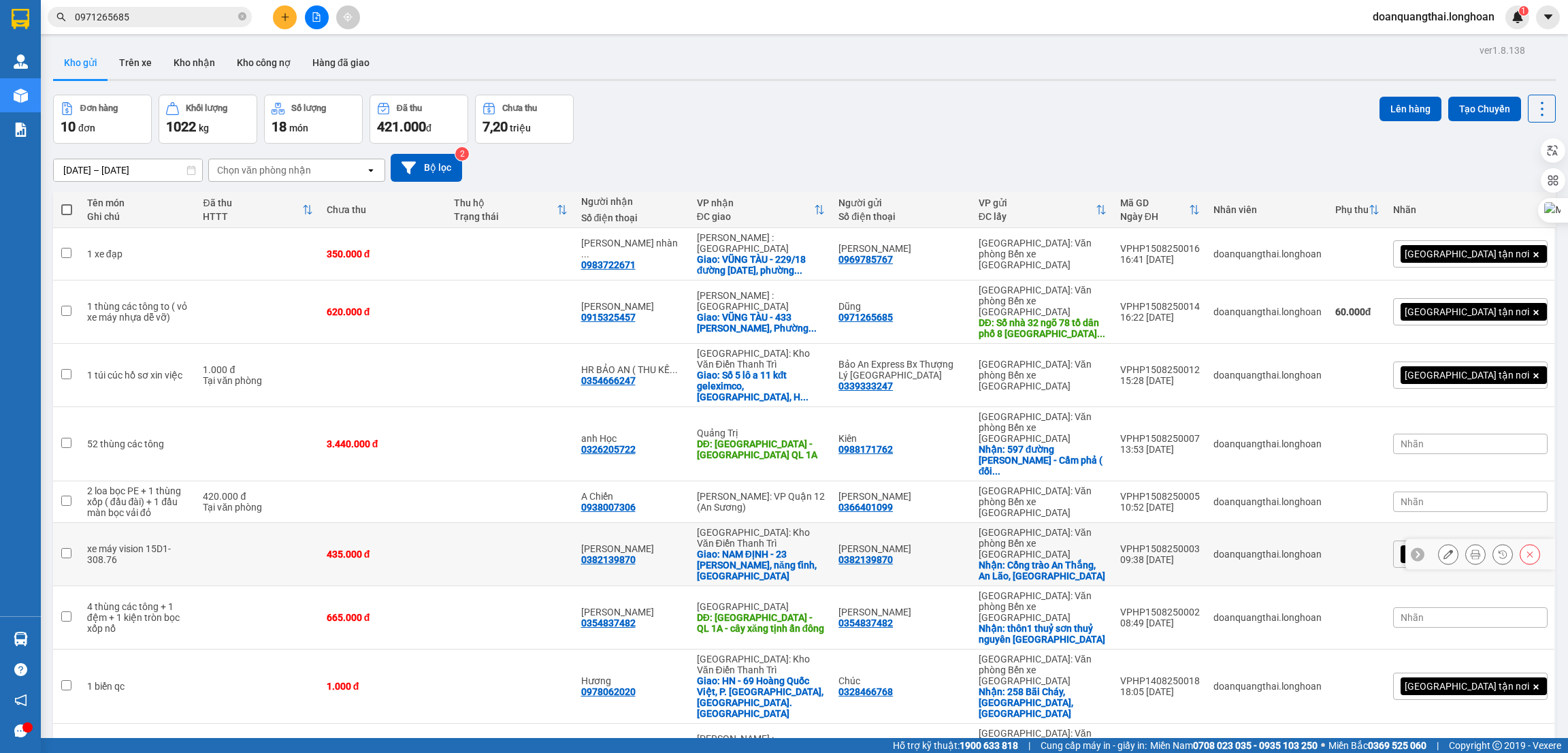
scroll to position [62, 0]
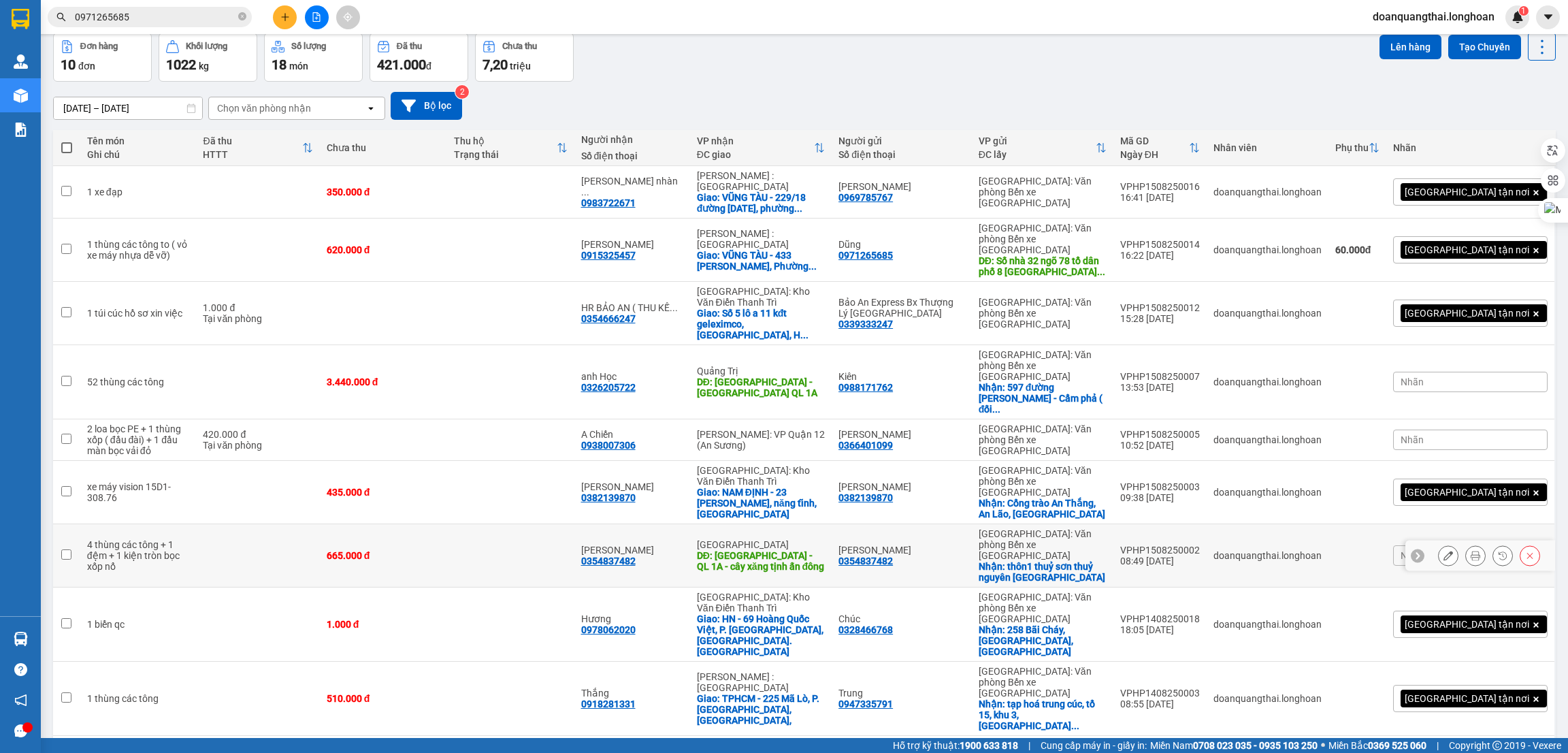
click at [1444, 551] on icon at bounding box center [1449, 556] width 10 height 10
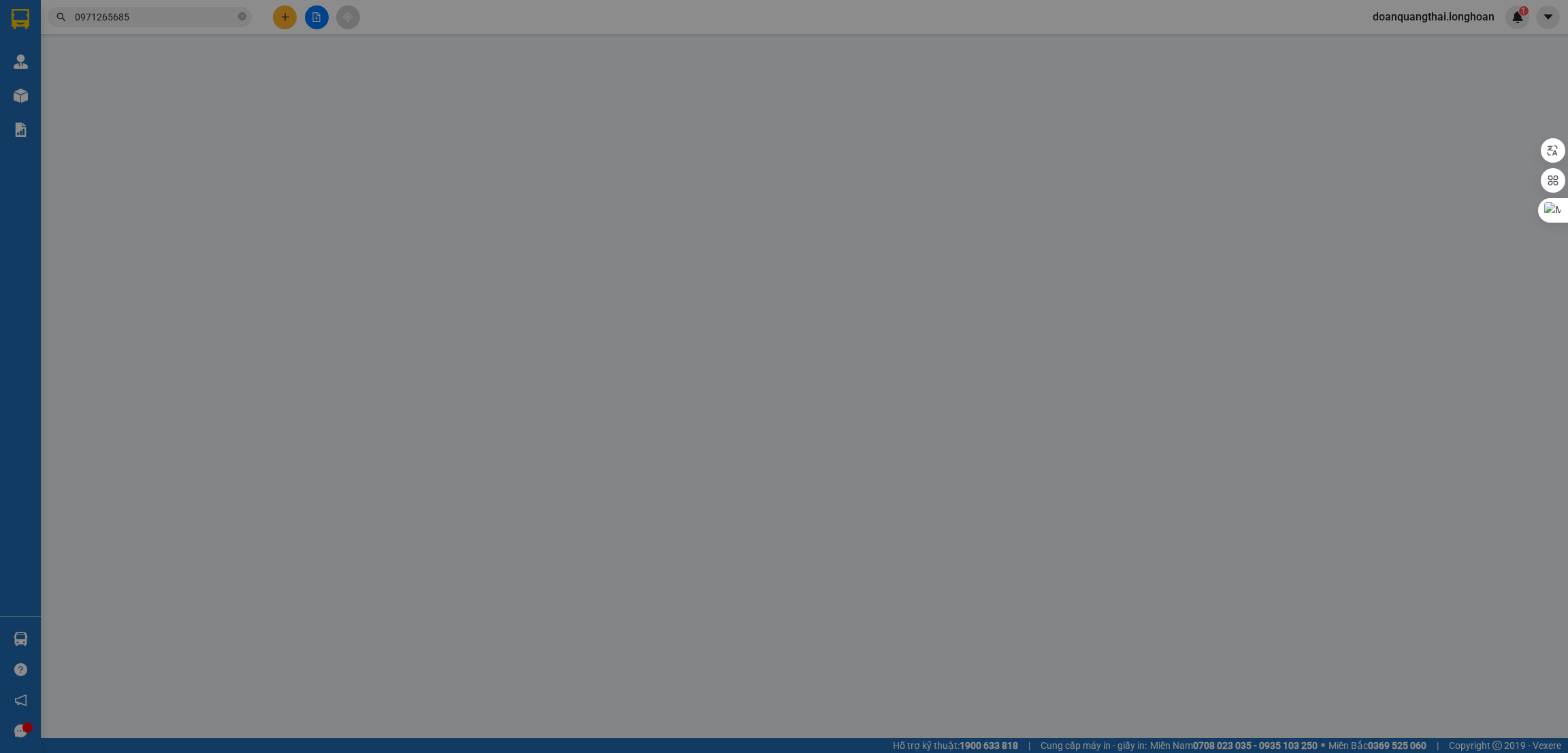
type input "0354837482"
type input "[PERSON_NAME]"
checkbox input "true"
type input "thôn1 thuỷ sơn thuỷ nguyên Hải phòng"
type input "0354837482"
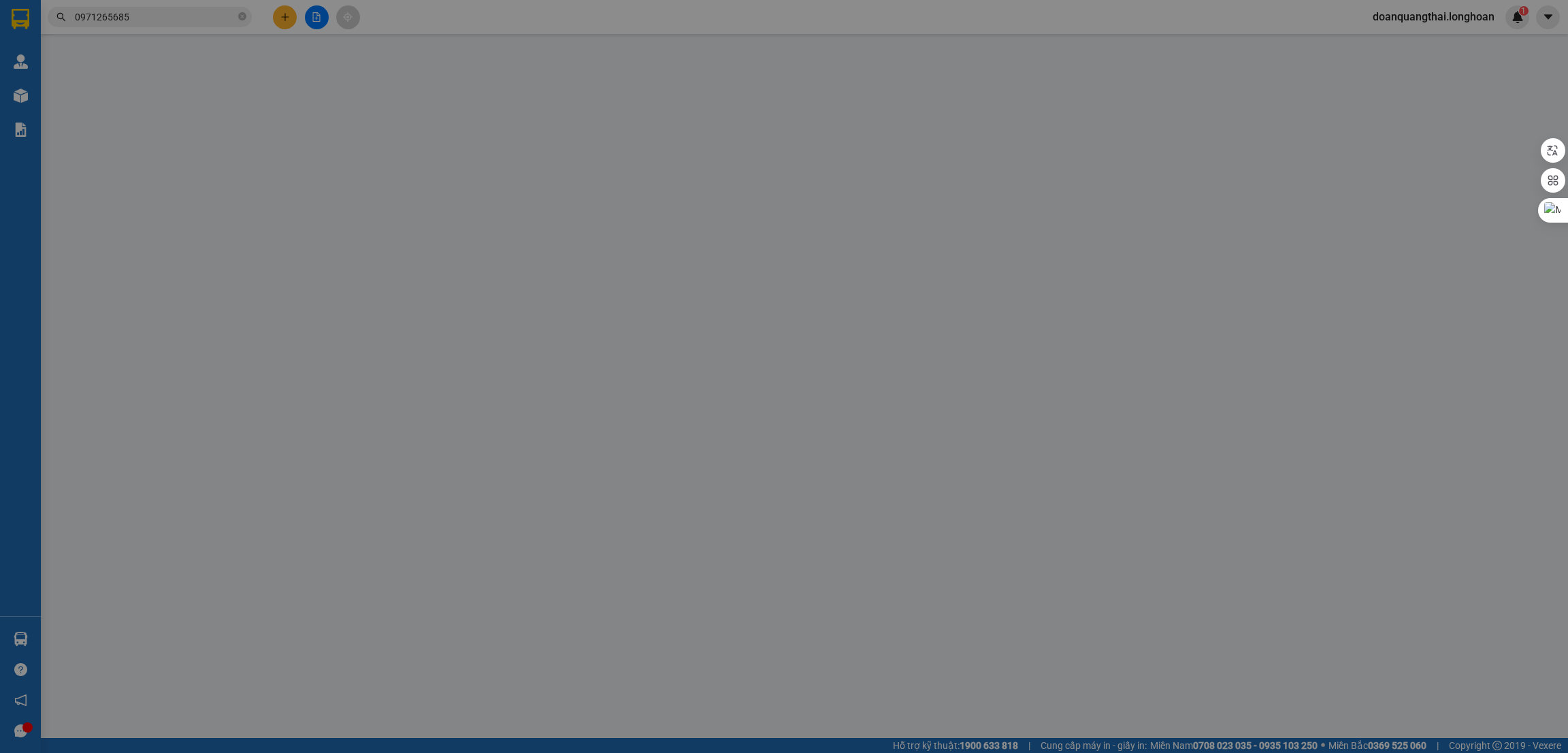
type input "[PERSON_NAME]"
type input "QUẢNG NGÃI - QL 1A - cây xăng tịnh ấn đông"
type input "665.000"
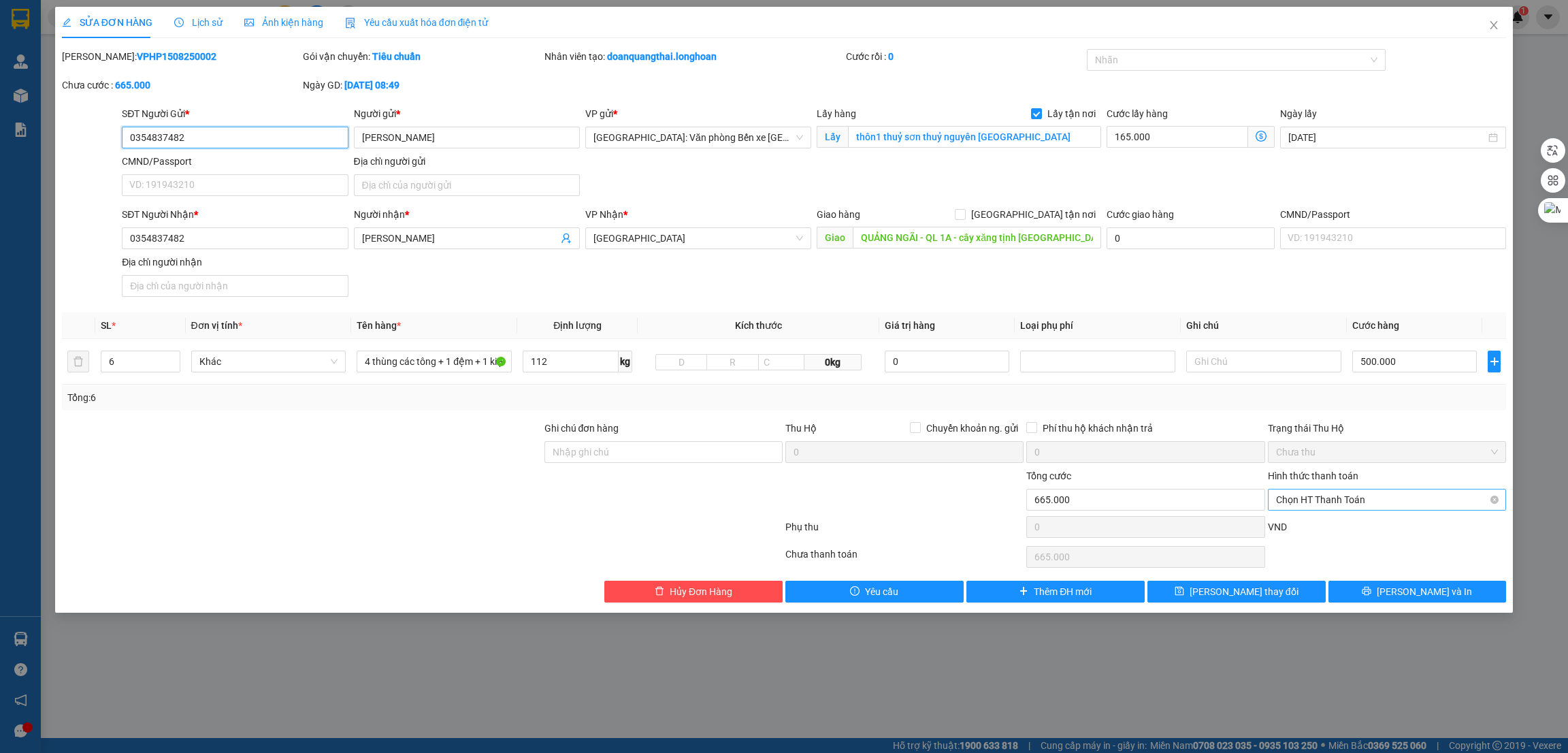
click at [1324, 500] on span "Chọn HT Thanh Toán" at bounding box center [1387, 500] width 222 height 20
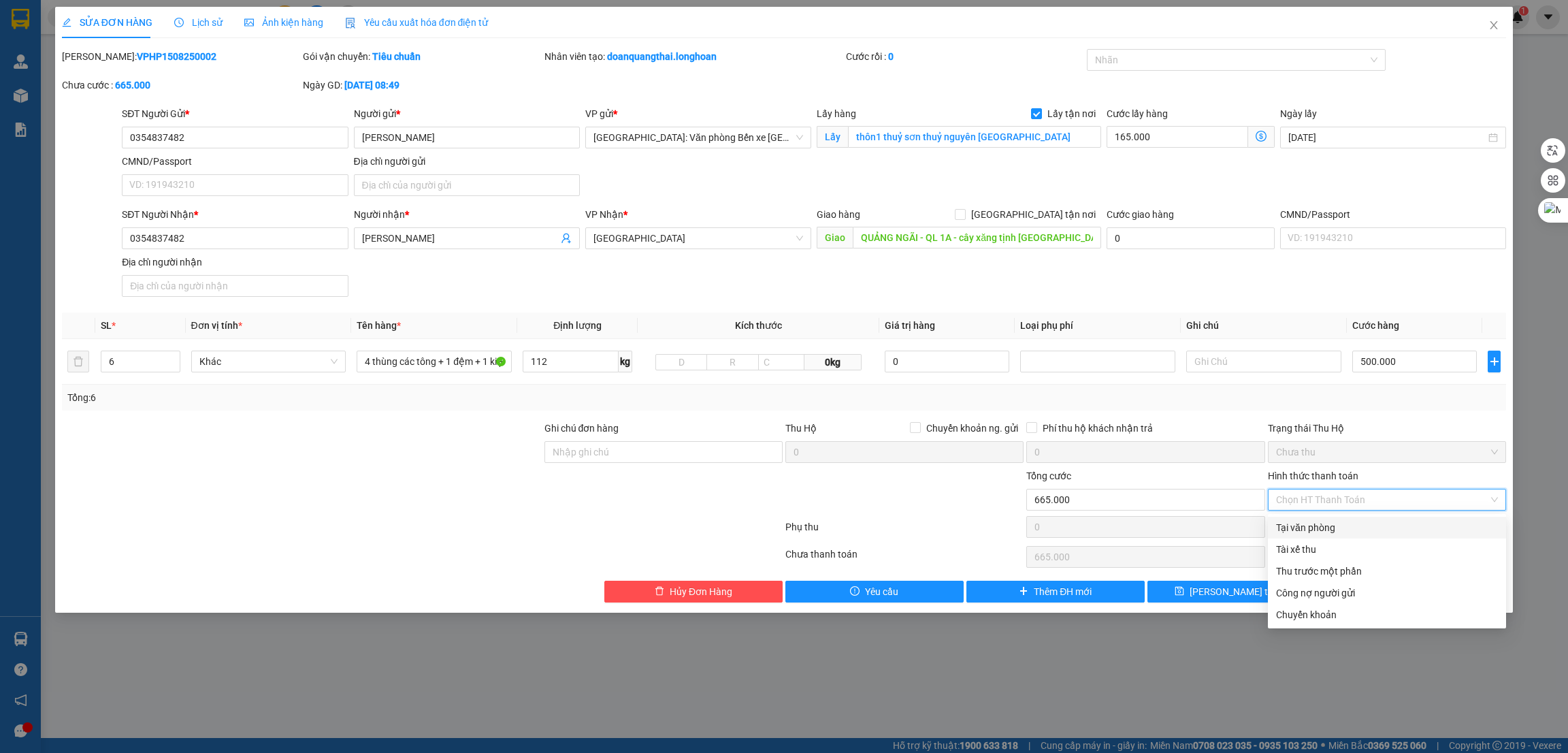
click at [1316, 535] on div "Tại văn phòng" at bounding box center [1387, 527] width 222 height 15
type input "0"
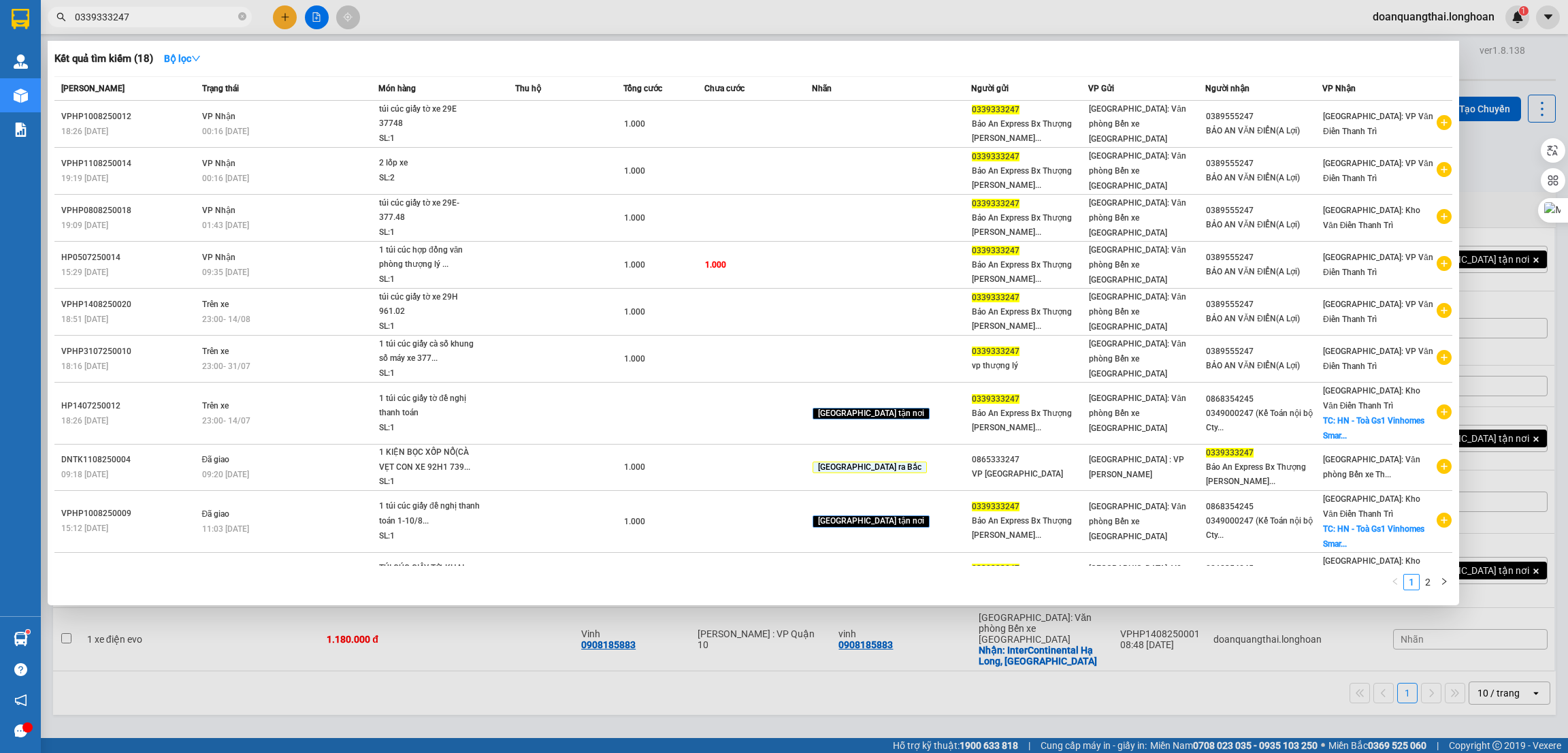
click at [1100, 665] on div at bounding box center [784, 376] width 1568 height 753
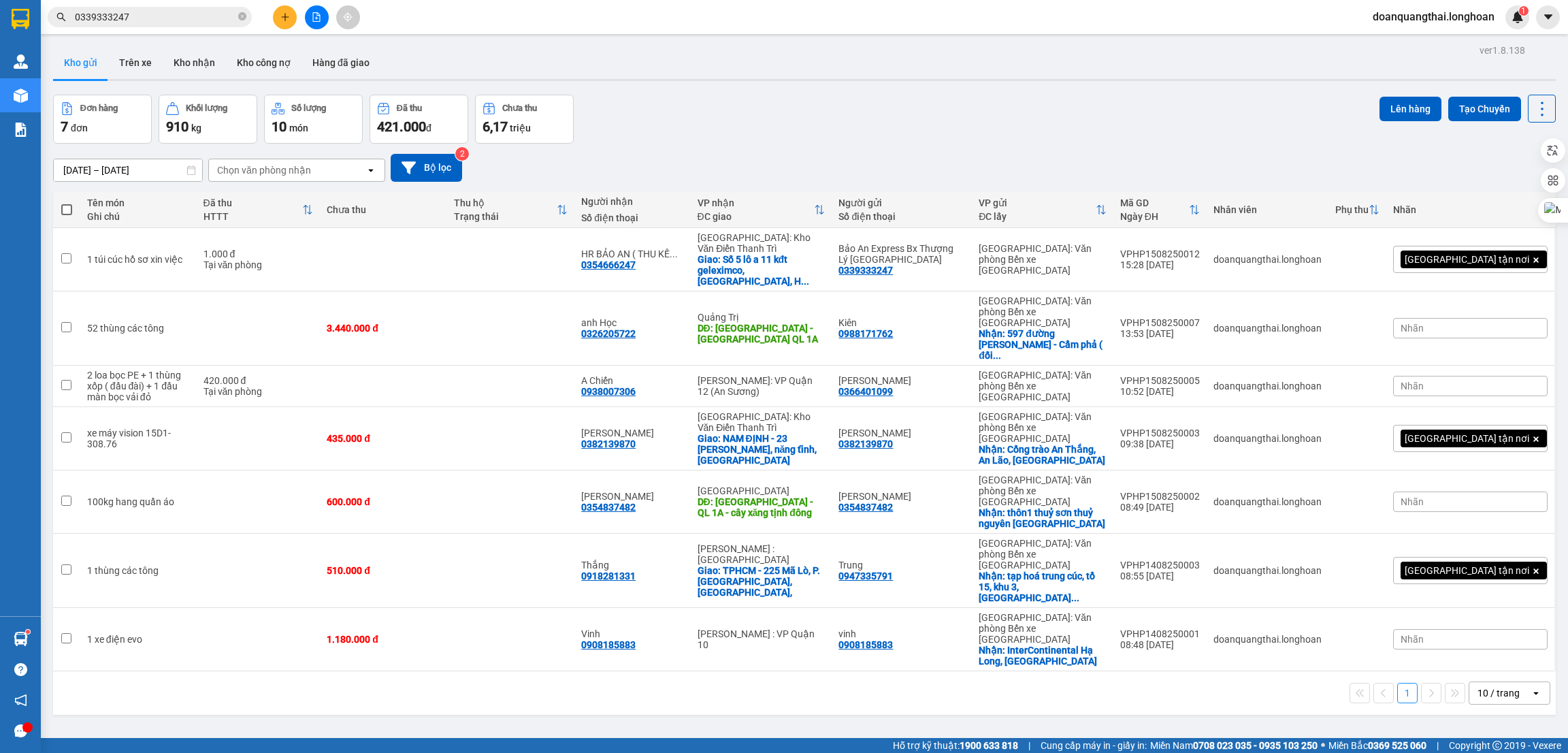
click at [725, 141] on div "Đơn hàng 7 đơn Khối lượng 910 kg Số lượng 10 món Đã thu 421.000 đ Chưa thu 6,17…" at bounding box center [804, 119] width 1503 height 49
click at [572, 654] on div "ver 1.8.138 Kho gửi Trên xe Kho nhận Kho công nợ Hàng đã giao Đơn hàng 7 đơn Kh…" at bounding box center [804, 417] width 1514 height 753
click at [183, 59] on button "Kho nhận" at bounding box center [194, 63] width 63 height 33
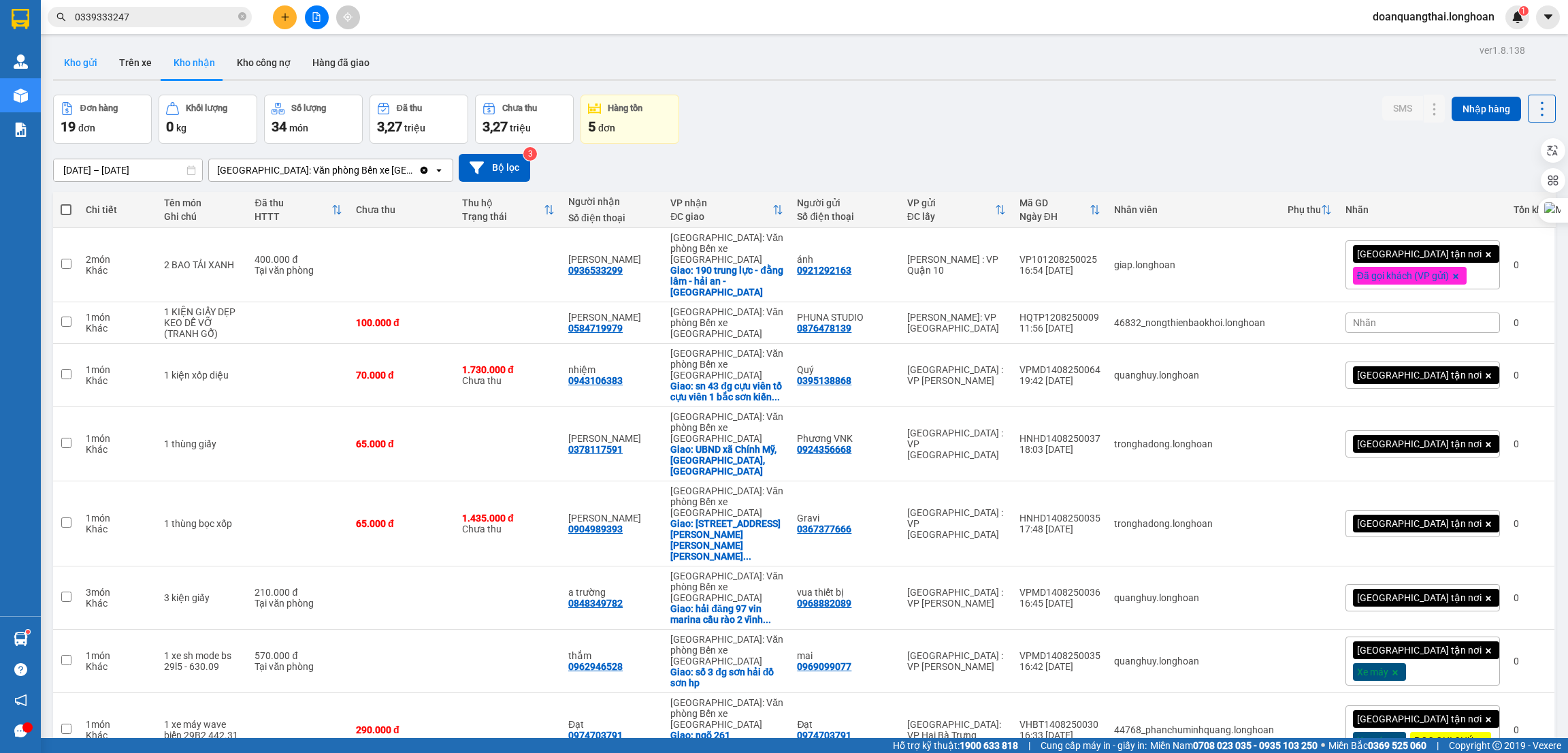
click at [83, 63] on button "Kho gửi" at bounding box center [80, 63] width 55 height 33
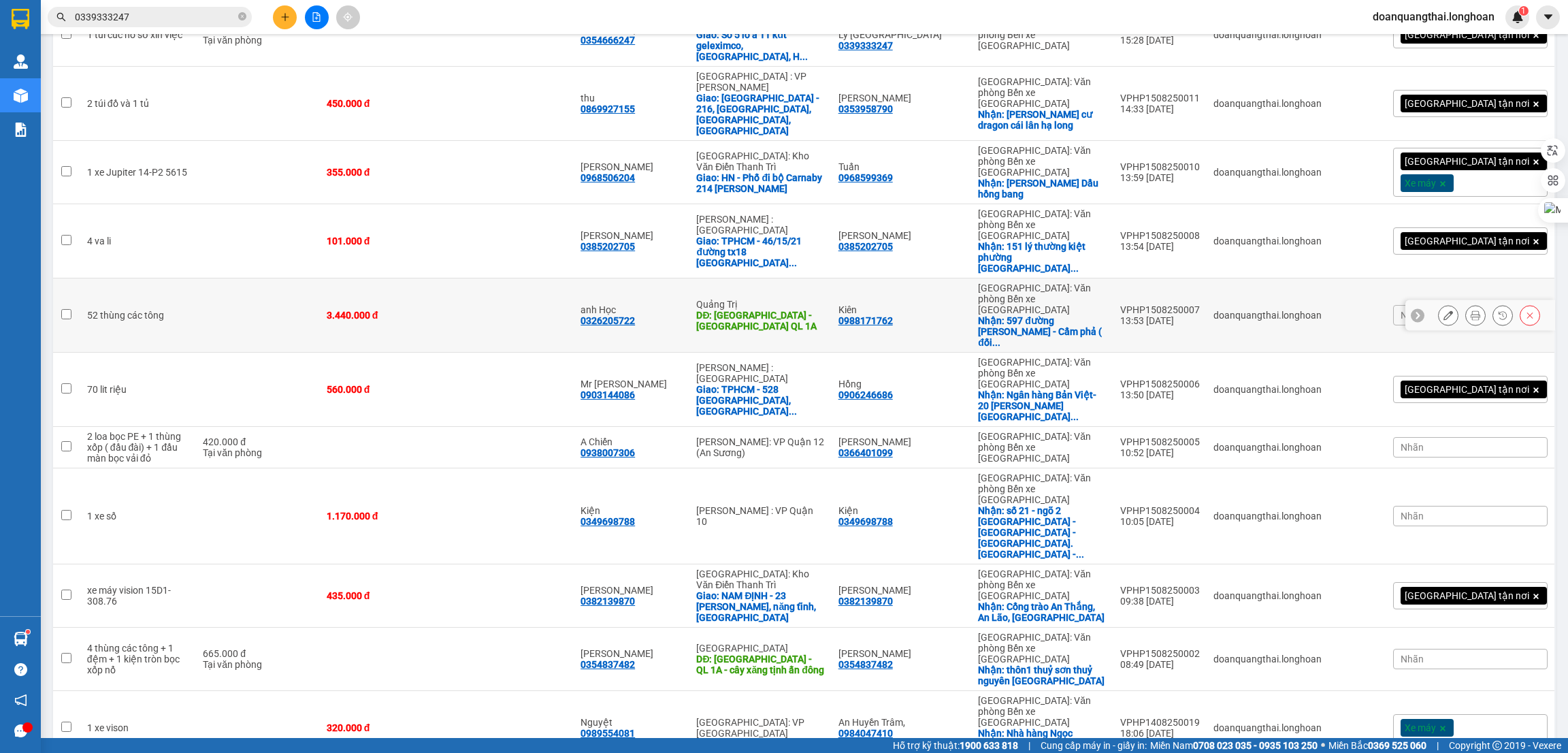
scroll to position [306, 0]
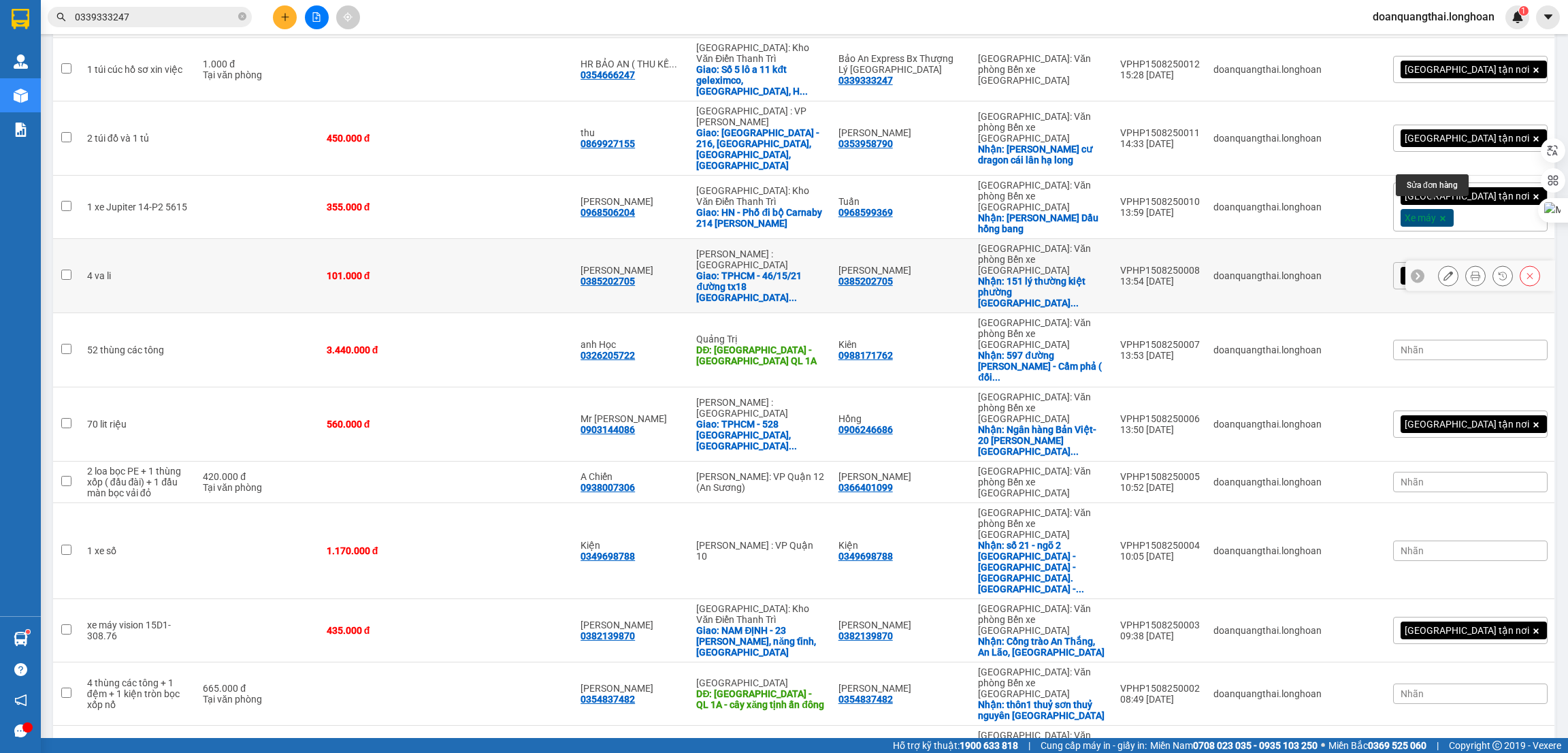
click at [1444, 271] on icon at bounding box center [1449, 276] width 10 height 10
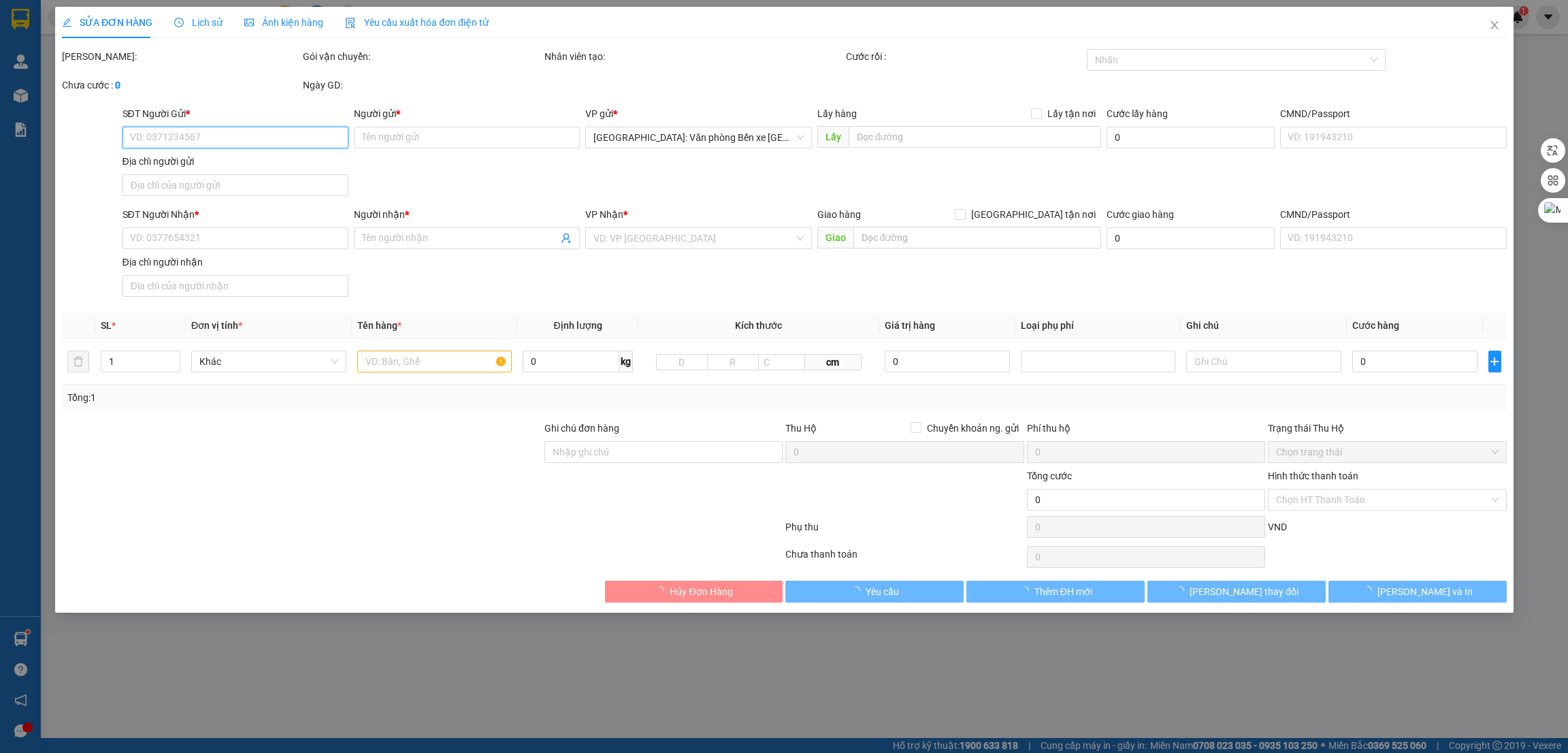
type input "0385202705"
type input "[PERSON_NAME]"
checkbox input "true"
type input "151 lý thường kiệt phường [GEOGRAPHIC_DATA] [GEOGRAPHIC_DATA] [GEOGRAPHIC_DATA]"
type input "0385202705"
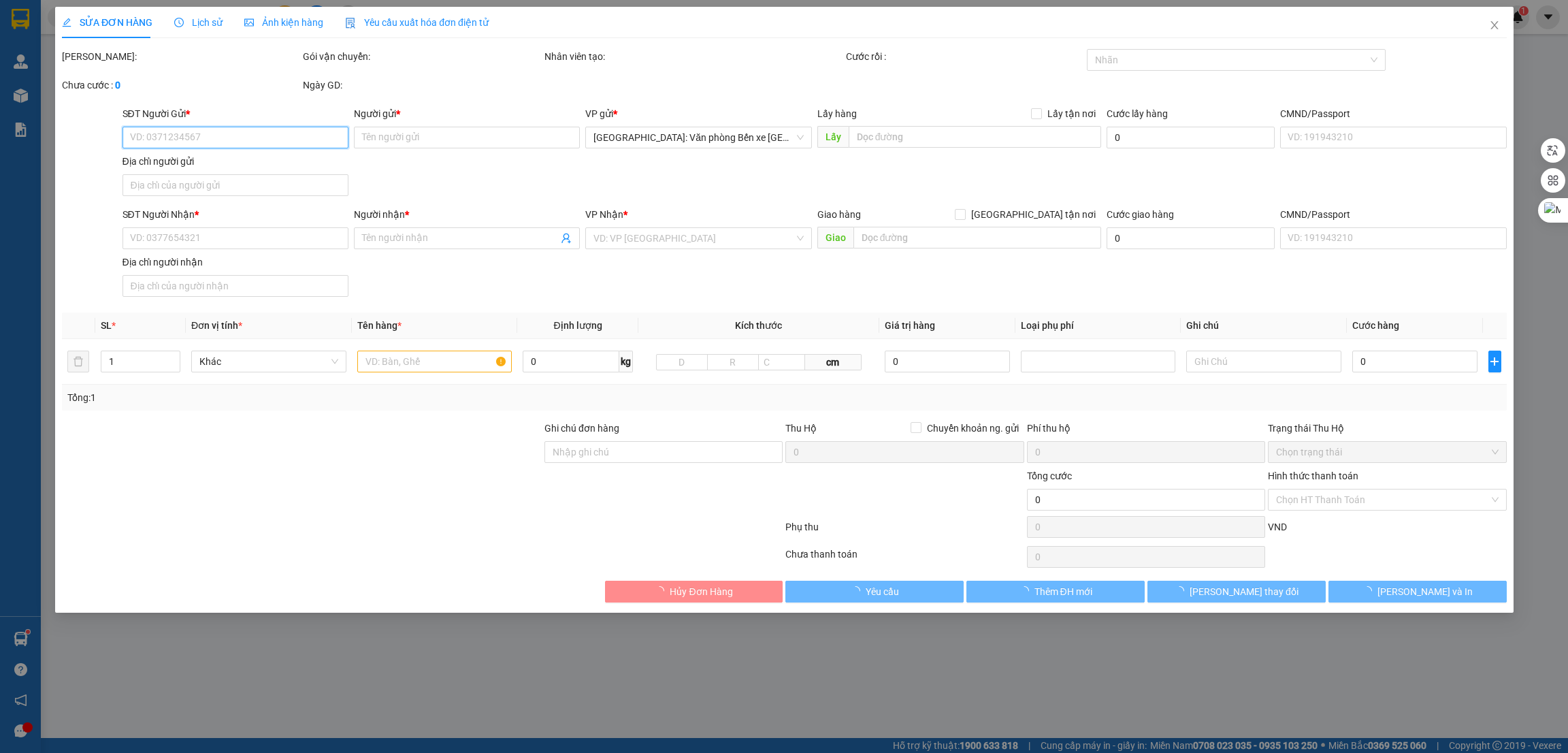
type input "[PERSON_NAME]"
checkbox input "true"
type input "TPHCM - 46/15/21 đường tx18 [GEOGRAPHIC_DATA]"
type input "101.000"
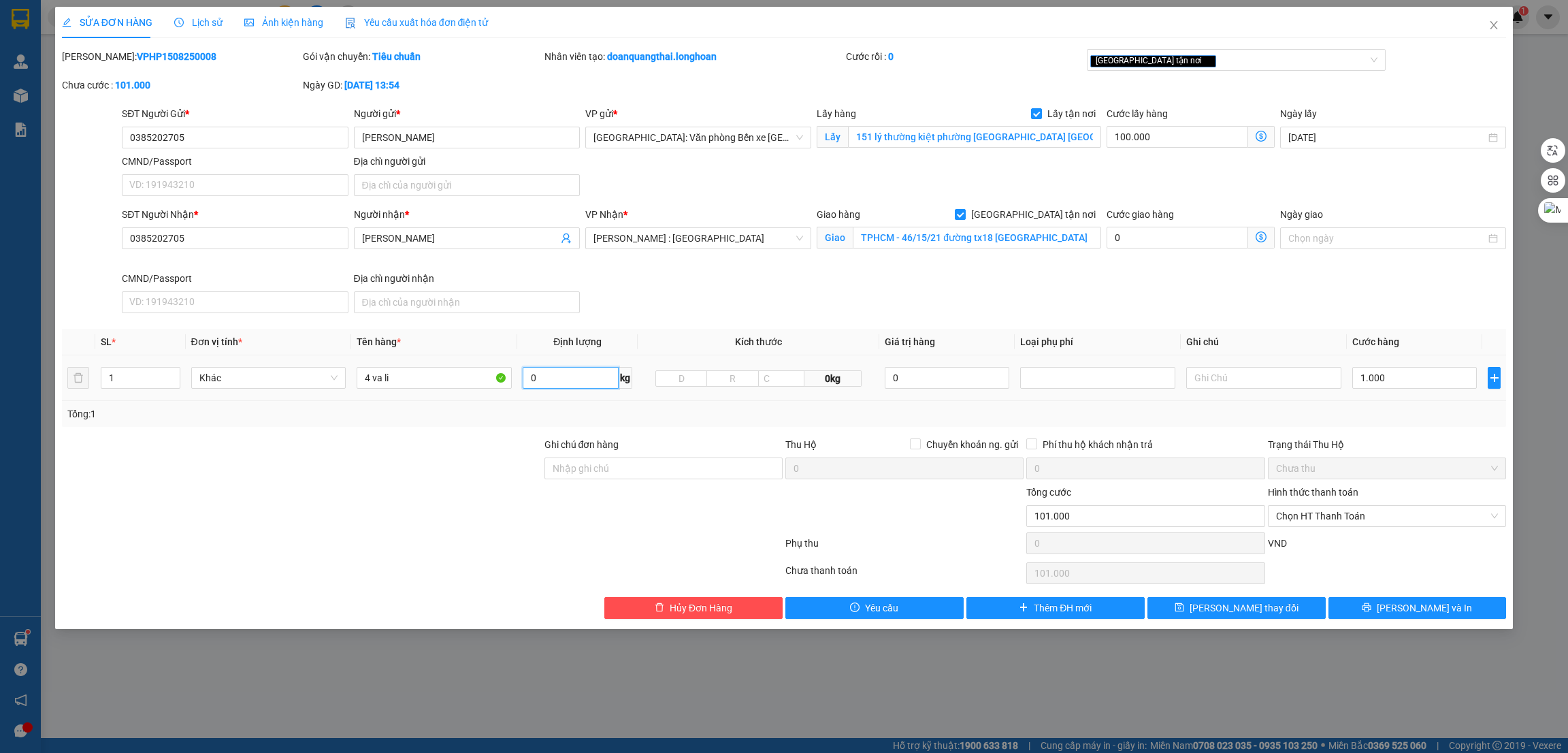
click at [555, 379] on input "0" at bounding box center [570, 378] width 96 height 22
type input "42"
click at [421, 478] on div at bounding box center [302, 461] width 482 height 47
click at [1073, 240] on input "TPHCM - 46/15/21 đường tx18 [GEOGRAPHIC_DATA]" at bounding box center [976, 237] width 248 height 22
click at [1434, 376] on input "1.000" at bounding box center [1414, 378] width 124 height 22
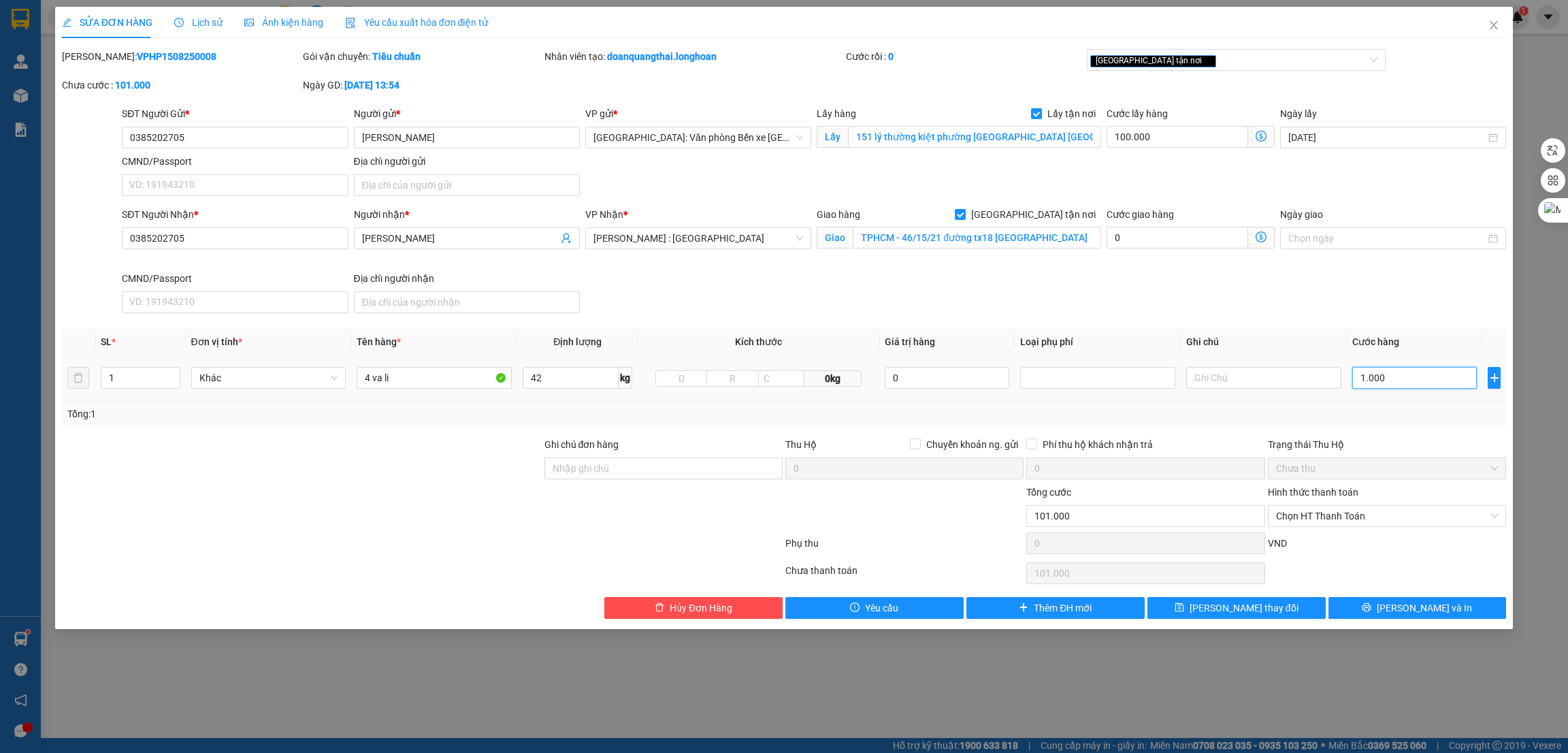
type input "3"
type input "100.003"
type input "33"
type input "100.033"
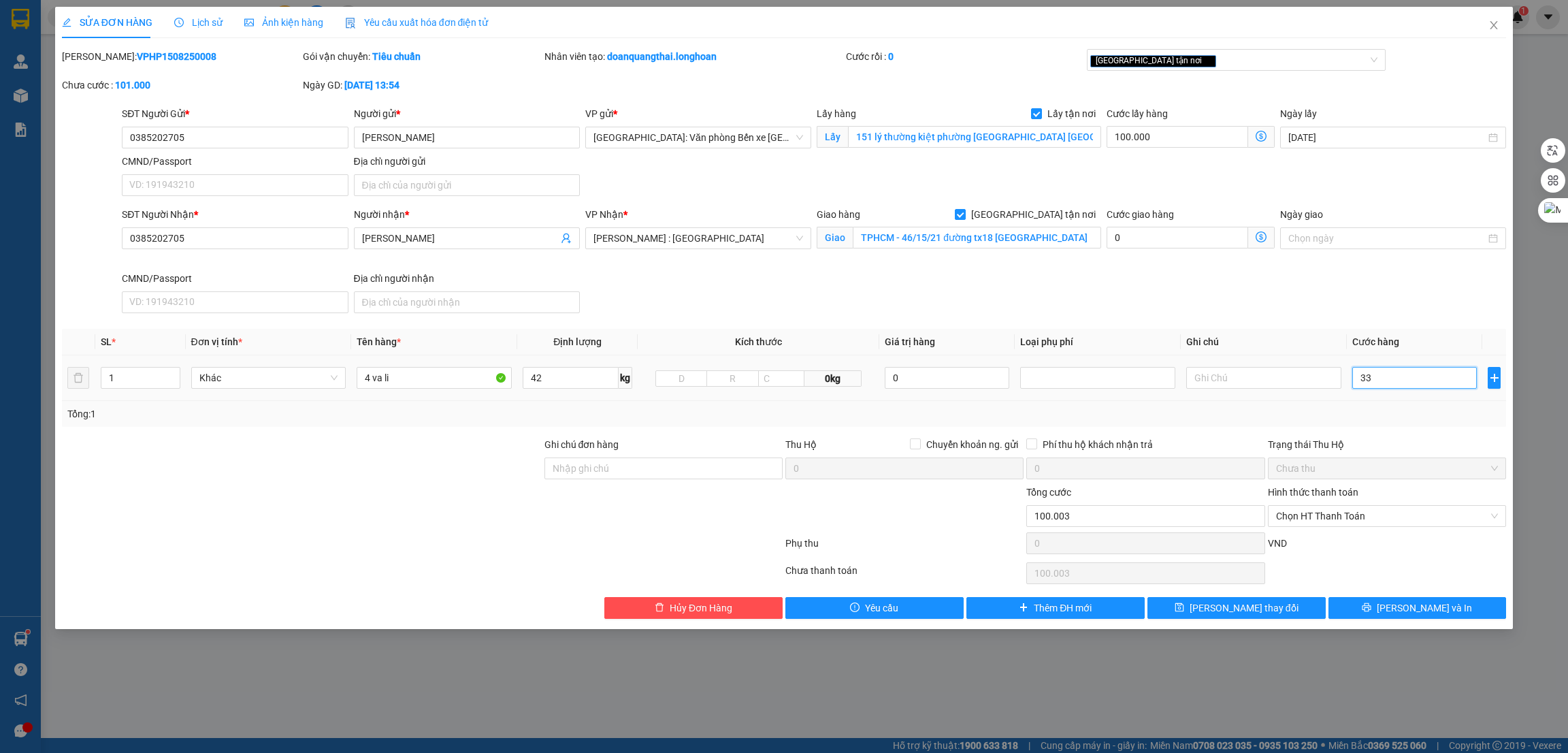
type input "100.033"
type input "100.330"
type input "3.300"
type input "103.300"
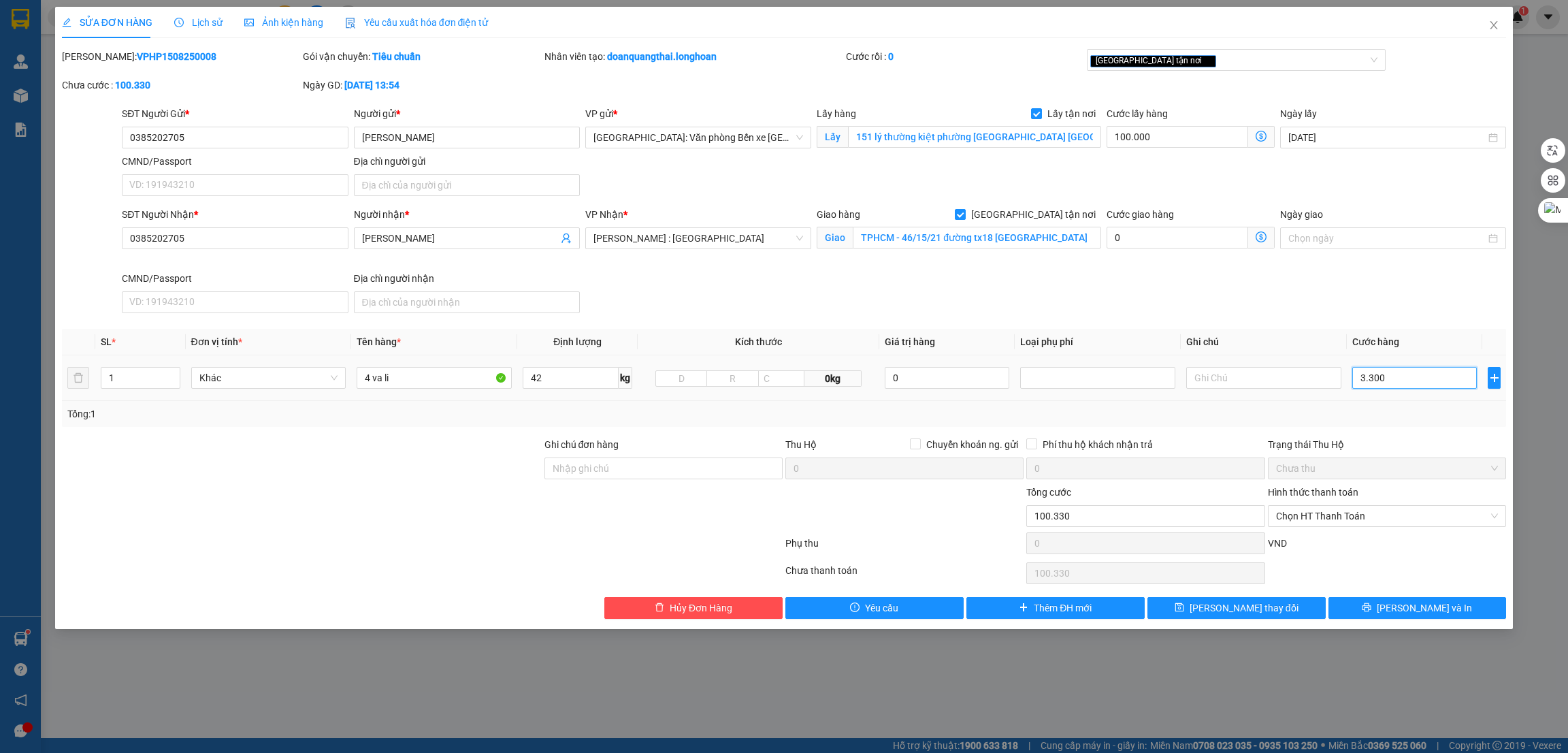
type input "103.300"
type input "33.000"
type input "133.000"
type input "330.000"
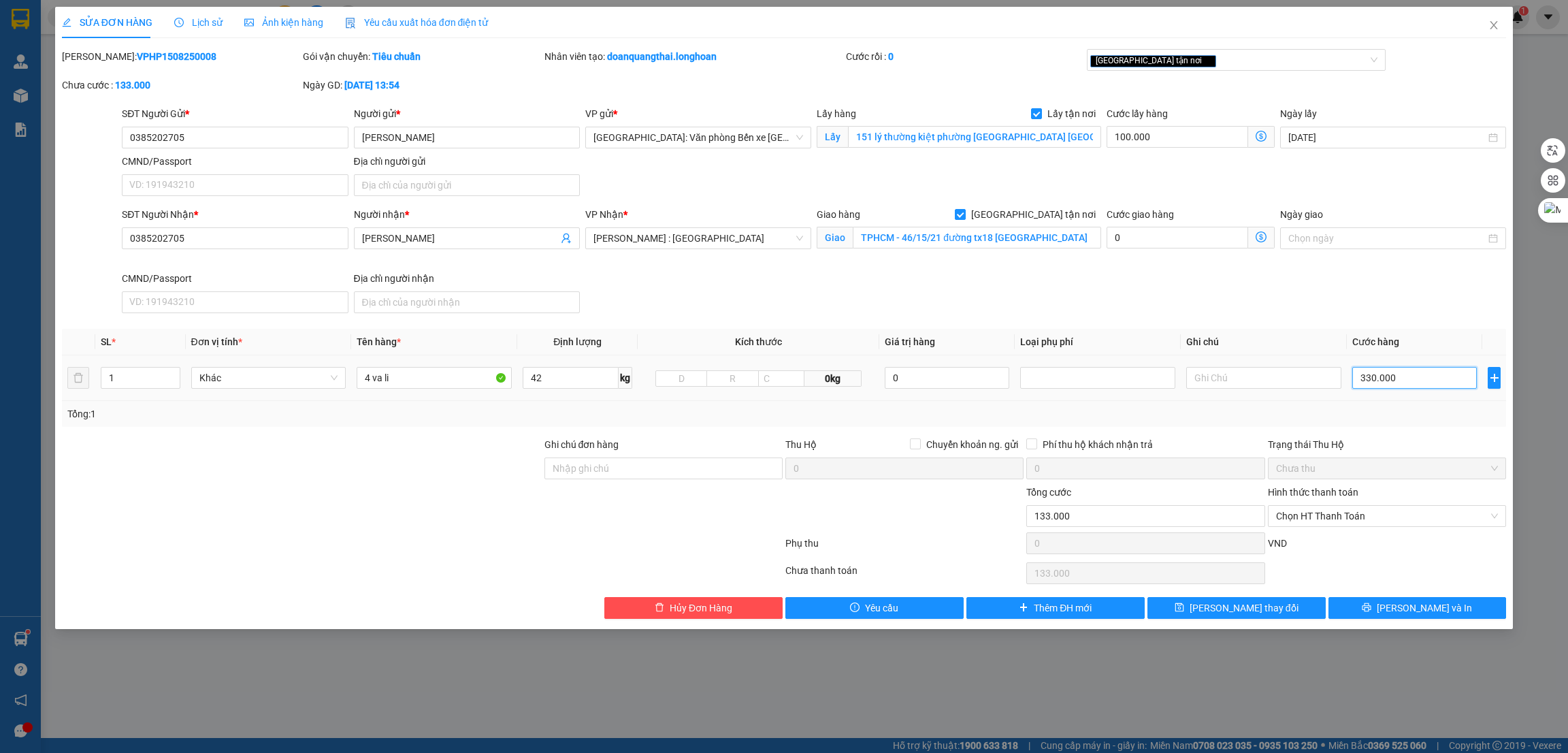
type input "430.000"
type input "330.000"
click at [1400, 416] on div "Tổng: 1" at bounding box center [784, 414] width 1434 height 15
click at [1400, 606] on button "[PERSON_NAME] và In" at bounding box center [1418, 607] width 178 height 22
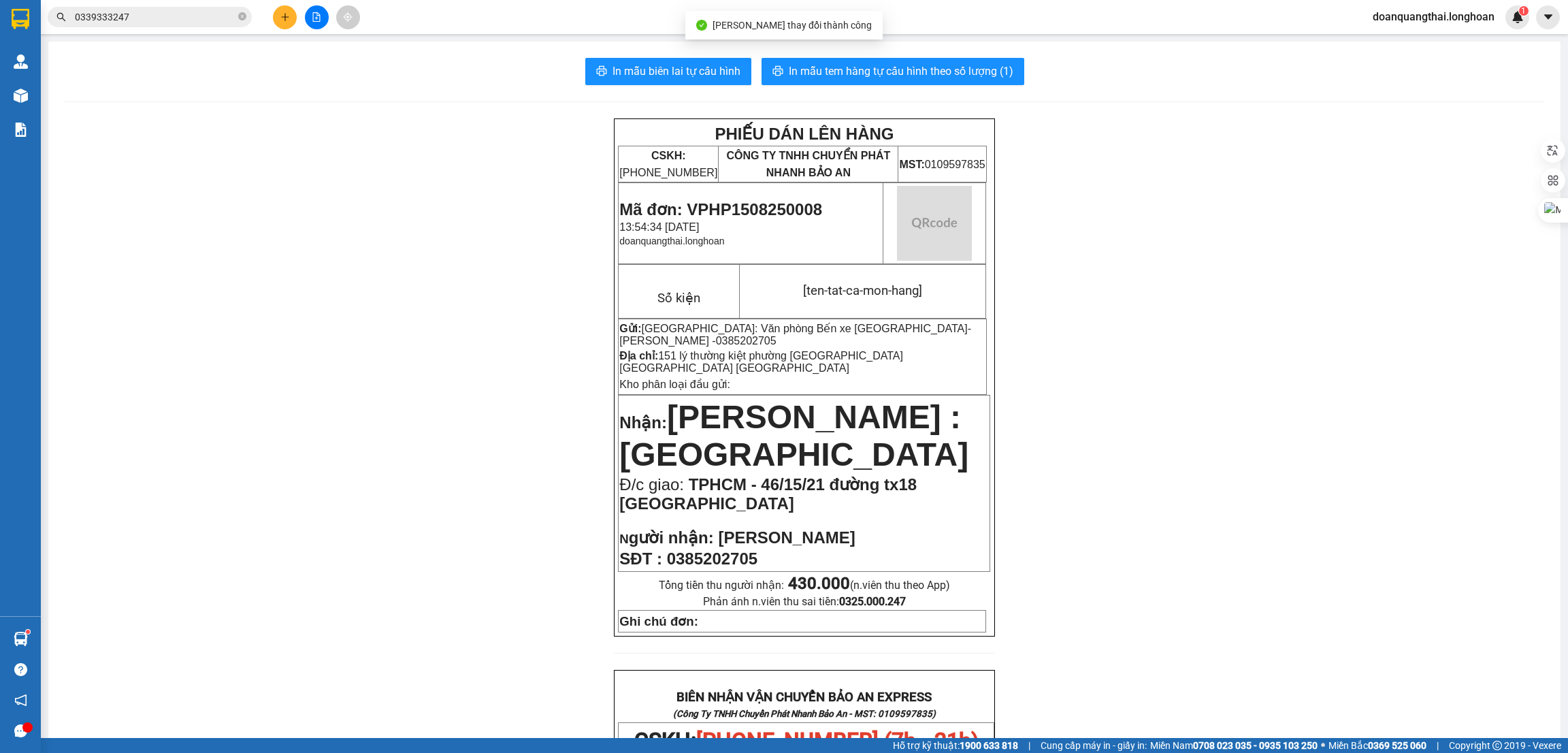
click at [1161, 356] on div "PHIẾU DÁN LÊN HÀNG CSKH: [PHONE_NUMBER] CÔNG TY TNHH CHUYỂN PHÁT NHANH BẢO AN M…" at bounding box center [804, 746] width 1480 height 1255
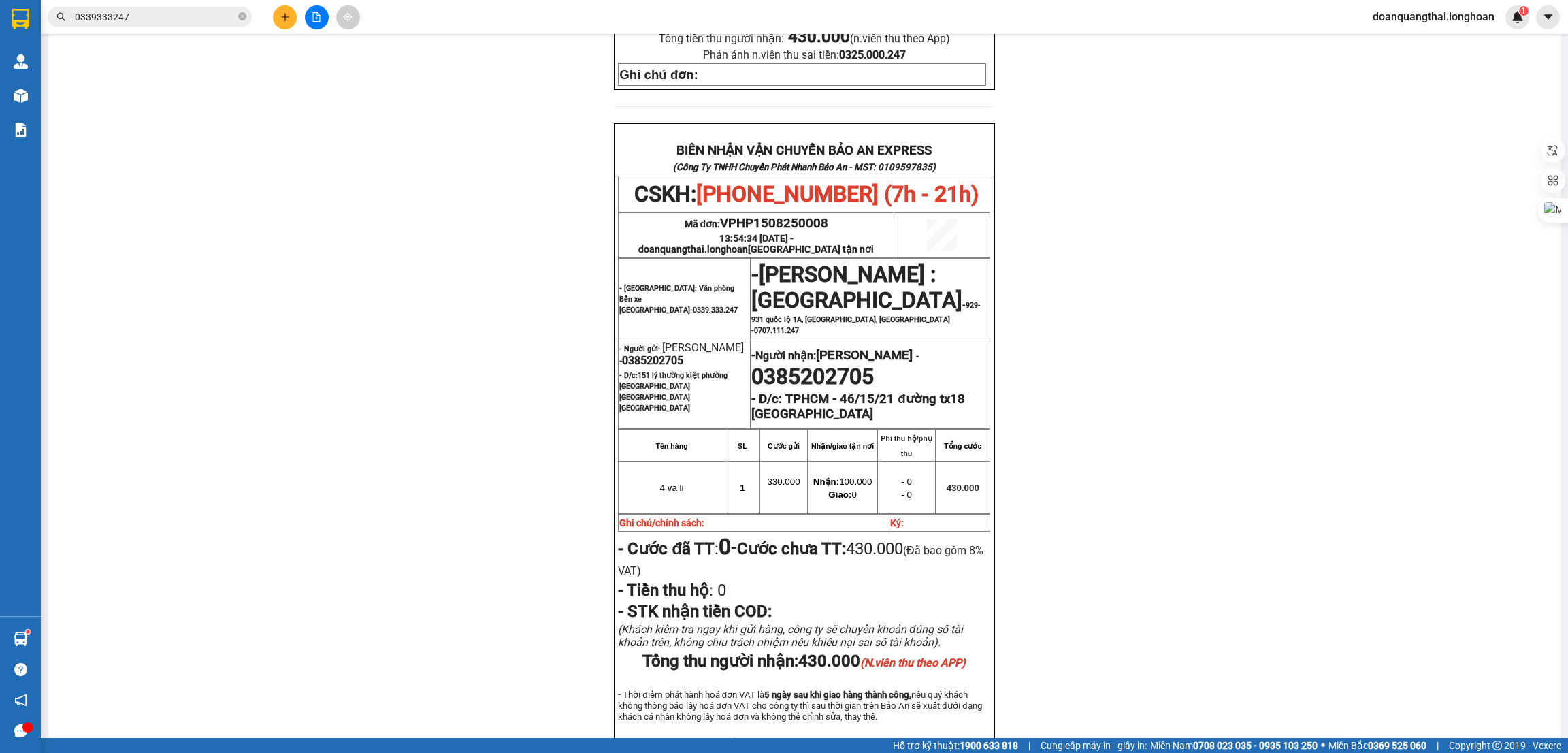
scroll to position [612, 0]
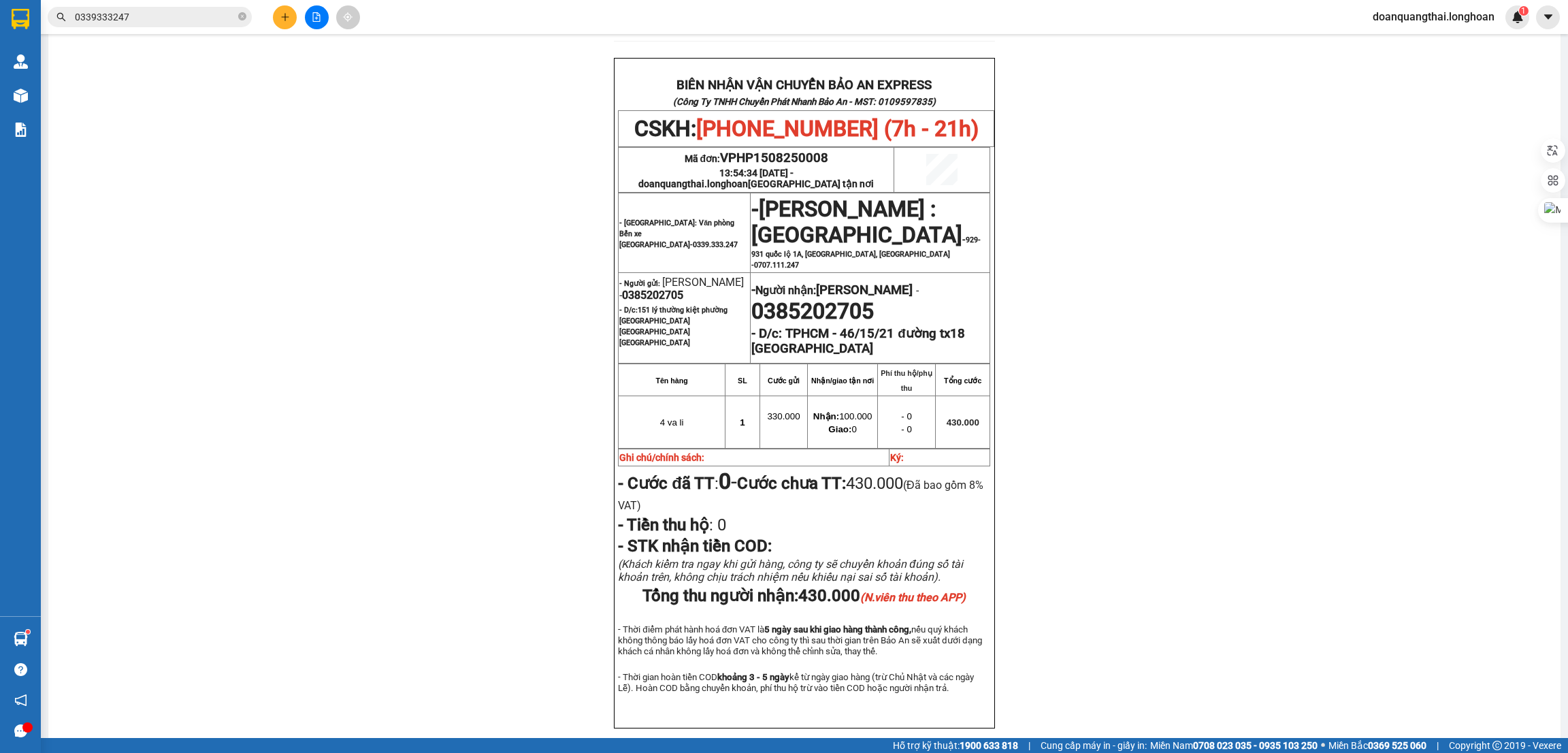
click at [659, 302] on span "0385202705" at bounding box center [652, 295] width 61 height 13
copy span "0385202705"
click at [1094, 360] on div "PHIẾU DÁN LÊN HÀNG CSKH: [PHONE_NUMBER] CÔNG TY TNHH CHUYỂN PHÁT NHANH BẢO AN M…" at bounding box center [804, 133] width 1480 height 1255
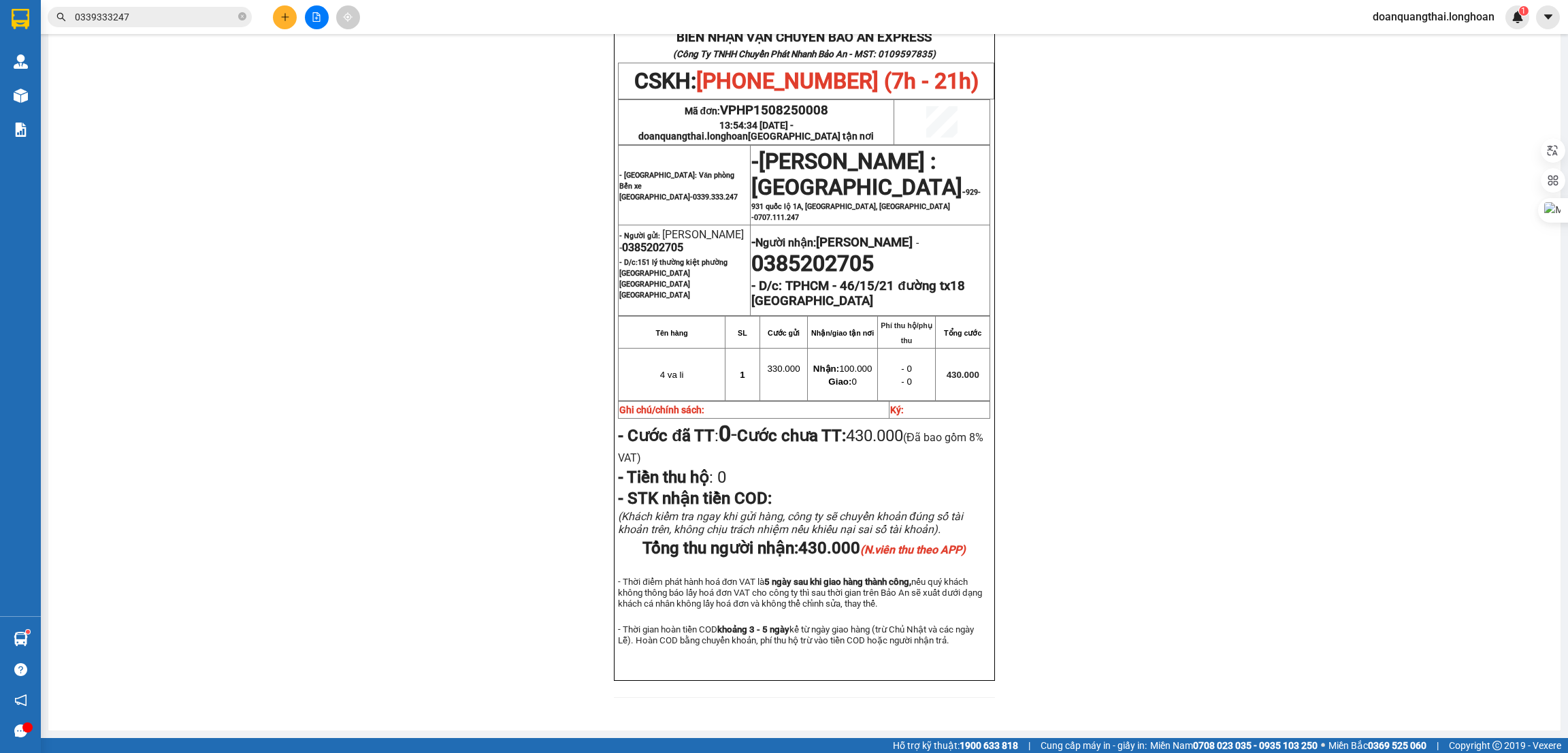
scroll to position [711, 0]
click at [1173, 303] on div "PHIẾU DÁN LÊN HÀNG CSKH: [PHONE_NUMBER] CÔNG TY TNHH CHUYỂN PHÁT NHANH BẢO AN M…" at bounding box center [804, 86] width 1480 height 1255
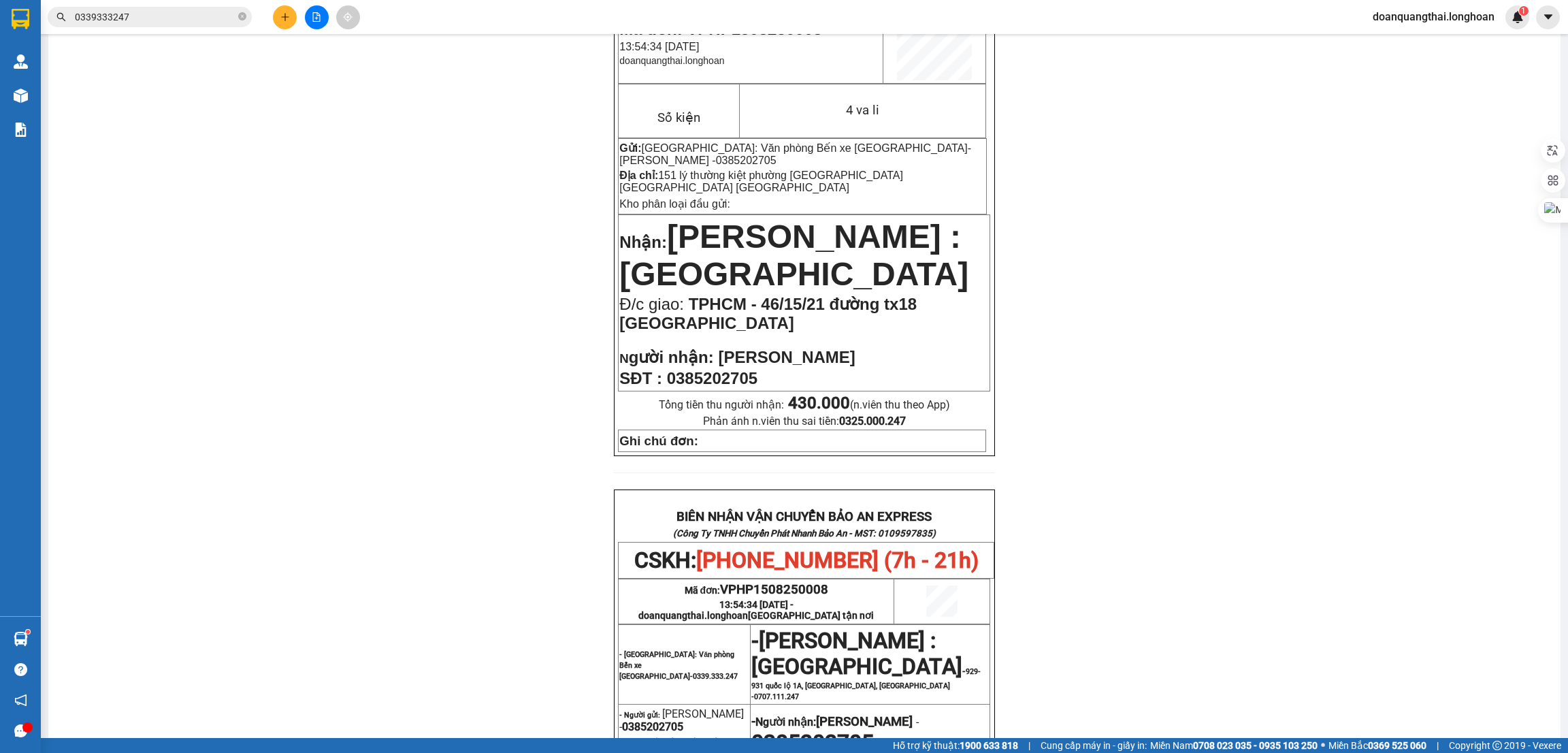
scroll to position [0, 0]
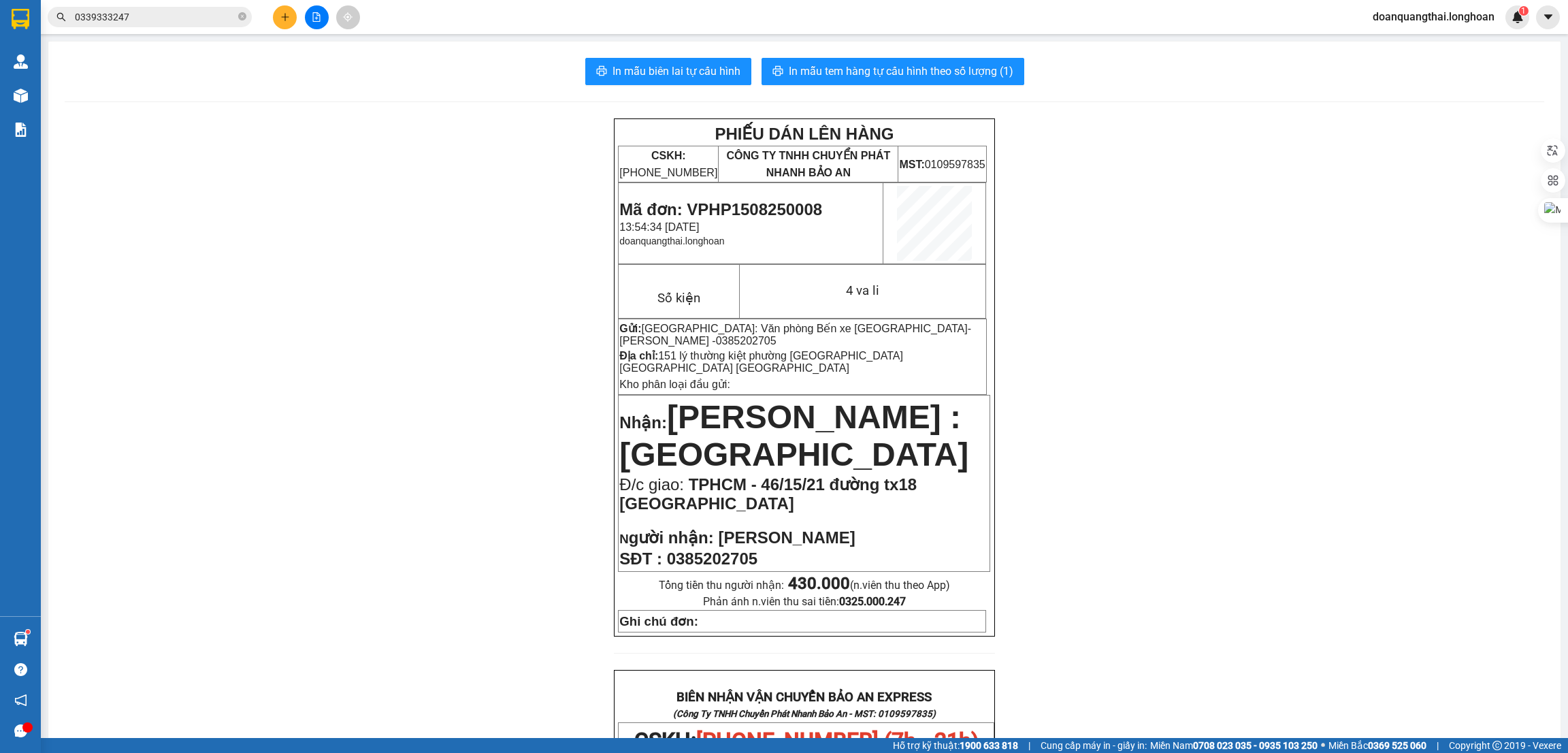
click at [873, 55] on div "In mẫu biên lai tự cấu hình In mẫu tem hàng tự cấu hình theo số lượng (1) PHIẾU…" at bounding box center [804, 715] width 1512 height 1348
click at [869, 81] on button "In mẫu tem hàng tự cấu hình theo số lượng (1)" at bounding box center [893, 71] width 262 height 27
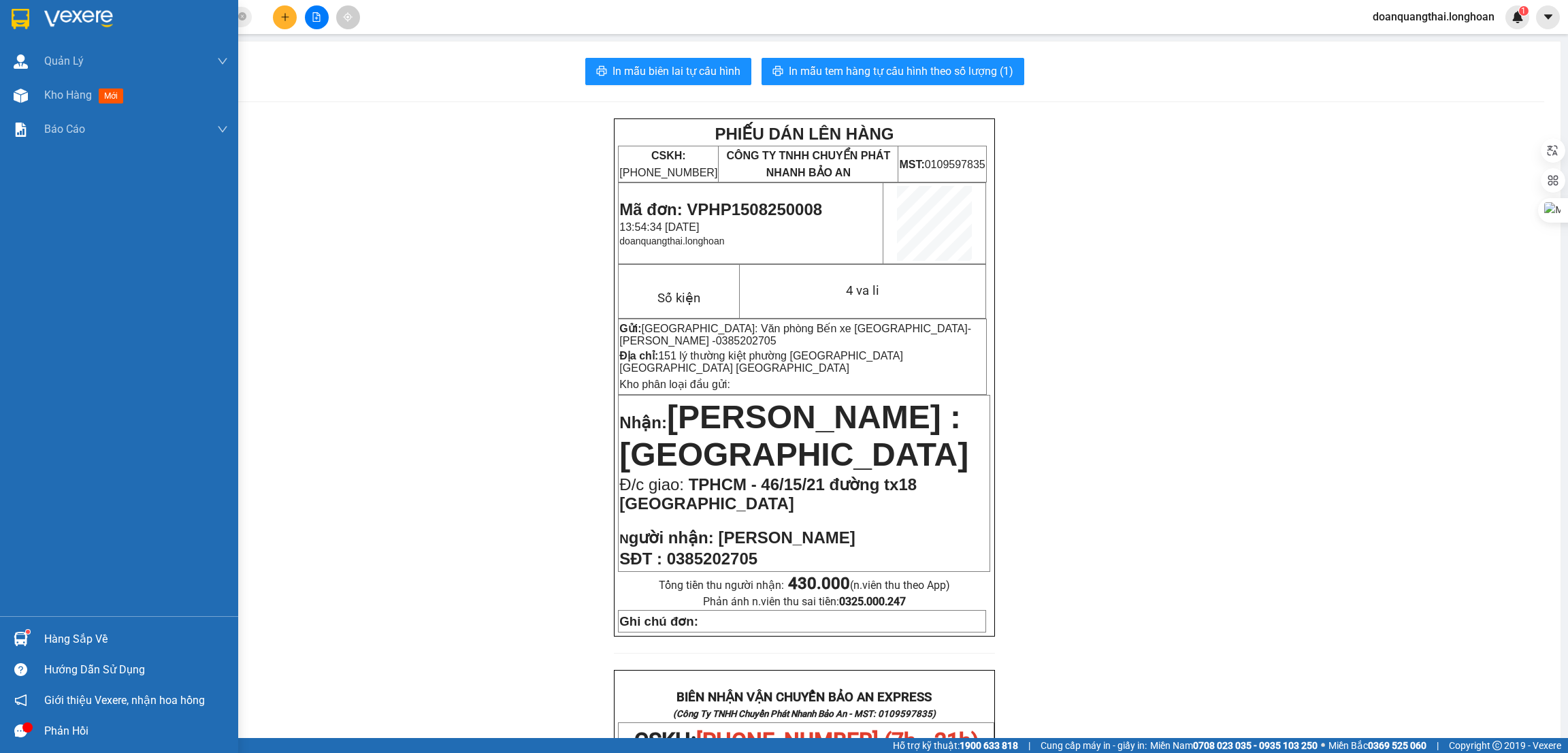
click at [28, 20] on img at bounding box center [20, 19] width 18 height 20
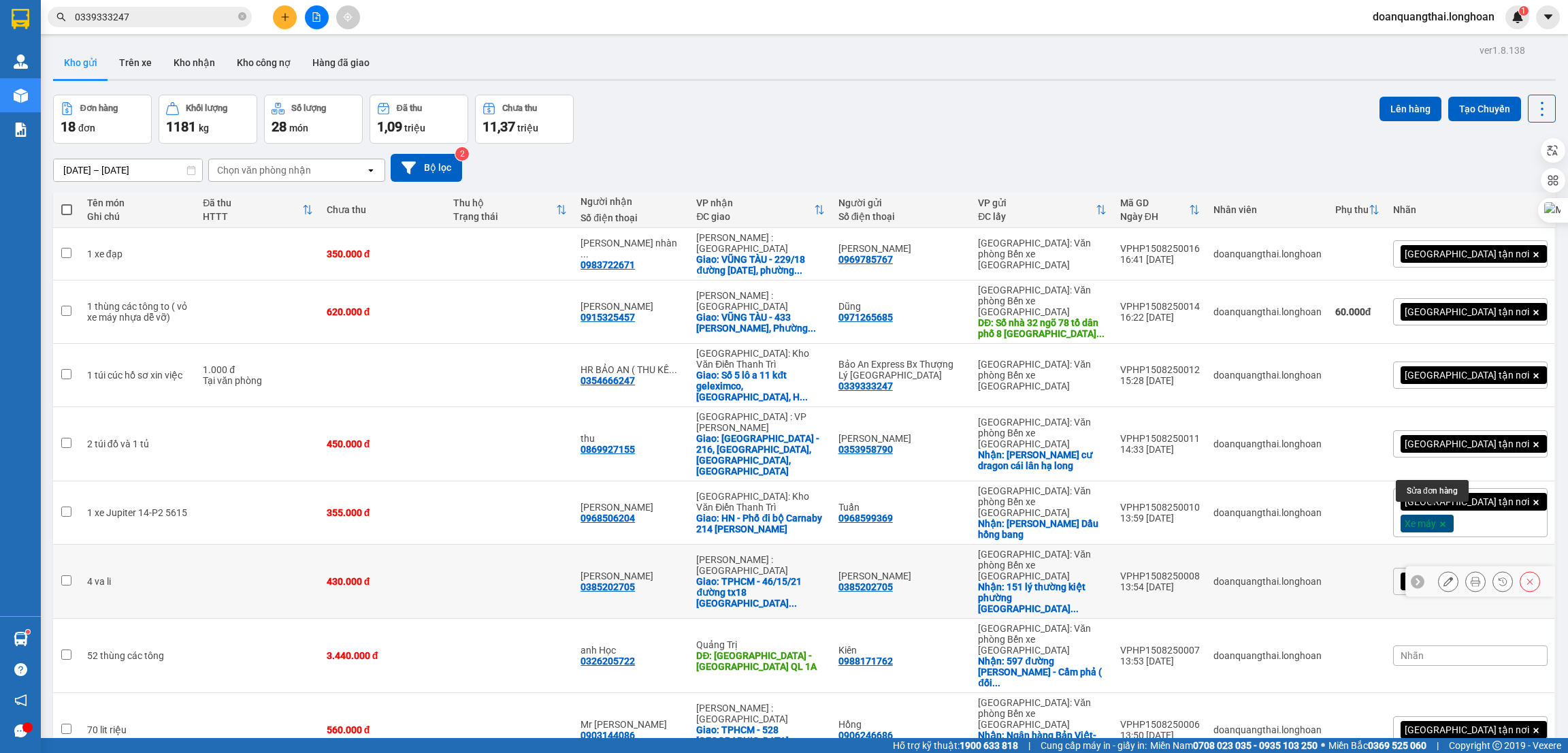
click at [1439, 570] on button at bounding box center [1448, 581] width 19 height 24
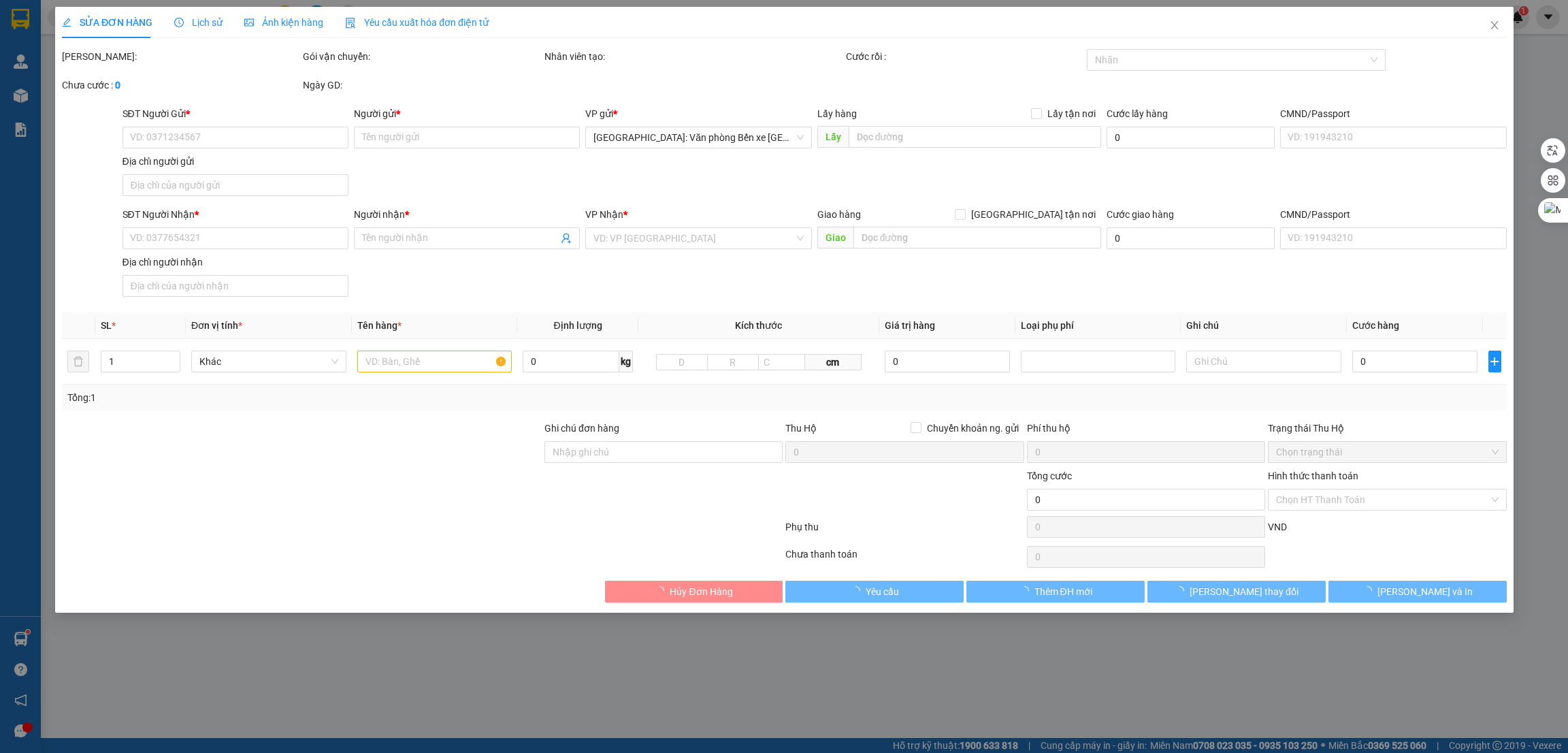
type input "0385202705"
type input "[PERSON_NAME]"
checkbox input "true"
type input "151 lý thường kiệt phường [GEOGRAPHIC_DATA] [GEOGRAPHIC_DATA] [GEOGRAPHIC_DATA]"
type input "0385202705"
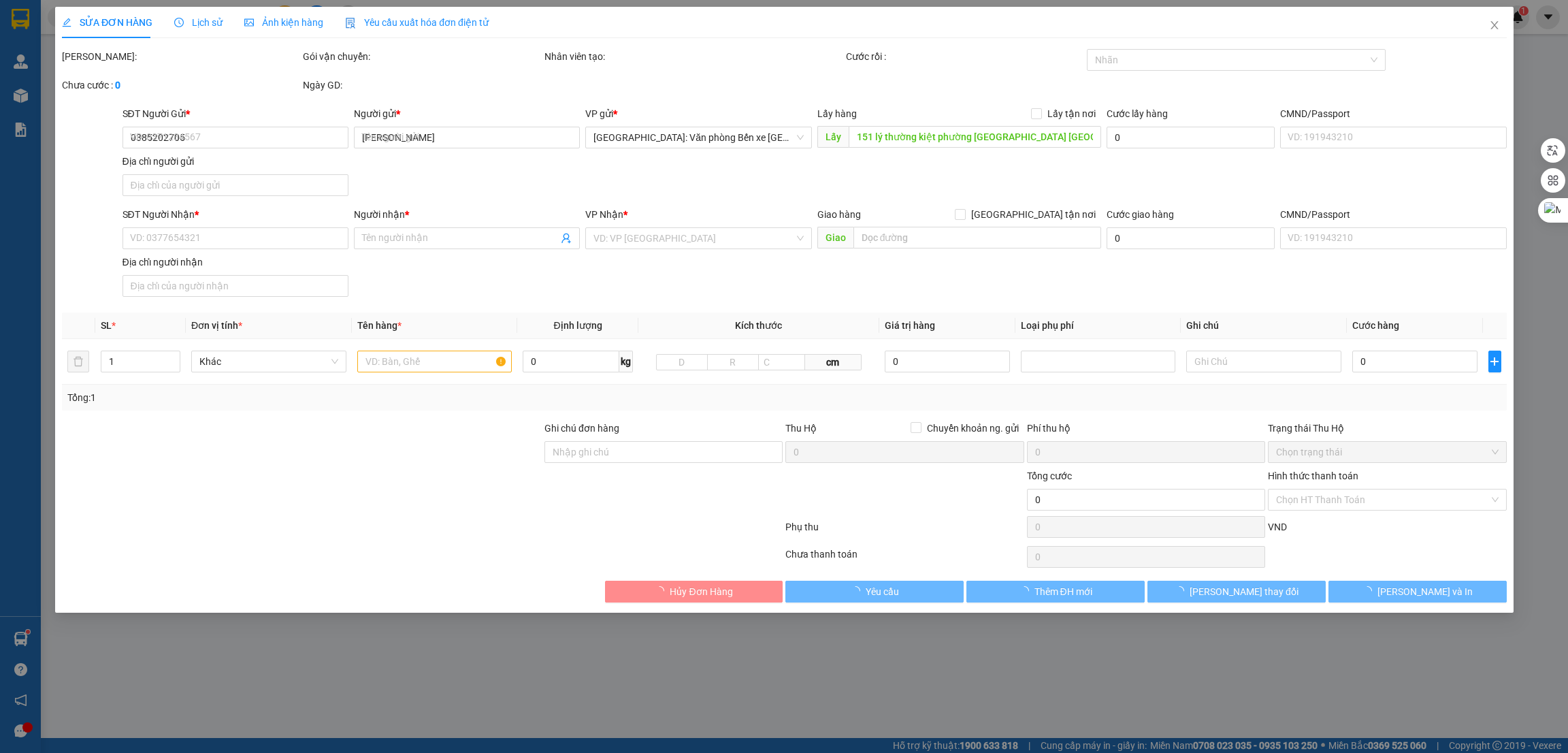
type input "[PERSON_NAME]"
checkbox input "true"
type input "TPHCM - 46/15/21 đường tx18 [GEOGRAPHIC_DATA]"
type input "430.000"
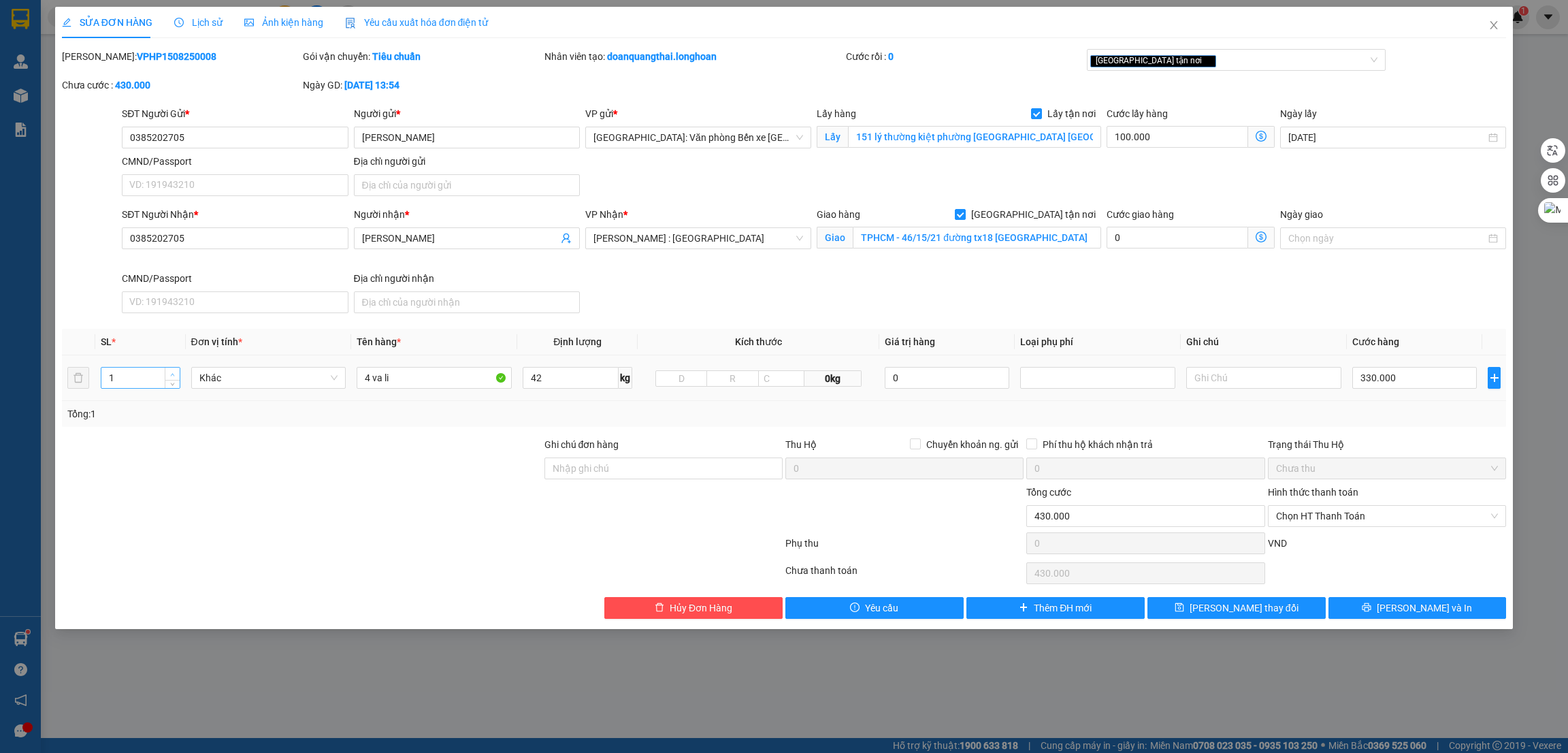
click at [170, 371] on span "up" at bounding box center [172, 374] width 8 height 8
type input "4"
click at [455, 500] on div at bounding box center [302, 509] width 482 height 47
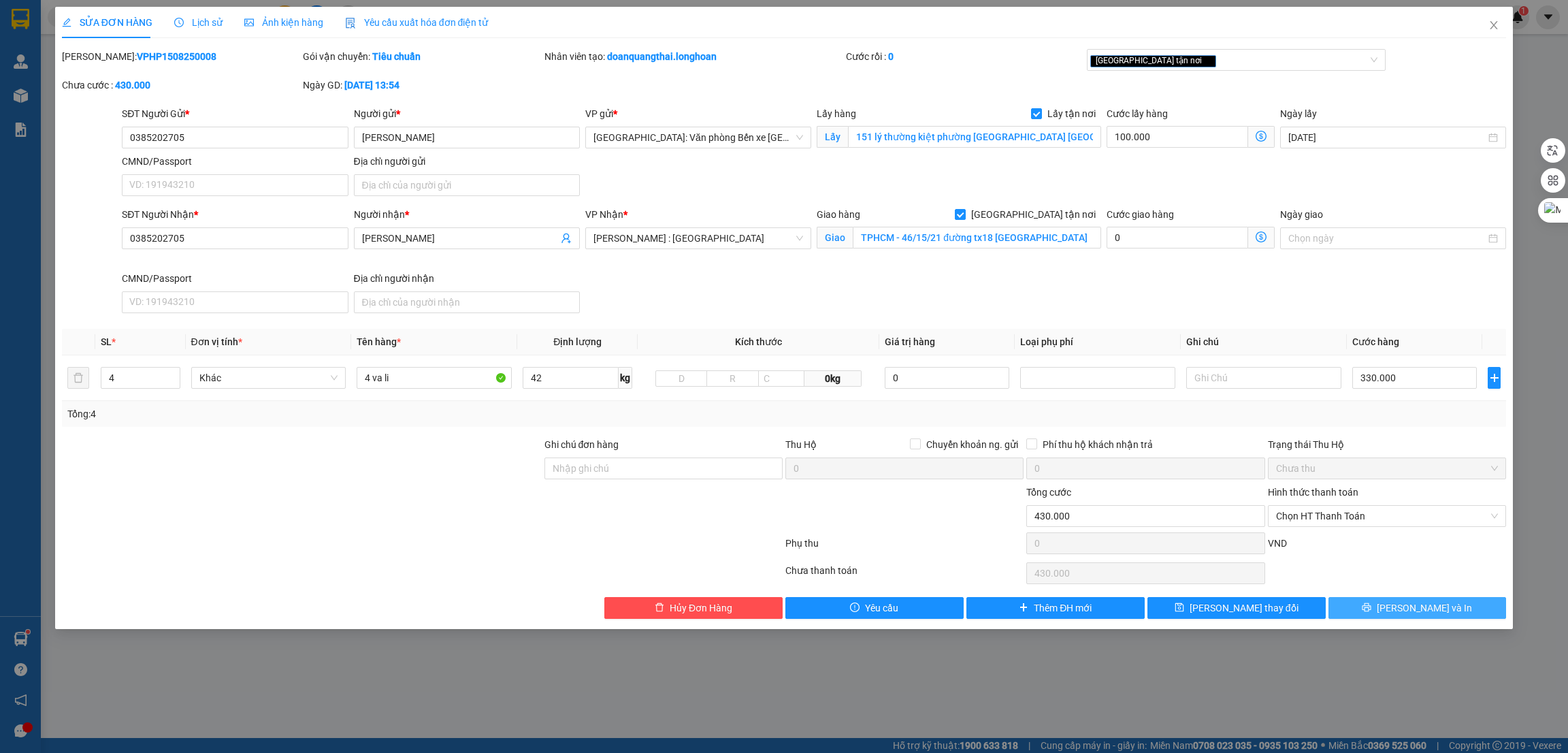
click at [1381, 610] on button "[PERSON_NAME] và In" at bounding box center [1418, 607] width 178 height 22
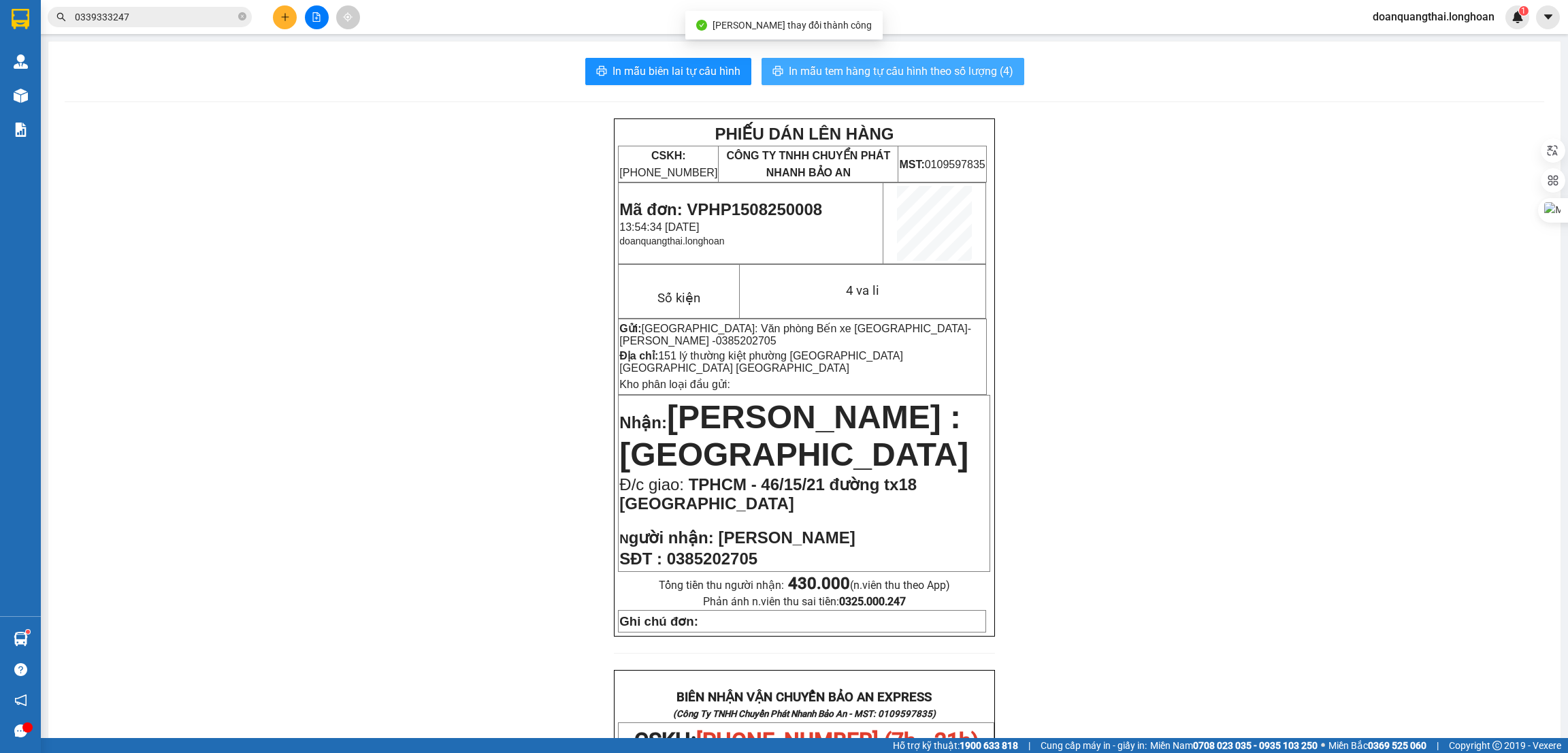
click at [849, 63] on span "In mẫu tem hàng tự cấu hình theo số lượng (4)" at bounding box center [901, 71] width 225 height 17
click at [138, 16] on input "0339333247" at bounding box center [155, 17] width 161 height 15
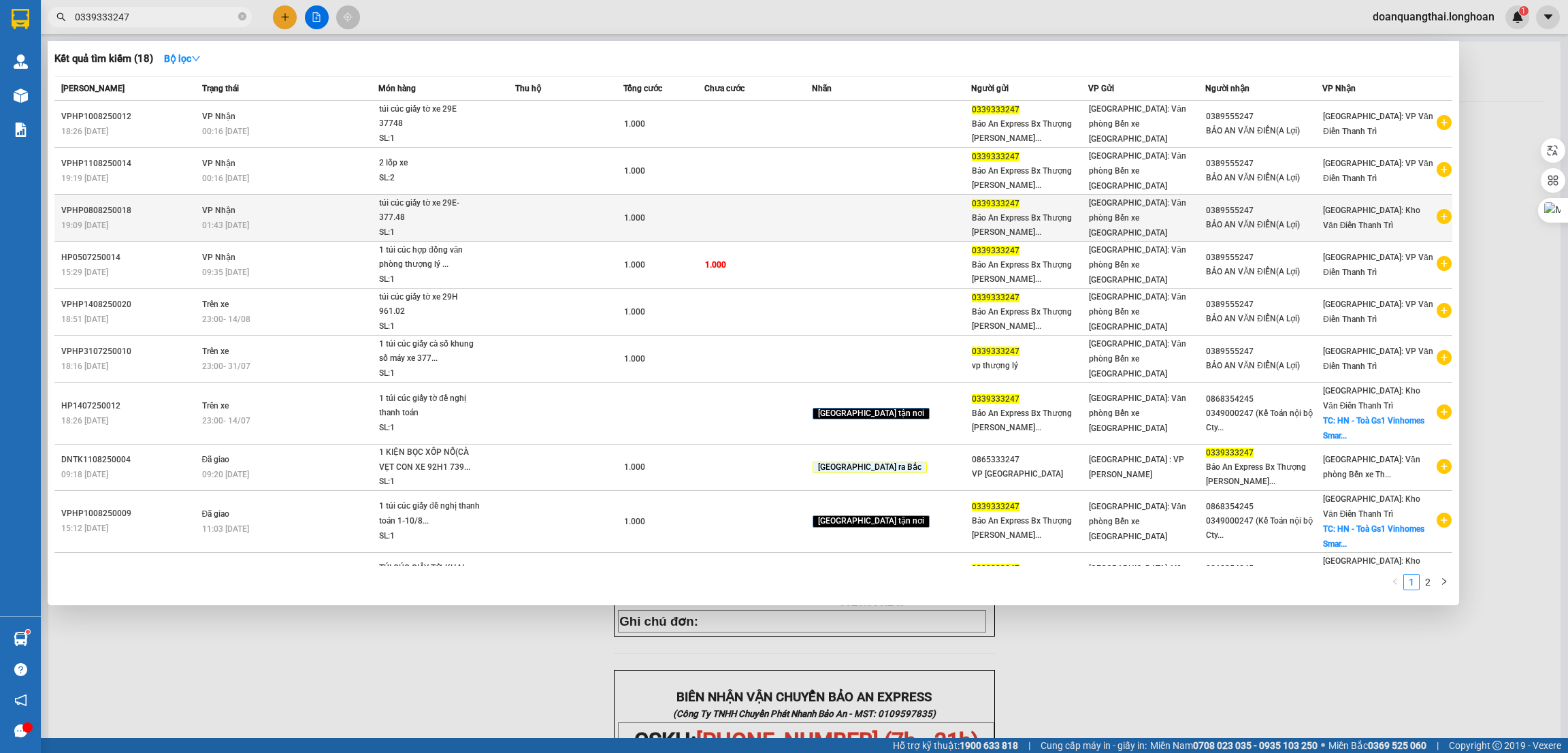
click at [1440, 209] on icon "plus-circle" at bounding box center [1445, 217] width 15 height 15
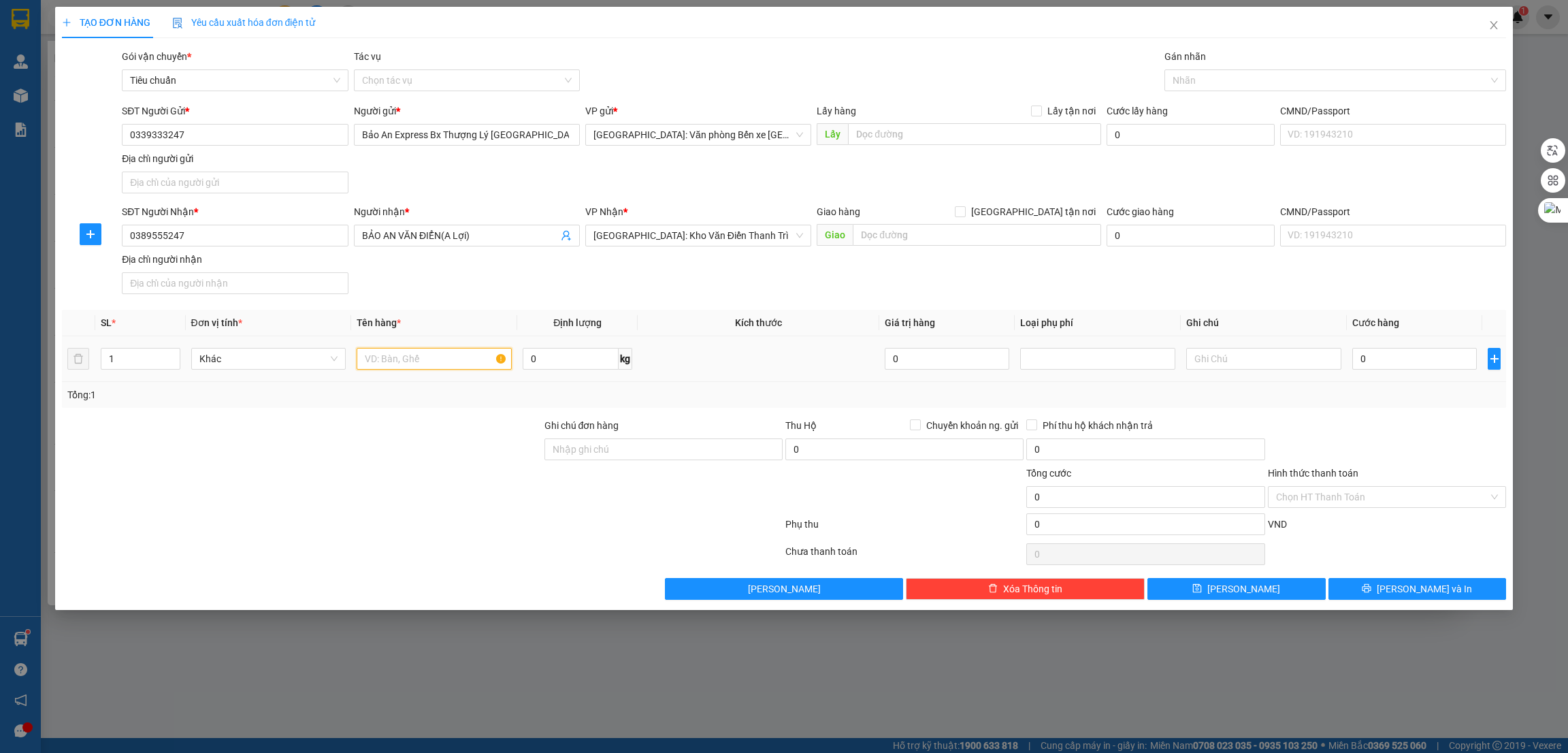
click at [419, 364] on input "text" at bounding box center [434, 358] width 155 height 22
type input "bình ắc quy thay từ xe 29H-961.02"
click at [1388, 597] on button "[PERSON_NAME] và In" at bounding box center [1418, 589] width 178 height 22
click at [1361, 367] on input "0" at bounding box center [1414, 358] width 124 height 22
type input "1"
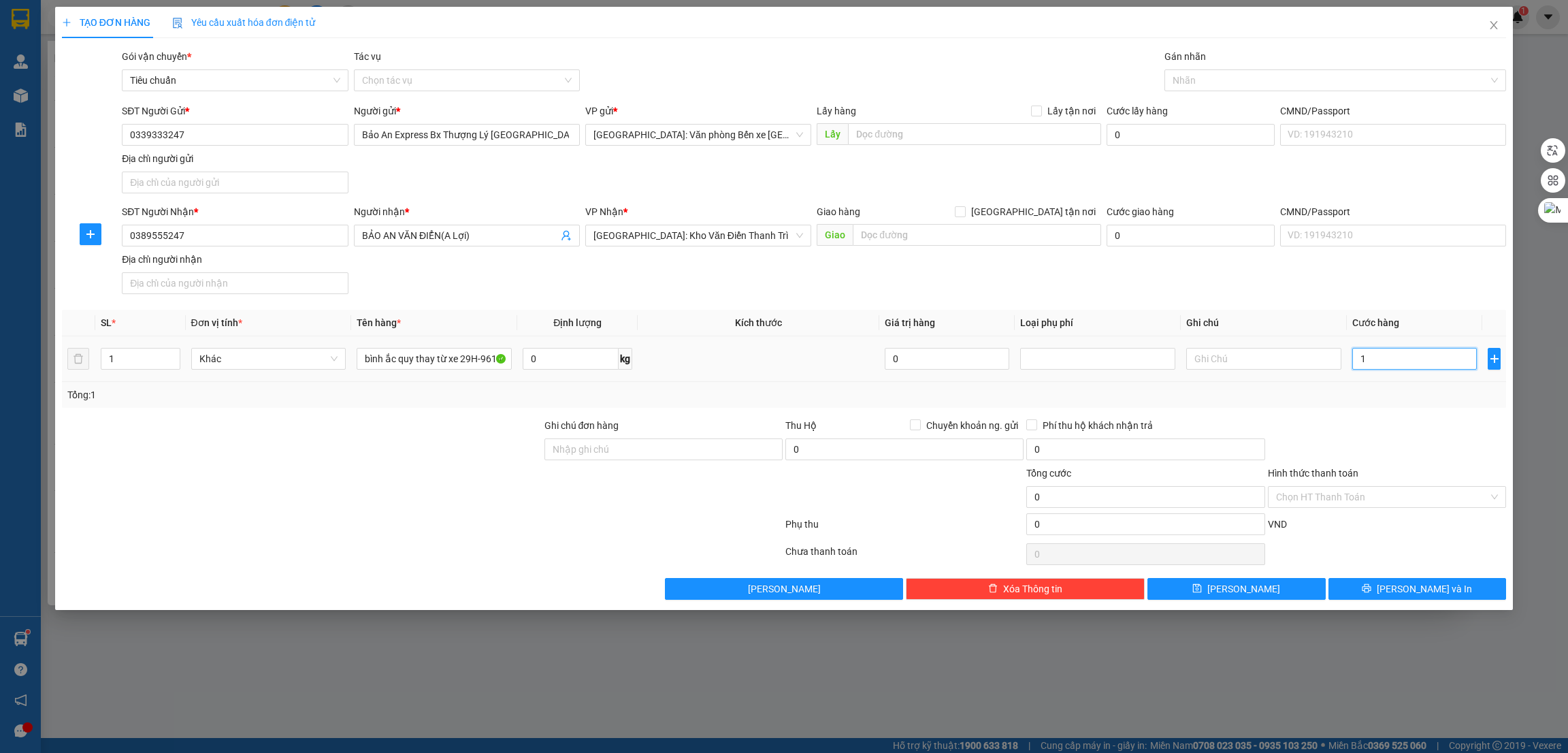
type input "1"
click at [1325, 417] on div "Transit Pickup Surcharge Ids Transit Deliver Surcharge Ids Transit Deliver Surc…" at bounding box center [785, 325] width 1445 height 551
click at [1375, 500] on input "Hình thức thanh toán" at bounding box center [1382, 496] width 213 height 20
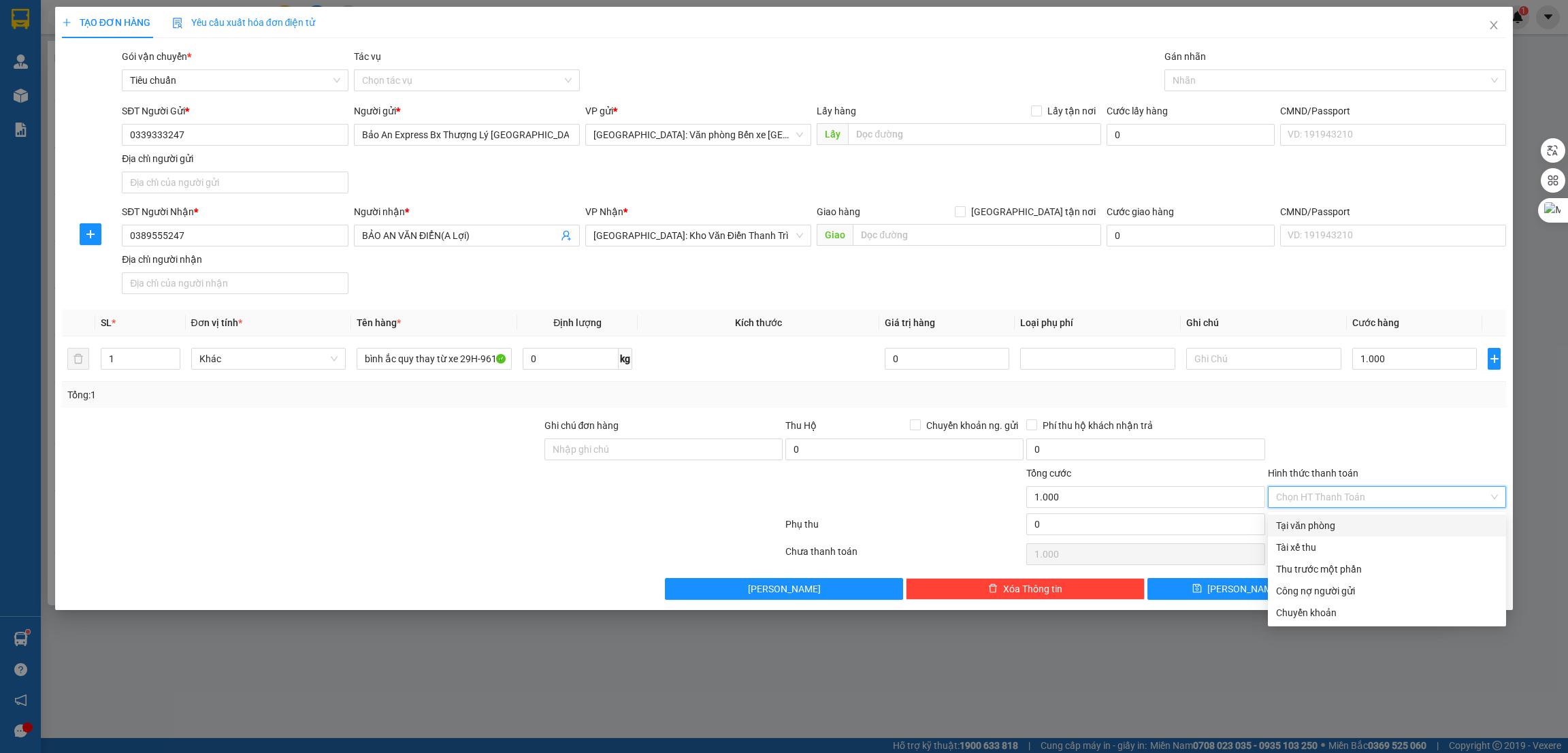
click at [1337, 518] on div "Tại văn phòng" at bounding box center [1387, 526] width 222 height 15
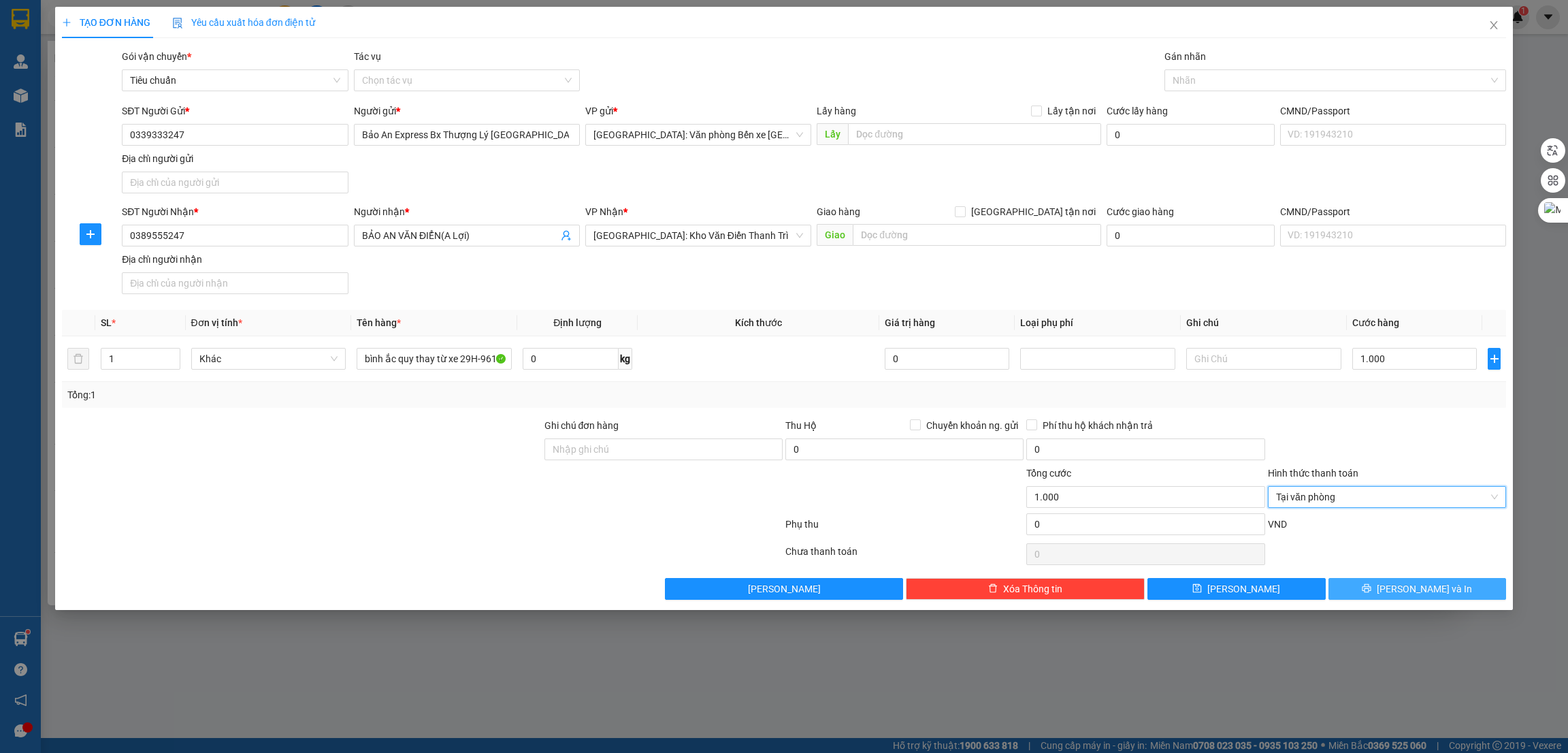
click at [1409, 588] on span "[PERSON_NAME] và In" at bounding box center [1424, 589] width 96 height 15
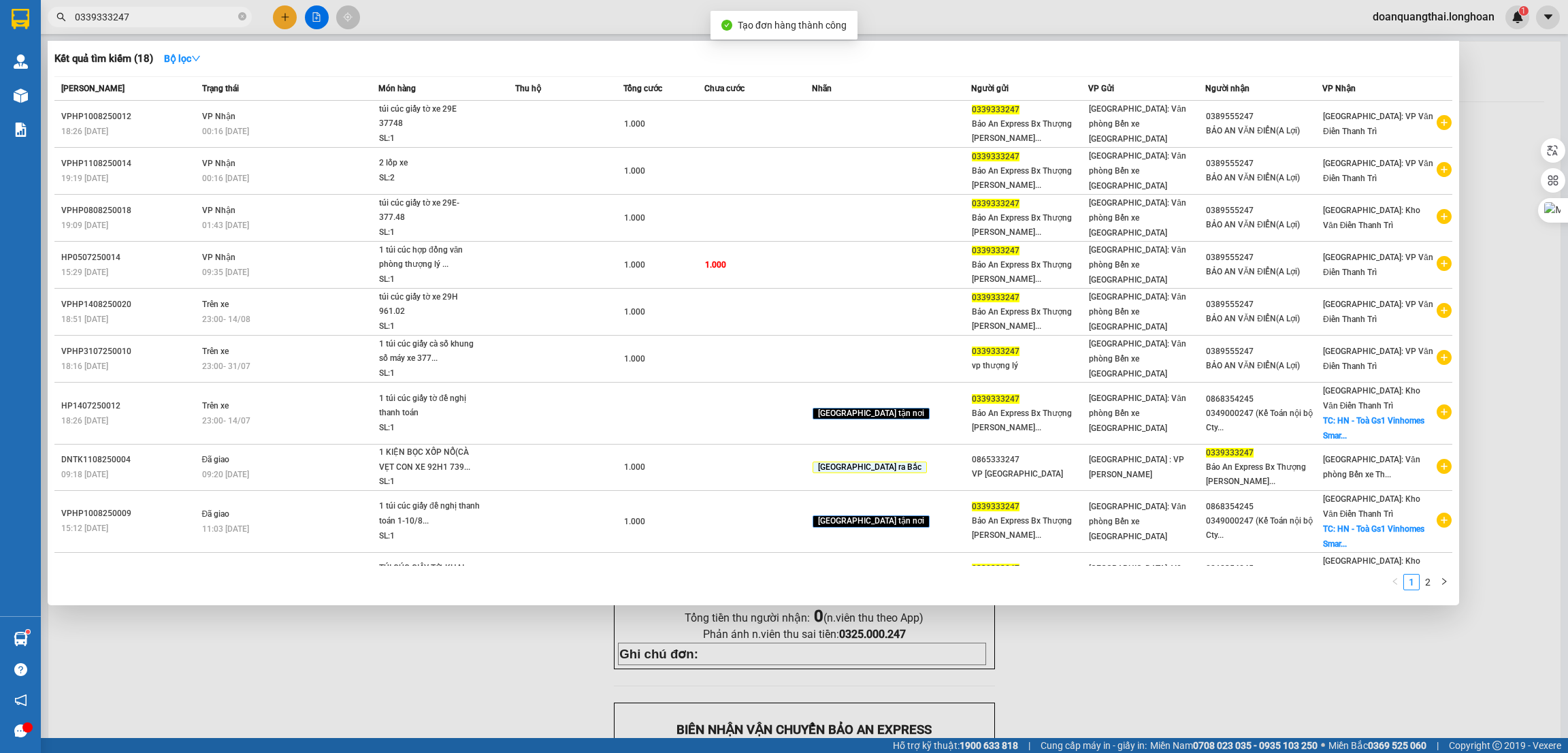
click at [455, 627] on div at bounding box center [784, 376] width 1568 height 753
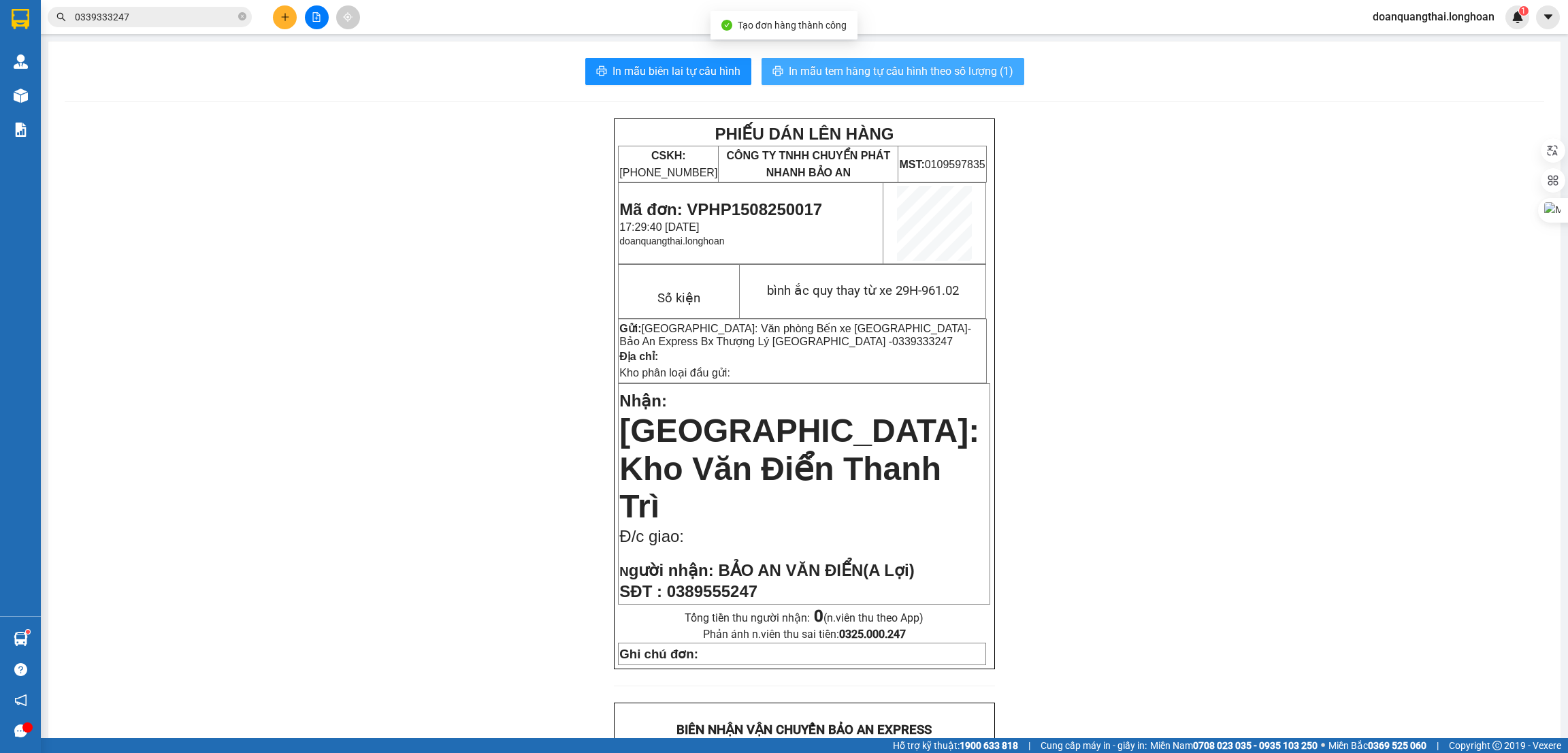
click at [885, 75] on span "In mẫu tem hàng tự cấu hình theo số lượng (1)" at bounding box center [901, 71] width 225 height 17
